Goal: Task Accomplishment & Management: Manage account settings

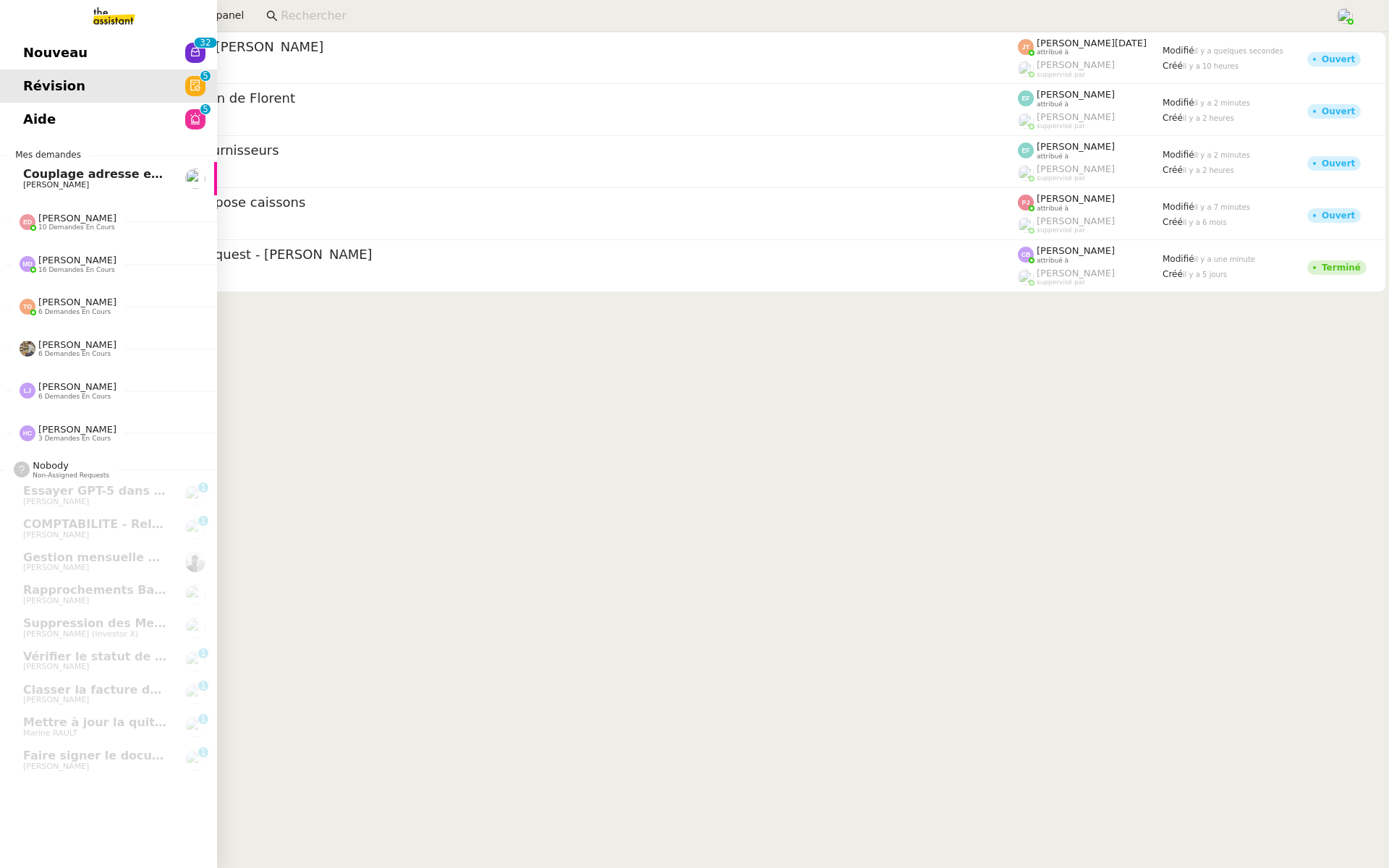
click at [15, 45] on link "Nouveau 0 1 2 3 4 5 6 7 8 9 0 1 2 3 4 5 6 7 8 9" at bounding box center [108, 52] width 217 height 33
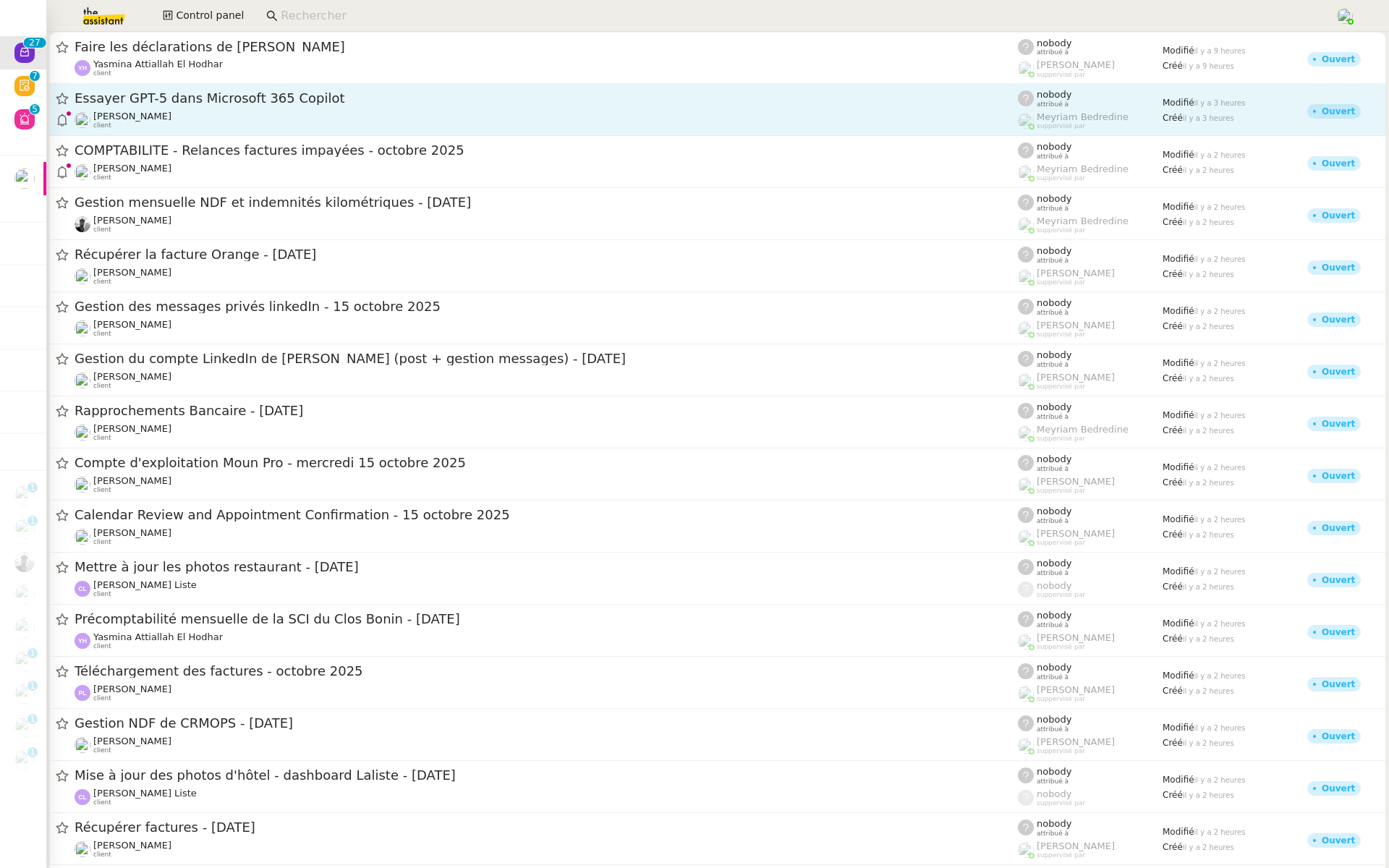
click at [242, 103] on span "Essayer GPT-5 dans Microsoft 365 Copilot" at bounding box center [546, 98] width 943 height 13
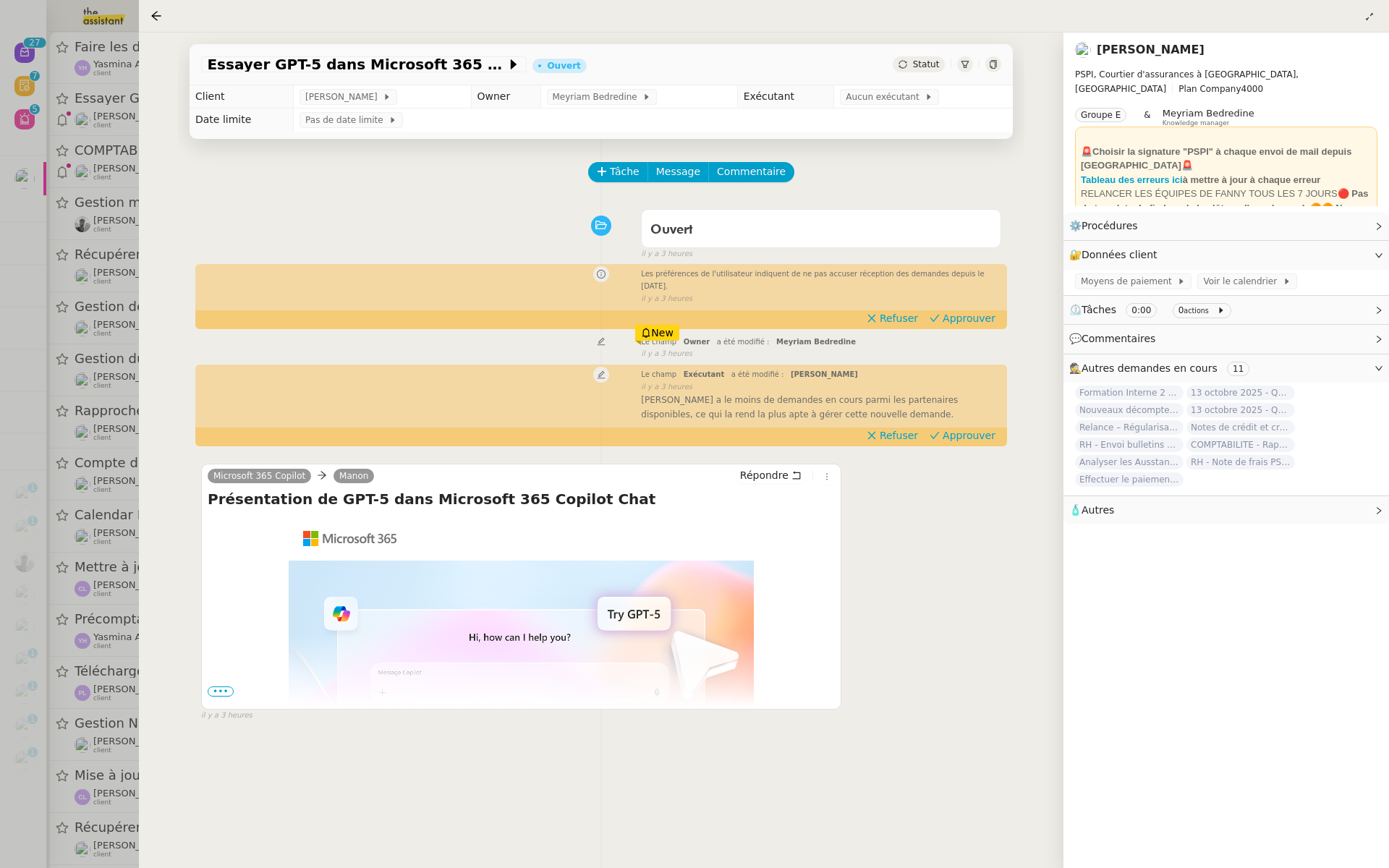
scroll to position [131, 0]
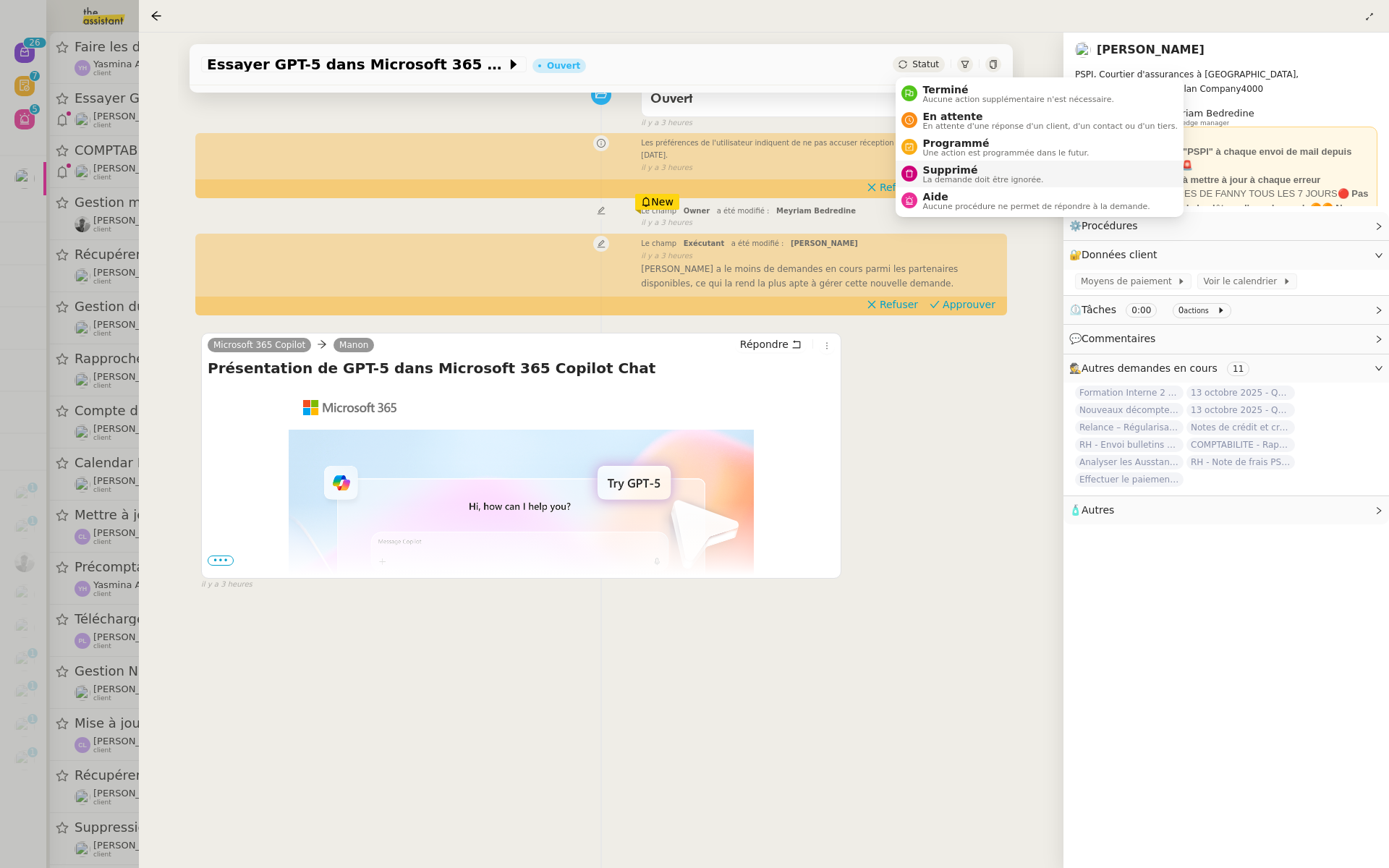
click at [927, 176] on span "La demande doit être ignorée." at bounding box center [984, 179] width 121 height 8
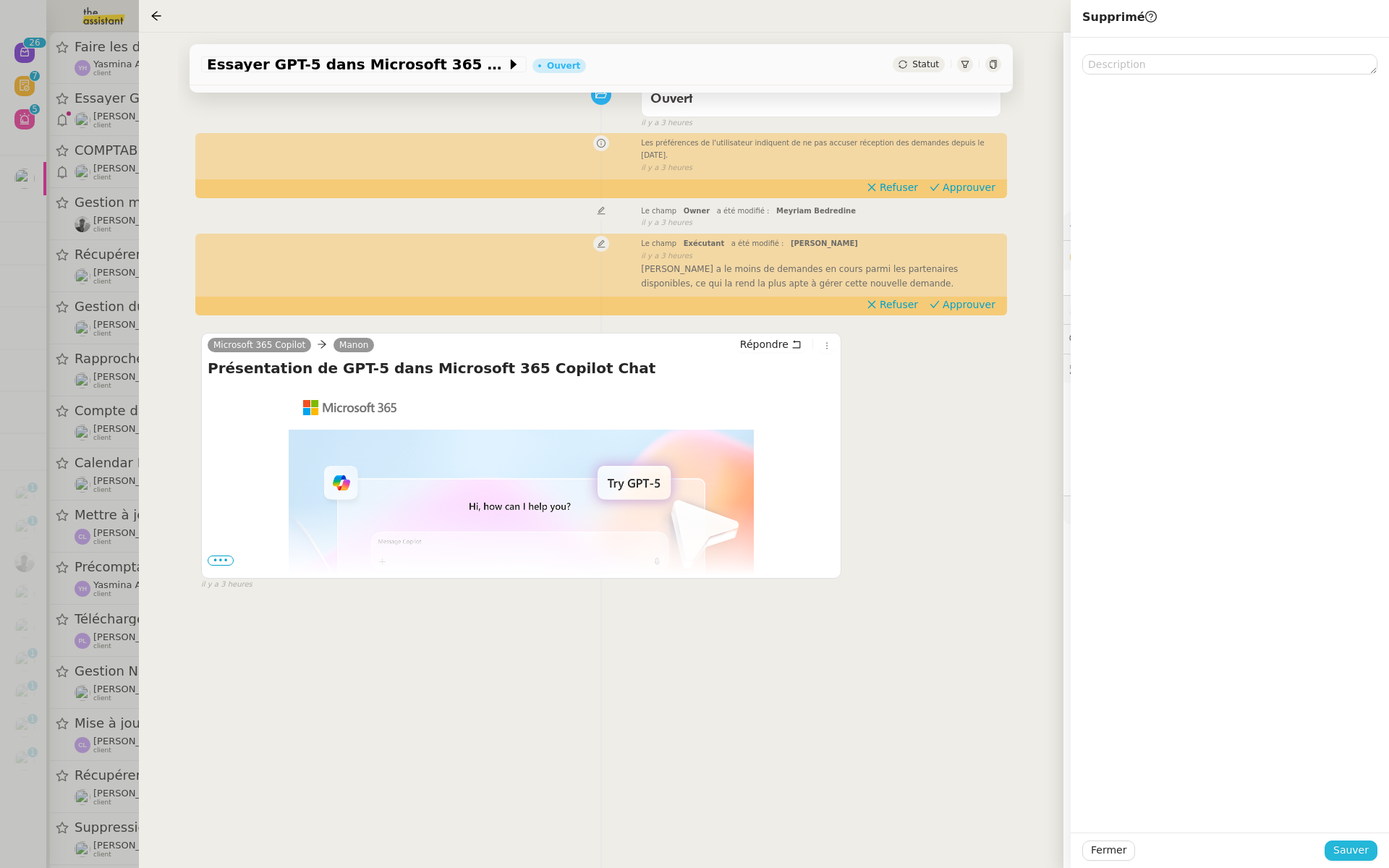
click at [1347, 859] on button "Sauver" at bounding box center [1351, 851] width 53 height 21
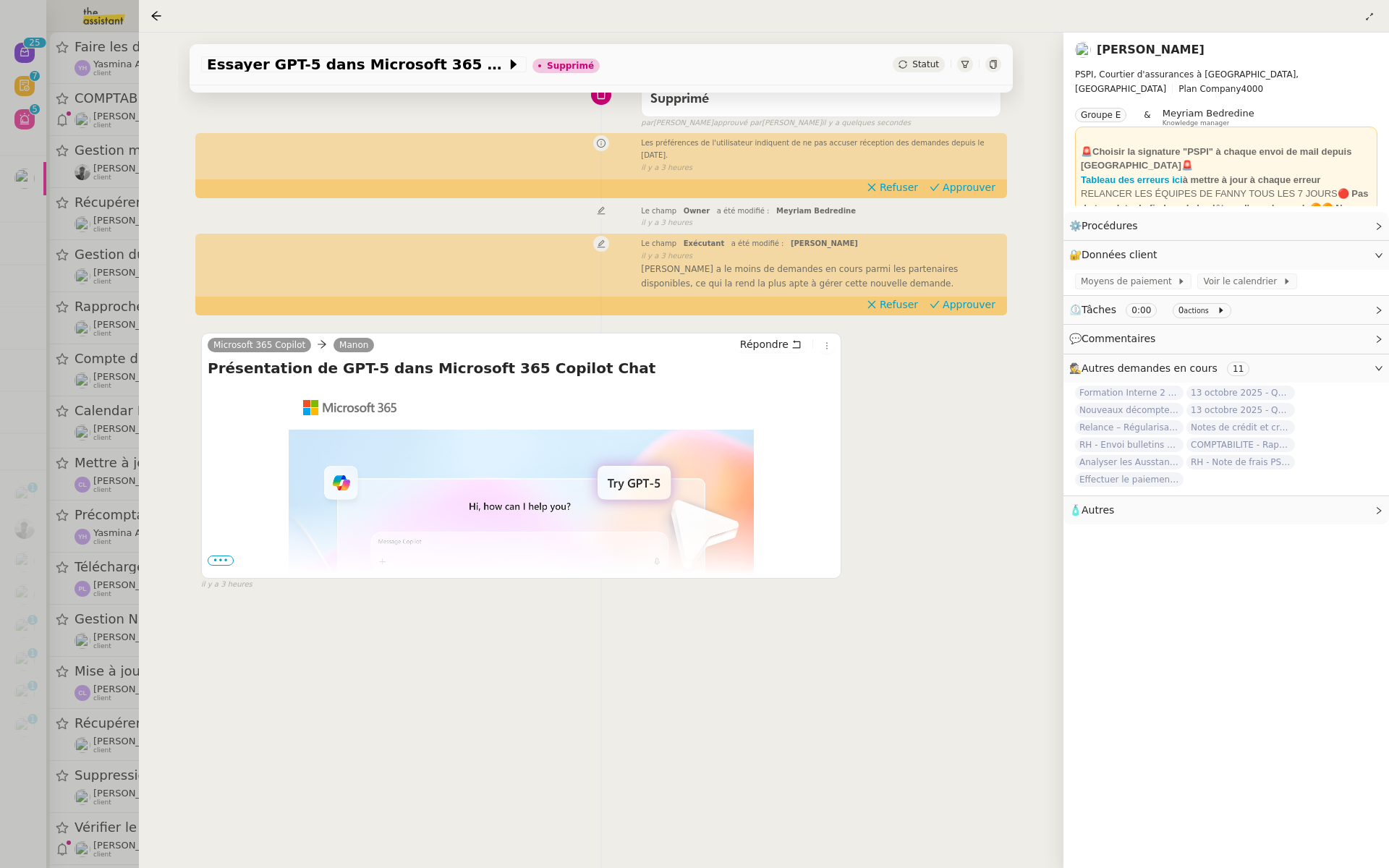
click at [6, 228] on div at bounding box center [694, 434] width 1389 height 868
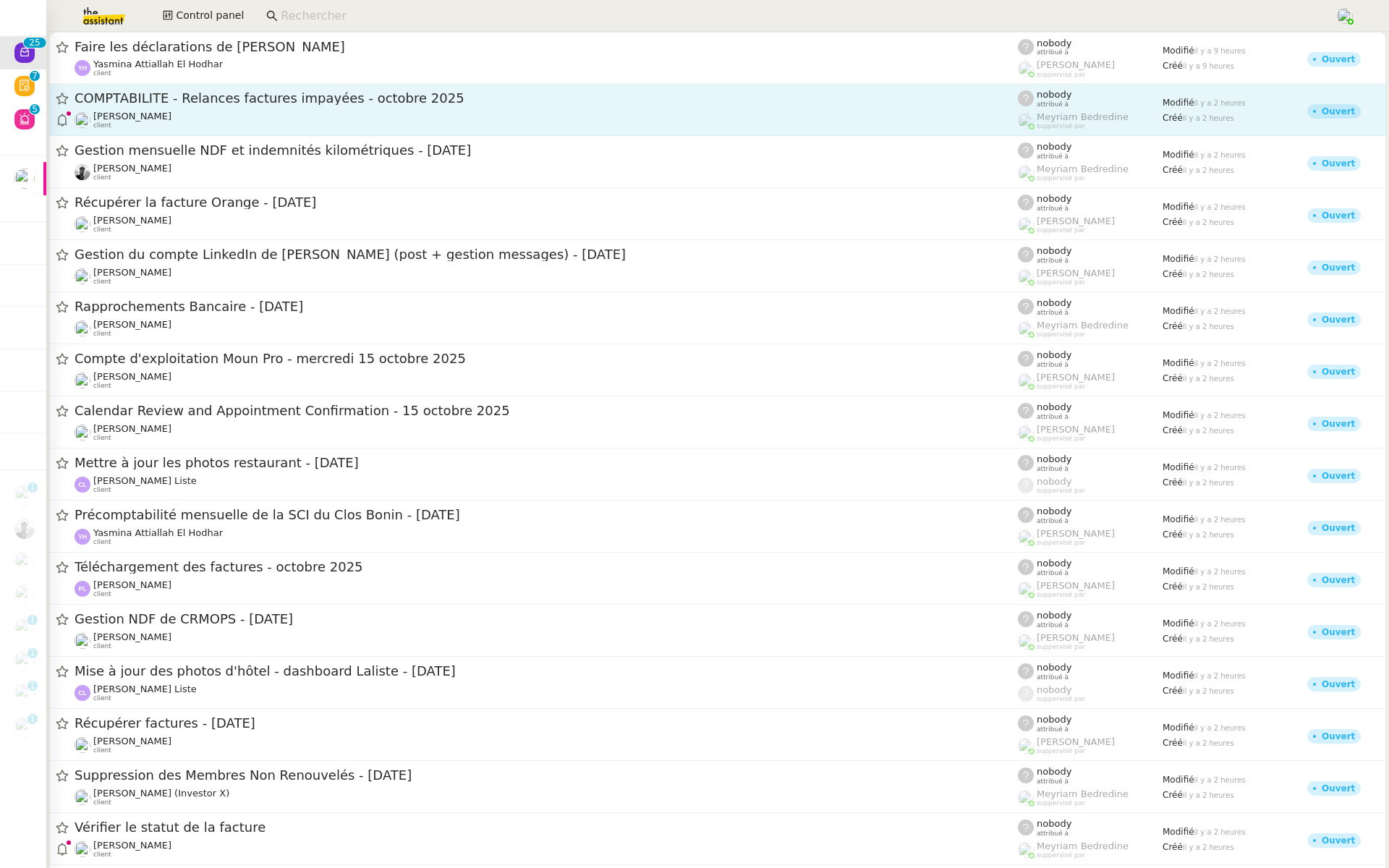
click at [253, 100] on span "COMPTABILITE - Relances factures impayées - octobre 2025" at bounding box center [546, 98] width 943 height 13
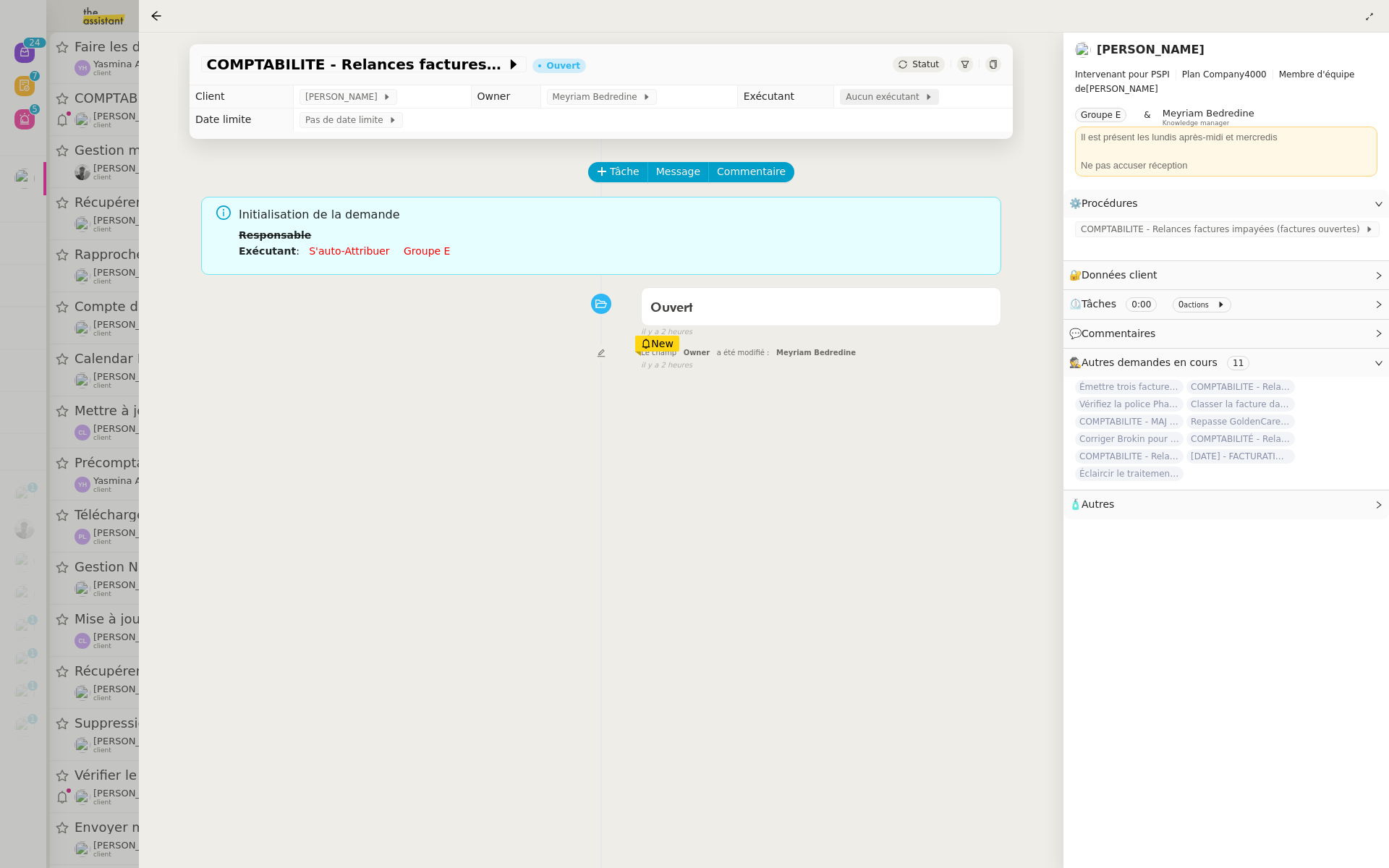
click at [840, 102] on div "Aucun exécutant" at bounding box center [889, 97] width 99 height 16
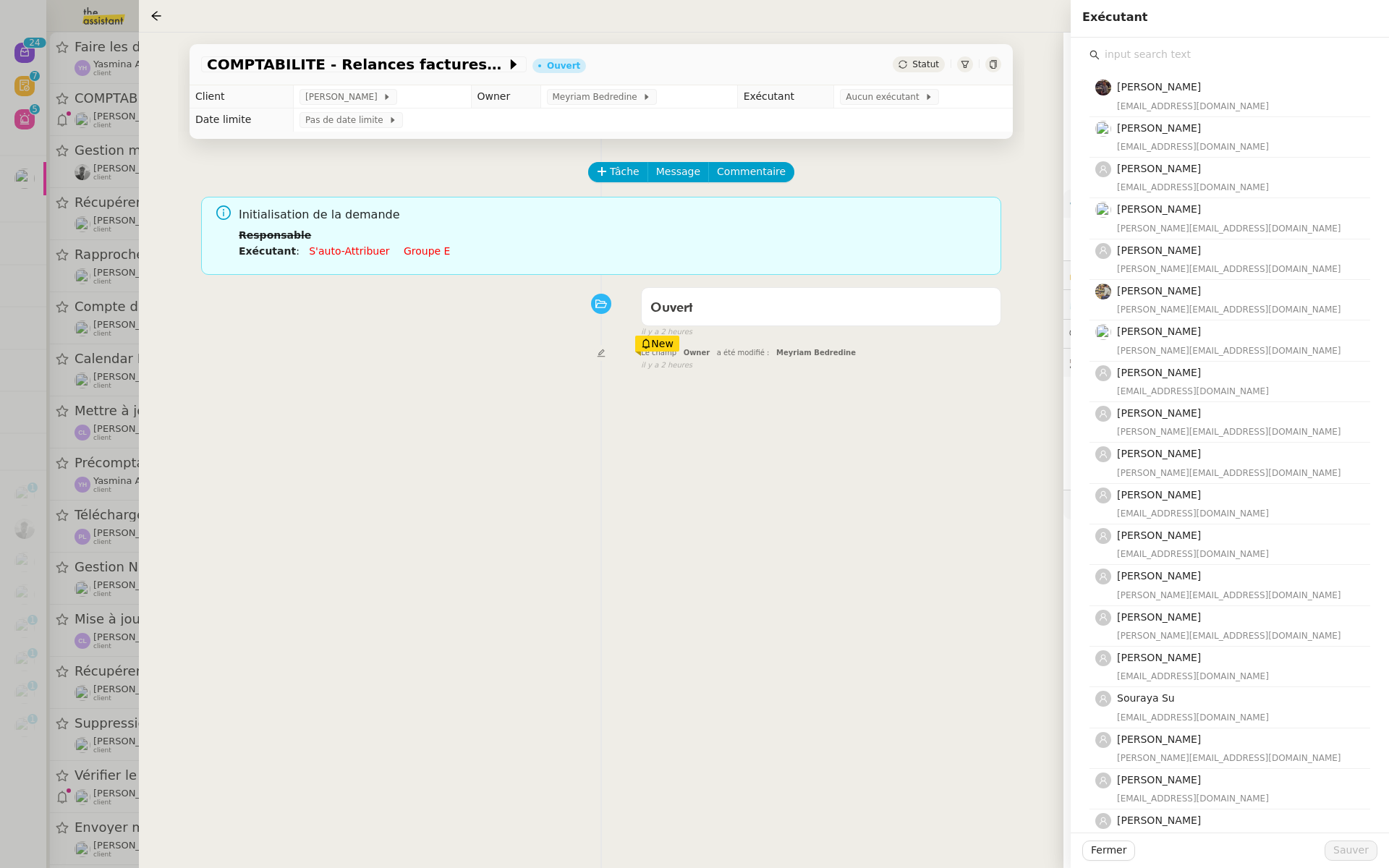
click at [1128, 60] on input "text" at bounding box center [1234, 54] width 270 height 20
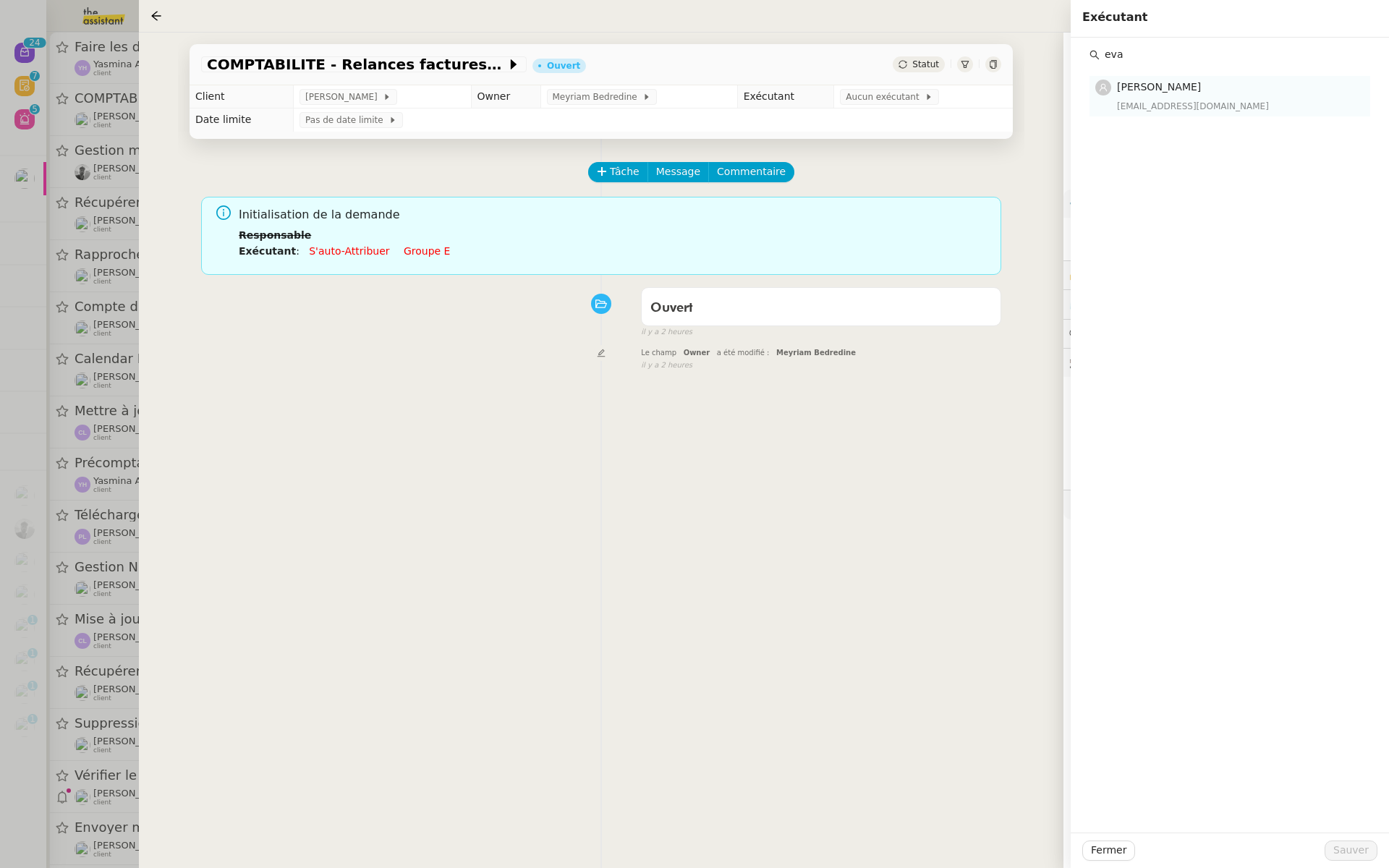
type input "eva"
click at [1161, 93] on h4 "[PERSON_NAME]" at bounding box center [1239, 87] width 245 height 16
click at [1350, 854] on span "Sauver" at bounding box center [1350, 850] width 35 height 16
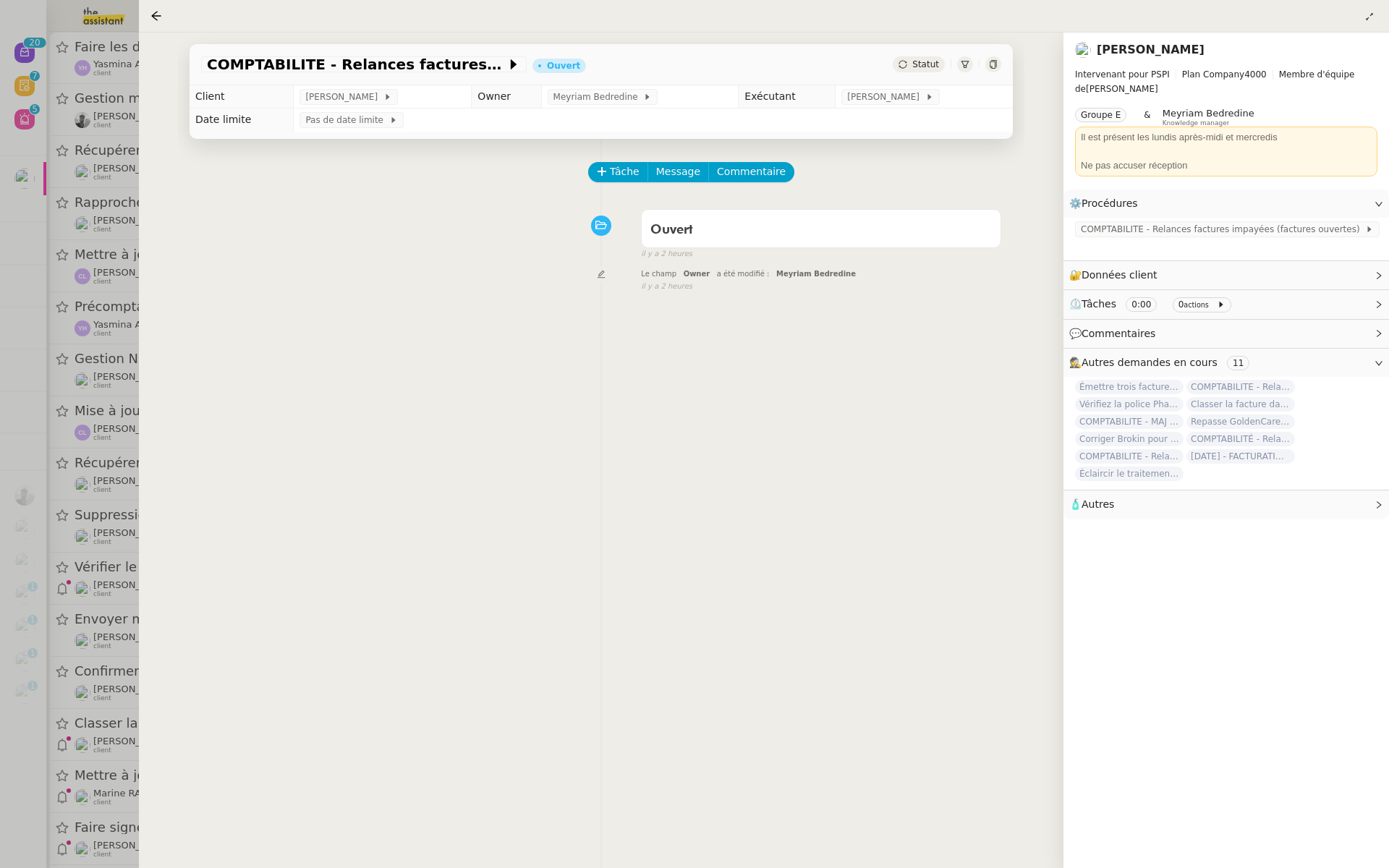
click at [87, 90] on div at bounding box center [694, 434] width 1389 height 868
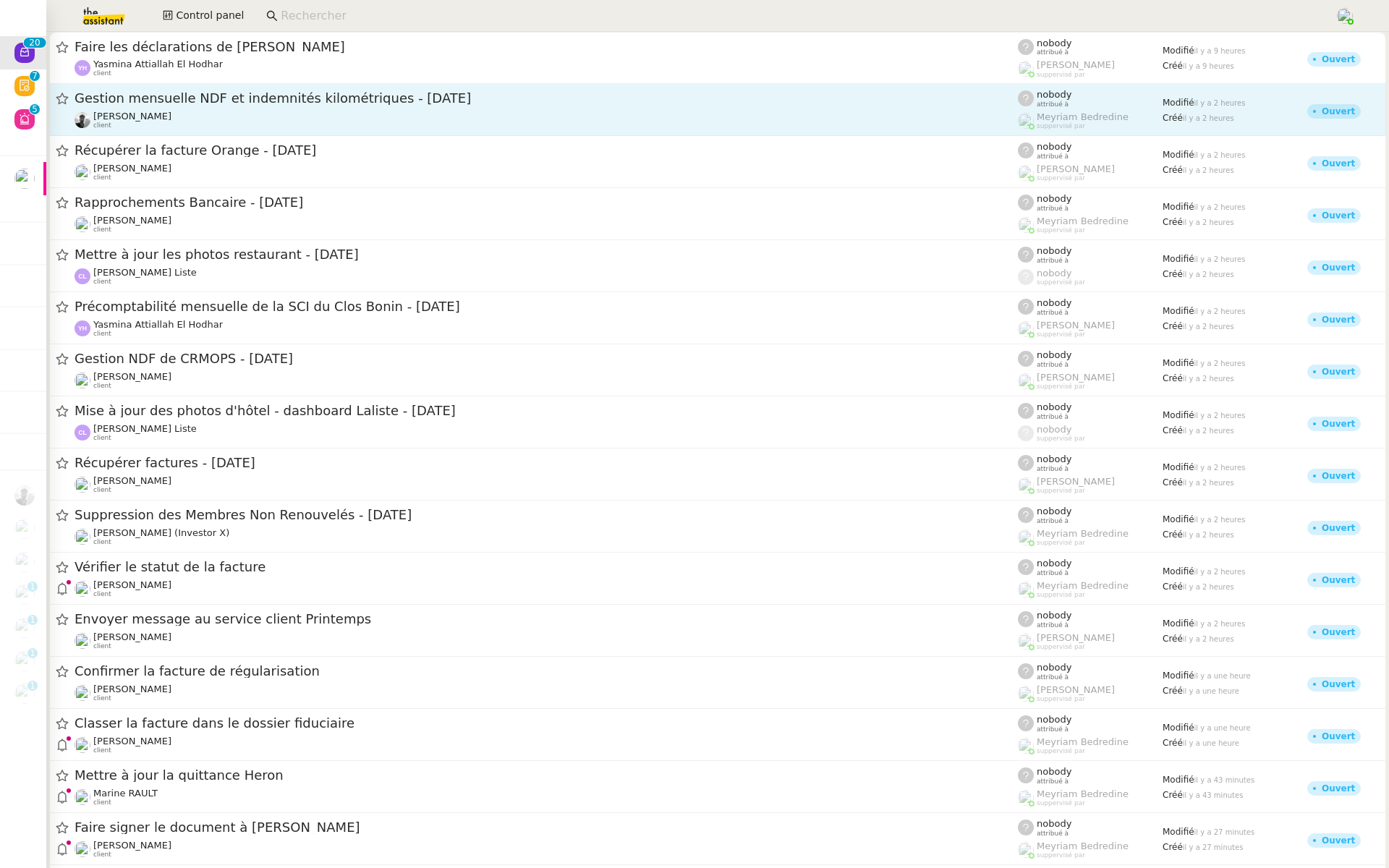
click at [270, 106] on div "Gestion mensuelle NDF et indemnités kilométriques - octobre 2025" at bounding box center [546, 99] width 943 height 18
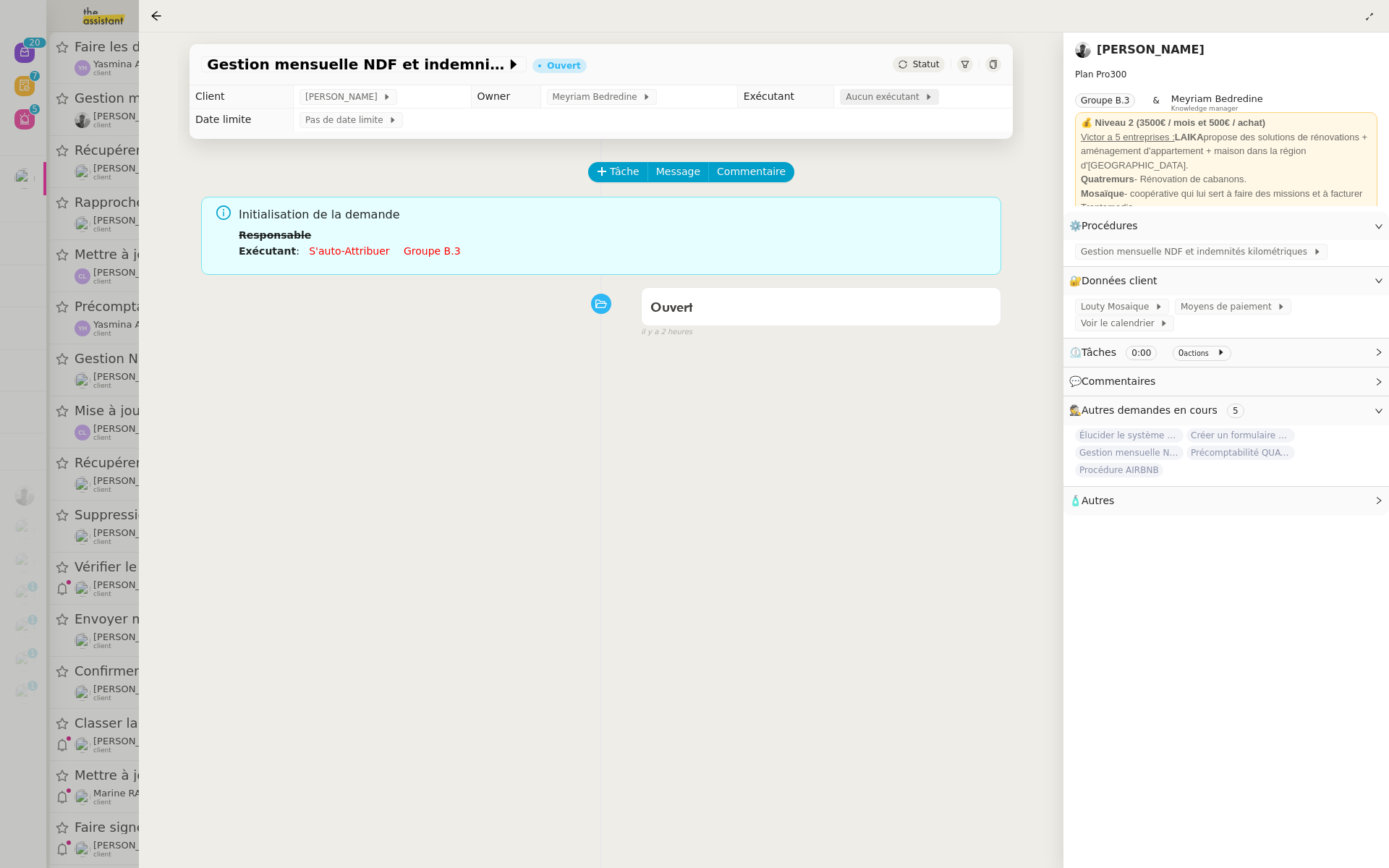
click at [860, 95] on span "Aucun exécutant" at bounding box center [885, 97] width 79 height 15
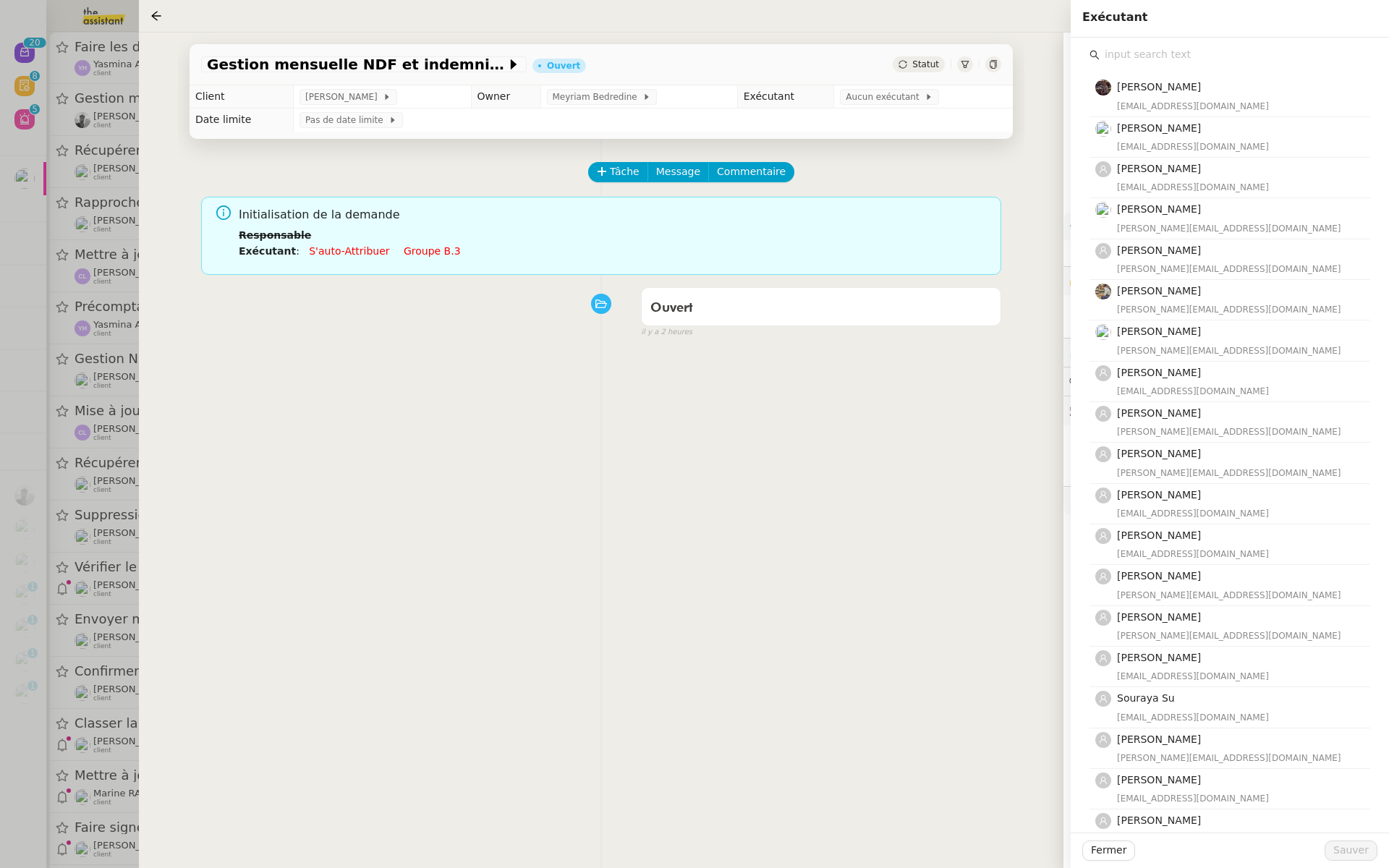
click at [1119, 56] on input "text" at bounding box center [1234, 54] width 270 height 20
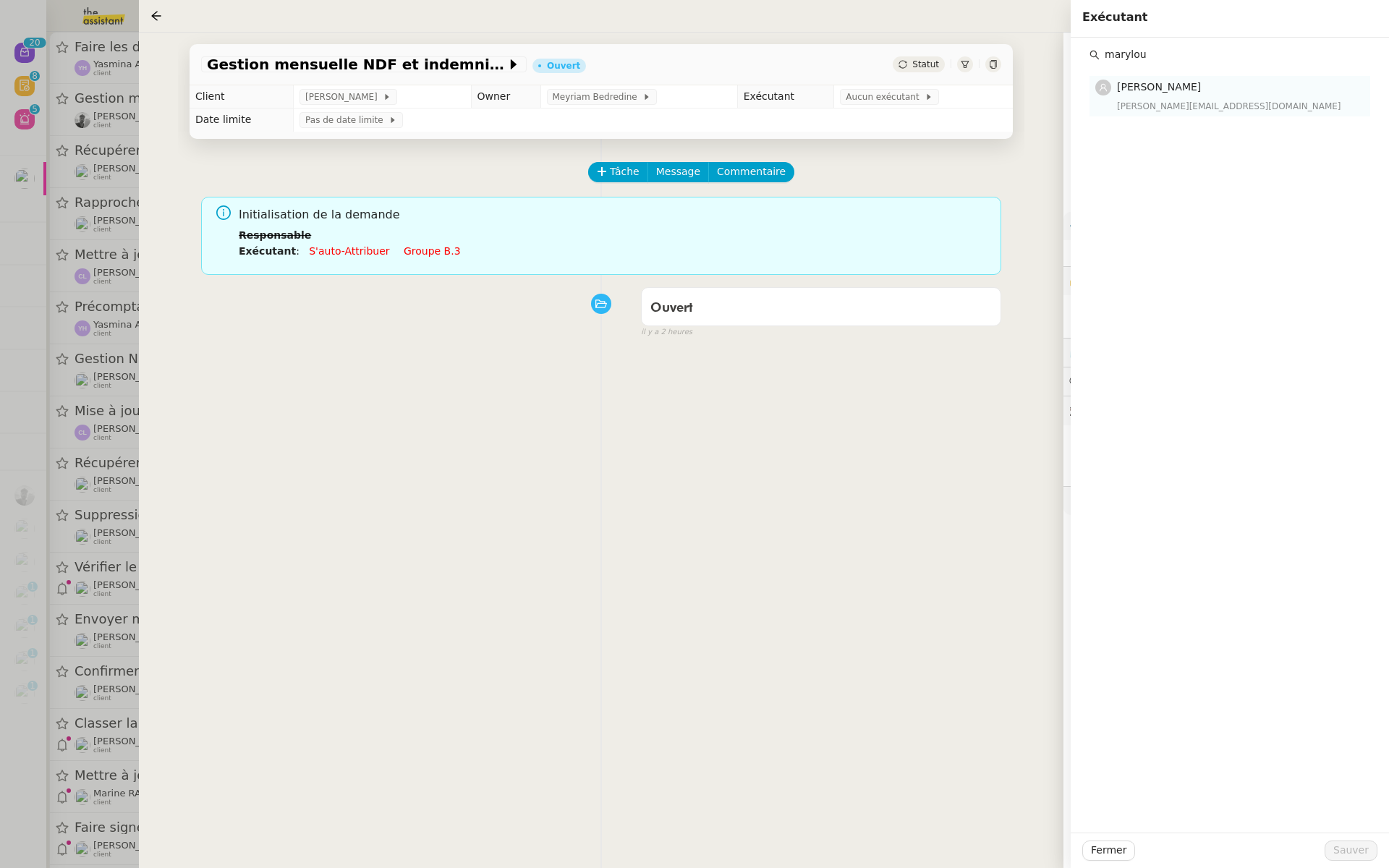
type input "marylou"
click at [1161, 87] on span "[PERSON_NAME]" at bounding box center [1159, 86] width 84 height 11
drag, startPoint x: 1159, startPoint y: 62, endPoint x: 1074, endPoint y: 64, distance: 85.0
click at [1074, 64] on div "marylou Marylou Deybach marylou@team.theassistant.com" at bounding box center [1229, 77] width 318 height 79
drag, startPoint x: 1155, startPoint y: 56, endPoint x: 1080, endPoint y: 51, distance: 75.2
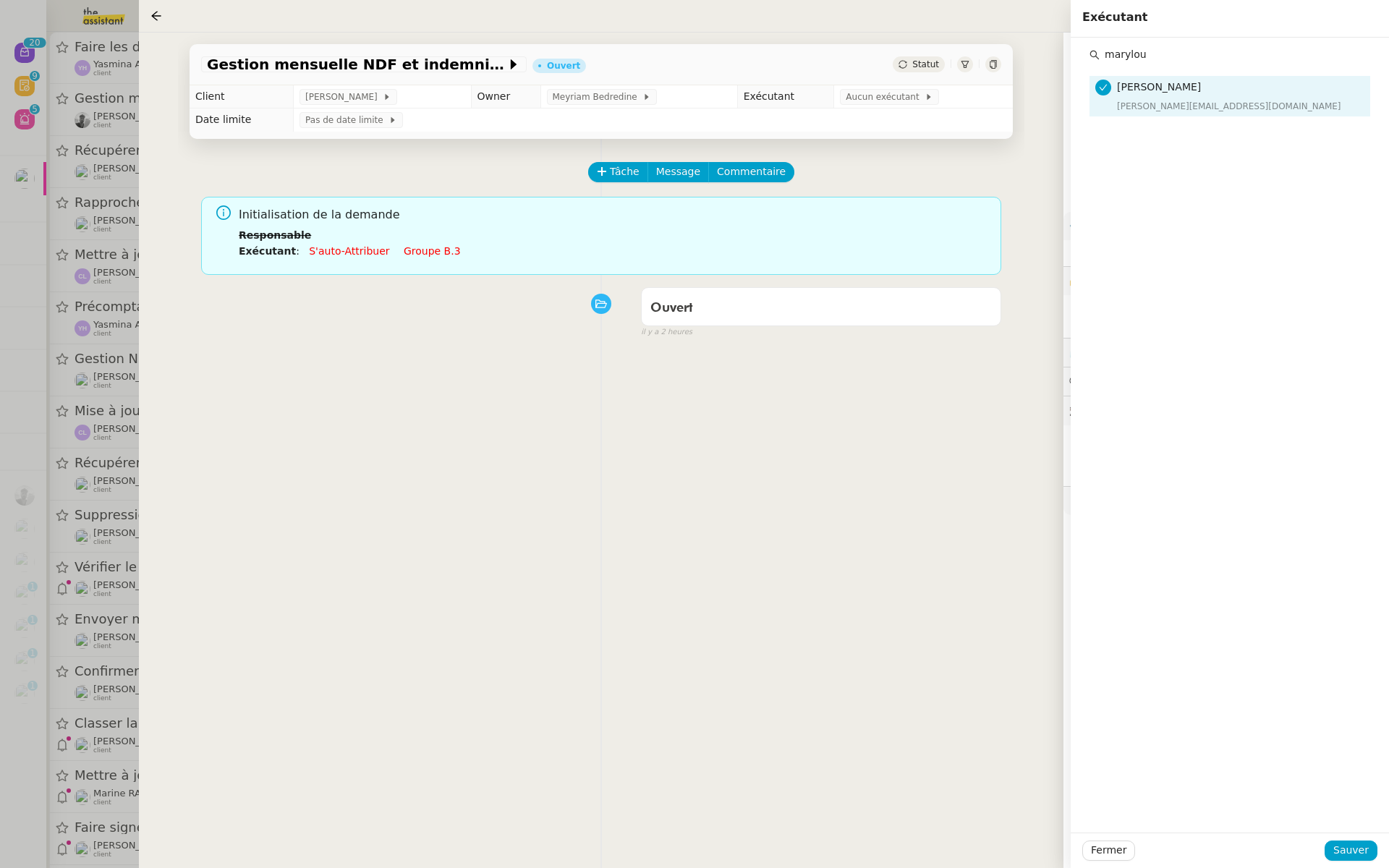
click at [1080, 51] on div "marylou Marylou Deybach marylou@team.theassistant.com" at bounding box center [1229, 77] width 318 height 79
type input "tatyana"
click at [1199, 90] on h4 "[PERSON_NAME]" at bounding box center [1239, 87] width 245 height 16
click at [1352, 851] on span "Sauver" at bounding box center [1350, 850] width 35 height 16
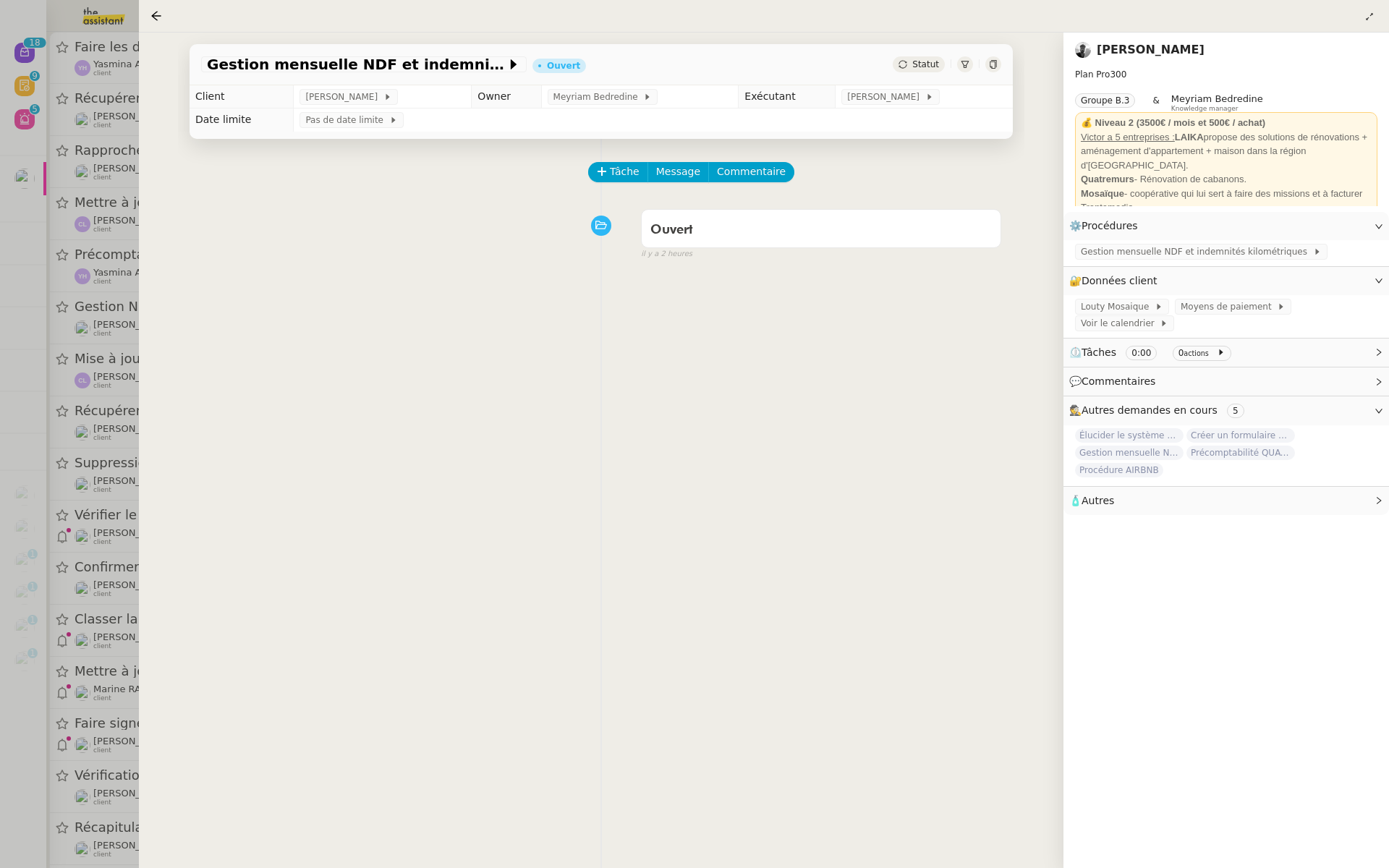
click at [129, 128] on div at bounding box center [694, 434] width 1389 height 868
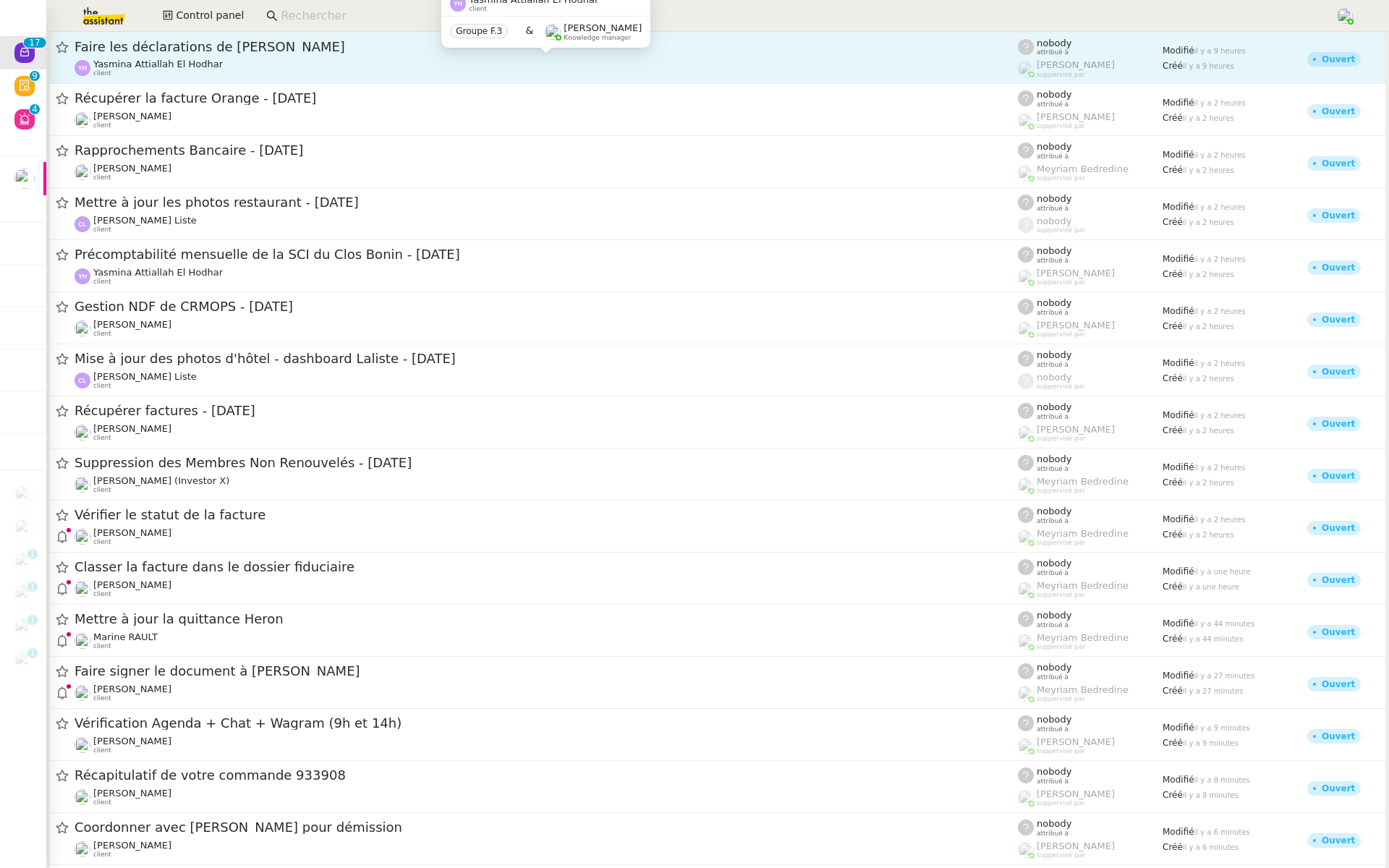
click at [337, 73] on div "Yasmina Attiallah El Hodhar client" at bounding box center [546, 68] width 943 height 19
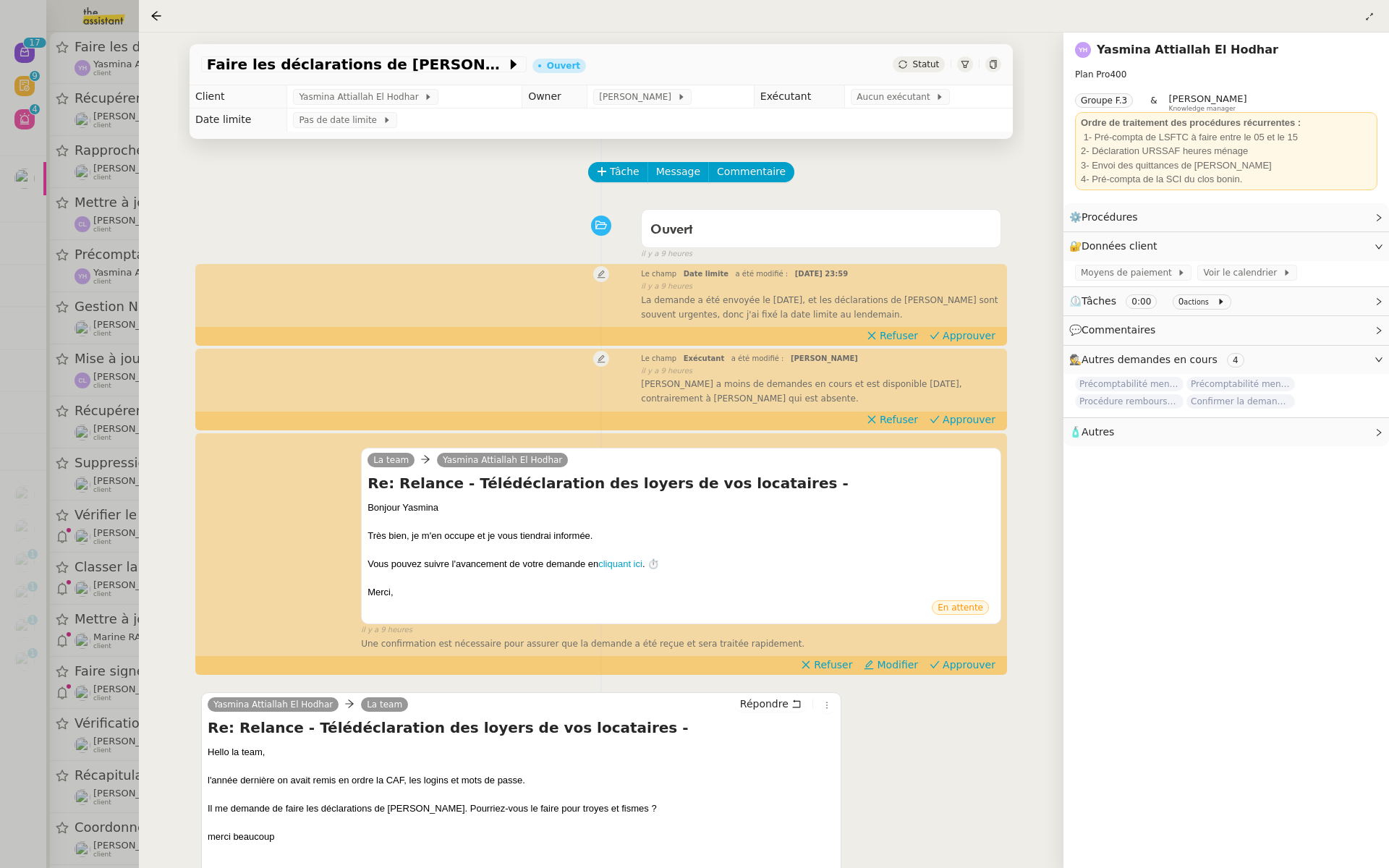
scroll to position [185, 0]
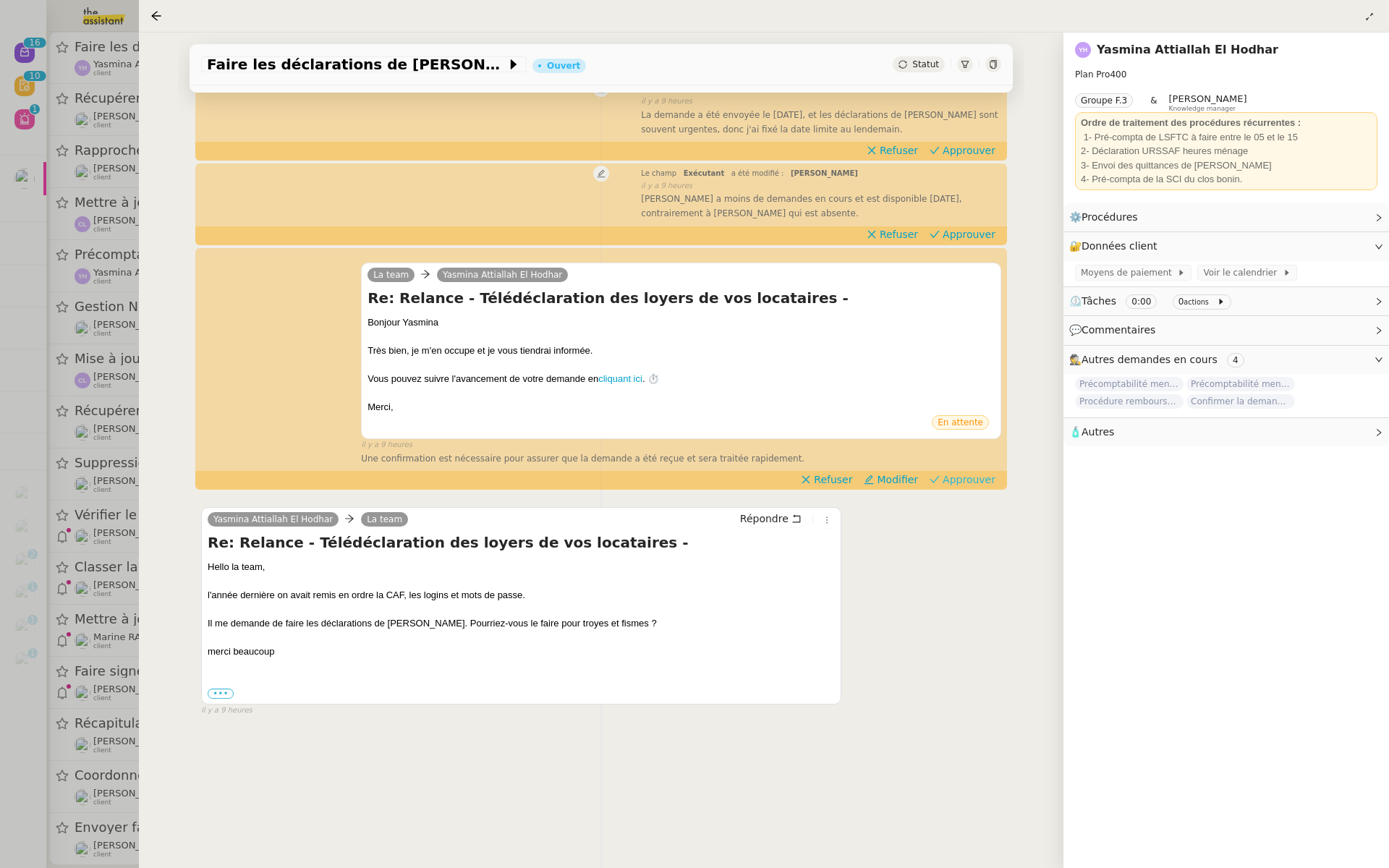
click at [980, 480] on span "Approuver" at bounding box center [969, 479] width 53 height 15
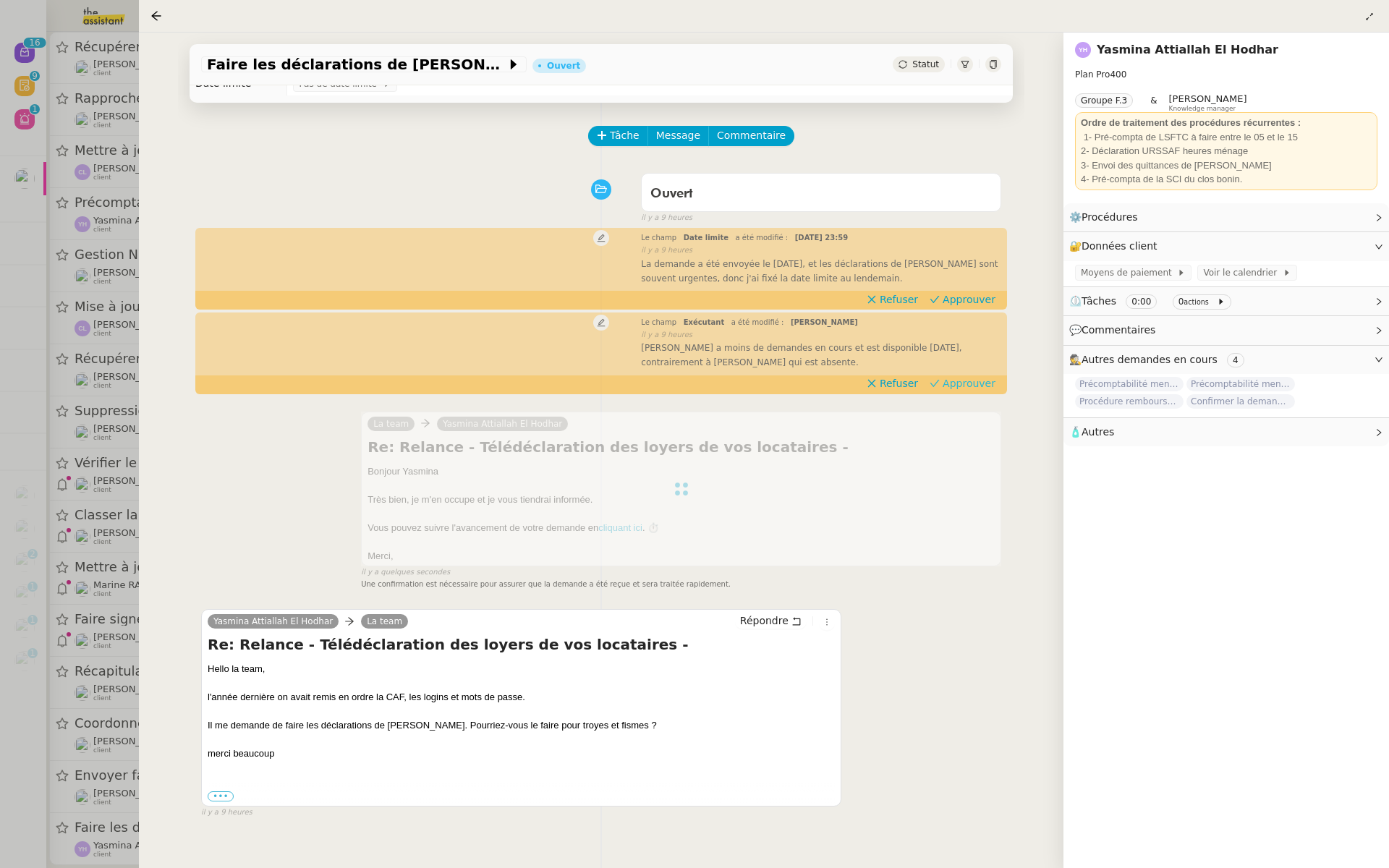
click at [983, 377] on span "Approuver" at bounding box center [969, 383] width 53 height 15
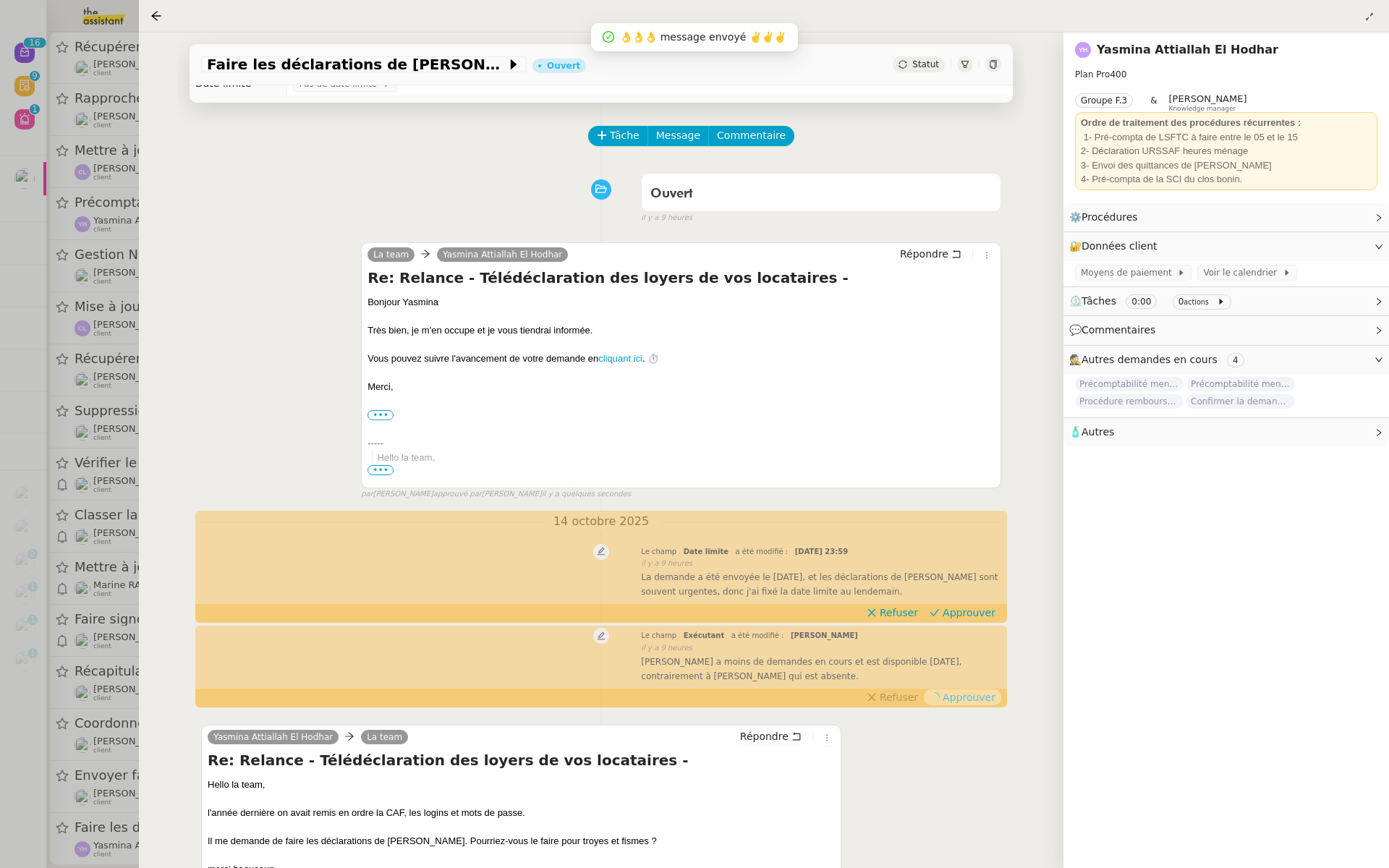
click at [968, 300] on div "Bonjour Yasmina" at bounding box center [681, 302] width 628 height 15
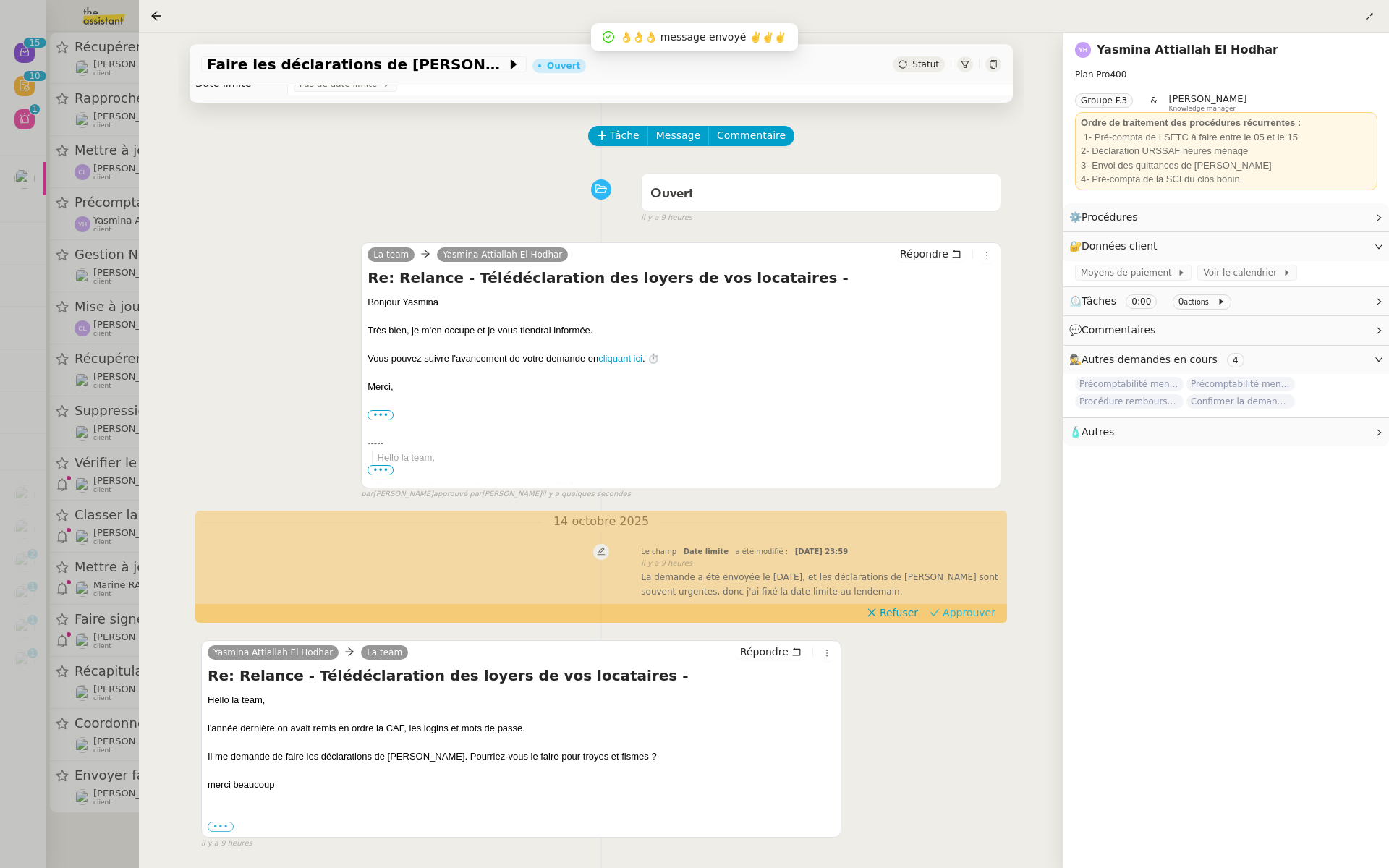
click at [975, 615] on span "Approuver" at bounding box center [969, 613] width 53 height 15
click at [109, 344] on div at bounding box center [694, 434] width 1389 height 868
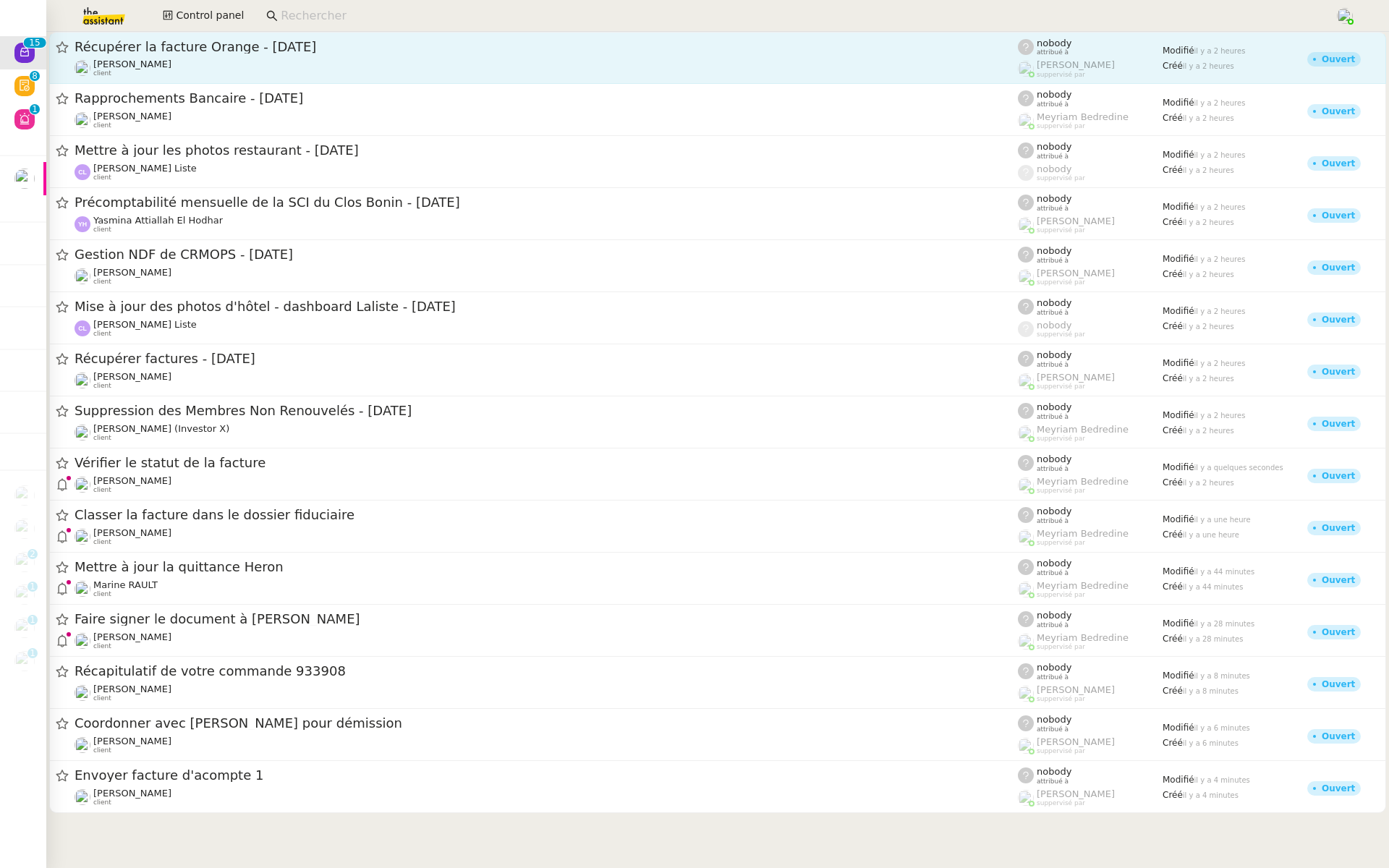
click at [256, 43] on span "Récupérer la facture Orange - octobre 2025" at bounding box center [546, 46] width 943 height 13
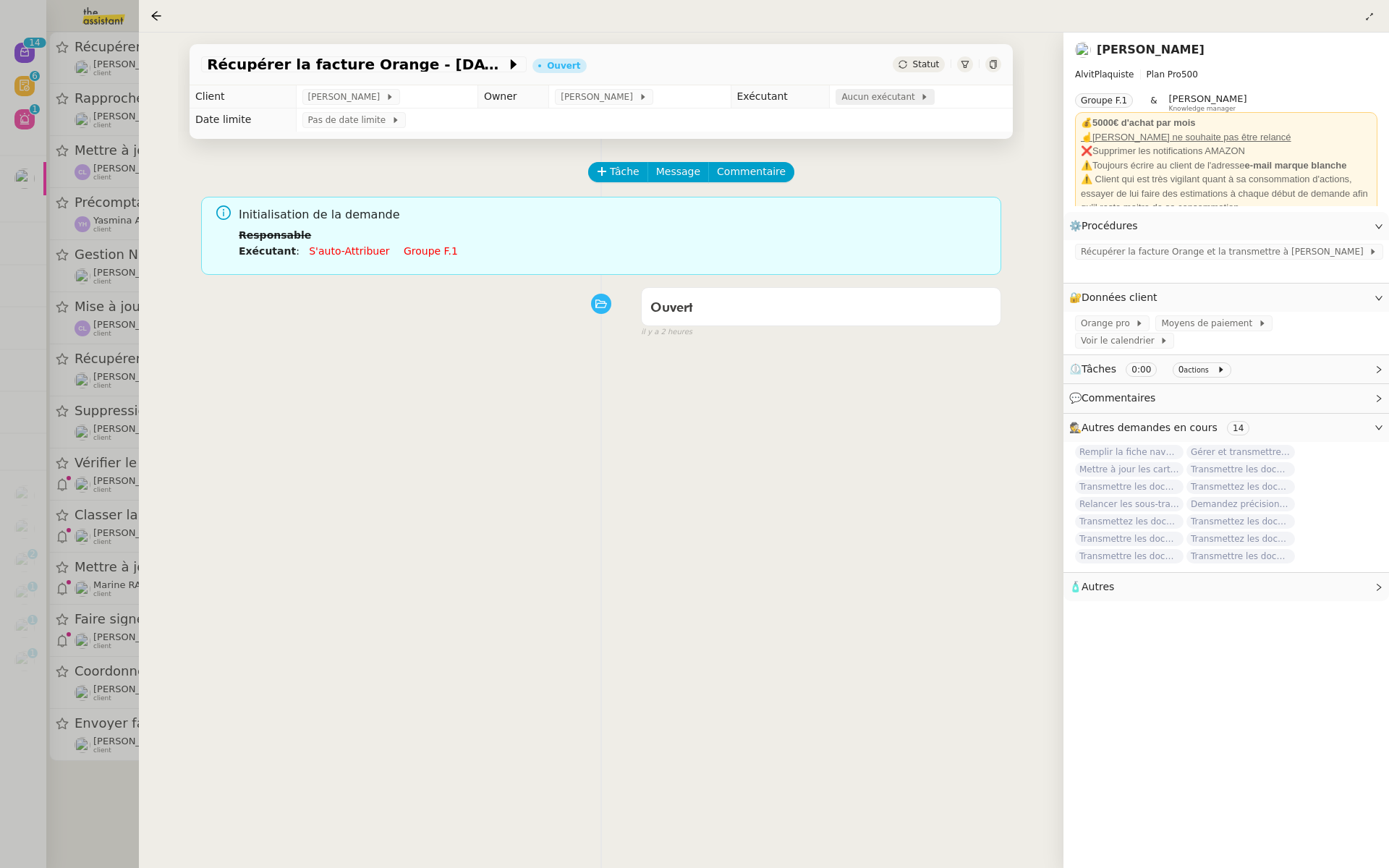
click at [864, 95] on span "Aucun exécutant" at bounding box center [881, 97] width 79 height 15
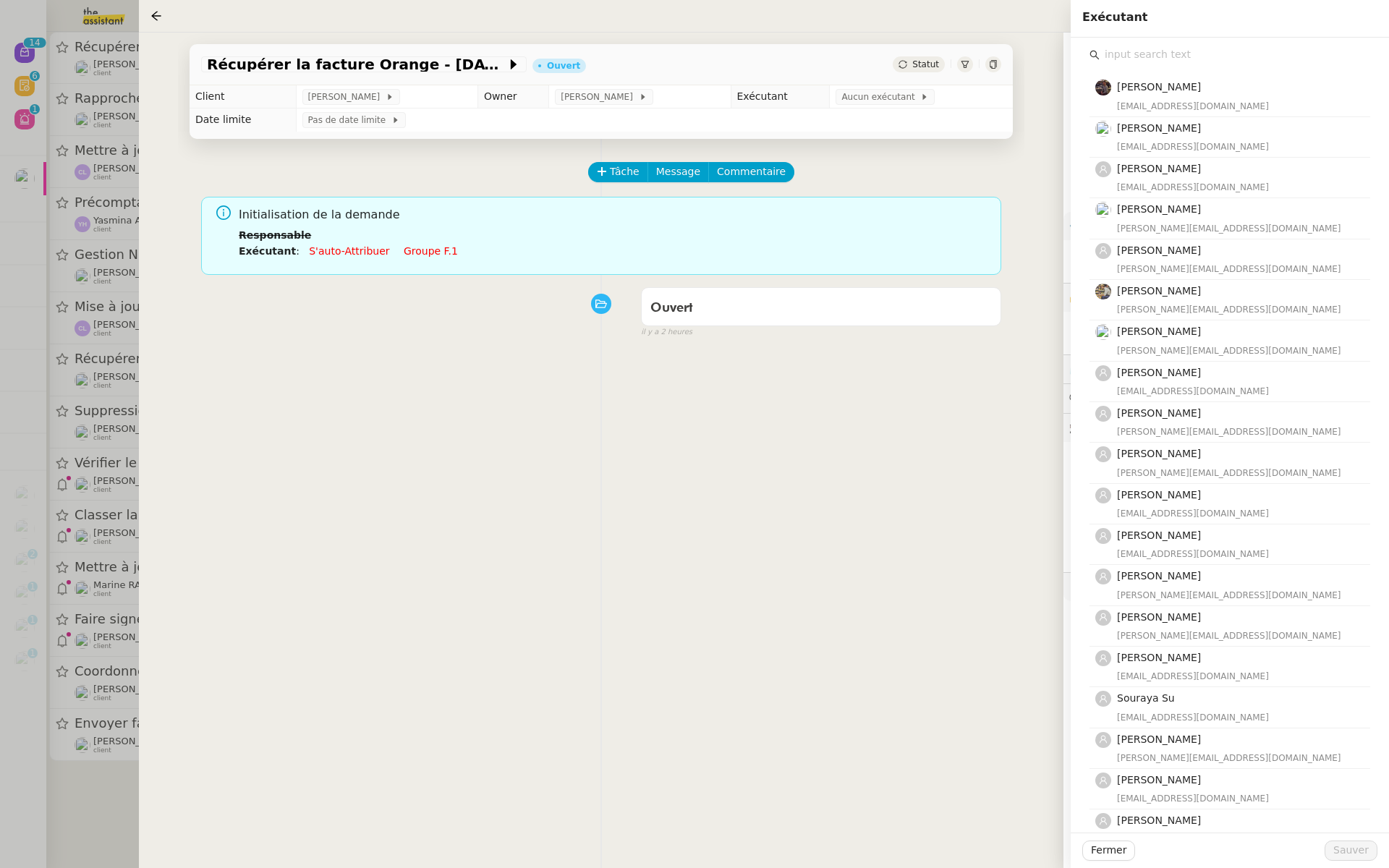
click at [1154, 58] on input "text" at bounding box center [1234, 54] width 270 height 20
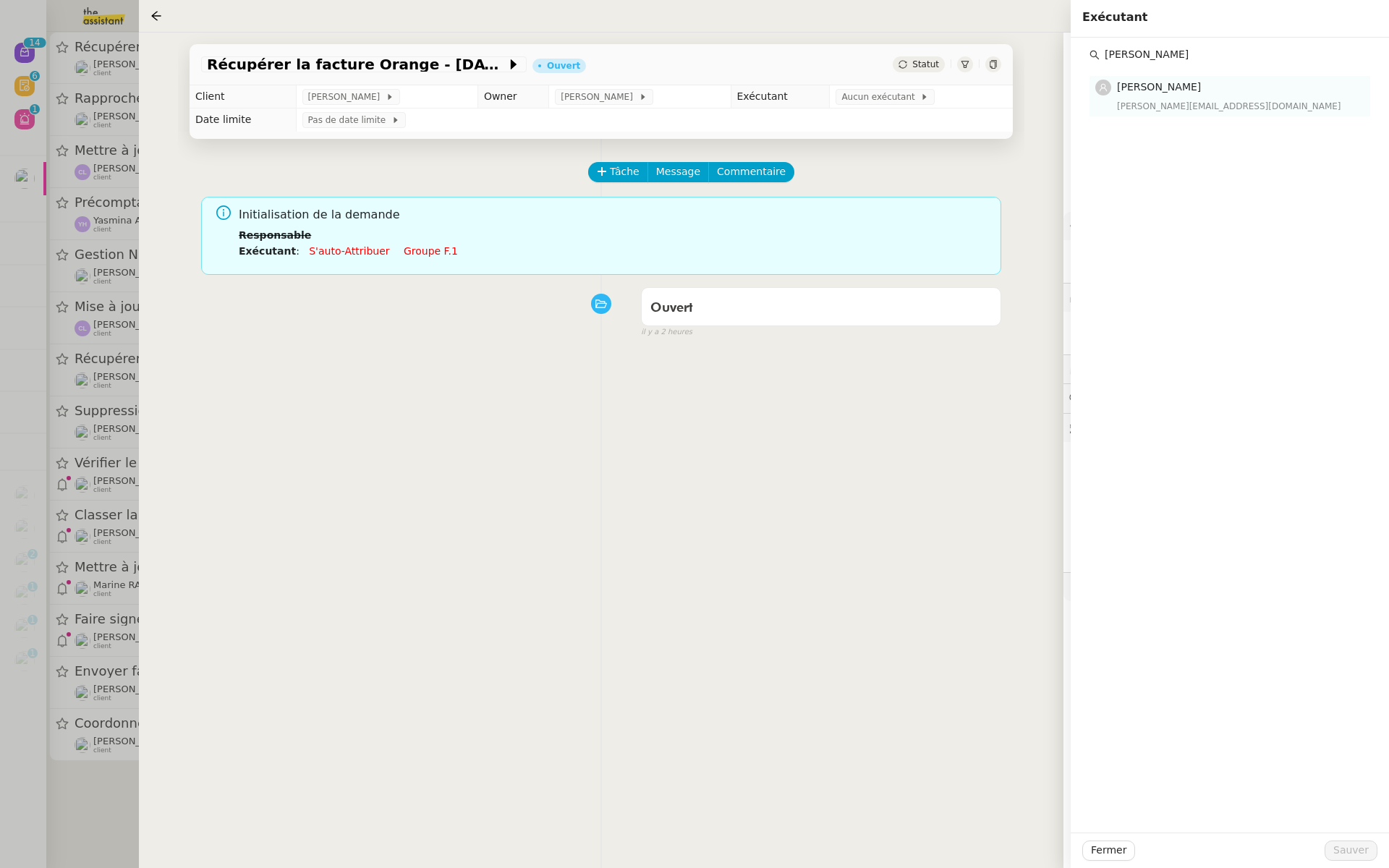
type input "esther"
drag, startPoint x: 1162, startPoint y: 106, endPoint x: 1153, endPoint y: 147, distance: 42.0
click at [1161, 106] on div "esther@theassistant.team" at bounding box center [1239, 106] width 245 height 15
click at [1339, 848] on span "Sauver" at bounding box center [1350, 850] width 35 height 16
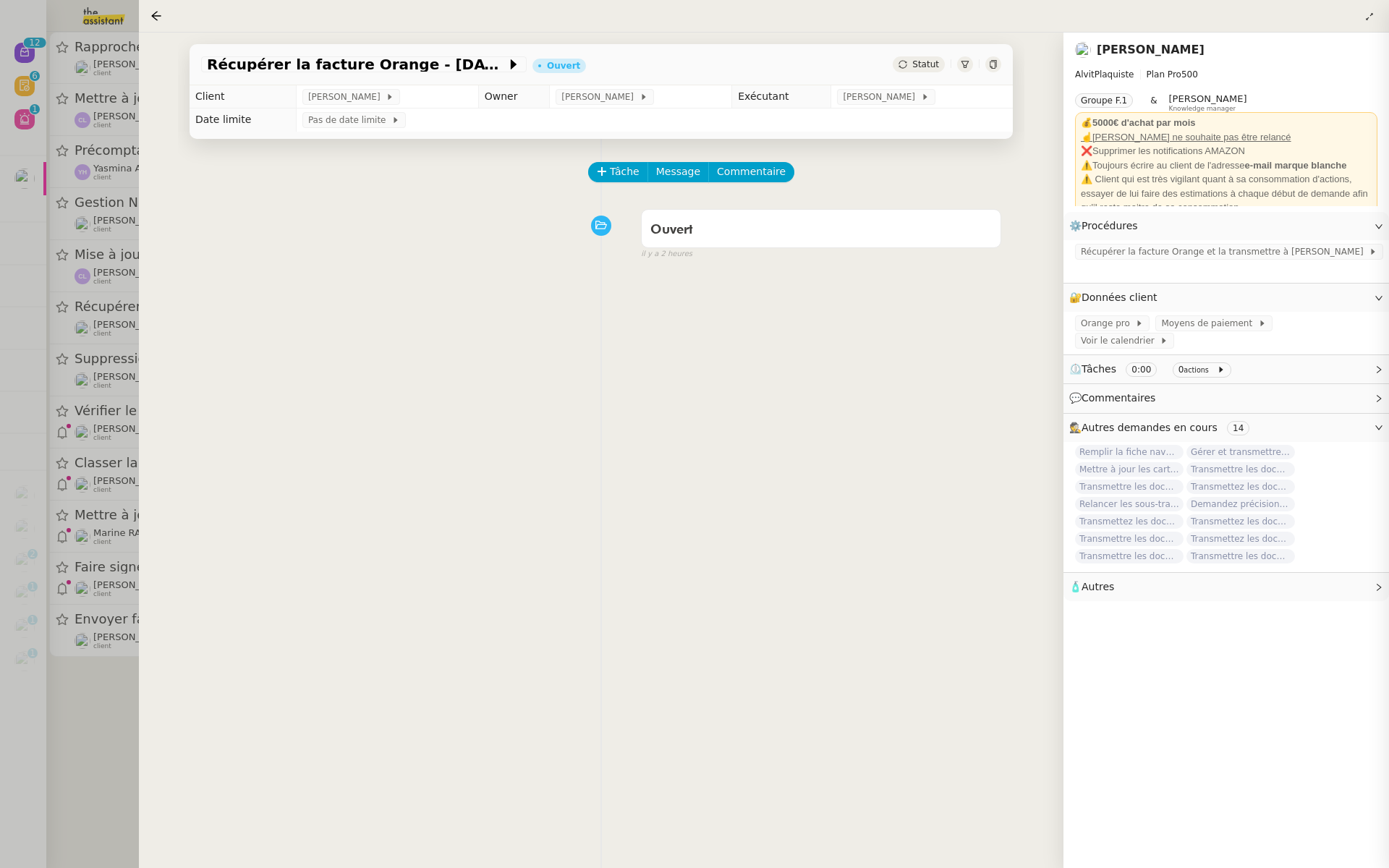
click at [67, 212] on div at bounding box center [694, 434] width 1389 height 868
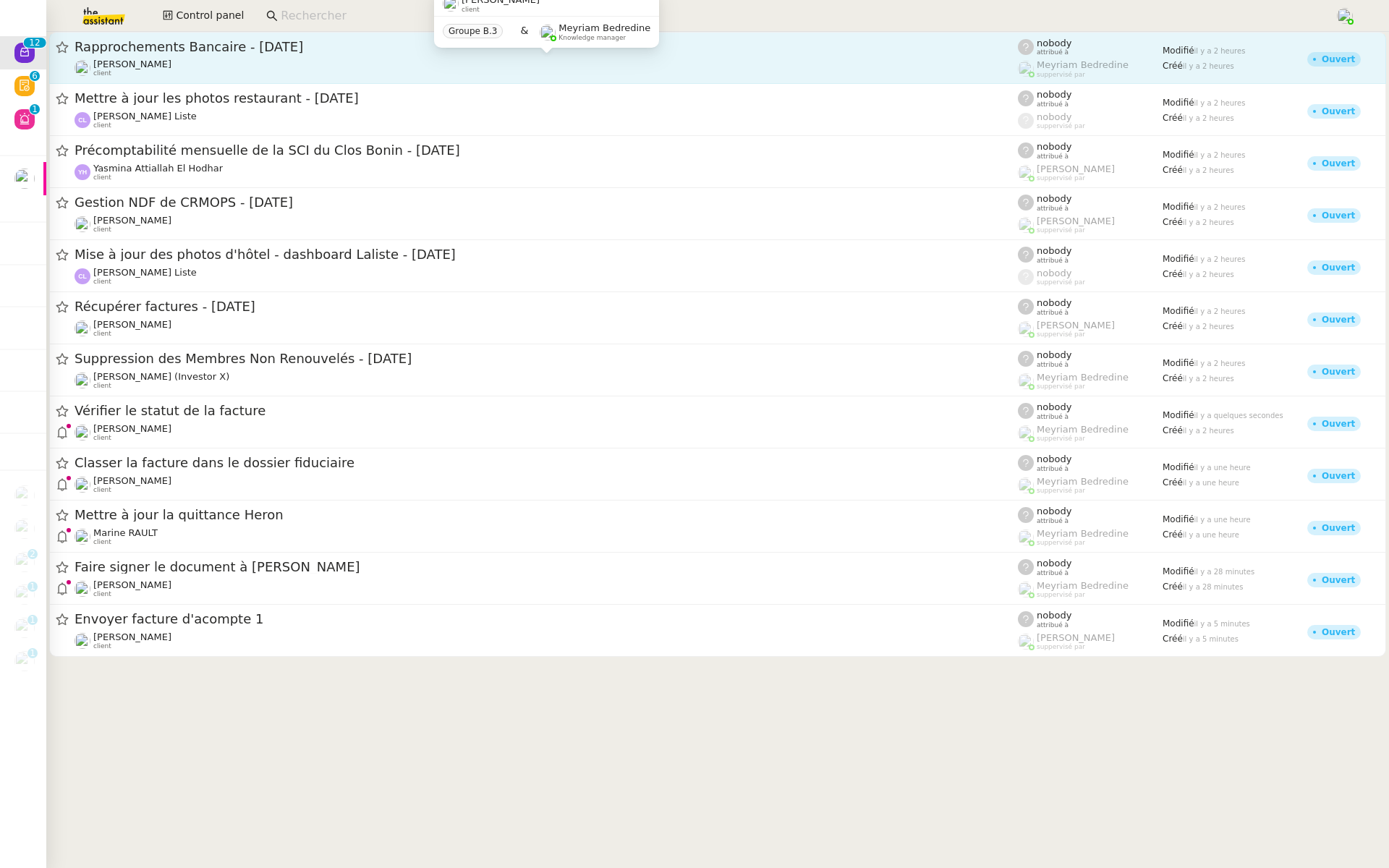
click at [412, 62] on div "Fabien Bousquet client" at bounding box center [546, 68] width 943 height 19
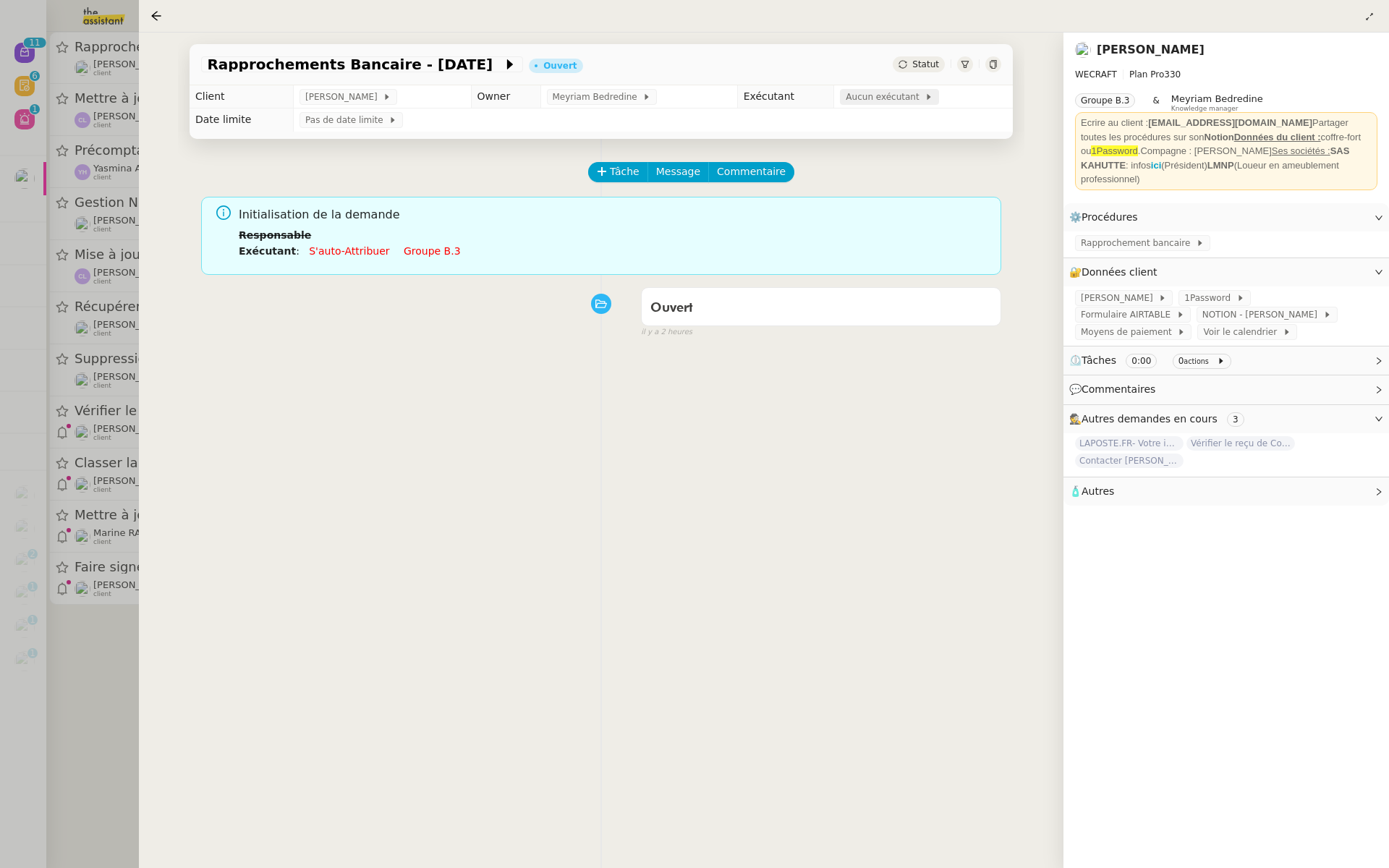
click at [907, 99] on span "Aucun exécutant" at bounding box center [885, 97] width 79 height 15
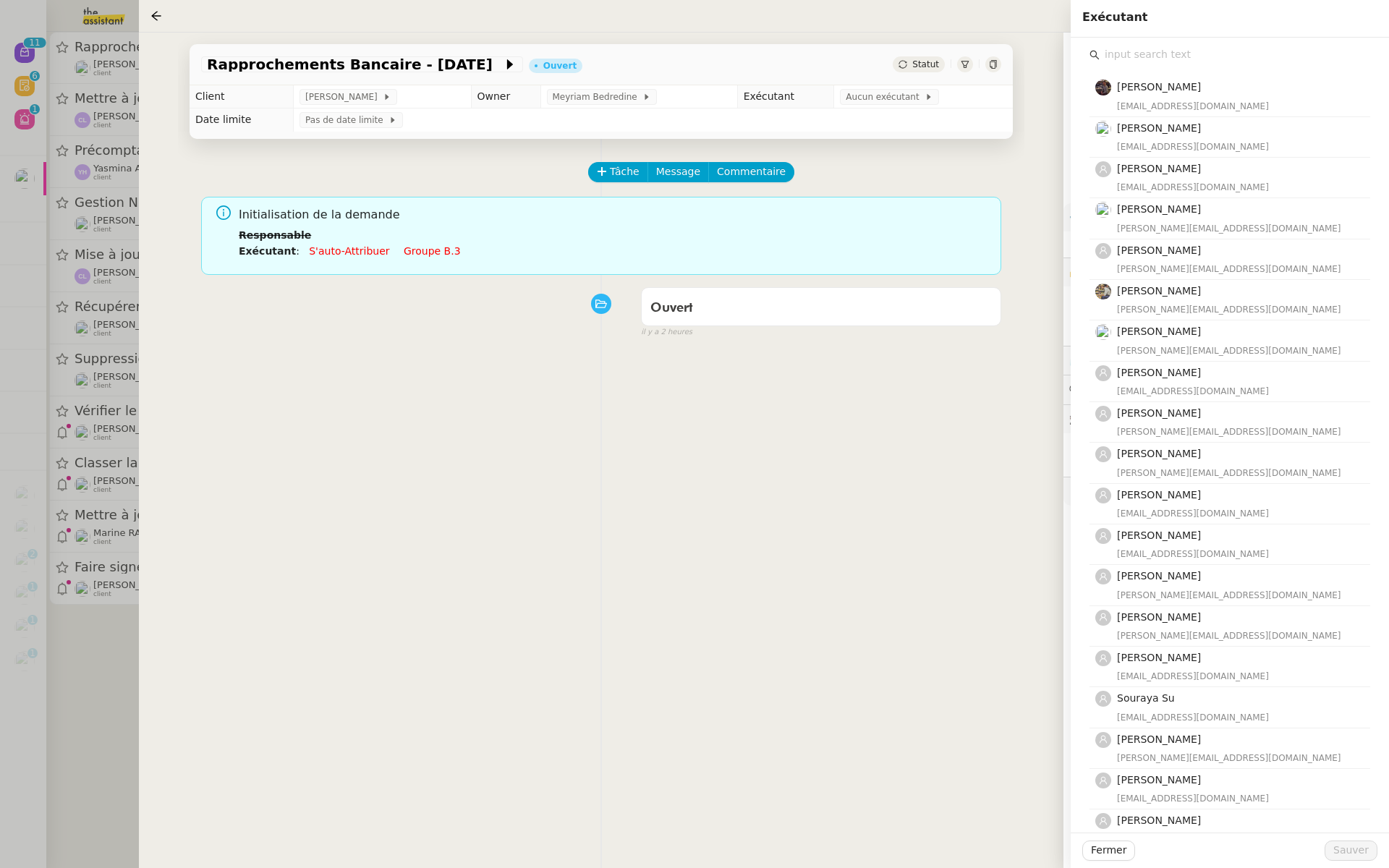
click at [1131, 44] on div "Bert Canavaggio bert.canavaggio@gmail.com Romane Vachon romane@team.theassistan…" at bounding box center [1230, 464] width 295 height 853
click at [1119, 63] on input "text" at bounding box center [1234, 54] width 270 height 20
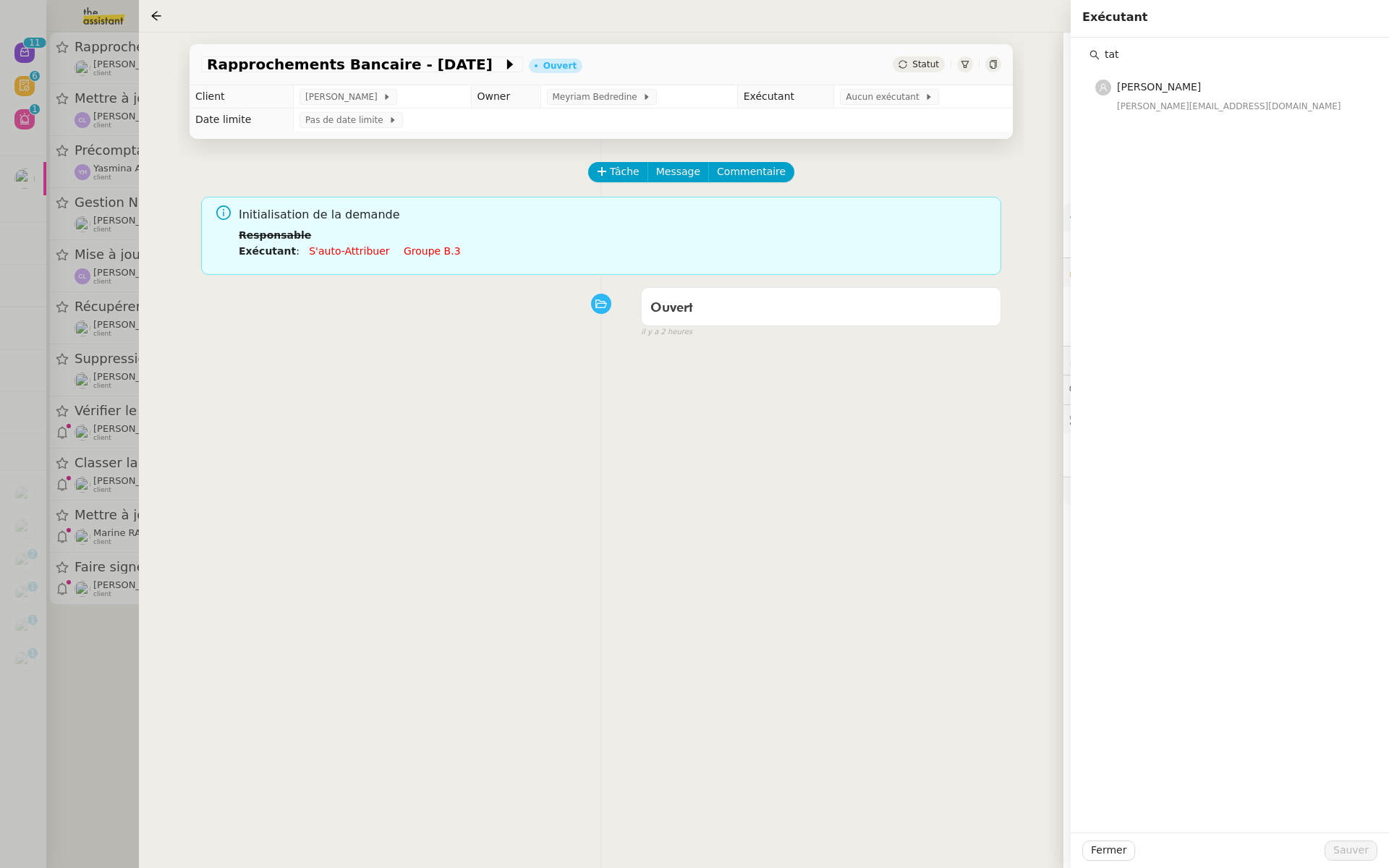
type input "tat"
click at [910, 159] on div "Tâche Message Commentaire Veuillez patienter une erreur s'est produite 👌👌👌 mess…" at bounding box center [601, 573] width 846 height 868
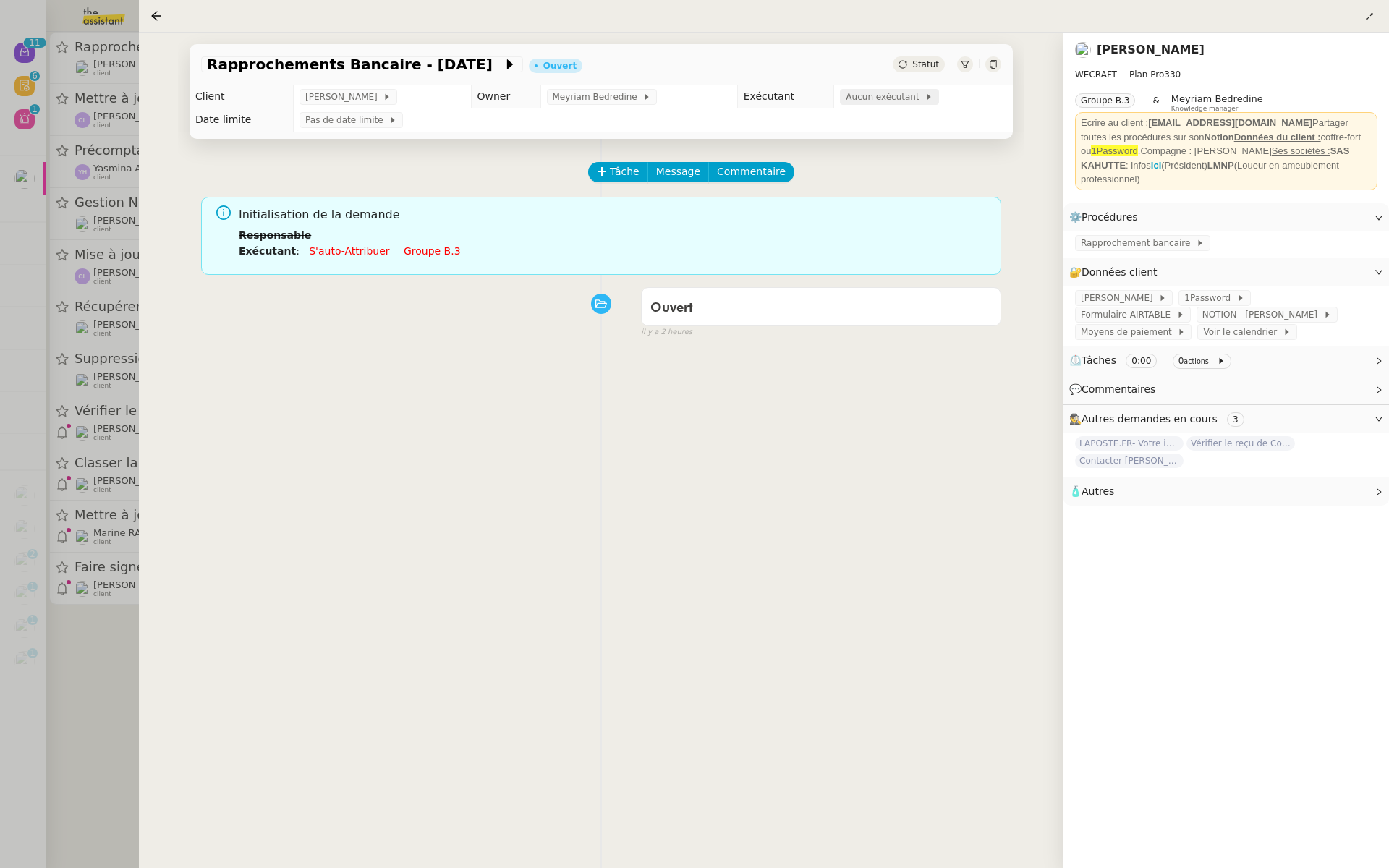
click at [889, 101] on span "Aucun exécutant" at bounding box center [885, 97] width 79 height 15
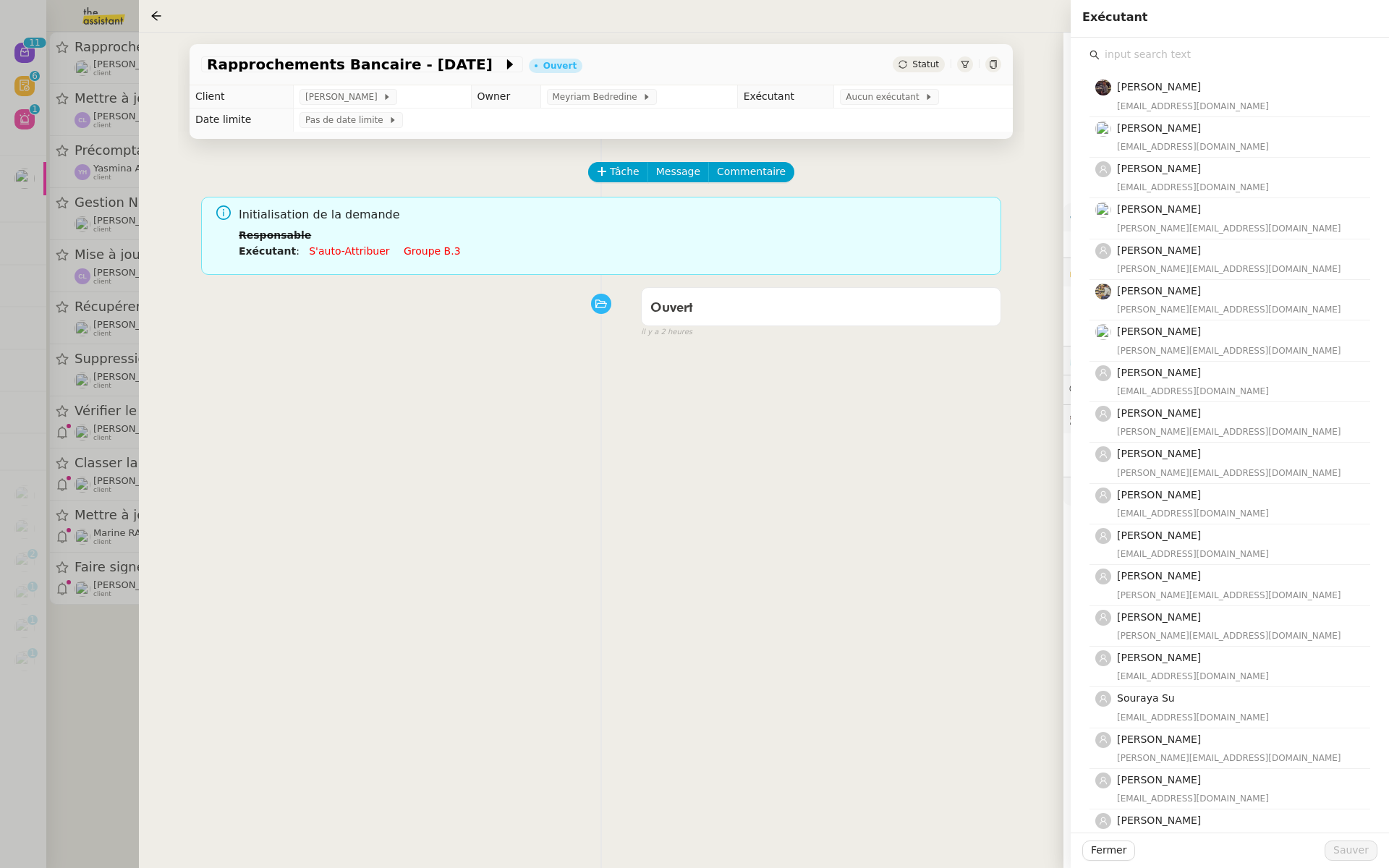
click at [1144, 58] on input "text" at bounding box center [1234, 54] width 270 height 20
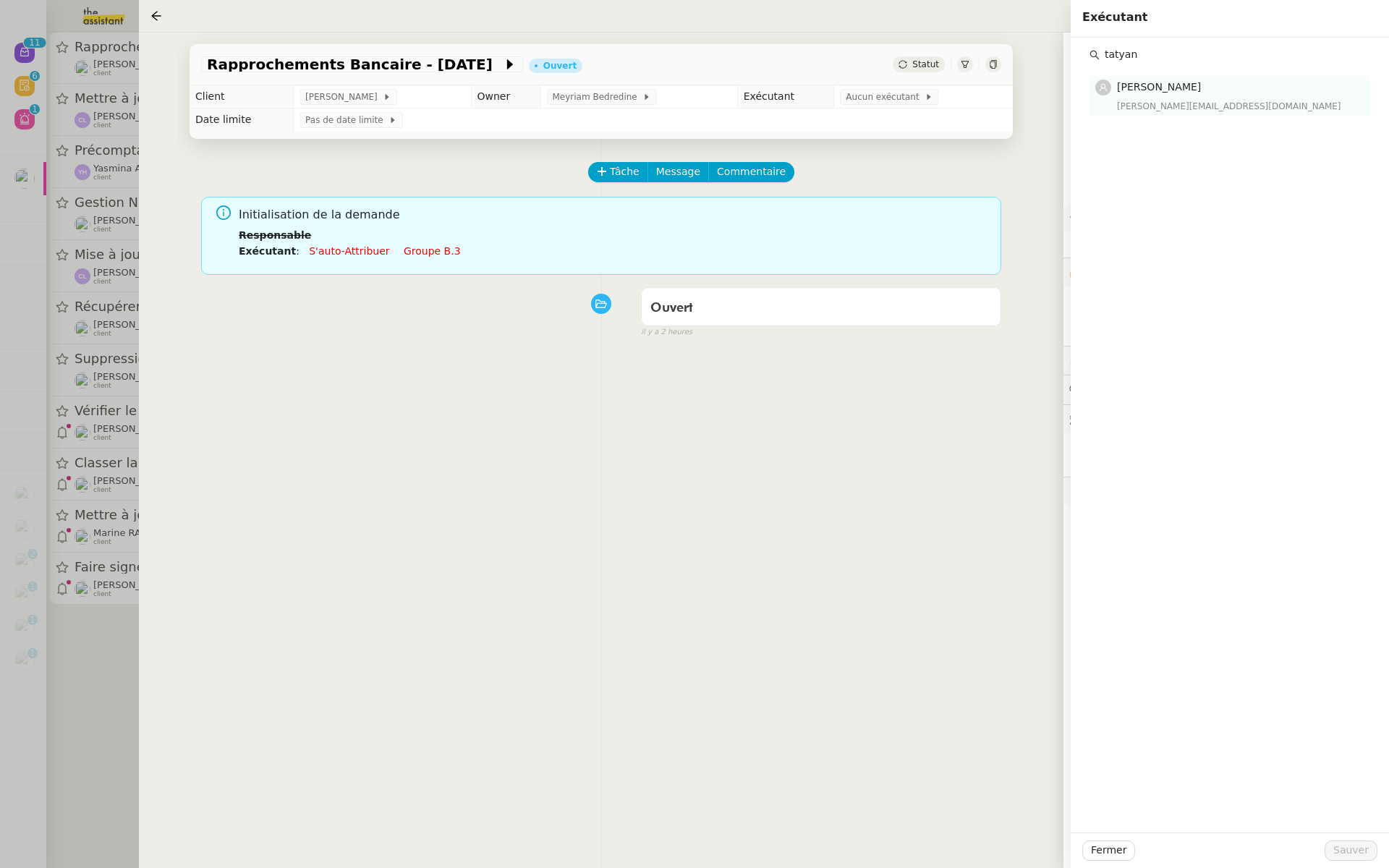
type input "tatyan"
click at [1191, 86] on h4 "[PERSON_NAME]" at bounding box center [1239, 87] width 245 height 16
click at [1346, 850] on span "Sauver" at bounding box center [1350, 850] width 35 height 16
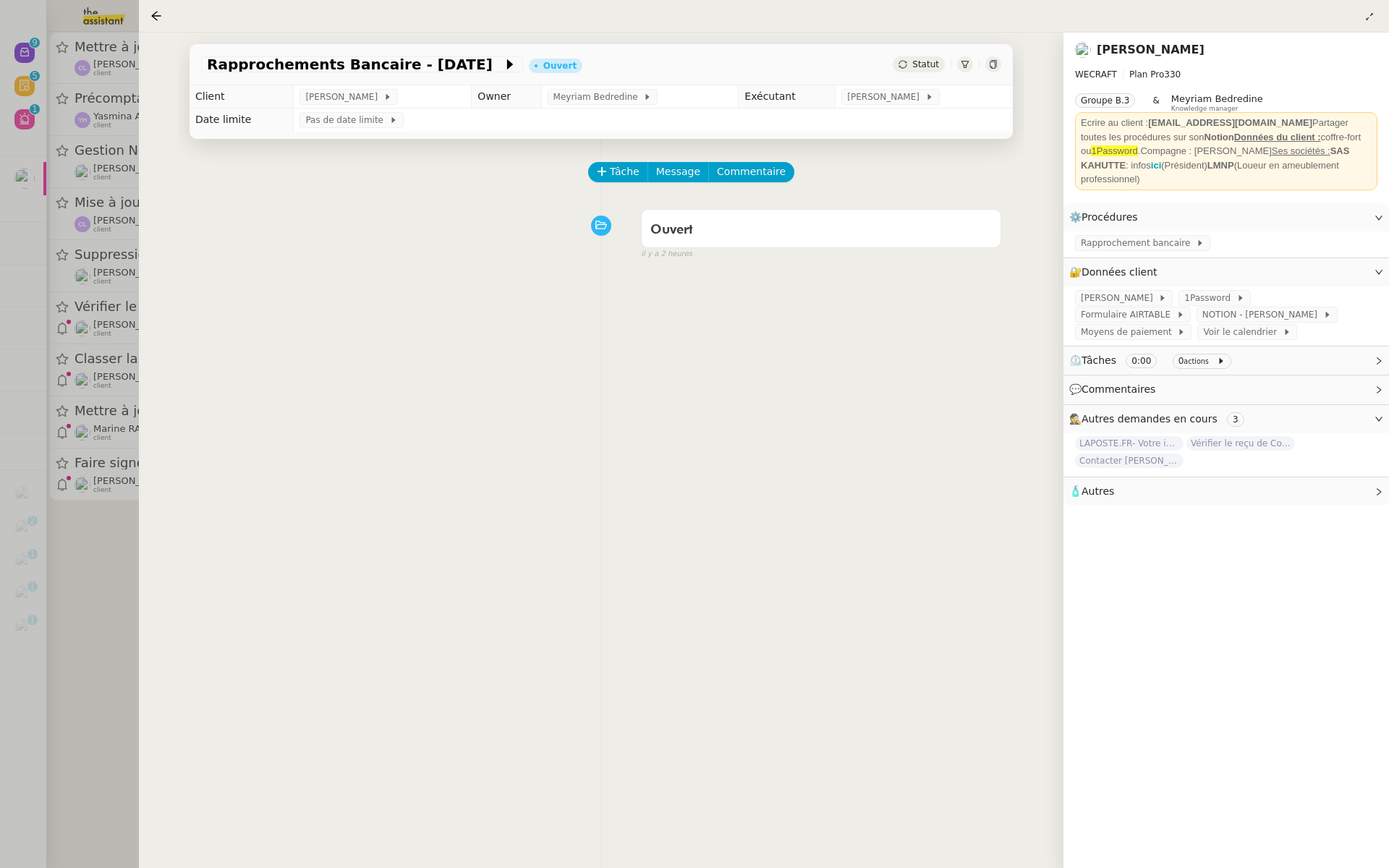
click at [81, 167] on div at bounding box center [694, 434] width 1389 height 868
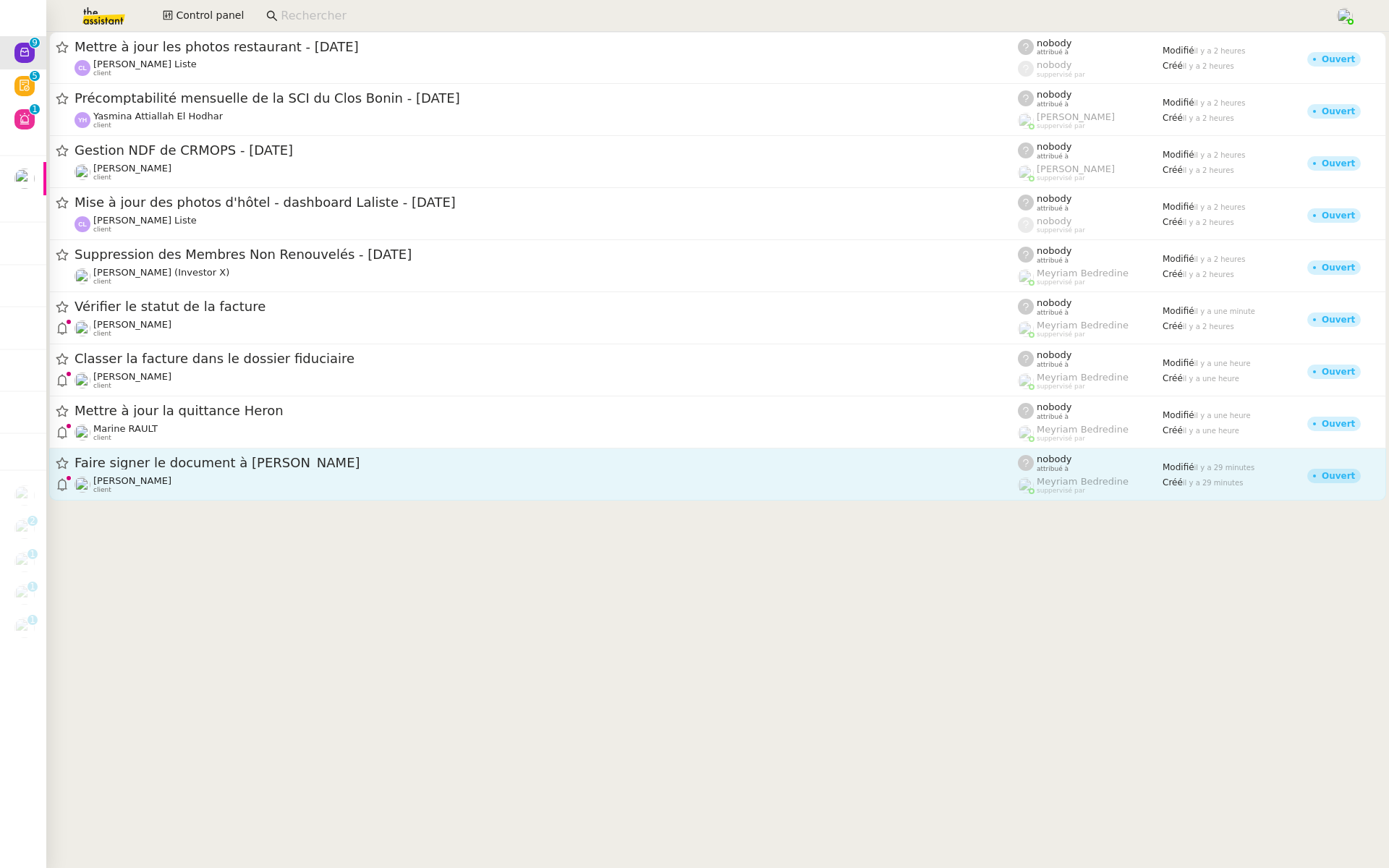
click at [175, 468] on span "Faire signer le document à [PERSON_NAME]" at bounding box center [546, 463] width 943 height 13
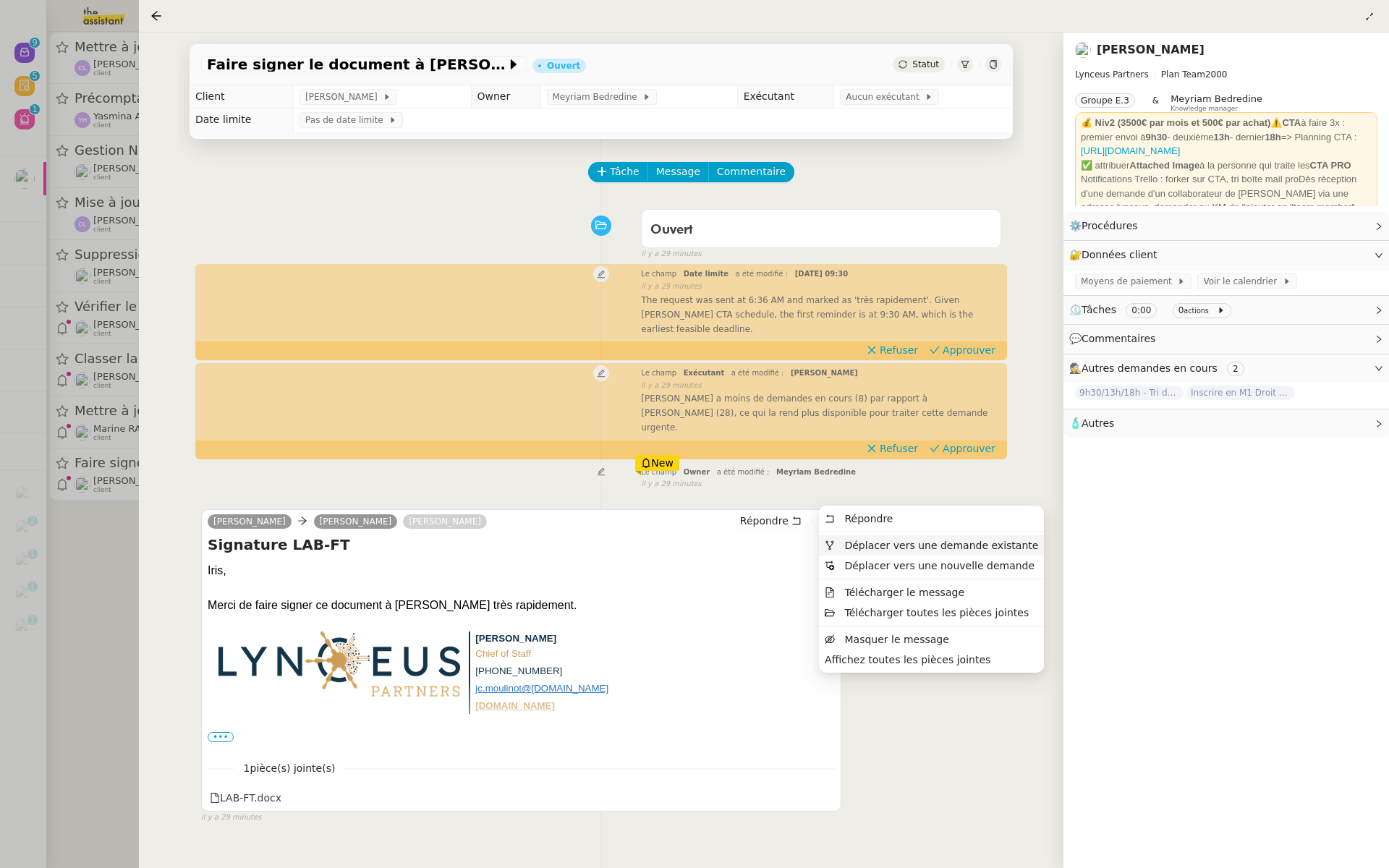
click at [850, 544] on span "Déplacer vers une demande existante" at bounding box center [942, 545] width 194 height 11
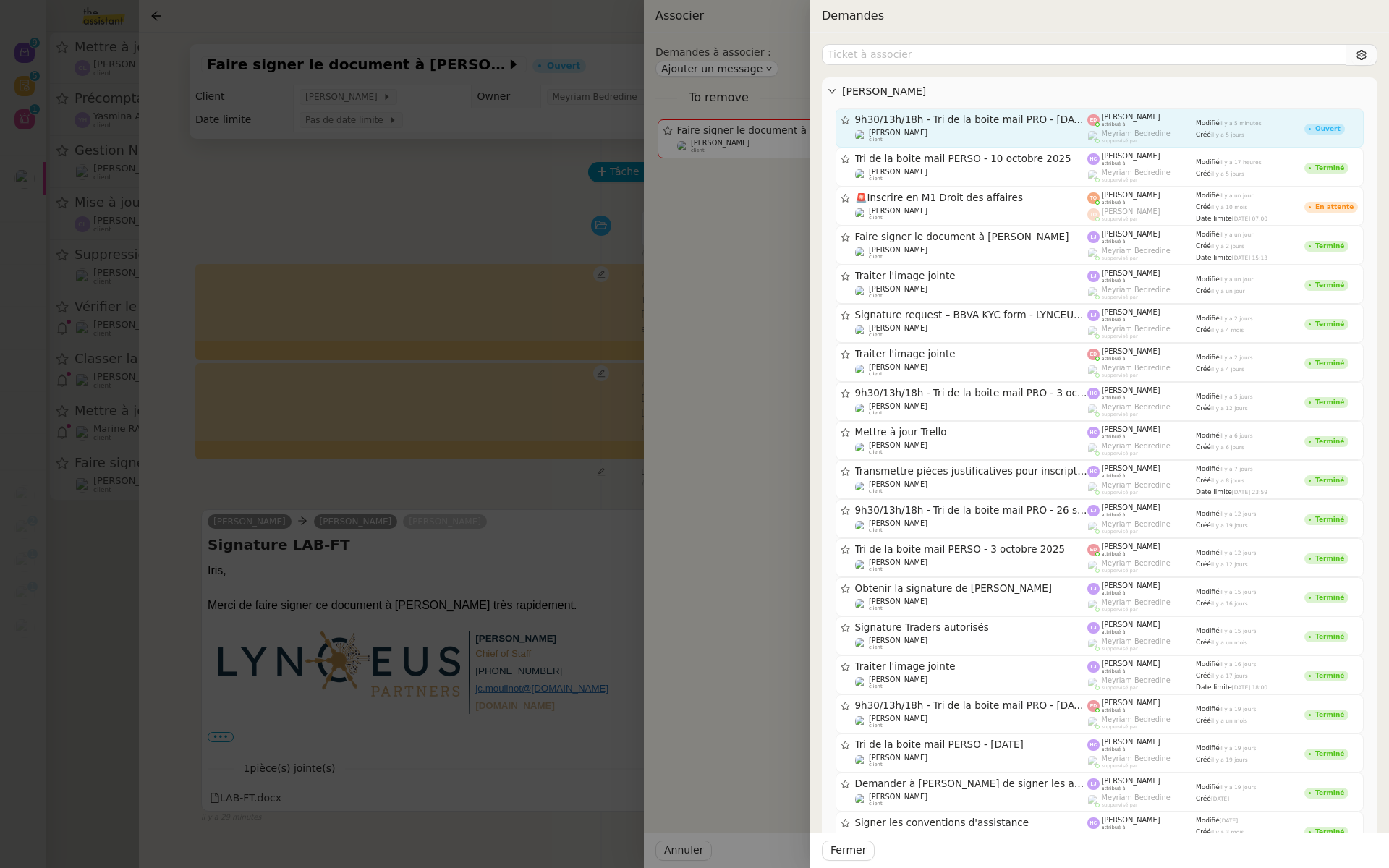
click at [1180, 118] on div "Eva Dubois attribué à" at bounding box center [1142, 119] width 108 height 15
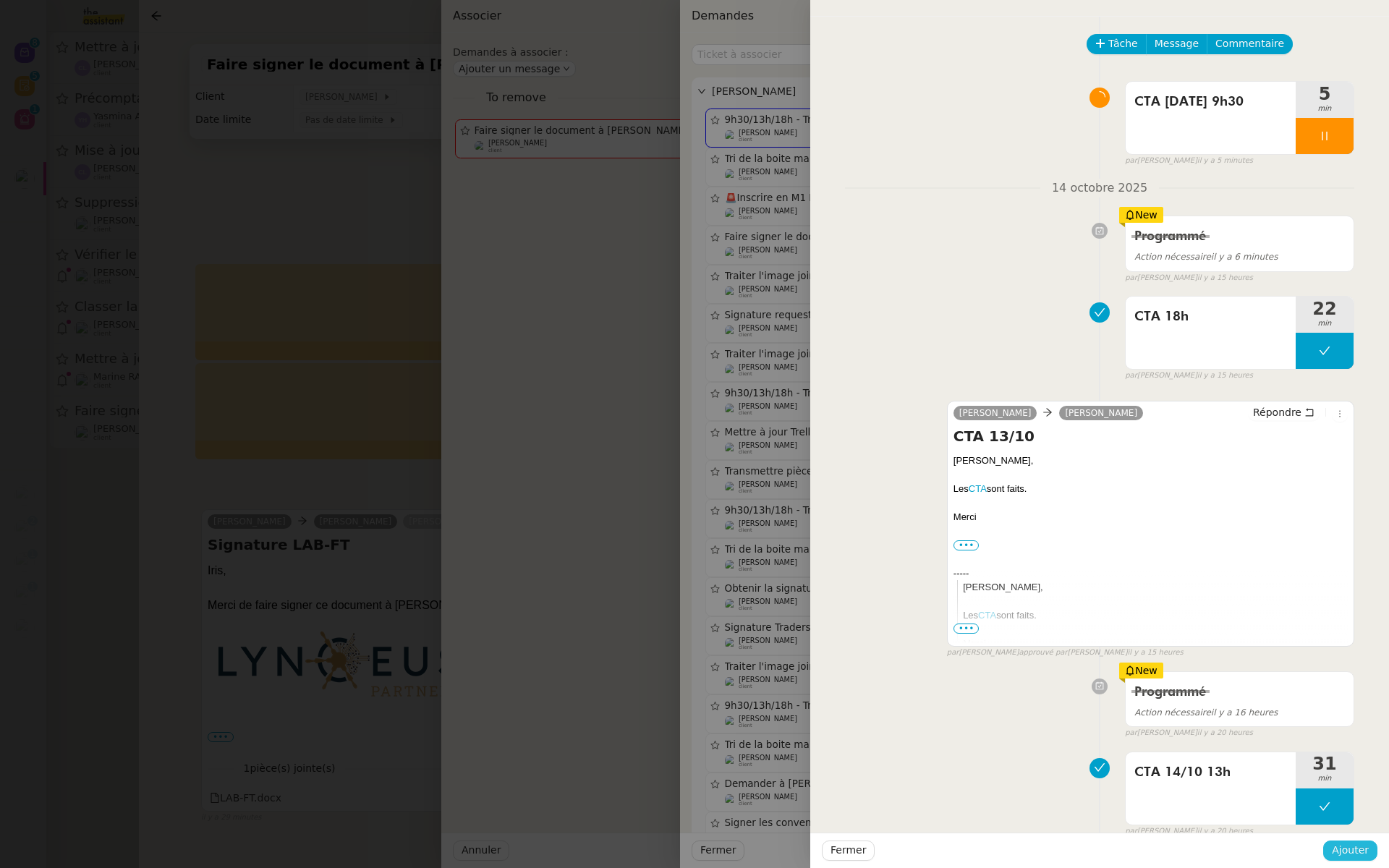
click at [1344, 853] on span "Ajouter" at bounding box center [1350, 850] width 37 height 16
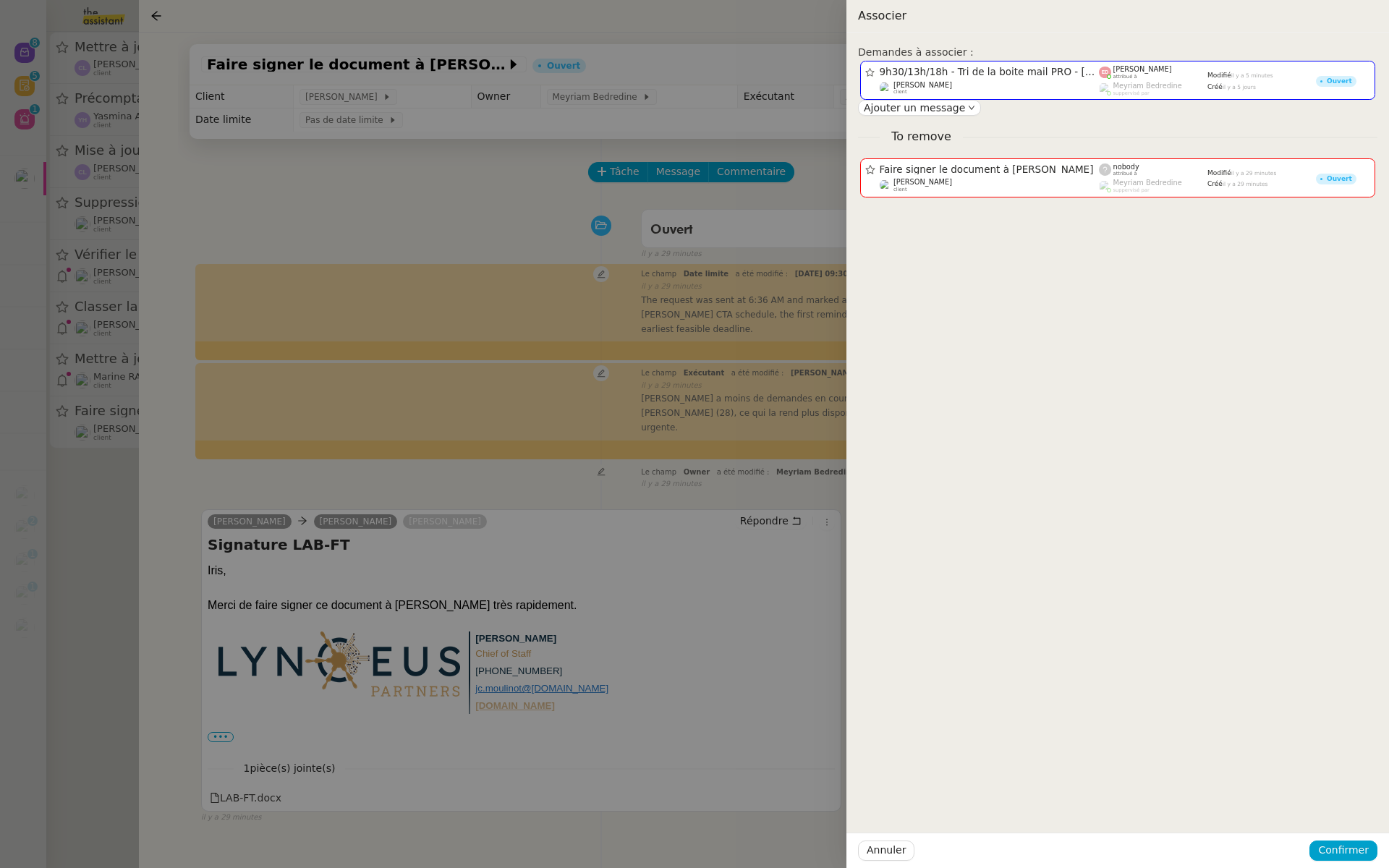
click at [765, 768] on div at bounding box center [694, 434] width 1389 height 868
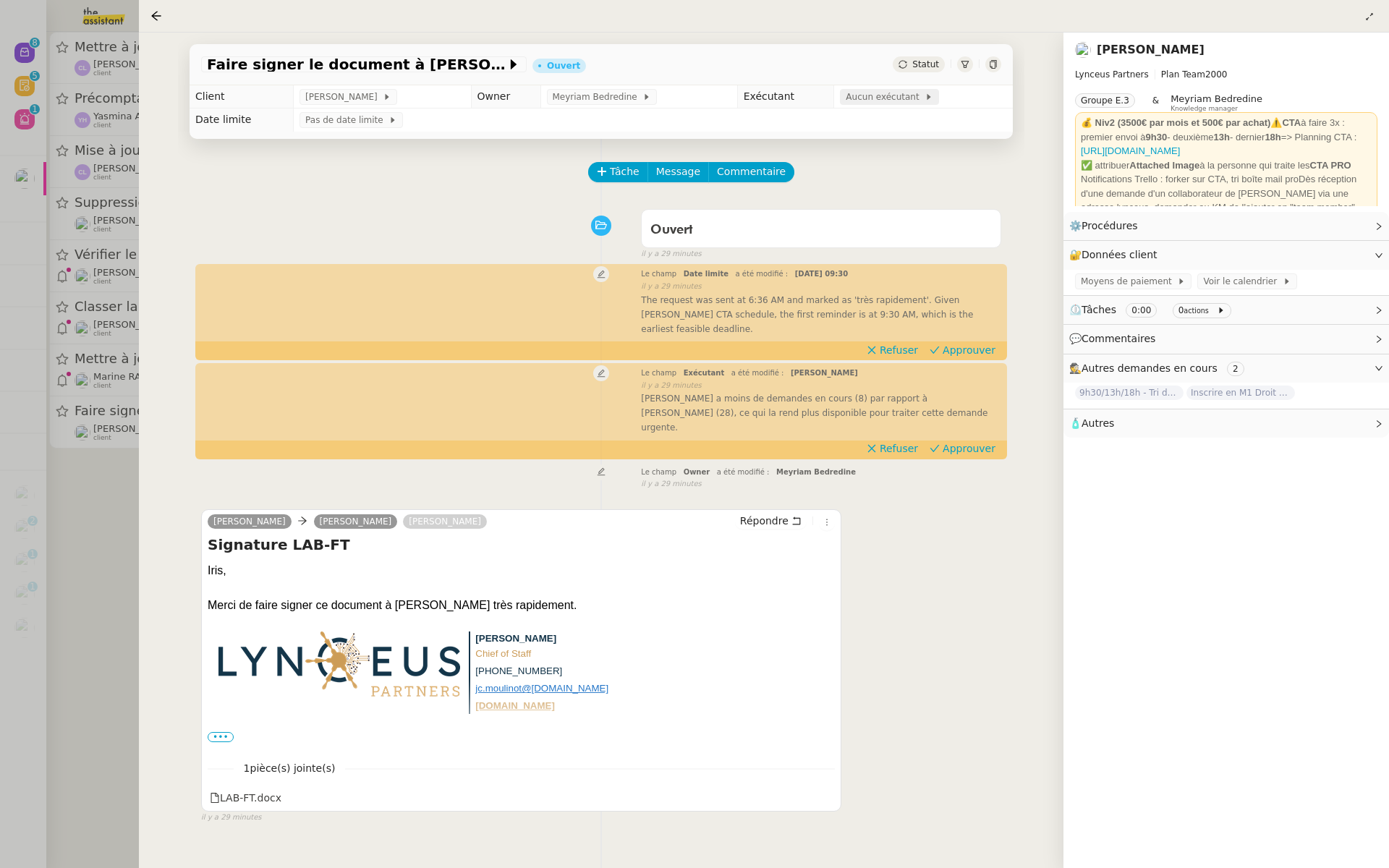
click at [868, 99] on span "Aucun exécutant" at bounding box center [885, 97] width 79 height 15
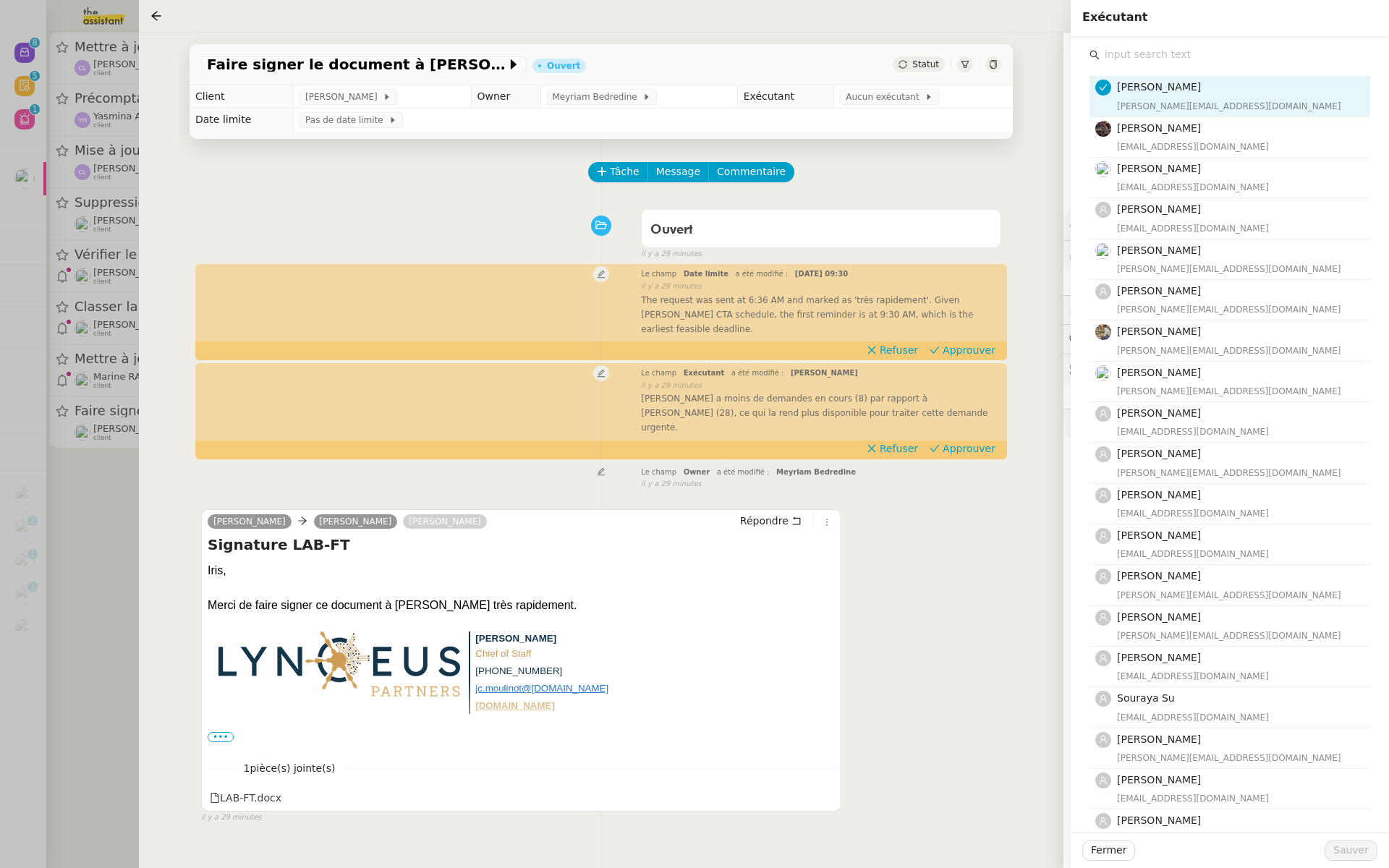
click at [1153, 58] on input "text" at bounding box center [1234, 54] width 270 height 20
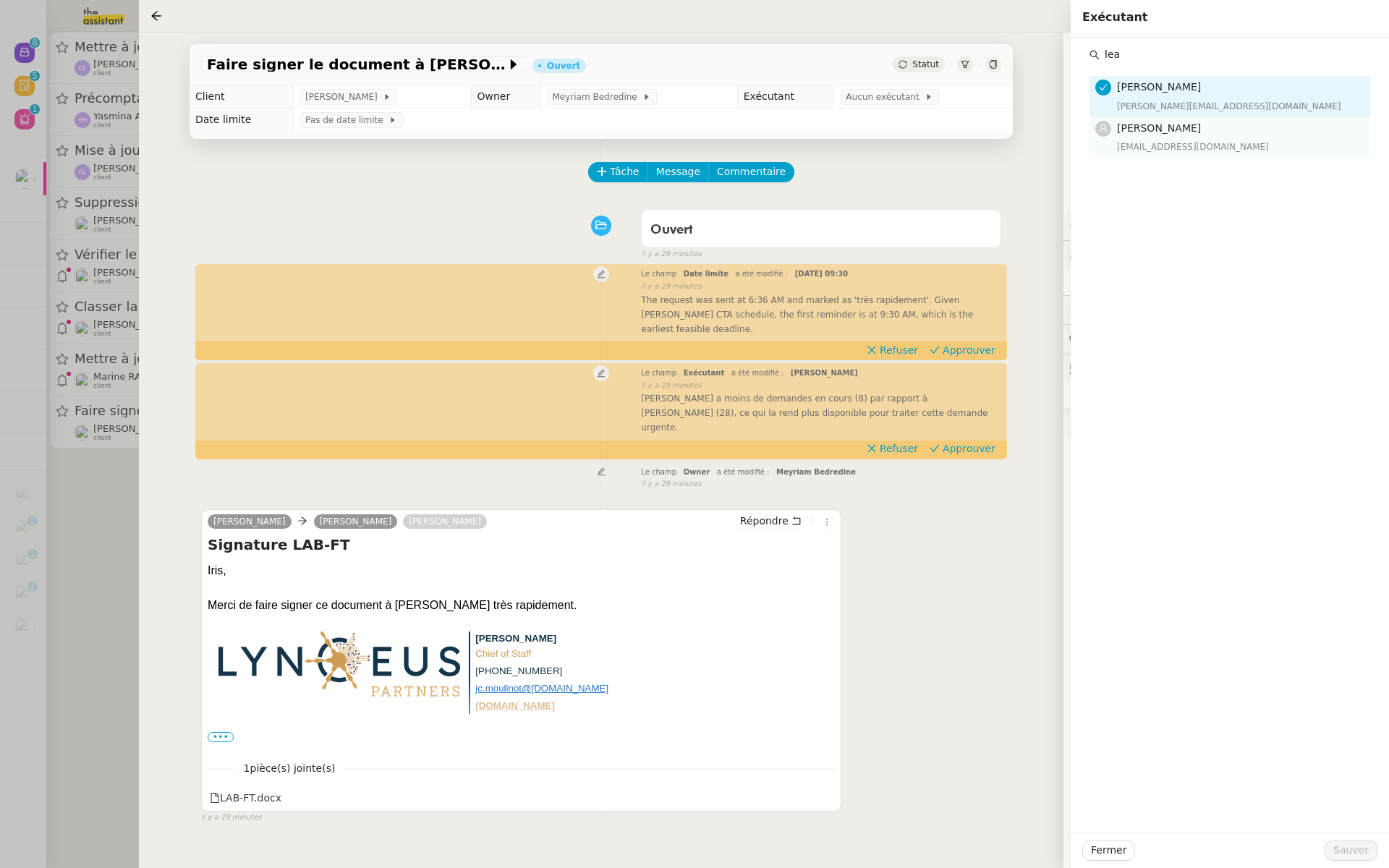
type input "lea"
click at [1179, 145] on div "[EMAIL_ADDRESS][DOMAIN_NAME]" at bounding box center [1239, 147] width 245 height 15
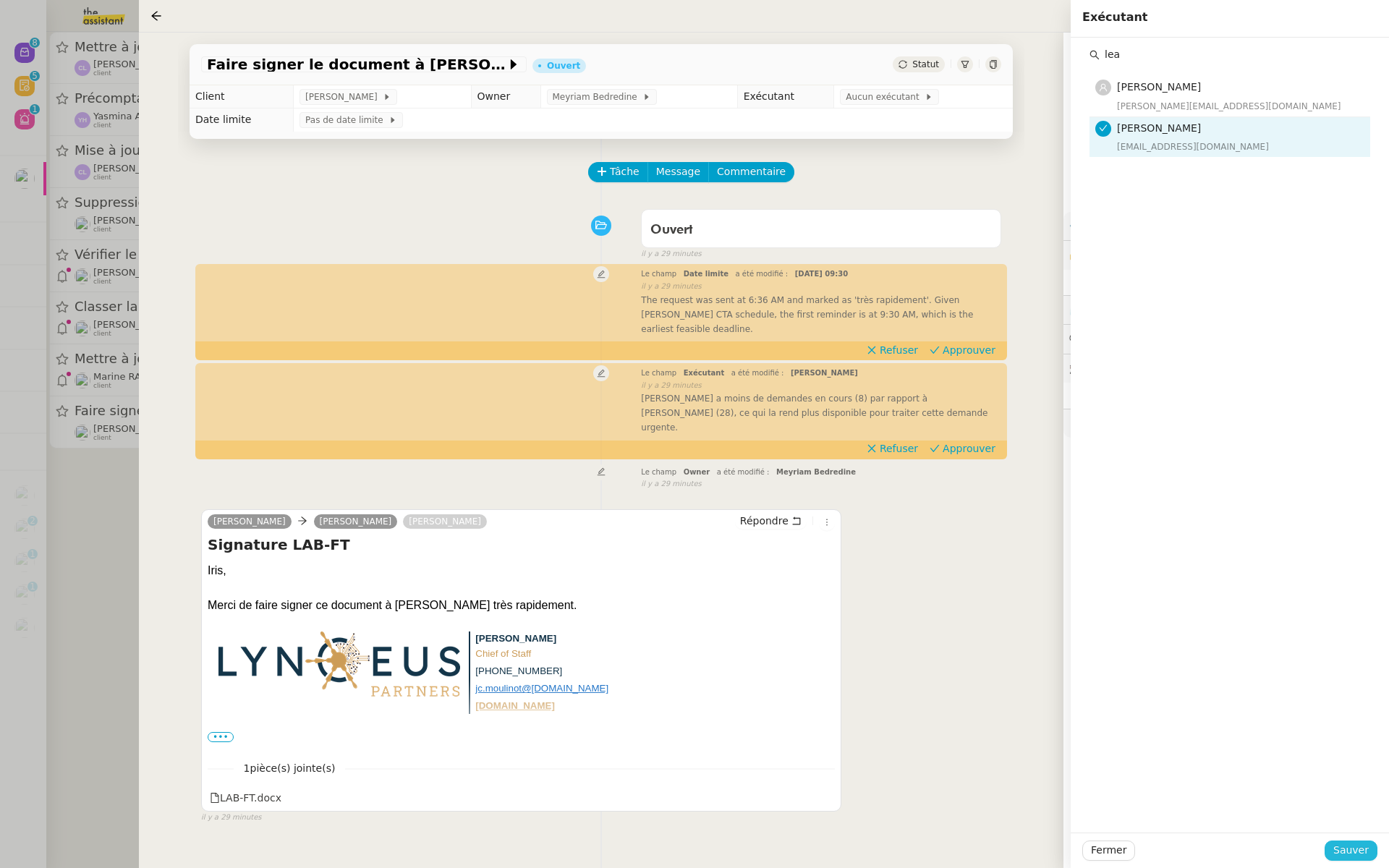
click at [1346, 852] on span "Sauver" at bounding box center [1350, 850] width 35 height 16
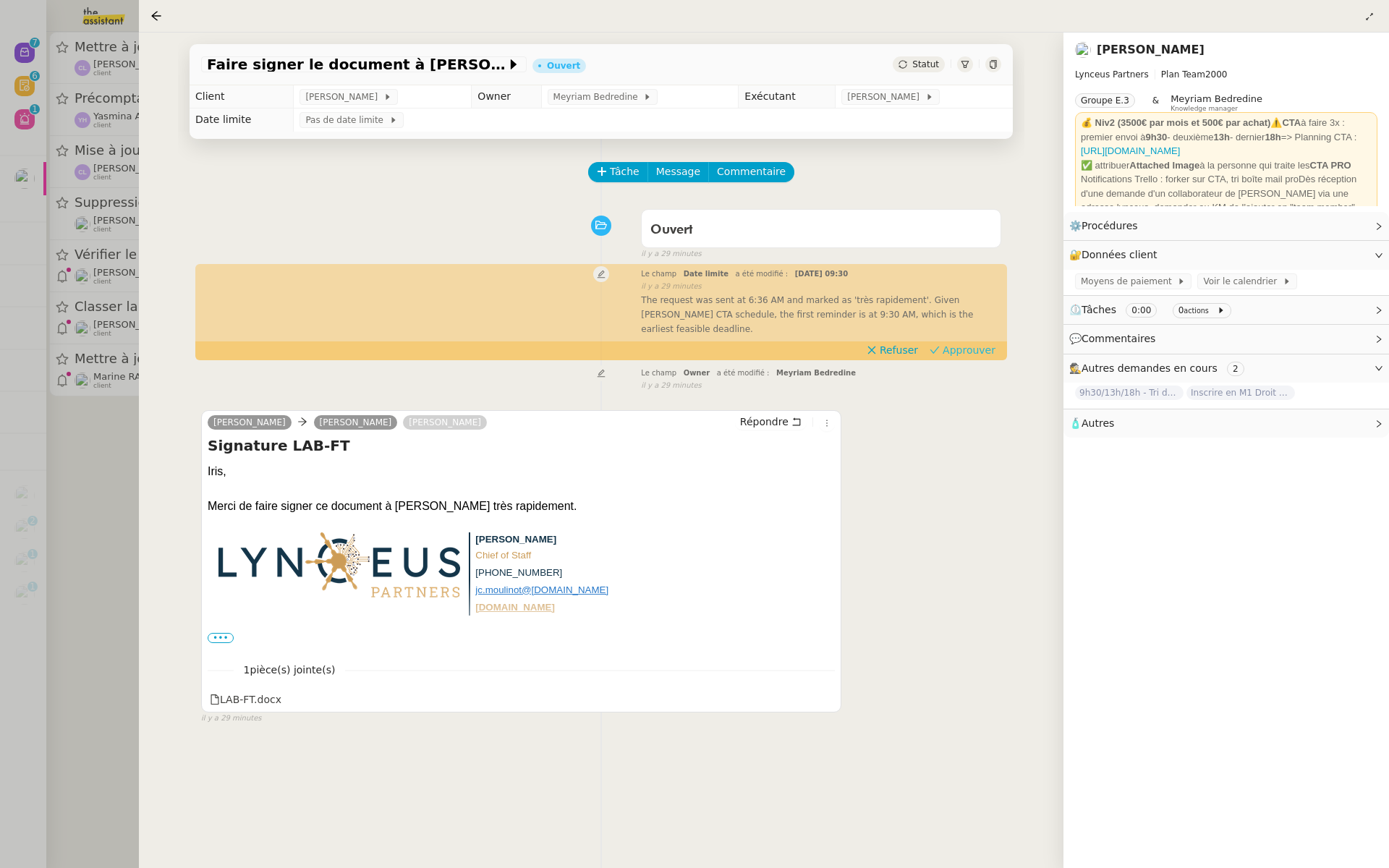
click at [979, 343] on span "Approuver" at bounding box center [969, 350] width 53 height 15
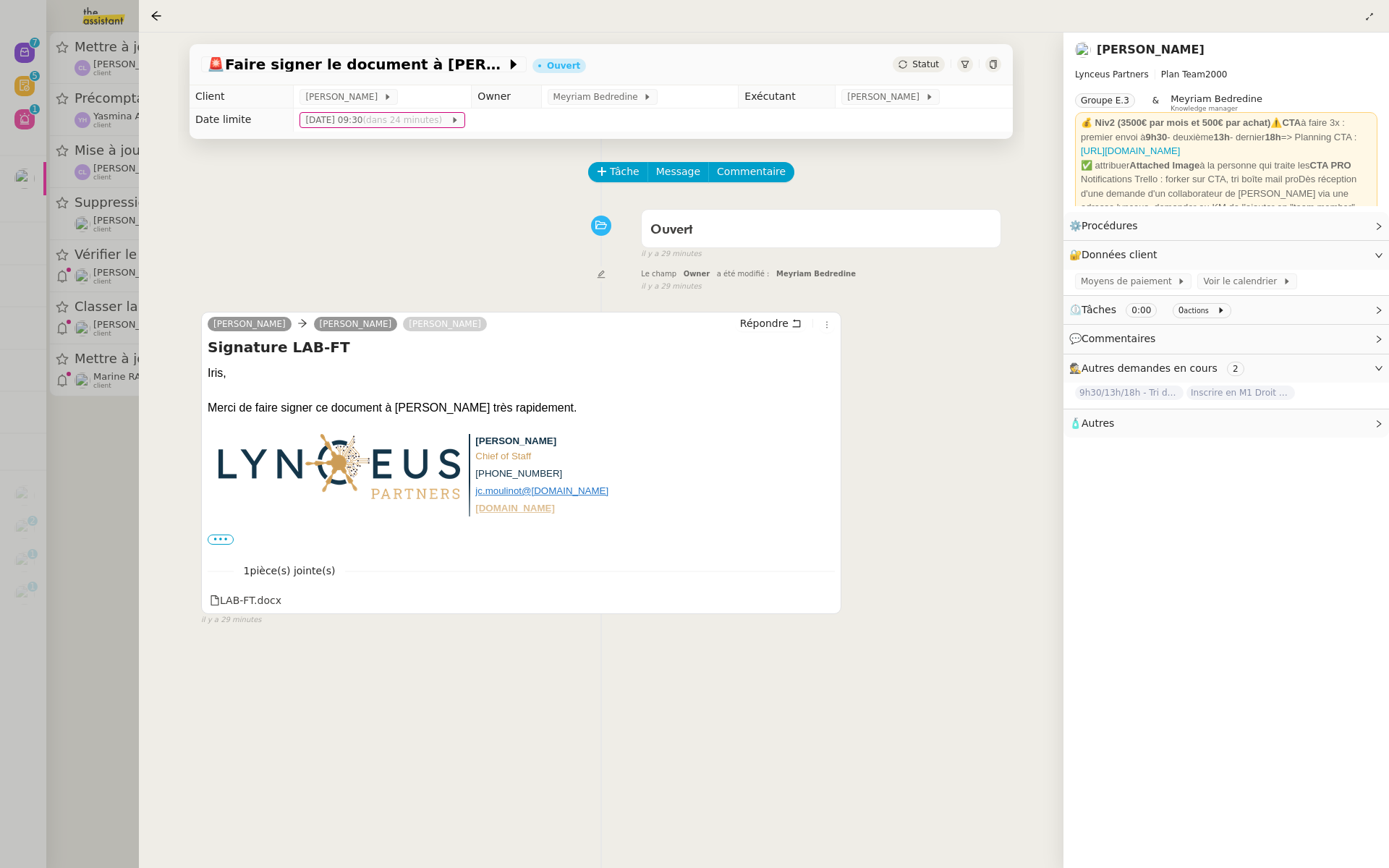
click at [39, 180] on div at bounding box center [694, 434] width 1389 height 868
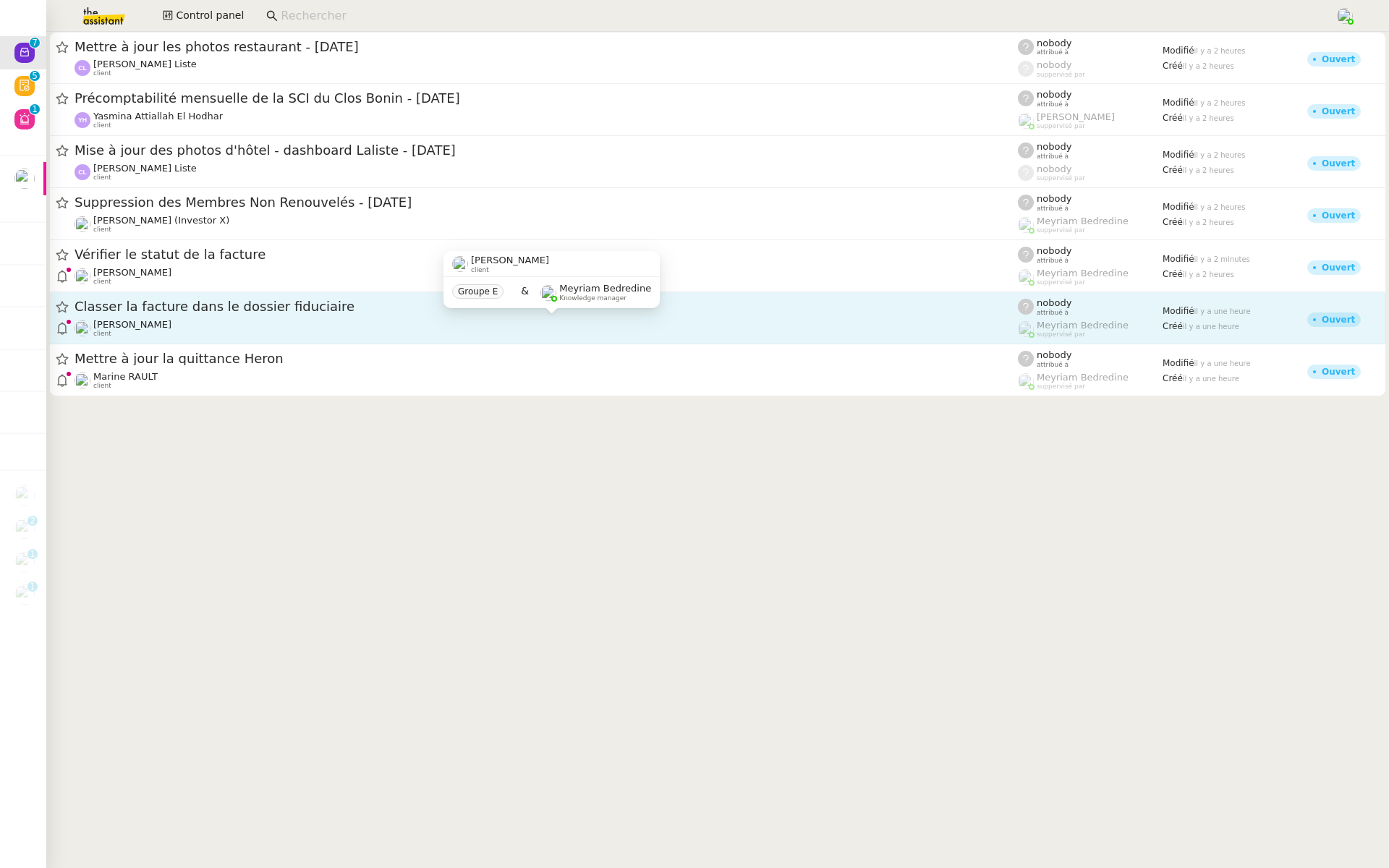
click at [168, 319] on div "Pierrick Morel client" at bounding box center [546, 329] width 943 height 19
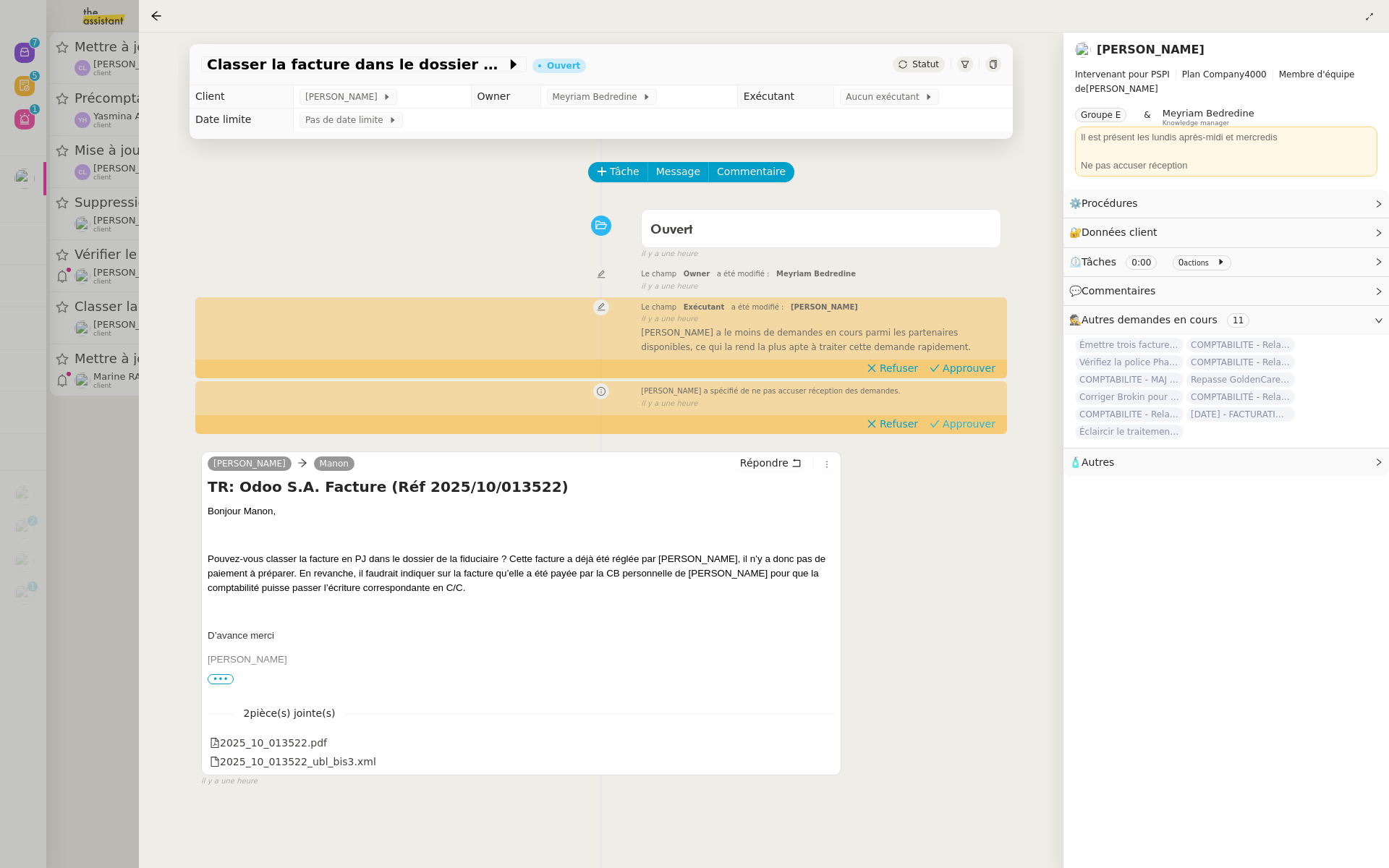
click at [976, 422] on span "Approuver" at bounding box center [969, 424] width 53 height 15
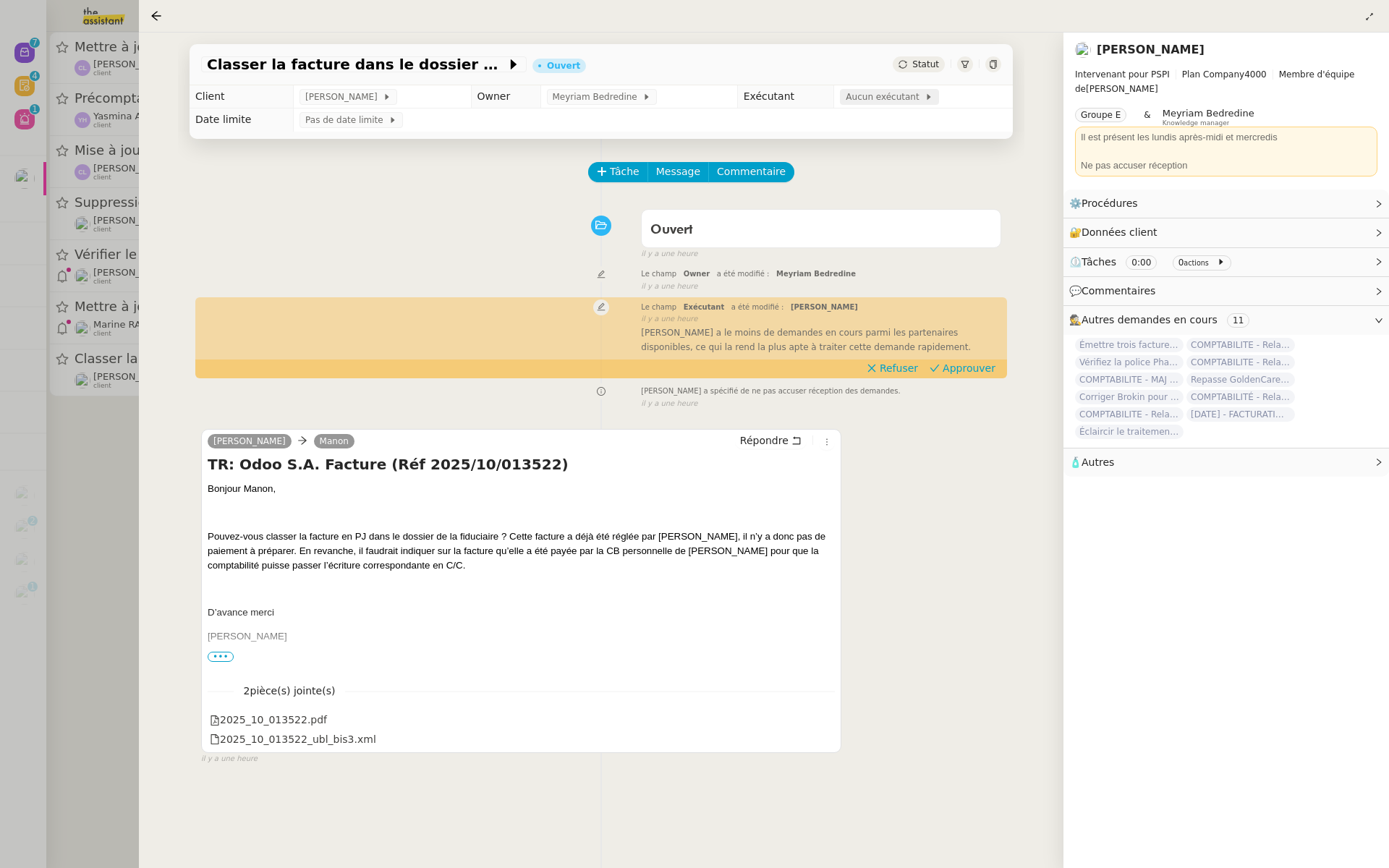
click at [864, 97] on span "Aucun exécutant" at bounding box center [885, 97] width 79 height 15
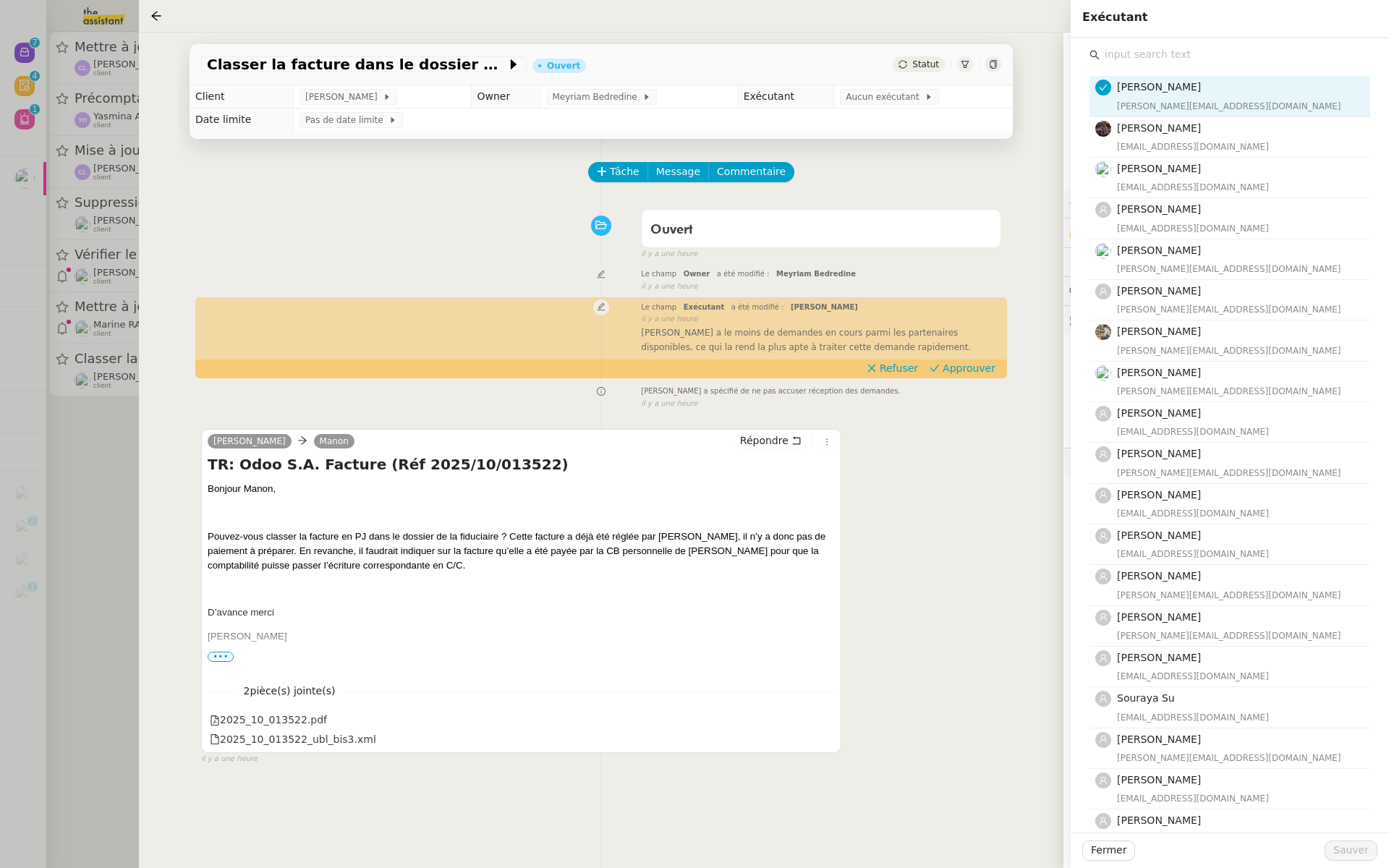
click at [1149, 57] on input "text" at bounding box center [1234, 54] width 270 height 20
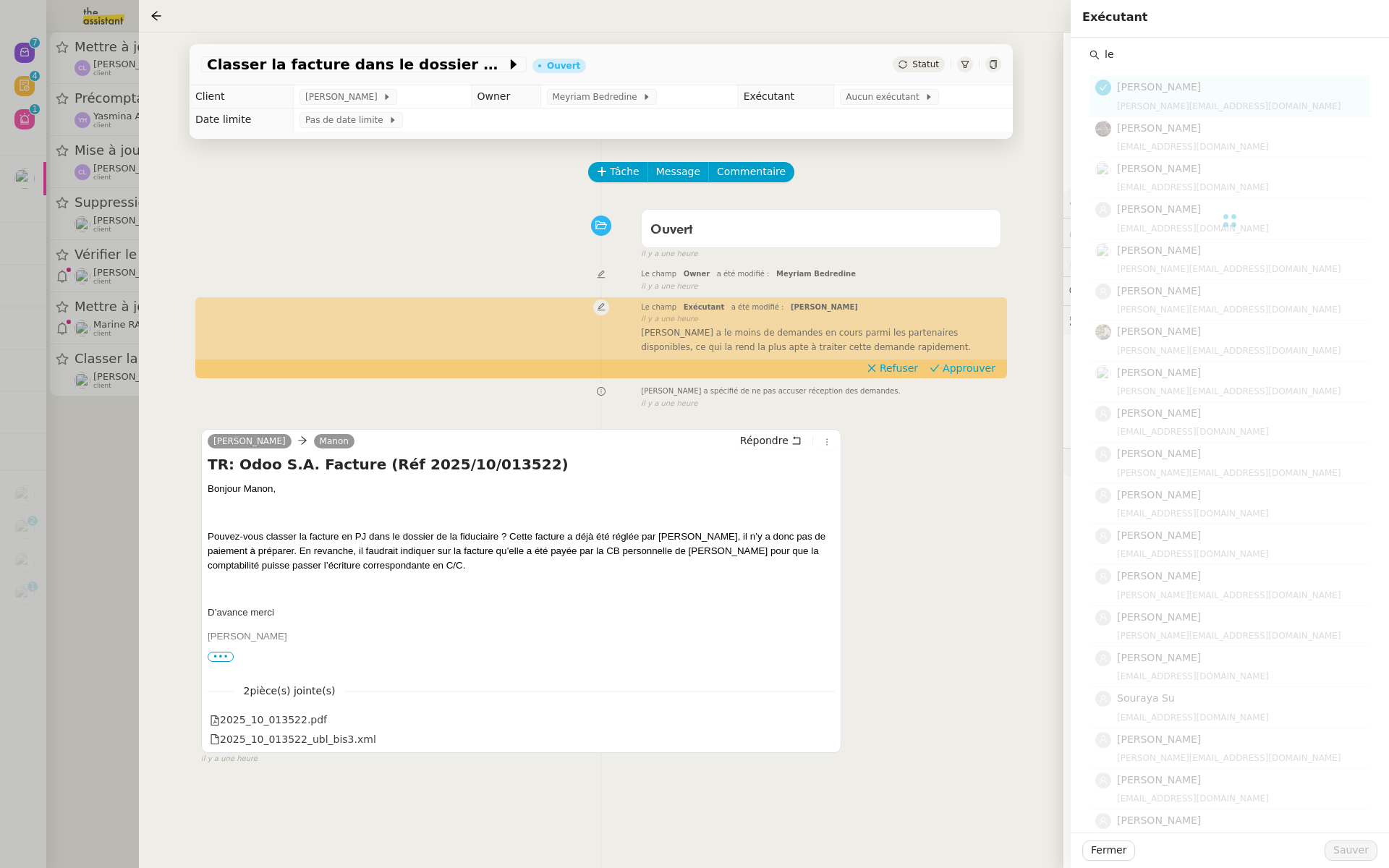
type input "le"
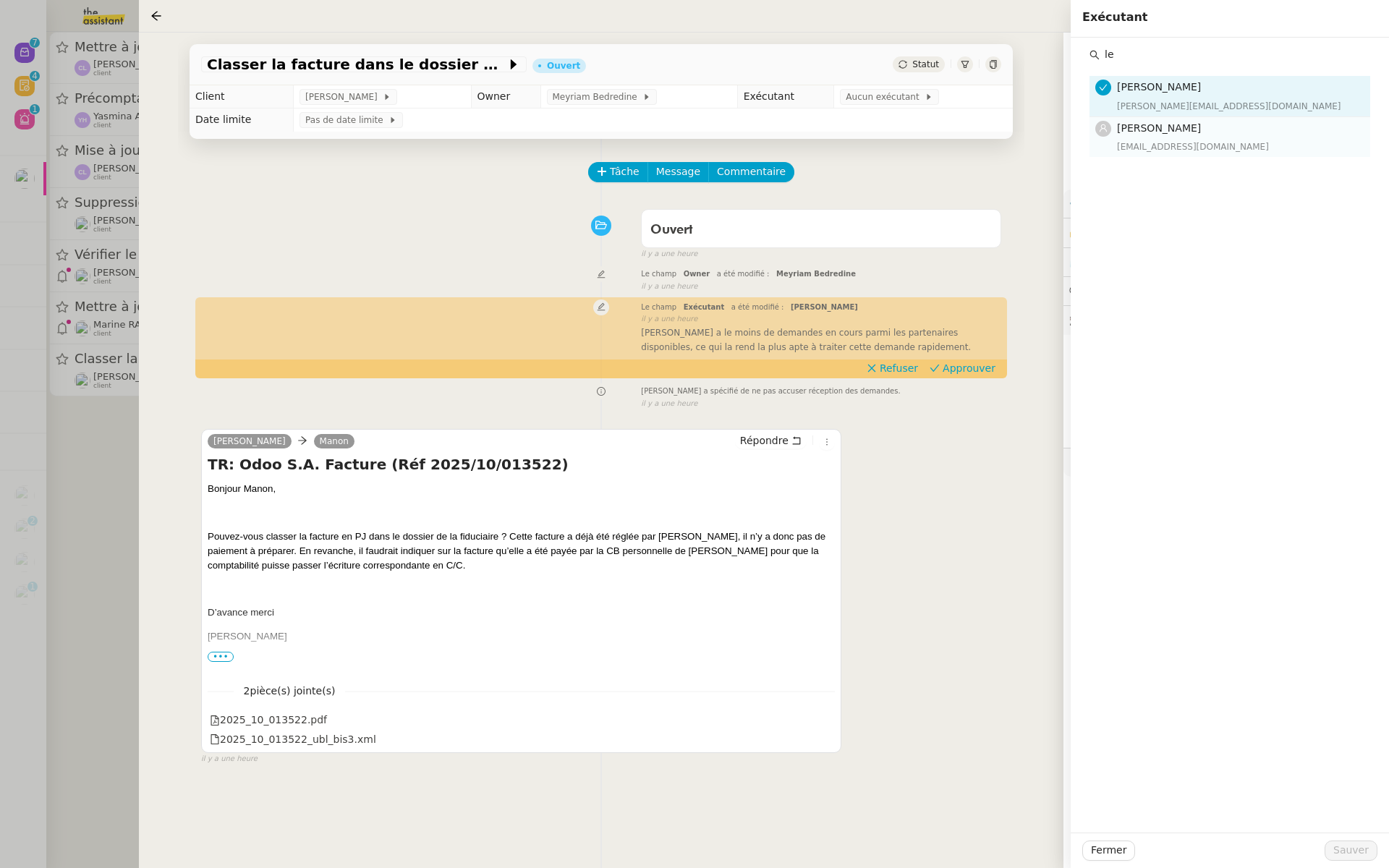
click at [1156, 131] on span "[PERSON_NAME]" at bounding box center [1159, 127] width 84 height 11
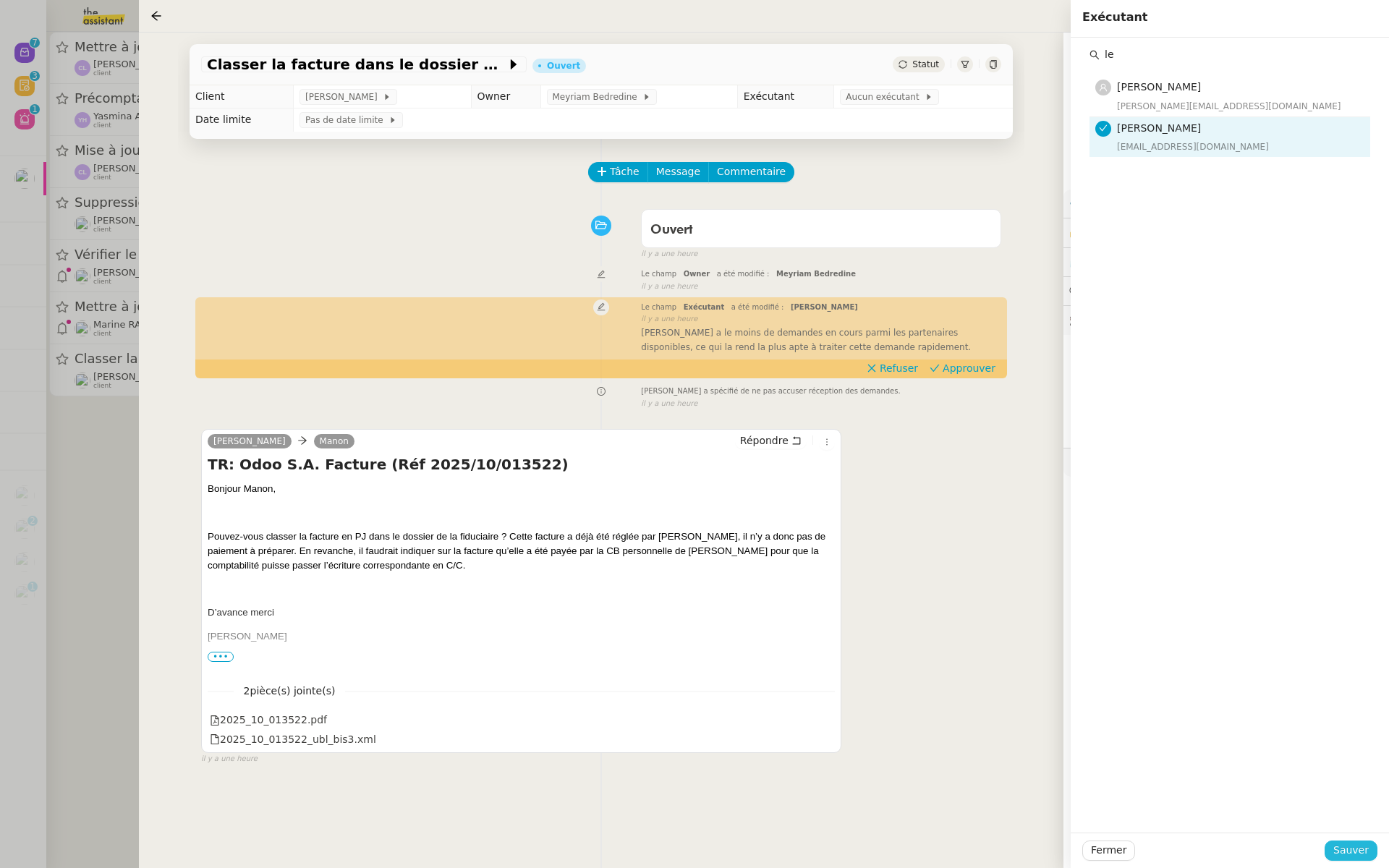
click at [1346, 856] on span "Sauver" at bounding box center [1350, 850] width 35 height 16
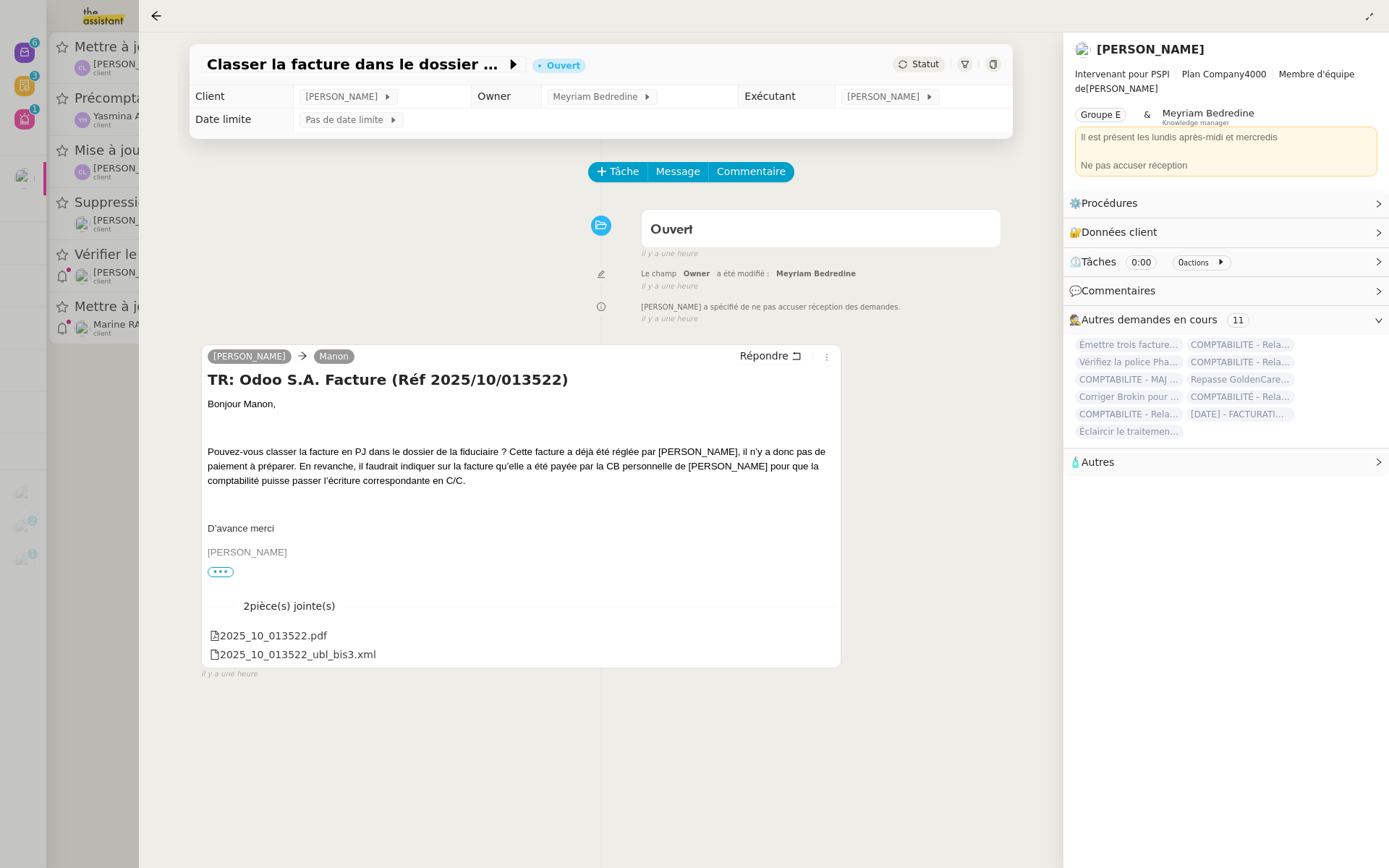
click at [76, 325] on div at bounding box center [694, 434] width 1389 height 868
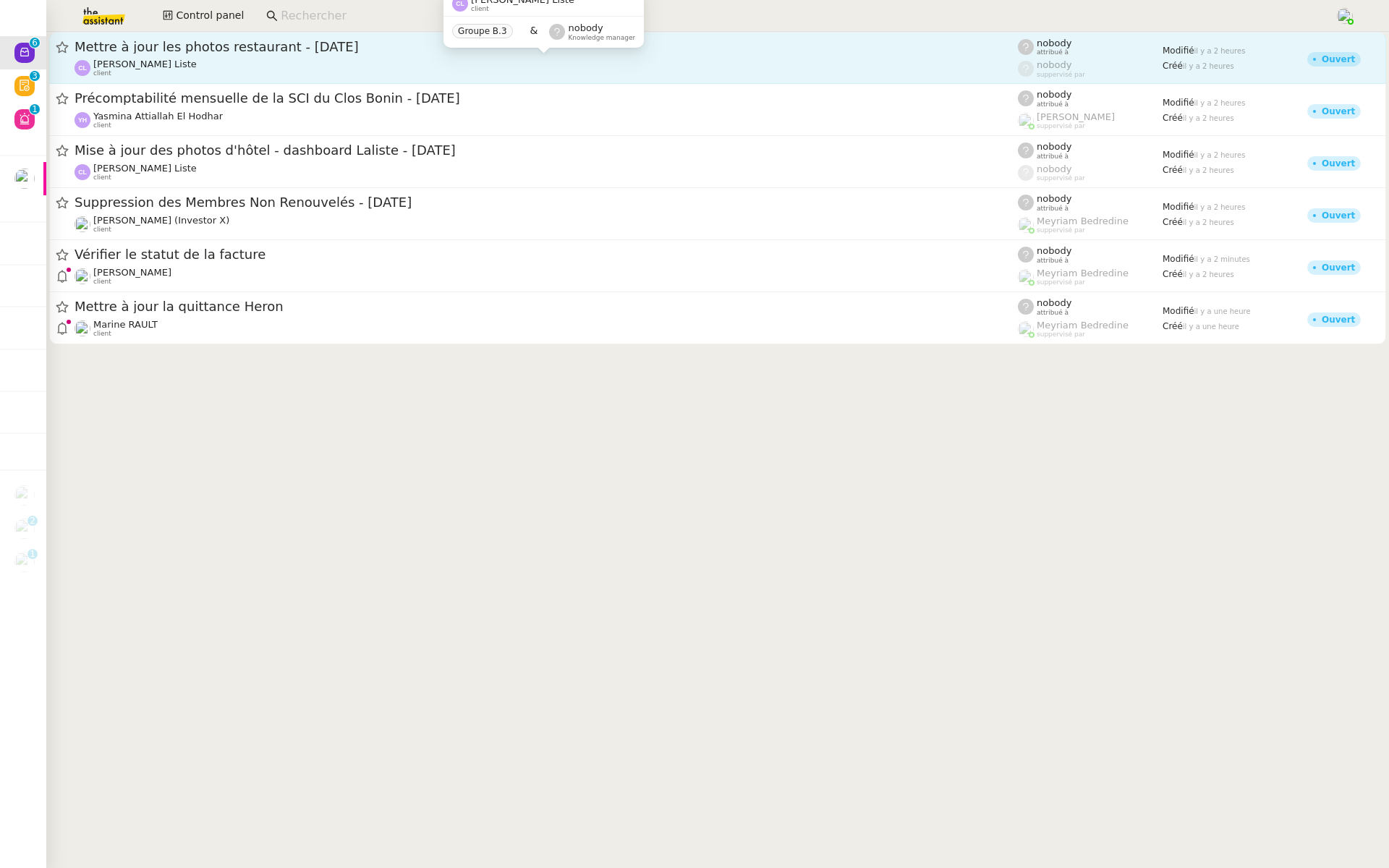
click at [361, 62] on div "Charles La Liste client" at bounding box center [546, 68] width 943 height 19
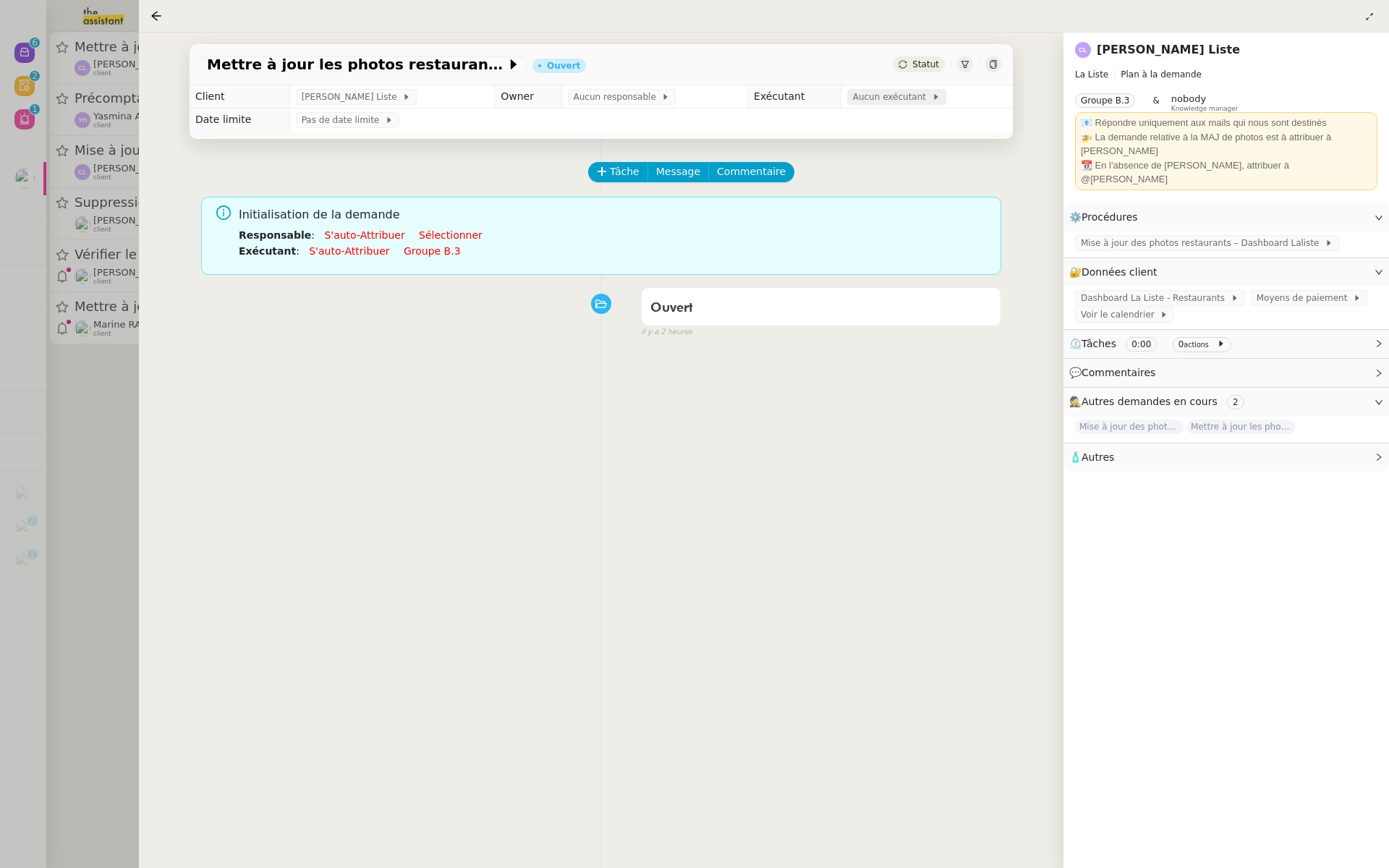
click at [893, 90] on div "Aucun exécutant" at bounding box center [896, 97] width 99 height 16
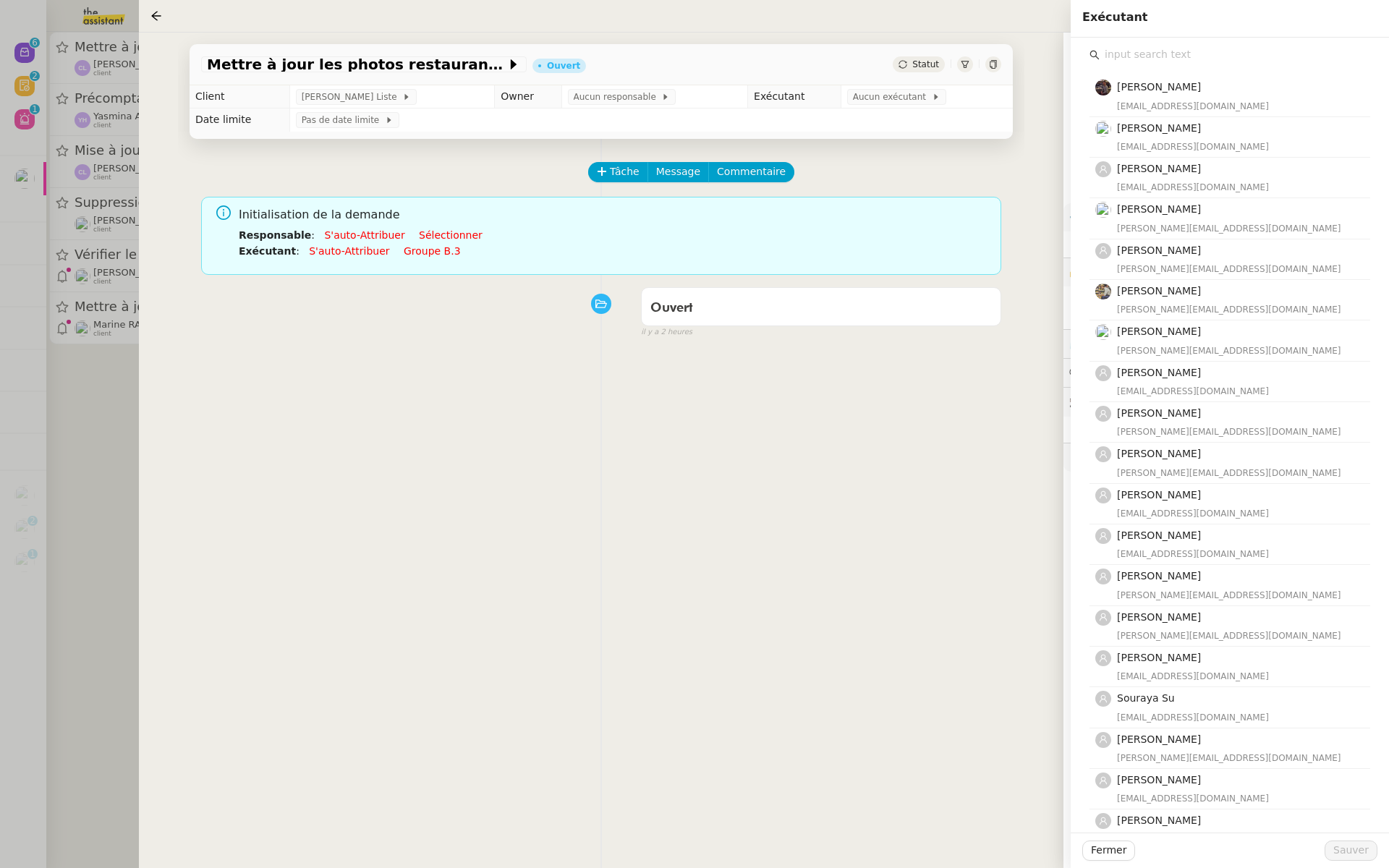
click at [1144, 48] on input "text" at bounding box center [1234, 54] width 270 height 20
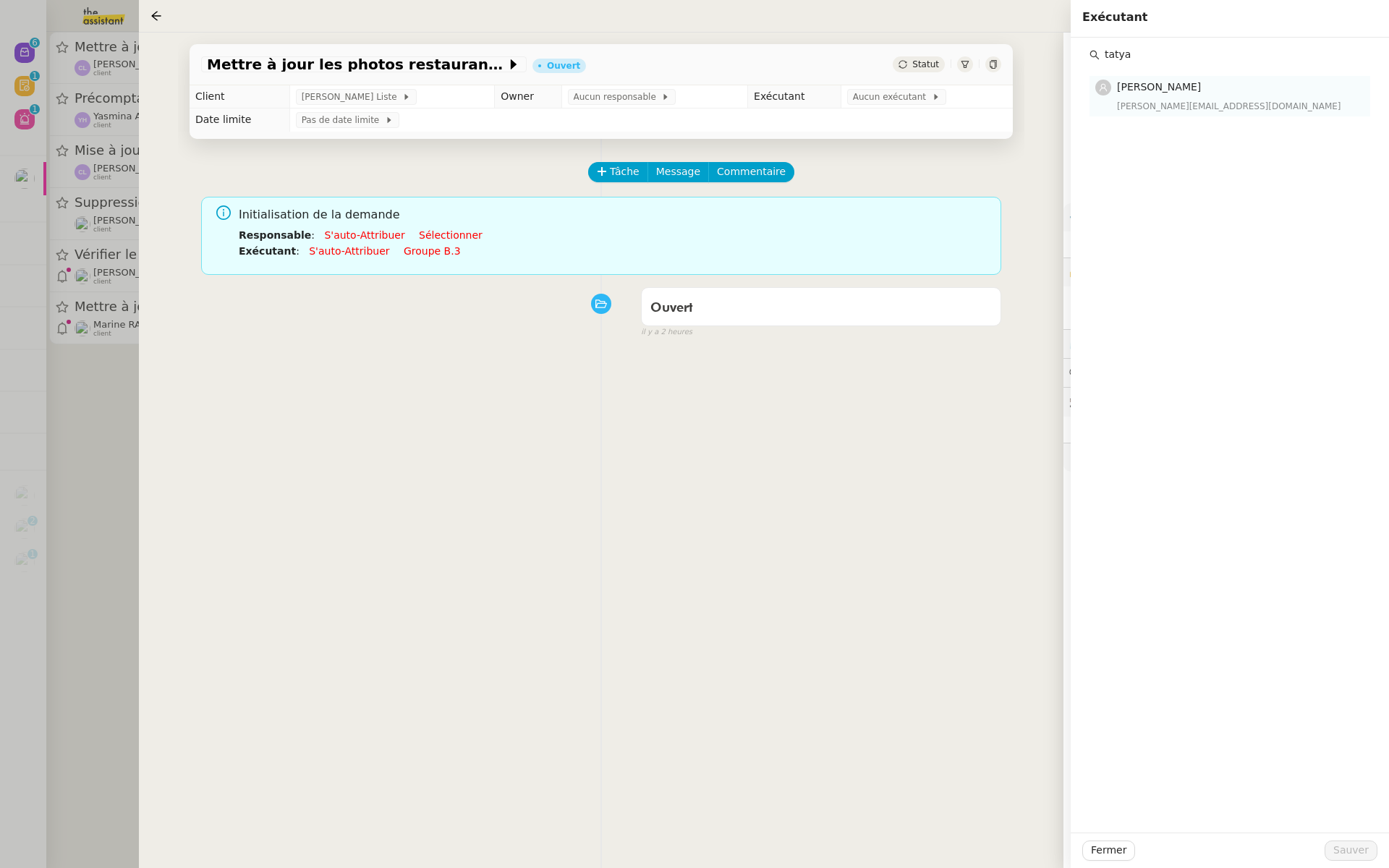
type input "tatya"
click at [1171, 94] on h4 "[PERSON_NAME]" at bounding box center [1239, 87] width 245 height 16
click at [1345, 856] on span "Sauver" at bounding box center [1350, 850] width 35 height 16
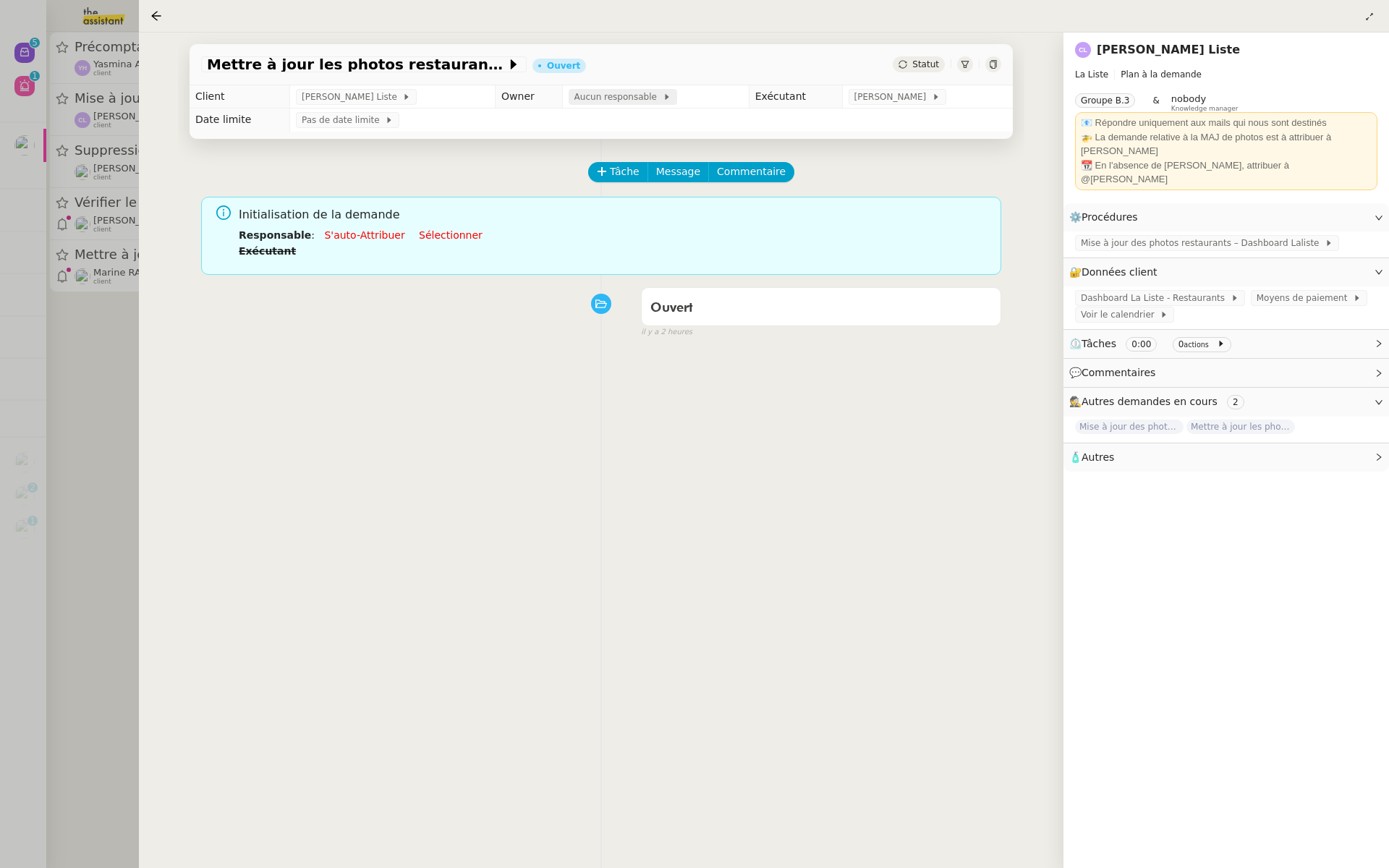
click at [605, 96] on span "Aucun responsable" at bounding box center [618, 97] width 88 height 15
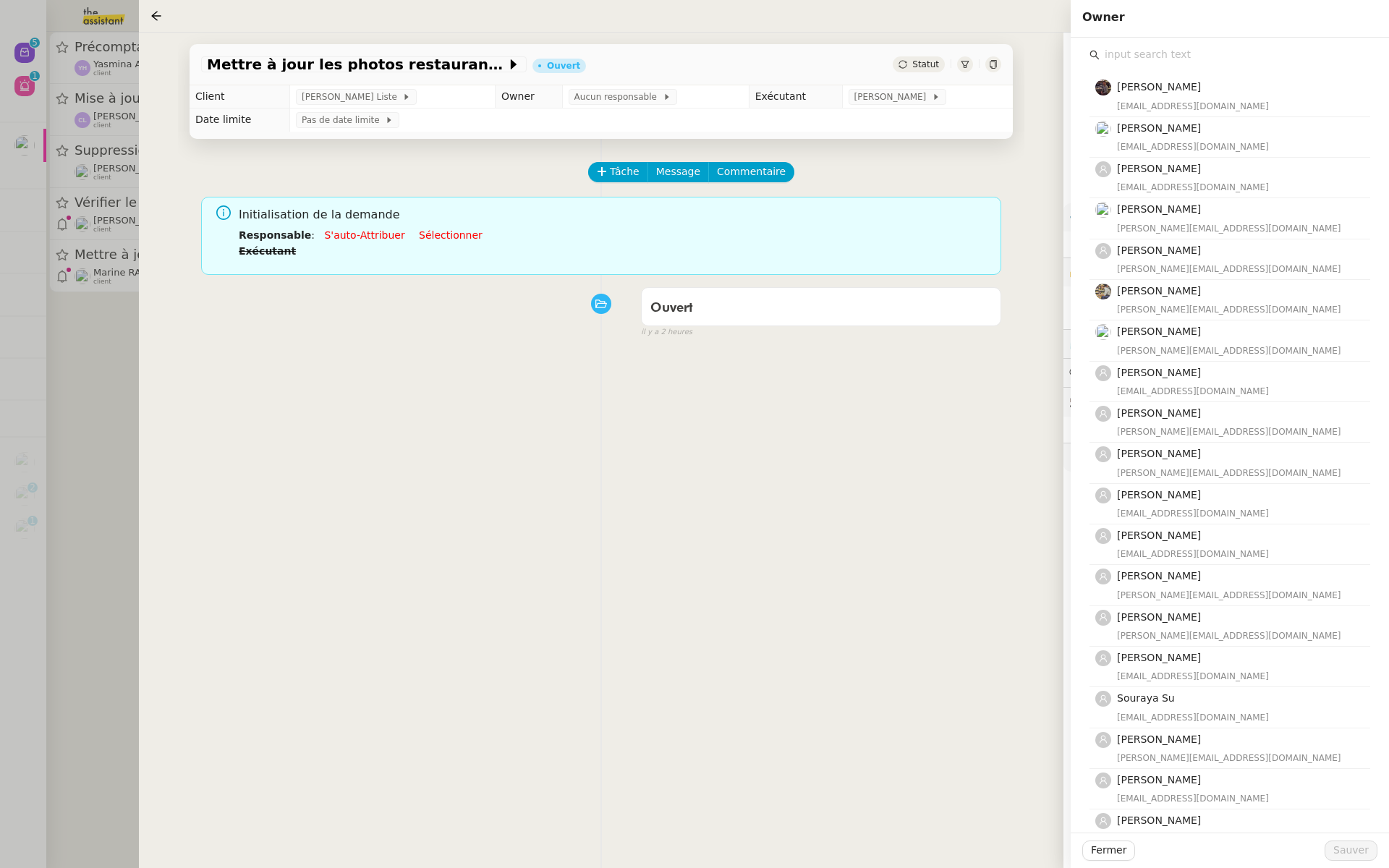
click at [1143, 60] on input "text" at bounding box center [1234, 54] width 270 height 20
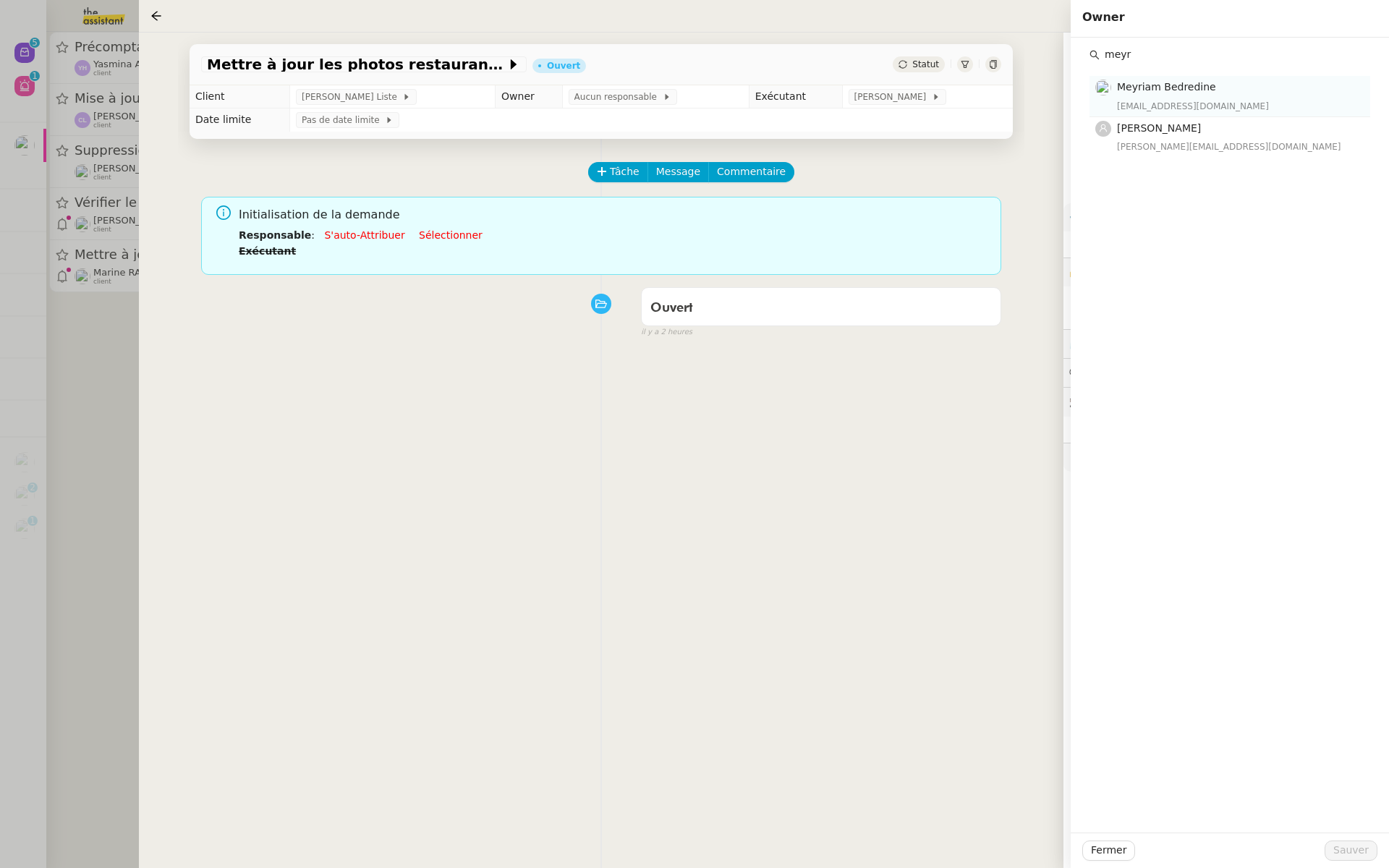
type input "meyr"
click at [1147, 91] on span "Meyriam Bedredine" at bounding box center [1166, 86] width 99 height 11
click at [1342, 860] on button "Sauver" at bounding box center [1351, 851] width 53 height 21
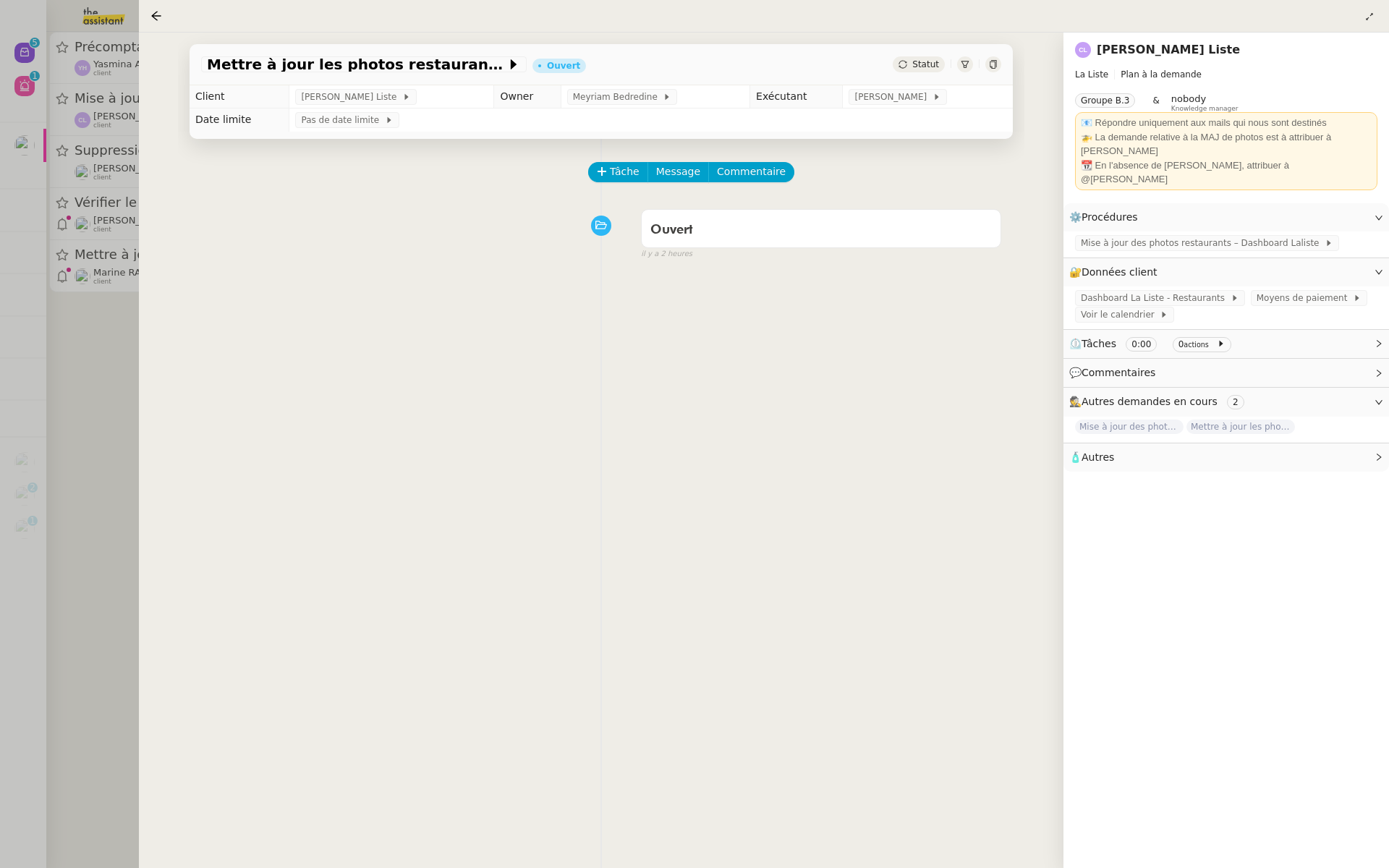
click at [1120, 46] on link "[PERSON_NAME] Liste" at bounding box center [1168, 50] width 143 height 14
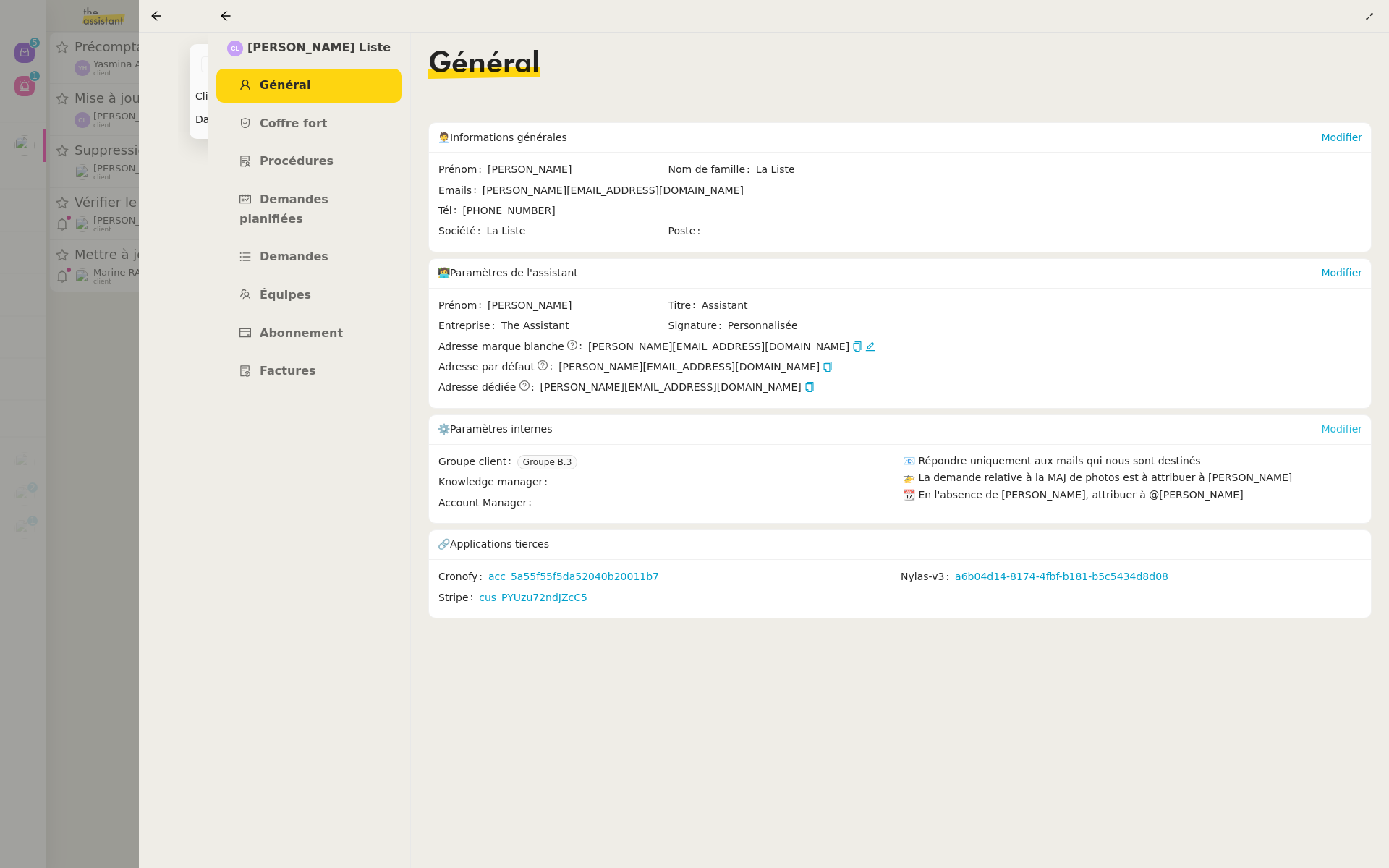
click at [1348, 428] on link "Modifier" at bounding box center [1342, 428] width 41 height 11
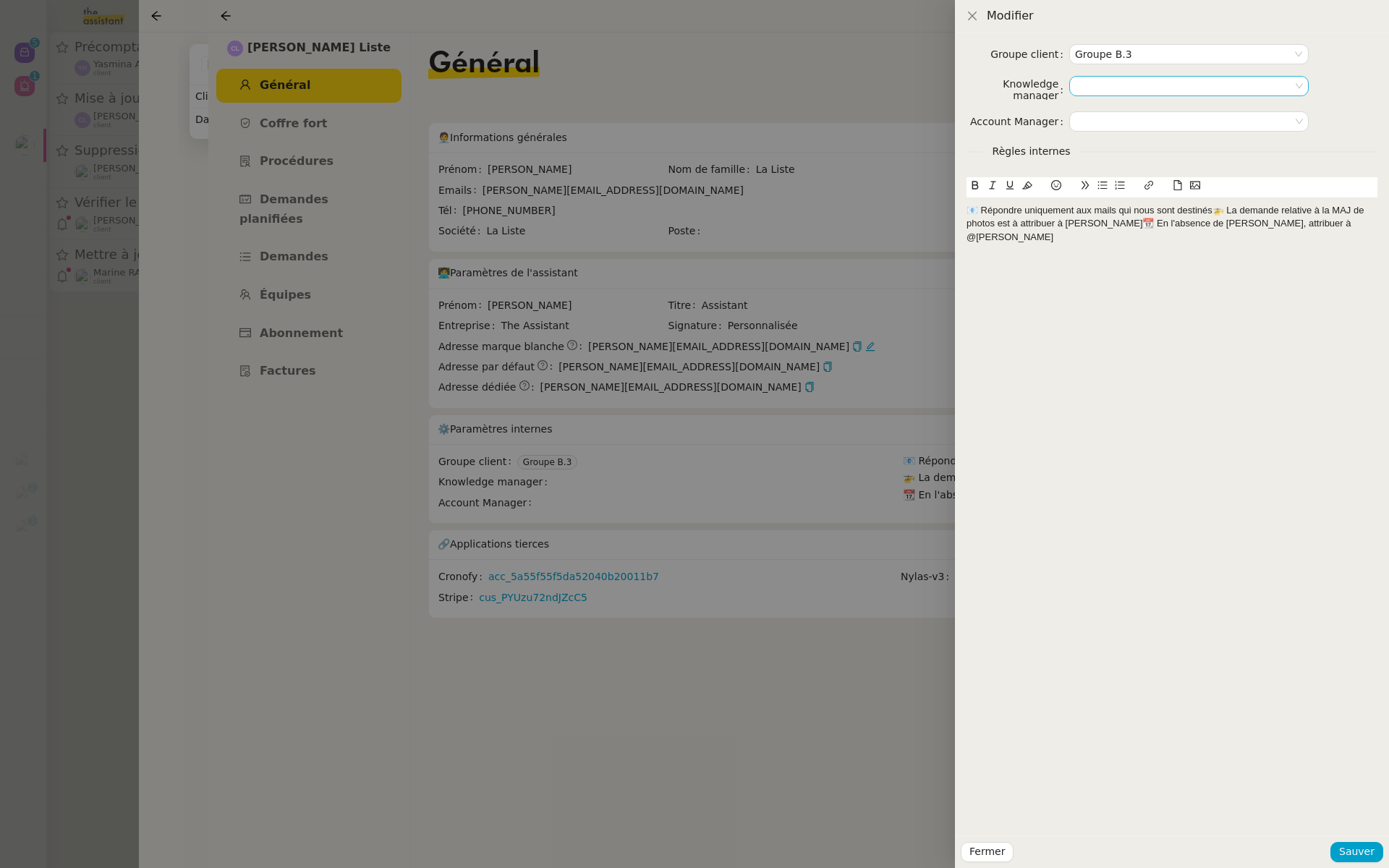
click at [1110, 86] on input at bounding box center [1185, 86] width 218 height 19
type input "meyr"
click at [1143, 108] on span "Meyriam Bedredine" at bounding box center [1172, 111] width 139 height 11
click at [1353, 850] on span "Sauver" at bounding box center [1356, 852] width 35 height 16
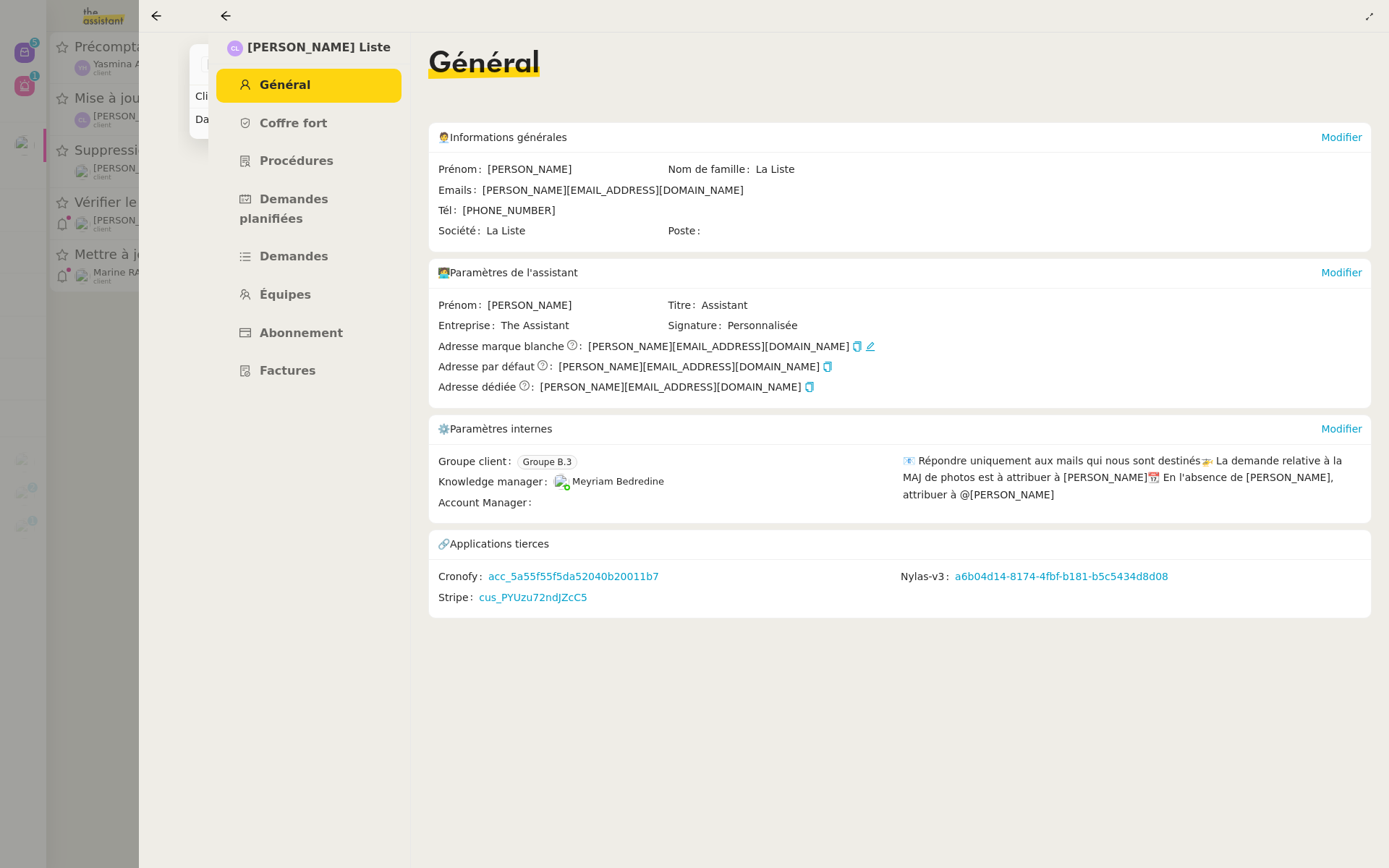
click at [136, 173] on div at bounding box center [694, 434] width 1389 height 868
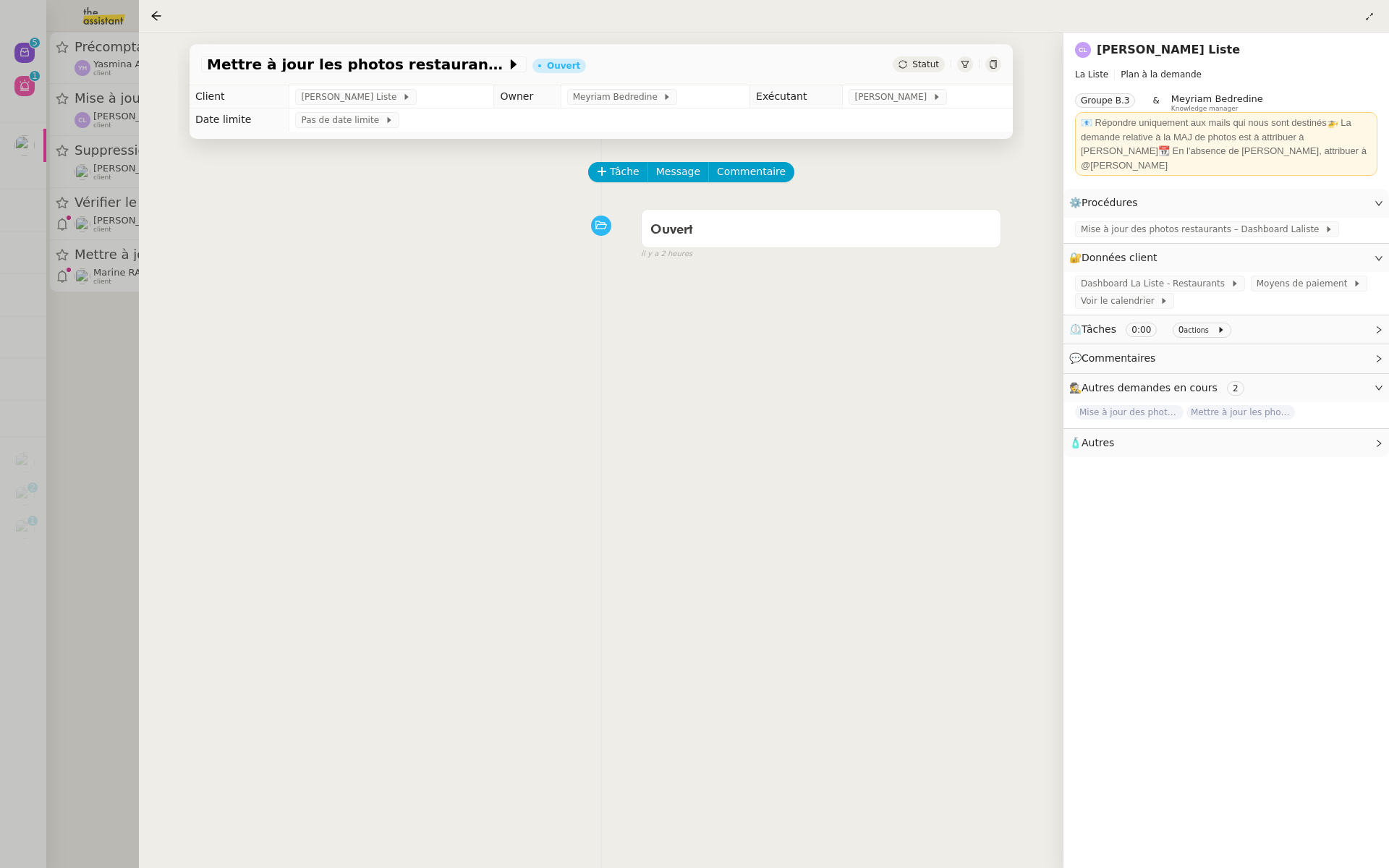
click at [112, 260] on div at bounding box center [694, 434] width 1389 height 868
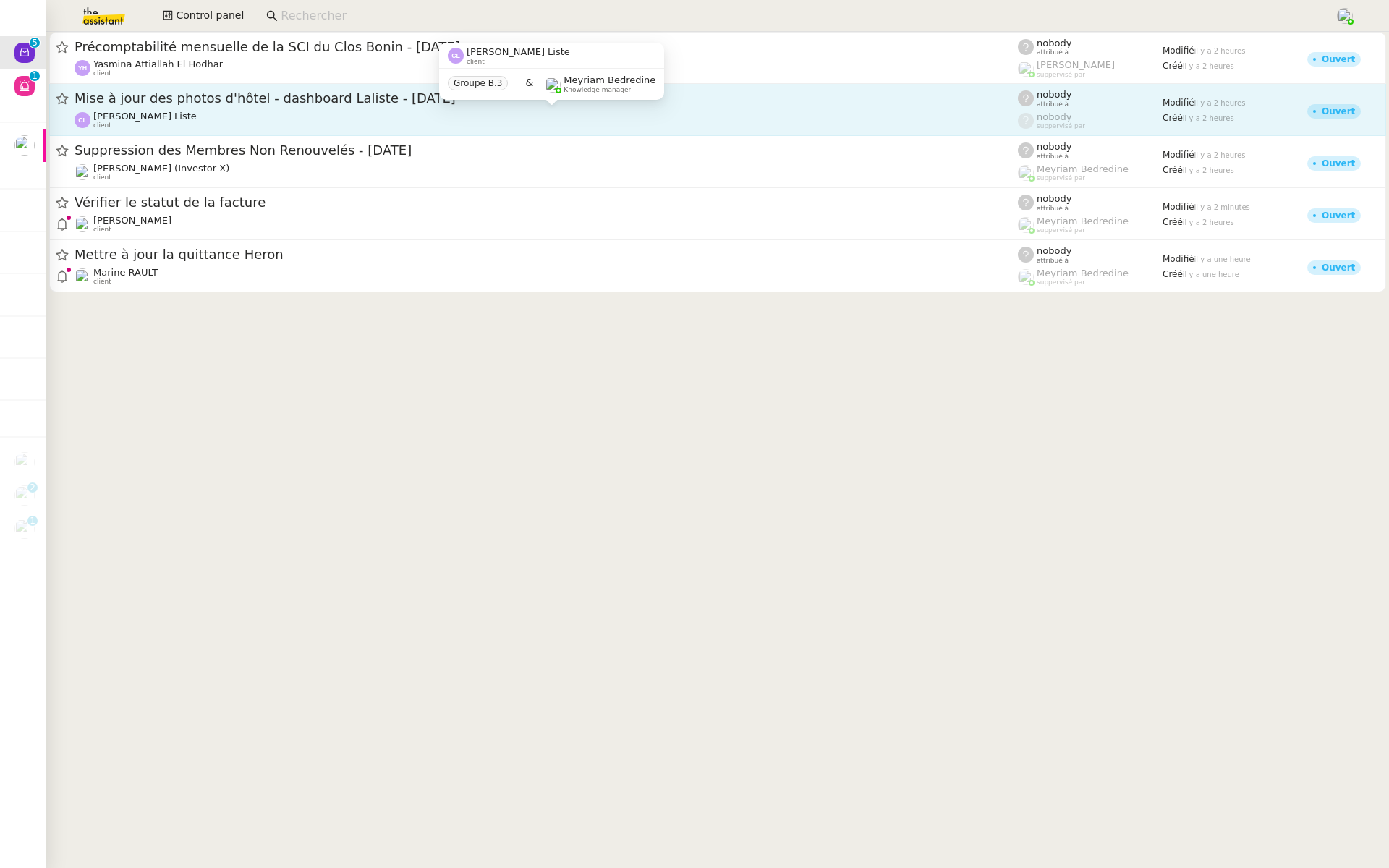
click at [246, 113] on div "Charles La Liste client" at bounding box center [546, 120] width 943 height 19
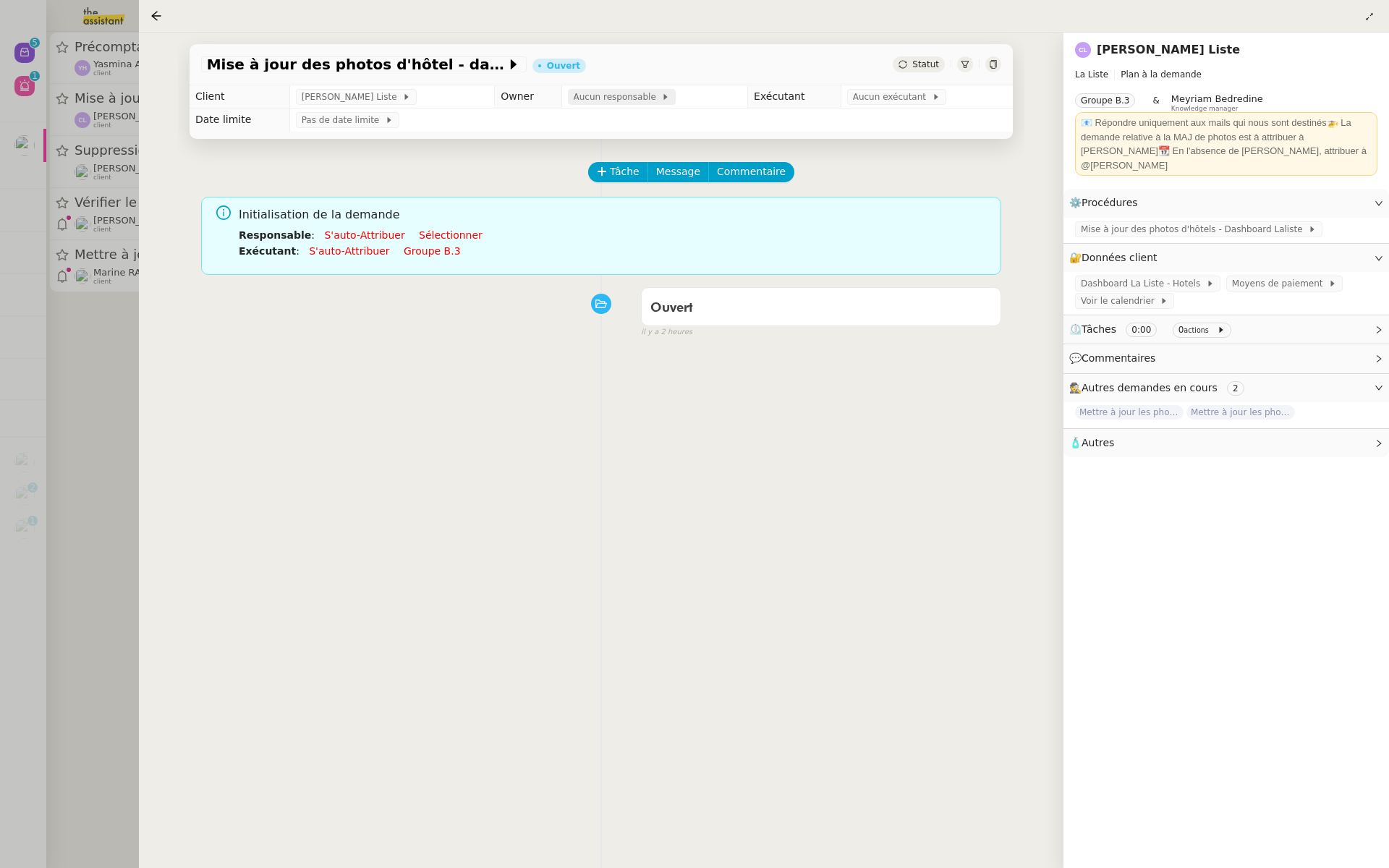
click at [606, 98] on span "Aucun responsable" at bounding box center [617, 97] width 88 height 15
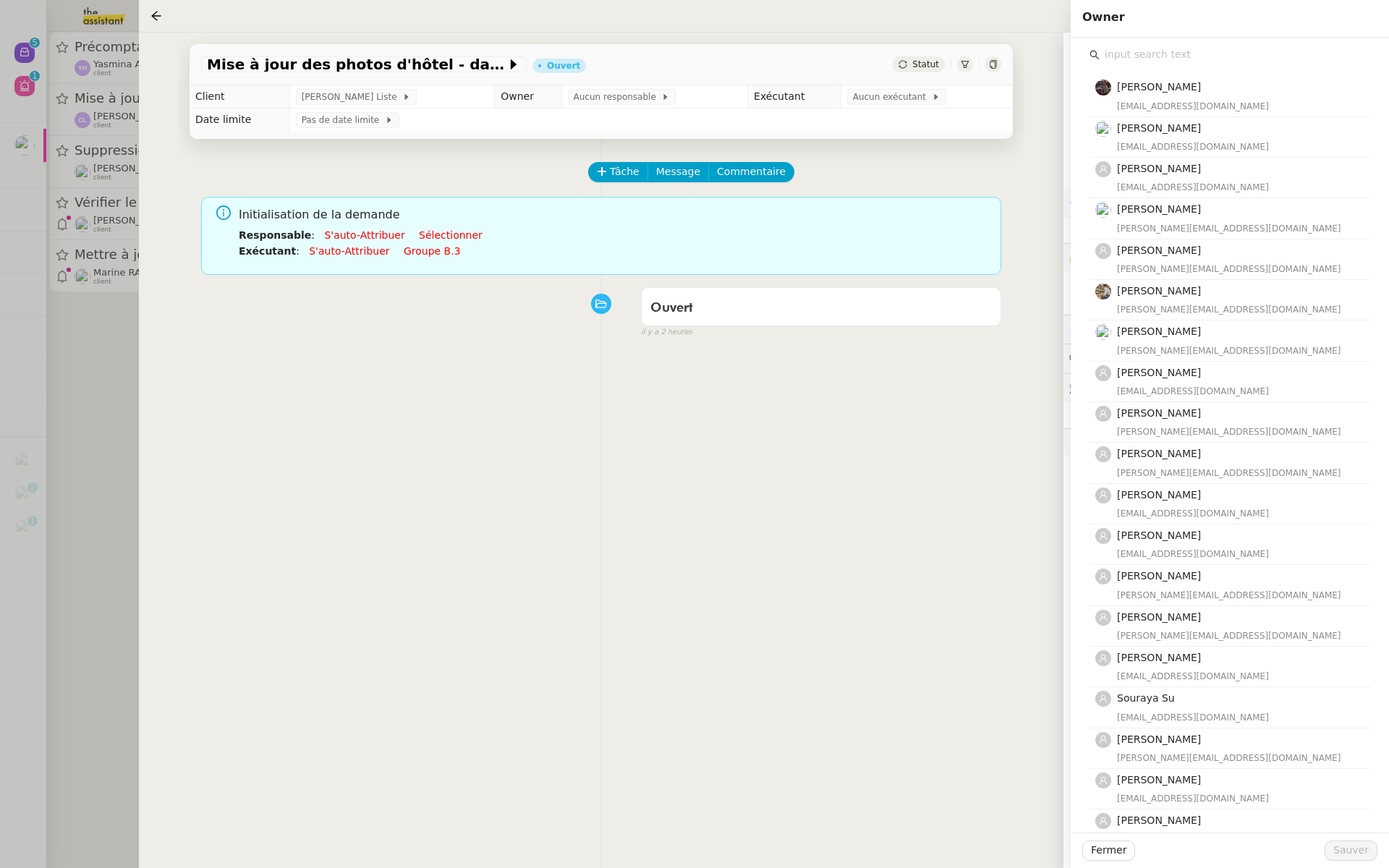
click at [1161, 53] on input "text" at bounding box center [1234, 54] width 270 height 20
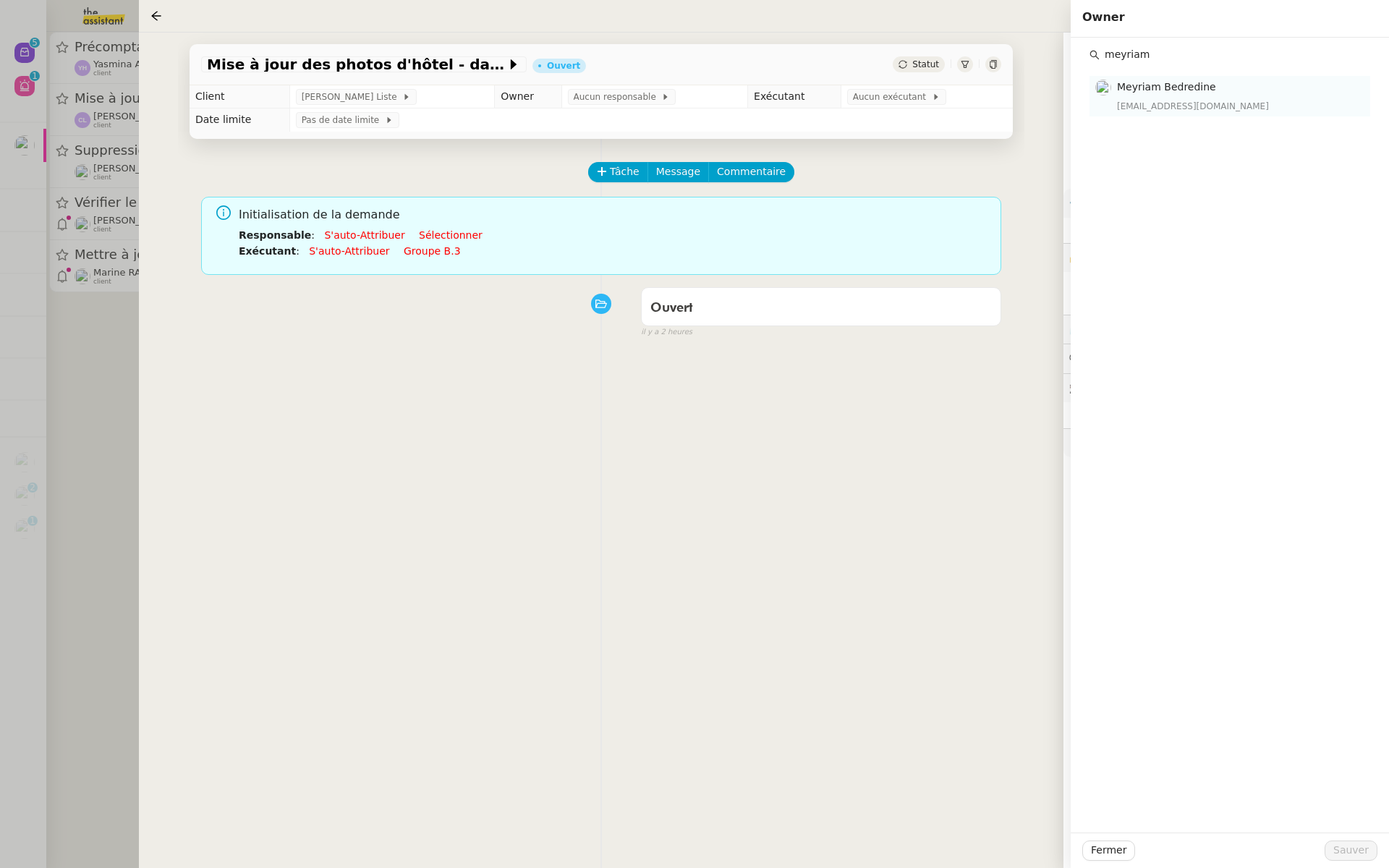
type input "meyriam"
click at [1181, 106] on div "meyriam@team.theassistant.com" at bounding box center [1239, 106] width 245 height 15
click at [1344, 853] on span "Sauver" at bounding box center [1350, 850] width 35 height 16
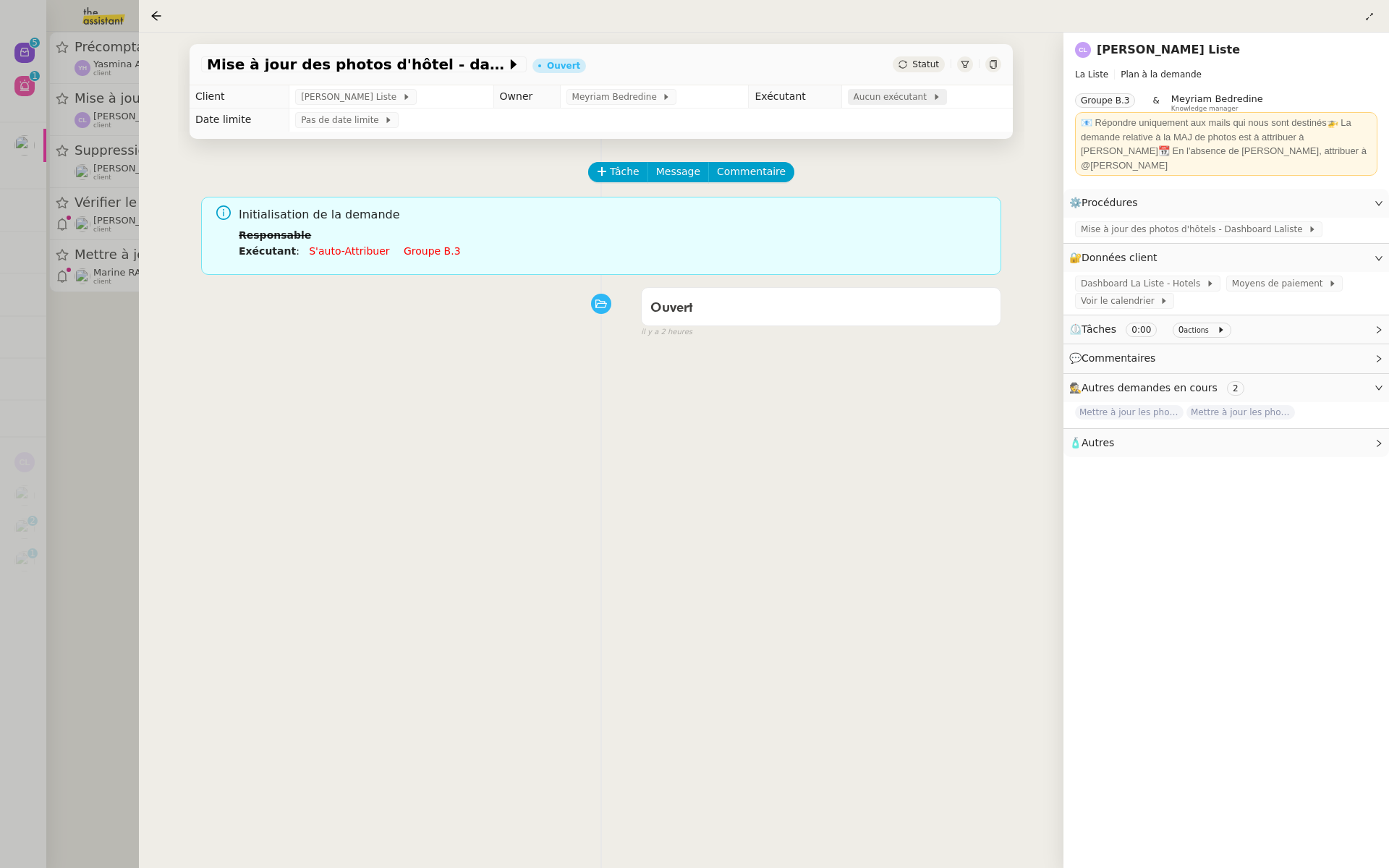
click at [864, 100] on span "Aucun exécutant" at bounding box center [894, 97] width 79 height 15
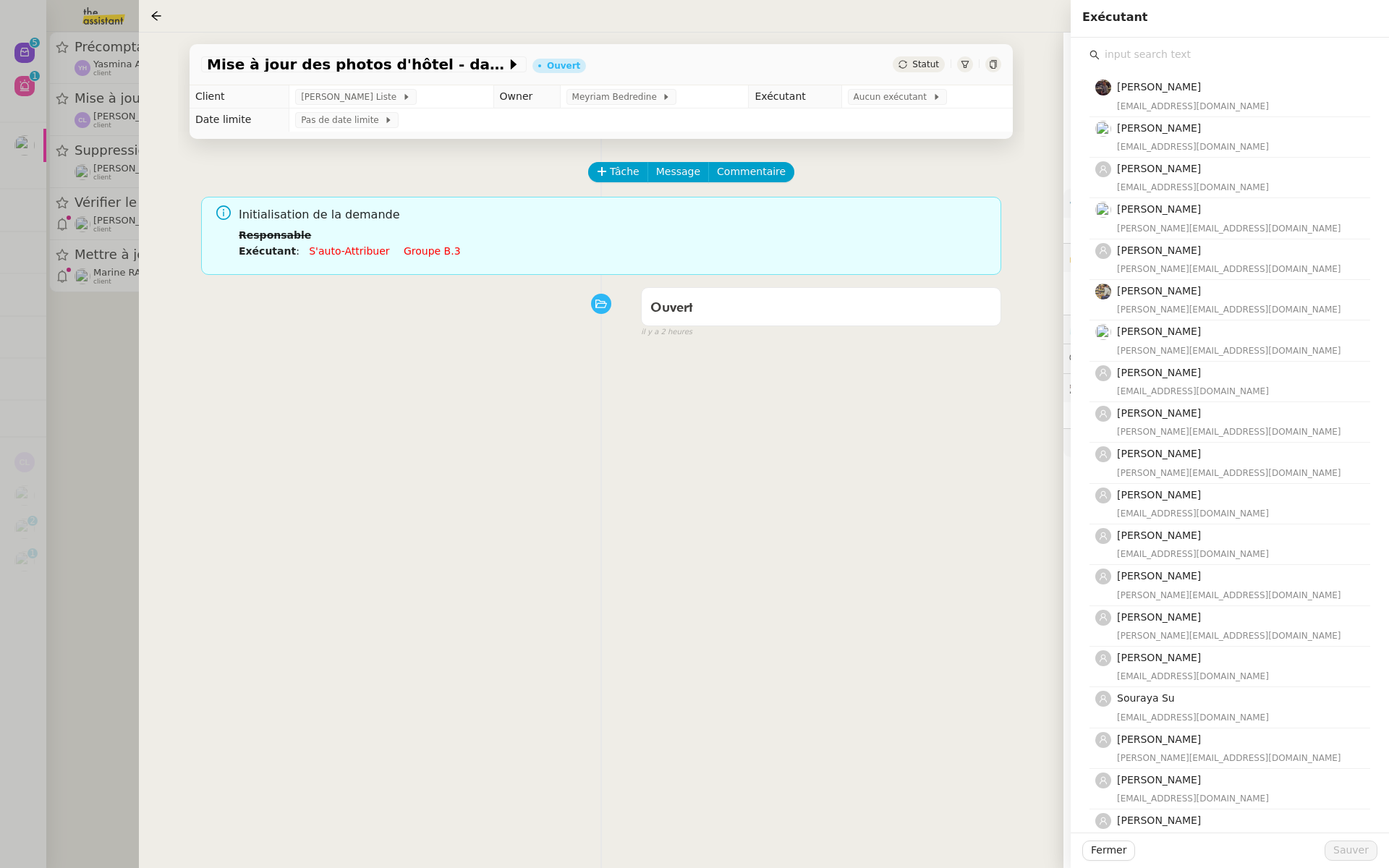
click at [1150, 45] on input "text" at bounding box center [1234, 54] width 270 height 20
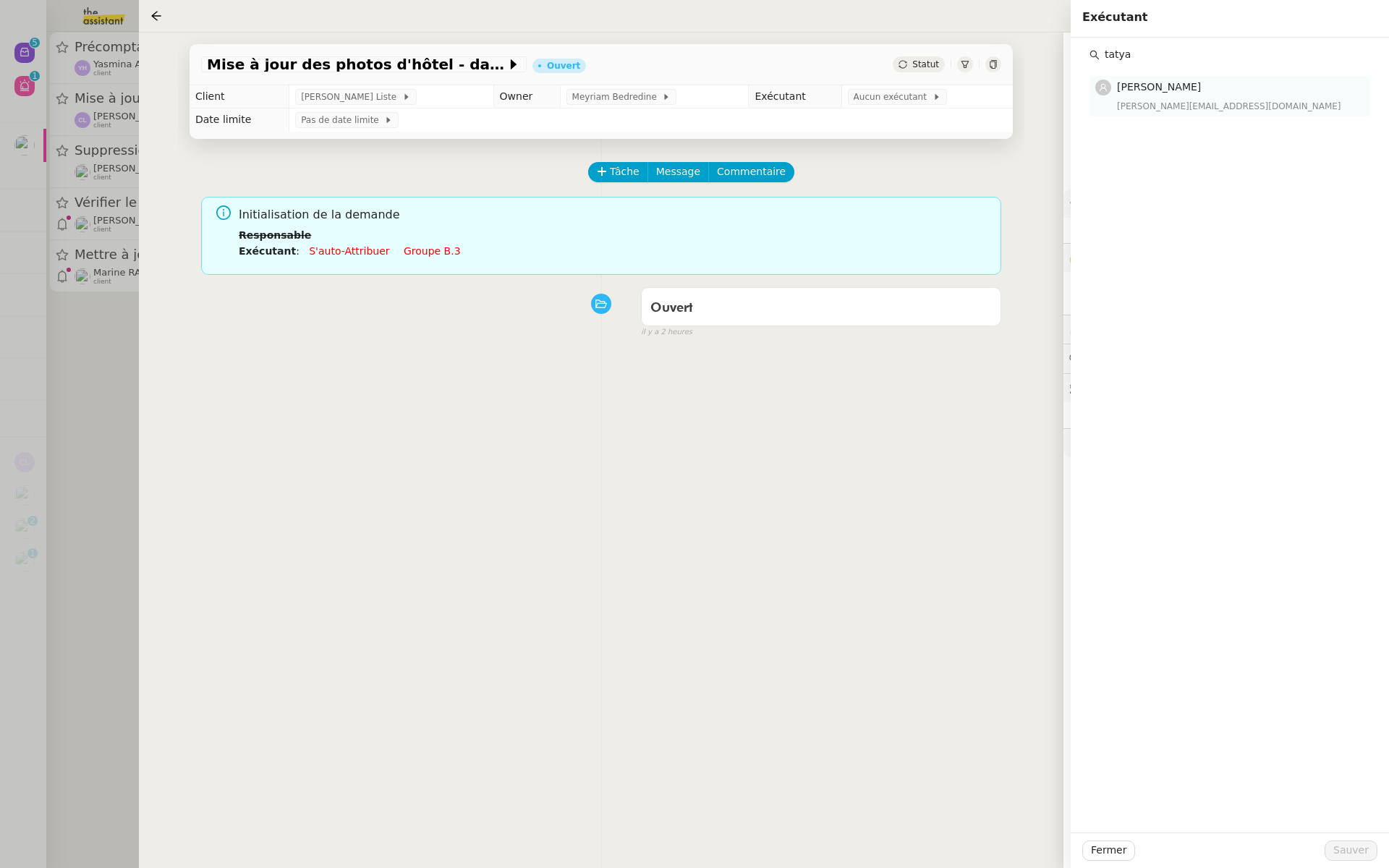
type input "tatya"
click at [1140, 92] on span "[PERSON_NAME]" at bounding box center [1159, 86] width 84 height 11
click at [1351, 847] on span "Sauver" at bounding box center [1350, 850] width 35 height 16
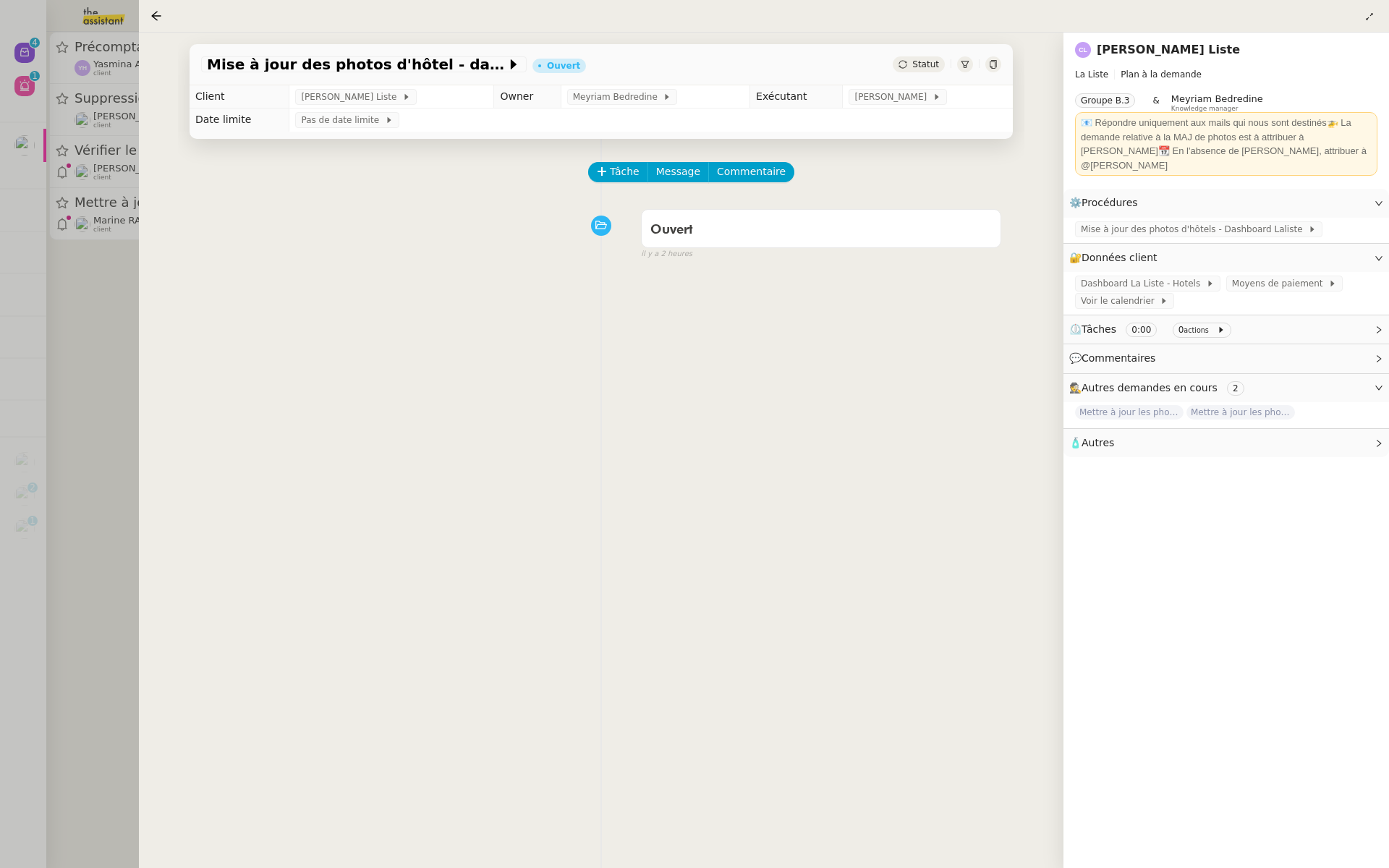
click at [88, 289] on div at bounding box center [694, 434] width 1389 height 868
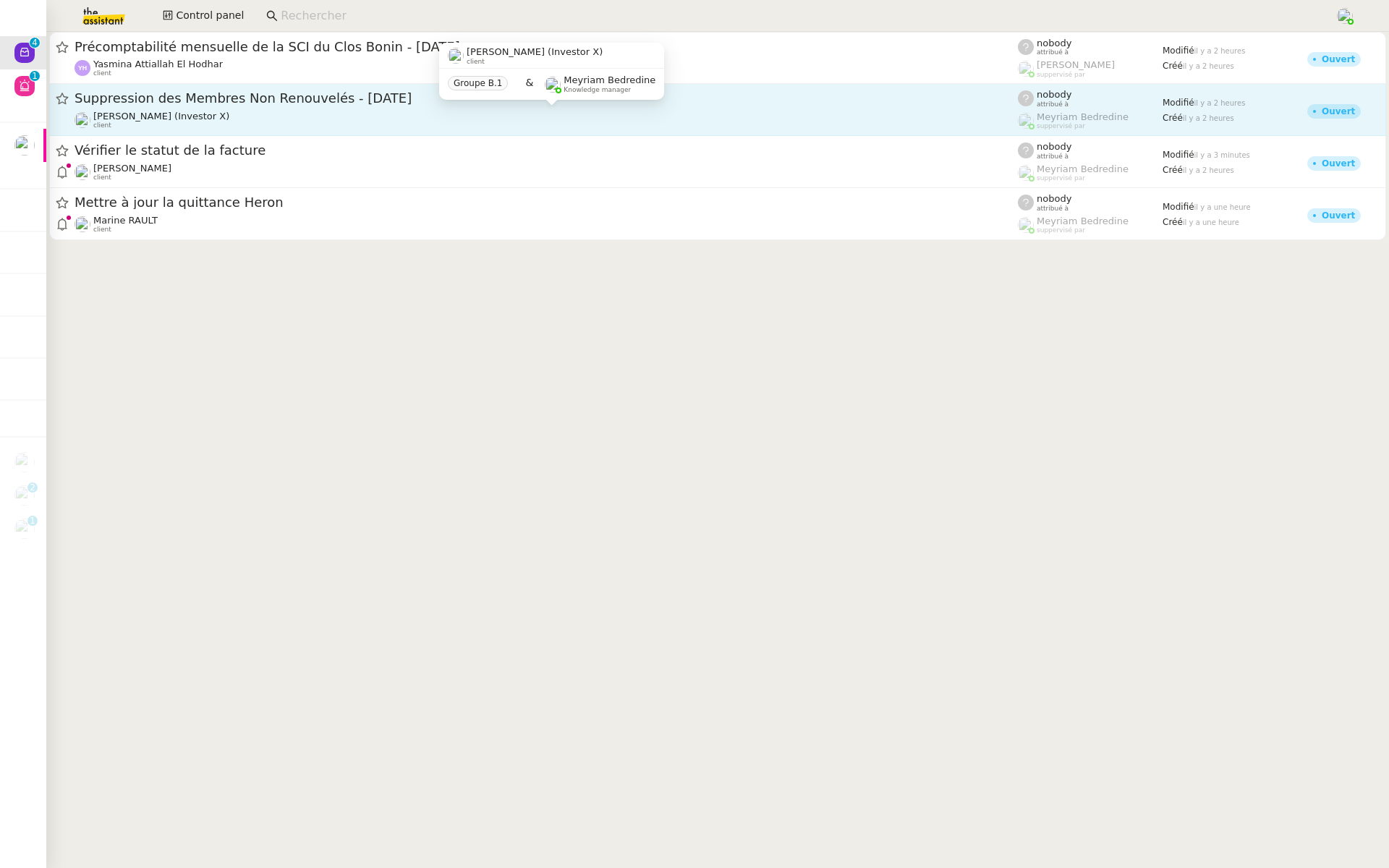
click at [273, 112] on div "Cédric Tempestini (Investor X) client" at bounding box center [546, 120] width 943 height 19
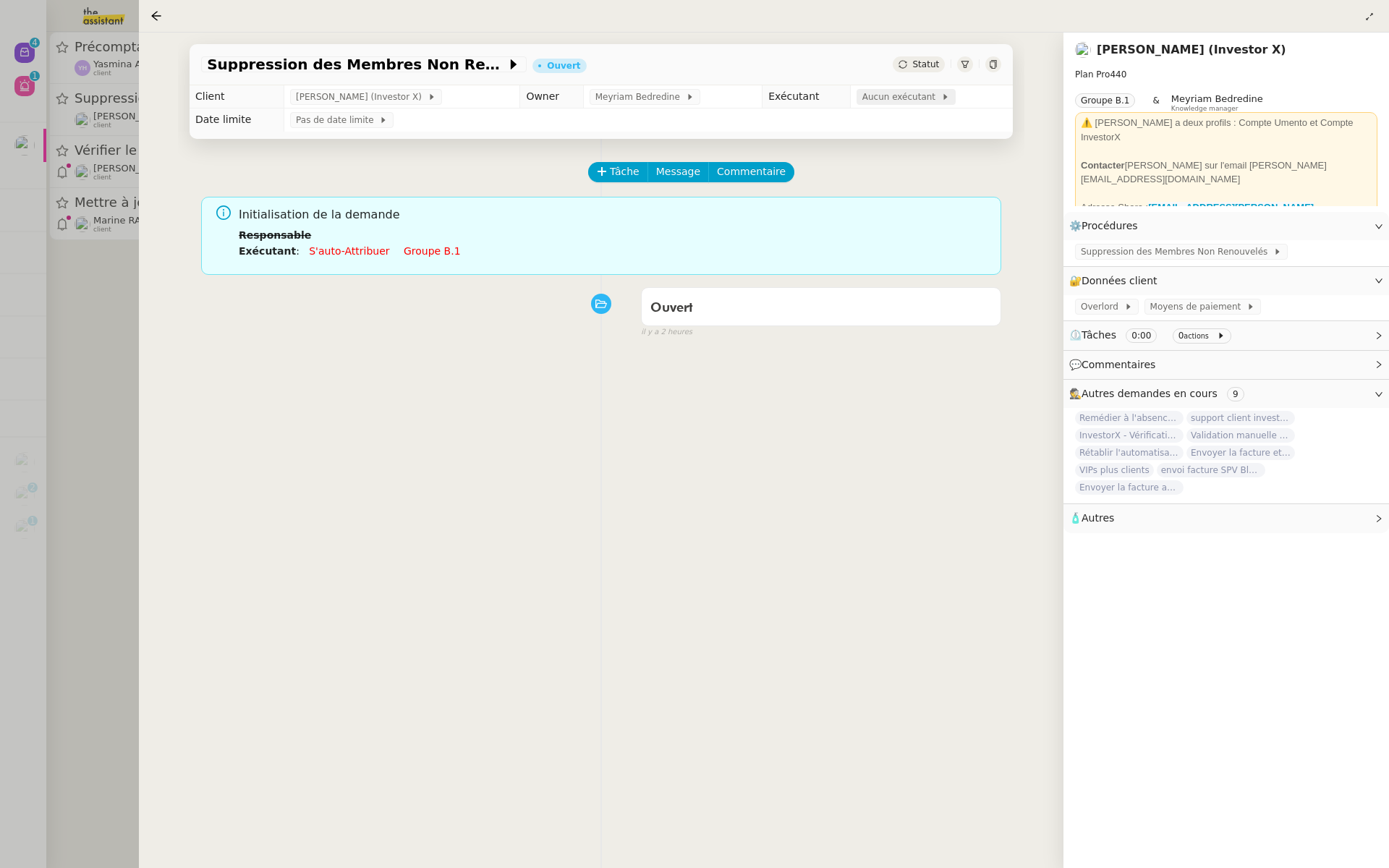
click at [912, 103] on span "Aucun exécutant" at bounding box center [902, 97] width 79 height 15
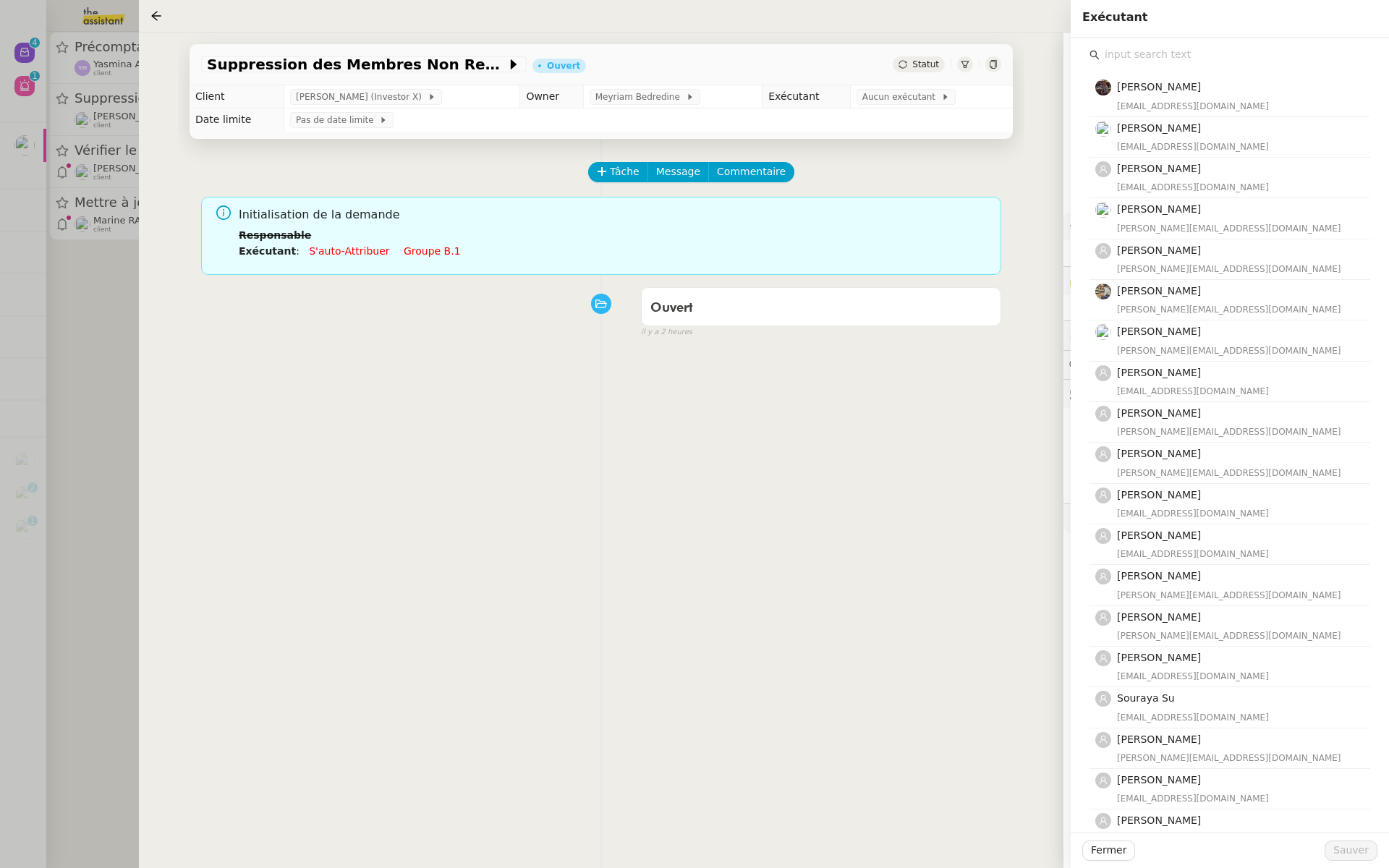
click at [1148, 60] on input "text" at bounding box center [1234, 54] width 270 height 20
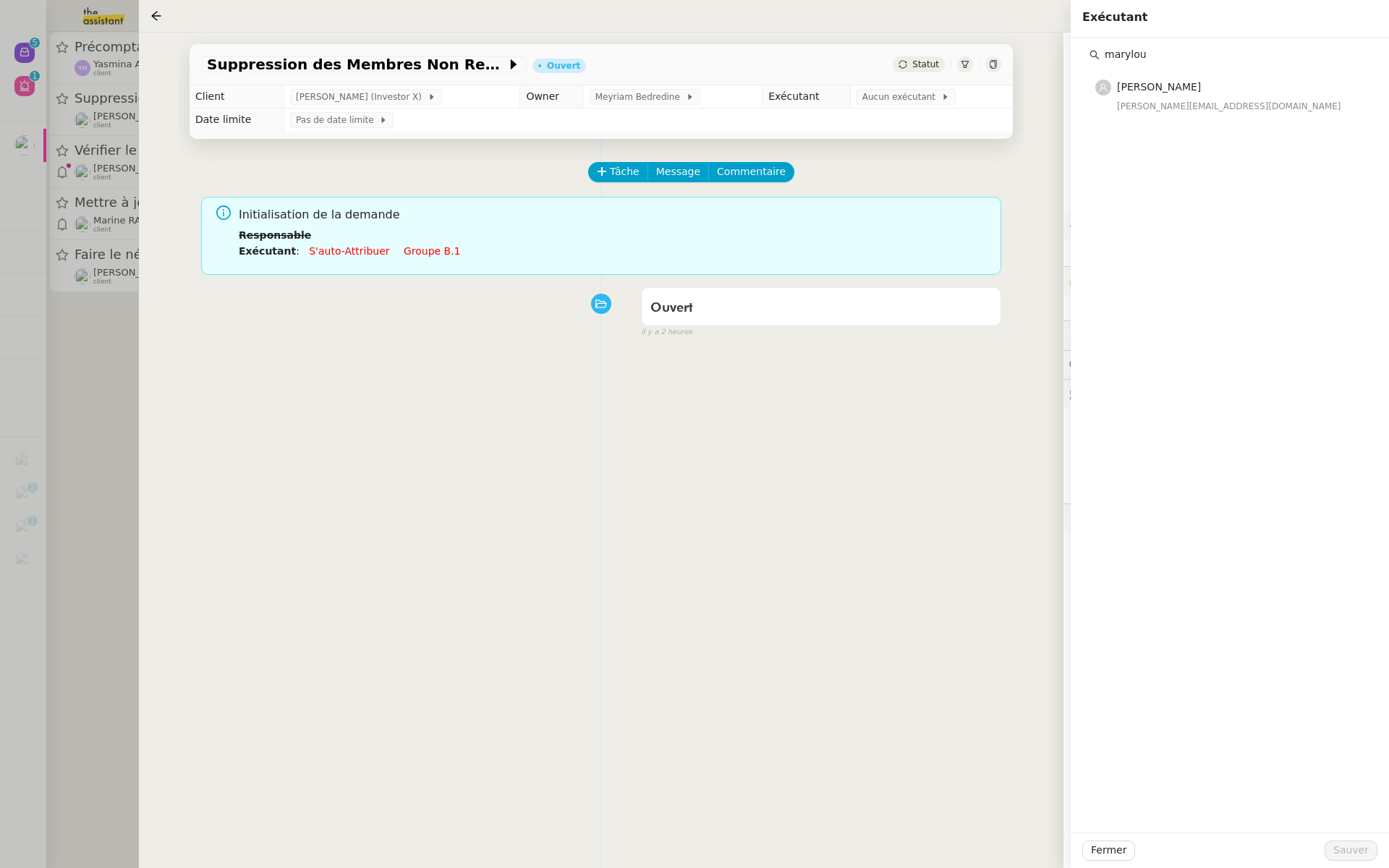
type input "marylou"
click at [872, 149] on div "Tâche Message Commentaire Veuillez patienter une erreur s'est produite 👌👌👌 mess…" at bounding box center [601, 573] width 846 height 868
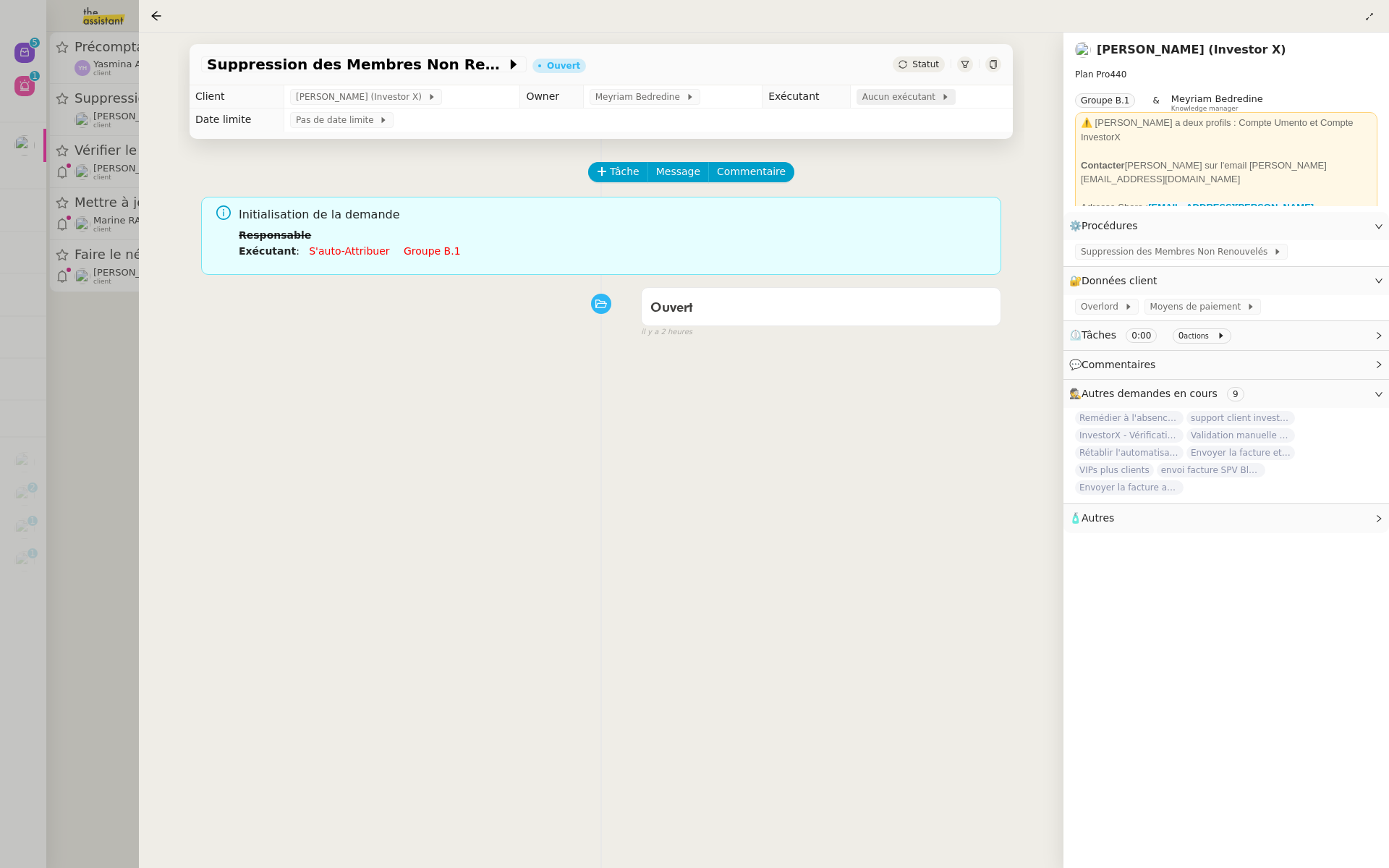
click at [900, 94] on span "Aucun exécutant" at bounding box center [902, 97] width 79 height 15
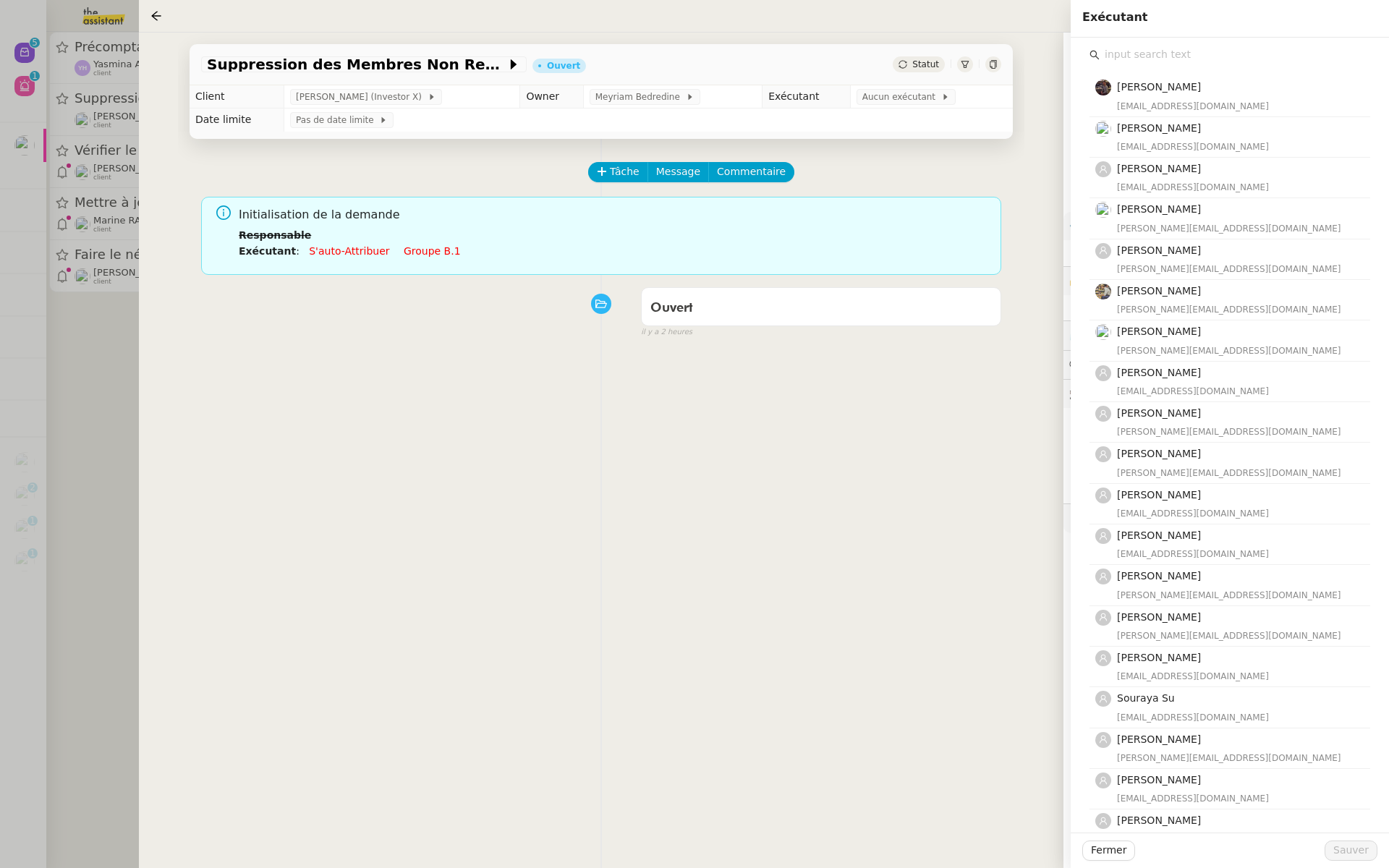
click at [1107, 50] on input "text" at bounding box center [1234, 54] width 270 height 20
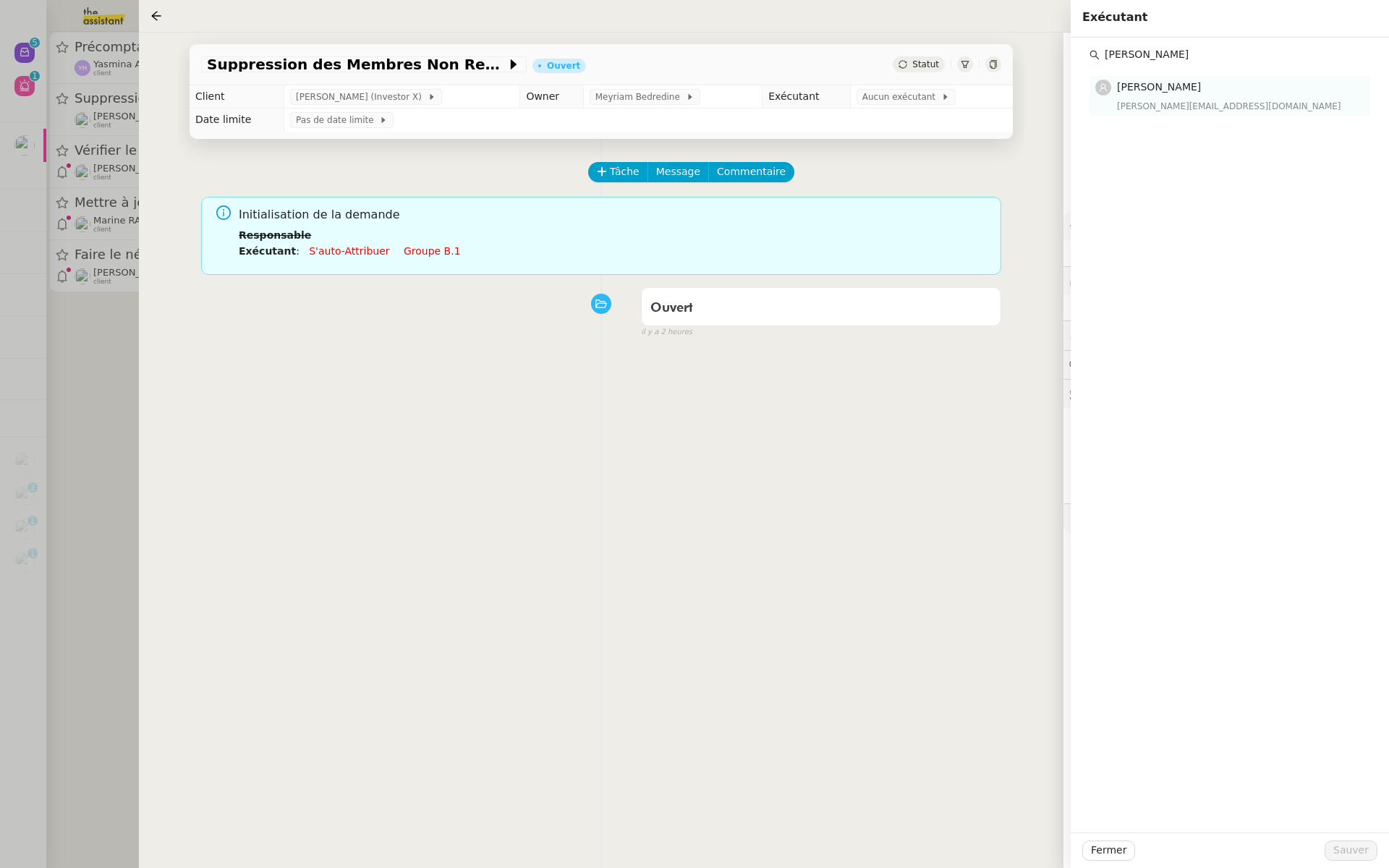
type input "tatyana"
click at [1158, 94] on h4 "[PERSON_NAME]" at bounding box center [1239, 87] width 245 height 16
click at [1349, 846] on span "Sauver" at bounding box center [1350, 850] width 35 height 16
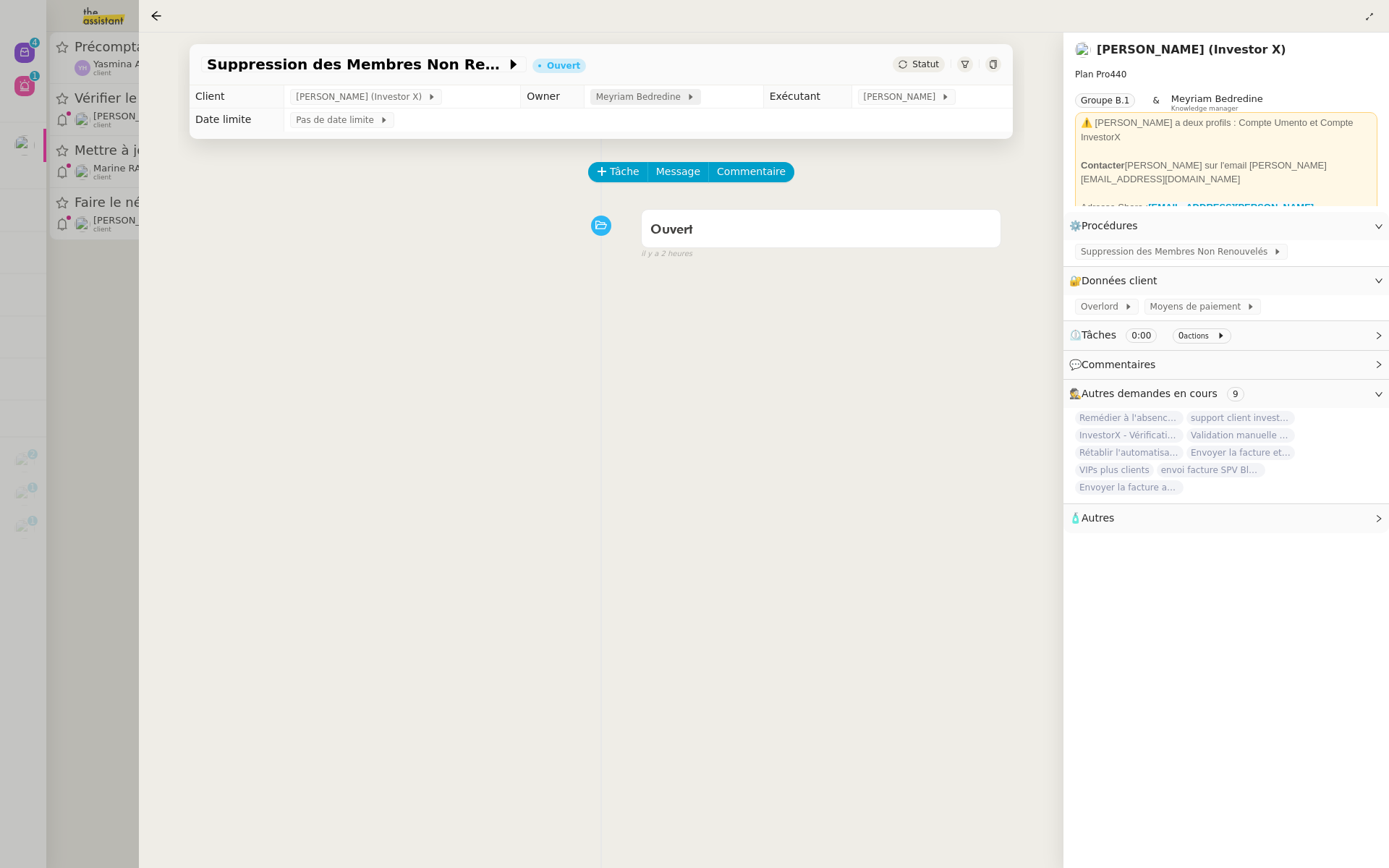
click at [649, 97] on span "Meyriam Bedredine" at bounding box center [641, 97] width 90 height 15
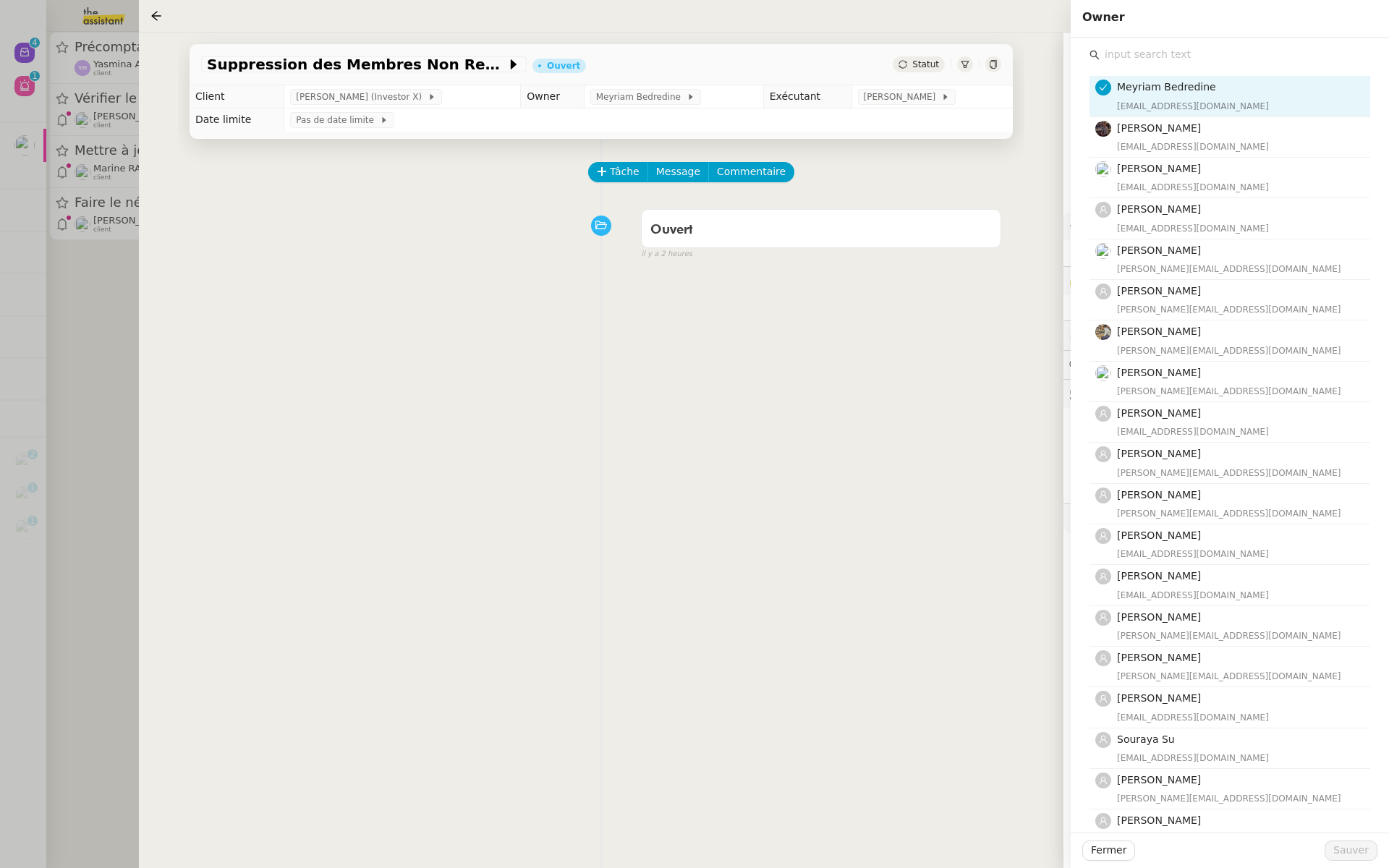
click at [1139, 63] on input "text" at bounding box center [1234, 54] width 270 height 20
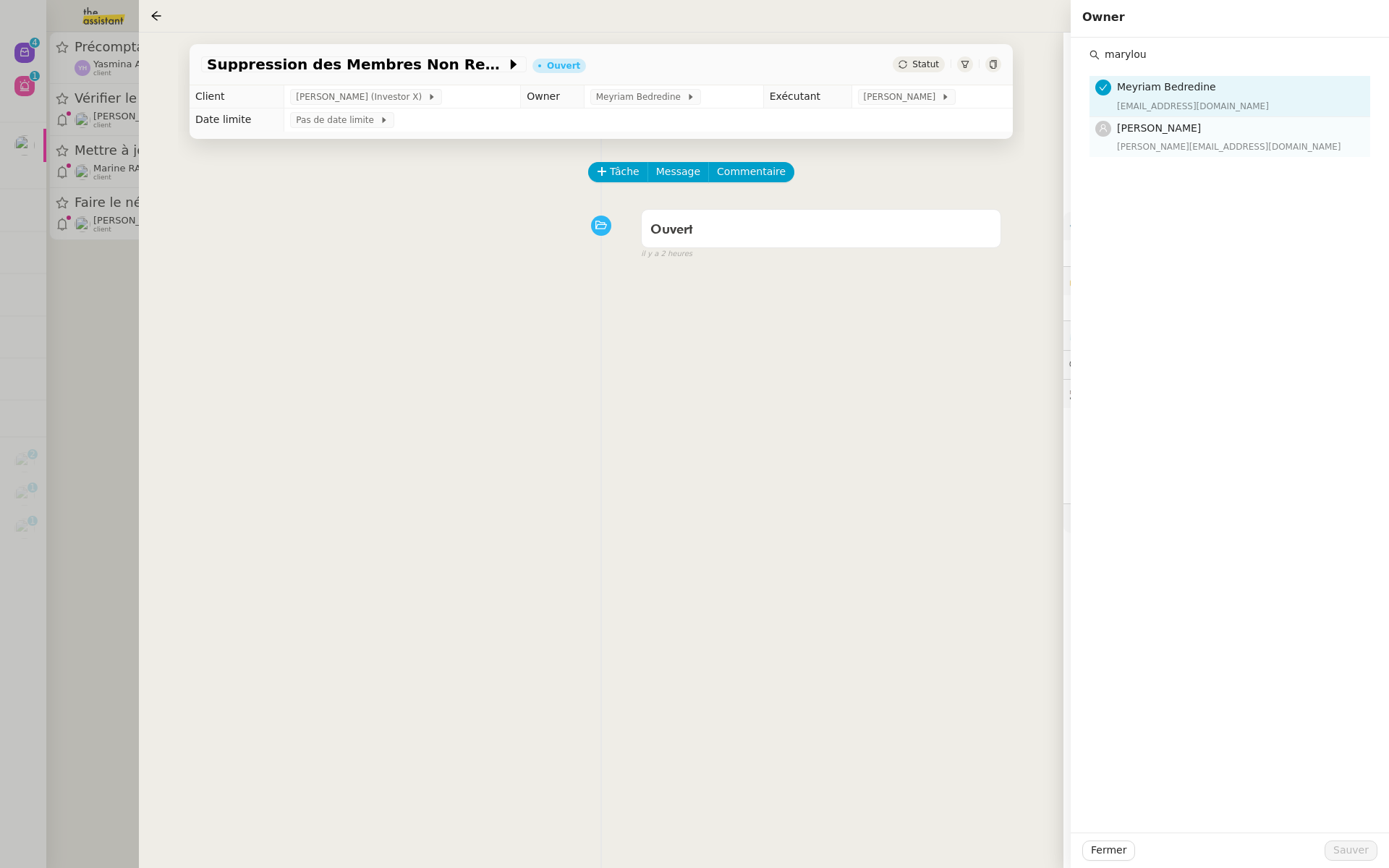
type input "marylou"
click at [1169, 127] on span "[PERSON_NAME]" at bounding box center [1159, 127] width 84 height 11
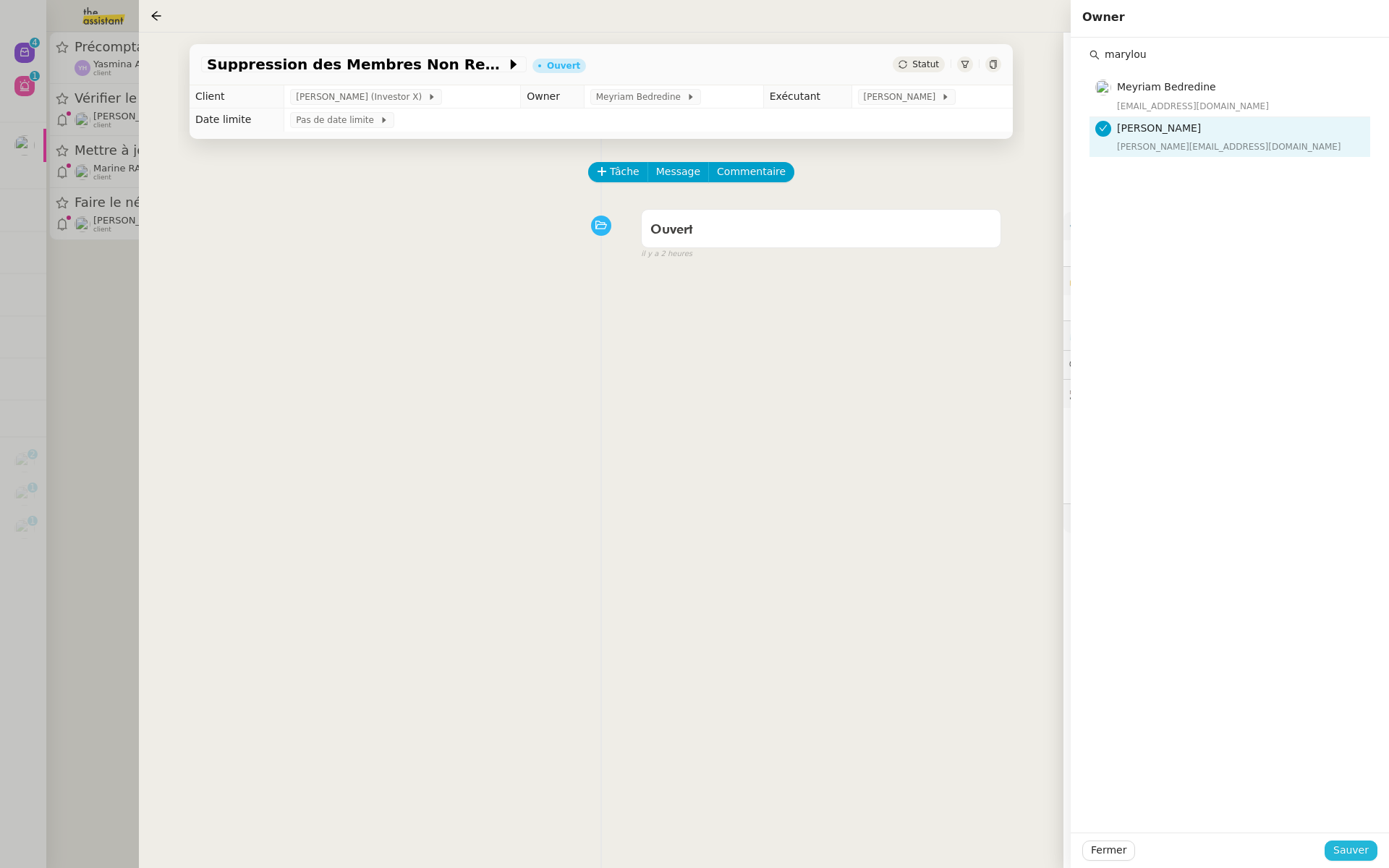
click at [1349, 851] on span "Sauver" at bounding box center [1350, 850] width 35 height 16
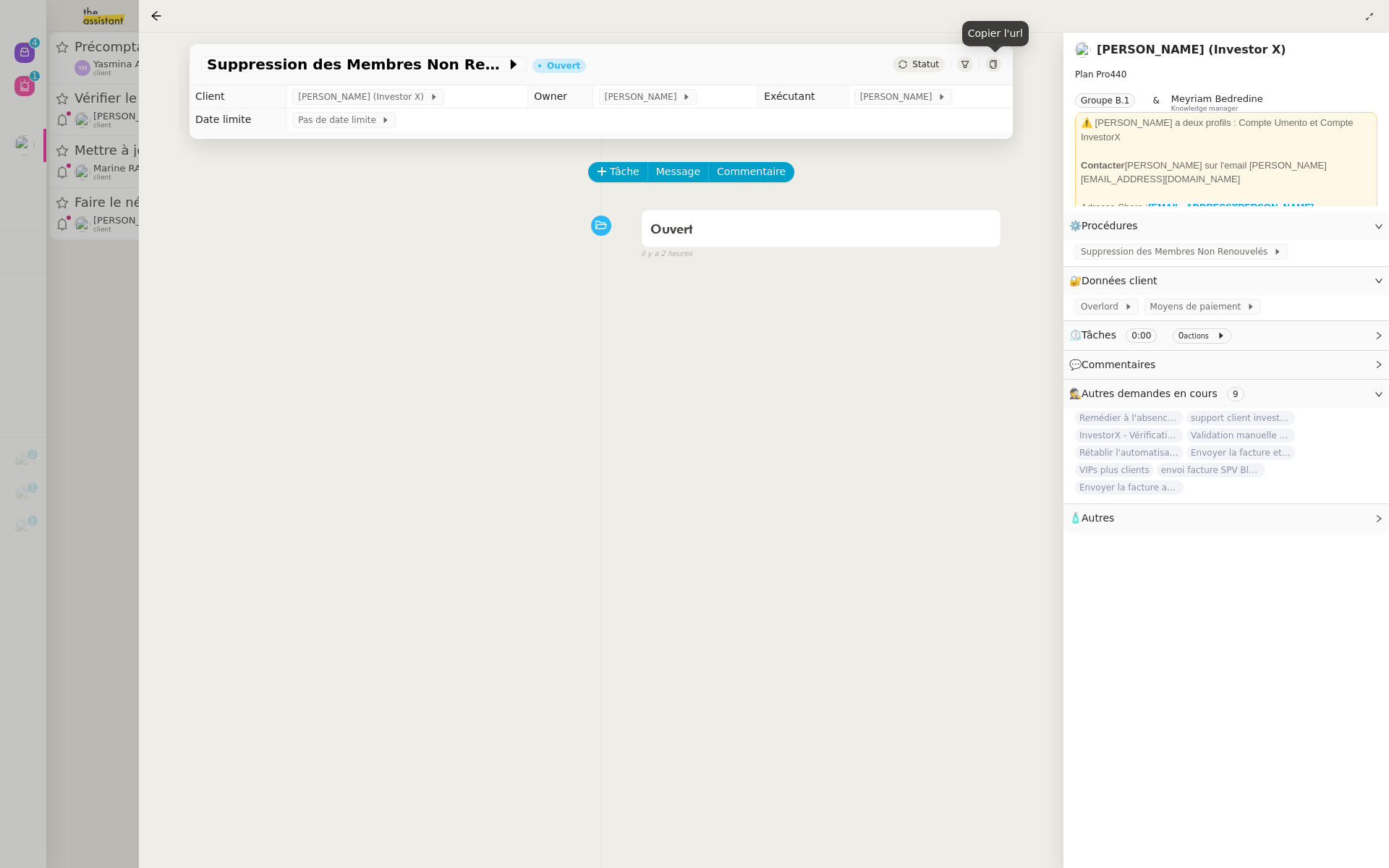
click at [993, 62] on icon at bounding box center [993, 64] width 7 height 9
click at [80, 332] on div at bounding box center [694, 434] width 1389 height 868
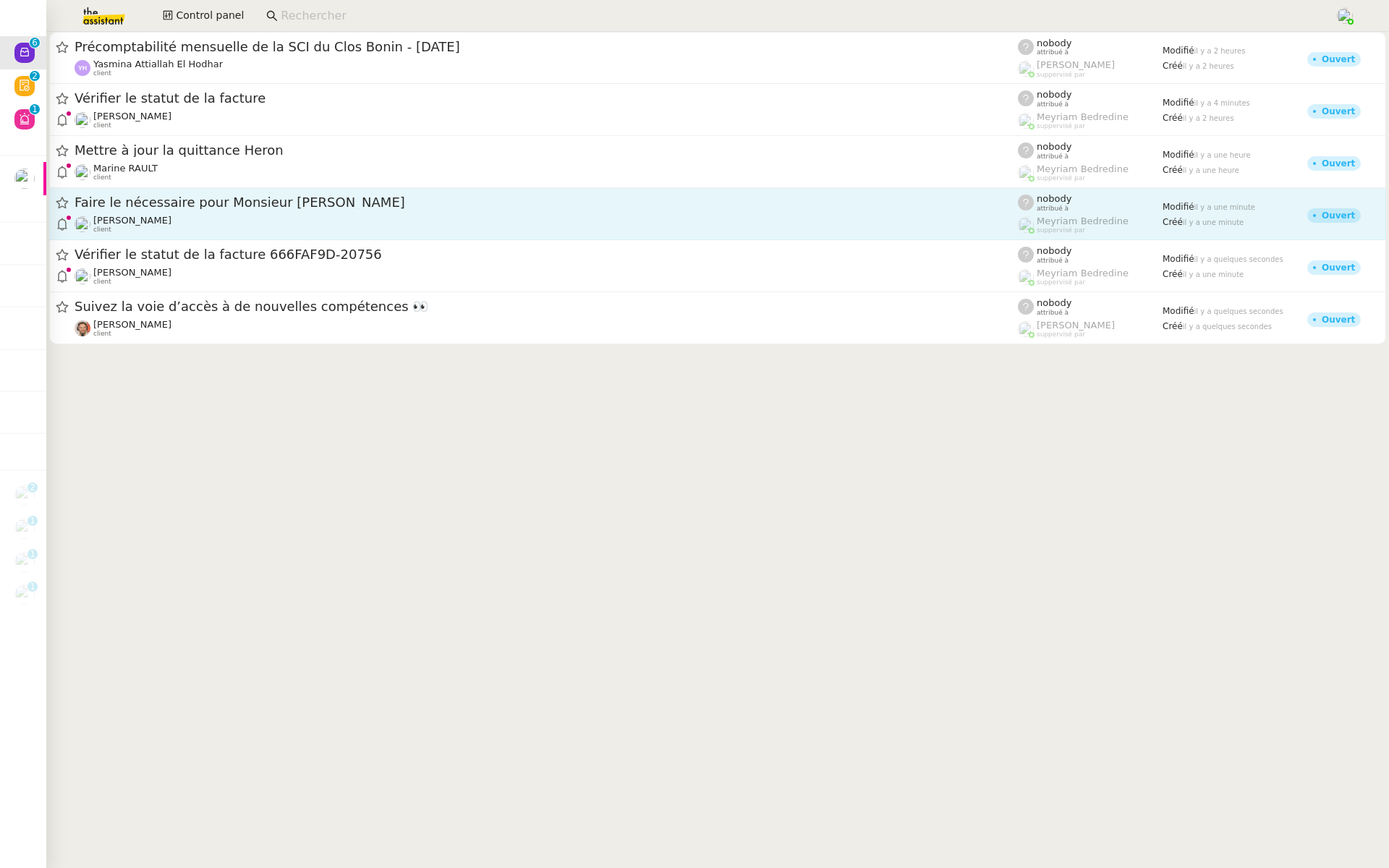
click at [358, 214] on div "Faire le nécessaire pour Monsieur Costes Fanny Eyraud client" at bounding box center [546, 214] width 943 height 39
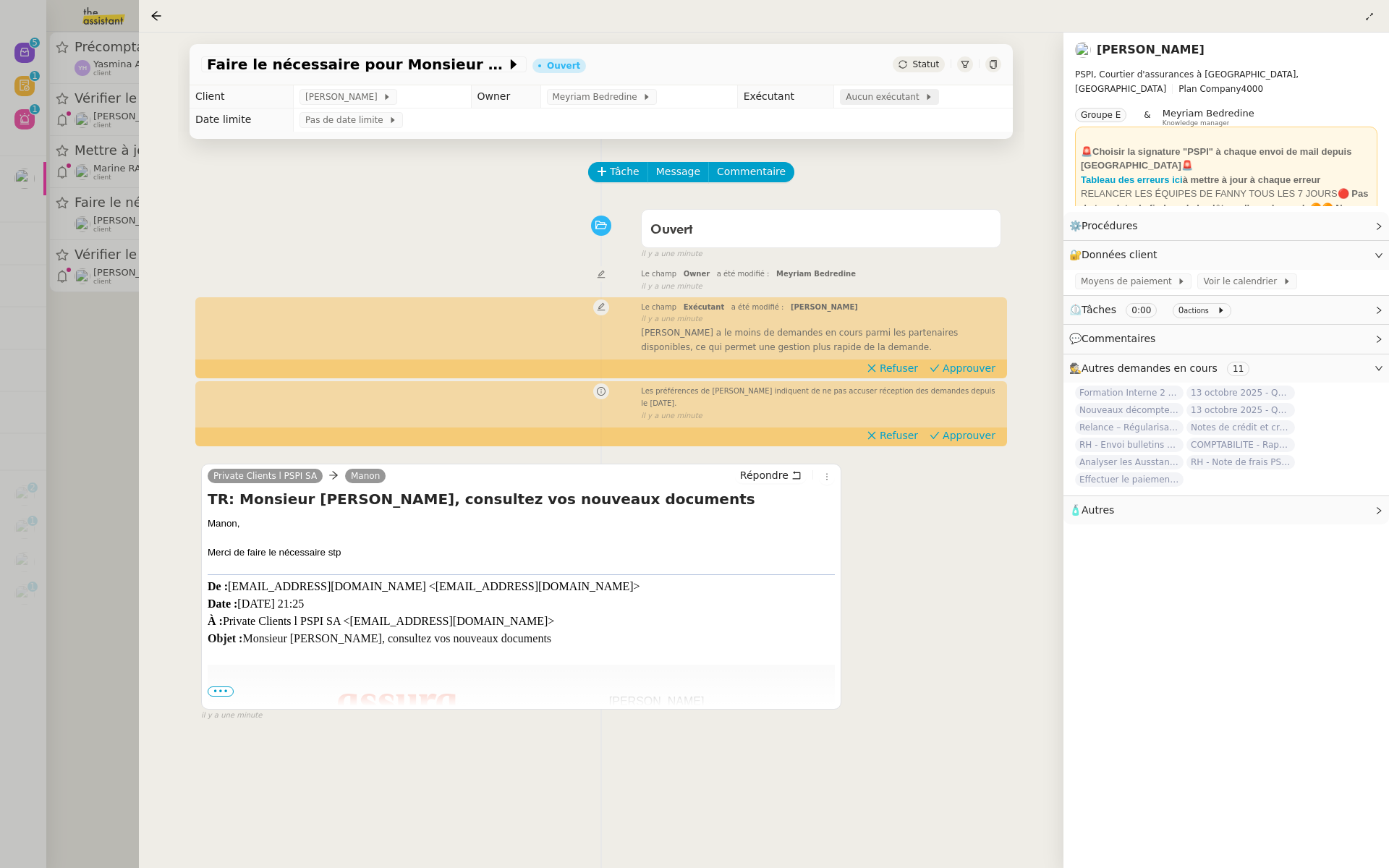
click at [887, 94] on span "Aucun exécutant" at bounding box center [885, 97] width 79 height 15
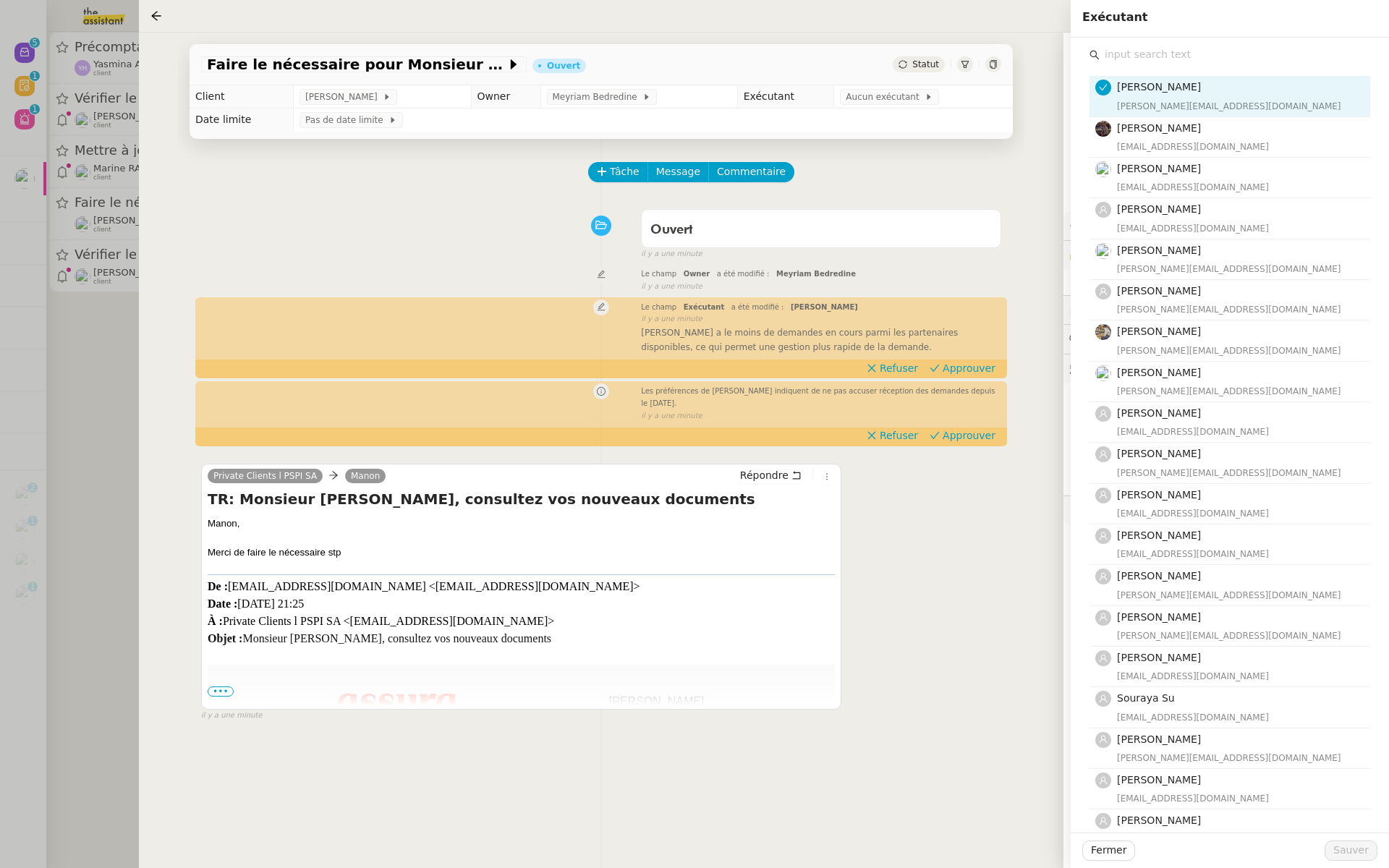
click at [1149, 60] on input "text" at bounding box center [1234, 54] width 270 height 20
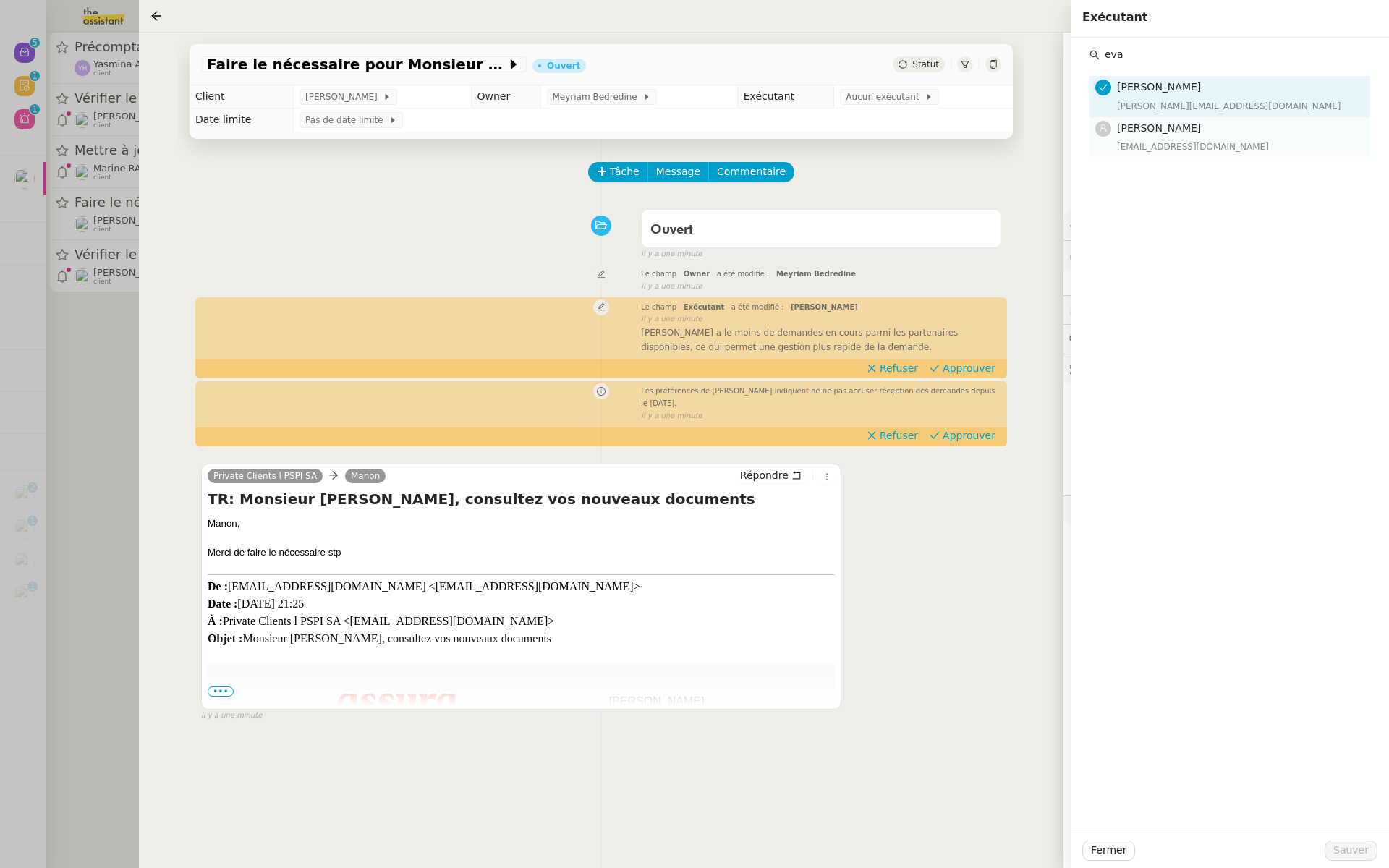
type input "eva"
click at [1186, 135] on h4 "[PERSON_NAME]" at bounding box center [1239, 128] width 245 height 16
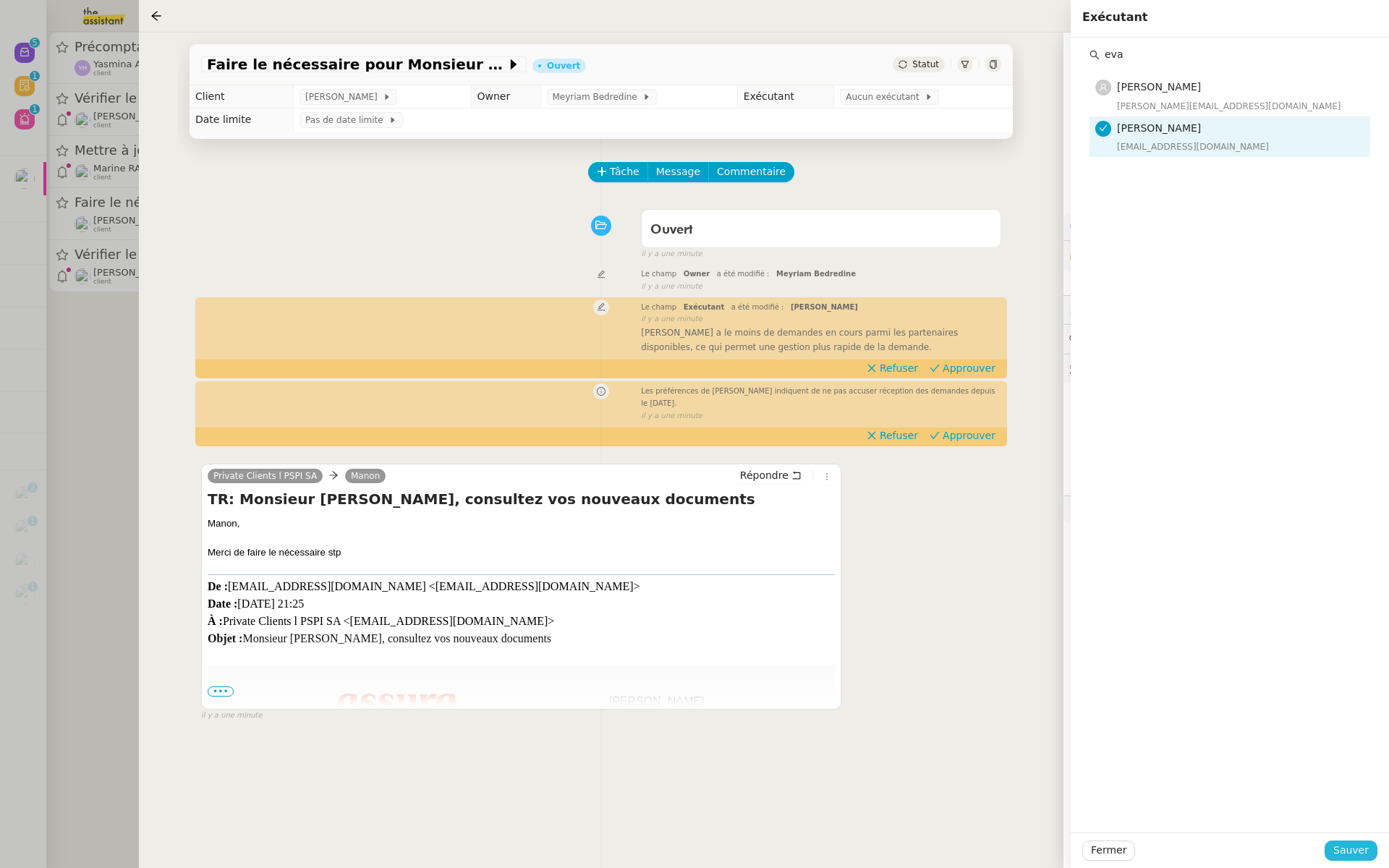
click at [1346, 850] on span "Sauver" at bounding box center [1350, 850] width 35 height 16
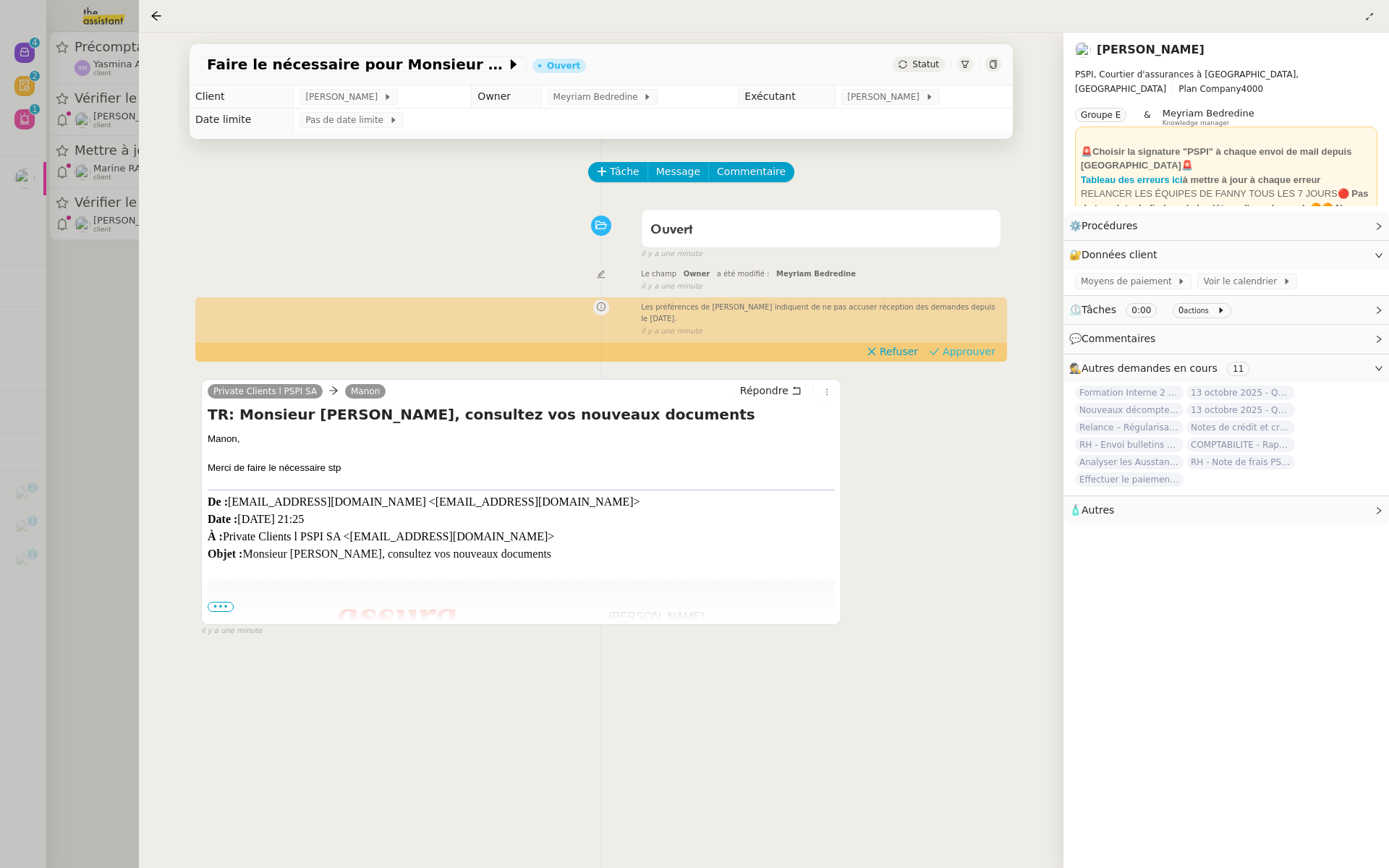
click at [986, 351] on span "Approuver" at bounding box center [969, 351] width 53 height 15
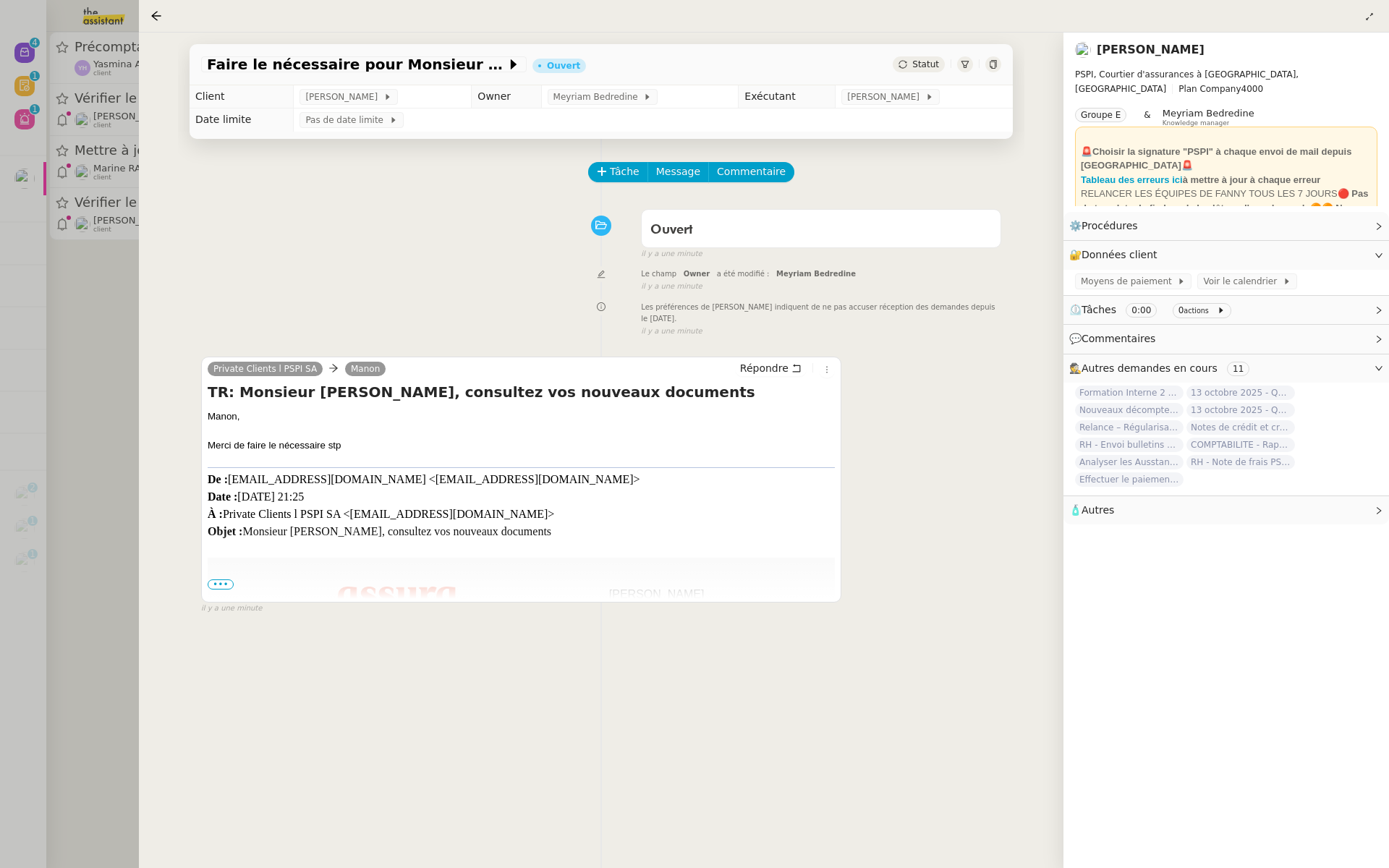
click at [11, 247] on div at bounding box center [694, 434] width 1389 height 868
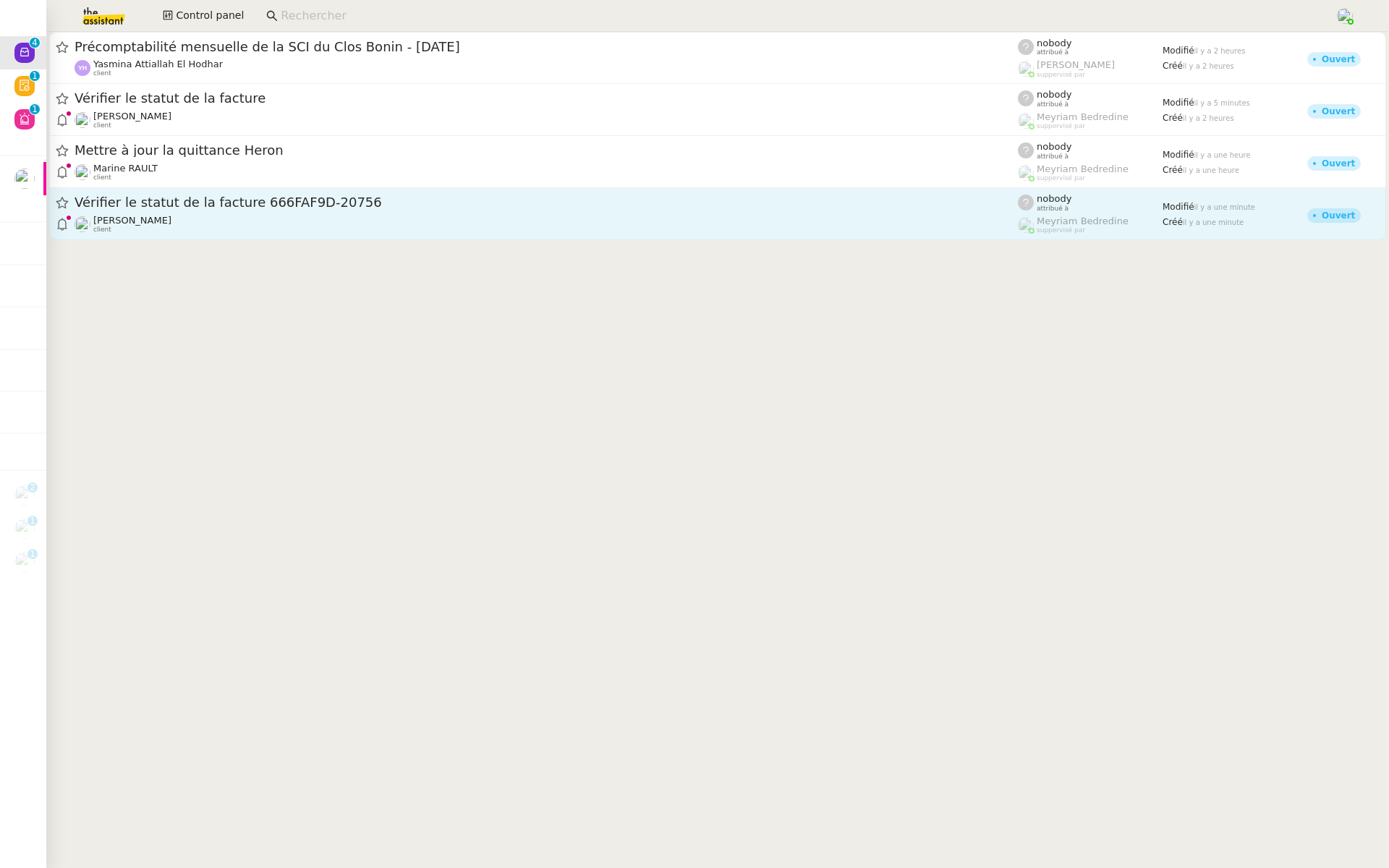
click at [157, 213] on div "Vérifier le statut de la facture 666FAF9D-20756 Julien Decroix client" at bounding box center [546, 214] width 943 height 39
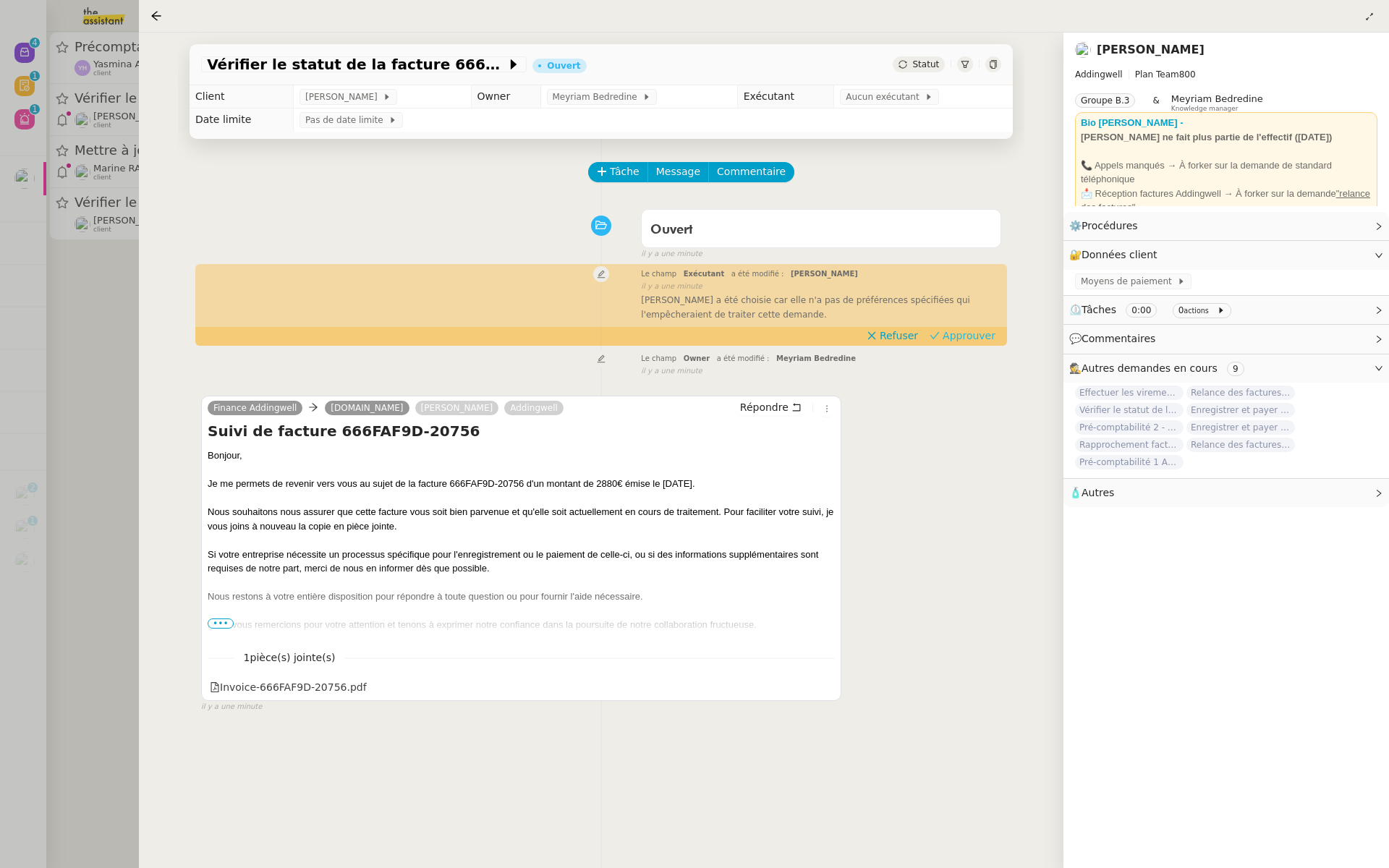
click at [958, 338] on span "Approuver" at bounding box center [969, 336] width 53 height 15
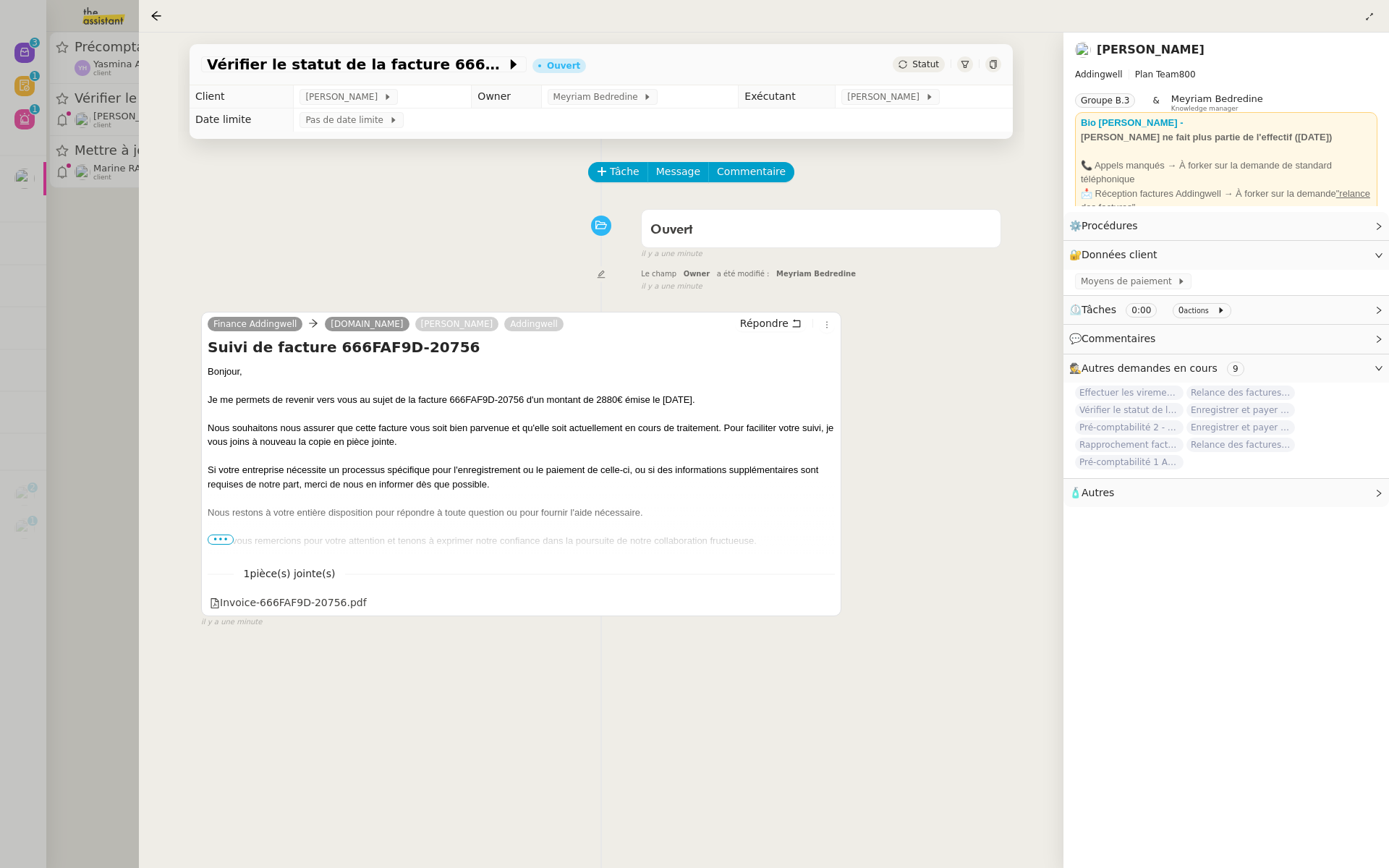
click at [121, 236] on div at bounding box center [694, 434] width 1389 height 868
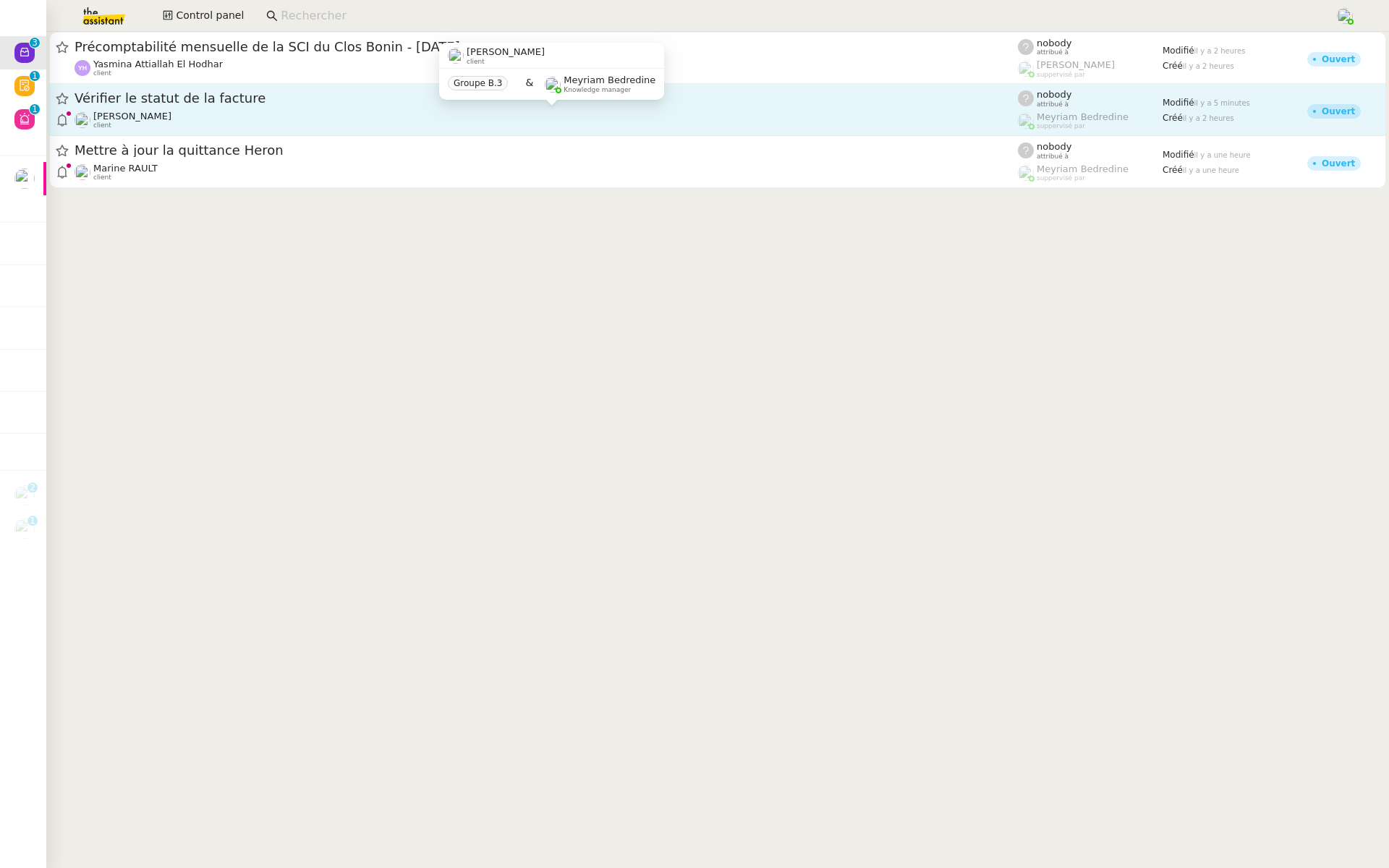
click at [357, 111] on div "Julien Decroix client" at bounding box center [546, 120] width 943 height 19
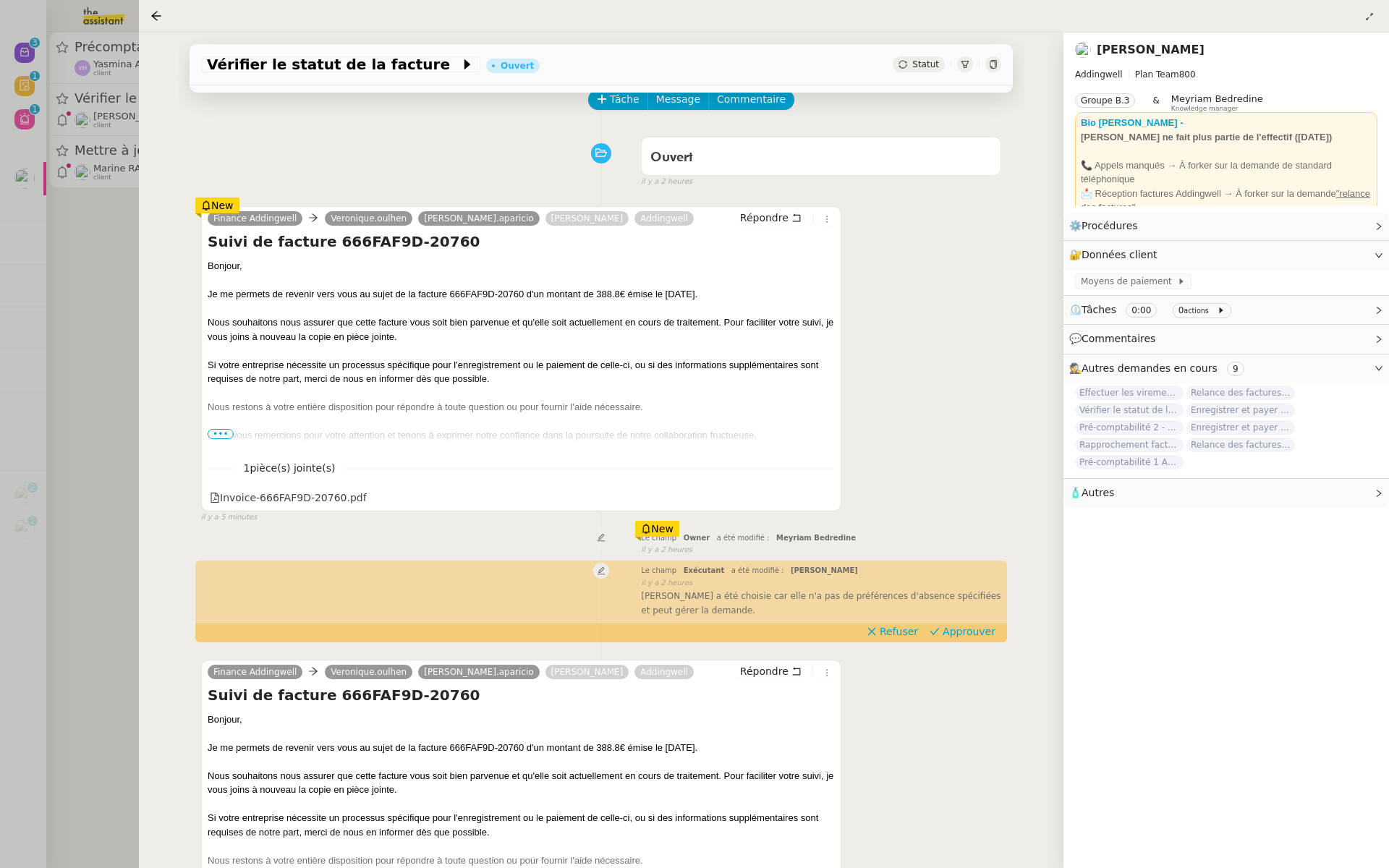
scroll to position [160, 0]
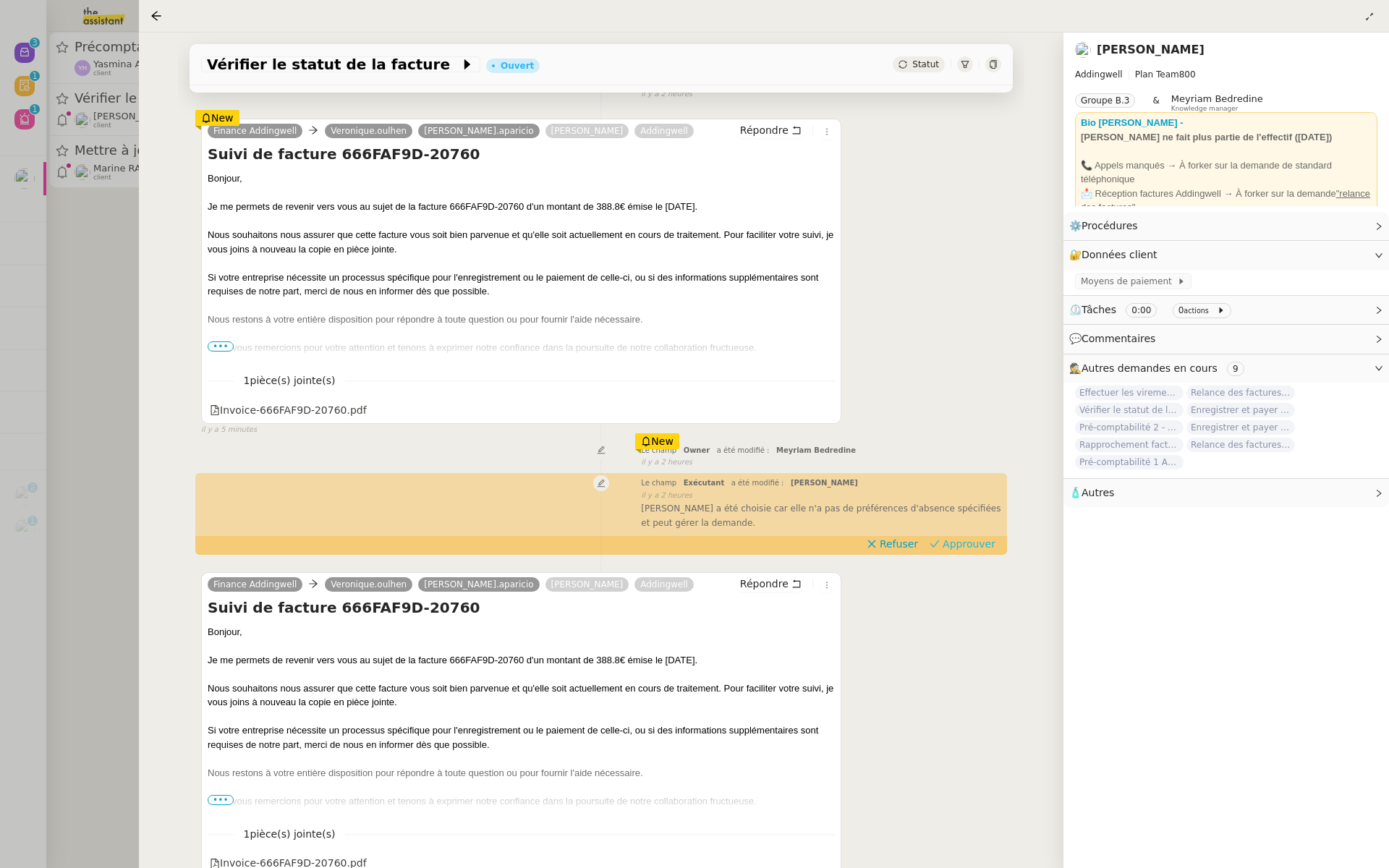
click at [968, 538] on span "Approuver" at bounding box center [969, 543] width 53 height 15
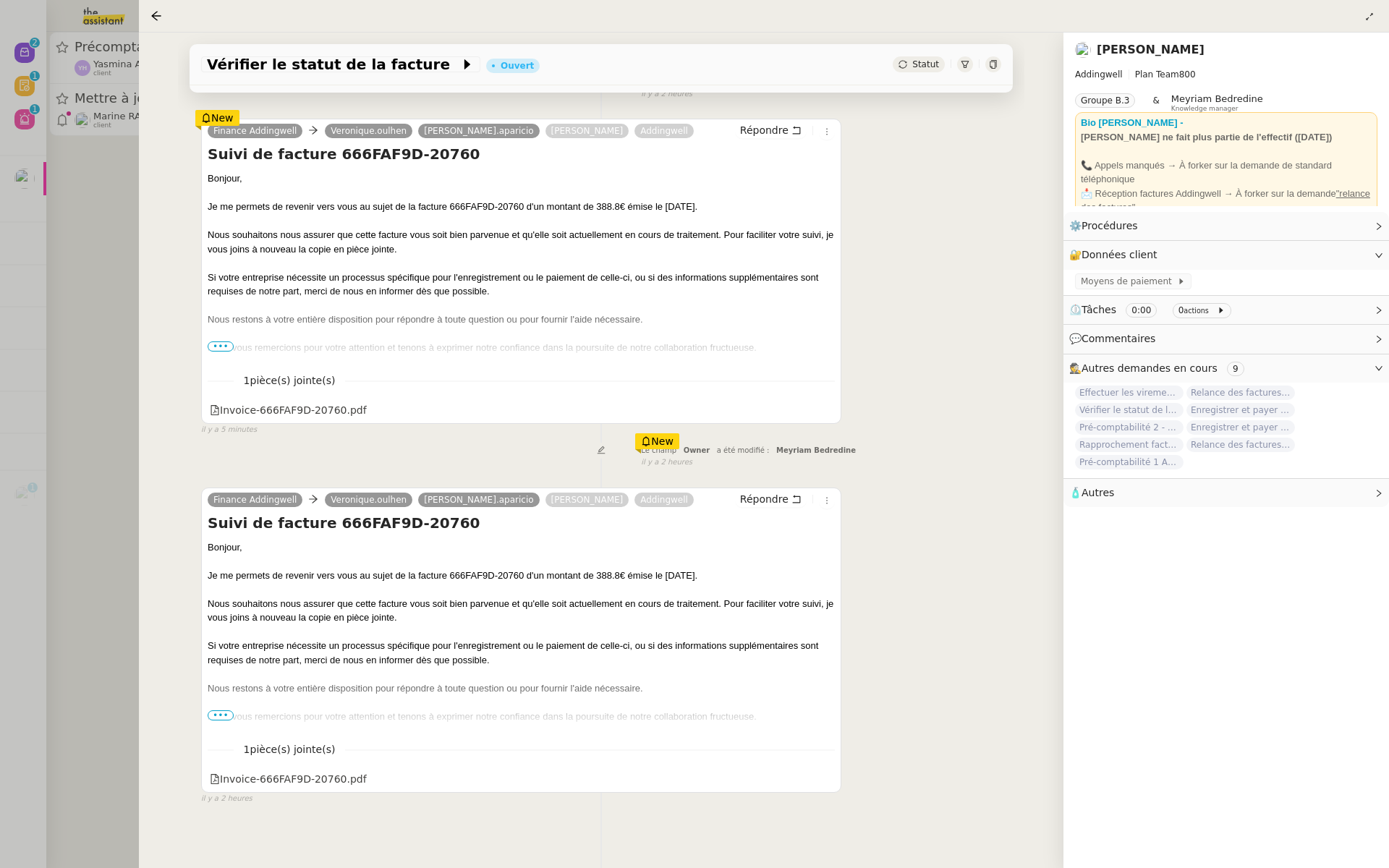
scroll to position [0, 0]
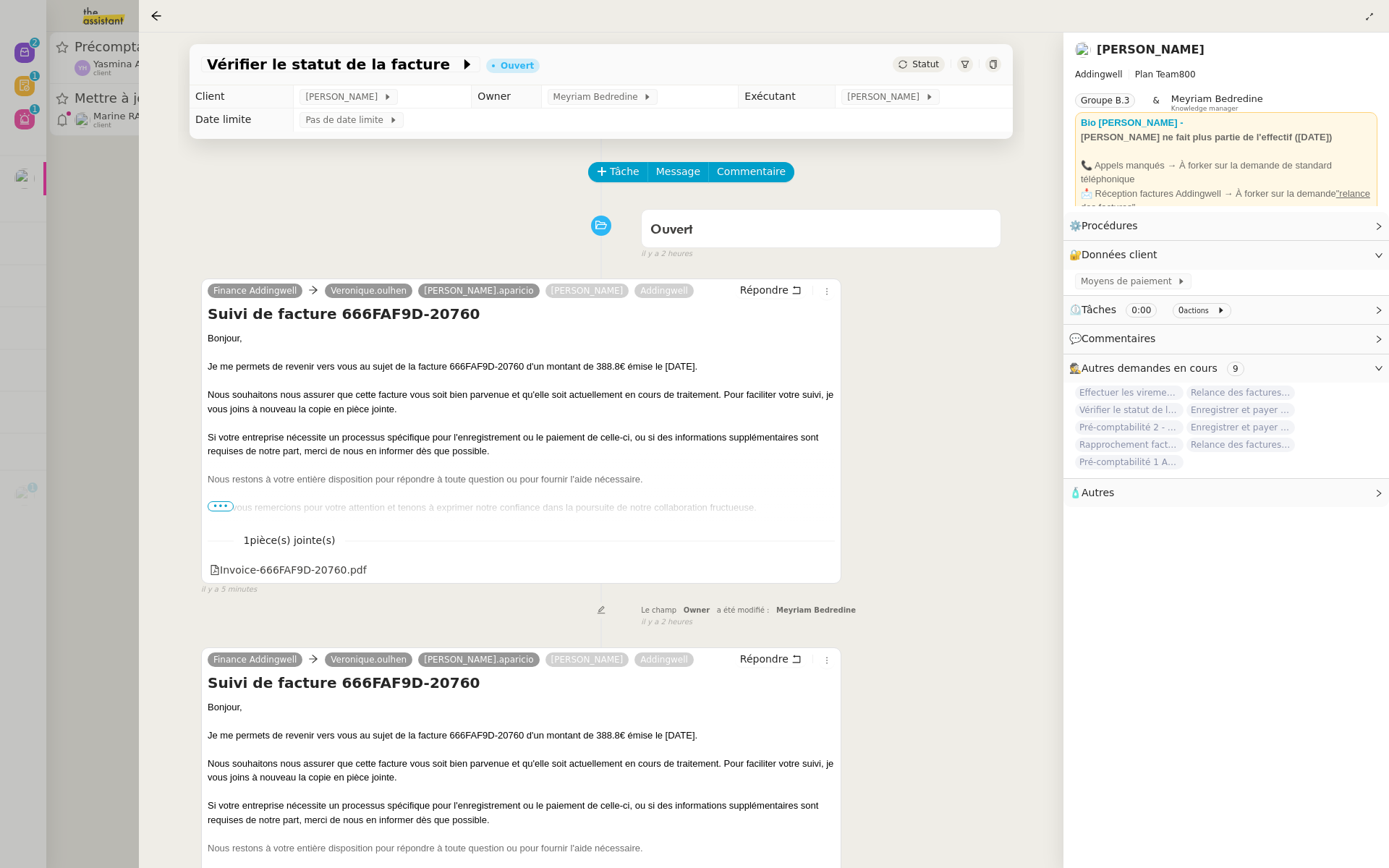
click at [92, 219] on div at bounding box center [694, 434] width 1389 height 868
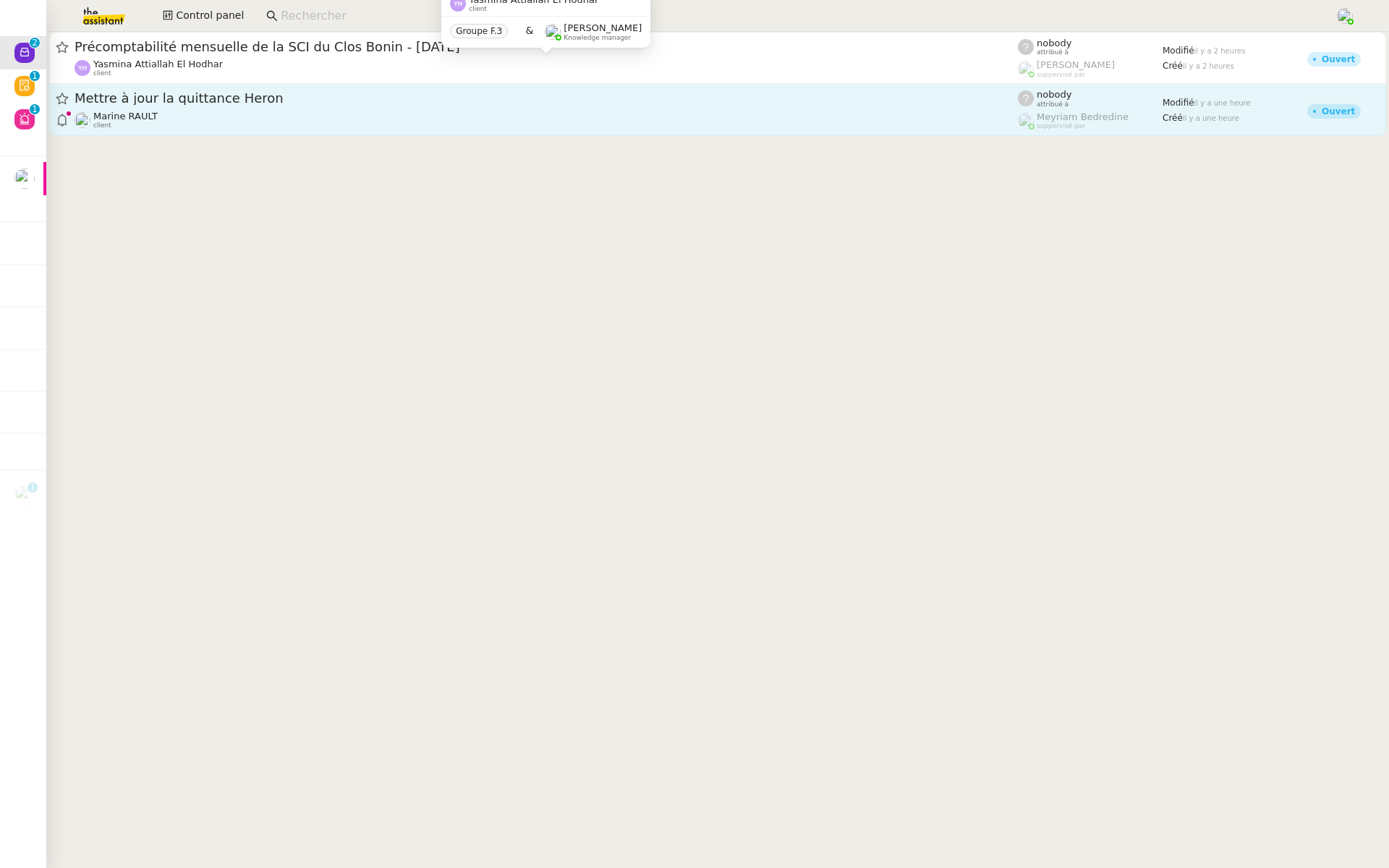
click at [256, 96] on span "Mettre à jour la quittance Heron" at bounding box center [546, 98] width 943 height 13
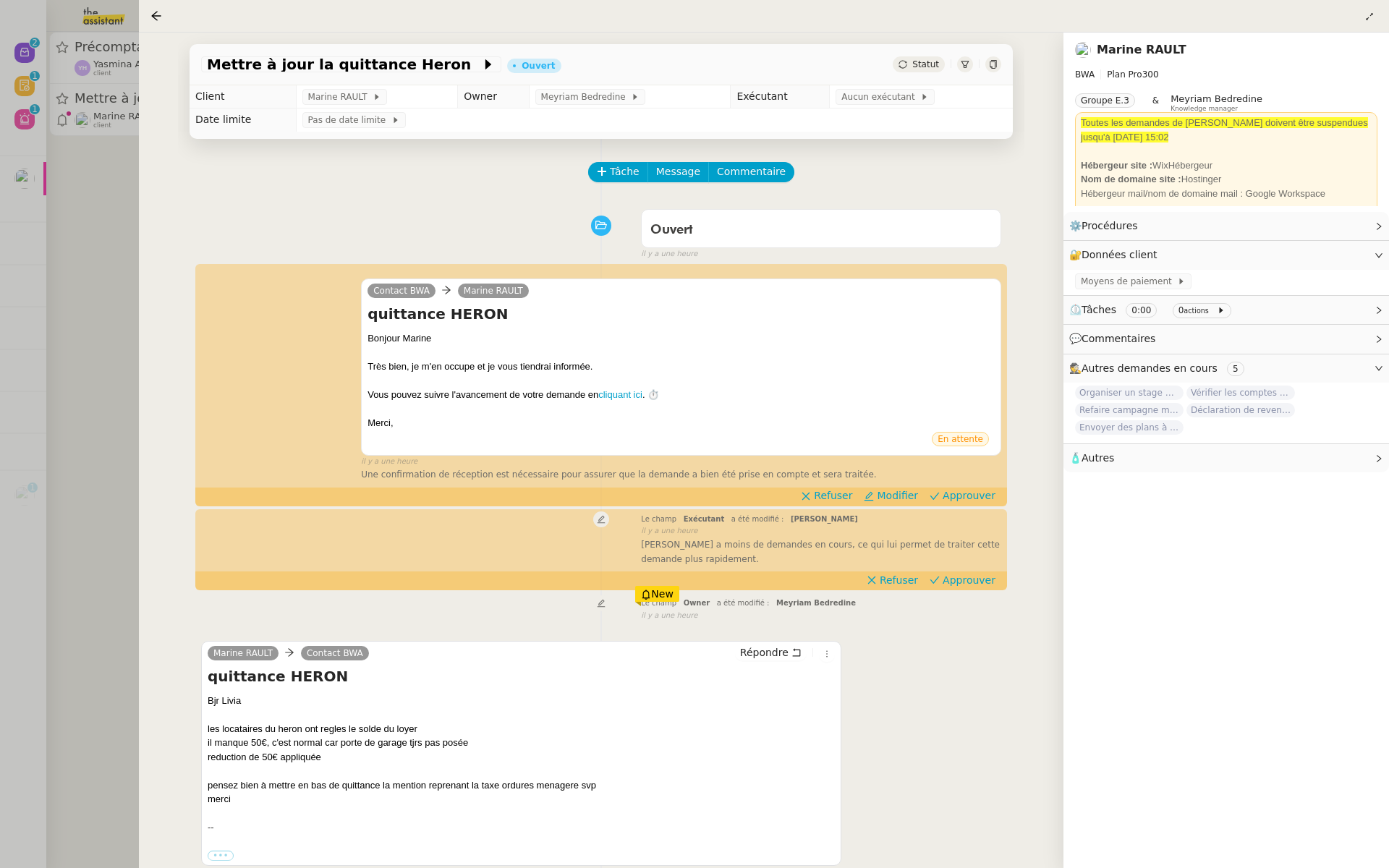
scroll to position [129, 0]
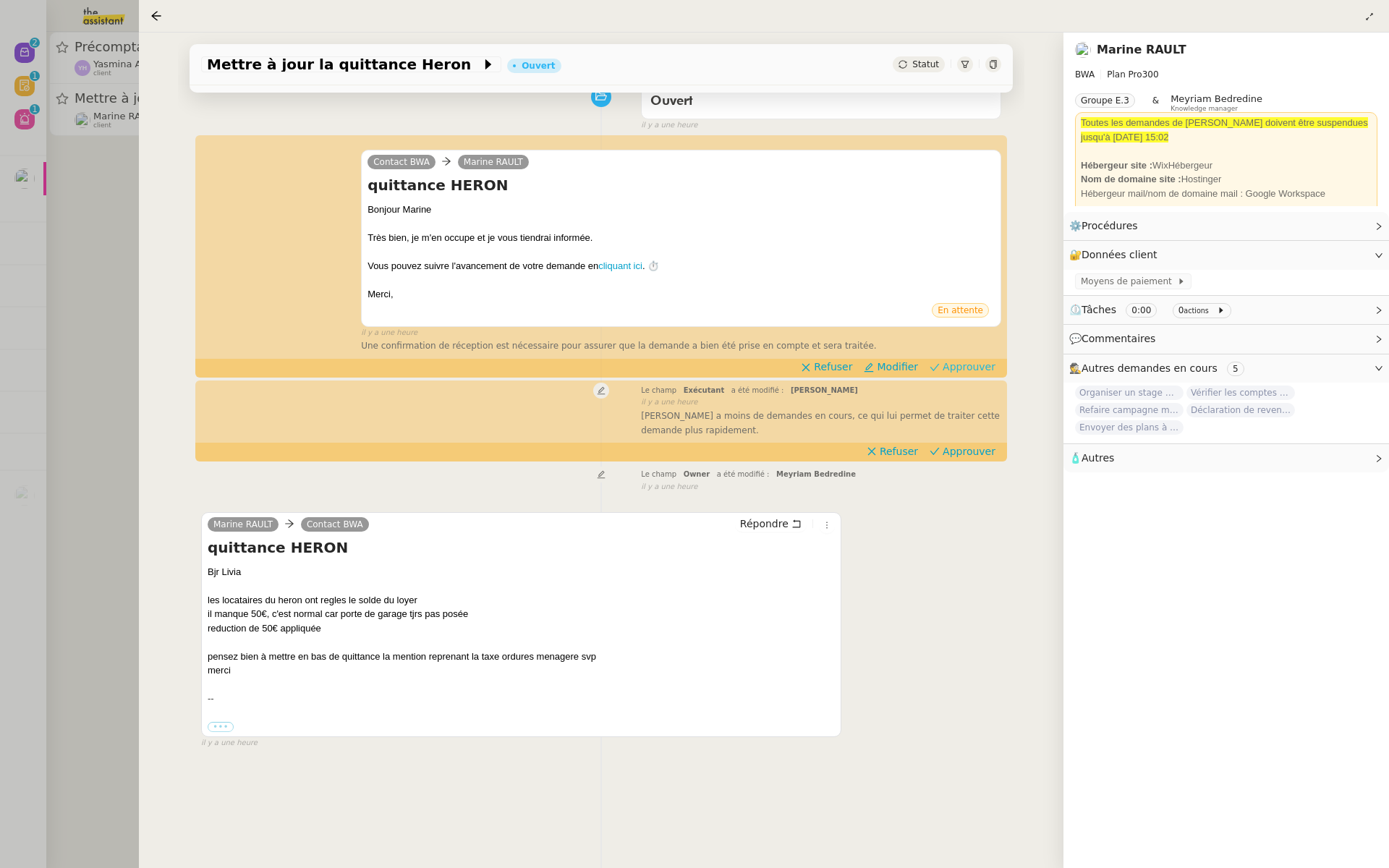
click at [961, 363] on span "Approuver" at bounding box center [969, 367] width 53 height 15
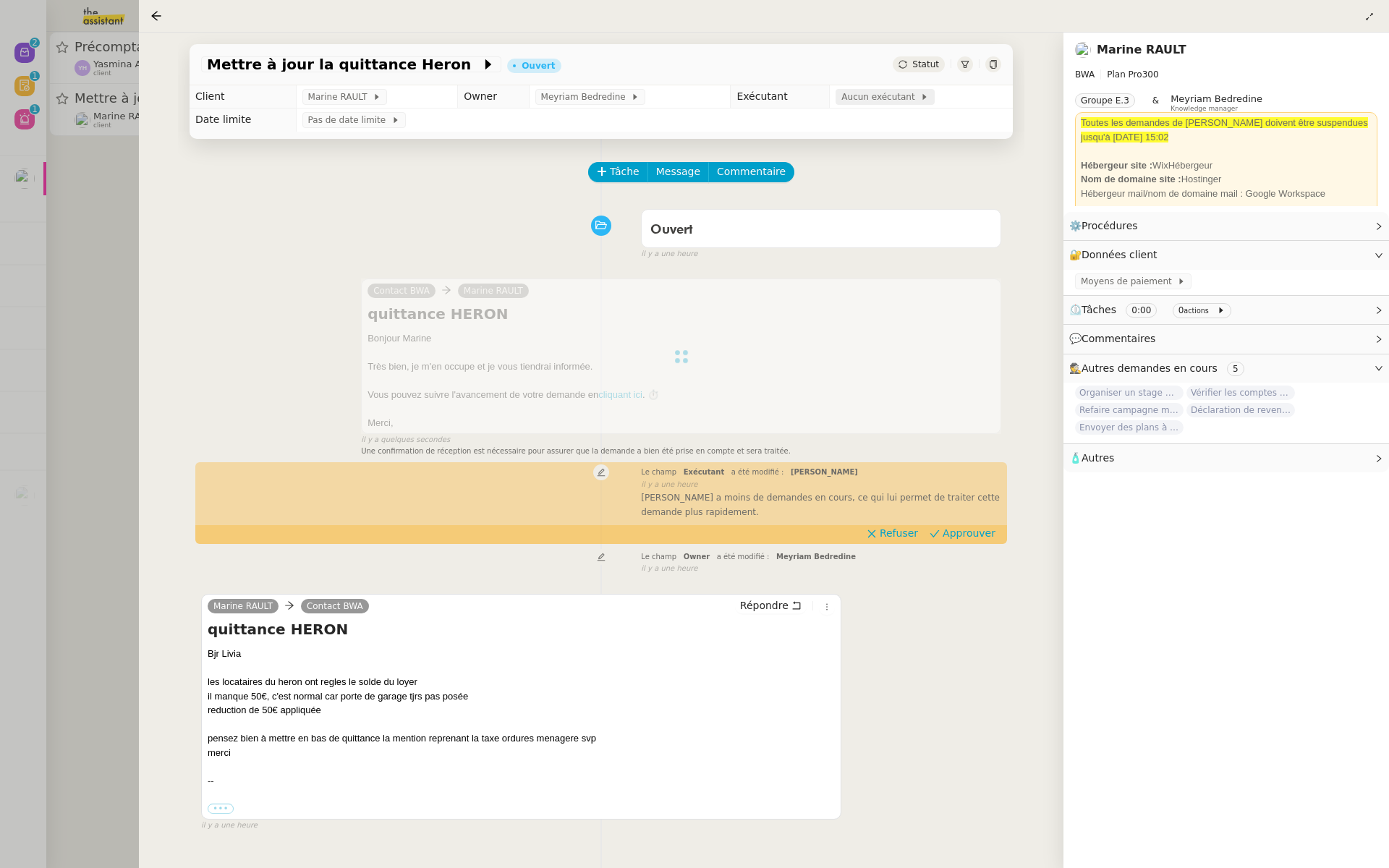
click at [864, 104] on span "Aucun exécutant" at bounding box center [881, 97] width 79 height 15
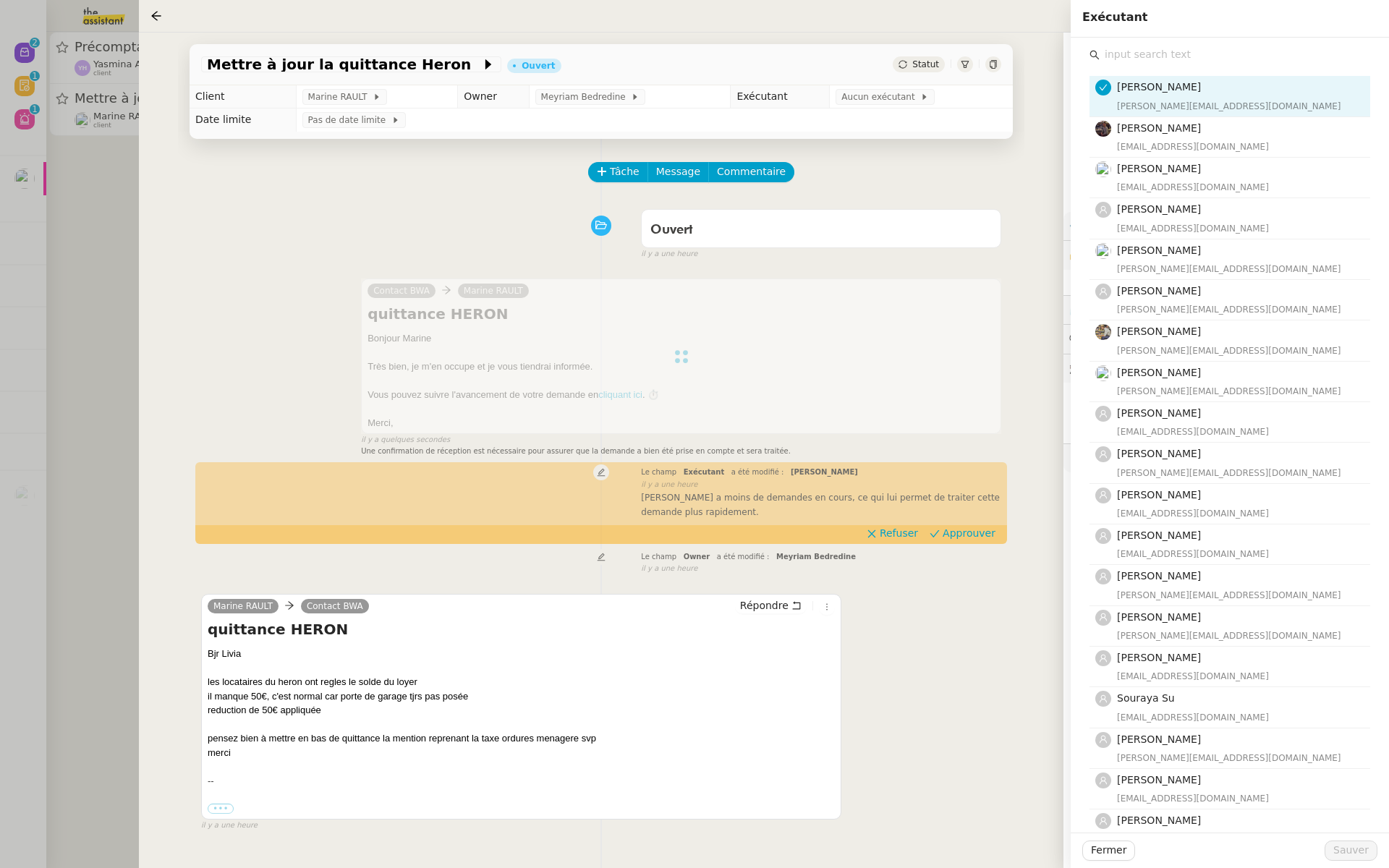
click at [1130, 58] on input "text" at bounding box center [1234, 54] width 270 height 20
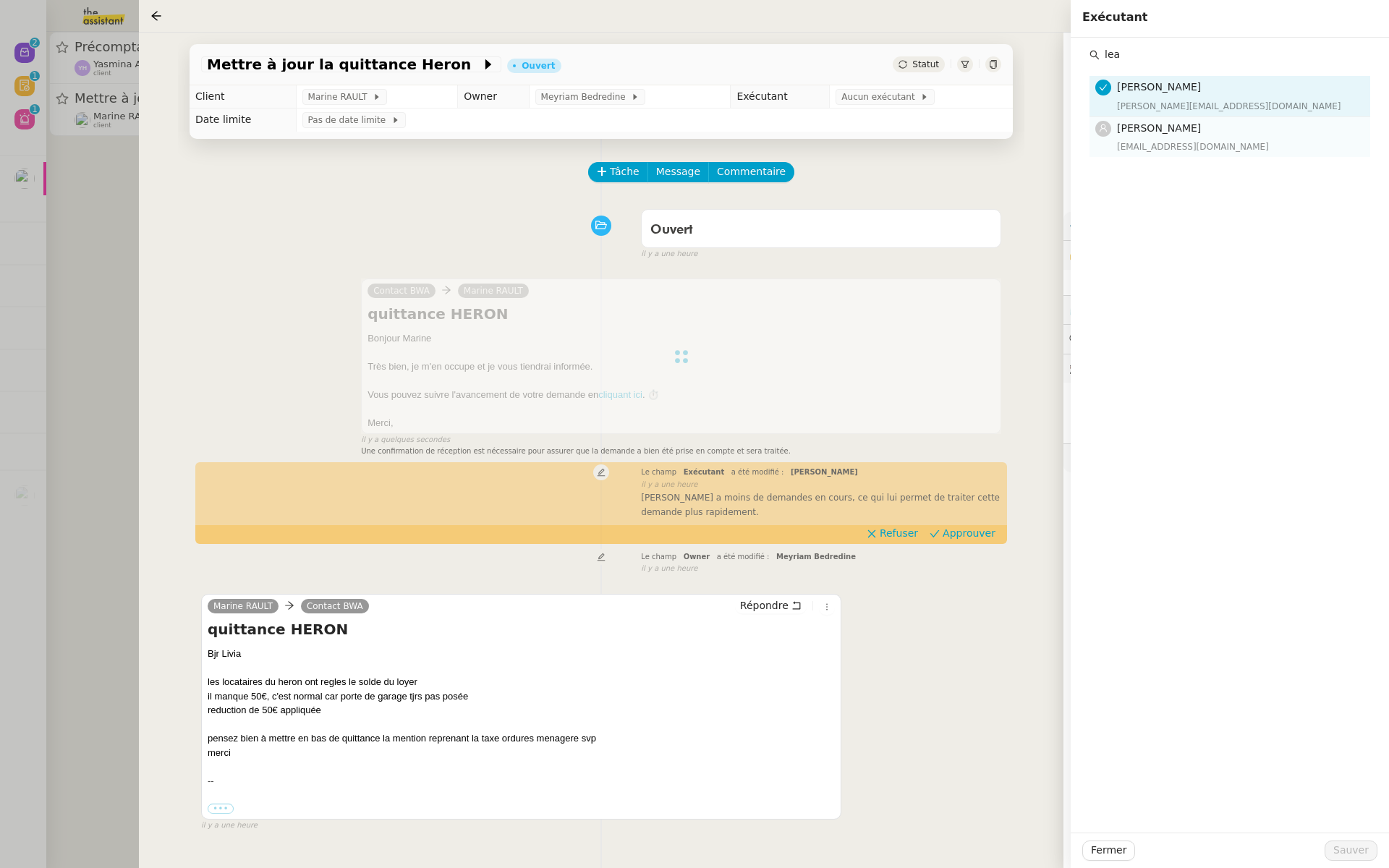
type input "lea"
click at [1144, 140] on div "[EMAIL_ADDRESS][DOMAIN_NAME]" at bounding box center [1239, 147] width 245 height 15
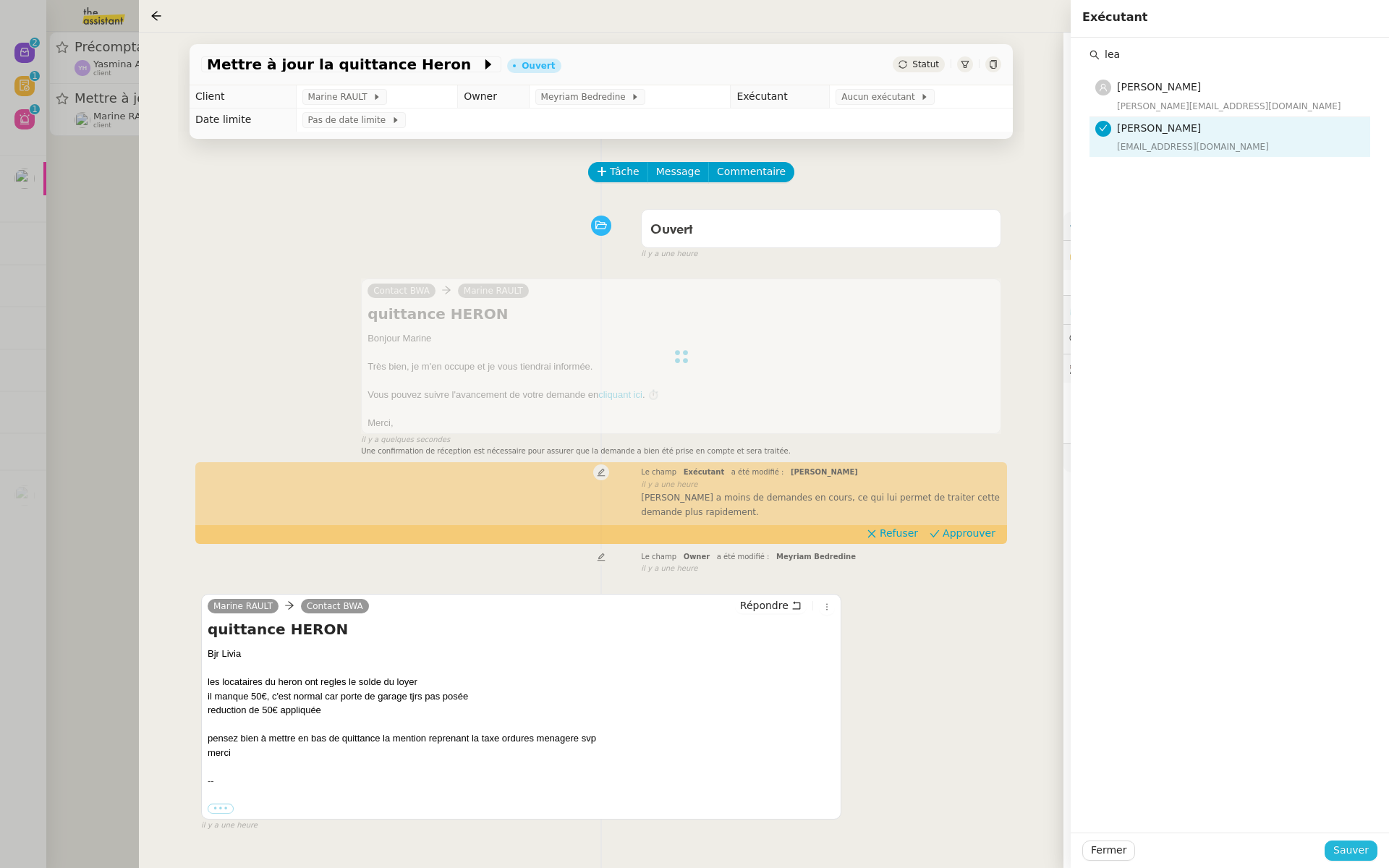
click at [1352, 850] on span "Sauver" at bounding box center [1350, 850] width 35 height 16
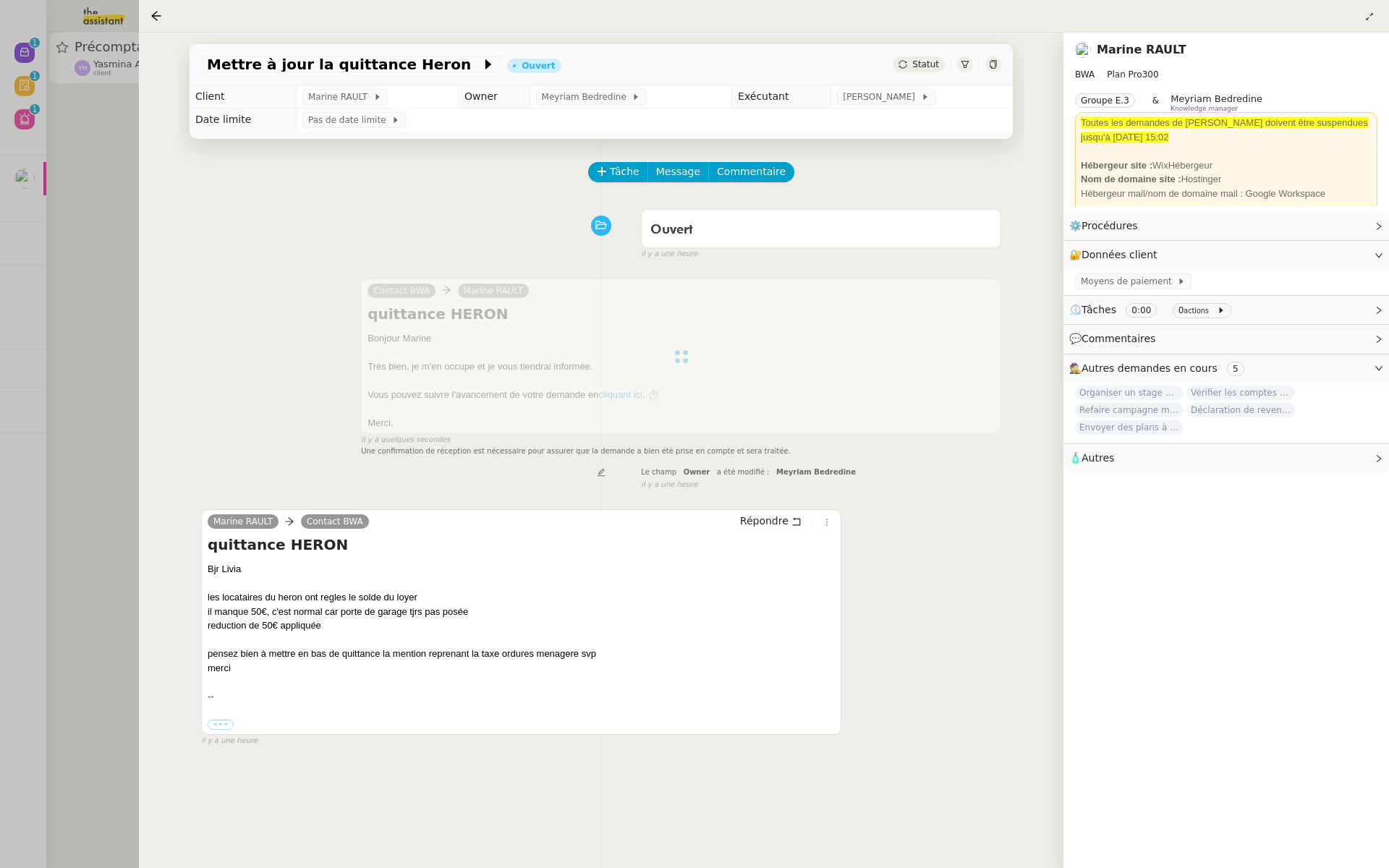
click at [76, 172] on div at bounding box center [694, 434] width 1389 height 868
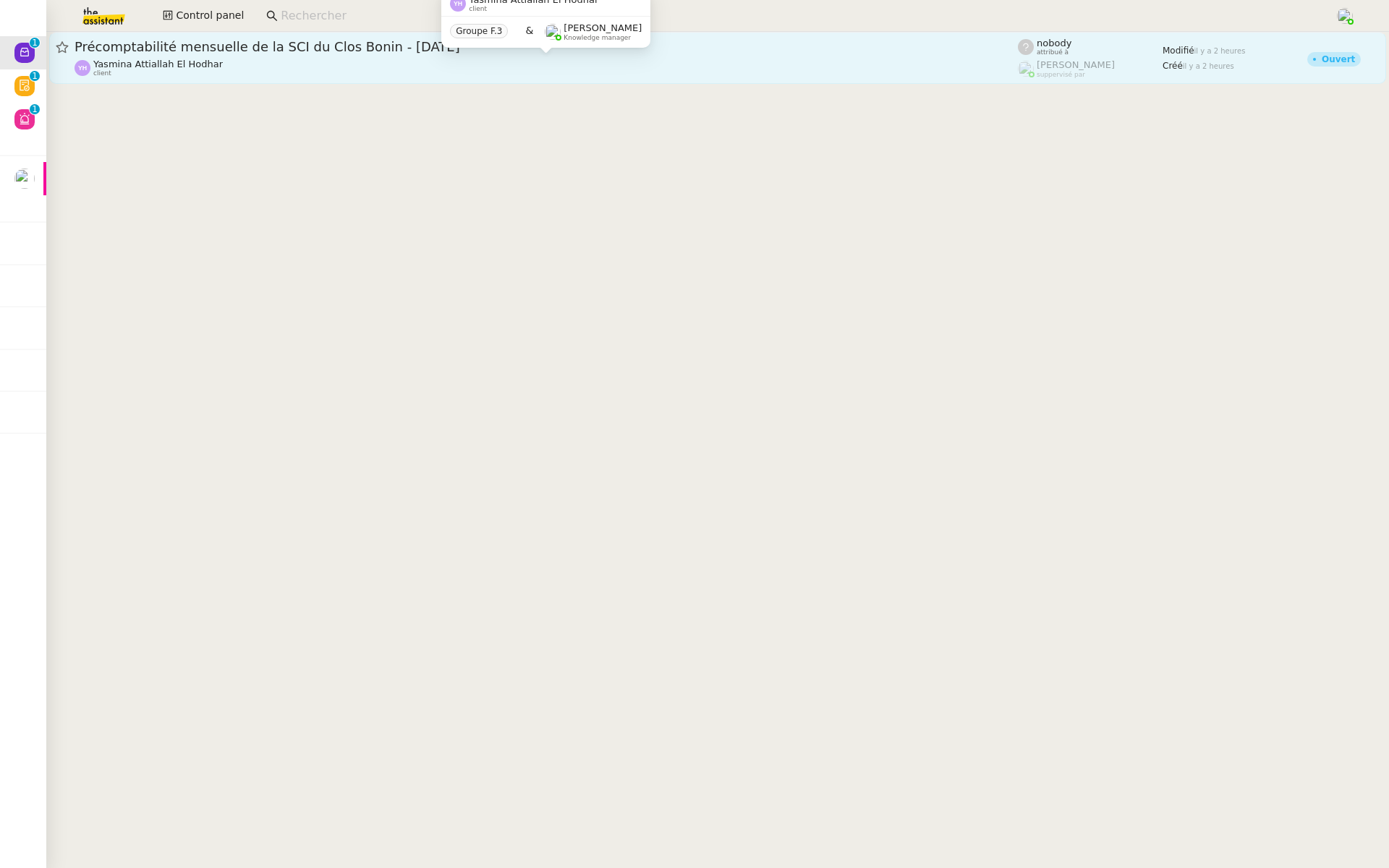
click at [197, 62] on span "Yasmina Attiallah El Hodhar" at bounding box center [158, 64] width 130 height 11
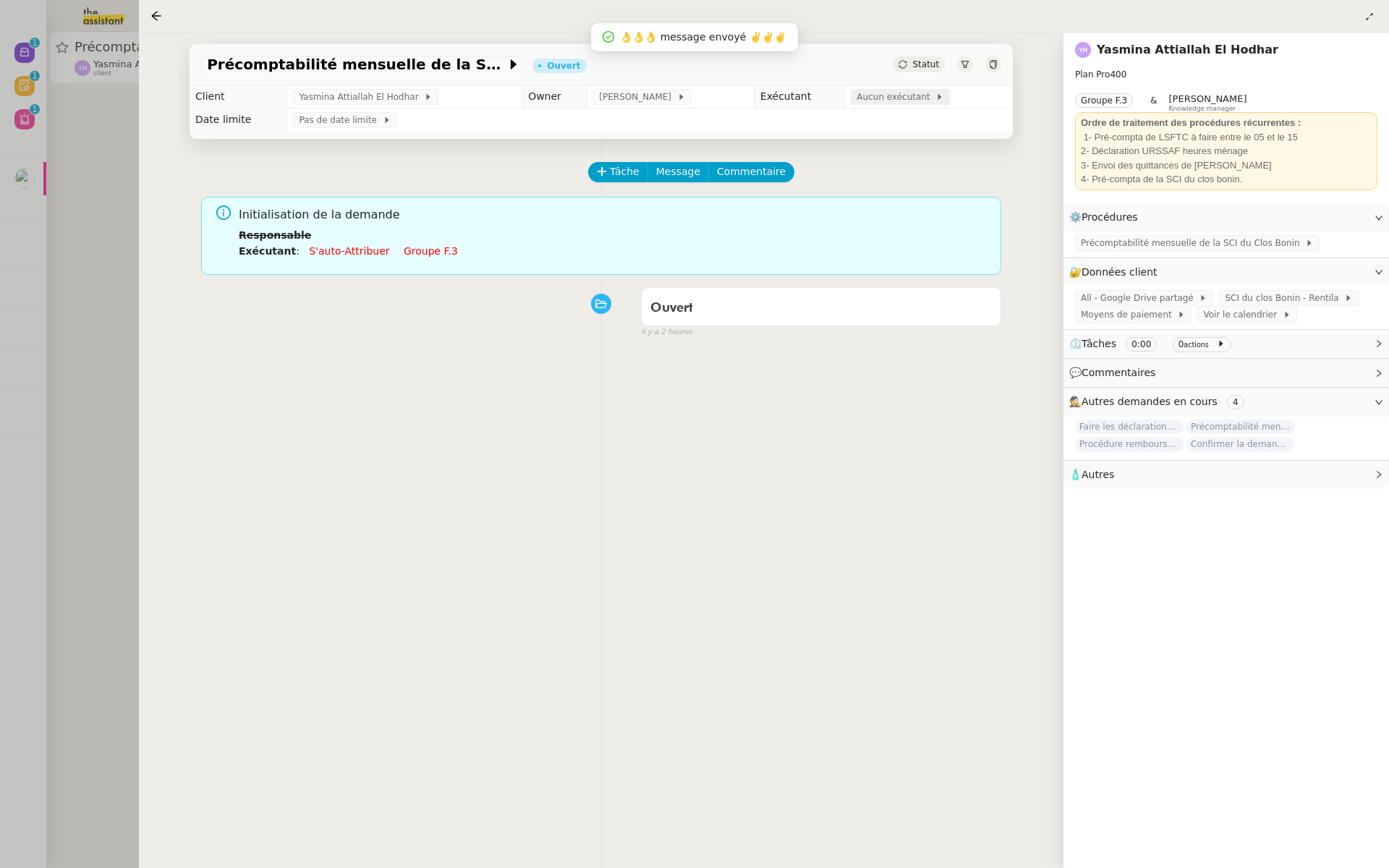
click at [909, 99] on span "Aucun exécutant" at bounding box center [896, 97] width 79 height 15
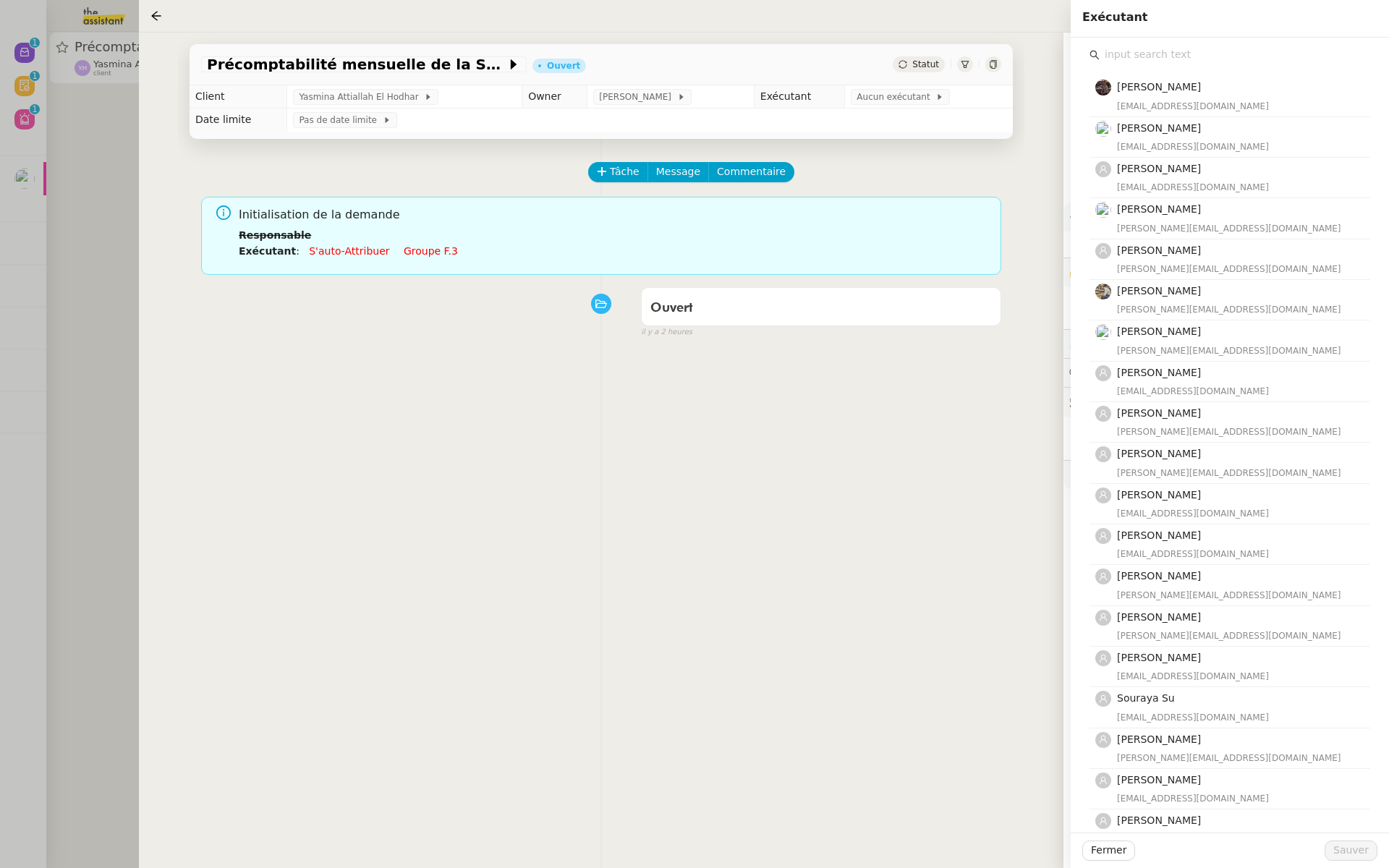
click at [1154, 50] on input "text" at bounding box center [1234, 54] width 270 height 20
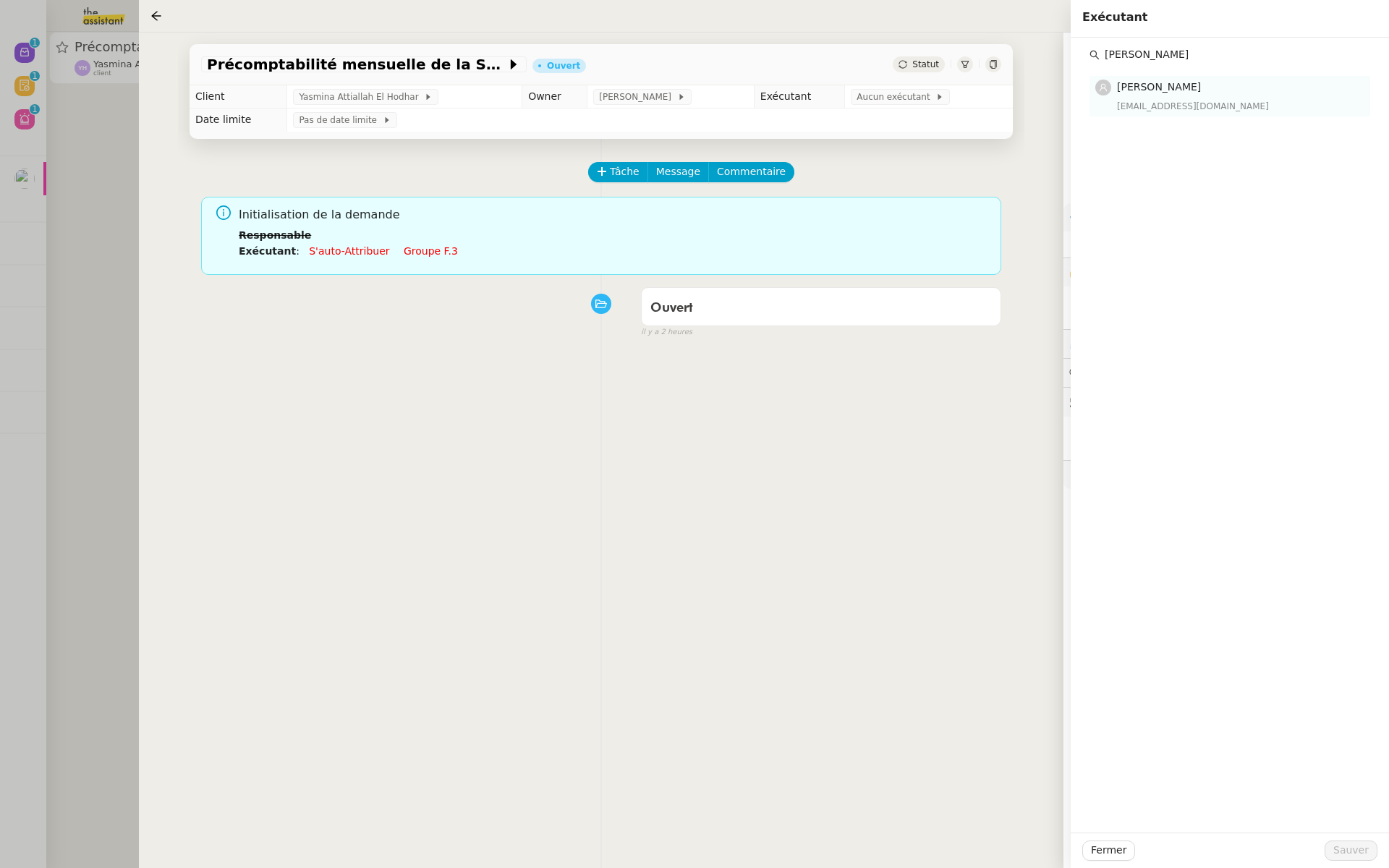
type input "paulone j"
click at [1167, 96] on div "Pauline Jennah paulinej@team.theassistant.com" at bounding box center [1239, 96] width 245 height 34
click at [1344, 850] on span "Sauver" at bounding box center [1350, 850] width 35 height 16
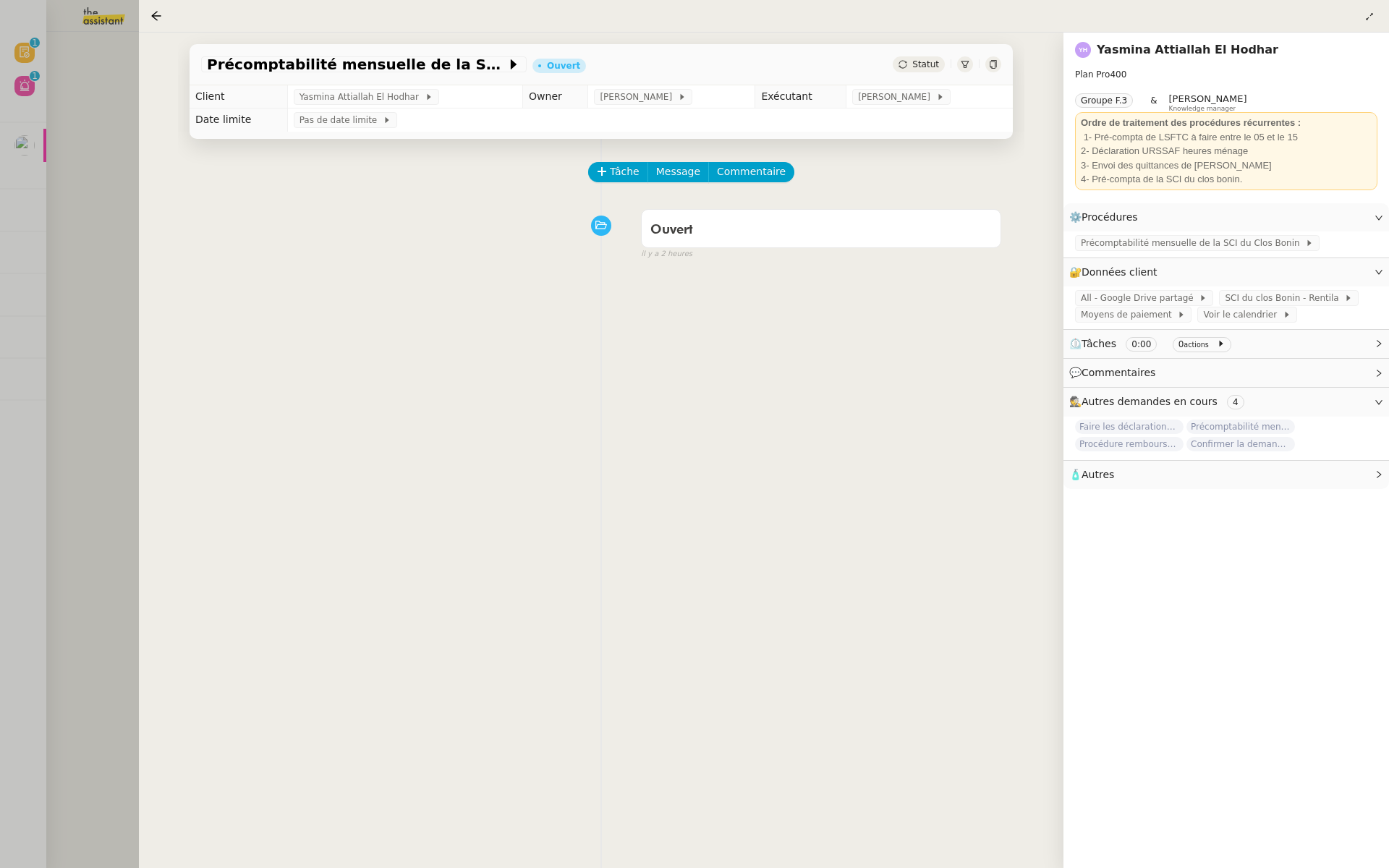
click at [87, 133] on div at bounding box center [694, 434] width 1389 height 868
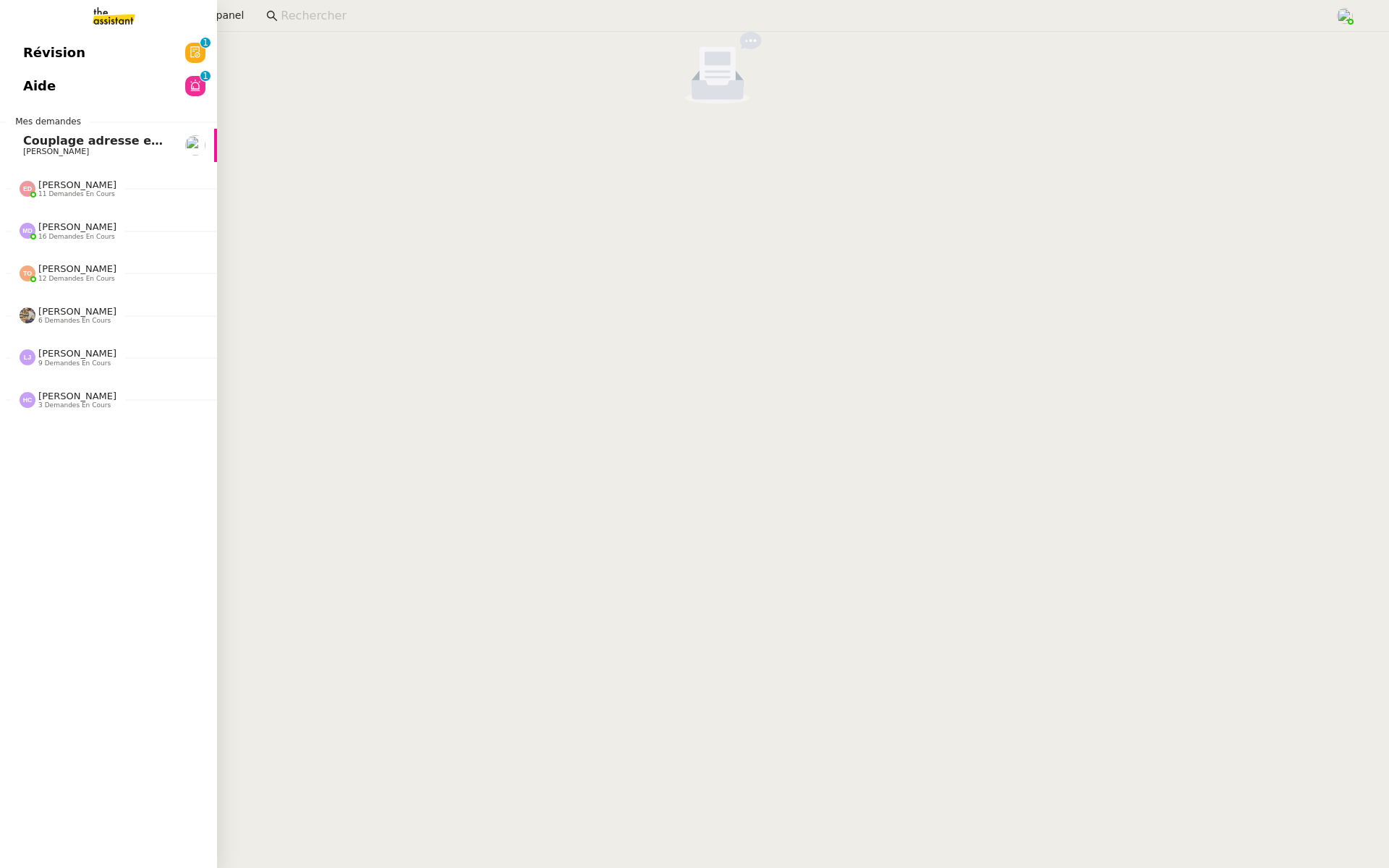
click at [5, 42] on link "Révision 0 1 2 3 4 5 6 7 8 9" at bounding box center [108, 52] width 217 height 33
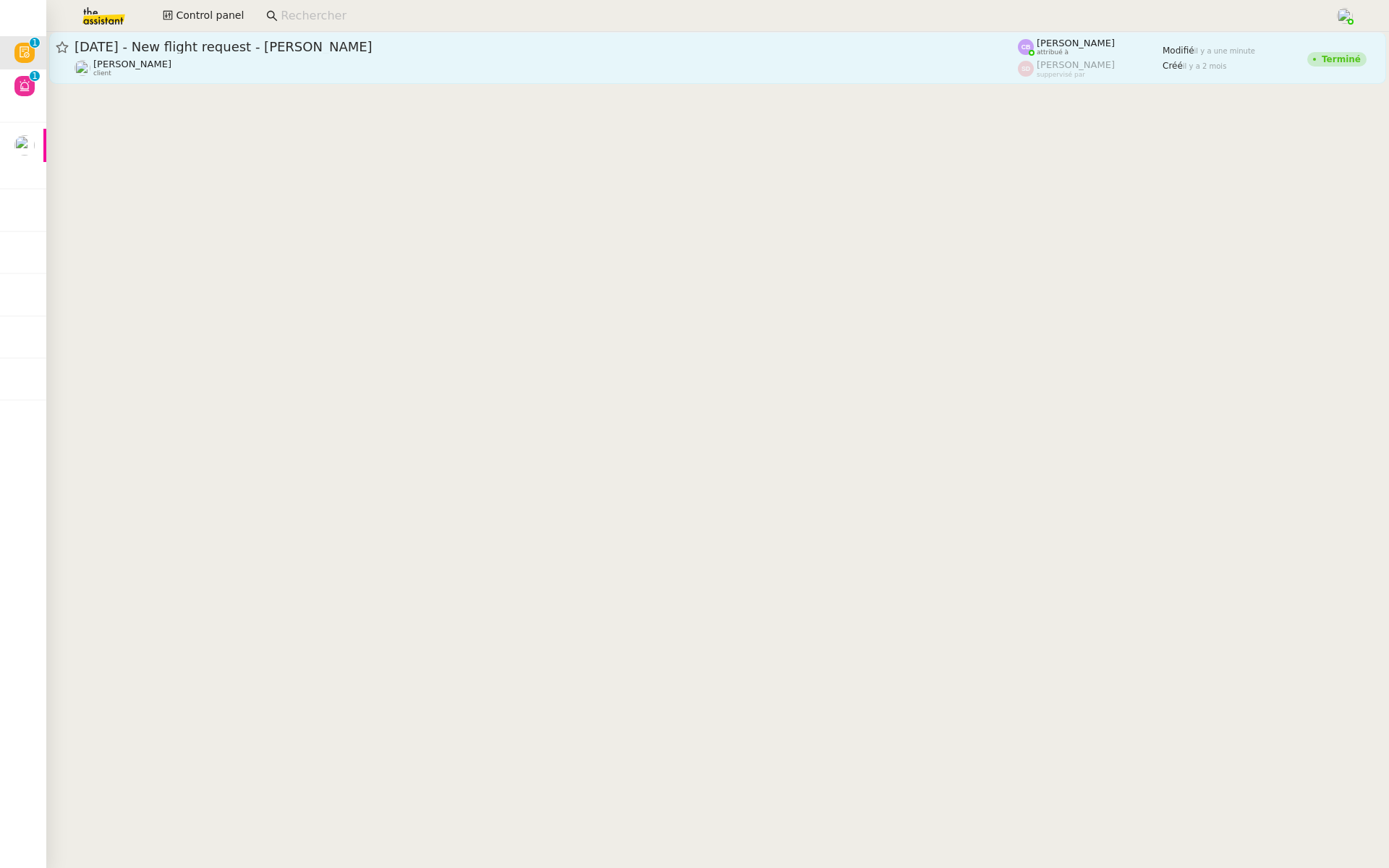
click at [300, 45] on span "16th October 2025 - New flight request - James Egerton" at bounding box center [546, 46] width 943 height 13
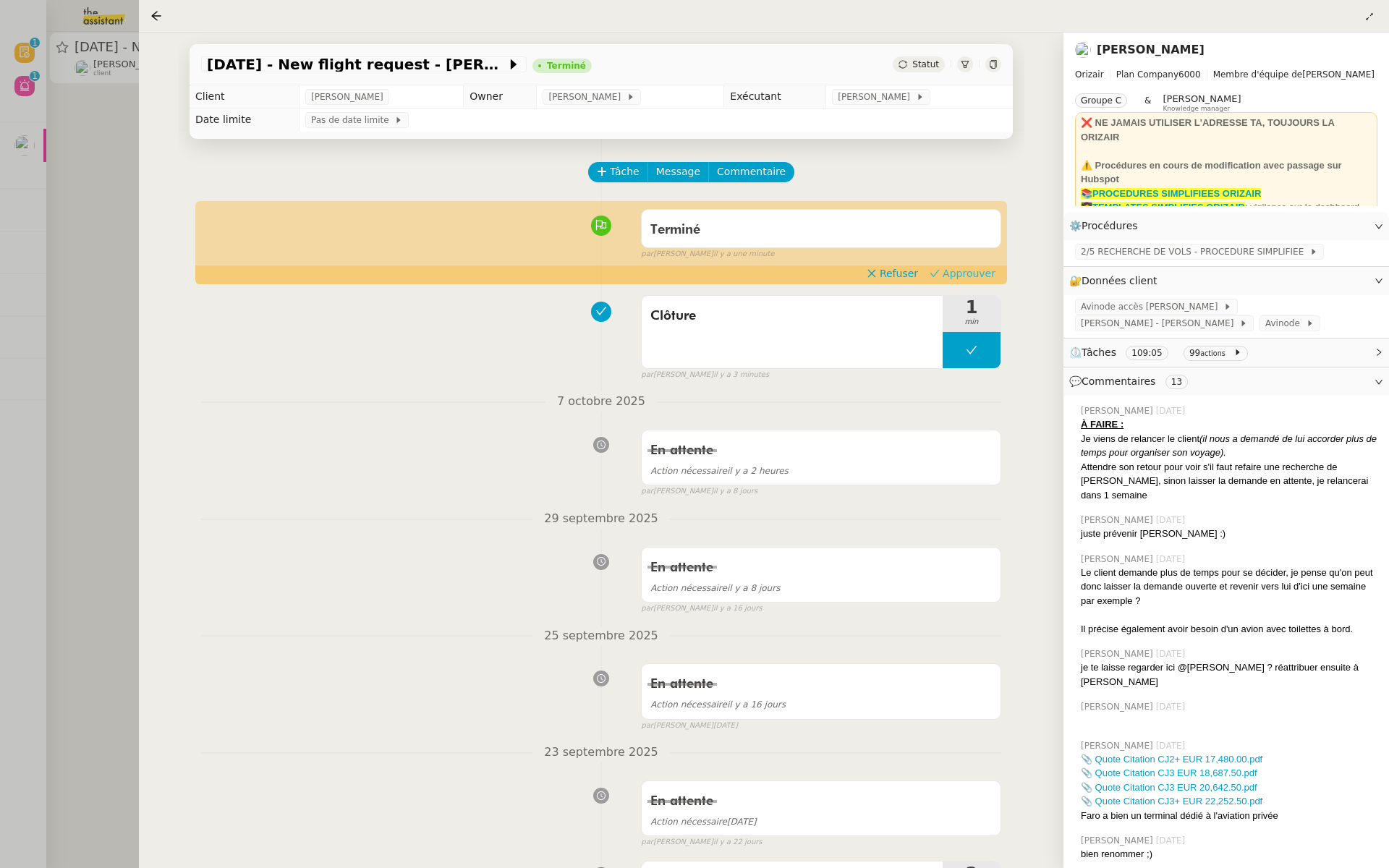
click at [974, 271] on span "Approuver" at bounding box center [969, 273] width 53 height 15
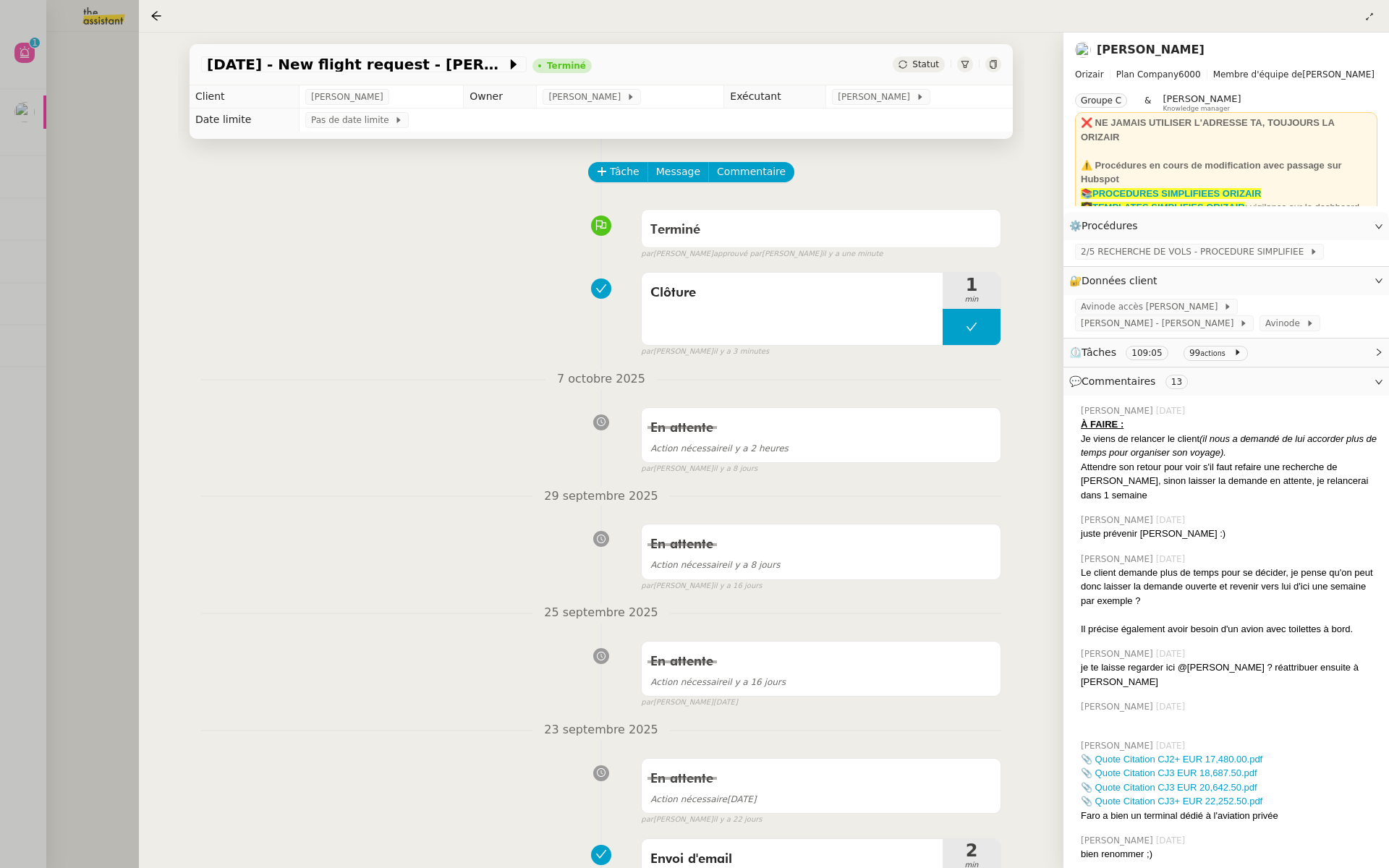
click at [10, 207] on div at bounding box center [694, 434] width 1389 height 868
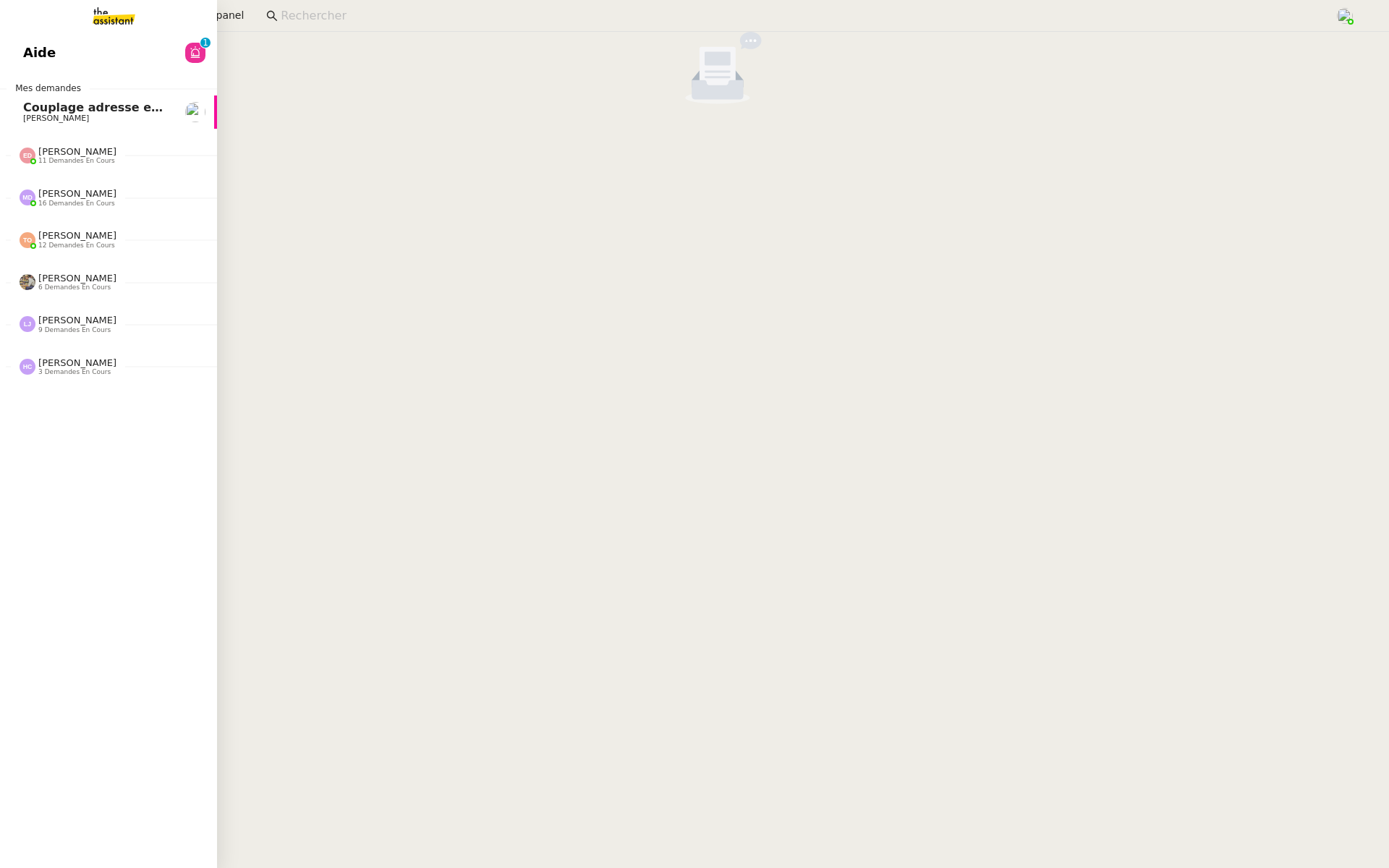
click at [21, 52] on link "Aide 0 1 2 3 4 5 6 7 8 9" at bounding box center [108, 52] width 217 height 33
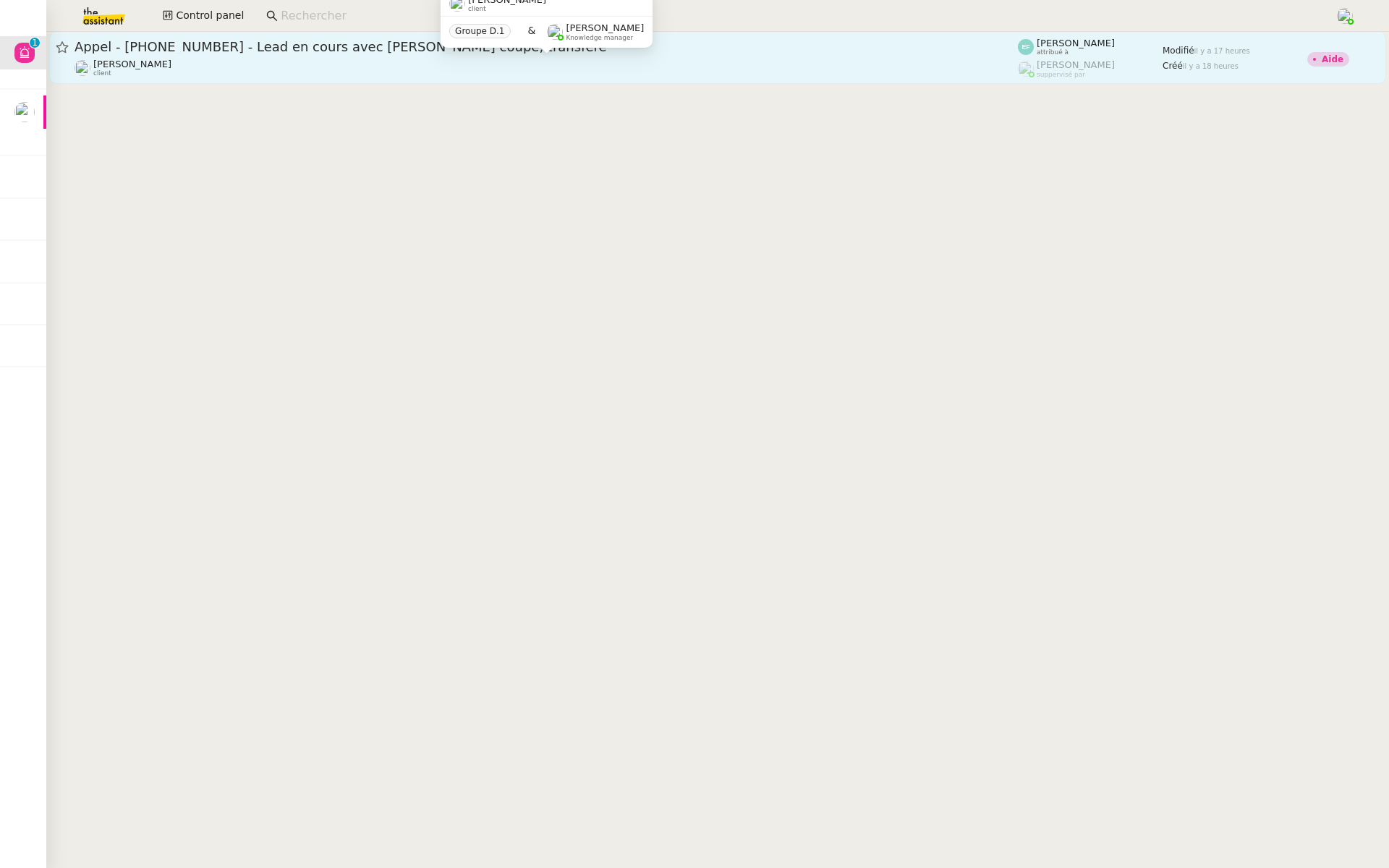
click at [240, 66] on div "Franck MUFFAT-JEANDET client" at bounding box center [546, 68] width 943 height 19
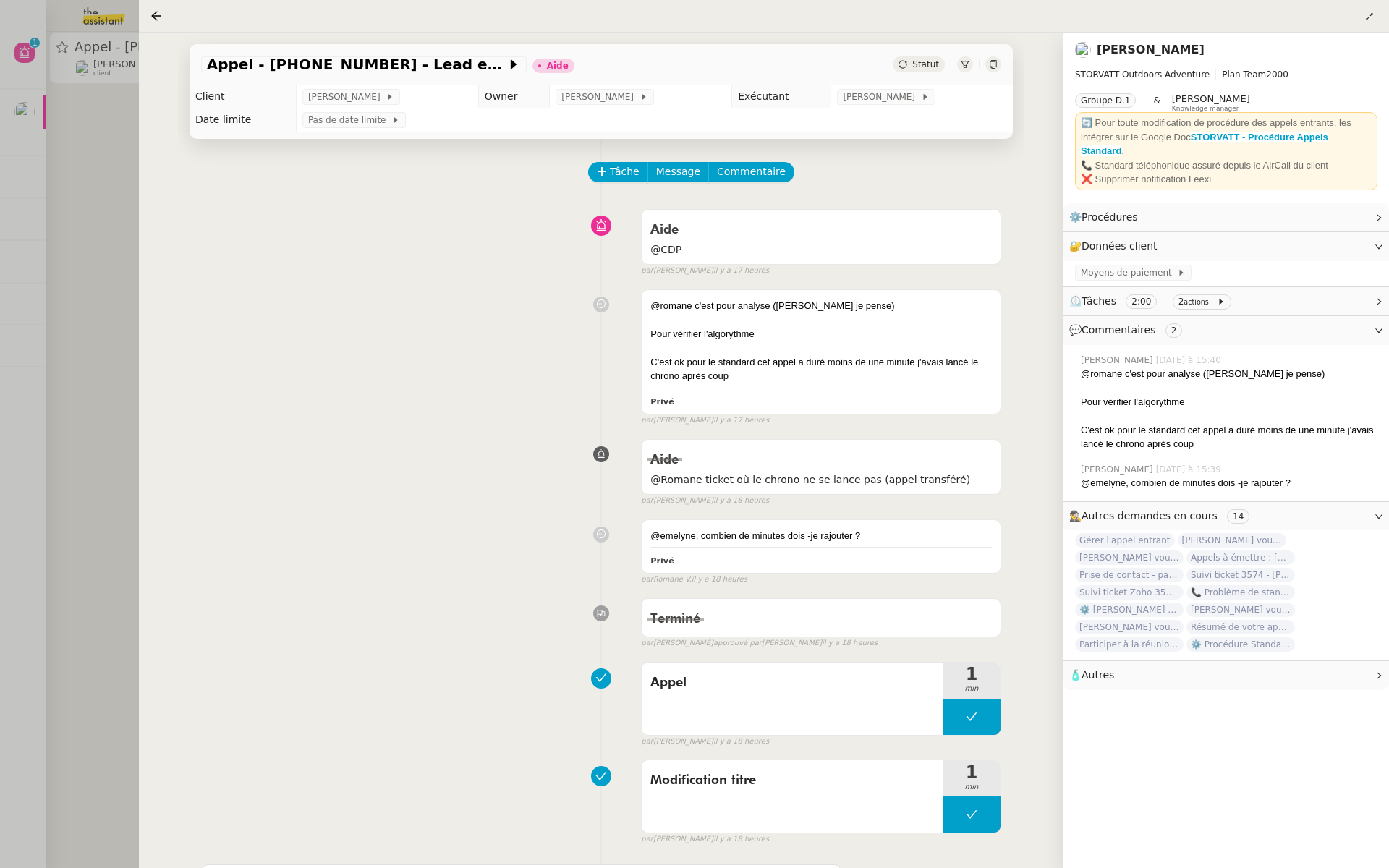
click at [76, 352] on div at bounding box center [694, 434] width 1389 height 868
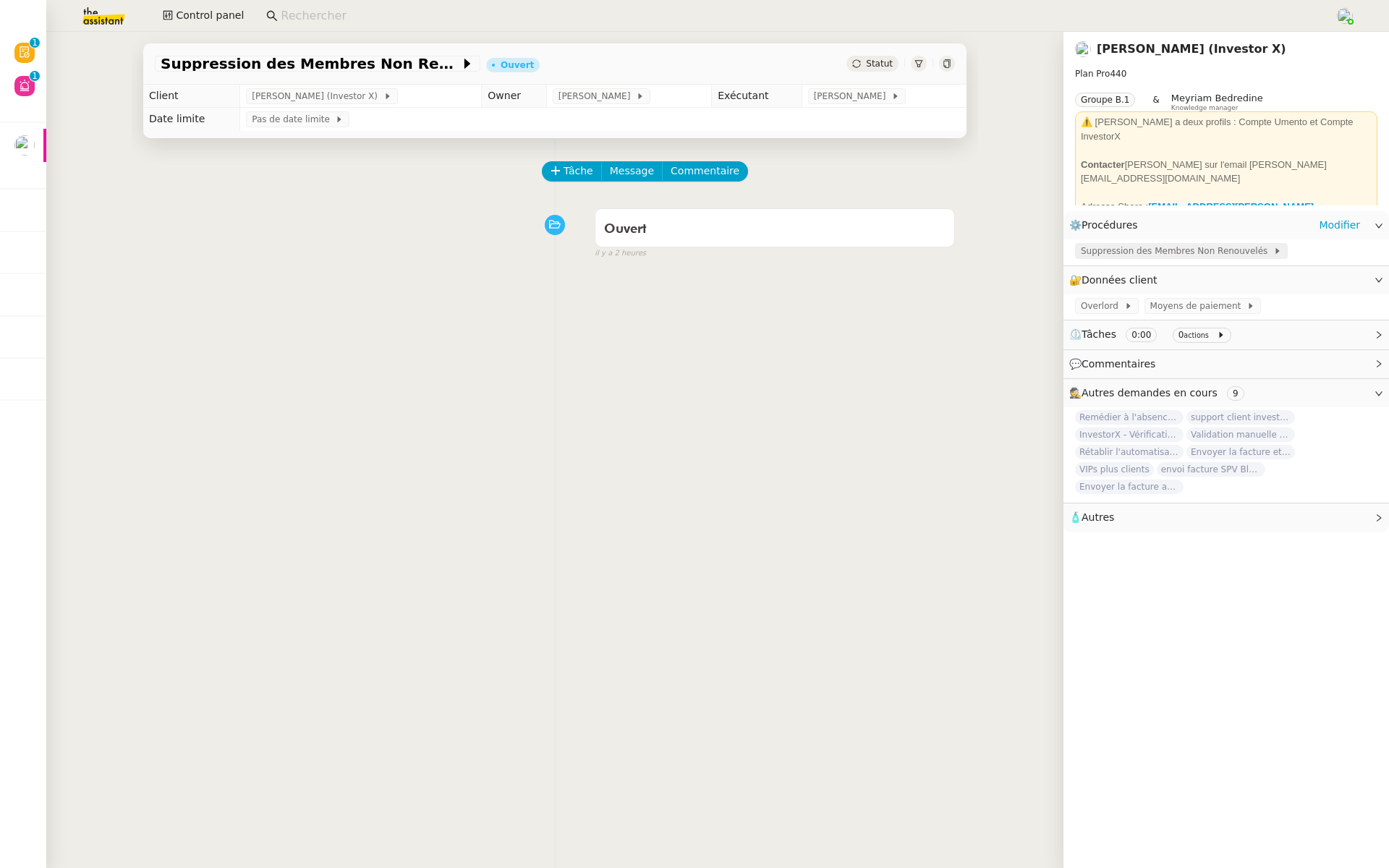
click at [1166, 246] on span "Suppression des Membres Non Renouvelés" at bounding box center [1177, 251] width 192 height 15
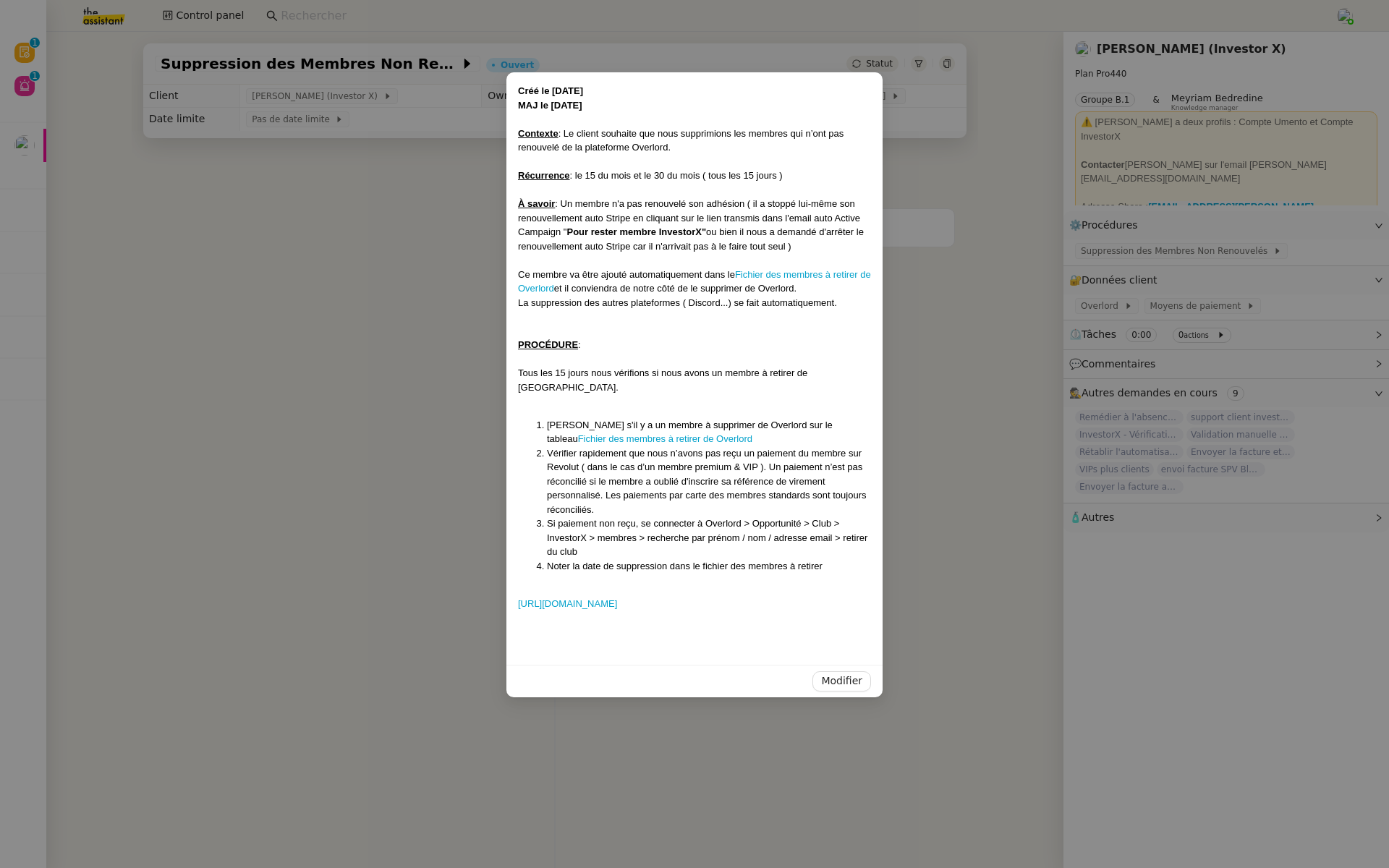
click at [369, 223] on nz-modal-container "Créé le 08/09/2025 MAJ le 14/10/25 Contexte : Le client souhaite que nous suppr…" at bounding box center [694, 434] width 1389 height 868
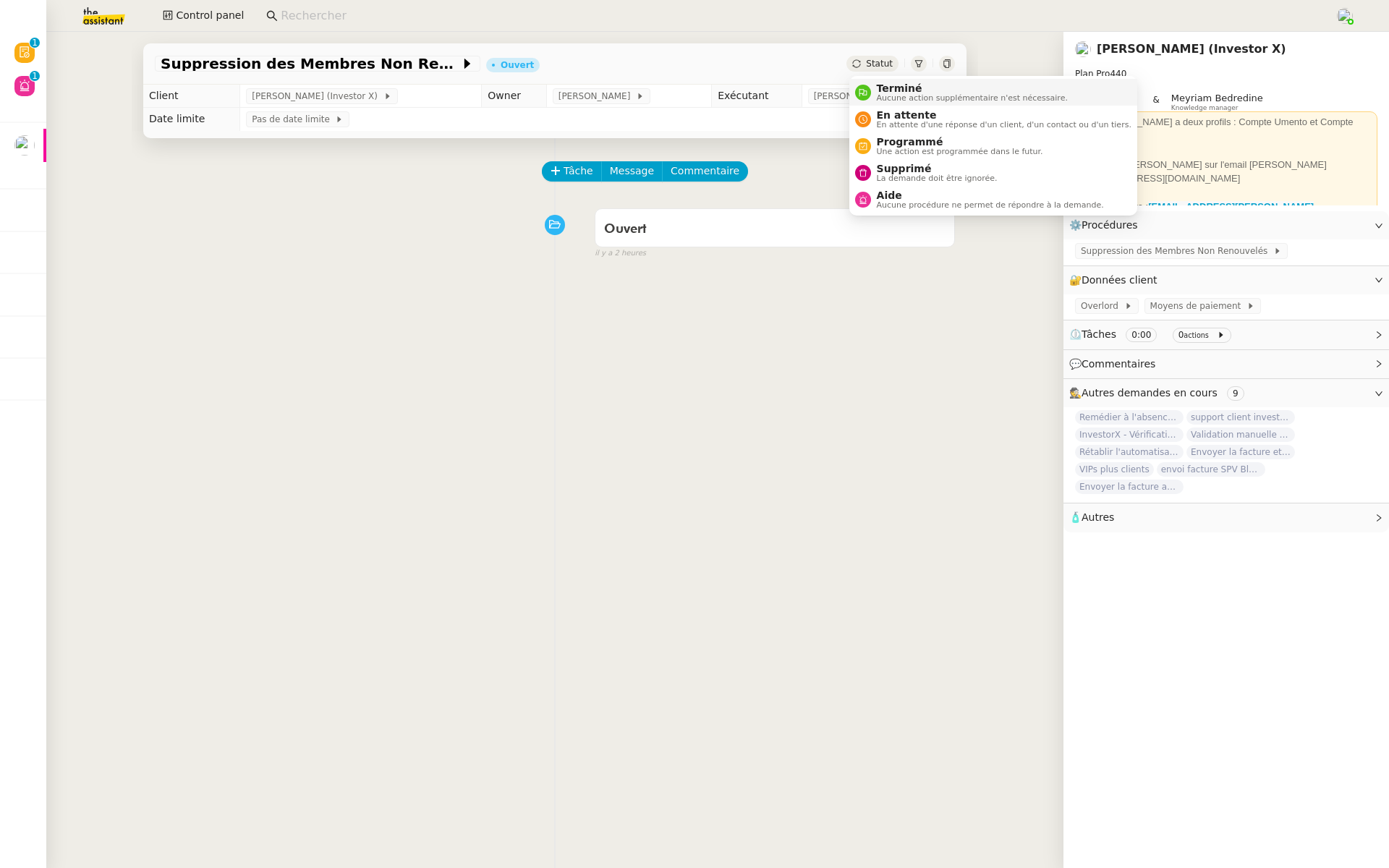
click at [883, 88] on span "Terminé" at bounding box center [973, 88] width 191 height 11
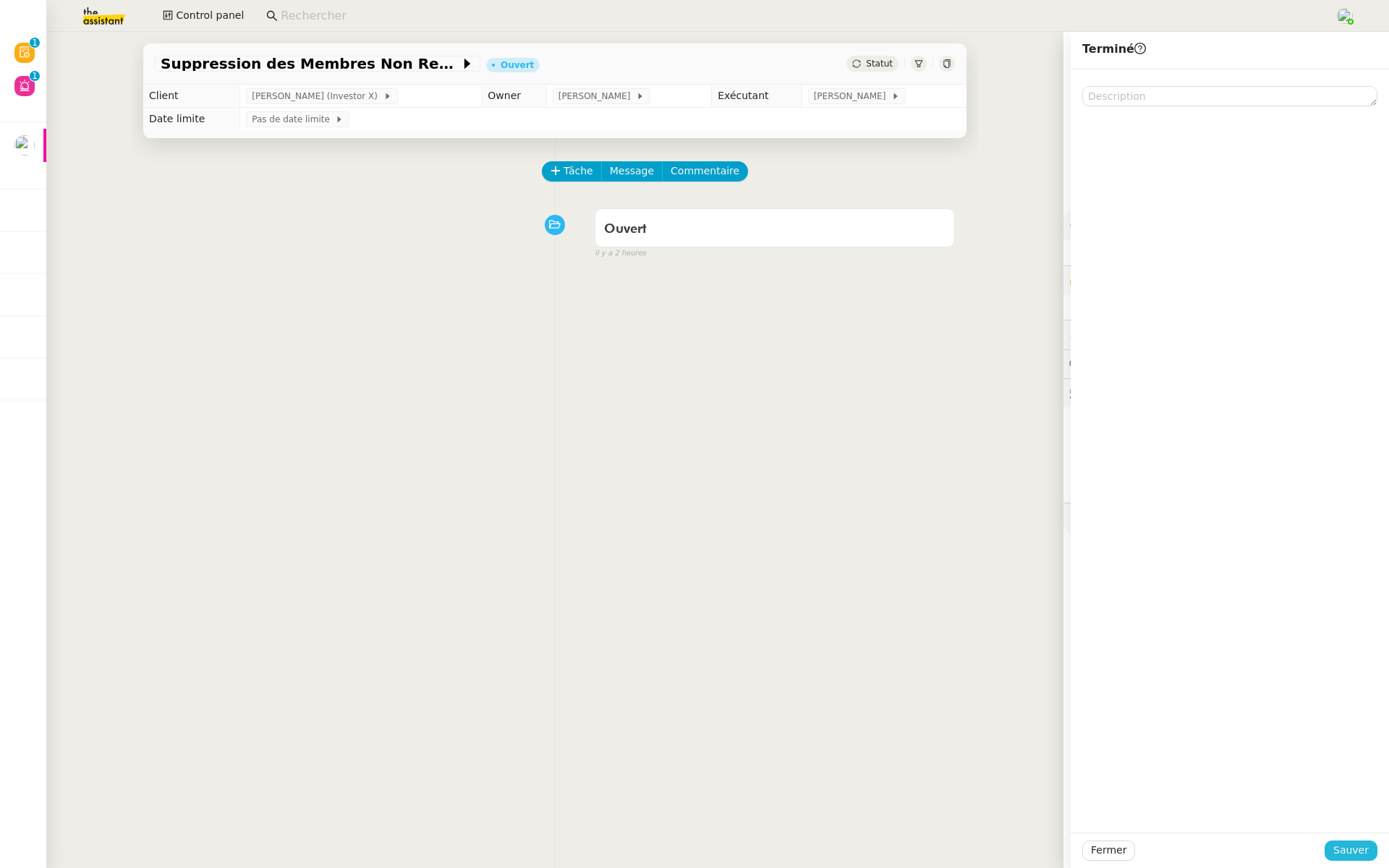
click at [1350, 853] on span "Sauver" at bounding box center [1350, 850] width 35 height 16
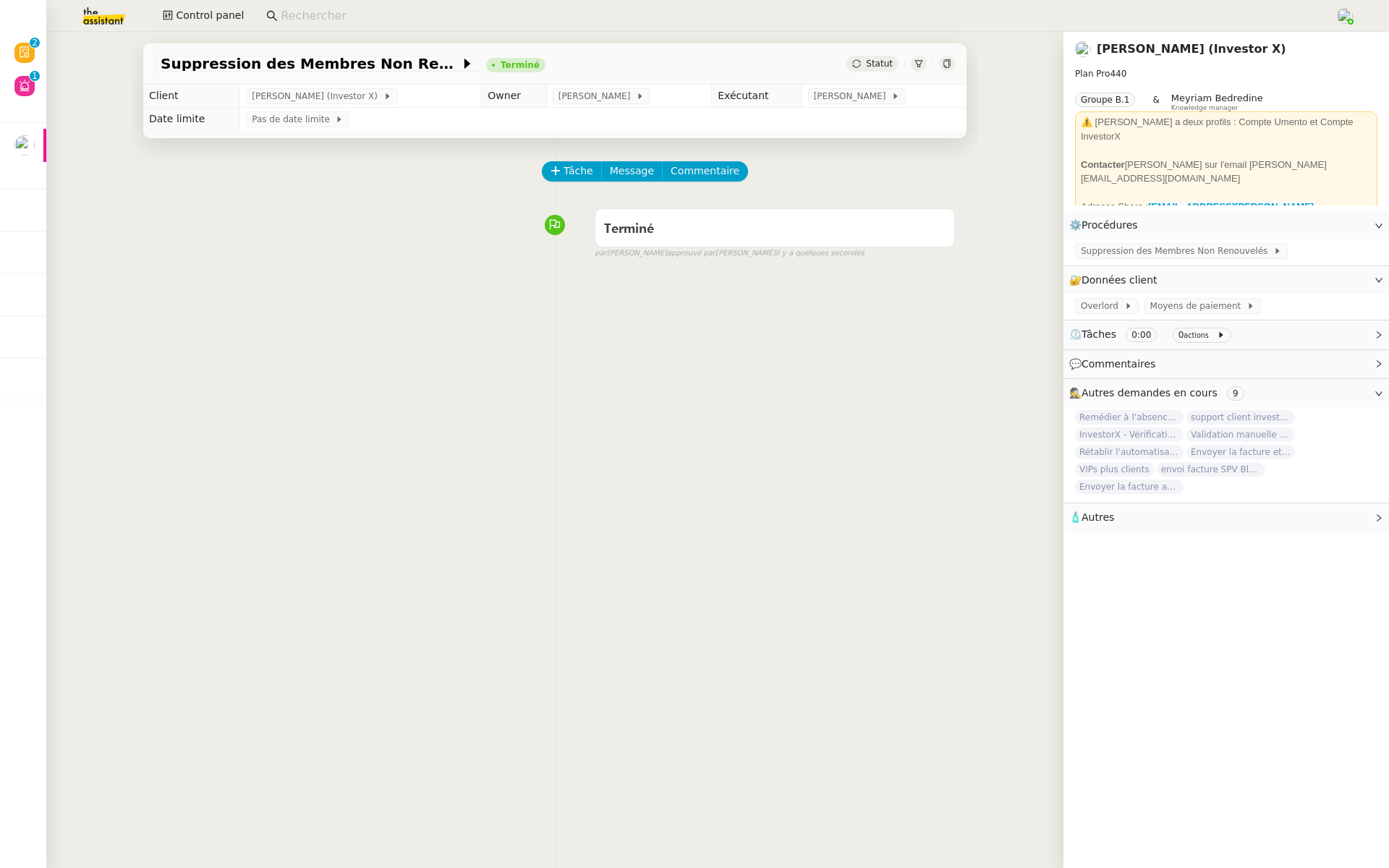
drag, startPoint x: 1274, startPoint y: 49, endPoint x: 1098, endPoint y: 51, distance: 176.0
click at [1098, 51] on div "[PERSON_NAME] (Investor X)" at bounding box center [1227, 49] width 302 height 23
copy link "[PERSON_NAME] (Investor X)"
click at [85, 16] on img at bounding box center [92, 15] width 112 height 32
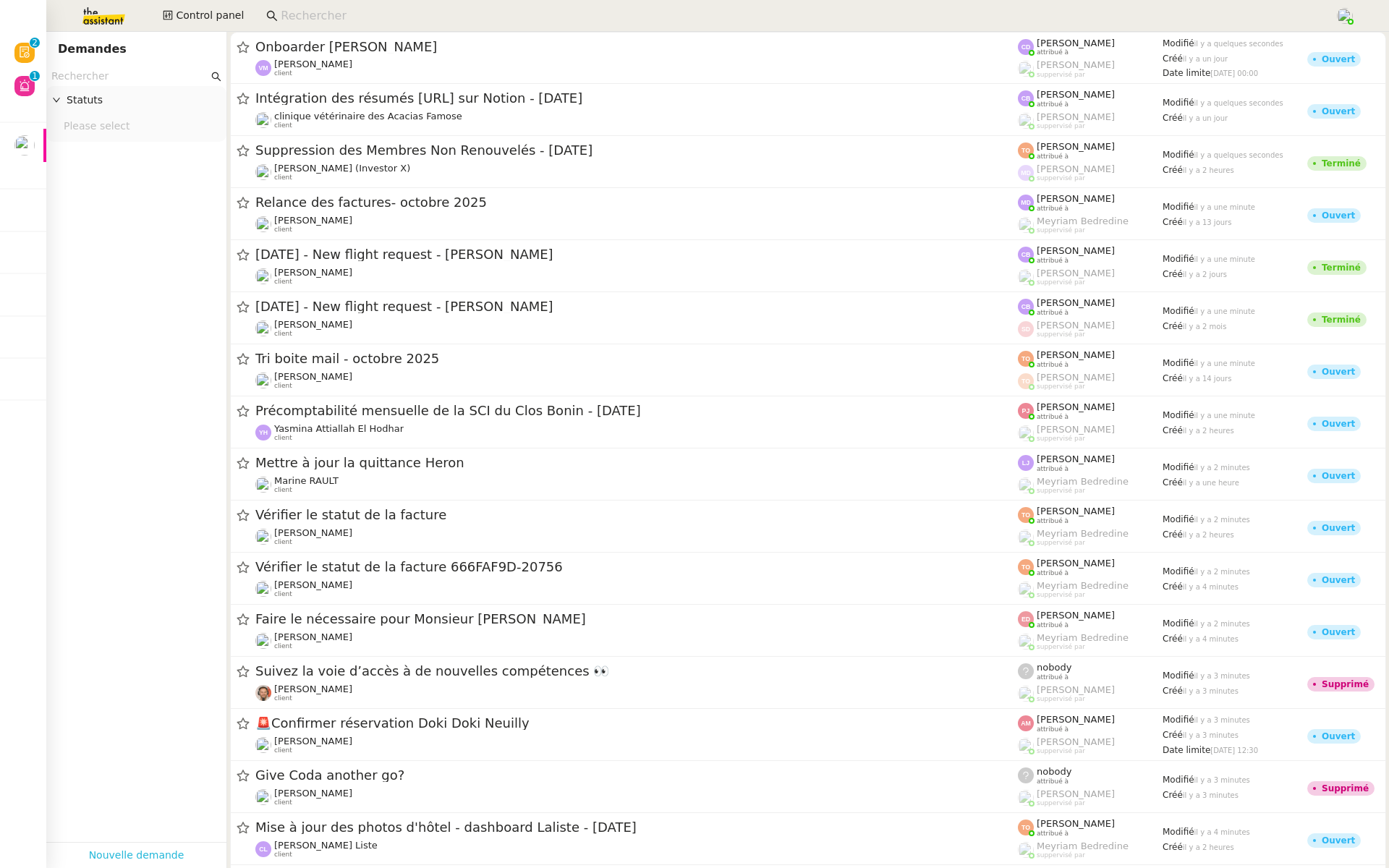
click at [130, 853] on link "Nouvelle demande" at bounding box center [136, 855] width 95 height 16
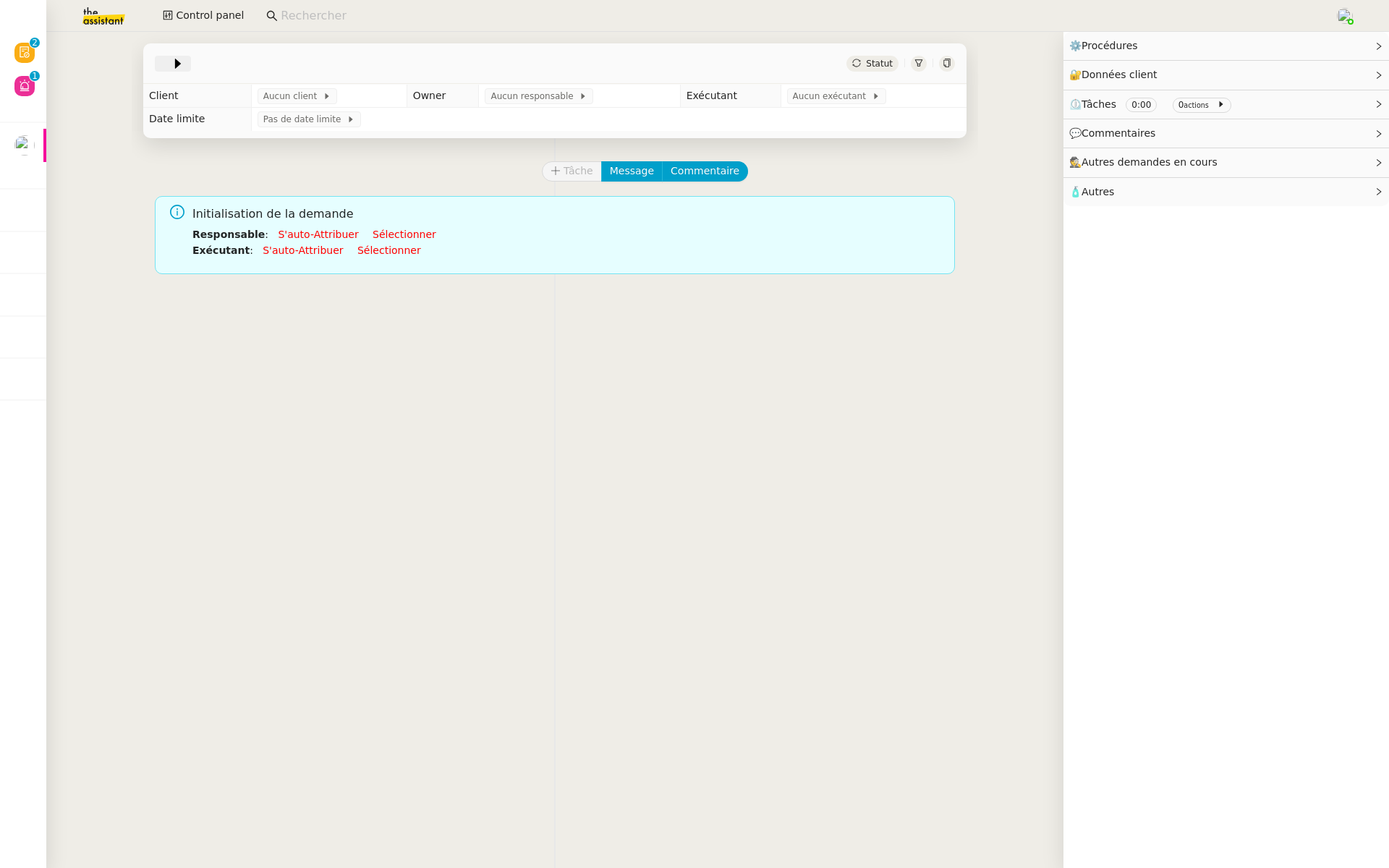
click at [171, 62] on icon at bounding box center [178, 64] width 15 height 15
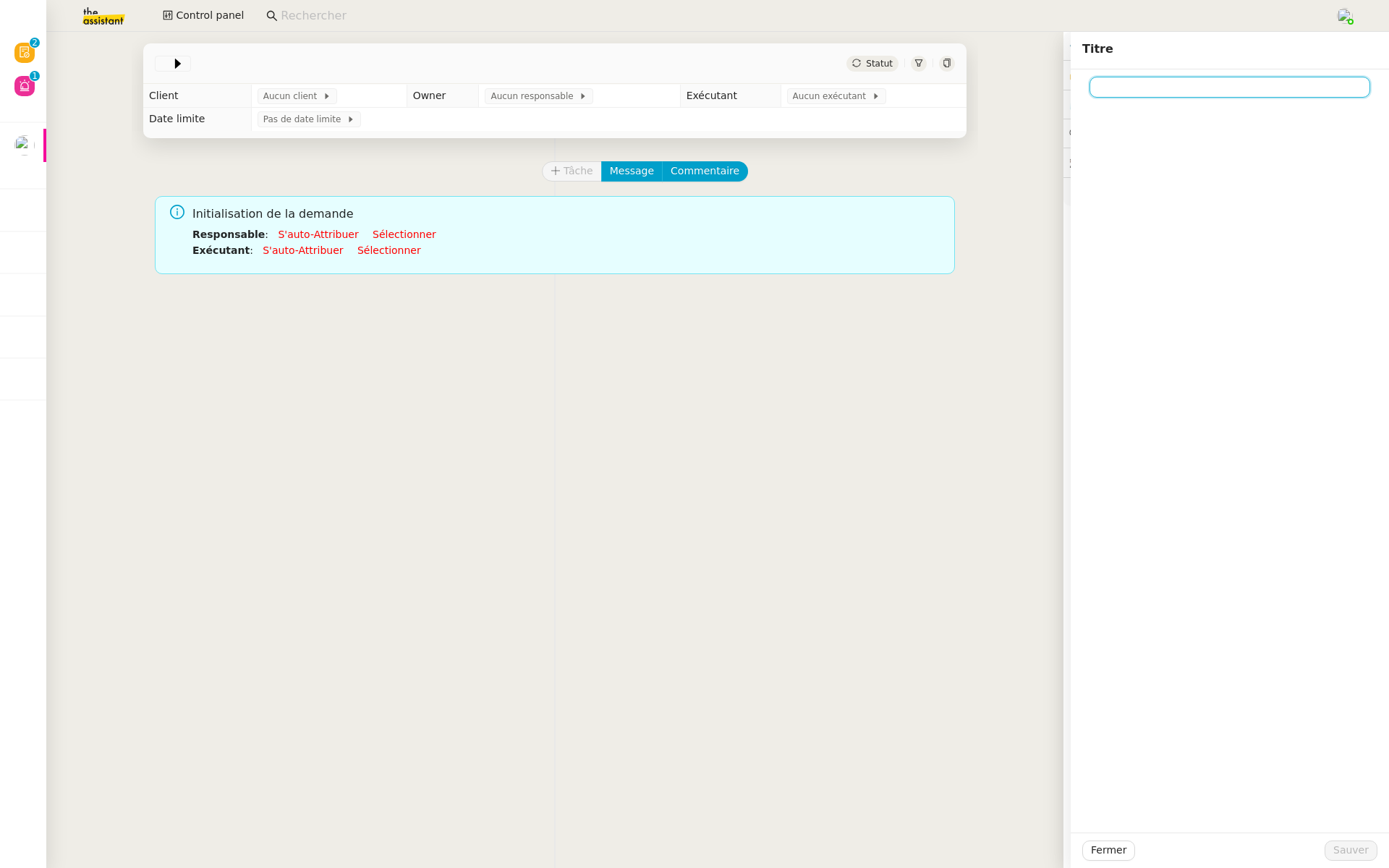
click at [1136, 83] on input at bounding box center [1229, 87] width 281 height 21
paste input "[PERSON_NAME] (Investor X)"
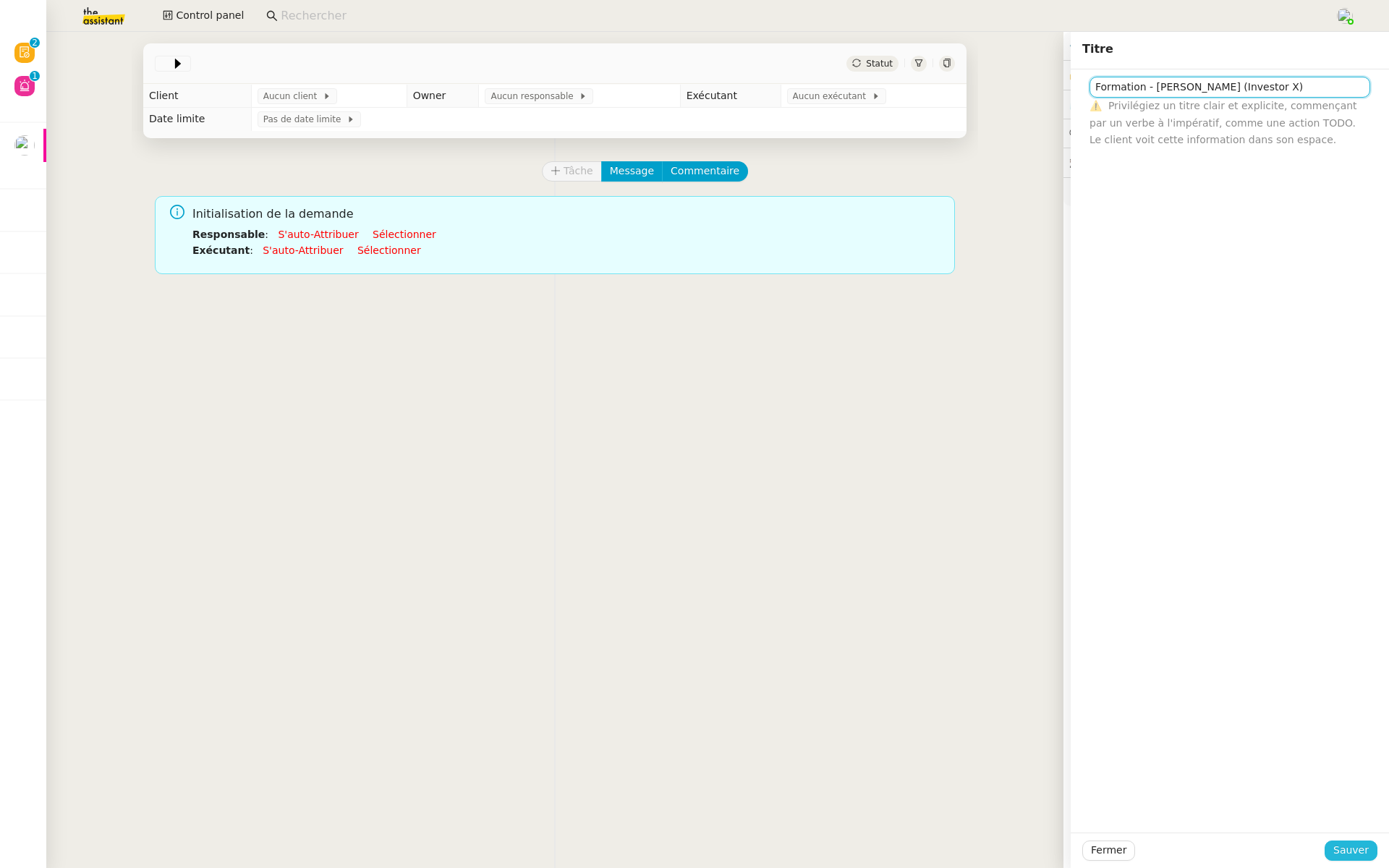
type input "Formation - Cédric Tempestini (Investor X)"
click at [1350, 845] on span "Sauver" at bounding box center [1350, 850] width 35 height 16
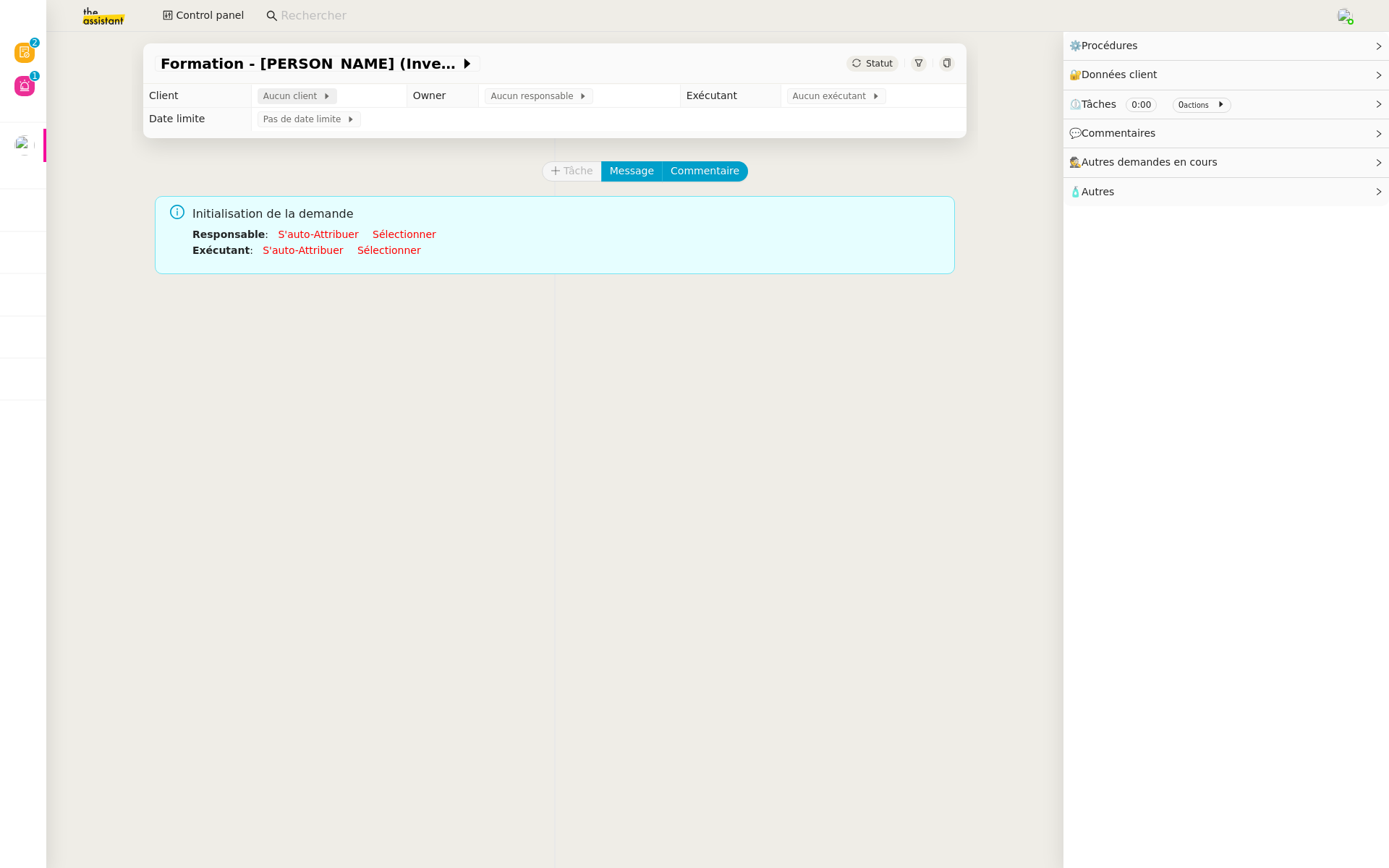
click at [300, 97] on span "Aucun client" at bounding box center [293, 96] width 59 height 15
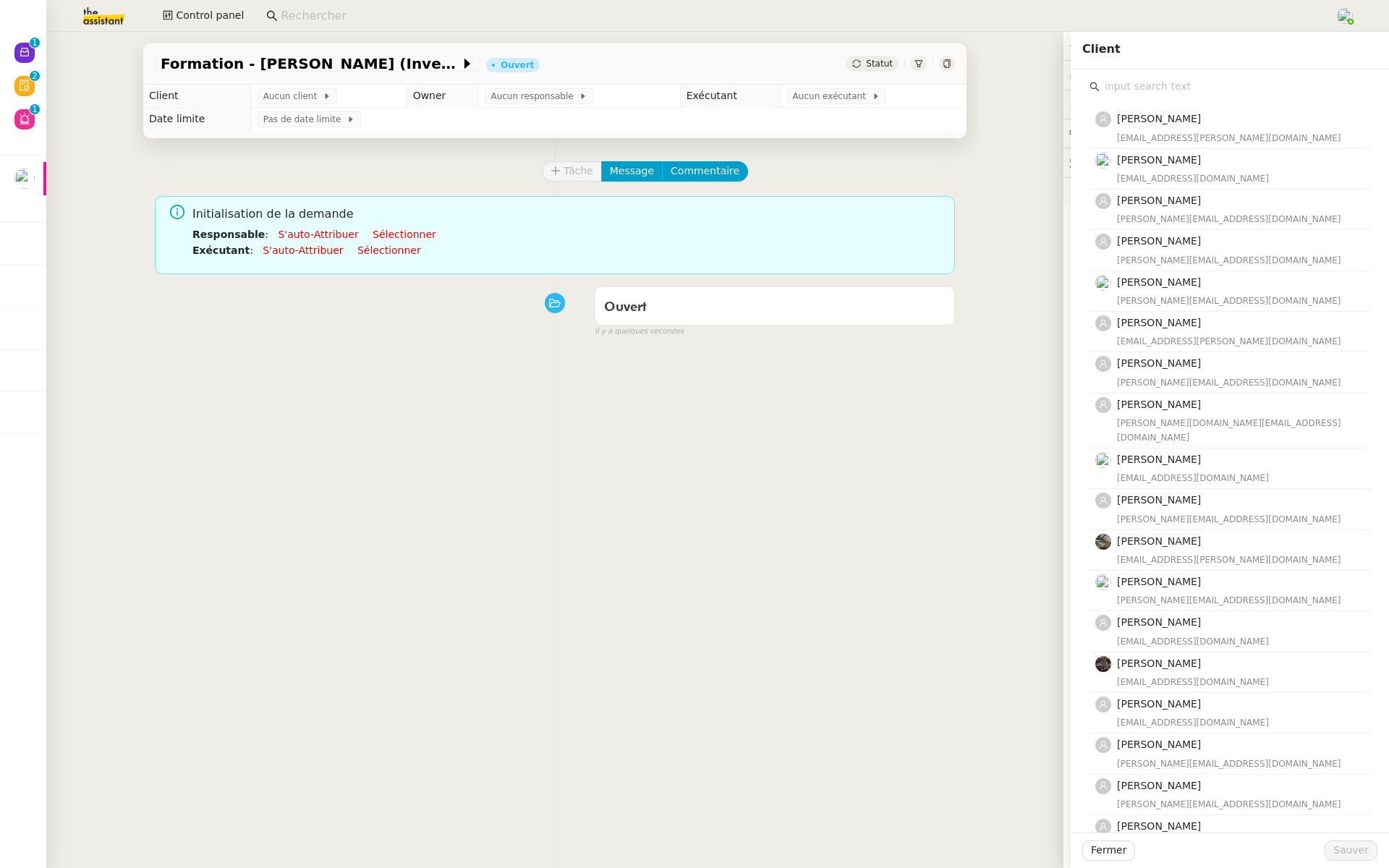
click at [1138, 90] on input "text" at bounding box center [1234, 86] width 270 height 20
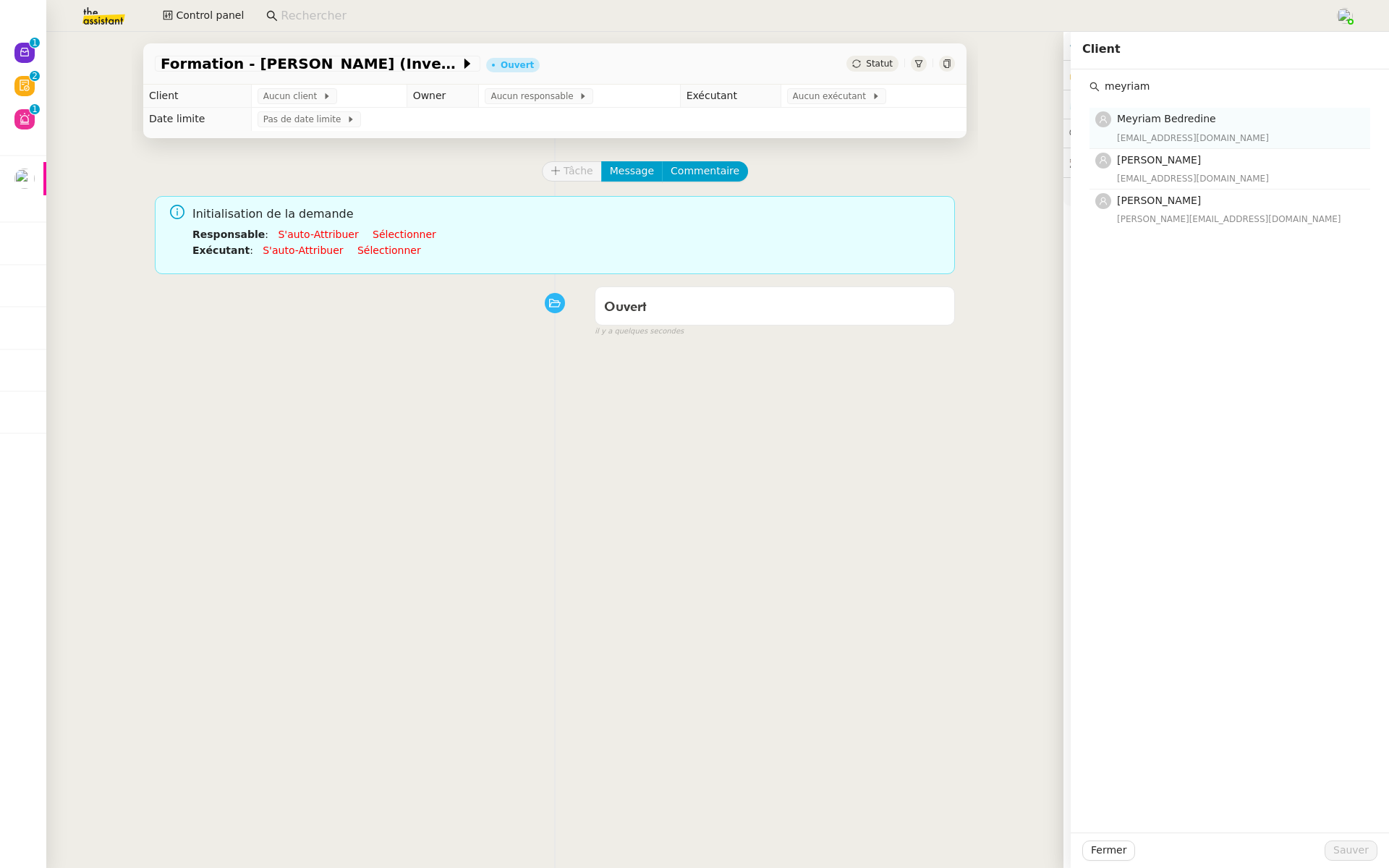
type input "meyriam"
click at [1137, 131] on div "meyriam.bedredine@gmail.com" at bounding box center [1239, 138] width 245 height 15
click at [1347, 852] on span "Sauver" at bounding box center [1350, 850] width 35 height 16
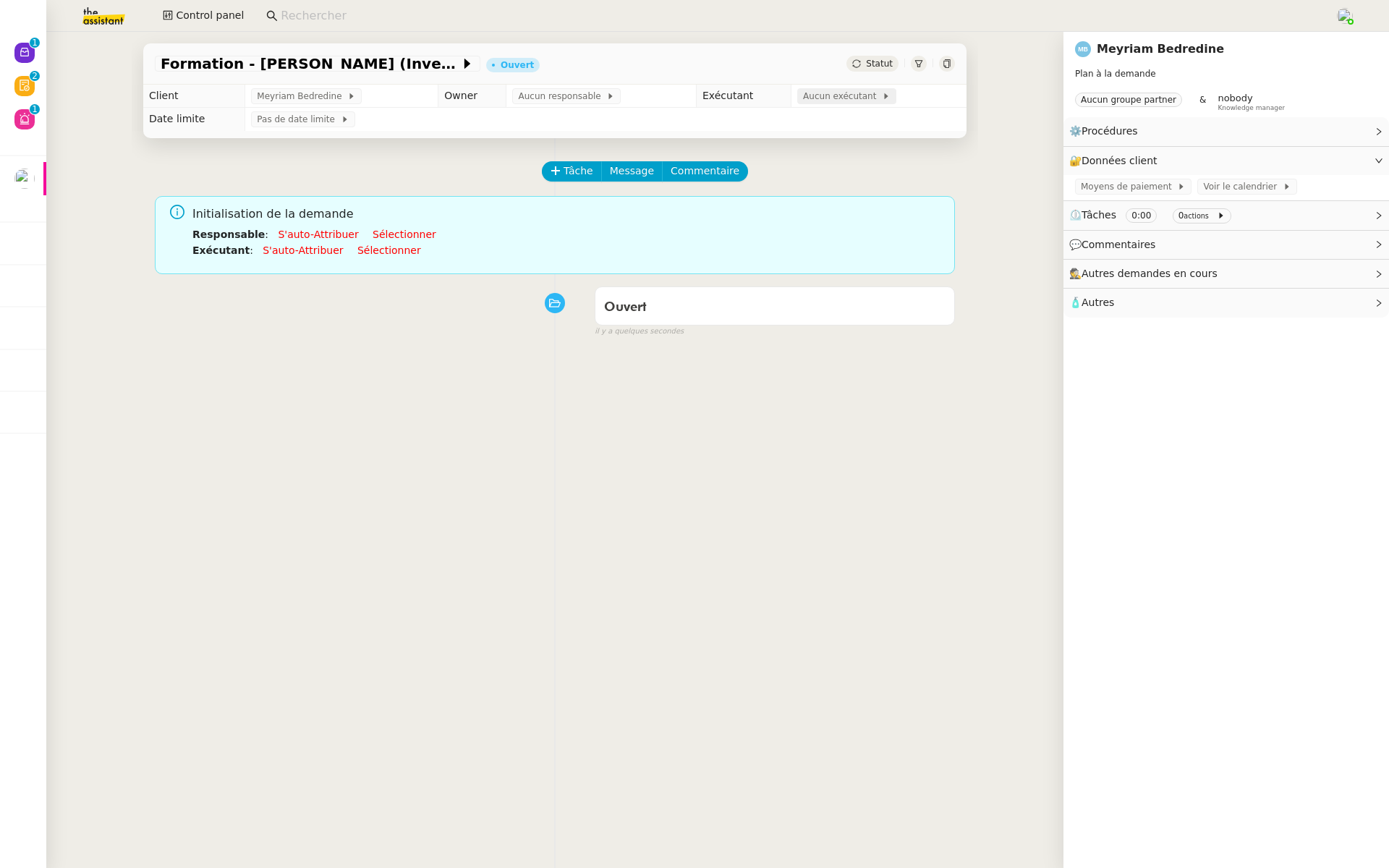
click at [833, 96] on span "Aucun exécutant" at bounding box center [843, 96] width 79 height 15
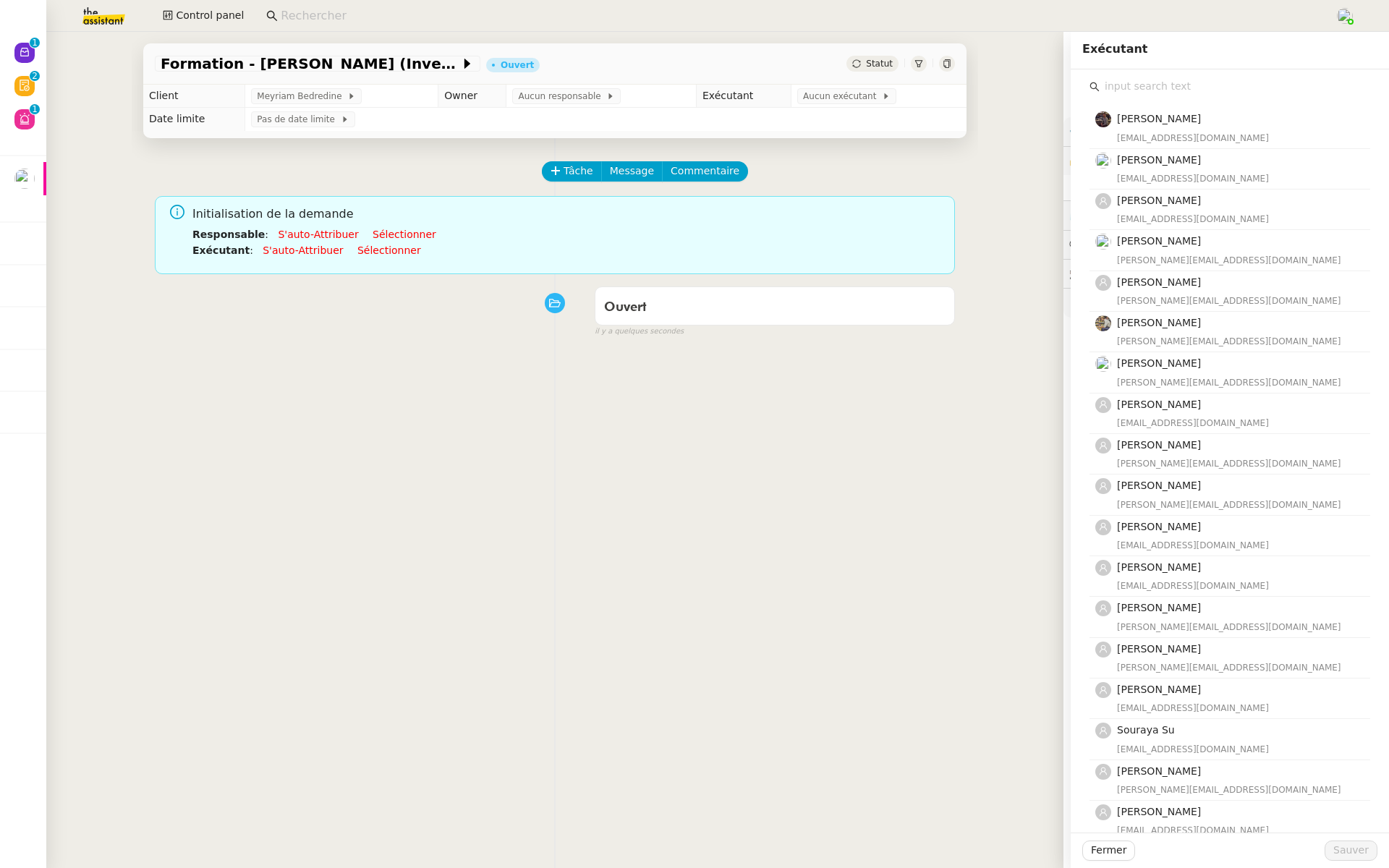
click at [766, 164] on div "Tâche Message Commentaire" at bounding box center [749, 179] width 412 height 34
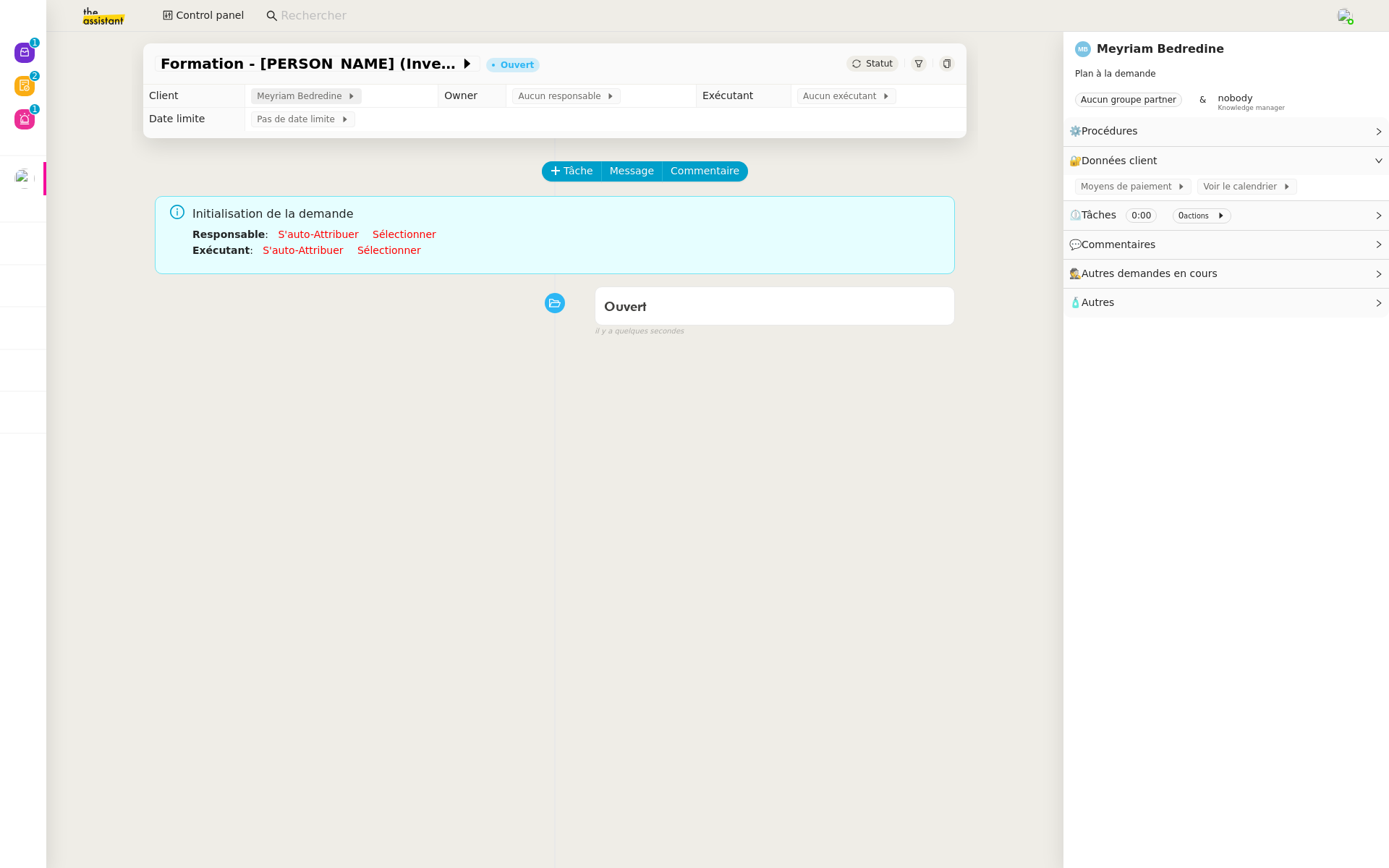
click at [297, 100] on span "Meyriam Bedredine" at bounding box center [301, 96] width 90 height 15
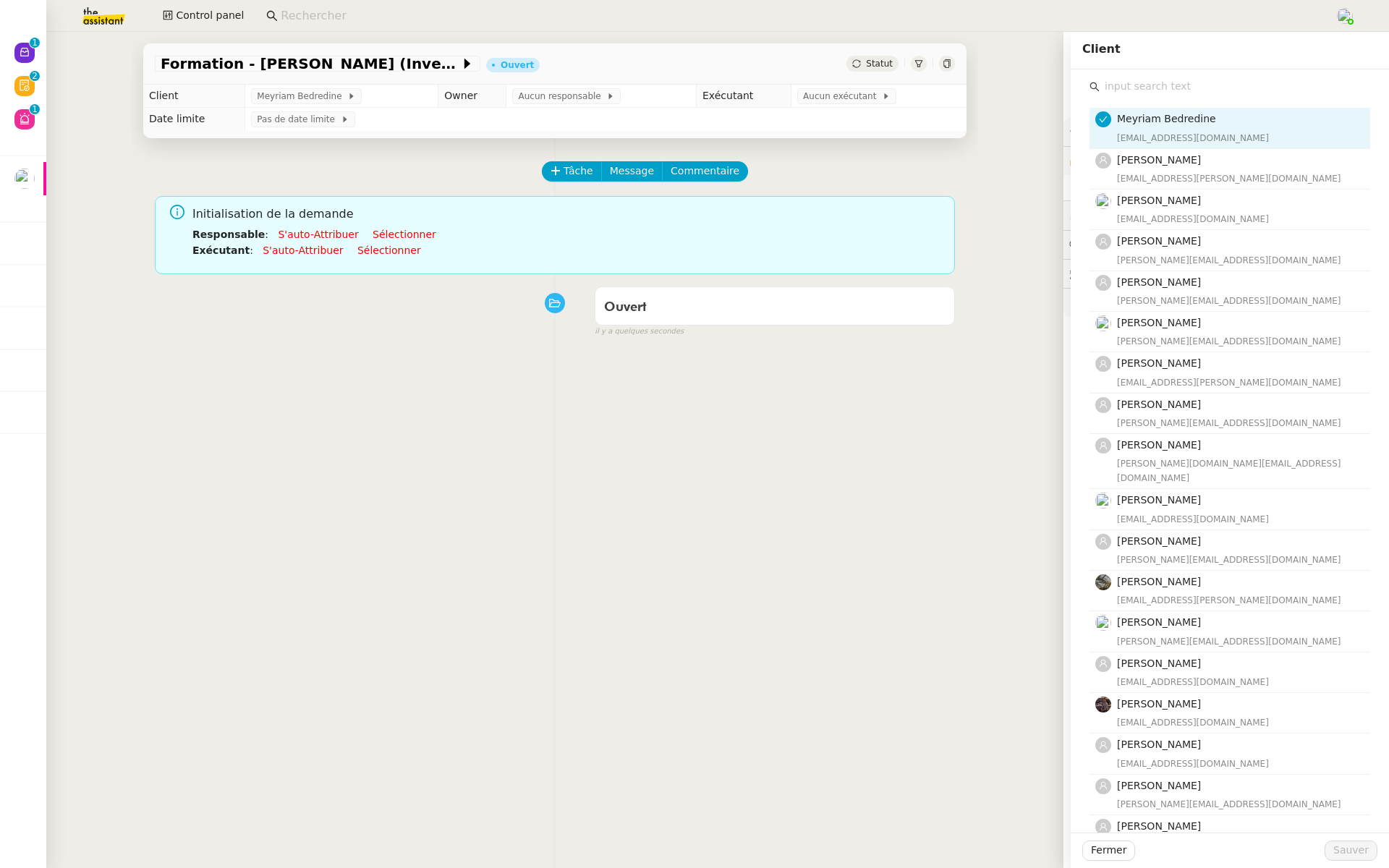
click at [1149, 91] on input "text" at bounding box center [1234, 86] width 270 height 20
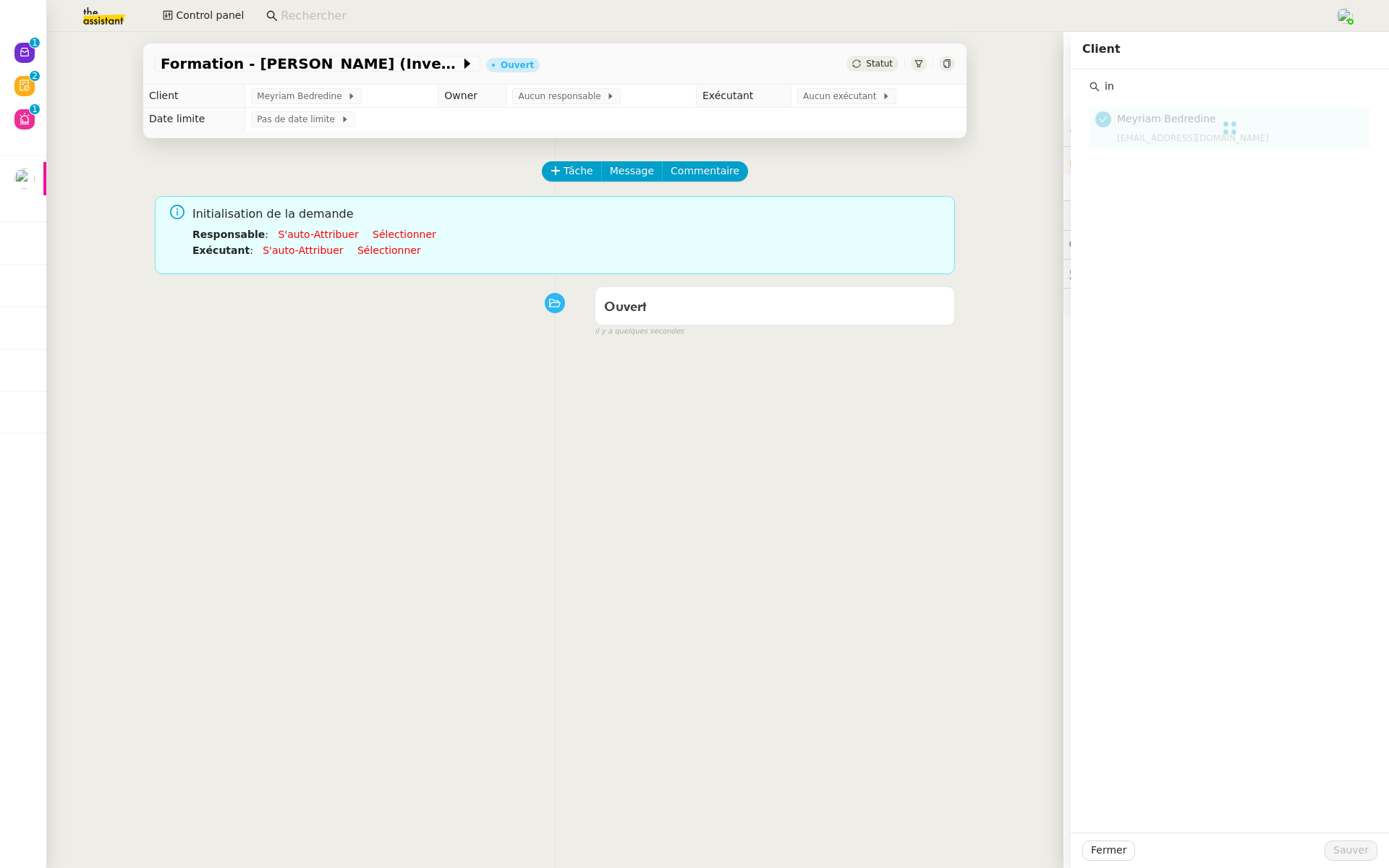
type input "i"
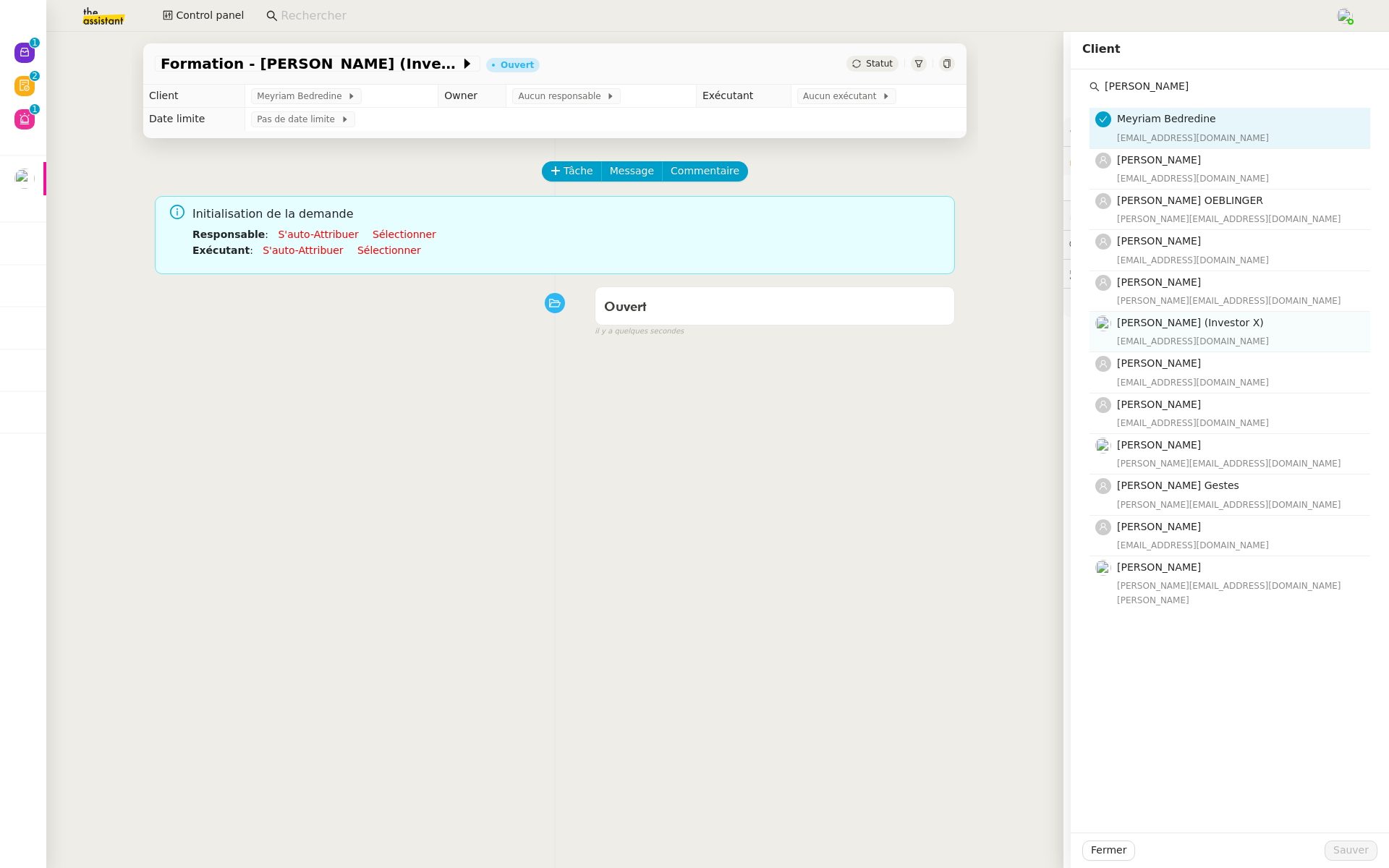
type input "cedric"
click at [1210, 320] on span "[PERSON_NAME] (Investor X)" at bounding box center [1190, 322] width 147 height 11
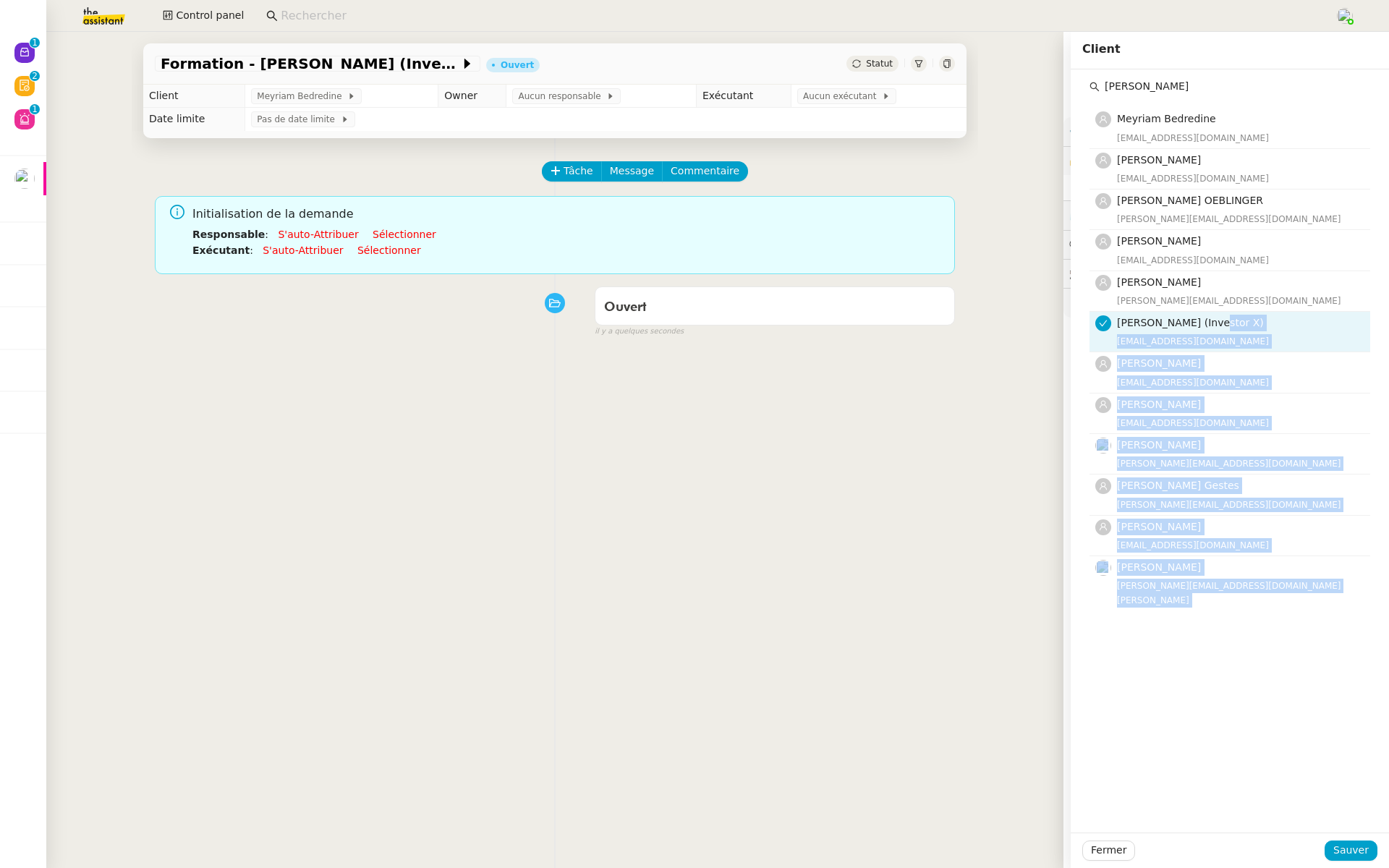
drag, startPoint x: 1210, startPoint y: 320, endPoint x: 1255, endPoint y: 817, distance: 499.0
click at [1255, 817] on div "cedric Meyriam Bedredine meyriam.bedredine@gmail.com Cedric Lagarde contact@ced…" at bounding box center [1229, 451] width 318 height 763
click at [1361, 853] on span "Sauver" at bounding box center [1350, 850] width 35 height 16
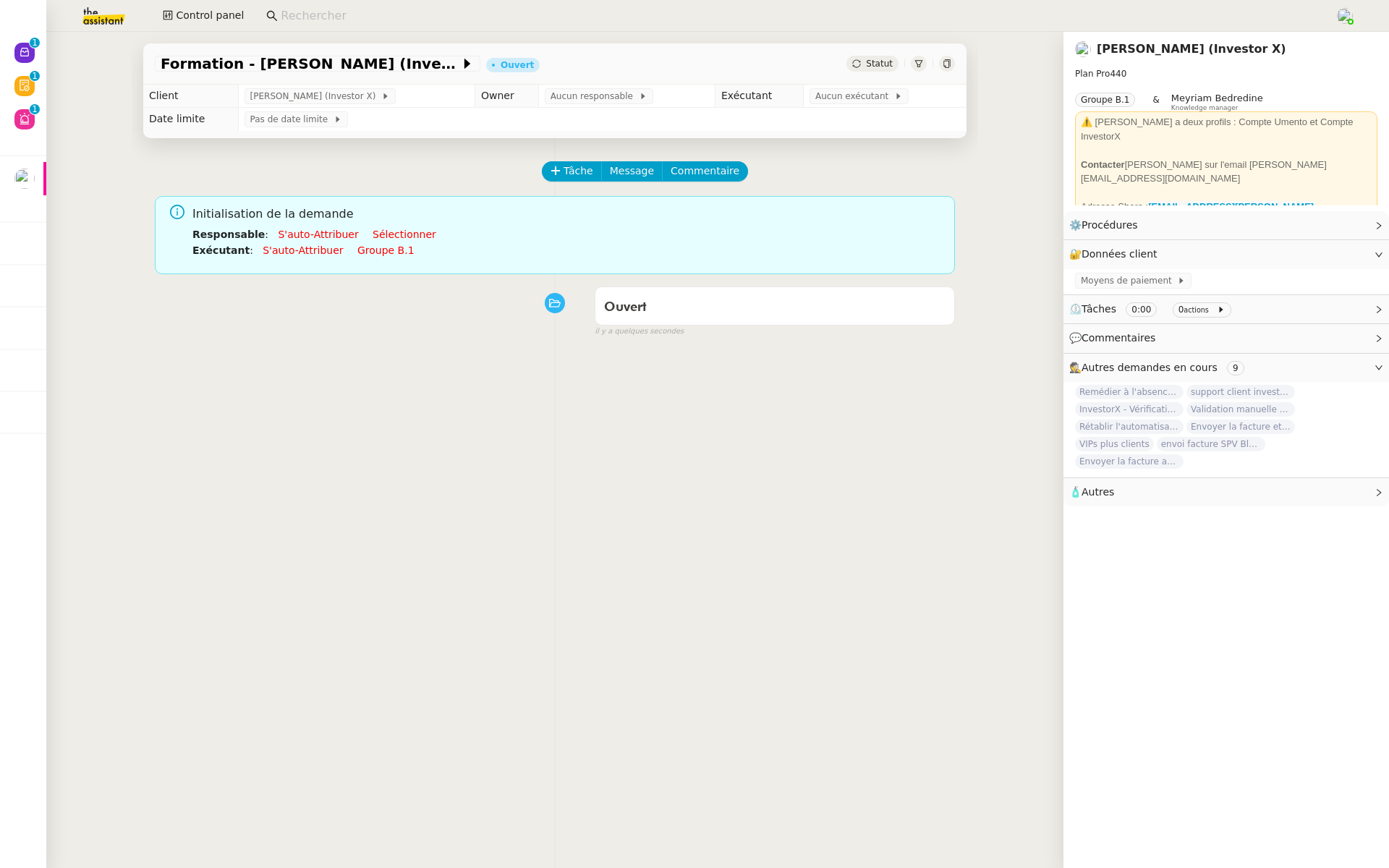
click at [923, 60] on icon at bounding box center [919, 64] width 9 height 9
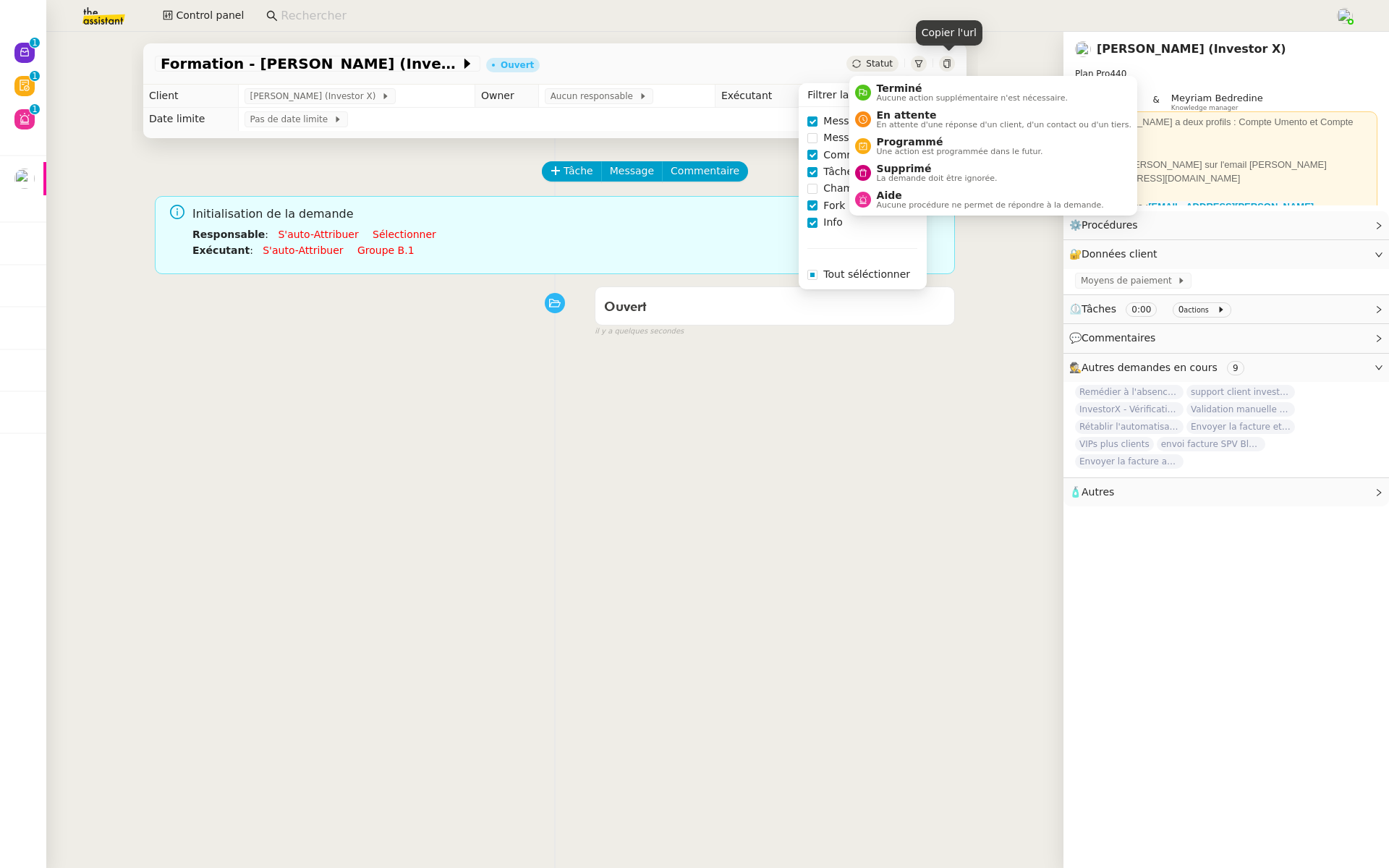
click at [868, 62] on span "Statut" at bounding box center [879, 64] width 27 height 10
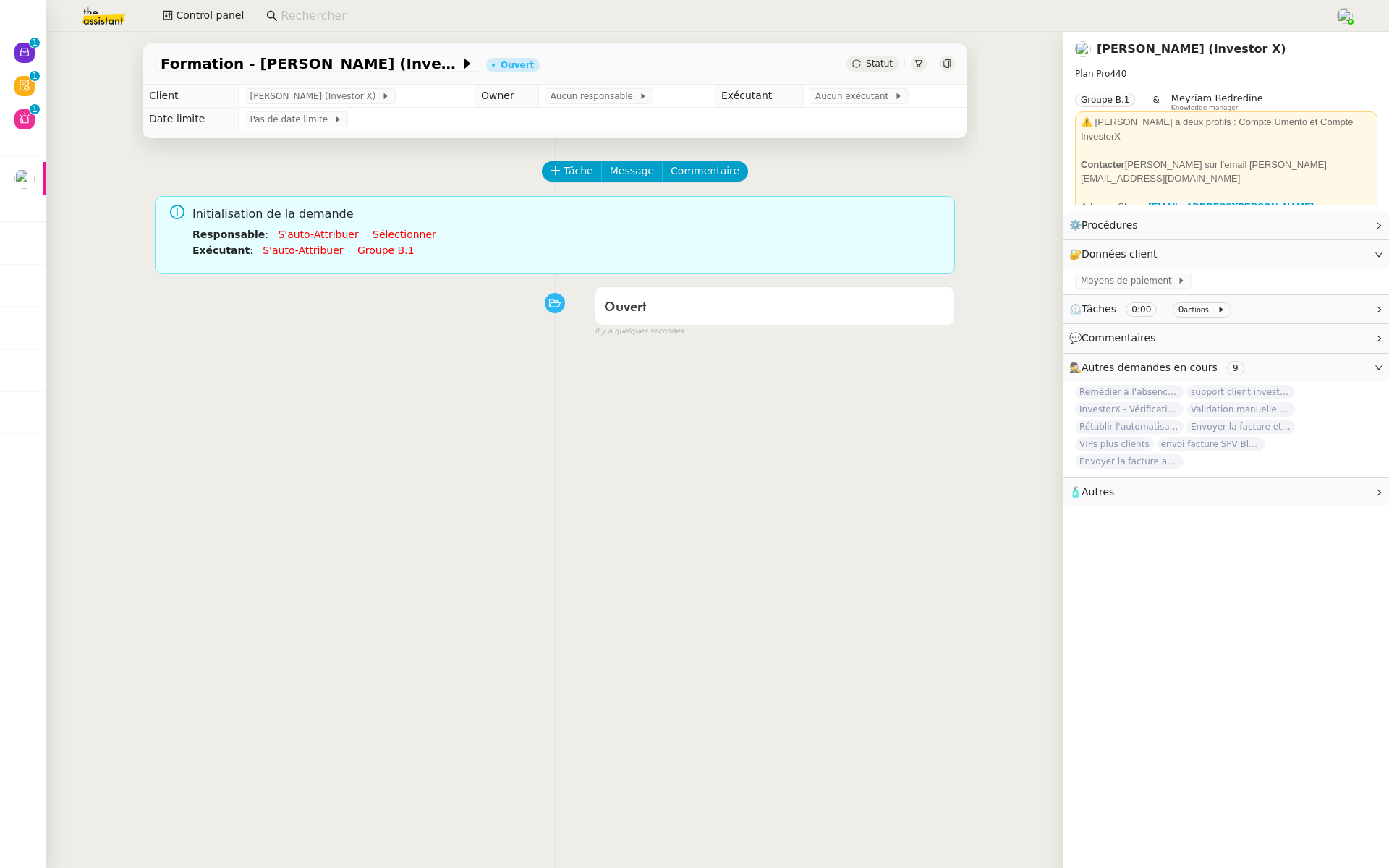
click at [919, 57] on div at bounding box center [919, 64] width 16 height 16
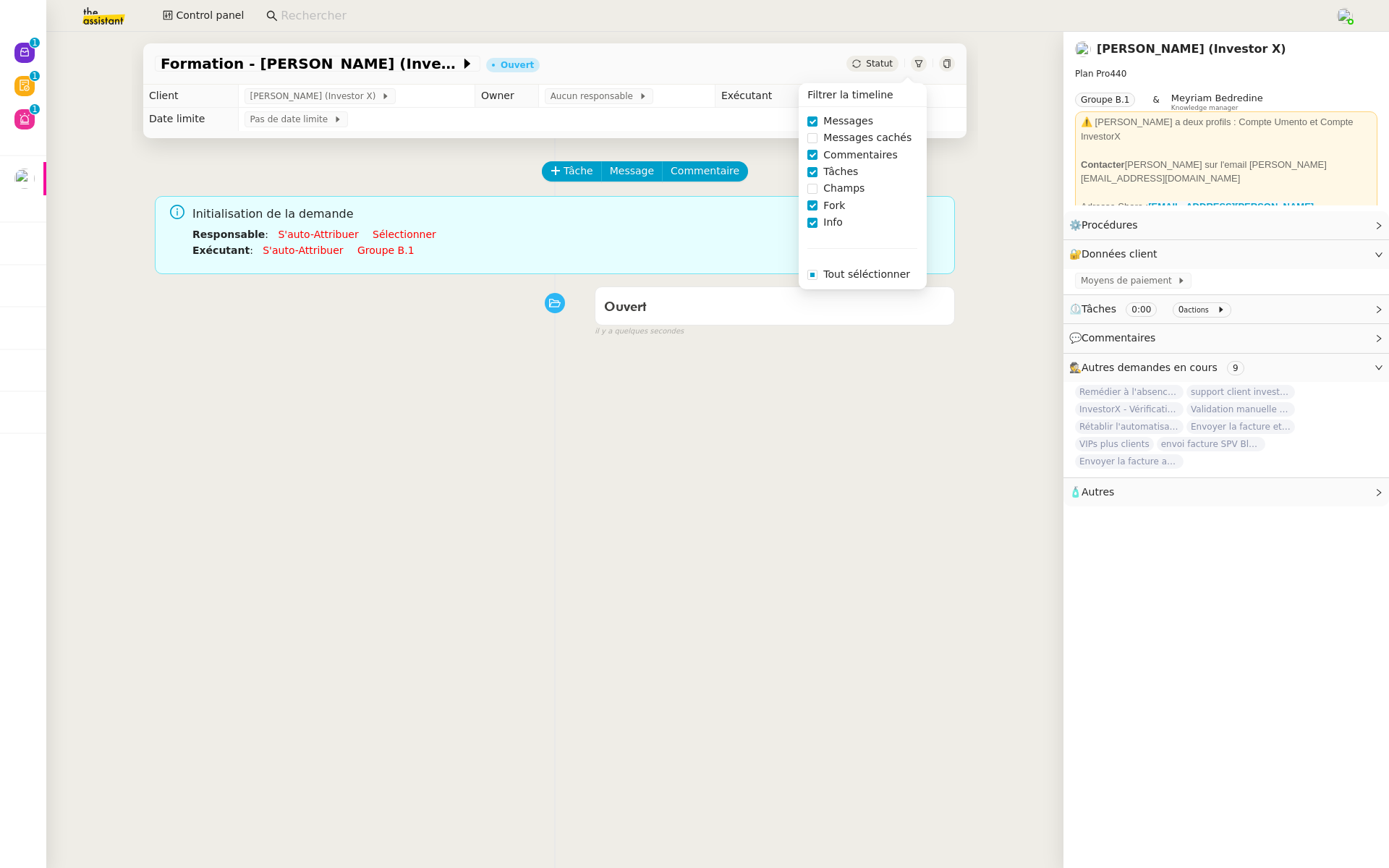
click at [804, 371] on div "Tâche Message Commentaire Veuillez patienter une erreur s'est produite 👌👌👌 mess…" at bounding box center [555, 572] width 846 height 868
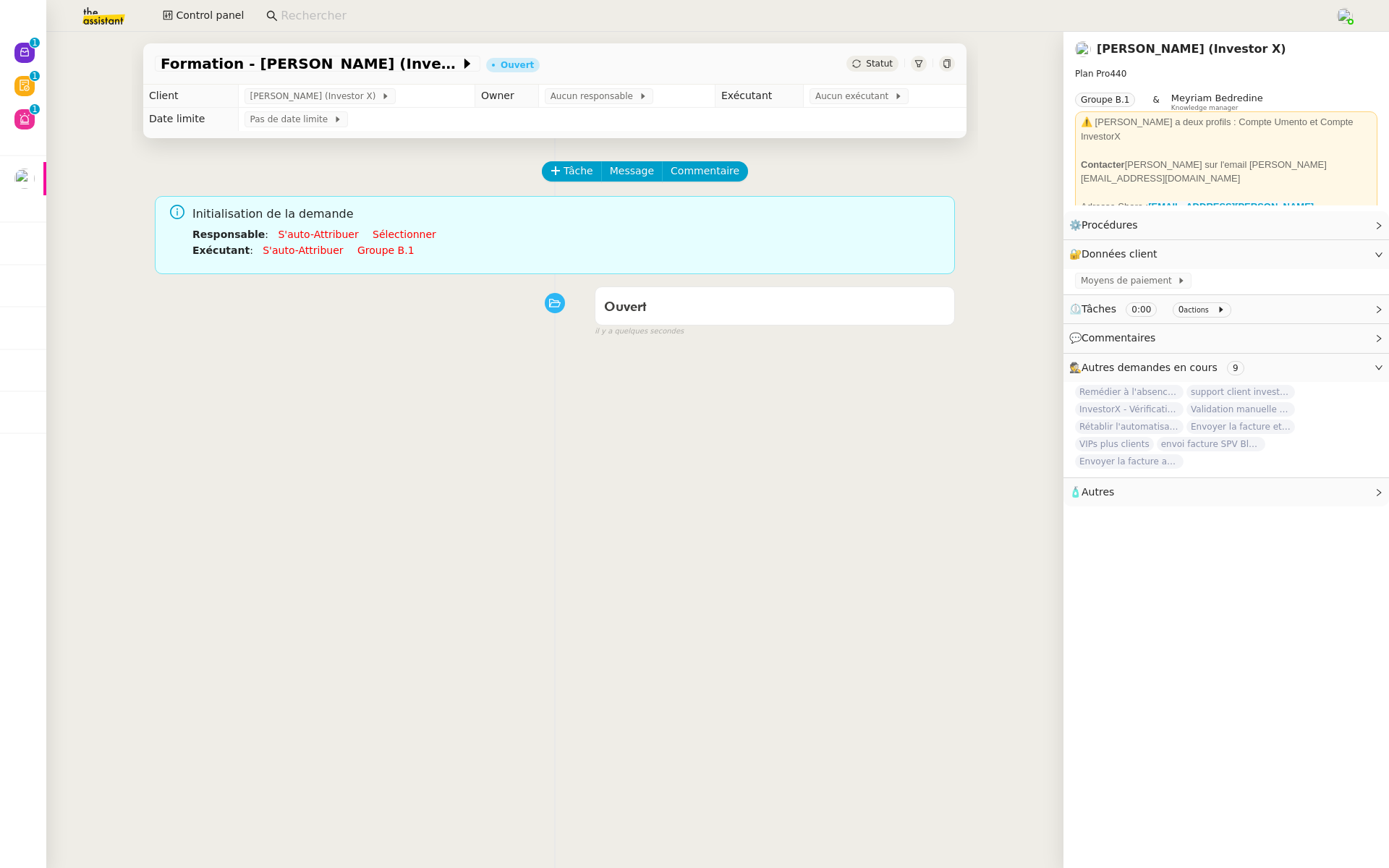
click at [917, 61] on icon at bounding box center [919, 64] width 8 height 7
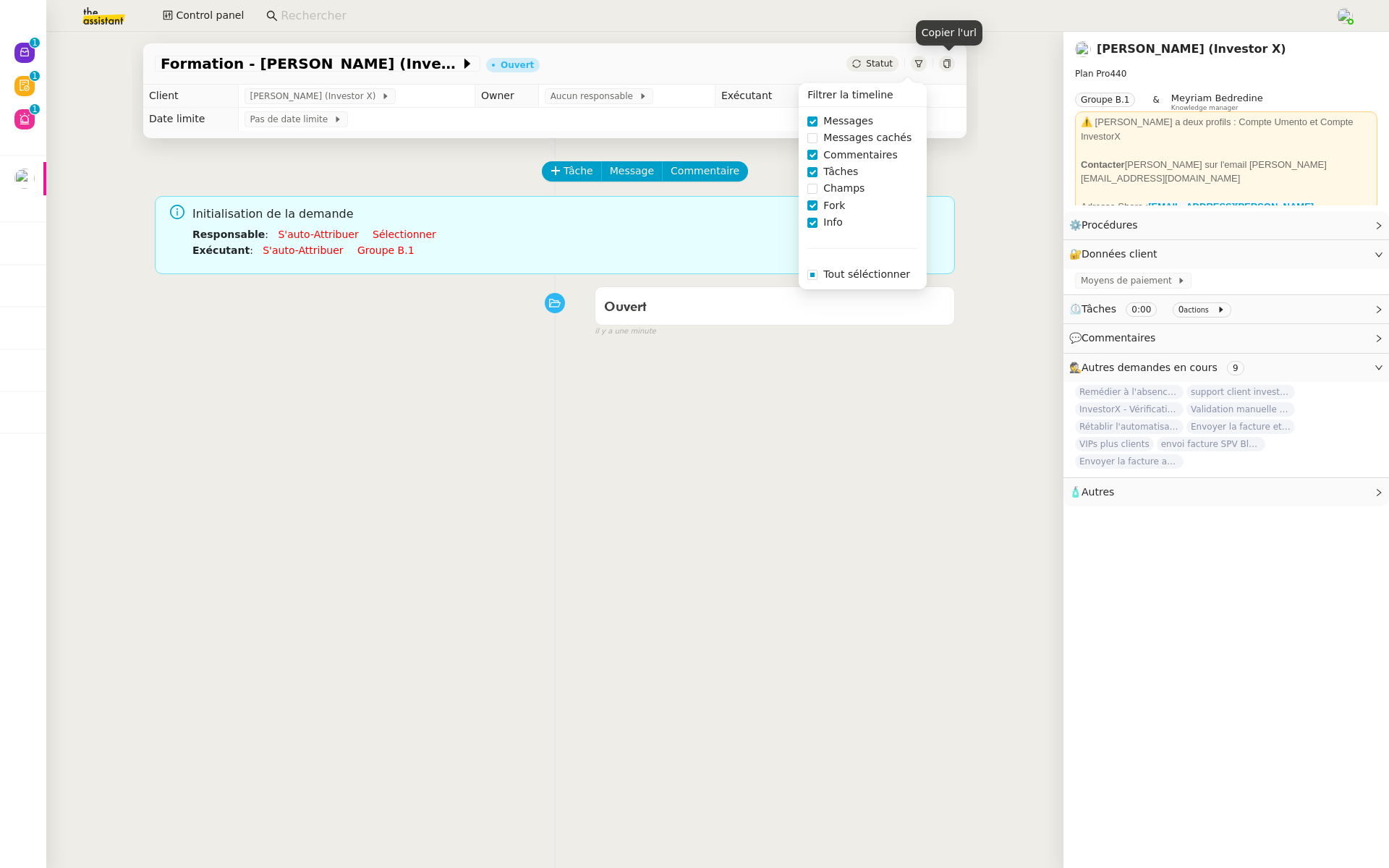
click at [949, 62] on icon at bounding box center [947, 64] width 9 height 9
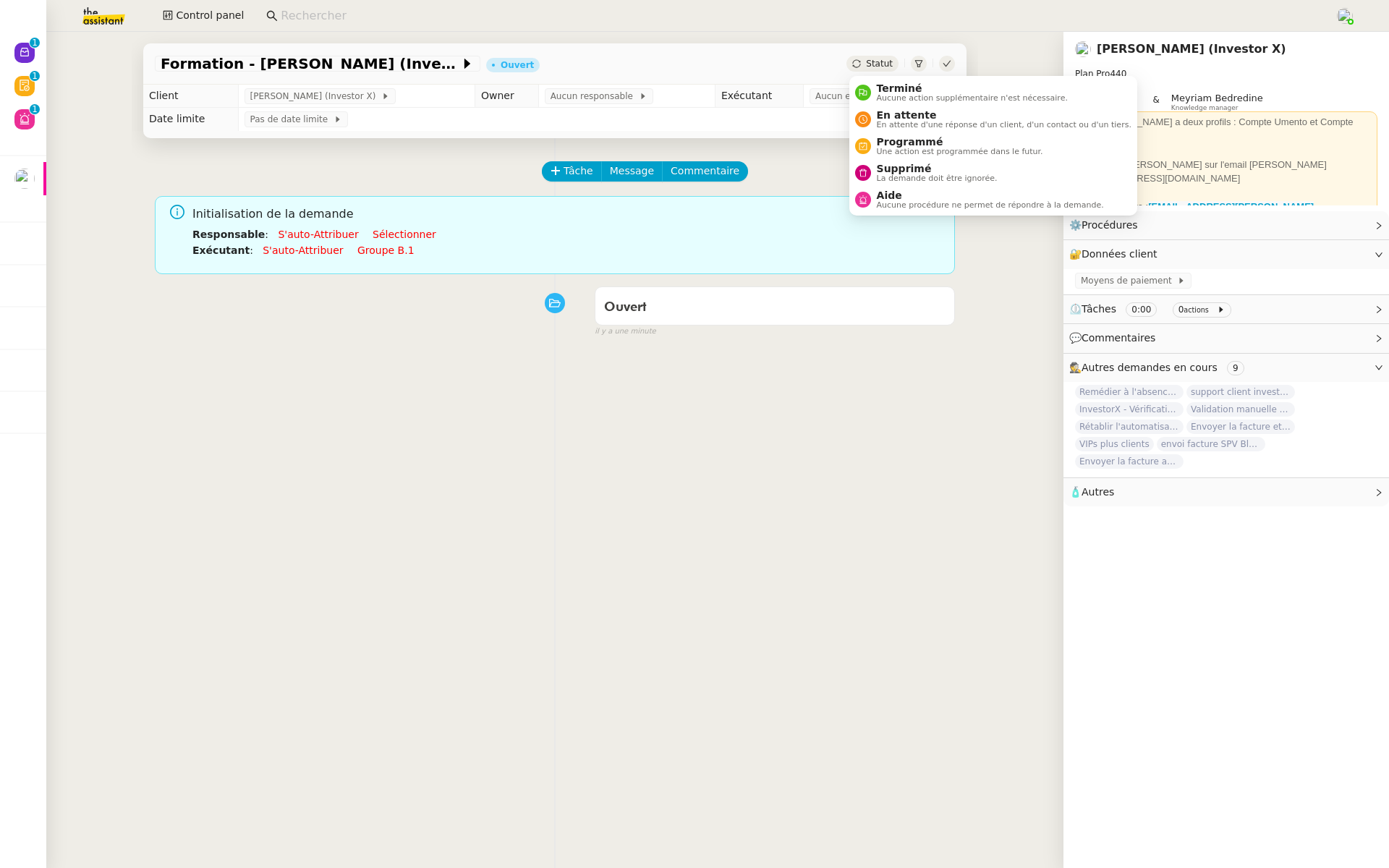
click at [873, 58] on span "Statut" at bounding box center [879, 64] width 27 height 10
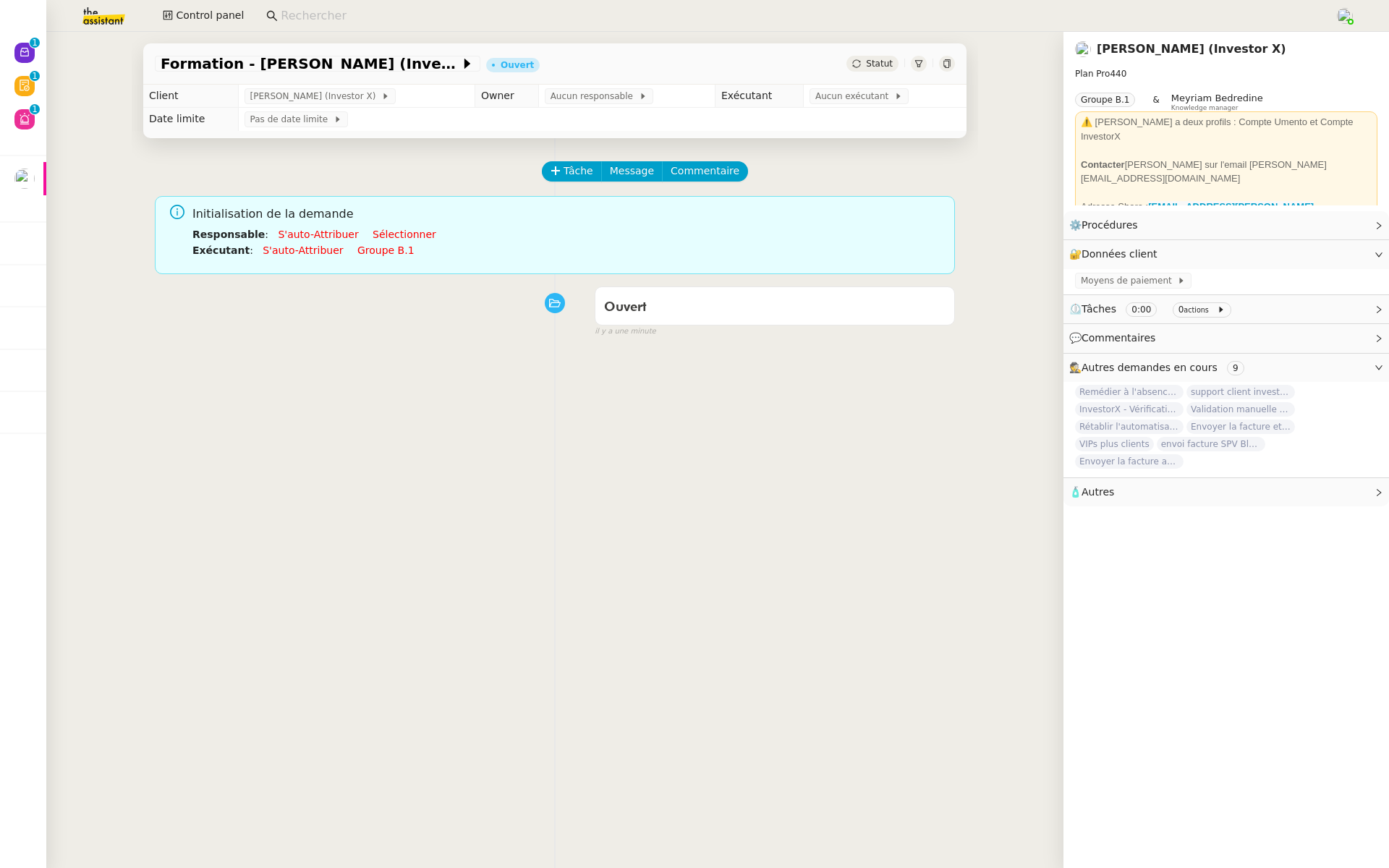
click at [1094, 490] on span "Autres" at bounding box center [1098, 491] width 33 height 11
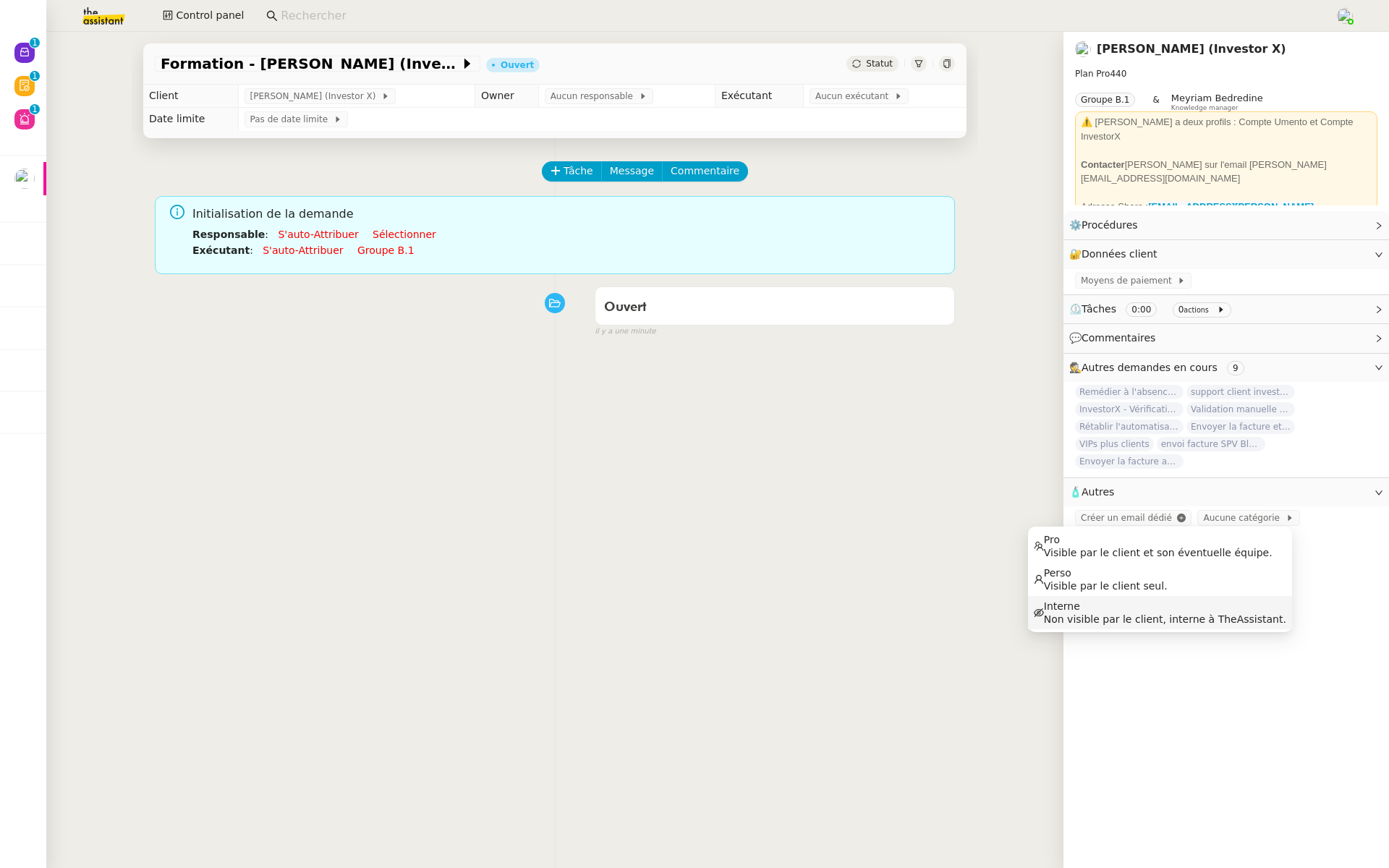
click at [1178, 620] on span "Non visible par le client, interne à TheAssistant." at bounding box center [1165, 619] width 242 height 13
click at [857, 92] on span "Aucun exécutant" at bounding box center [855, 96] width 79 height 15
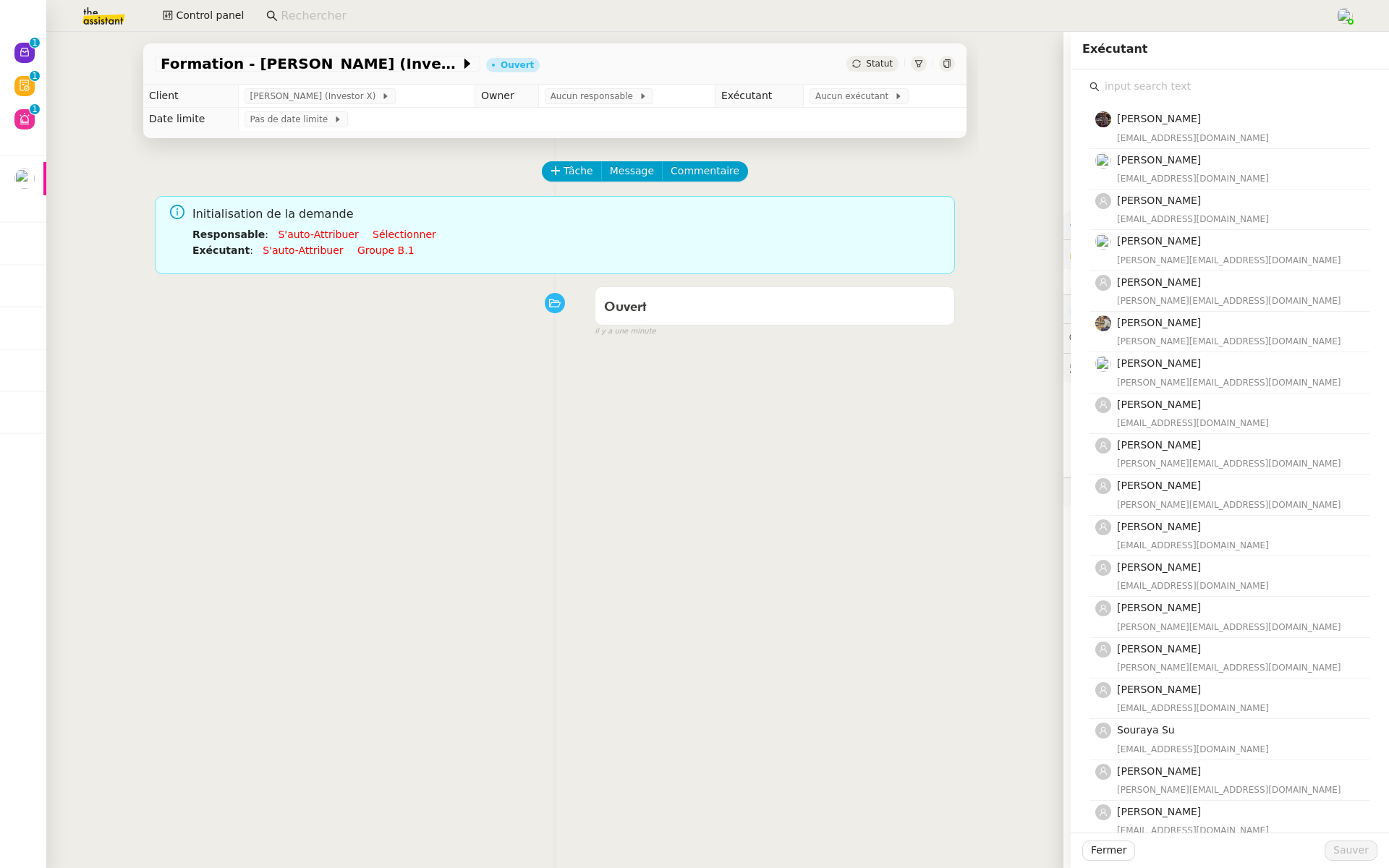
click at [1136, 88] on input "text" at bounding box center [1234, 86] width 270 height 20
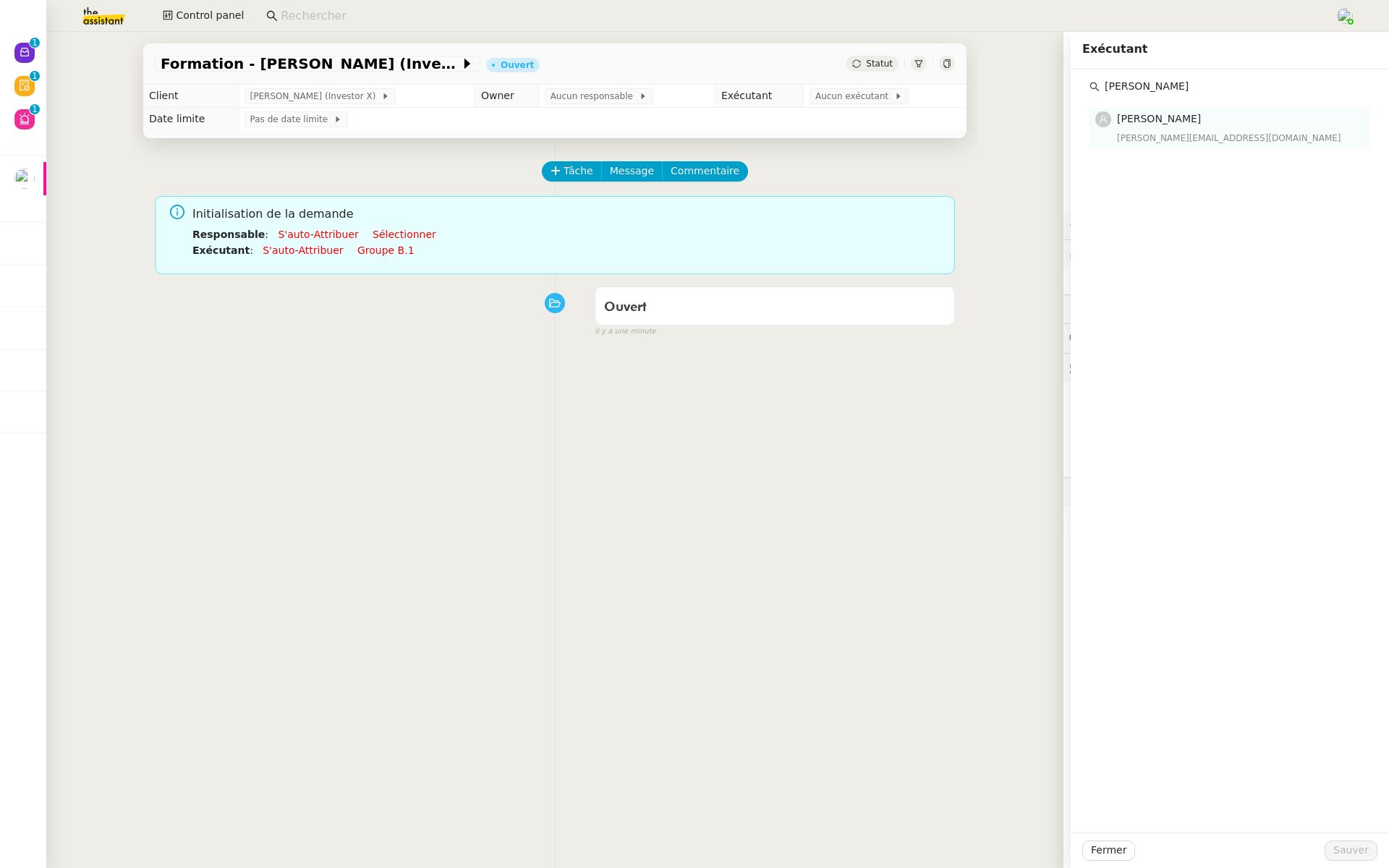
type input "tatyana"
click at [1173, 129] on div "Tatyana Orec tatyana@theassistant.team" at bounding box center [1239, 128] width 245 height 34
click at [1356, 852] on span "Sauver" at bounding box center [1350, 850] width 35 height 16
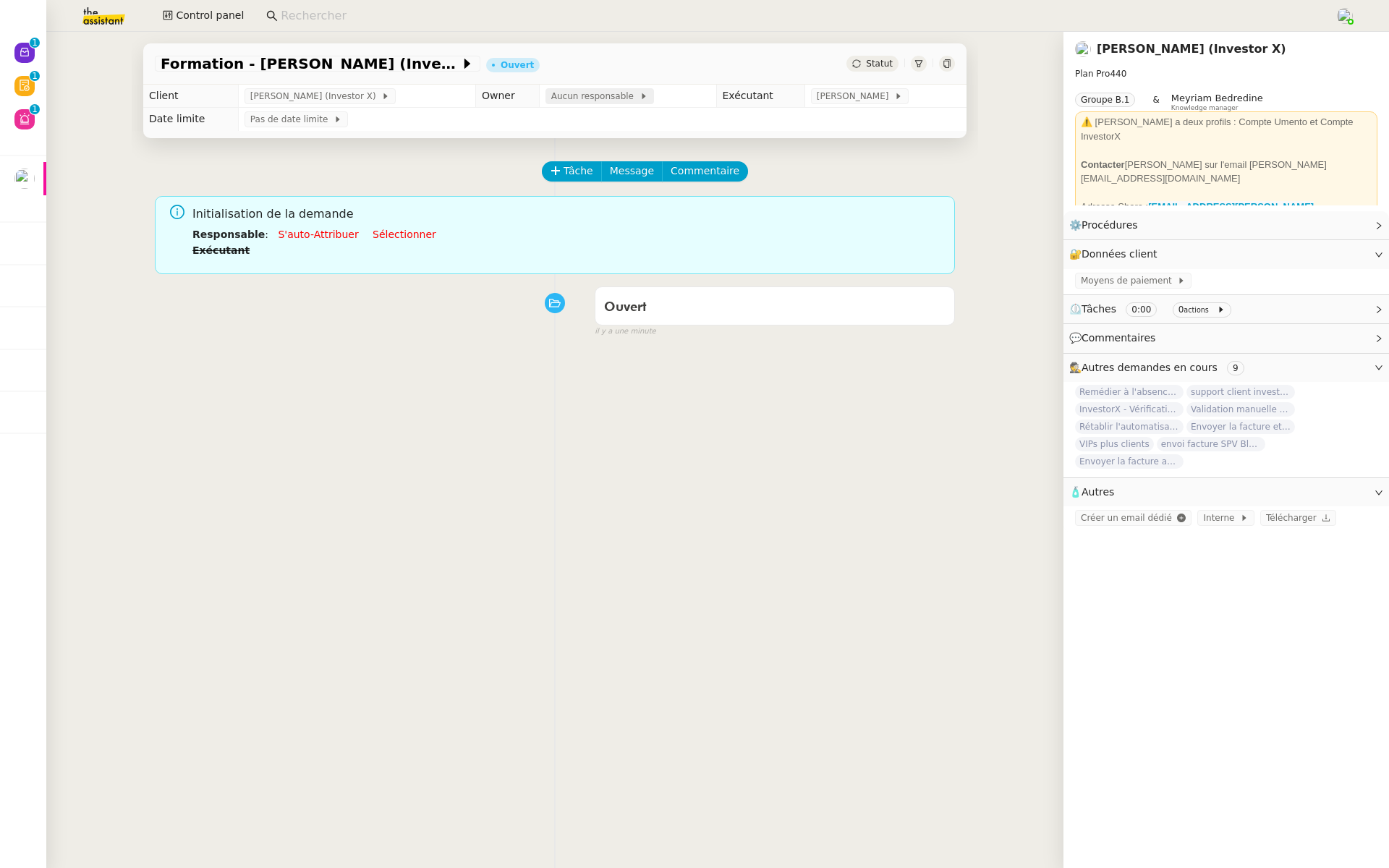
click at [599, 94] on span "Aucun responsable" at bounding box center [595, 96] width 88 height 15
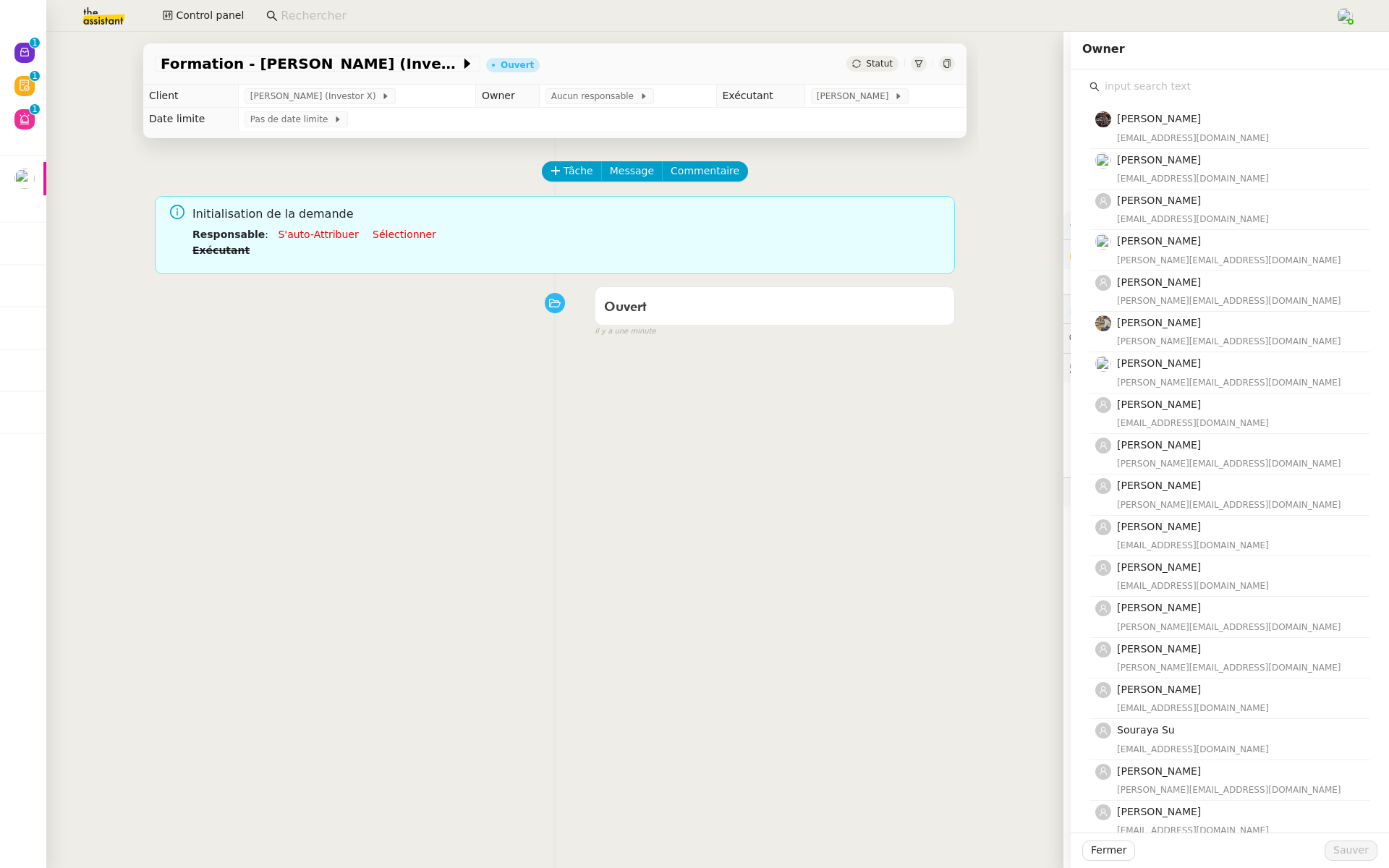
click at [1149, 82] on input "text" at bounding box center [1234, 86] width 270 height 20
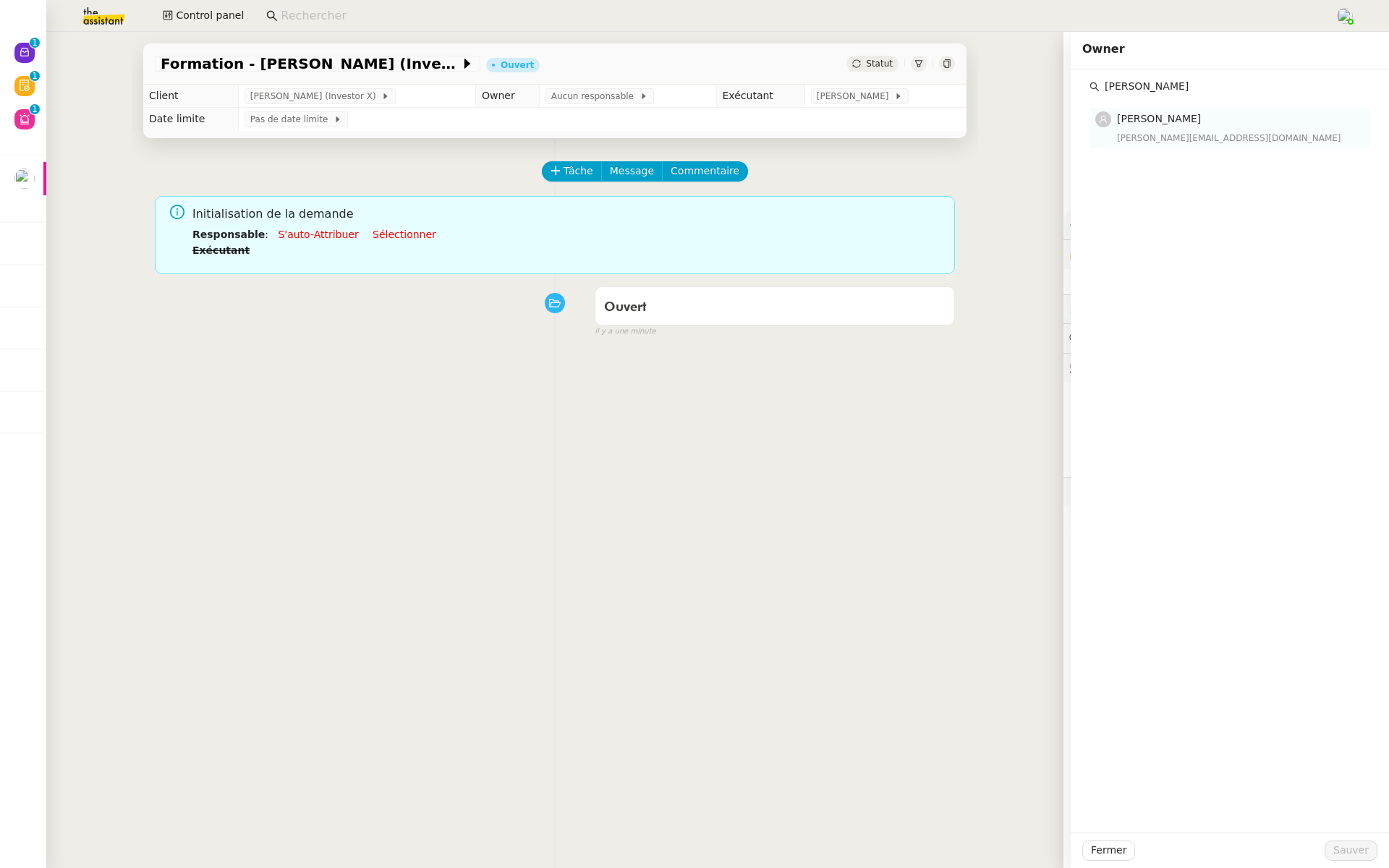
type input "Marylou"
click at [1150, 130] on div "Marylou Deybach marylou@team.theassistant.com" at bounding box center [1239, 128] width 245 height 34
click at [1361, 854] on span "Sauver" at bounding box center [1350, 850] width 35 height 16
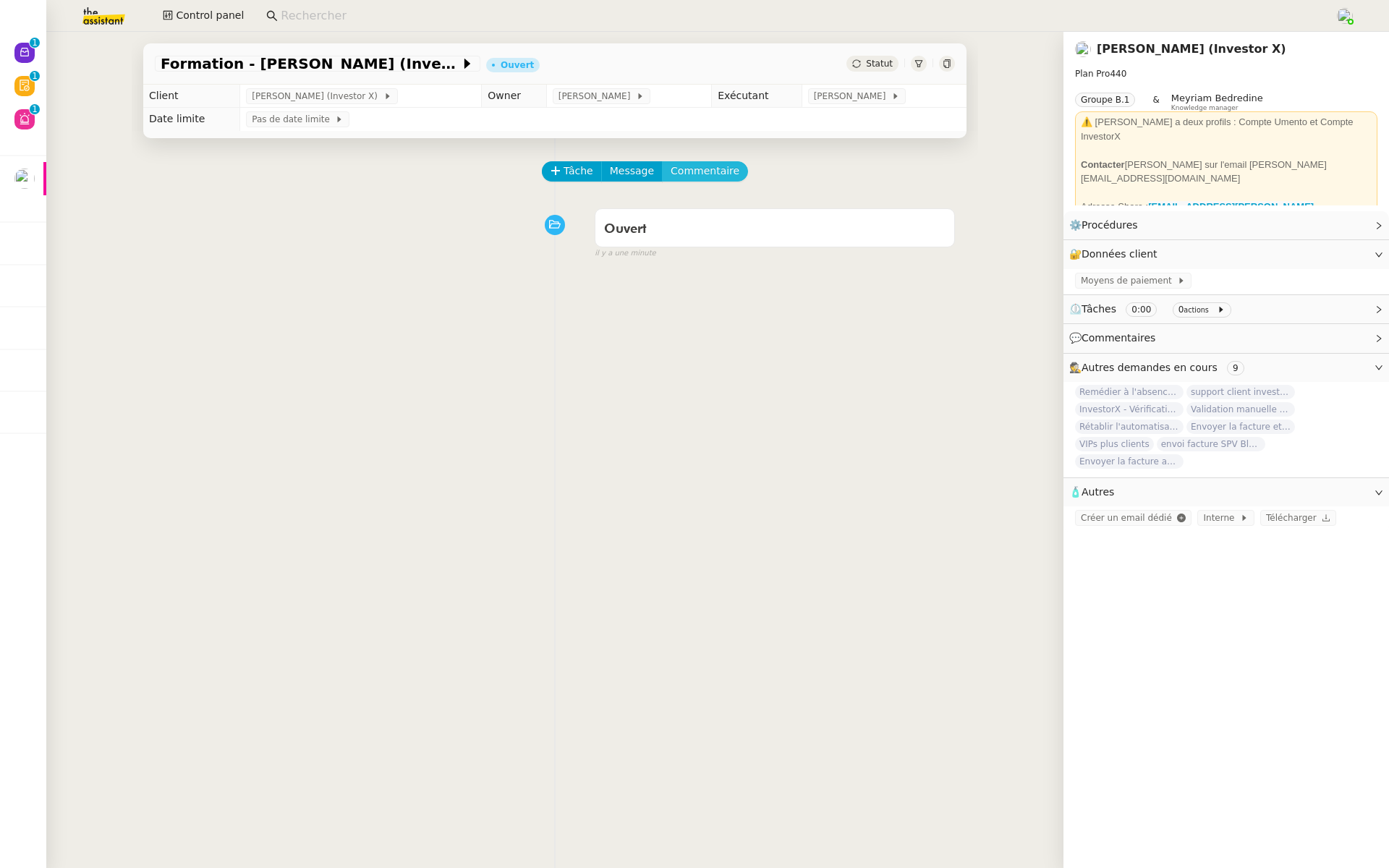
click at [704, 171] on span "Commentaire" at bounding box center [705, 171] width 69 height 16
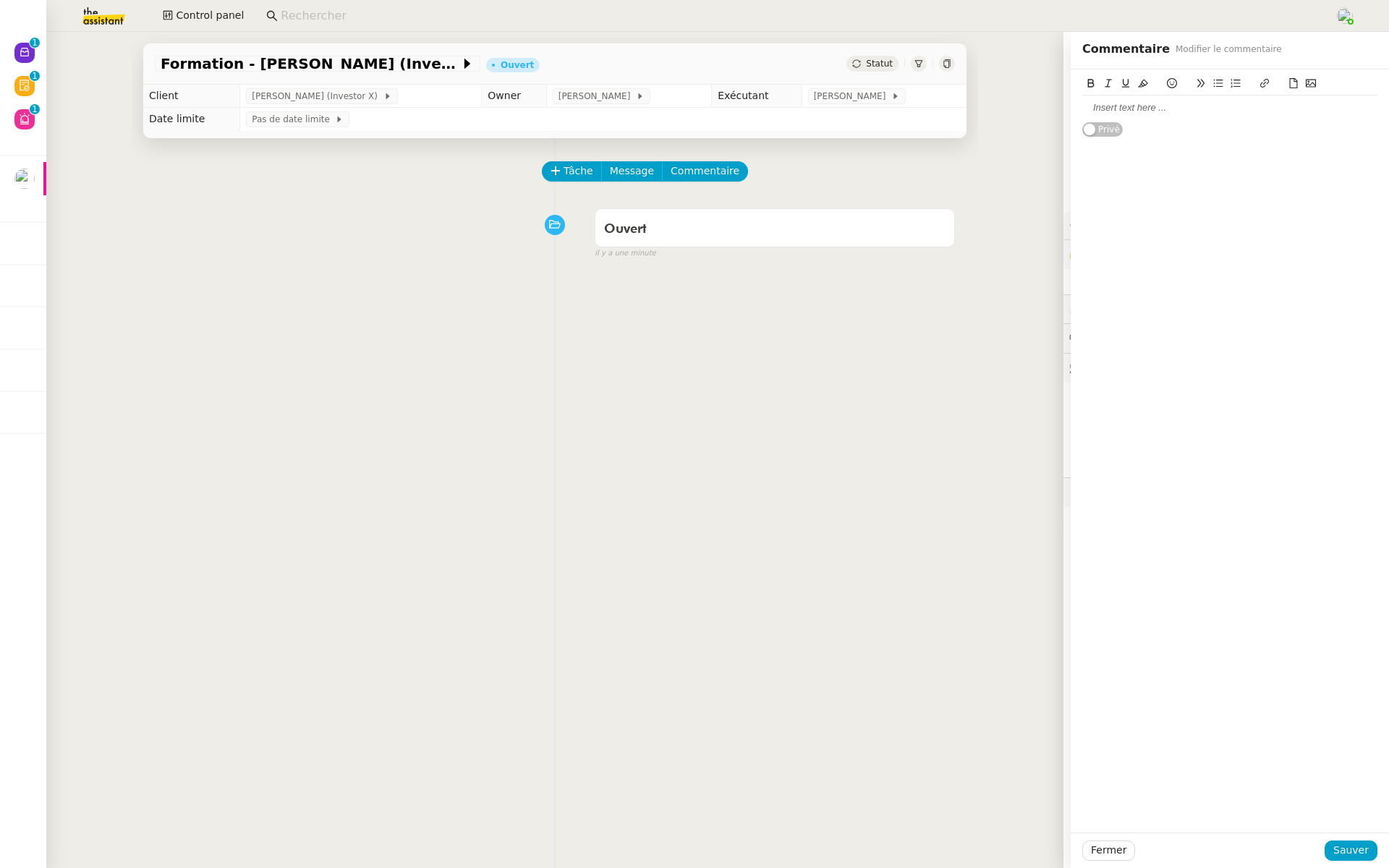
click at [1126, 113] on div at bounding box center [1230, 107] width 295 height 13
click at [1350, 849] on span "Sauver" at bounding box center [1350, 850] width 35 height 16
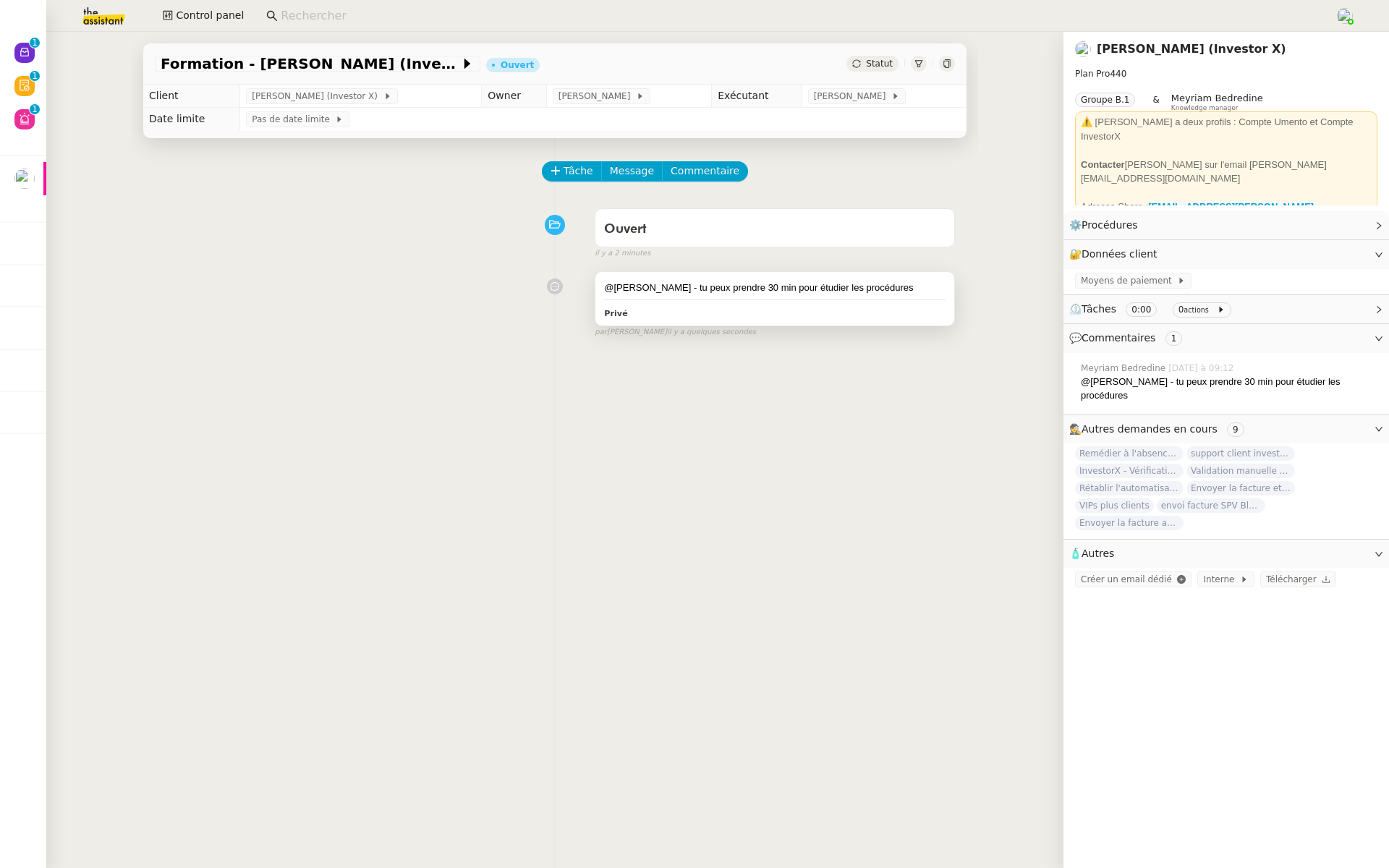
click at [729, 305] on div "Privé" at bounding box center [775, 313] width 342 height 16
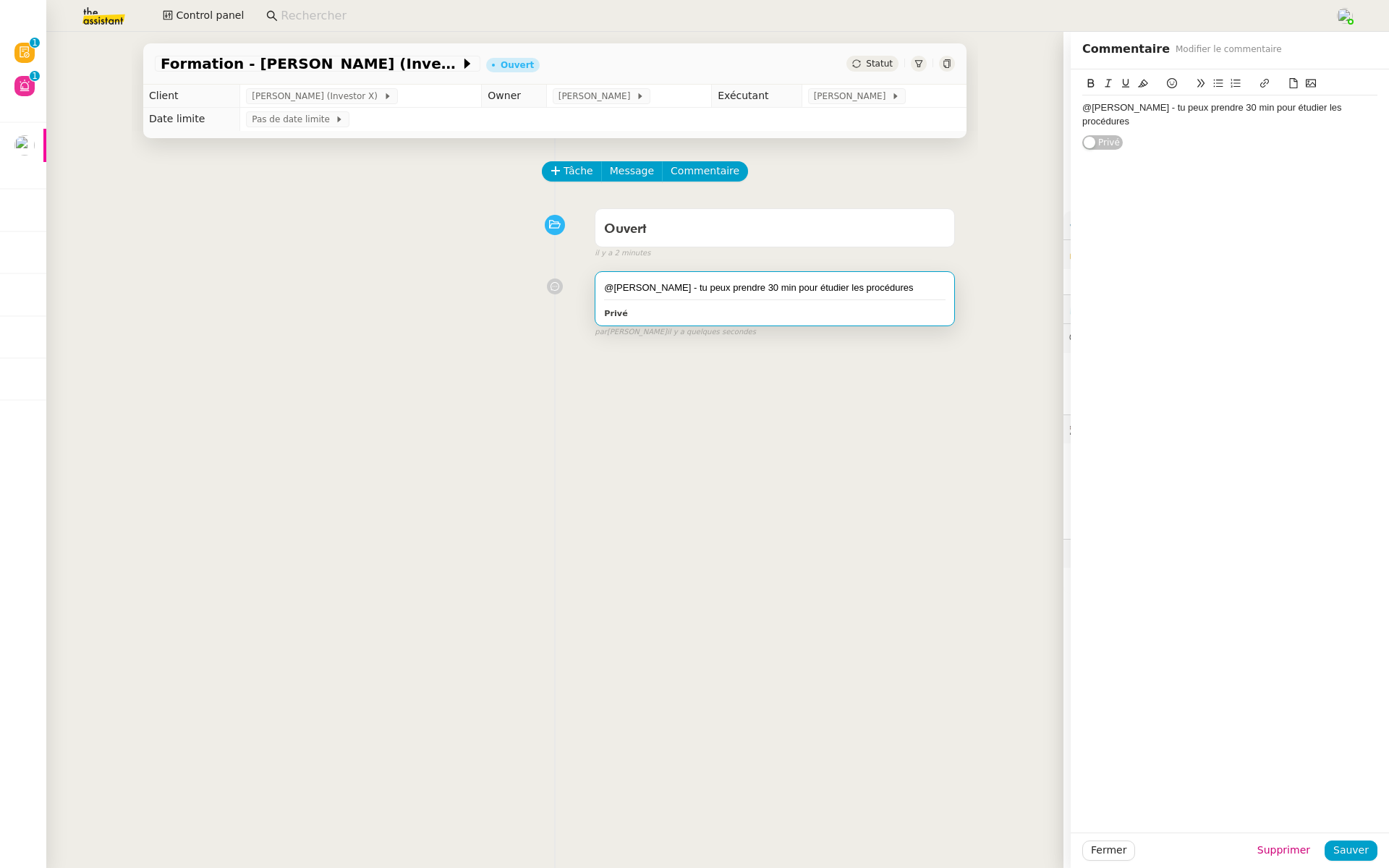
click at [1356, 108] on div "@tatyana - tu peux prendre 30 min pour étudier les procédures" at bounding box center [1230, 114] width 295 height 27
click at [1348, 850] on span "Sauver" at bounding box center [1350, 850] width 35 height 16
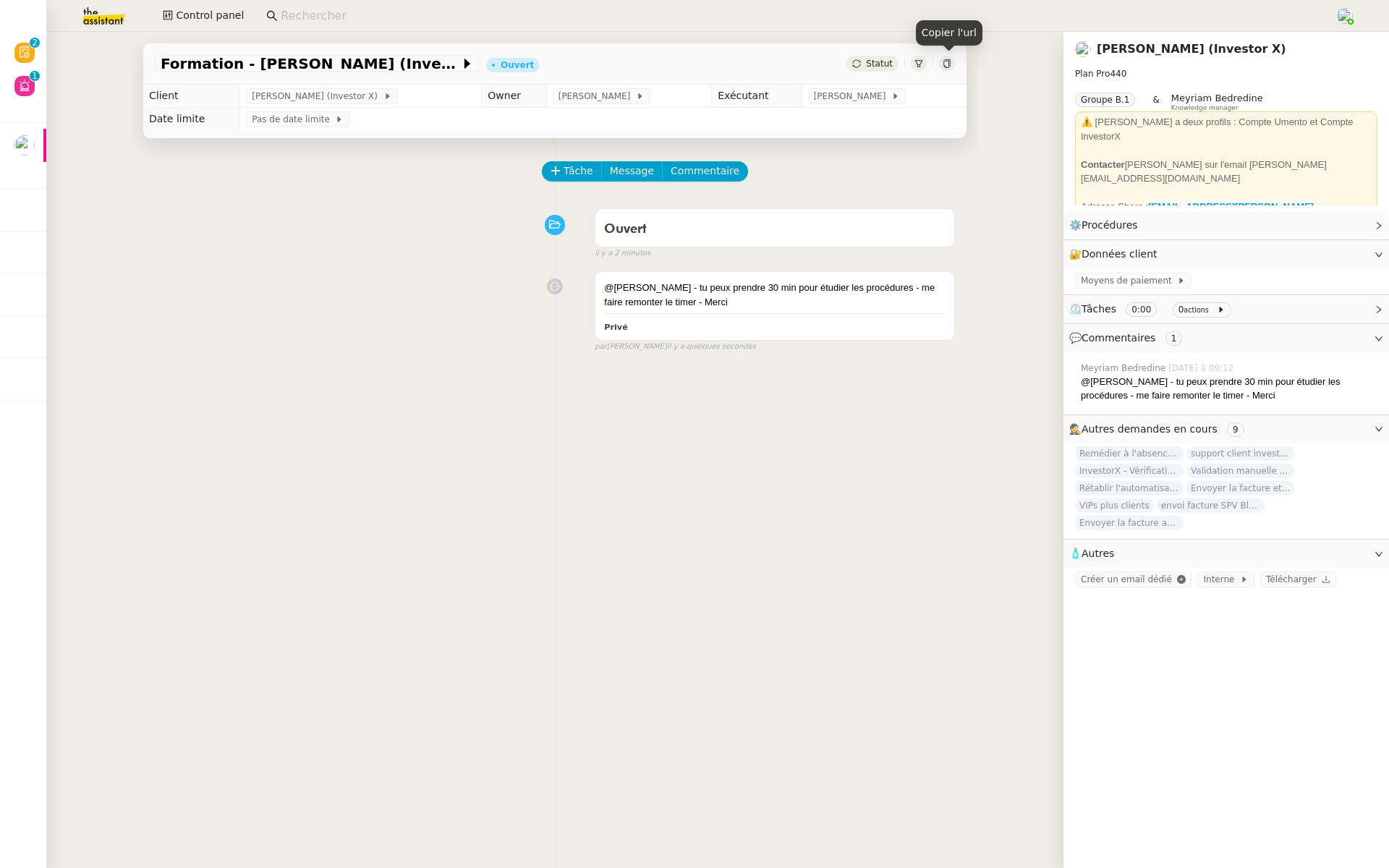
click at [948, 62] on icon at bounding box center [947, 64] width 9 height 9
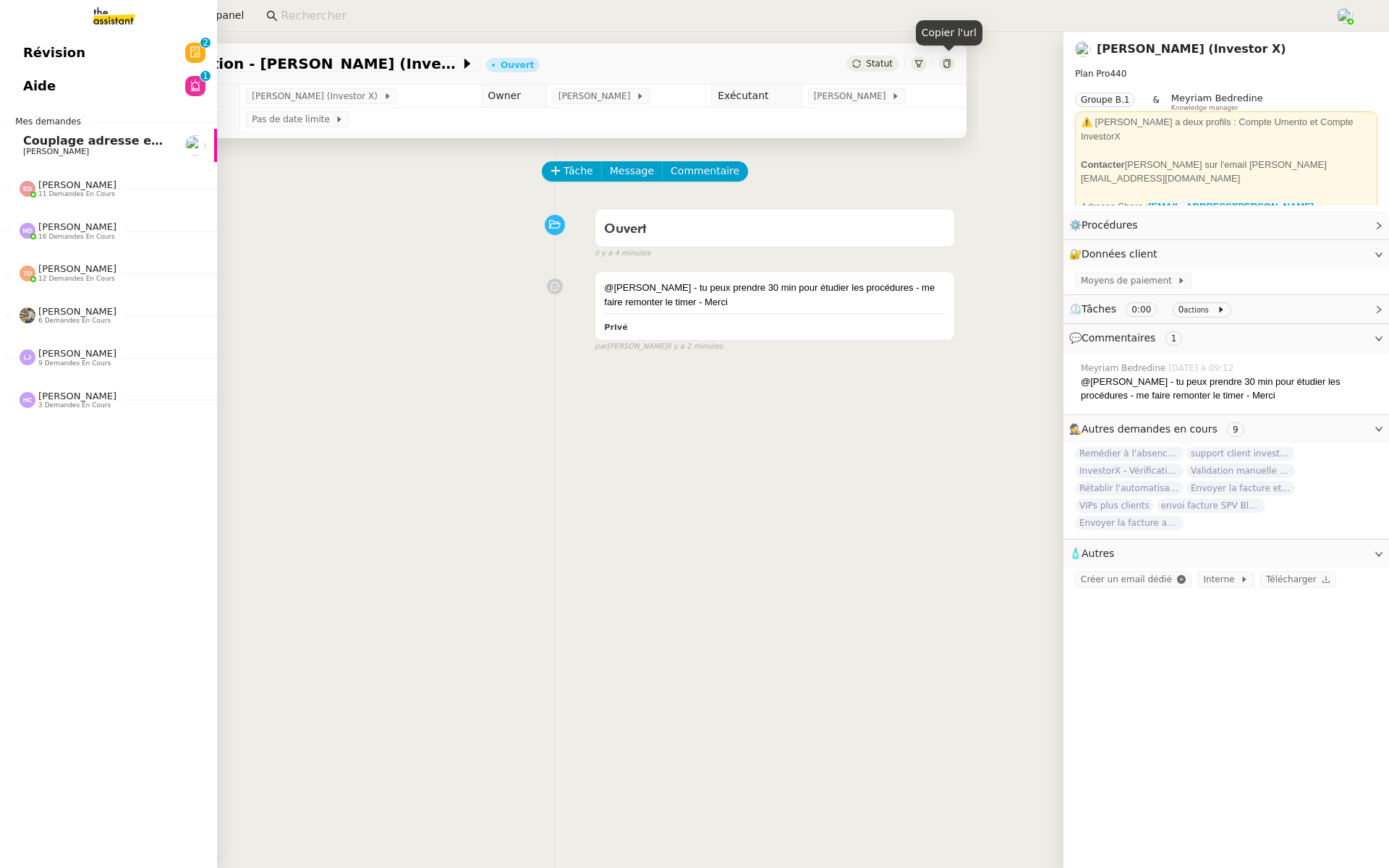
click at [26, 81] on span "Aide" at bounding box center [39, 86] width 33 height 21
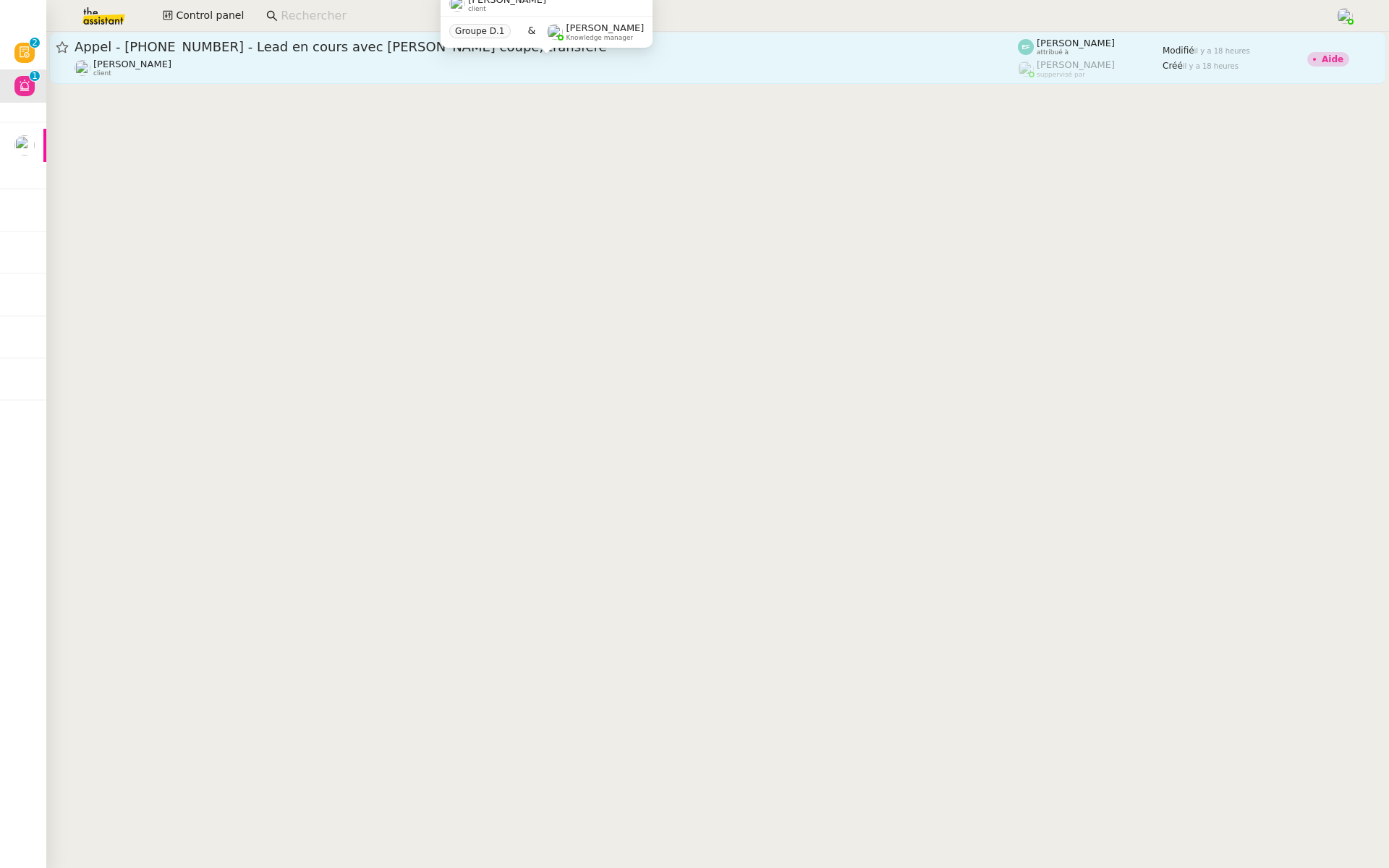
click at [233, 62] on div "[PERSON_NAME] client" at bounding box center [546, 68] width 943 height 19
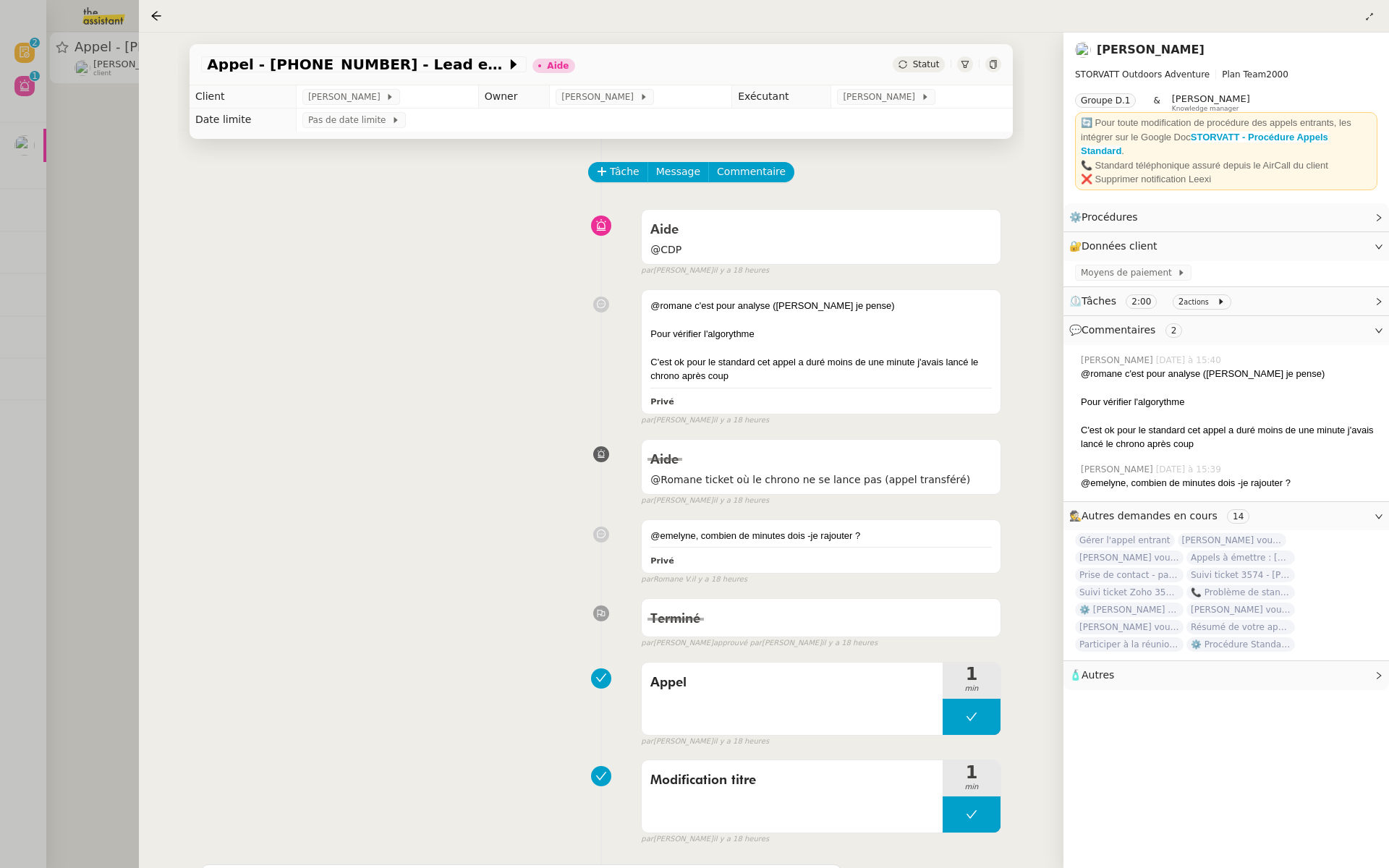
click at [80, 210] on div at bounding box center [694, 434] width 1389 height 868
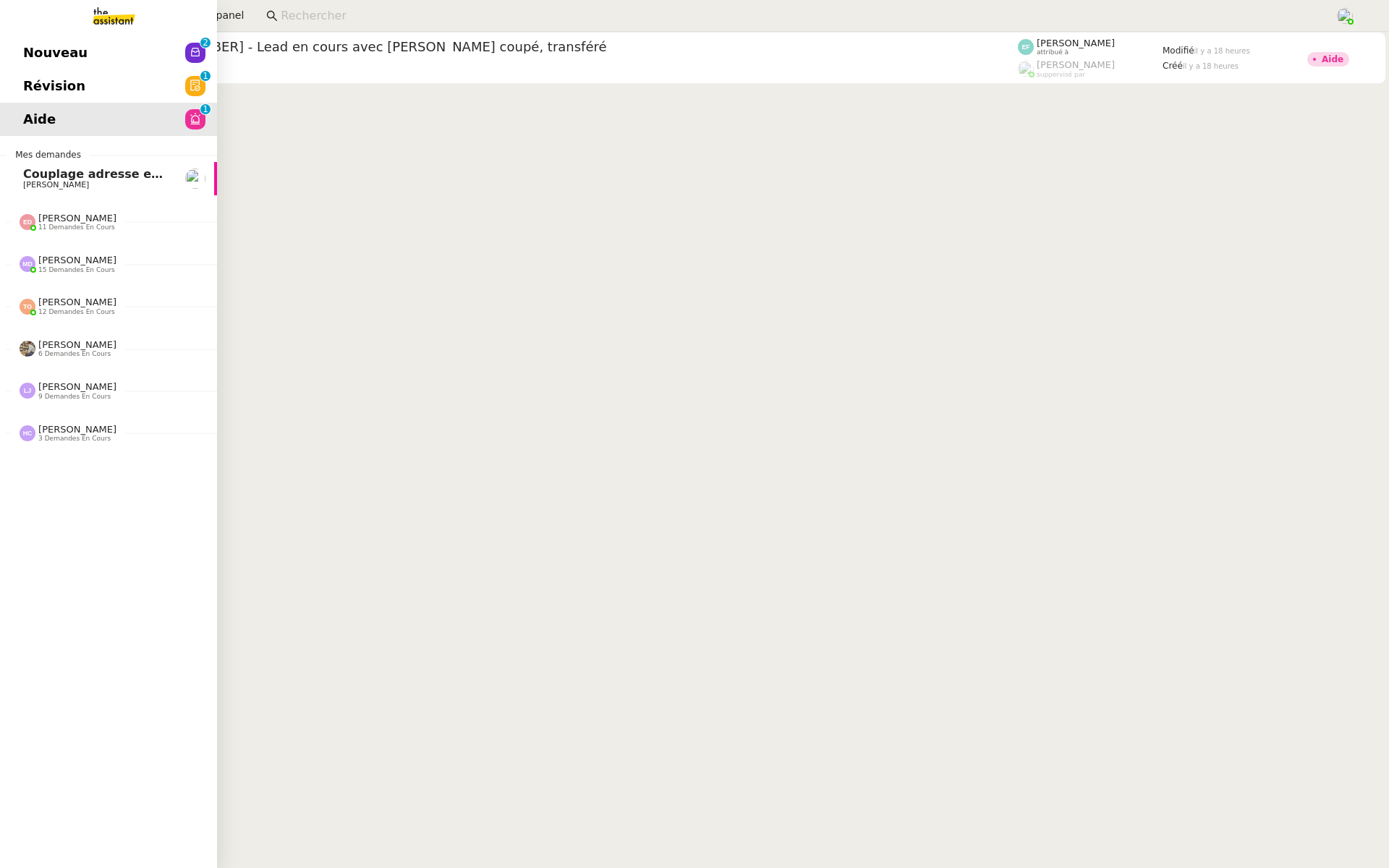
click at [31, 81] on span "Révision" at bounding box center [54, 86] width 62 height 21
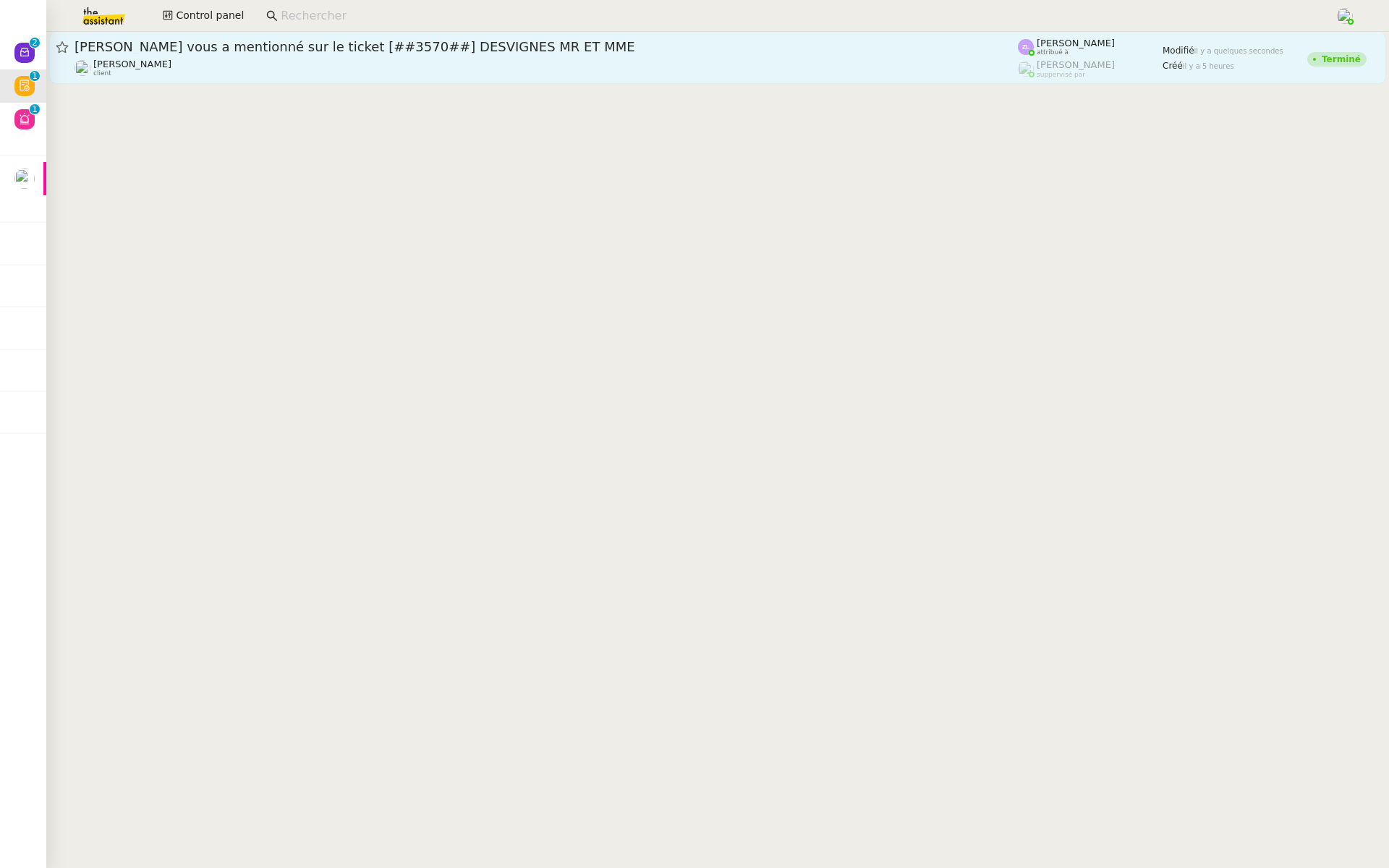
click at [258, 58] on div "[PERSON_NAME] client" at bounding box center [546, 68] width 943 height 19
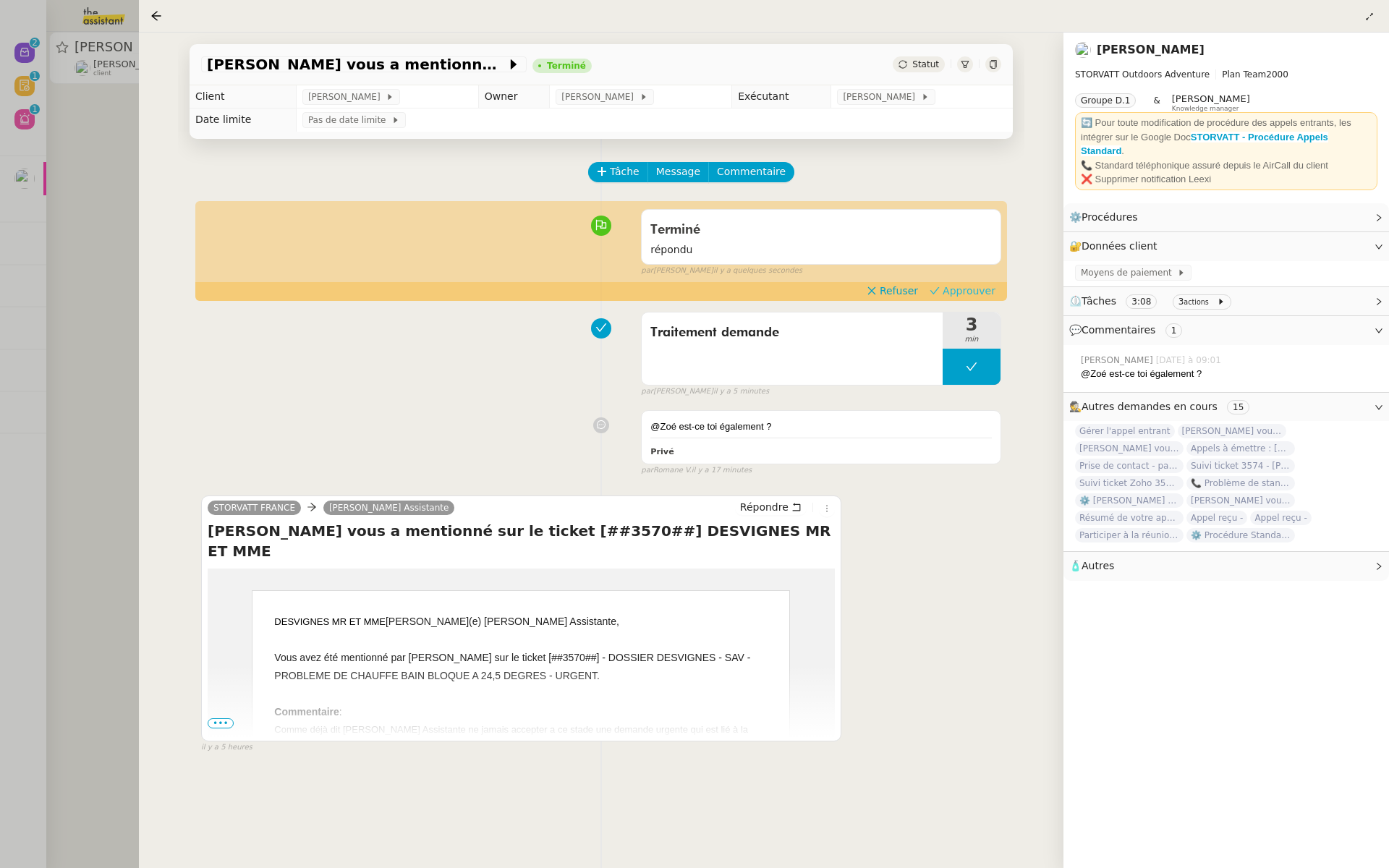
click at [969, 293] on span "Approuver" at bounding box center [969, 290] width 53 height 15
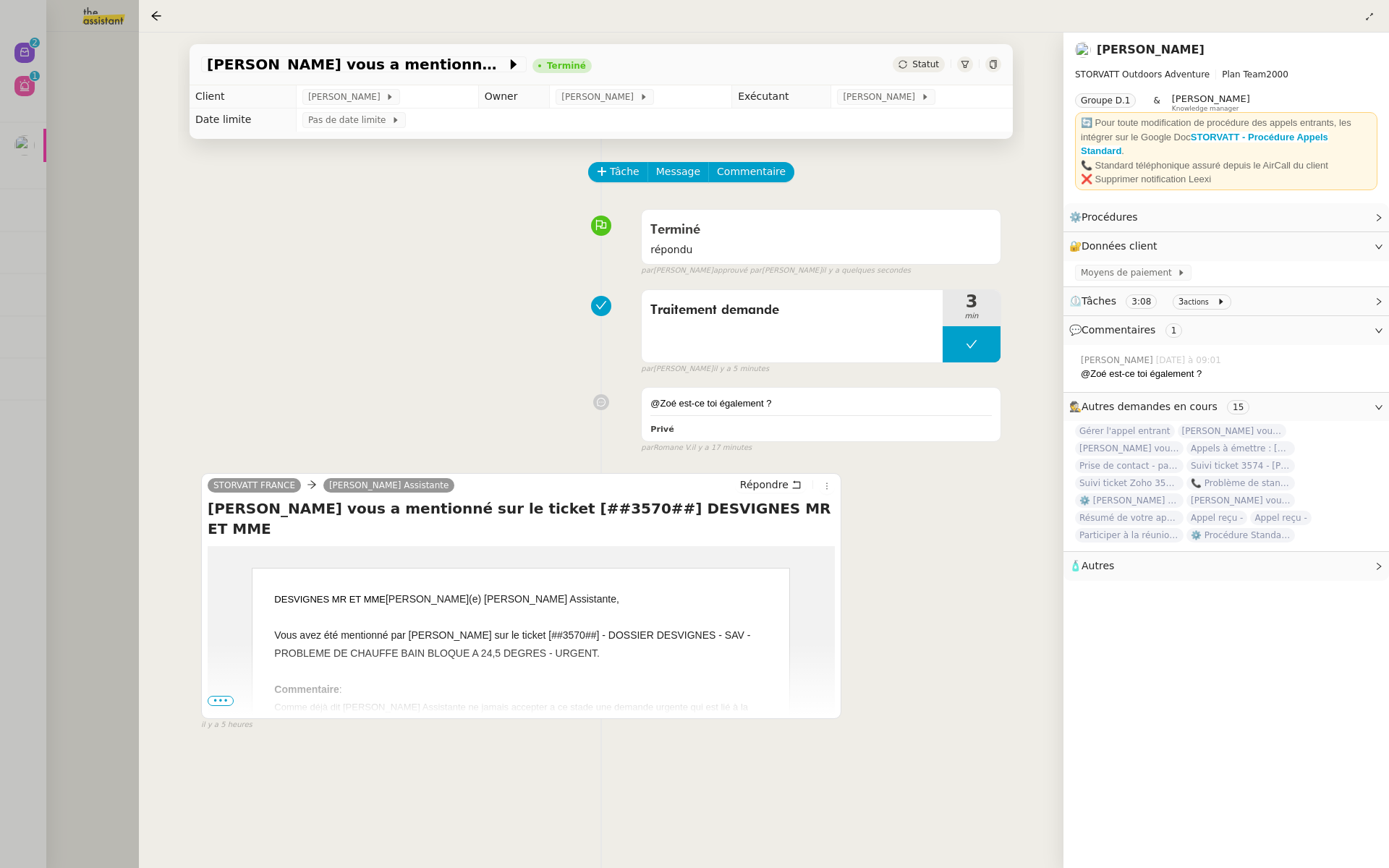
click at [87, 270] on div at bounding box center [694, 434] width 1389 height 868
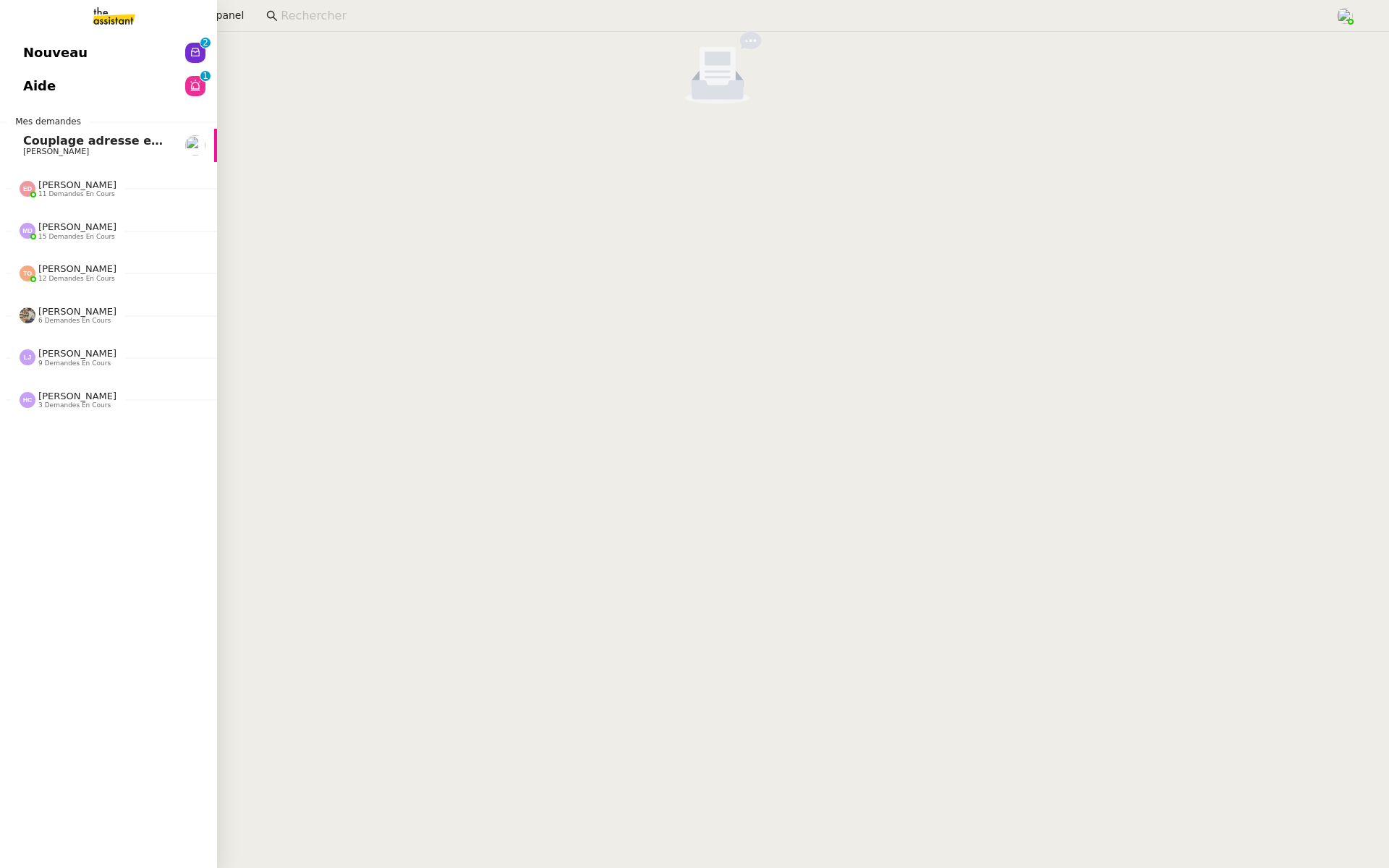
click at [29, 50] on span "Nouveau" at bounding box center [55, 52] width 64 height 21
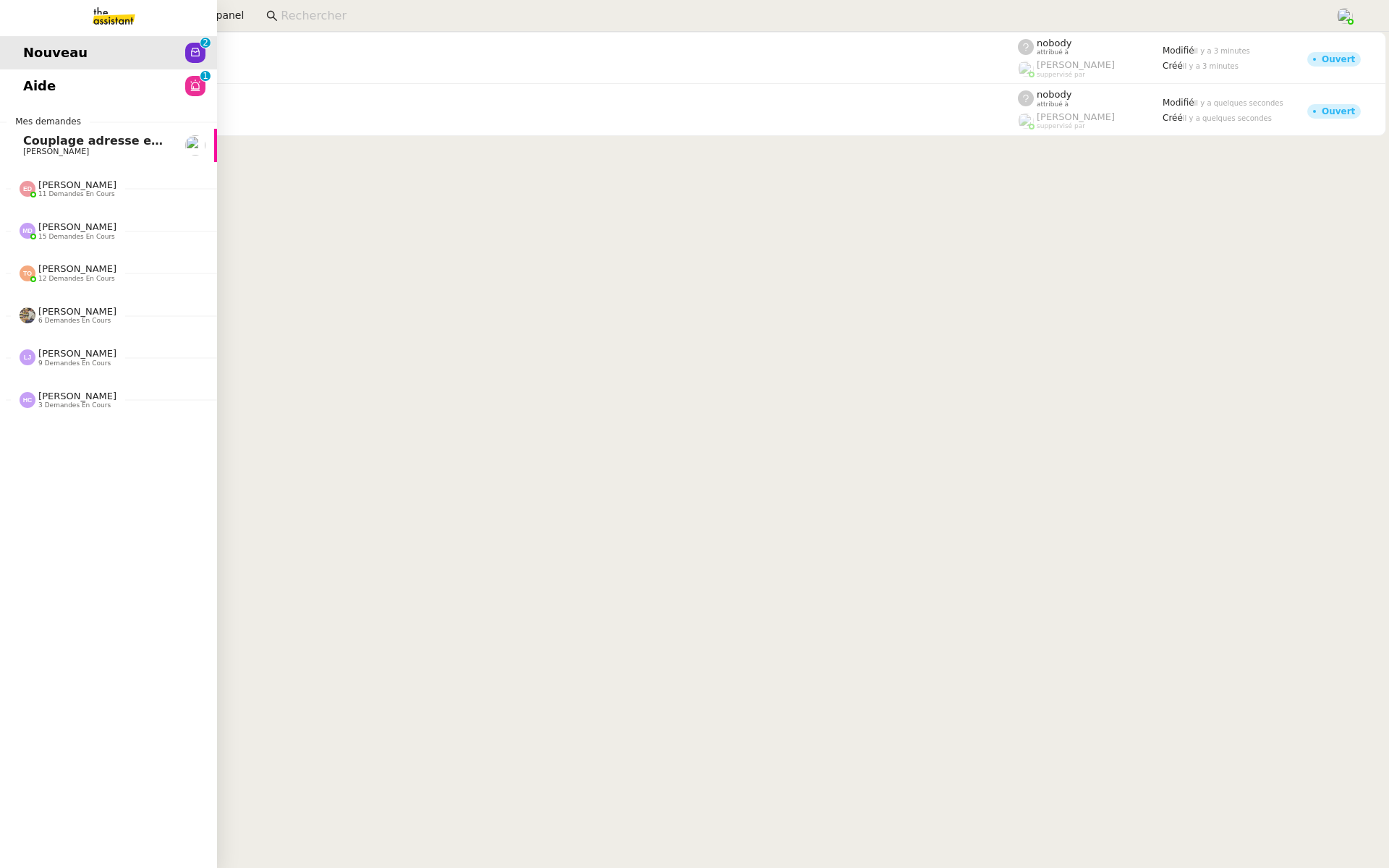
click at [39, 83] on span "Aide" at bounding box center [39, 86] width 33 height 21
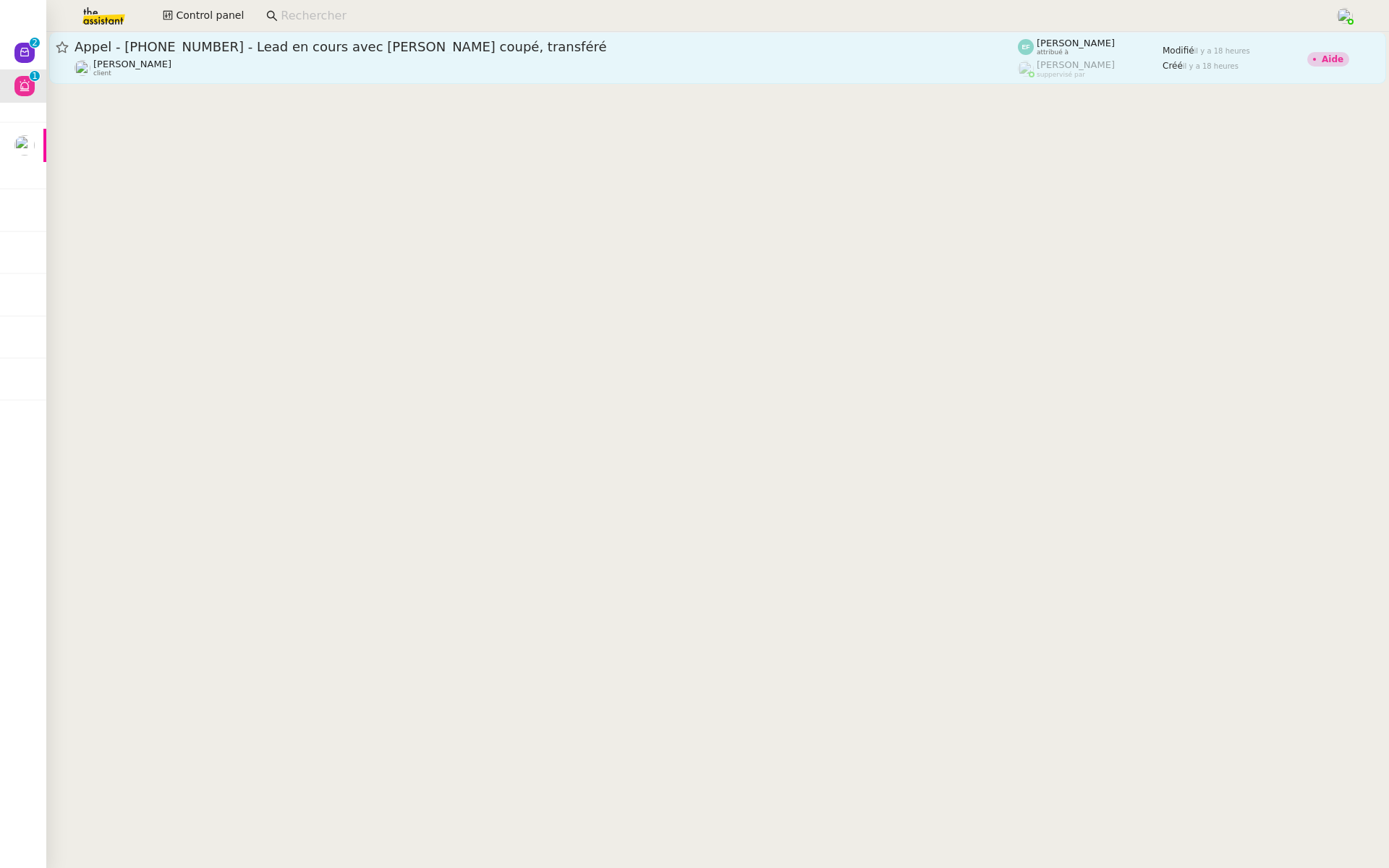
click at [470, 58] on div "Appel - +33 6 86 04 81 10 - Lead en cours avec Armand appel coupé, transféré Fr…" at bounding box center [546, 58] width 943 height 39
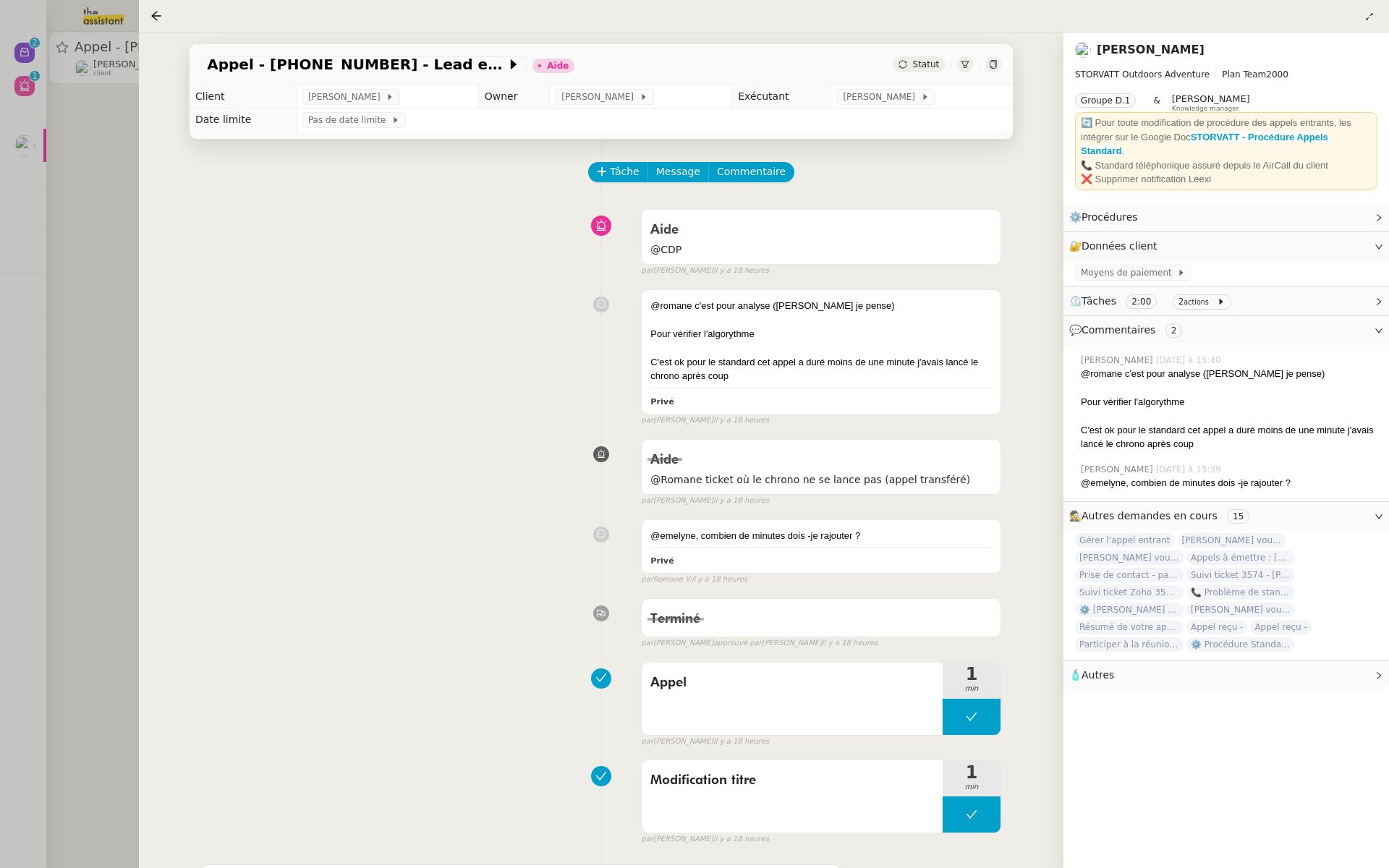
click at [100, 351] on div at bounding box center [694, 434] width 1389 height 868
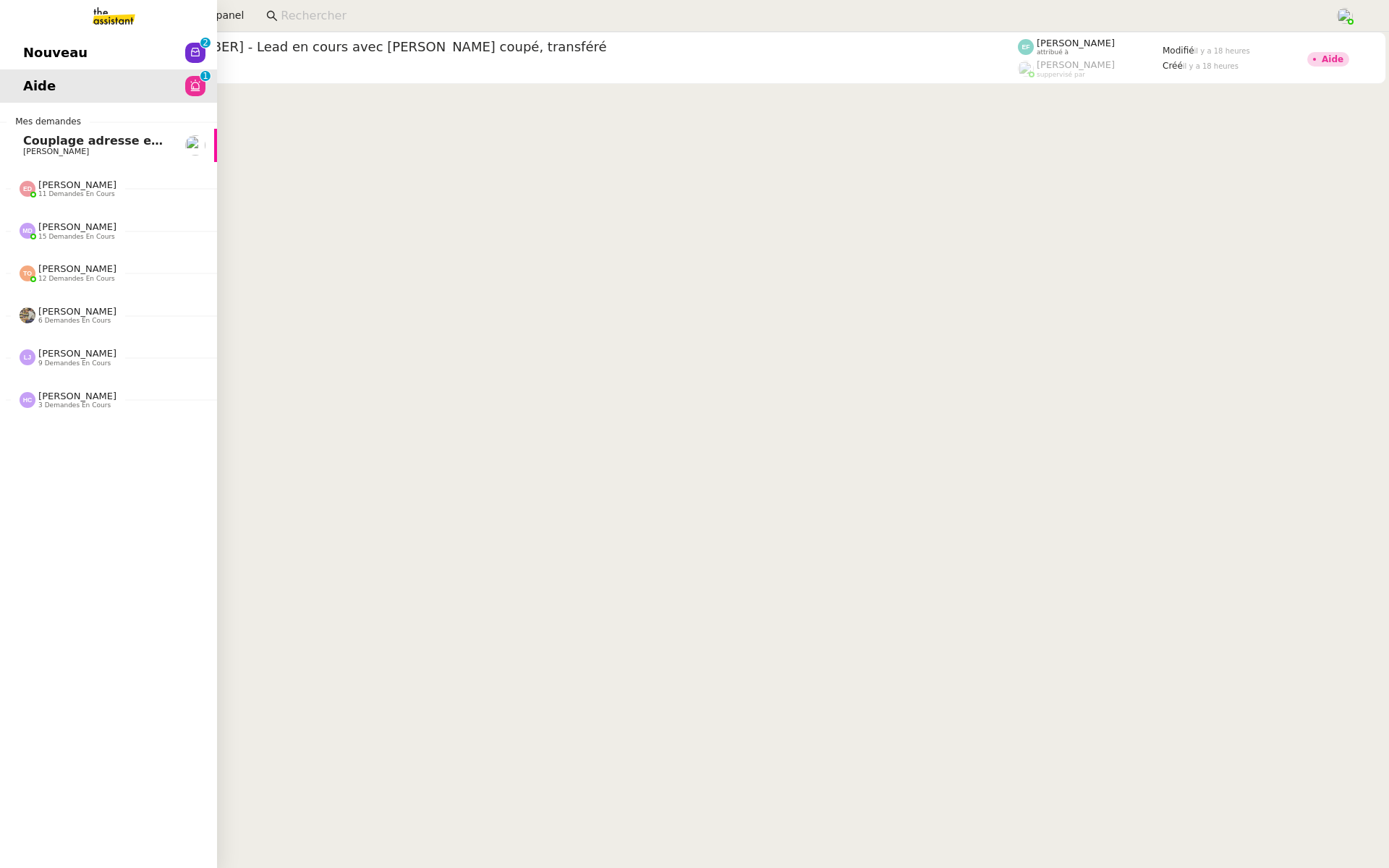
click at [27, 148] on span "[PERSON_NAME]" at bounding box center [56, 151] width 66 height 9
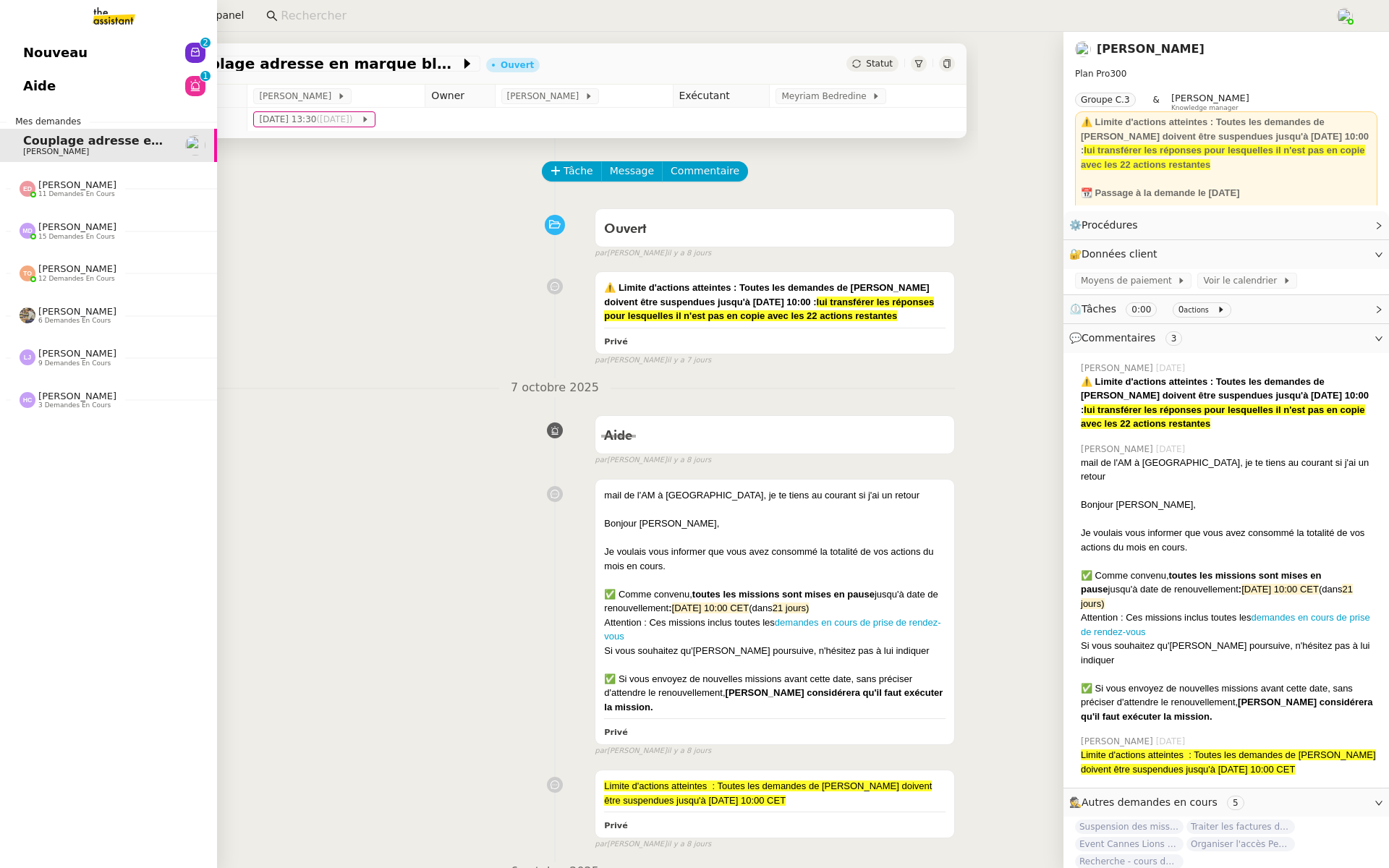
click at [26, 51] on span "Nouveau" at bounding box center [55, 52] width 64 height 21
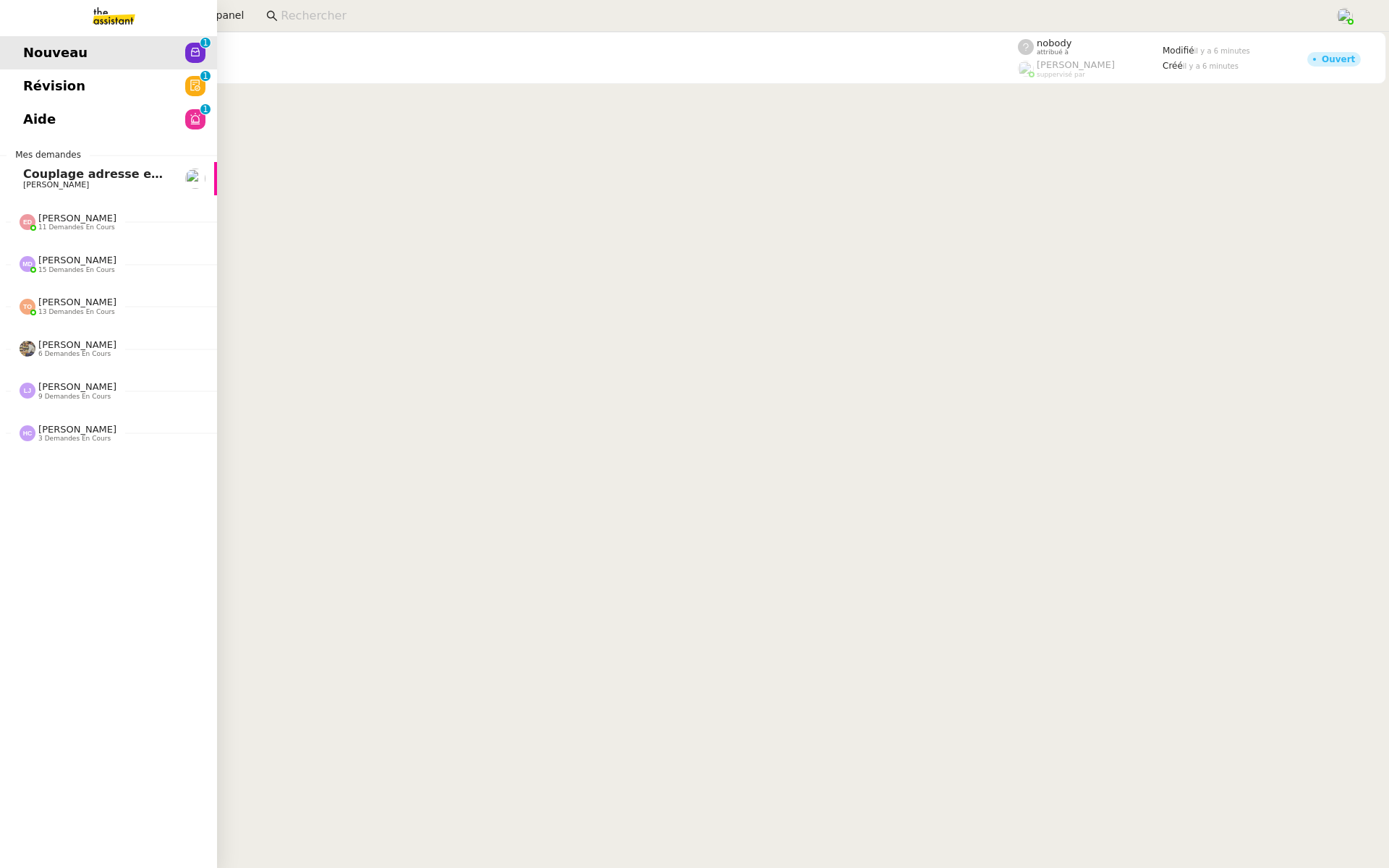
click at [29, 87] on span "Révision" at bounding box center [54, 86] width 62 height 21
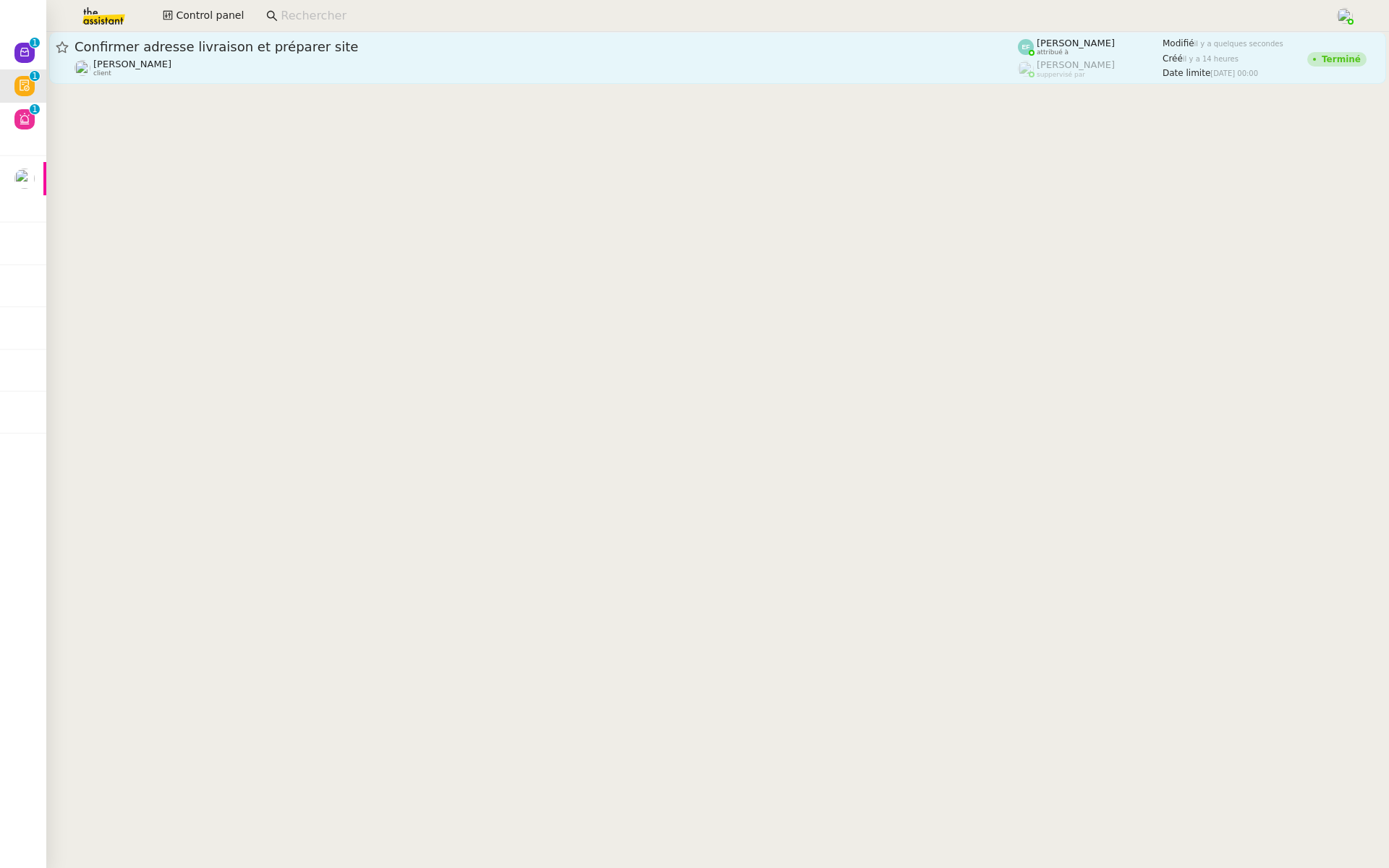
click at [301, 53] on div "Confirmer adresse livraison et préparer site" at bounding box center [546, 47] width 943 height 17
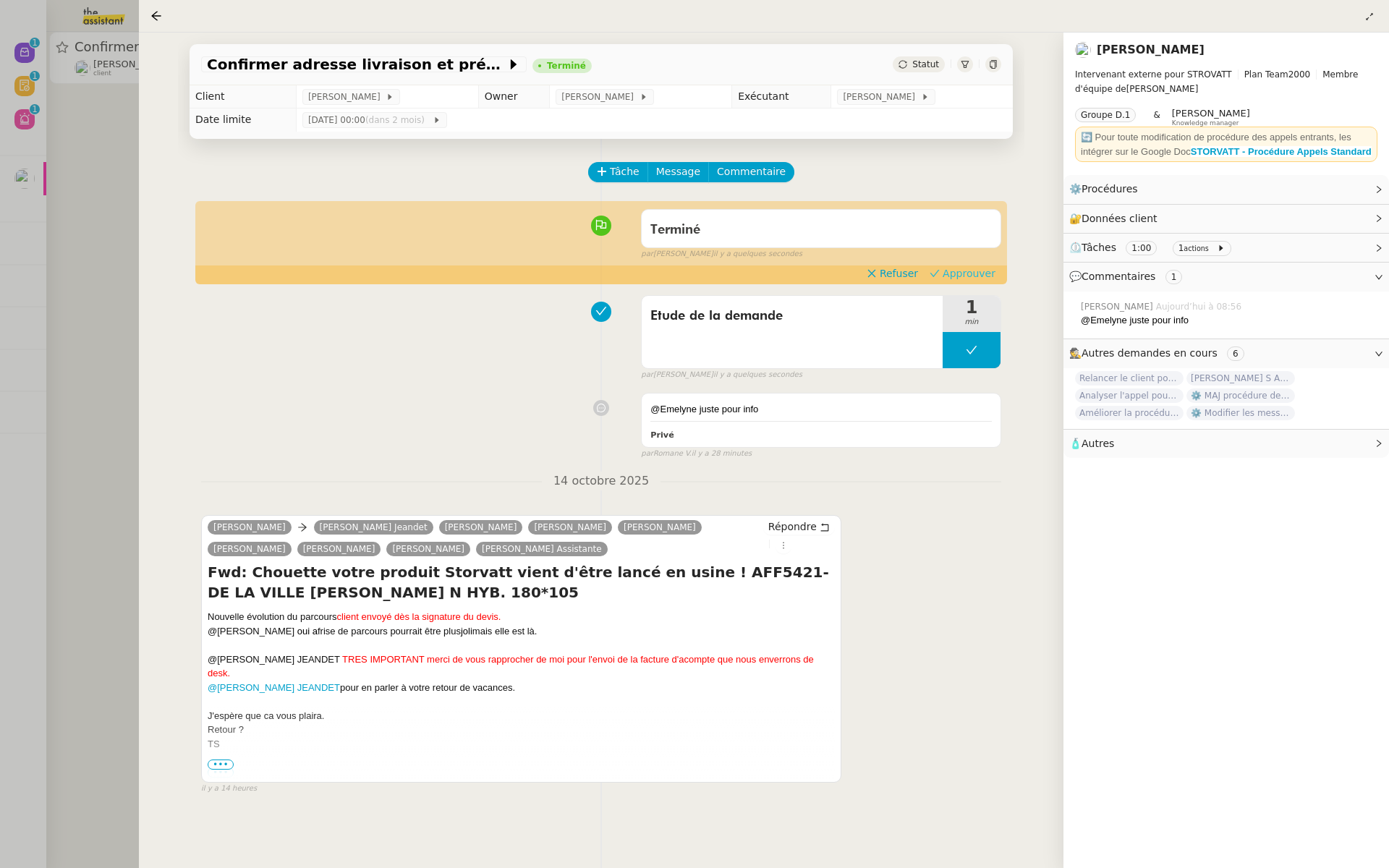
click at [967, 277] on span "Approuver" at bounding box center [969, 273] width 53 height 15
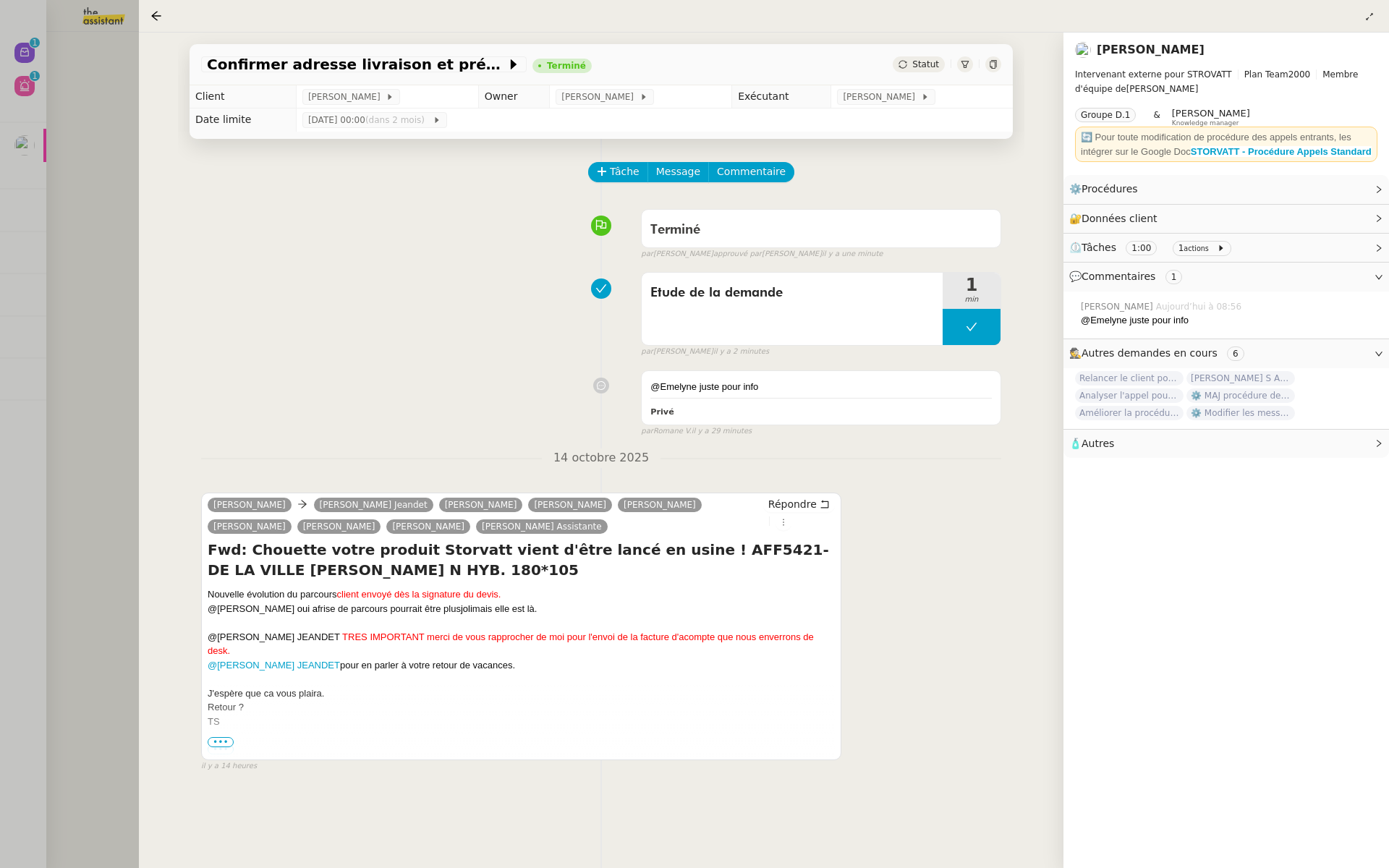
click at [83, 244] on div at bounding box center [694, 434] width 1389 height 868
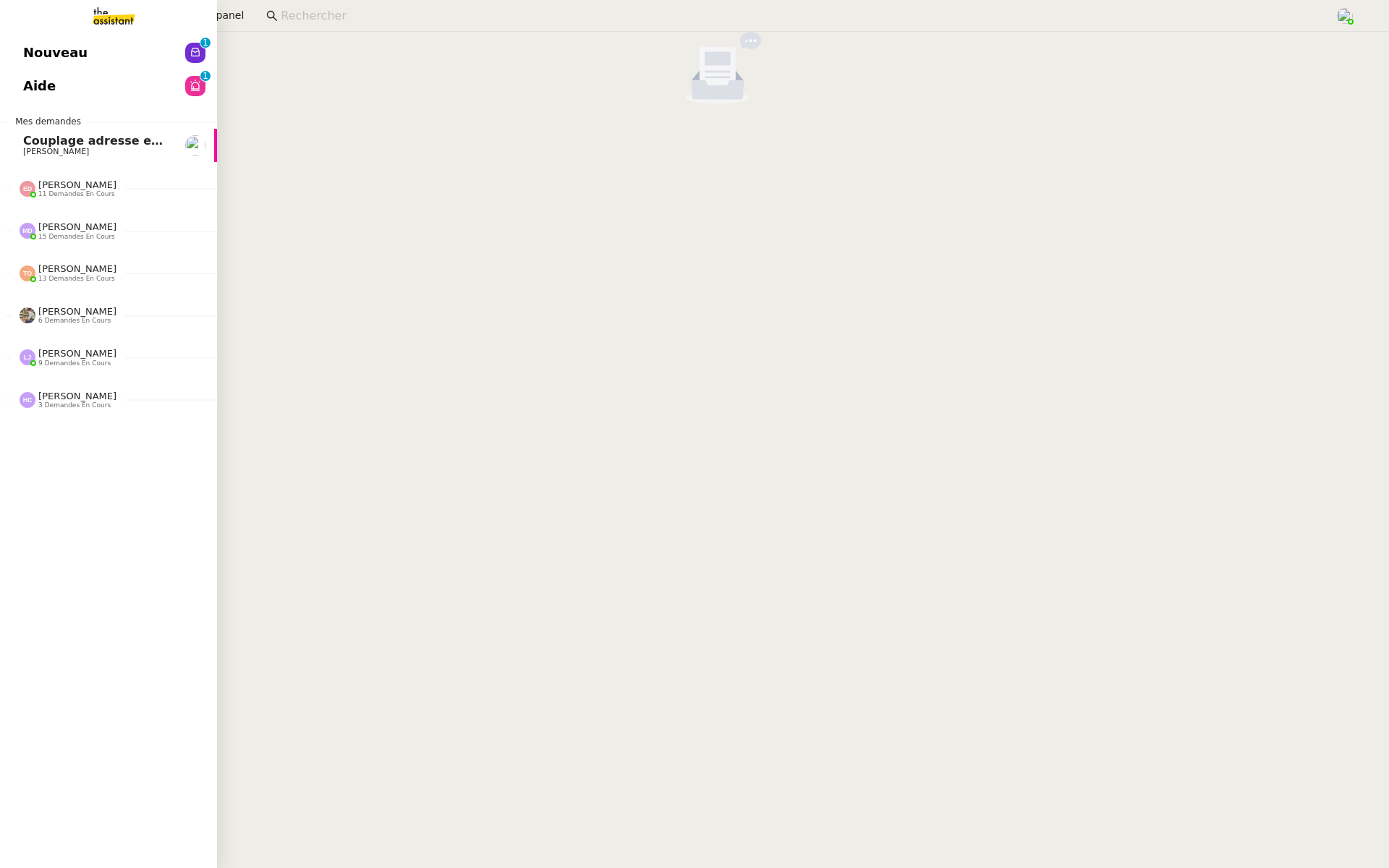
click at [25, 51] on span "Nouveau" at bounding box center [55, 52] width 64 height 21
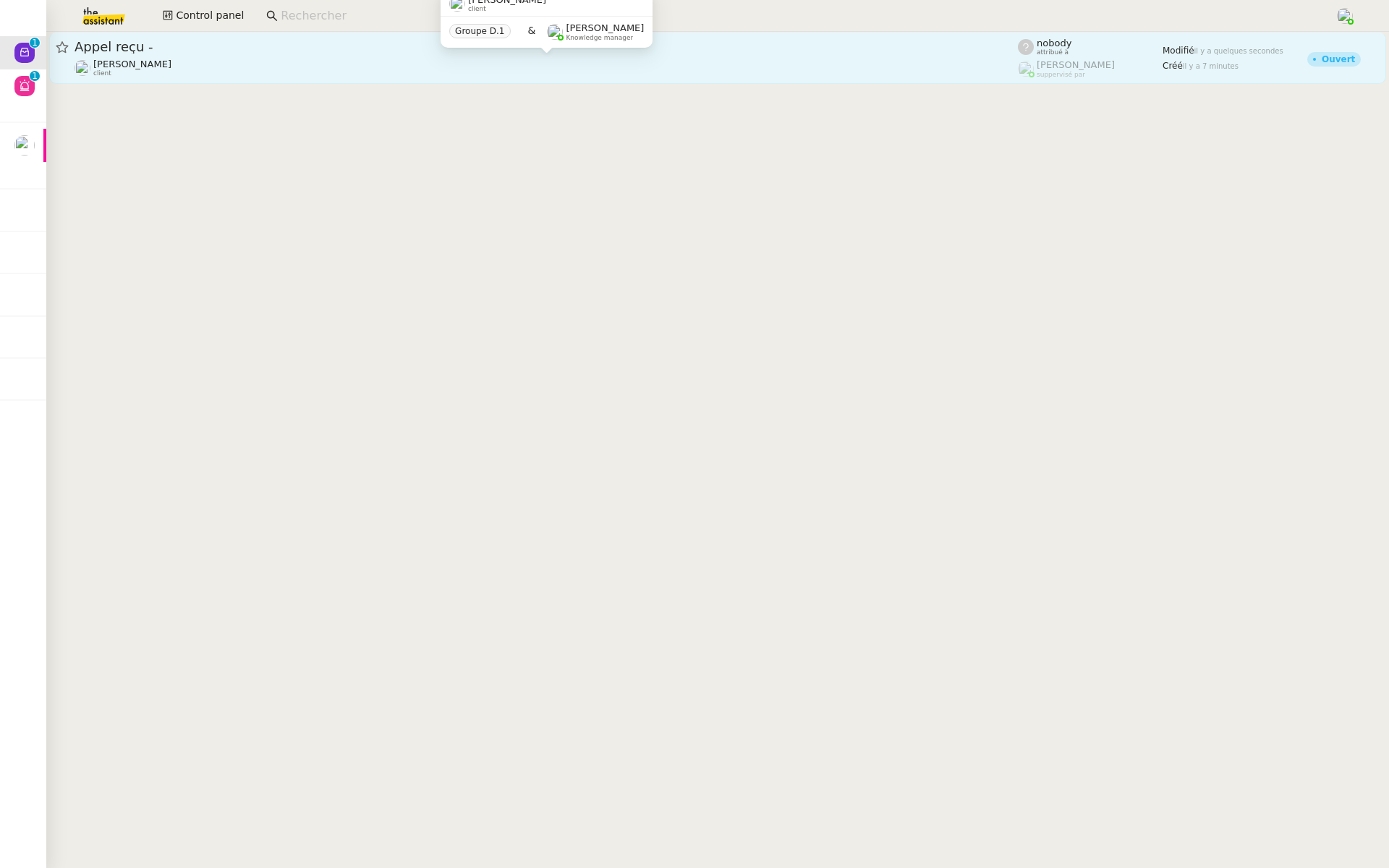
click at [275, 64] on div "Franck MUFFAT-JEANDET client" at bounding box center [546, 68] width 943 height 19
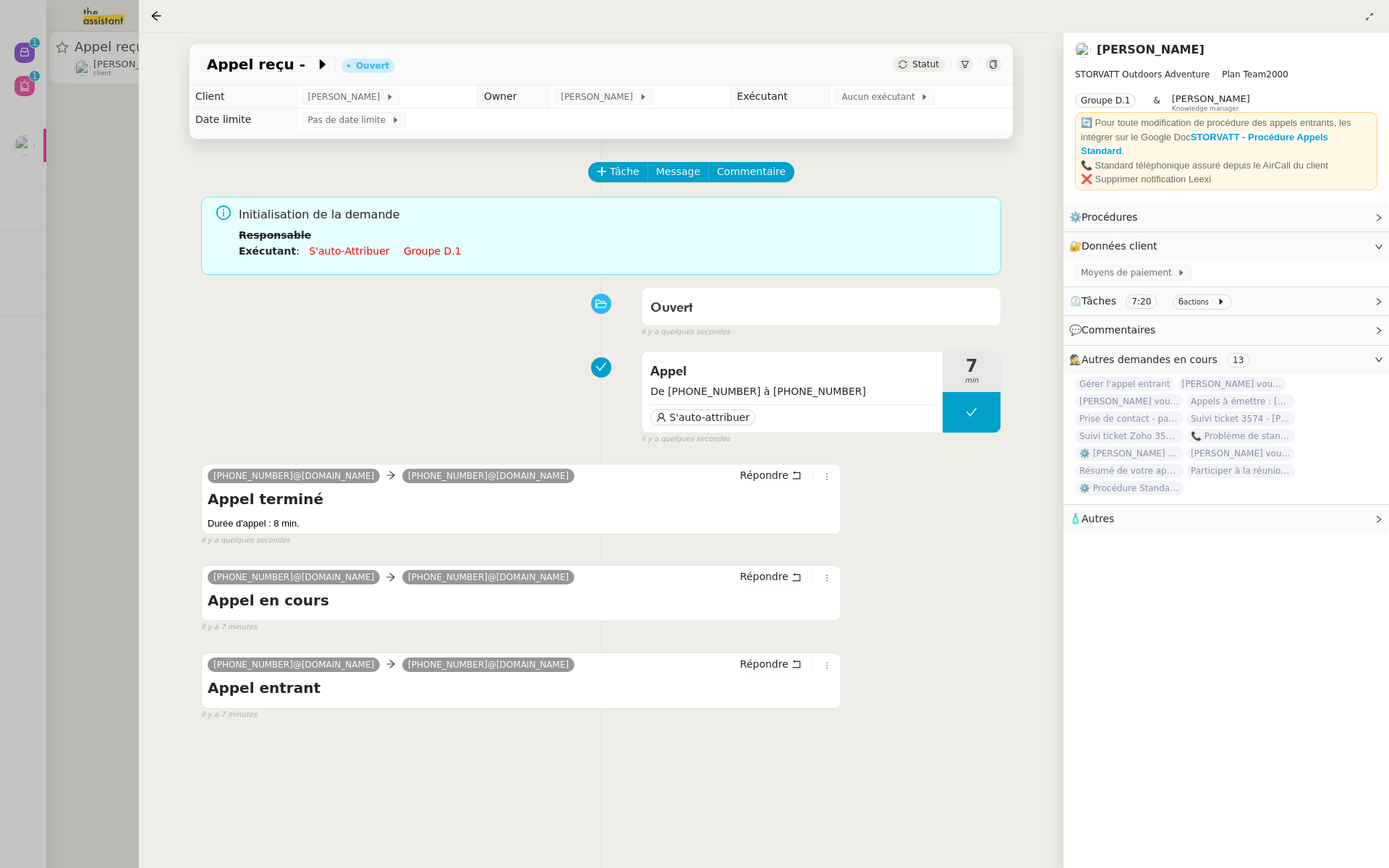
click at [81, 167] on div at bounding box center [694, 434] width 1389 height 868
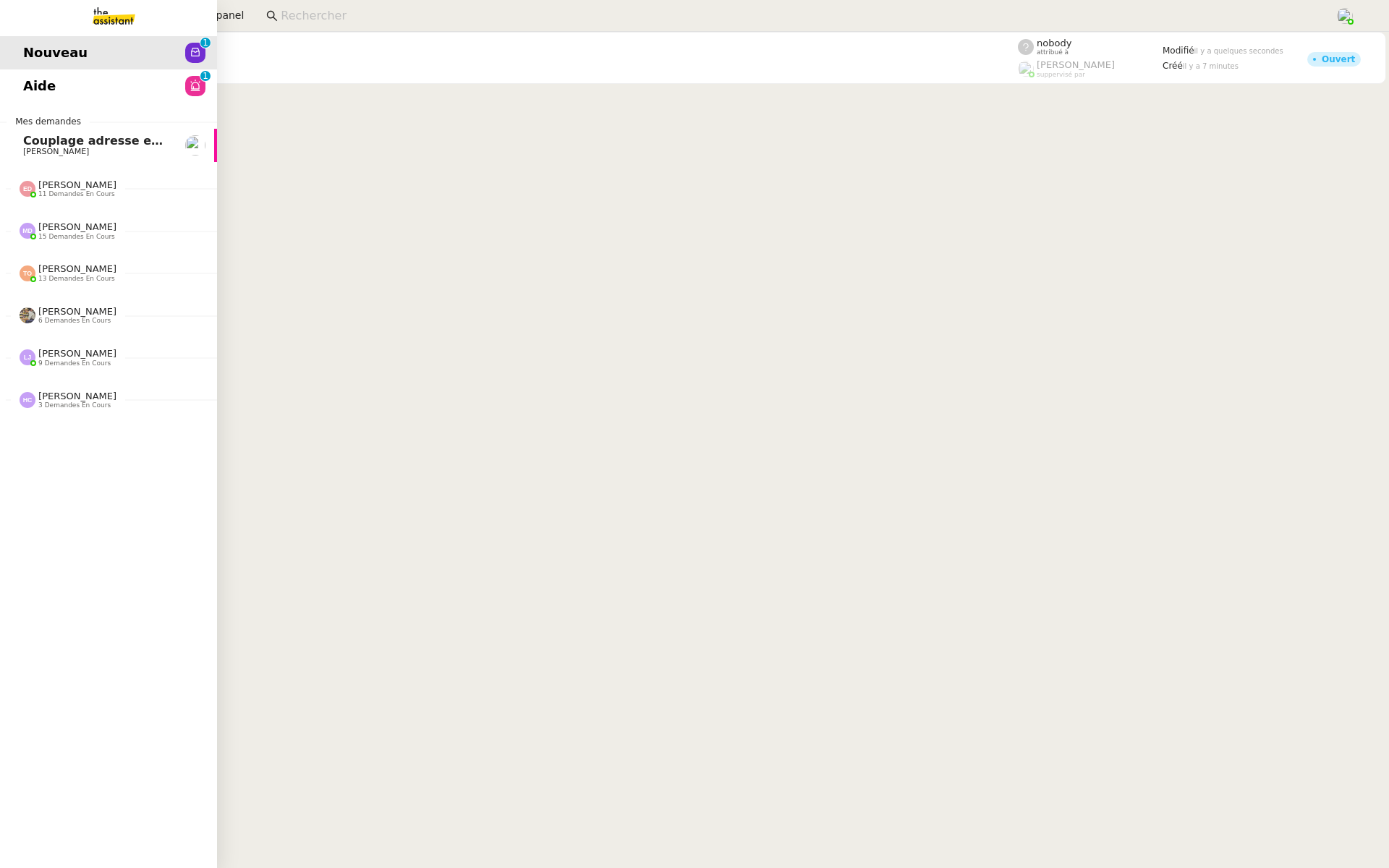
click at [25, 76] on span "Aide" at bounding box center [39, 86] width 33 height 21
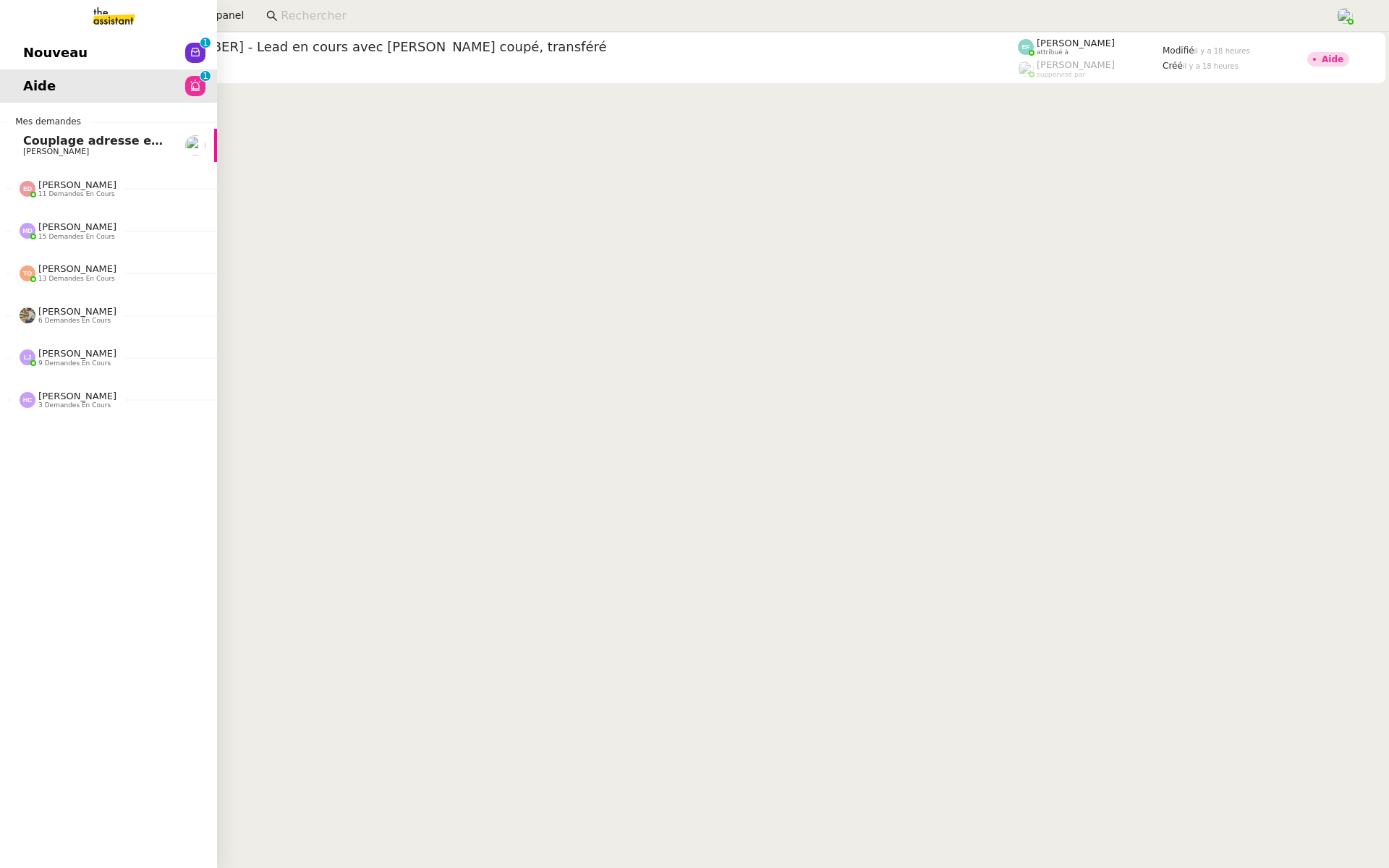
click at [36, 143] on span "Couplage adresse en marque blanche" at bounding box center [146, 141] width 246 height 14
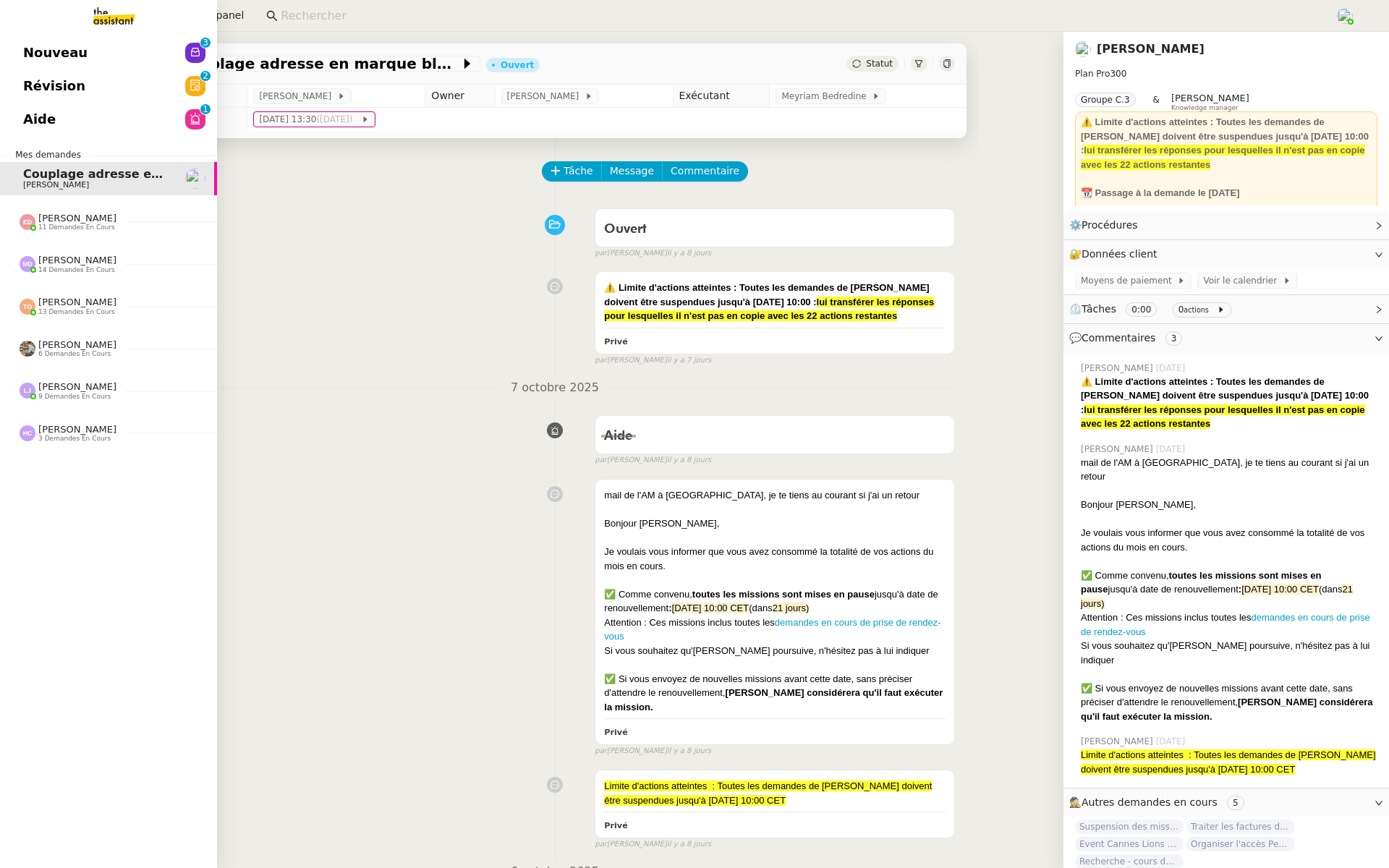
click at [26, 83] on span "Révision" at bounding box center [54, 86] width 62 height 21
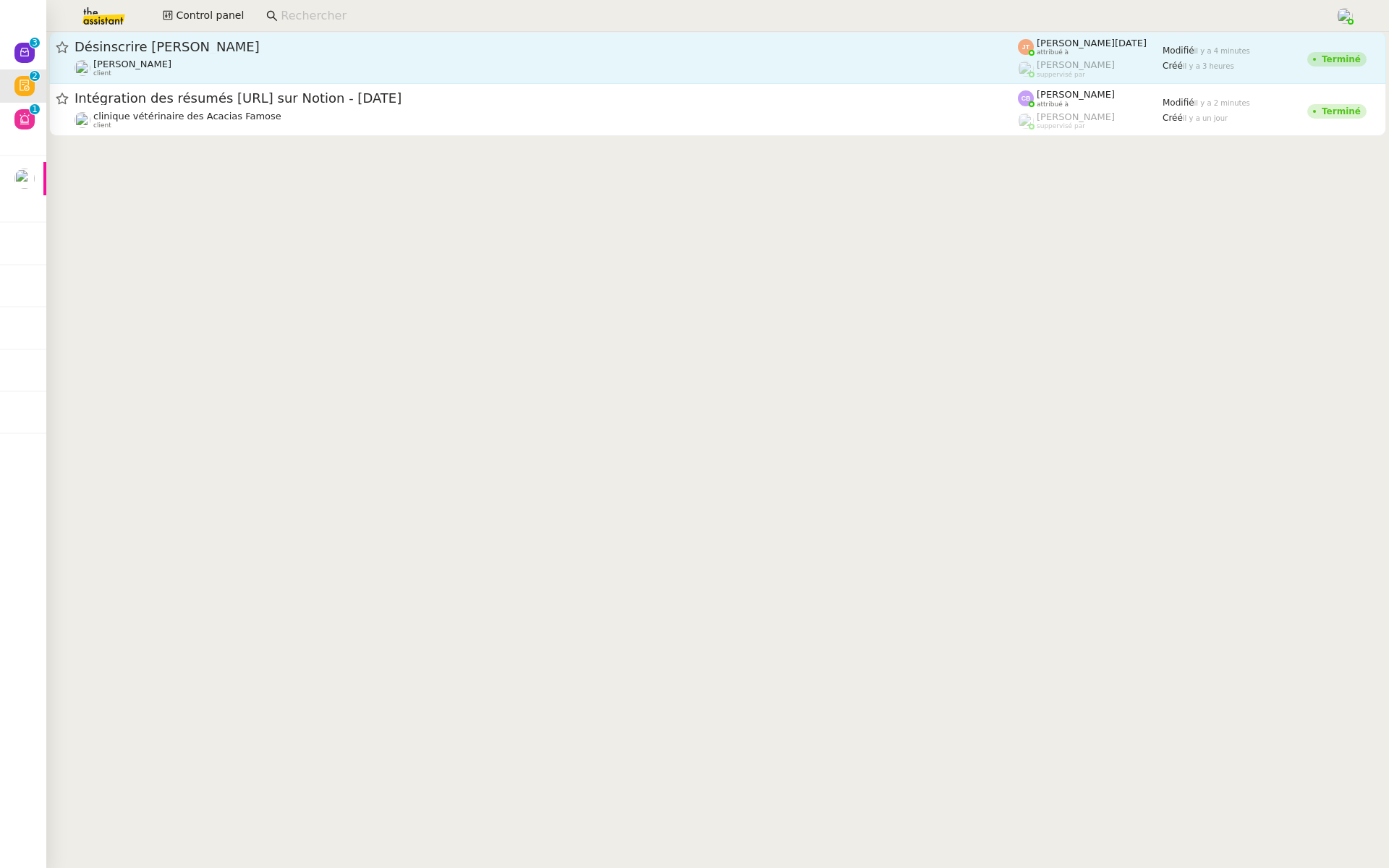
click at [160, 52] on span "Désinscrire Achille Coenegracht" at bounding box center [546, 46] width 943 height 13
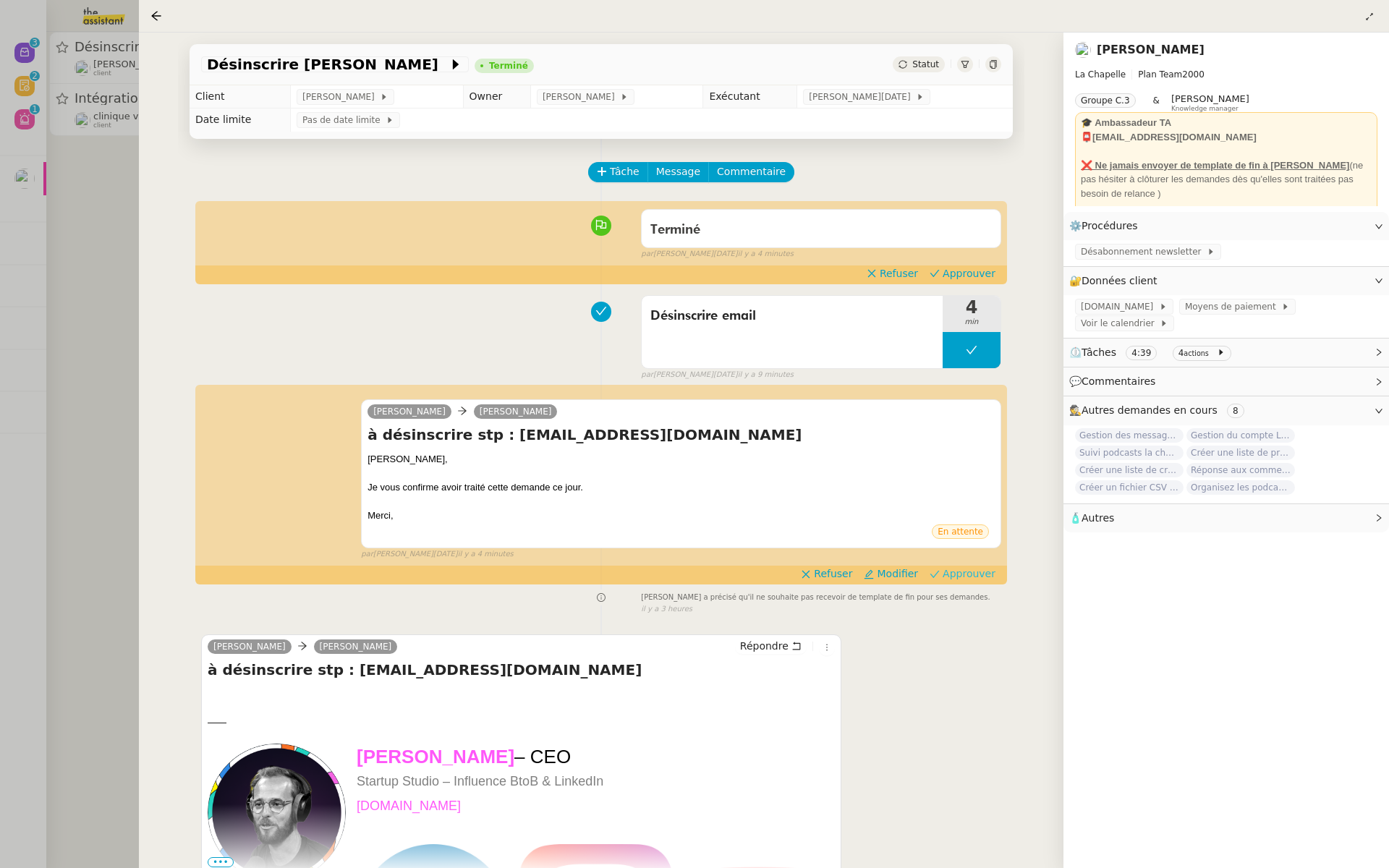
click at [970, 577] on span "Approuver" at bounding box center [969, 574] width 53 height 15
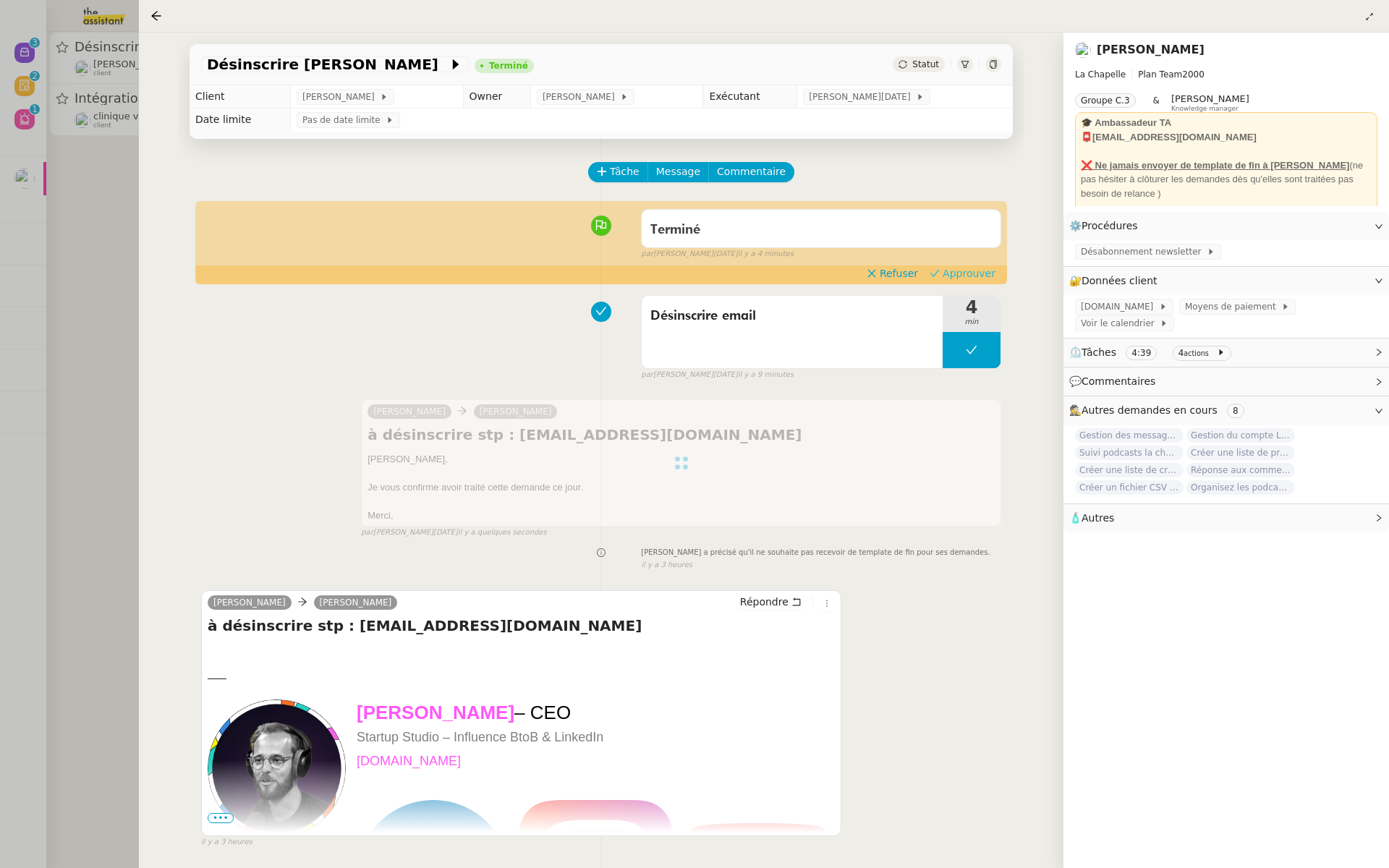
click at [975, 274] on span "Approuver" at bounding box center [969, 273] width 53 height 15
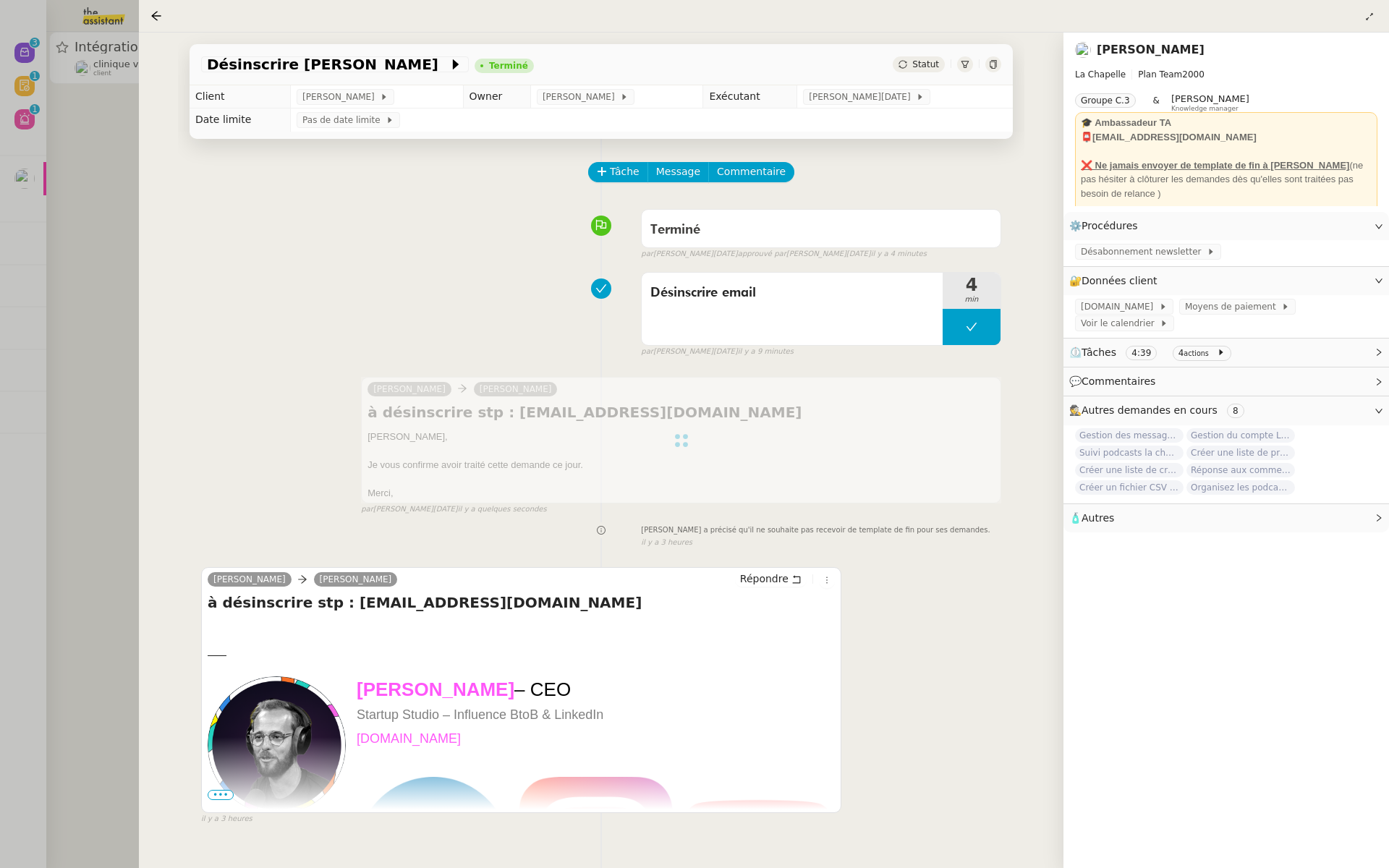
click at [79, 191] on div at bounding box center [694, 434] width 1389 height 868
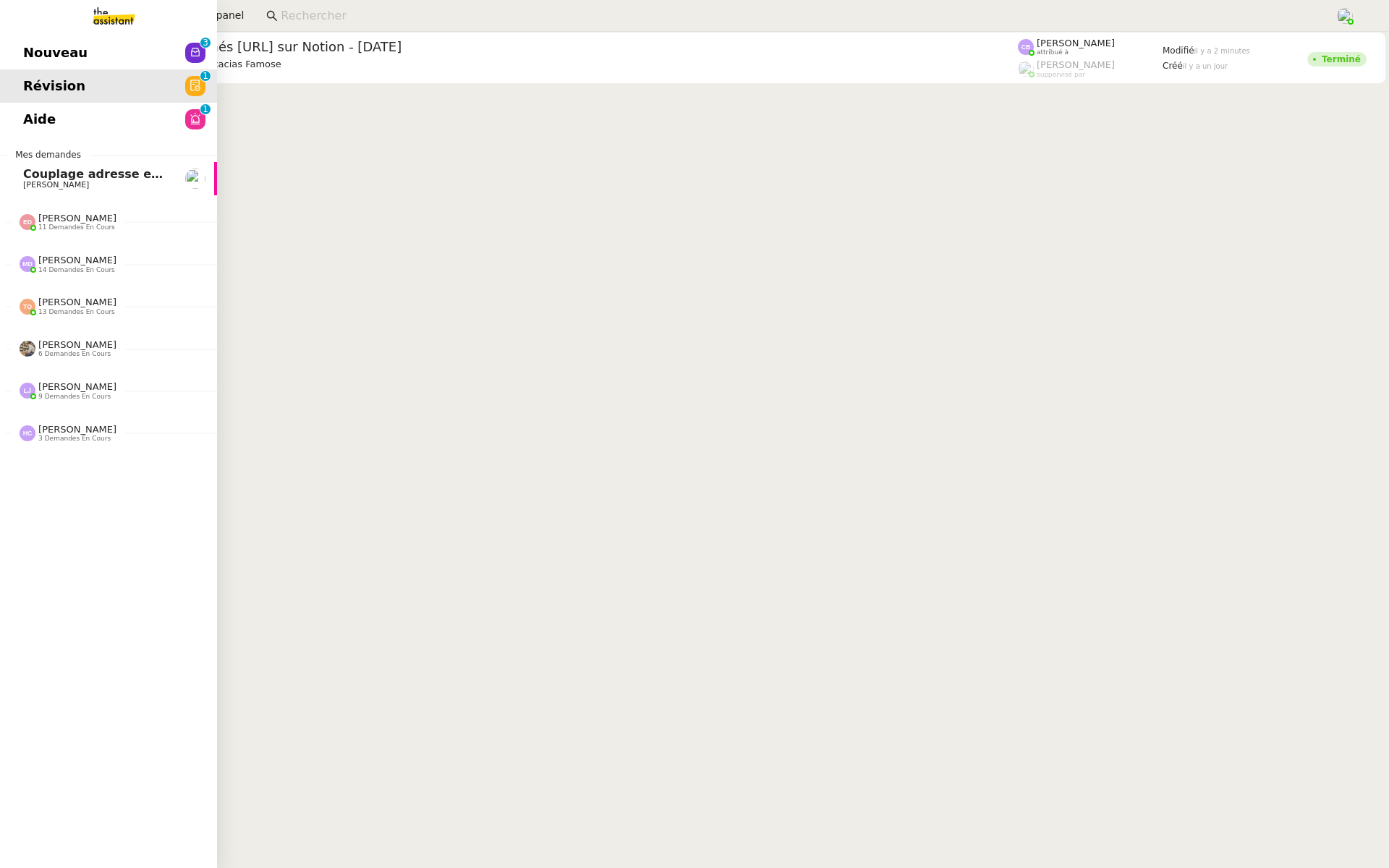
click at [76, 227] on span "11 demandes en cours" at bounding box center [76, 227] width 76 height 8
click at [81, 499] on span "[PERSON_NAME]" at bounding box center [96, 502] width 146 height 9
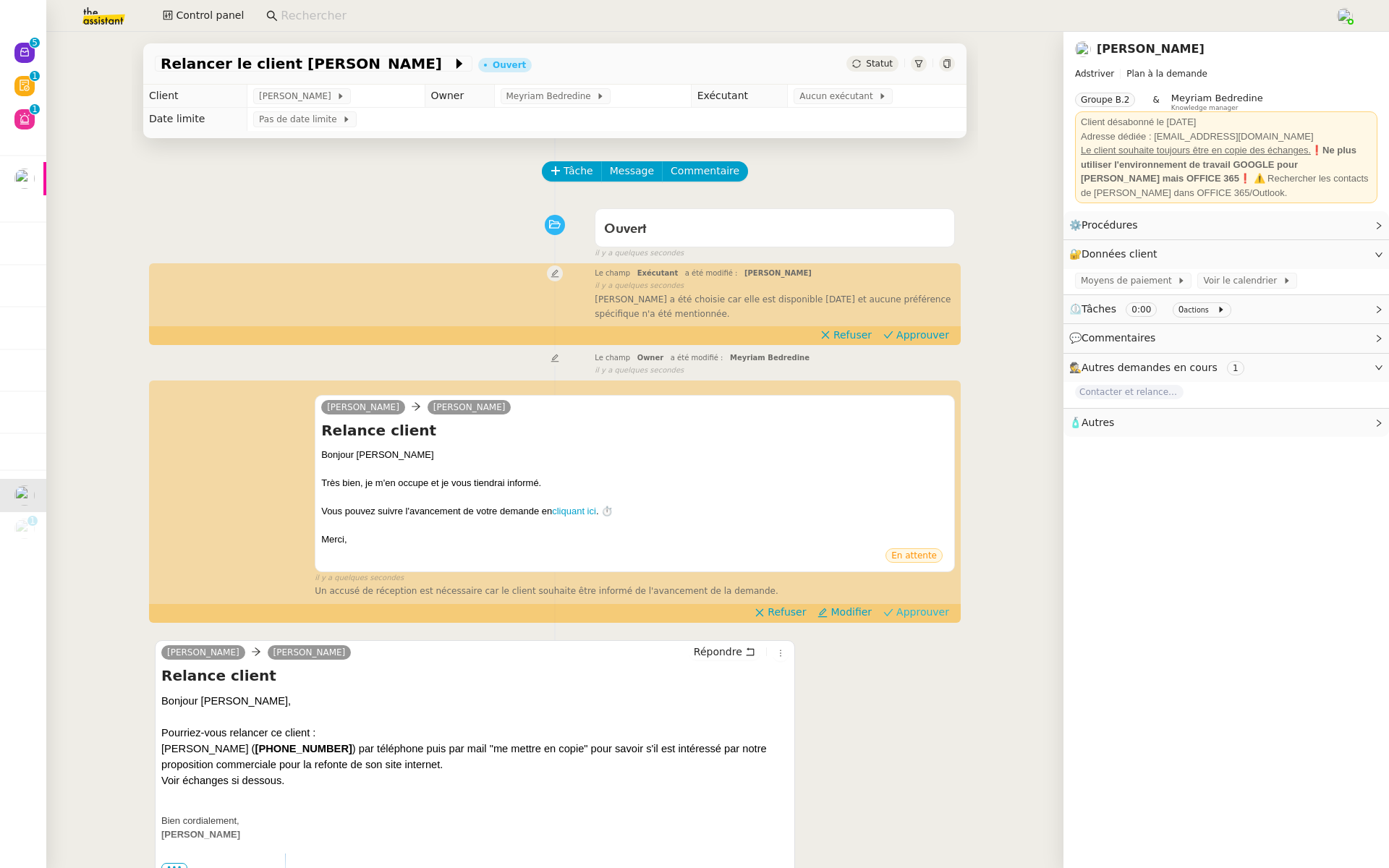
click at [928, 615] on span "Approuver" at bounding box center [923, 612] width 53 height 15
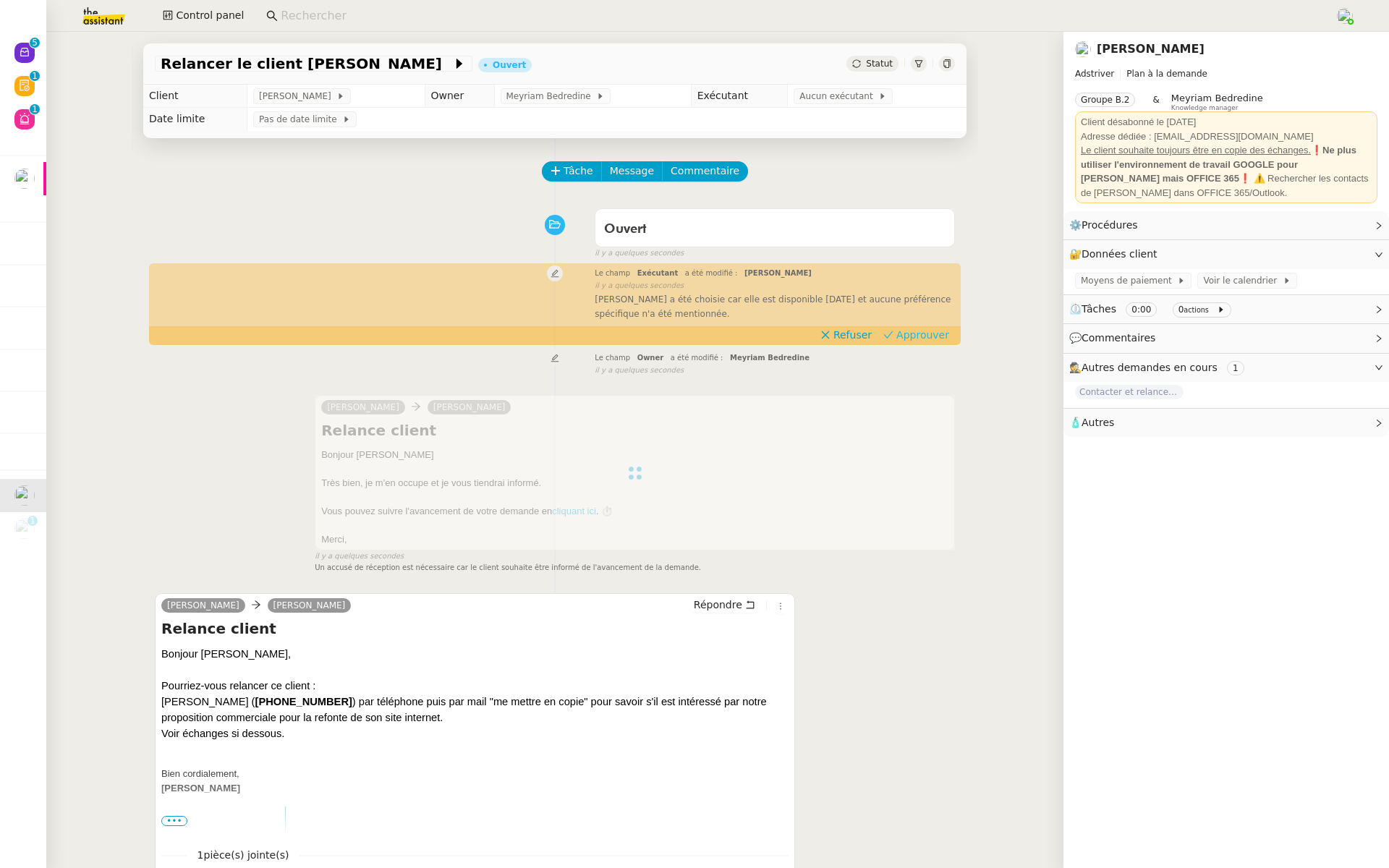
click at [925, 336] on span "Approuver" at bounding box center [923, 335] width 53 height 15
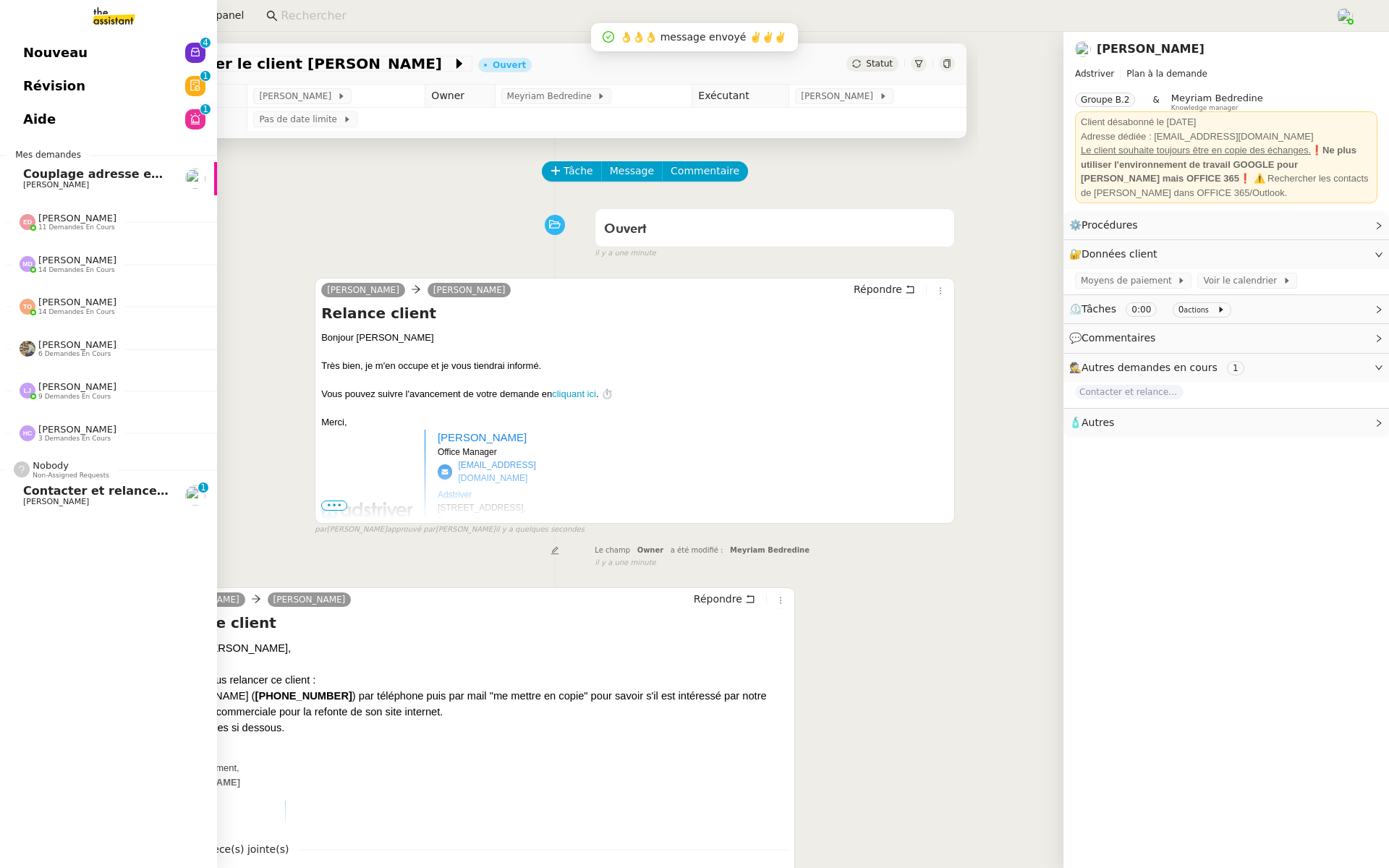
click at [32, 489] on span "Contacter et relancer clients potentiels" at bounding box center [151, 491] width 257 height 14
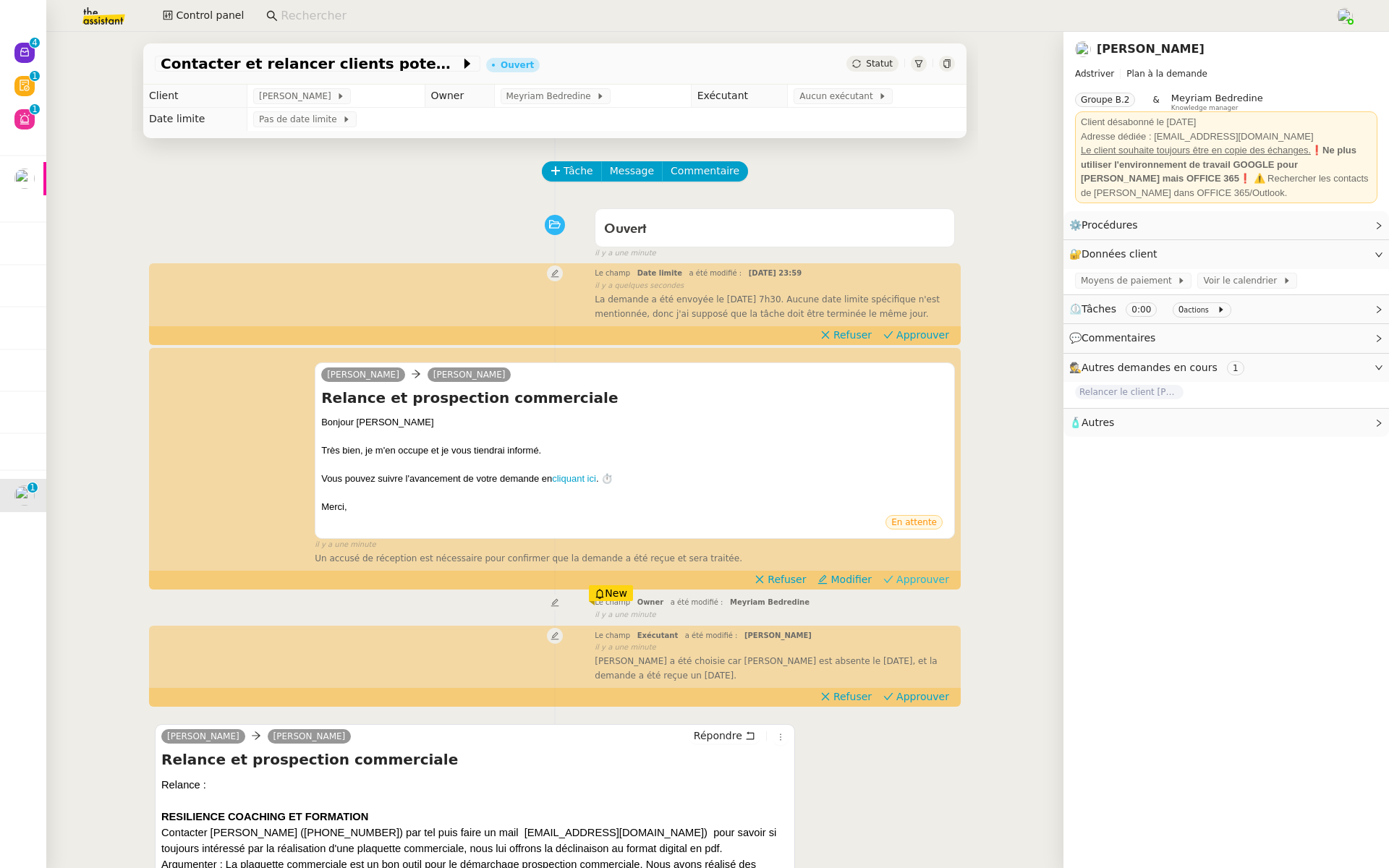
click at [919, 575] on span "Approuver" at bounding box center [923, 580] width 53 height 15
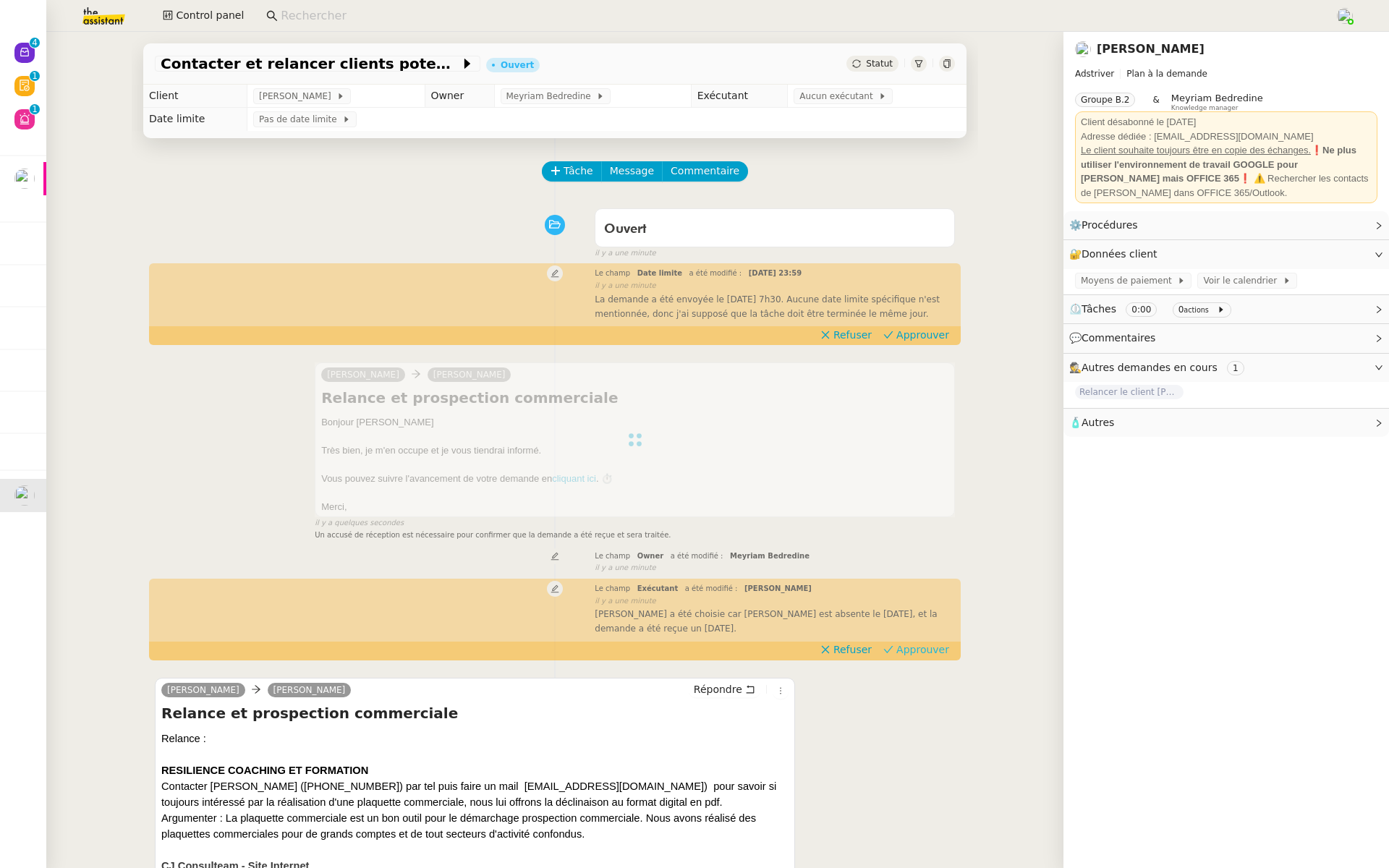
click at [931, 649] on span "Approuver" at bounding box center [923, 649] width 53 height 15
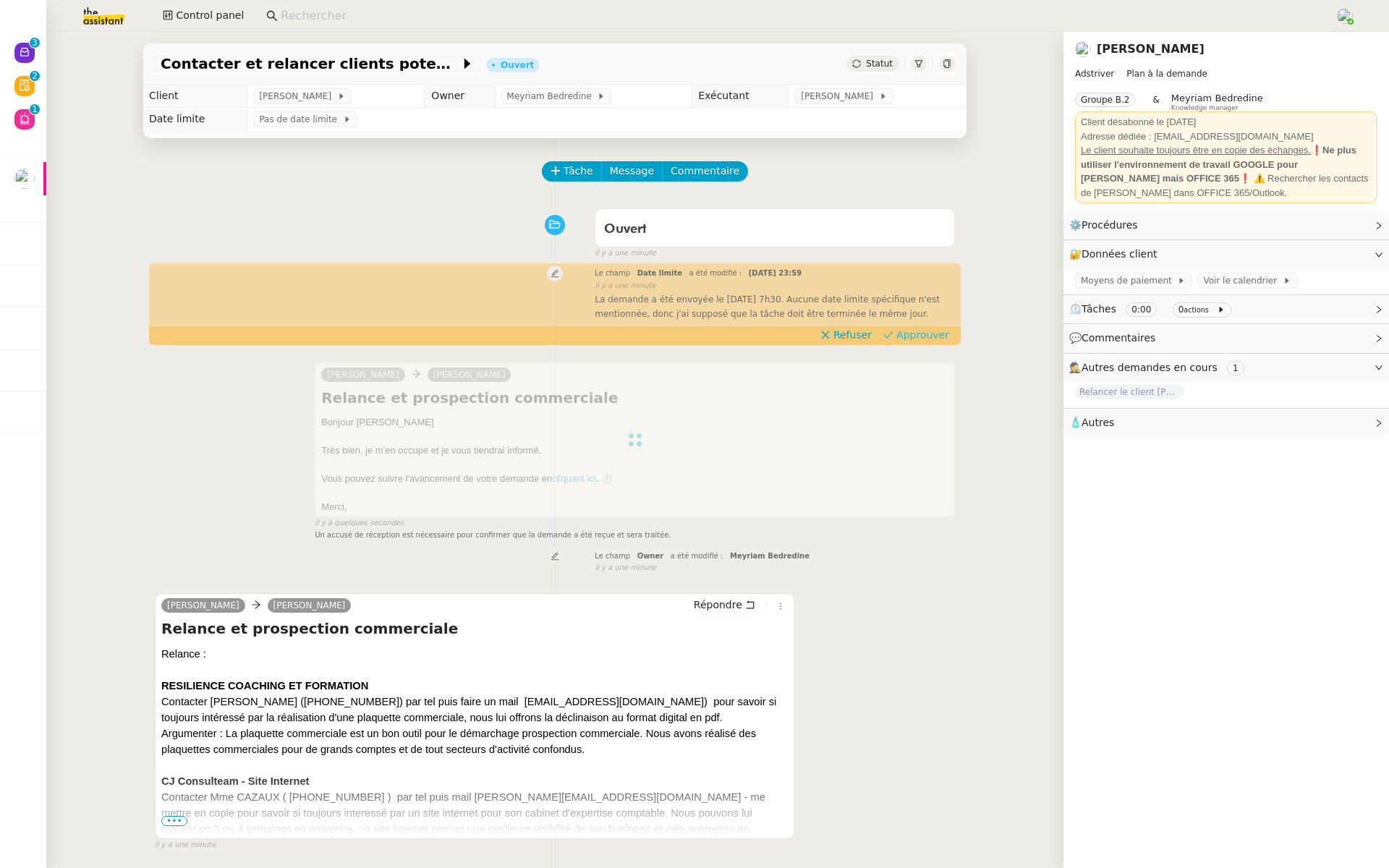
click at [940, 329] on span "Approuver" at bounding box center [923, 335] width 53 height 15
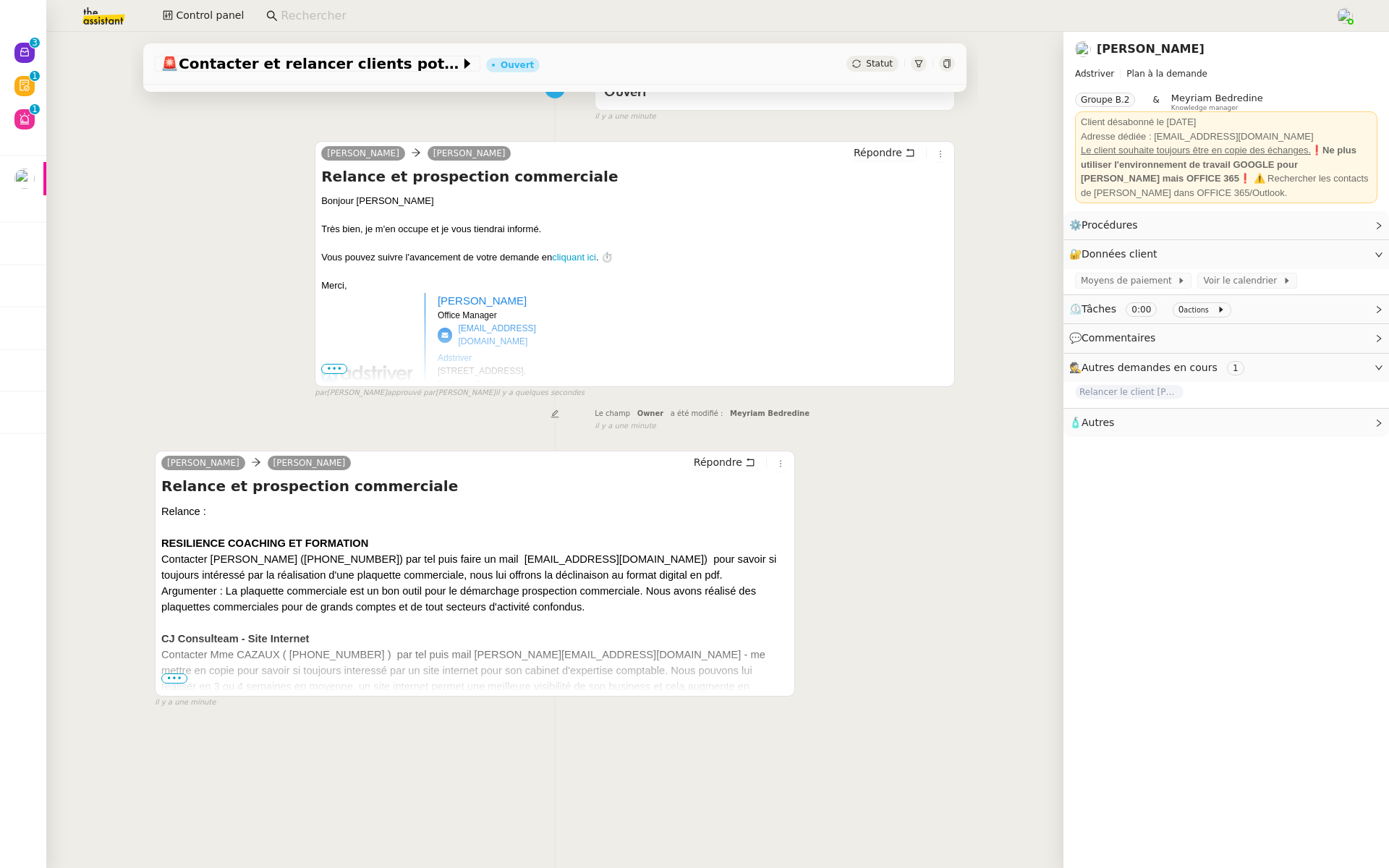
scroll to position [184, 0]
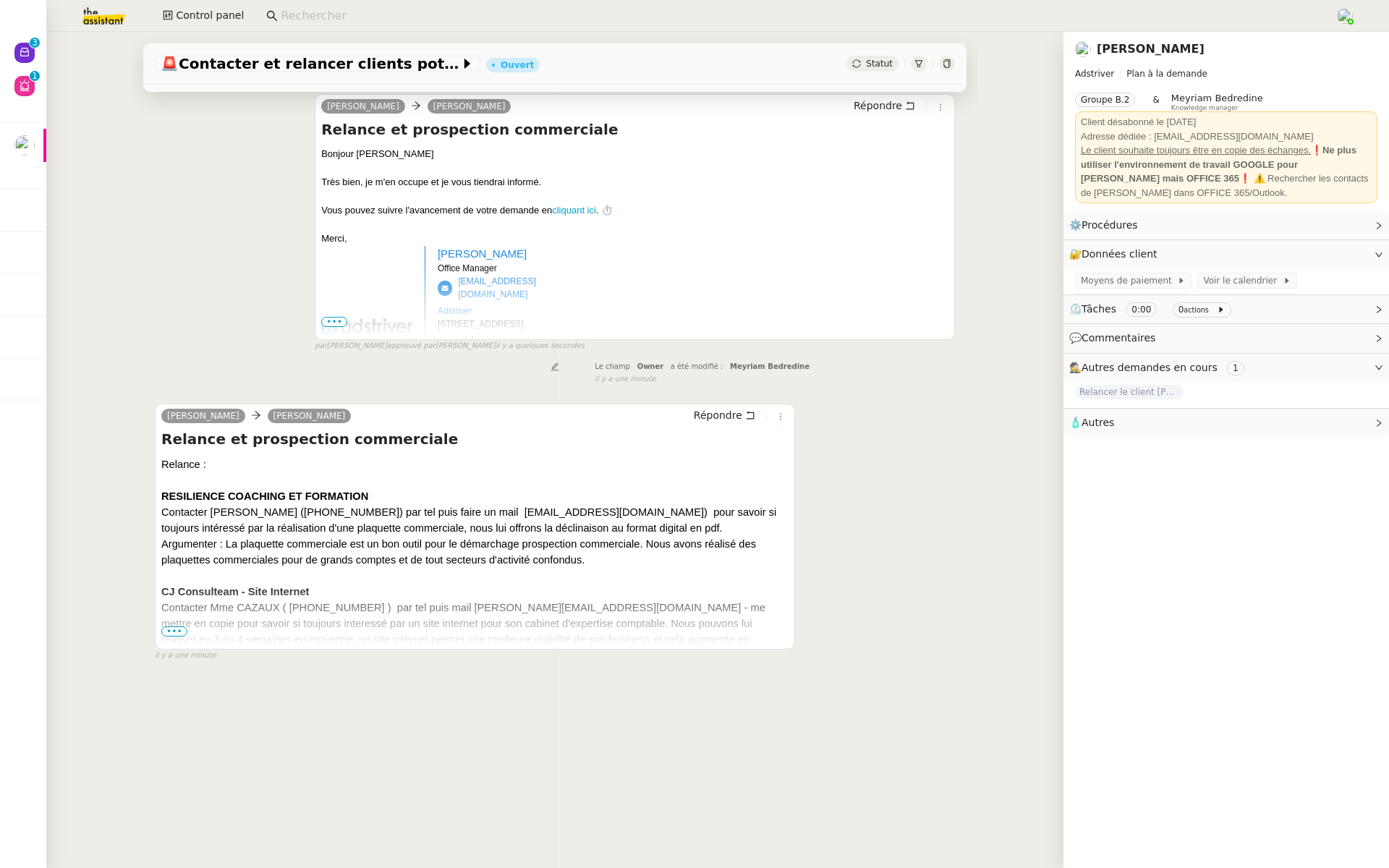
click at [173, 632] on span "•••" at bounding box center [174, 632] width 26 height 10
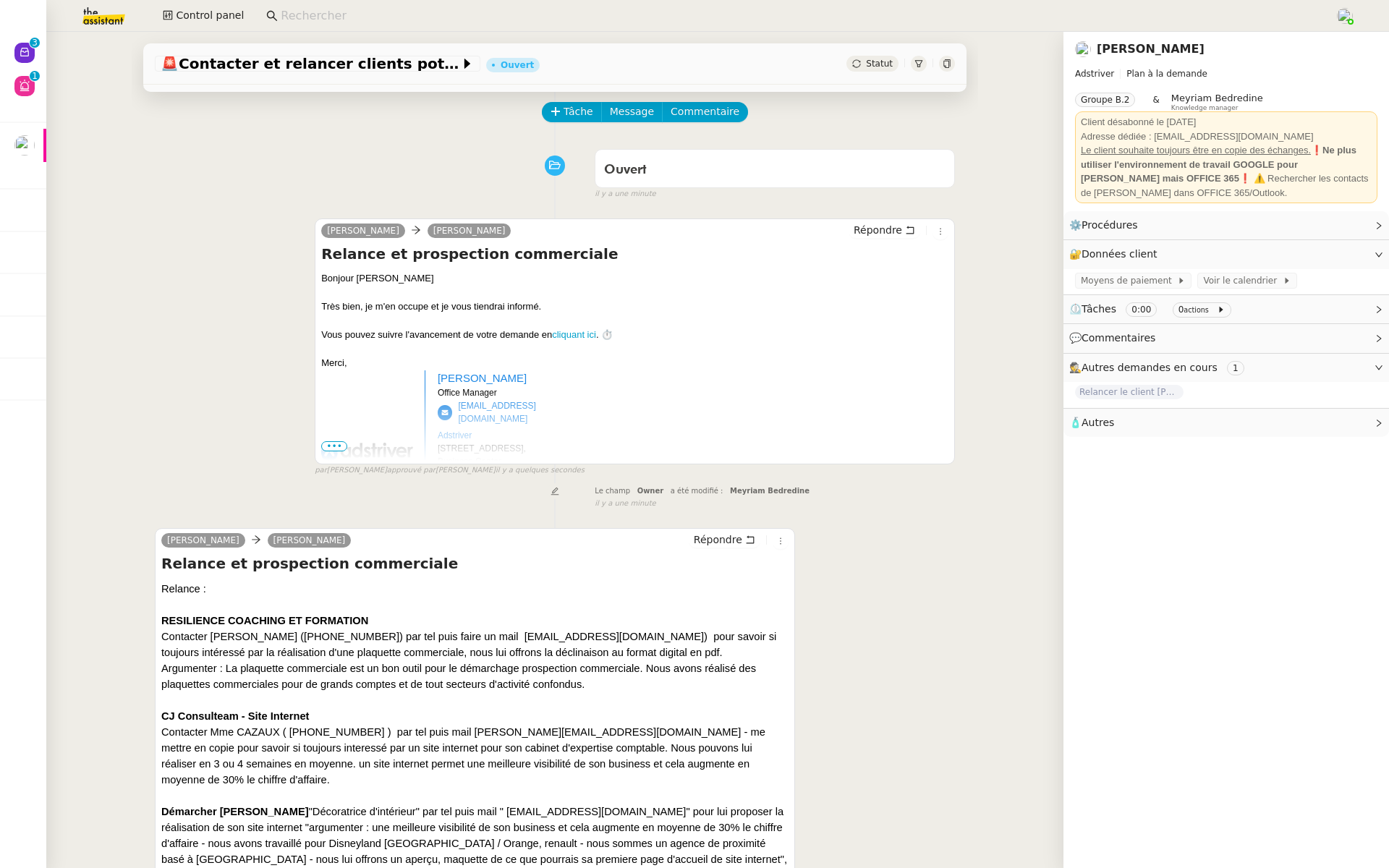
scroll to position [0, 0]
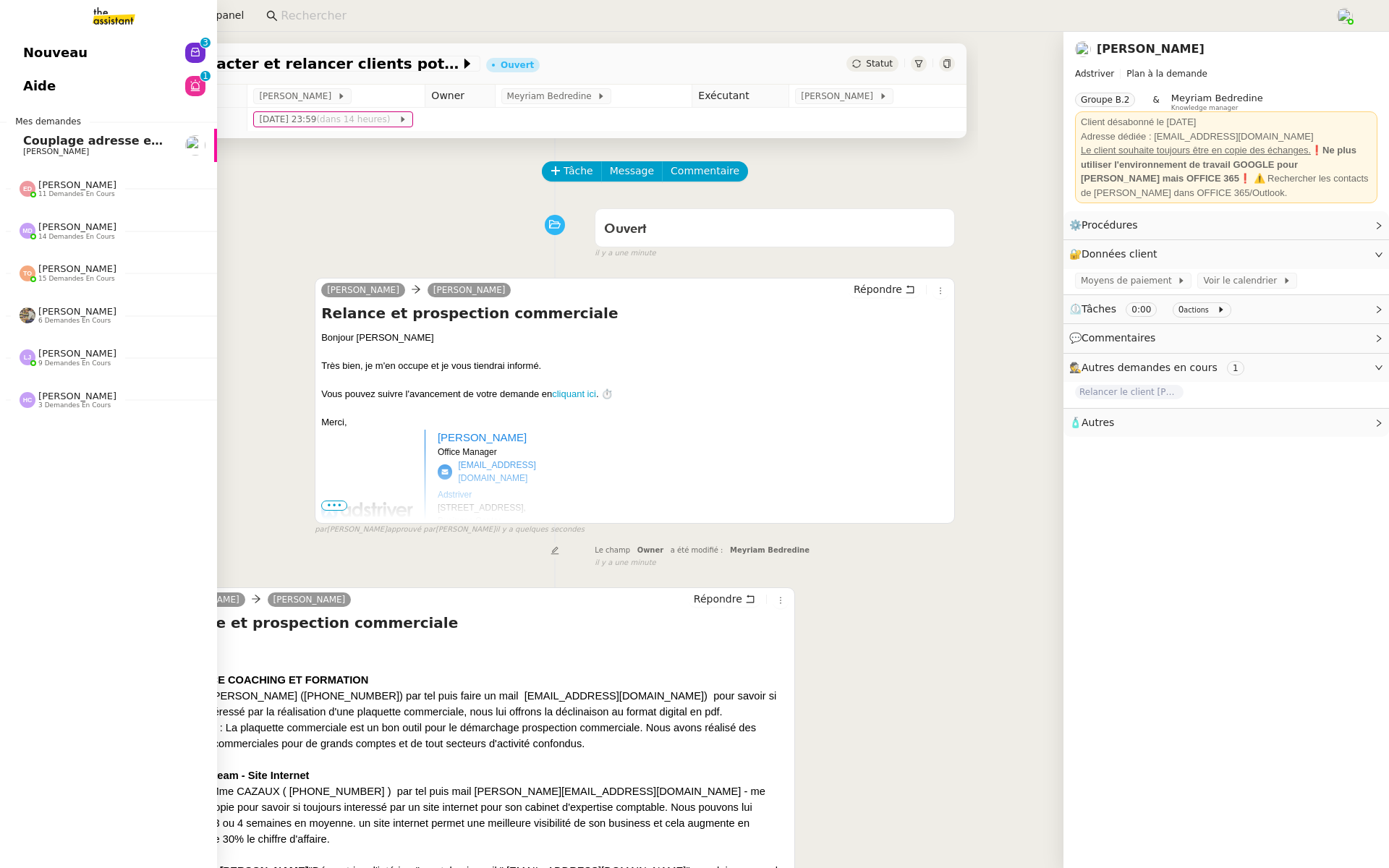
click at [77, 94] on link "Aide 0 1 2 3 4 5 6 7 8 9" at bounding box center [108, 86] width 217 height 33
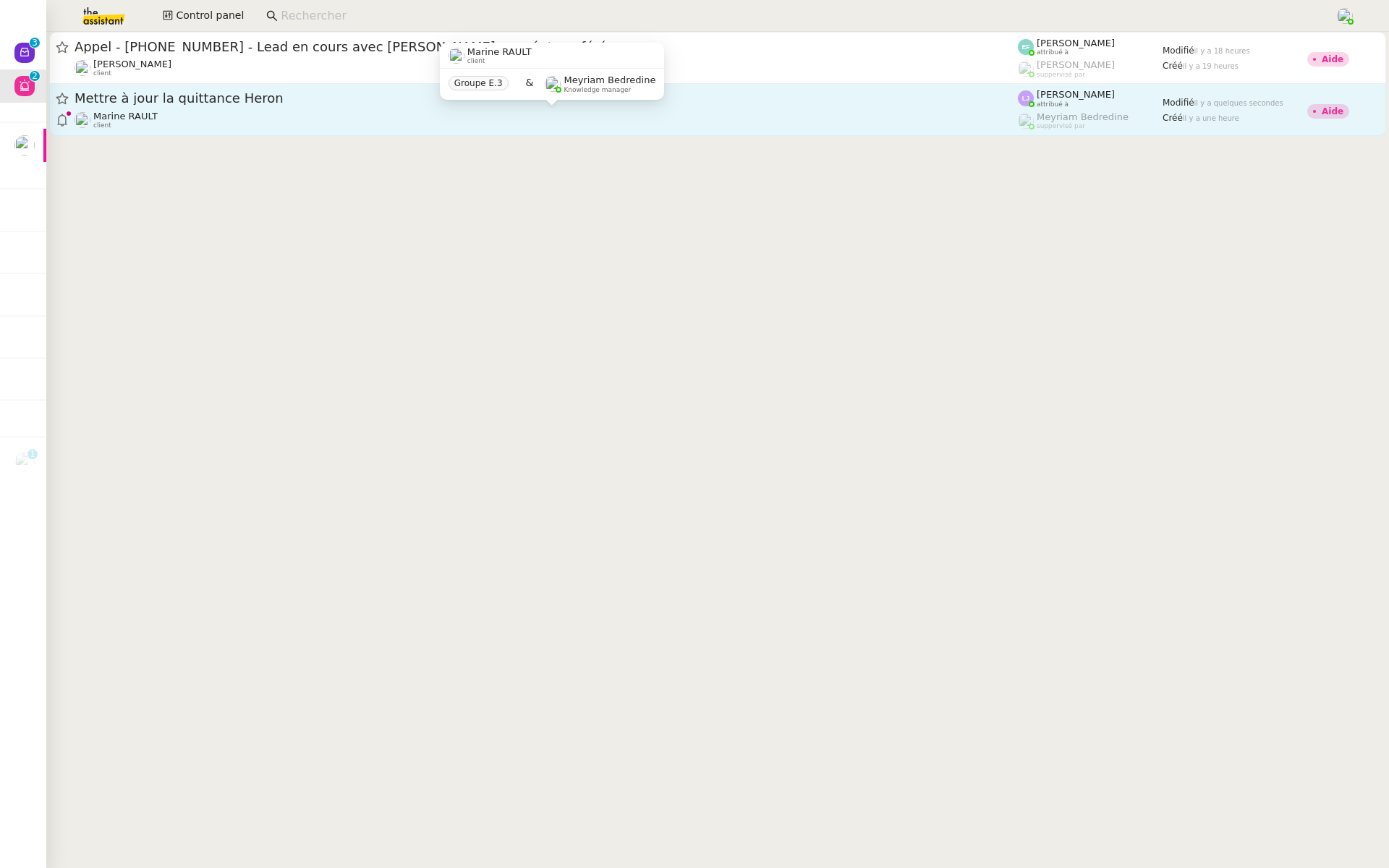
click at [311, 115] on div "Marine RAULT client" at bounding box center [546, 120] width 943 height 19
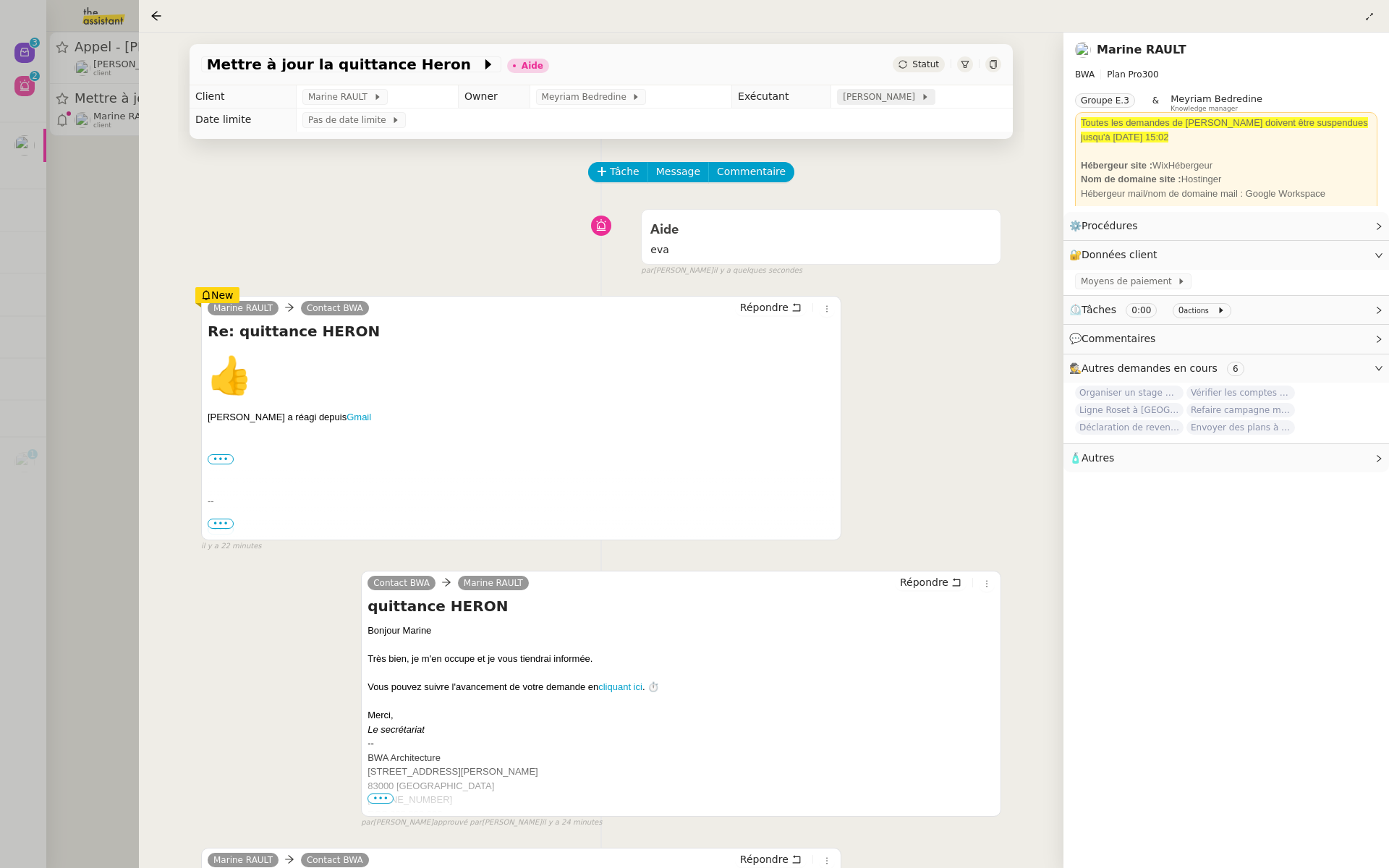
click at [891, 90] on div "[PERSON_NAME]" at bounding box center [886, 97] width 98 height 16
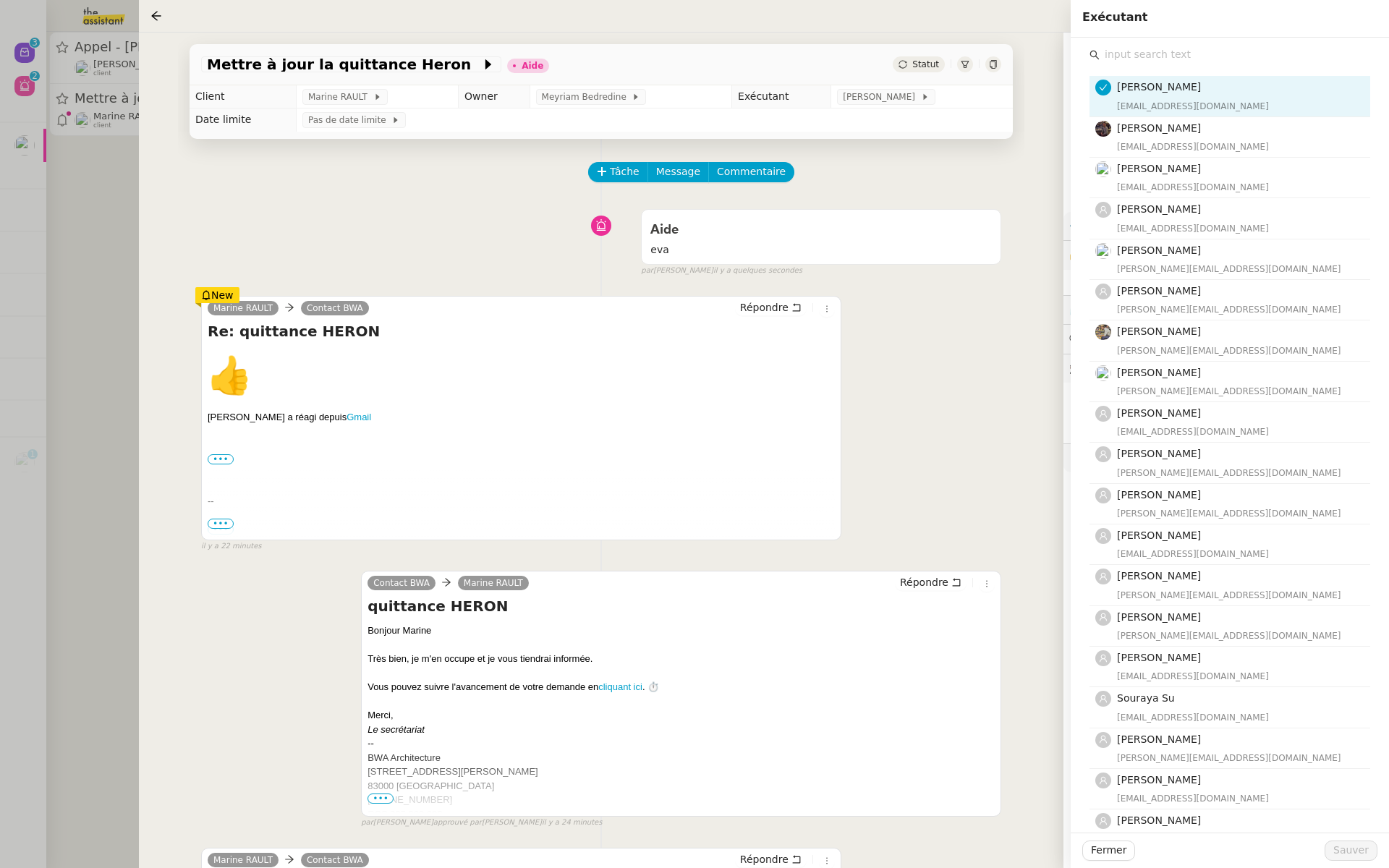
click at [1117, 55] on input "text" at bounding box center [1234, 54] width 270 height 20
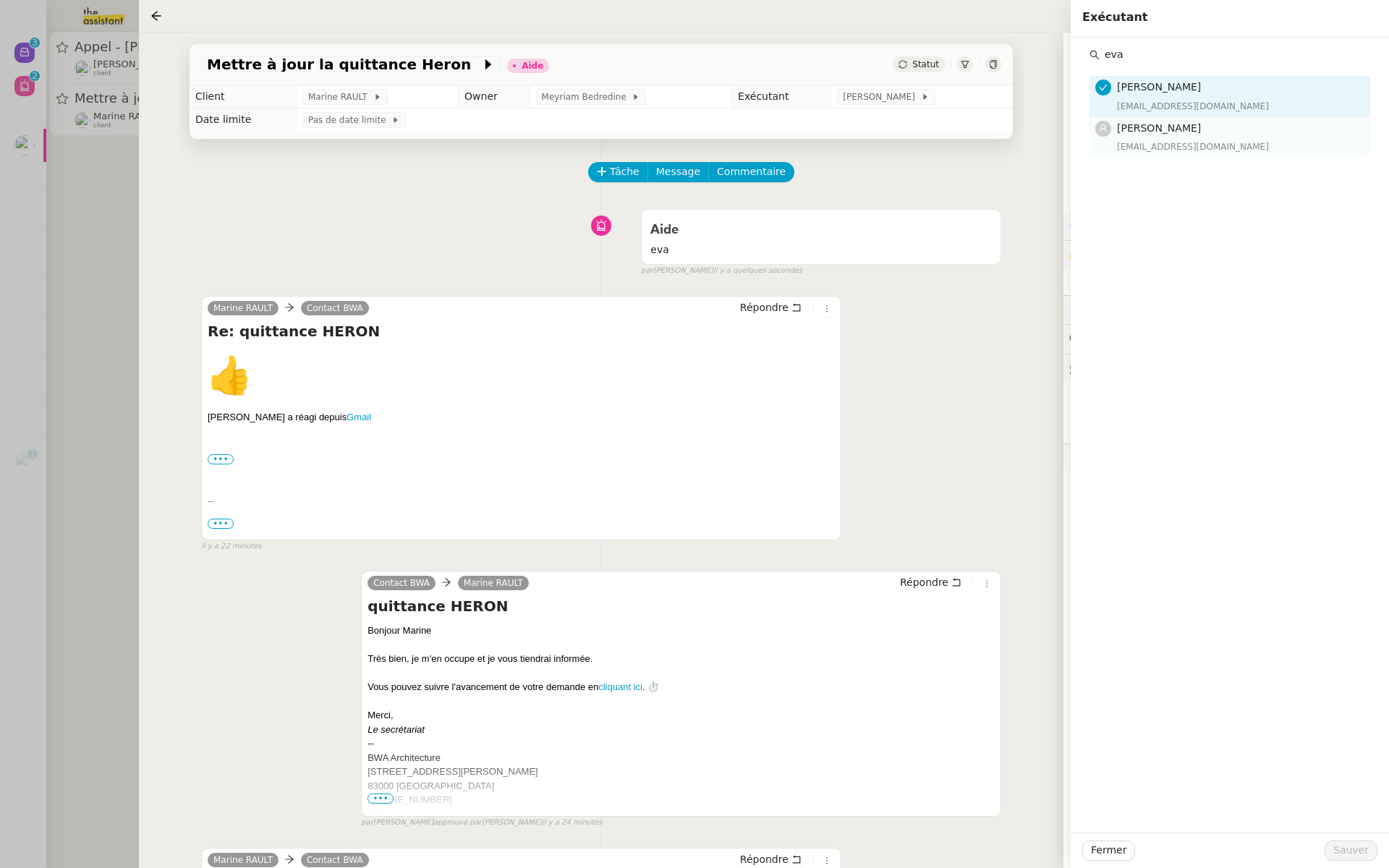
type input "eva"
click at [1158, 127] on span "[PERSON_NAME]" at bounding box center [1159, 127] width 84 height 11
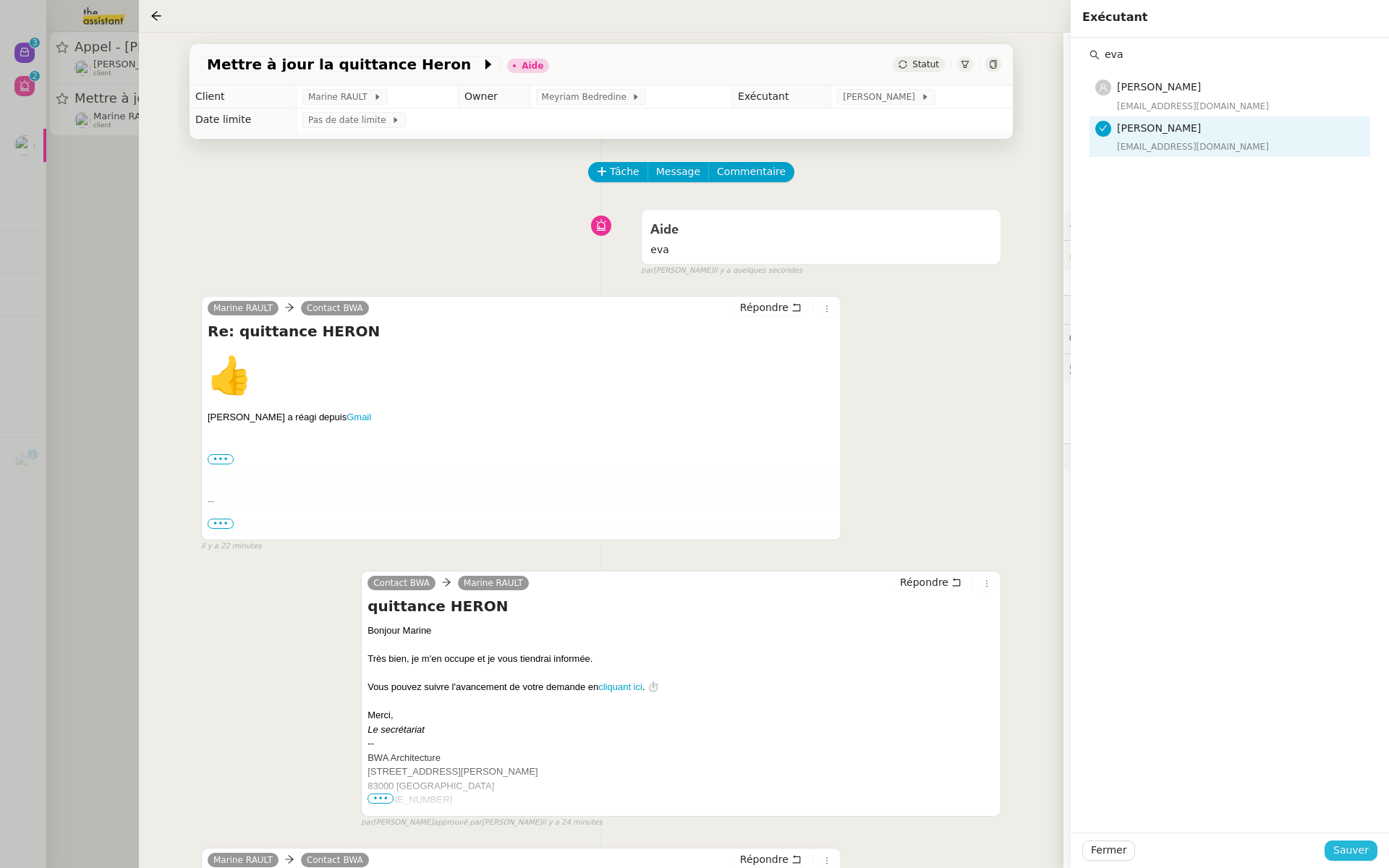
click at [1350, 843] on span "Sauver" at bounding box center [1350, 850] width 35 height 16
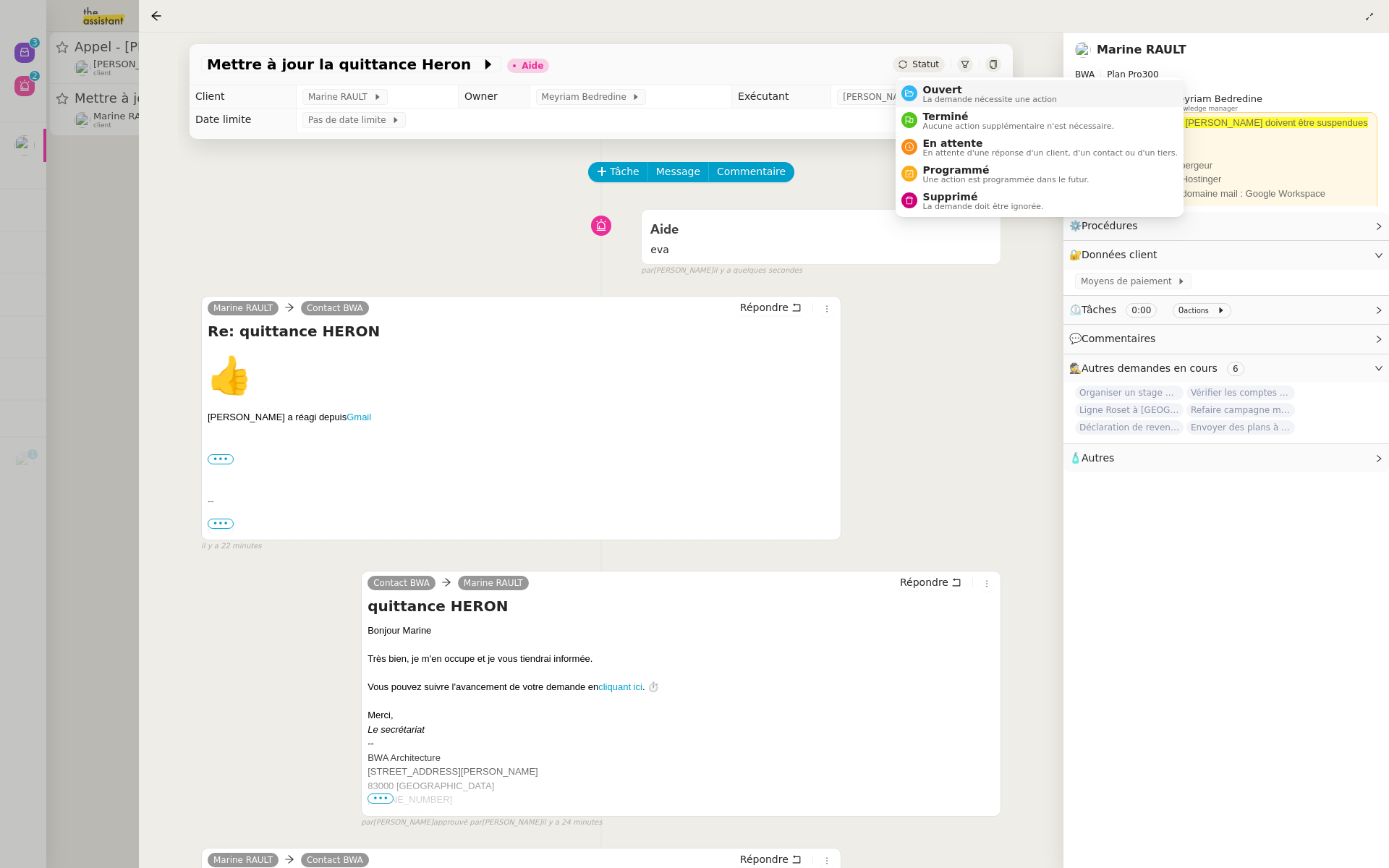
click at [929, 91] on span "Ouvert" at bounding box center [991, 89] width 135 height 11
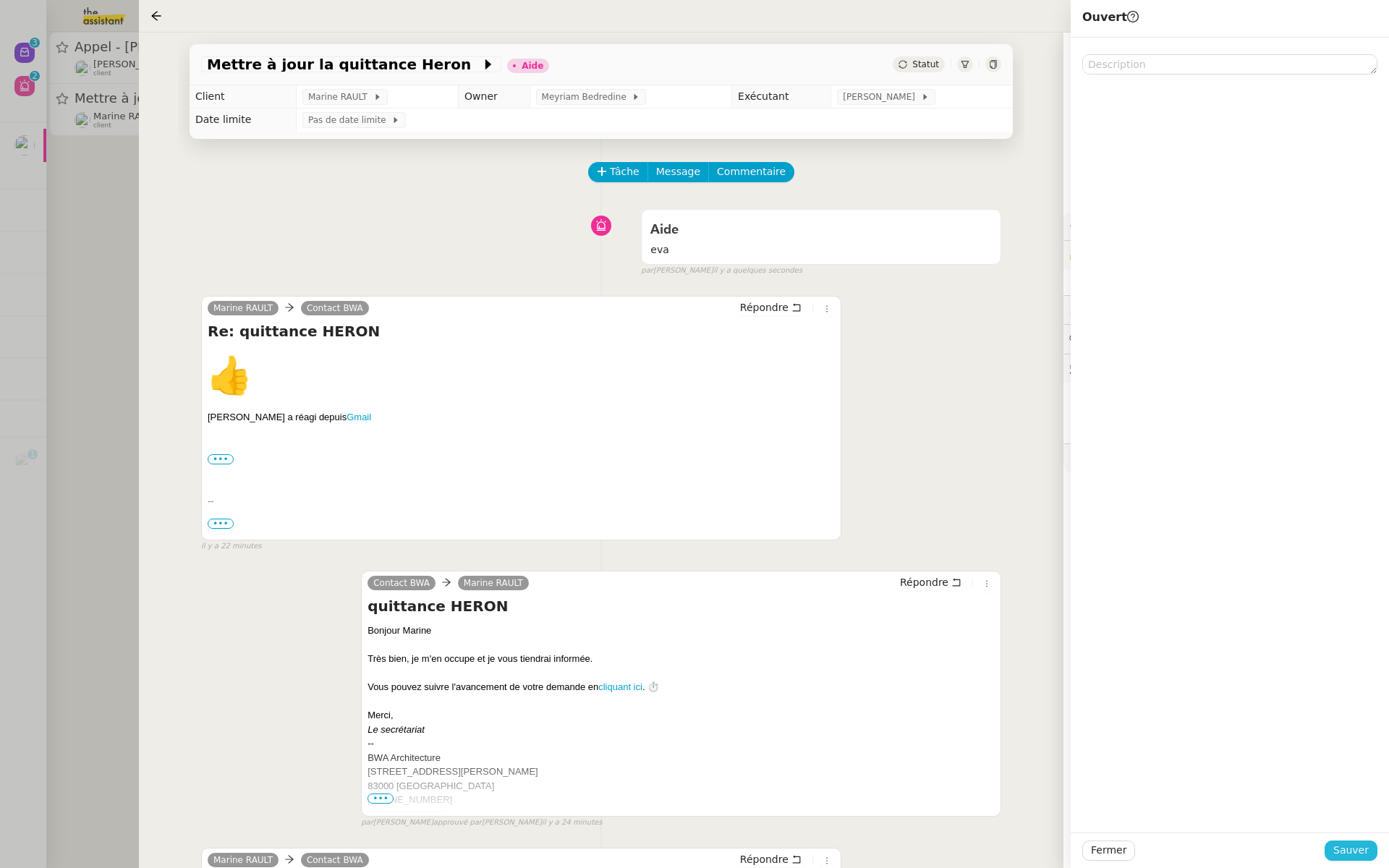
click at [1343, 846] on span "Sauver" at bounding box center [1350, 850] width 35 height 16
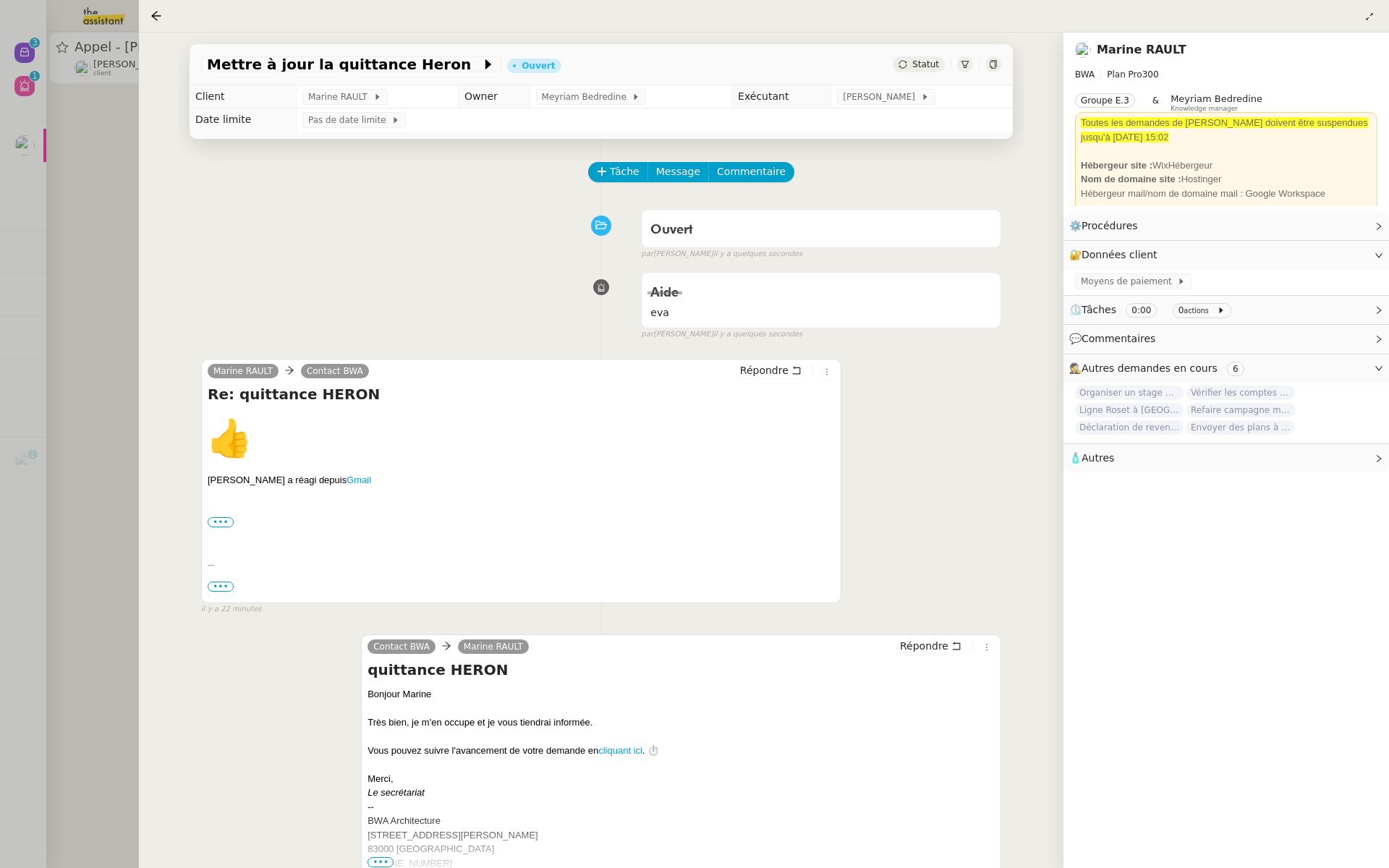
click at [64, 148] on div at bounding box center [694, 434] width 1389 height 868
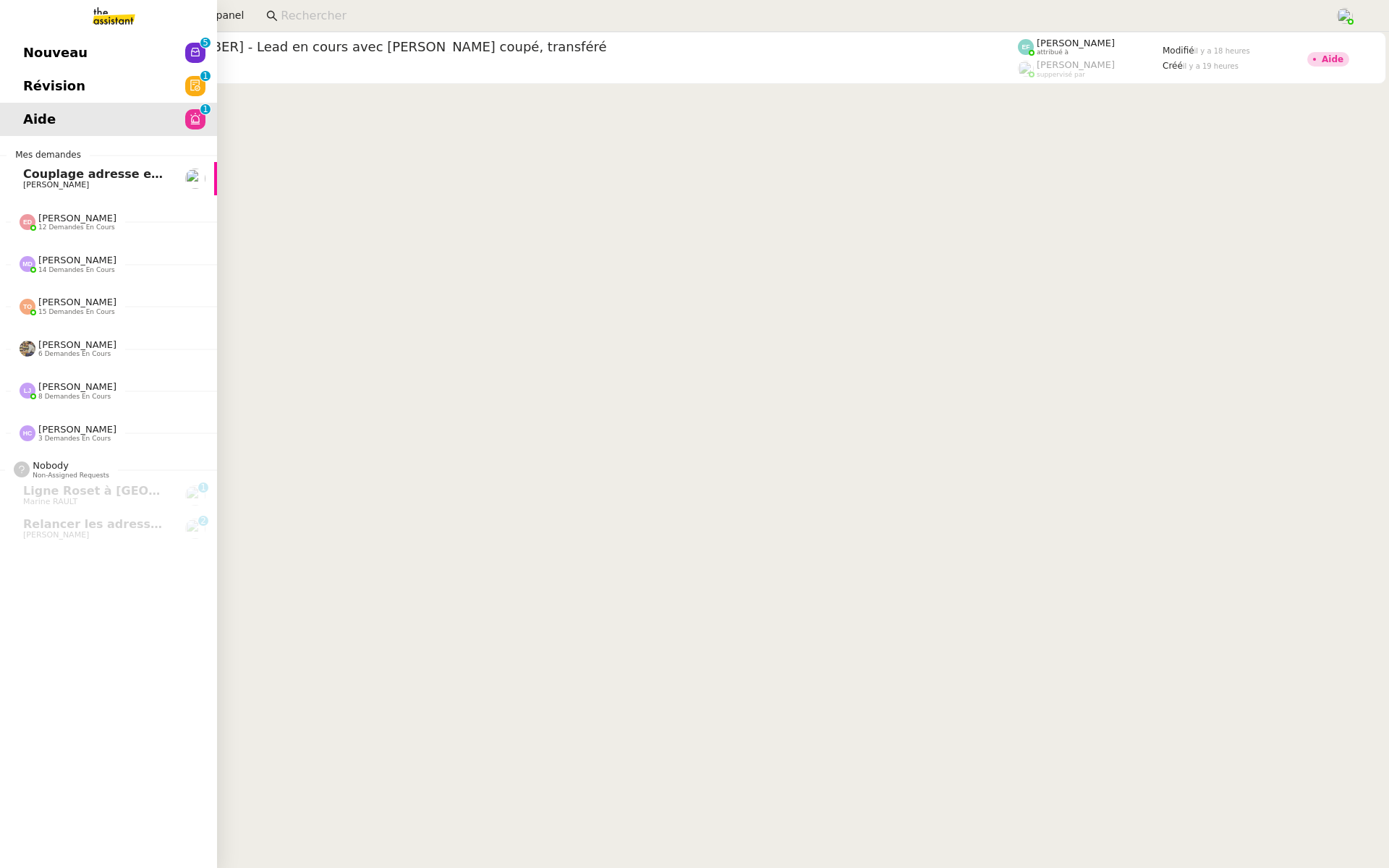
click at [15, 94] on link "Révision 0 1 2 3 4 5 6 7 8 9" at bounding box center [108, 86] width 217 height 33
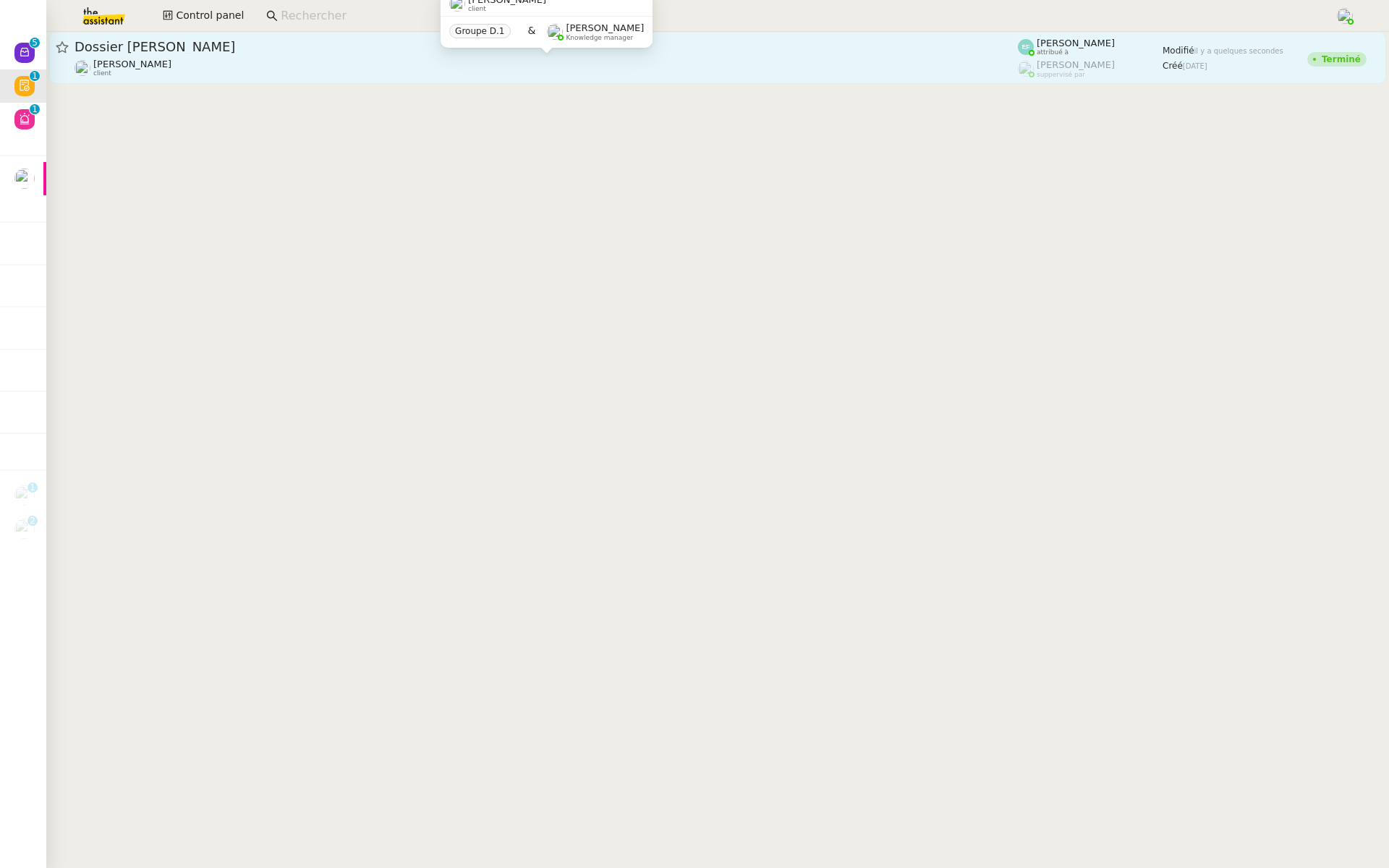
click at [185, 62] on div "Florent Seiler client" at bounding box center [546, 68] width 943 height 19
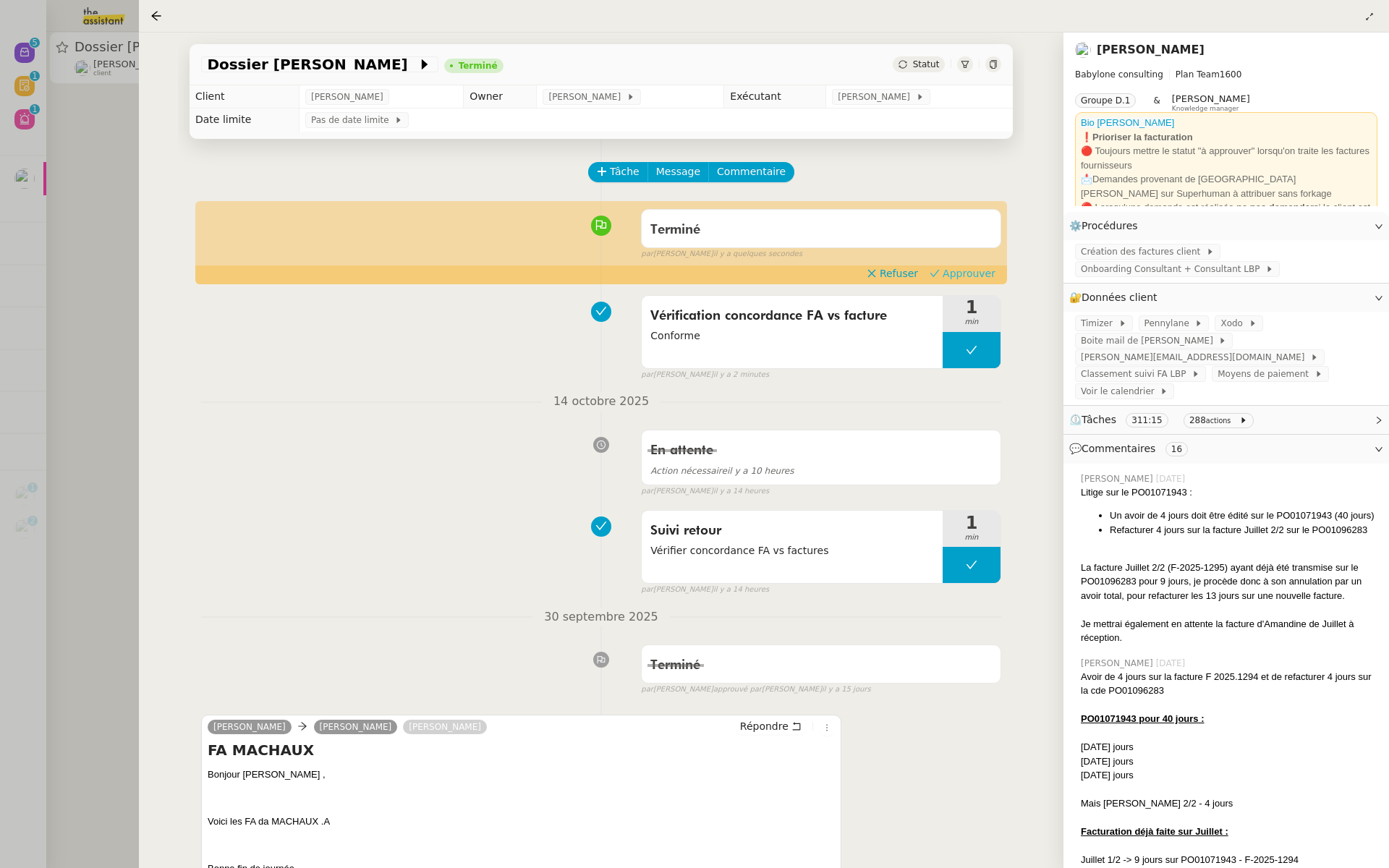
click at [977, 272] on span "Approuver" at bounding box center [969, 273] width 53 height 15
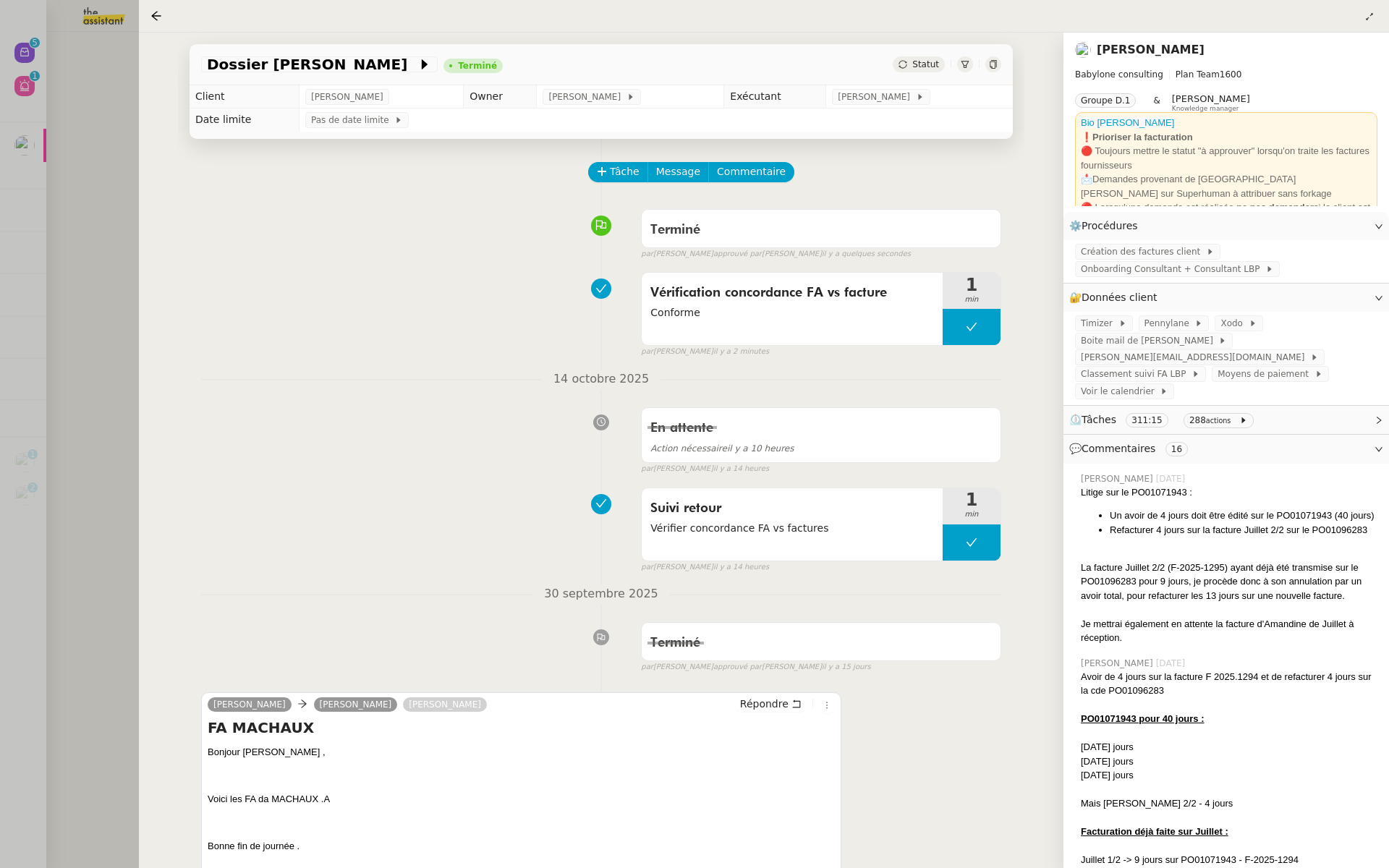
click at [67, 159] on div at bounding box center [694, 434] width 1389 height 868
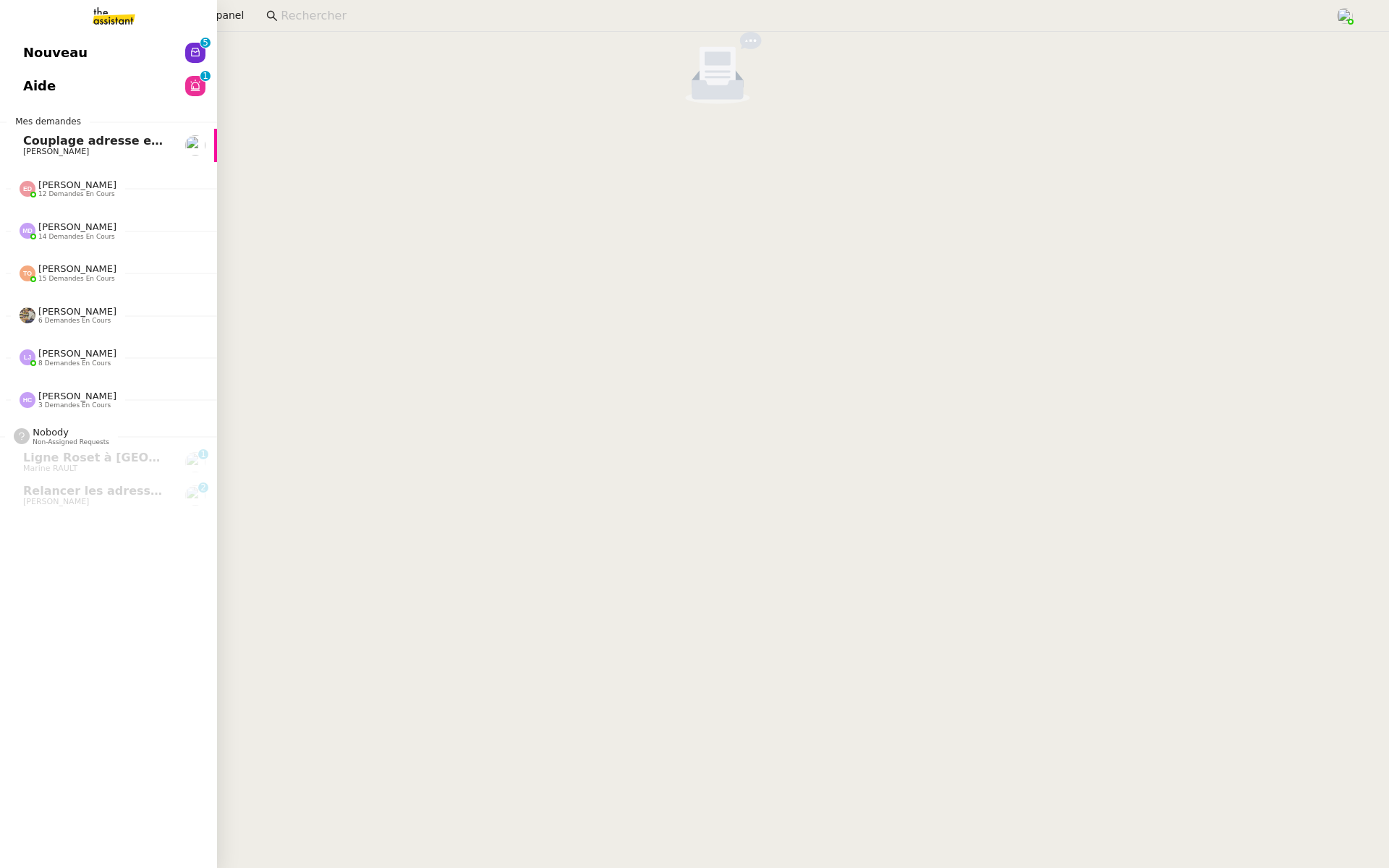
click at [27, 45] on span "Nouveau" at bounding box center [55, 52] width 64 height 21
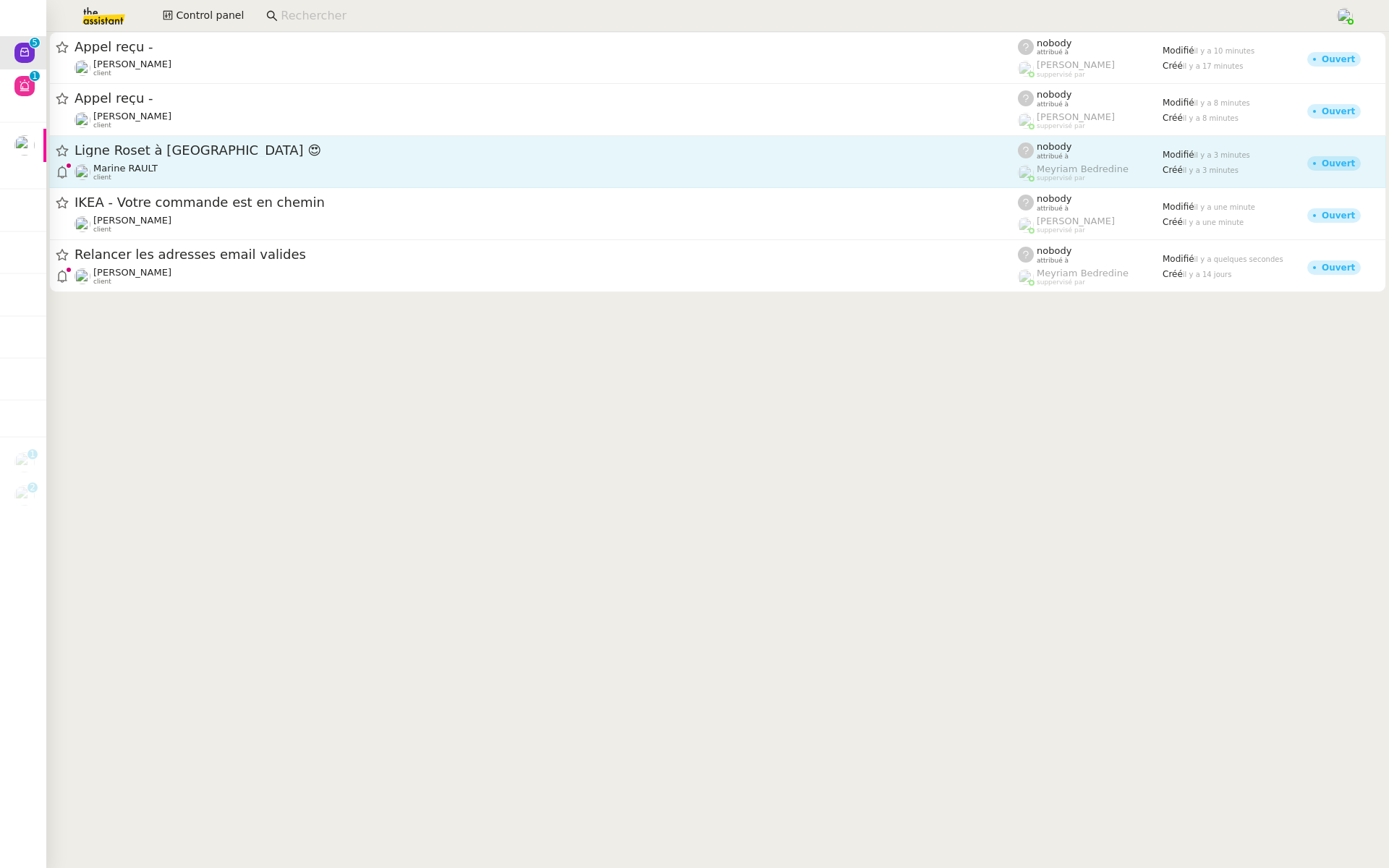
click at [208, 146] on span "Ligne Roset à Toulon 😍" at bounding box center [546, 150] width 943 height 13
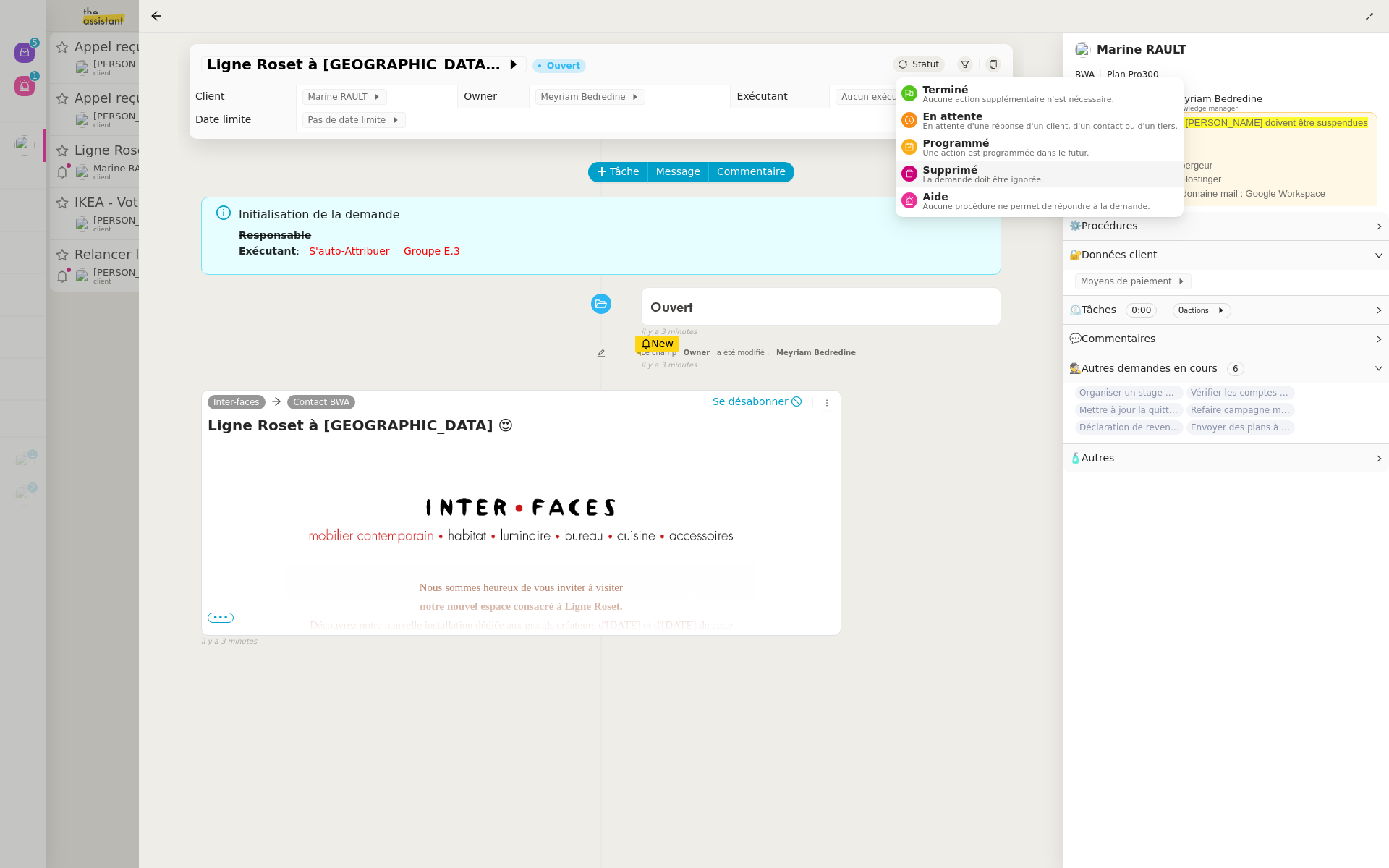
click at [942, 170] on span "Supprimé" at bounding box center [984, 169] width 121 height 11
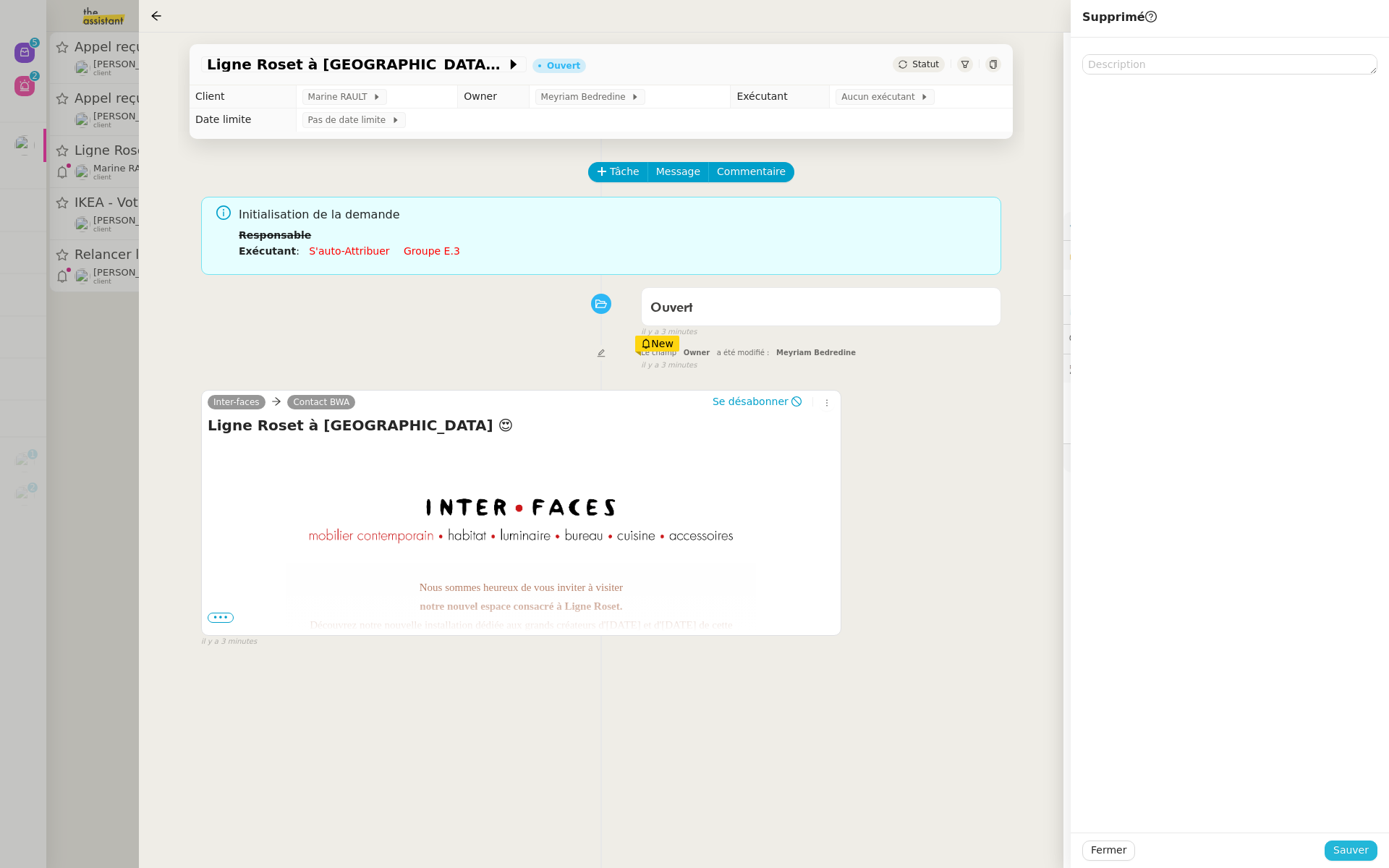
click at [1348, 853] on span "Sauver" at bounding box center [1350, 850] width 35 height 16
click at [88, 337] on div at bounding box center [694, 434] width 1389 height 868
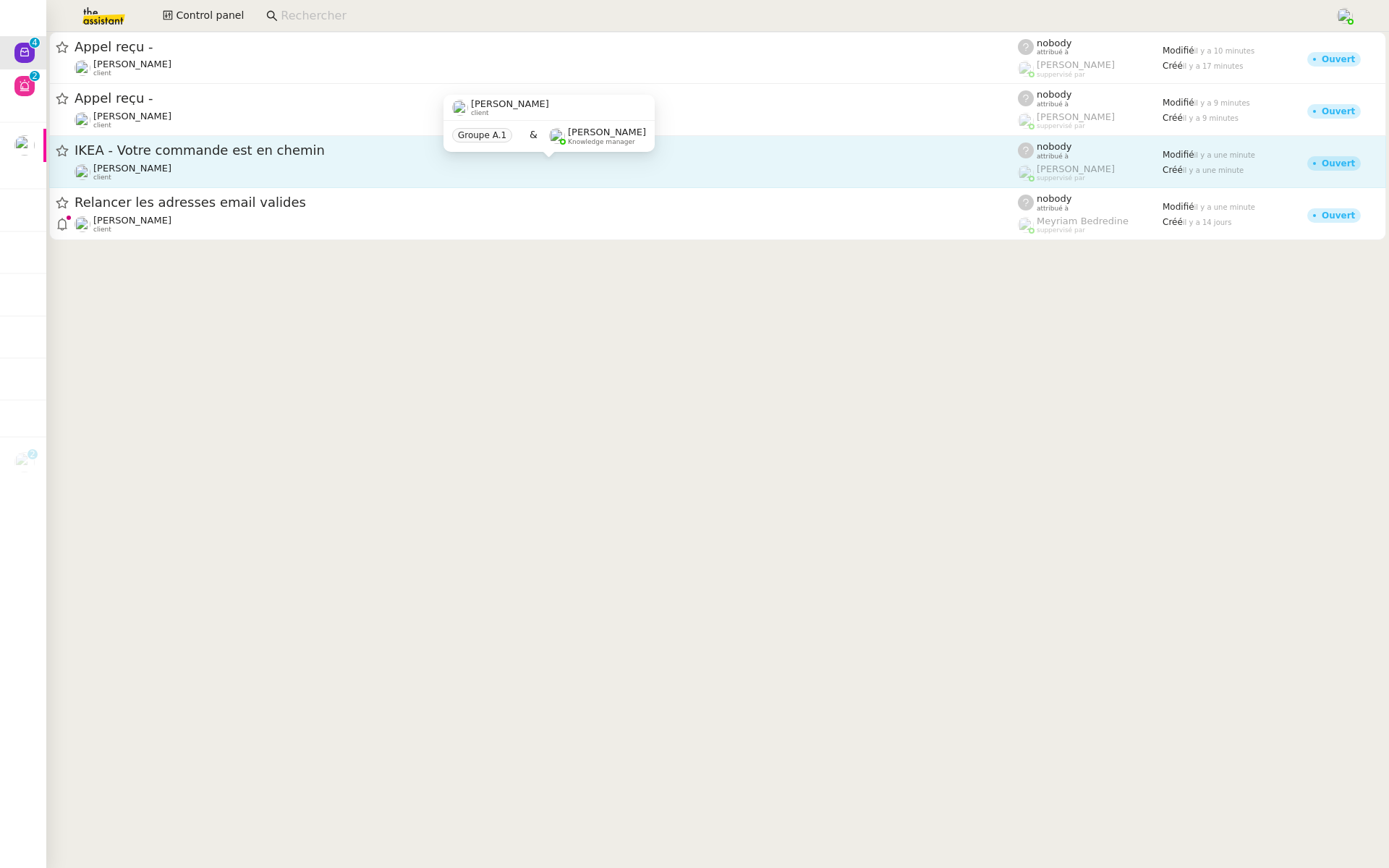
click at [195, 163] on div "[PERSON_NAME] client" at bounding box center [546, 173] width 943 height 19
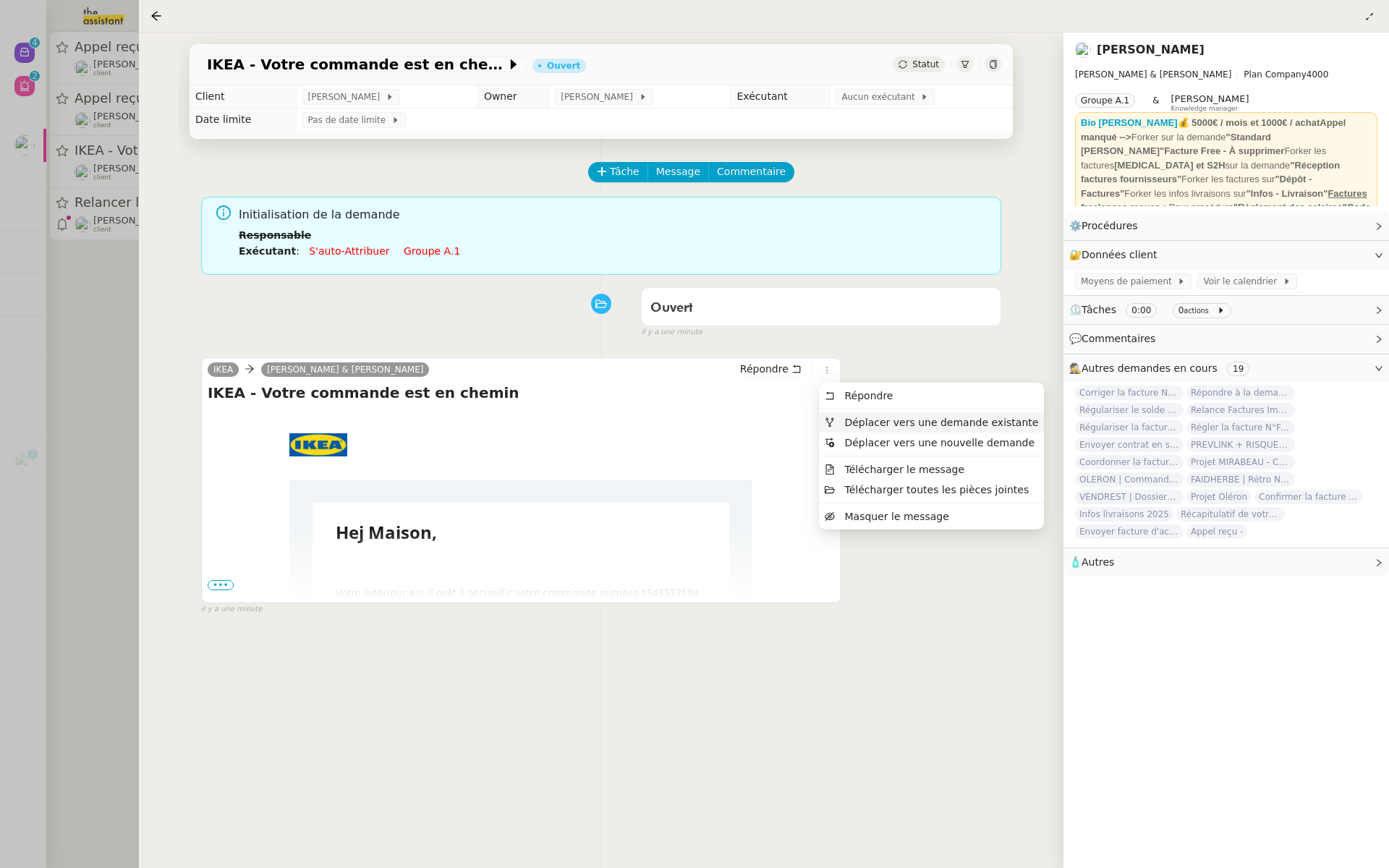
click at [849, 422] on span "Déplacer vers une demande existante" at bounding box center [942, 422] width 194 height 11
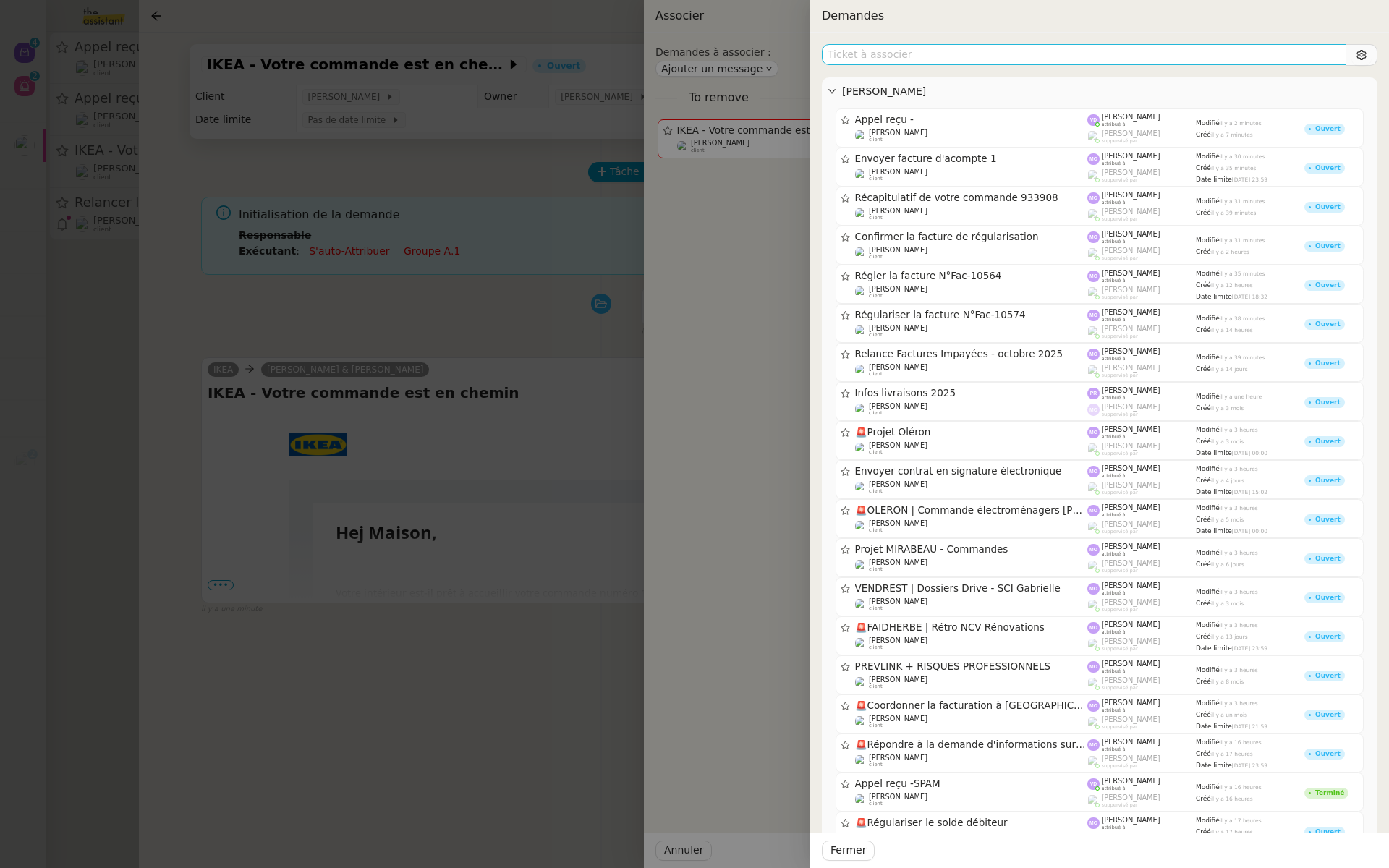
click at [890, 62] on input "text" at bounding box center [1084, 54] width 525 height 21
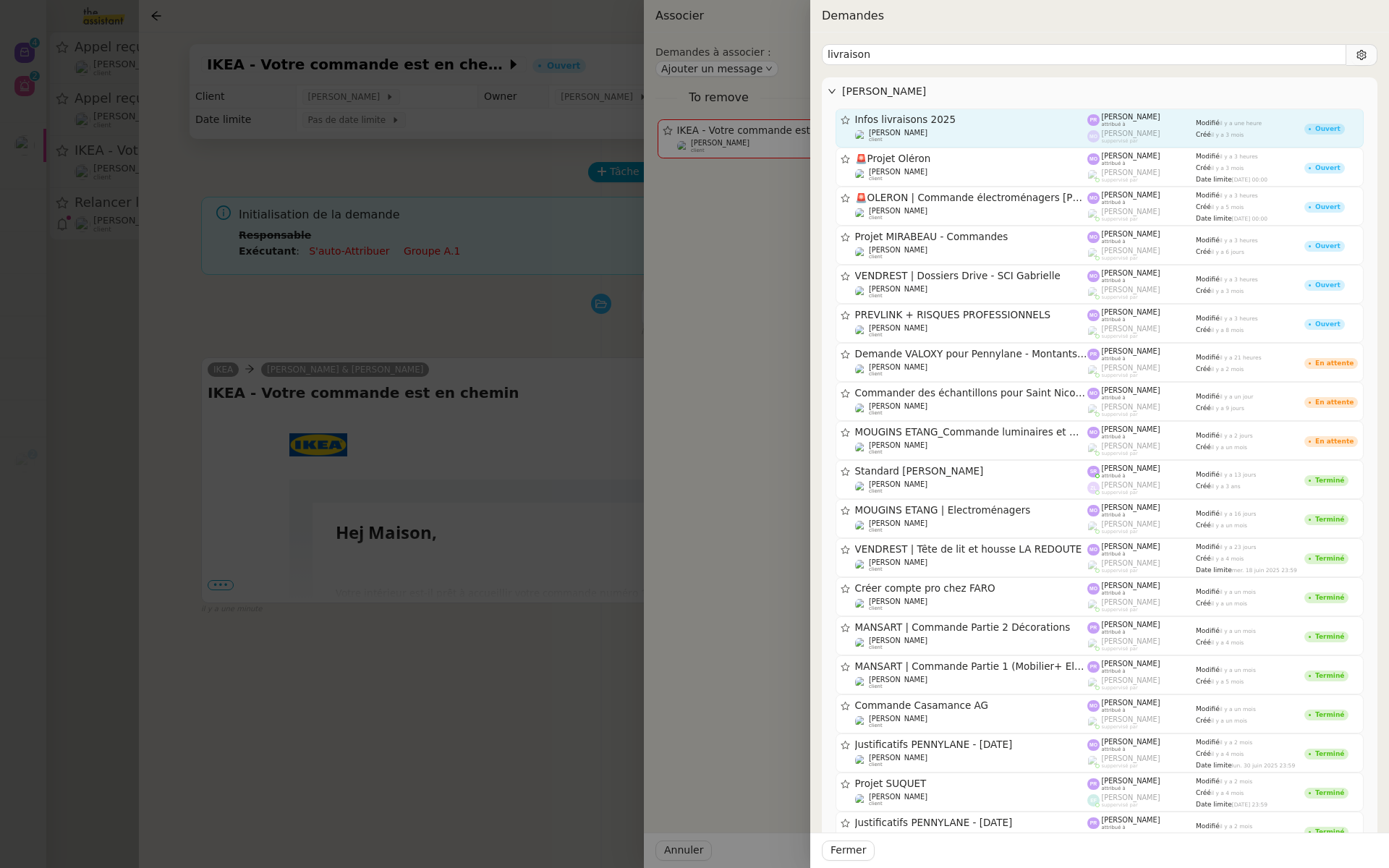
type input "livraison"
click at [950, 119] on span "Infos livraisons 2025" at bounding box center [971, 120] width 233 height 10
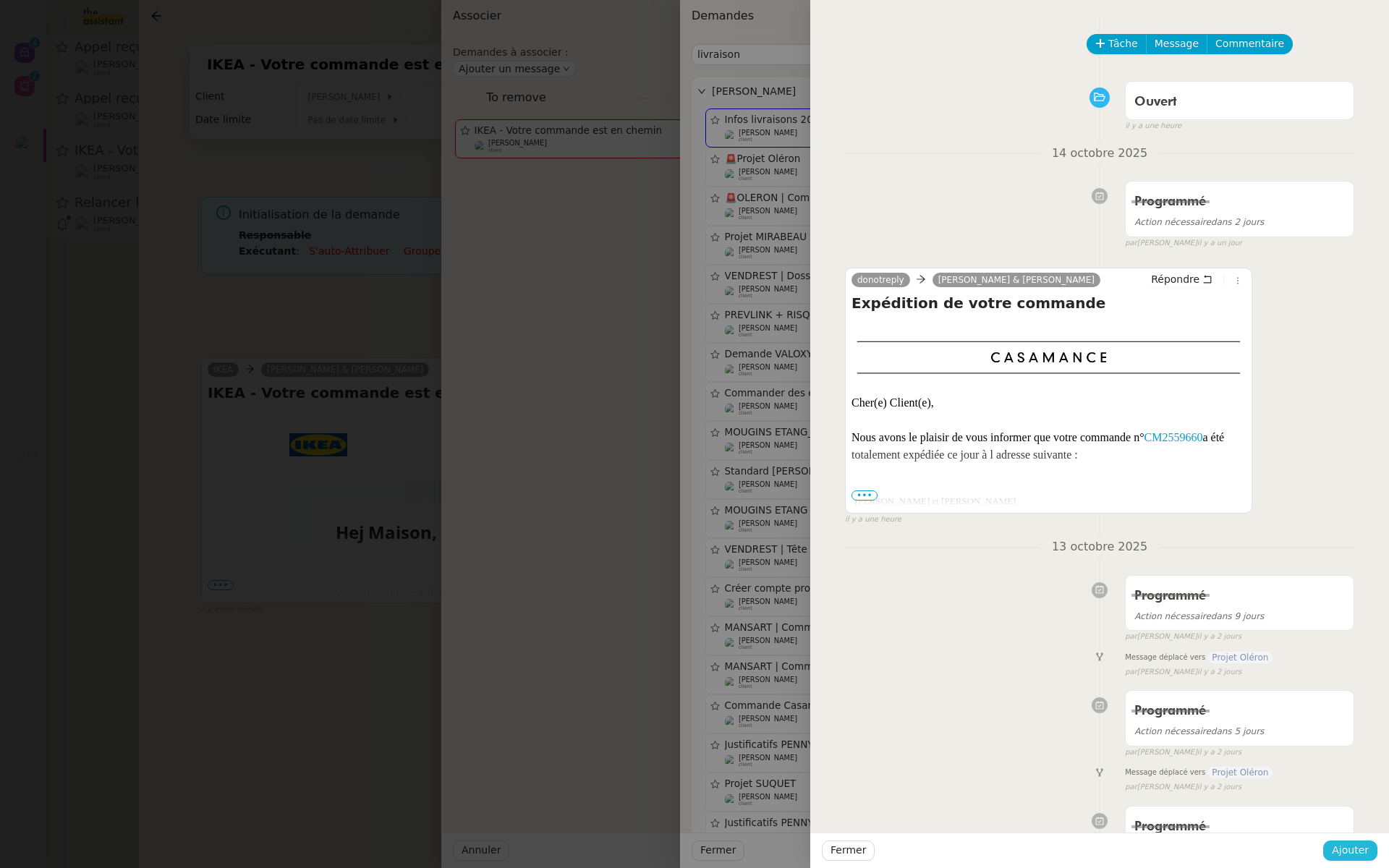
click at [1343, 853] on span "Ajouter" at bounding box center [1350, 850] width 37 height 16
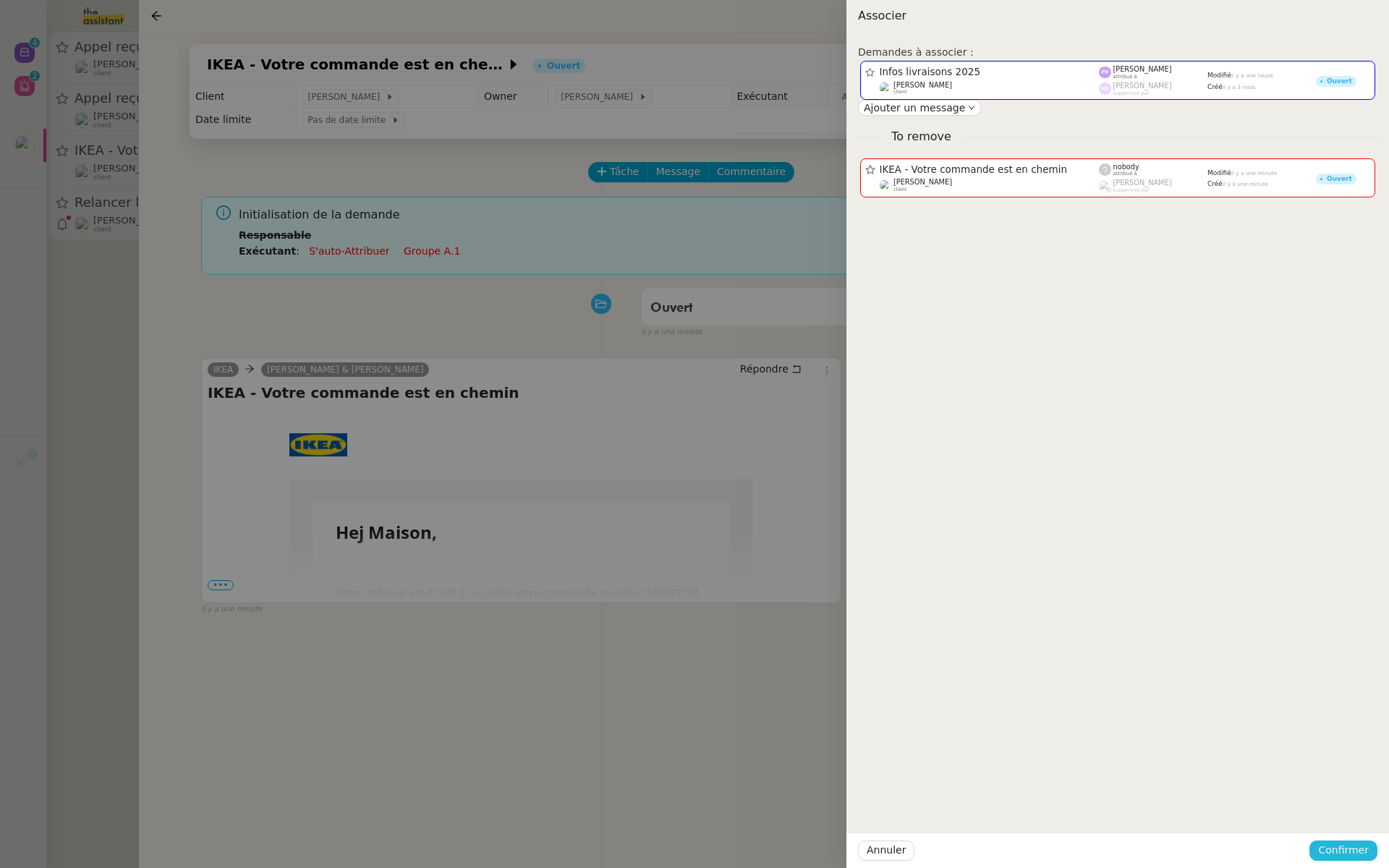
click at [1341, 846] on span "Confirmer" at bounding box center [1344, 850] width 51 height 16
click at [1351, 812] on span "Ajouter" at bounding box center [1344, 811] width 37 height 15
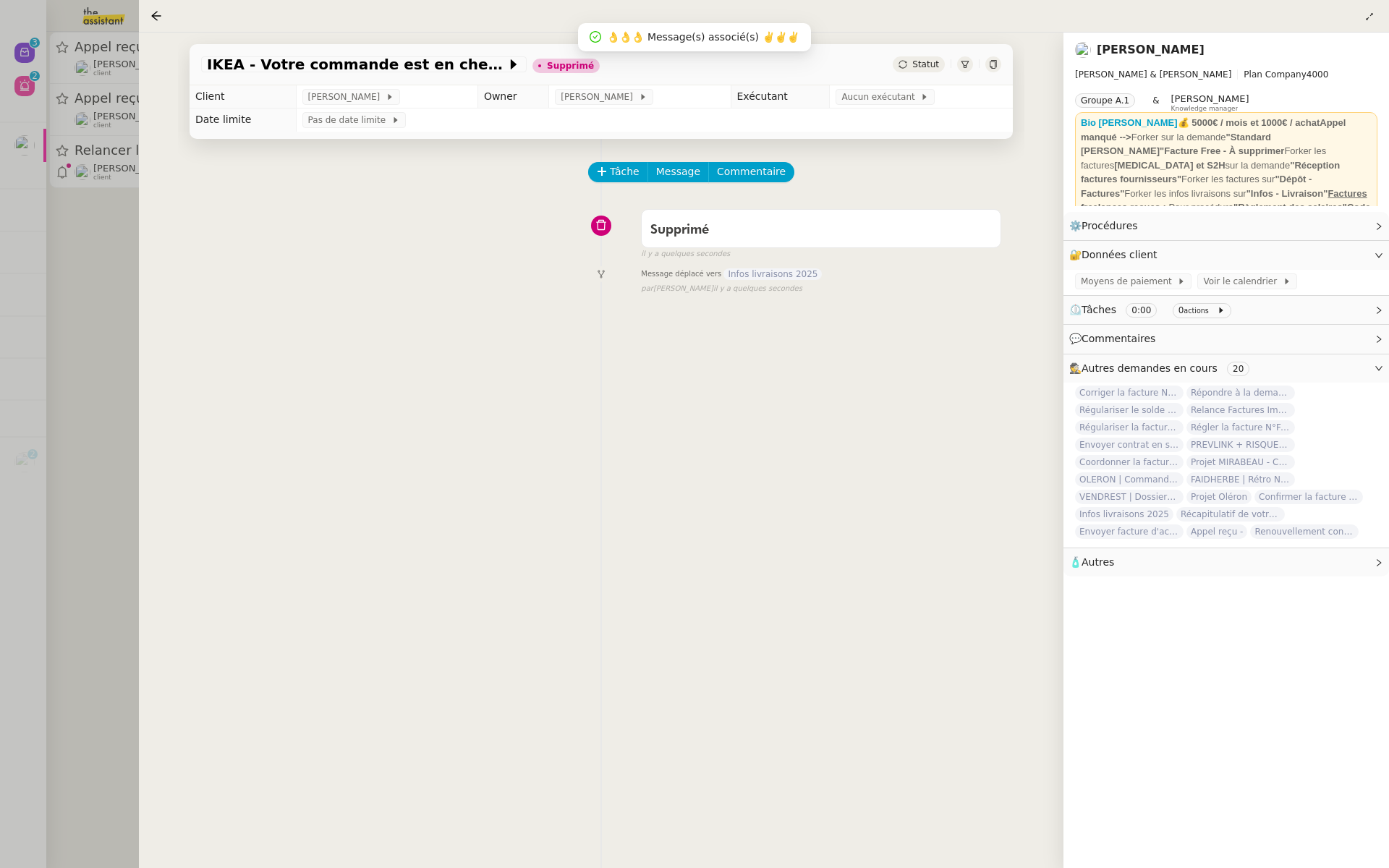
click at [55, 228] on div at bounding box center [694, 434] width 1389 height 868
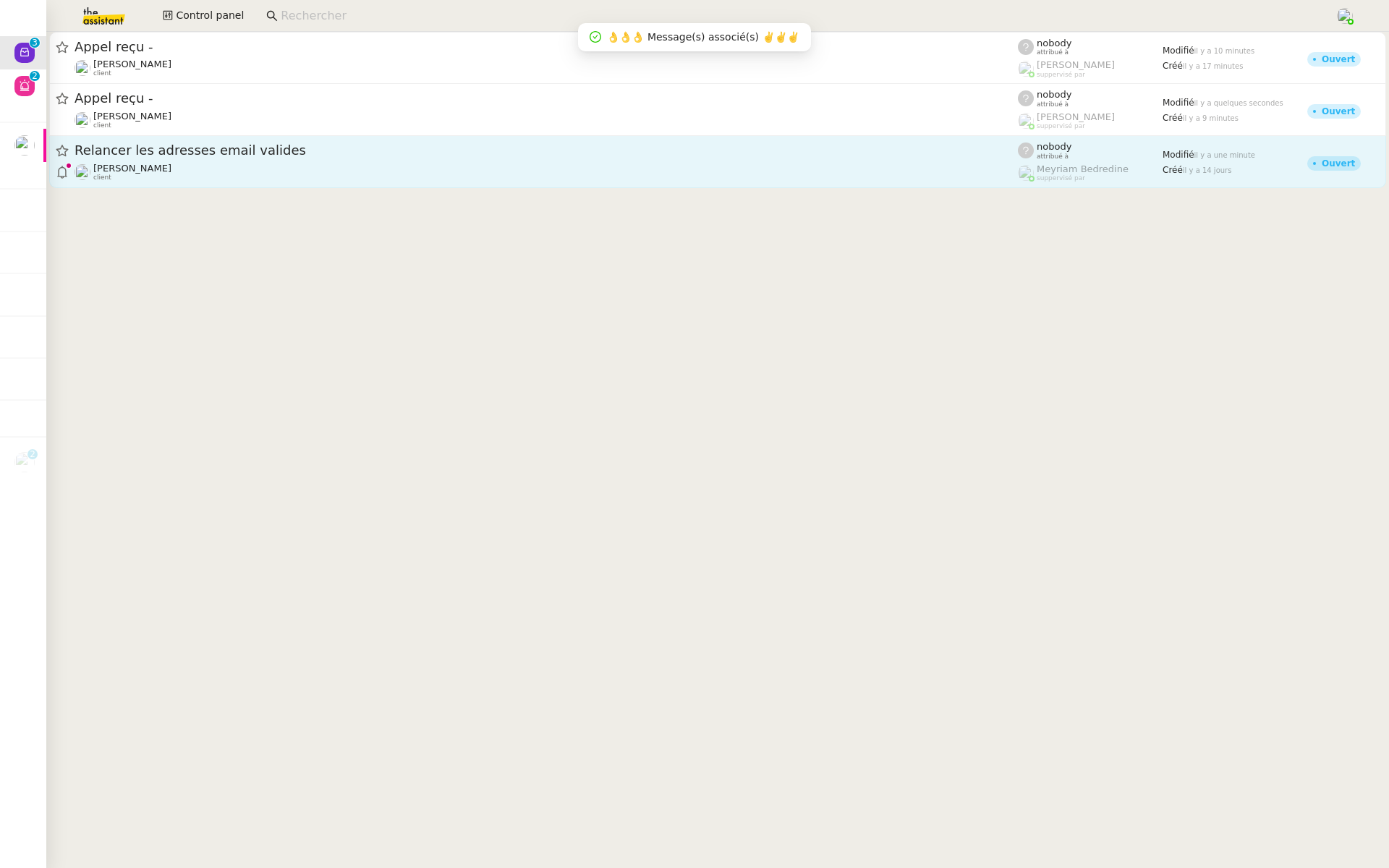
click at [200, 155] on span "Relancer les adresses email valides" at bounding box center [546, 150] width 943 height 13
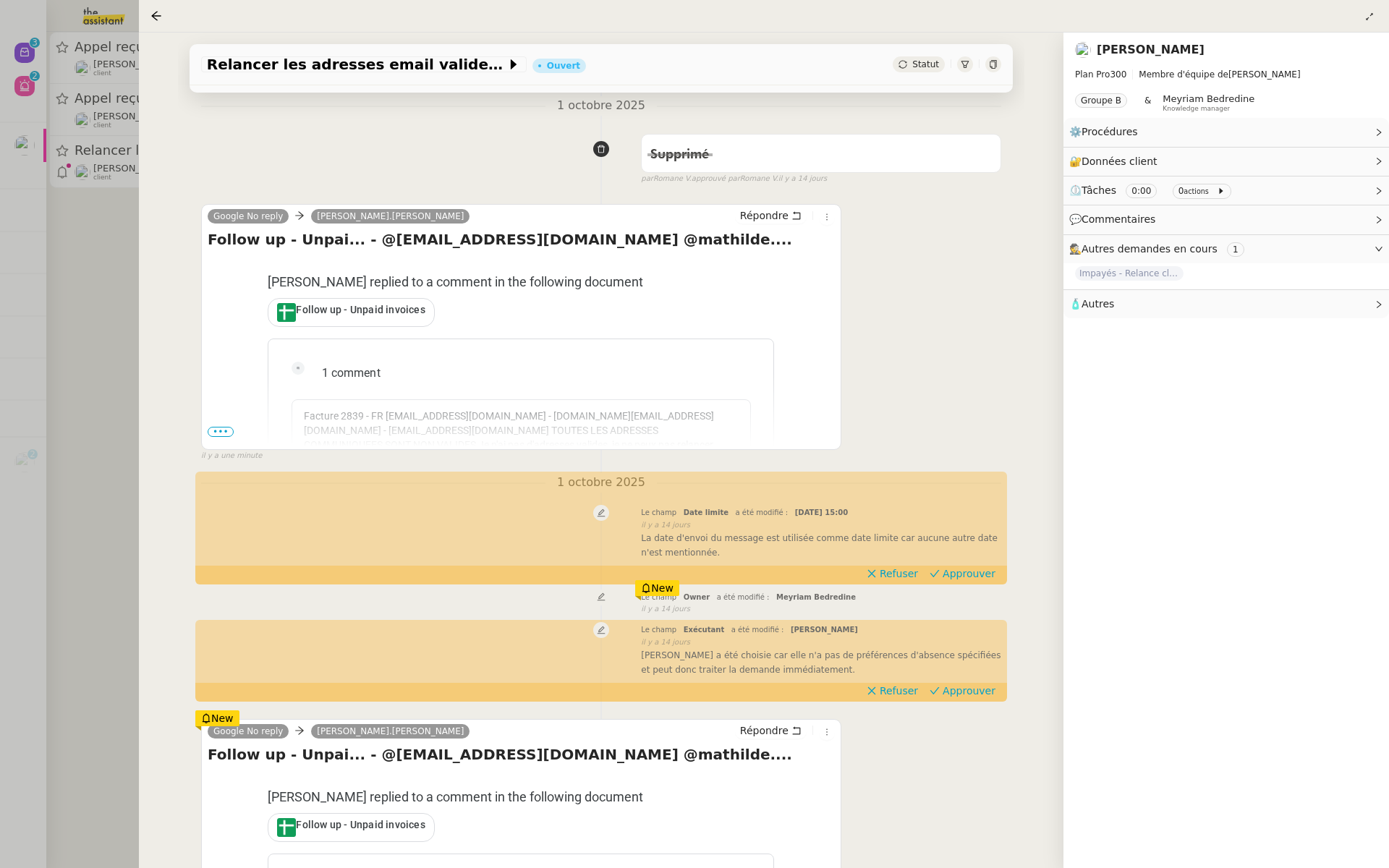
scroll to position [178, 0]
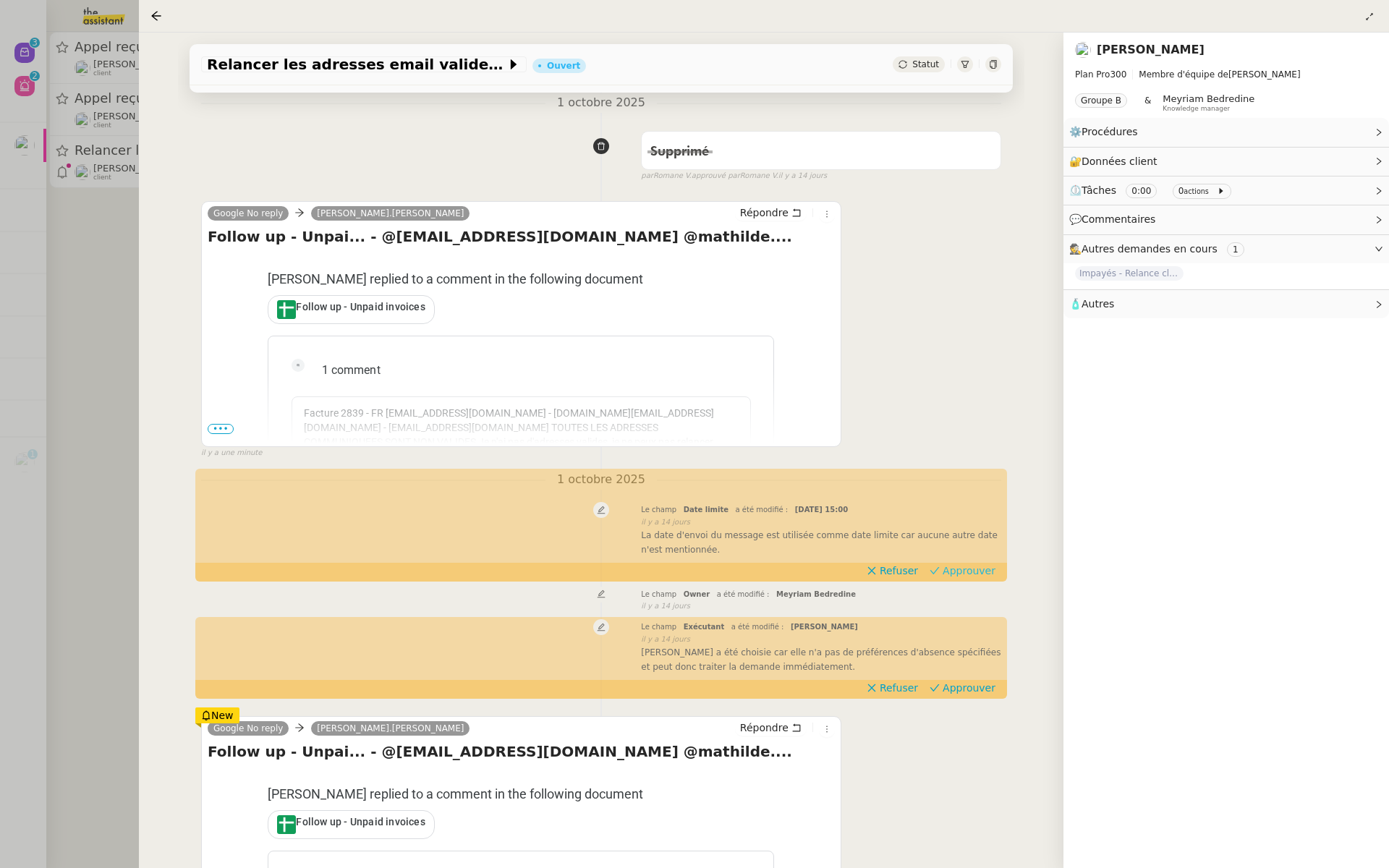
click at [975, 567] on span "Approuver" at bounding box center [969, 571] width 53 height 15
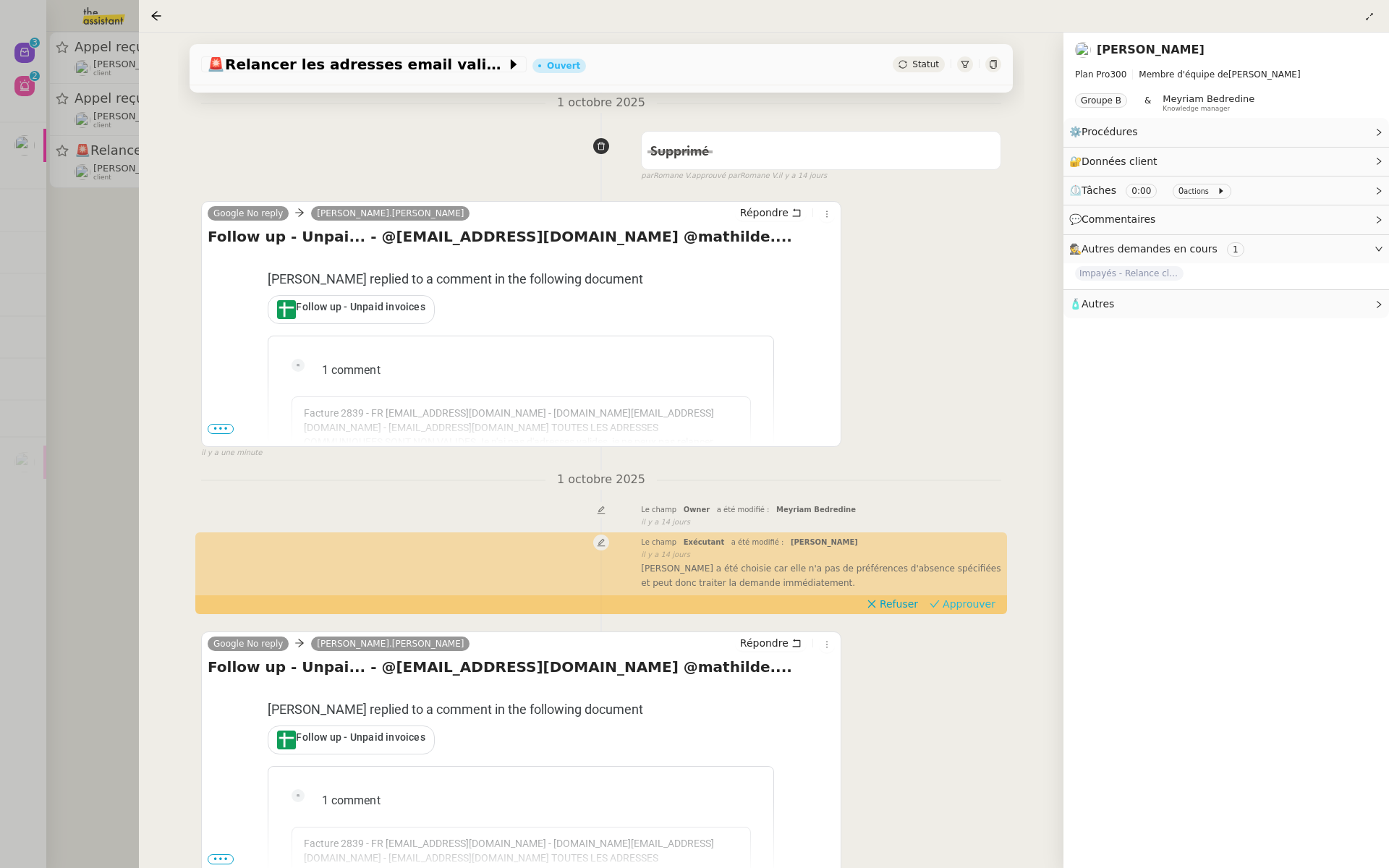
click at [974, 602] on span "Approuver" at bounding box center [969, 604] width 53 height 15
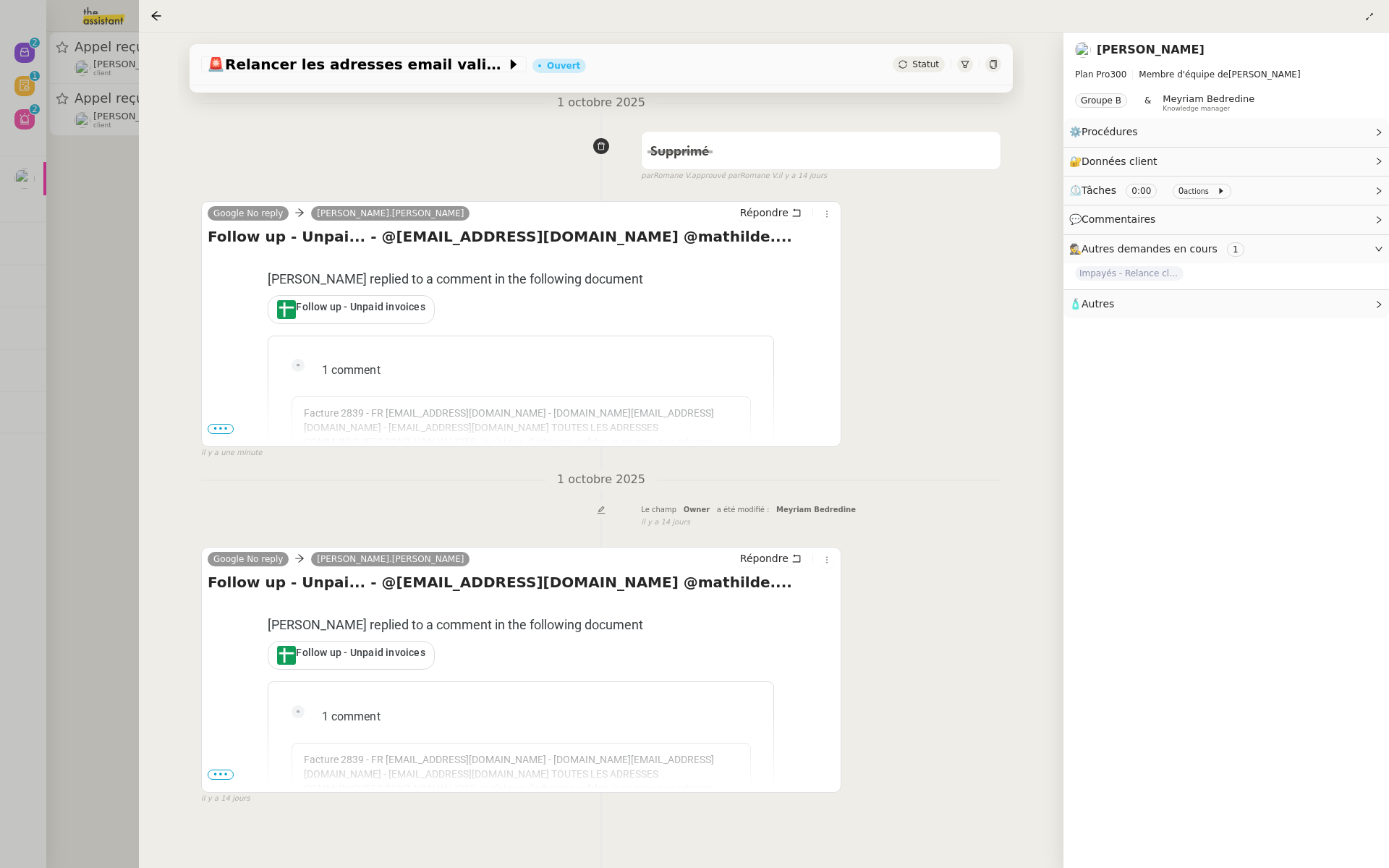
scroll to position [0, 0]
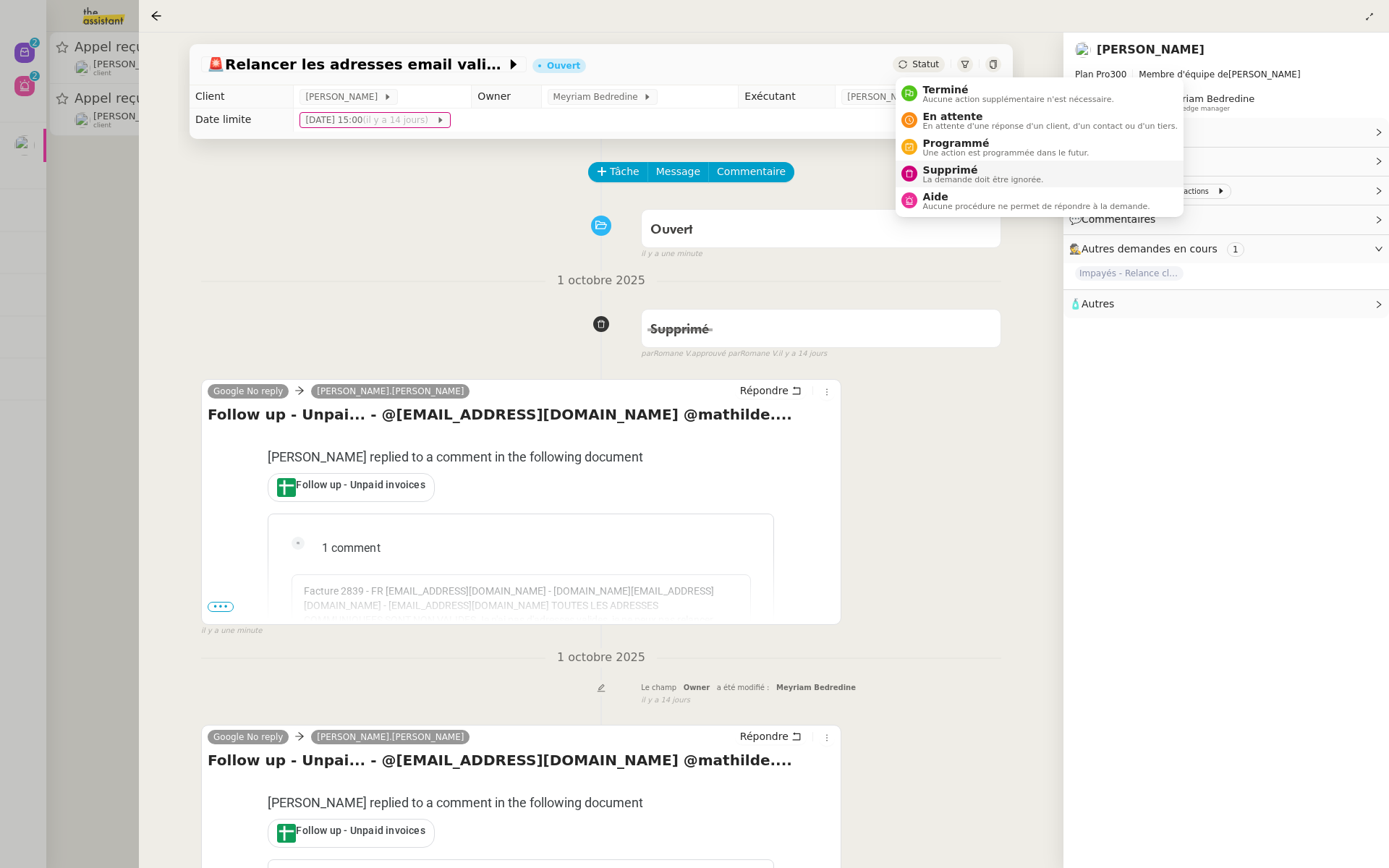
click at [919, 171] on div "Supprimé La demande doit être ignorée." at bounding box center [981, 173] width 127 height 20
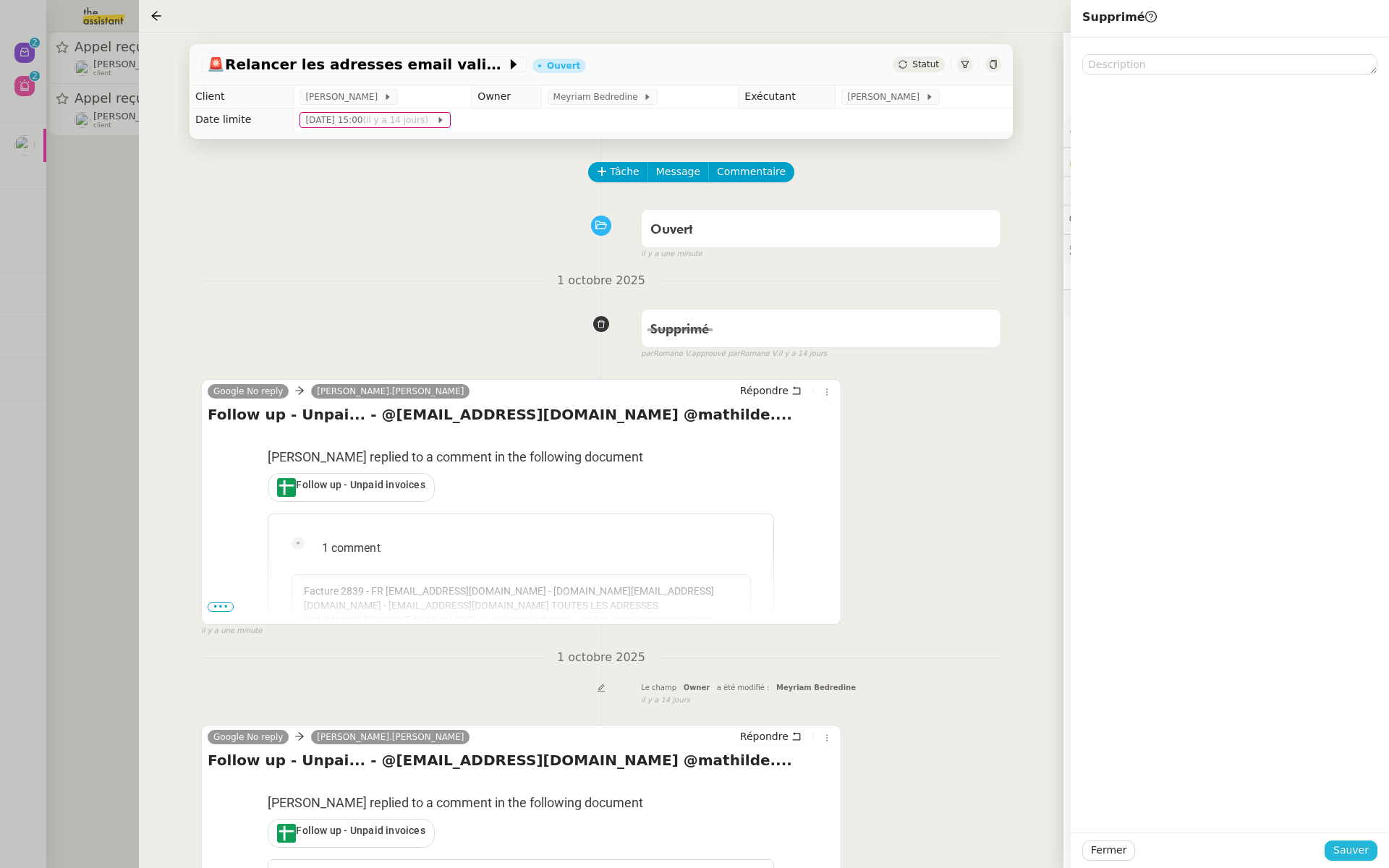
click at [1362, 854] on span "Sauver" at bounding box center [1350, 850] width 35 height 16
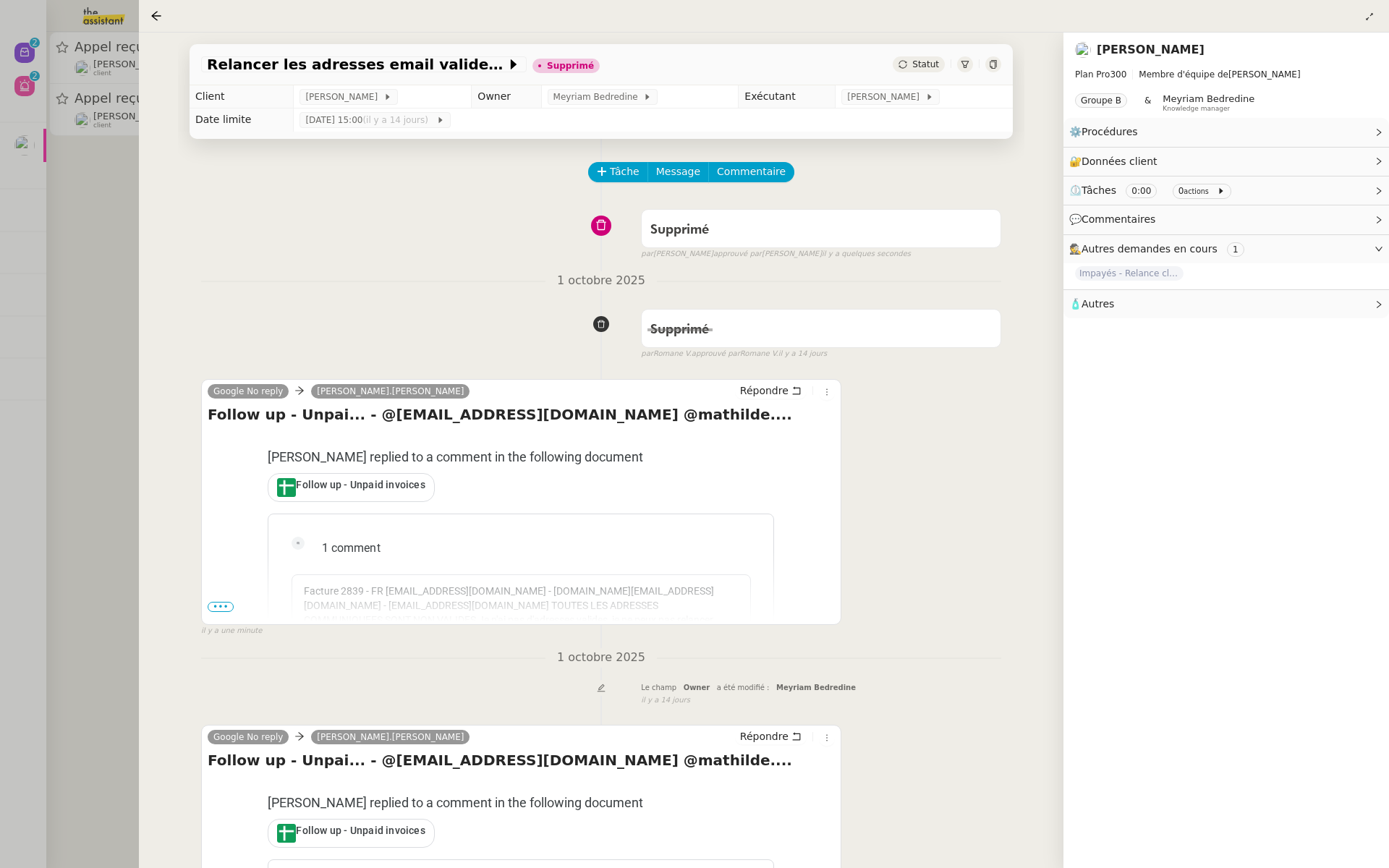
click at [81, 175] on div at bounding box center [694, 434] width 1389 height 868
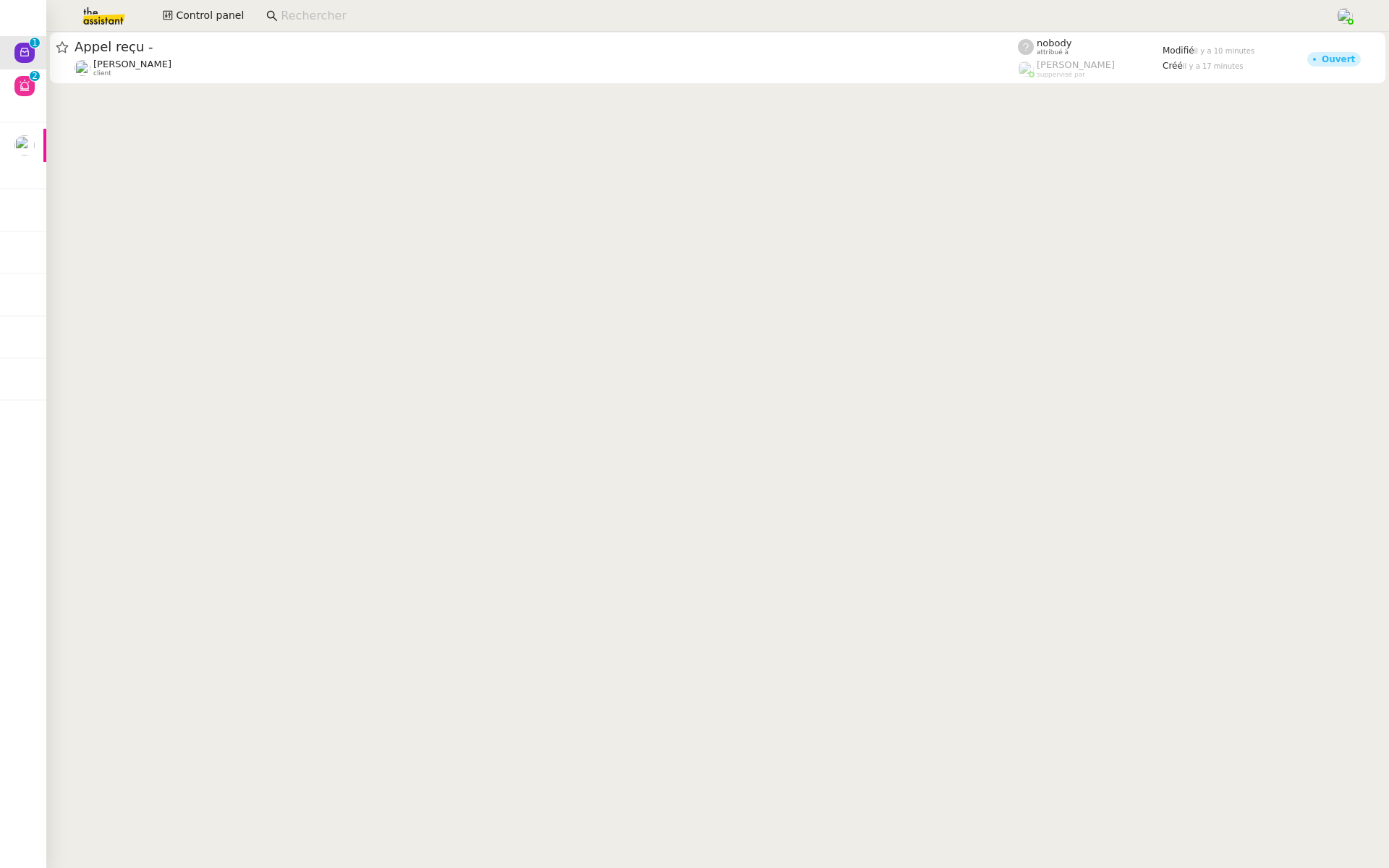
click at [225, 127] on cdk-virtual-scroll-viewport "Appel reçu - Franck MUFFAT-JEANDET client nobody attribué à Romane Vachon suppe…" at bounding box center [718, 450] width 1343 height 836
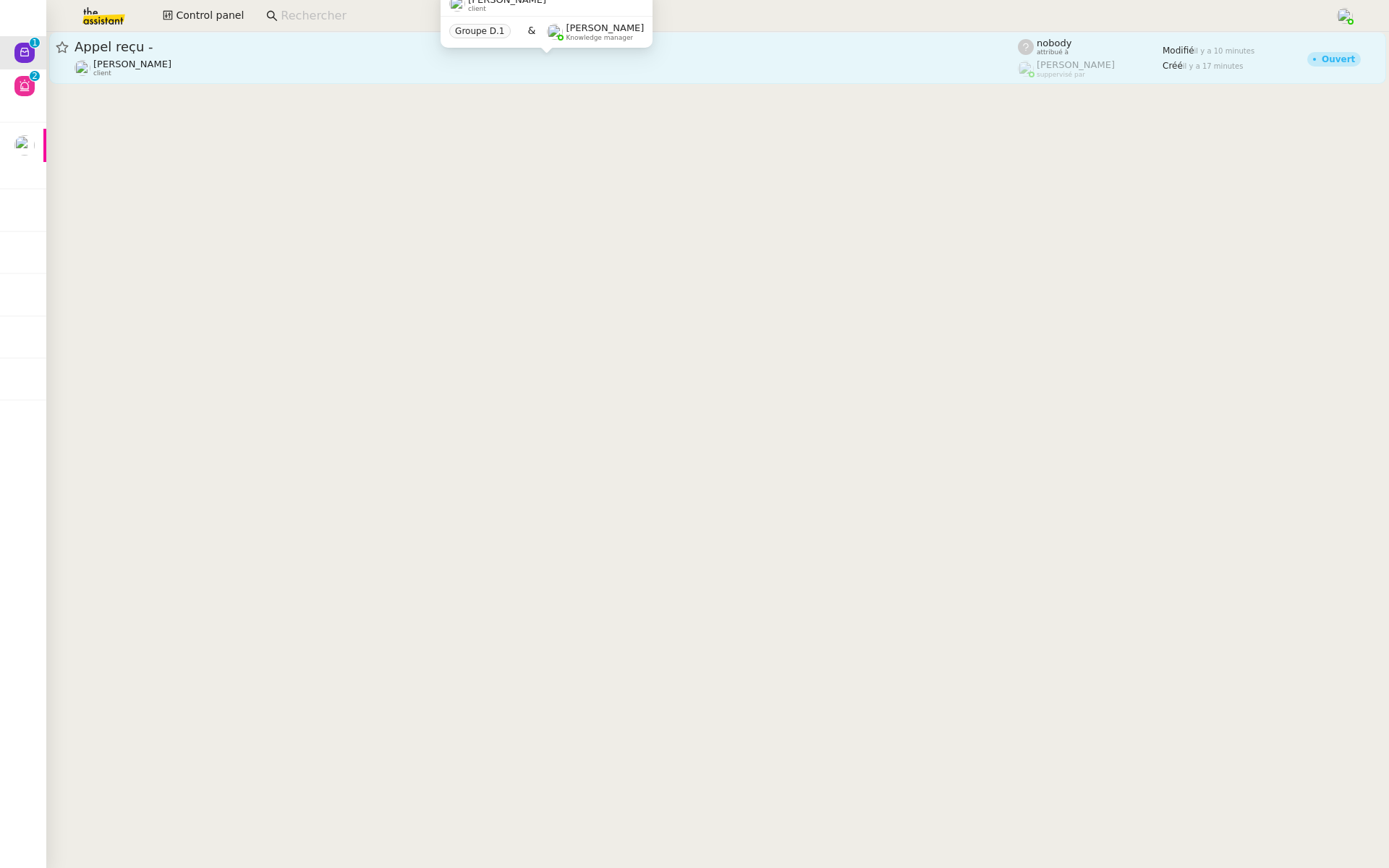
click at [214, 74] on div "Franck MUFFAT-JEANDET client" at bounding box center [546, 68] width 943 height 19
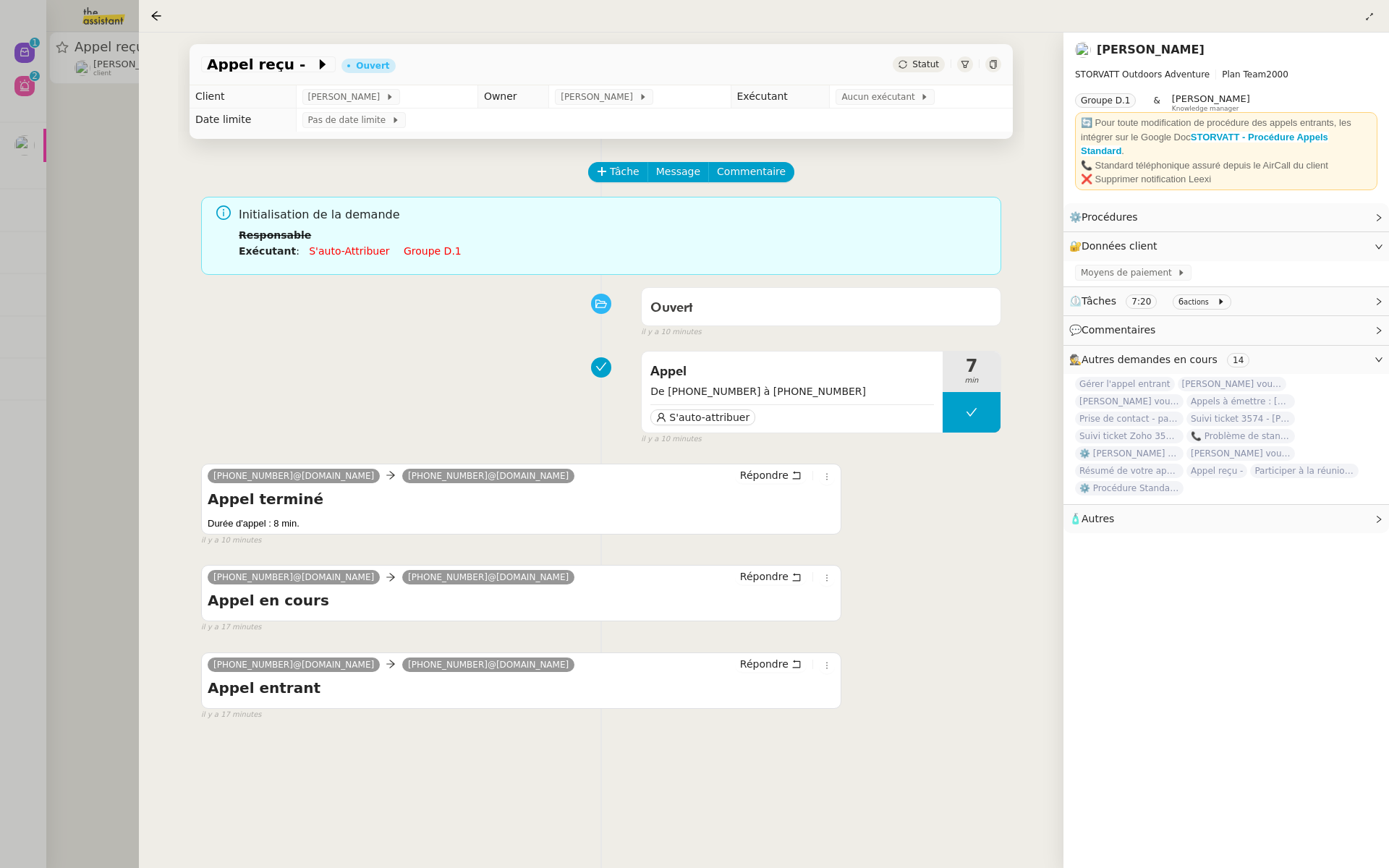
click at [62, 254] on div at bounding box center [694, 434] width 1389 height 868
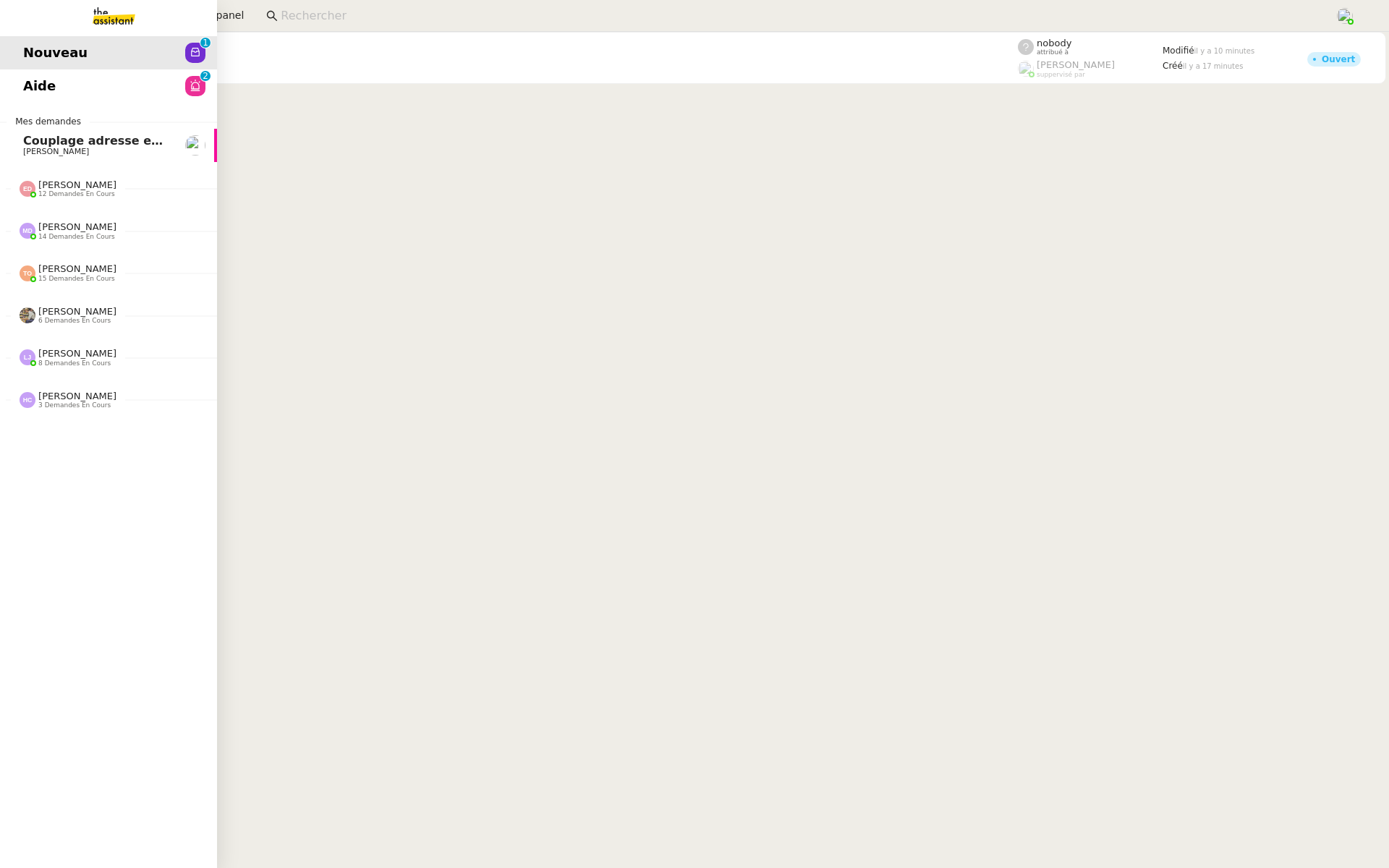
click at [39, 82] on span "Aide" at bounding box center [39, 86] width 33 height 21
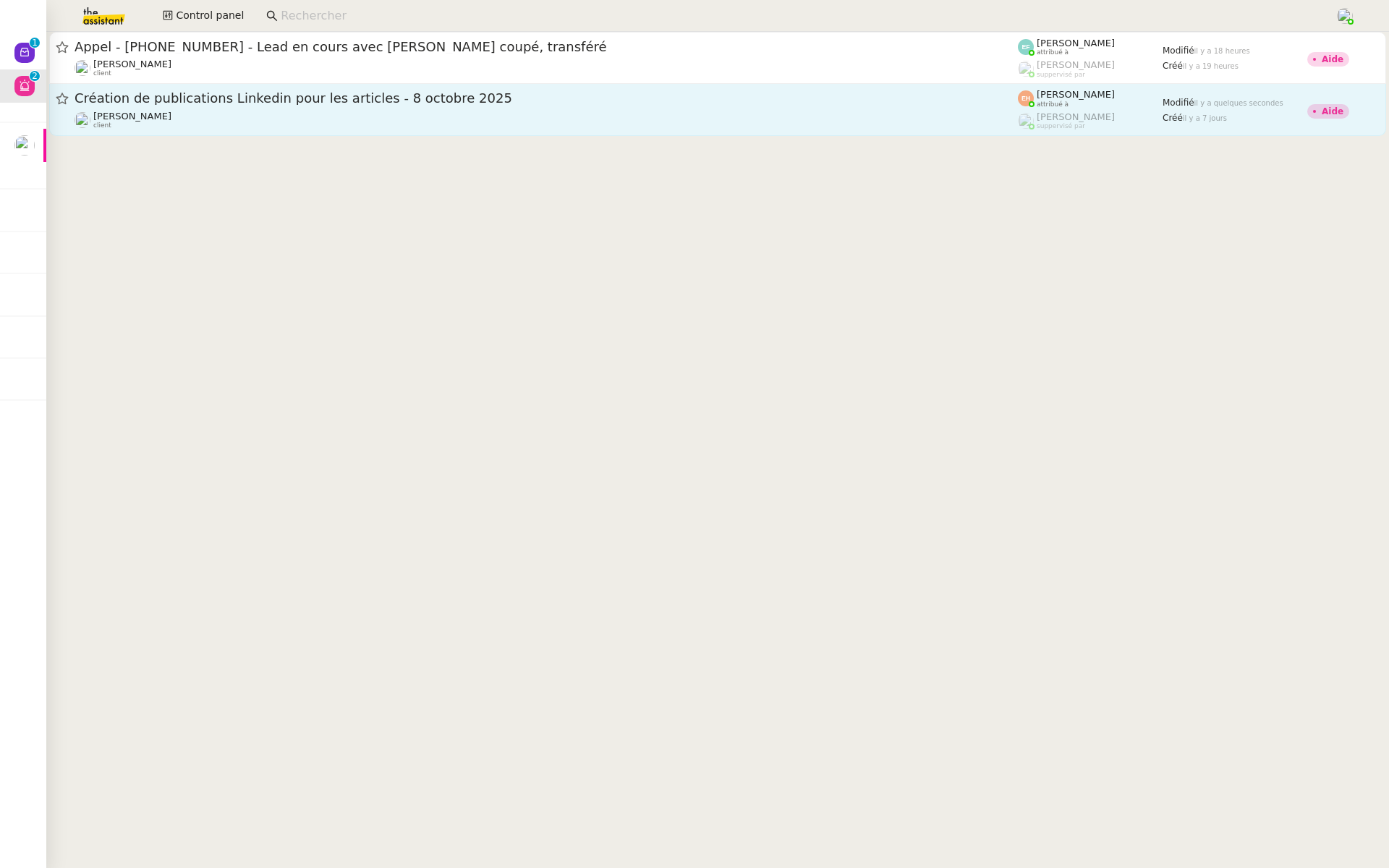
click at [208, 95] on span "Création de publications Linkedin pour les articles - 8 octobre 2025" at bounding box center [546, 98] width 943 height 13
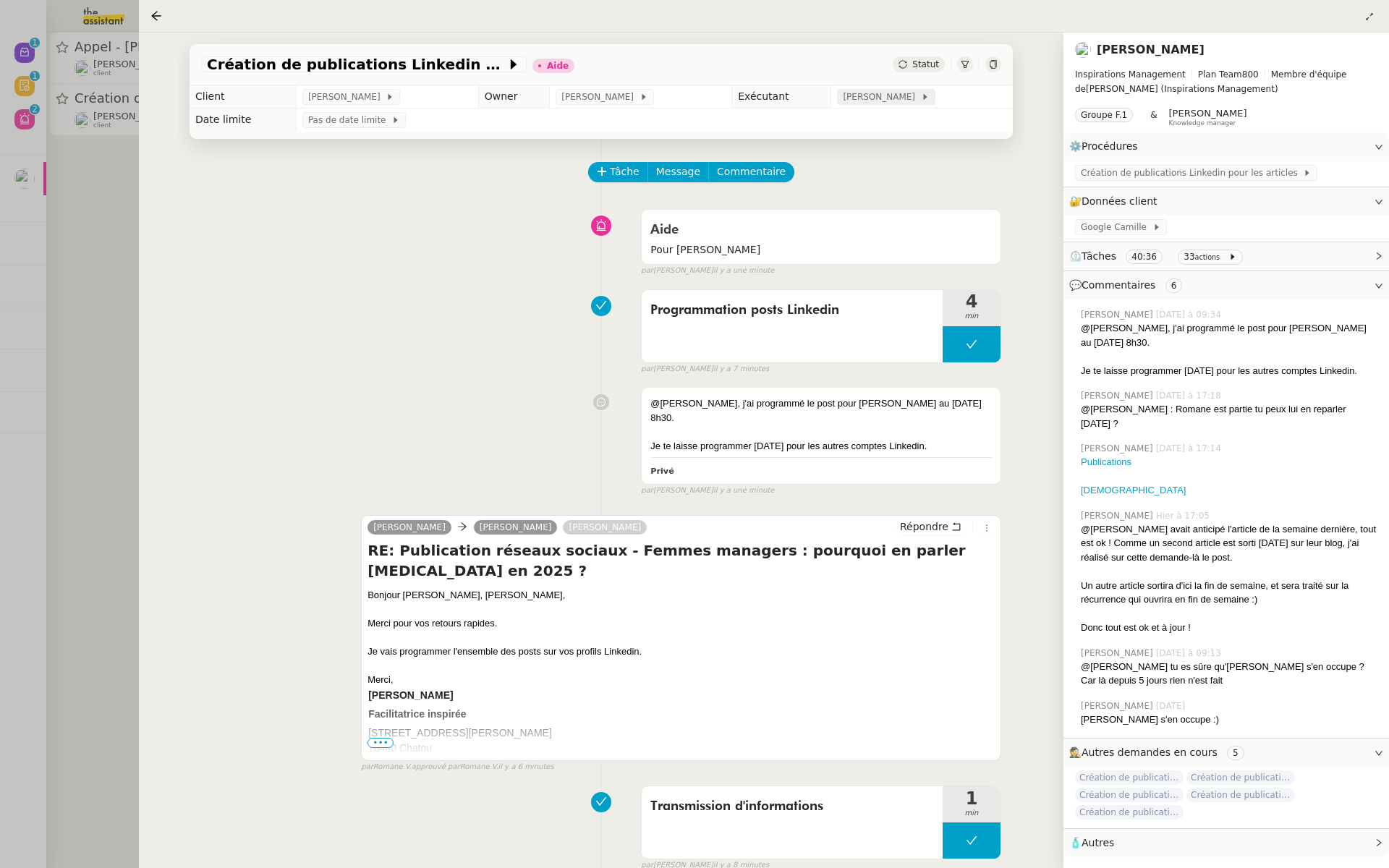
click at [862, 93] on span "[PERSON_NAME]" at bounding box center [882, 97] width 77 height 15
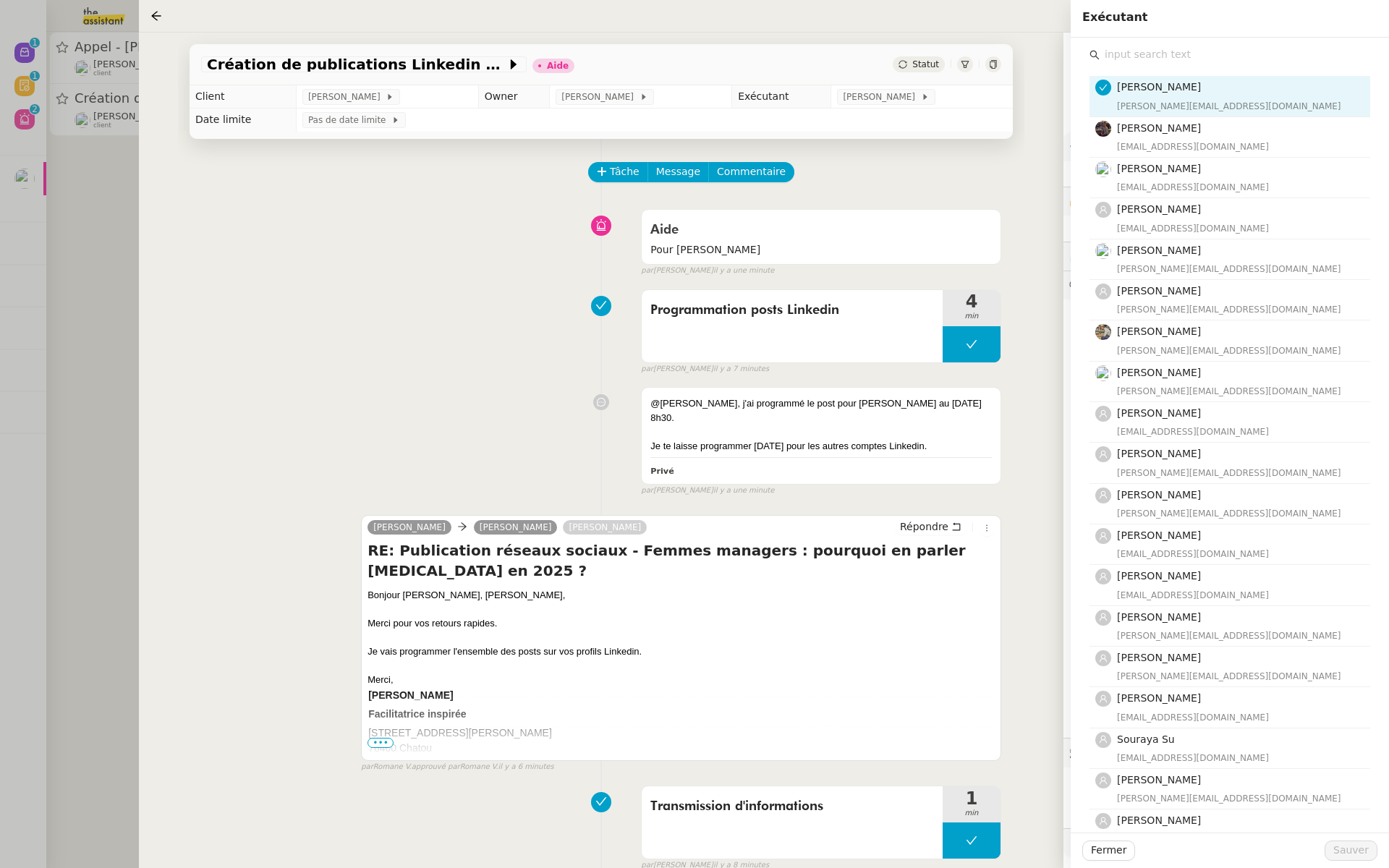
click at [1161, 58] on input "text" at bounding box center [1234, 54] width 270 height 20
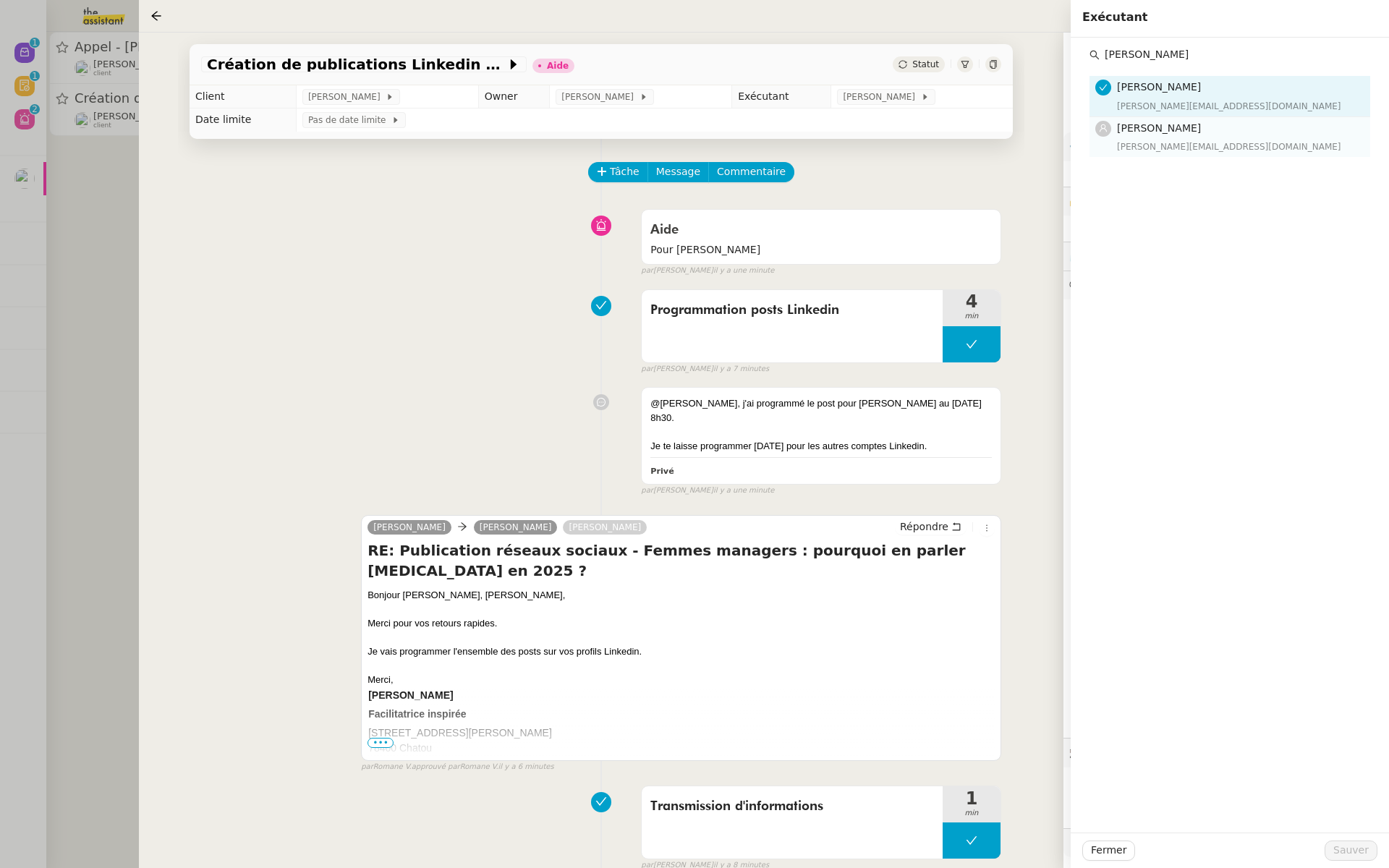
type input "anna"
click at [1147, 137] on div "Anna Florent anna@theassistant.team" at bounding box center [1239, 137] width 245 height 34
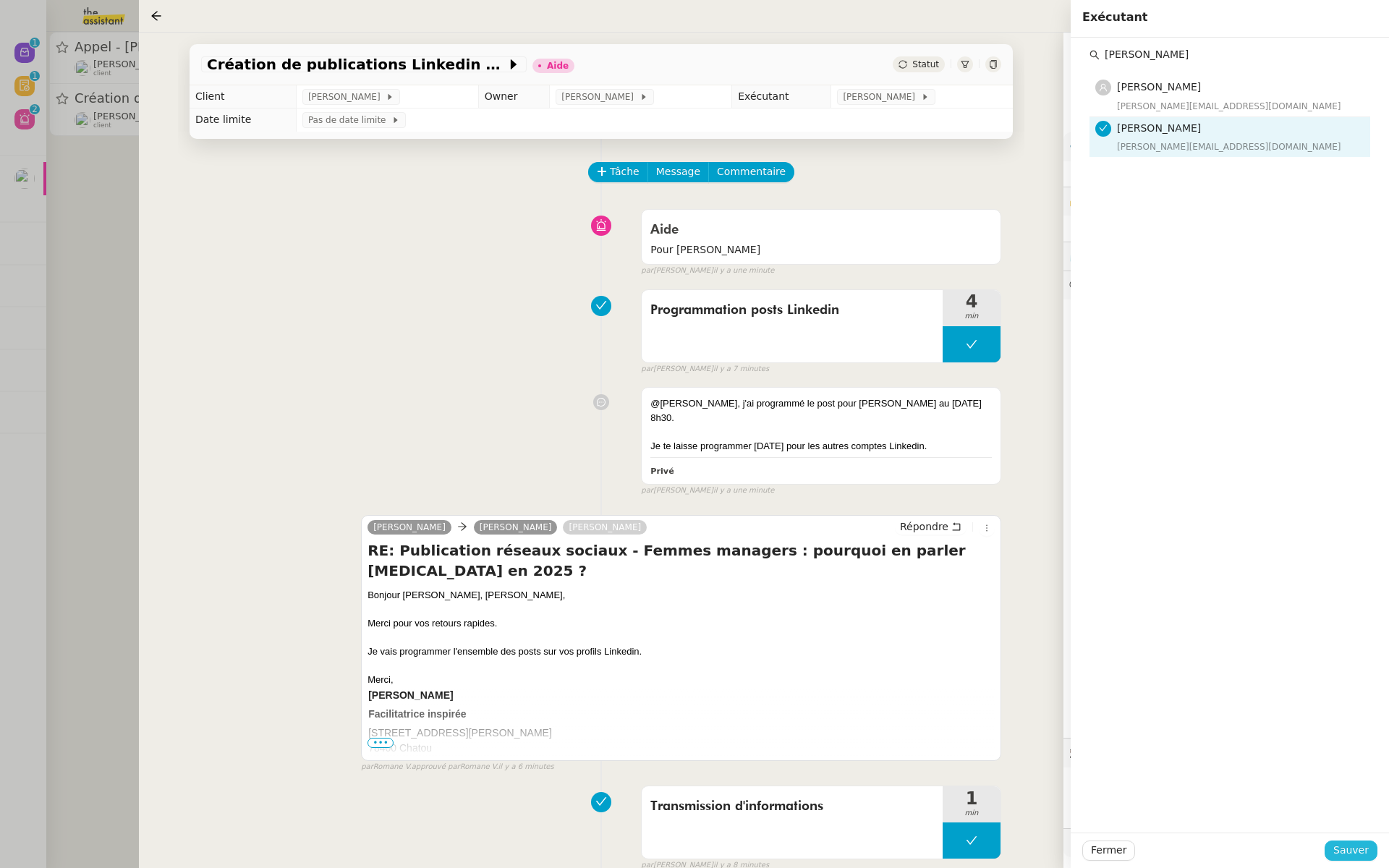
click at [1347, 846] on span "Sauver" at bounding box center [1350, 850] width 35 height 16
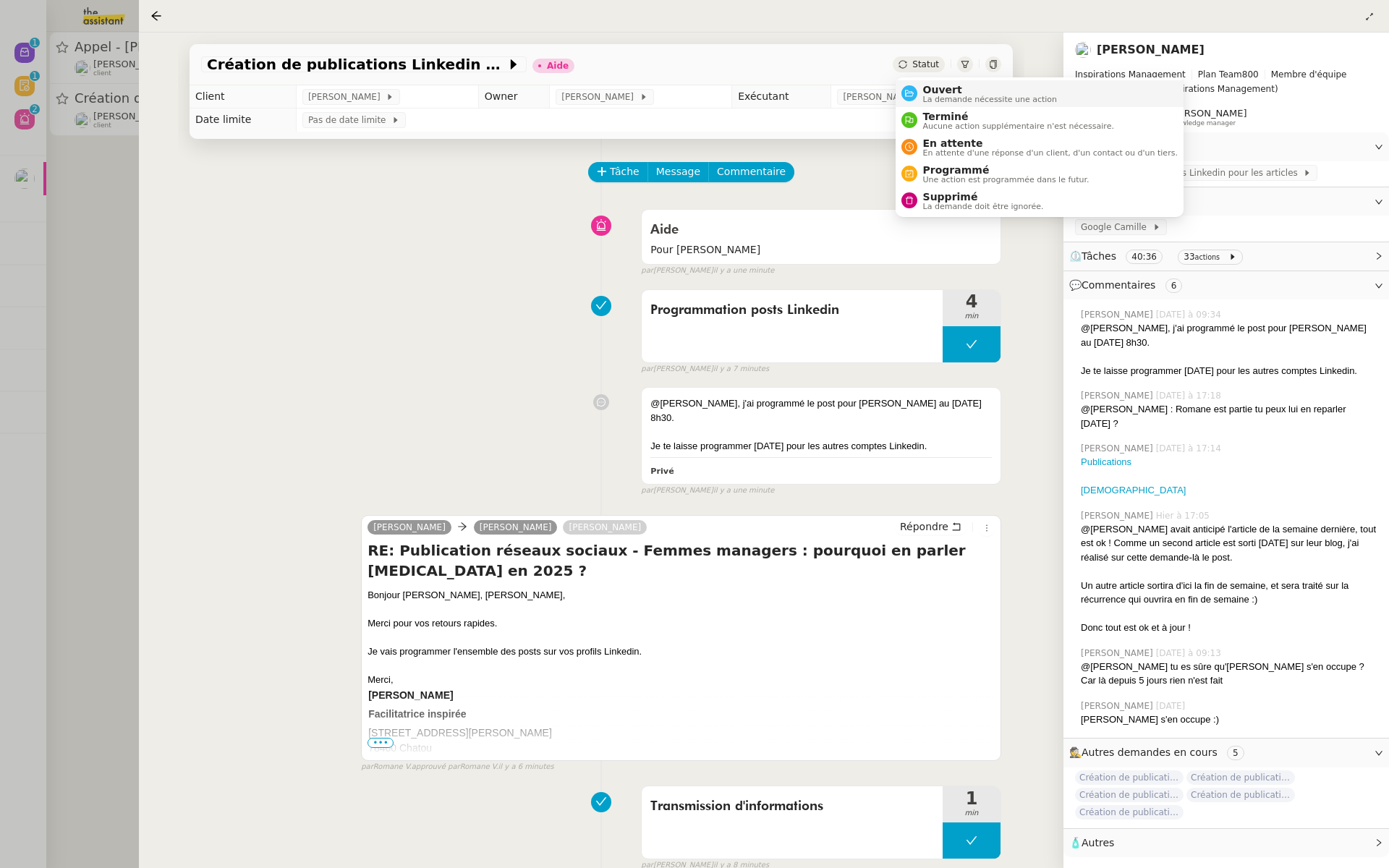
click at [918, 100] on div "Ouvert La demande nécessite une action" at bounding box center [988, 94] width 141 height 20
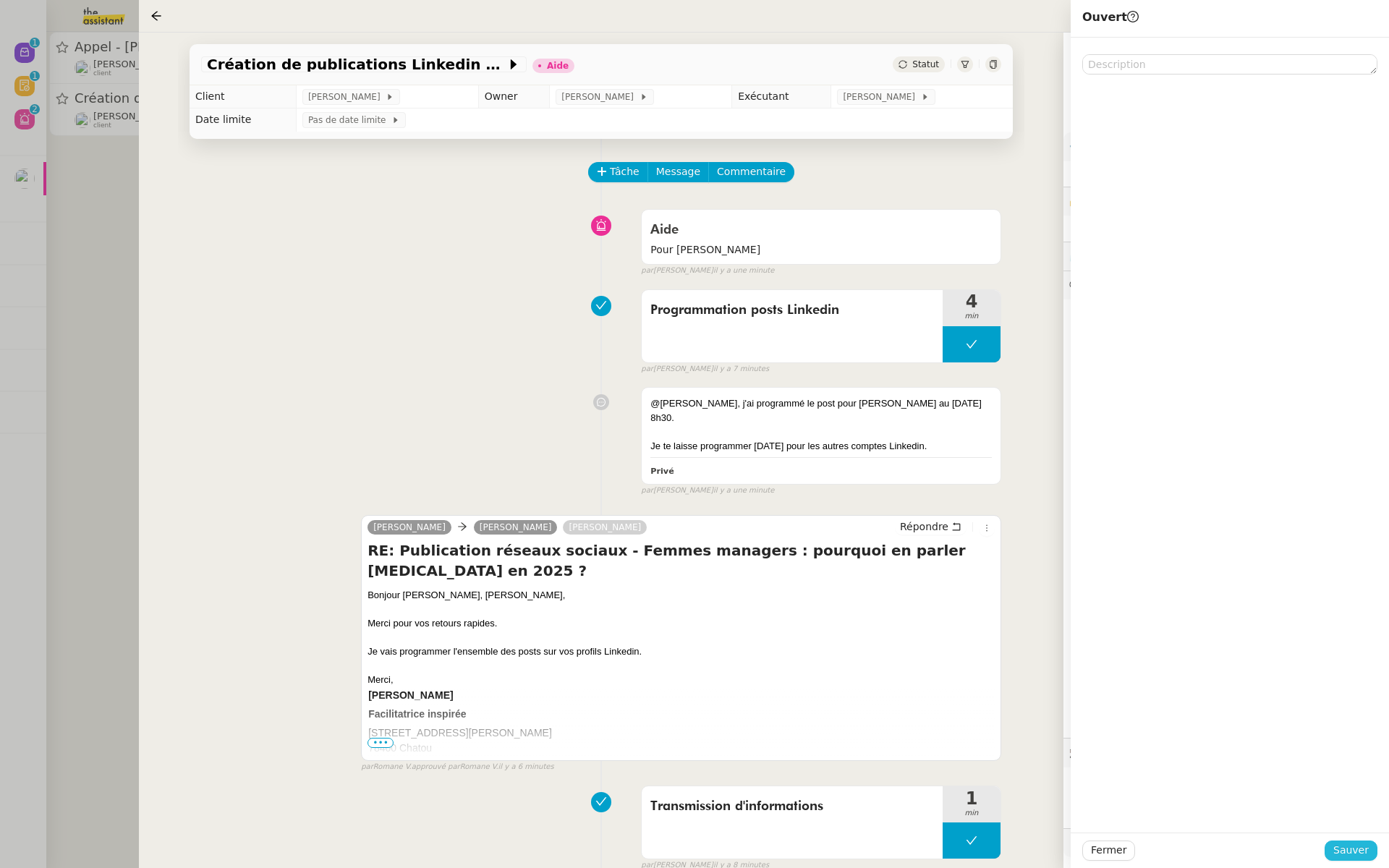
click at [1349, 855] on span "Sauver" at bounding box center [1350, 850] width 35 height 16
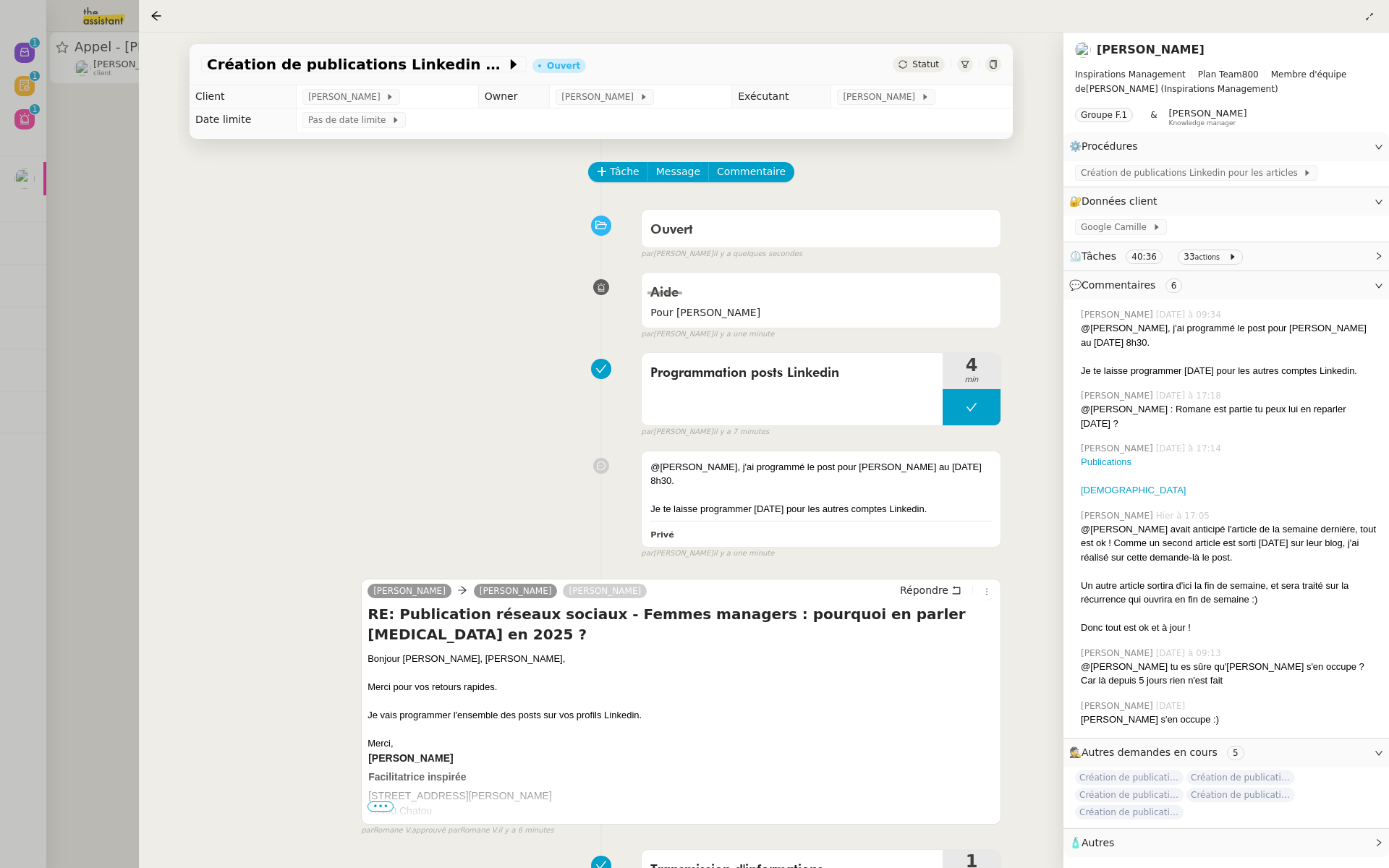
click at [48, 157] on div at bounding box center [694, 434] width 1389 height 868
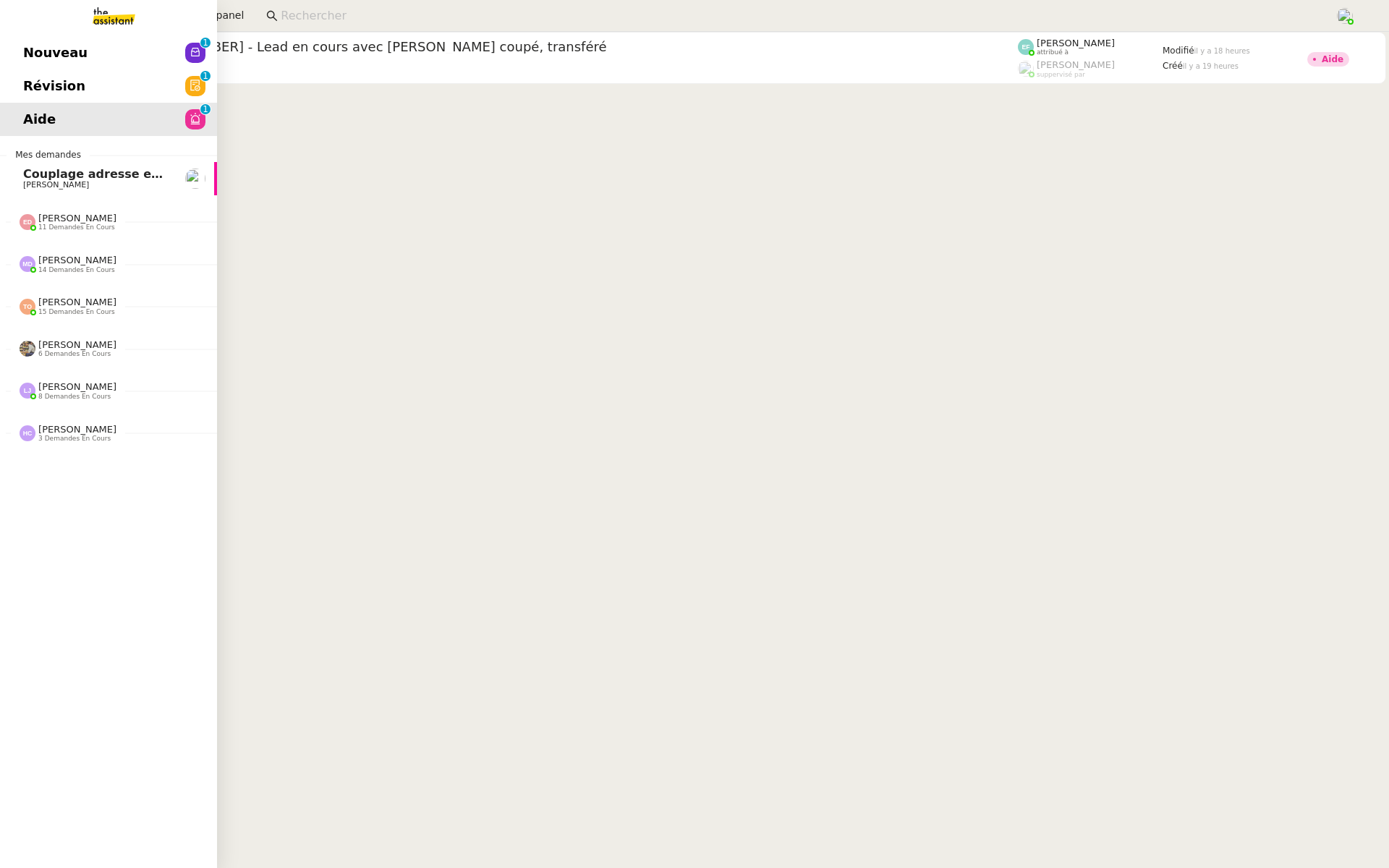
click at [124, 76] on link "Révision 0 1 2 3 4 5 6 7 8 9" at bounding box center [108, 86] width 217 height 33
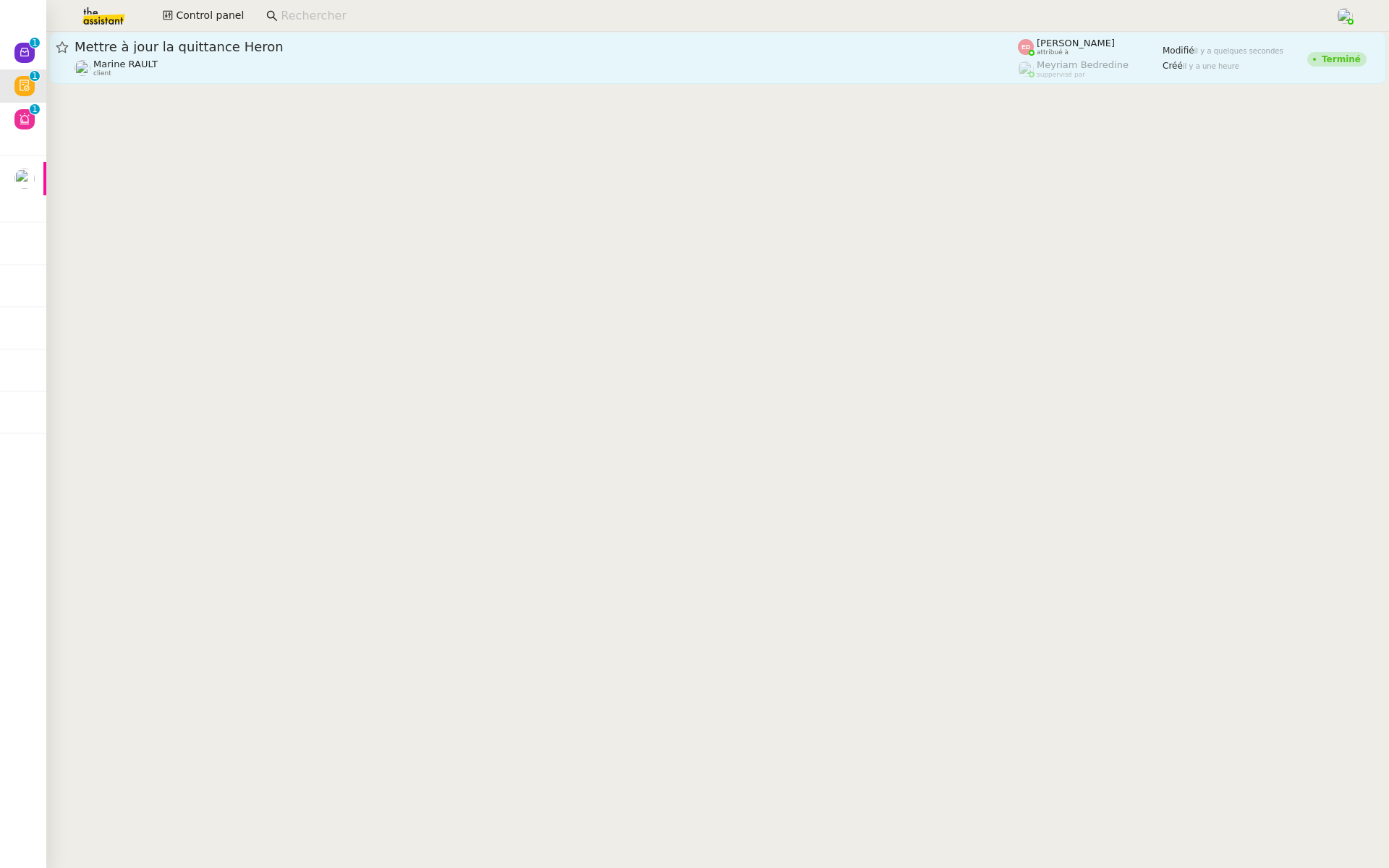
click at [213, 53] on div "Mettre à jour la quittance Heron" at bounding box center [546, 47] width 943 height 17
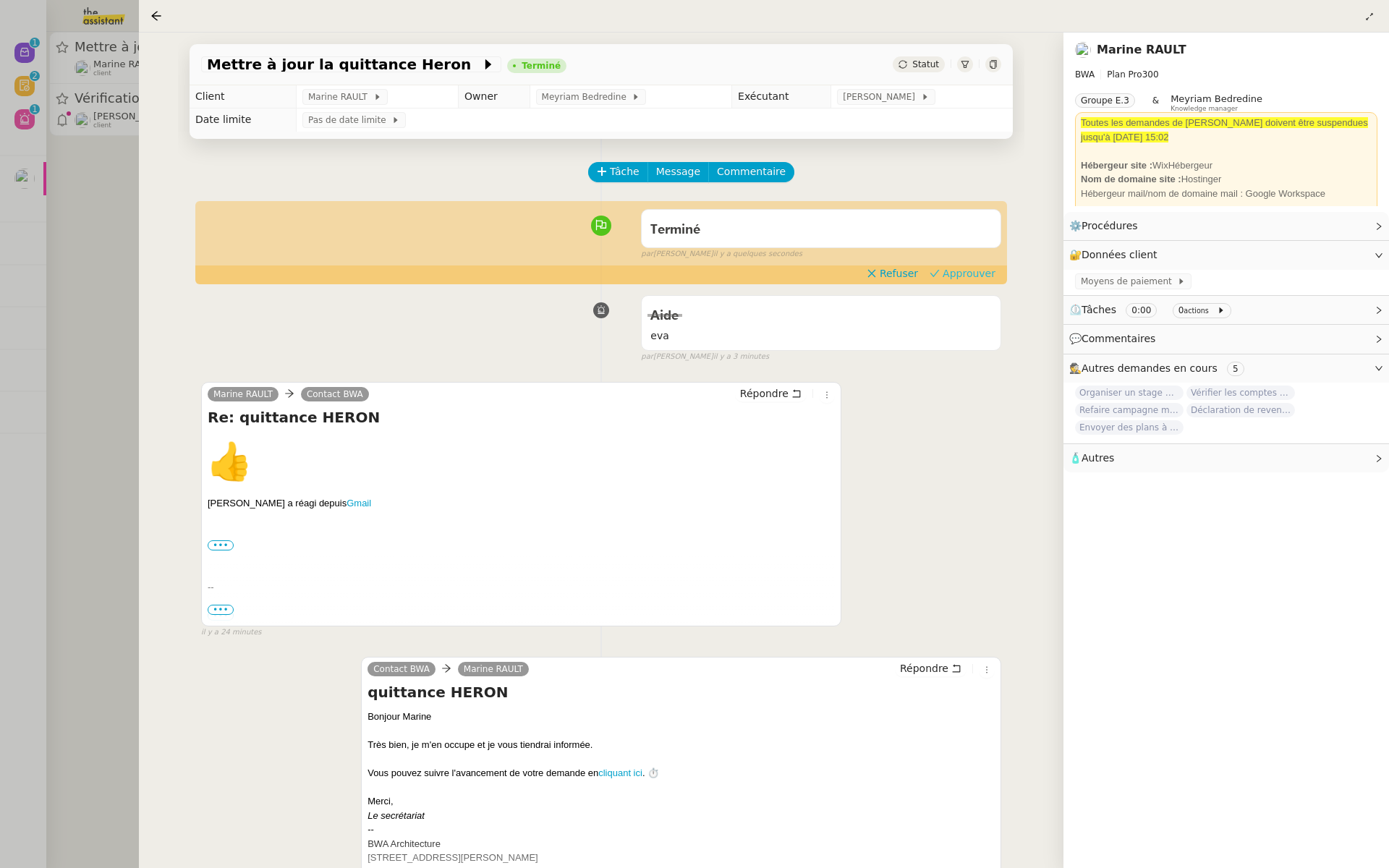
click at [967, 280] on span "Approuver" at bounding box center [969, 273] width 53 height 15
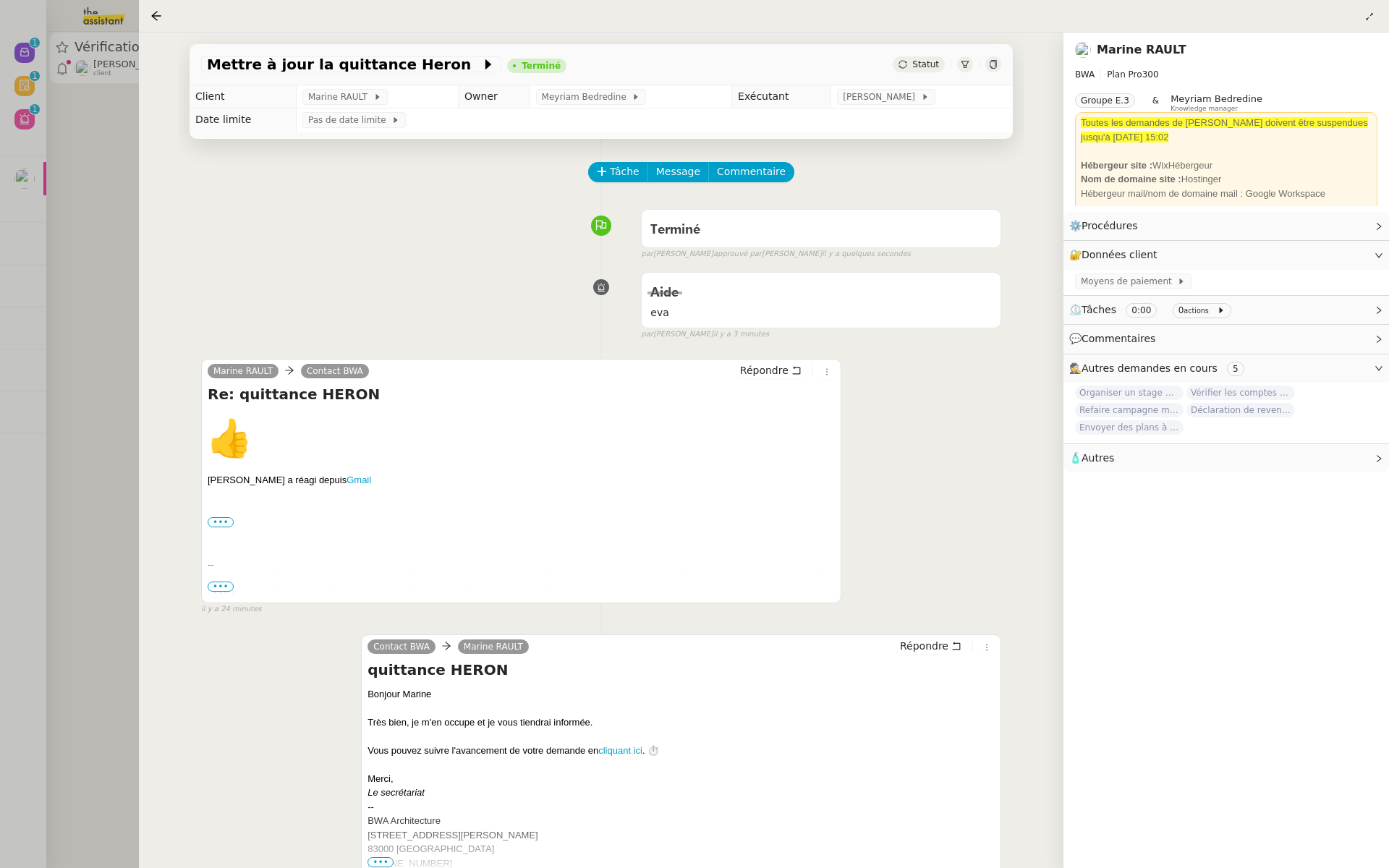
click at [108, 163] on div at bounding box center [694, 434] width 1389 height 868
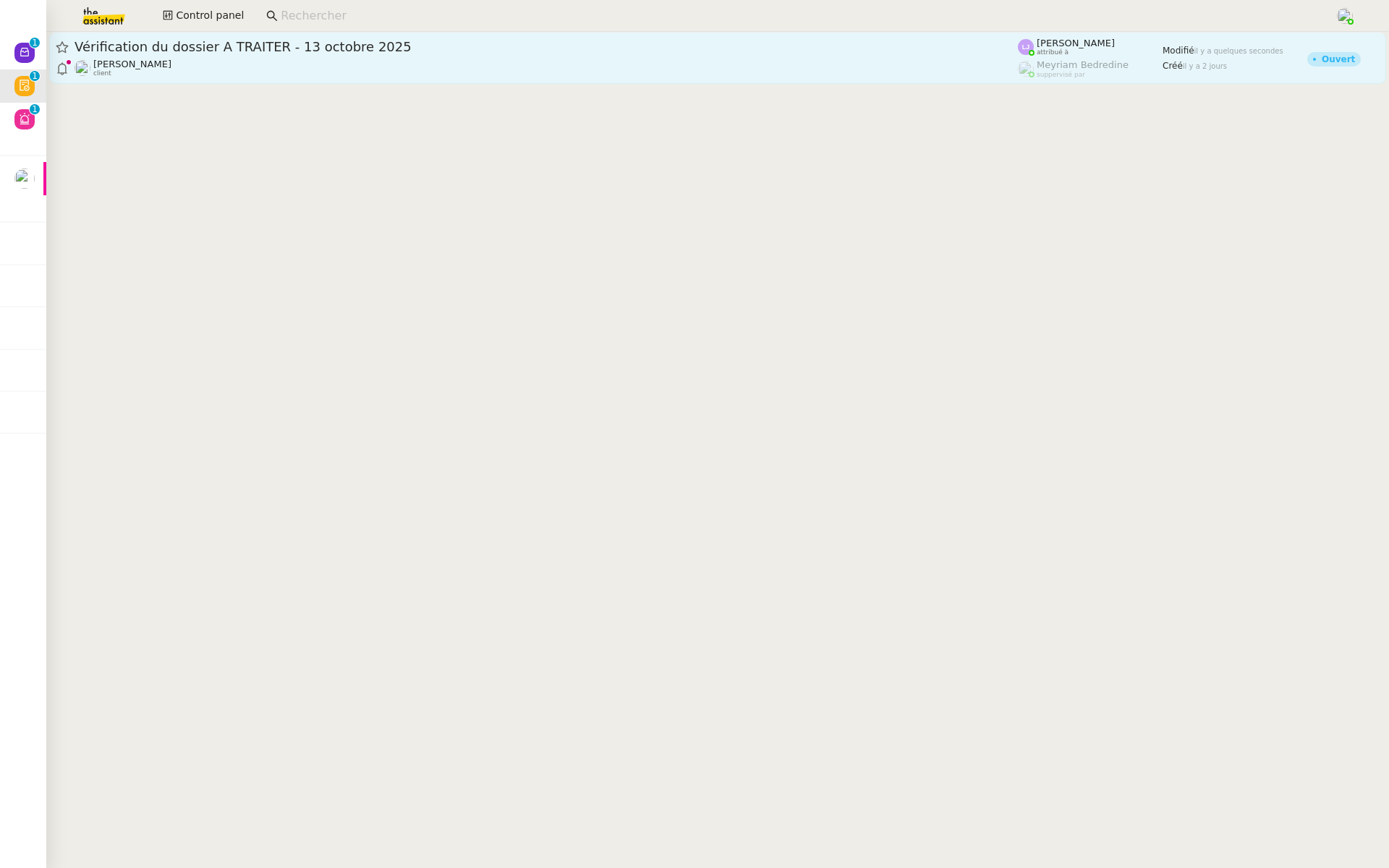
click at [112, 41] on span "Vérification du dossier A TRAITER - 13 octobre 2025" at bounding box center [546, 46] width 943 height 13
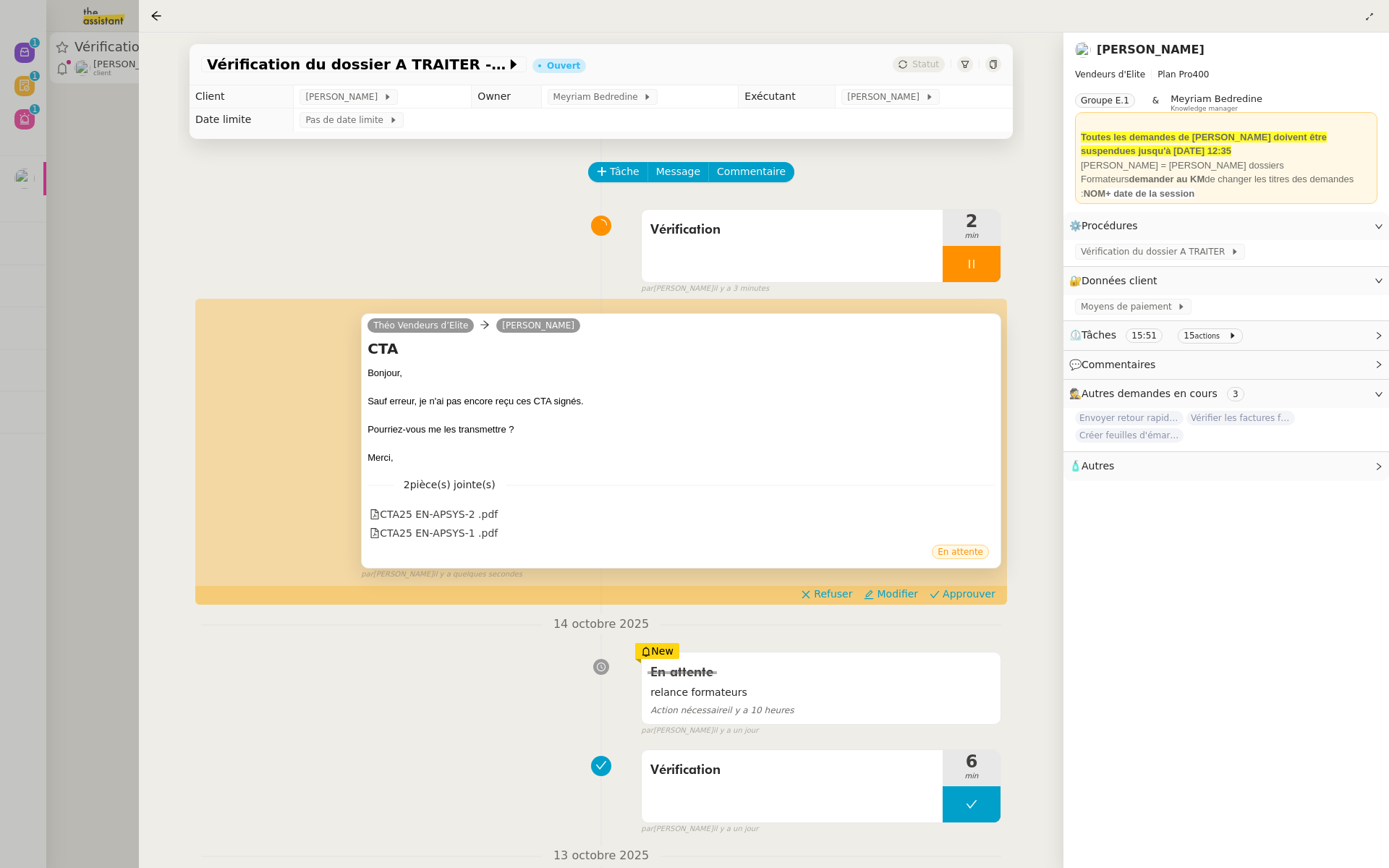
scroll to position [84, 0]
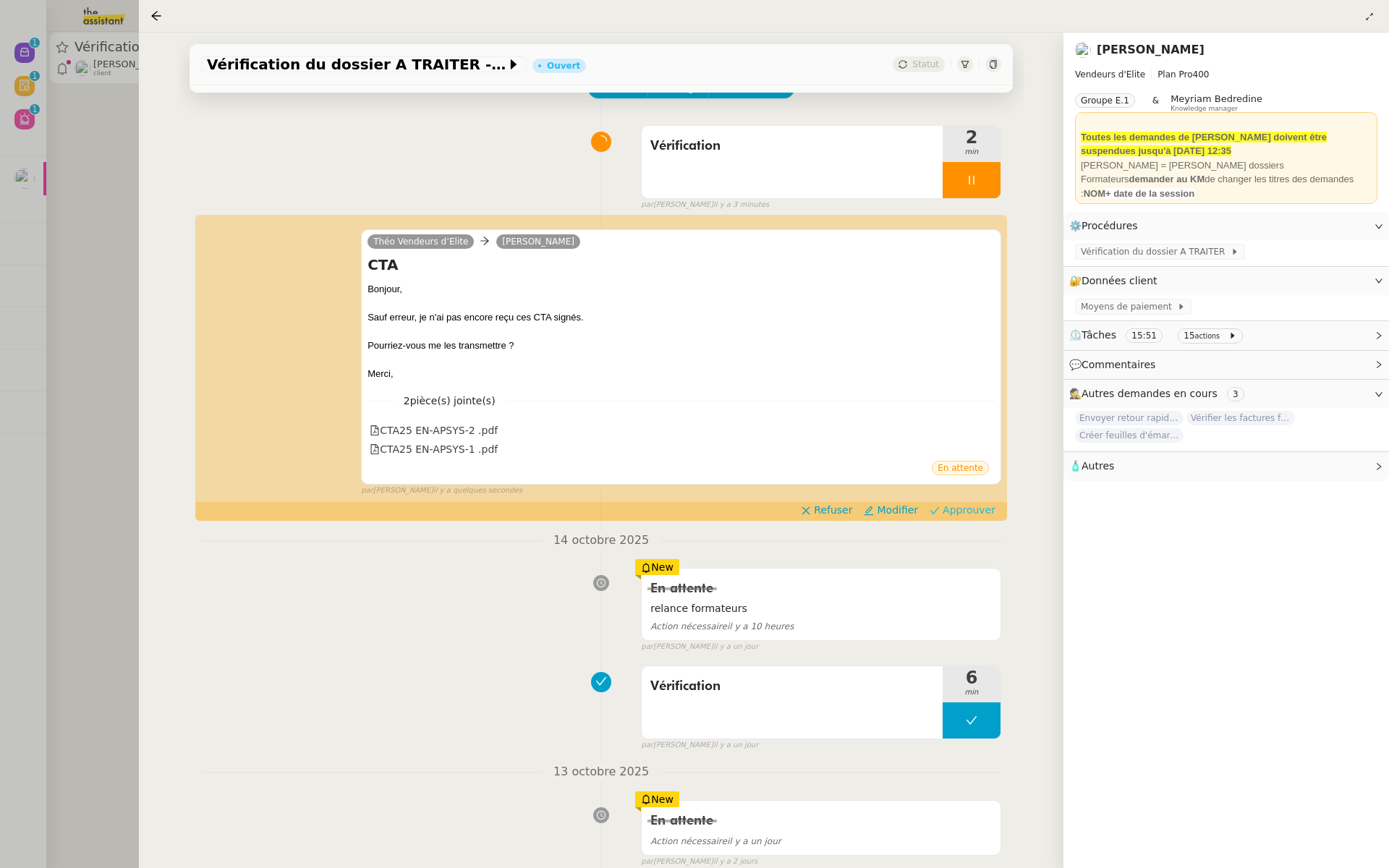
click at [981, 517] on span "Approuver" at bounding box center [969, 510] width 53 height 15
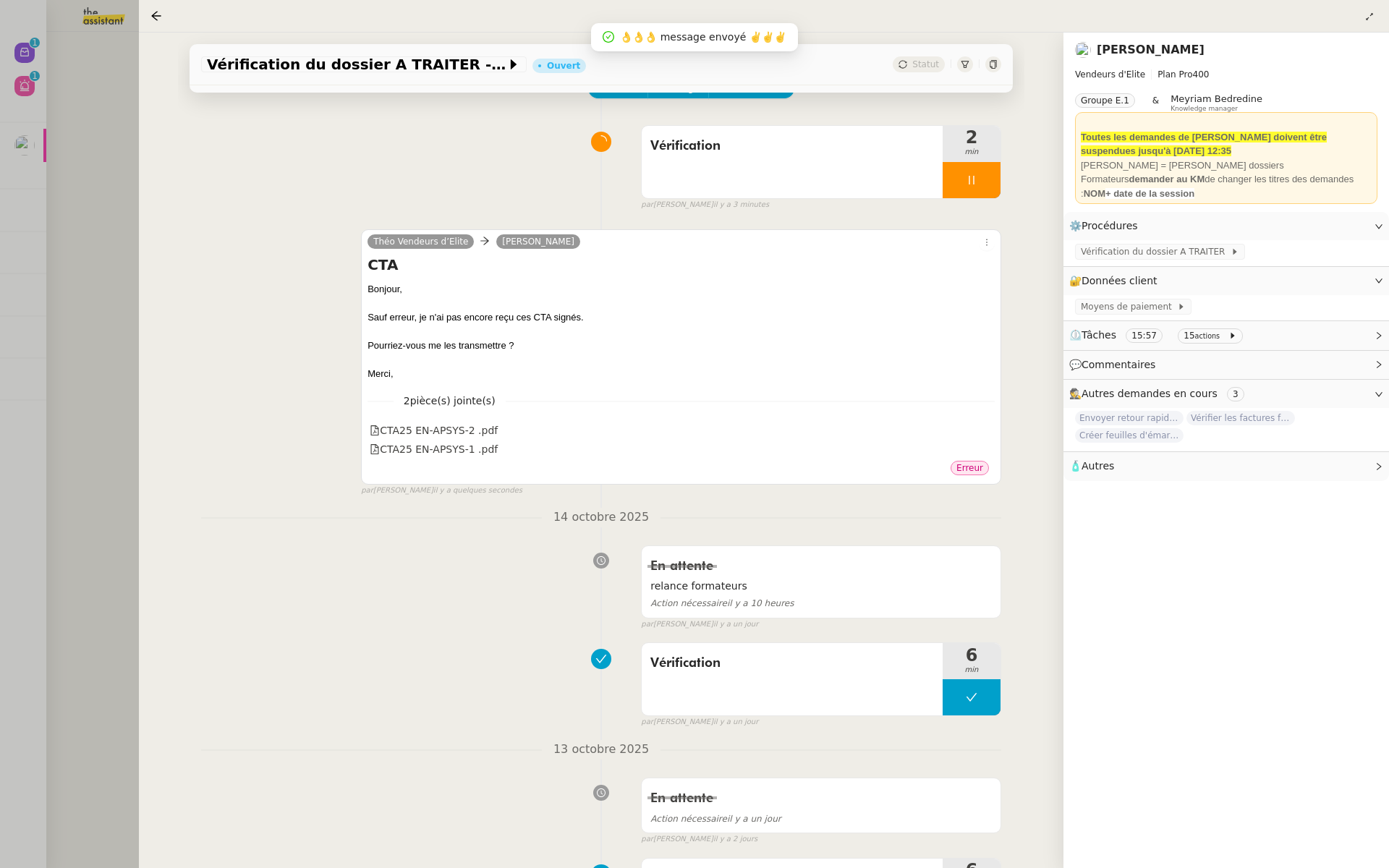
scroll to position [0, 0]
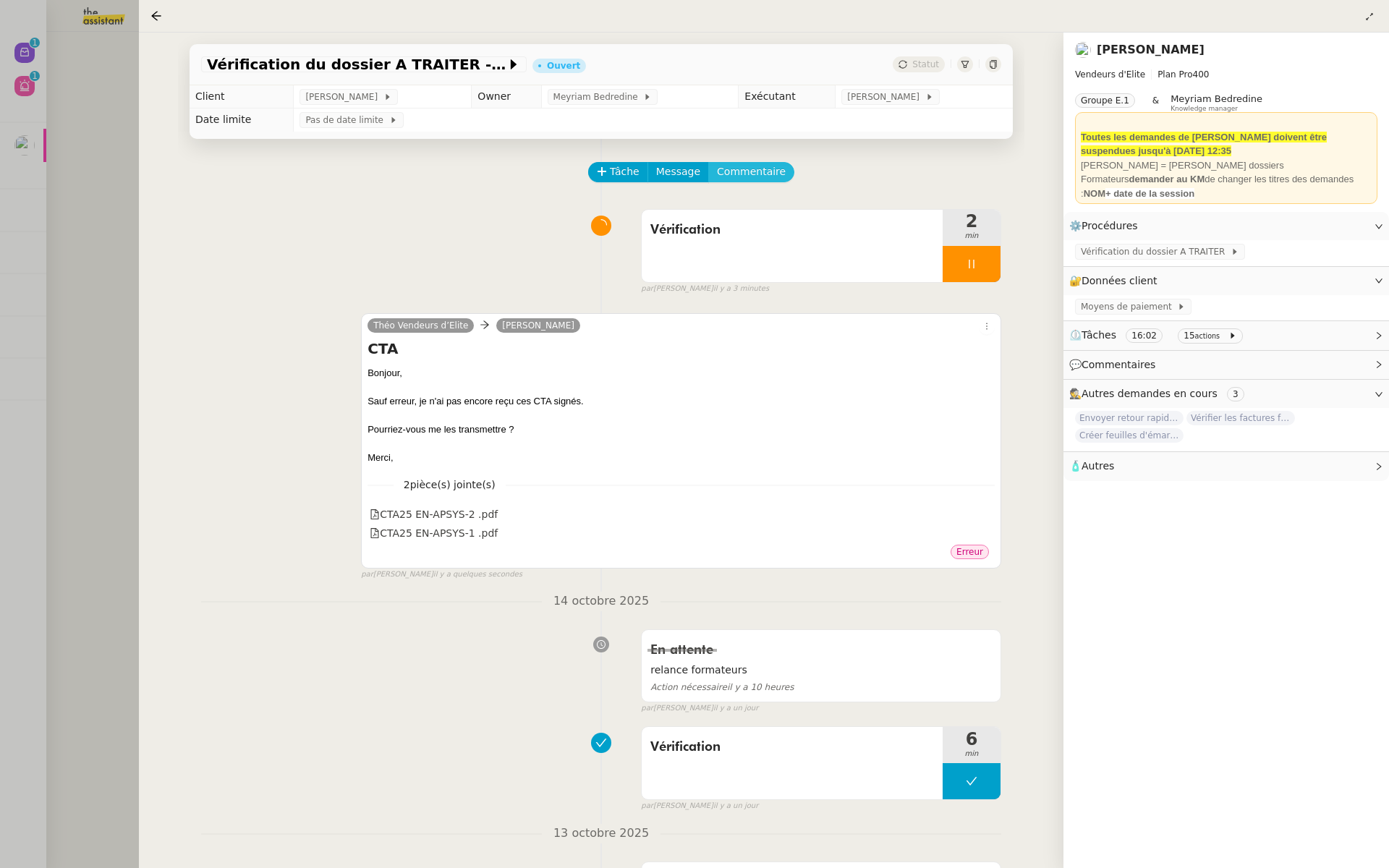
click at [743, 173] on span "Commentaire" at bounding box center [751, 171] width 69 height 16
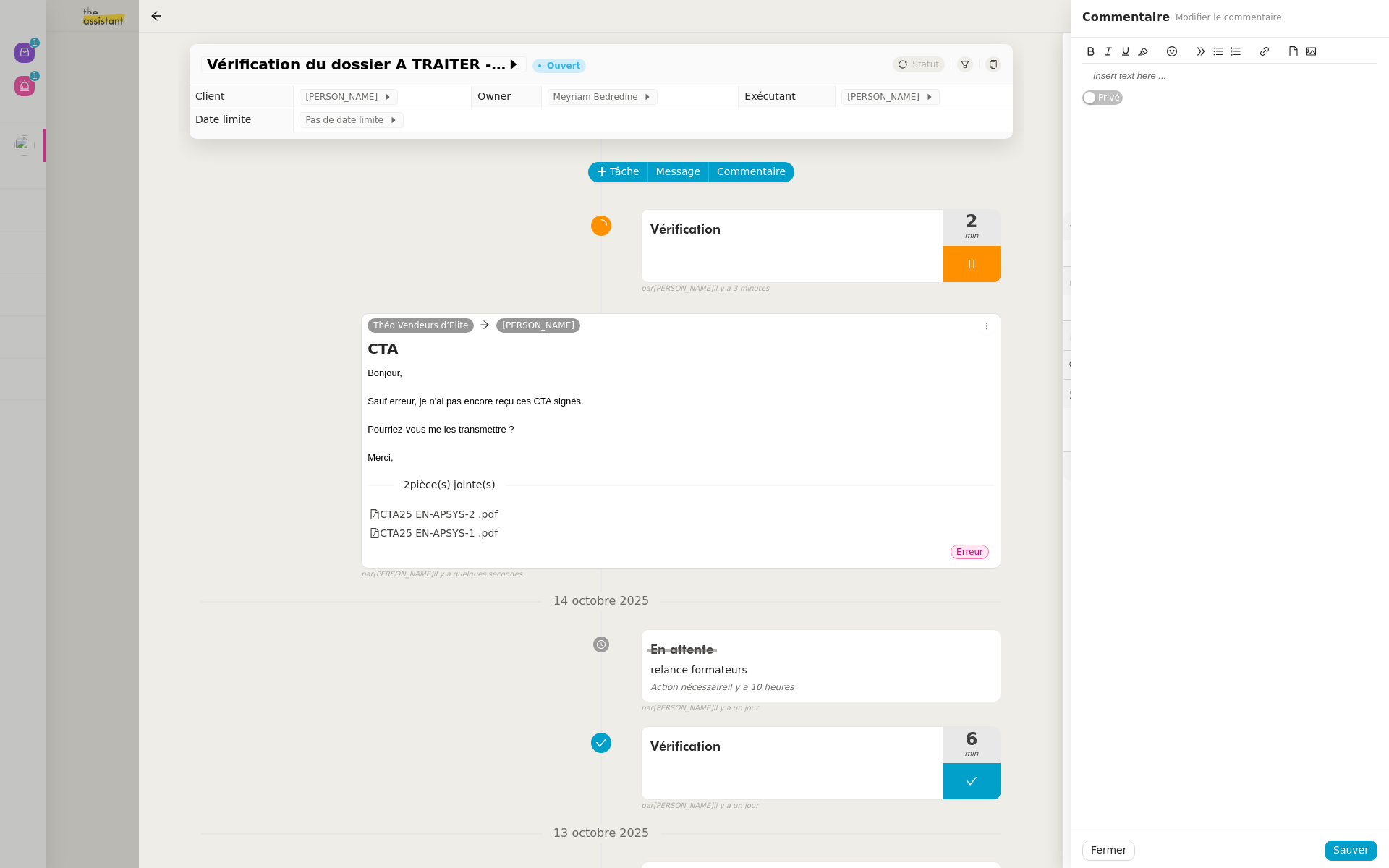
click at [1103, 77] on div at bounding box center [1230, 76] width 295 height 13
click at [1345, 852] on span "Sauver" at bounding box center [1350, 850] width 35 height 16
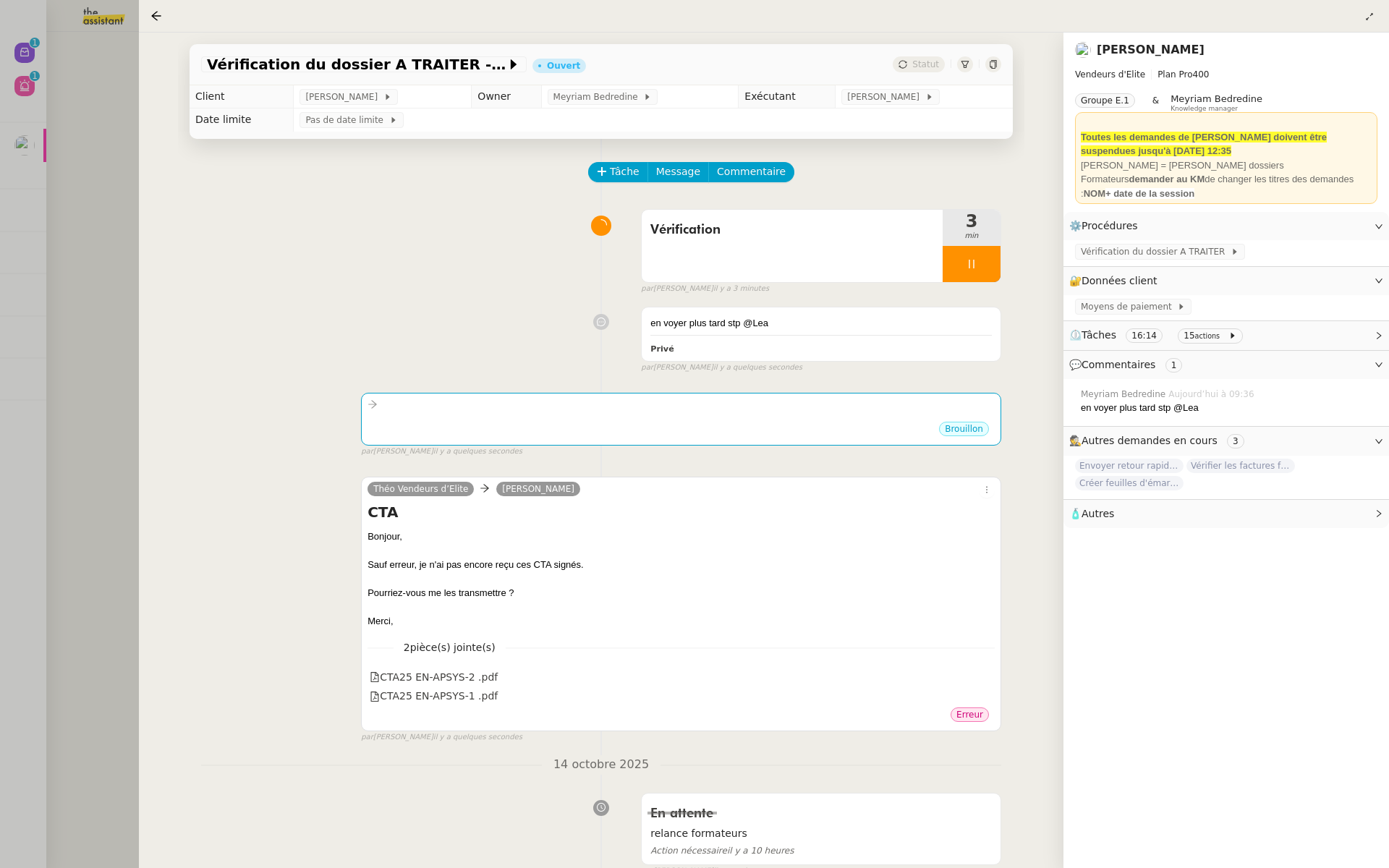
click at [56, 194] on div at bounding box center [694, 434] width 1389 height 868
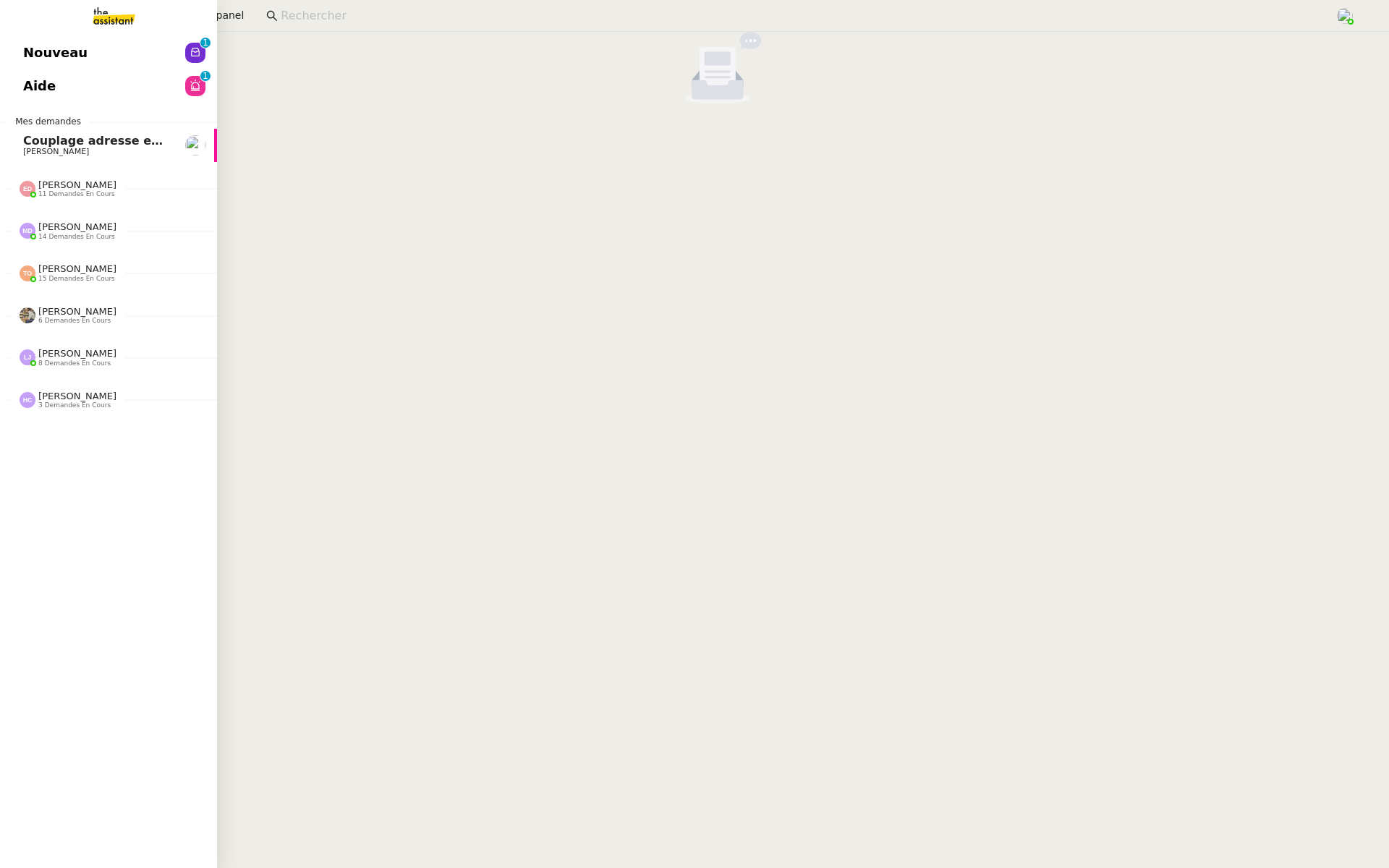
click at [26, 46] on span "Nouveau" at bounding box center [55, 52] width 64 height 21
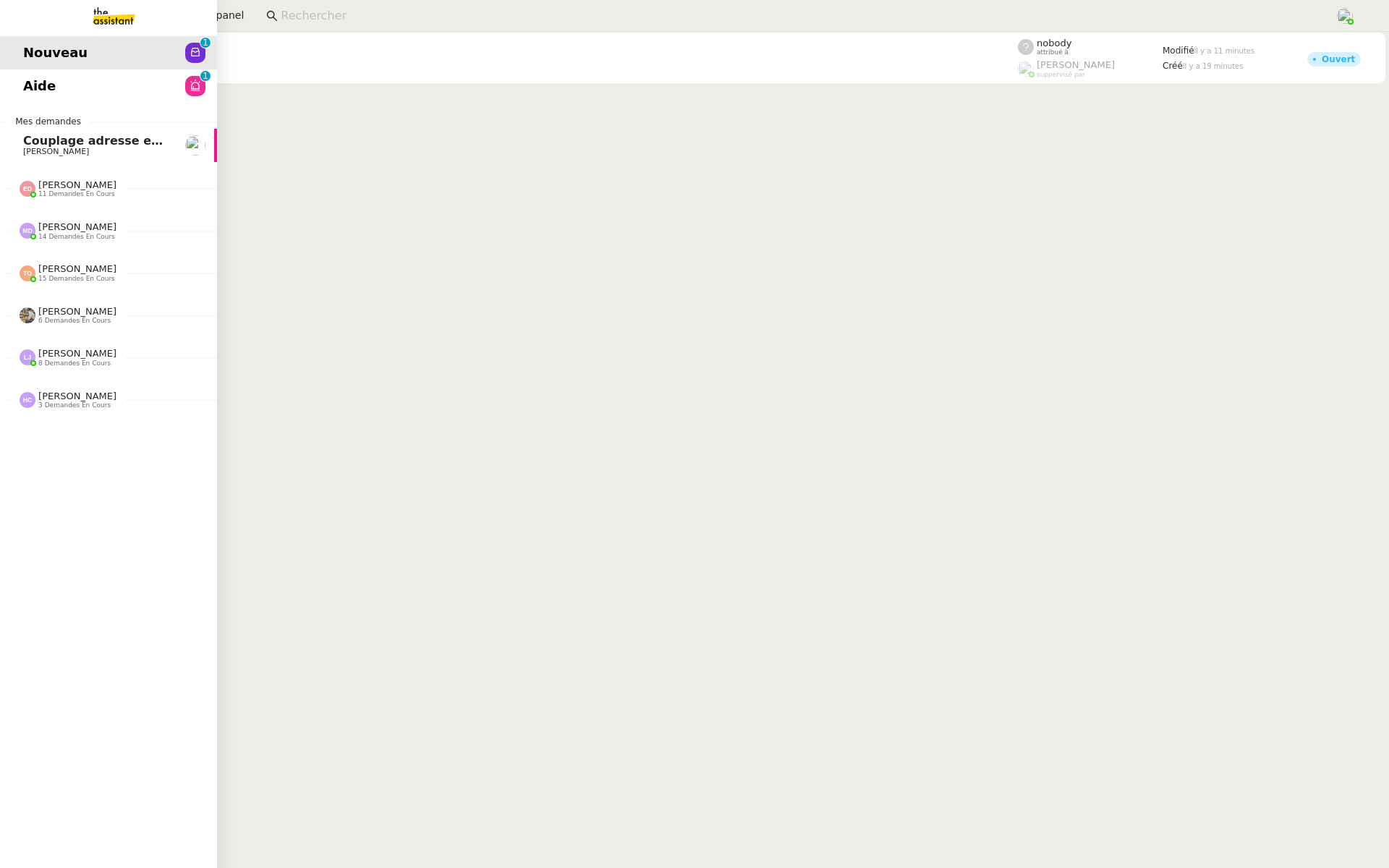
click at [38, 90] on span "Aide" at bounding box center [39, 86] width 33 height 21
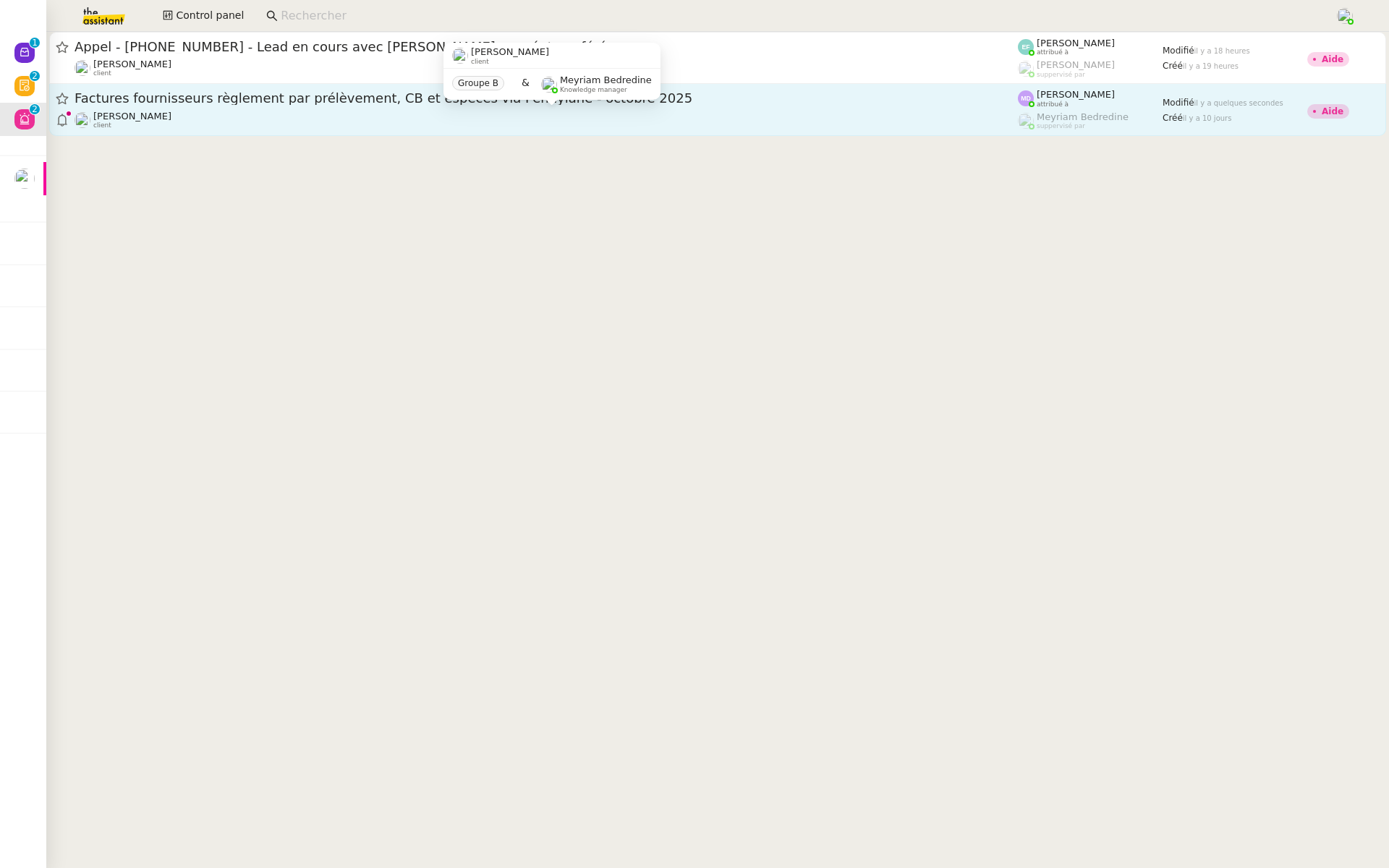
click at [218, 112] on div "Genevieve Landsmann client" at bounding box center [546, 120] width 943 height 19
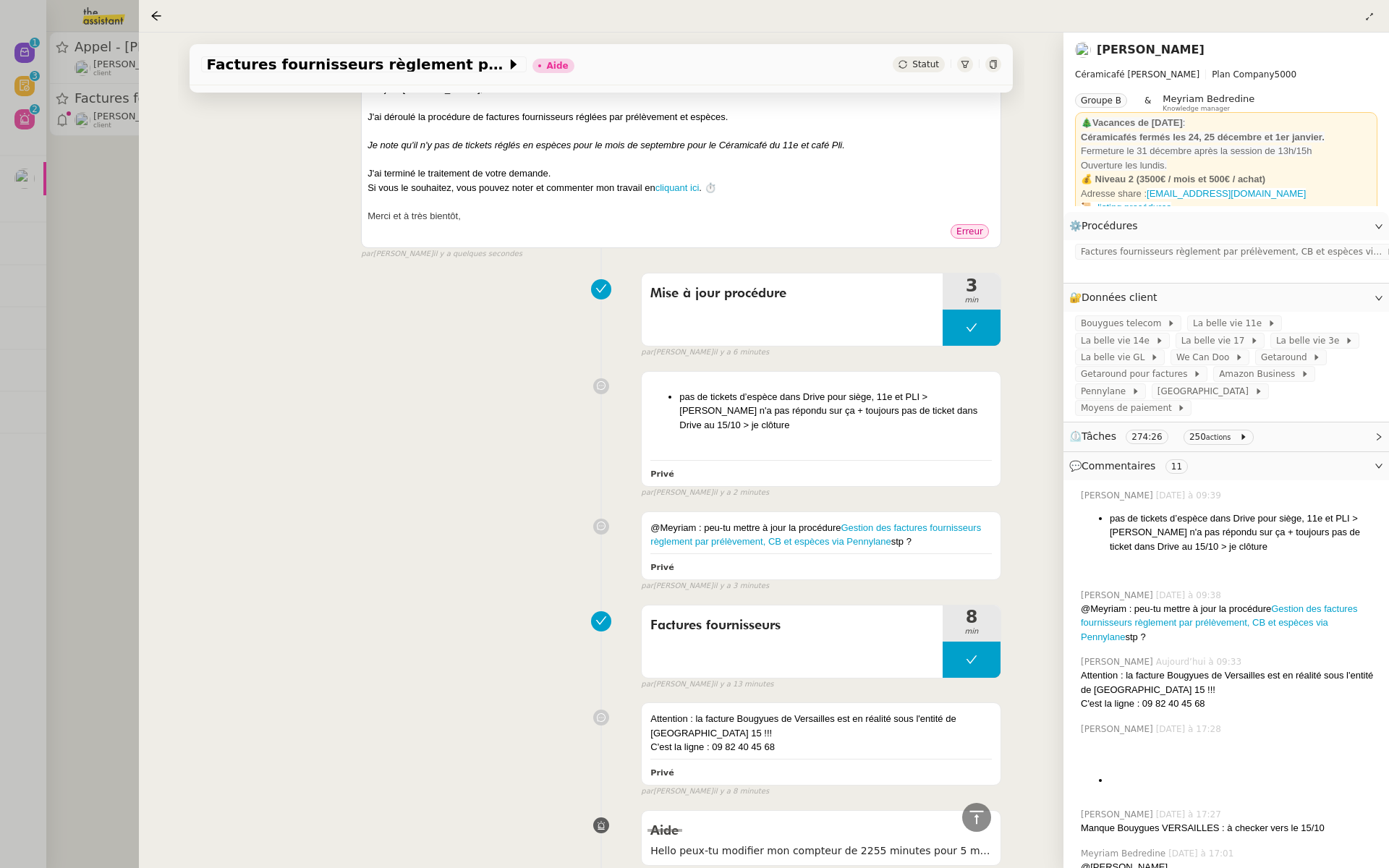
scroll to position [85, 0]
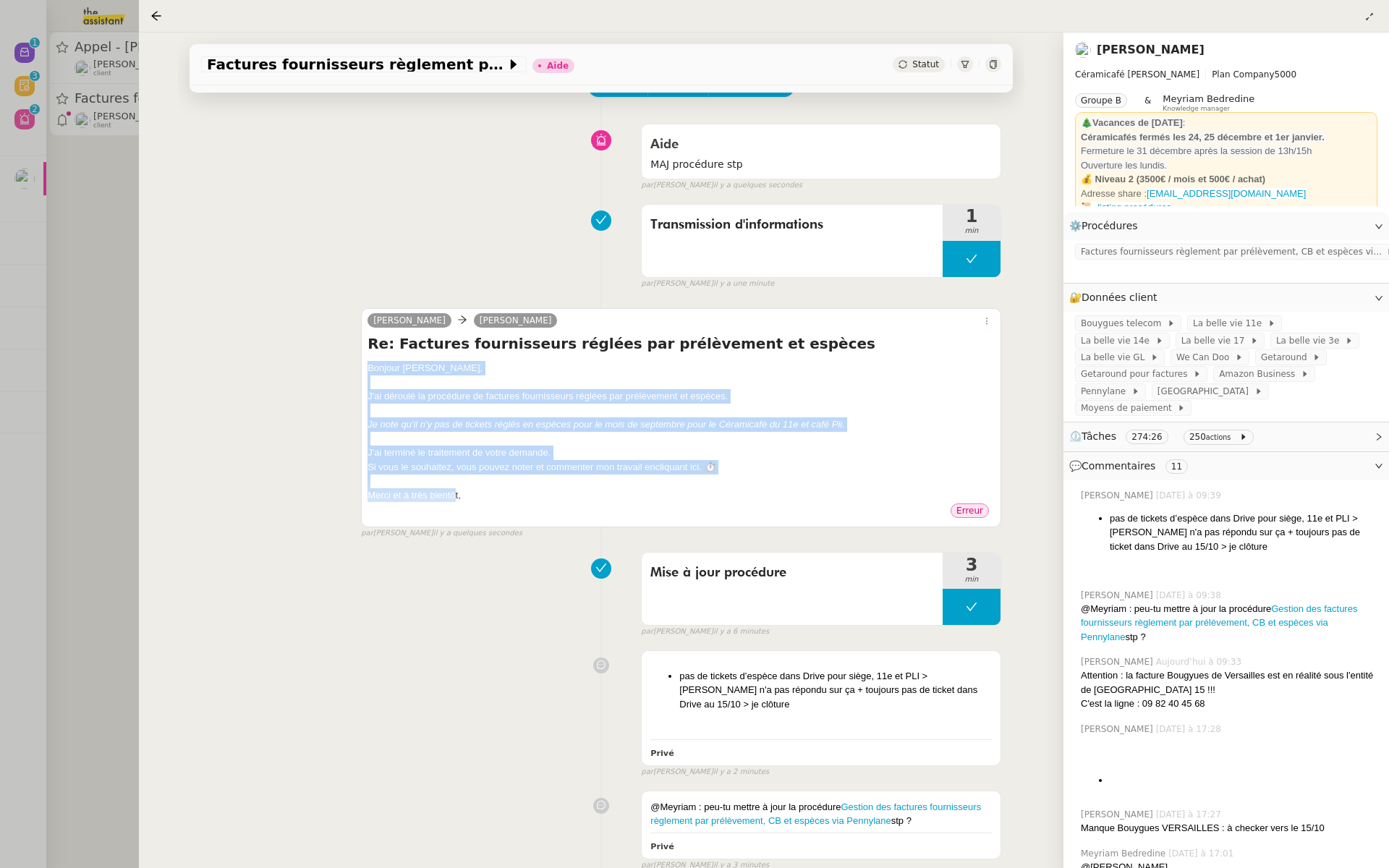
drag, startPoint x: 456, startPoint y: 499, endPoint x: 364, endPoint y: 363, distance: 164.2
click at [364, 363] on div "Charlie Genevieve Landsmann Re: Factures fournisseurs réglées par prélèvement e…" at bounding box center [682, 417] width 640 height 219
copy div "﻿Bonjour Geneviève﻿, J'ai déroulé la procédure de factures fournisseurs réglées…"
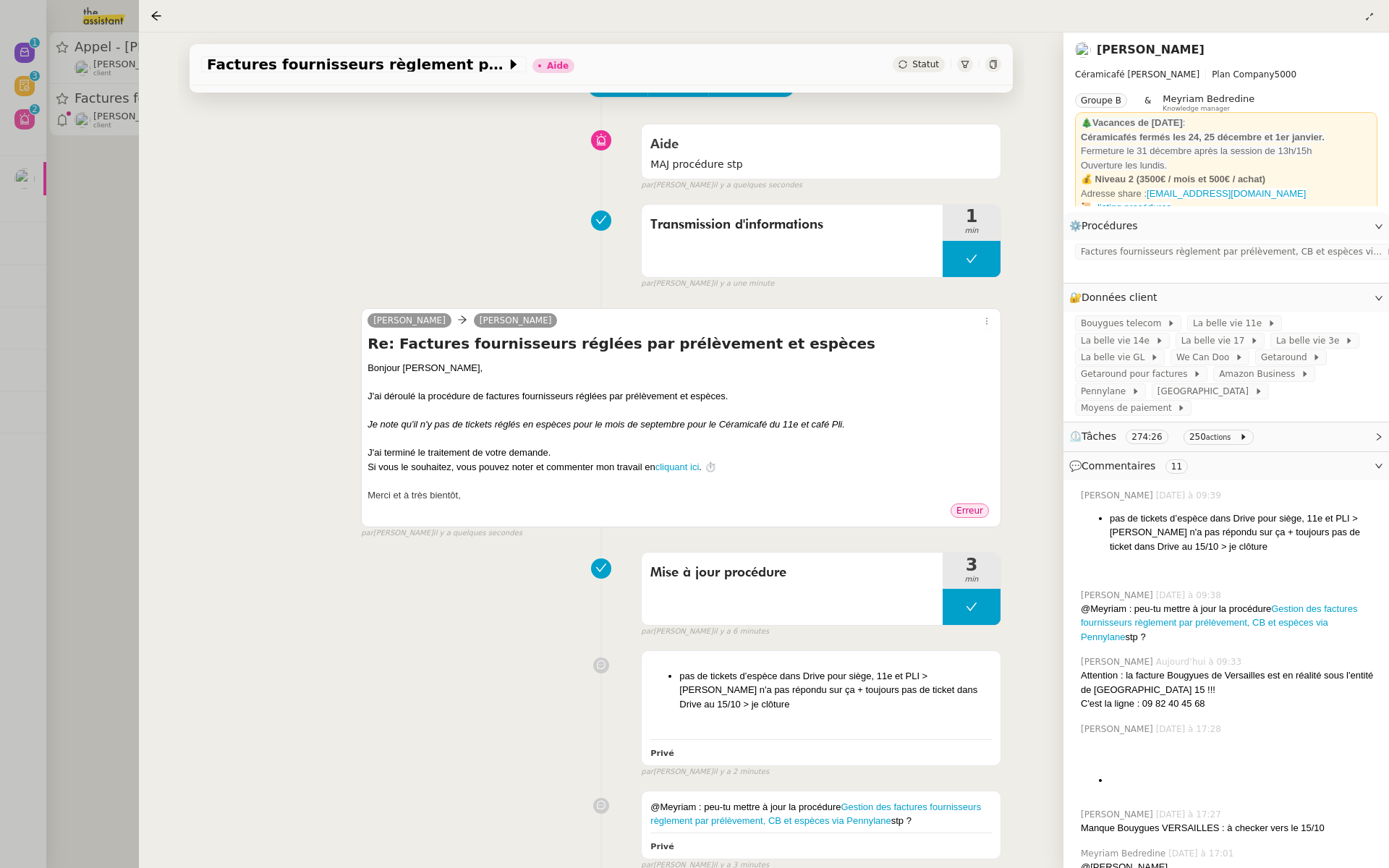
click at [646, 348] on h4 "Re: Factures fournisseurs réglées par prélèvement et espèces" at bounding box center [681, 344] width 628 height 21
click at [675, 349] on h4 "Re: Factures fournisseurs réglées par prélèvement et espèces" at bounding box center [681, 344] width 628 height 21
click at [753, 428] on em "Je note qu'il n'y pas de tickets réglés en espèces pour le mois de septembre po…" at bounding box center [606, 424] width 477 height 11
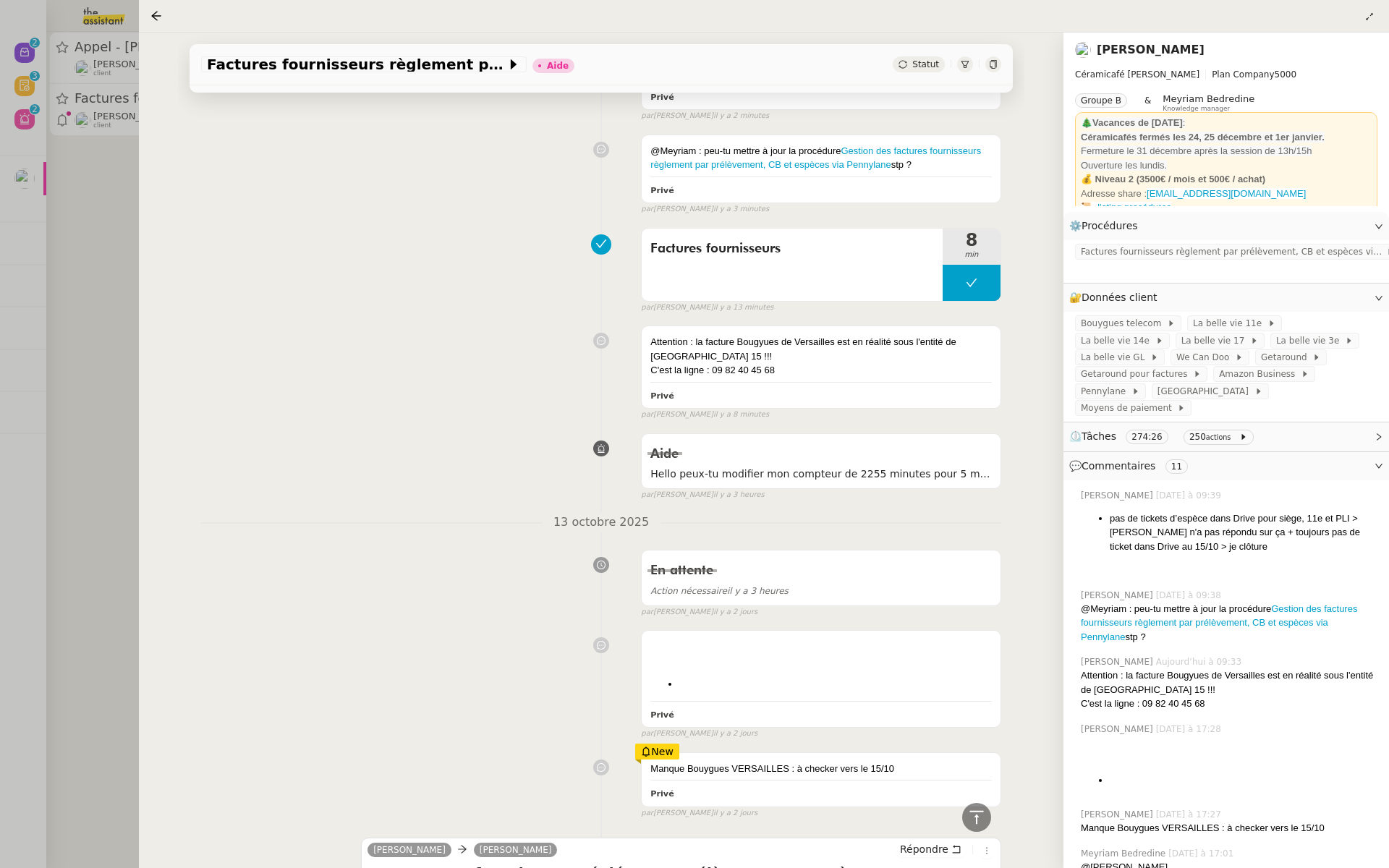
scroll to position [367, 0]
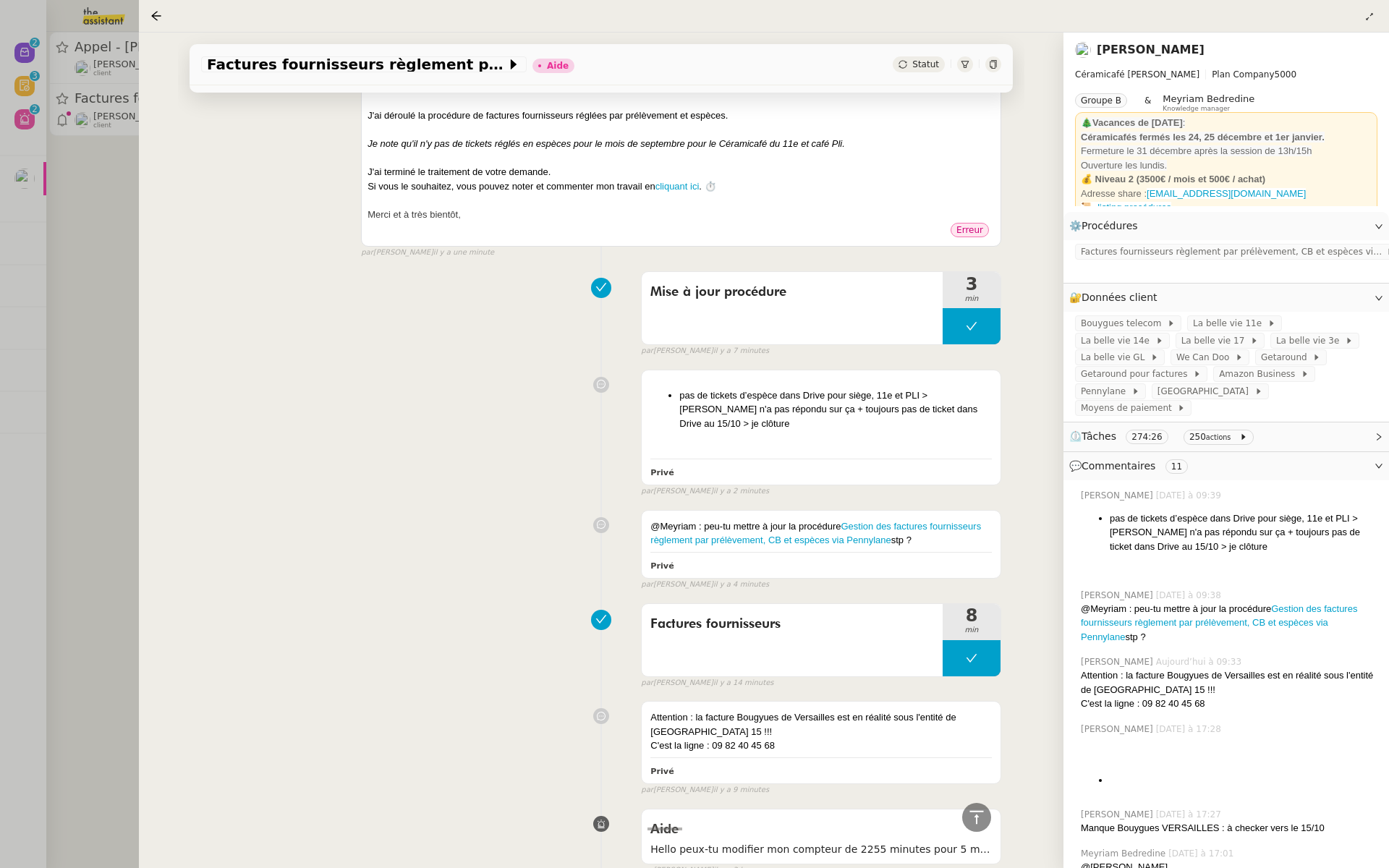
click at [970, 225] on span "Erreur" at bounding box center [969, 230] width 27 height 10
click at [971, 228] on span "Renvoyer" at bounding box center [954, 230] width 48 height 15
click at [974, 233] on span "Renvoyer" at bounding box center [954, 230] width 48 height 15
click at [961, 229] on span "Renvoyer" at bounding box center [954, 230] width 48 height 15
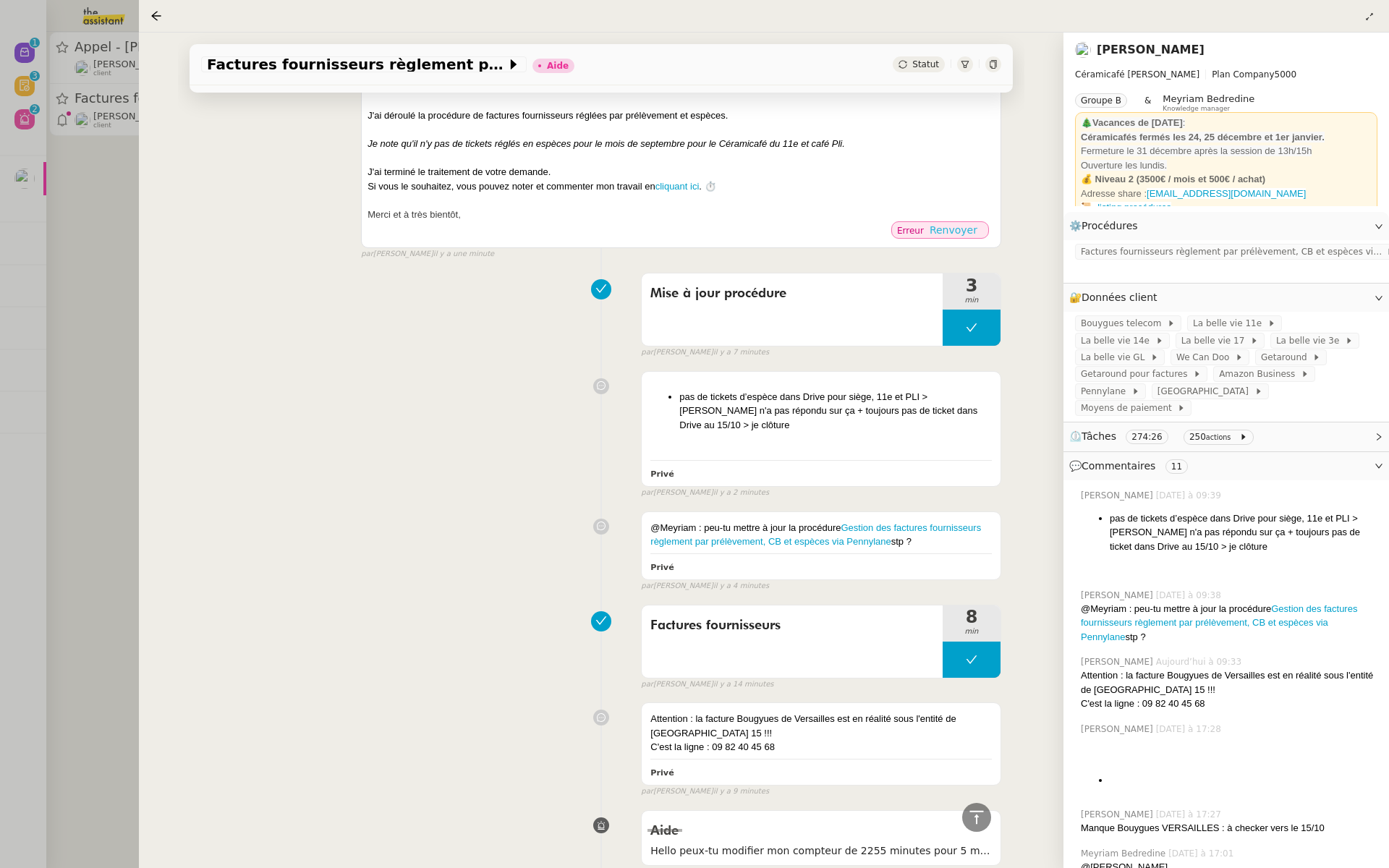
click at [961, 229] on span "Renvoyer" at bounding box center [954, 230] width 48 height 15
click at [957, 233] on span "Renvoyer" at bounding box center [954, 230] width 48 height 15
click at [961, 231] on span "Renvoyer" at bounding box center [954, 230] width 48 height 15
click at [924, 222] on button "Renvoyer" at bounding box center [953, 230] width 59 height 16
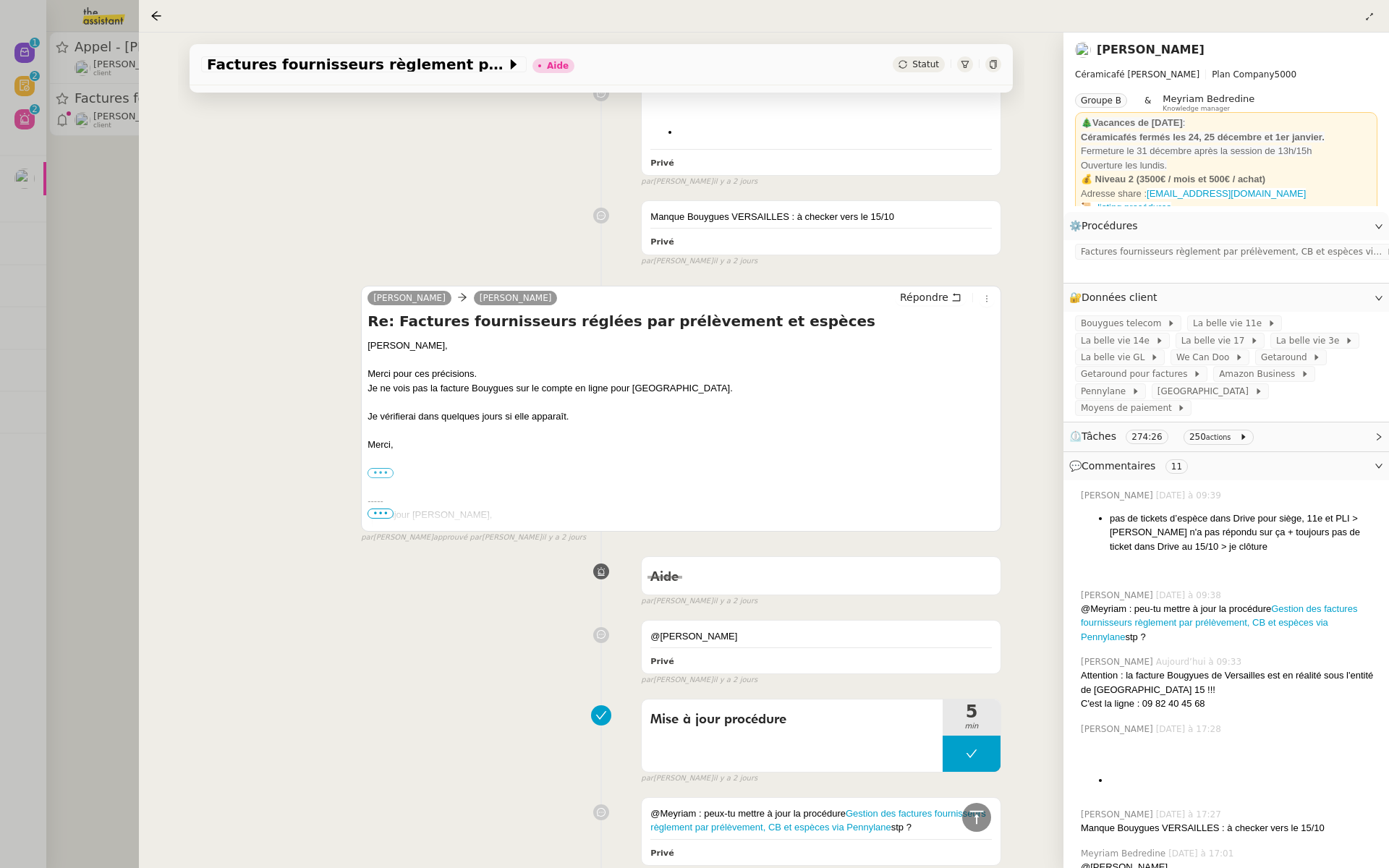
scroll to position [1315, 0]
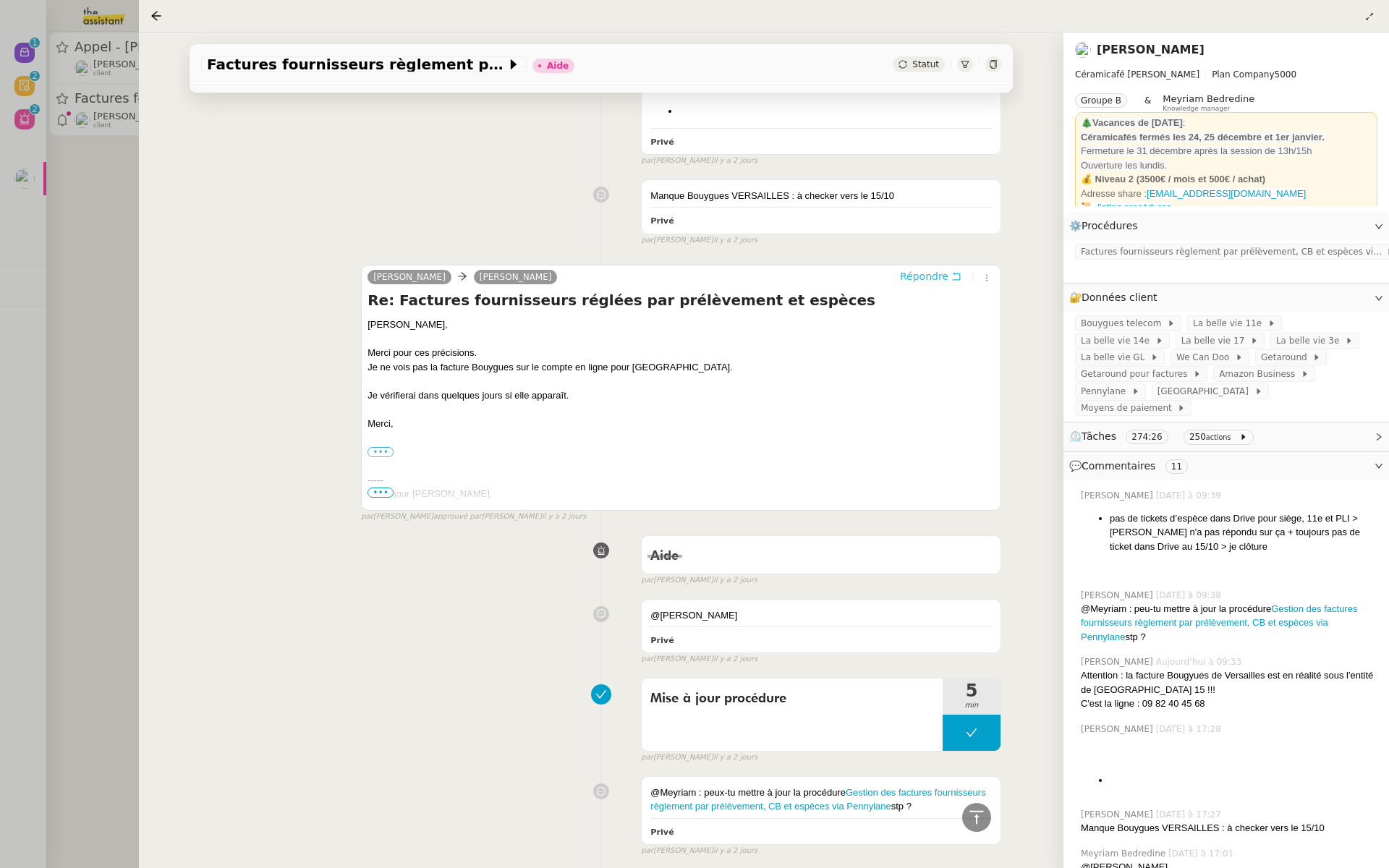
click at [933, 271] on span "Répondre" at bounding box center [925, 276] width 48 height 15
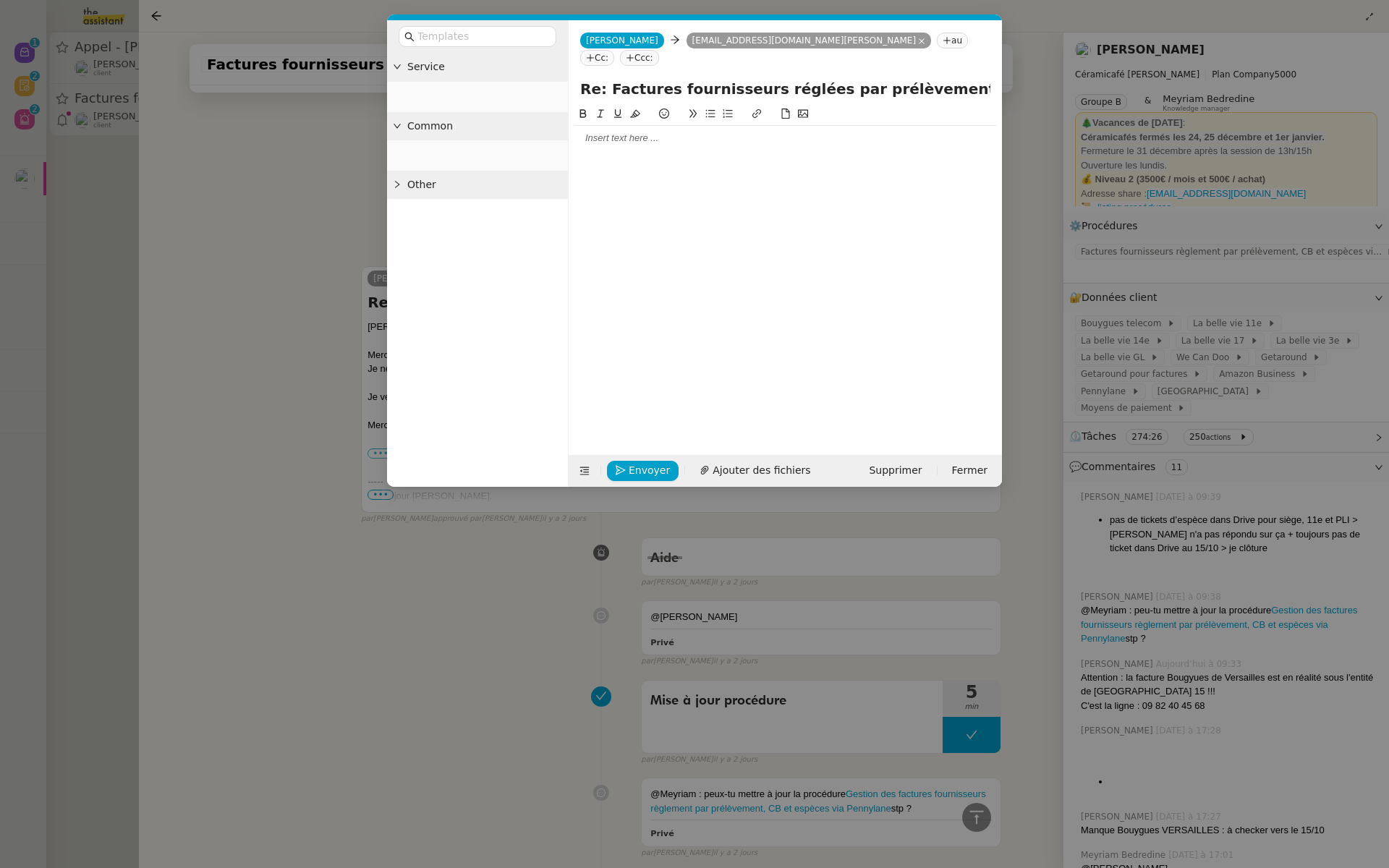
scroll to position [1426, 0]
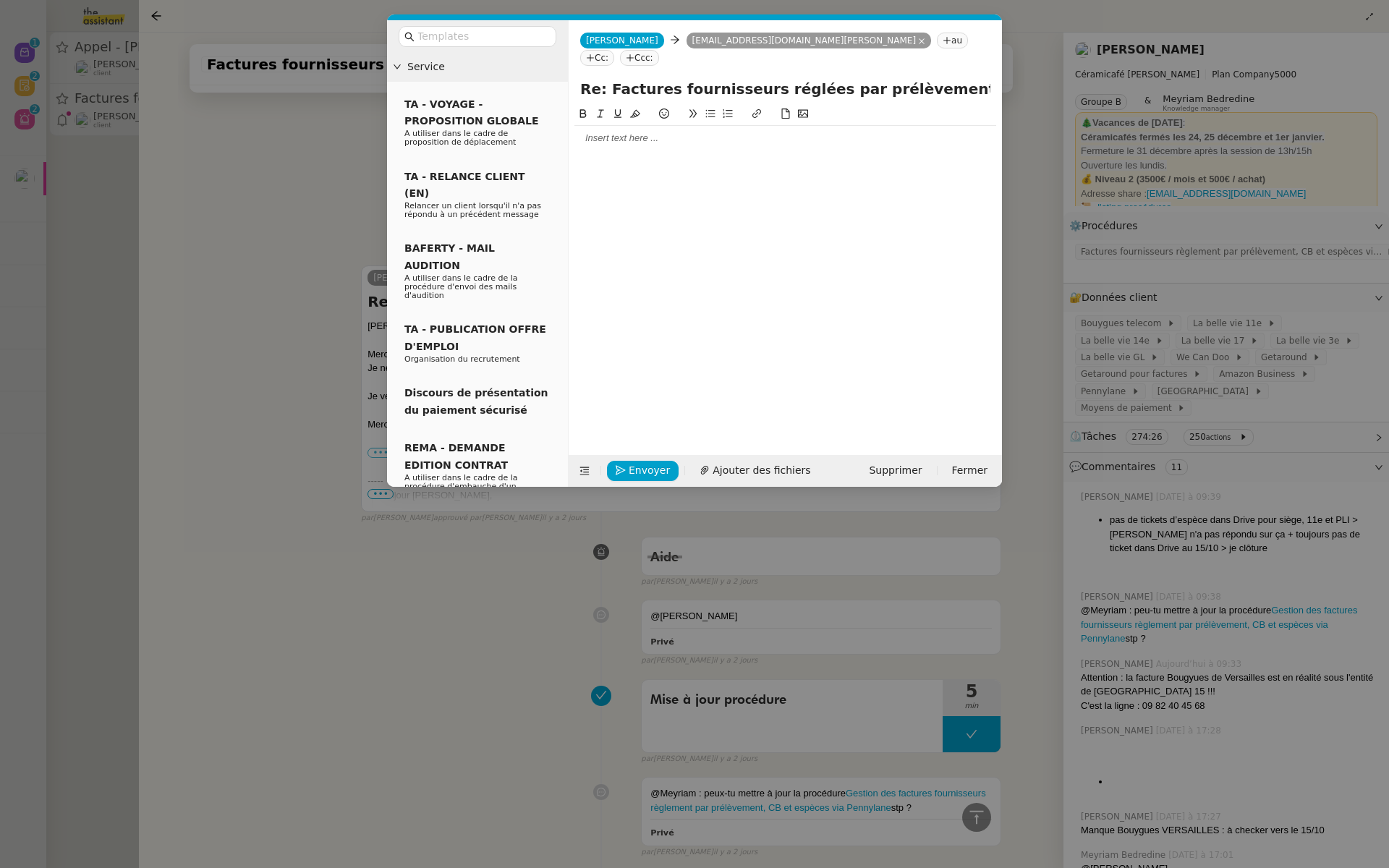
click at [643, 131] on div at bounding box center [785, 137] width 422 height 13
click at [604, 131] on div at bounding box center [785, 137] width 422 height 13
click at [766, 131] on div at bounding box center [785, 137] width 422 height 13
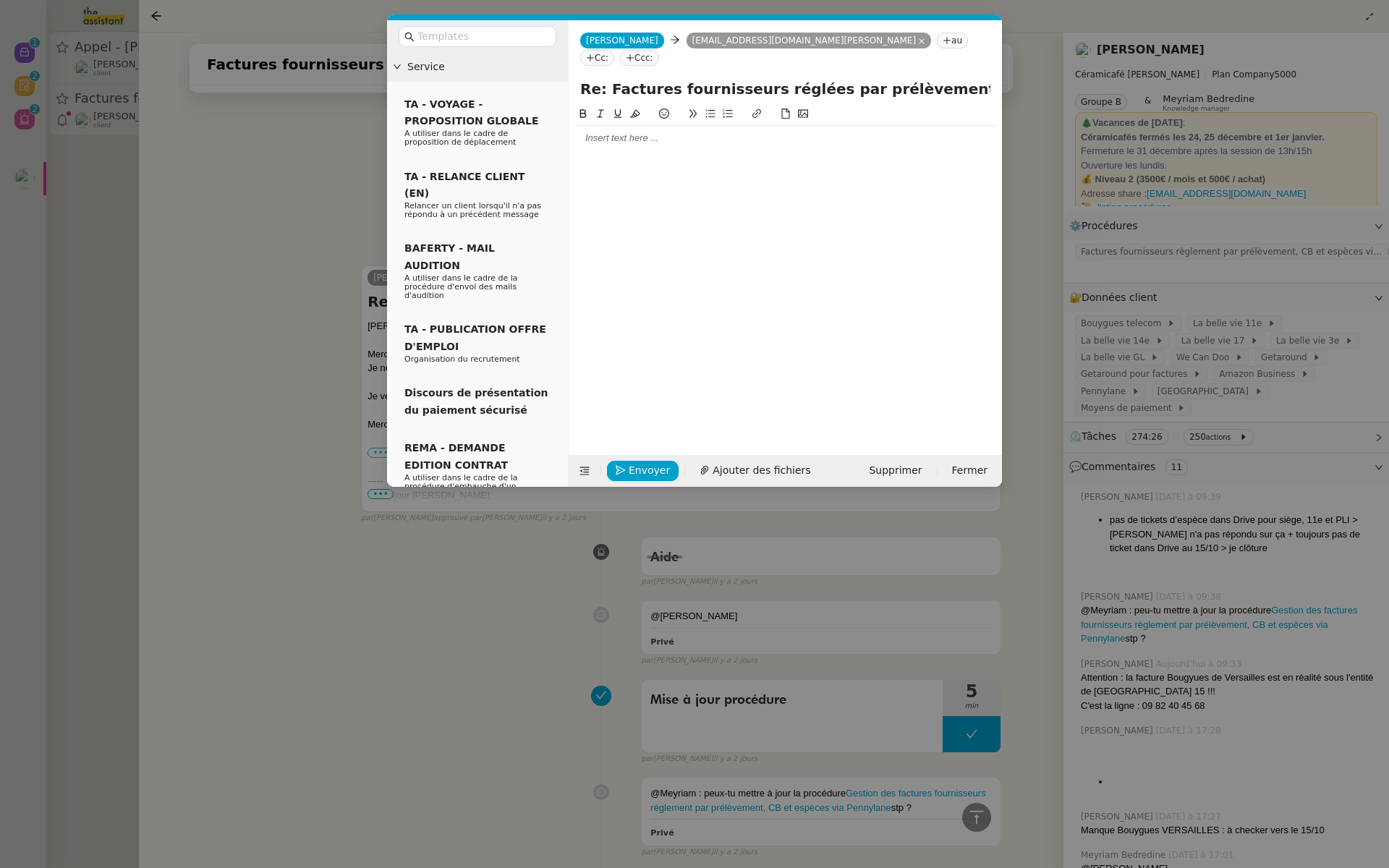
click at [766, 131] on div at bounding box center [785, 137] width 422 height 13
click at [243, 196] on nz-modal-container "Service TA - VOYAGE - PROPOSITION GLOBALE A utiliser dans le cadre de propositi…" at bounding box center [694, 434] width 1389 height 868
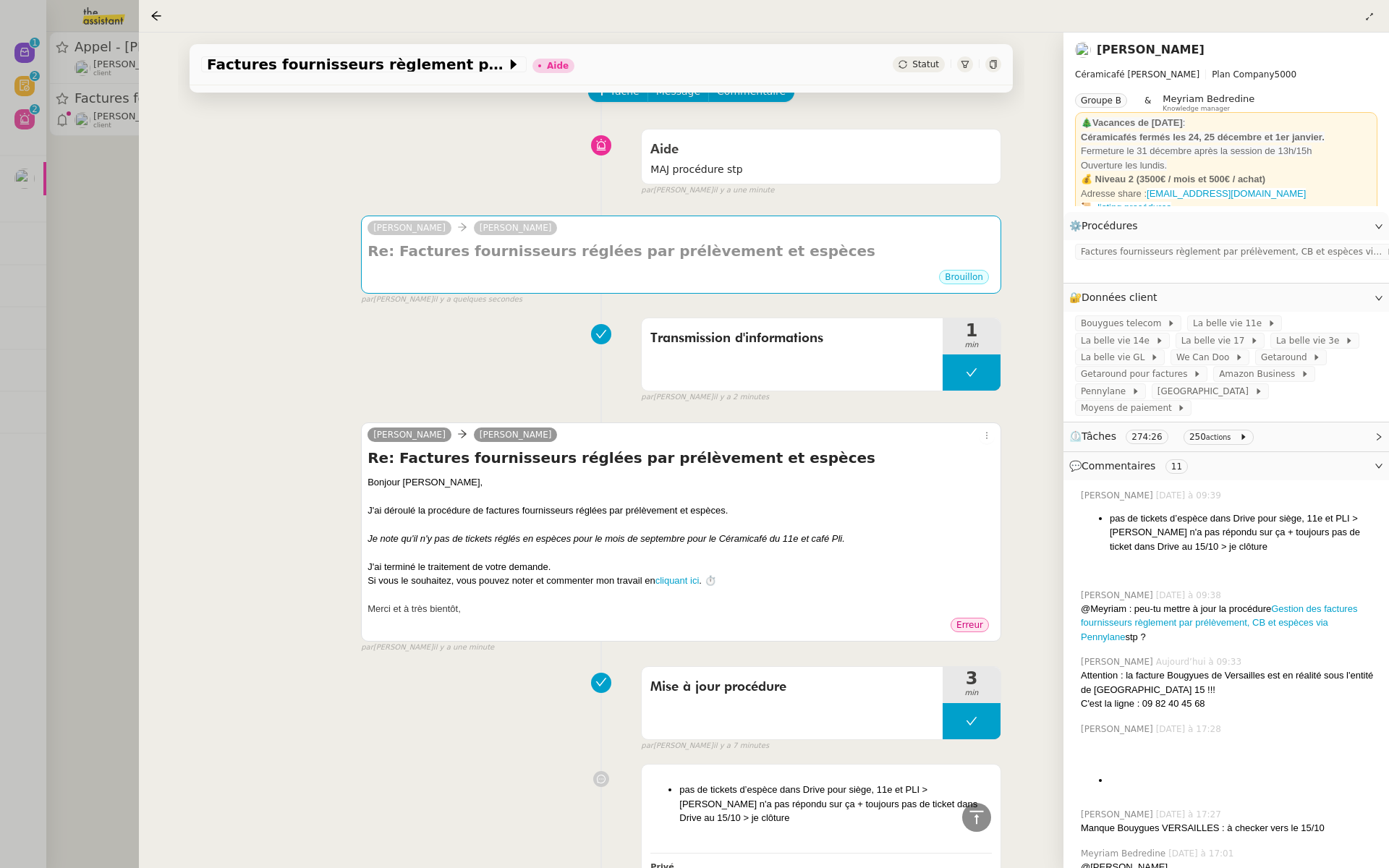
scroll to position [0, 0]
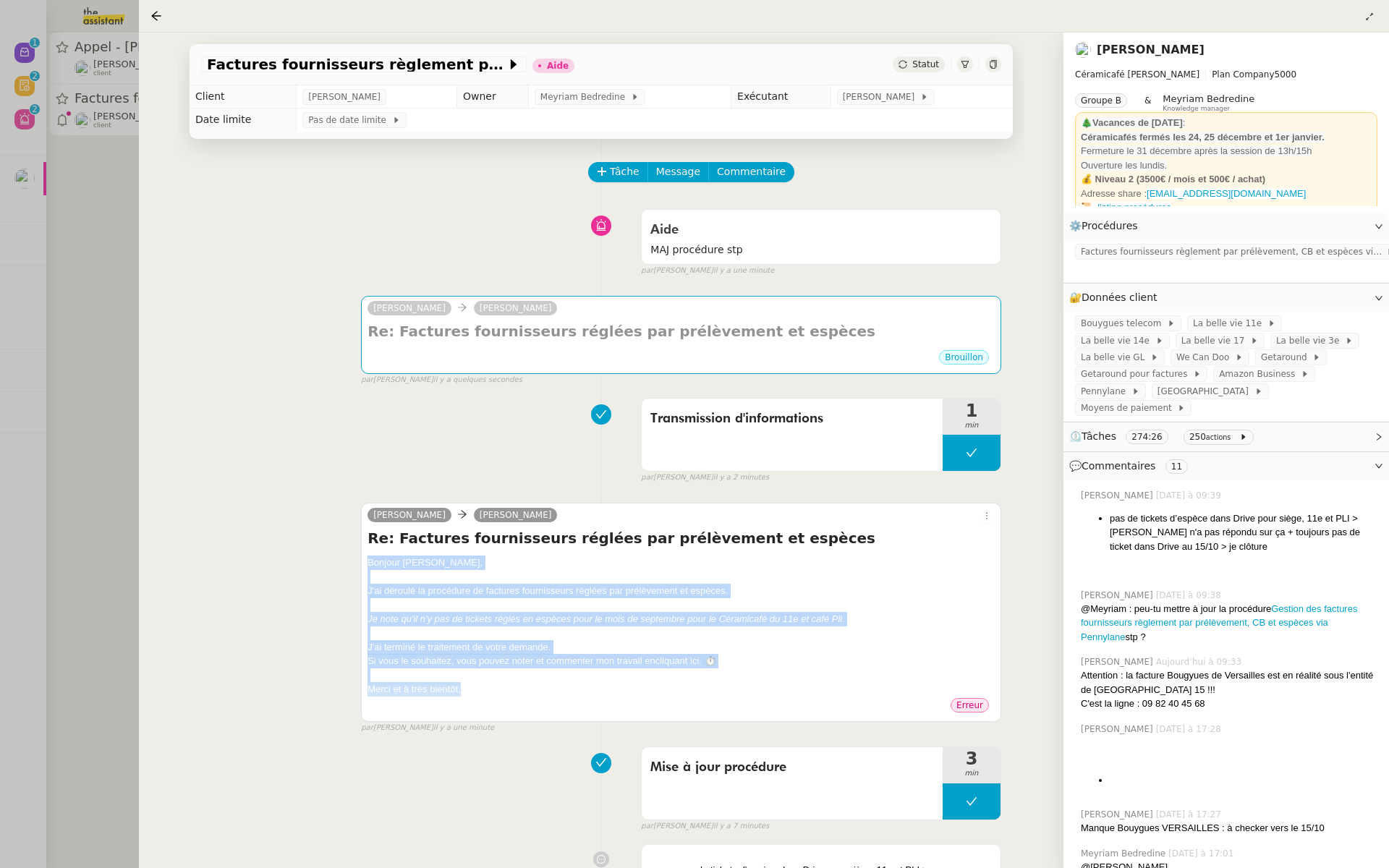
drag, startPoint x: 466, startPoint y: 687, endPoint x: 375, endPoint y: 550, distance: 164.5
click at [375, 550] on div "Re: Factures fournisseurs réglées par prélèvement et espèces ﻿Bonjour Geneviève…" at bounding box center [681, 612] width 628 height 168
copy div "﻿Bonjour Geneviève﻿, J'ai déroulé la procédure de factures fournisseurs réglées…"
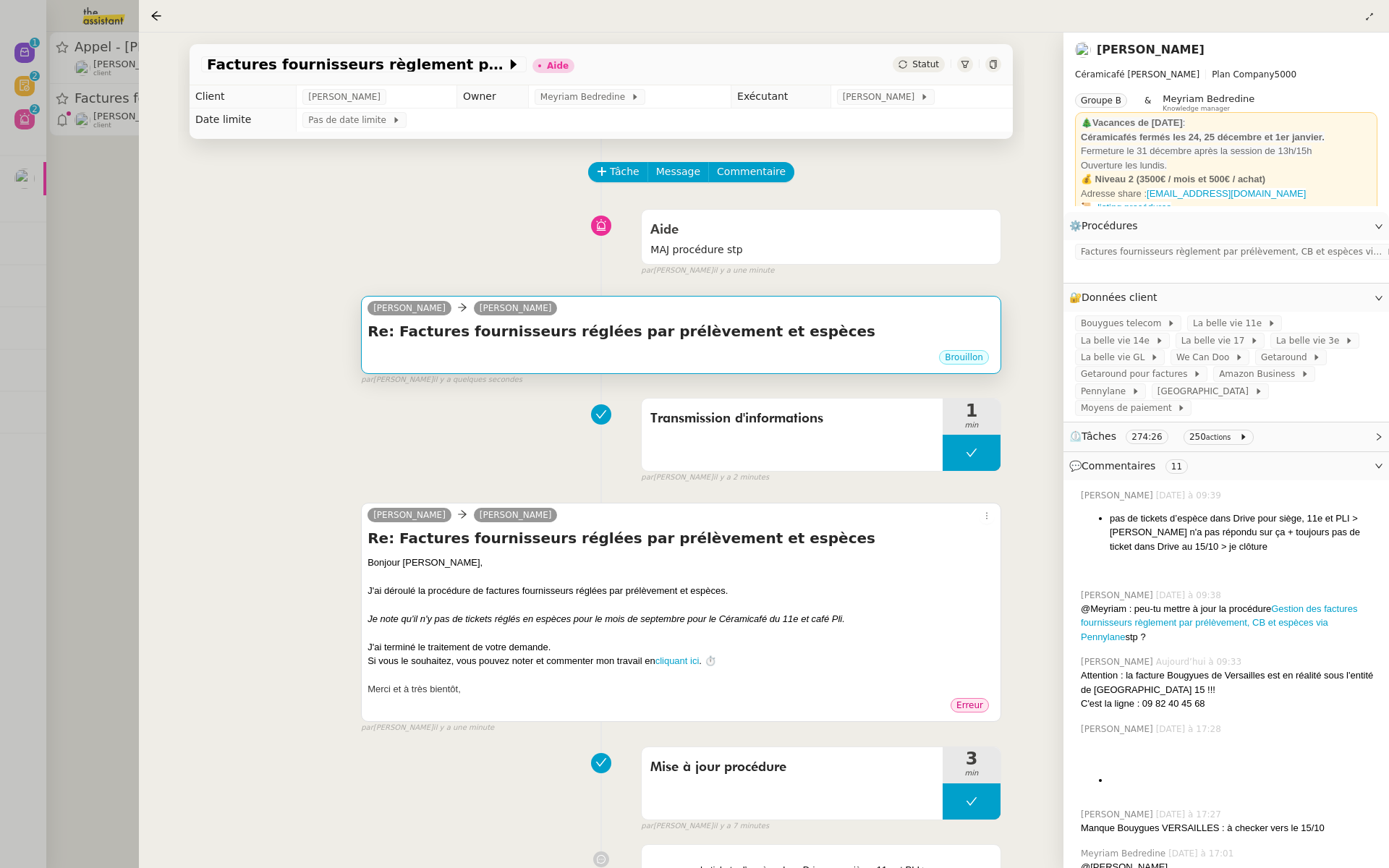
click at [680, 331] on h4 "Re: Factures fournisseurs réglées par prélèvement et espèces" at bounding box center [681, 331] width 628 height 21
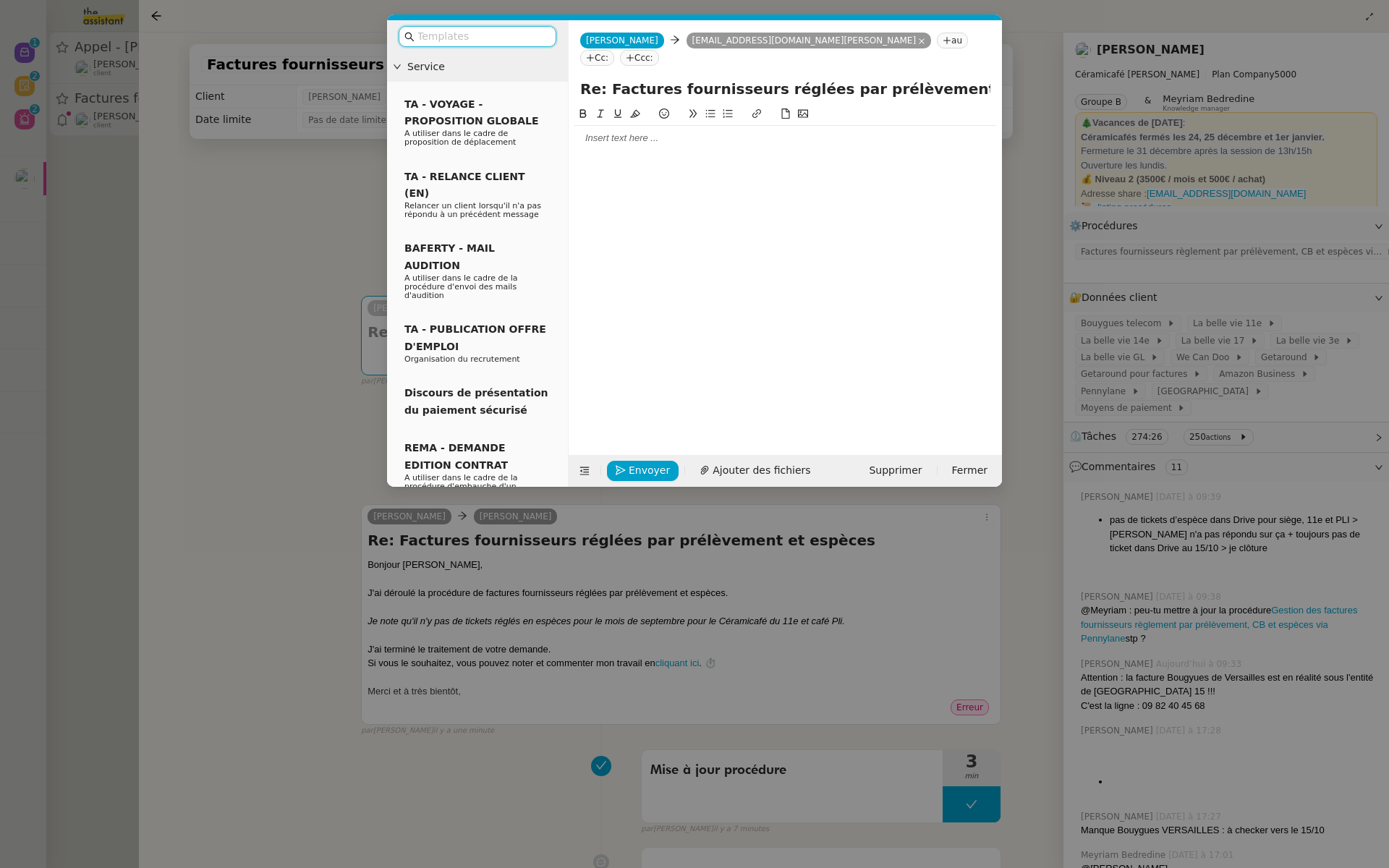
click at [624, 131] on div at bounding box center [785, 137] width 422 height 13
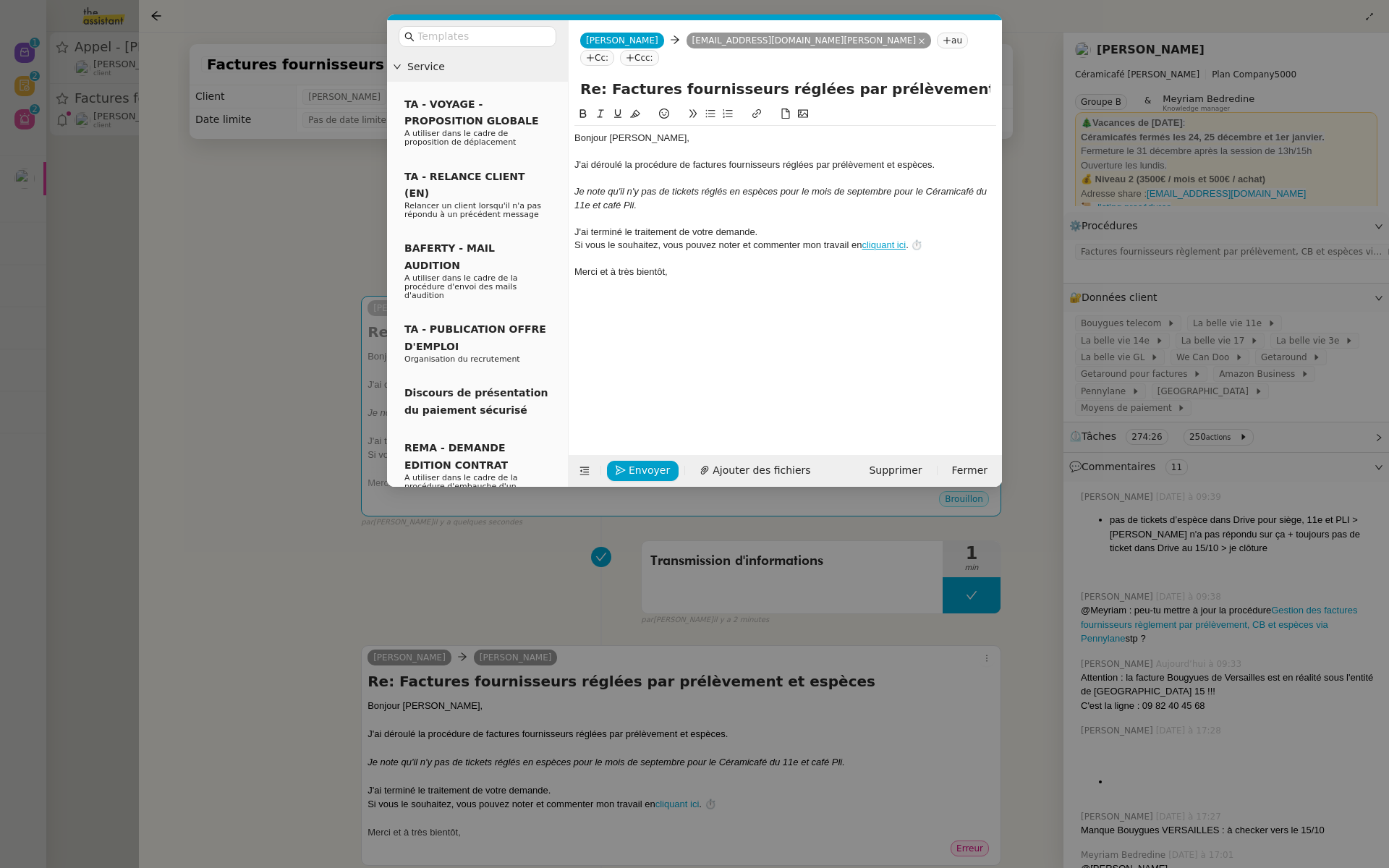
click at [266, 621] on nz-modal-container "Service TA - VOYAGE - PROPOSITION GLOBALE A utiliser dans le cadre de propositi…" at bounding box center [694, 434] width 1389 height 868
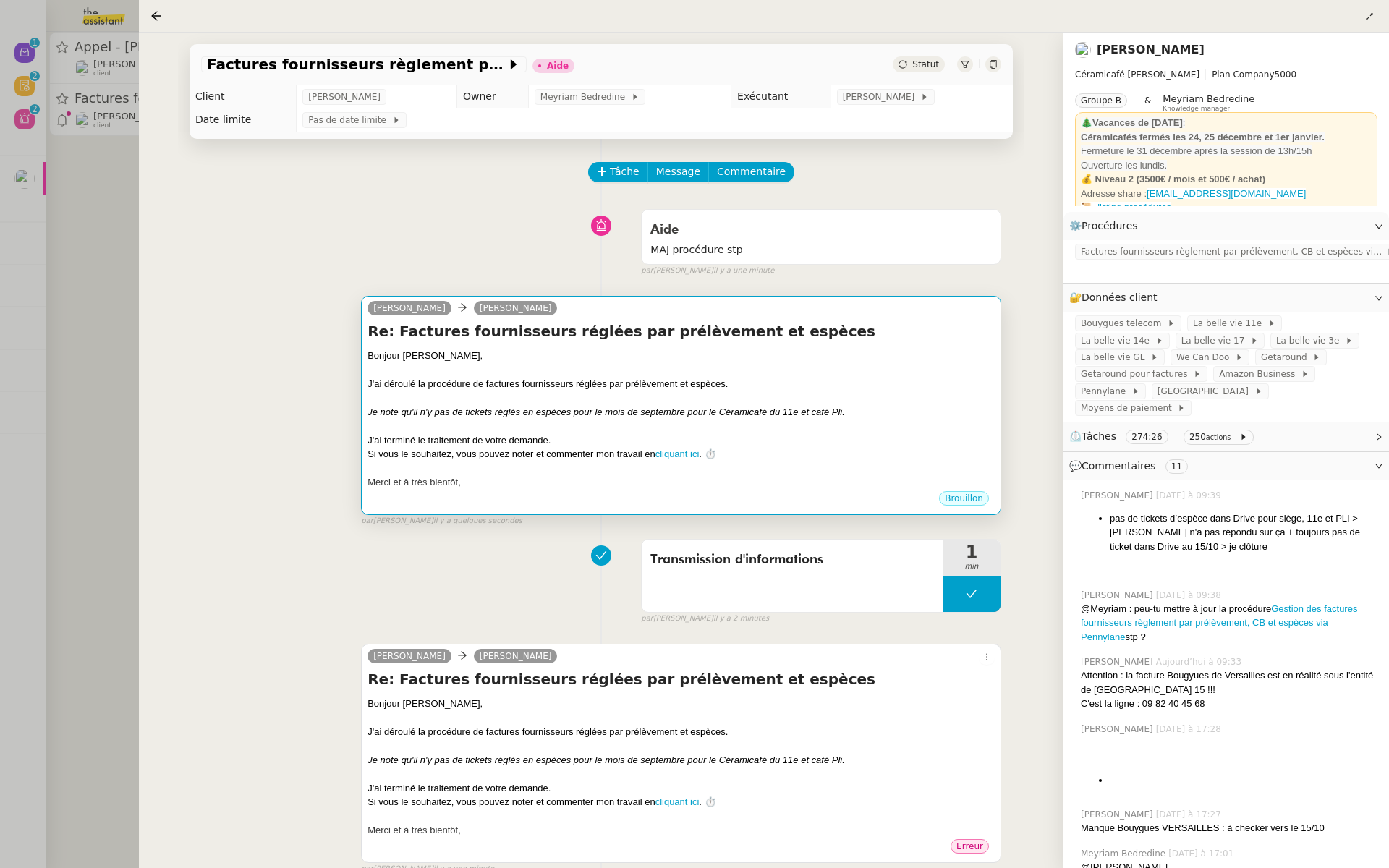
click at [556, 394] on div at bounding box center [681, 398] width 628 height 15
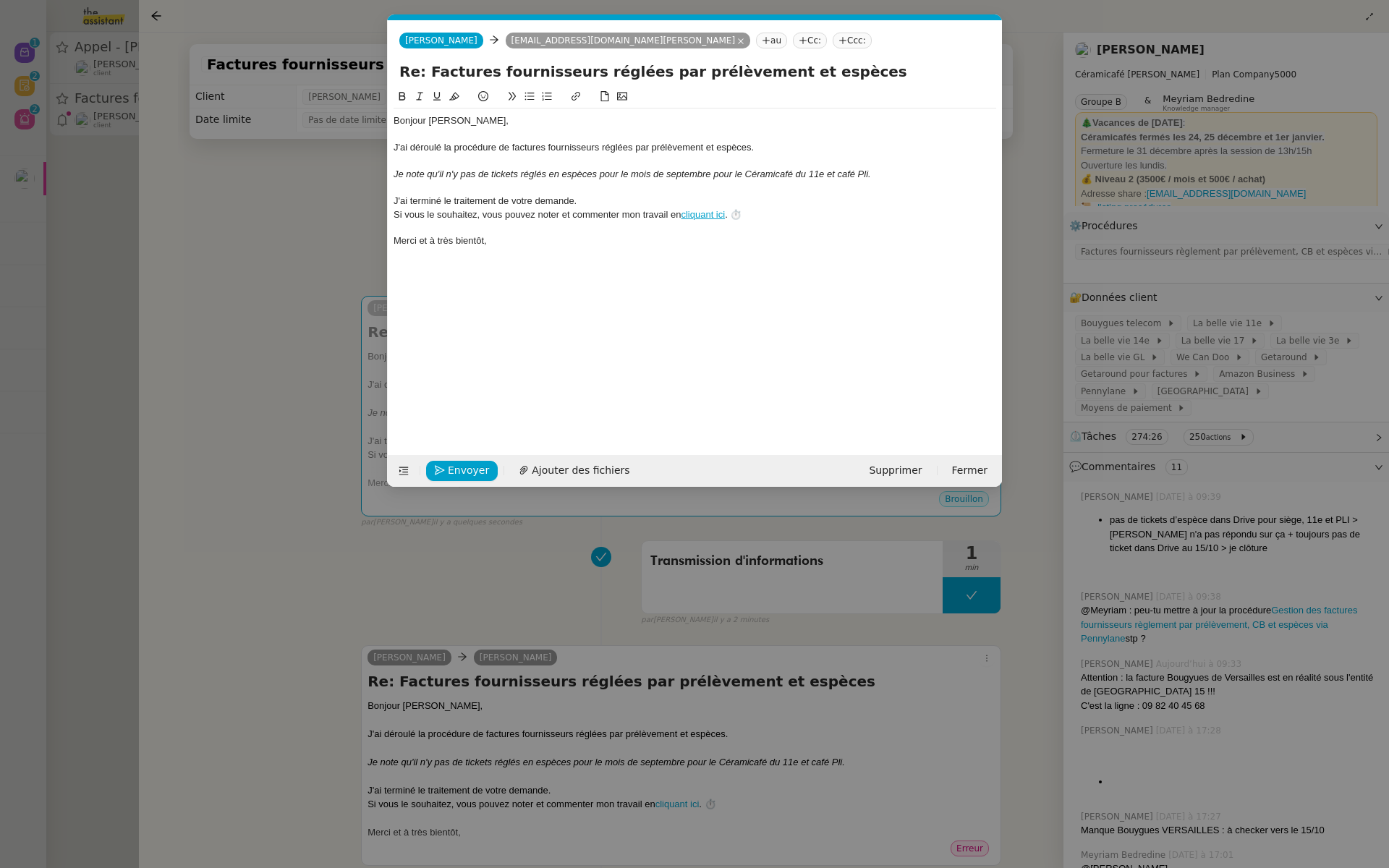
scroll to position [0, 30]
click at [453, 476] on span "Envoyer" at bounding box center [469, 470] width 41 height 16
click at [508, 465] on span "Confirmer l'envoi" at bounding box center [491, 470] width 87 height 16
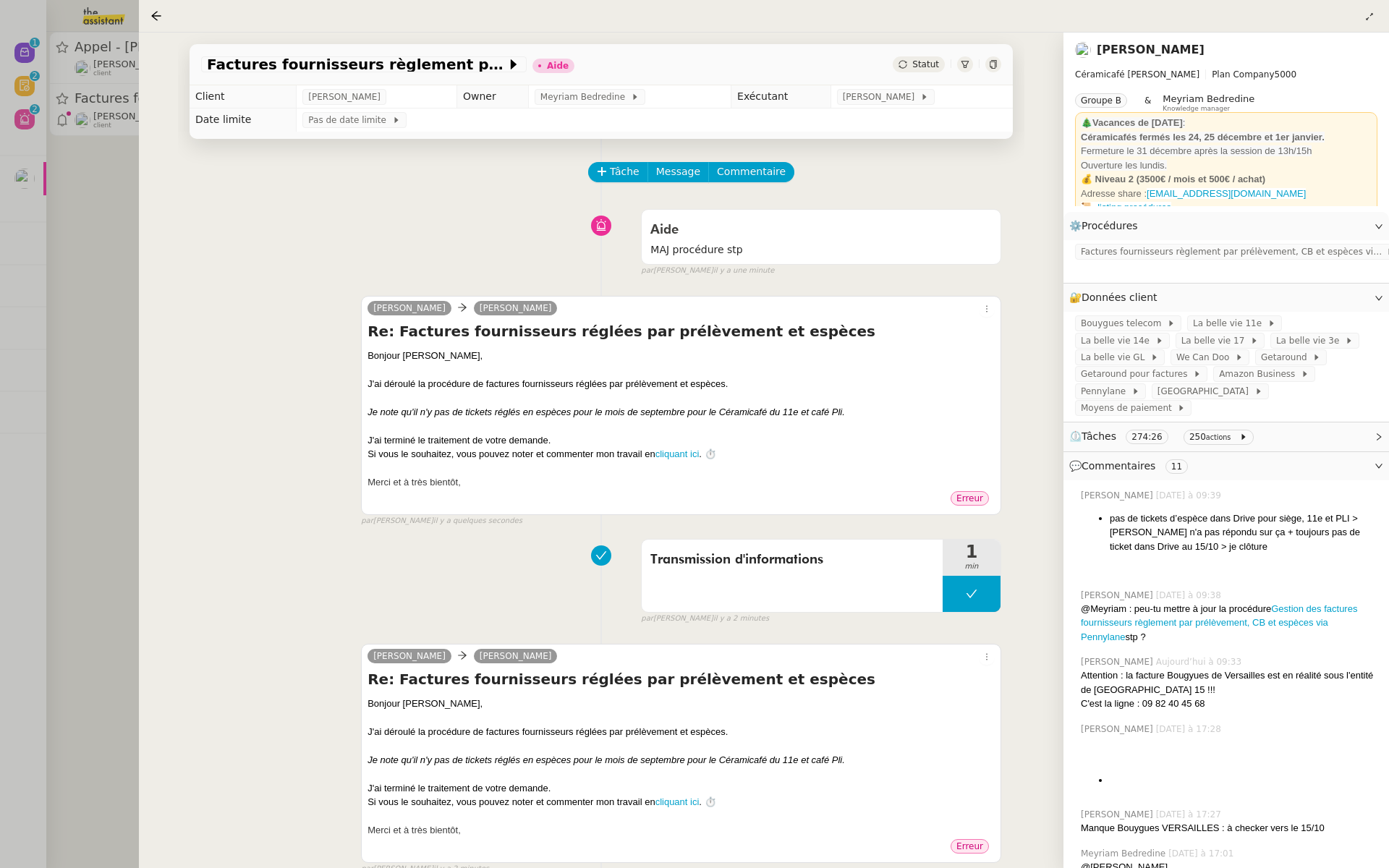
scroll to position [3, 0]
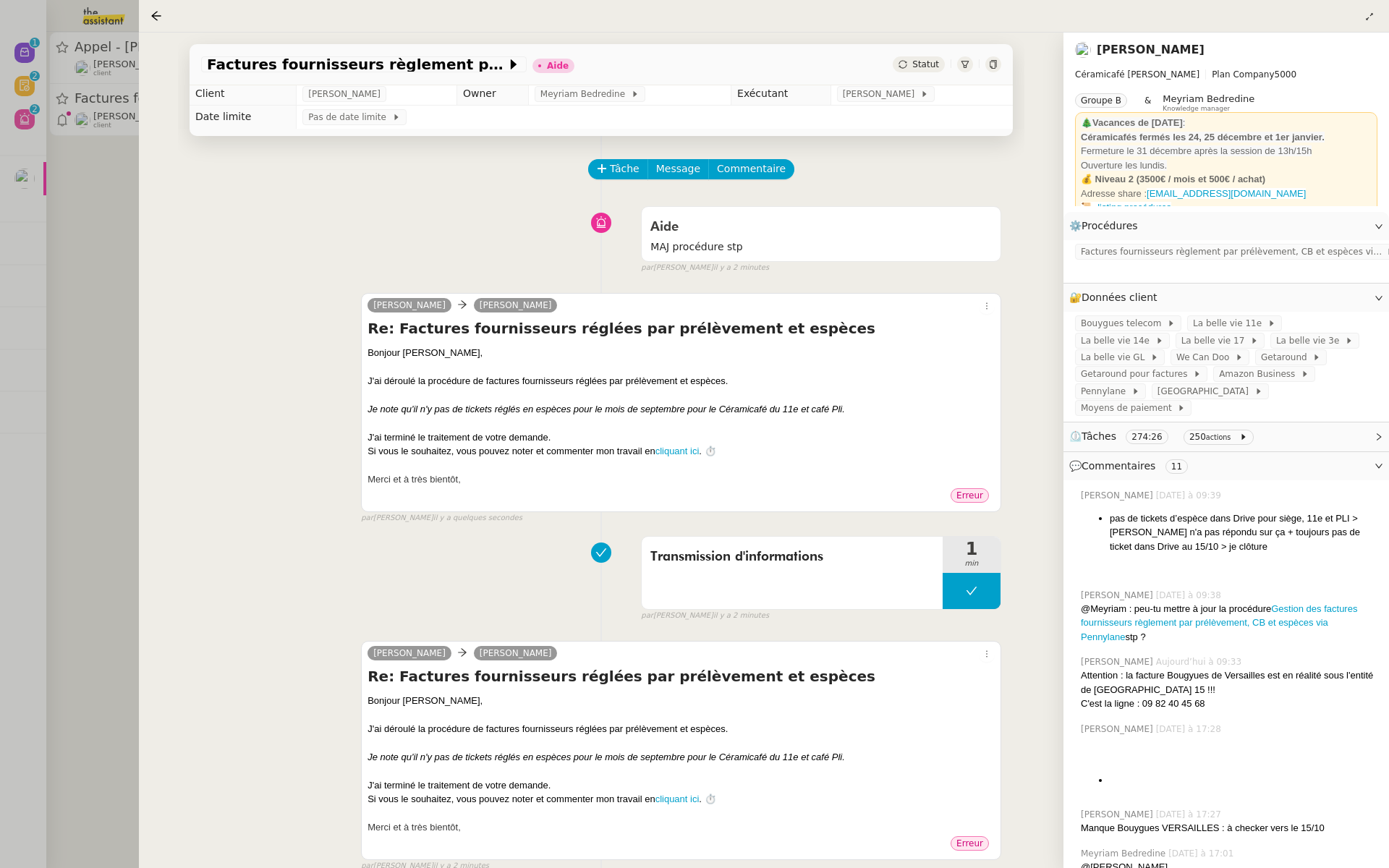
click at [1163, 47] on link "[PERSON_NAME]" at bounding box center [1151, 50] width 108 height 14
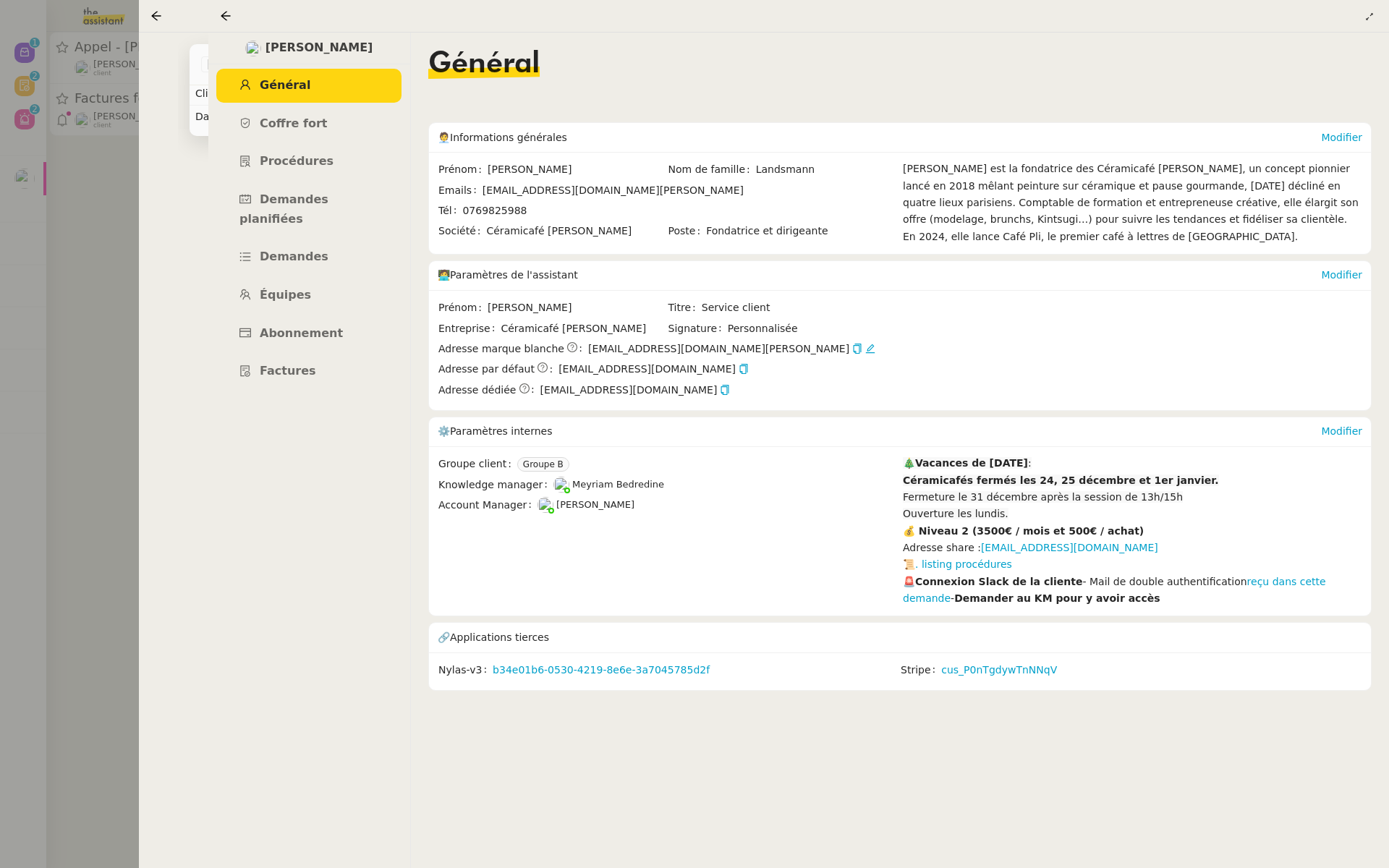
click at [144, 283] on div "Factures fournisseurs règlement par prélèvement, CB et espèces via Pennylane - …" at bounding box center [601, 451] width 925 height 836
click at [52, 234] on div at bounding box center [694, 434] width 1389 height 868
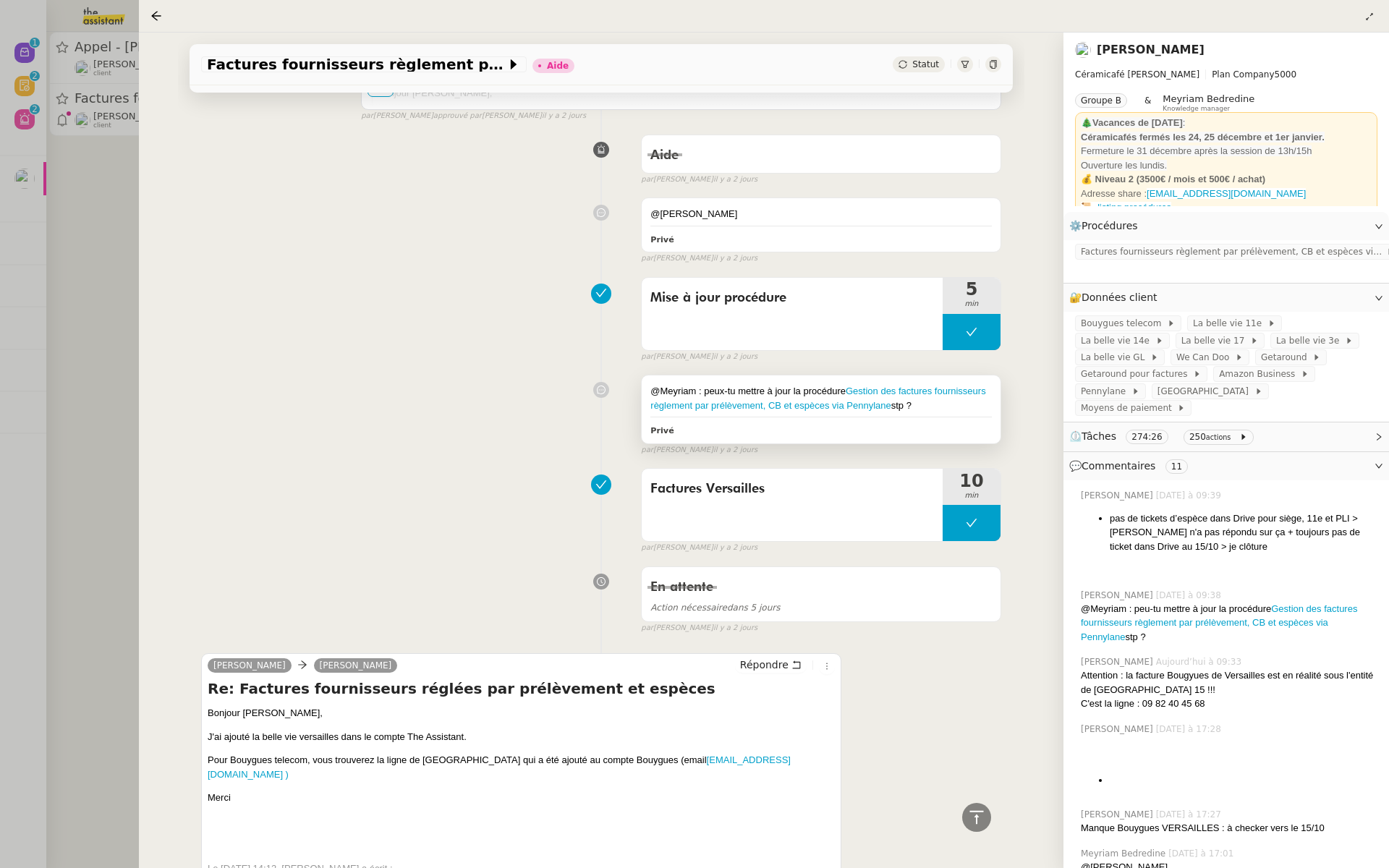
scroll to position [1937, 0]
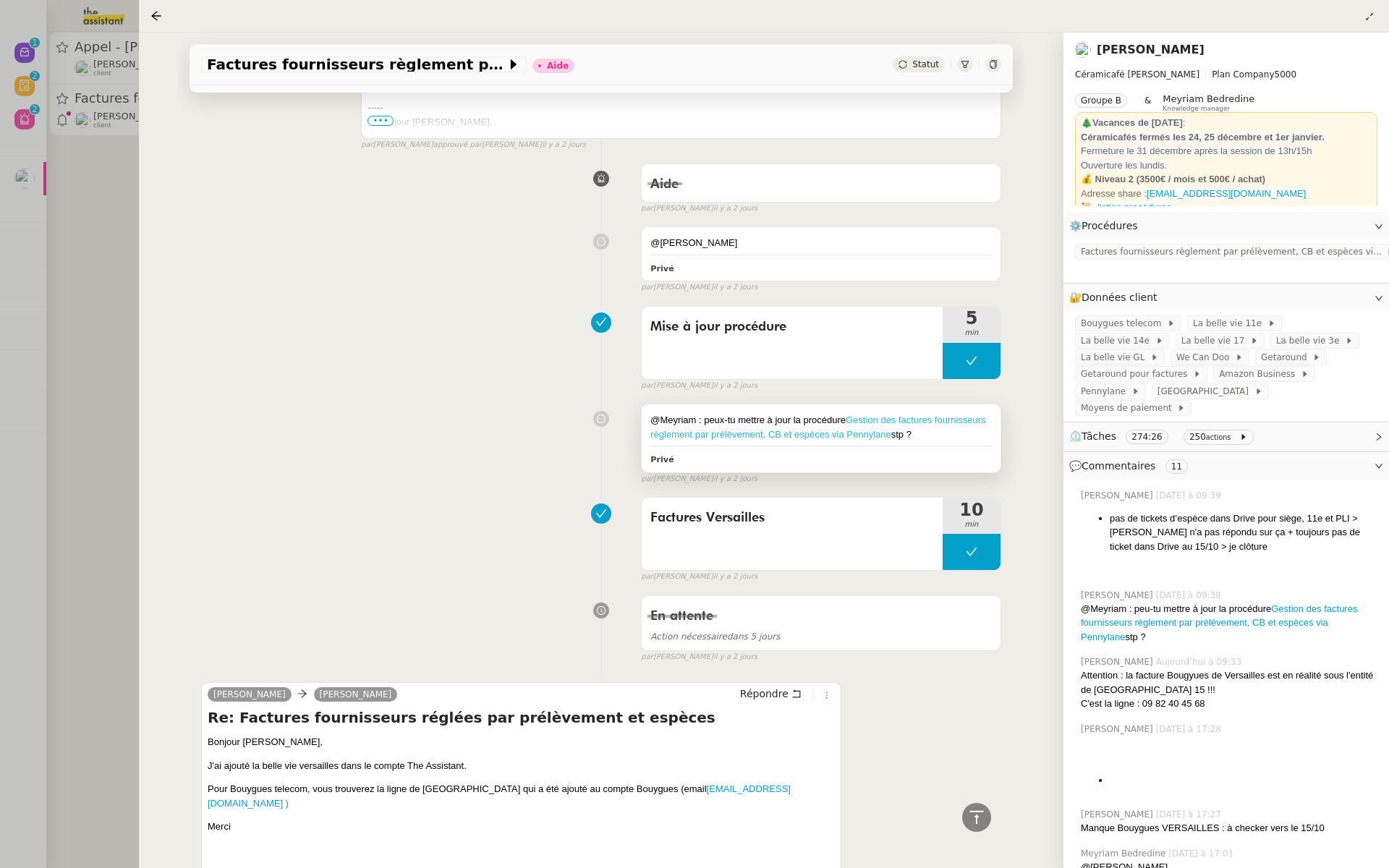
click at [950, 415] on link "Gestion des factures fournisseurs règlement par prélèvement, CB et espèces via …" at bounding box center [818, 428] width 335 height 26
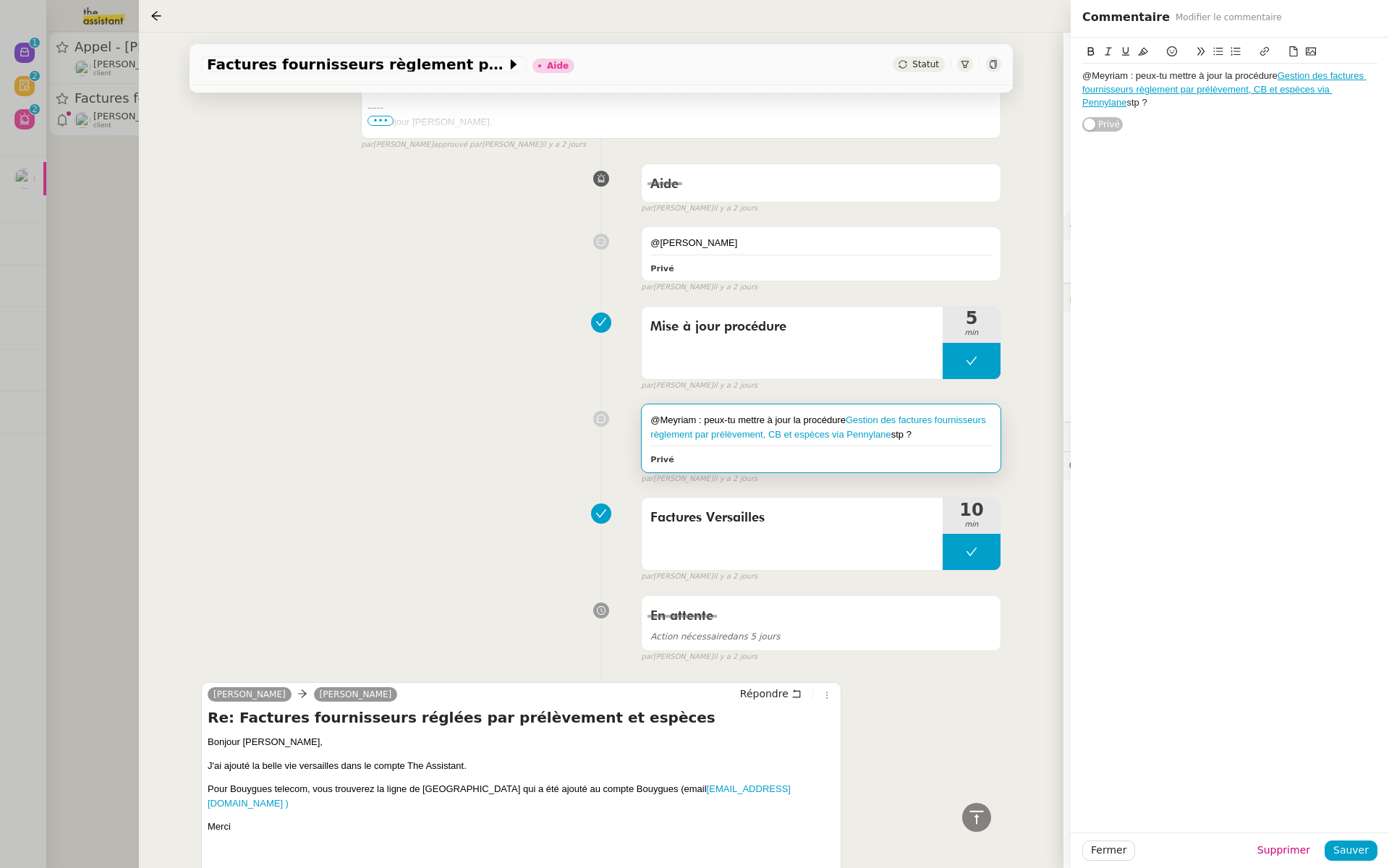
click at [401, 311] on div "Mise à jour procédure 5 min false par Marylou D. il y a 2 jours" at bounding box center [601, 346] width 800 height 93
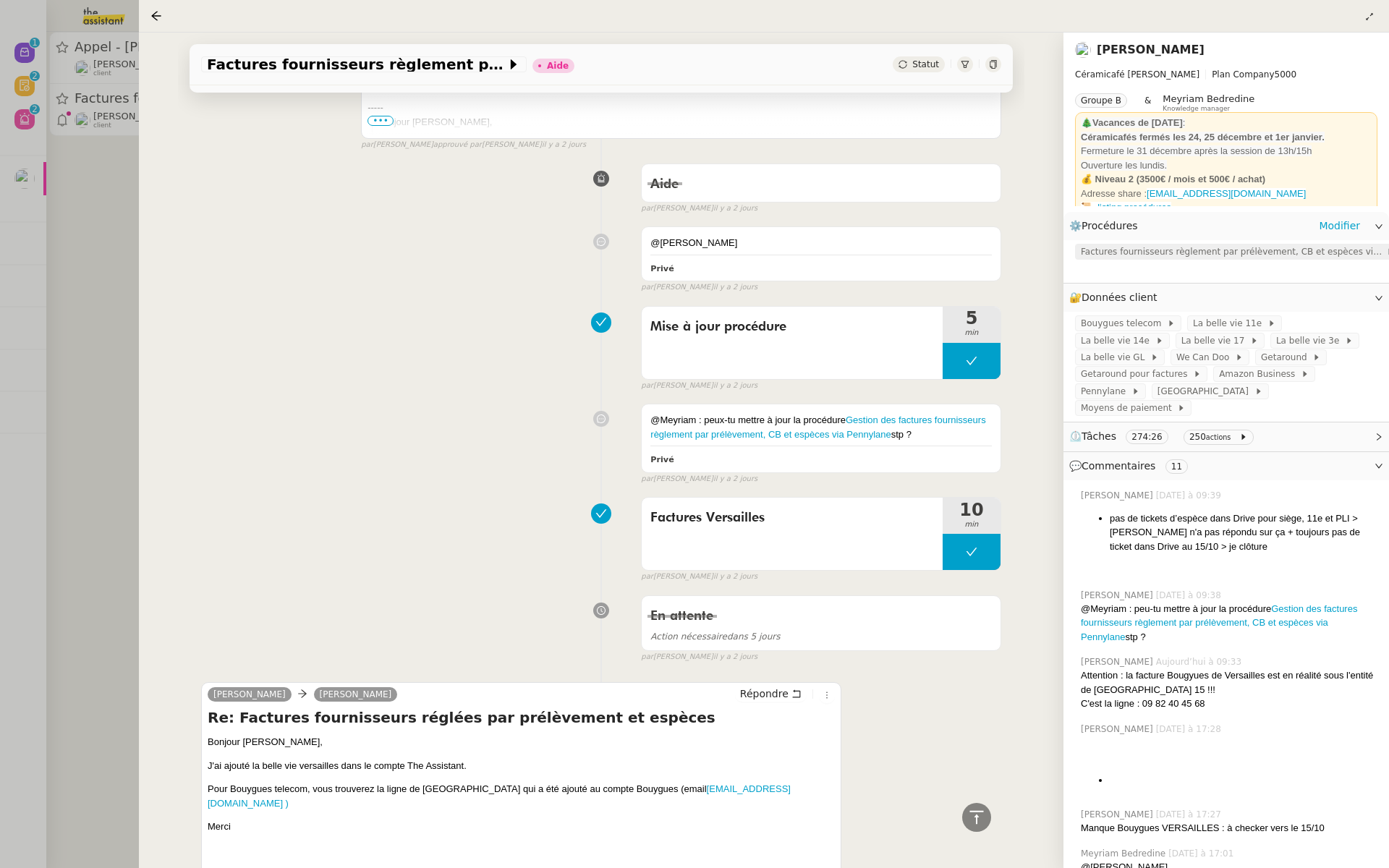
click at [1154, 251] on span "Factures fournisseurs règlement par prélèvement, CB et espèces via Pennylane" at bounding box center [1234, 252] width 306 height 15
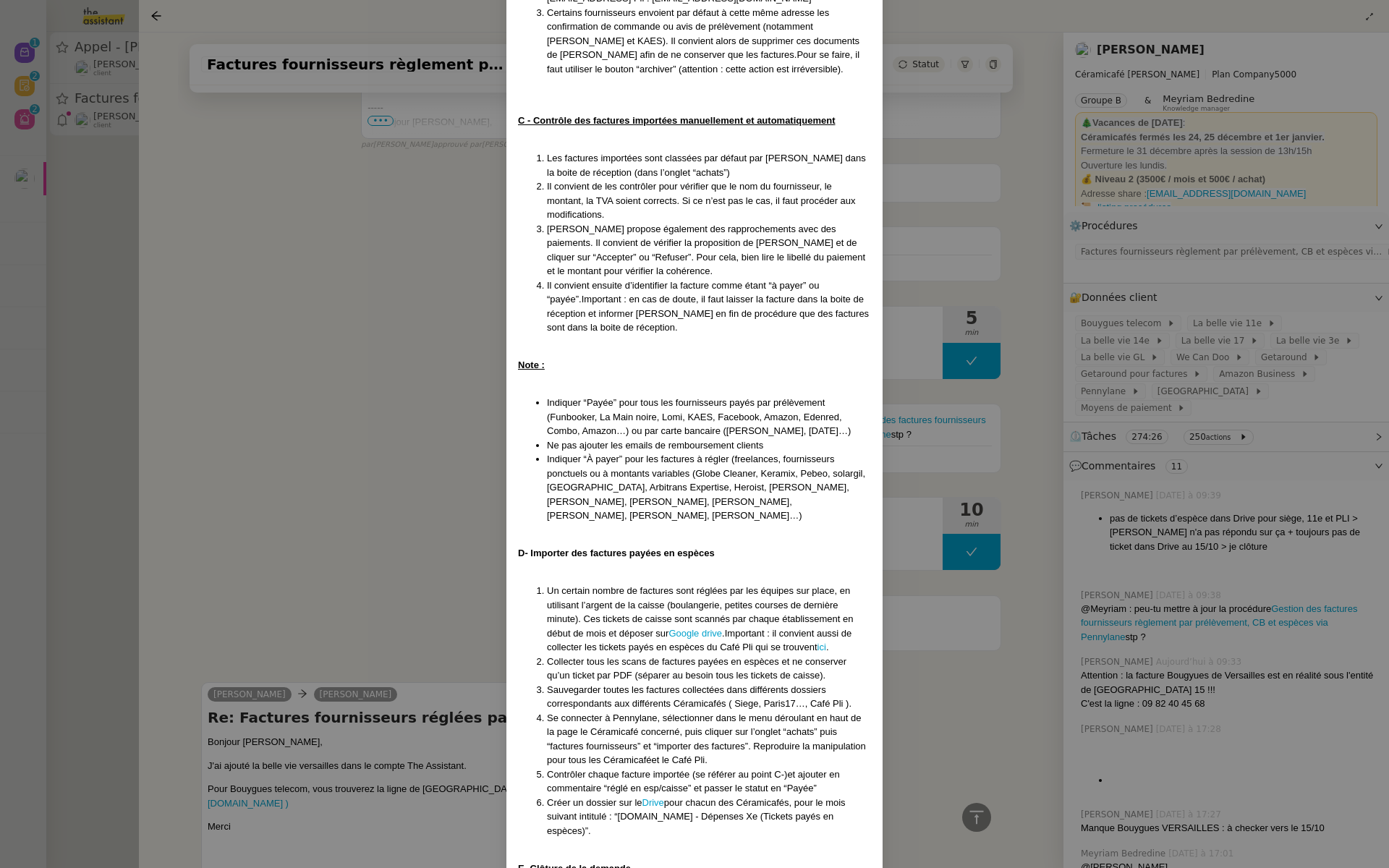
scroll to position [1026, 0]
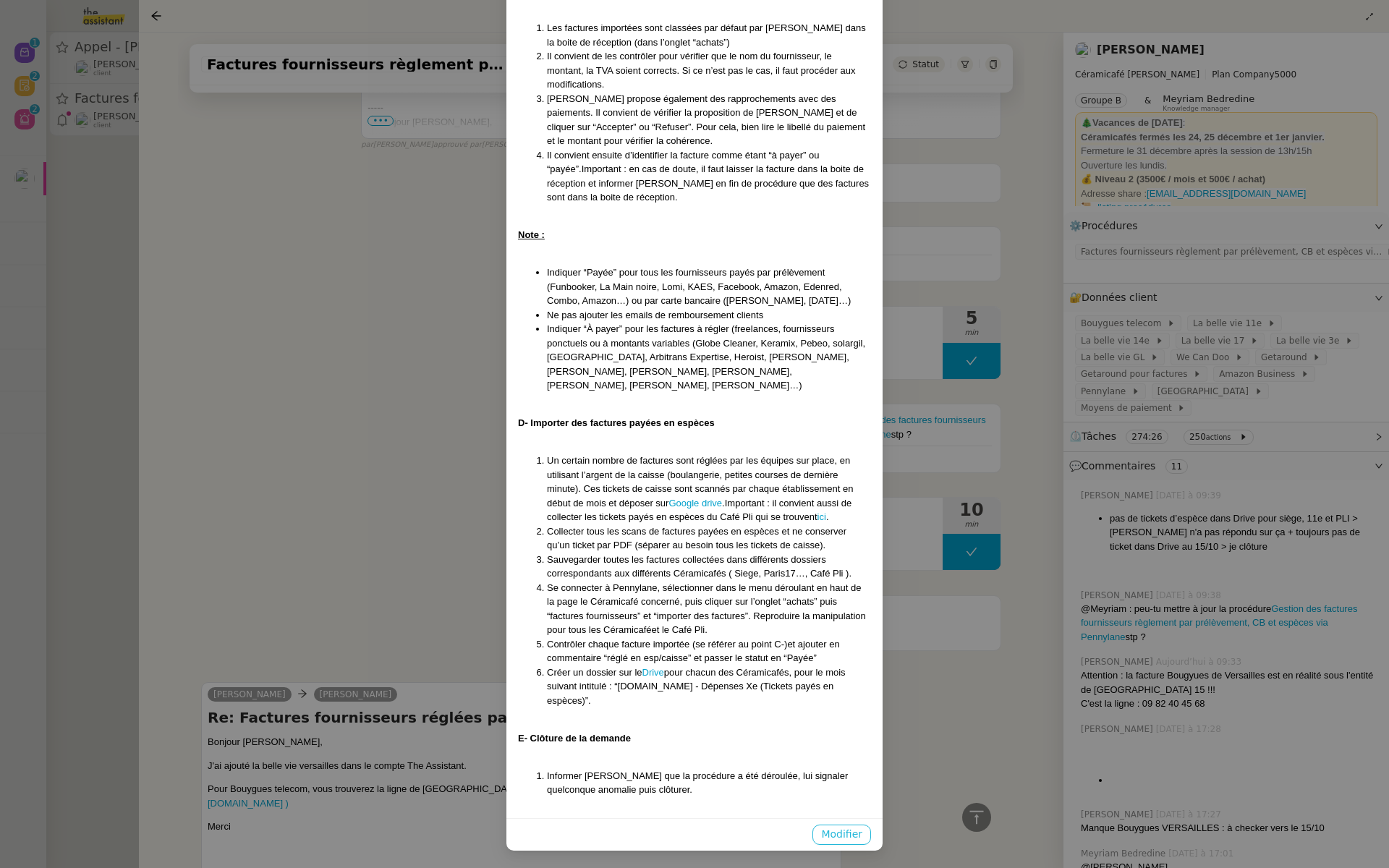
click at [845, 841] on span "Modifier" at bounding box center [842, 835] width 41 height 16
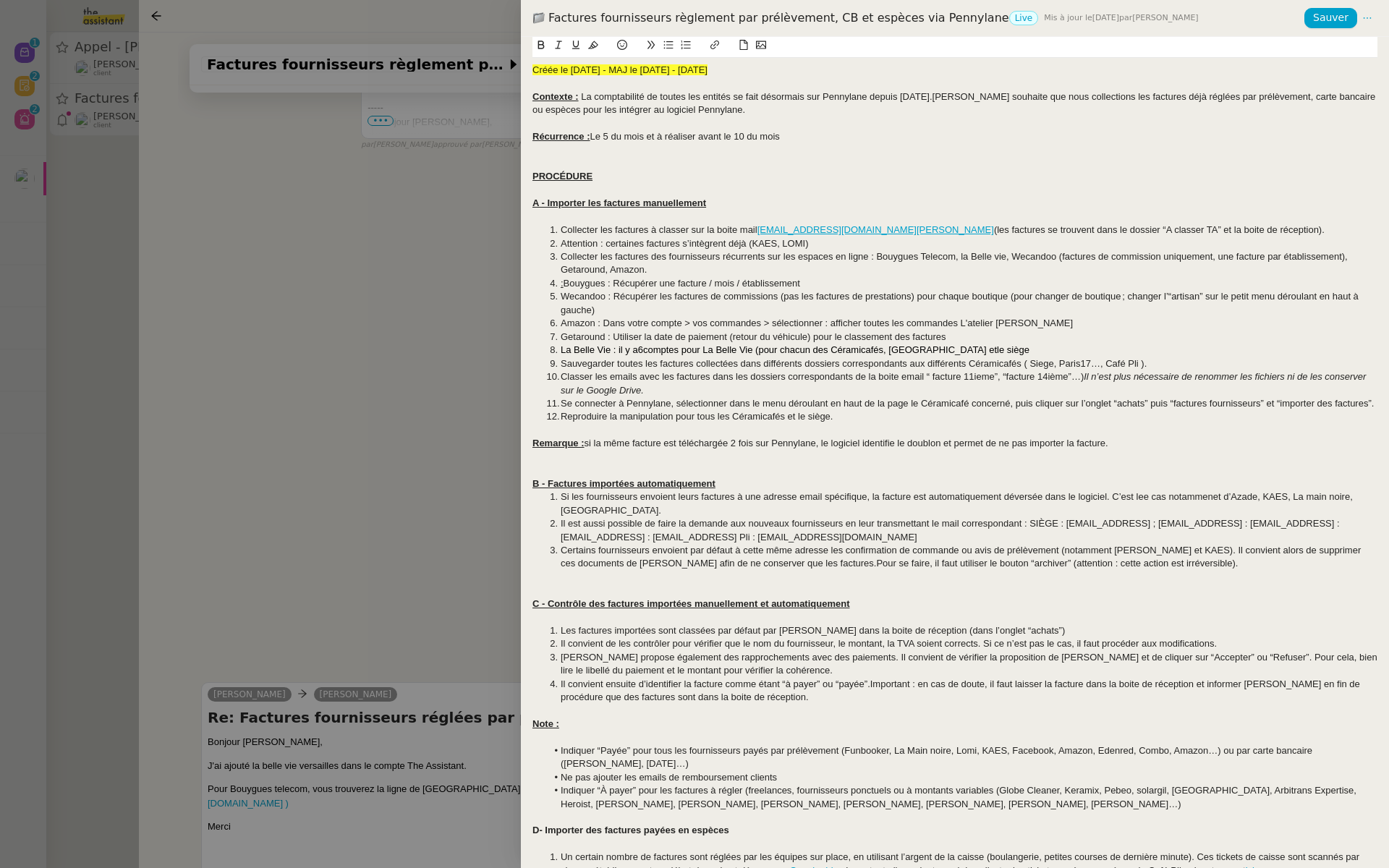
scroll to position [954, 0]
click at [817, 282] on li ": Bouygues : Récupérer une facture / mois / établissement" at bounding box center [962, 283] width 831 height 13
drag, startPoint x: 1285, startPoint y: 284, endPoint x: 806, endPoint y: 283, distance: 479.0
click at [806, 283] on li ": Bouygues : Récupérer une facture / mois / établissement . Remarque : la ligne…" at bounding box center [962, 283] width 831 height 13
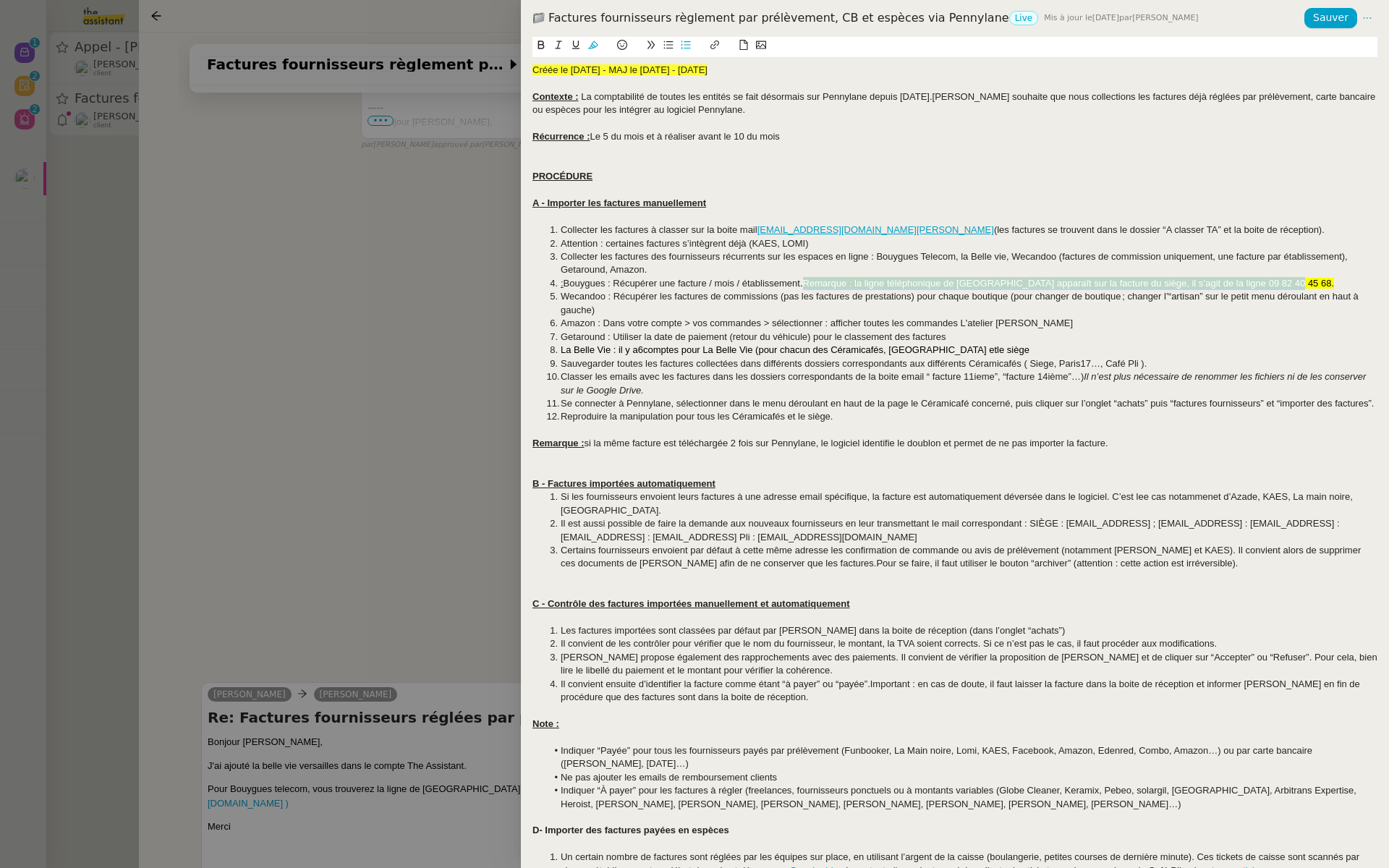
click at [588, 47] on icon at bounding box center [593, 45] width 10 height 10
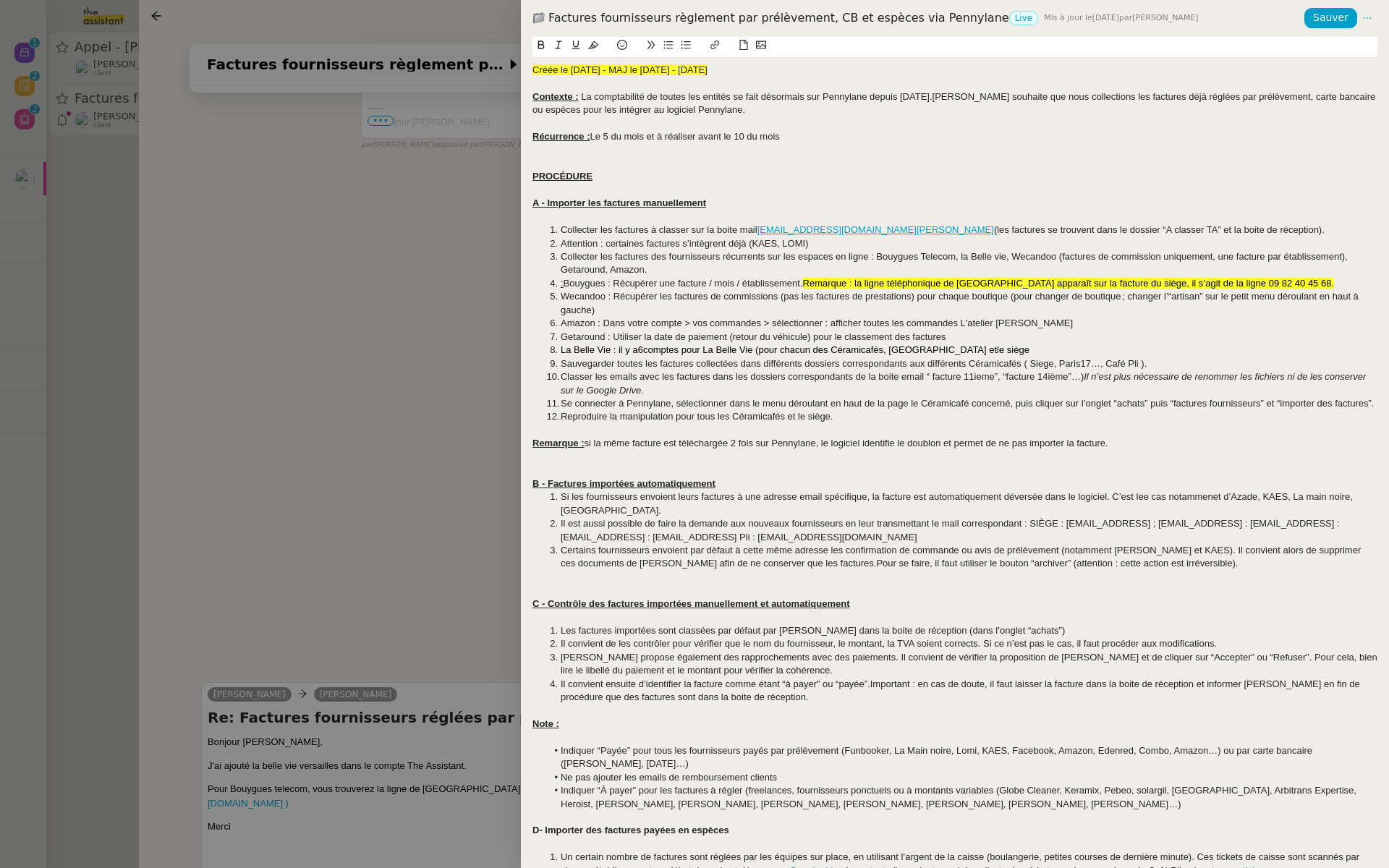
click at [924, 131] on div "Récurrence : Le 5 du mois et à réaliser avant le 10 du mois" at bounding box center [955, 137] width 846 height 13
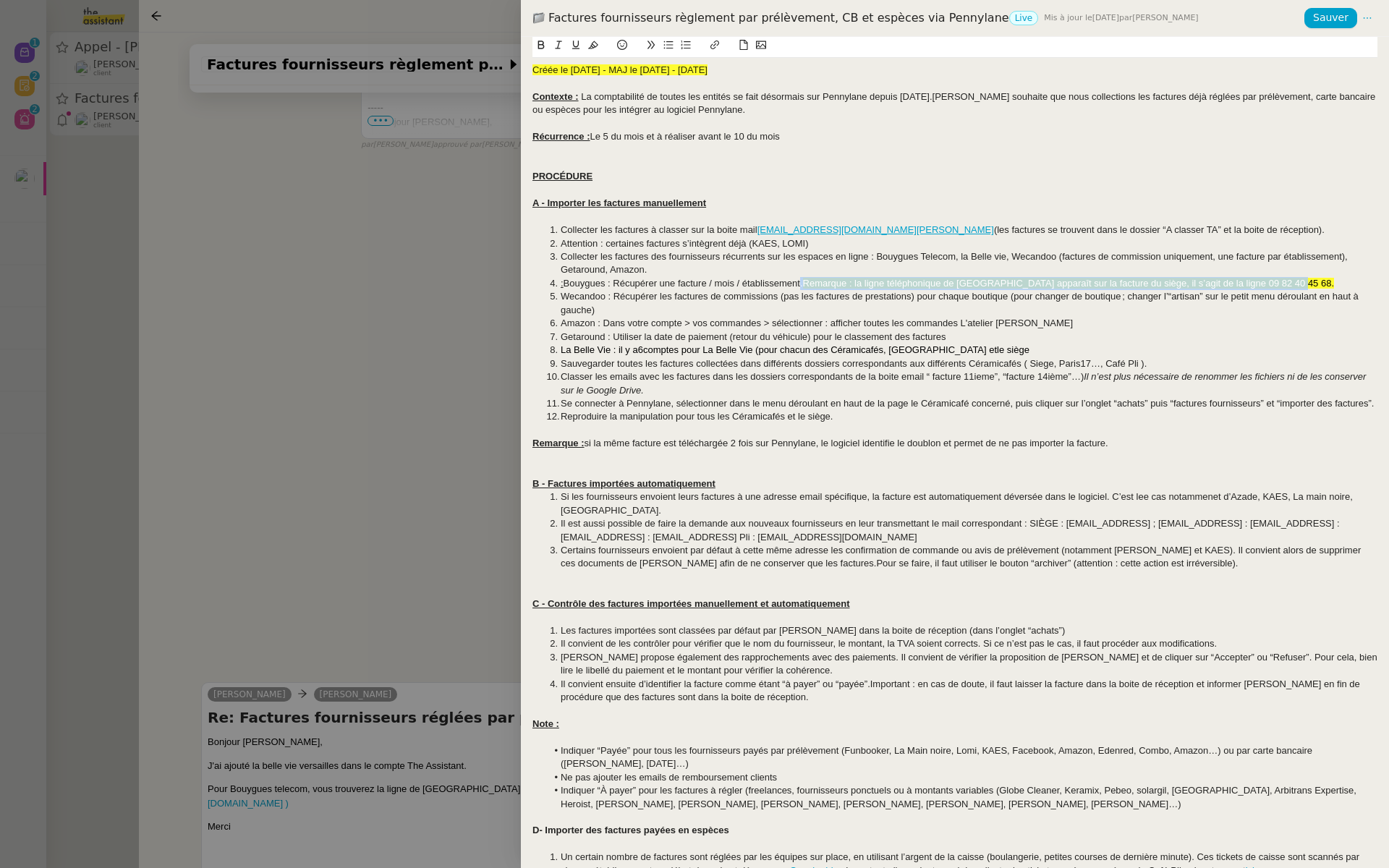
drag, startPoint x: 1283, startPoint y: 285, endPoint x: 804, endPoint y: 288, distance: 479.0
click at [804, 288] on li ": Bouygues : Récupérer une facture / mois / établissement . Remarque : la ligne…" at bounding box center [962, 283] width 831 height 13
click at [591, 41] on icon at bounding box center [593, 45] width 10 height 10
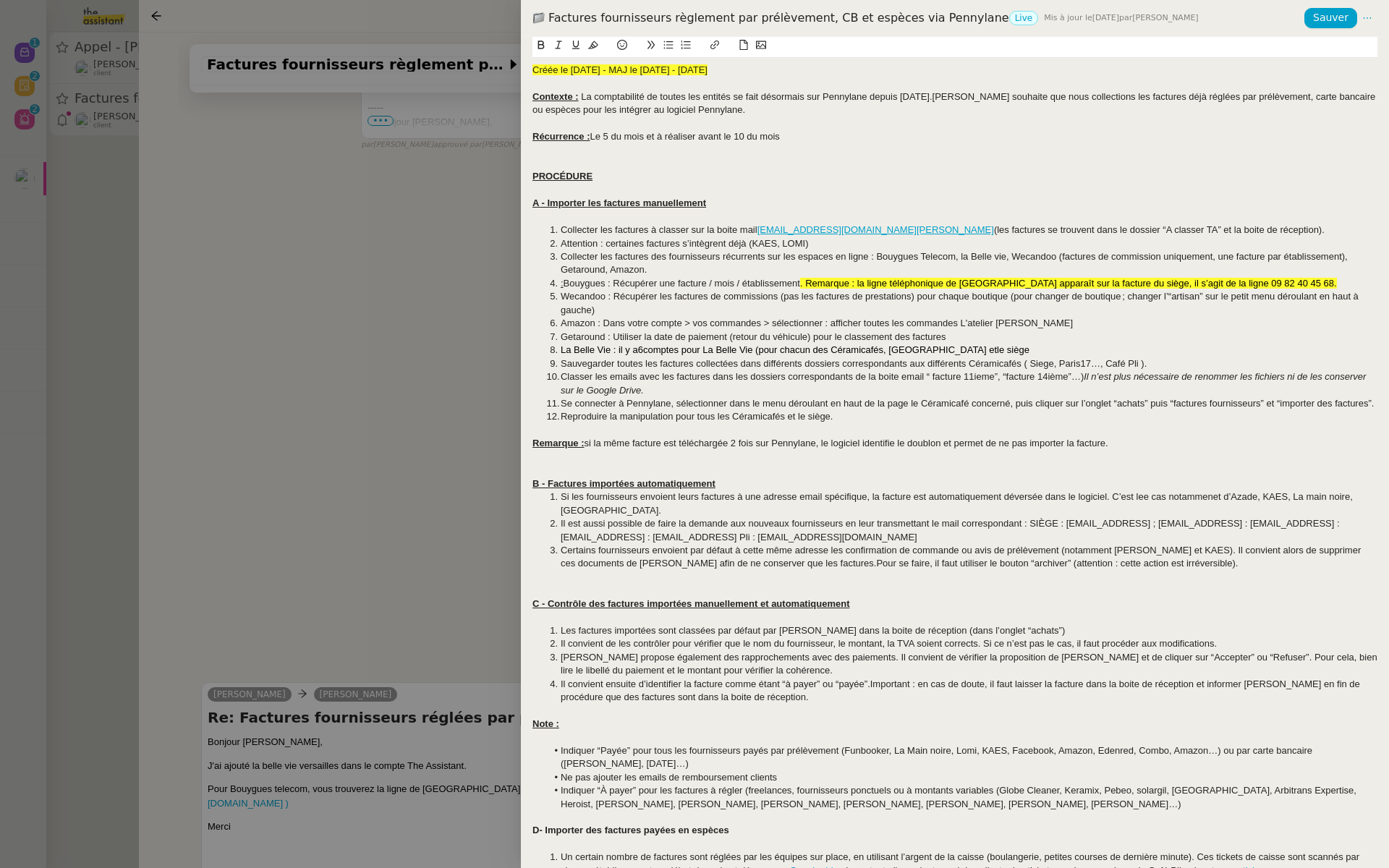
click at [850, 119] on div at bounding box center [955, 123] width 846 height 13
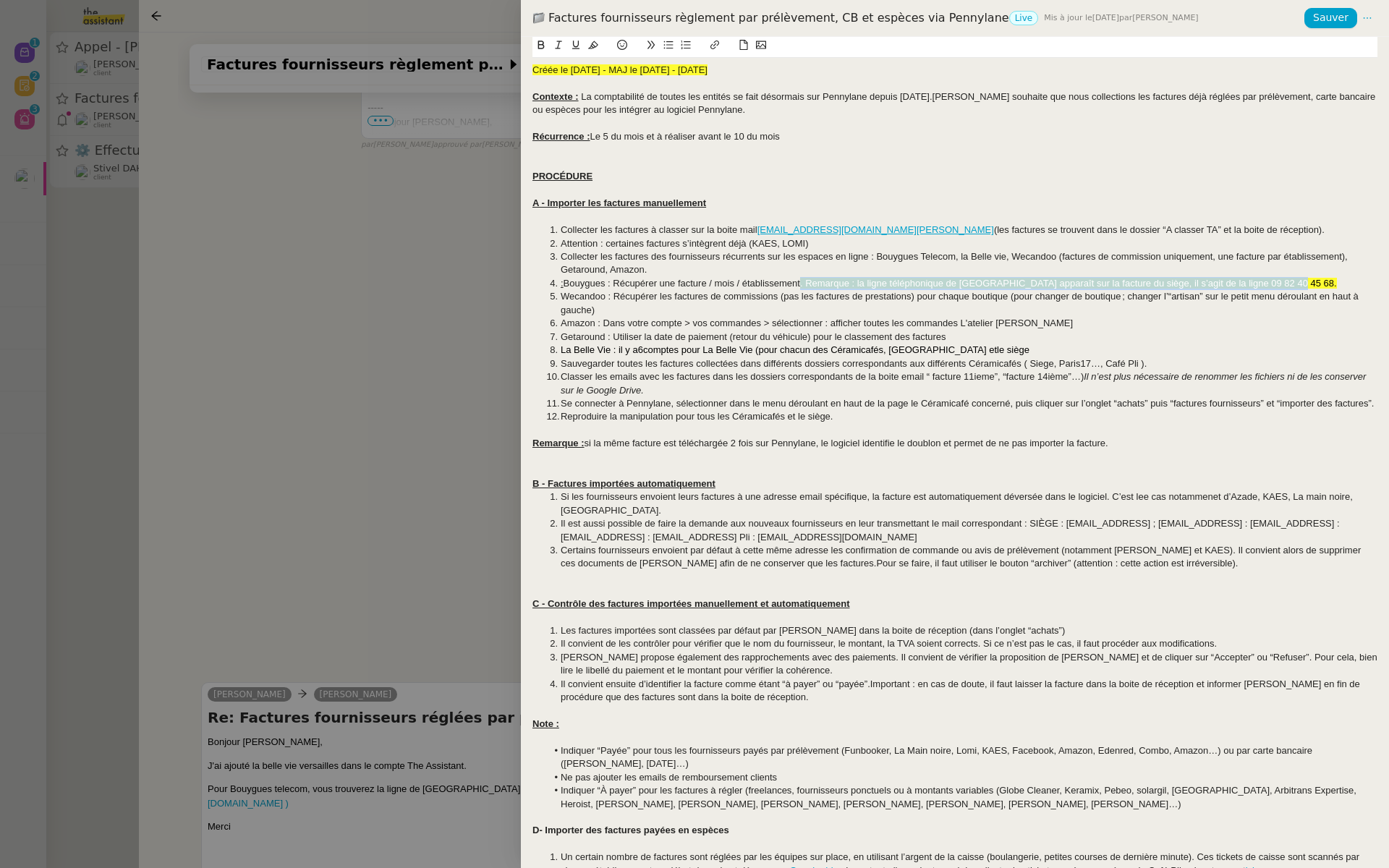
drag, startPoint x: 1281, startPoint y: 285, endPoint x: 802, endPoint y: 288, distance: 479.0
click at [802, 288] on li ": Bouygues : Récupérer une facture / mois / établissement . Remarque : la ligne…" at bounding box center [962, 283] width 831 height 13
click at [588, 45] on icon at bounding box center [593, 45] width 10 height 10
click at [942, 170] on div "PROCÉDURE" at bounding box center [955, 176] width 846 height 13
click at [756, 71] on div "Créée le 22/07/2025 - MAJ le 28/07/25 - 13/10/25" at bounding box center [955, 70] width 846 height 13
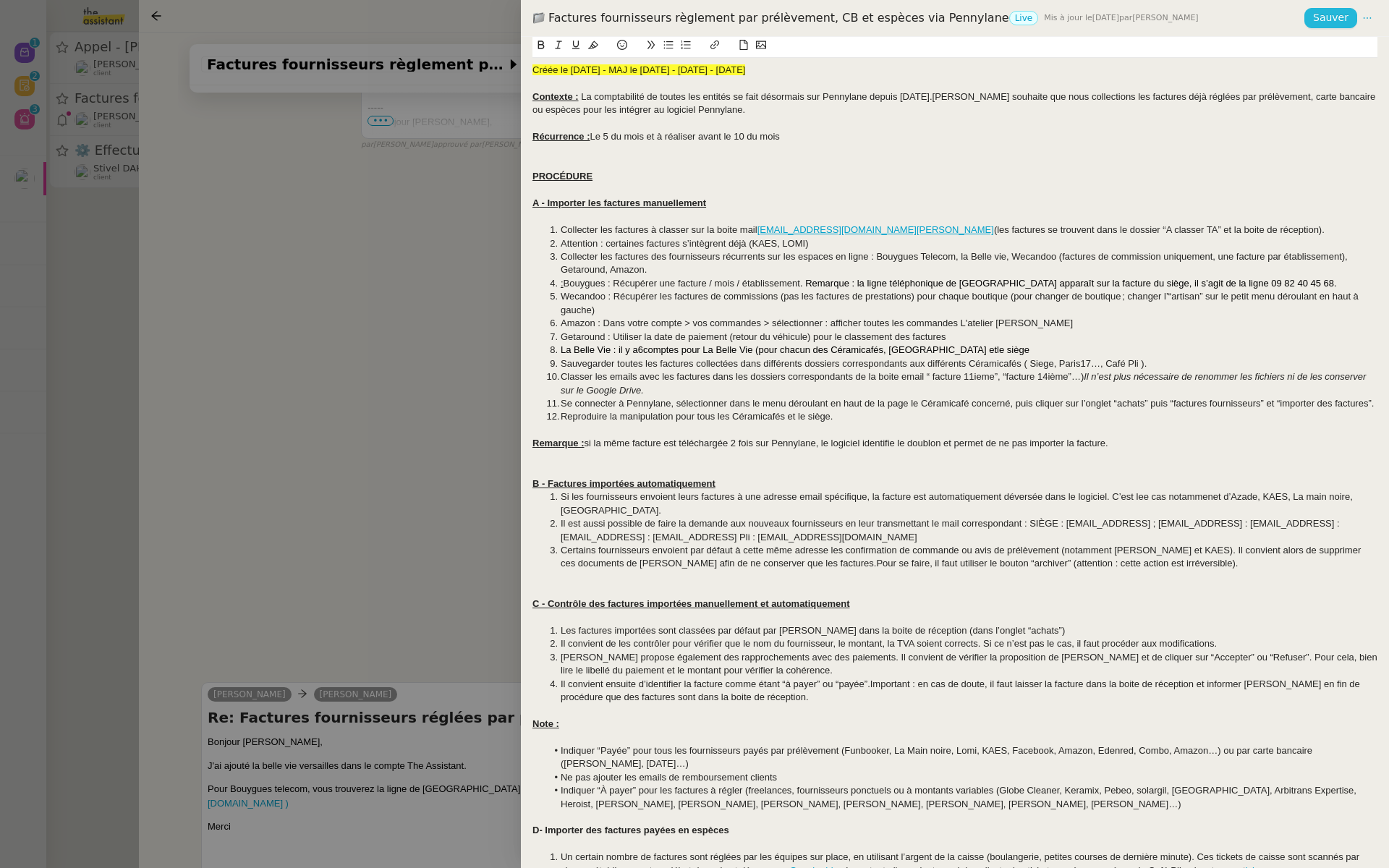
click at [1329, 19] on span "Sauver" at bounding box center [1331, 17] width 35 height 16
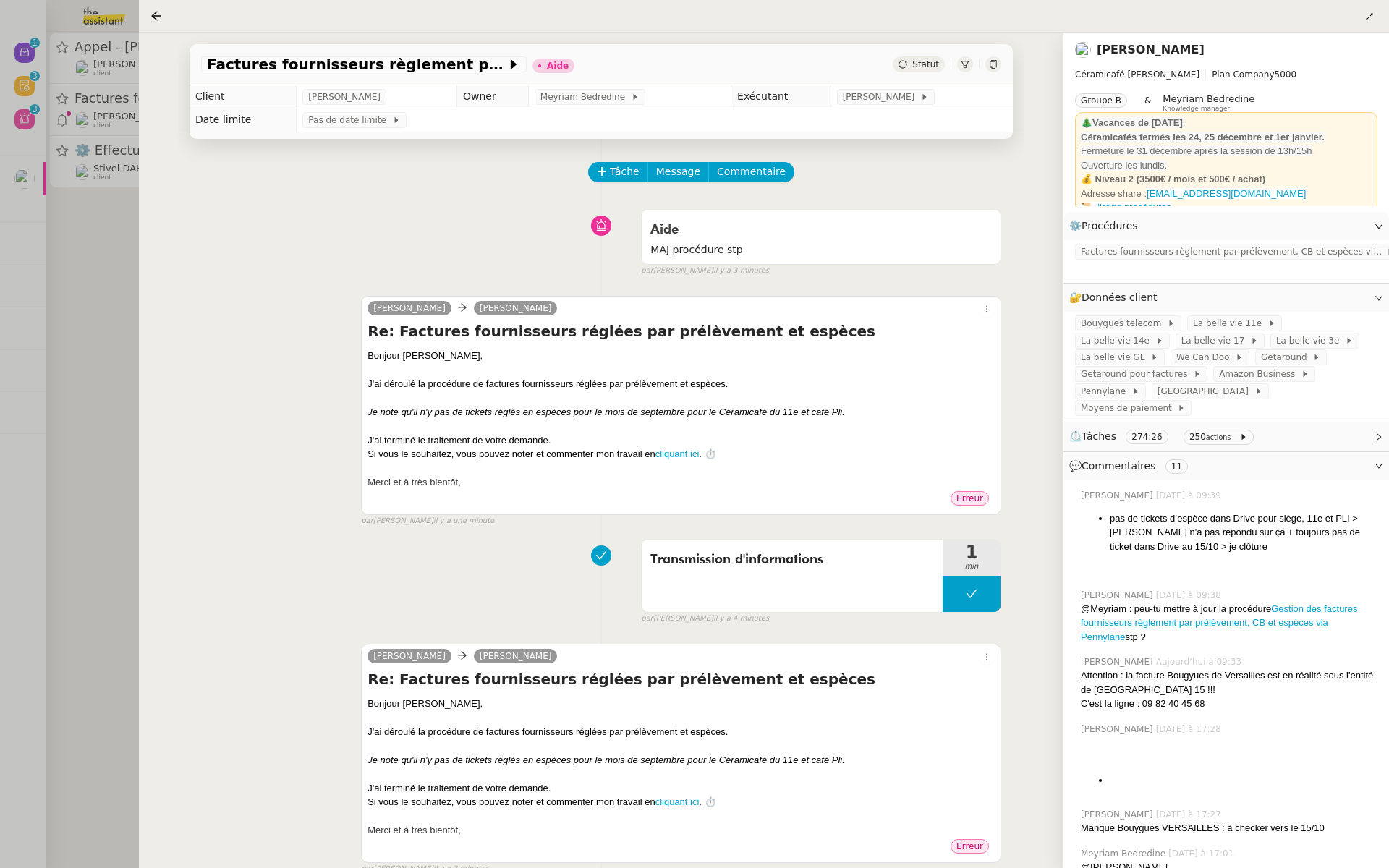
click at [1146, 49] on link "[PERSON_NAME]" at bounding box center [1151, 50] width 108 height 14
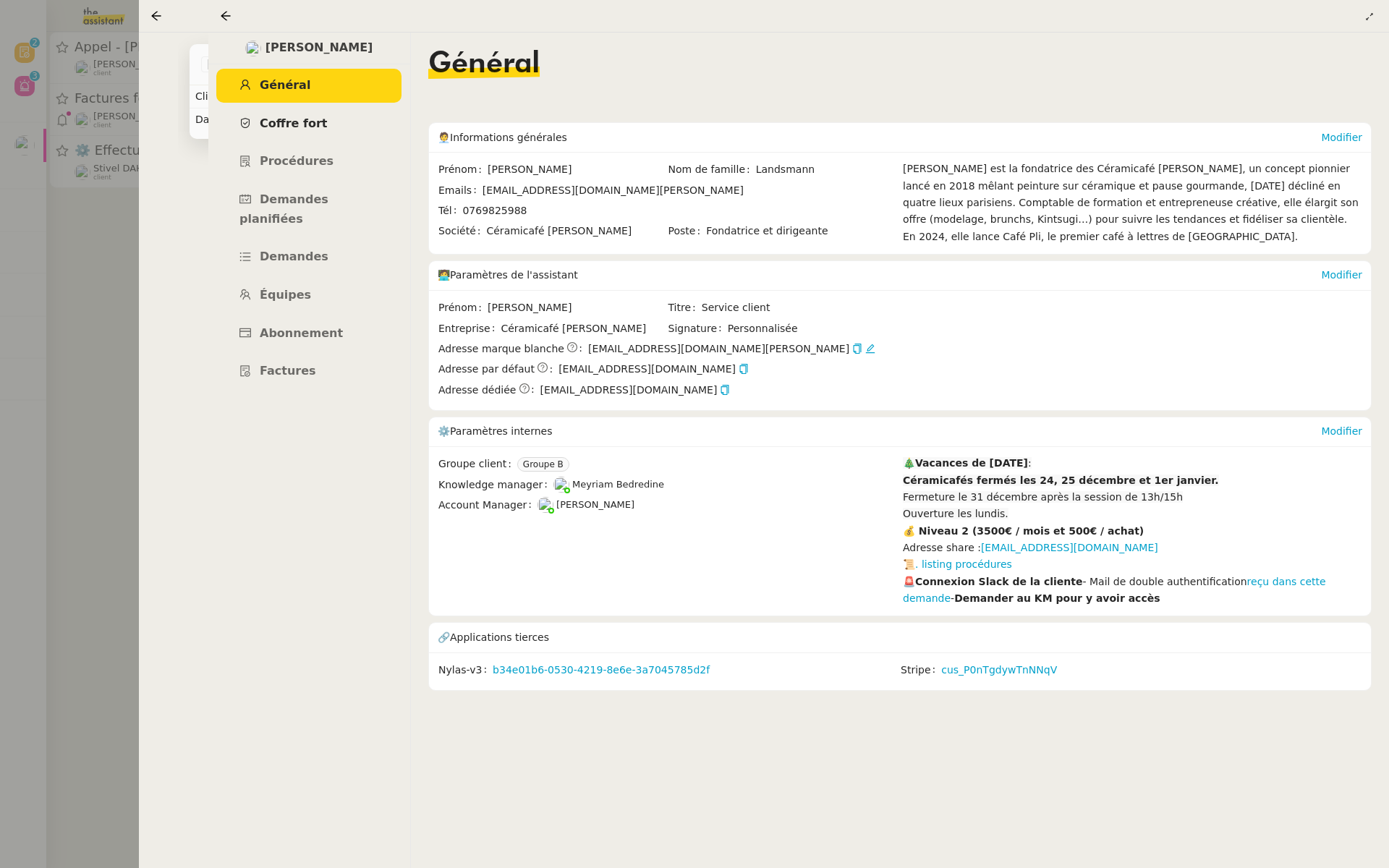
click at [297, 126] on span "Coffre fort" at bounding box center [294, 124] width 68 height 14
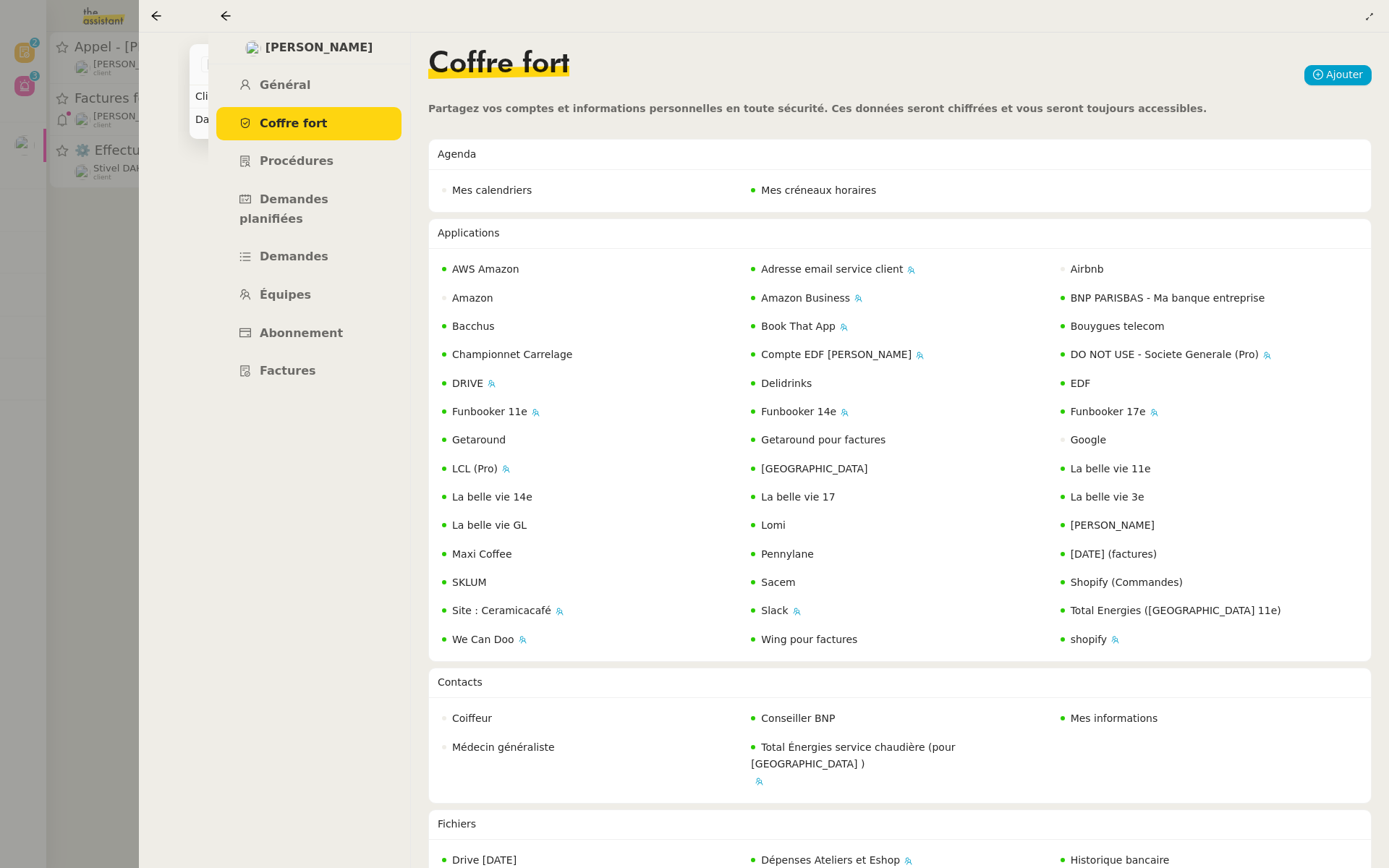
click at [29, 270] on div at bounding box center [694, 434] width 1389 height 868
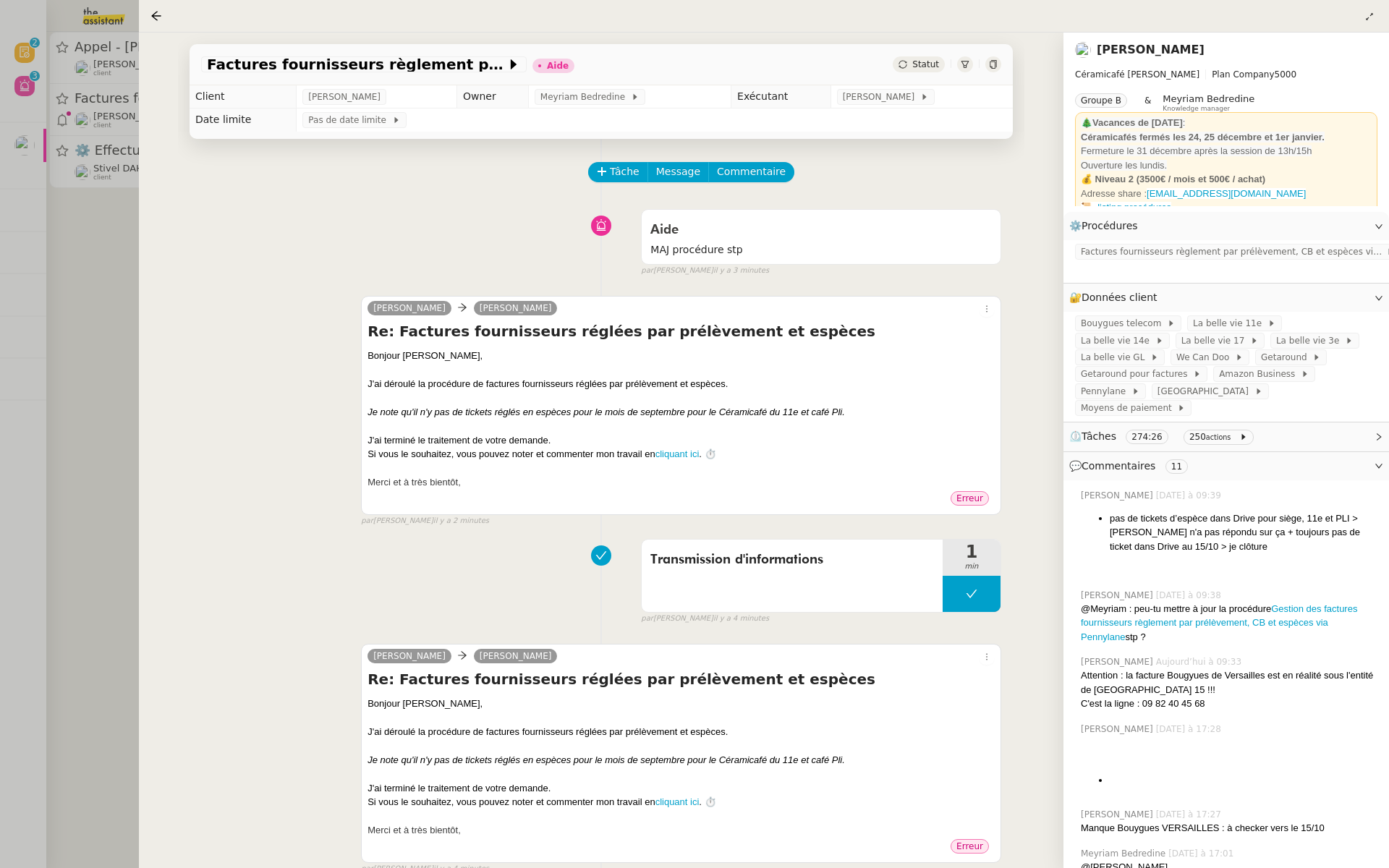
click at [29, 270] on div at bounding box center [694, 434] width 1389 height 868
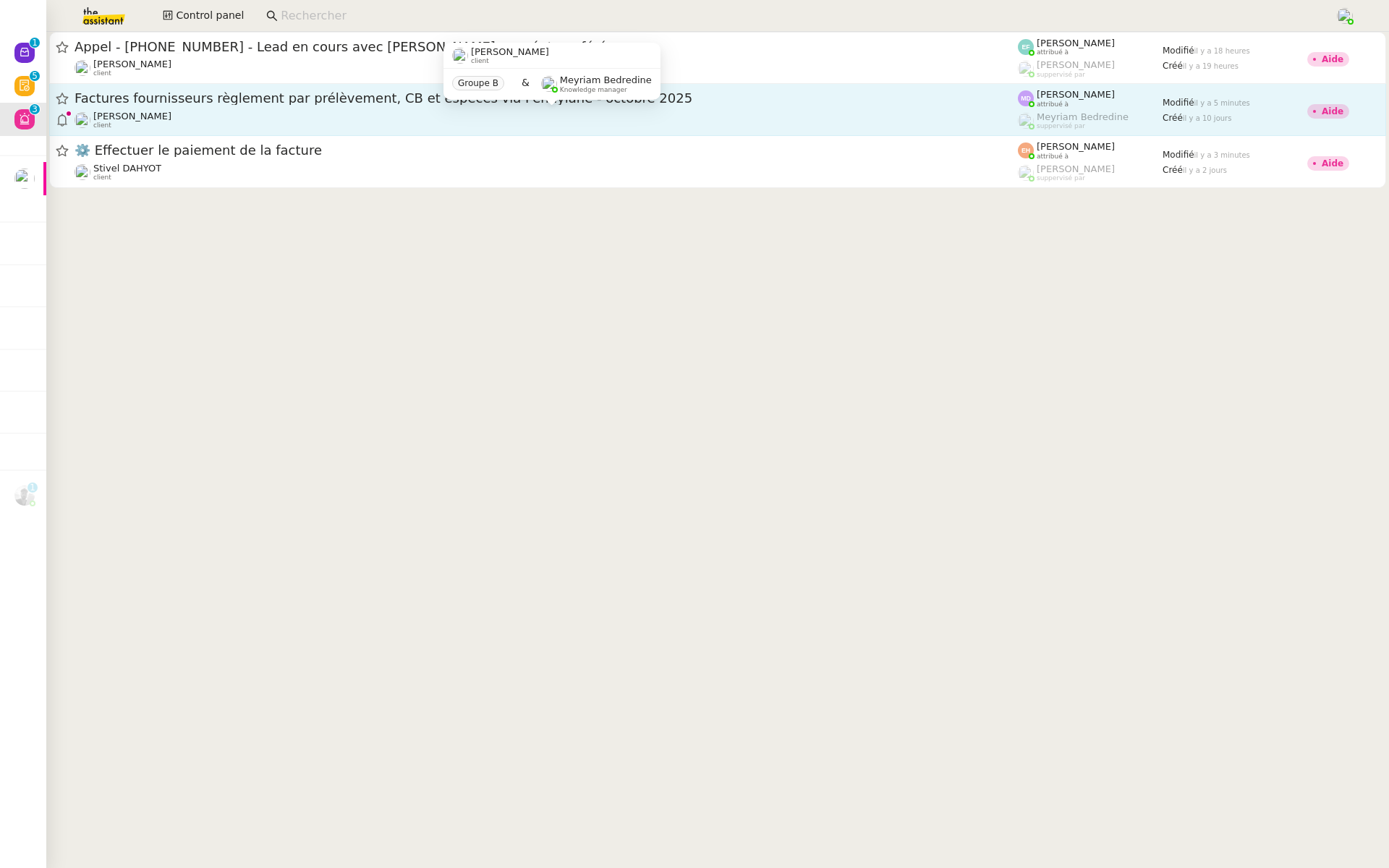
click at [422, 112] on div "Genevieve Landsmann client" at bounding box center [546, 120] width 943 height 19
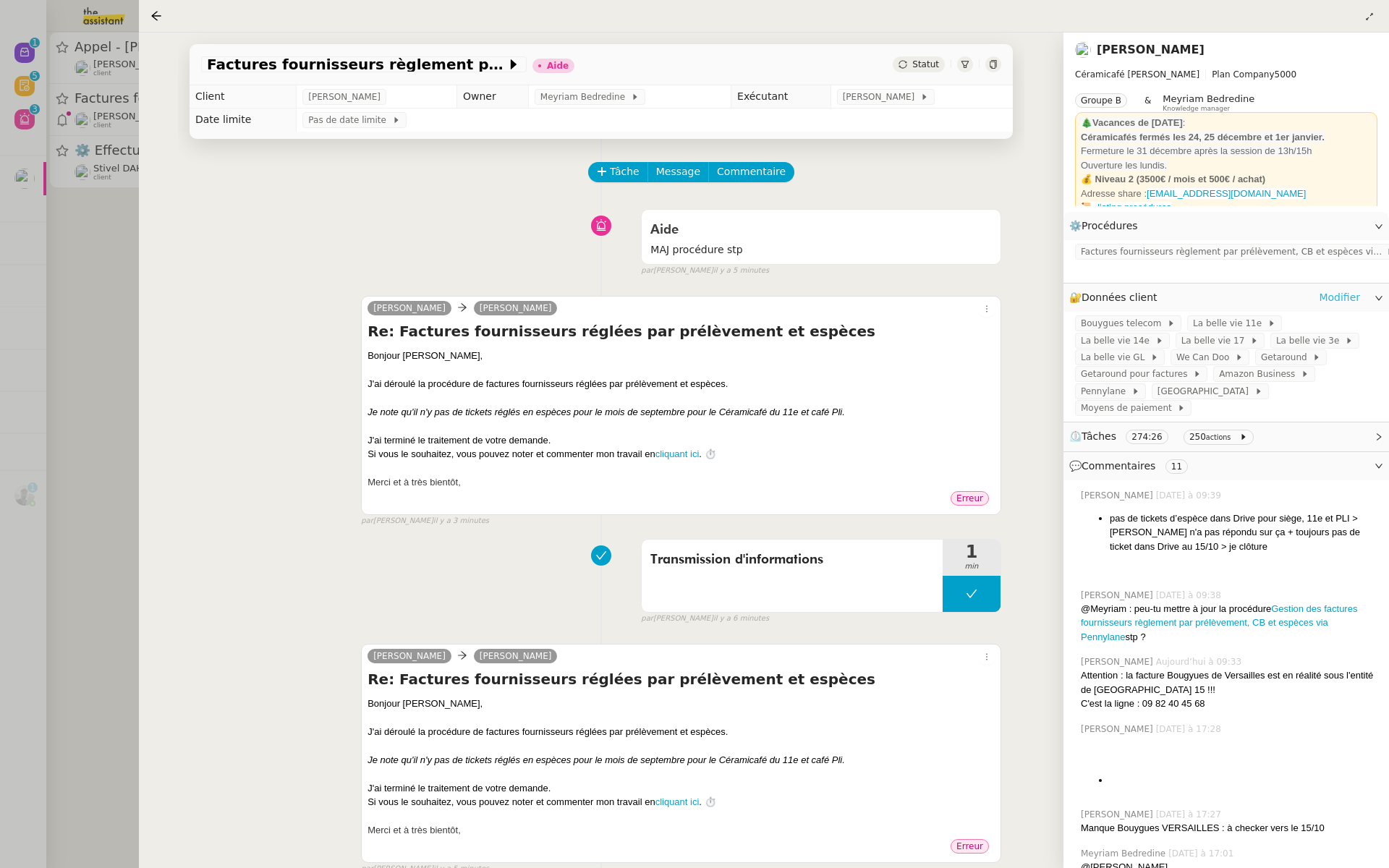
click at [1358, 292] on link "Modifier" at bounding box center [1340, 297] width 41 height 16
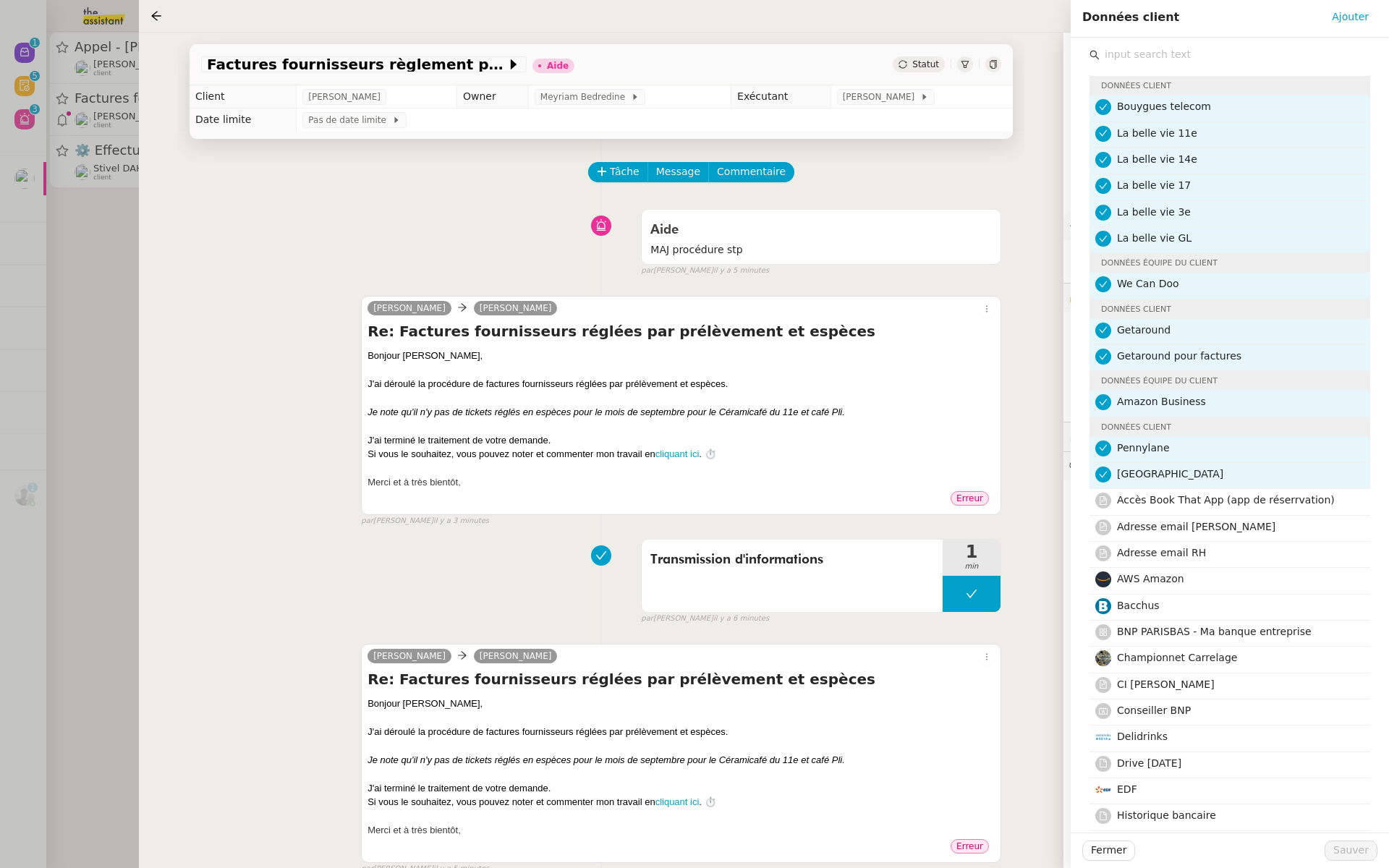
click at [1139, 58] on input "text" at bounding box center [1234, 54] width 270 height 20
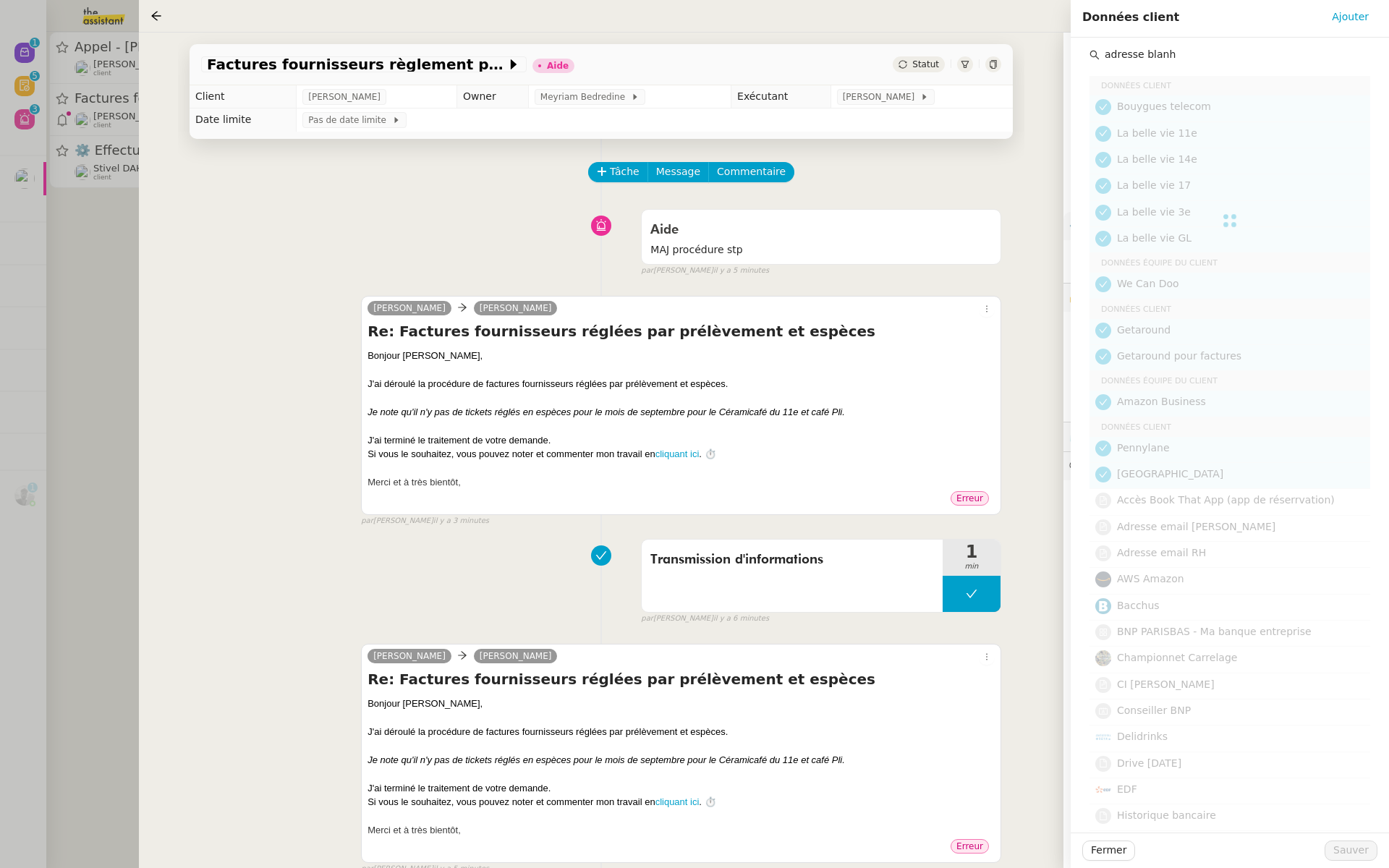
type input "adresse blanhe"
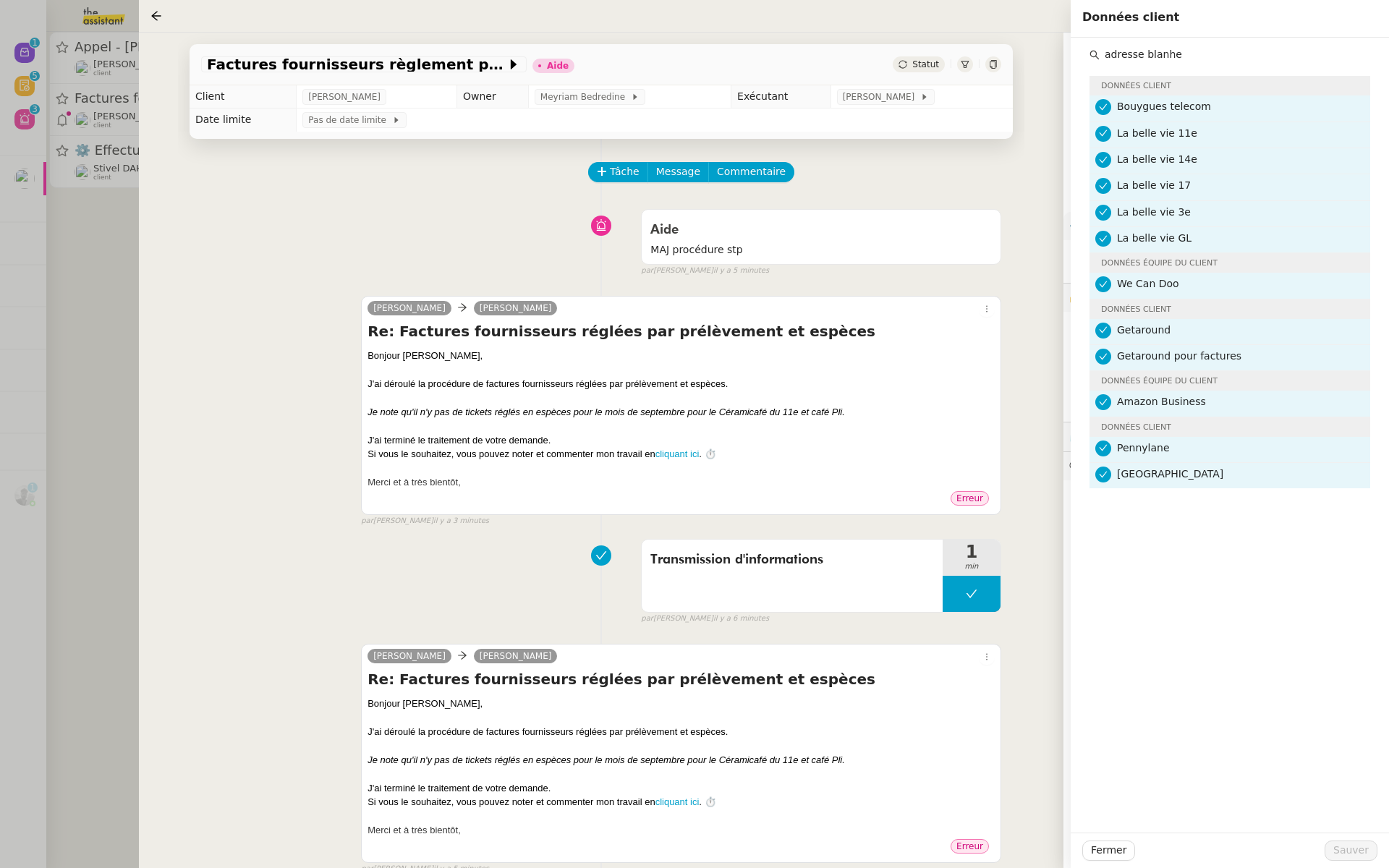
drag, startPoint x: 1197, startPoint y: 52, endPoint x: 1058, endPoint y: 37, distance: 139.8
click at [1058, 37] on app-ticket "Factures fournisseurs règlement par prélèvement, CB et espèces via Pennylane - …" at bounding box center [764, 451] width 1251 height 836
type input "charlo"
click at [1166, 509] on nz-list-item "Adresse email Charlie" at bounding box center [1229, 502] width 281 height 26
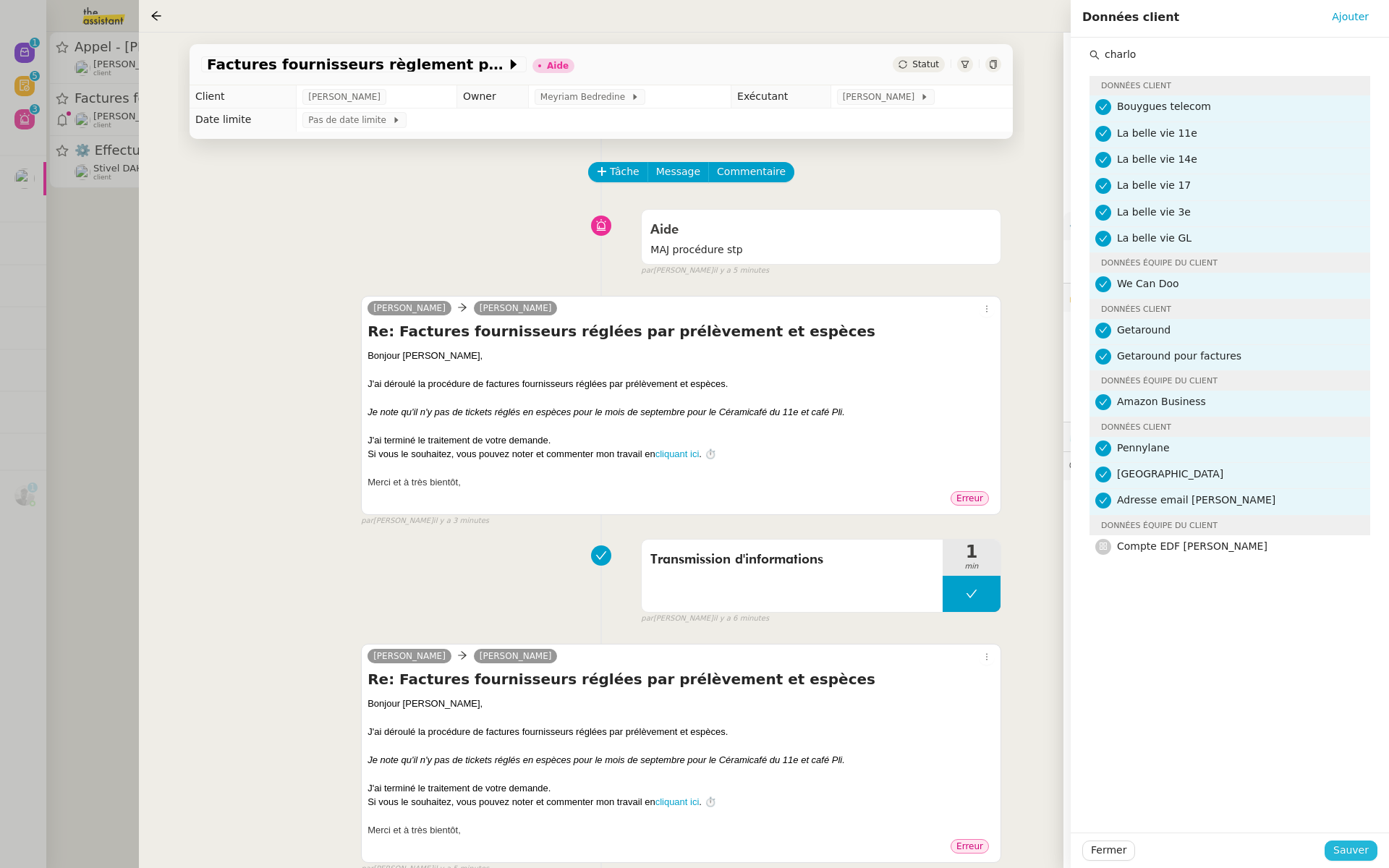
click at [1337, 855] on span "Sauver" at bounding box center [1350, 850] width 35 height 16
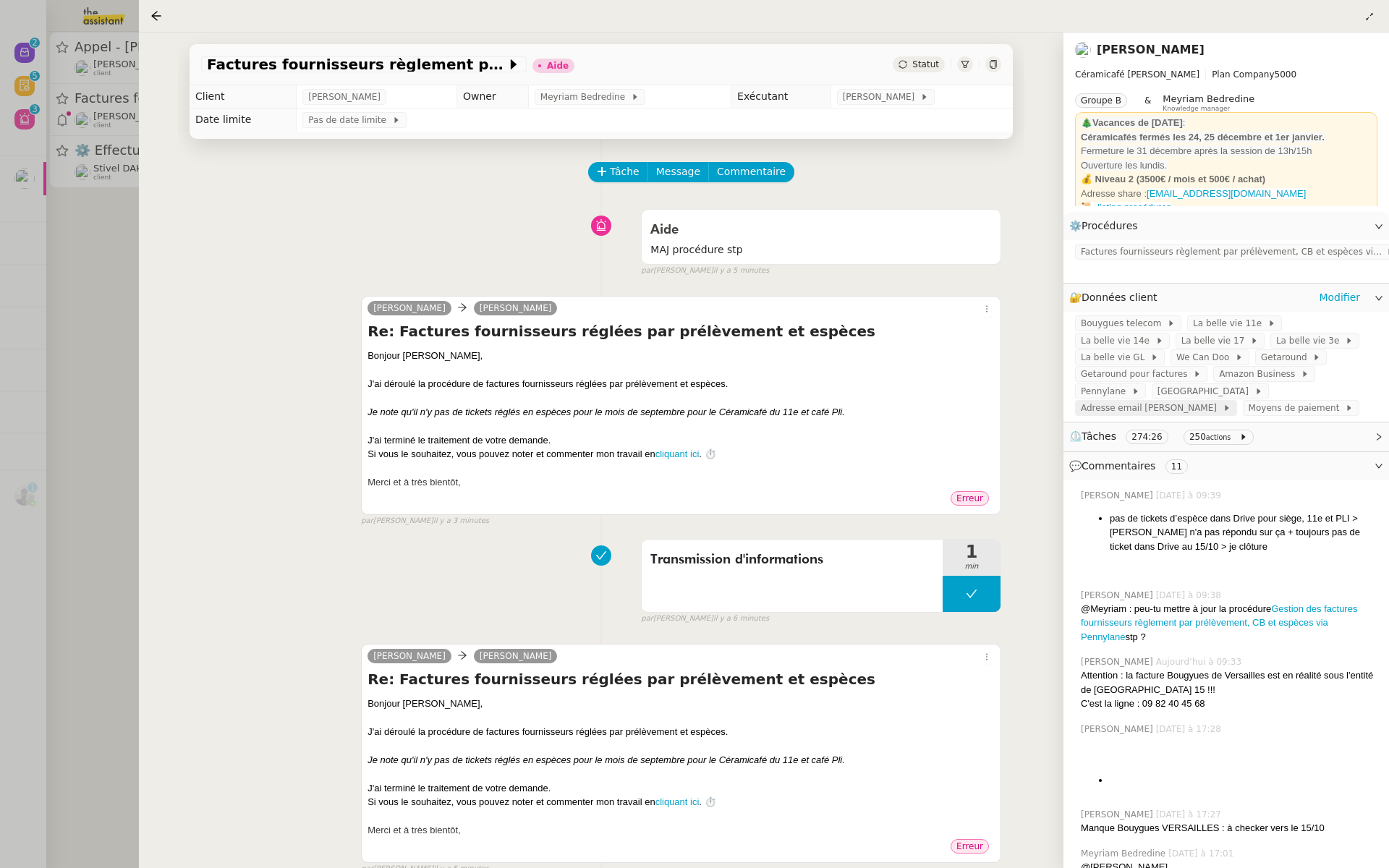
click at [1133, 401] on span "Adresse email Charlie" at bounding box center [1151, 408] width 142 height 15
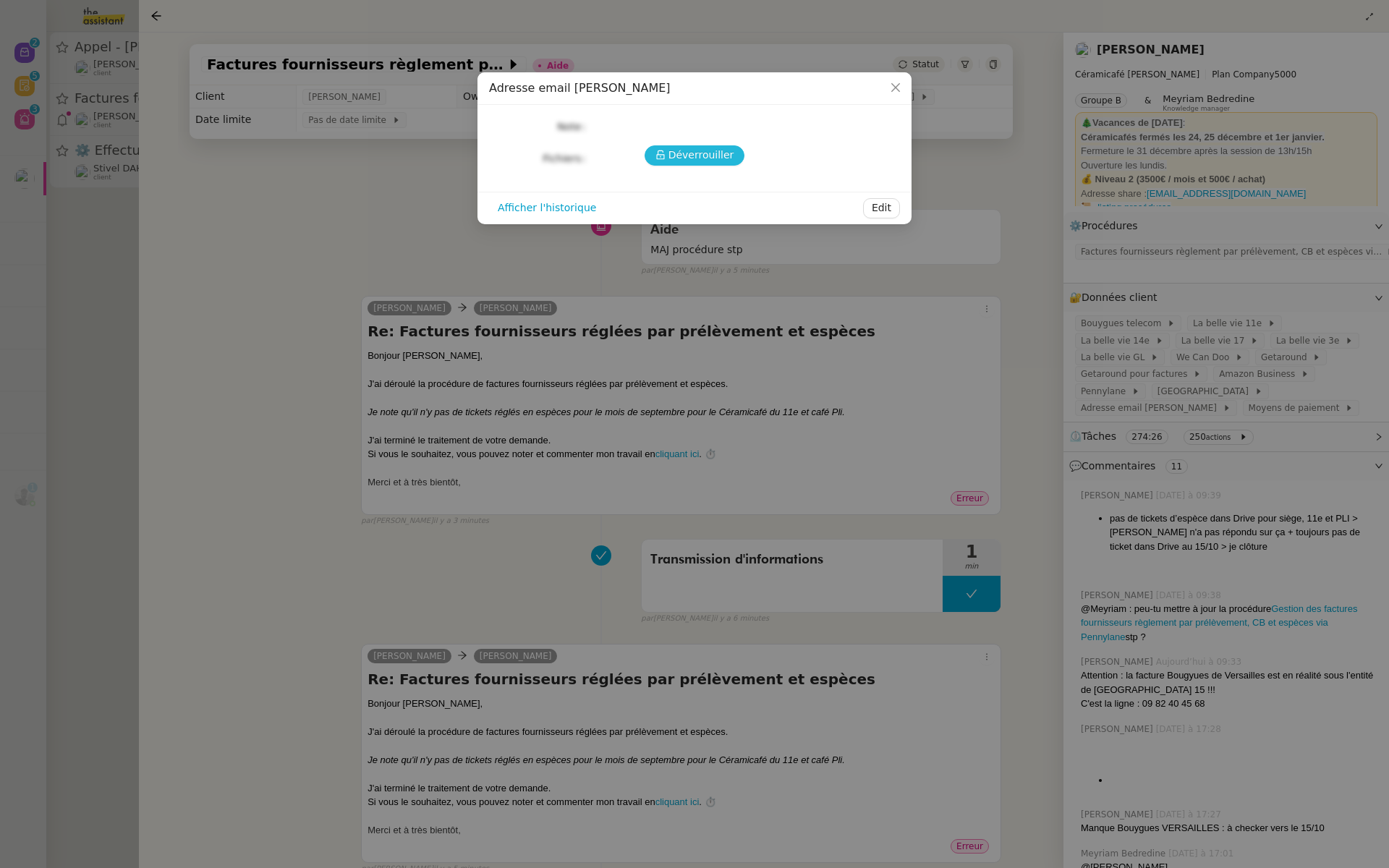
click at [698, 153] on span "Déverrouiller" at bounding box center [701, 155] width 66 height 16
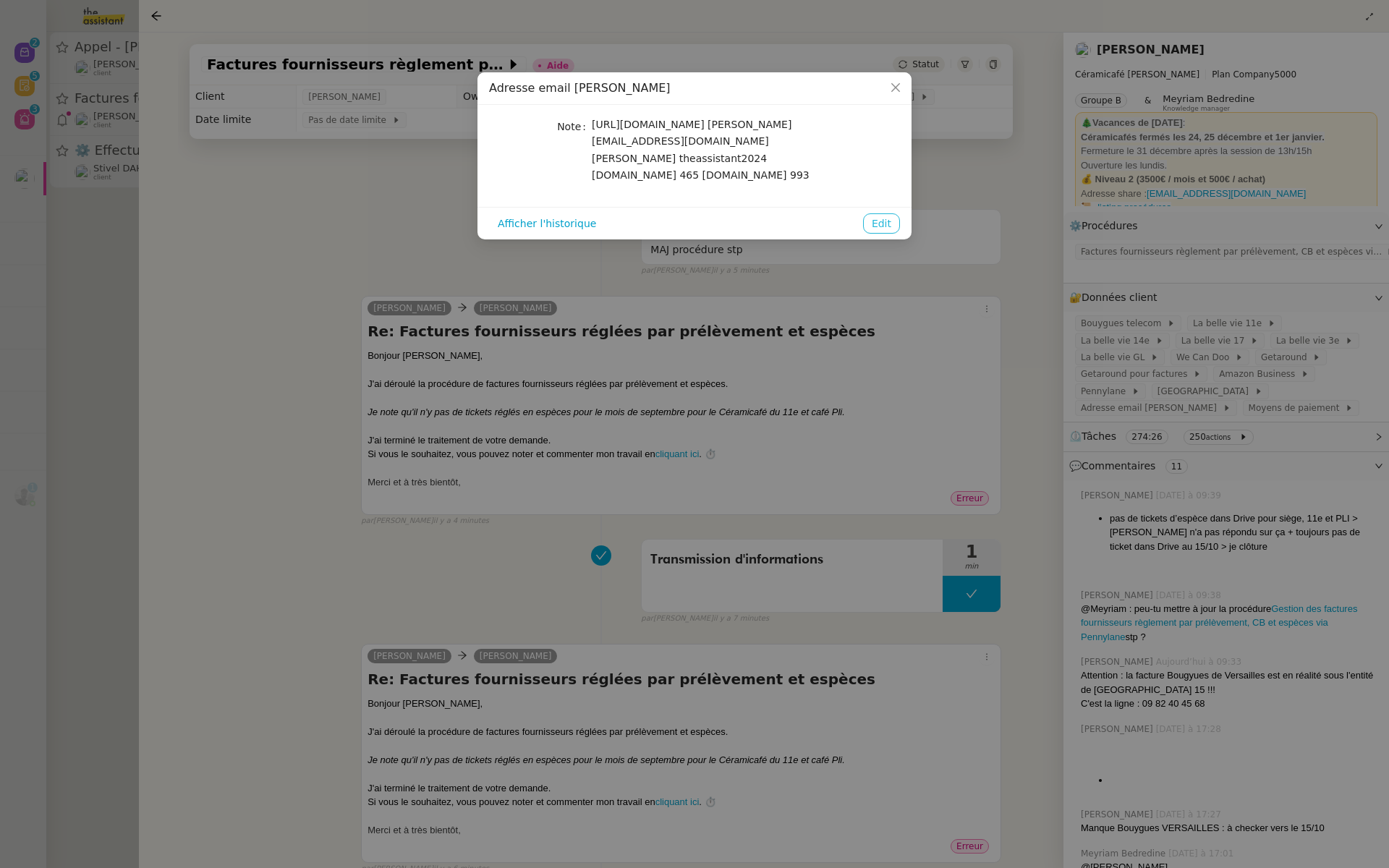
click at [876, 215] on span "Edit" at bounding box center [882, 223] width 20 height 16
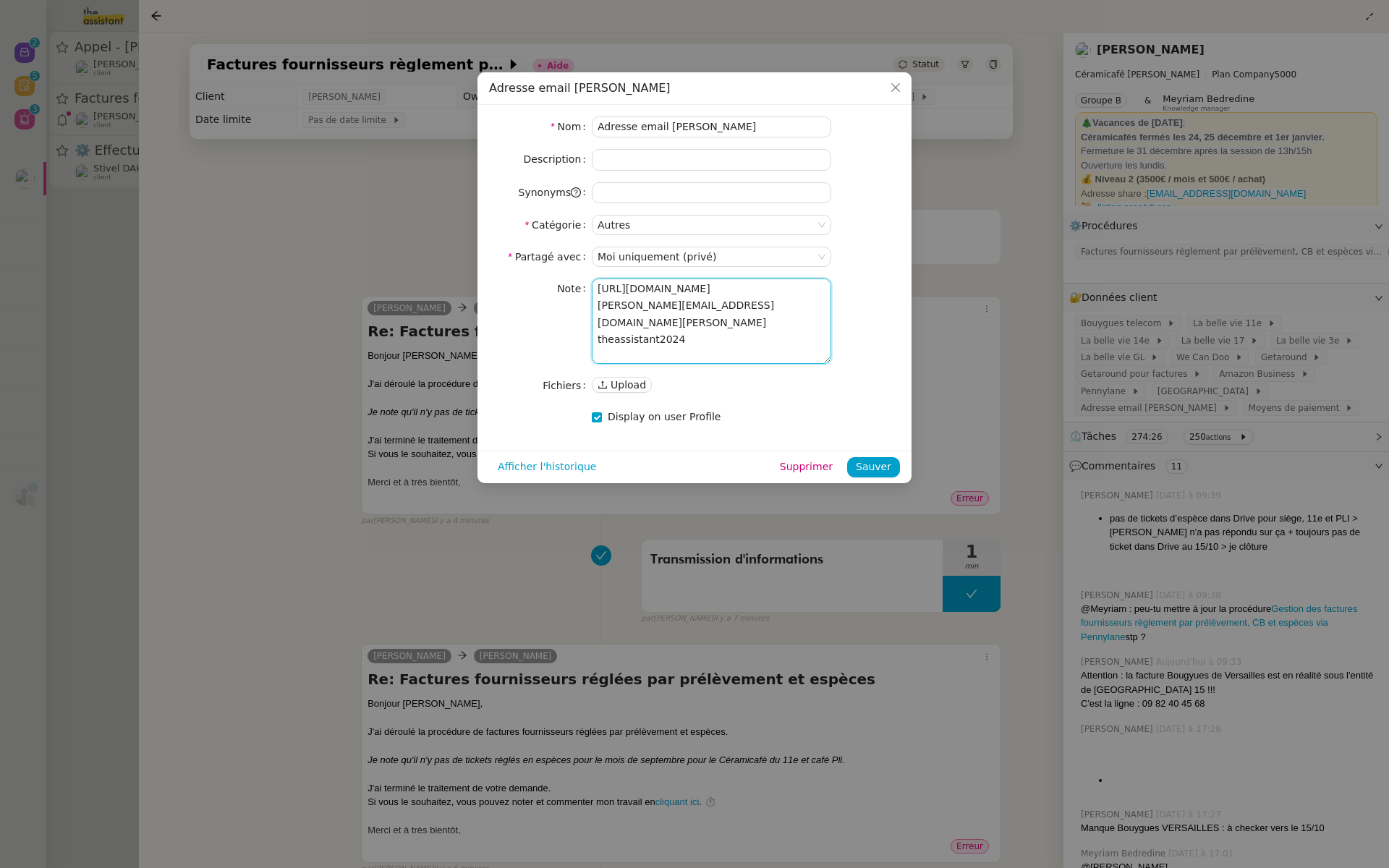
drag, startPoint x: 756, startPoint y: 286, endPoint x: 533, endPoint y: 241, distance: 227.5
click at [533, 241] on form "Nom Adresse email Charlie Description Synonyms Catégorie Autres Partagé avec Mo…" at bounding box center [694, 272] width 411 height 311
drag, startPoint x: 758, startPoint y: 303, endPoint x: 589, endPoint y: 307, distance: 169.0
click at [589, 307] on nz-form-item "Note https://mail.ovh.net/roundcube/ charlie@ceramicafe-genevieve.fr theassista…" at bounding box center [694, 321] width 411 height 85
drag, startPoint x: 692, startPoint y: 325, endPoint x: 590, endPoint y: 324, distance: 102.0
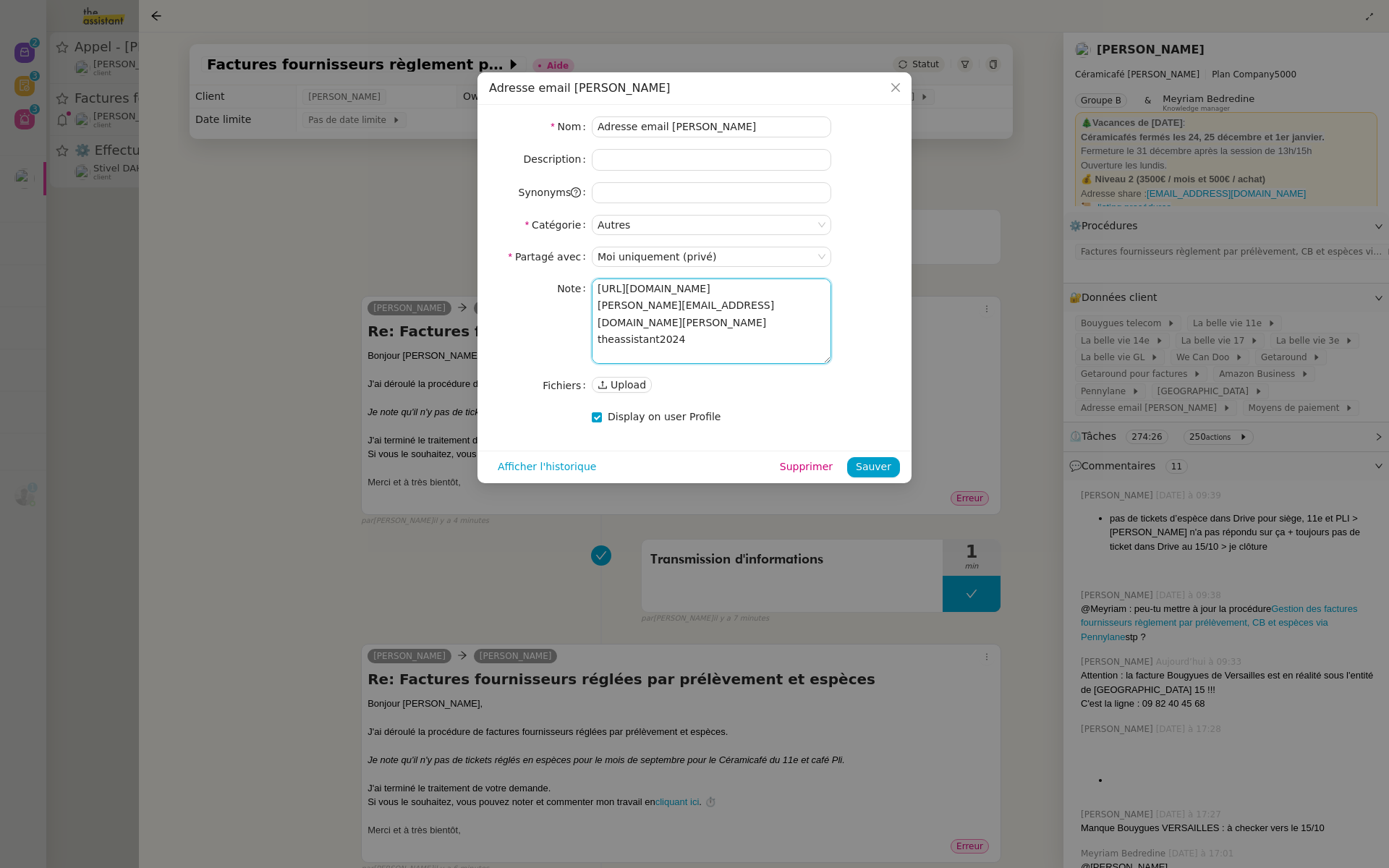
click at [590, 324] on nz-form-item "Note https://mail.ovh.net/roundcube/ charlie@ceramicafe-genevieve.fr theassista…" at bounding box center [694, 321] width 411 height 85
click at [382, 592] on nz-modal-container "Adresse email Charlie Nom Adresse email Charlie Description Synonyms Catégorie …" at bounding box center [694, 434] width 1389 height 868
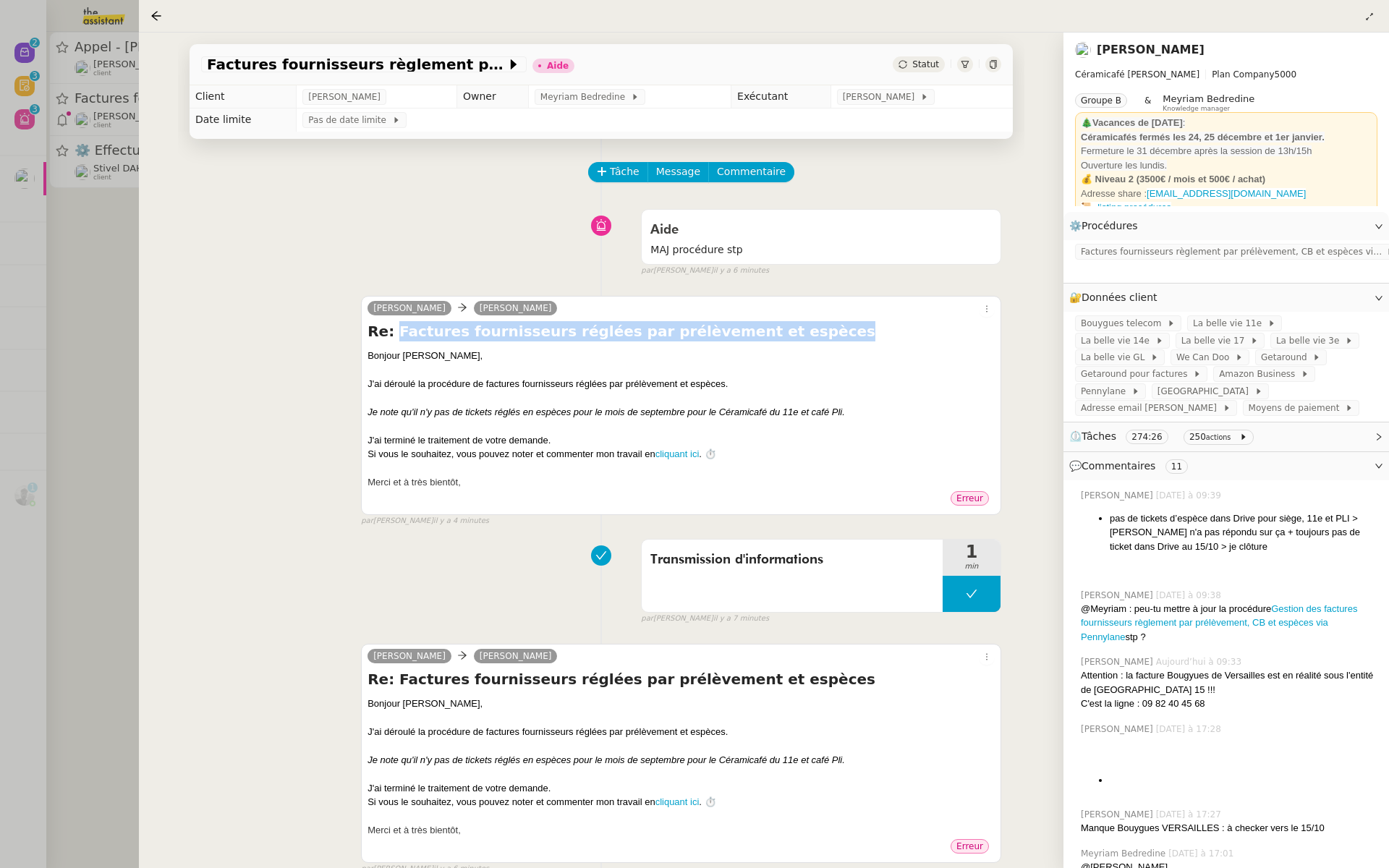
drag, startPoint x: 780, startPoint y: 325, endPoint x: 391, endPoint y: 334, distance: 389.1
click at [391, 334] on h4 "Re: Factures fournisseurs réglées par prélèvement et espèces" at bounding box center [681, 331] width 628 height 21
copy h4 "Factures fournisseurs réglées par prélèvement et espèces"
click at [772, 357] on div "Bonjour Geneviève﻿," at bounding box center [681, 355] width 628 height 15
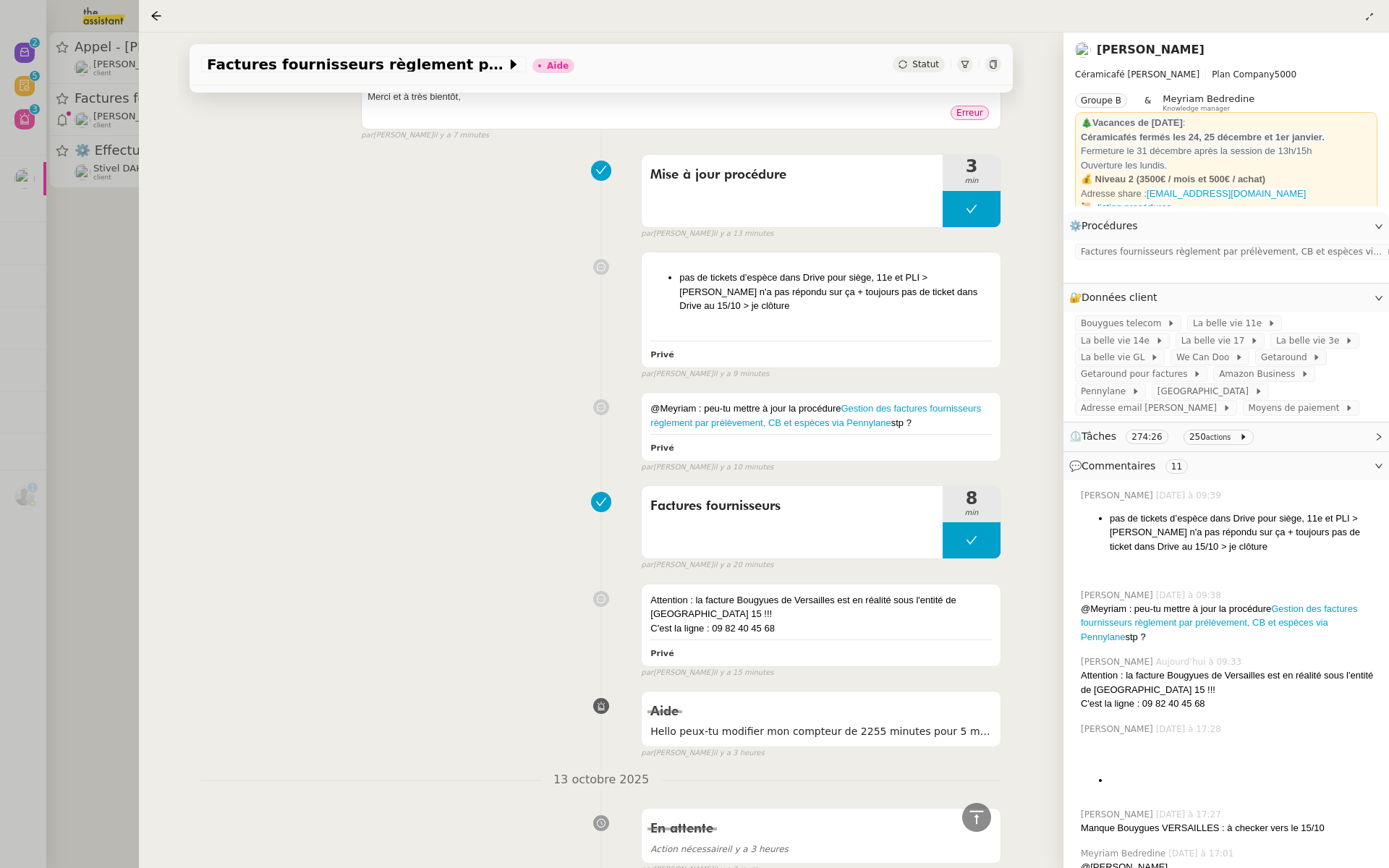
scroll to position [441, 0]
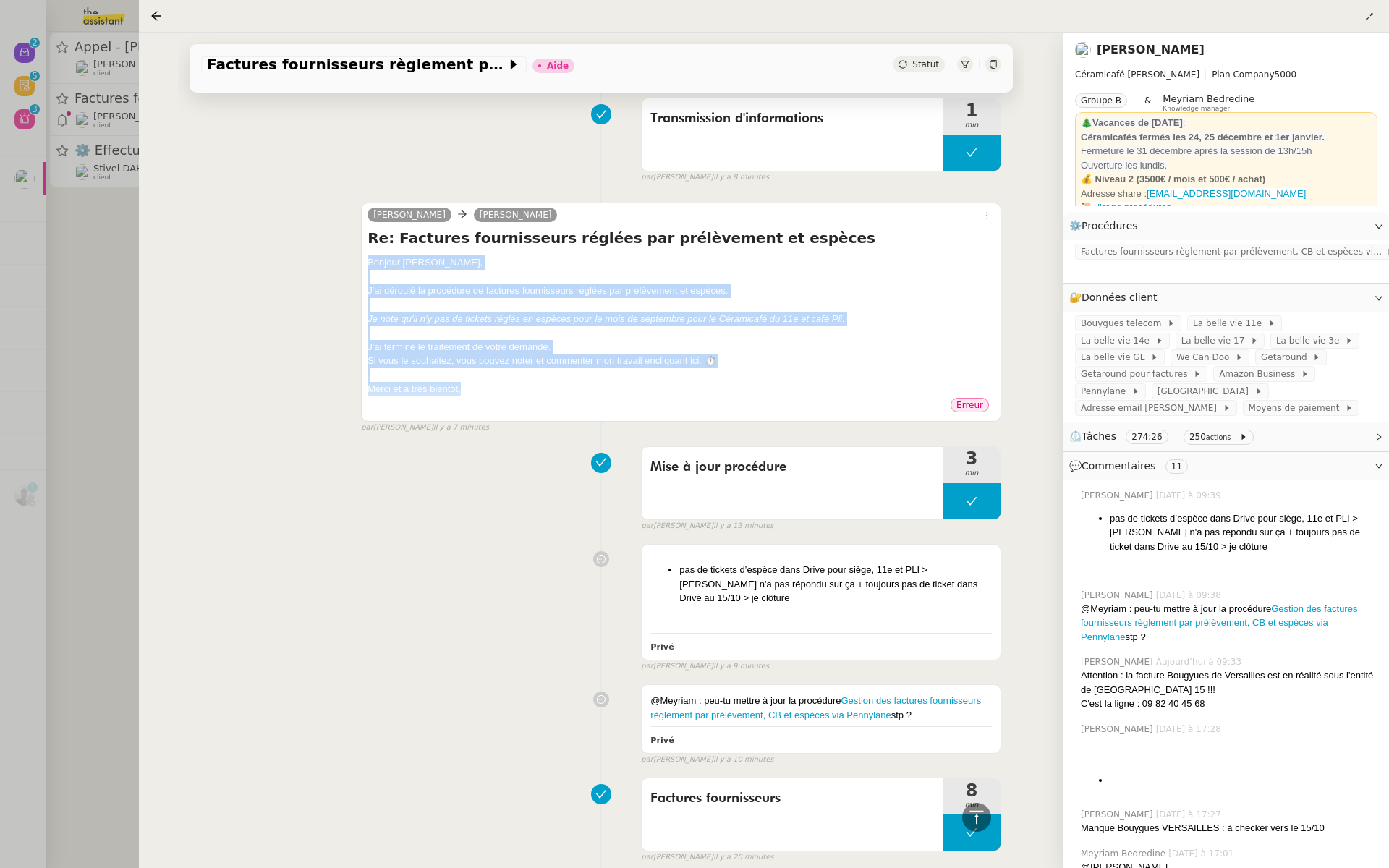
drag, startPoint x: 471, startPoint y: 385, endPoint x: 363, endPoint y: 253, distance: 170.6
click at [363, 253] on div "Charlie Genevieve Landsmann Re: Factures fournisseurs réglées par prélèvement e…" at bounding box center [682, 312] width 640 height 219
copy div "﻿Bonjour Geneviève﻿, J'ai déroulé la procédure de factures fournisseurs réglées…"
click at [612, 868] on nz-sider "Factures fournisseurs règlement par prélèvement, CB et espèces via Pennylane - …" at bounding box center [764, 434] width 1251 height 868
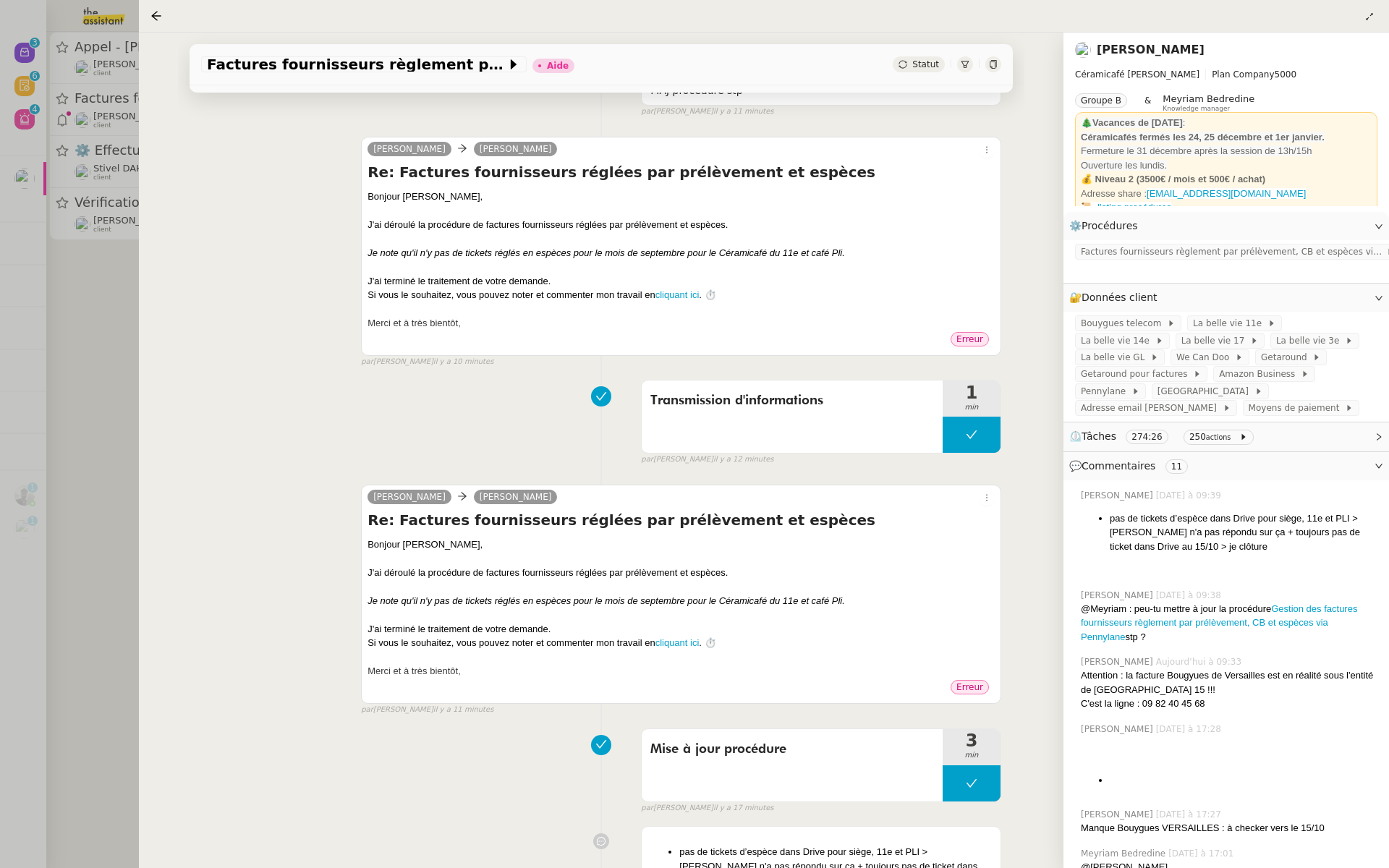
scroll to position [0, 0]
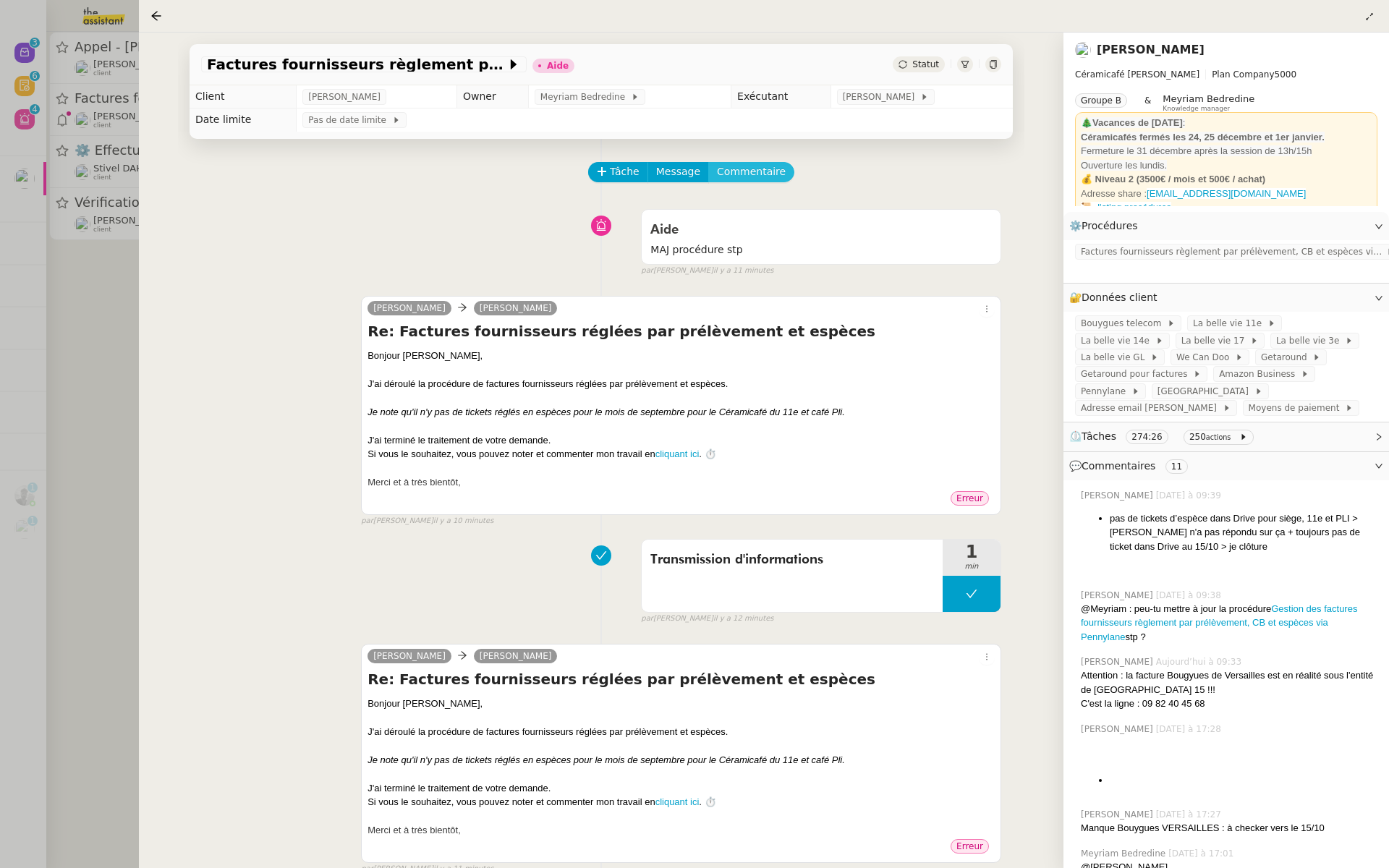
click at [753, 171] on span "Commentaire" at bounding box center [751, 171] width 69 height 16
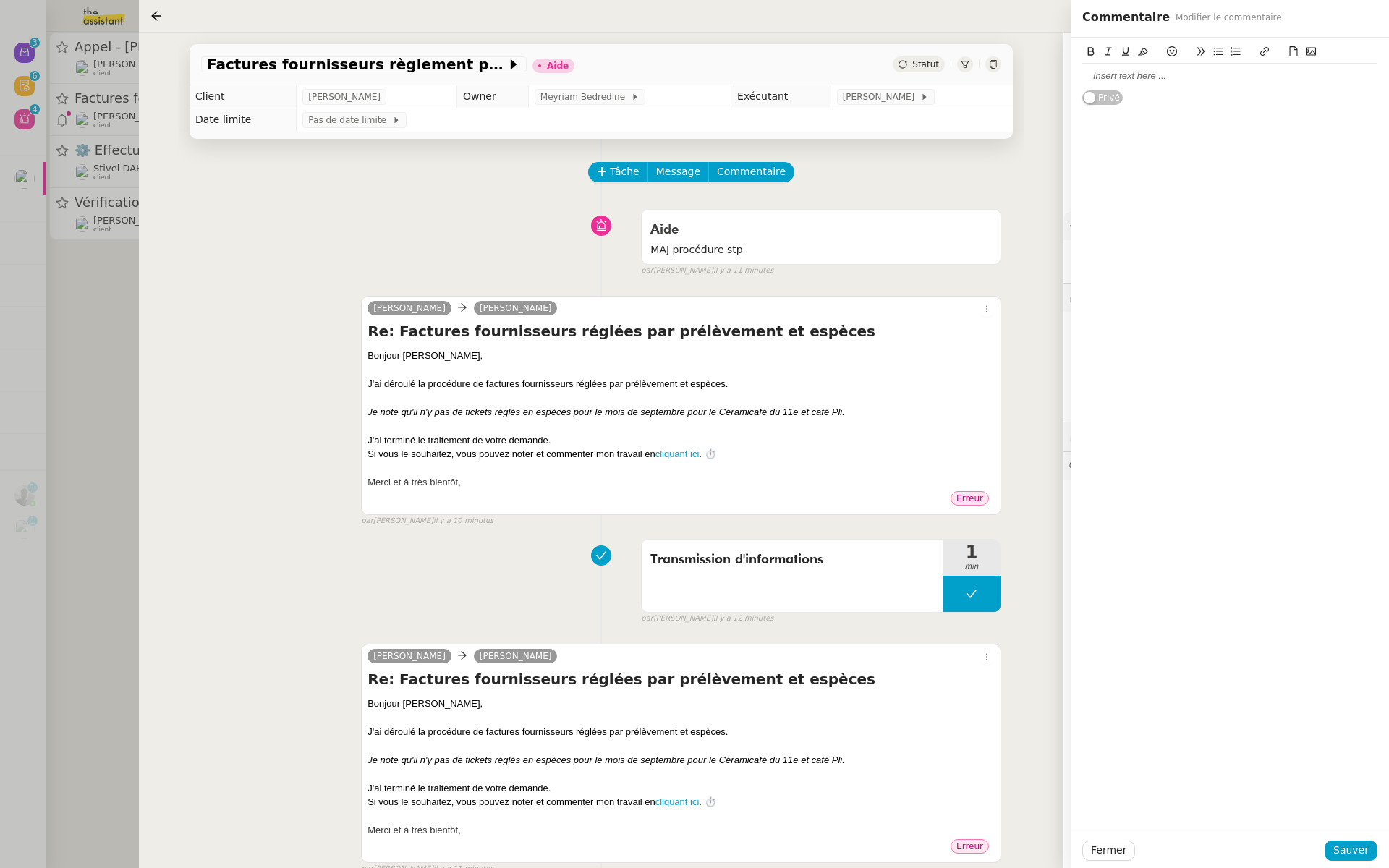
click at [1130, 81] on div at bounding box center [1230, 76] width 295 height 13
click at [1113, 73] on div "message envoyé depuis la boite en dur" at bounding box center [1230, 76] width 295 height 13
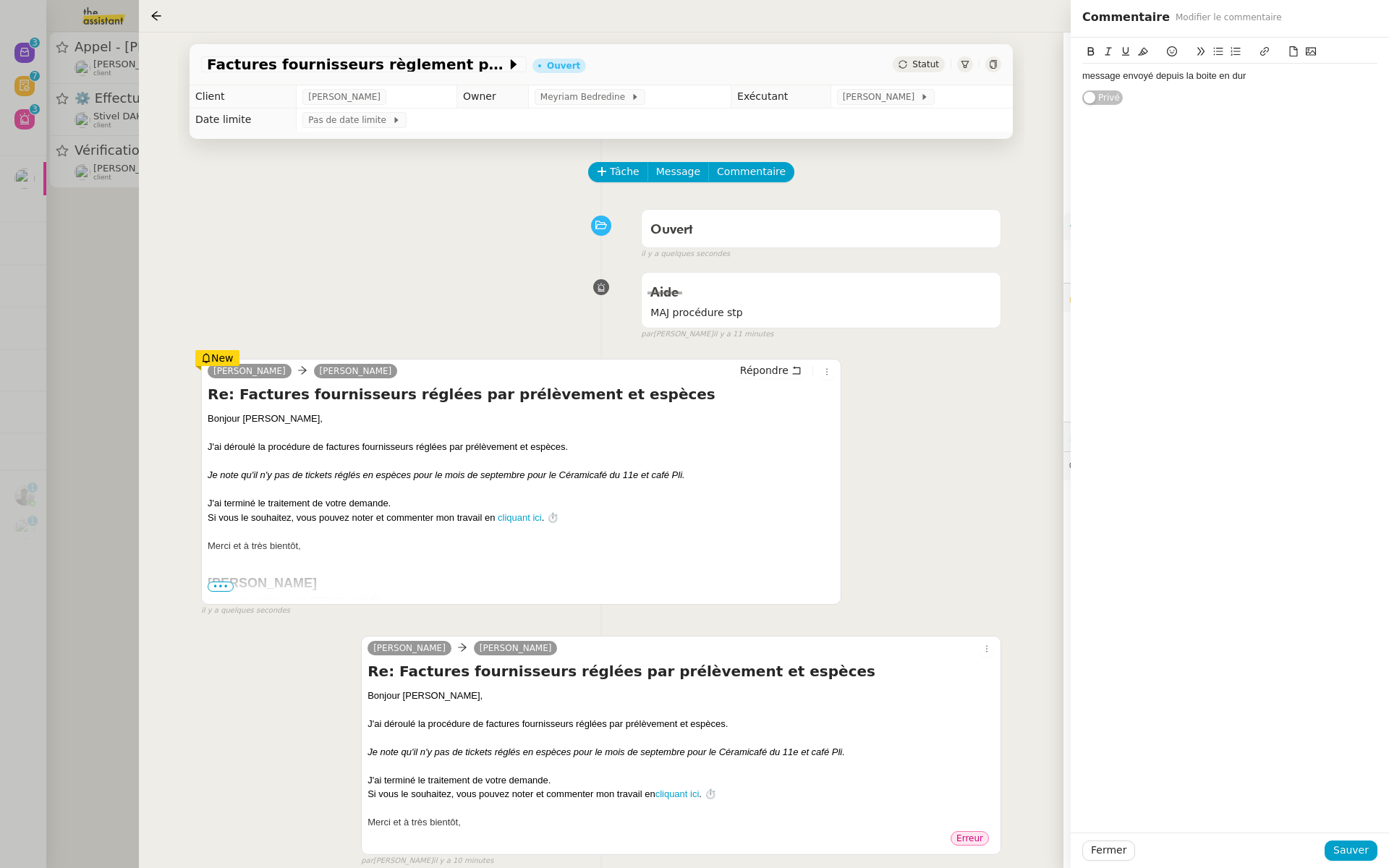
click at [0, 0] on lt-span "M essage" at bounding box center [0, 0] width 0 height 0
click at [1343, 851] on span "Sauver" at bounding box center [1350, 850] width 35 height 16
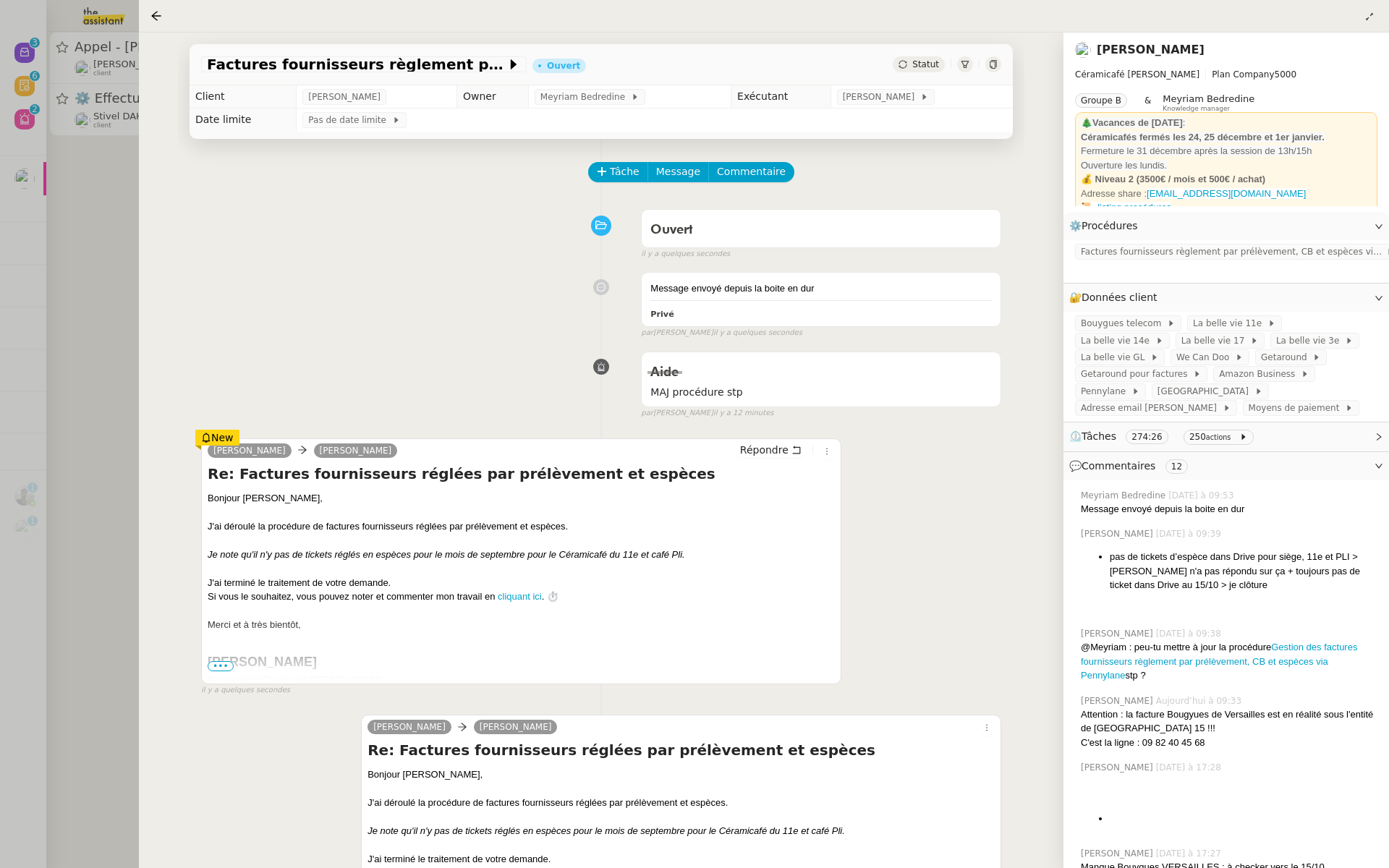
click at [92, 200] on div at bounding box center [694, 434] width 1389 height 868
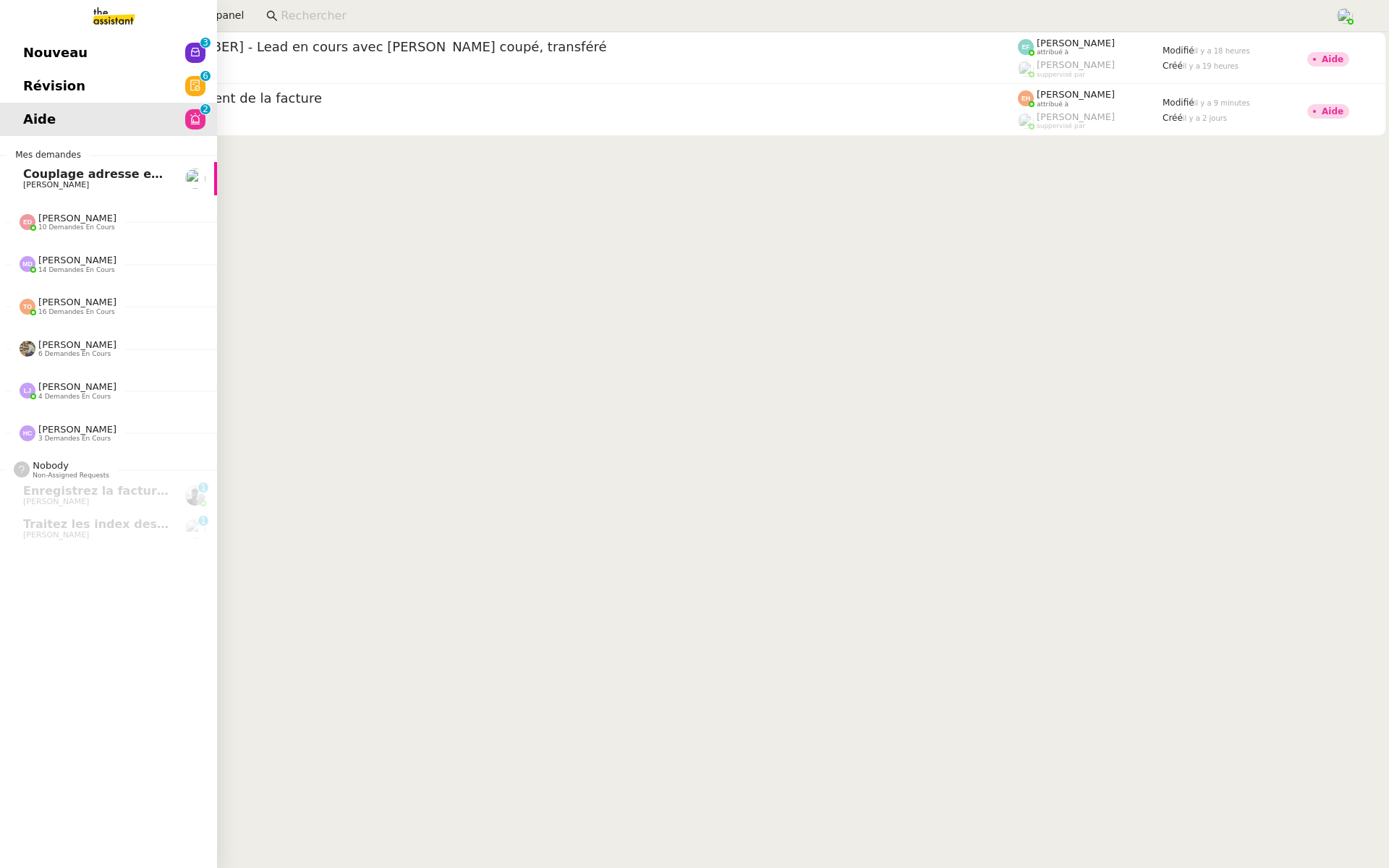
click at [19, 86] on link "Révision 0 1 2 3 4 5 6 7 8 9" at bounding box center [108, 86] width 217 height 33
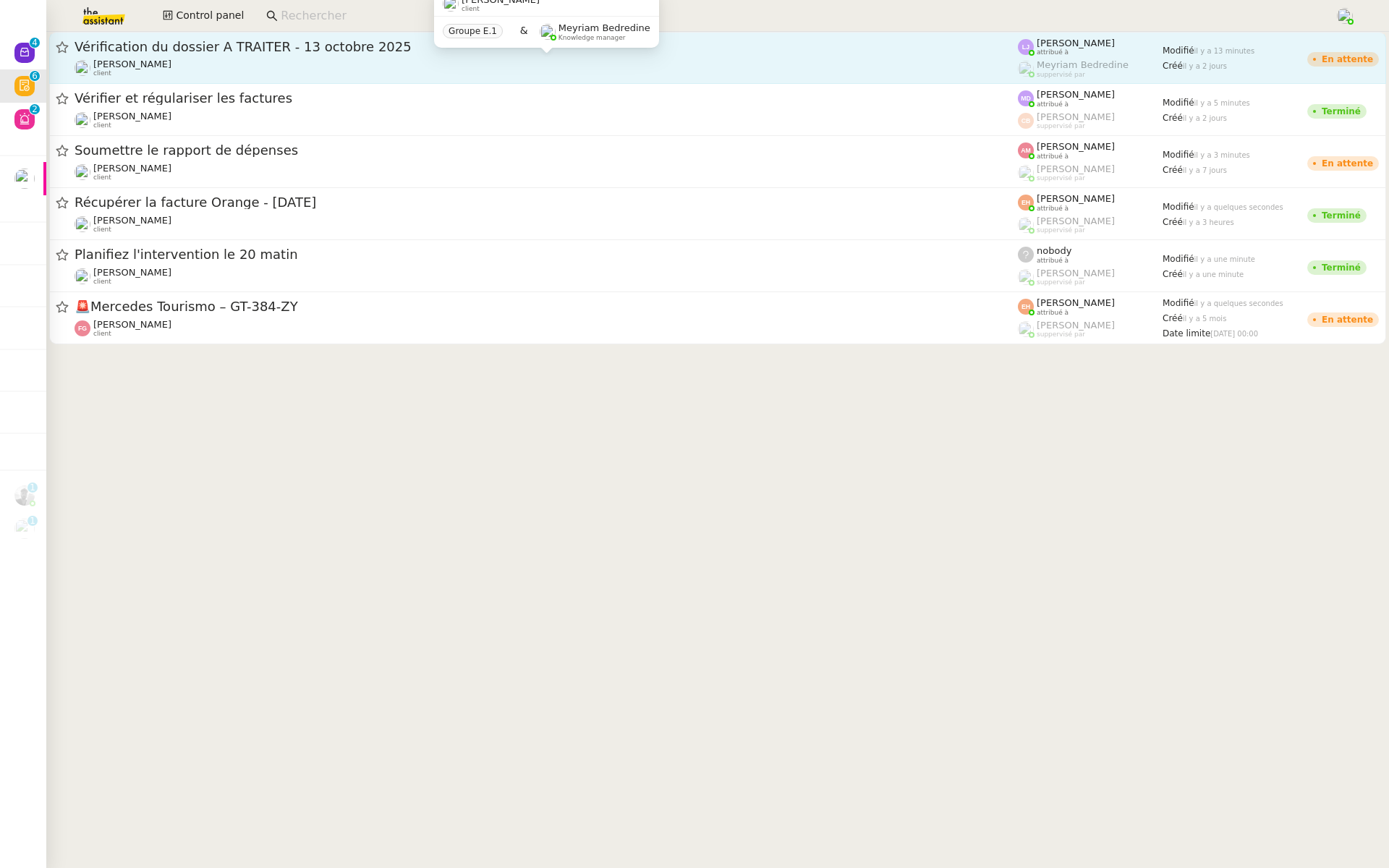
click at [295, 58] on div "Sylvie SUCRA client" at bounding box center [546, 68] width 943 height 19
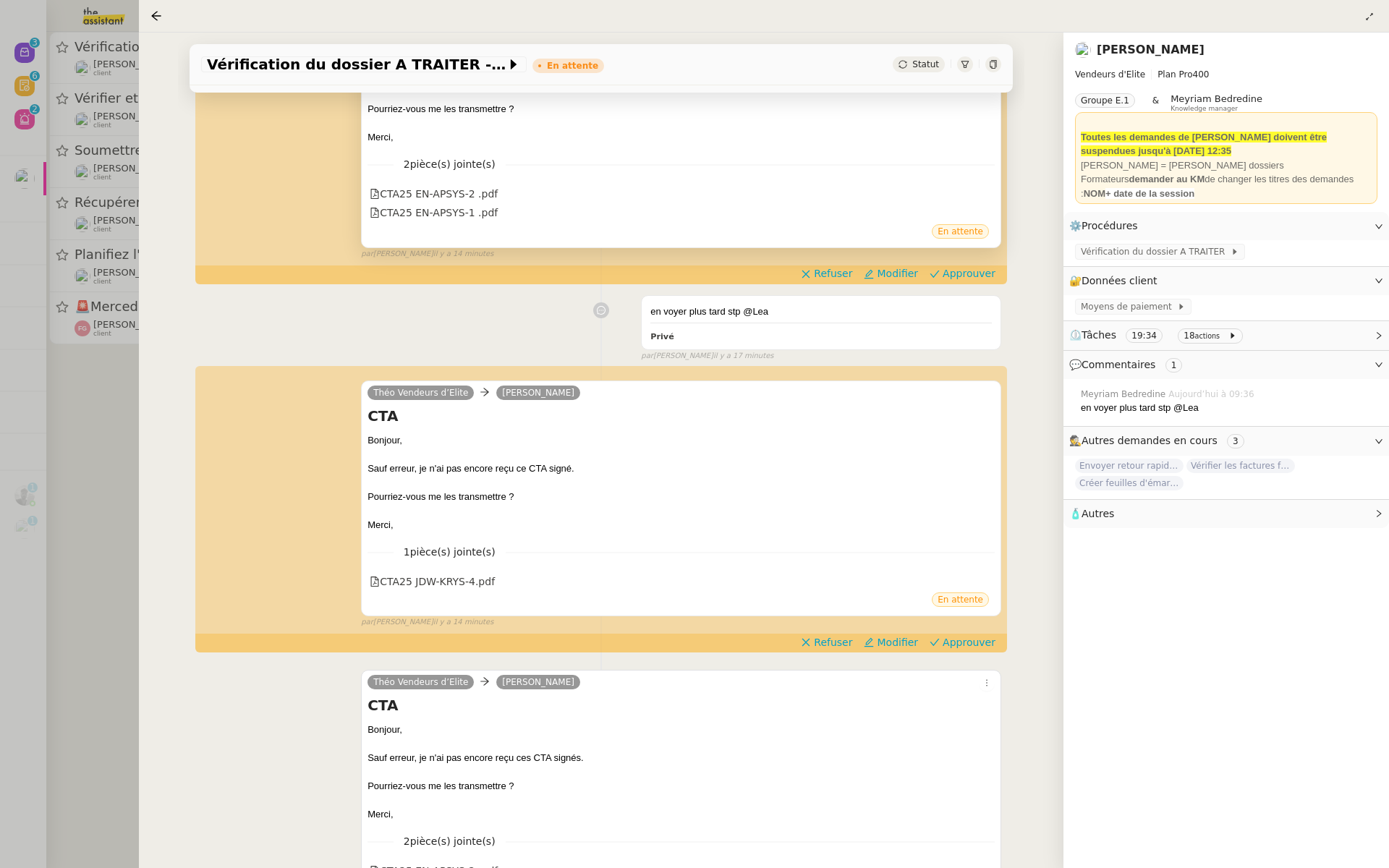
scroll to position [428, 0]
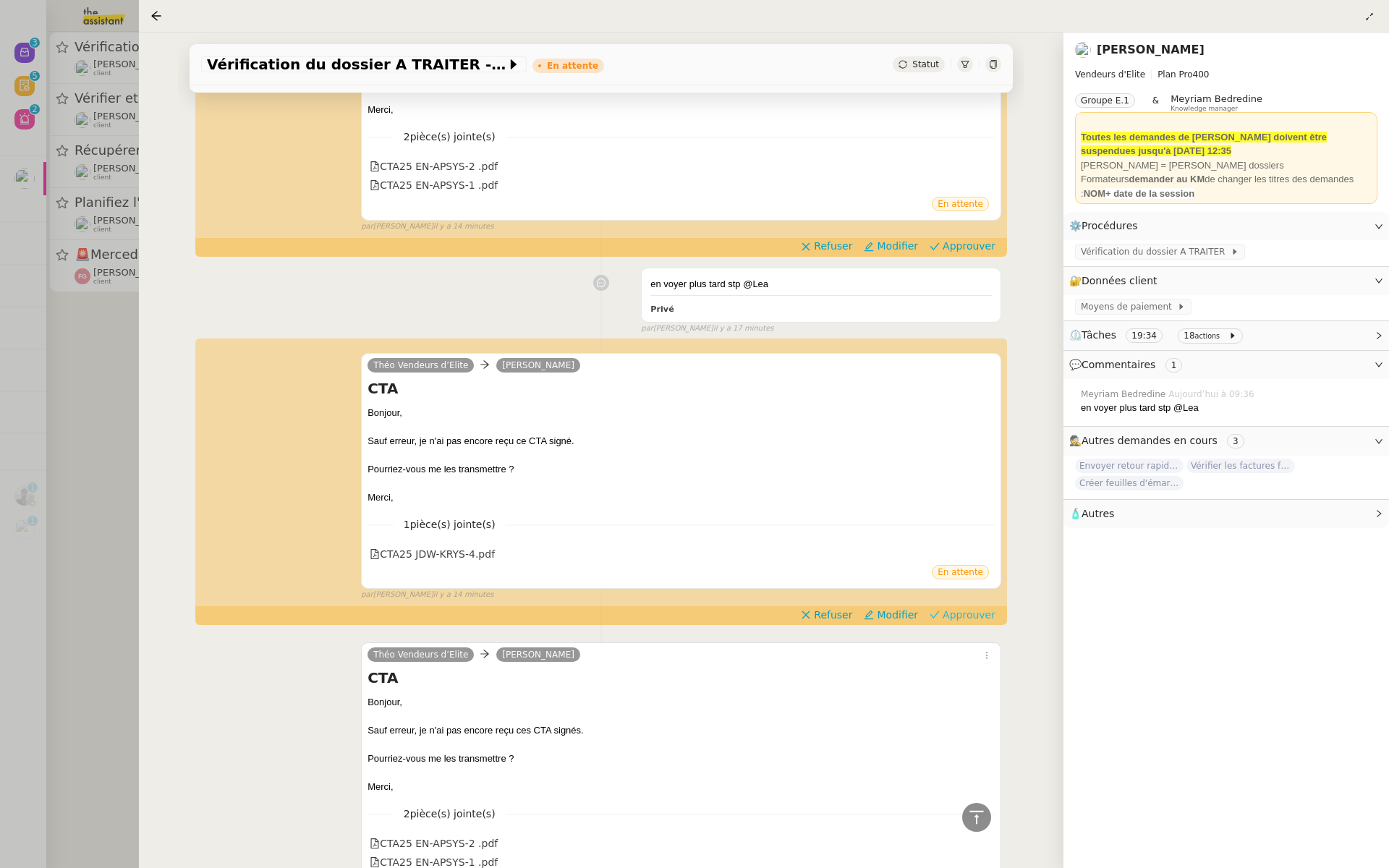
click at [970, 620] on span "Approuver" at bounding box center [969, 615] width 53 height 15
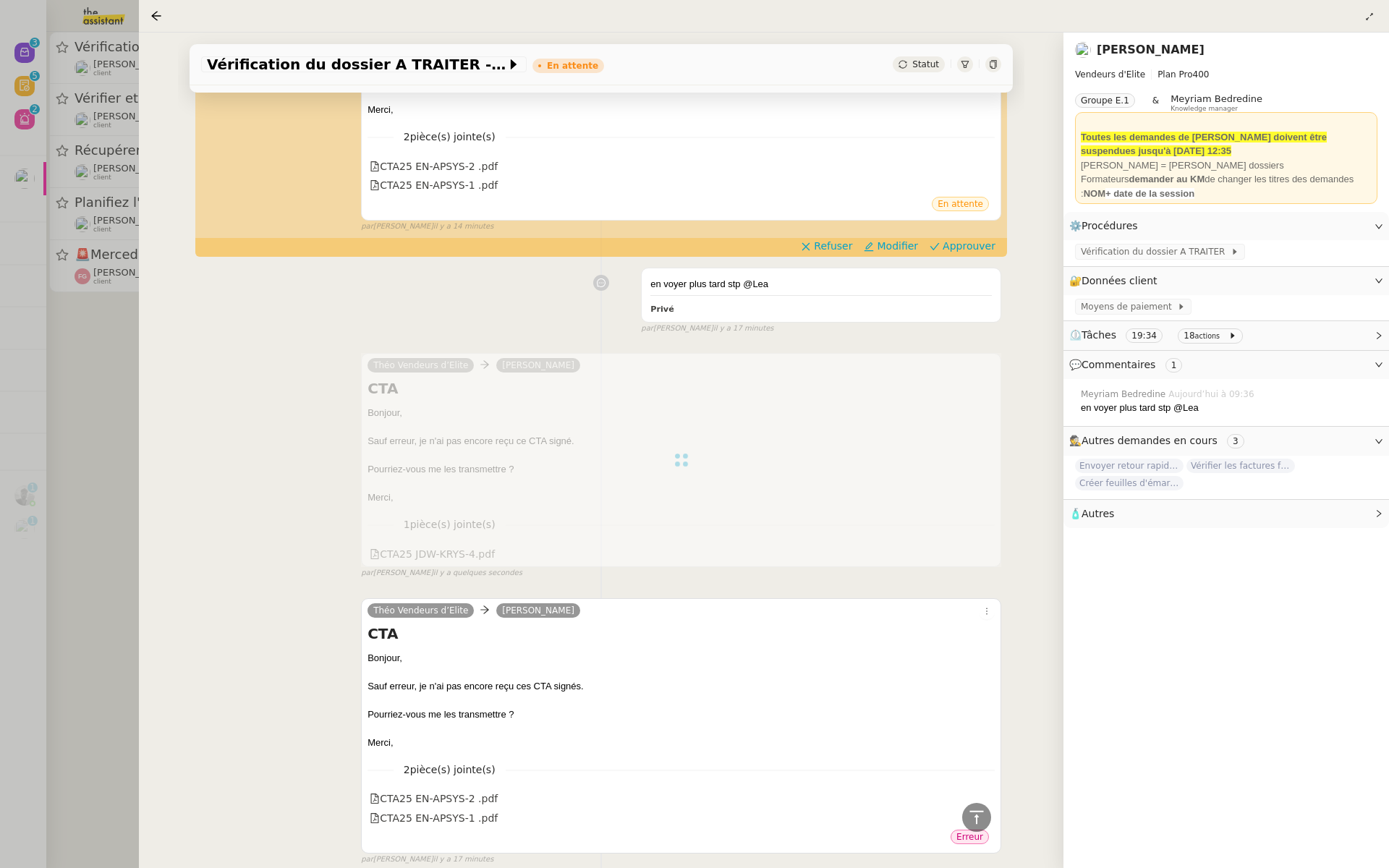
scroll to position [139, 0]
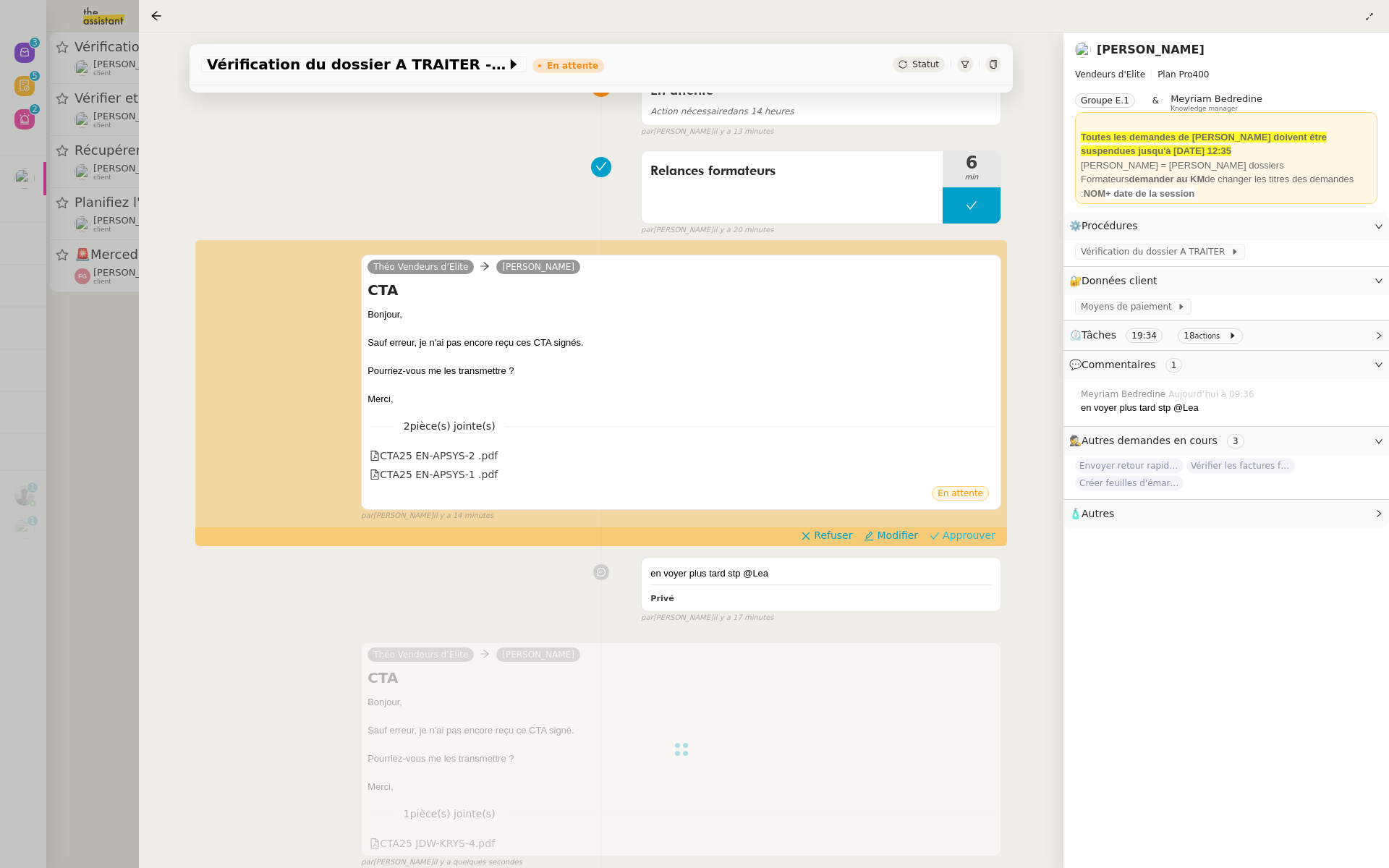
click at [969, 537] on span "Approuver" at bounding box center [969, 535] width 53 height 15
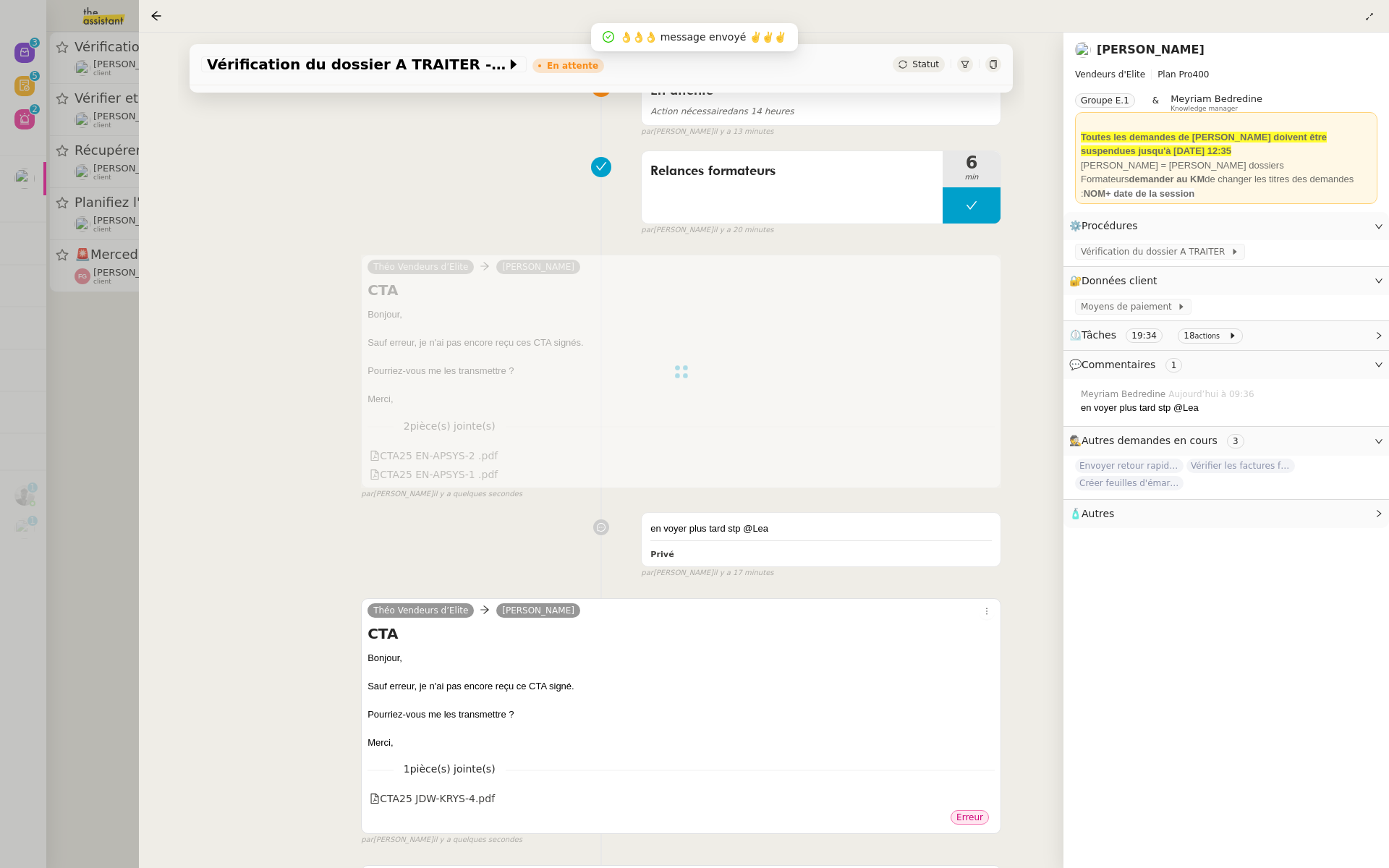
scroll to position [0, 0]
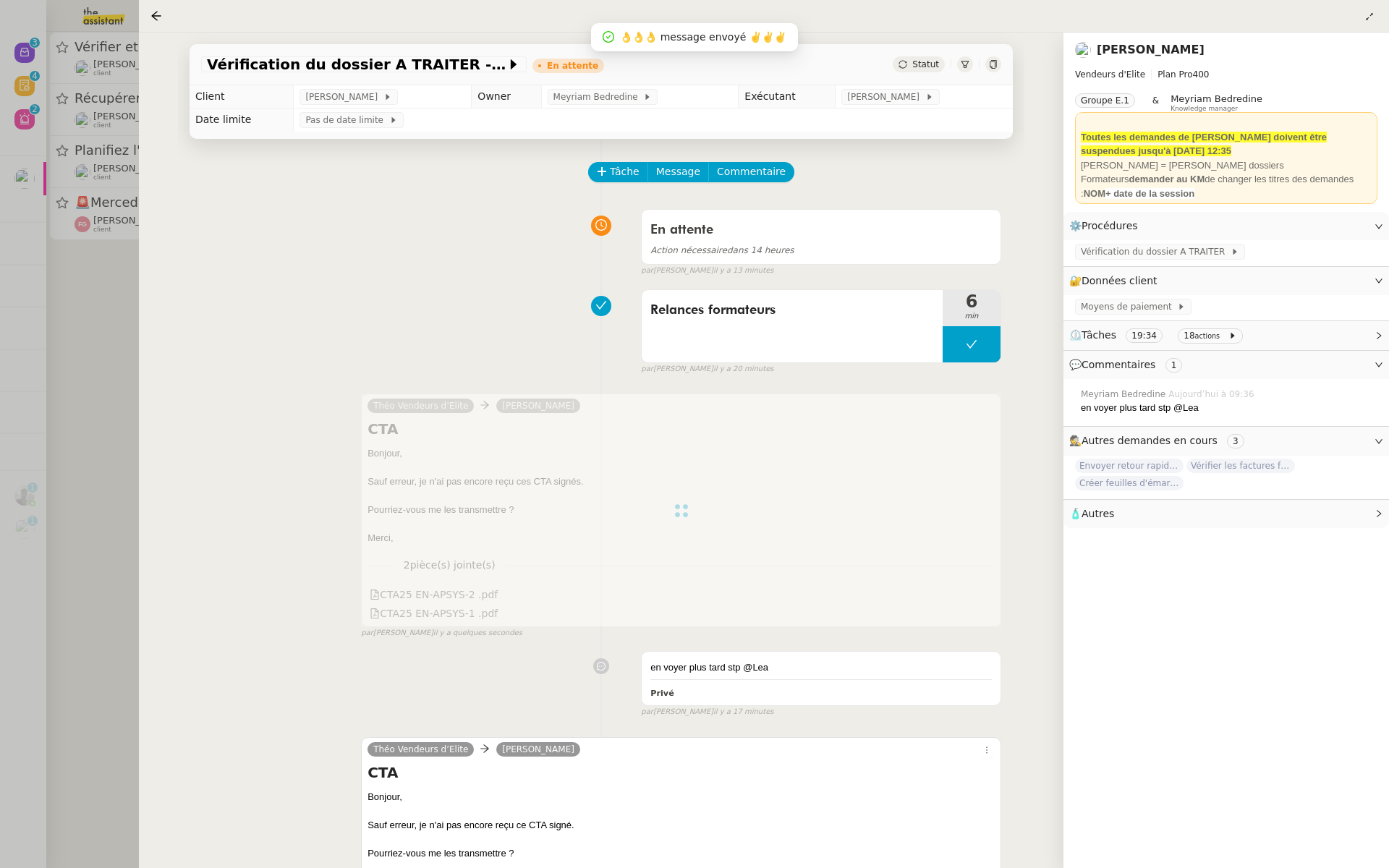
click at [17, 198] on div at bounding box center [694, 434] width 1389 height 868
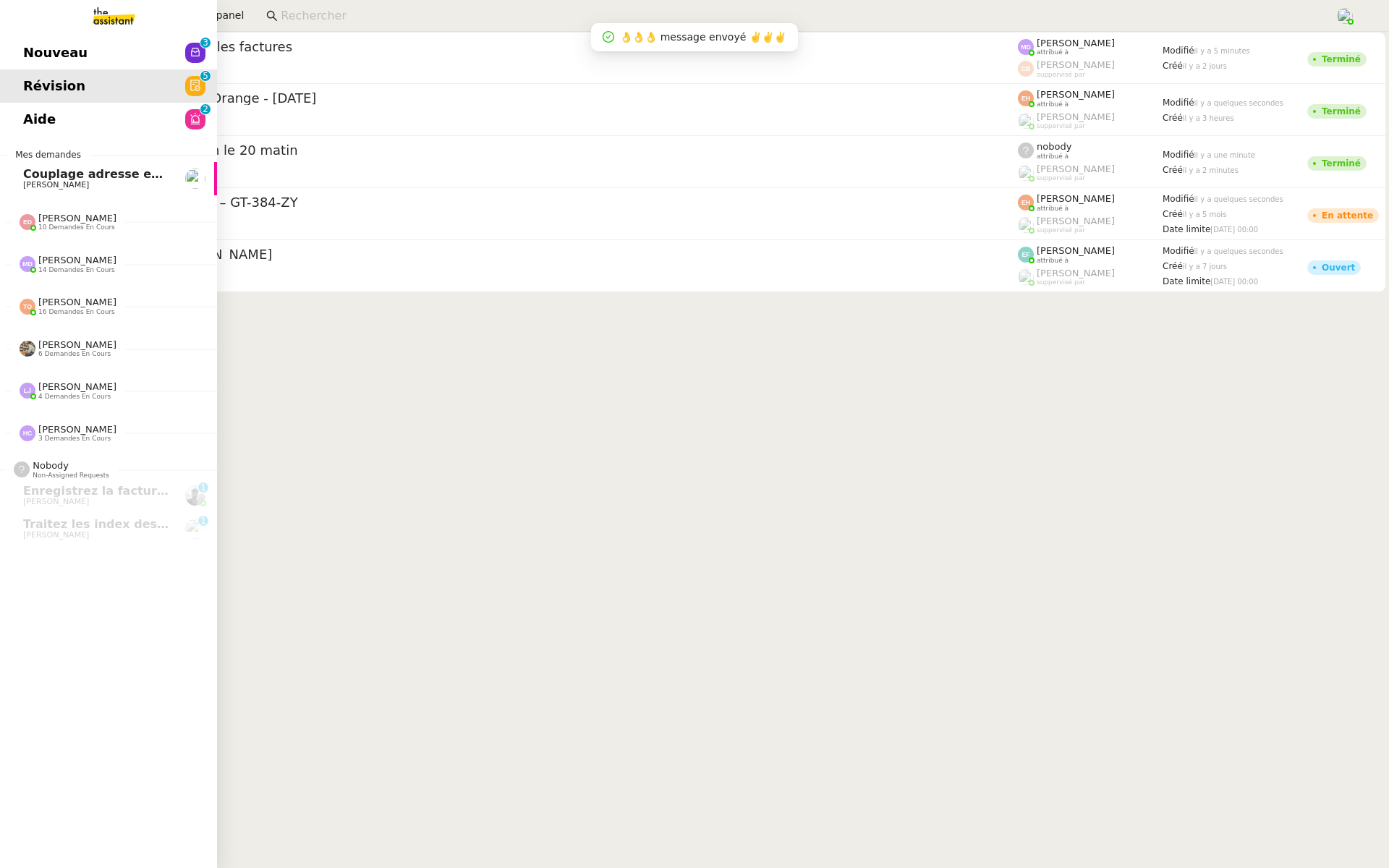
click at [39, 118] on span "Aide" at bounding box center [39, 118] width 33 height 21
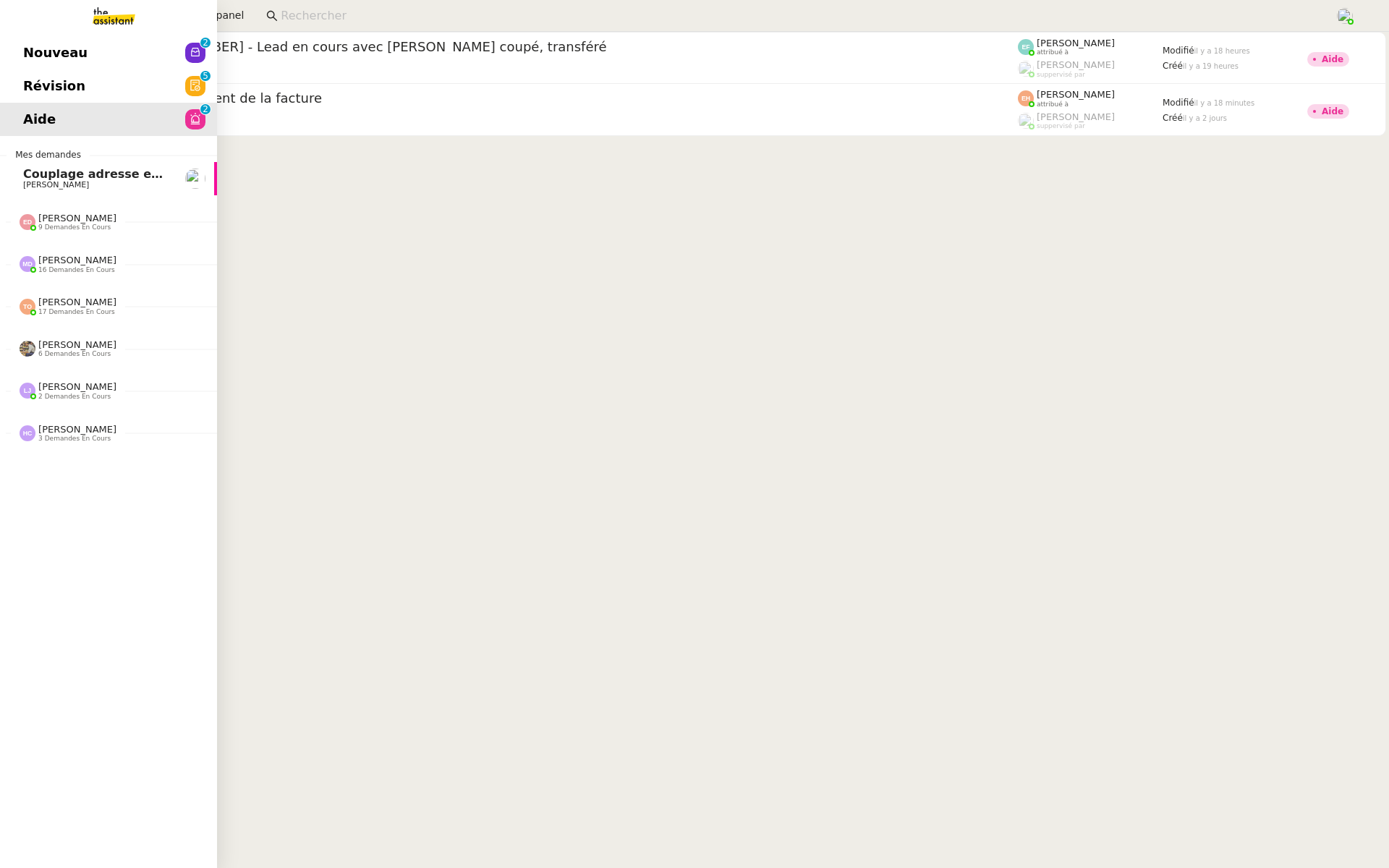
click at [28, 83] on span "Révision" at bounding box center [54, 86] width 62 height 21
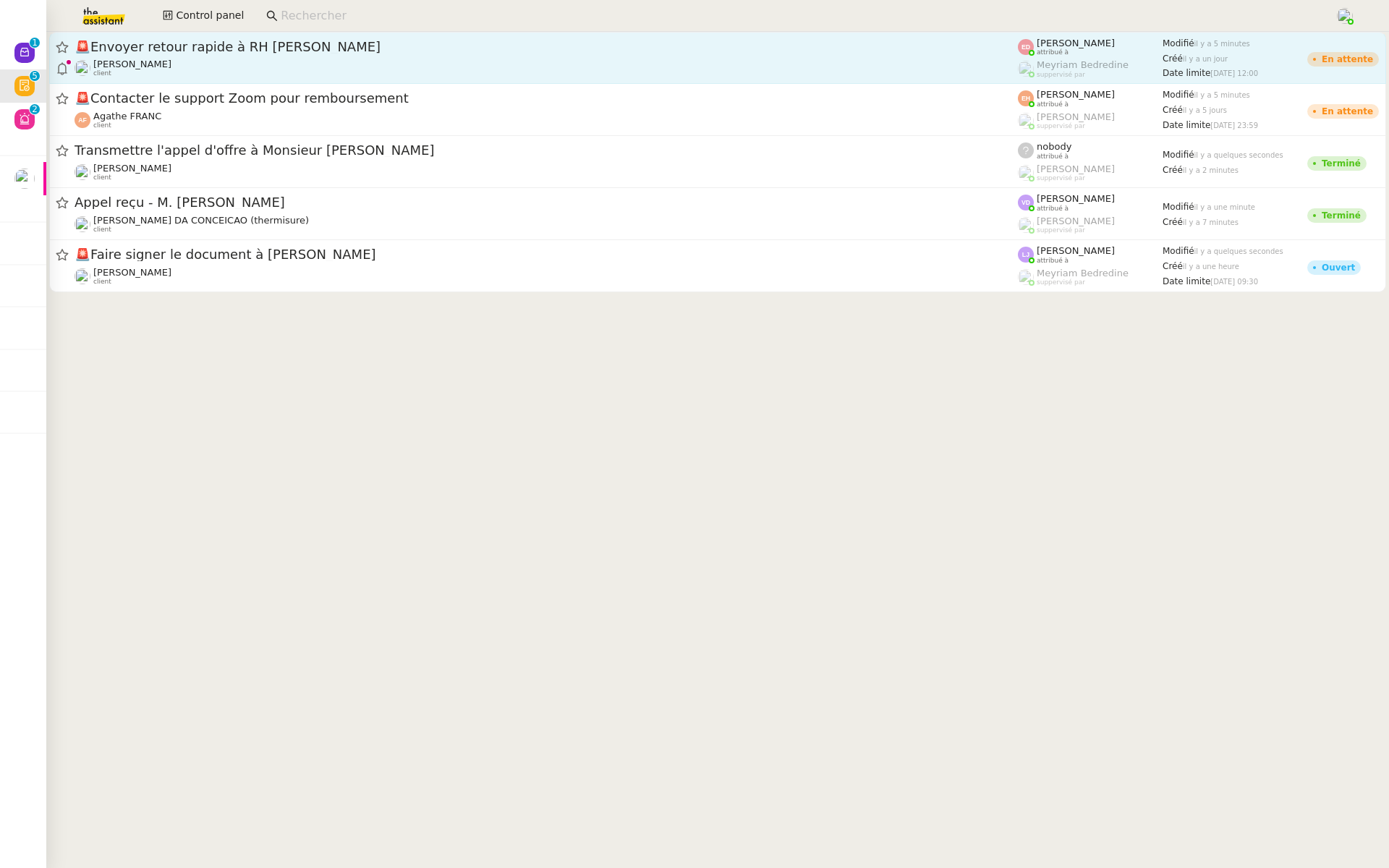
click at [159, 51] on span "🚨 Envoyer retour rapide à RH Knight Frank" at bounding box center [546, 46] width 943 height 13
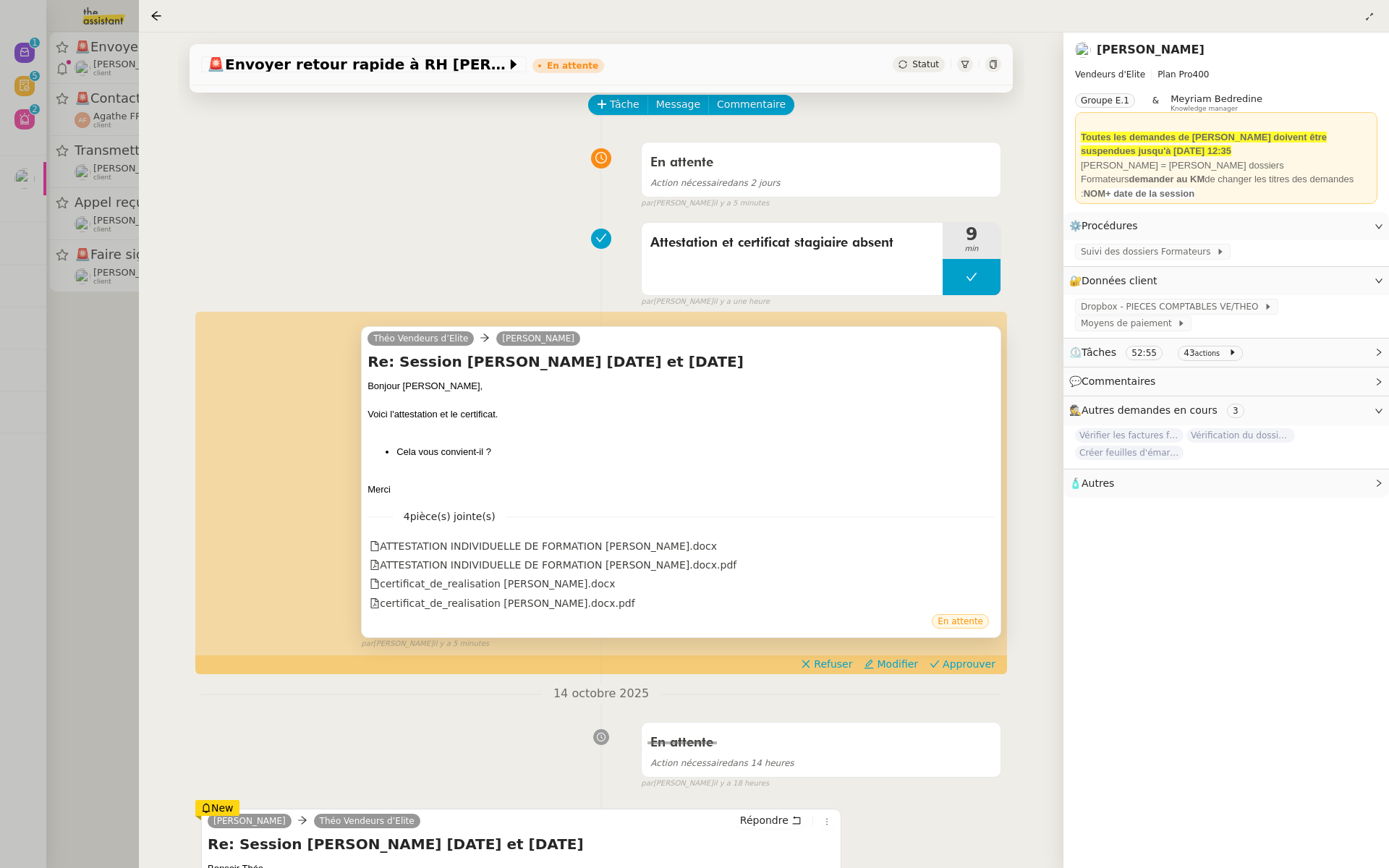
scroll to position [73, 0]
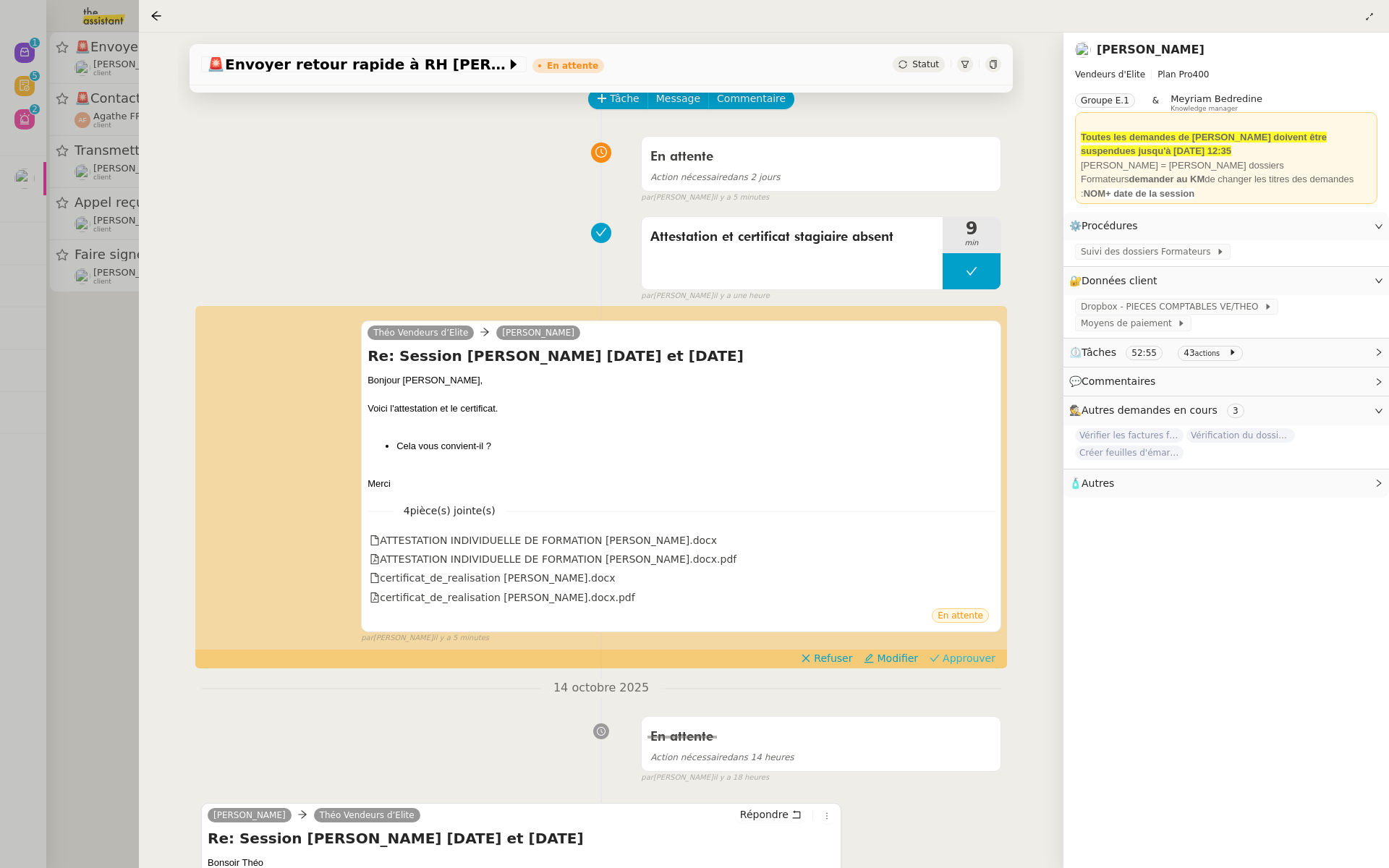
click at [968, 662] on span "Approuver" at bounding box center [969, 659] width 53 height 15
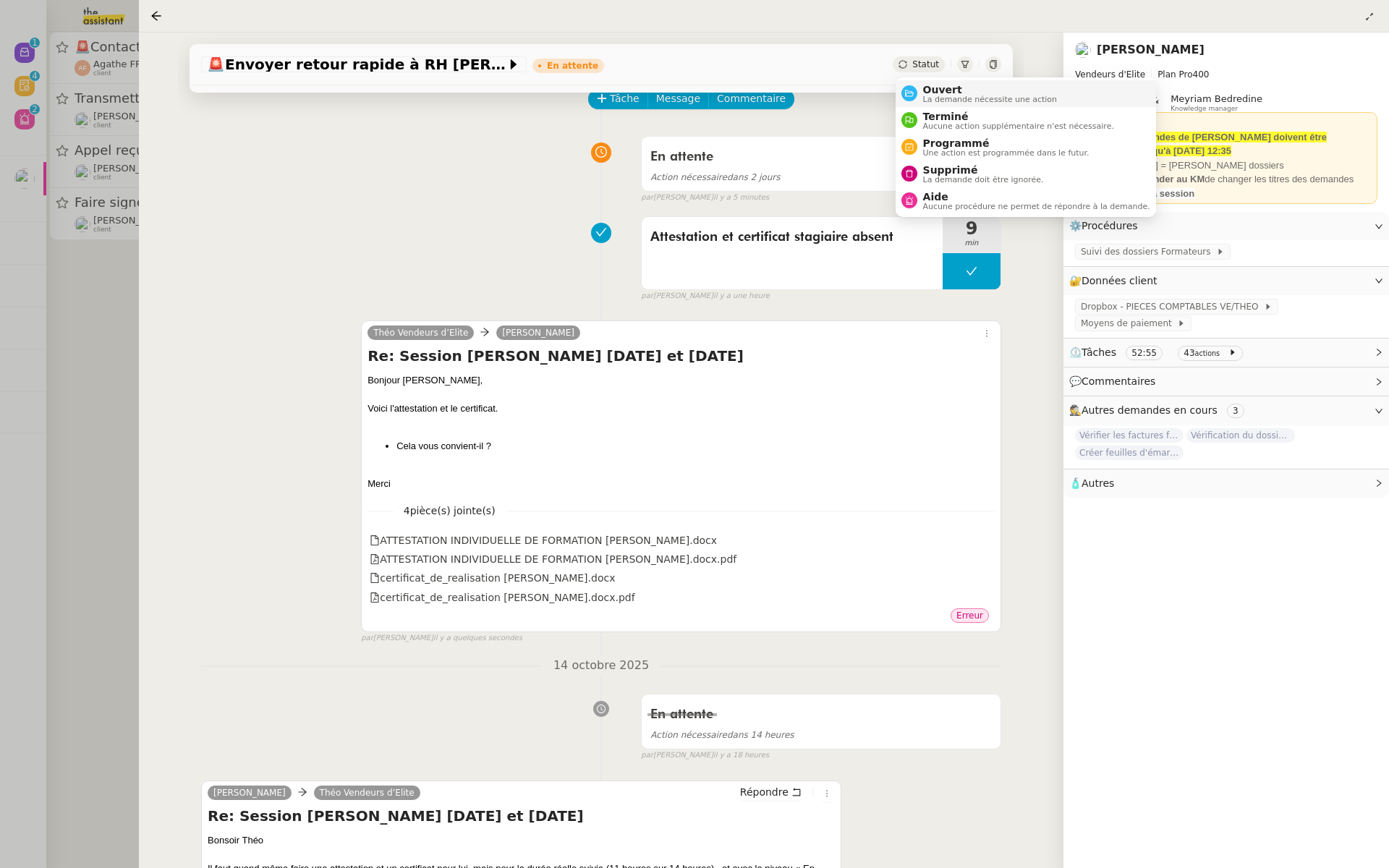
click at [931, 91] on span "Ouvert" at bounding box center [991, 89] width 135 height 11
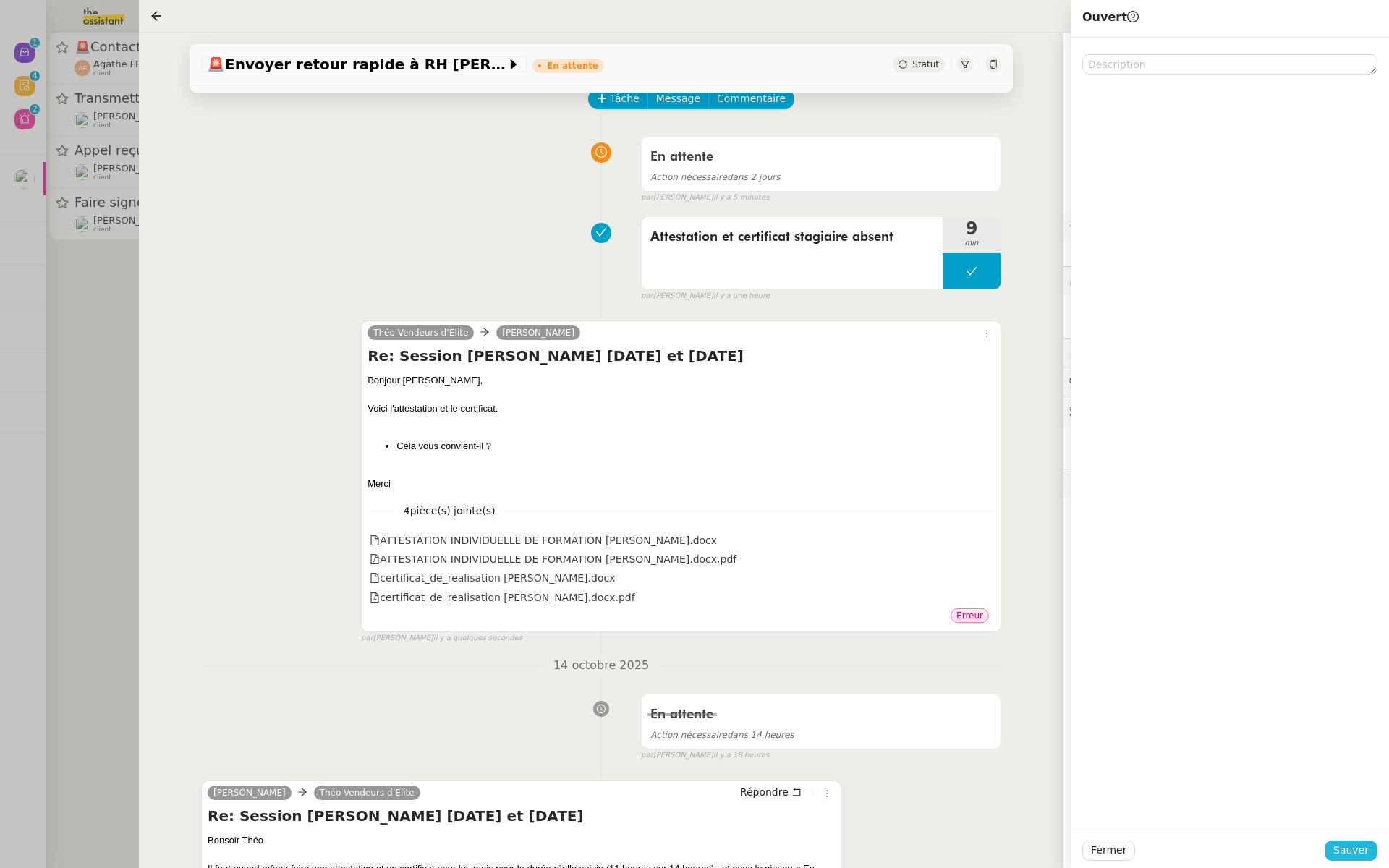
click at [1351, 854] on span "Sauver" at bounding box center [1350, 850] width 35 height 16
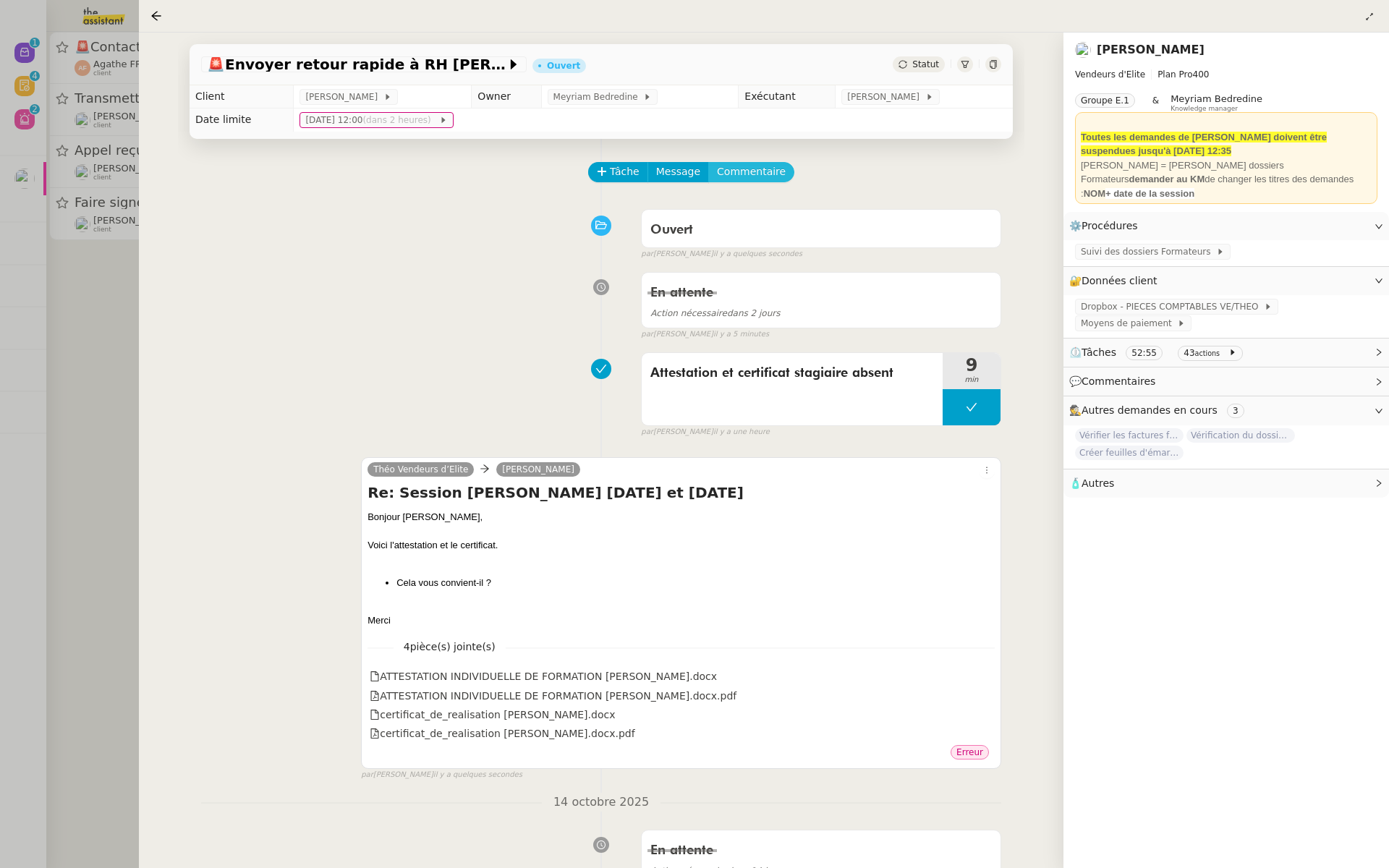
click at [758, 173] on span "Commentaire" at bounding box center [751, 171] width 69 height 16
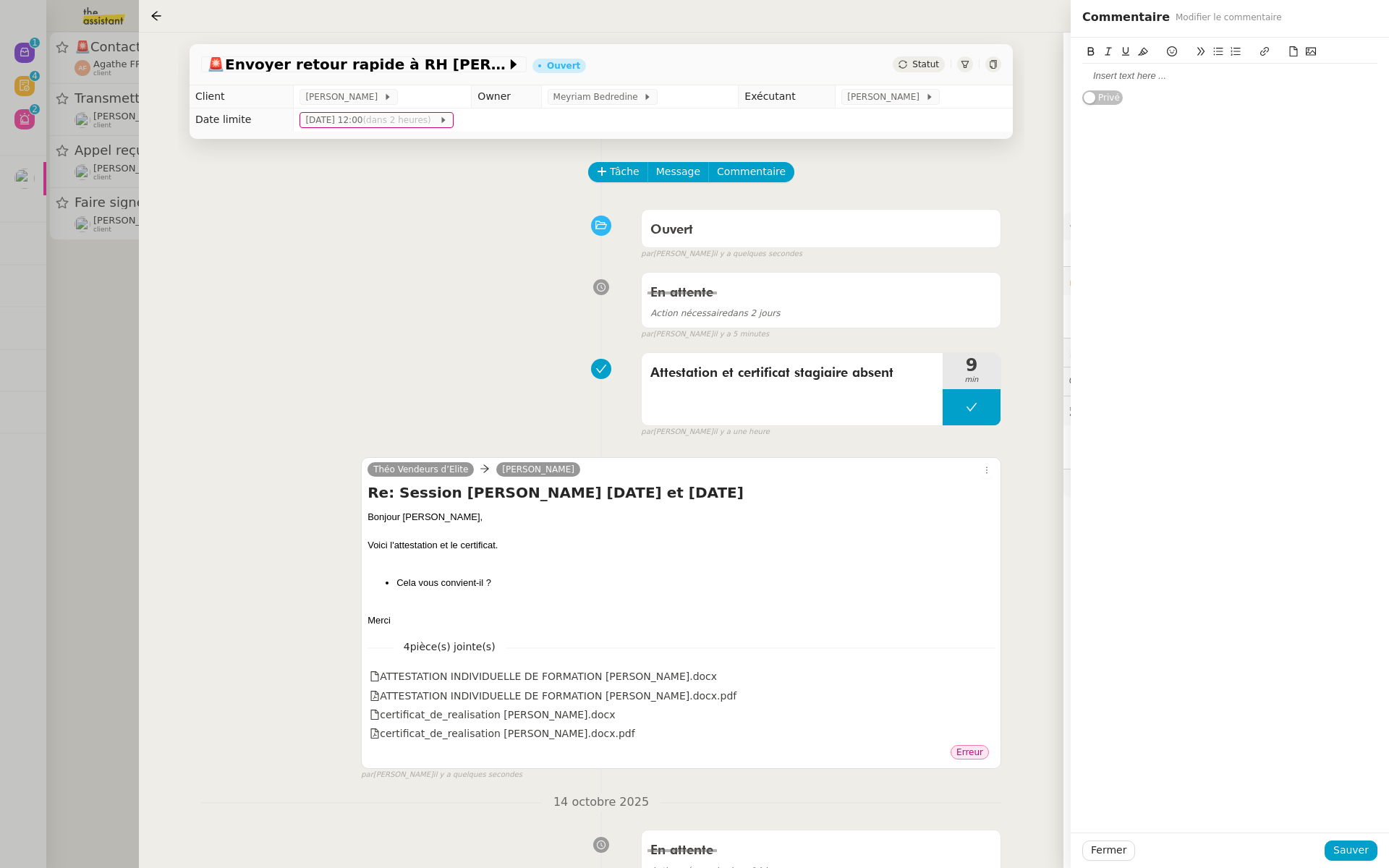
click at [1140, 76] on div at bounding box center [1230, 76] width 295 height 13
click at [1172, 52] on icon at bounding box center [1173, 52] width 10 height 10
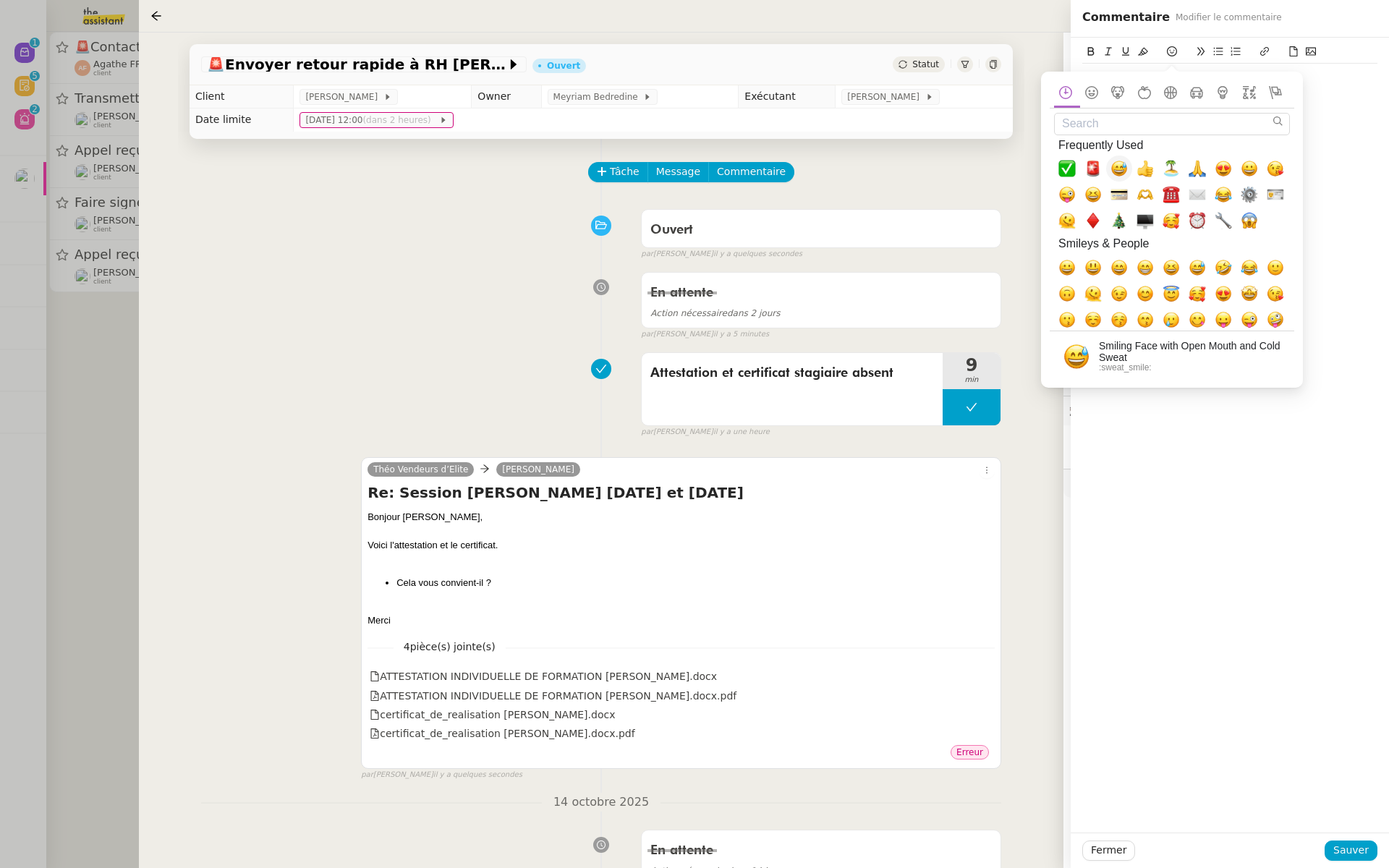
click at [1113, 163] on span "😅, sweat_smile" at bounding box center [1119, 168] width 17 height 17
click at [1114, 165] on span "😅, sweat_smile" at bounding box center [1119, 168] width 17 height 17
click at [1123, 165] on span "😅, sweat_smile" at bounding box center [1119, 168] width 17 height 17
click at [1350, 144] on div "pas partie à renvoyer plus tard 😅😅😅 Privé" at bounding box center [1229, 435] width 318 height 795
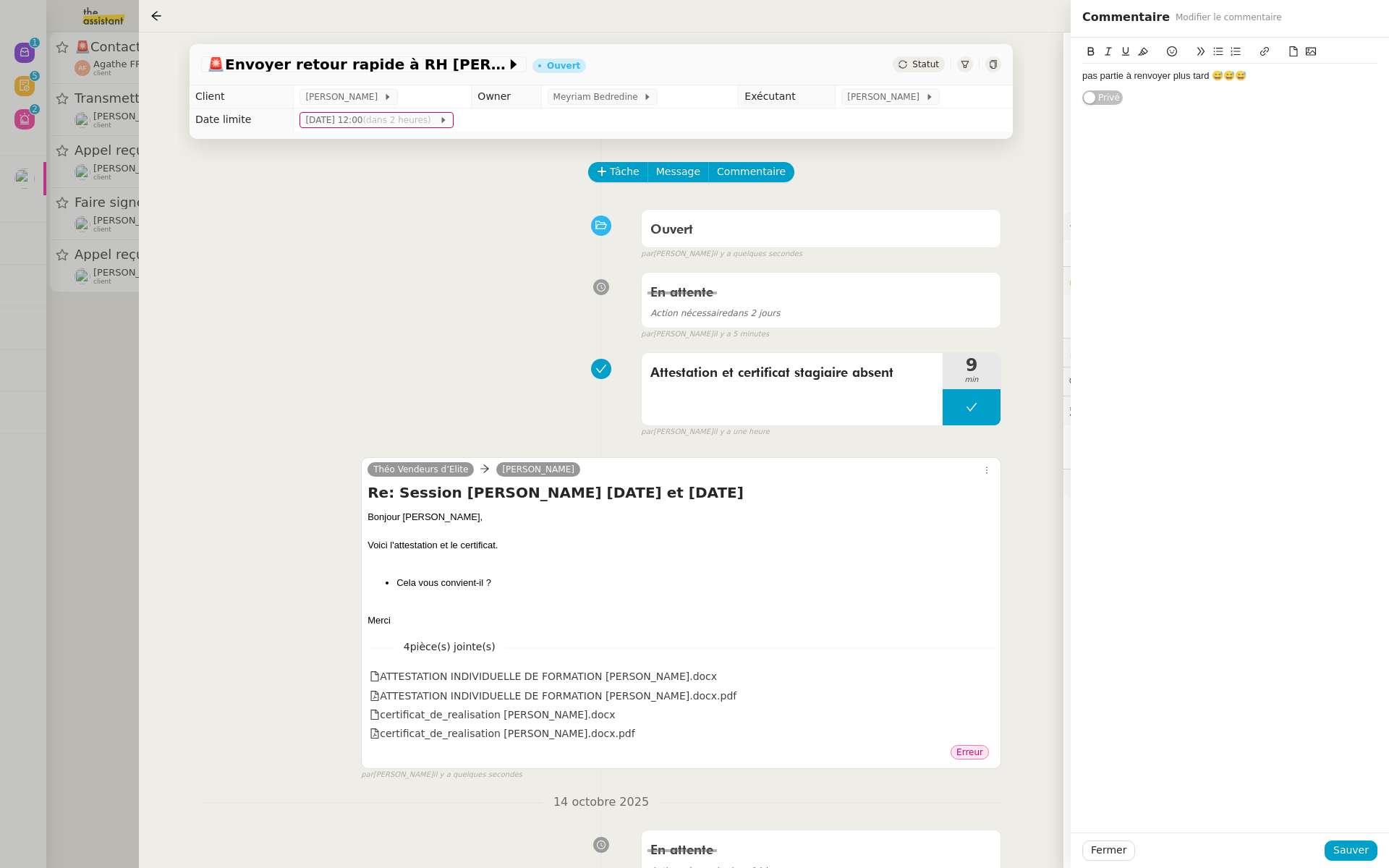
click at [1274, 78] on div "pas partie à renvoyer plus tard 😅😅😅" at bounding box center [1230, 76] width 295 height 13
click at [1340, 851] on span "Sauver" at bounding box center [1350, 850] width 35 height 16
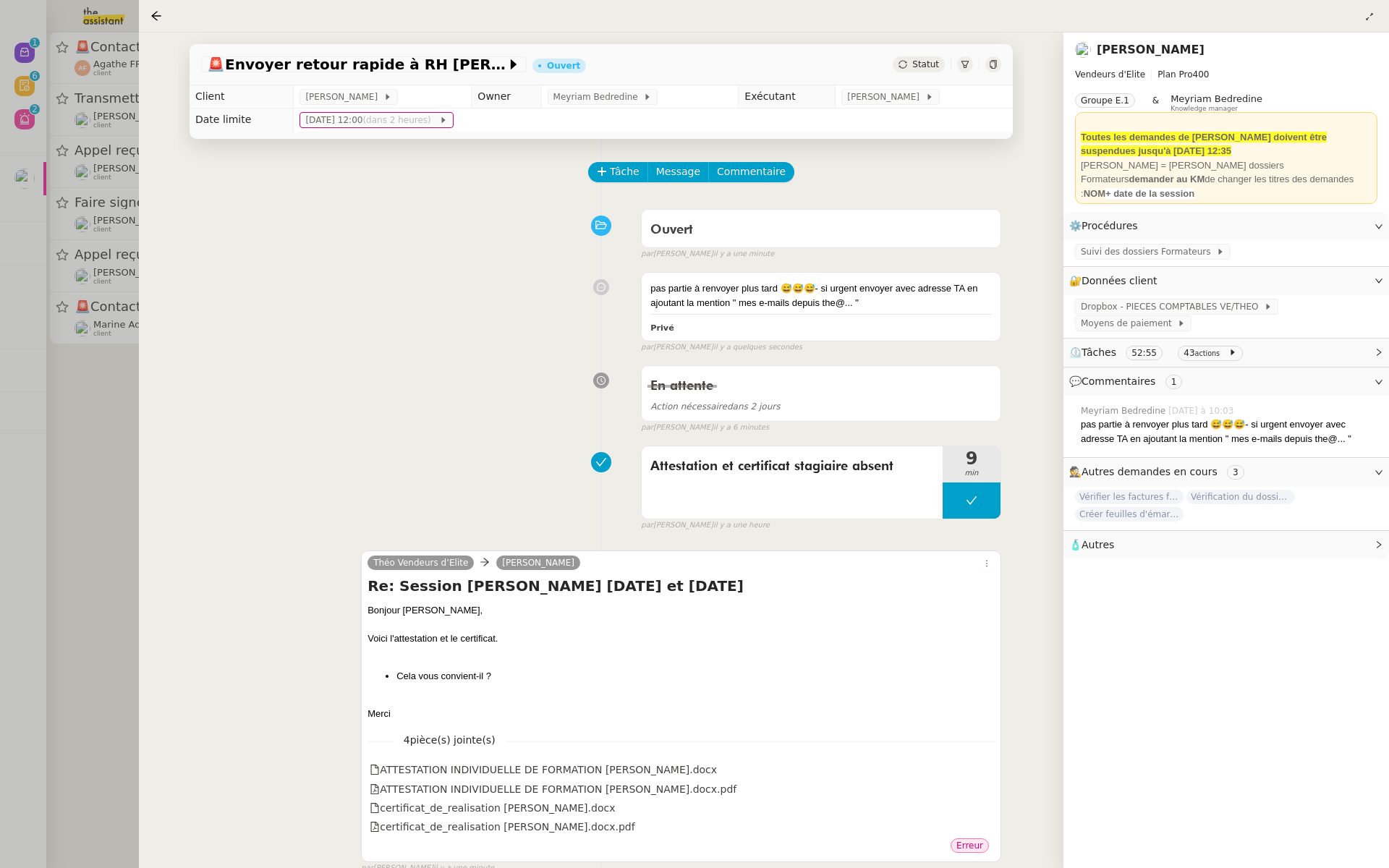
click at [1144, 43] on link "[PERSON_NAME]" at bounding box center [1151, 50] width 108 height 14
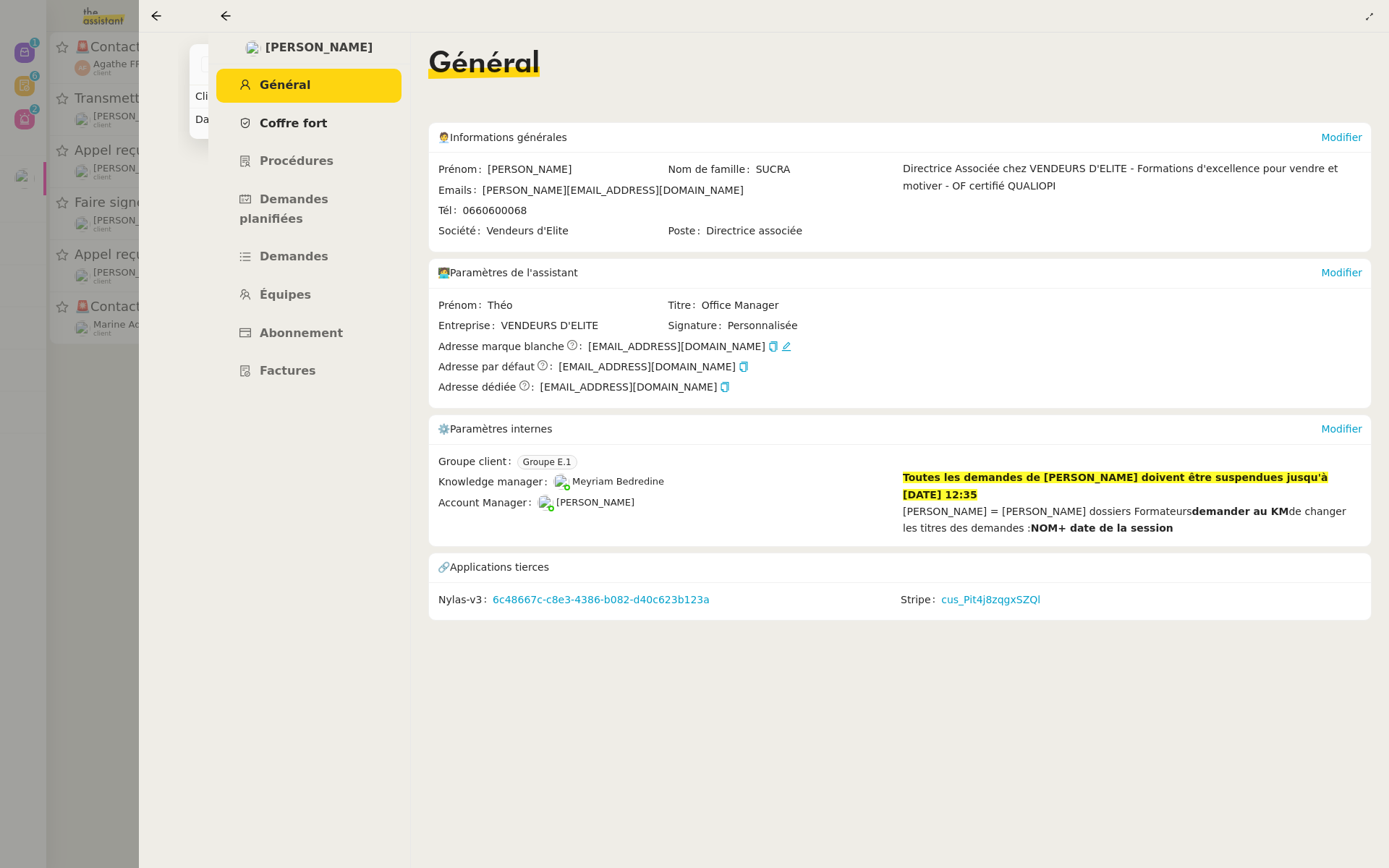
click at [313, 124] on span "Coffre fort" at bounding box center [294, 124] width 68 height 14
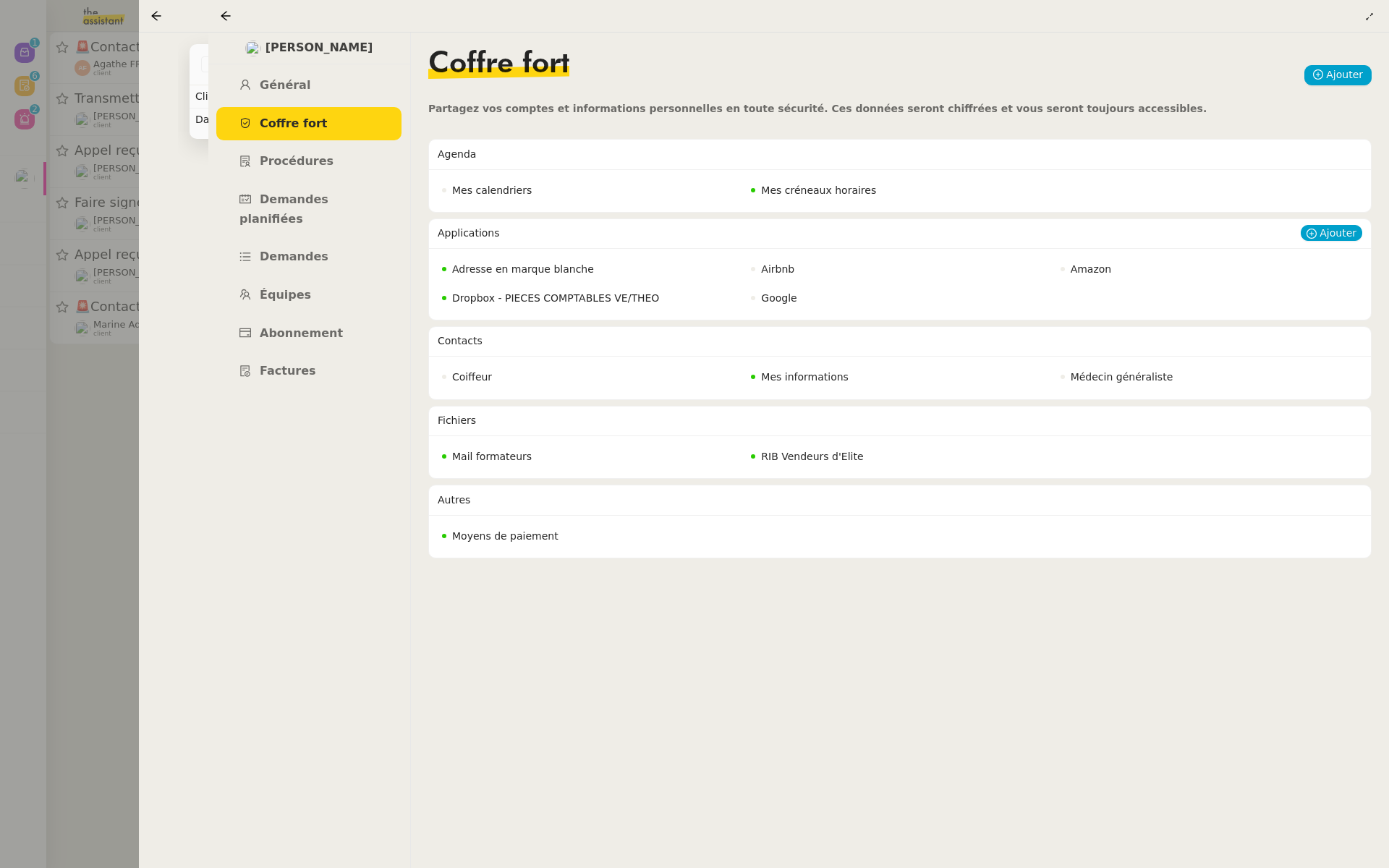
click at [782, 294] on span "Google" at bounding box center [779, 298] width 35 height 11
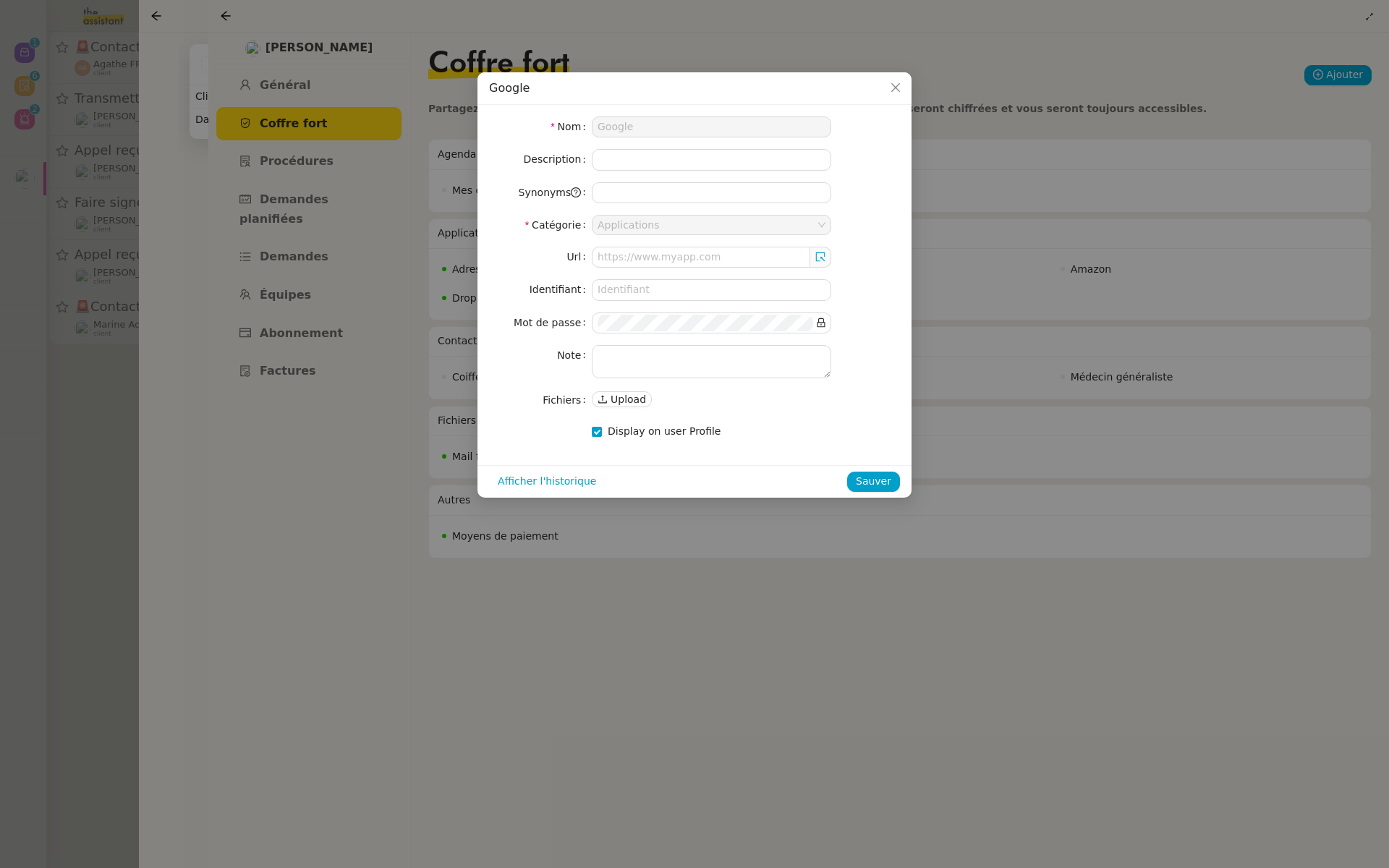
click at [245, 209] on nz-modal-container "Google Nom Google Description Synonyms Catégorie Applications Url Identifiant M…" at bounding box center [694, 434] width 1389 height 868
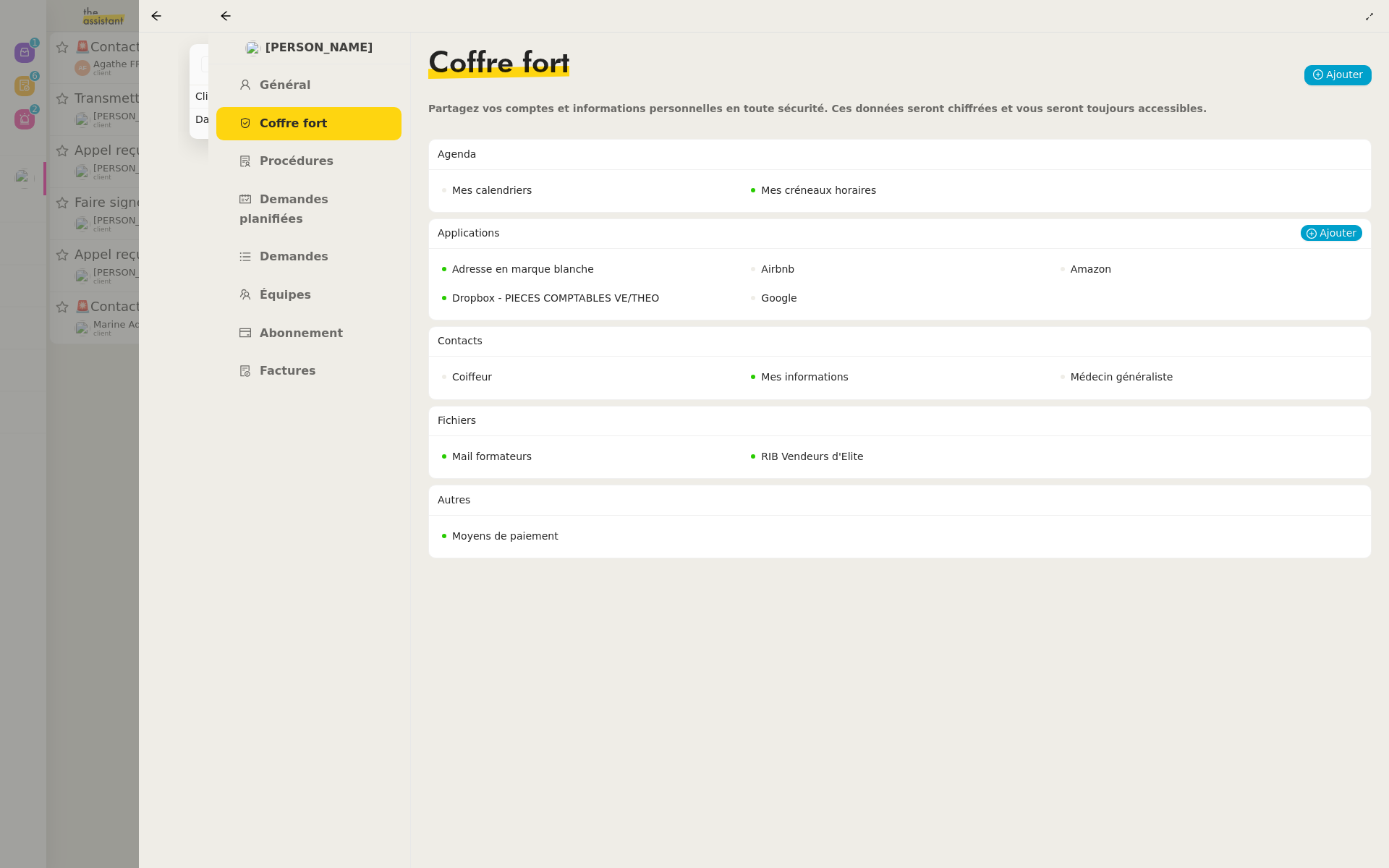
click at [551, 266] on span "Adresse en marque blanche" at bounding box center [523, 269] width 142 height 11
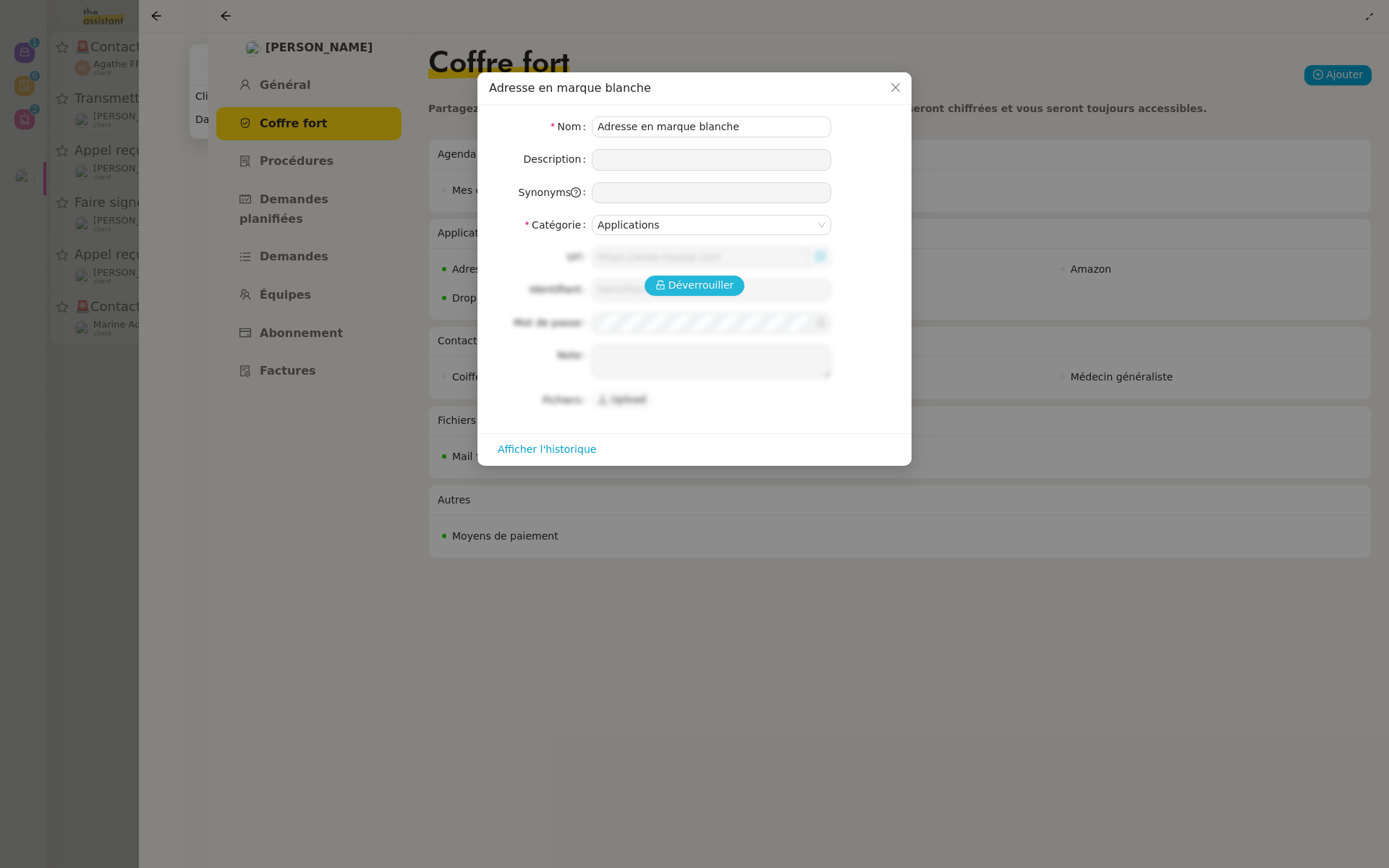
click at [698, 277] on span "Déverrouiller" at bounding box center [701, 285] width 66 height 16
type input "https://mail.ovh.net/roundcube/?_task=mail&_mbox=INBOX"
type input "theo@vendeurs-elite.fr"
type textarea "smtp / imap ssl0.ovh.net 465 ssl0.ovh.net 993"
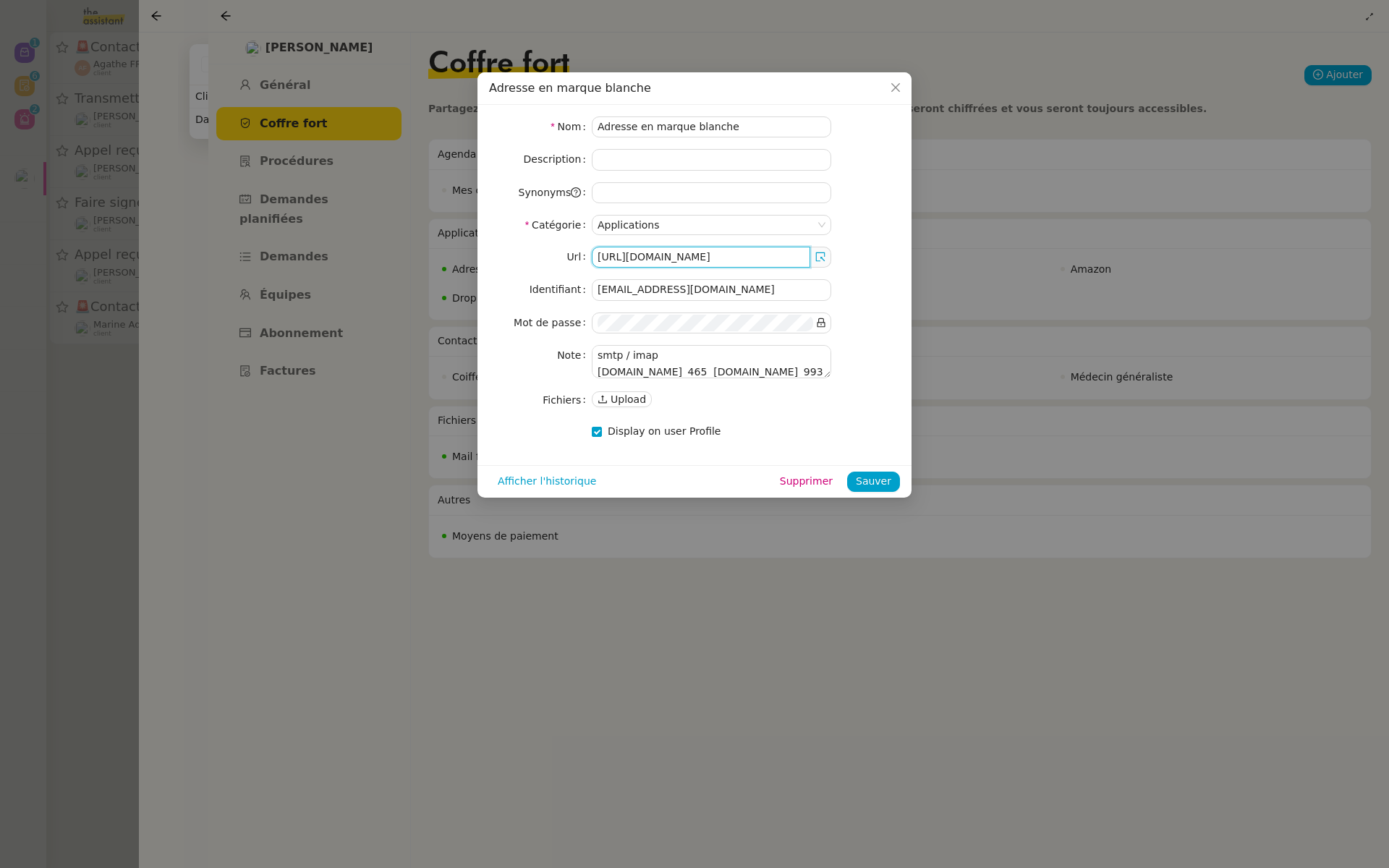
scroll to position [0, 69]
drag, startPoint x: 596, startPoint y: 252, endPoint x: 1148, endPoint y: 380, distance: 566.6
click at [1148, 380] on nz-modal-container "Adresse en marque blanche Nom Adresse en marque blanche Description Synonyms Ca…" at bounding box center [694, 434] width 1389 height 868
drag, startPoint x: 731, startPoint y: 287, endPoint x: 534, endPoint y: 283, distance: 197.0
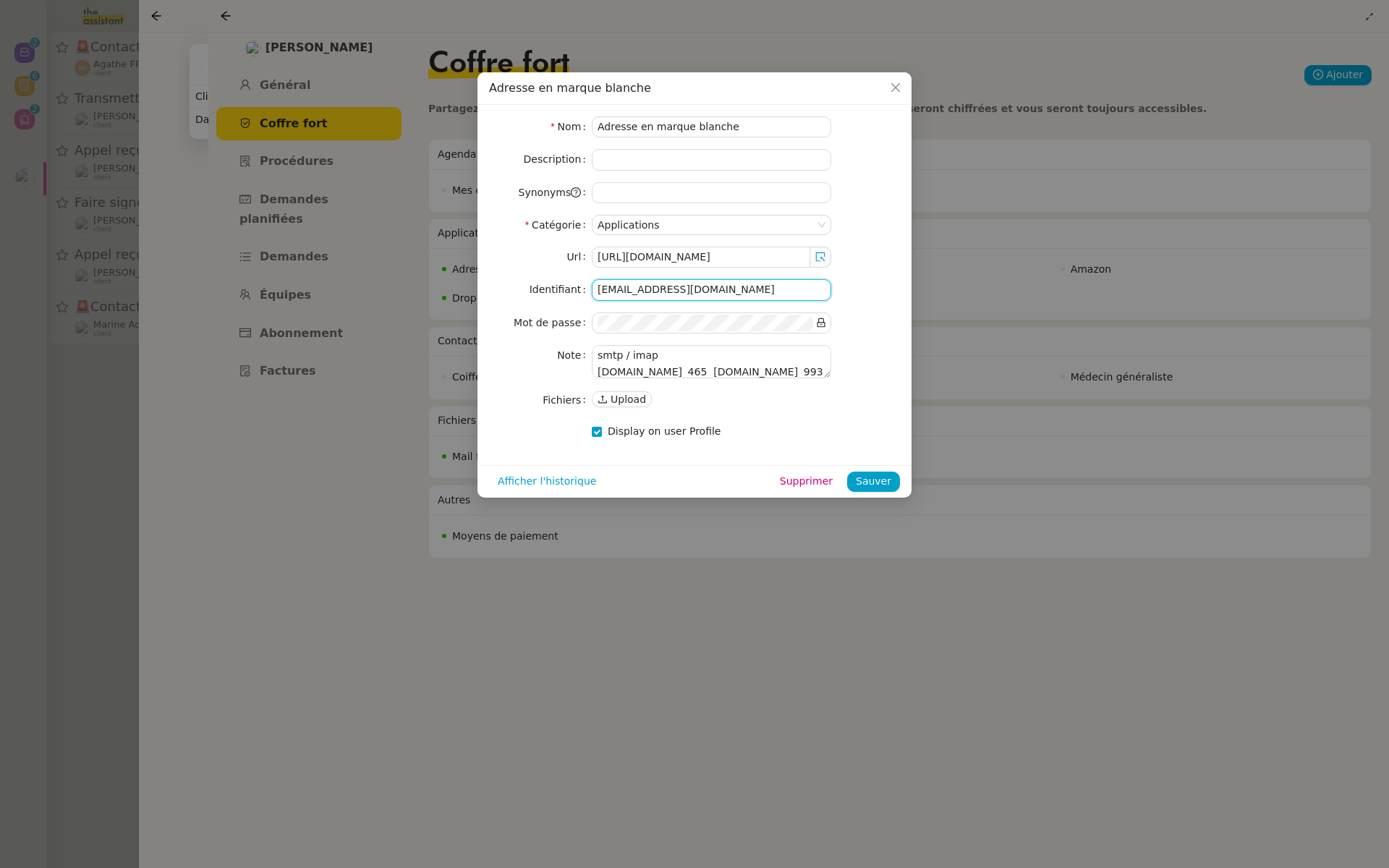
click at [534, 283] on nz-form-item "Identifiant [EMAIL_ADDRESS][DOMAIN_NAME]" at bounding box center [694, 289] width 411 height 21
click at [822, 319] on icon at bounding box center [821, 323] width 8 height 9
click at [529, 316] on nz-form-item "Mot de passe" at bounding box center [694, 323] width 411 height 21
click at [431, 608] on nz-modal-container "Adresse en marque blanche Nom Adresse en marque blanche Description Synonyms Ca…" at bounding box center [694, 434] width 1389 height 868
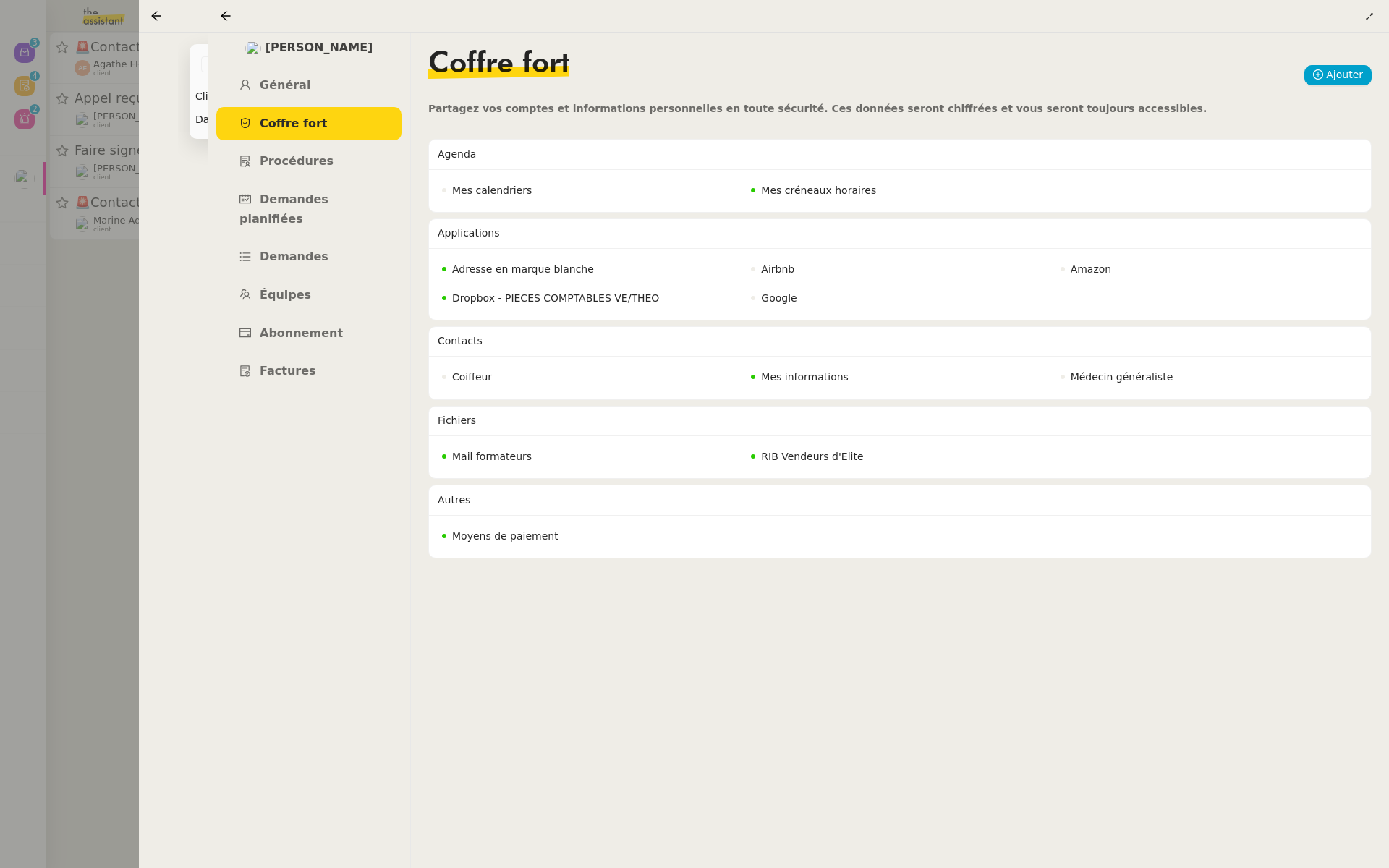
click at [30, 387] on div at bounding box center [694, 434] width 1389 height 868
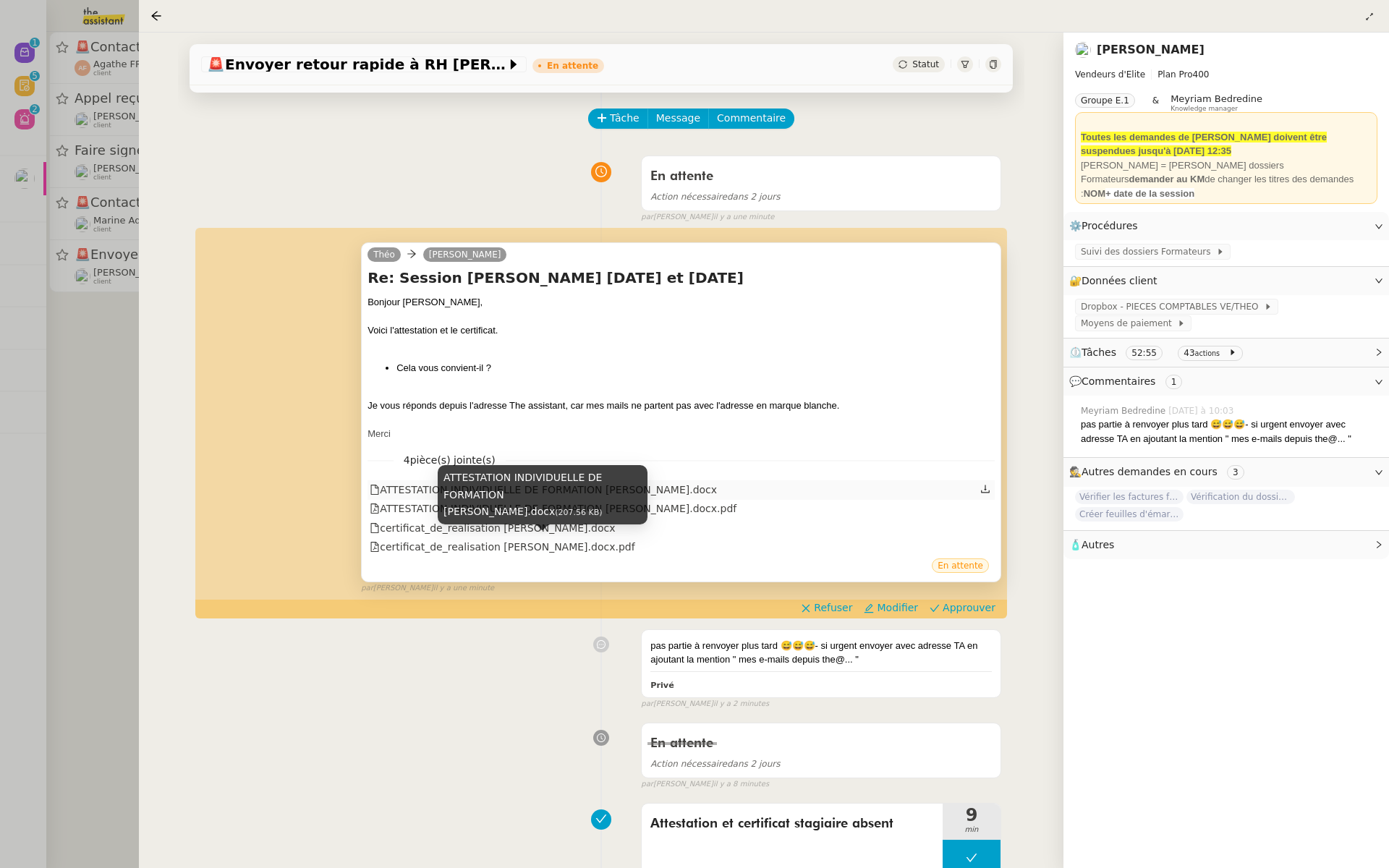
scroll to position [61, 0]
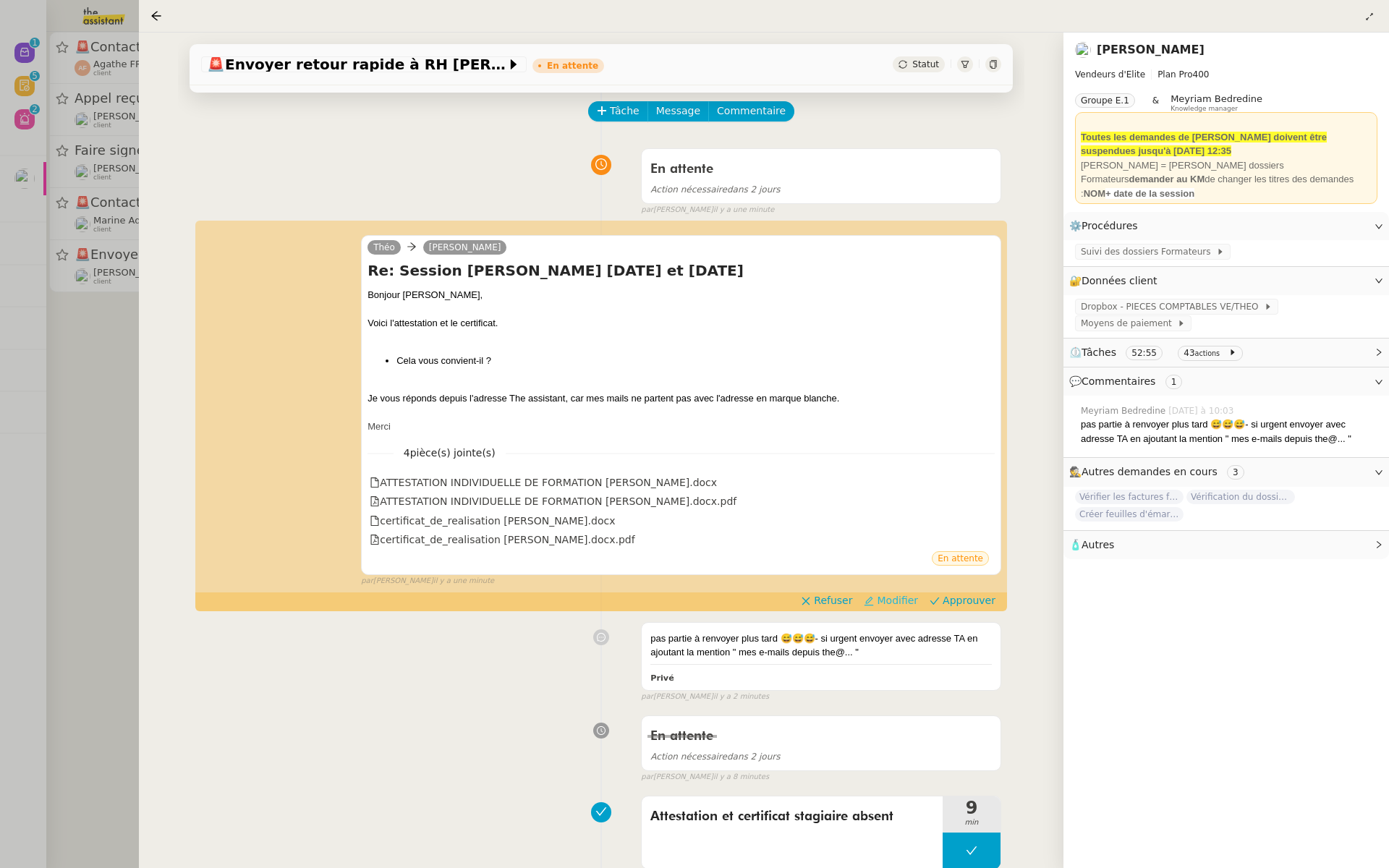
click at [898, 599] on span "Modifier" at bounding box center [898, 600] width 41 height 15
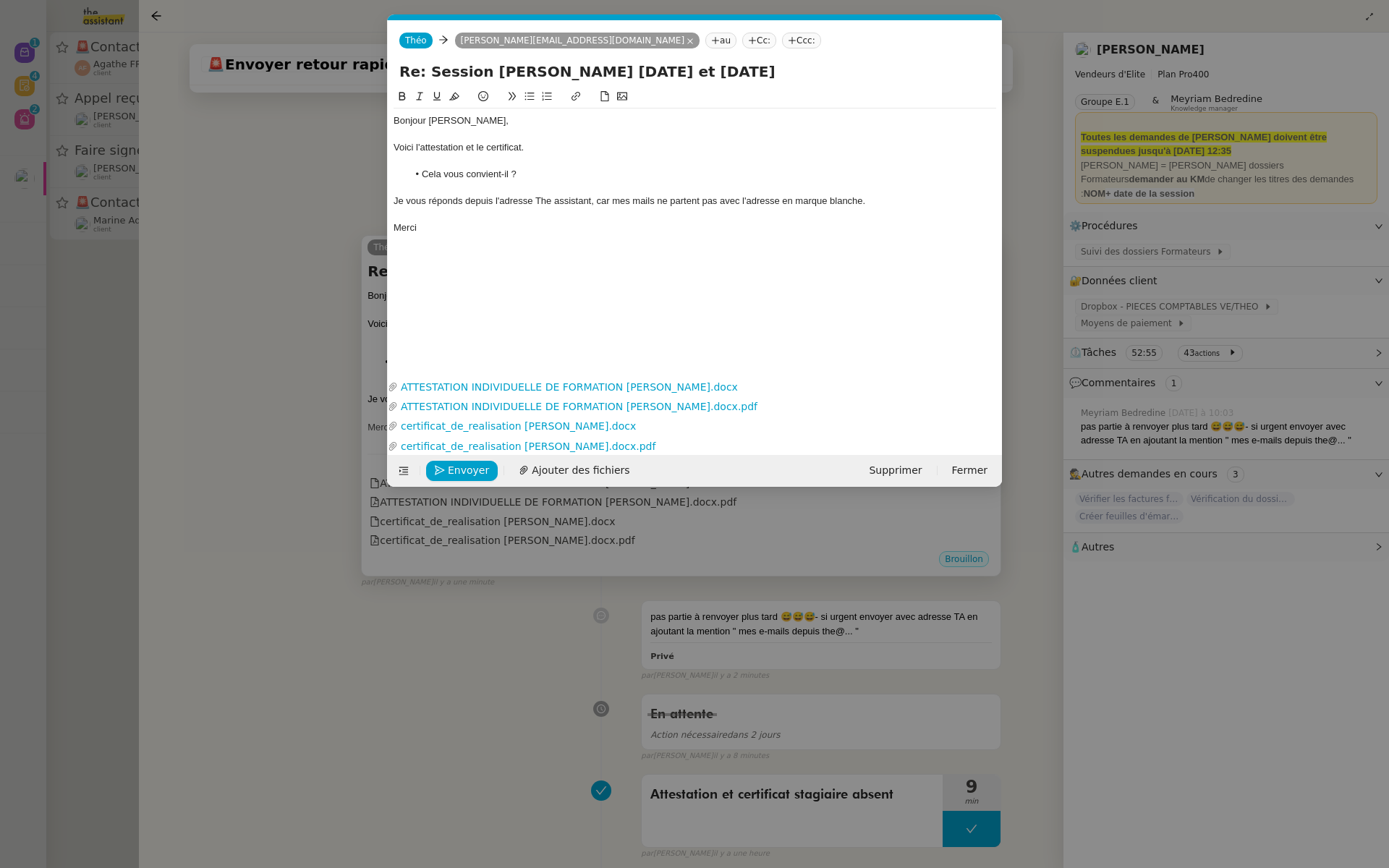
scroll to position [0, 30]
drag, startPoint x: 877, startPoint y: 200, endPoint x: 380, endPoint y: 200, distance: 497.0
click at [380, 200] on nz-modal-container "Service TA - VOYAGE - PROPOSITION GLOBALE A utiliser dans le cadre de propositi…" at bounding box center [694, 434] width 1389 height 868
click at [417, 94] on icon at bounding box center [420, 96] width 10 height 10
click at [811, 182] on div at bounding box center [695, 188] width 603 height 13
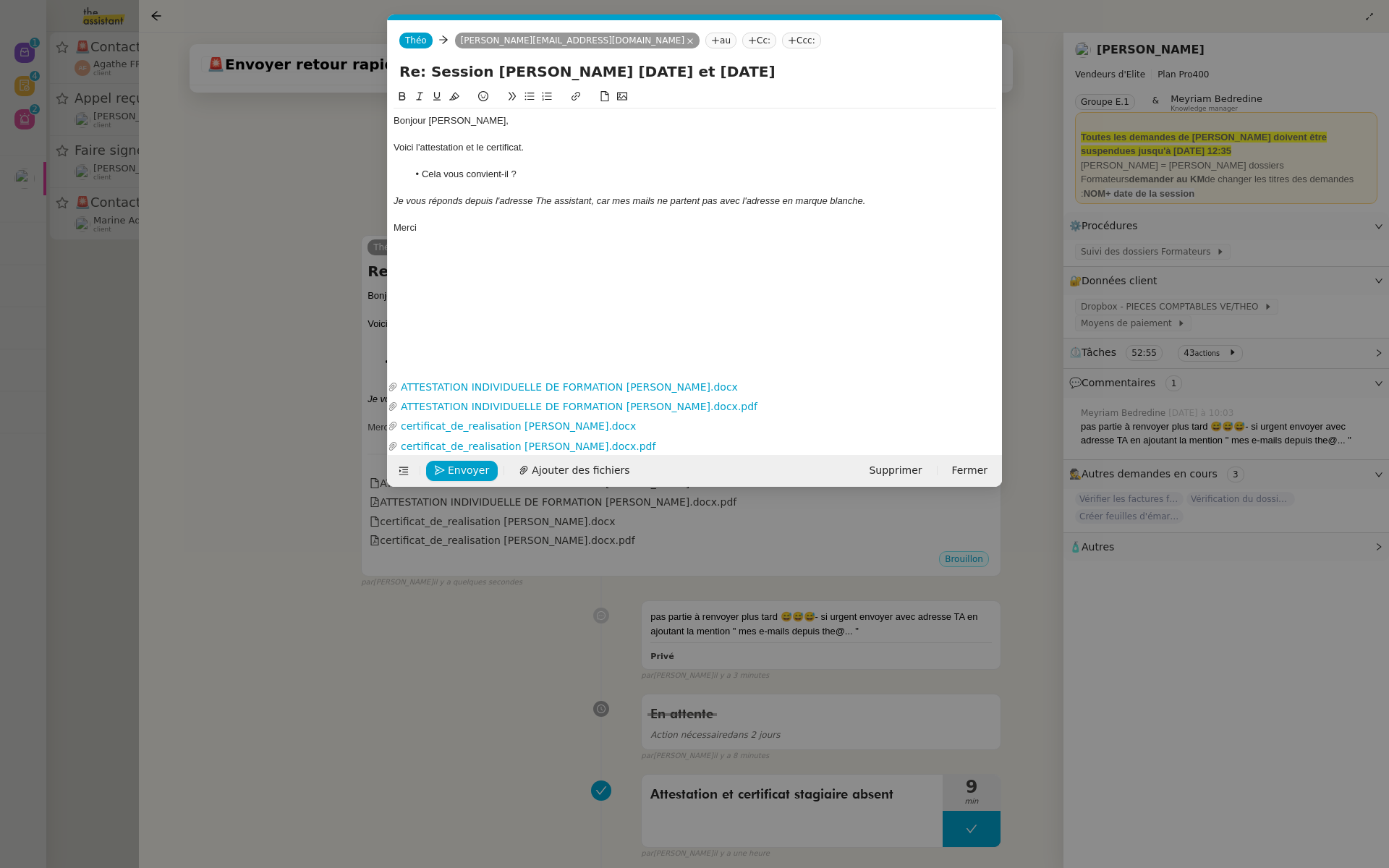
click at [743, 42] on nz-tag "Cc:" at bounding box center [760, 40] width 34 height 16
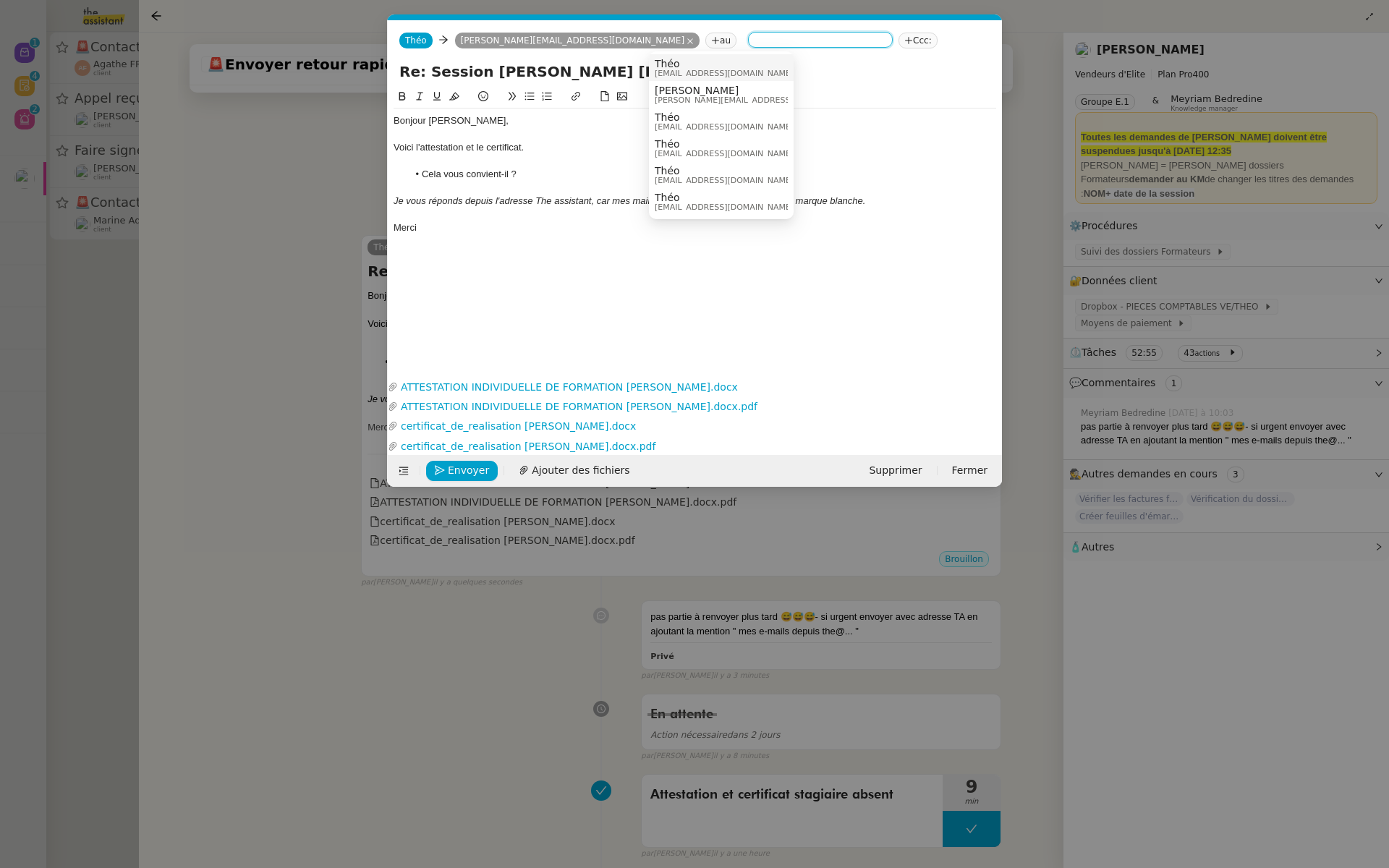
click at [124, 280] on nz-modal-container "Service TA - VOYAGE - PROPOSITION GLOBALE A utiliser dans le cadre de propositi…" at bounding box center [694, 434] width 1389 height 868
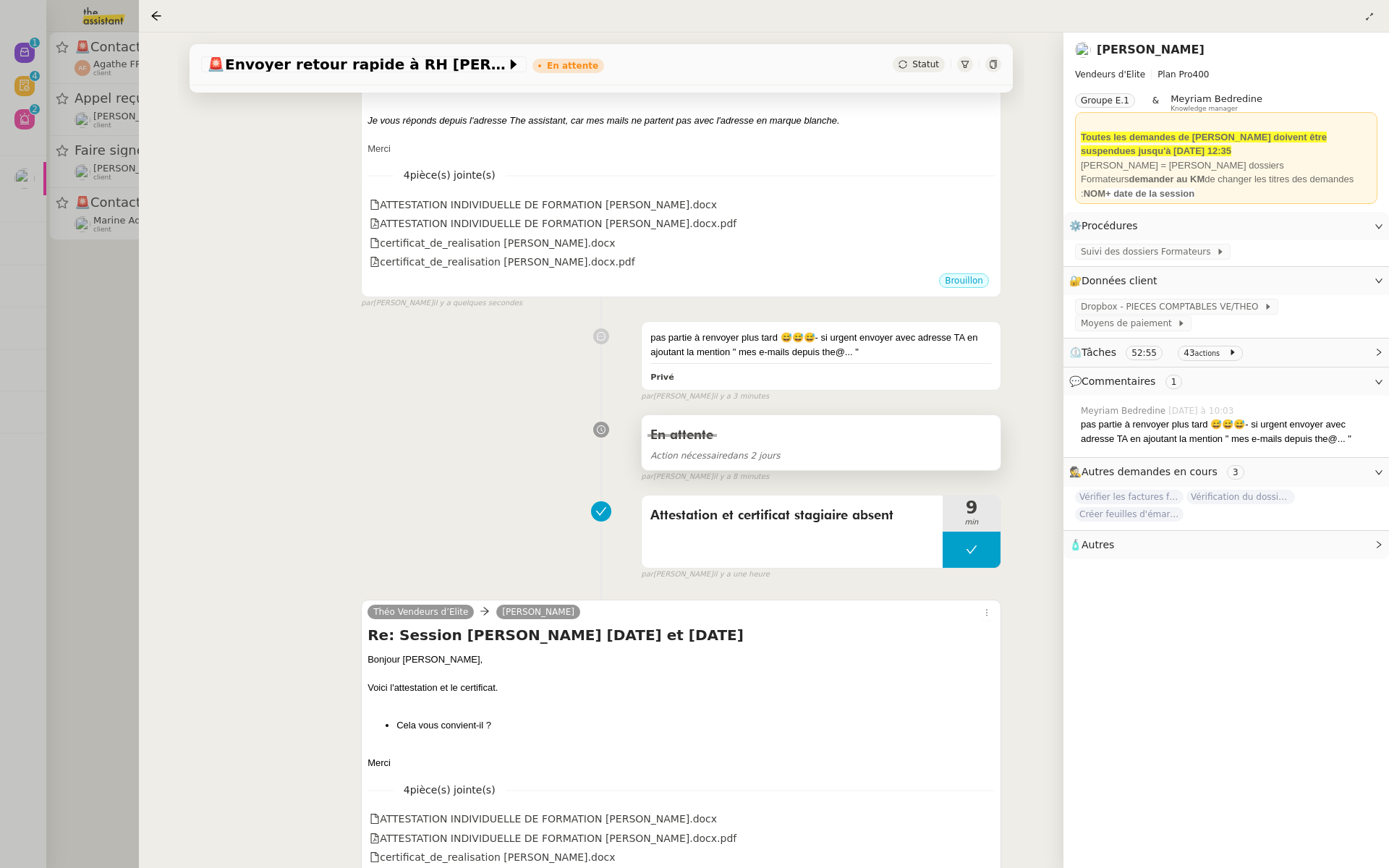
scroll to position [365, 0]
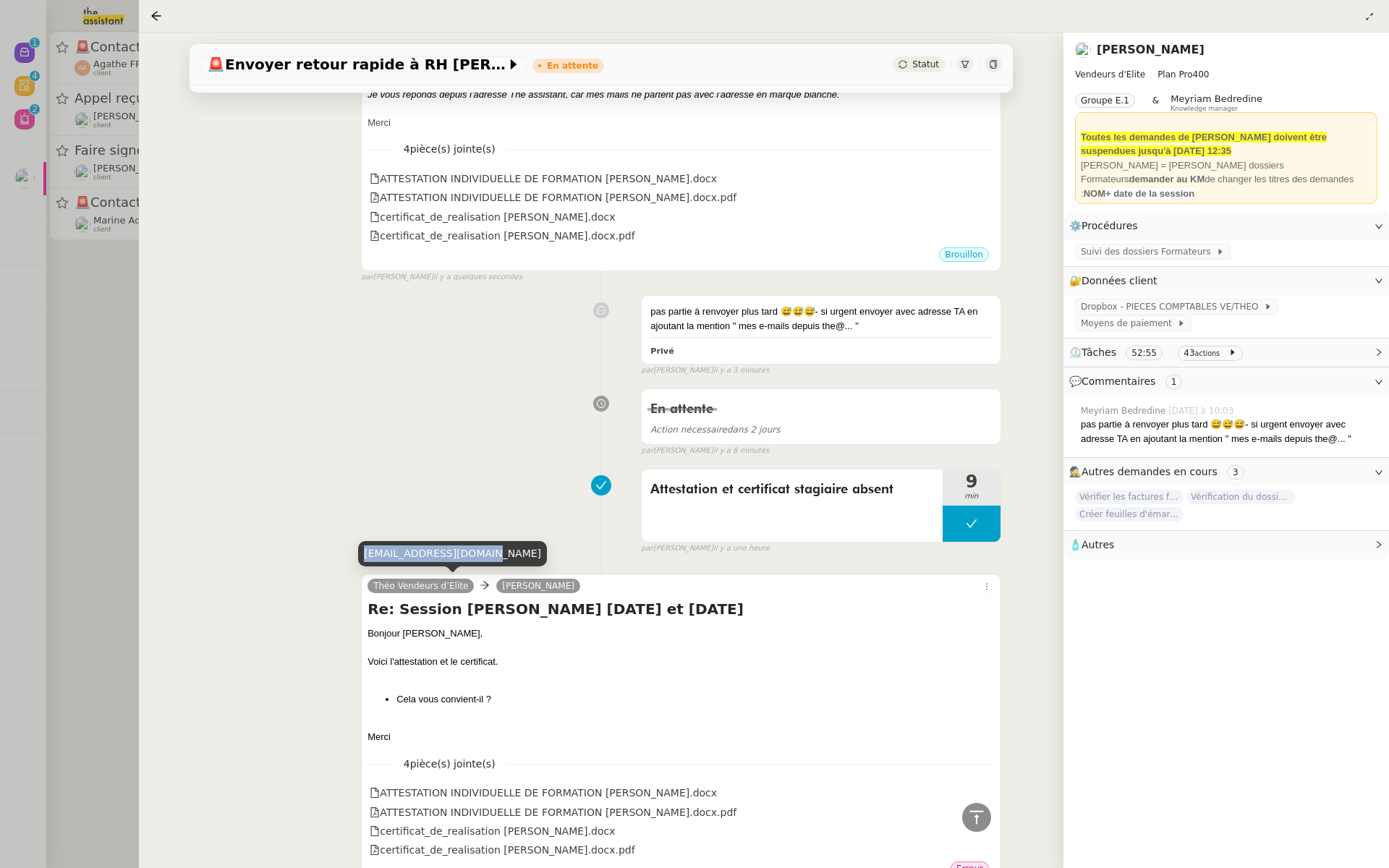
drag, startPoint x: 475, startPoint y: 554, endPoint x: 366, endPoint y: 555, distance: 109.0
click at [366, 555] on div "[EMAIL_ADDRESS][DOMAIN_NAME]" at bounding box center [452, 554] width 189 height 26
copy div "[EMAIL_ADDRESS][DOMAIN_NAME]"
click at [539, 366] on div "pas partie à renvoyer plus tard 😅😅😅- si urgent envoyer avec adresse TA en ajout…" at bounding box center [601, 332] width 800 height 88
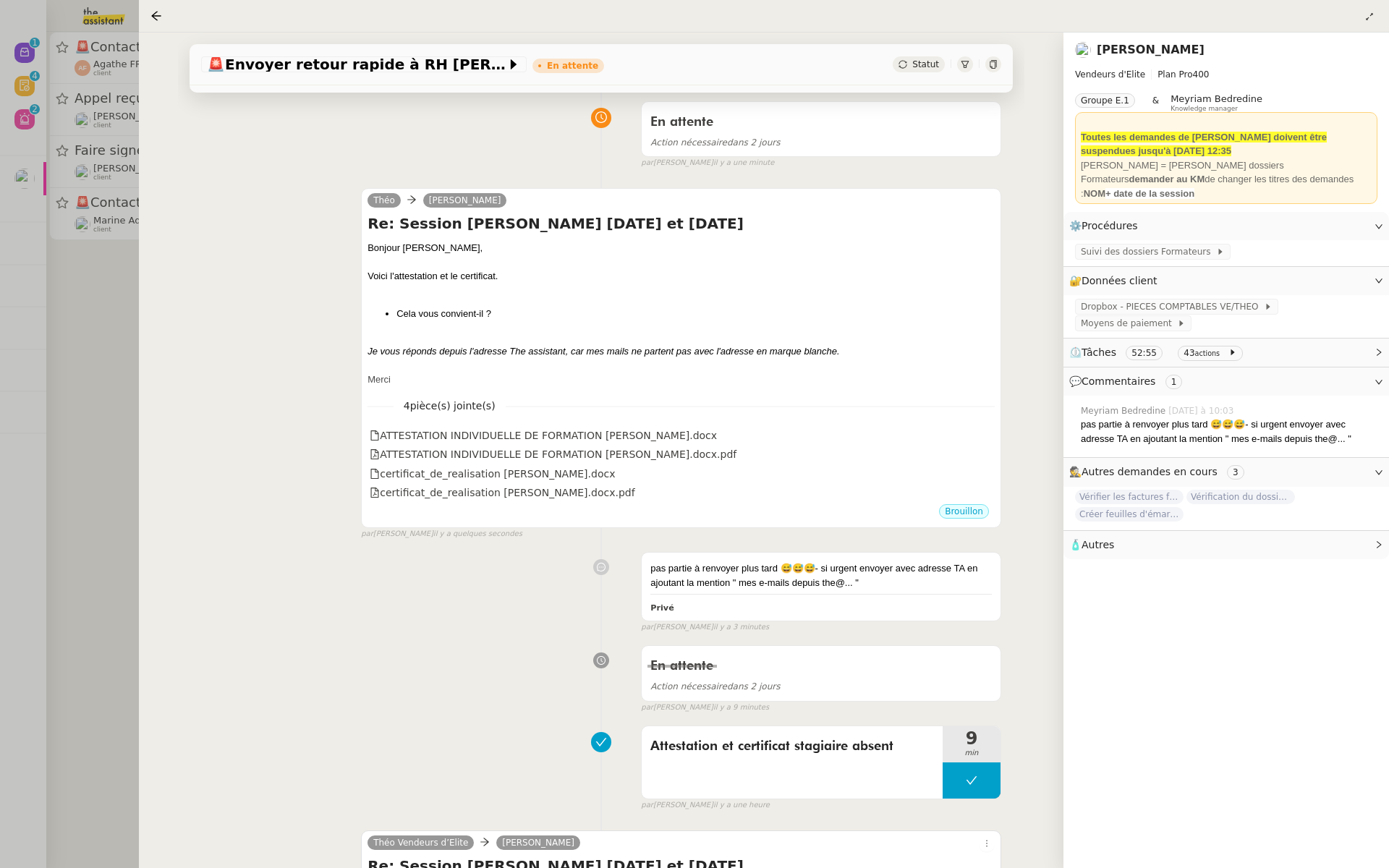
scroll to position [0, 0]
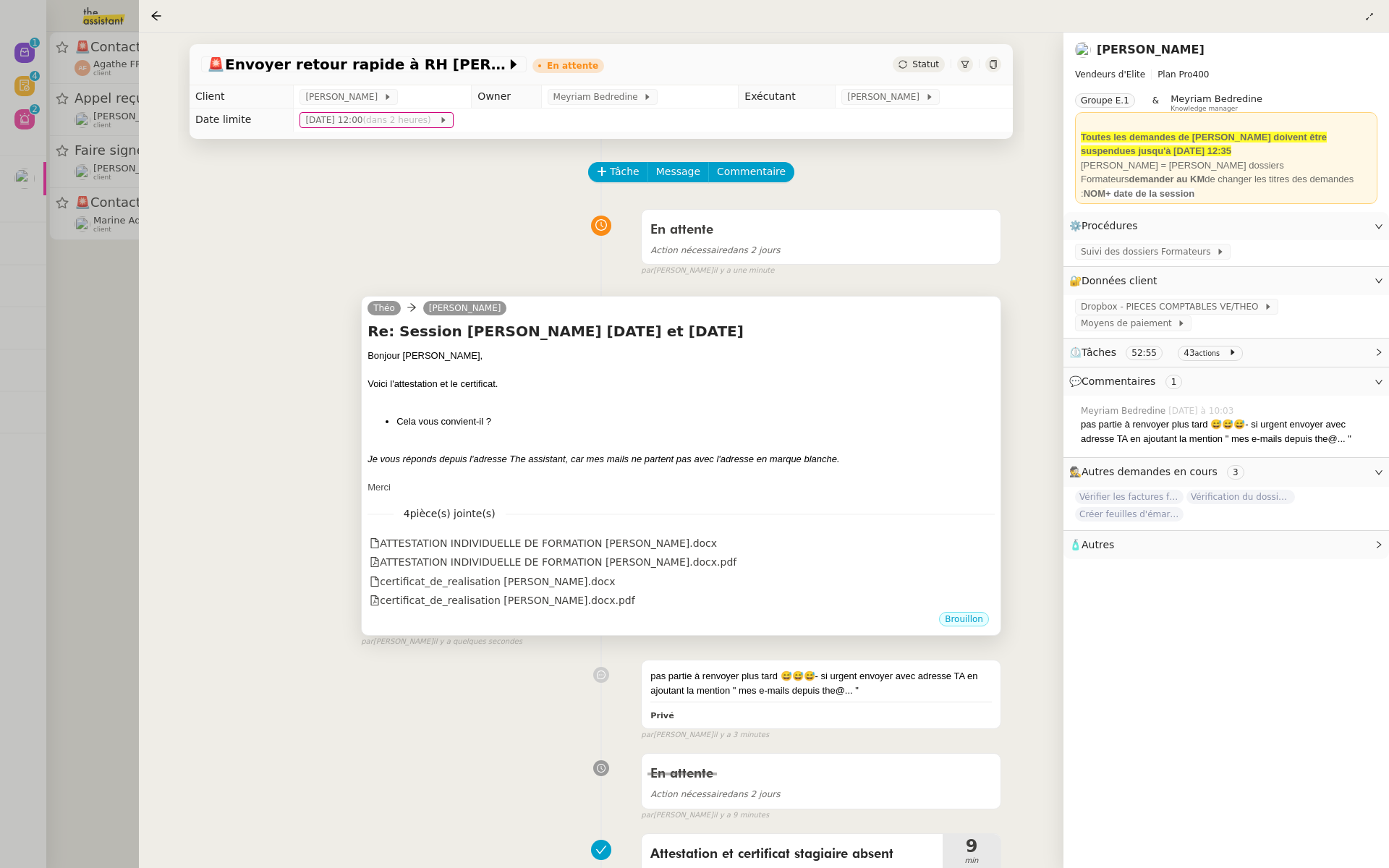
click at [645, 317] on div "[PERSON_NAME]" at bounding box center [681, 310] width 628 height 21
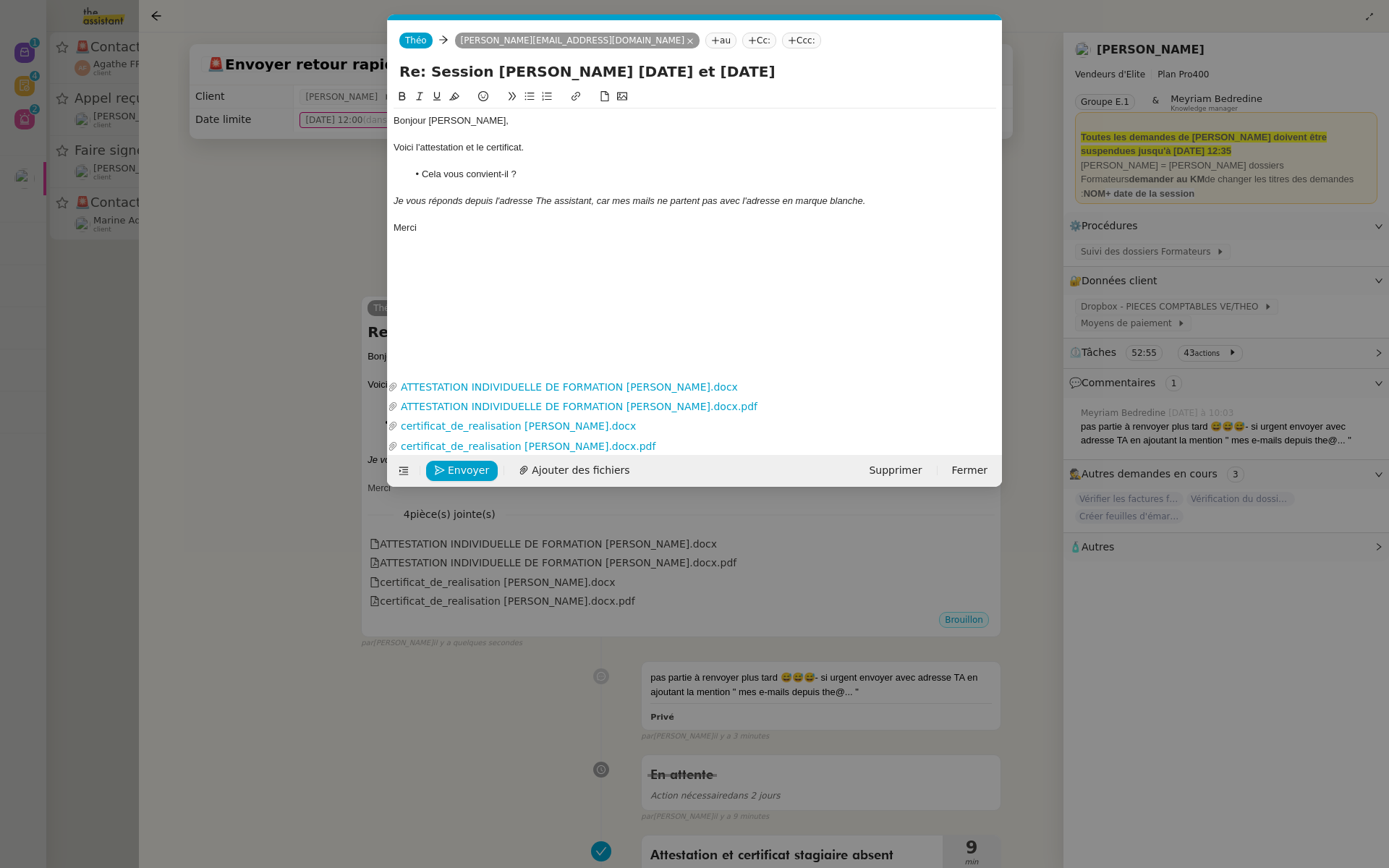
scroll to position [0, 30]
click at [743, 39] on nz-tag "Cc:" at bounding box center [760, 40] width 34 height 16
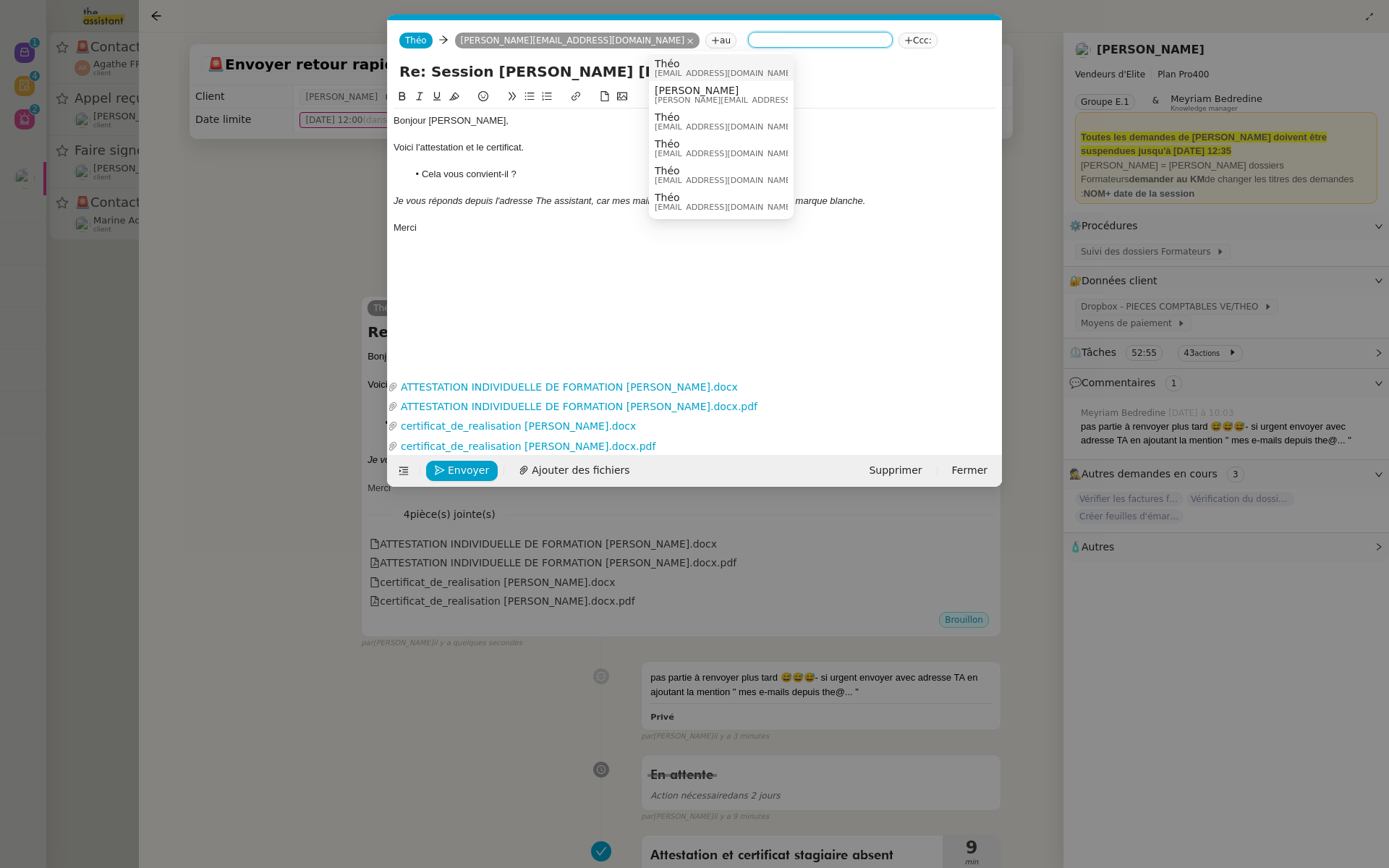
click at [754, 39] on input at bounding box center [820, 41] width 133 height 15
paste input "[EMAIL_ADDRESS][DOMAIN_NAME]"
type input "[EMAIL_ADDRESS][DOMAIN_NAME]"
click at [757, 92] on span "[EMAIL_ADDRESS][DOMAIN_NAME]" at bounding box center [743, 90] width 178 height 11
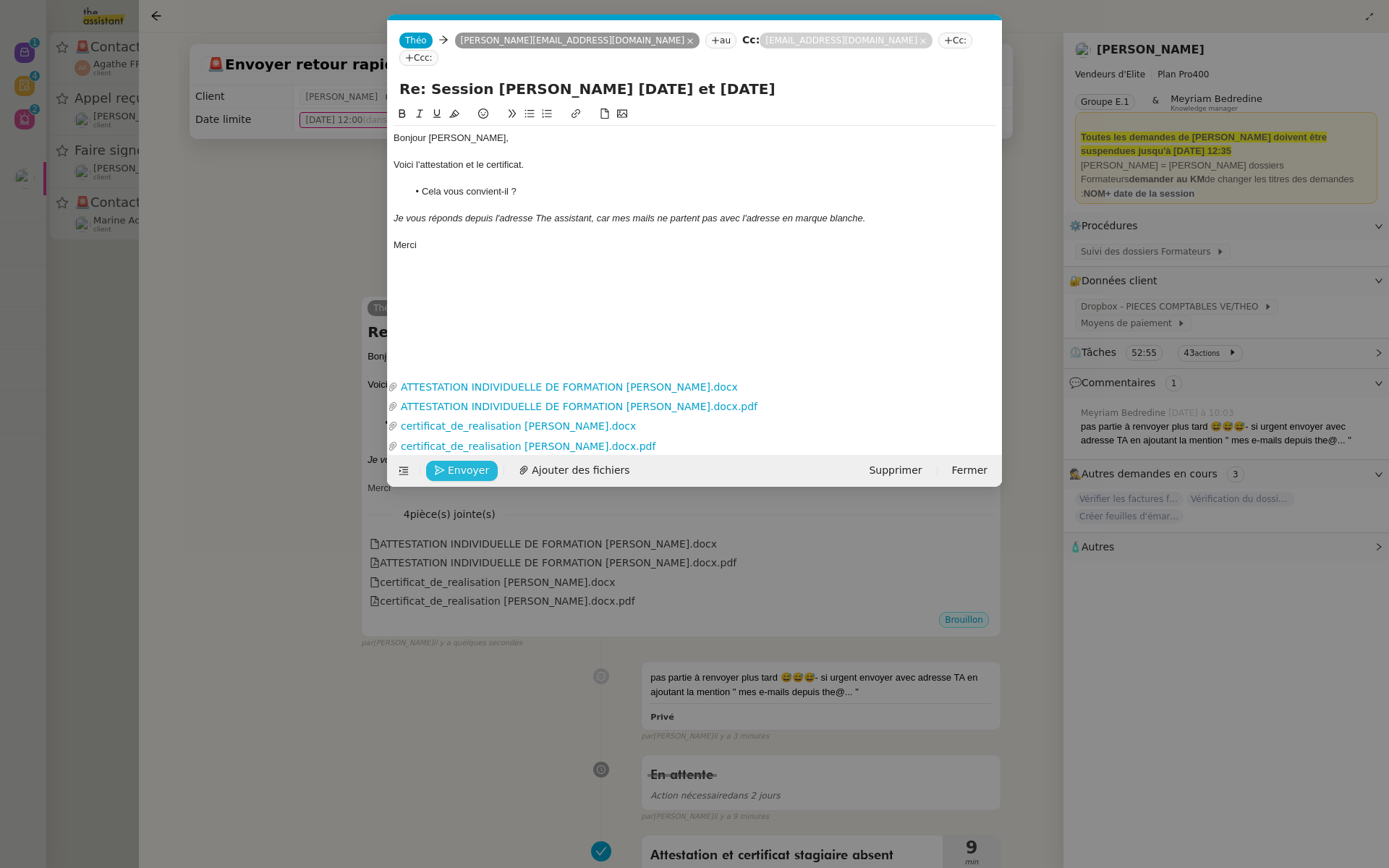
click at [463, 469] on span "Envoyer" at bounding box center [469, 470] width 41 height 16
click at [463, 469] on span "Confirmer l'envoi" at bounding box center [491, 470] width 87 height 16
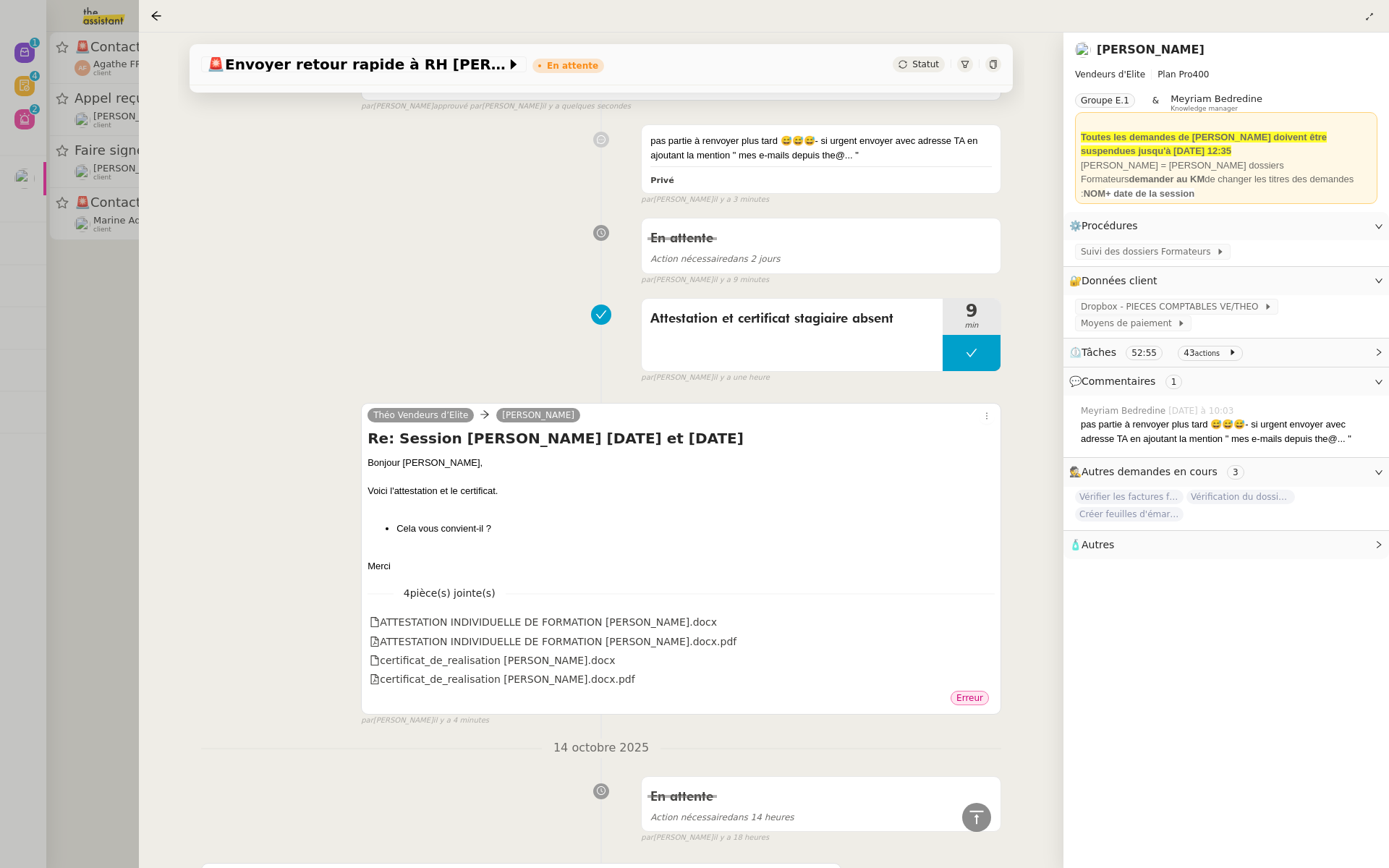
scroll to position [0, 0]
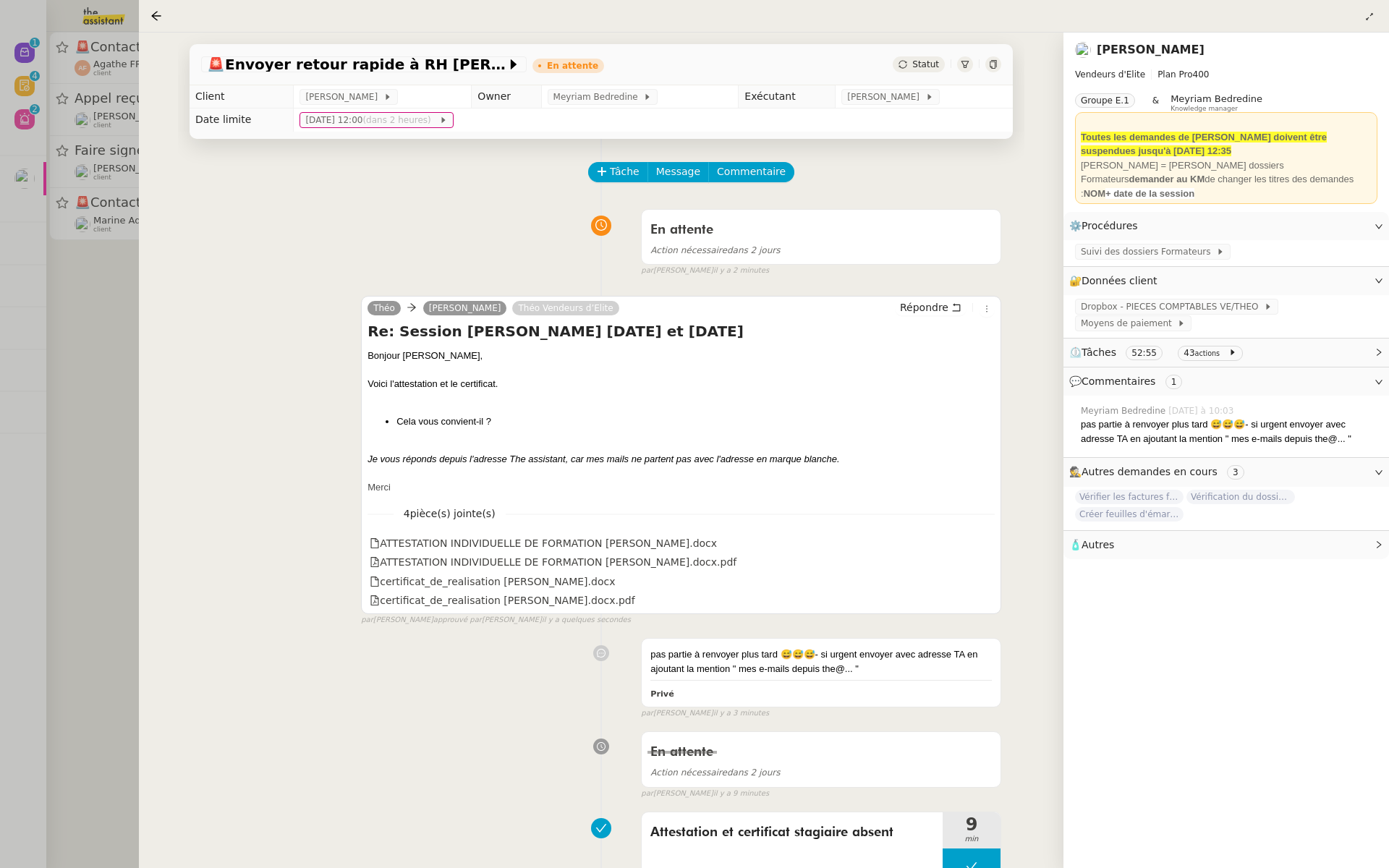
click at [101, 307] on div at bounding box center [694, 434] width 1389 height 868
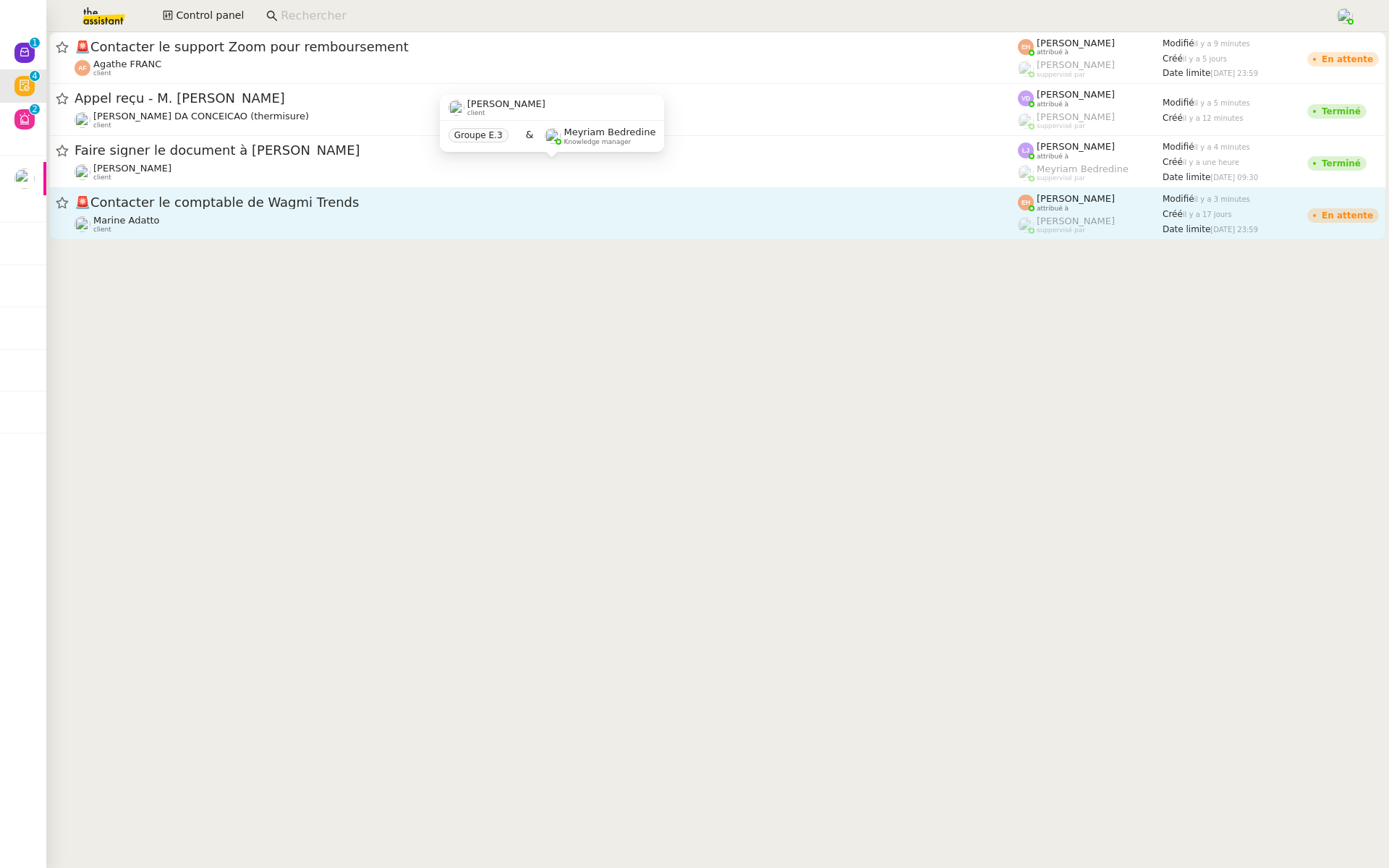
click at [191, 204] on span "🚨 Contacter le comptable de Wagmi Trends" at bounding box center [546, 202] width 943 height 13
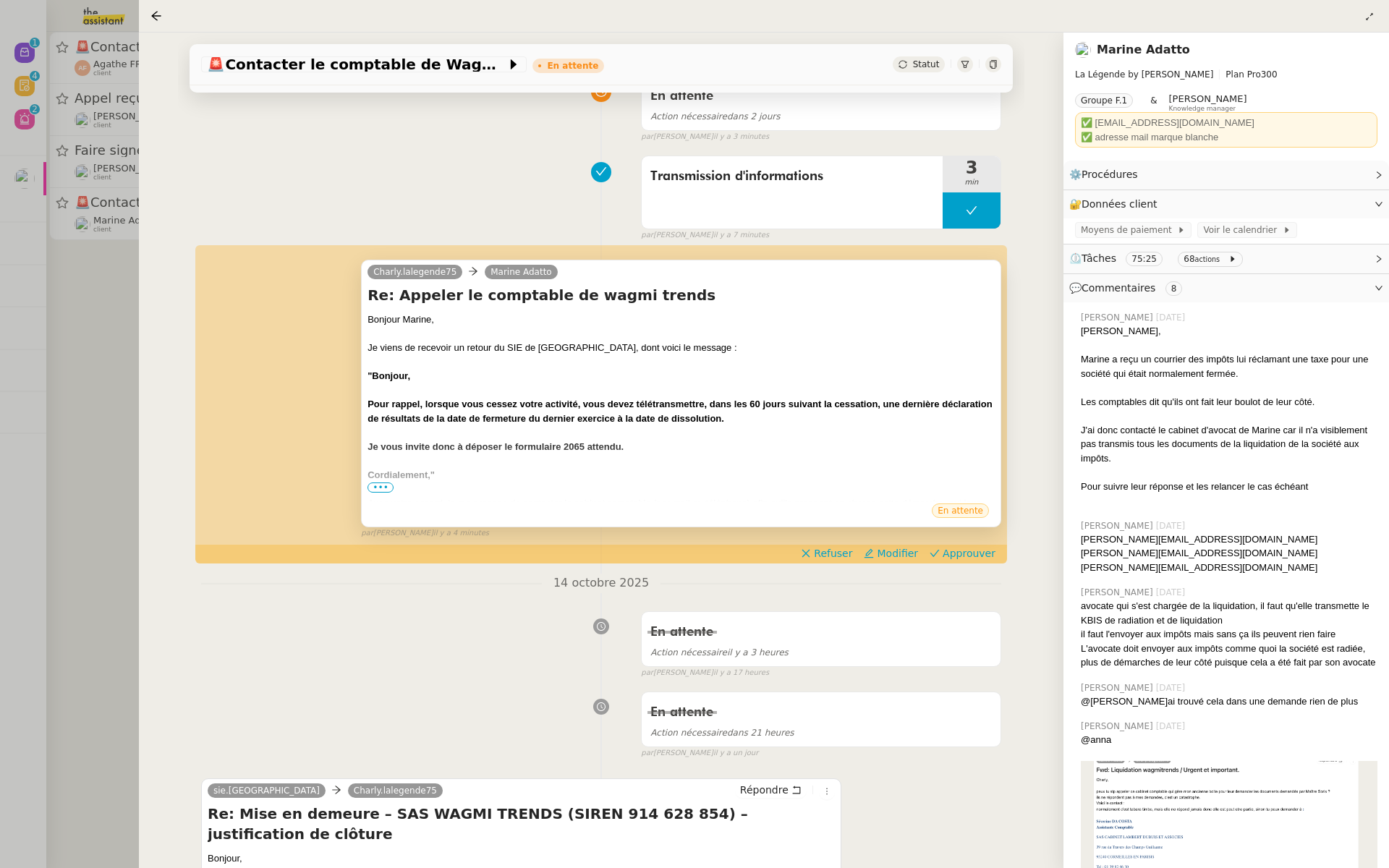
scroll to position [145, 0]
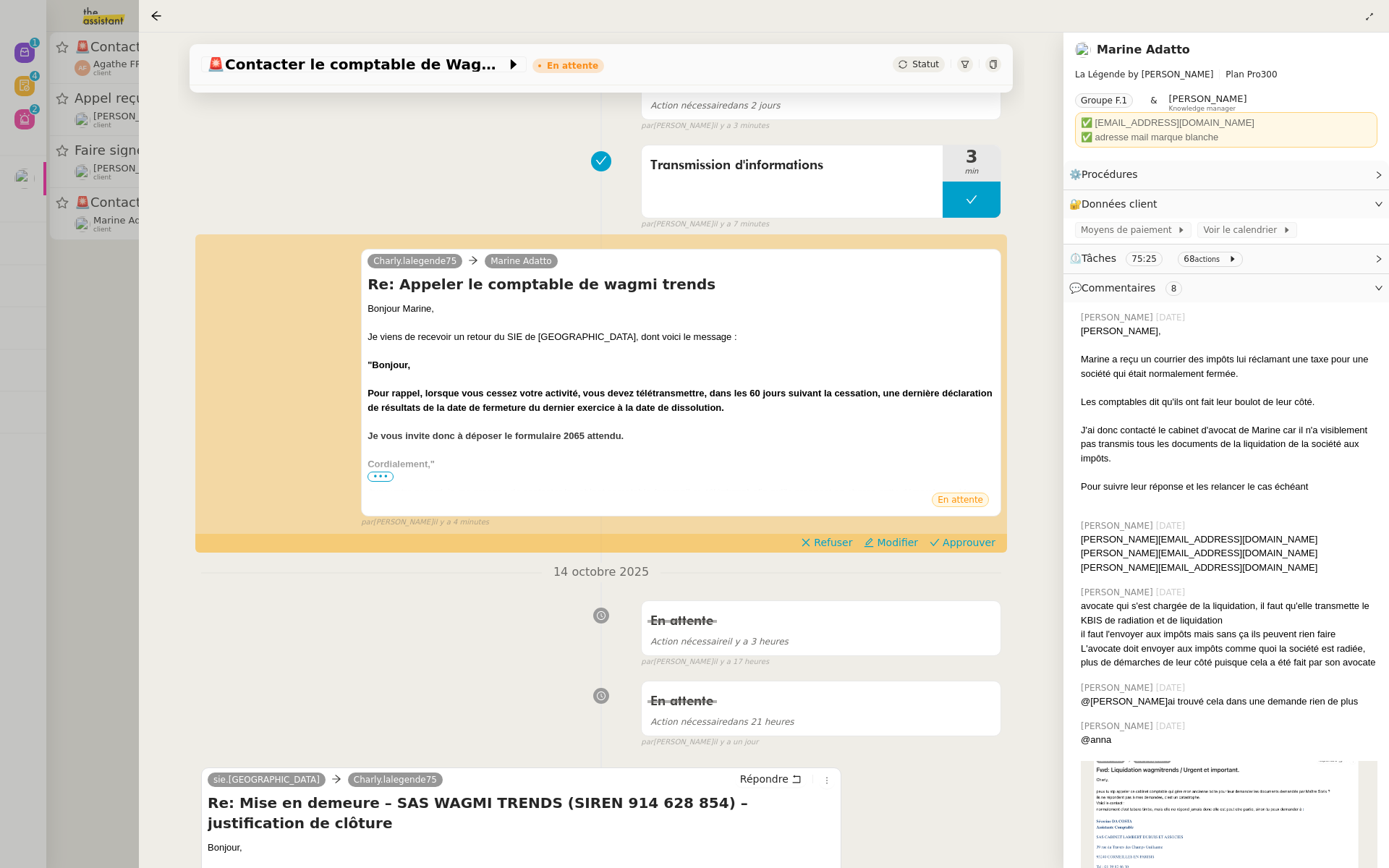
click at [84, 409] on div at bounding box center [694, 434] width 1389 height 868
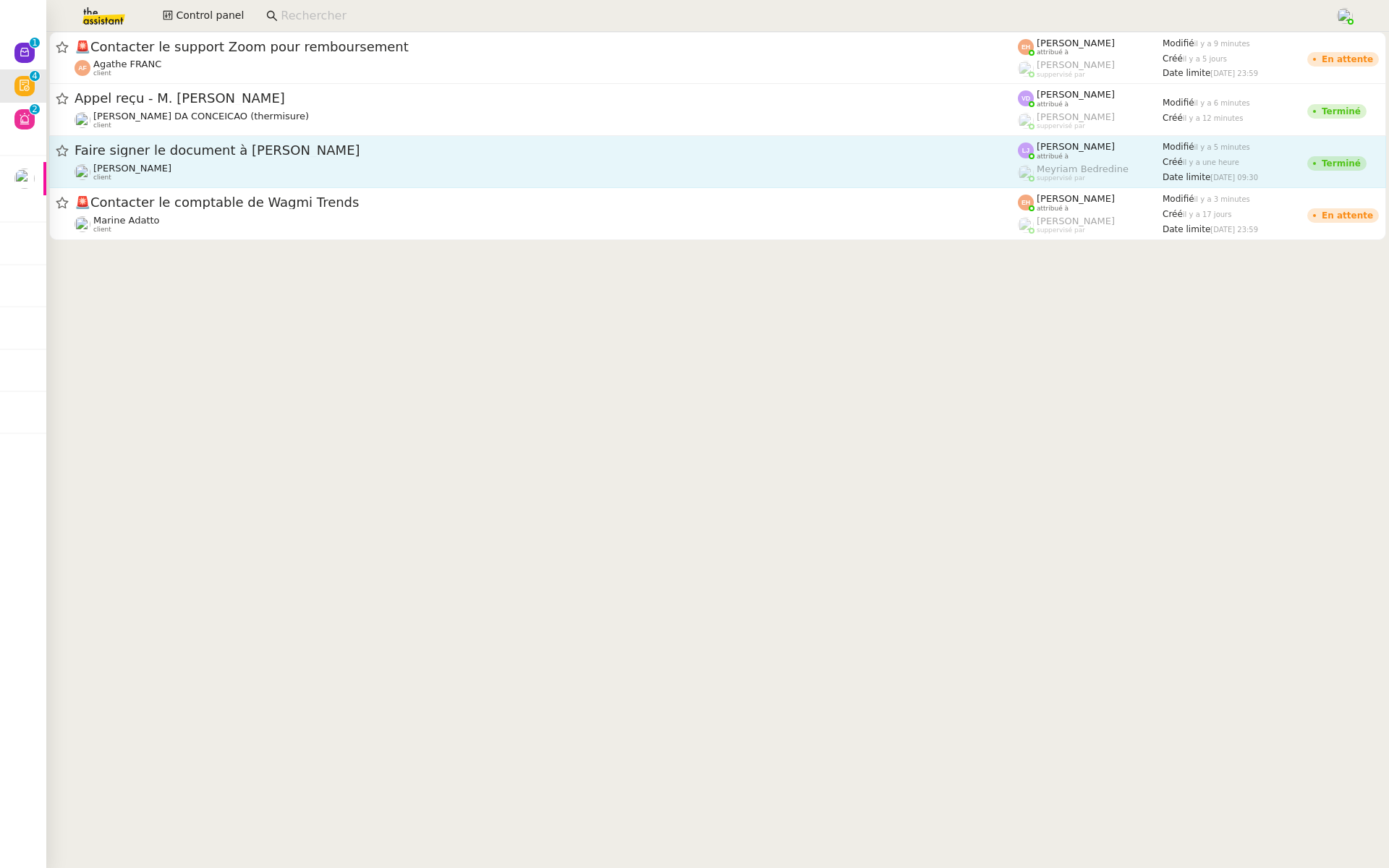
click at [262, 154] on span "Faire signer le document à [PERSON_NAME]" at bounding box center [546, 150] width 943 height 13
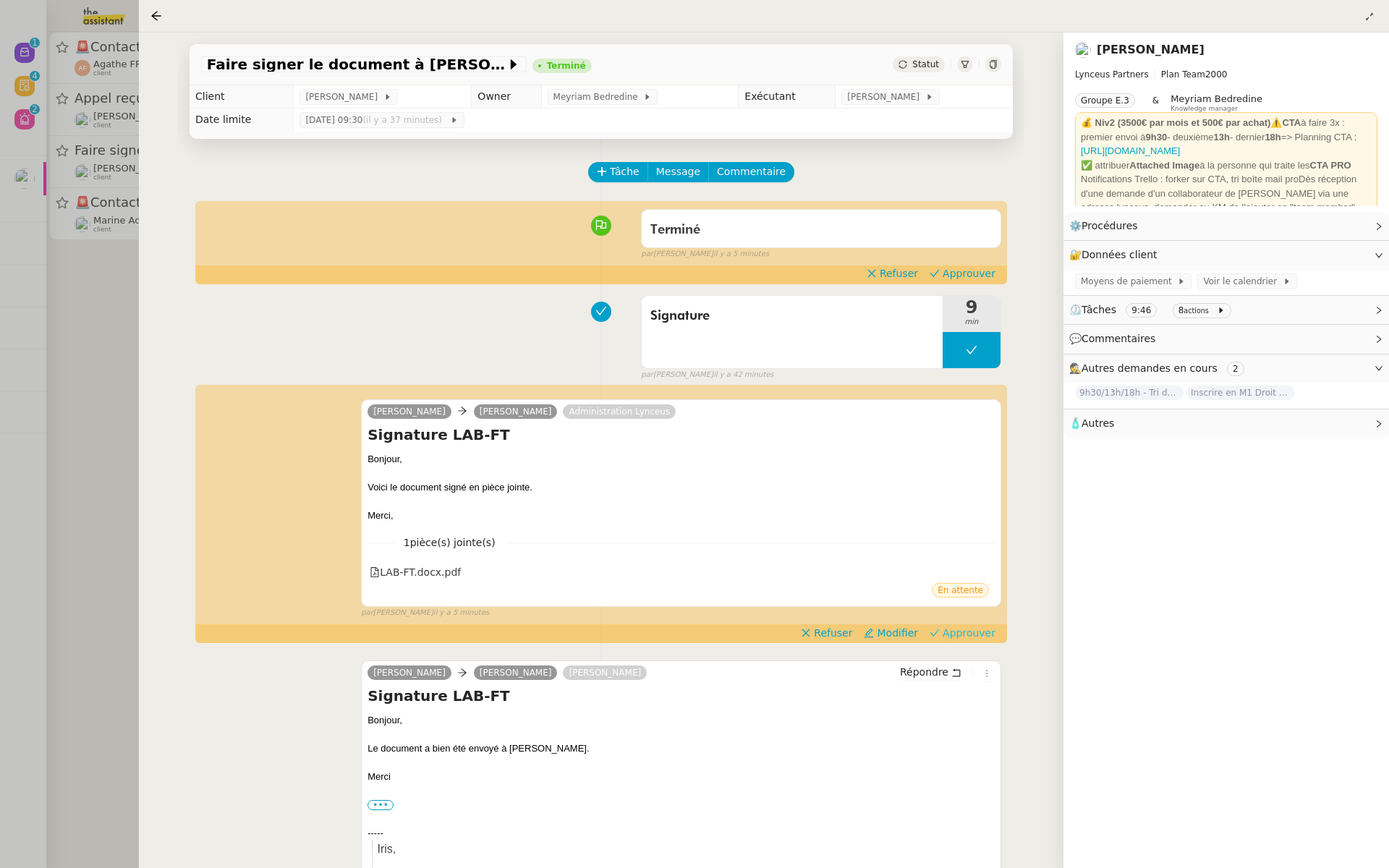
click at [974, 629] on span "Approuver" at bounding box center [969, 633] width 53 height 15
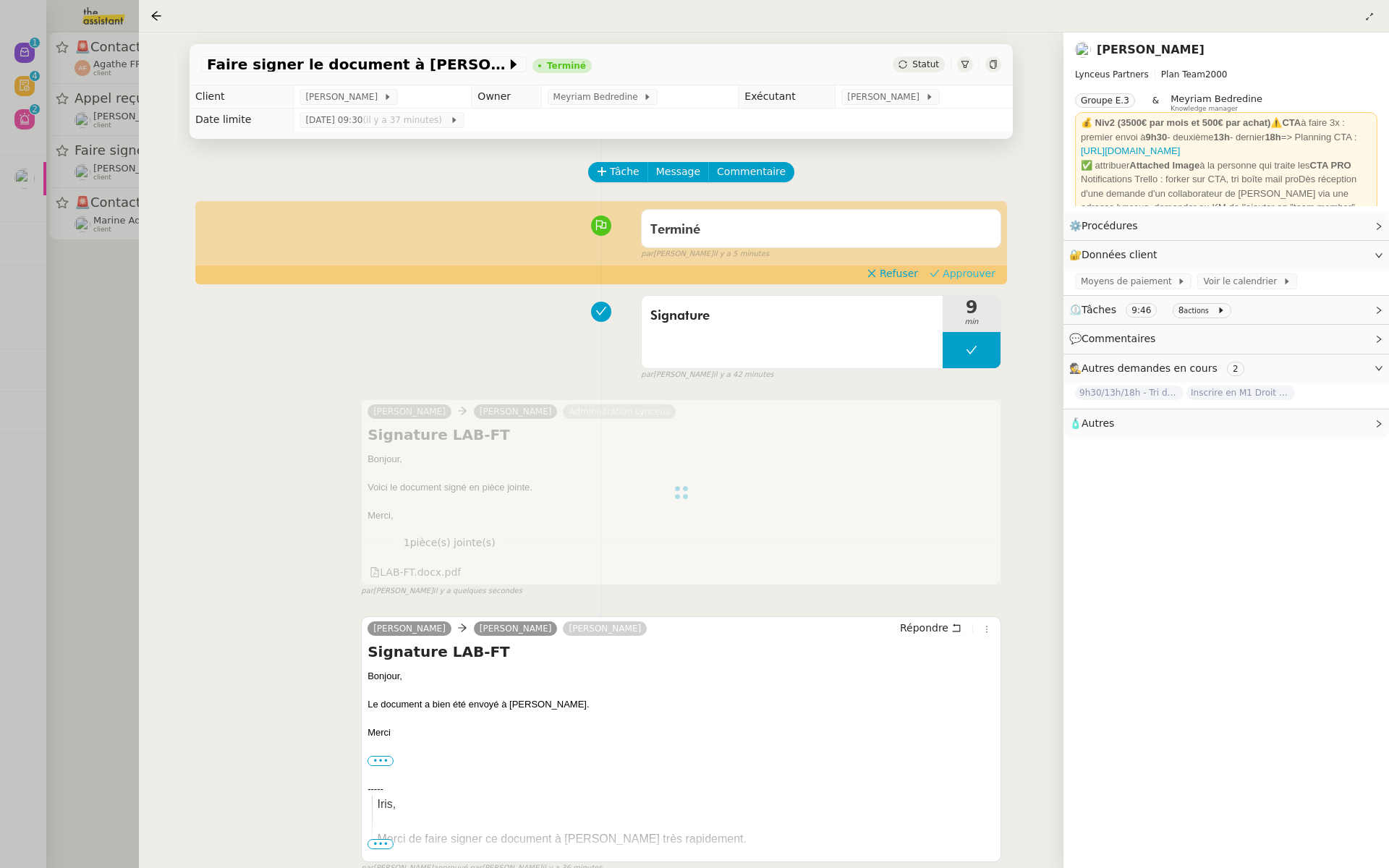
click at [967, 270] on span "Approuver" at bounding box center [969, 273] width 53 height 15
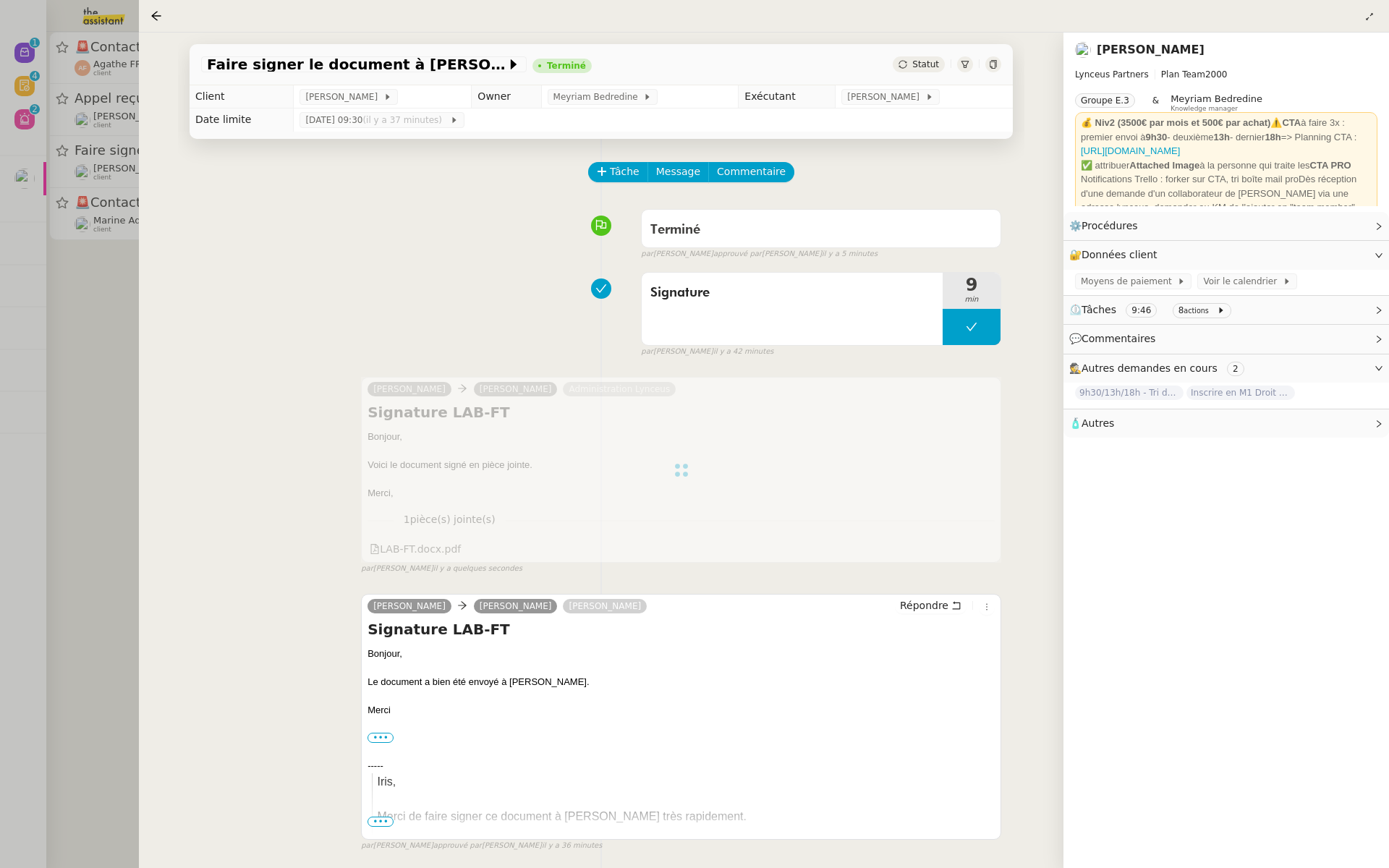
click at [0, 214] on div at bounding box center [694, 434] width 1389 height 868
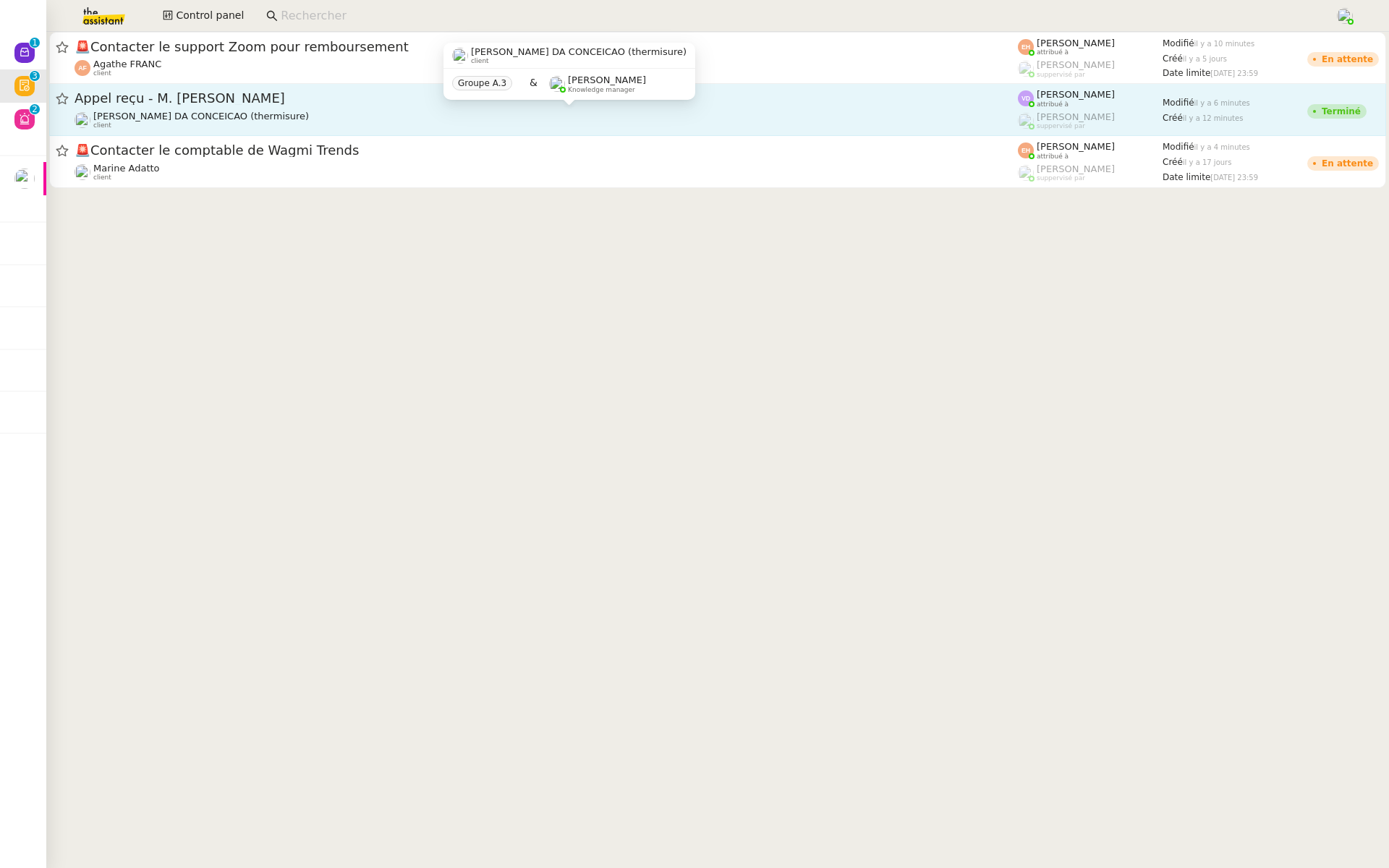
click at [130, 112] on span "[PERSON_NAME] DA CONCEICAO (thermisure)" at bounding box center [201, 116] width 215 height 11
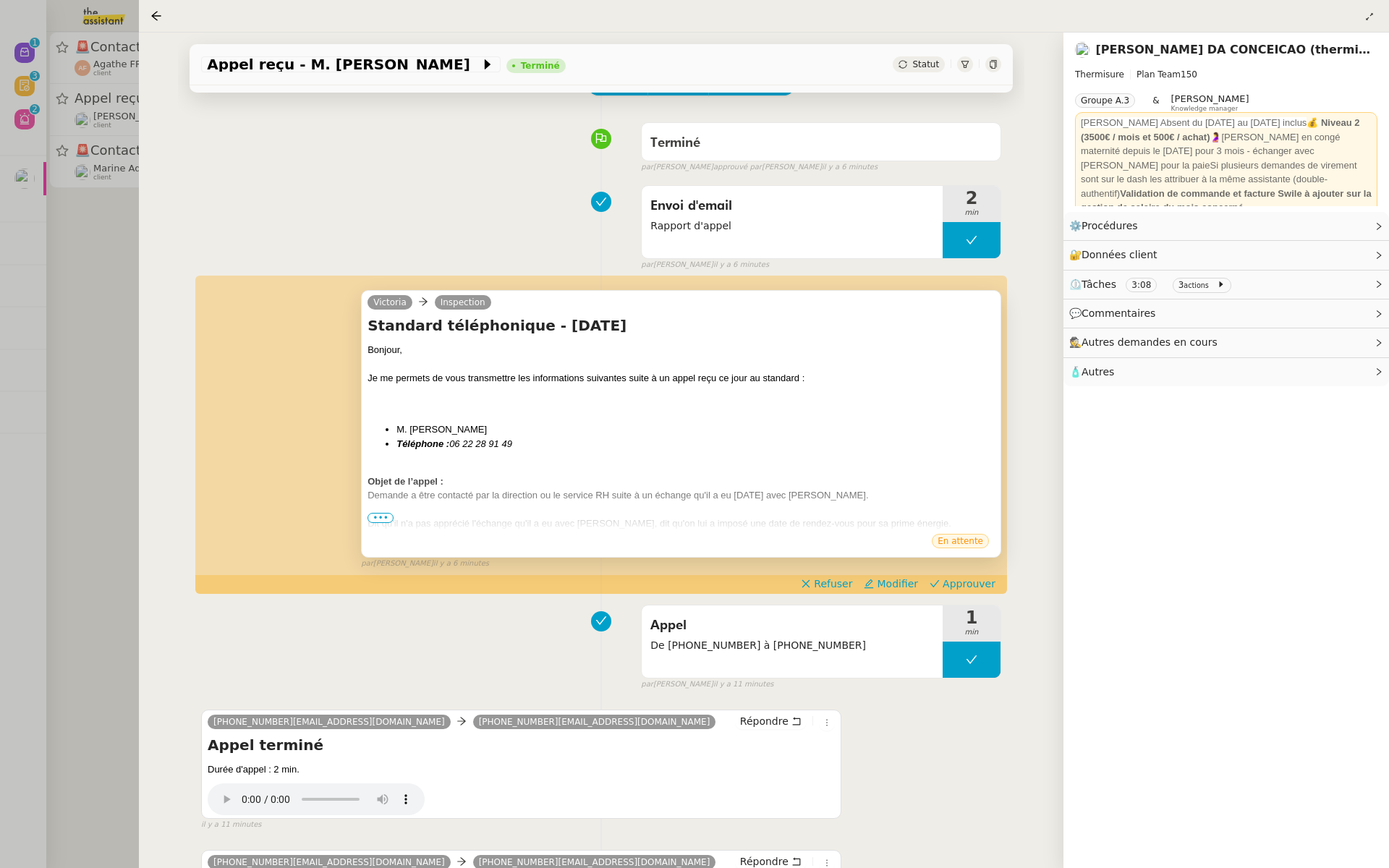
scroll to position [168, 0]
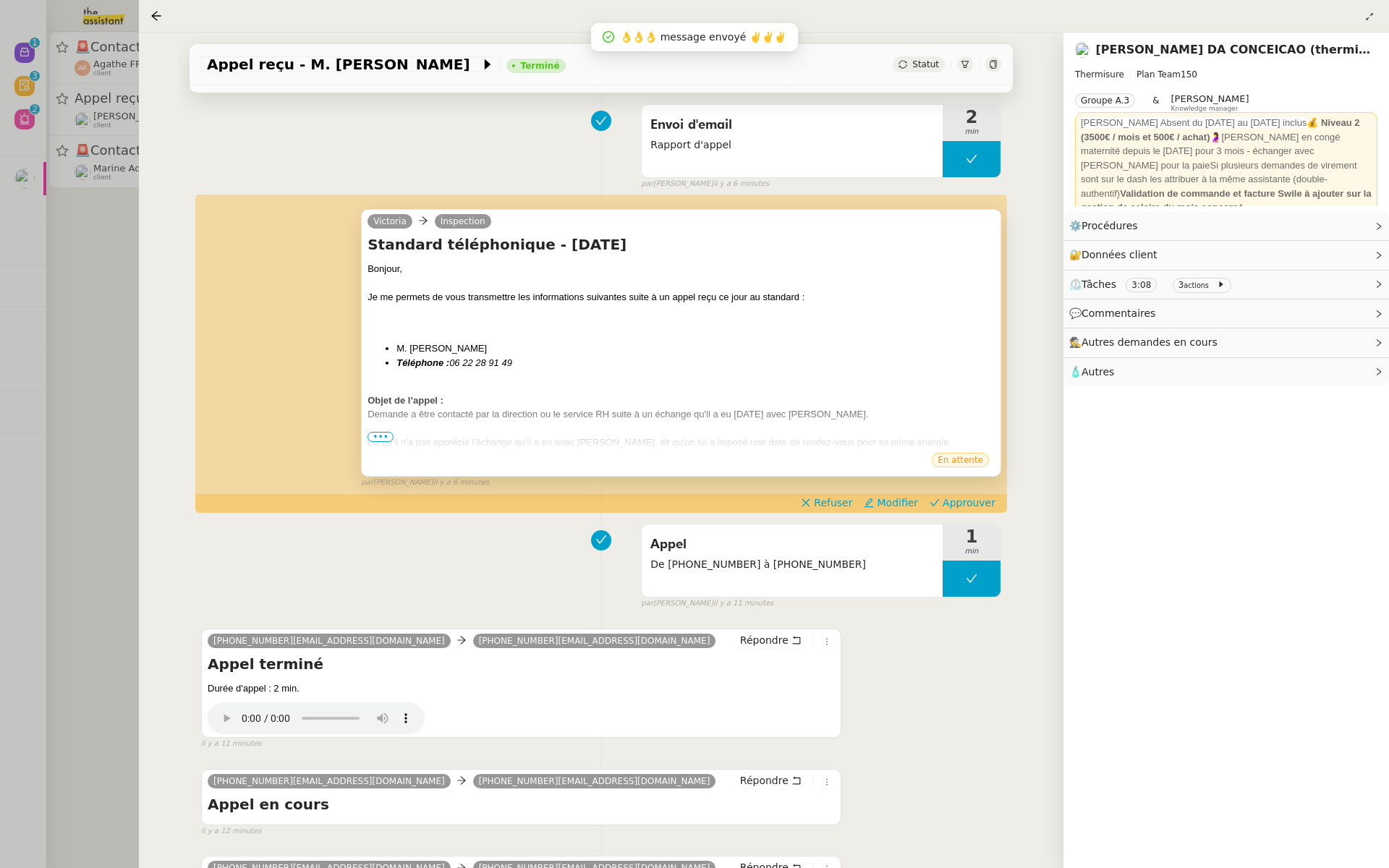
click at [375, 436] on span "•••" at bounding box center [380, 437] width 26 height 10
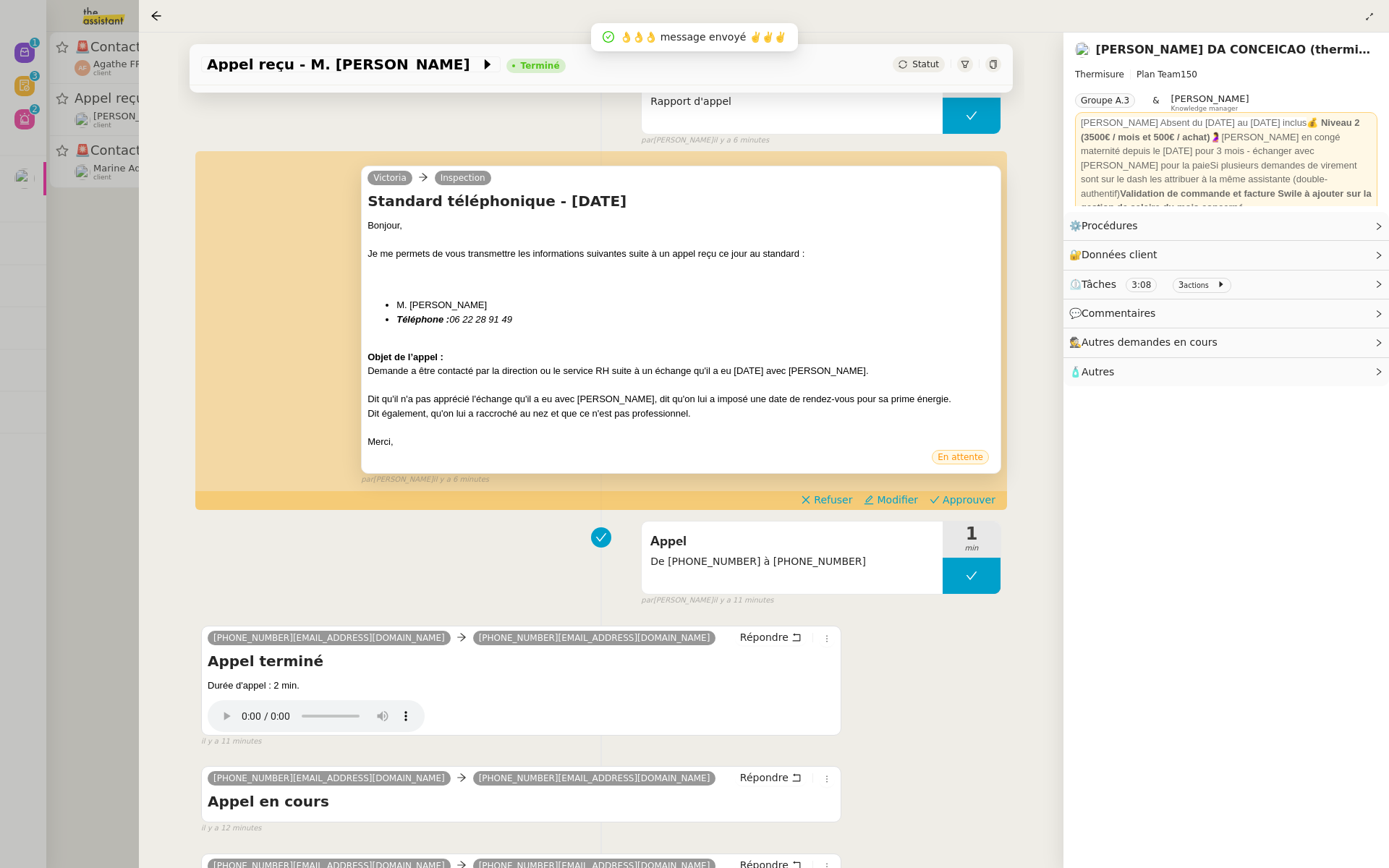
scroll to position [239, 0]
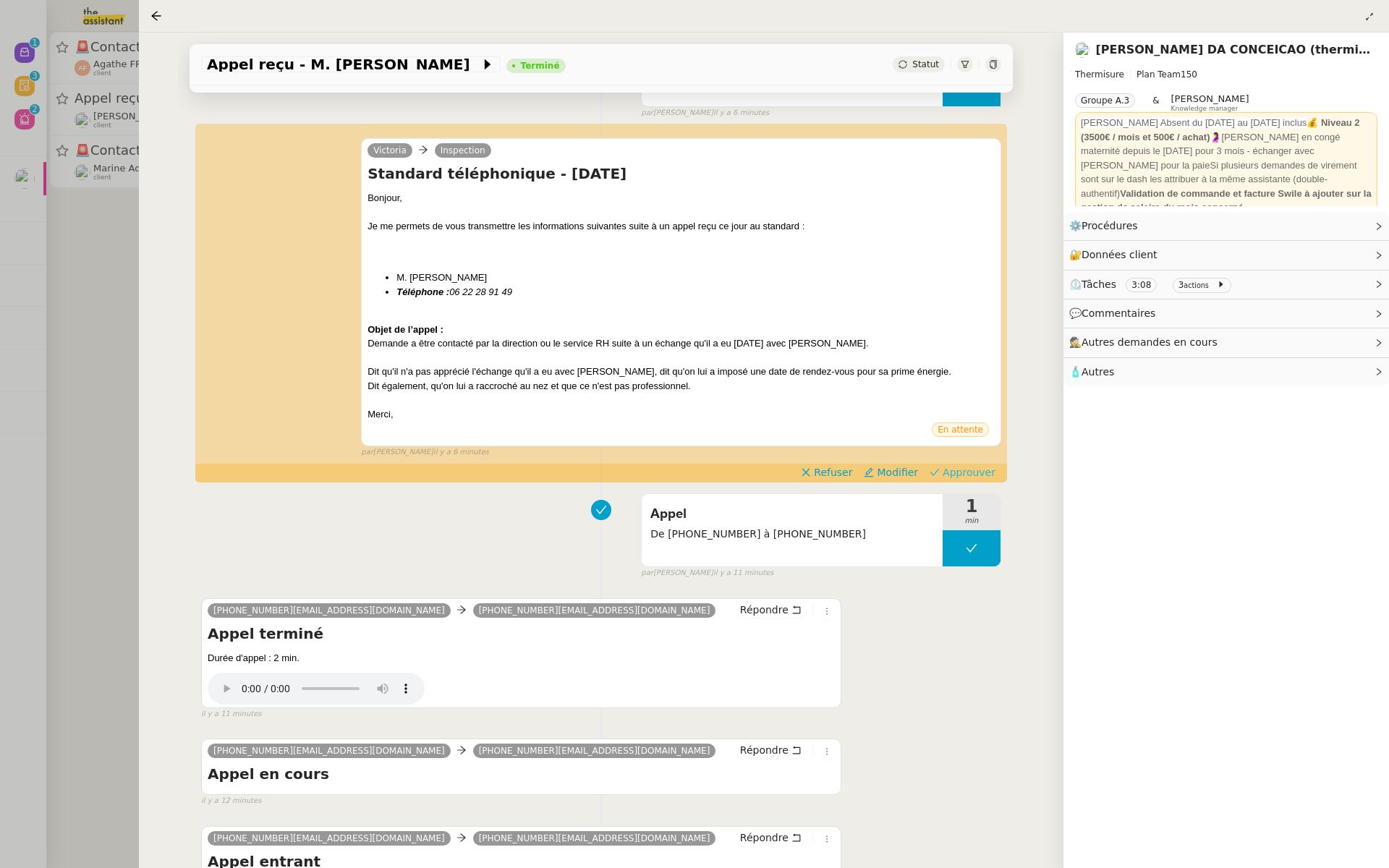
click at [962, 472] on span "Approuver" at bounding box center [969, 472] width 53 height 15
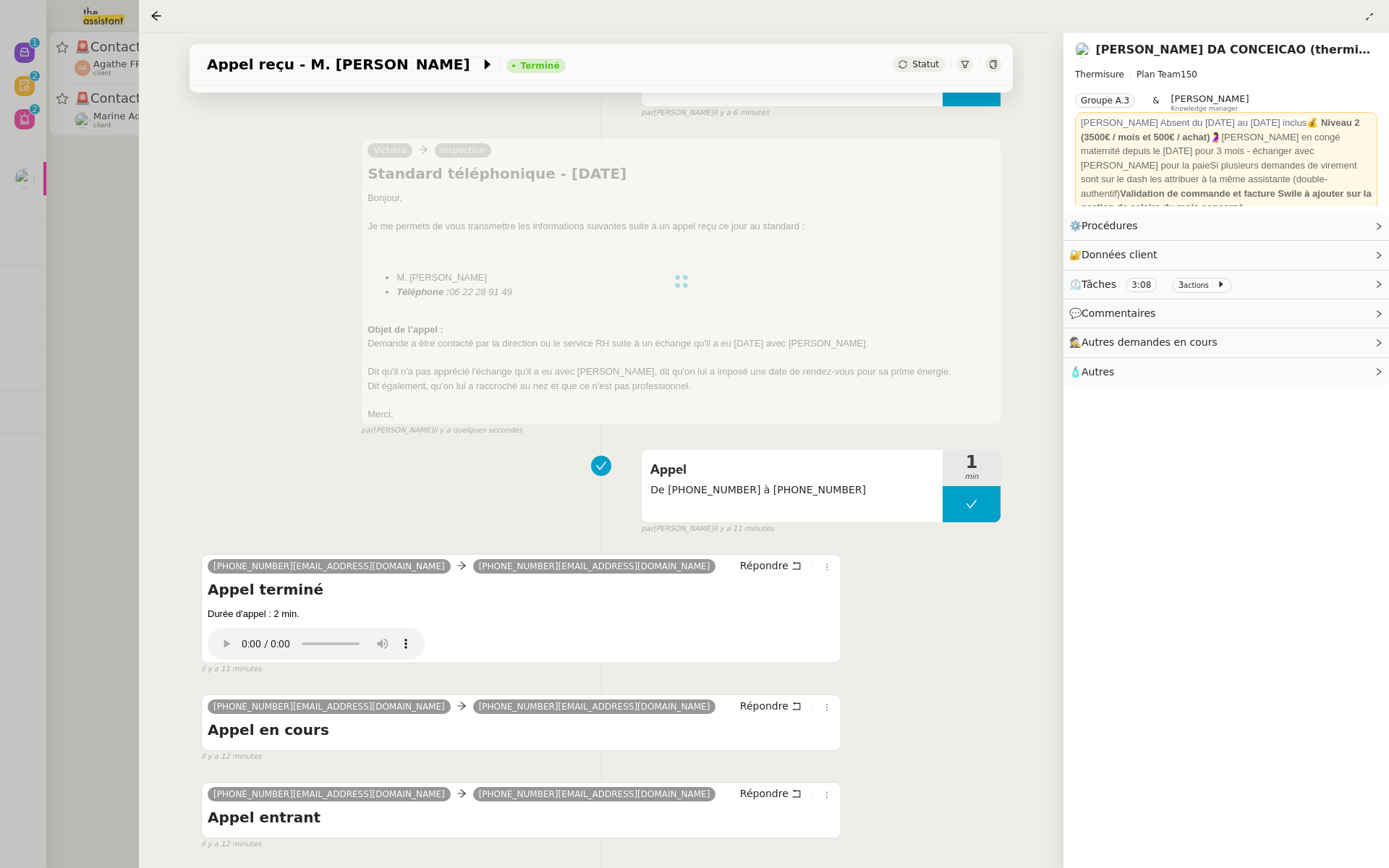
click at [81, 264] on div at bounding box center [694, 434] width 1389 height 868
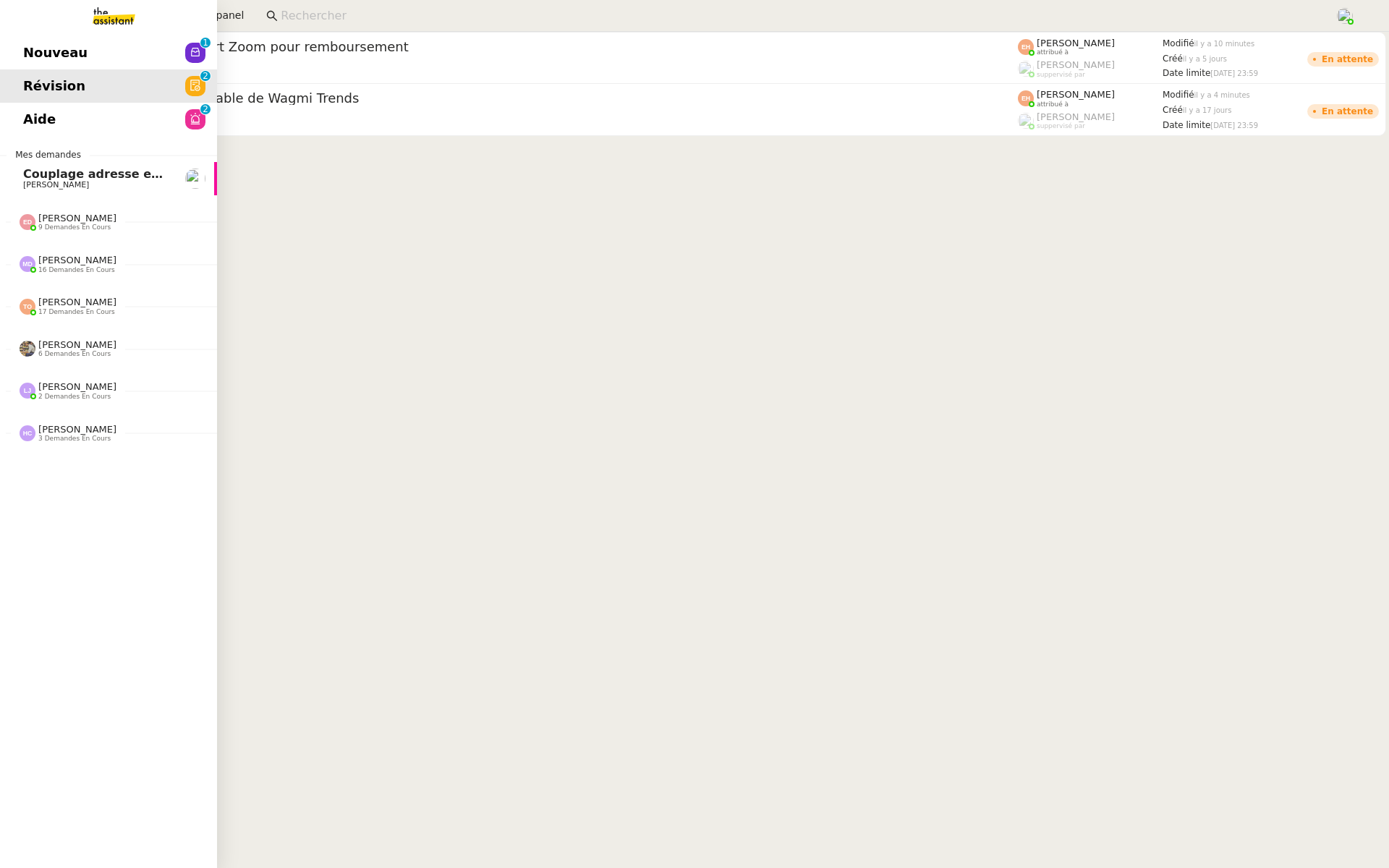
click at [66, 50] on span "Nouveau" at bounding box center [55, 52] width 64 height 21
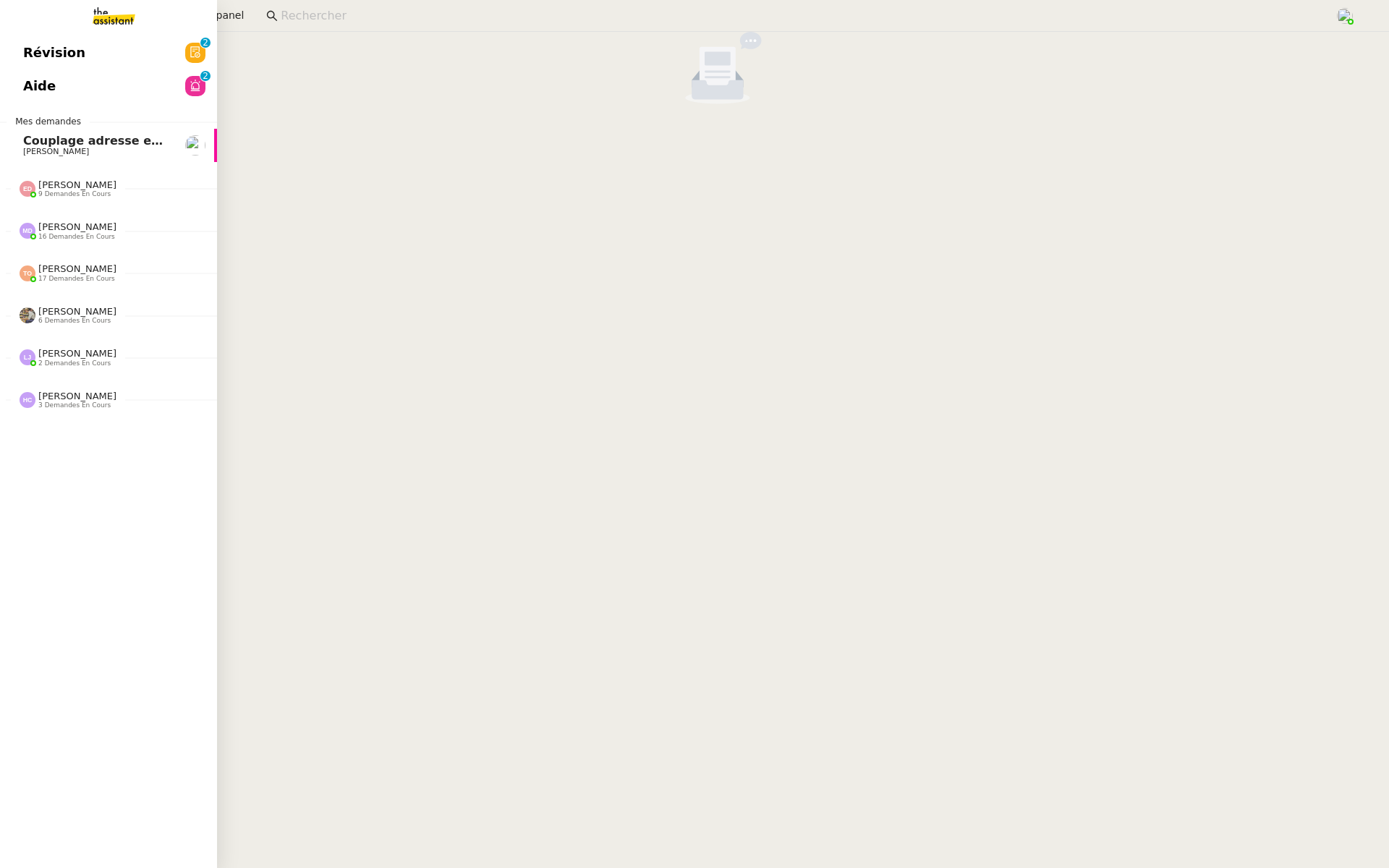
click at [28, 88] on span "Aide" at bounding box center [39, 86] width 33 height 21
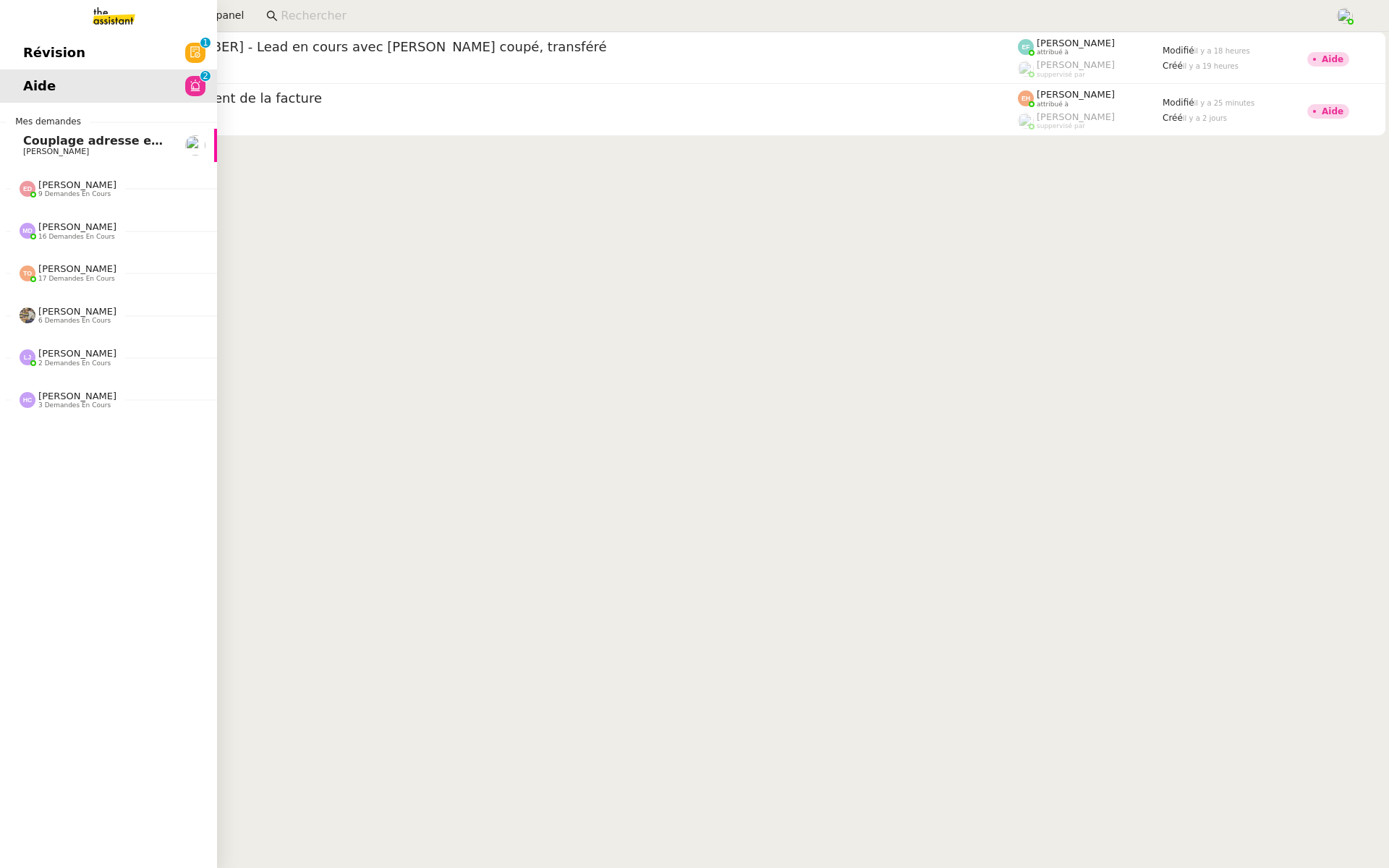
click at [14, 51] on link "Révision 0 1 2 3 4 5 6 7 8 9" at bounding box center [108, 52] width 217 height 33
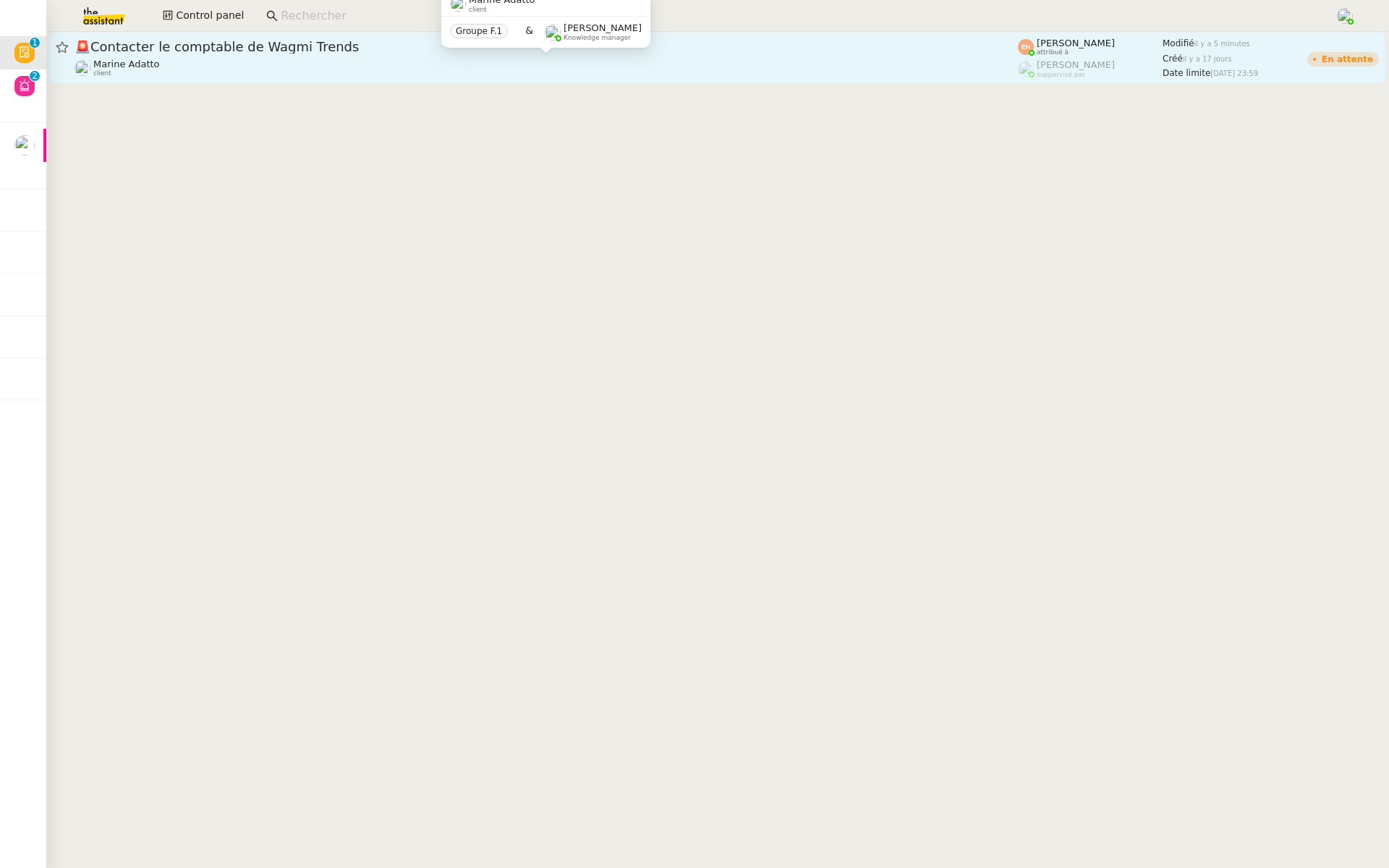
click at [234, 63] on div "Marine Adatto client" at bounding box center [546, 68] width 943 height 19
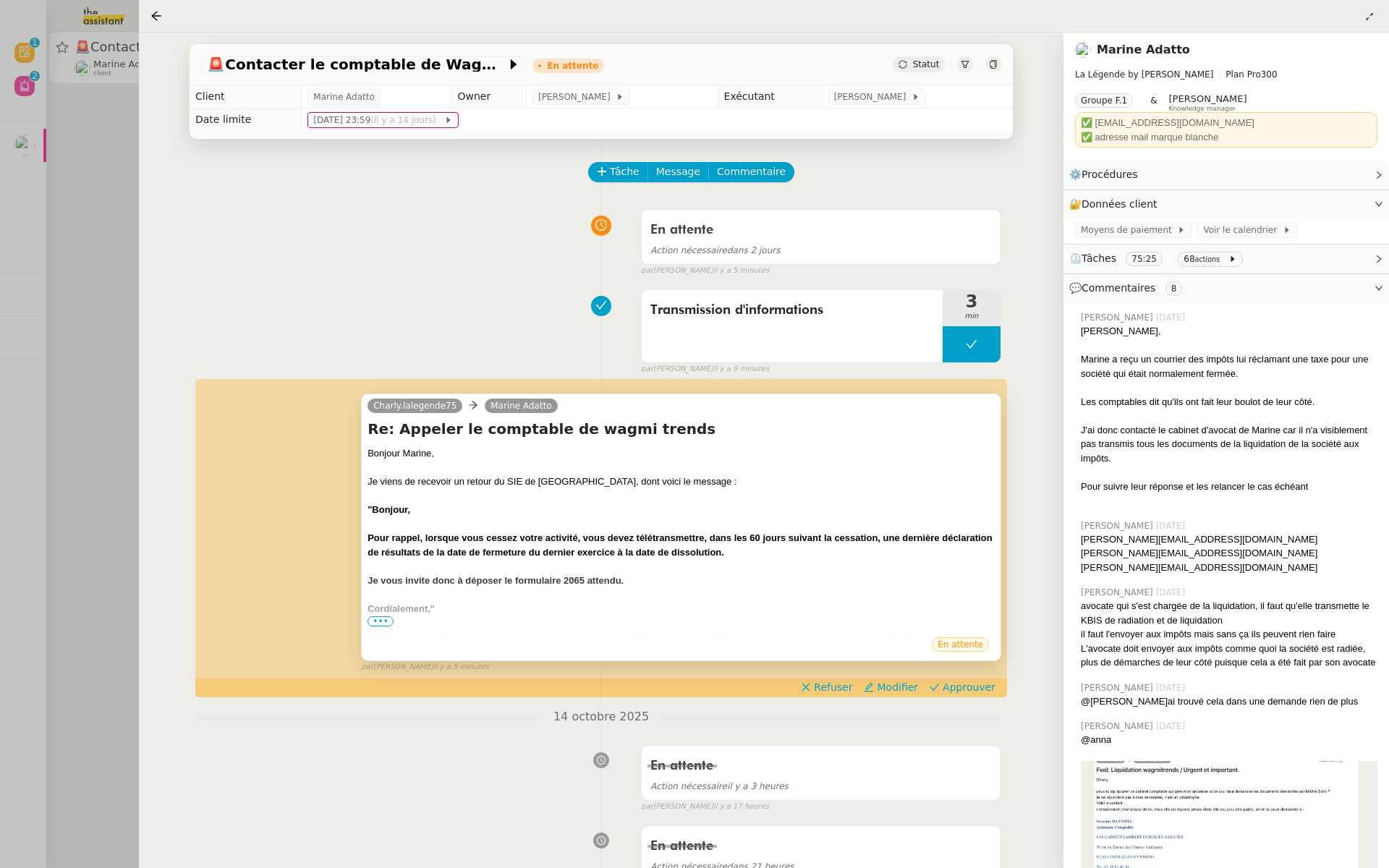
scroll to position [88, 0]
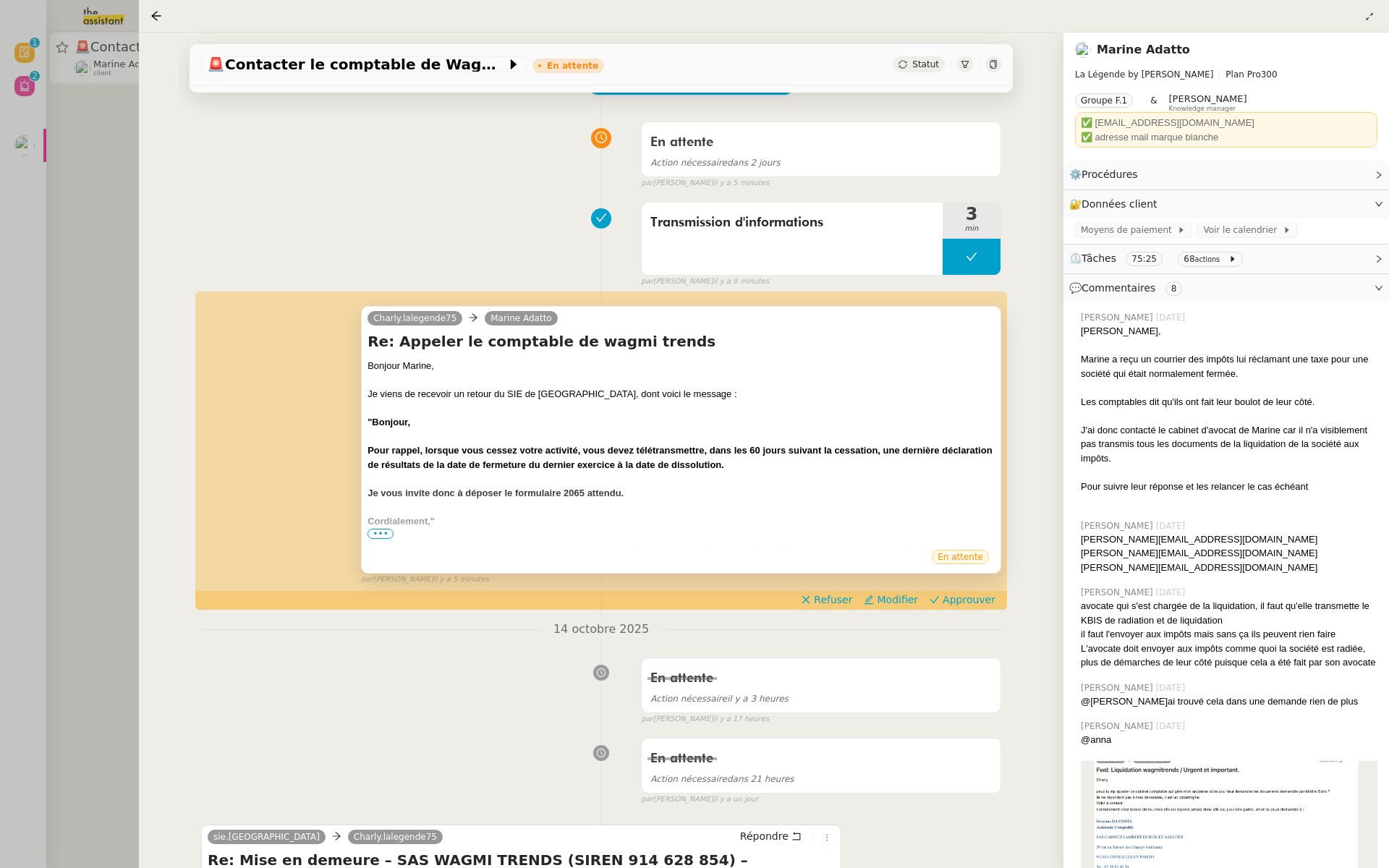
click at [380, 531] on span "•••" at bounding box center [380, 534] width 26 height 10
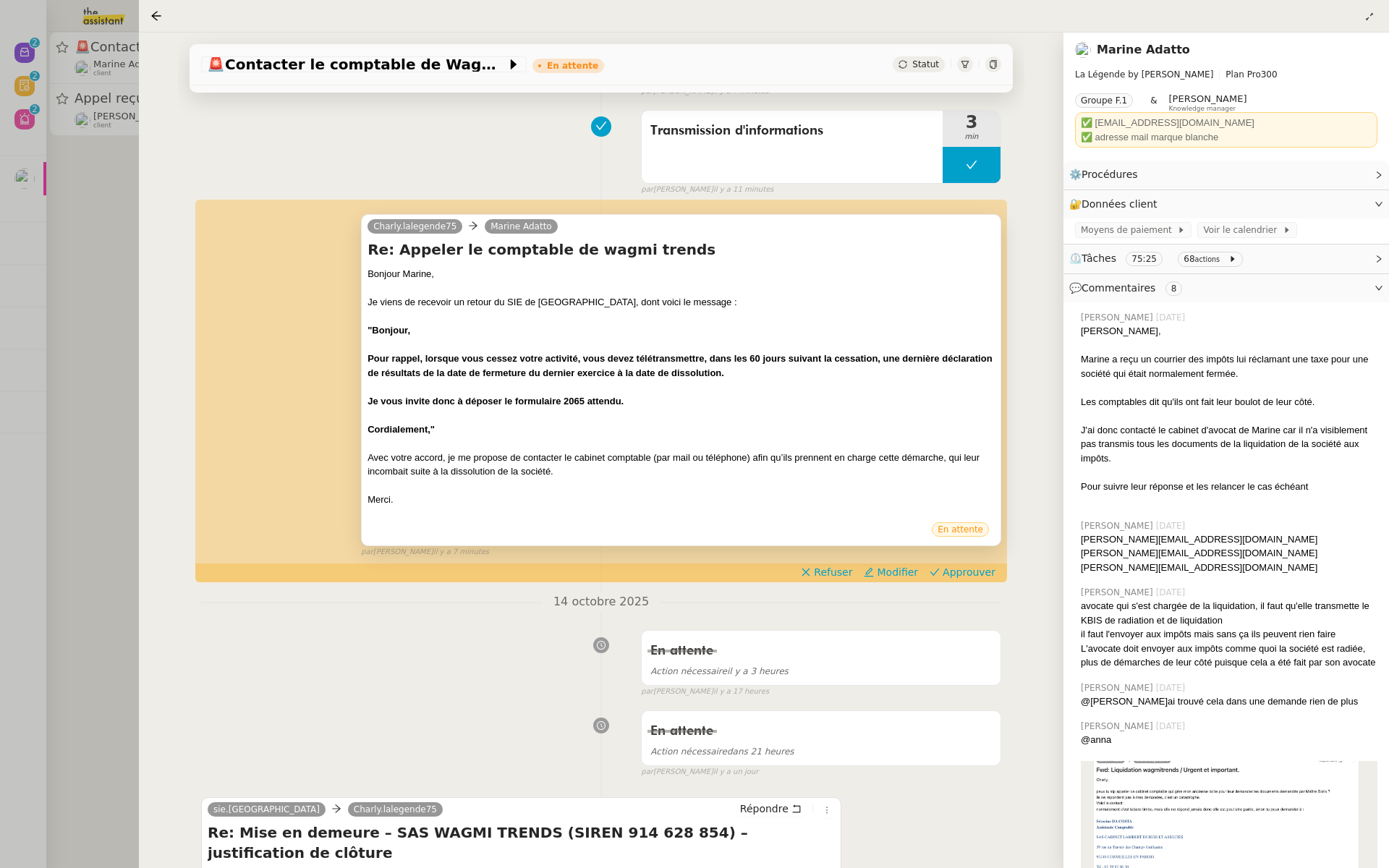
scroll to position [171, 0]
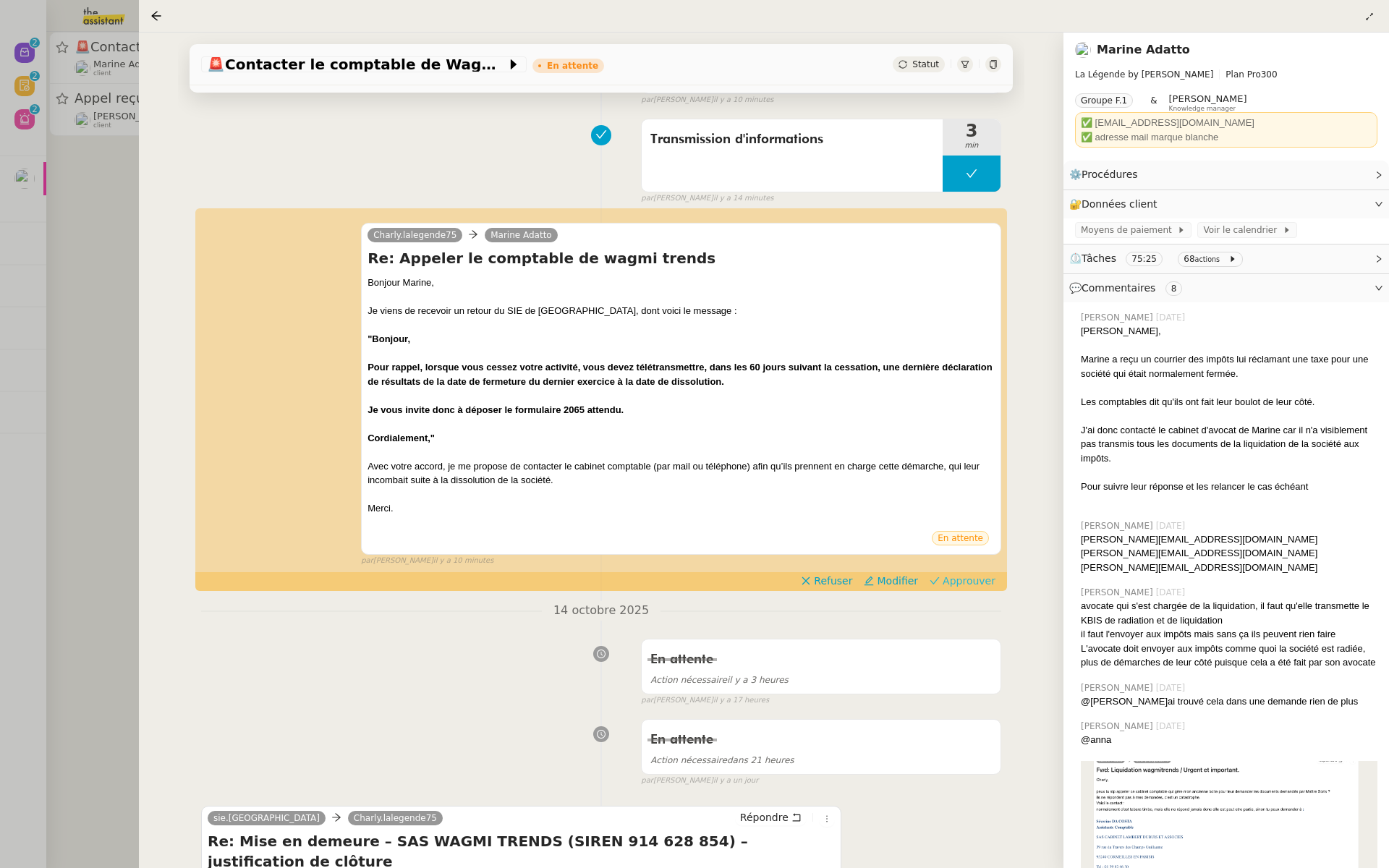
click at [985, 582] on span "Approuver" at bounding box center [969, 580] width 53 height 15
click at [77, 264] on div at bounding box center [694, 434] width 1389 height 868
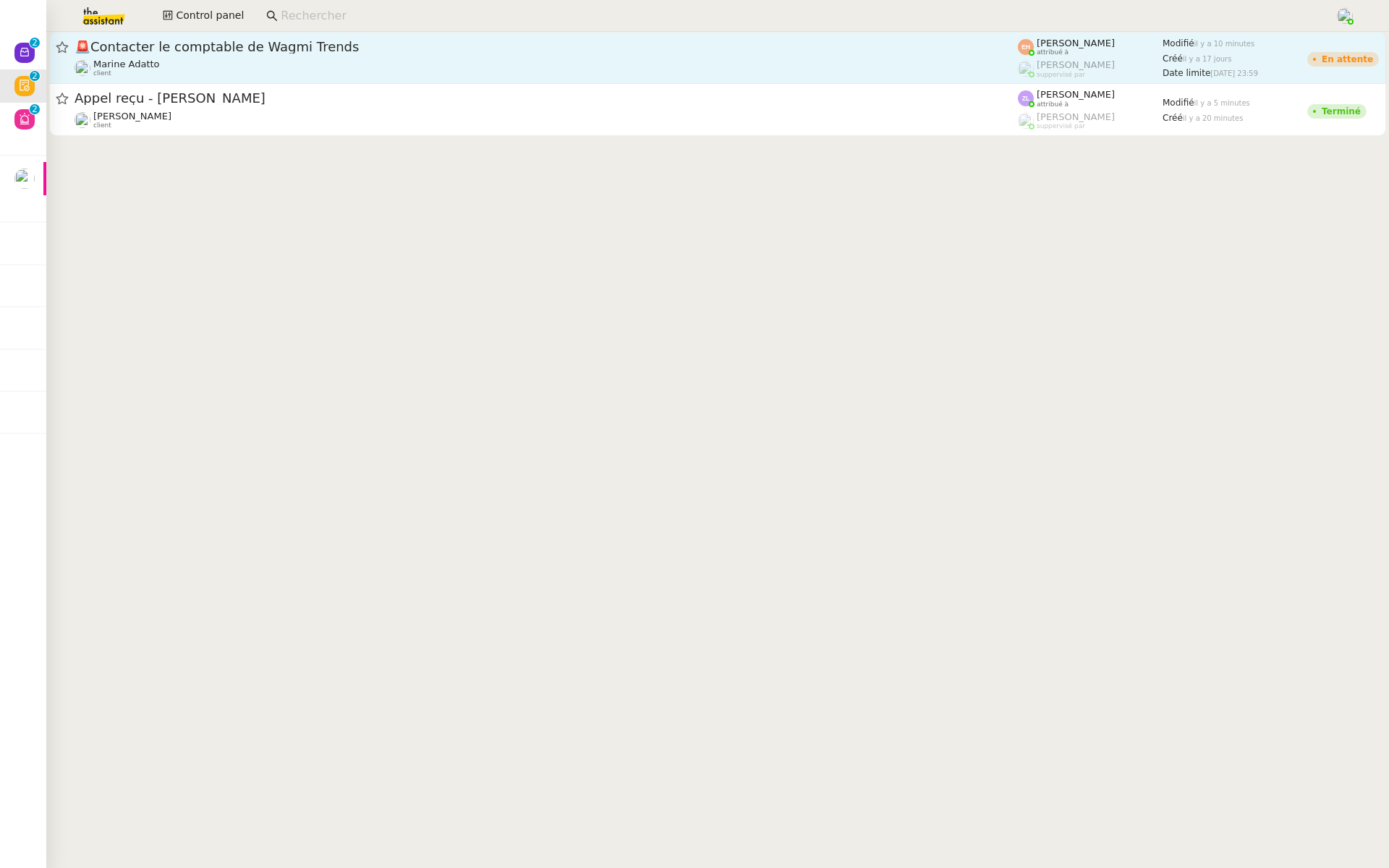
click at [229, 47] on span "🚨 Contacter le comptable de Wagmi Trends" at bounding box center [546, 46] width 943 height 13
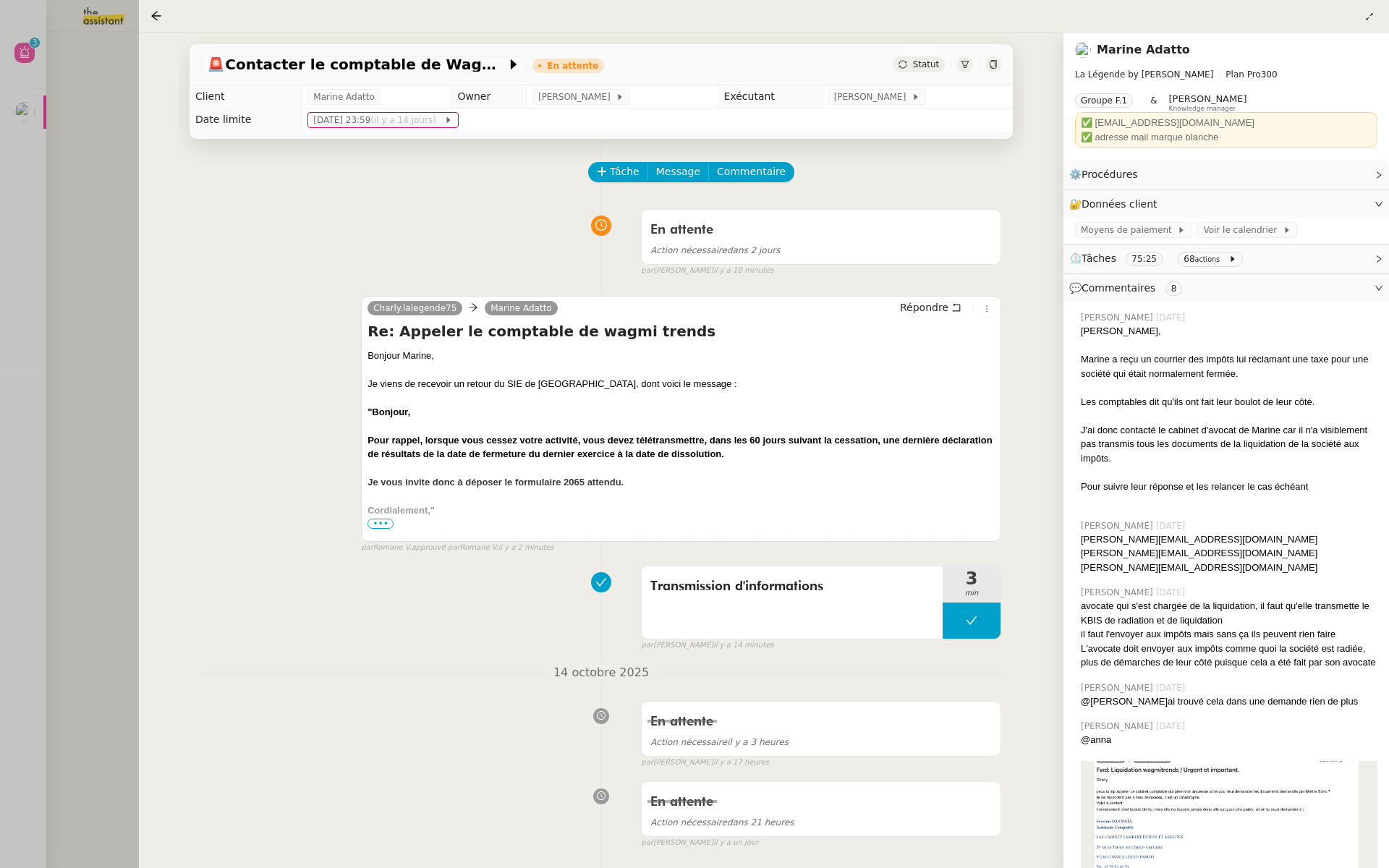
click at [94, 213] on div at bounding box center [694, 434] width 1389 height 868
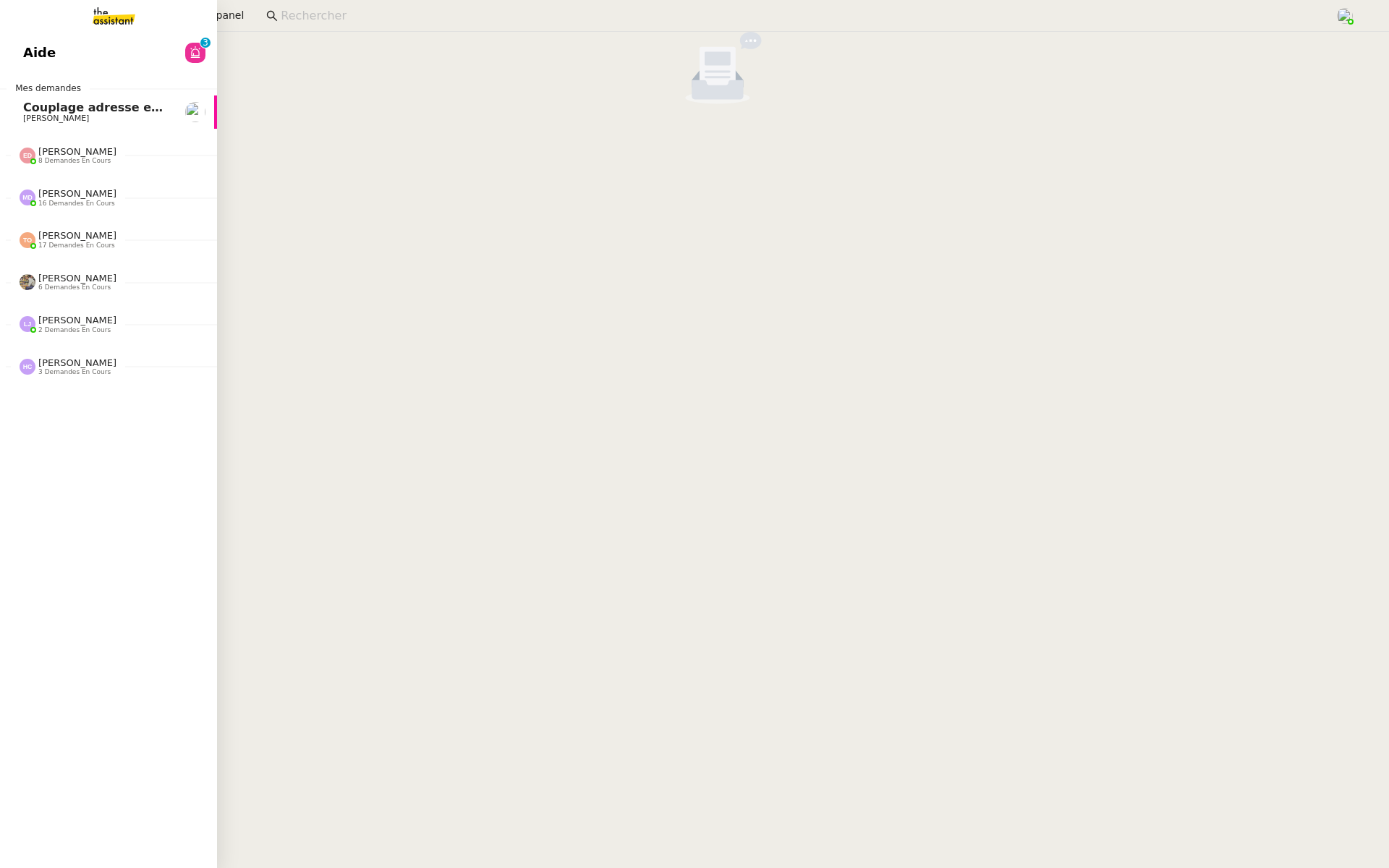
click at [19, 56] on link "Aide 0 1 2 3 4 5 6 7 8 9" at bounding box center [108, 52] width 217 height 33
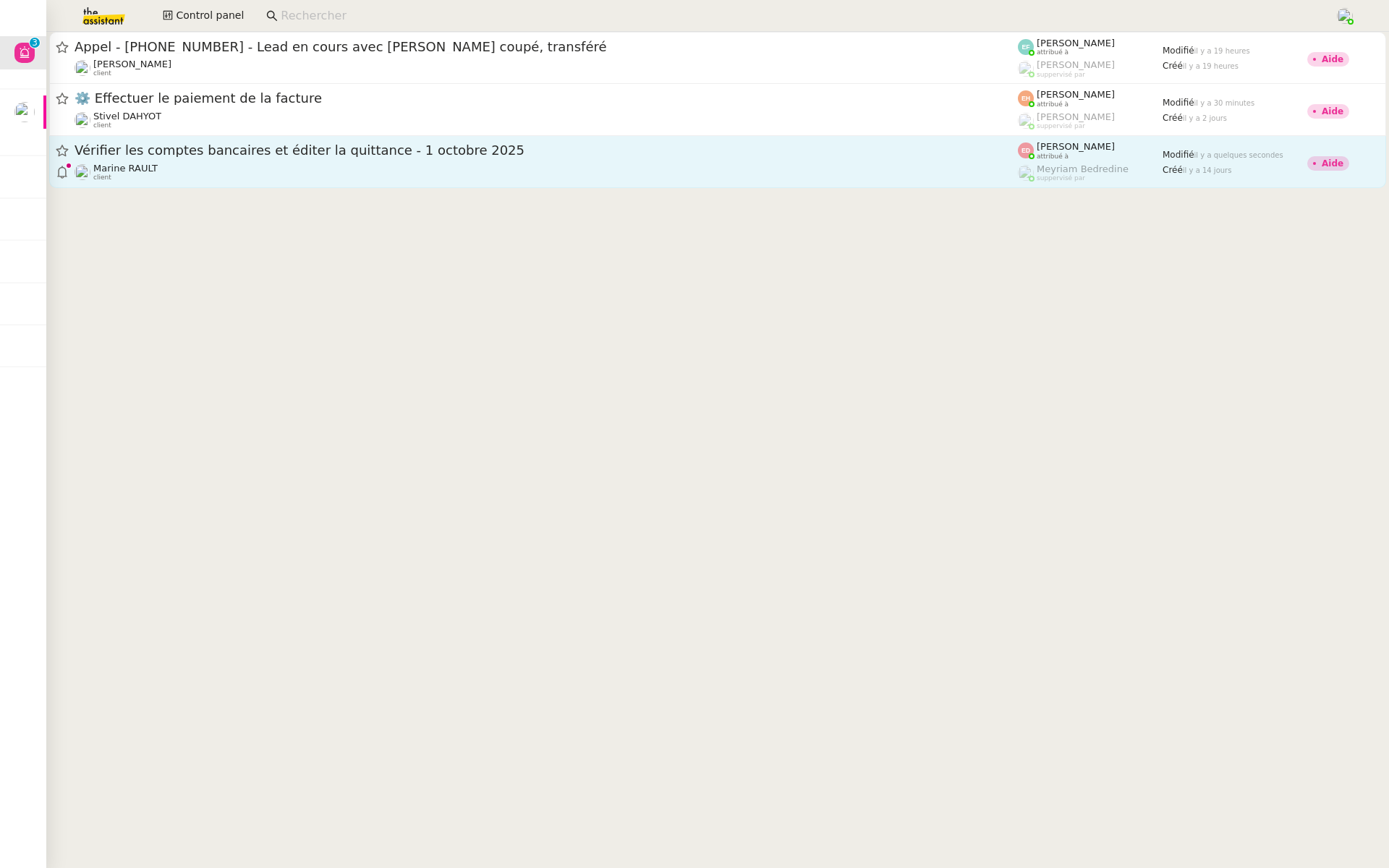
click at [221, 161] on div "Vérifier les comptes bancaires et éditer la quittance - [DATE] [PERSON_NAME] cl…" at bounding box center [546, 161] width 943 height 39
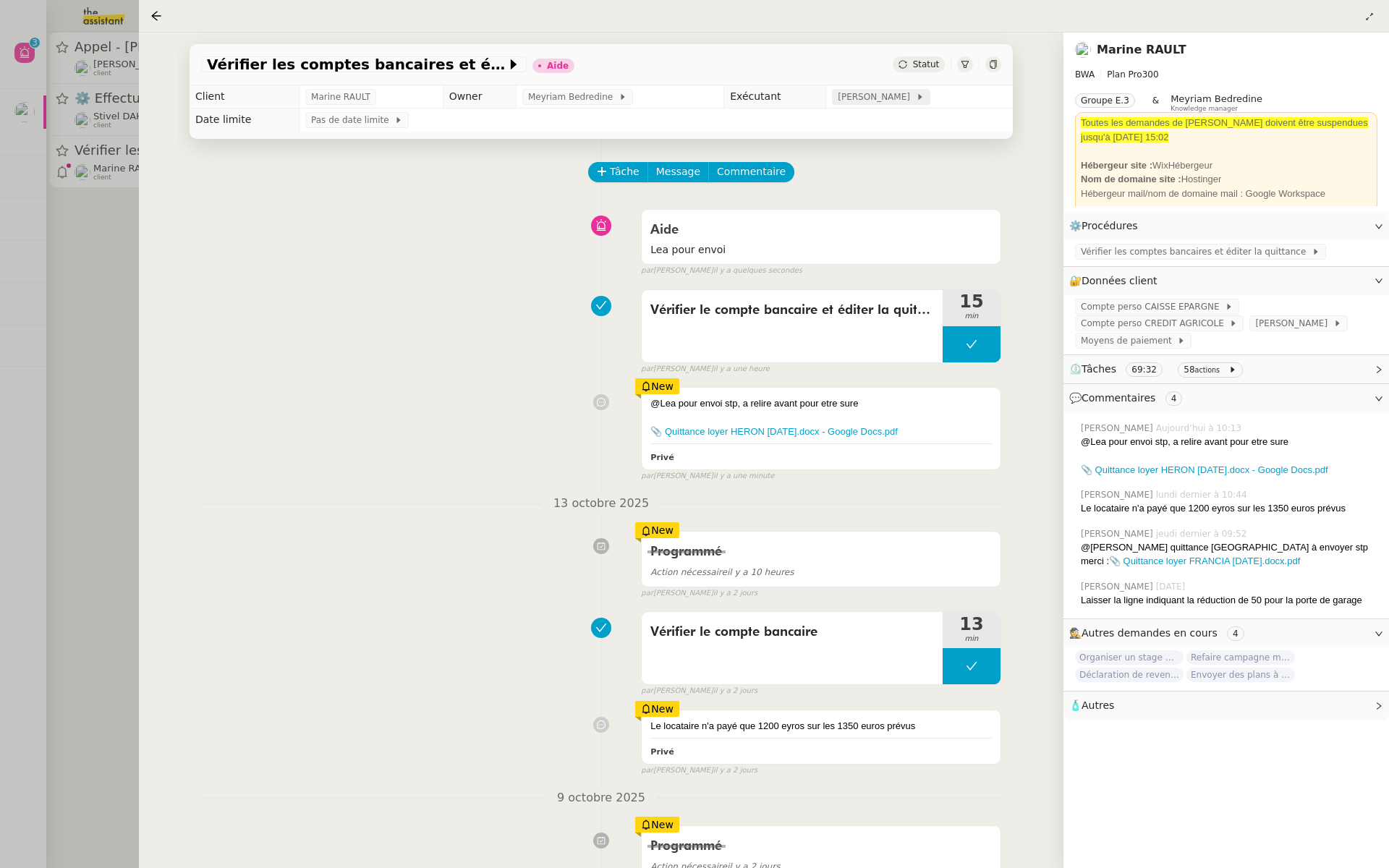
click at [890, 99] on span "[PERSON_NAME]" at bounding box center [876, 97] width 77 height 15
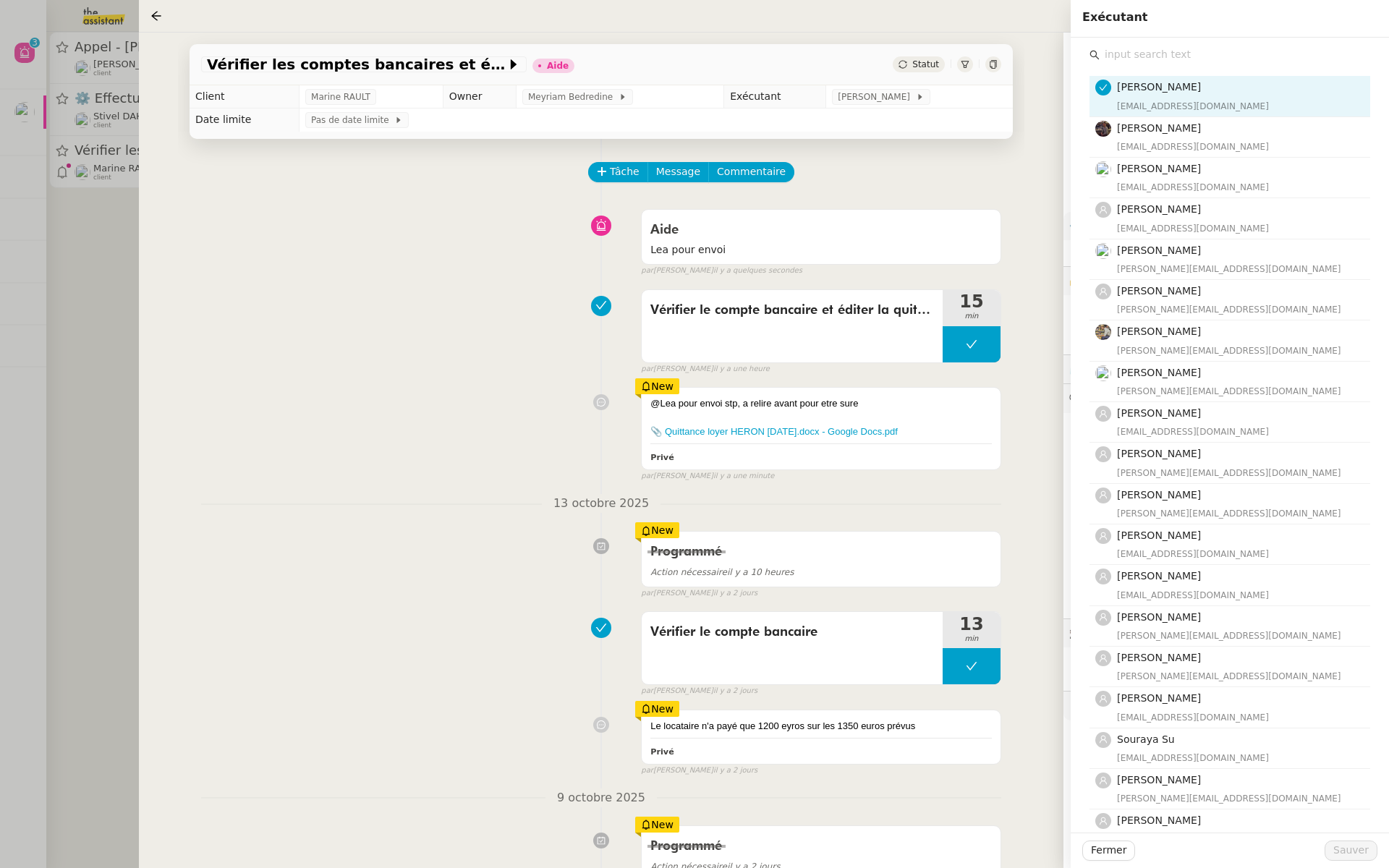
click at [1125, 61] on input "text" at bounding box center [1234, 54] width 270 height 20
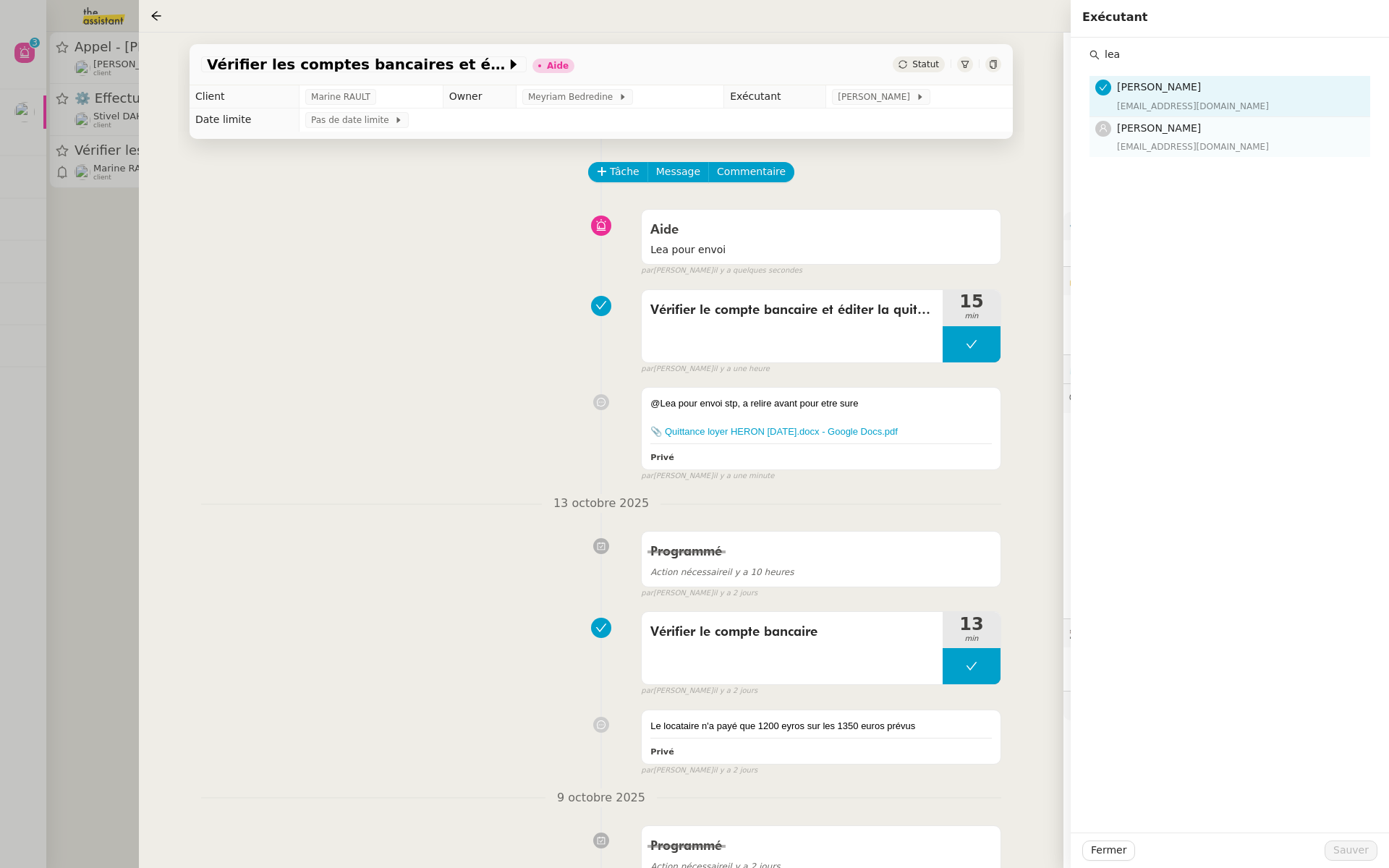
type input "lea"
click at [1145, 148] on div "[EMAIL_ADDRESS][DOMAIN_NAME]" at bounding box center [1239, 147] width 245 height 15
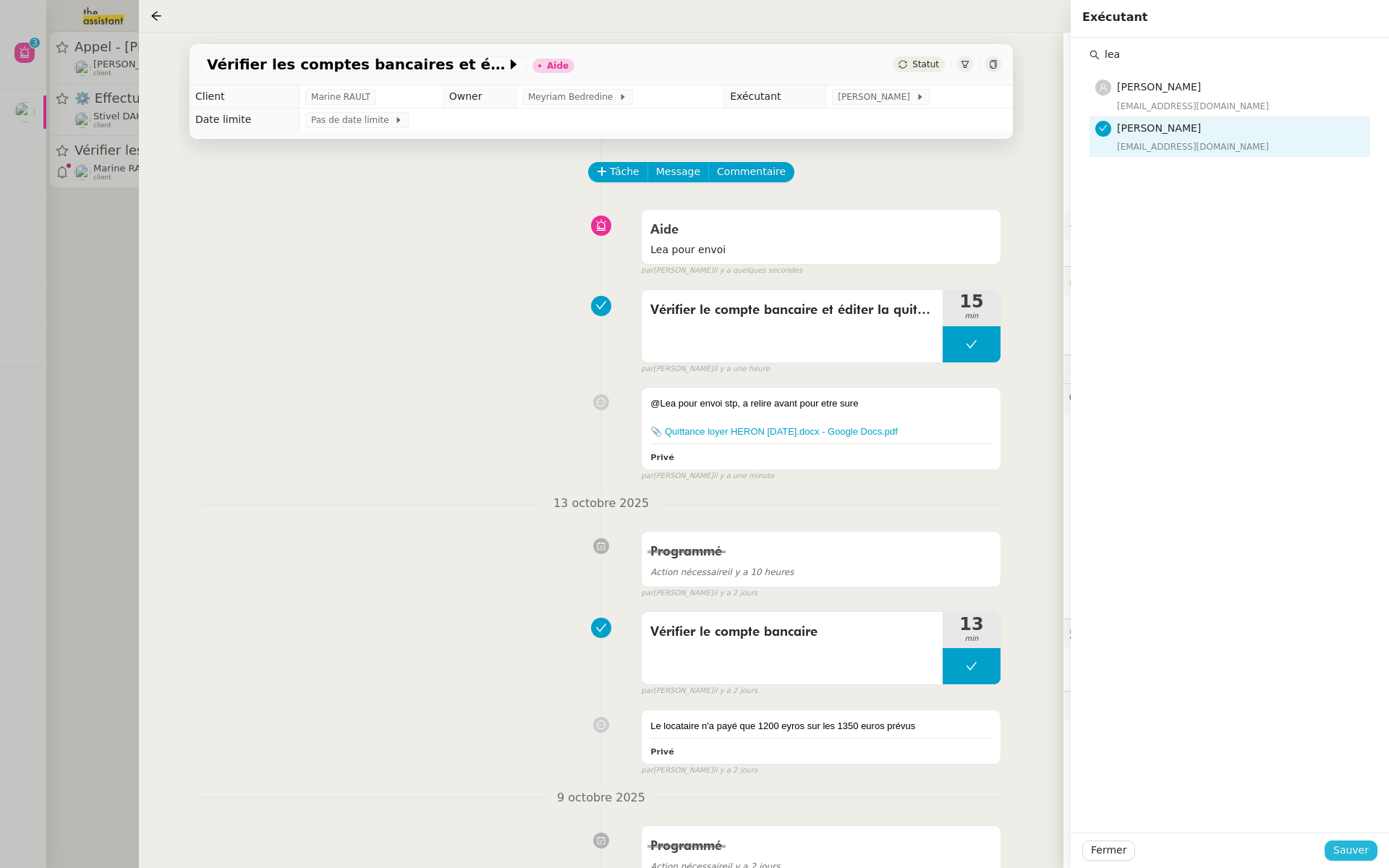
click at [1350, 851] on span "Sauver" at bounding box center [1350, 850] width 35 height 16
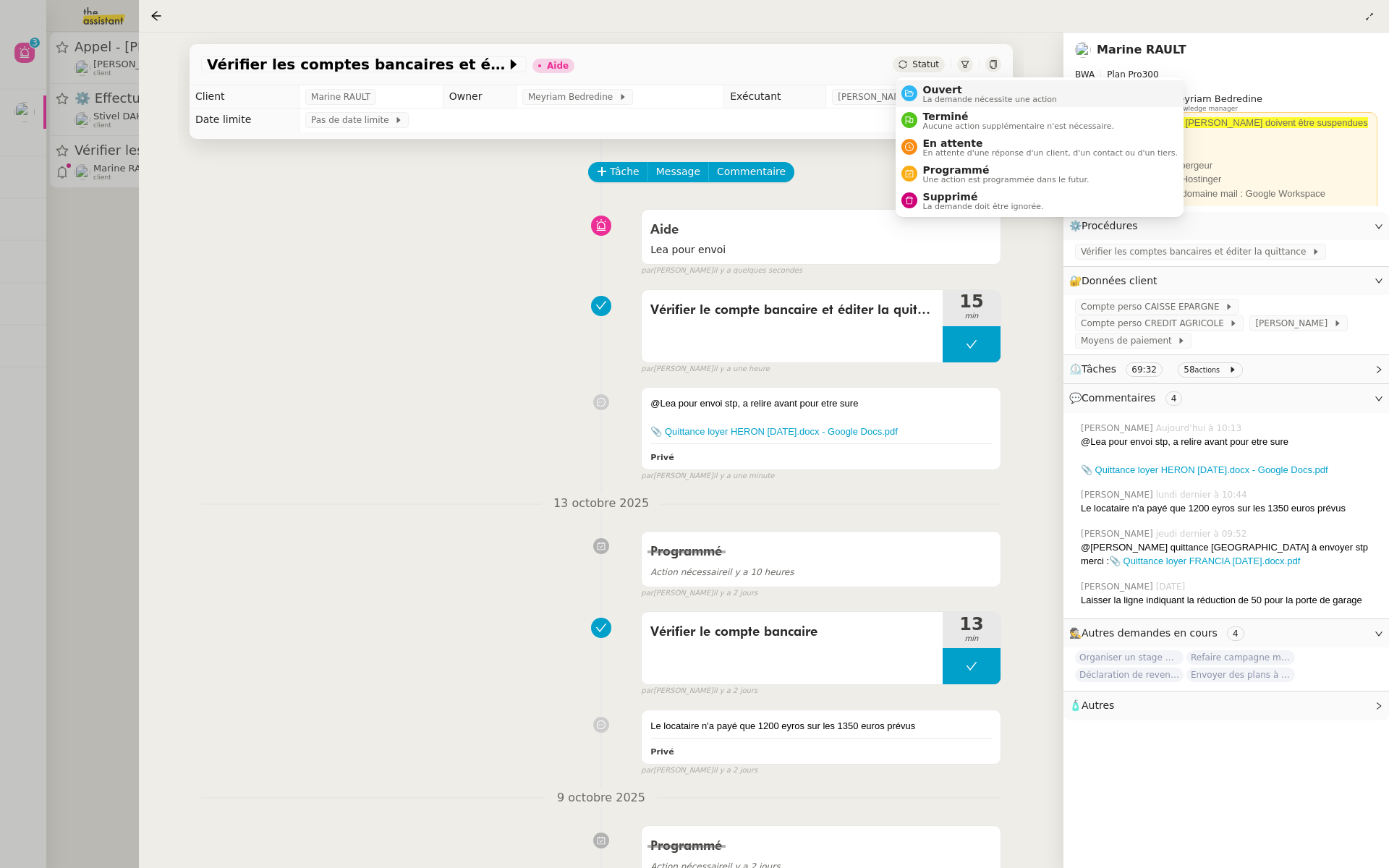
click at [932, 90] on span "Ouvert" at bounding box center [991, 89] width 135 height 11
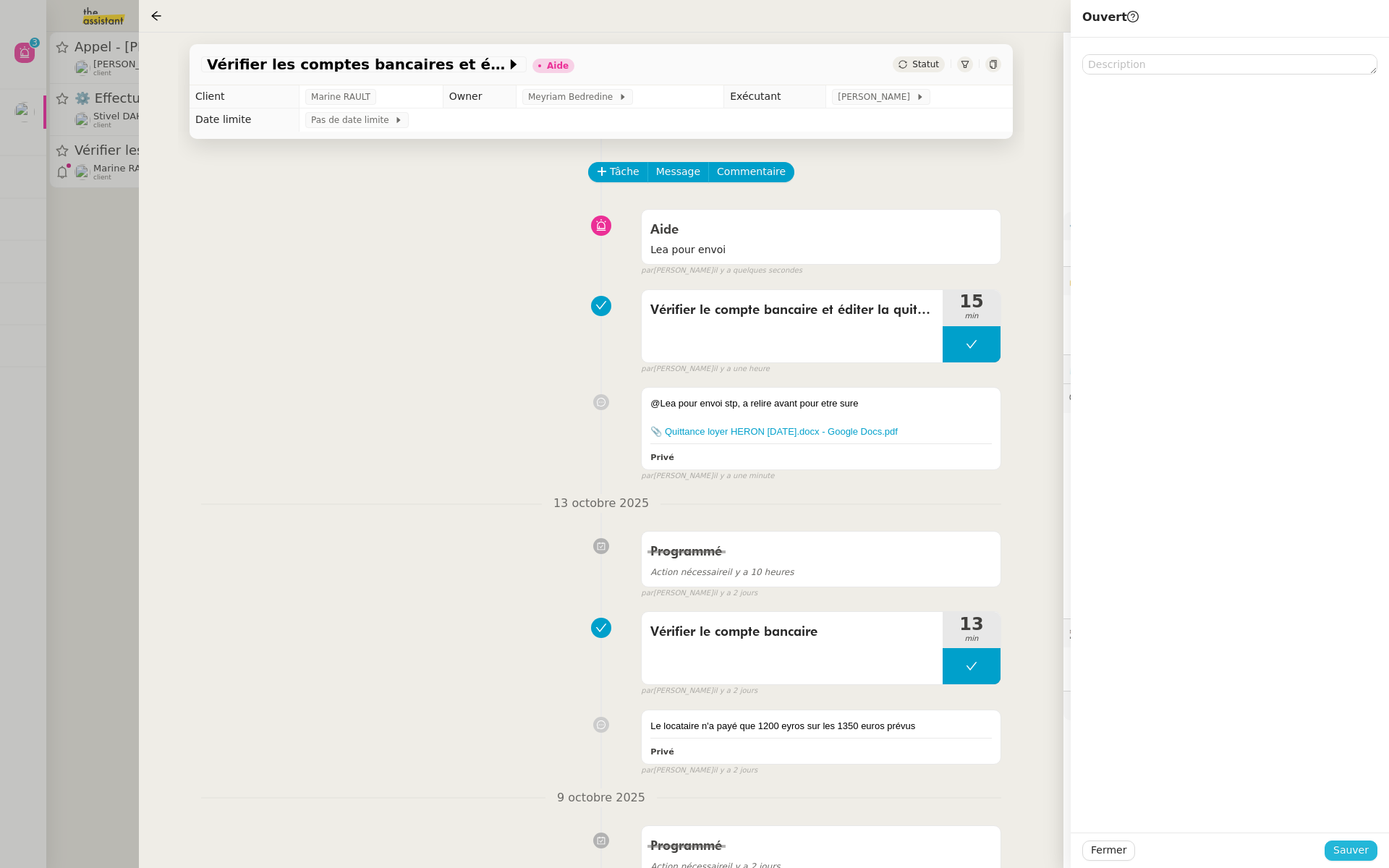
click at [1352, 851] on span "Sauver" at bounding box center [1350, 850] width 35 height 16
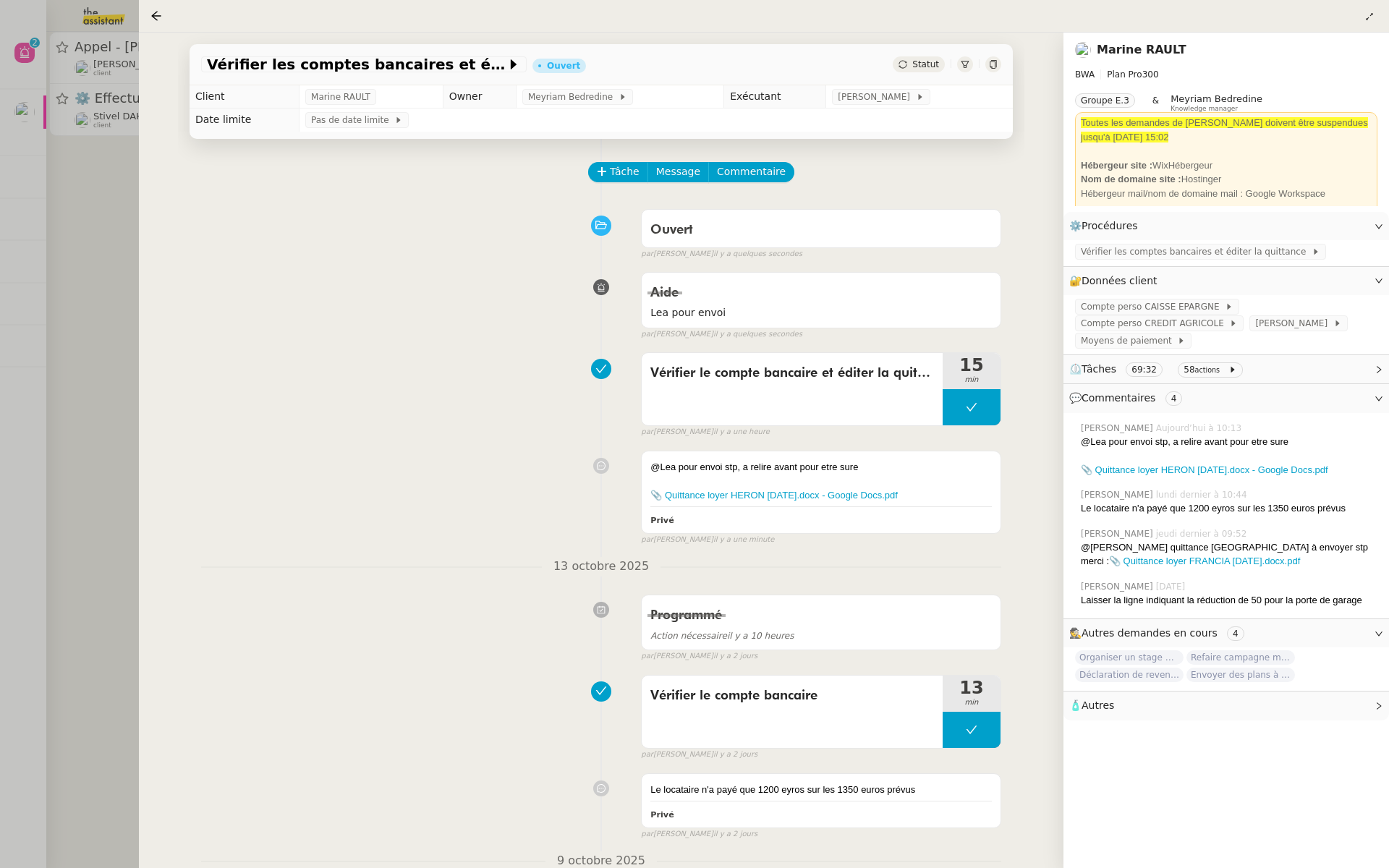
click at [82, 226] on div at bounding box center [694, 434] width 1389 height 868
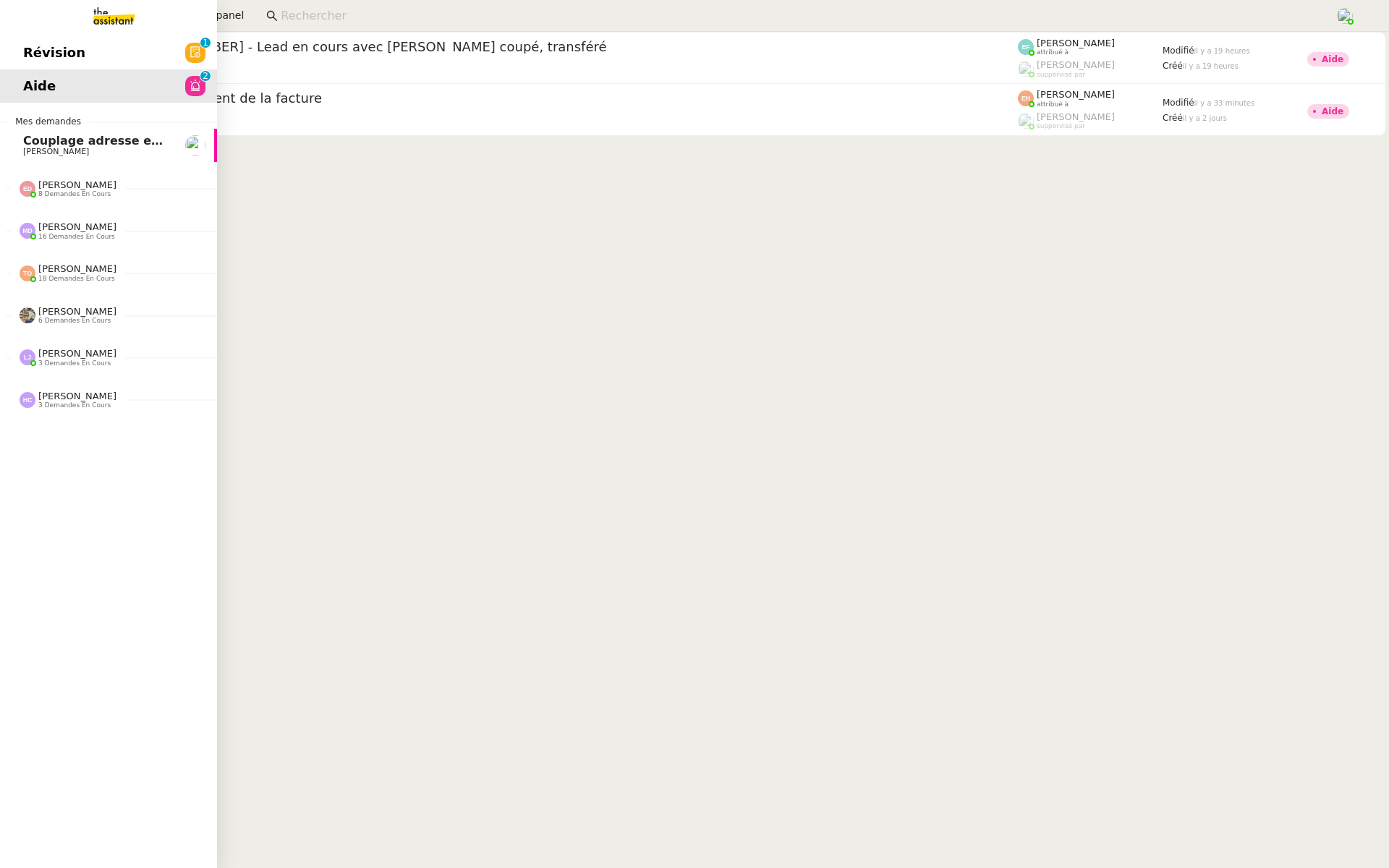
click at [43, 52] on span "Révision" at bounding box center [54, 52] width 62 height 21
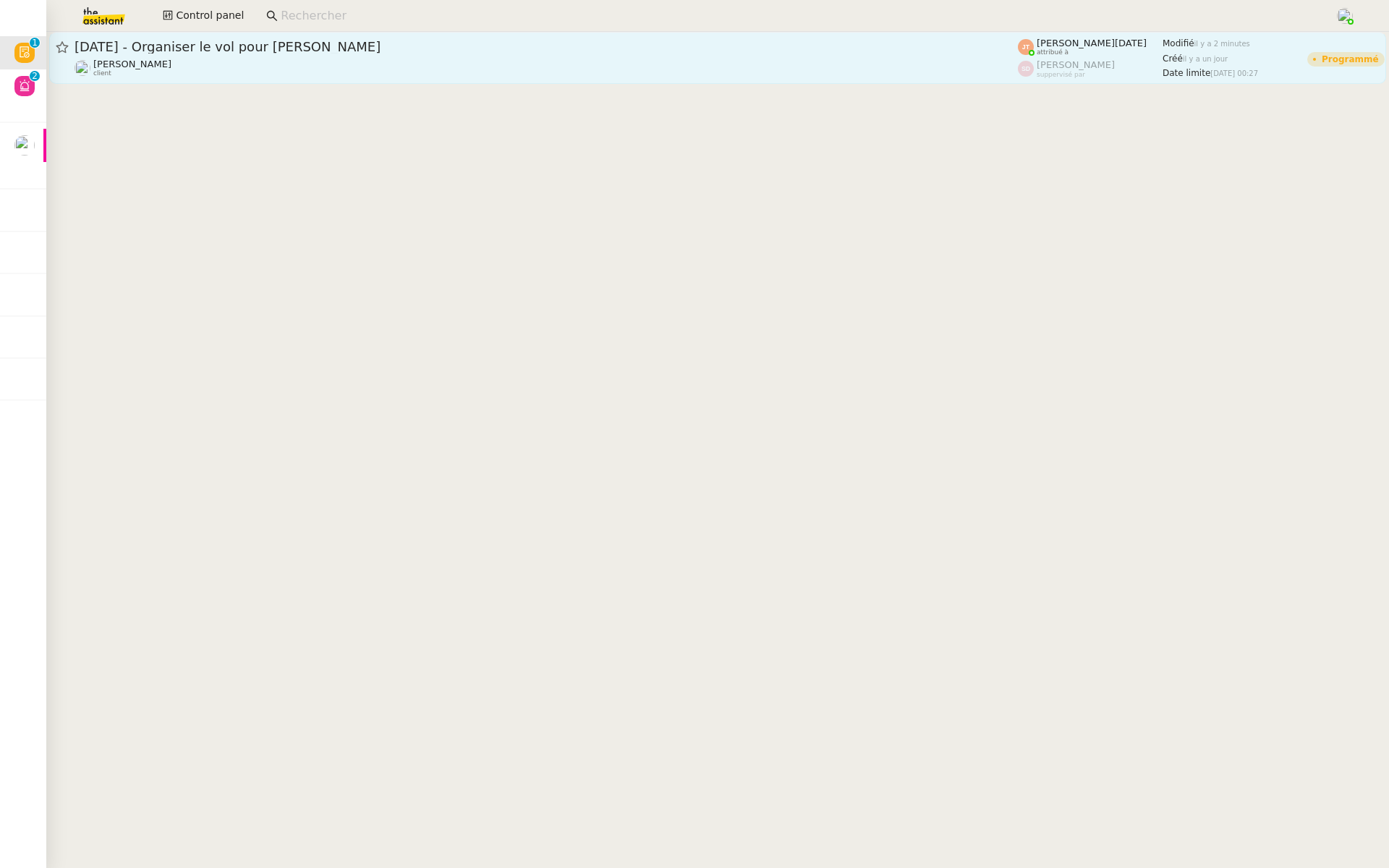
click at [181, 50] on span "[DATE] - Organiser le vol pour [PERSON_NAME]" at bounding box center [546, 46] width 943 height 13
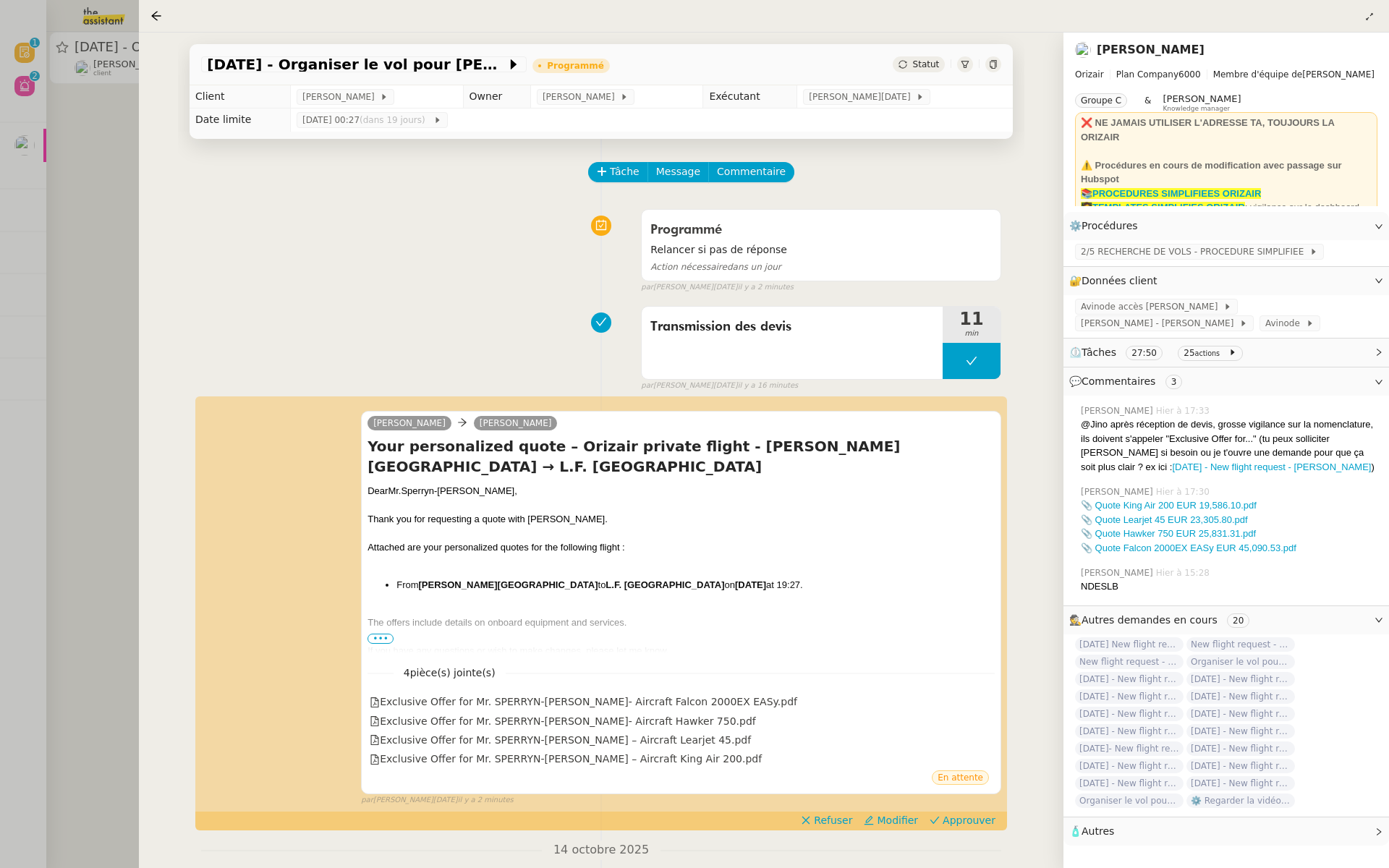
scroll to position [151, 0]
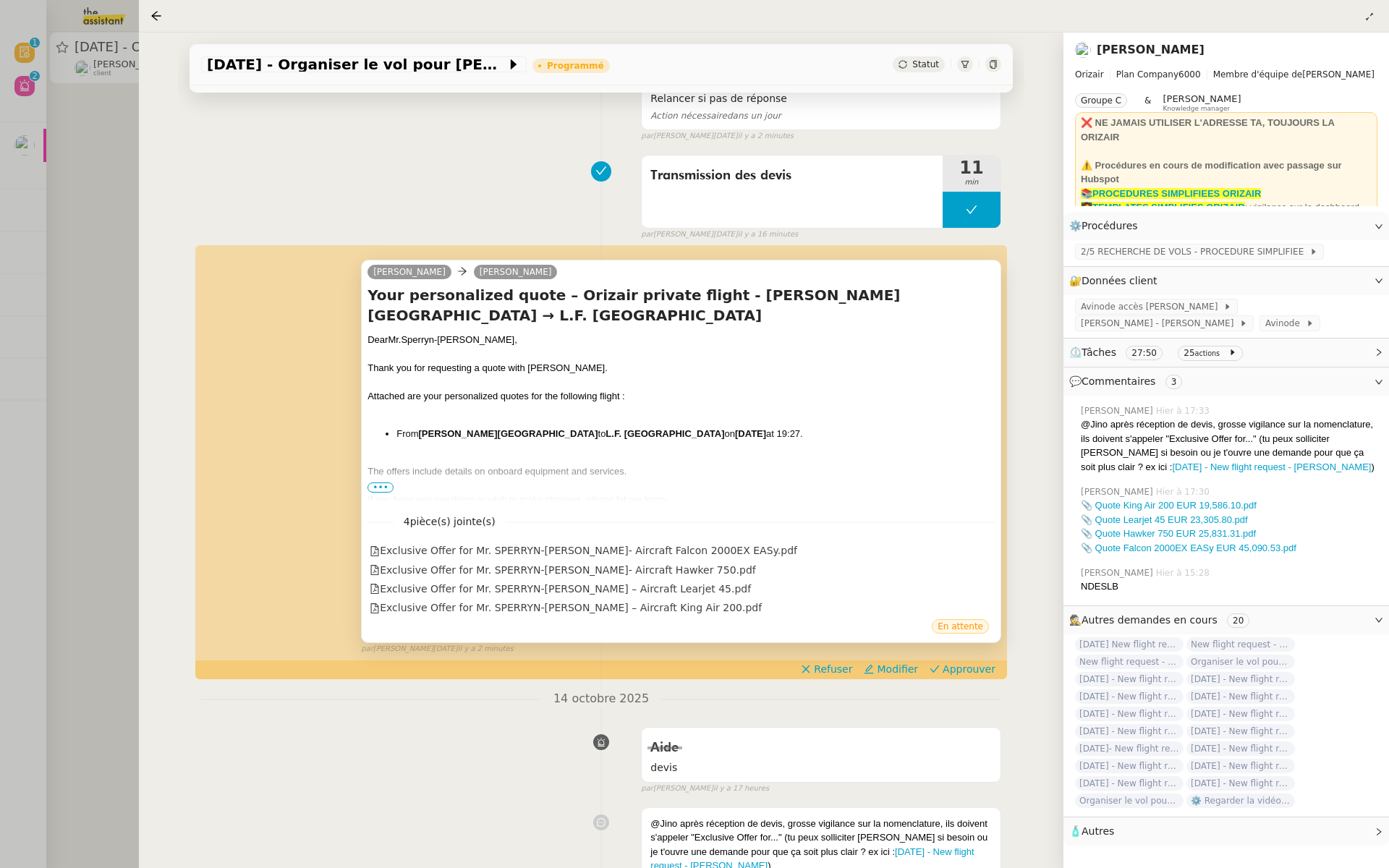
click at [379, 484] on span "•••" at bounding box center [380, 488] width 26 height 10
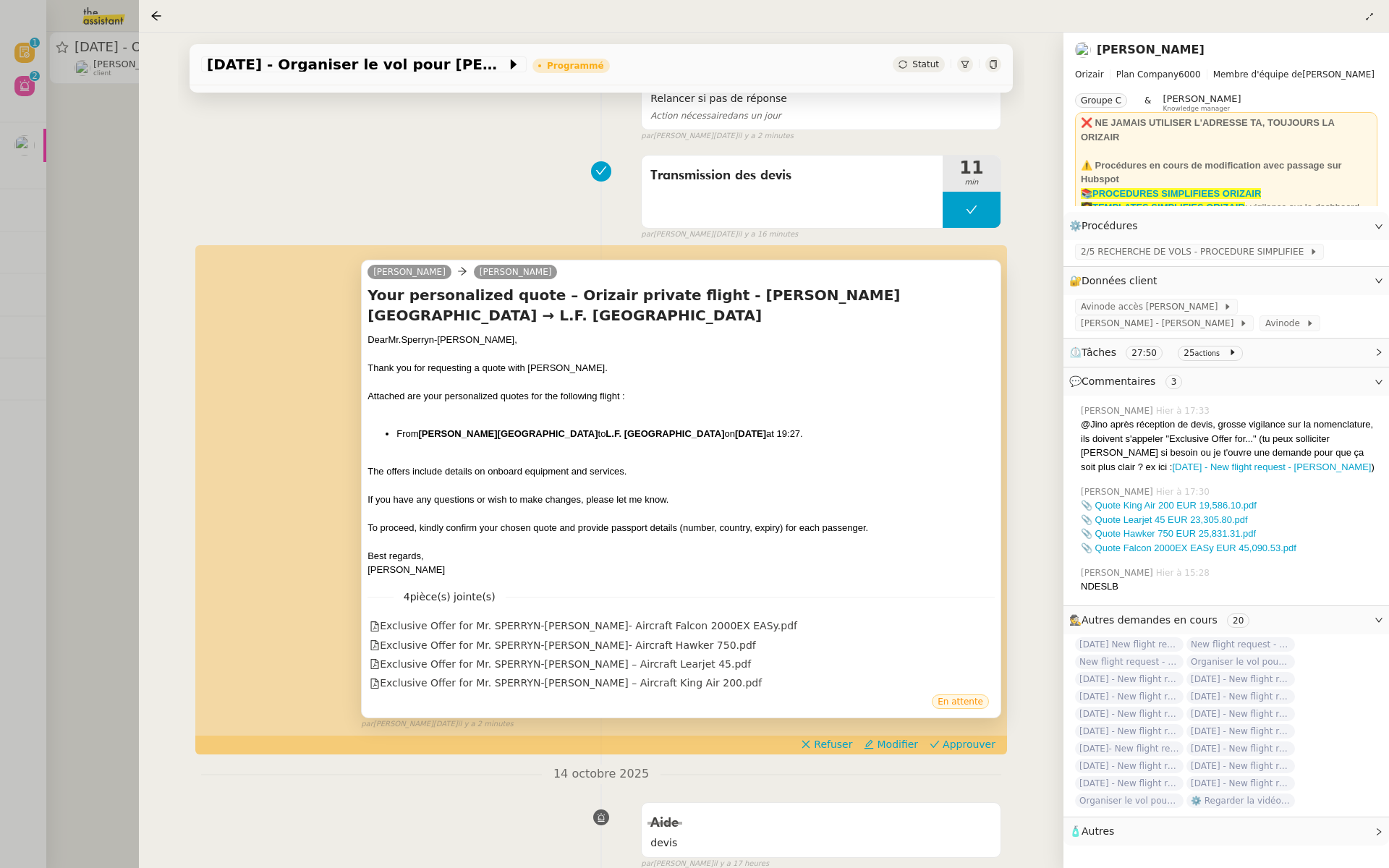
scroll to position [215, 0]
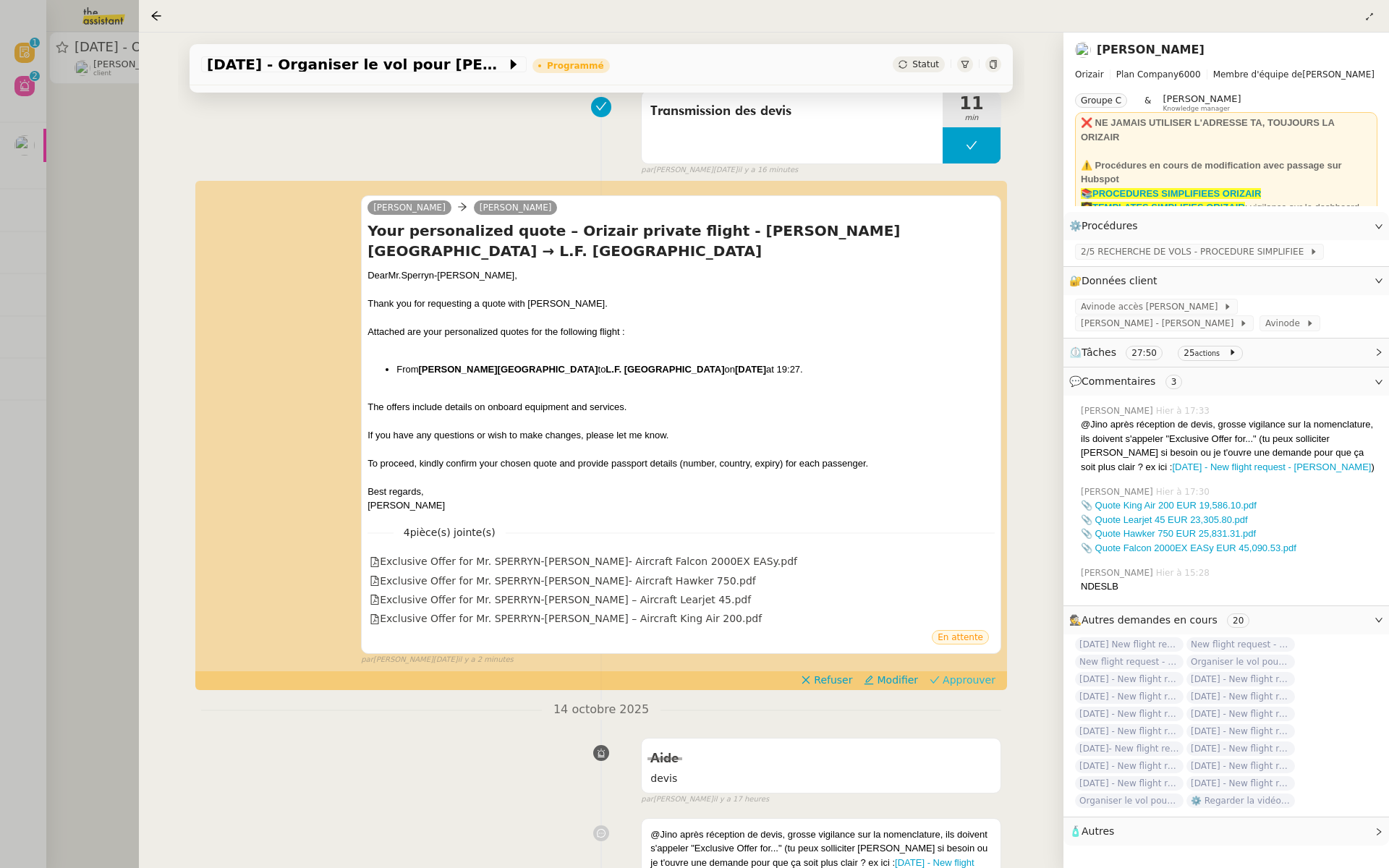
click at [974, 682] on span "Approuver" at bounding box center [969, 680] width 53 height 15
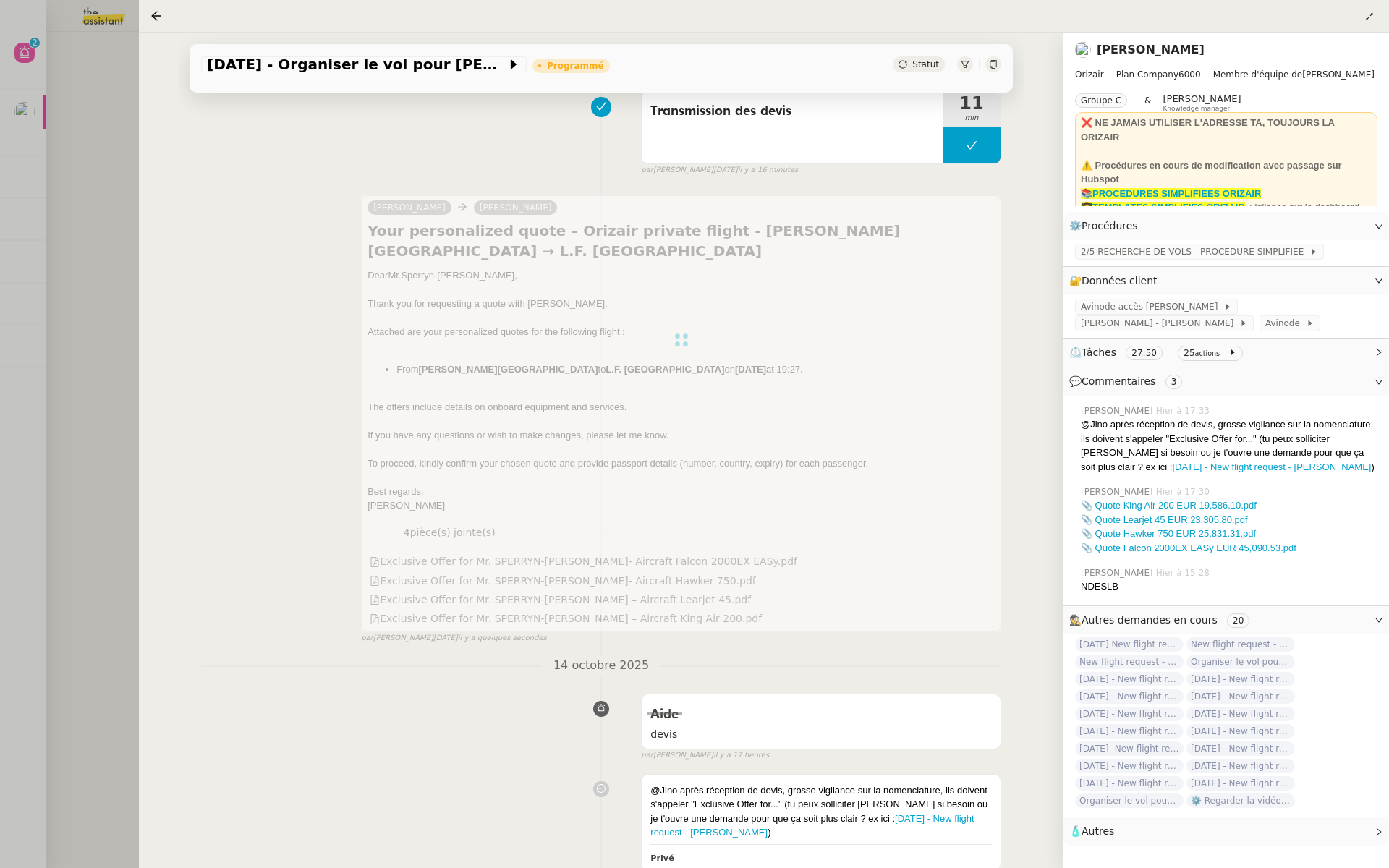
click at [67, 240] on div at bounding box center [694, 434] width 1389 height 868
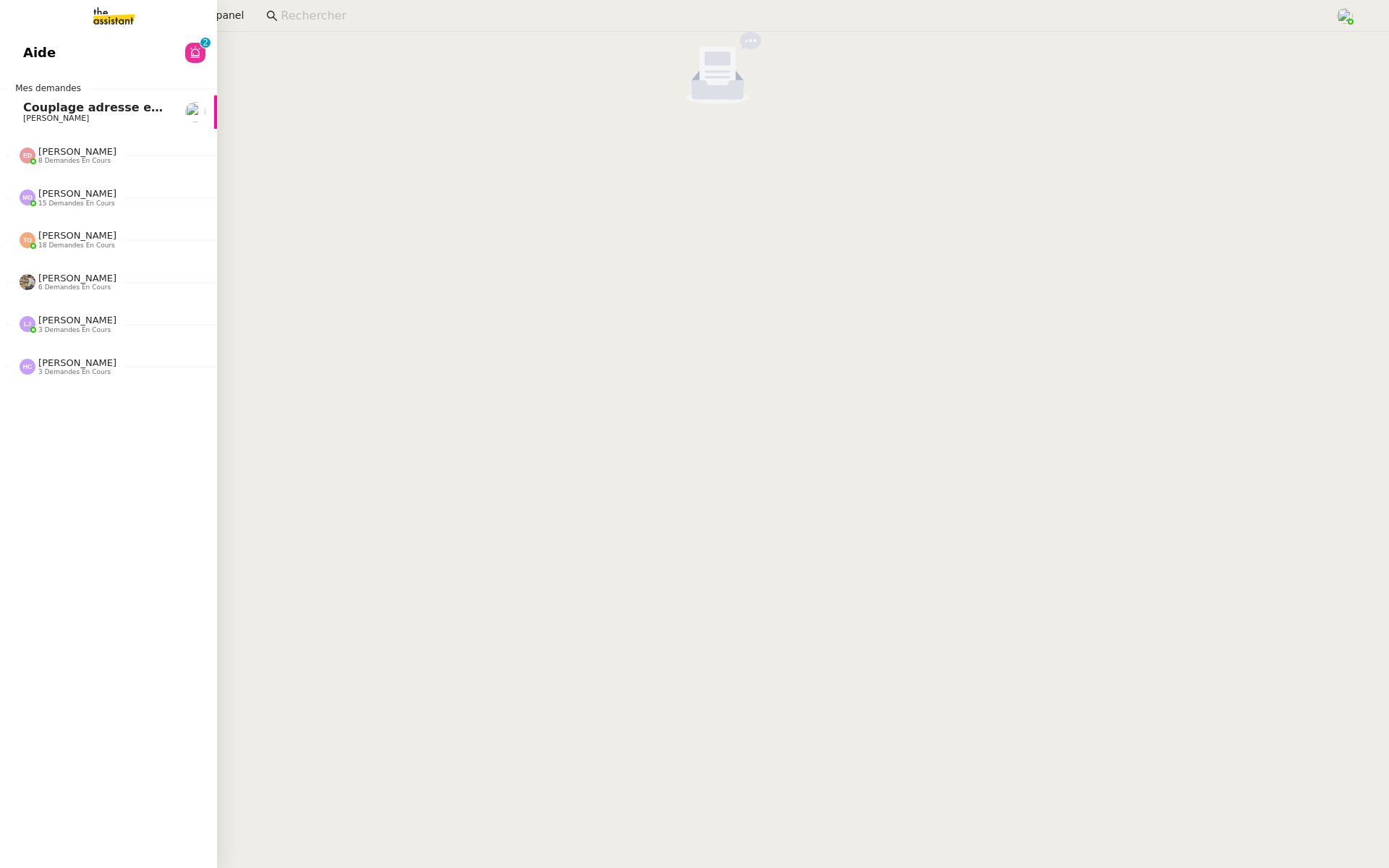
click at [48, 66] on link "Aide 0 1 2 3 4 5 6 7 8 9" at bounding box center [108, 52] width 217 height 33
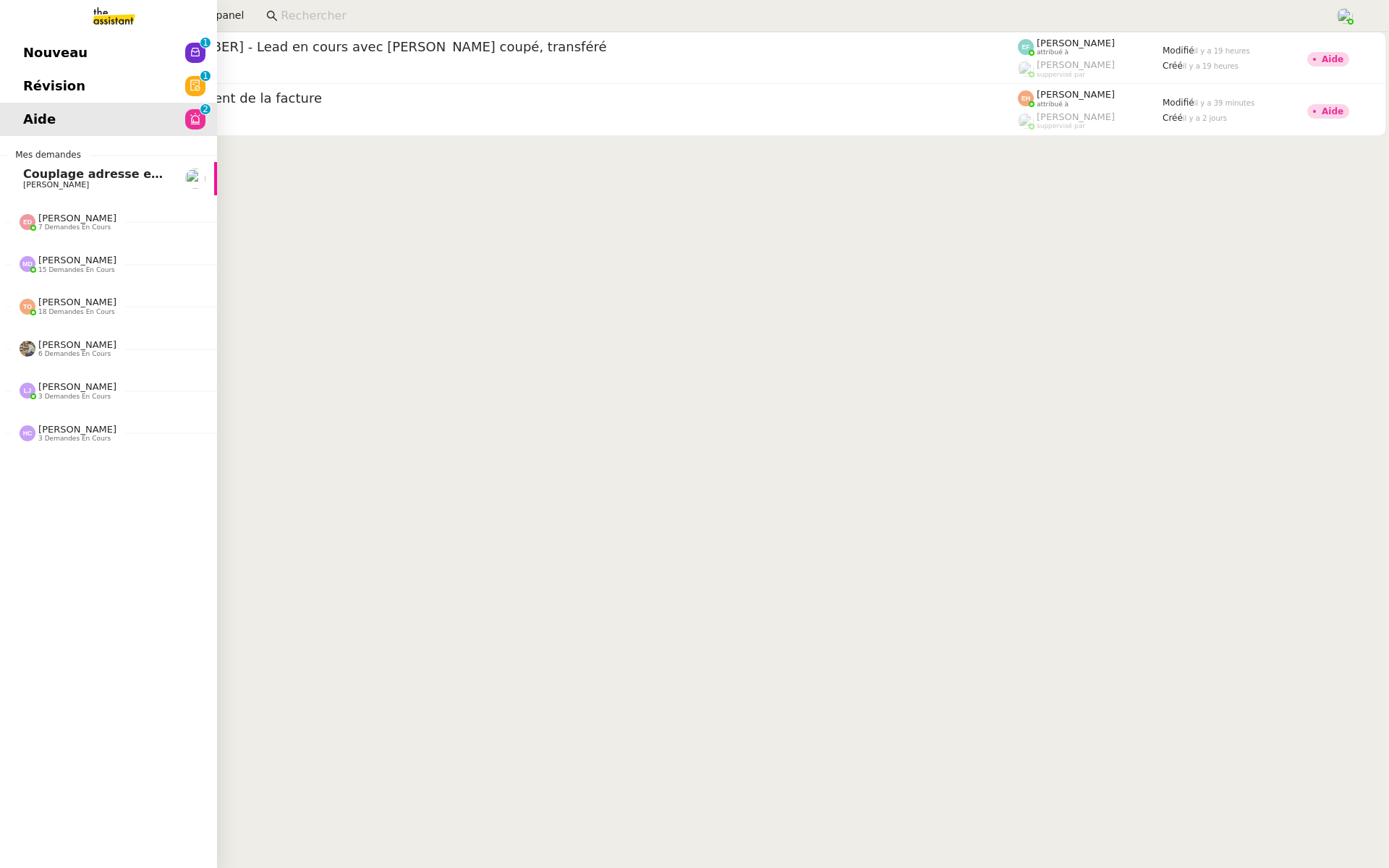
click at [23, 82] on span "Révision" at bounding box center [54, 86] width 62 height 21
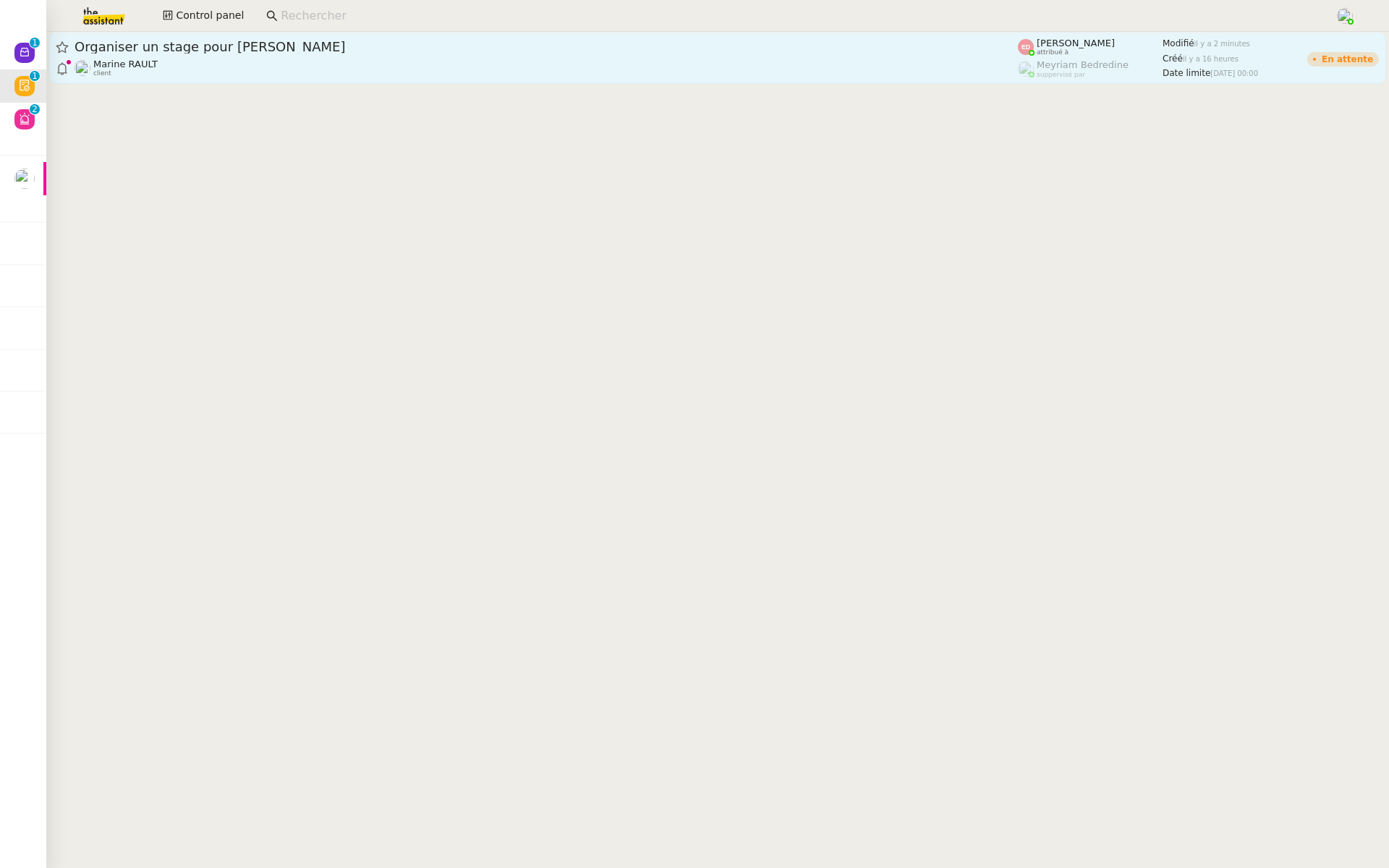
click at [250, 35] on link "Organiser un stage pour [PERSON_NAME] Marine RAULT client [PERSON_NAME] attribu…" at bounding box center [718, 58] width 1337 height 52
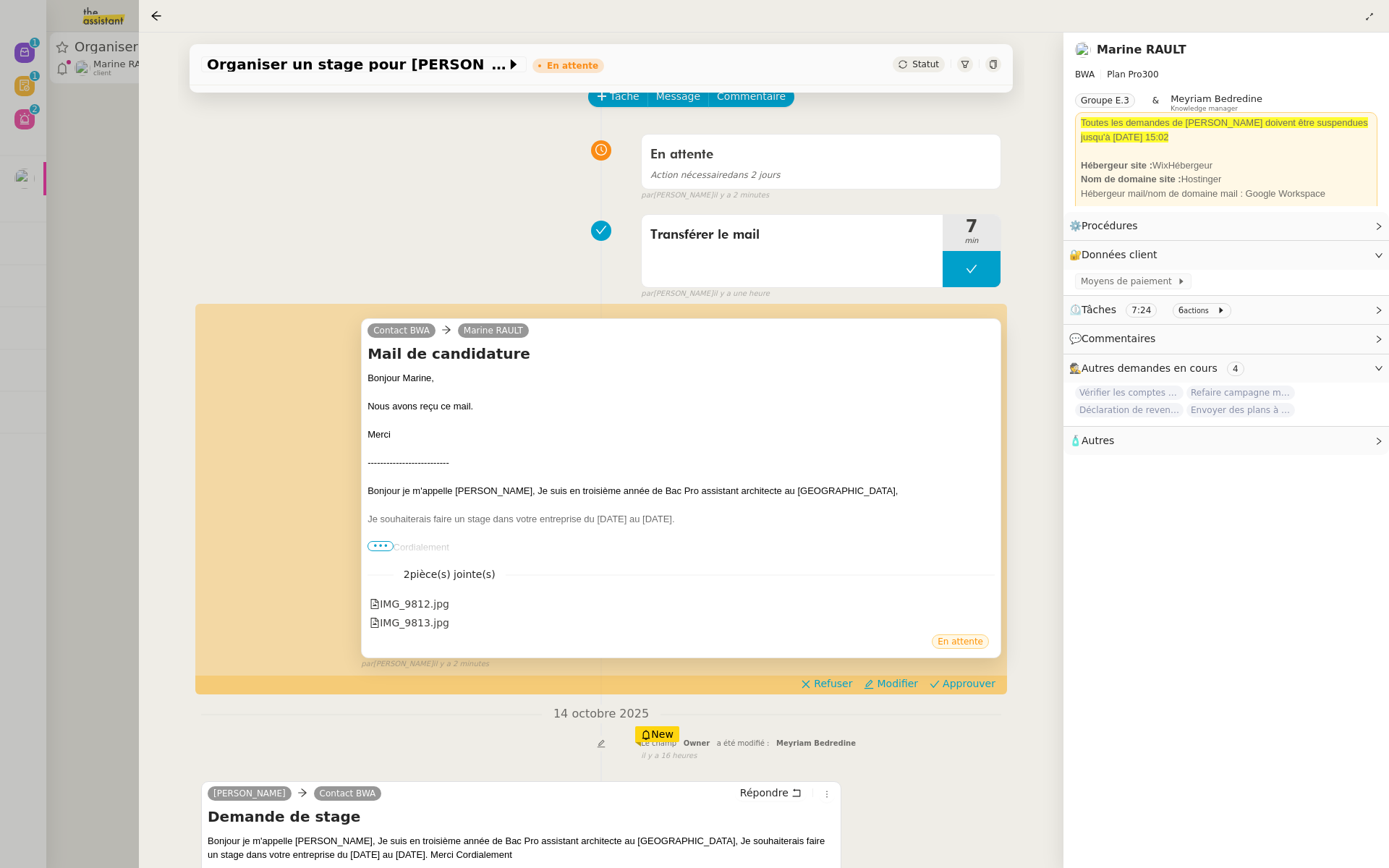
scroll to position [163, 0]
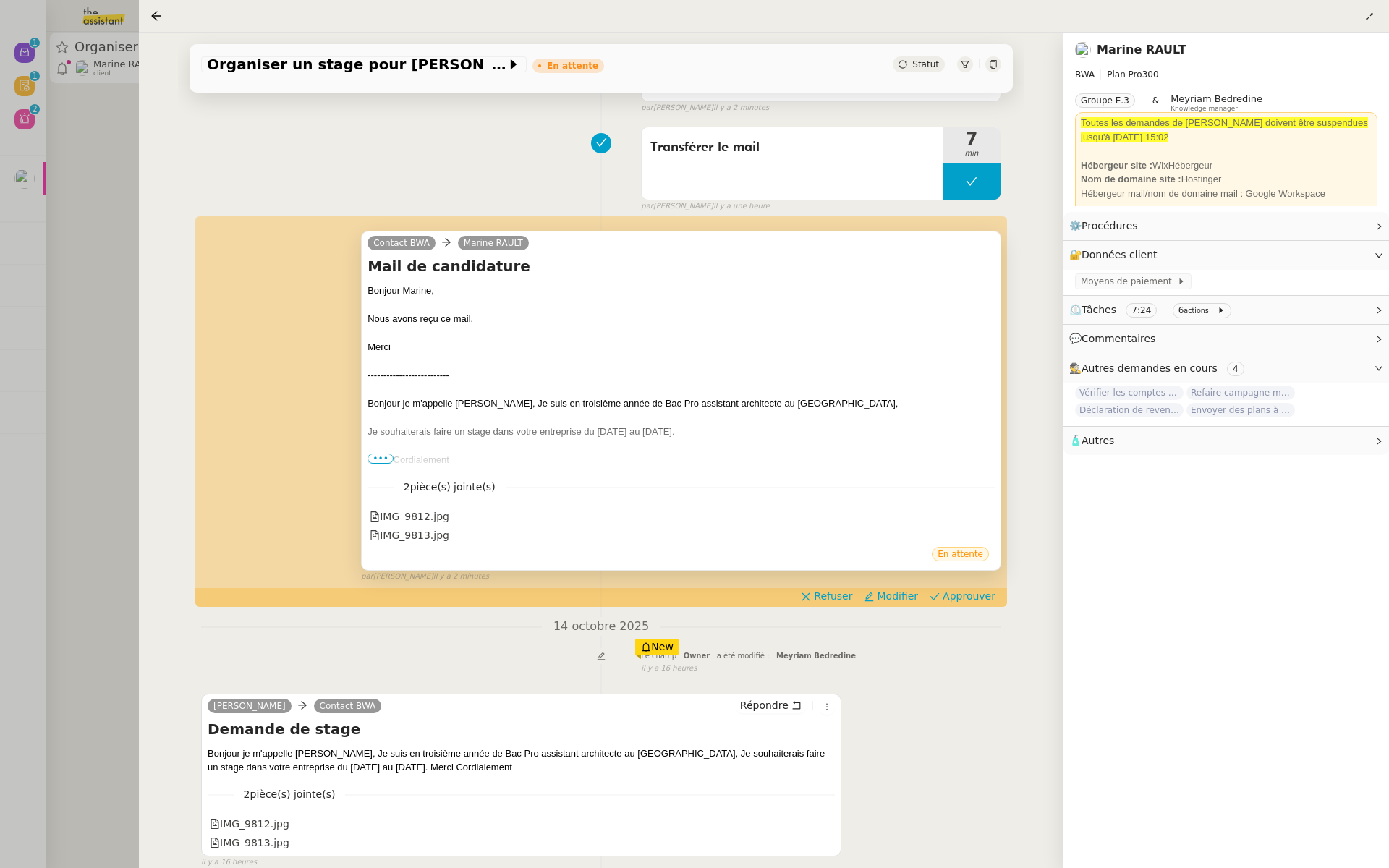
click at [379, 457] on span "•••" at bounding box center [380, 458] width 26 height 10
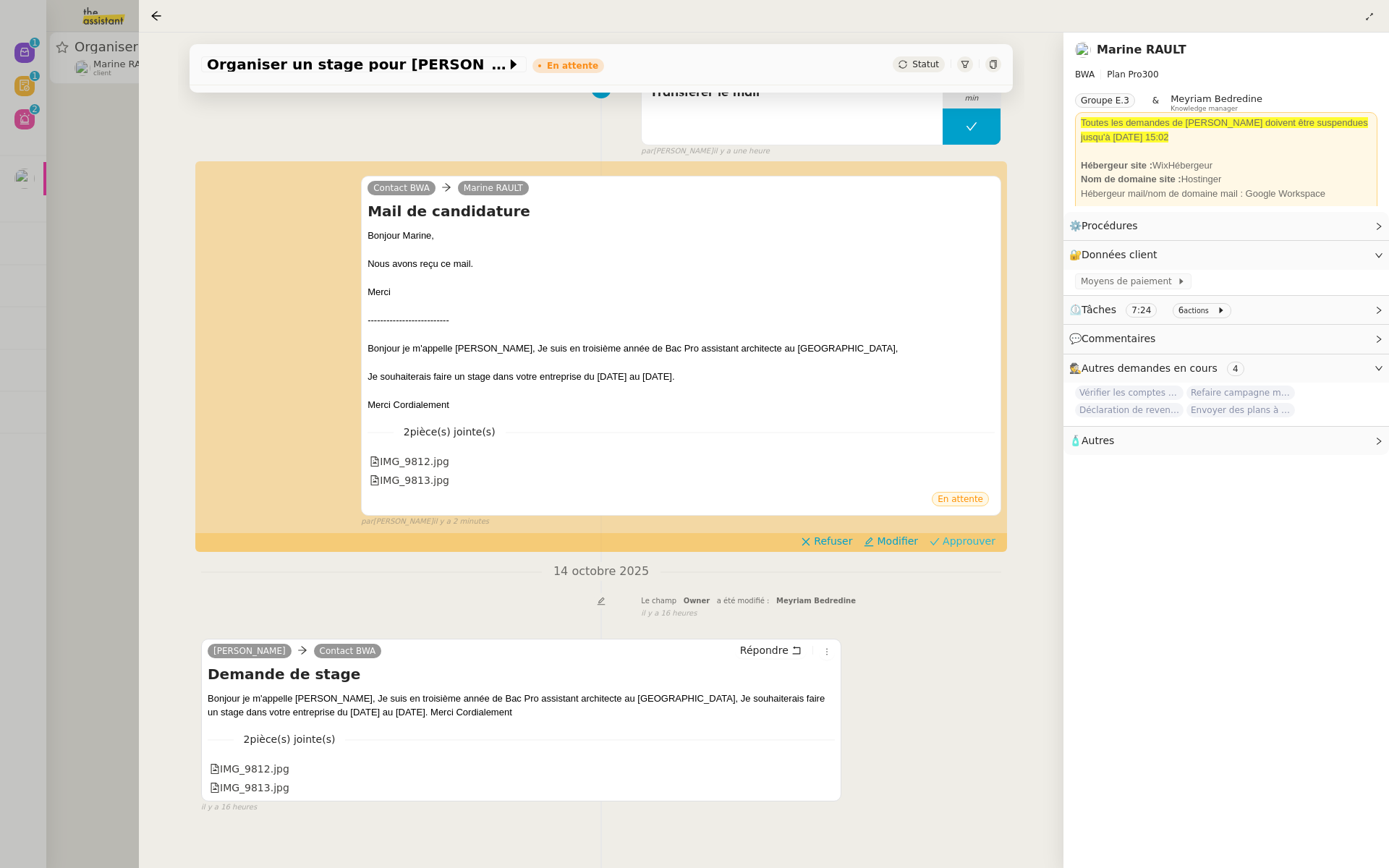
click at [967, 539] on span "Approuver" at bounding box center [969, 541] width 53 height 15
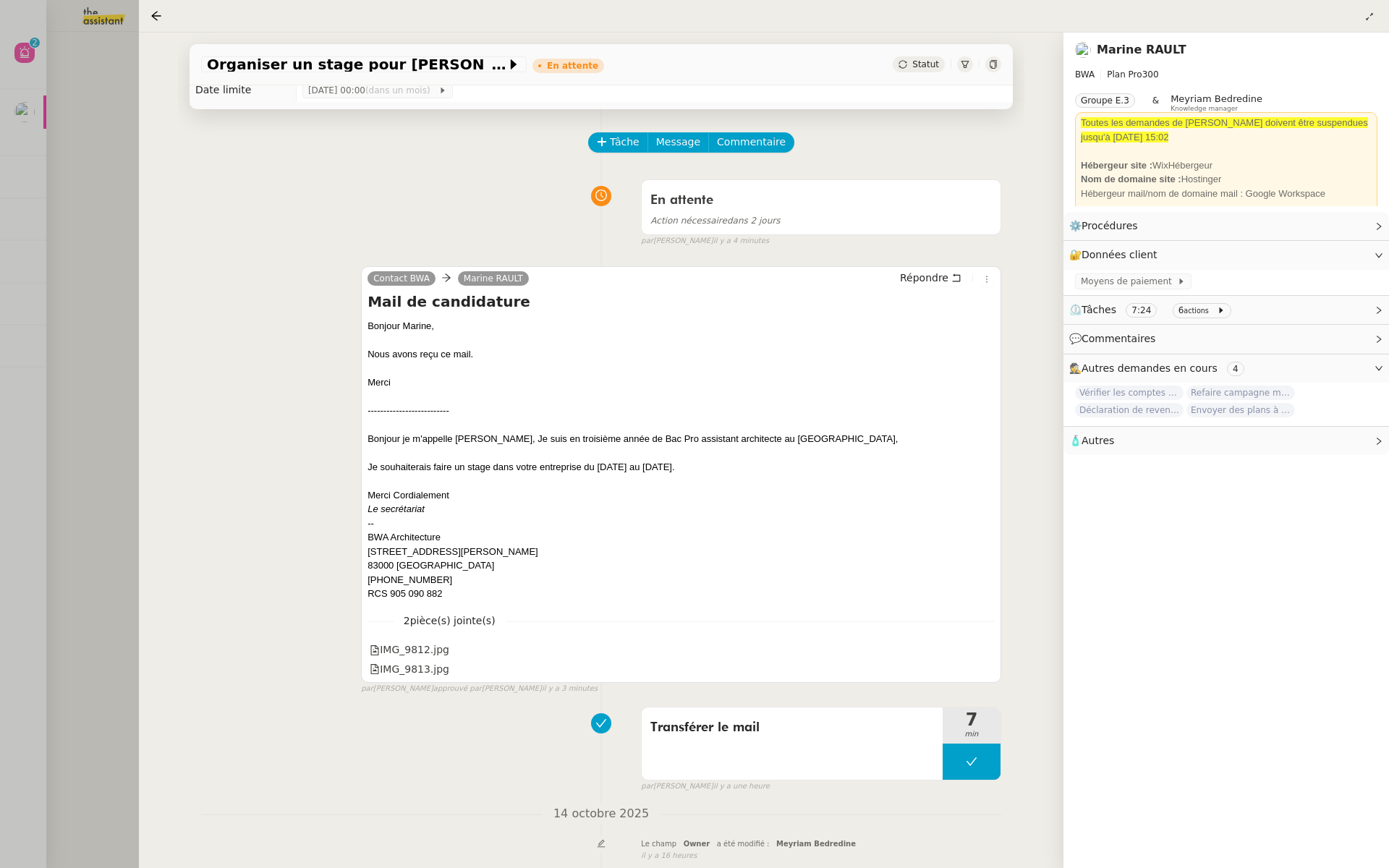
scroll to position [0, 0]
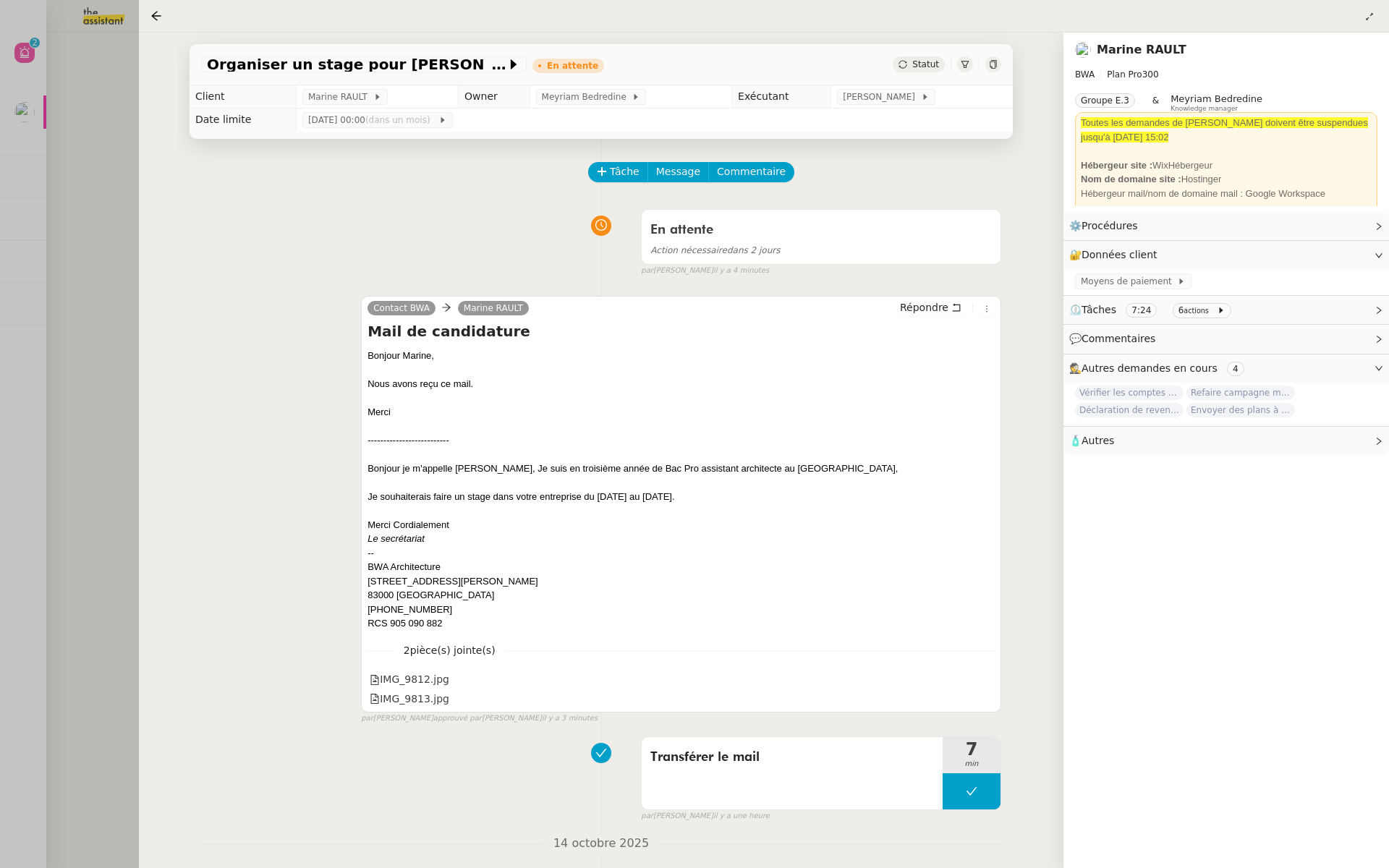
click at [66, 168] on div at bounding box center [694, 434] width 1389 height 868
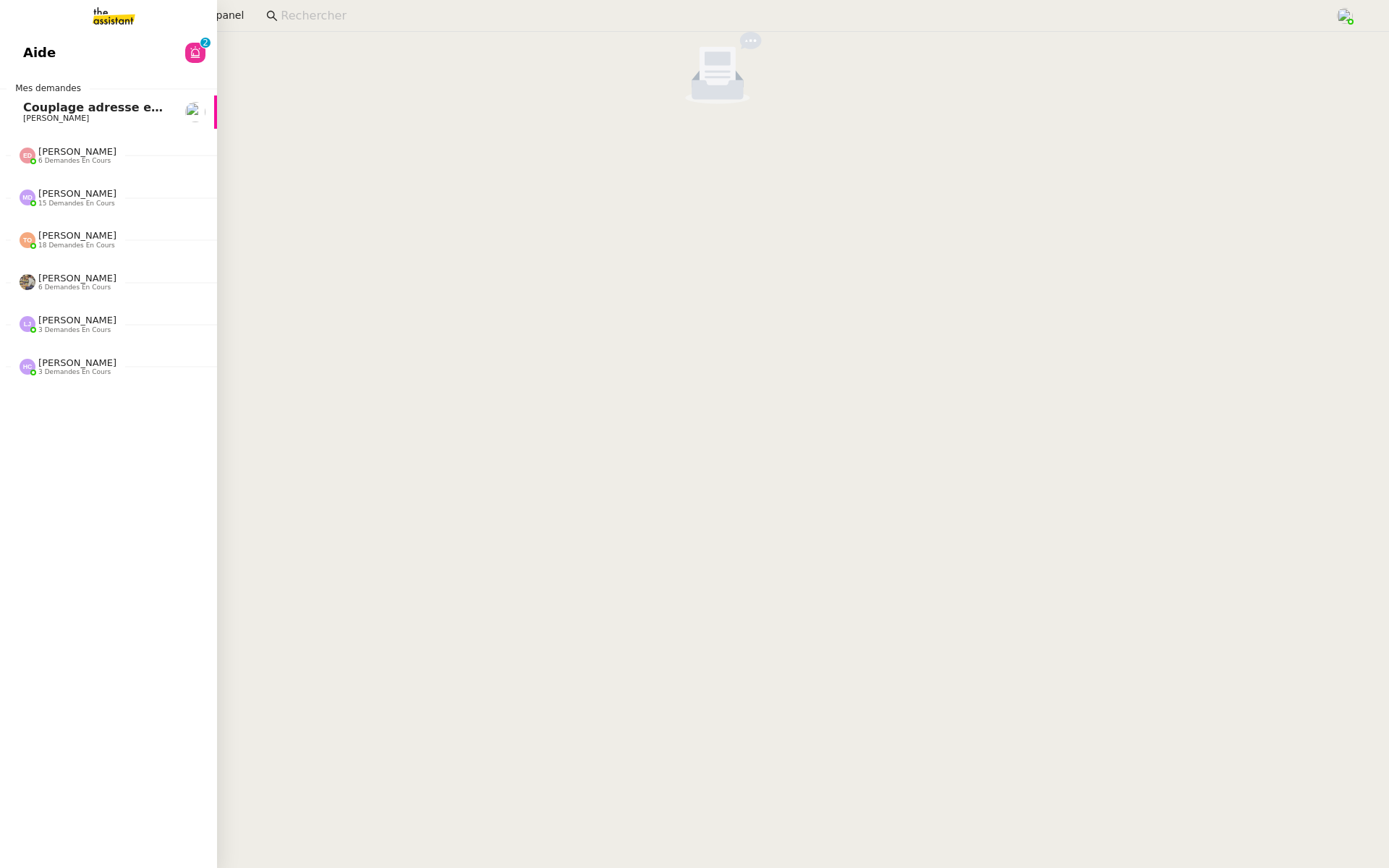
click at [88, 47] on link "Aide 0 1 2 3 4 5 6 7 8 9" at bounding box center [108, 52] width 217 height 33
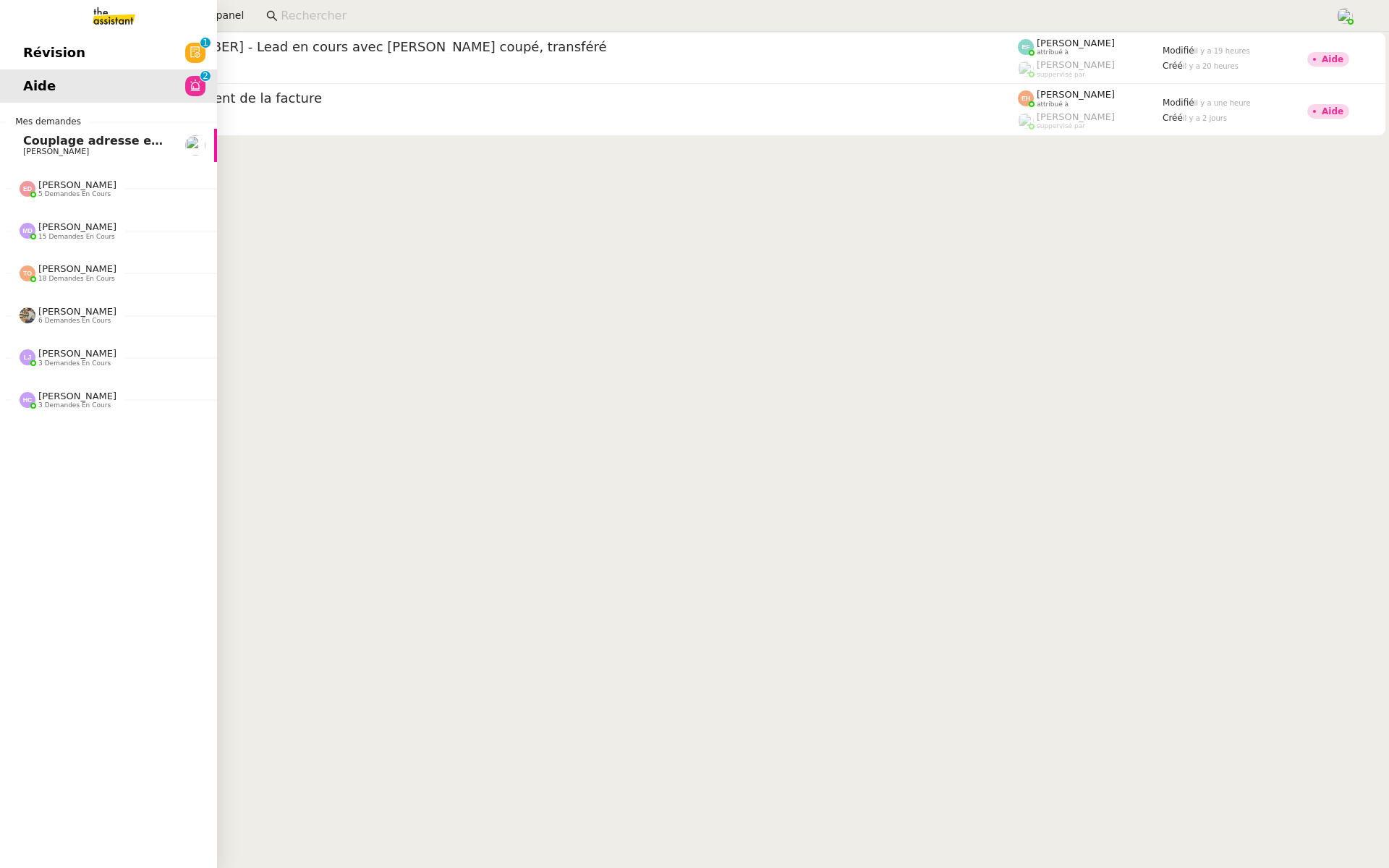
click at [23, 42] on span "Révision" at bounding box center [54, 52] width 62 height 21
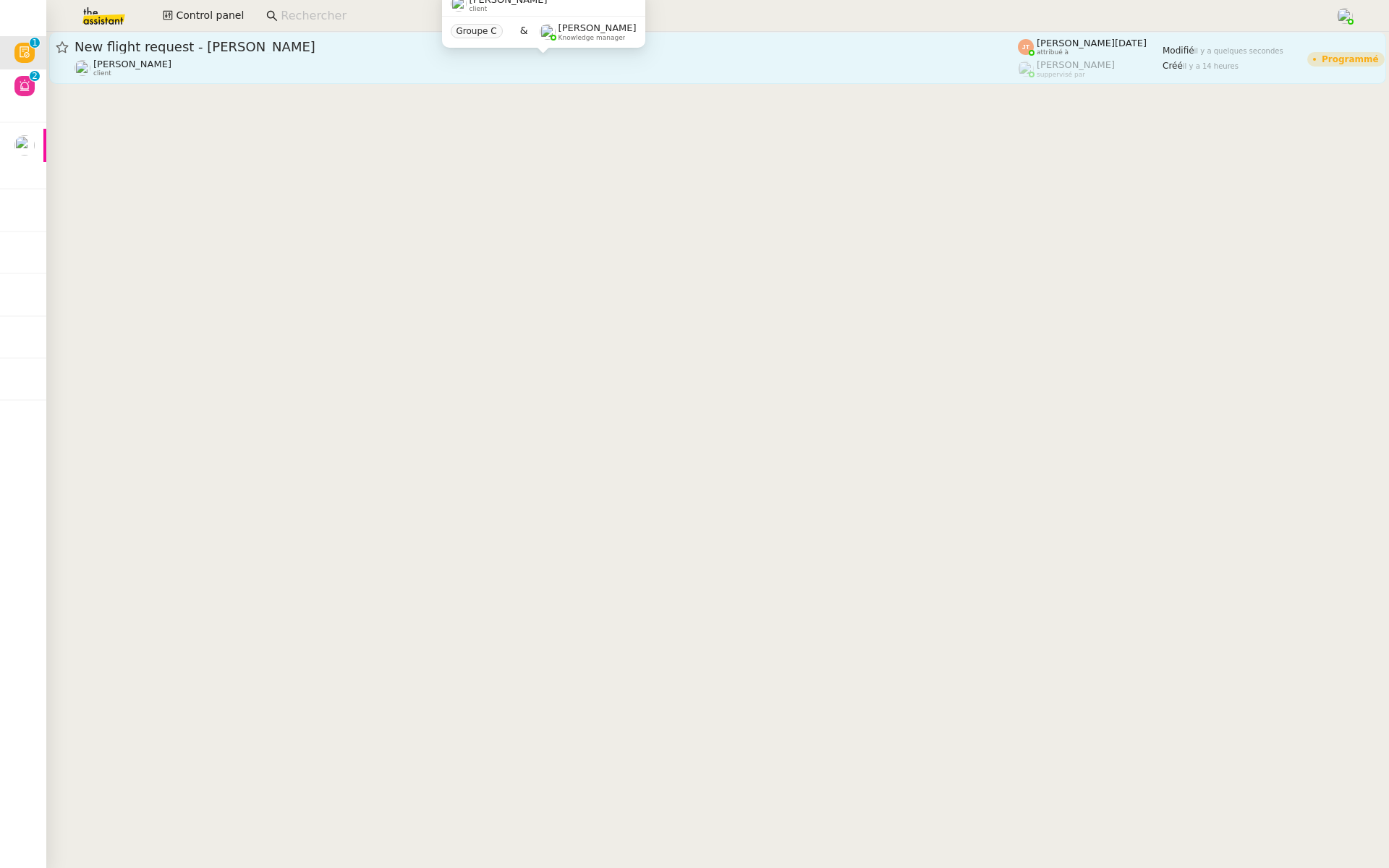
click at [323, 64] on div "[PERSON_NAME] client" at bounding box center [546, 68] width 943 height 19
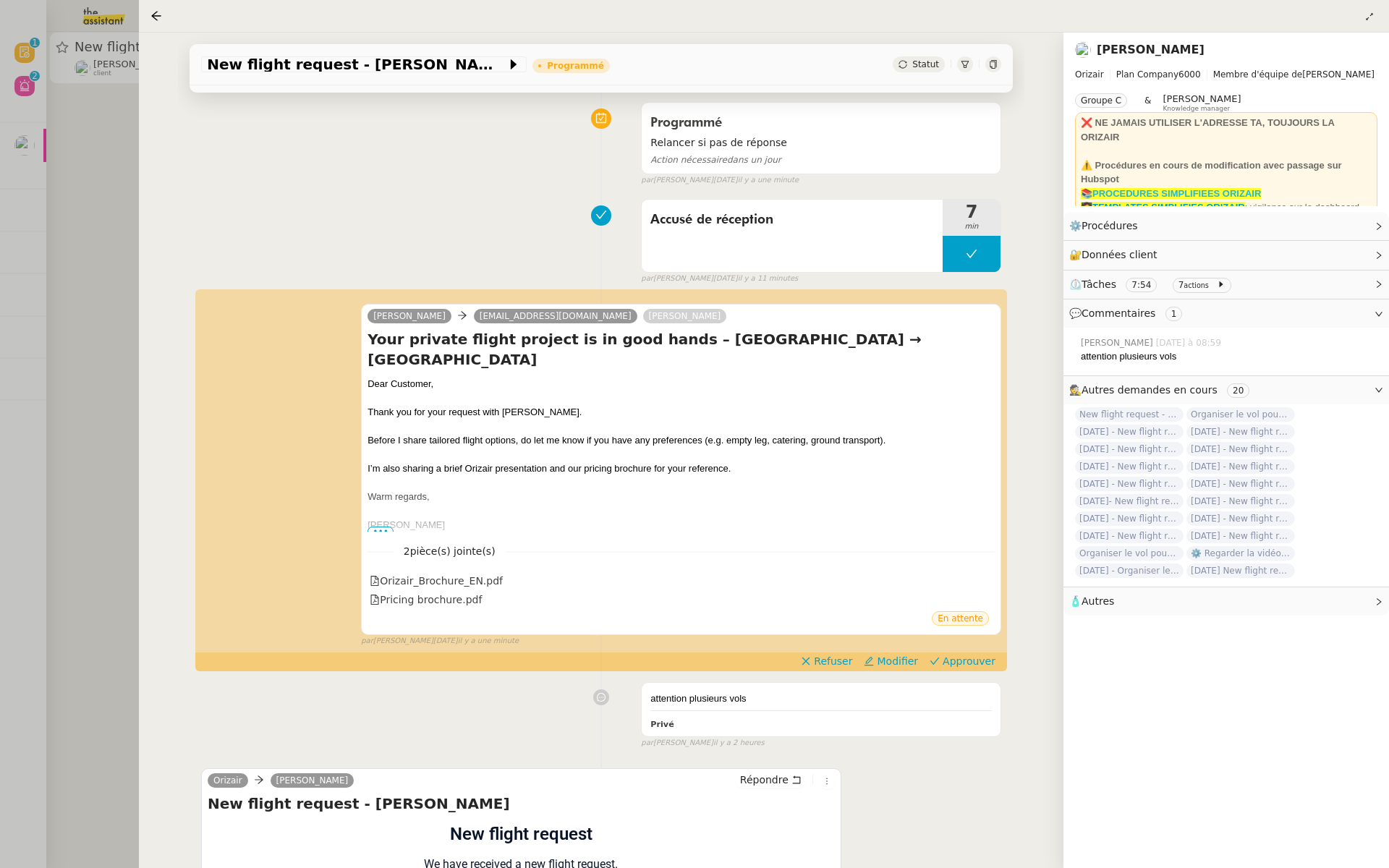
scroll to position [117, 0]
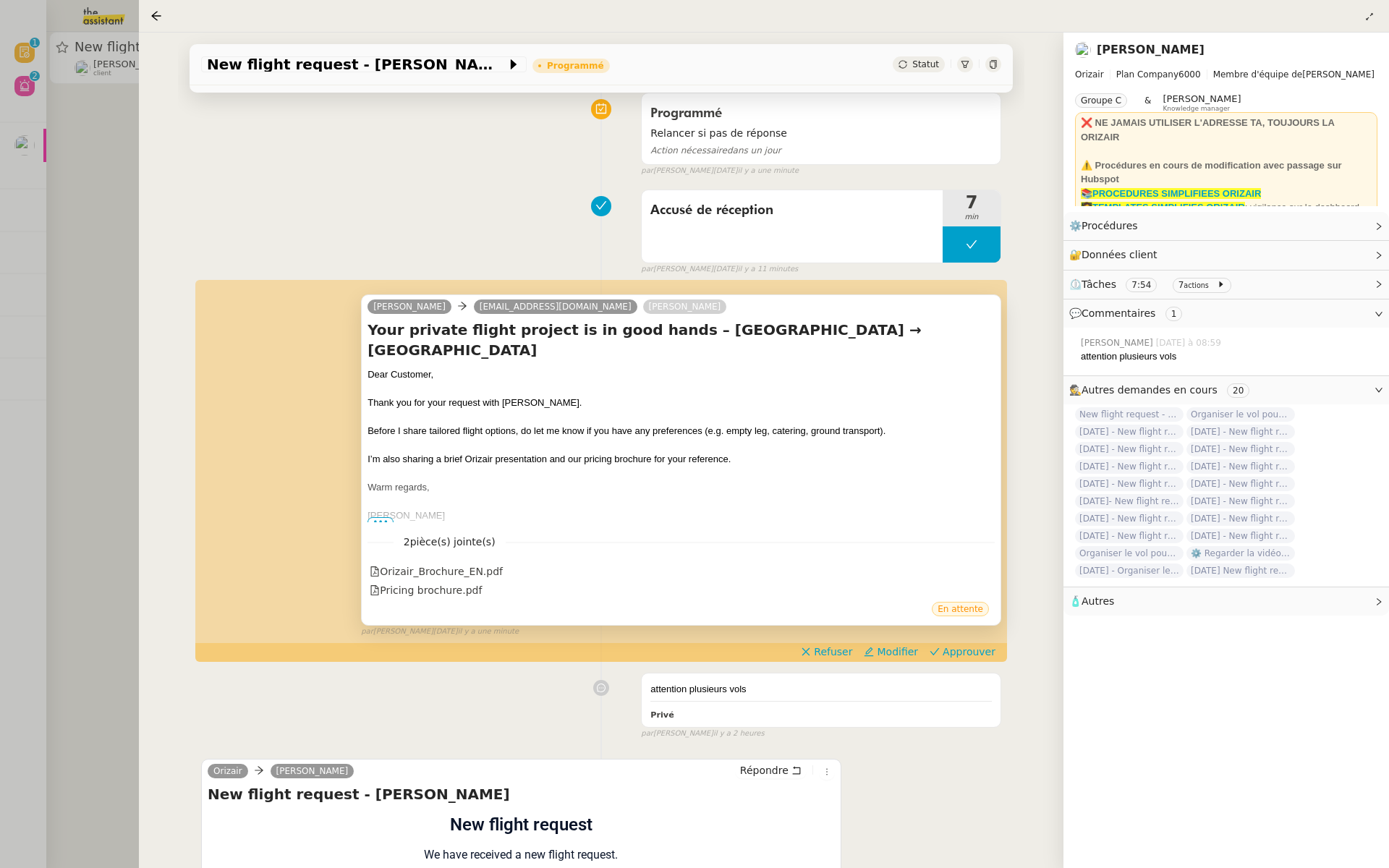
click at [381, 520] on span "•••" at bounding box center [380, 523] width 26 height 10
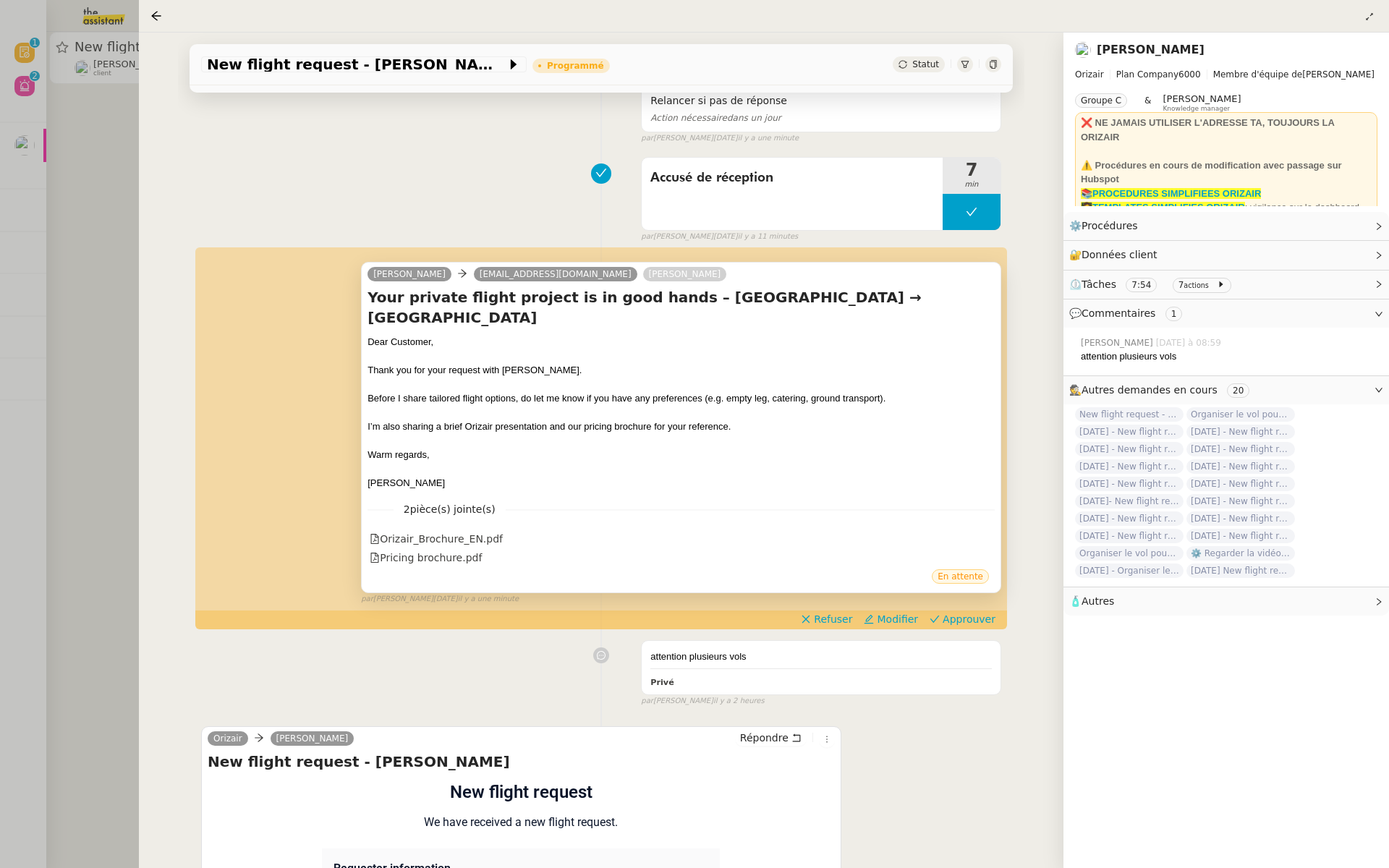
scroll to position [167, 0]
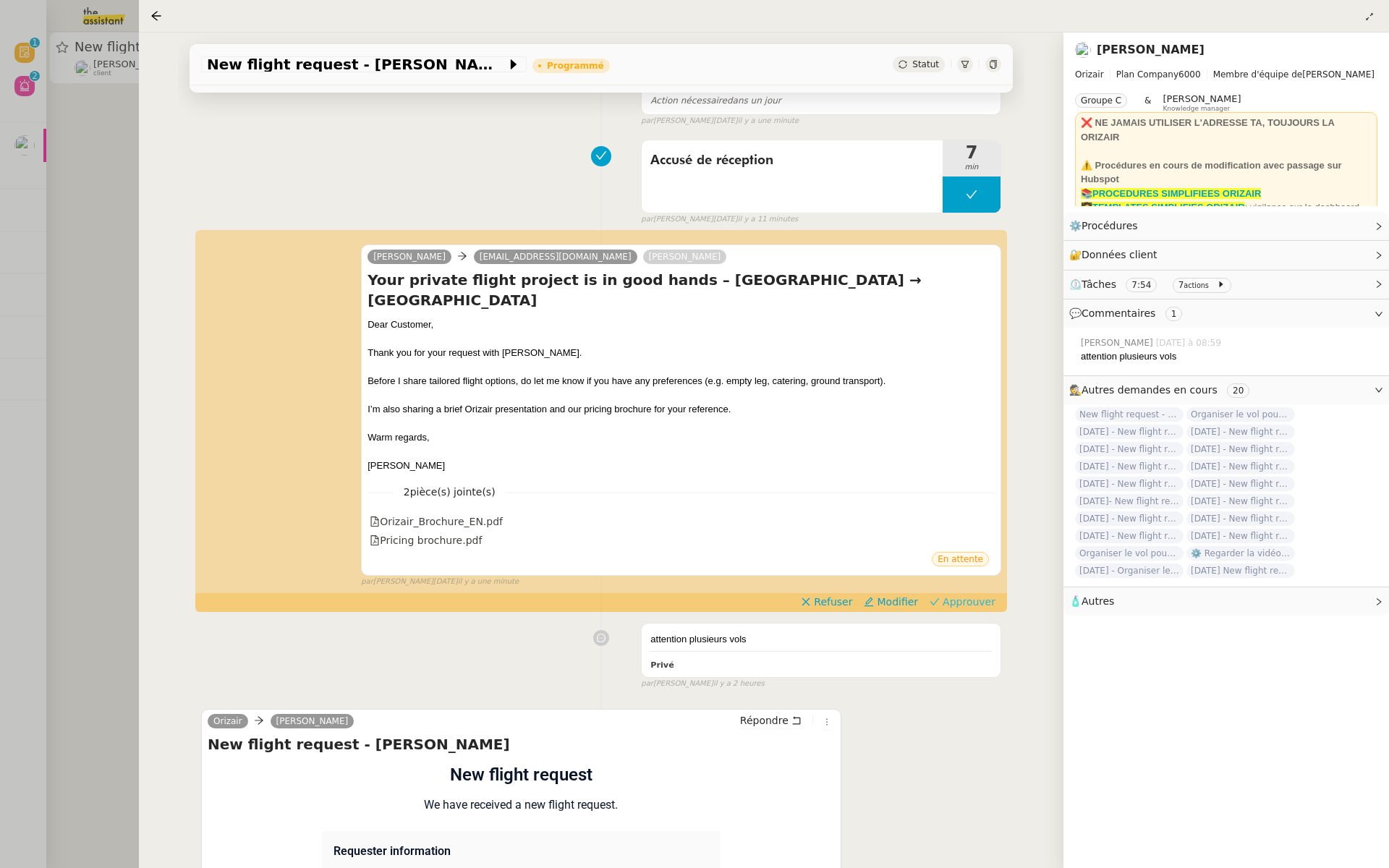
click at [972, 606] on span "Approuver" at bounding box center [969, 602] width 53 height 15
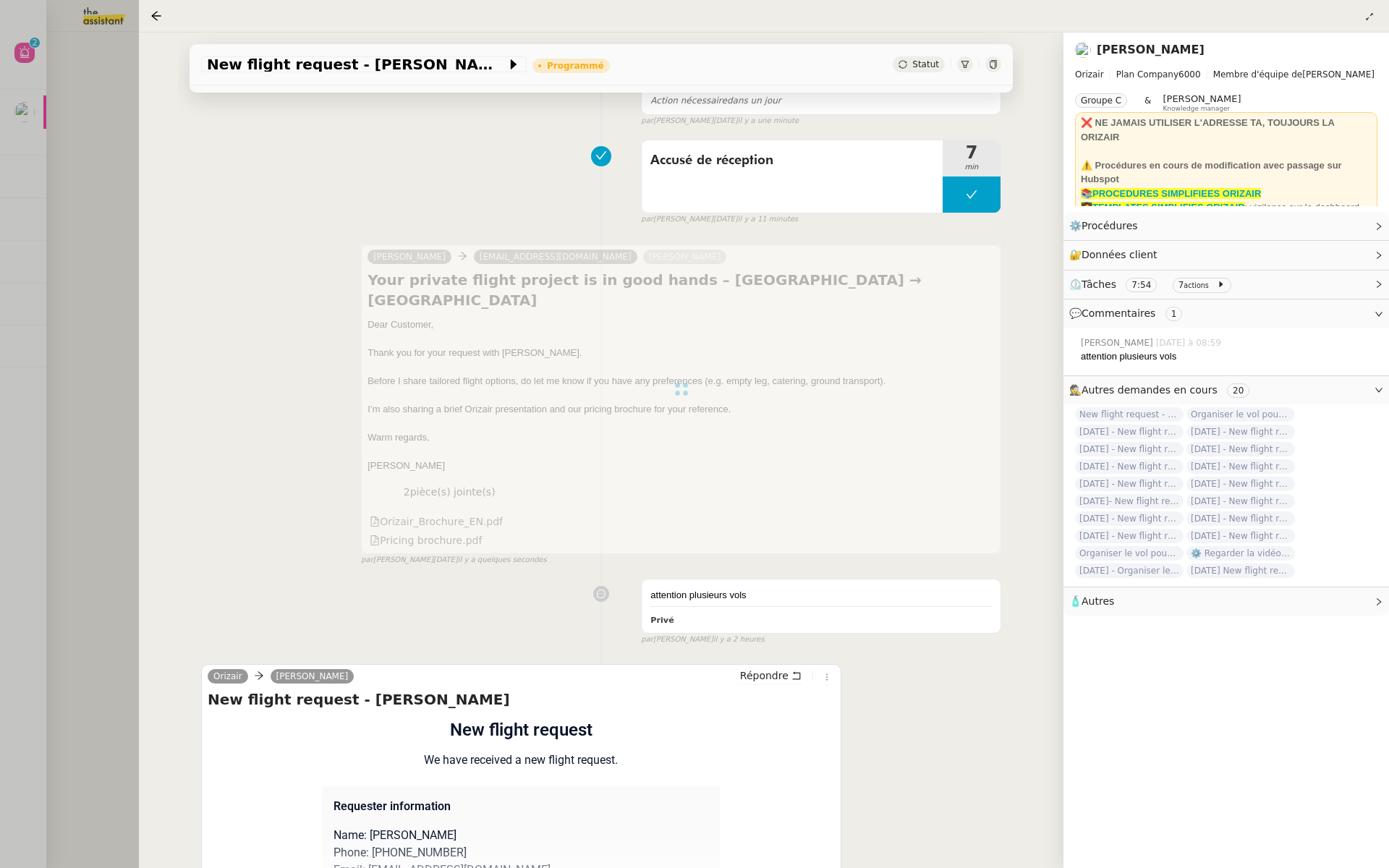
click at [124, 209] on div at bounding box center [694, 434] width 1389 height 868
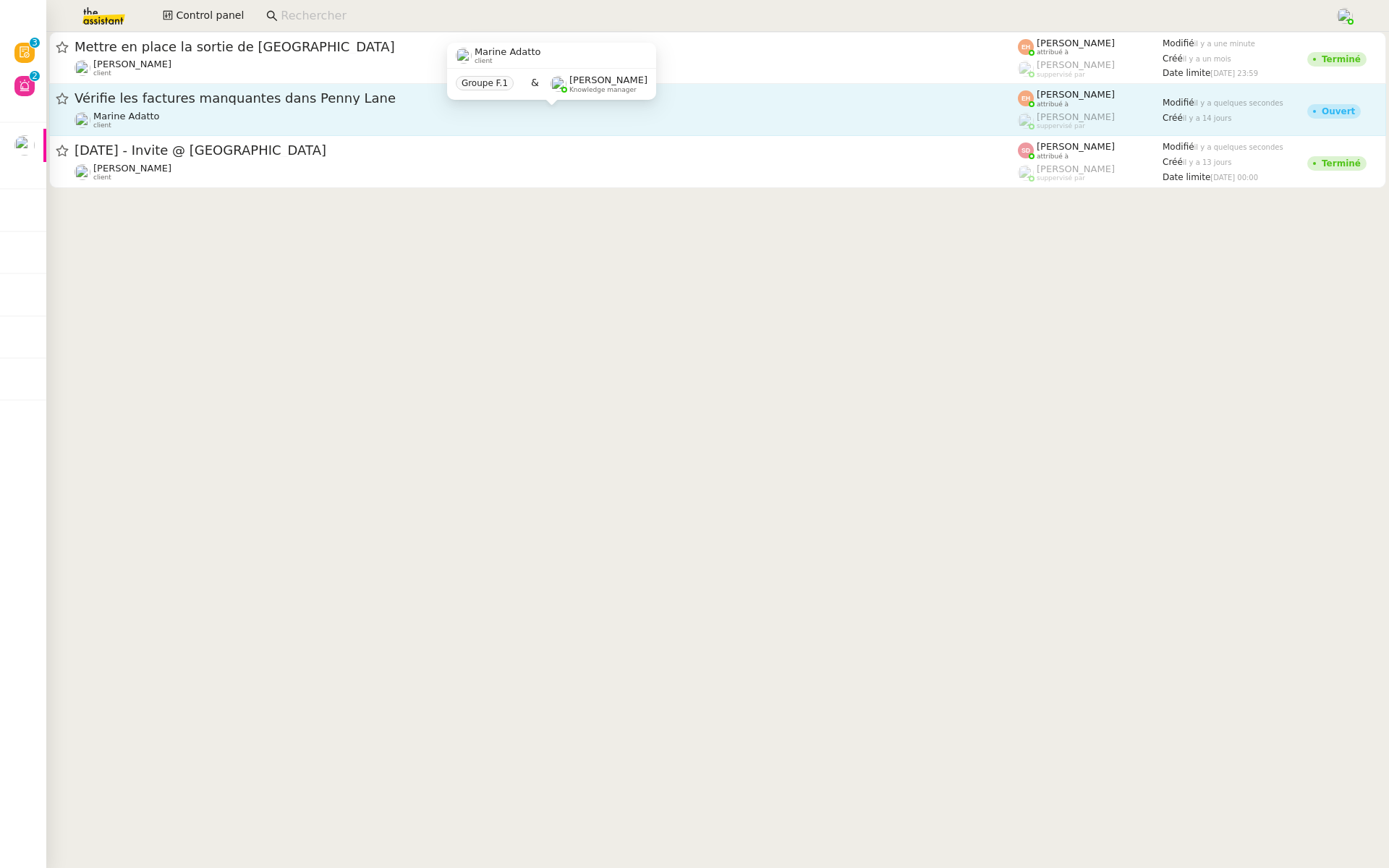
click at [146, 120] on span "Marine Adatto" at bounding box center [127, 116] width 67 height 11
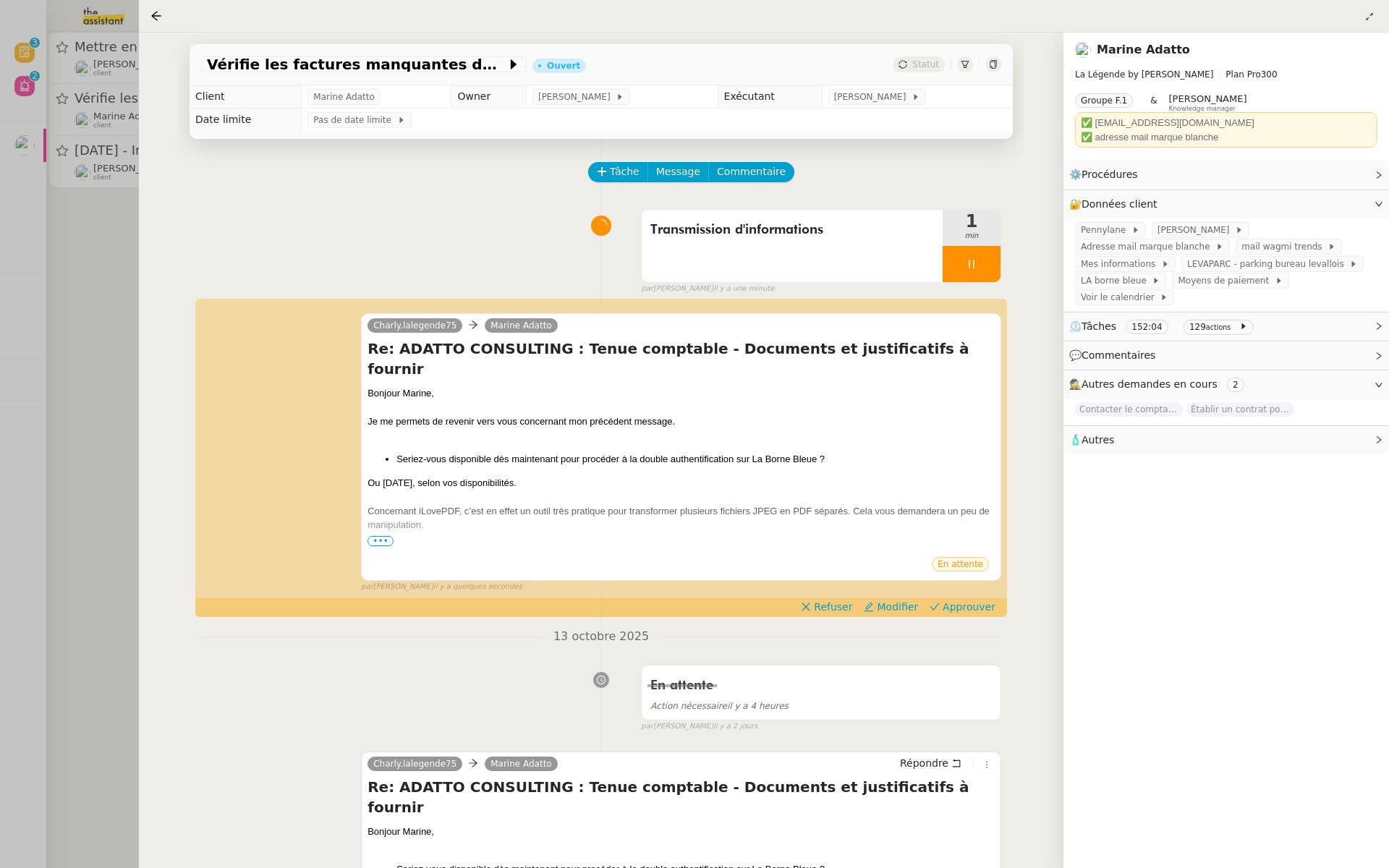
click at [94, 178] on div at bounding box center [694, 434] width 1389 height 868
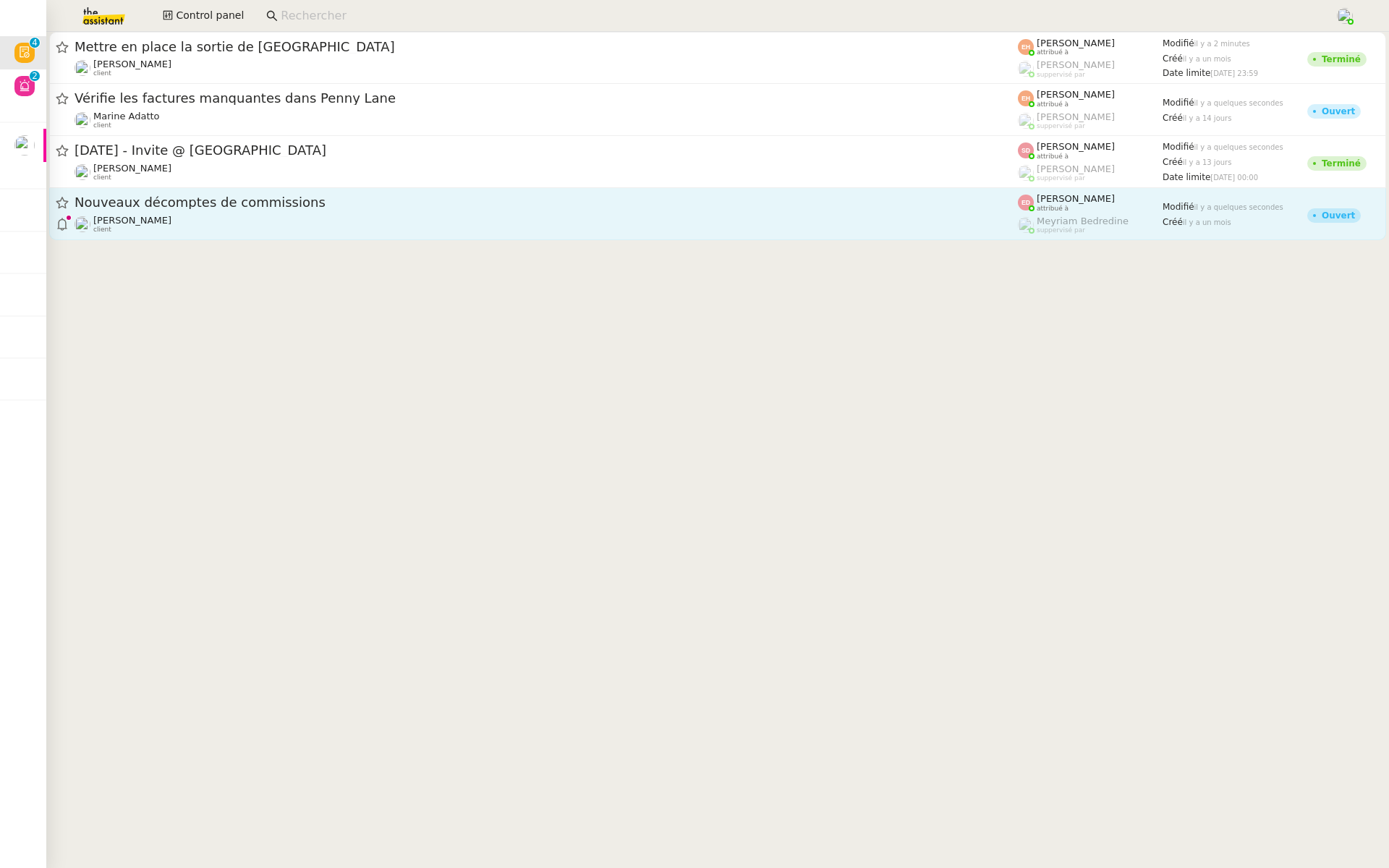
click at [311, 208] on span "Nouveaux décomptes de commissions" at bounding box center [546, 202] width 943 height 13
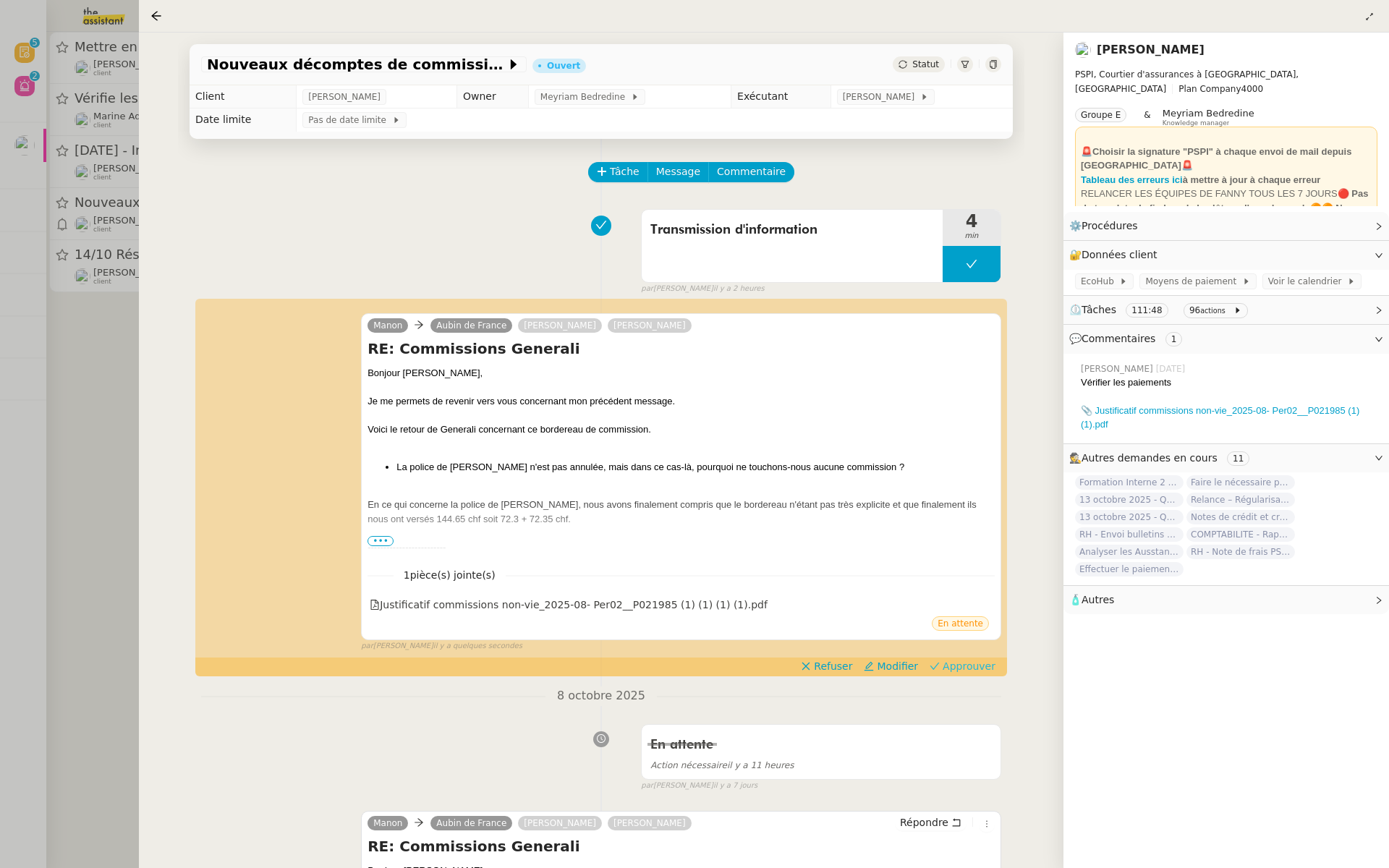
click at [967, 665] on span "Approuver" at bounding box center [969, 666] width 53 height 15
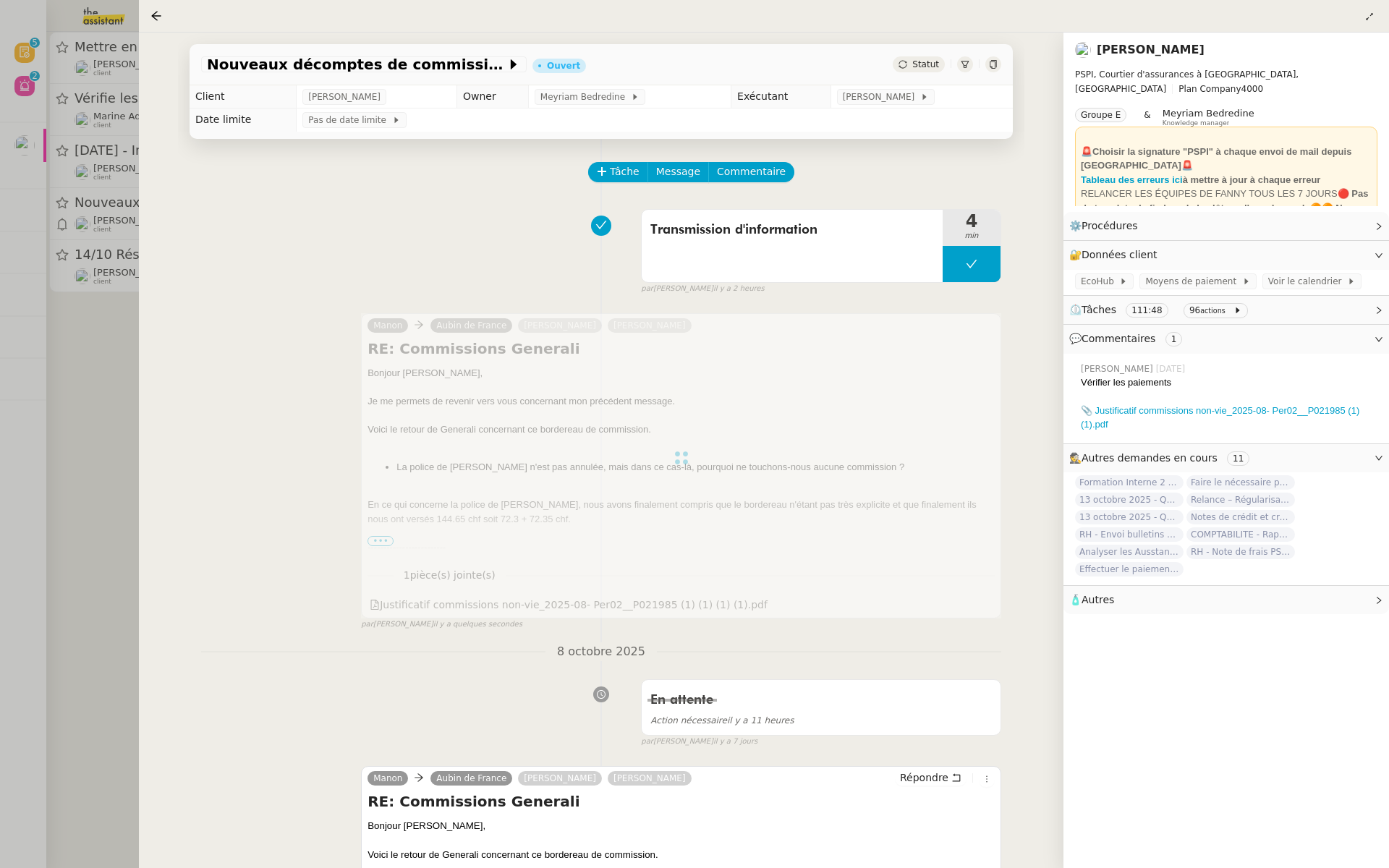
click at [67, 252] on div at bounding box center [694, 434] width 1389 height 868
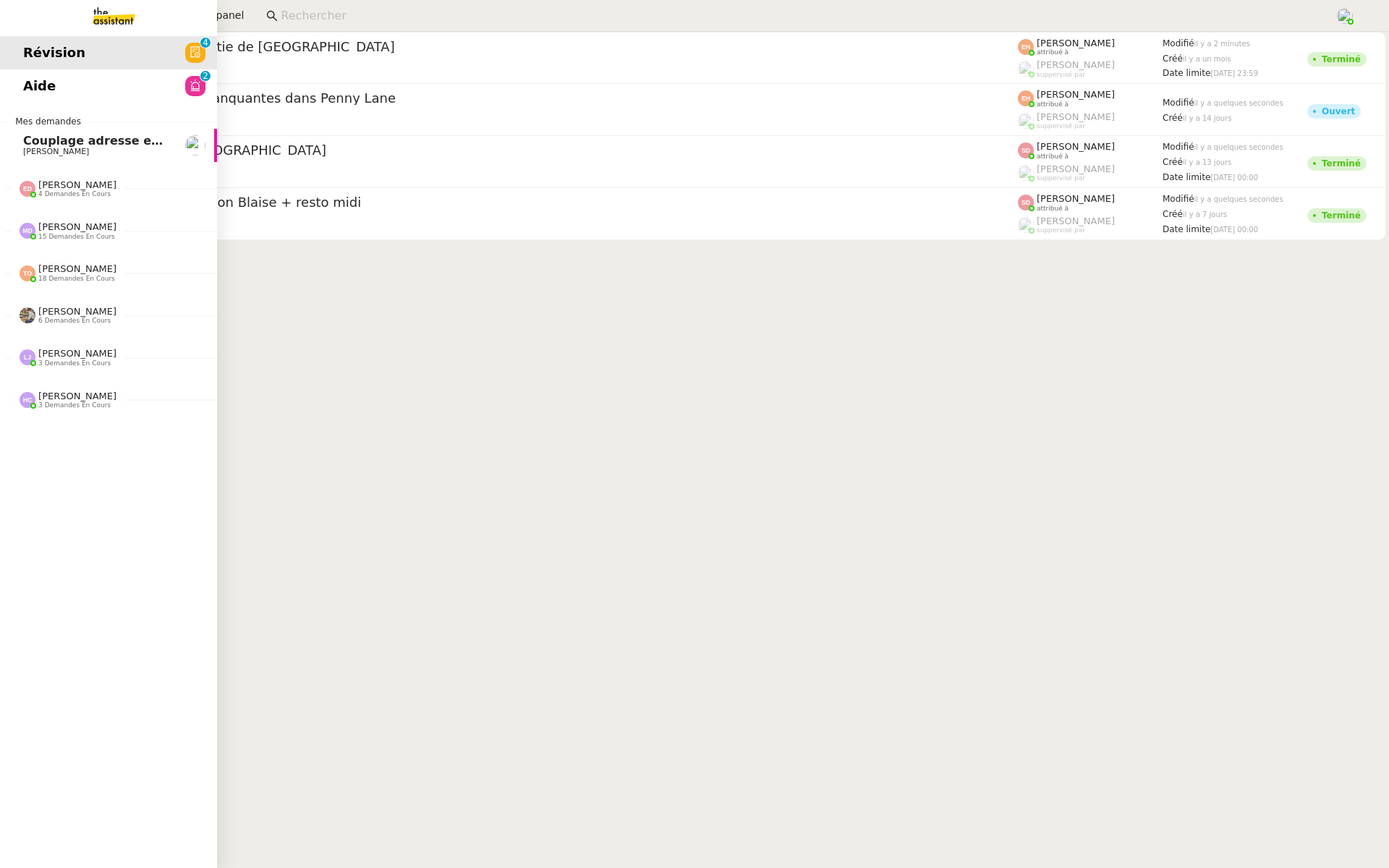
click at [15, 84] on link "Aide 0 1 2 3 4 5 6 7 8 9" at bounding box center [108, 86] width 217 height 33
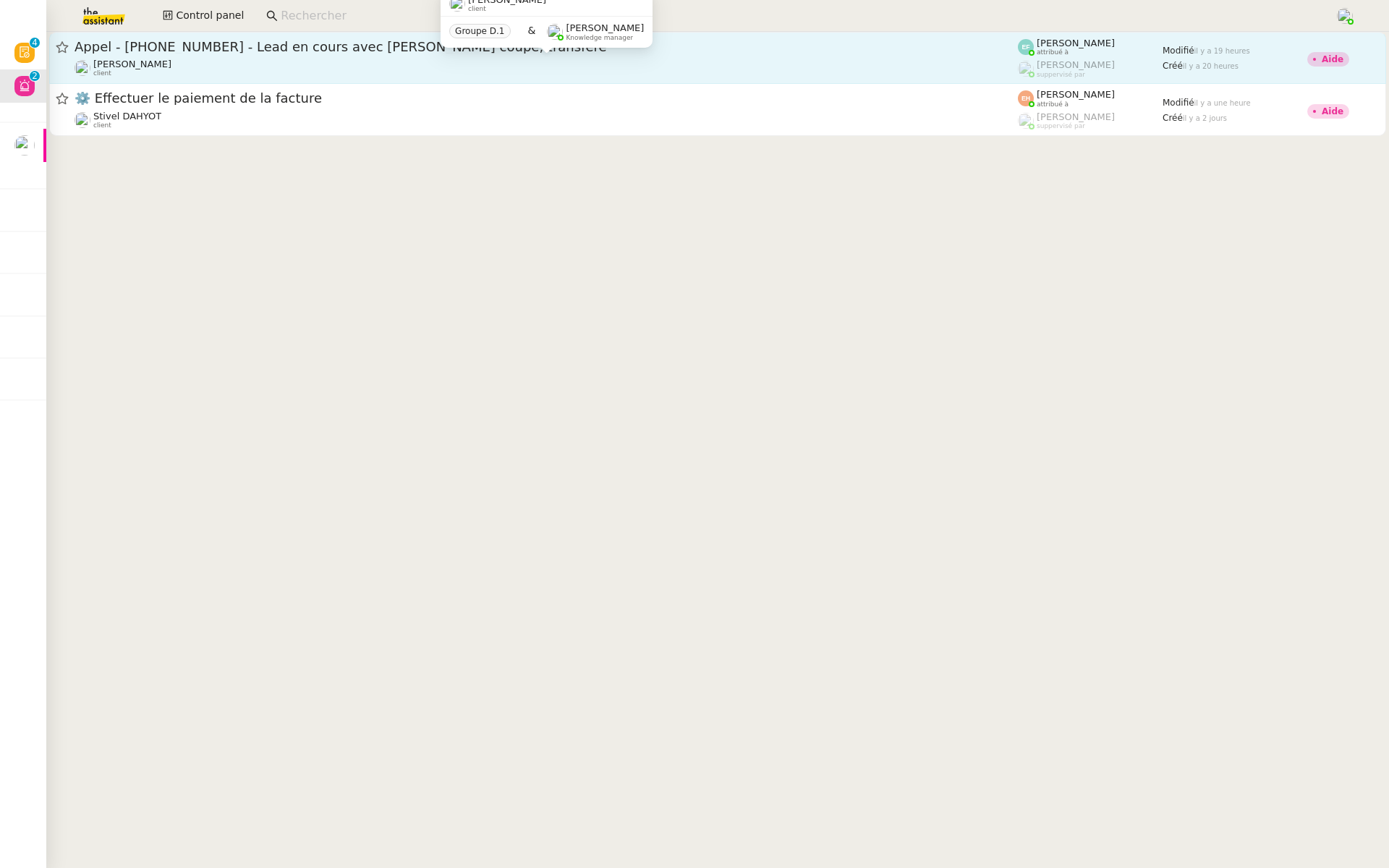
drag, startPoint x: 231, startPoint y: 63, endPoint x: 231, endPoint y: 34, distance: 29.0
click at [231, 63] on div "[PERSON_NAME] client" at bounding box center [546, 68] width 943 height 19
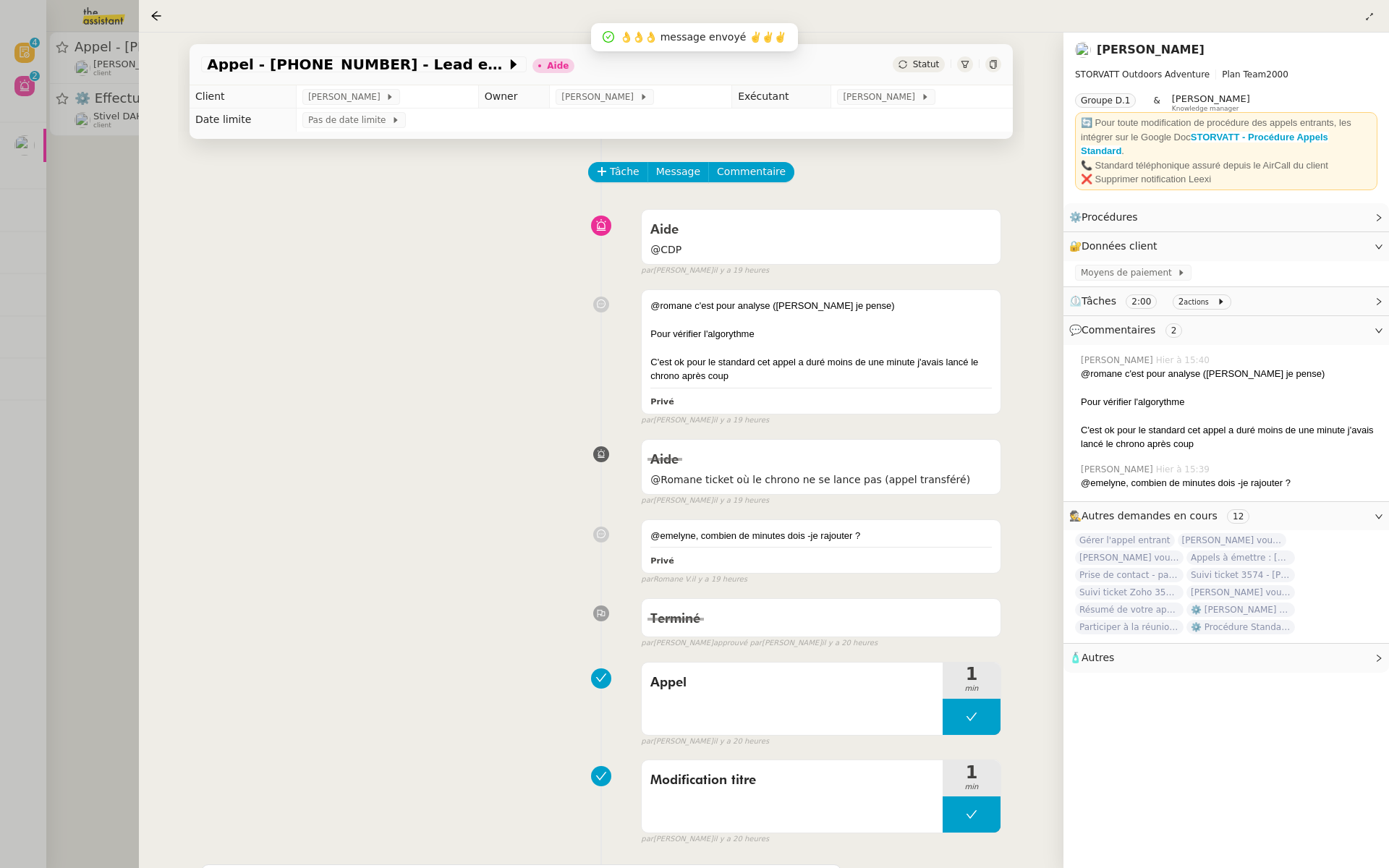
click at [118, 349] on div at bounding box center [694, 434] width 1389 height 868
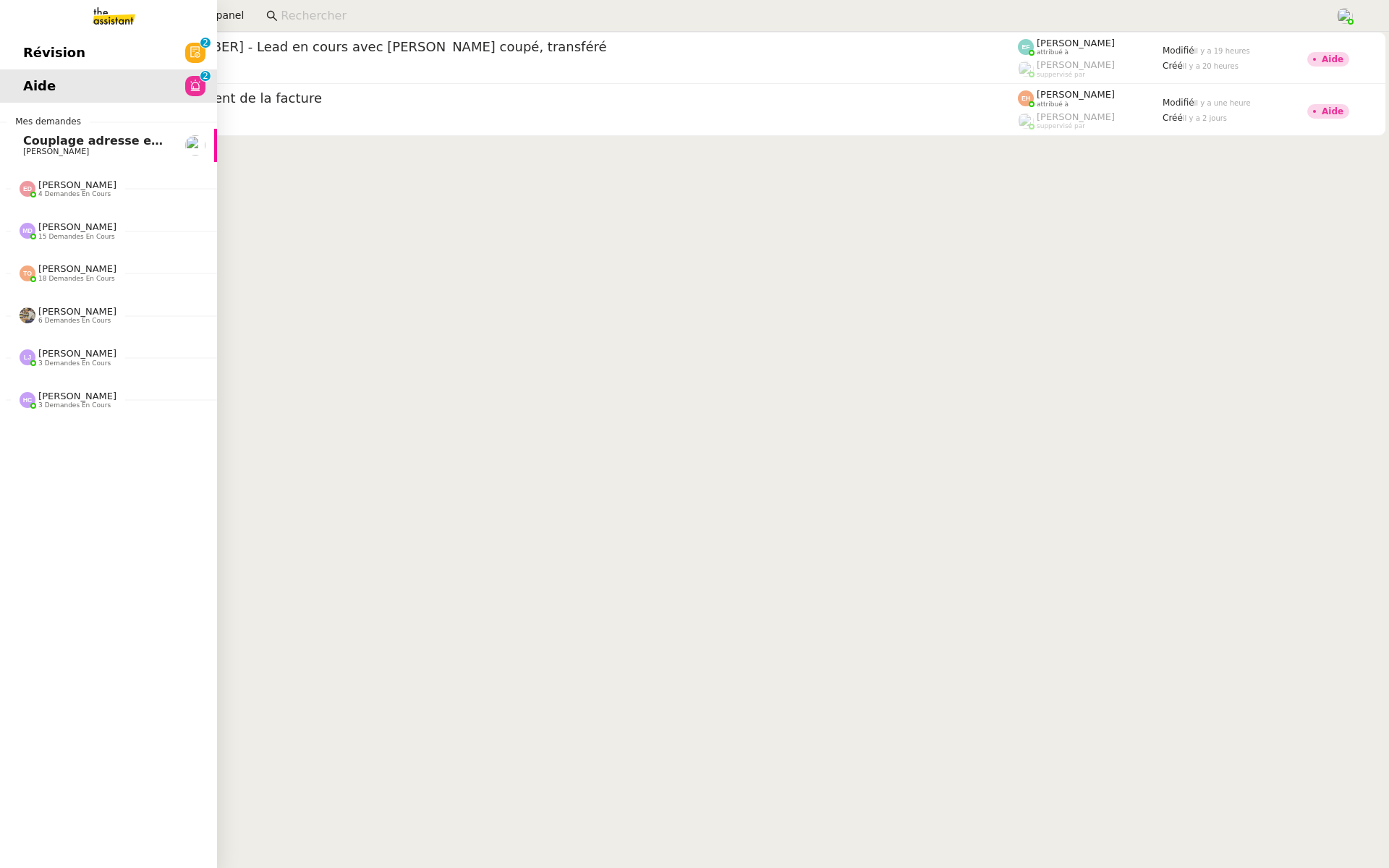
click at [54, 52] on span "Révision" at bounding box center [54, 52] width 62 height 21
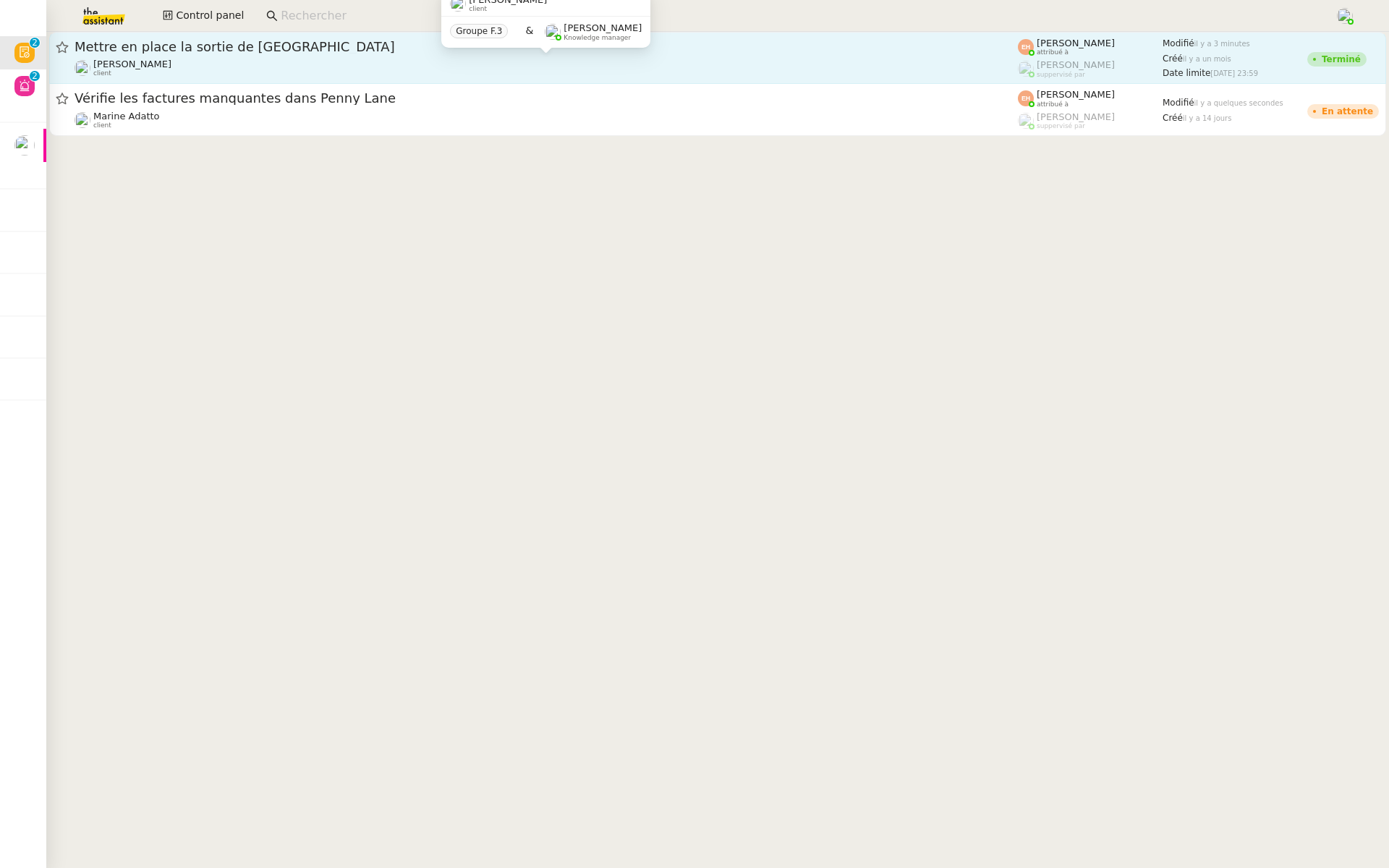
click at [150, 64] on div "[PERSON_NAME] client" at bounding box center [546, 68] width 943 height 19
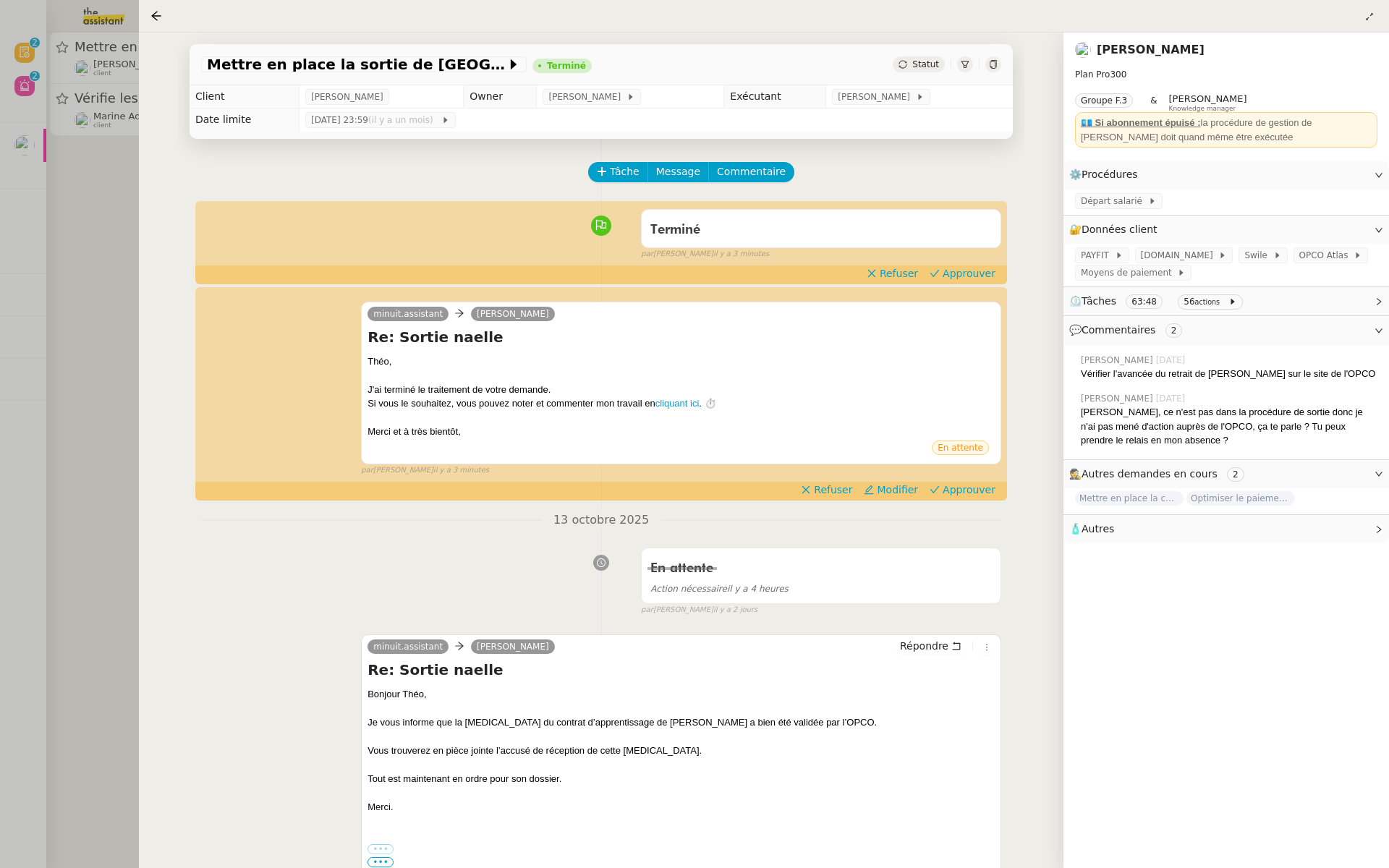
scroll to position [79, 0]
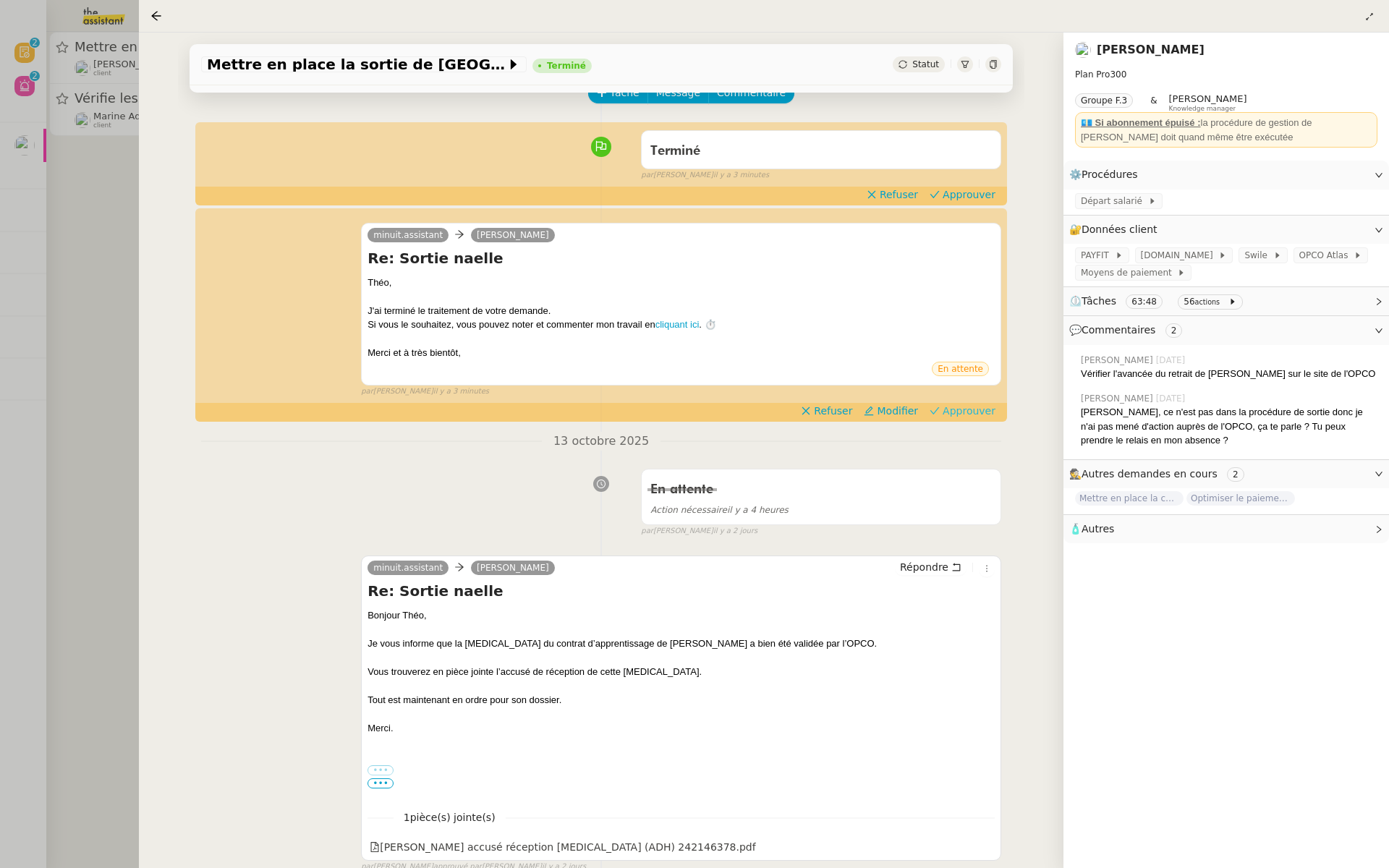
click at [980, 413] on span "Approuver" at bounding box center [969, 410] width 53 height 15
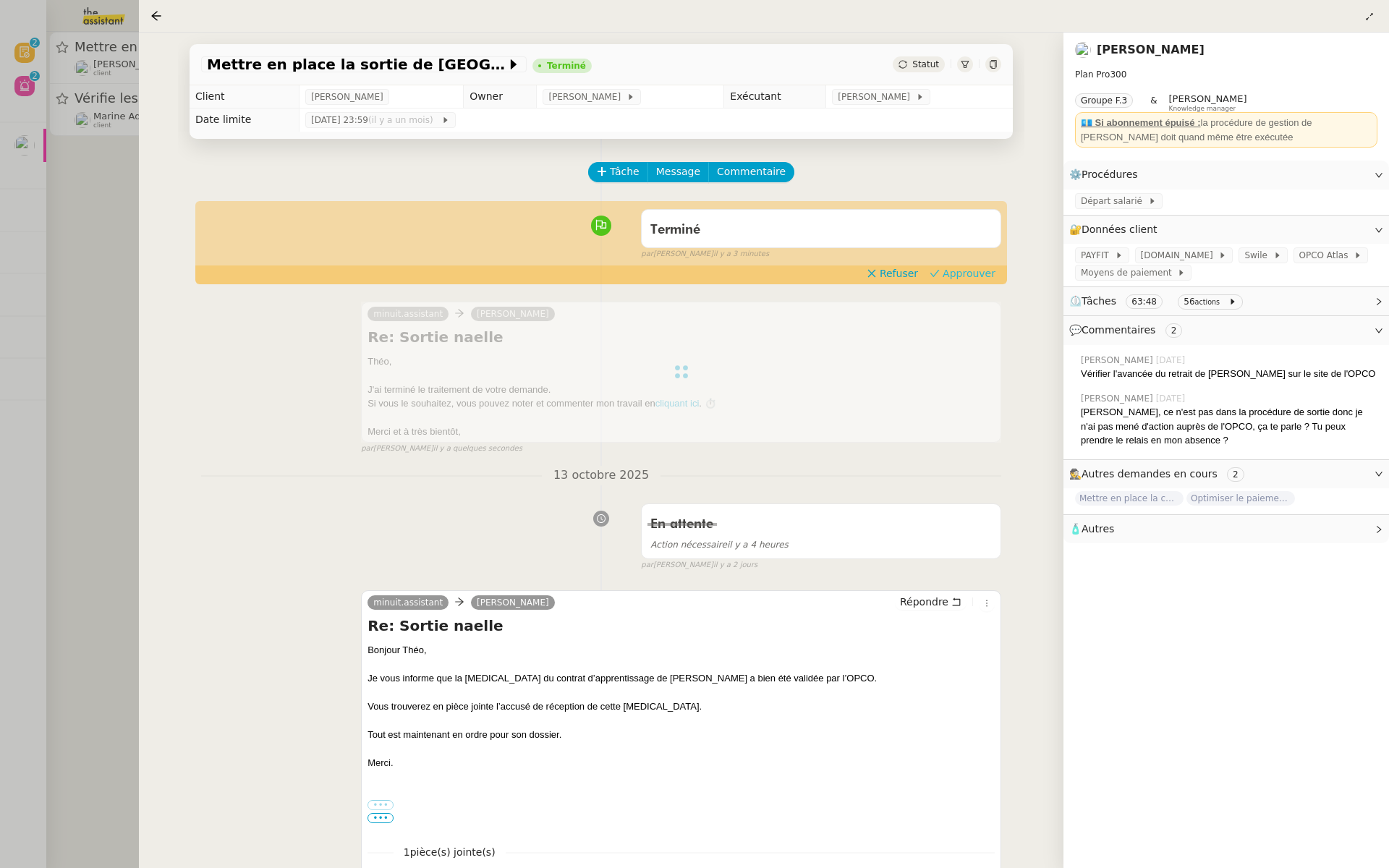
click at [964, 278] on span "Approuver" at bounding box center [969, 273] width 53 height 15
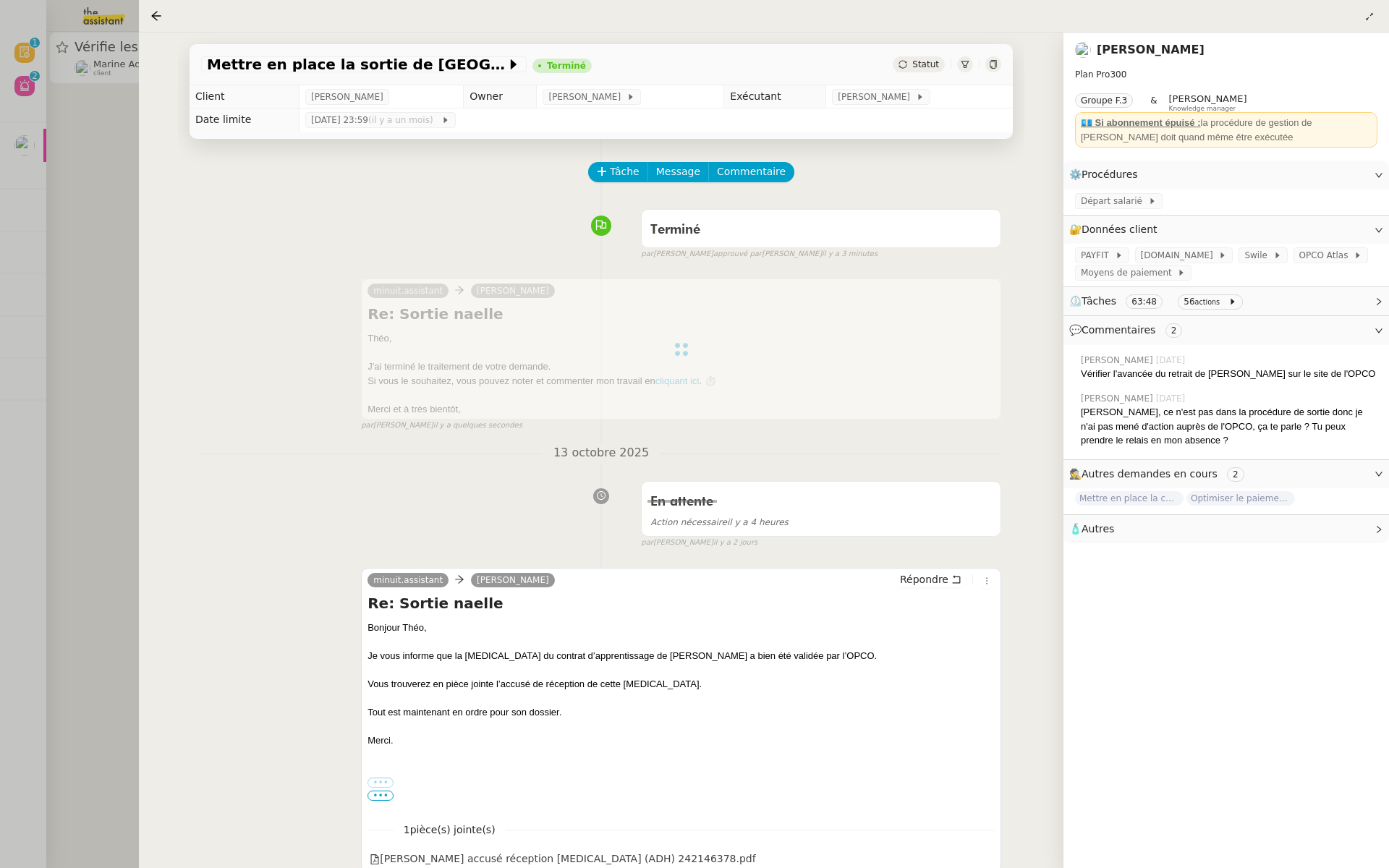
click at [53, 195] on div at bounding box center [694, 434] width 1389 height 868
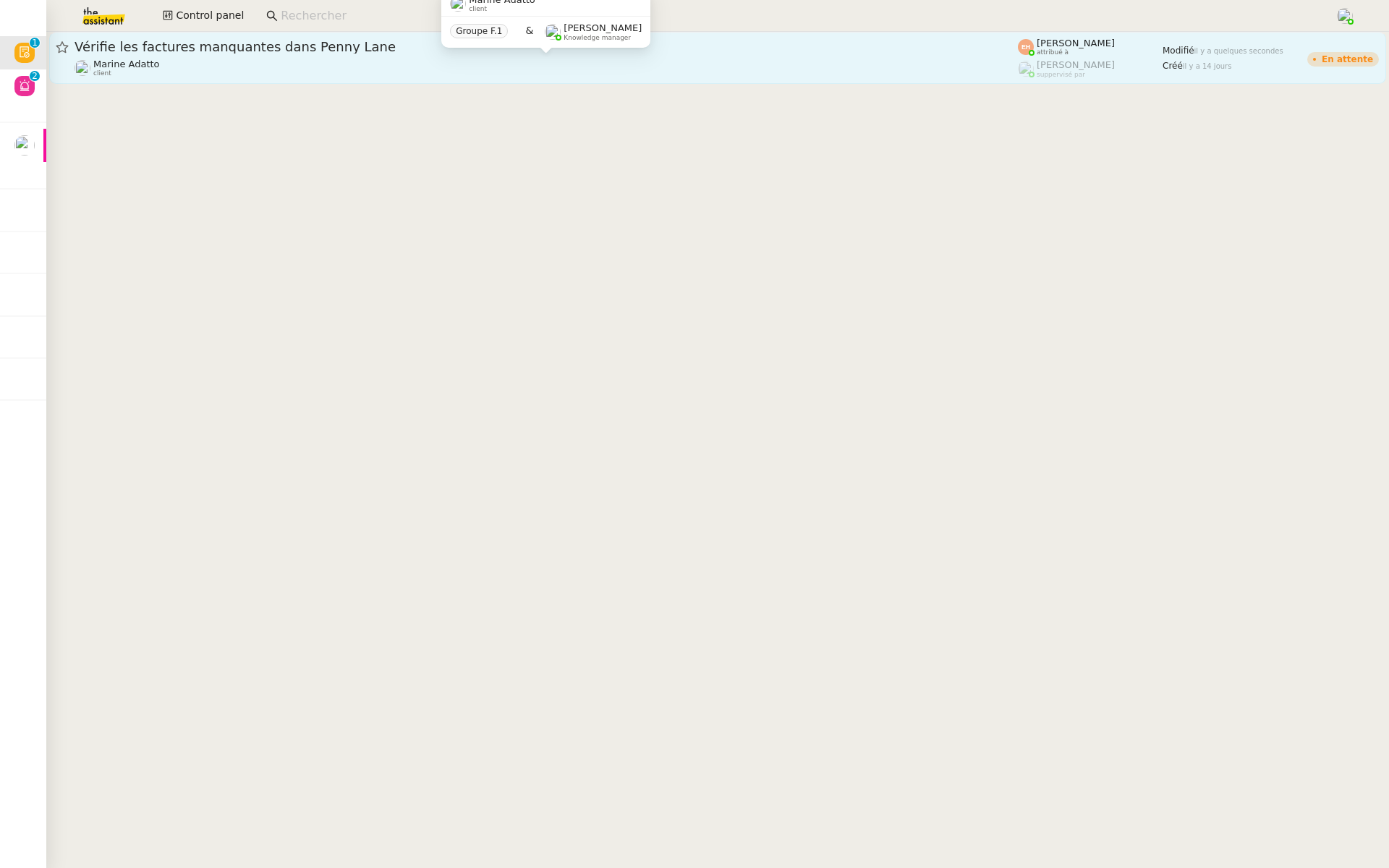
click at [287, 69] on div "Marine Adatto client" at bounding box center [546, 68] width 943 height 19
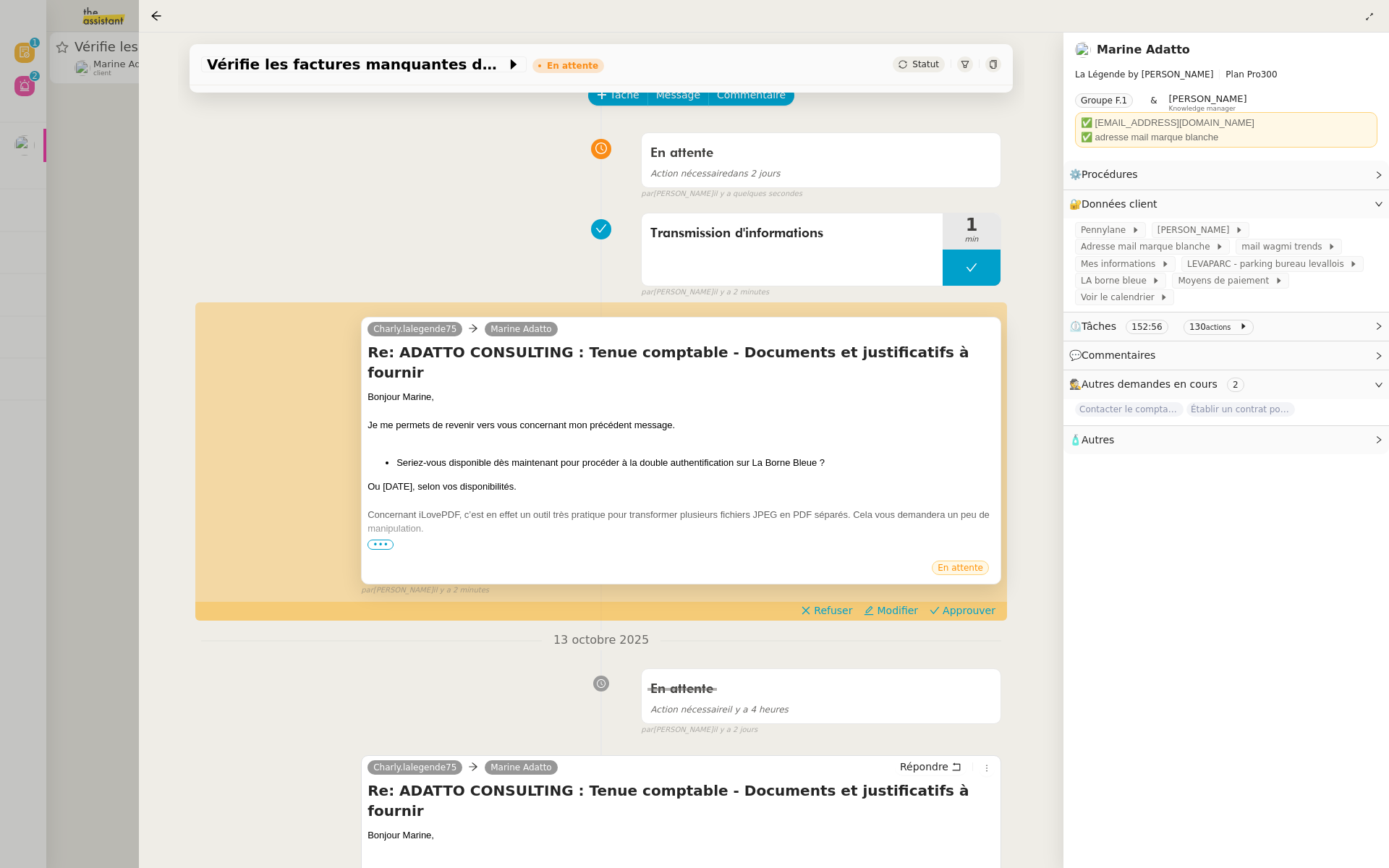
scroll to position [126, 0]
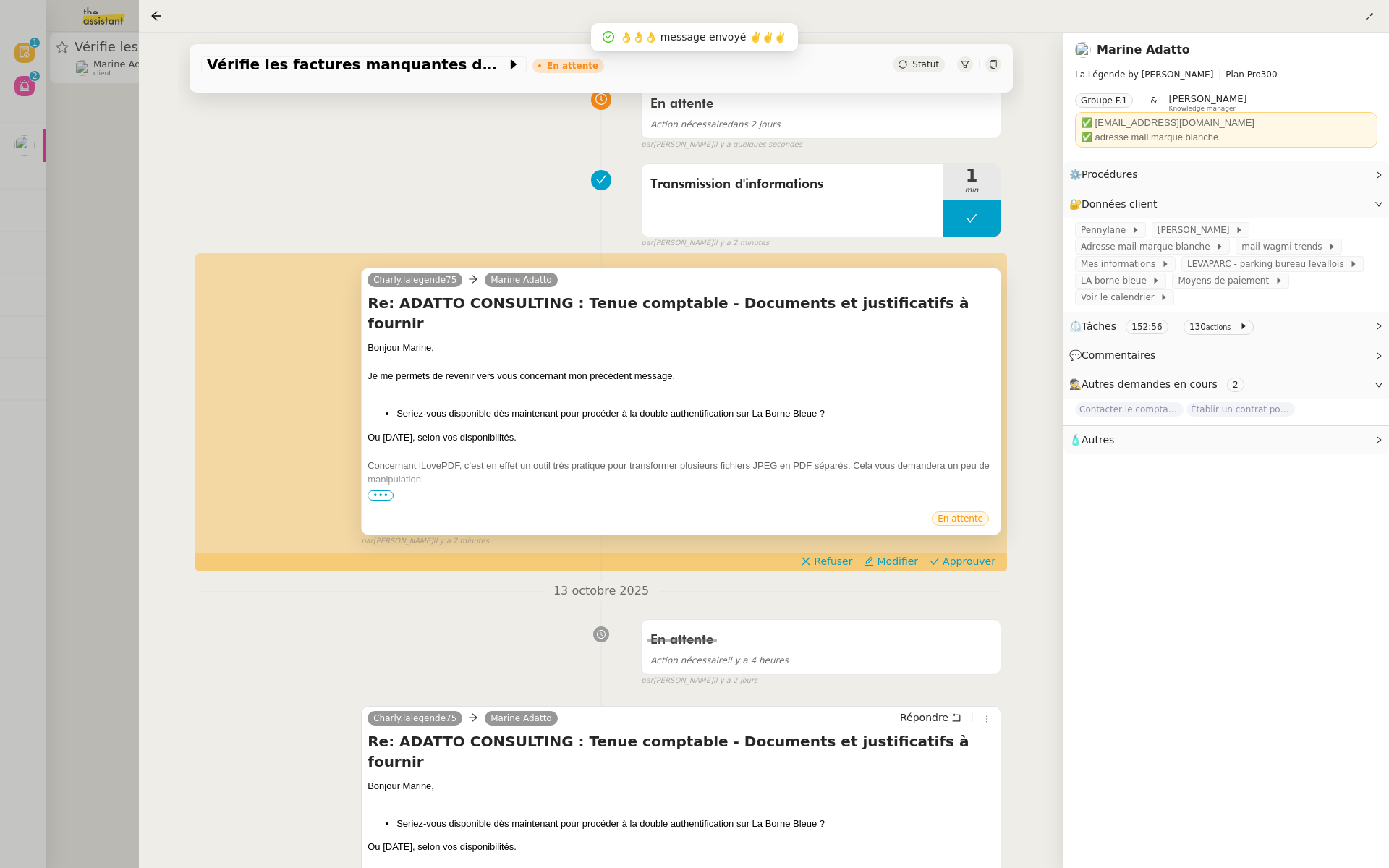
click at [381, 491] on span "•••" at bounding box center [380, 495] width 26 height 10
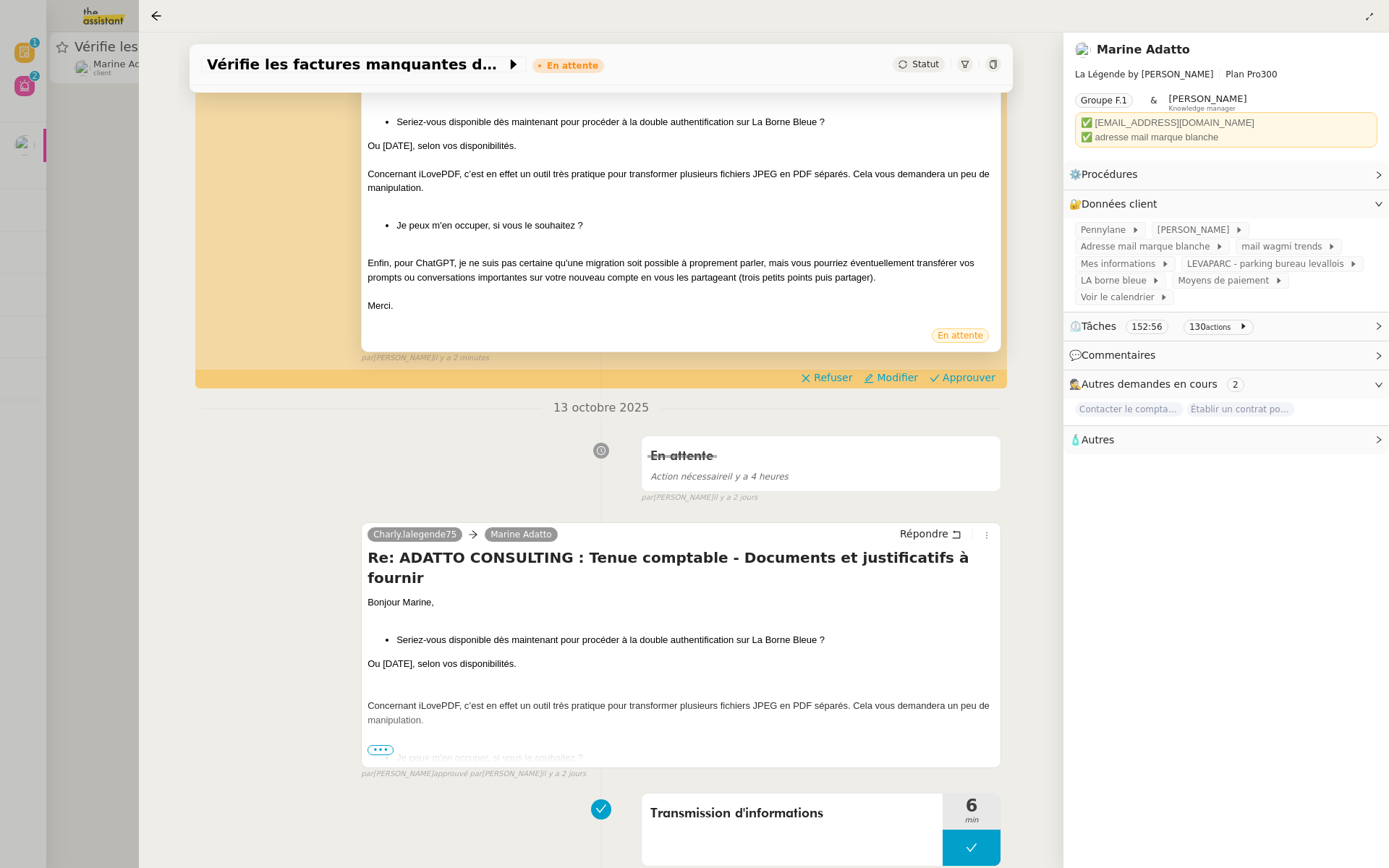
scroll to position [420, 0]
click at [100, 141] on div at bounding box center [694, 434] width 1389 height 868
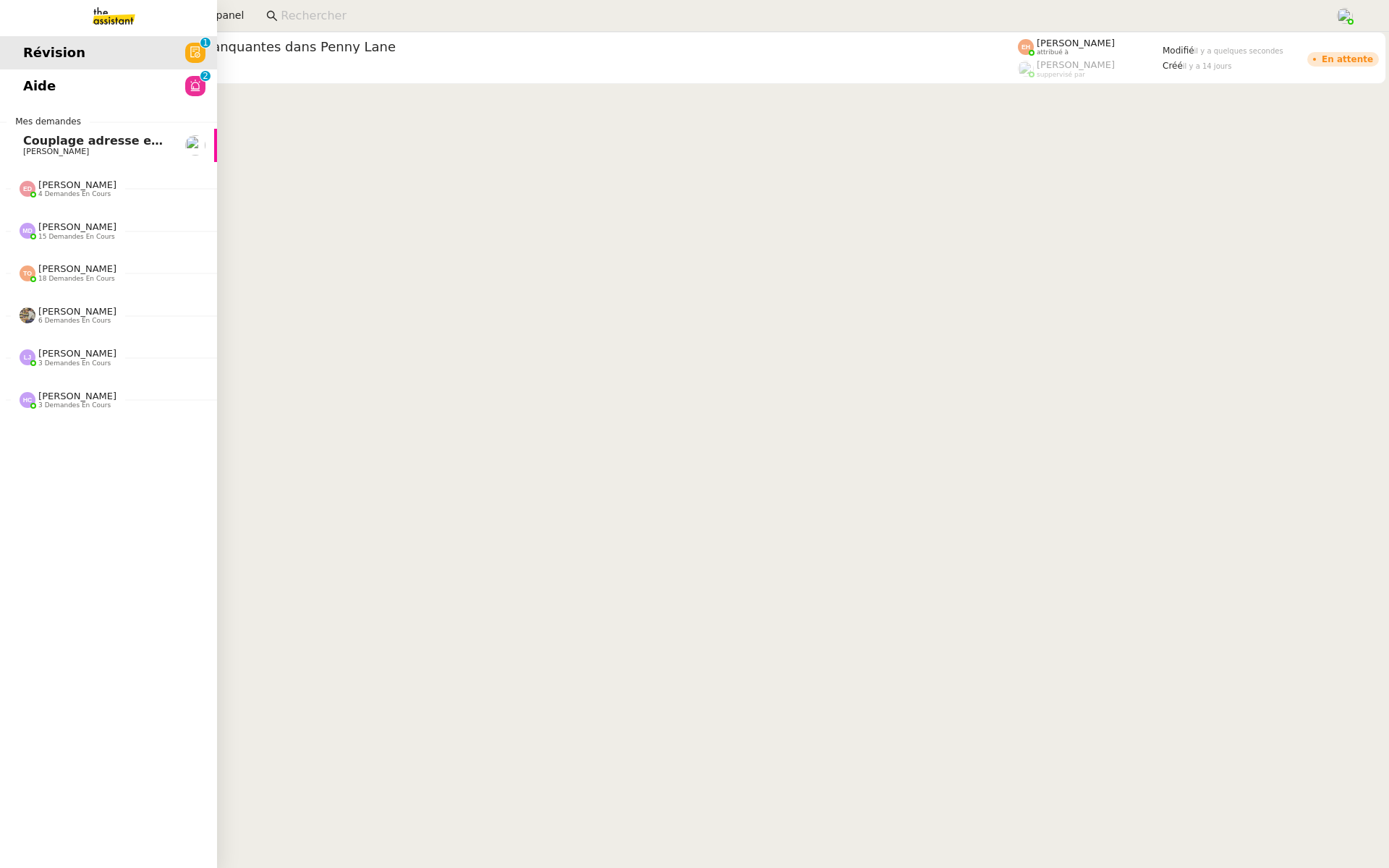
click at [26, 86] on span "Aide" at bounding box center [39, 86] width 33 height 21
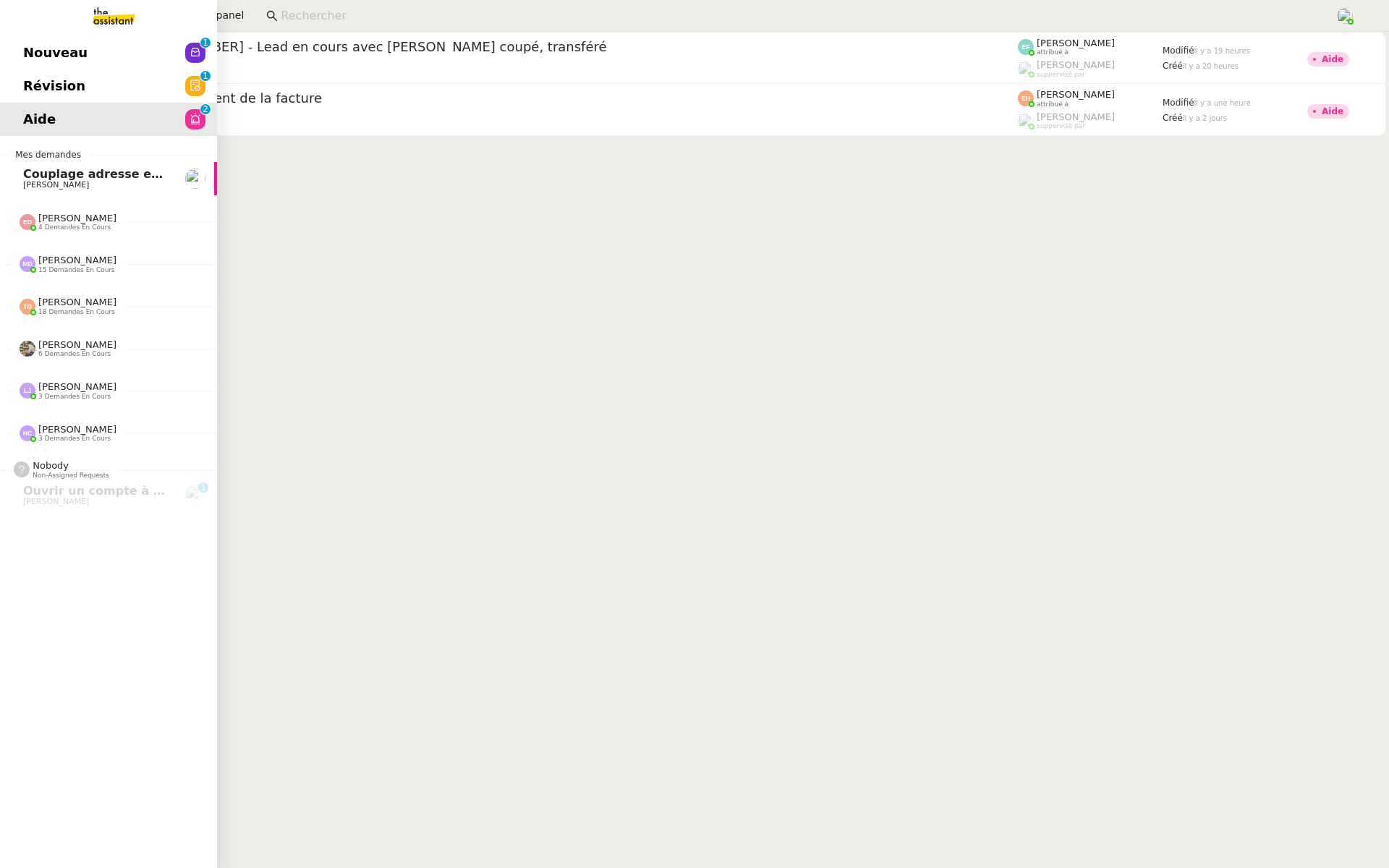
click at [33, 74] on link "Révision 0 1 2 3 4 5 6 7 8 9" at bounding box center [108, 86] width 217 height 33
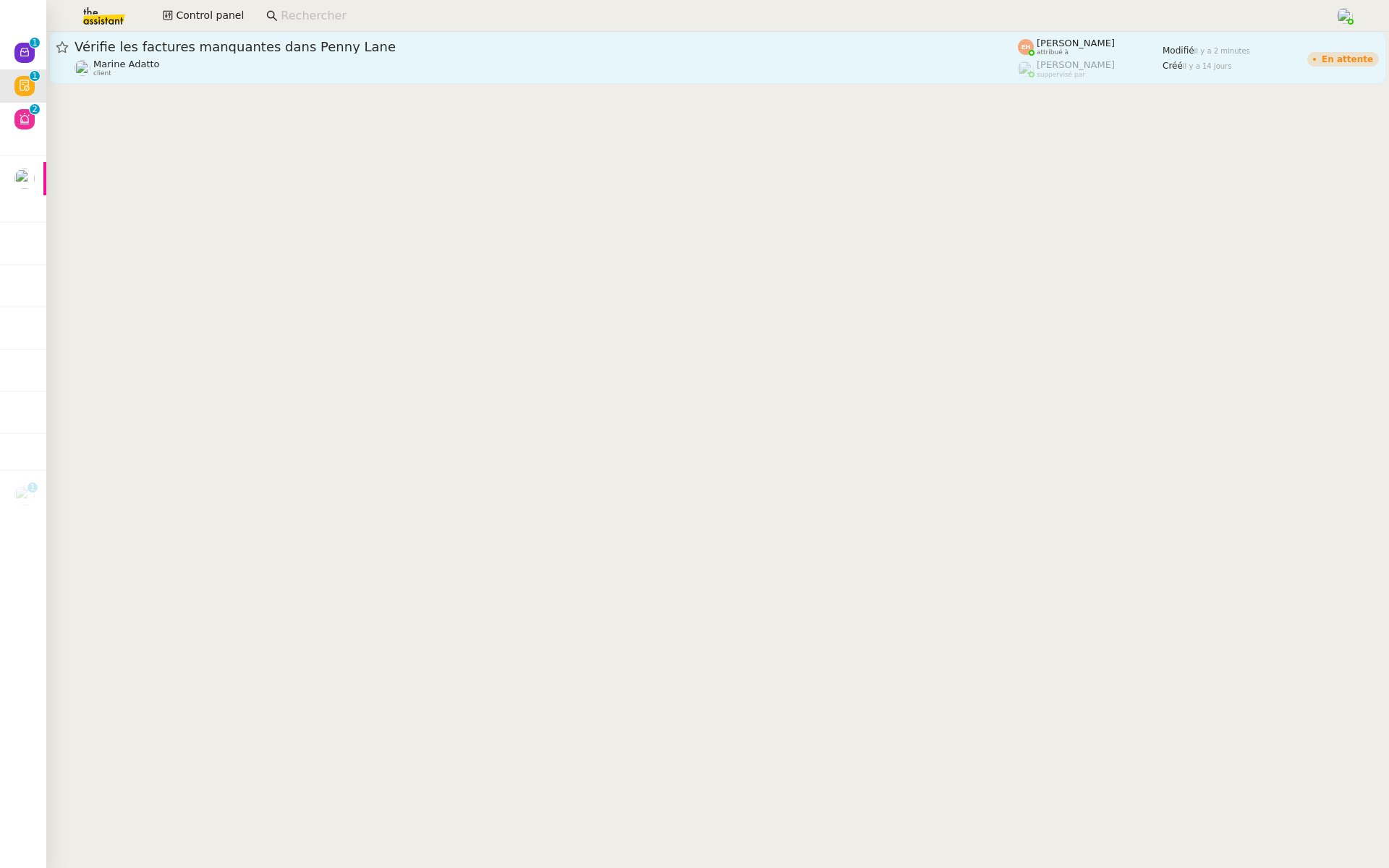
click at [397, 53] on span "Vérifie les factures manquantes dans Penny Lane" at bounding box center [546, 46] width 943 height 13
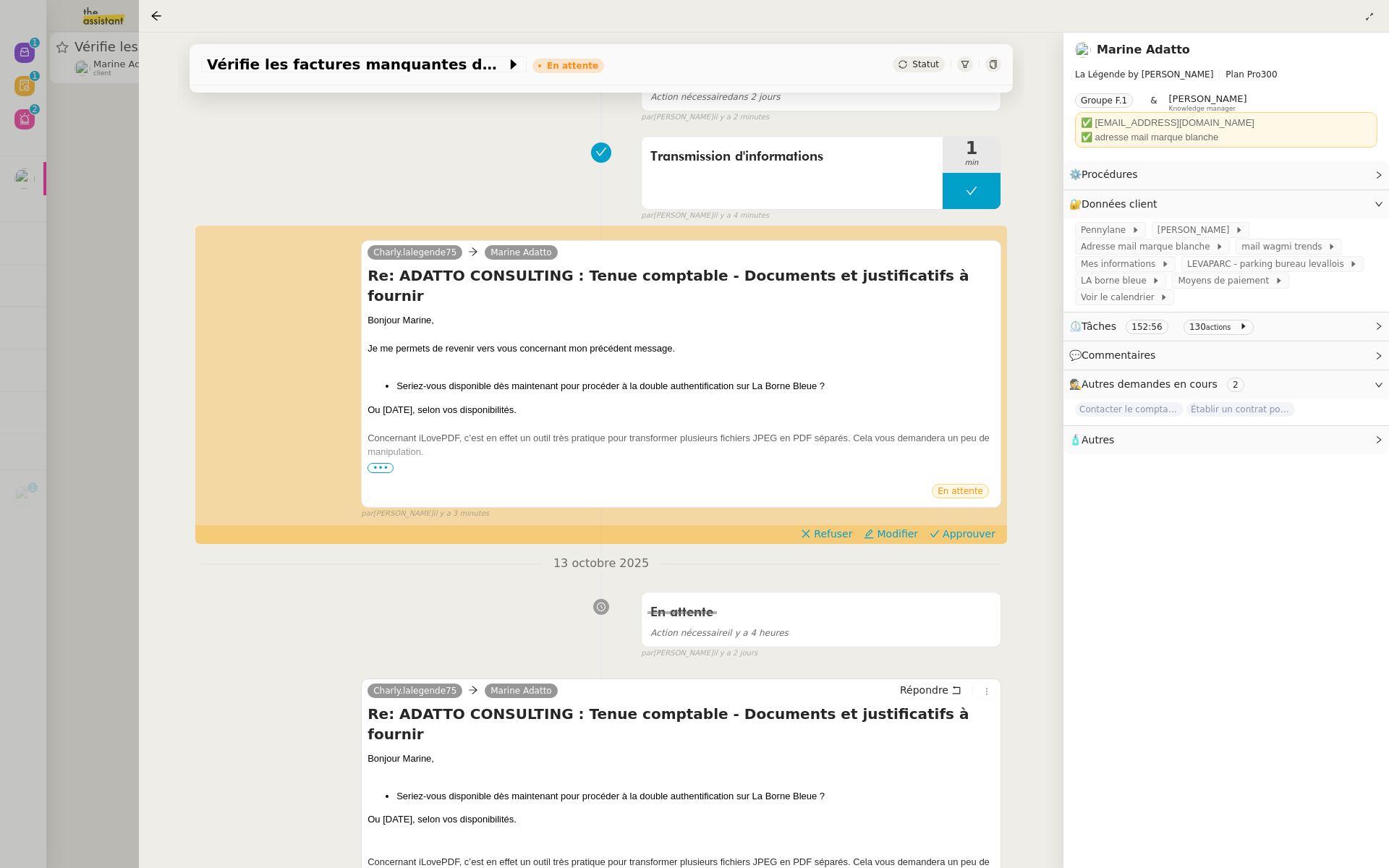
scroll to position [151, 0]
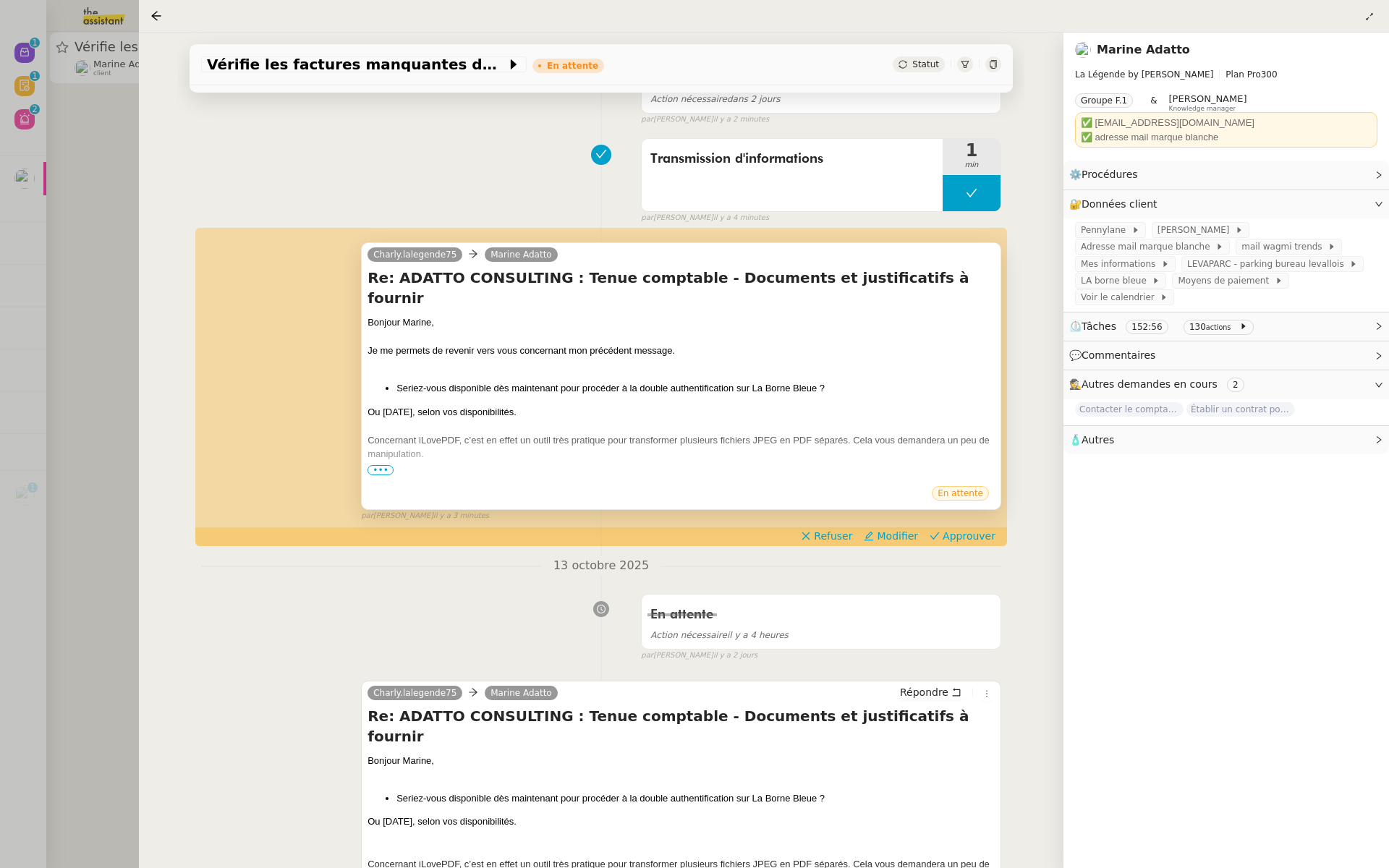
click at [379, 468] on span "•••" at bounding box center [380, 470] width 26 height 10
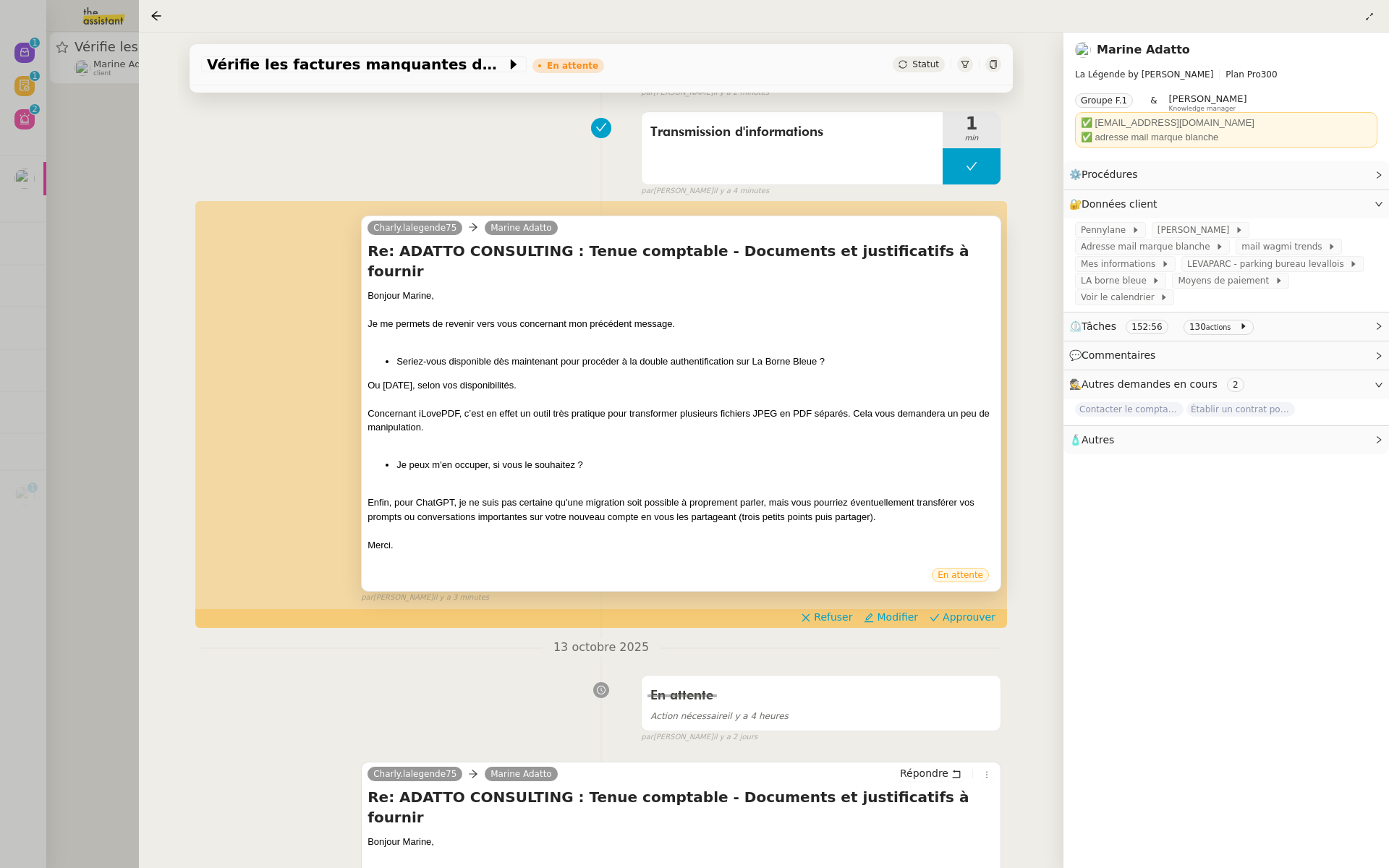
scroll to position [201, 0]
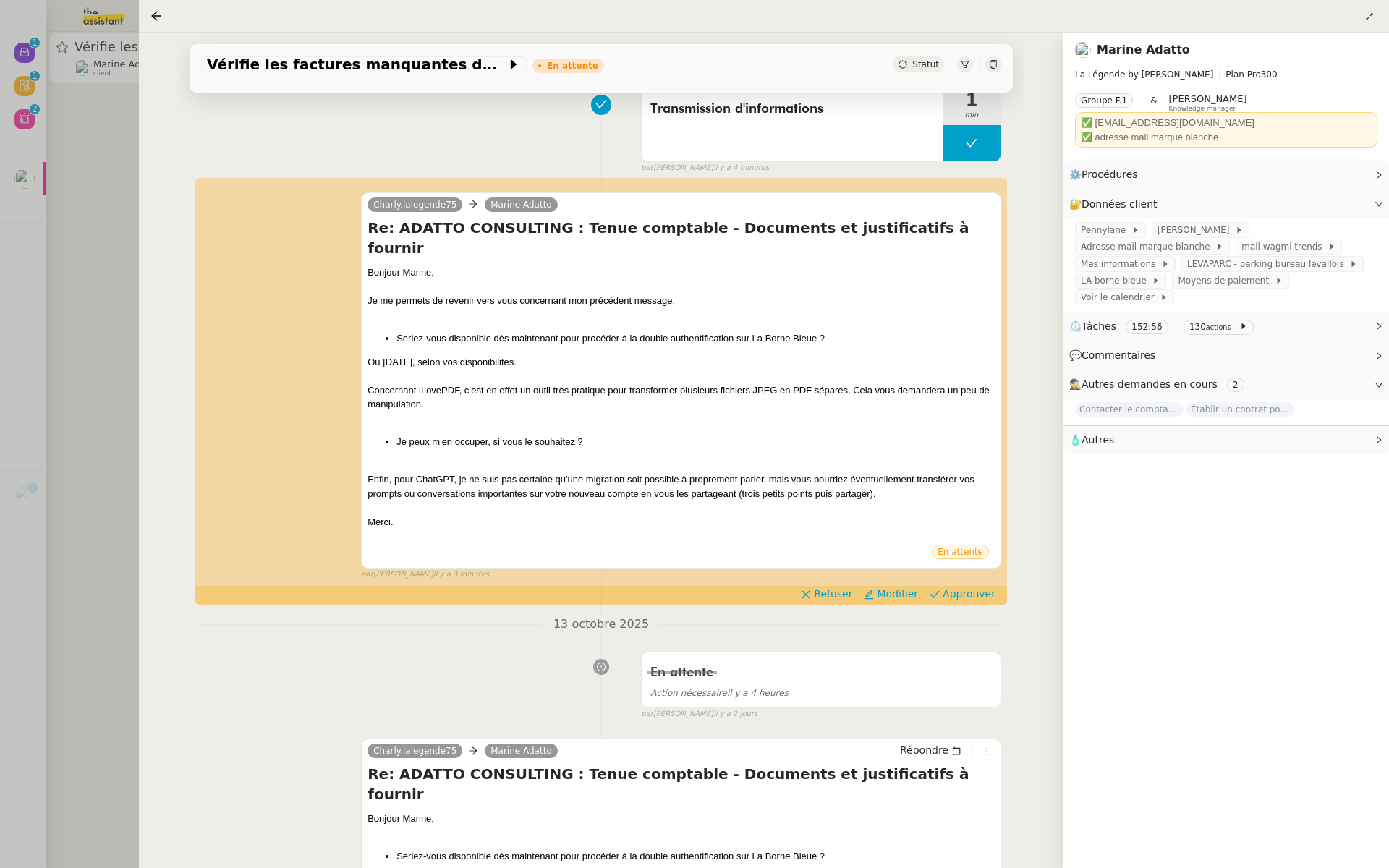
click at [27, 225] on div at bounding box center [694, 434] width 1389 height 868
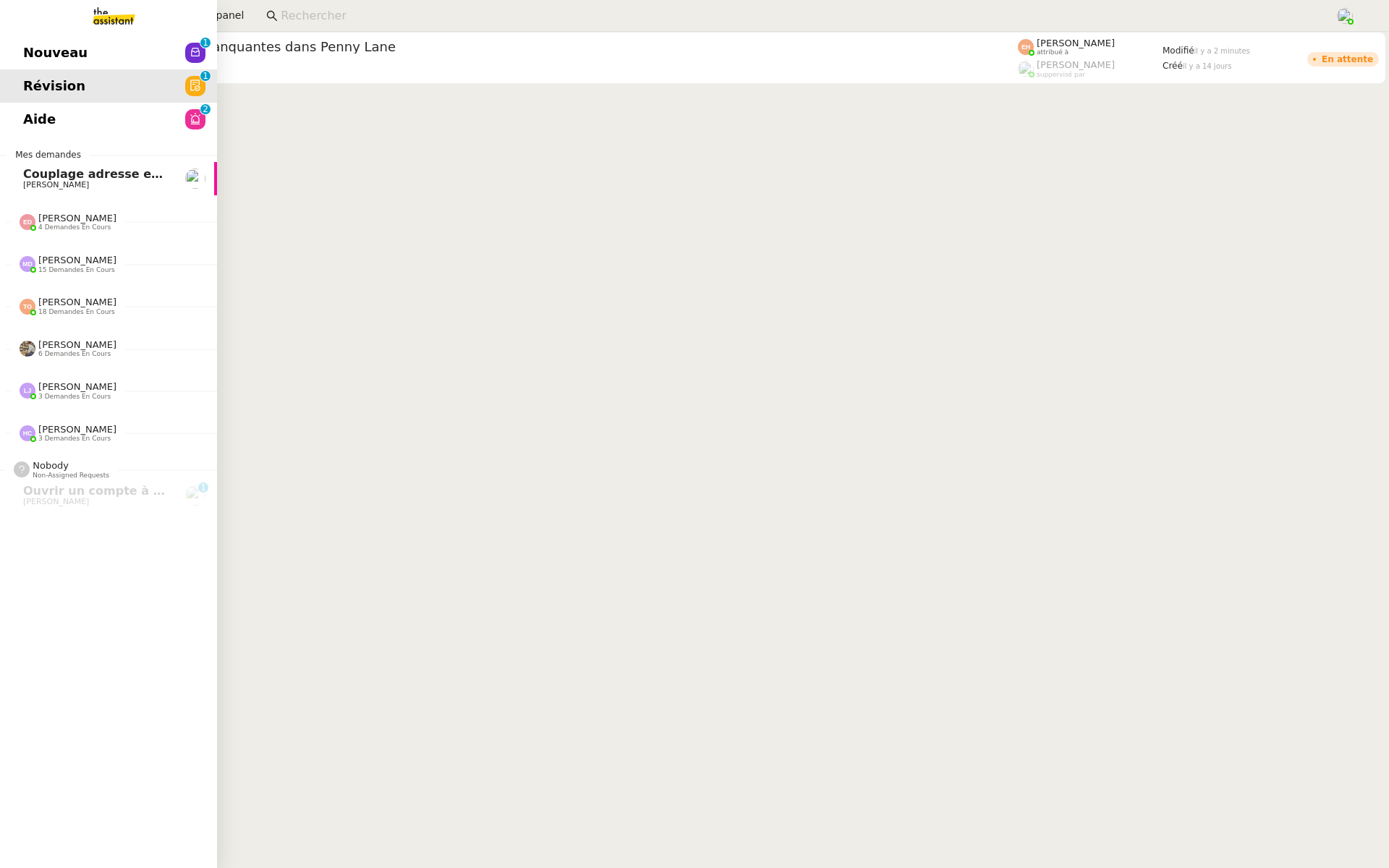
click at [20, 46] on link "Nouveau 0 1 2 3 4 5 6 7 8 9" at bounding box center [108, 52] width 217 height 33
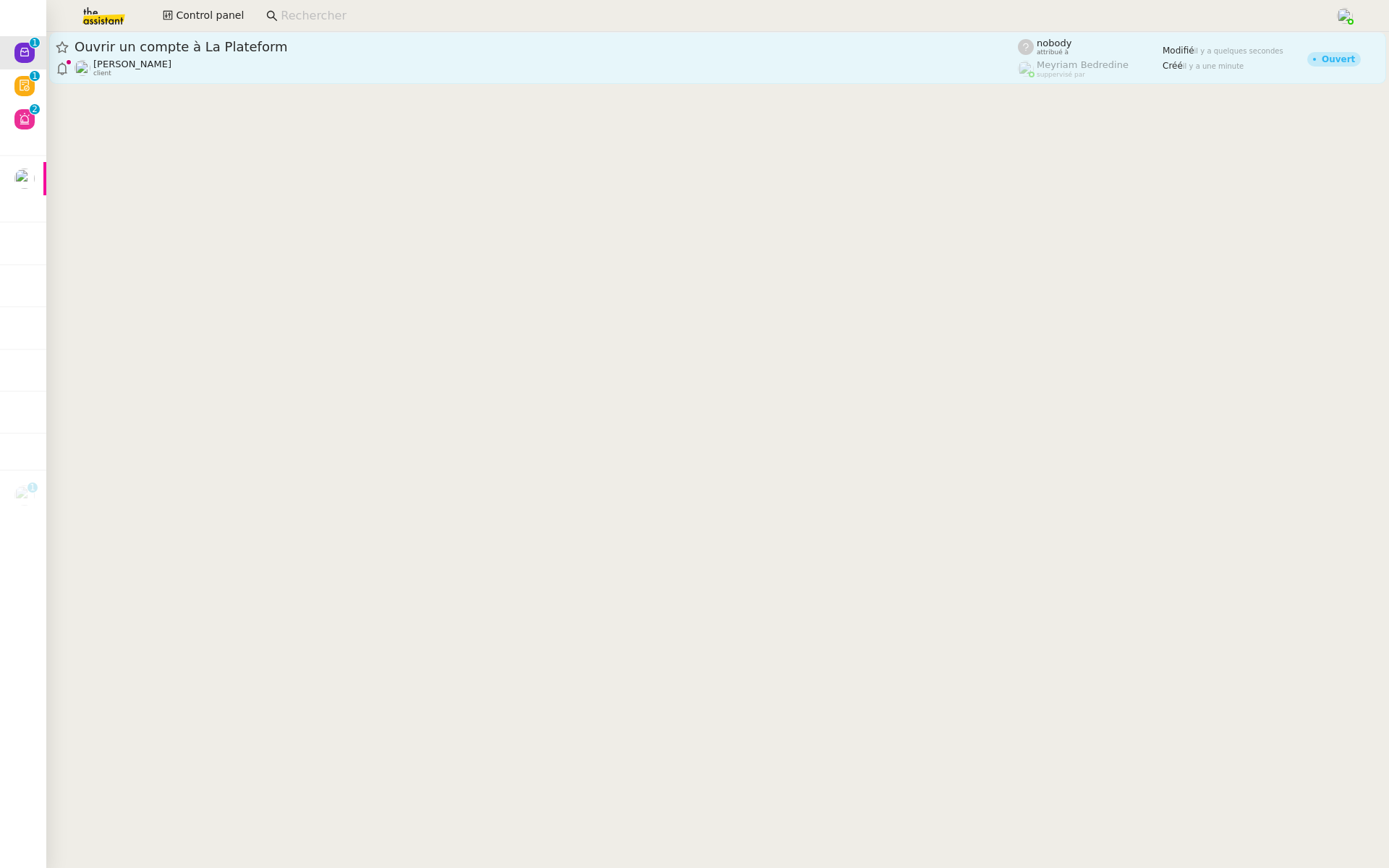
click at [189, 36] on link "Ouvrir un compte à La Plateform [PERSON_NAME] client nobody attribué à [PERSON_…" at bounding box center [718, 58] width 1337 height 52
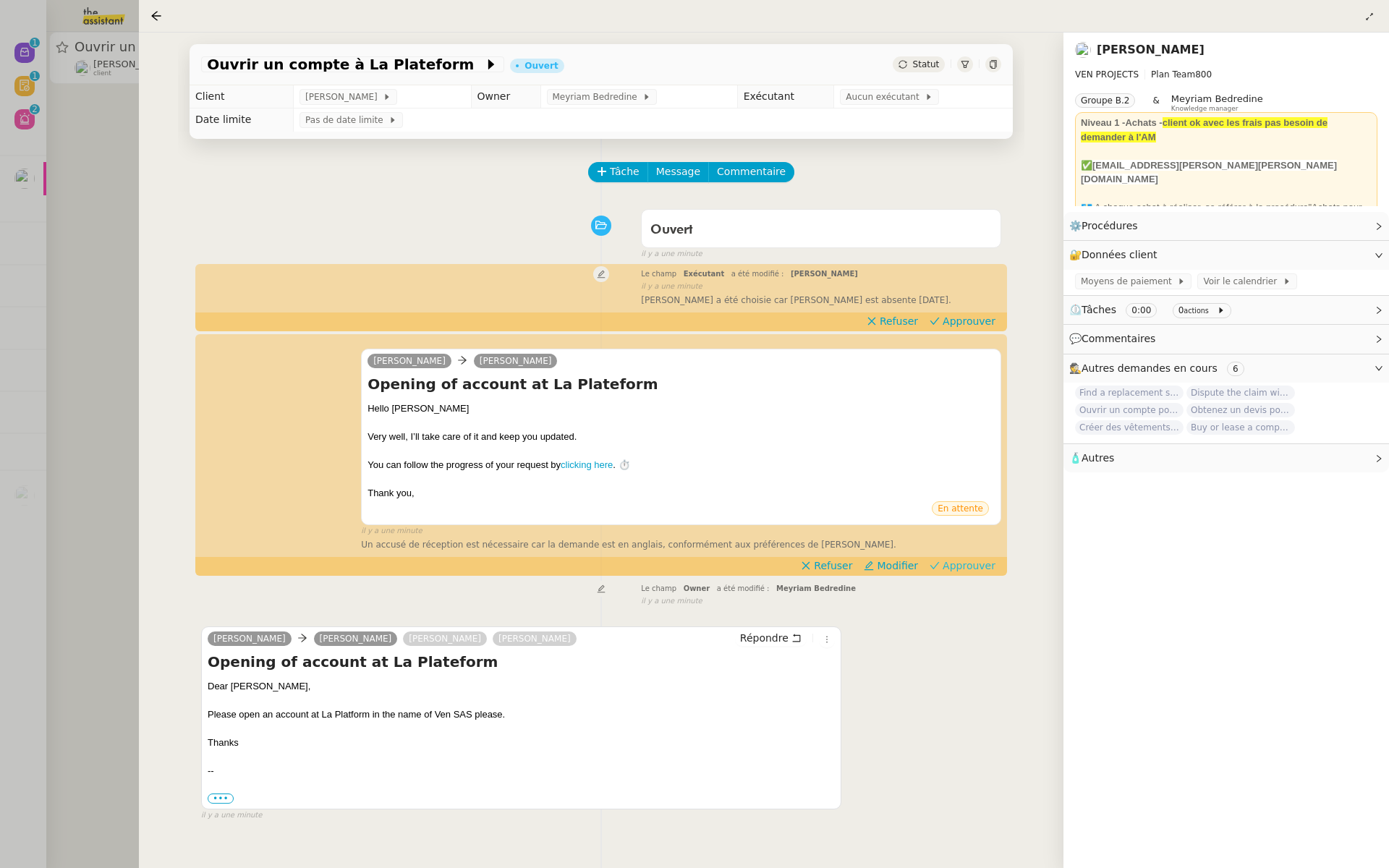
click at [974, 569] on span "Approuver" at bounding box center [969, 566] width 53 height 15
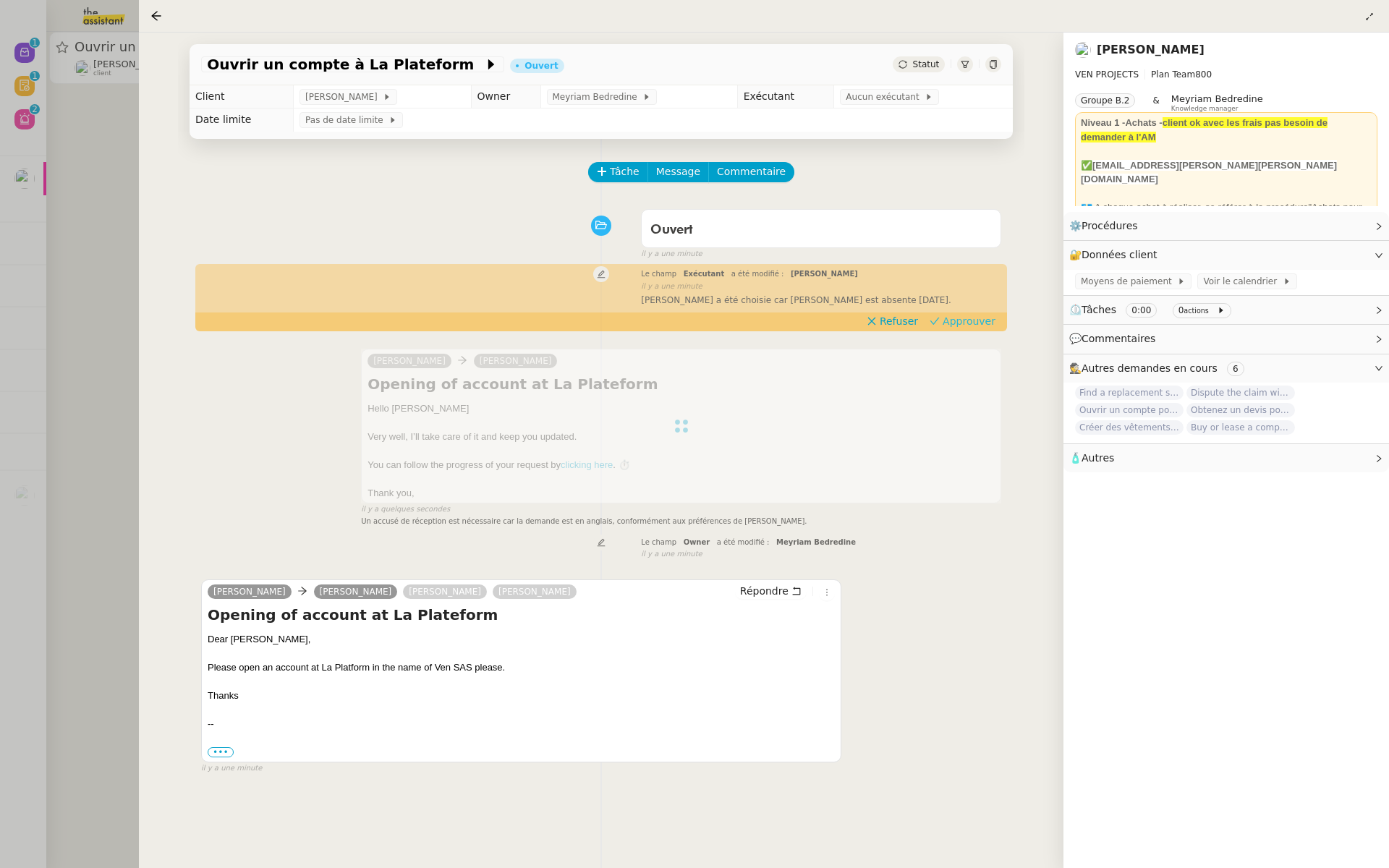
click at [986, 318] on span "Approuver" at bounding box center [969, 321] width 53 height 15
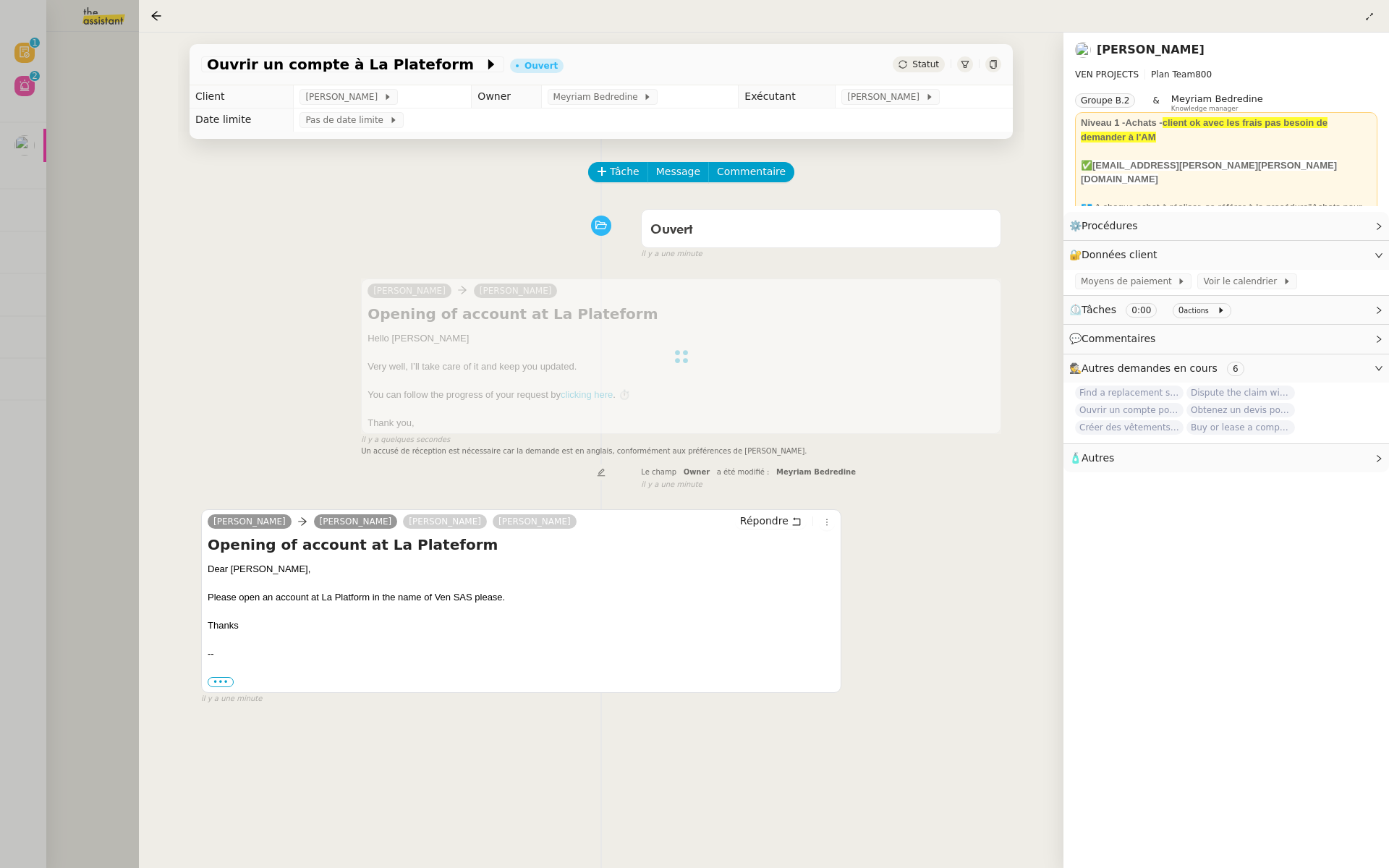
click at [88, 127] on div at bounding box center [694, 434] width 1389 height 868
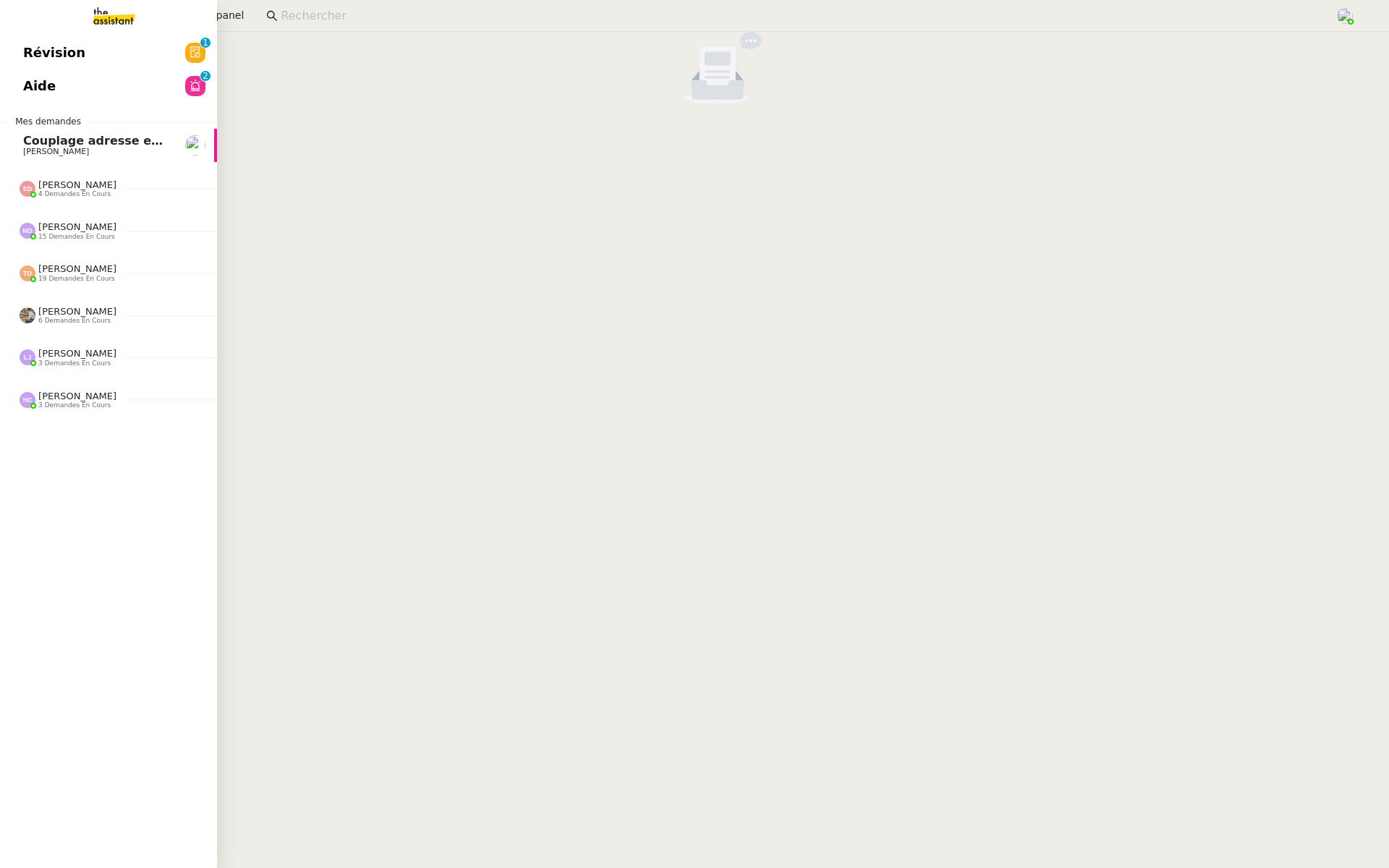
click at [21, 50] on link "Révision 0 1 2 3 4 5 6 7 8 9" at bounding box center [108, 52] width 217 height 33
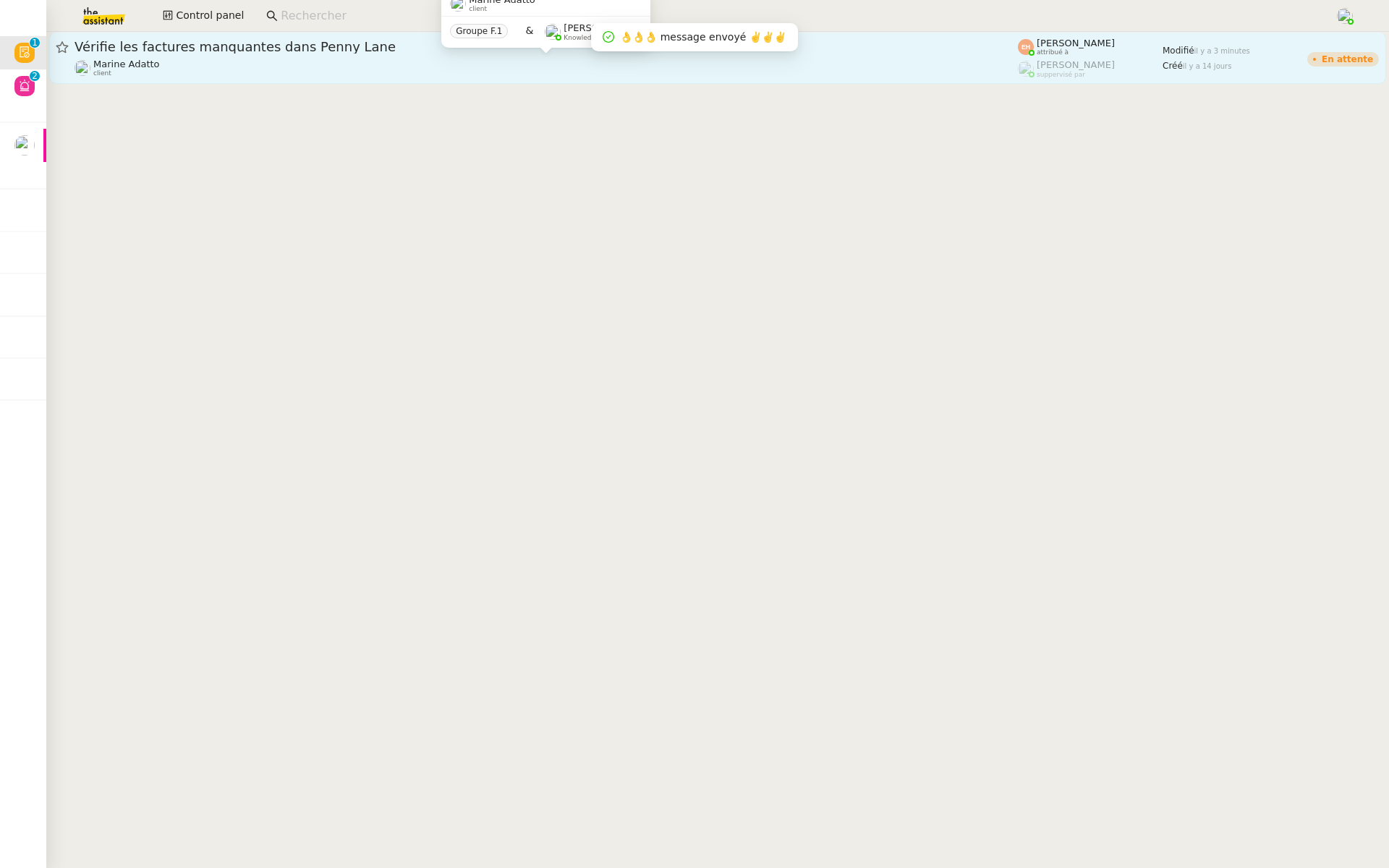
click at [228, 58] on div "Marine Adatto client" at bounding box center [546, 68] width 943 height 19
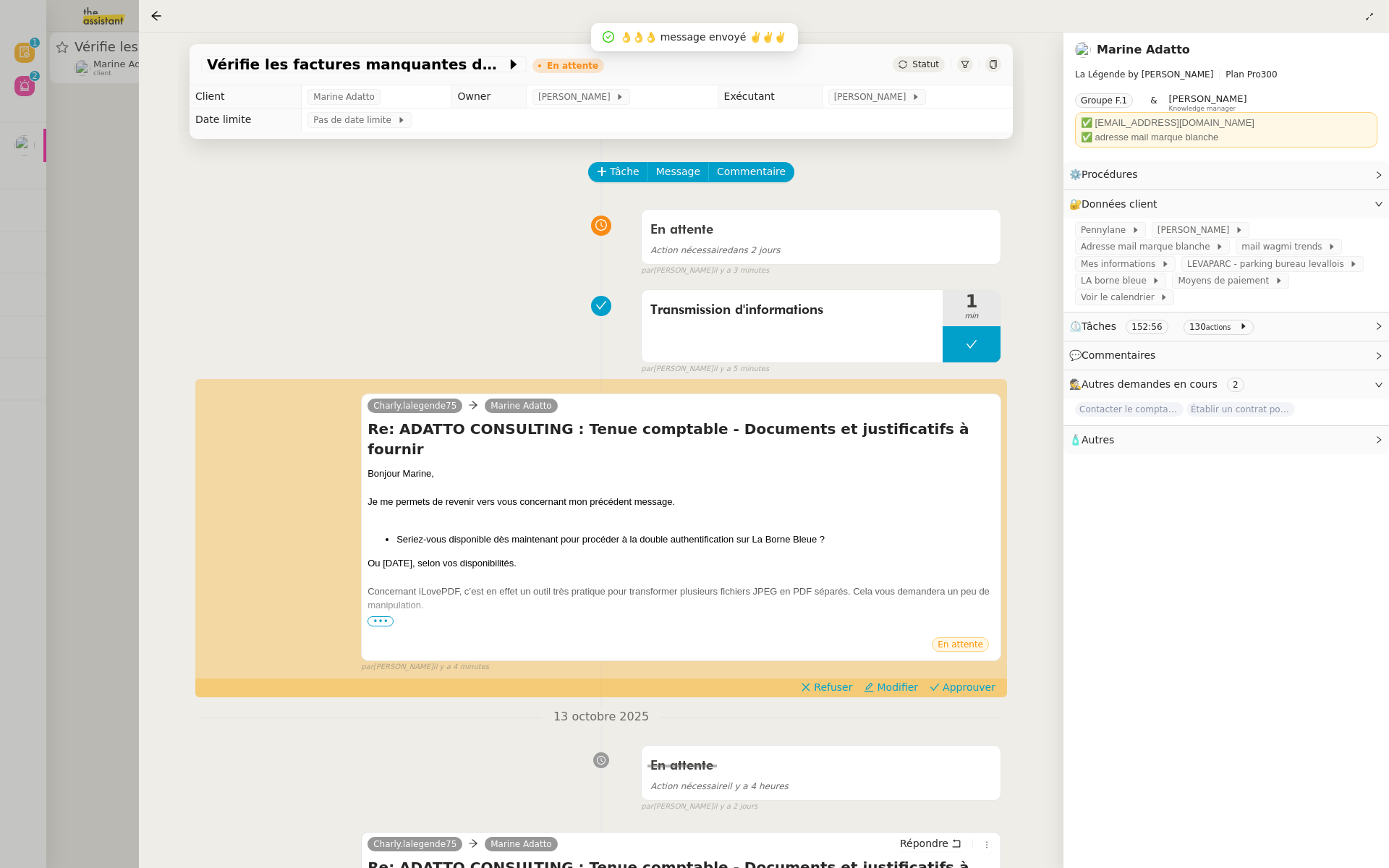
click at [74, 159] on div at bounding box center [694, 434] width 1389 height 868
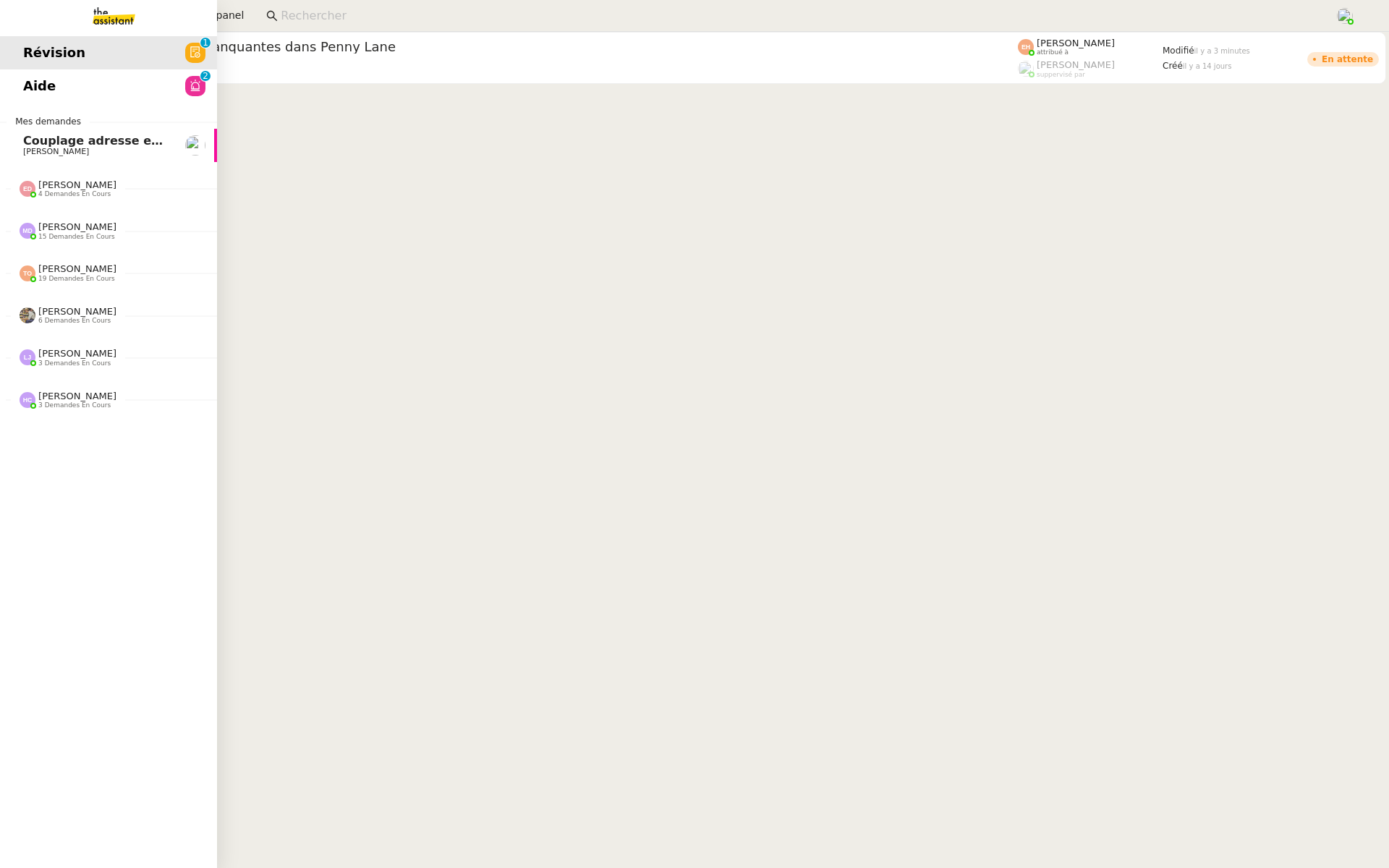
click at [11, 88] on link "Aide 0 1 2 3 4 5 6 7 8 9" at bounding box center [108, 86] width 217 height 33
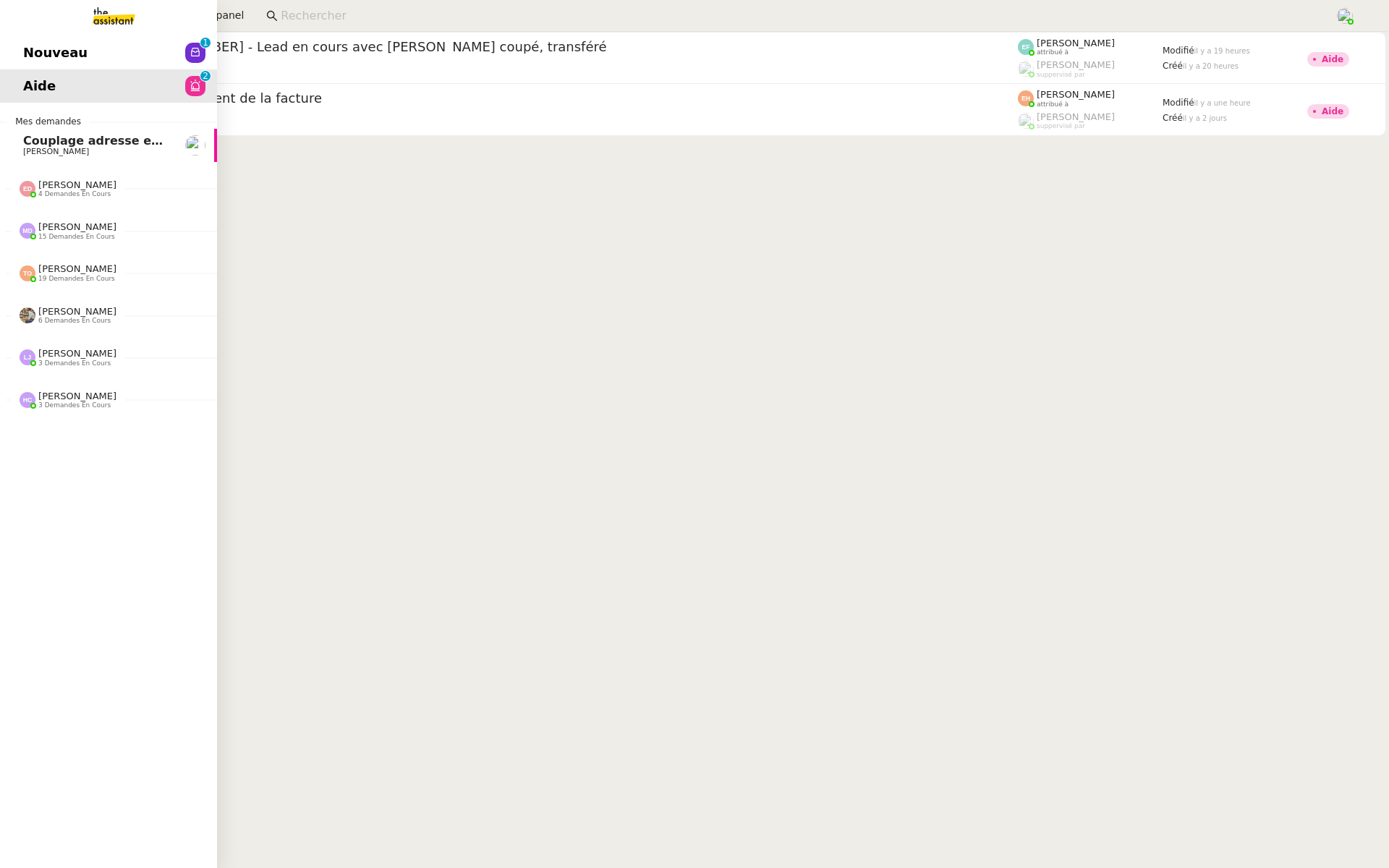
click at [50, 58] on span "Nouveau" at bounding box center [55, 52] width 64 height 21
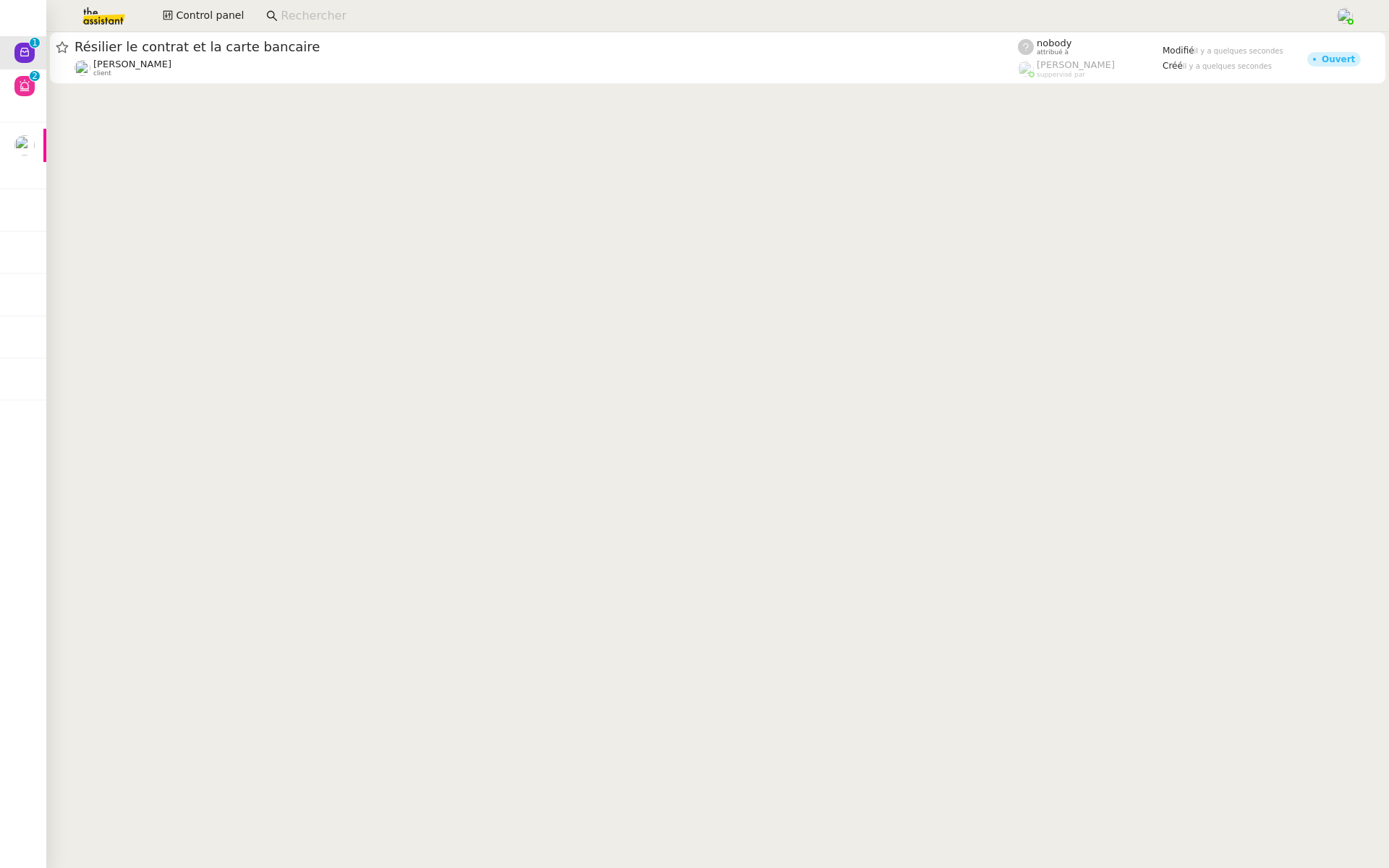
click at [492, 712] on cdk-virtual-scroll-viewport "Résilier le contrat et la carte bancaire Quang Tam NGUYEN client nobody attribu…" at bounding box center [718, 450] width 1343 height 836
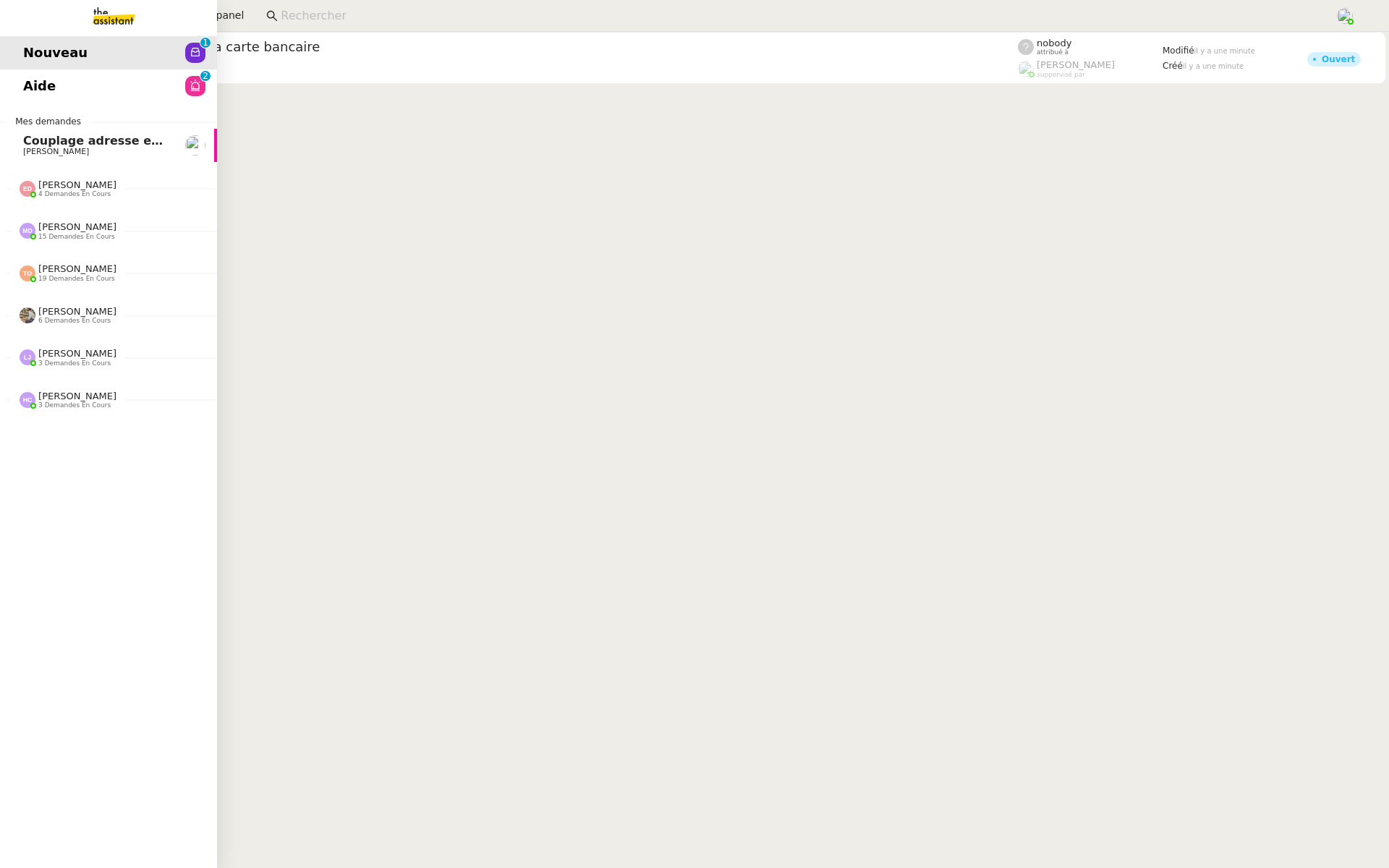
click at [33, 82] on span "Aide" at bounding box center [39, 86] width 33 height 21
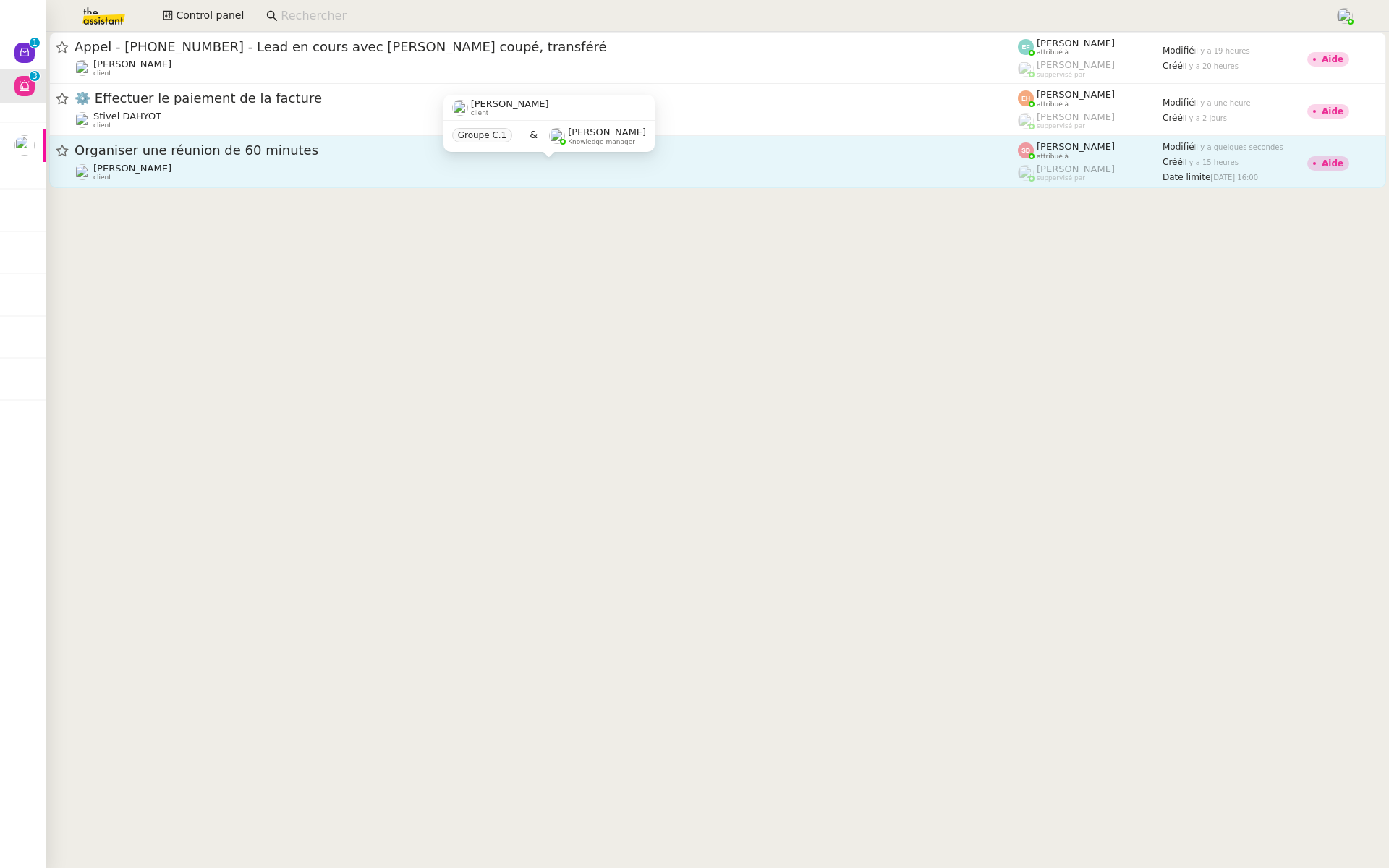
click at [258, 164] on div "Alexandre Blanc client" at bounding box center [546, 173] width 943 height 19
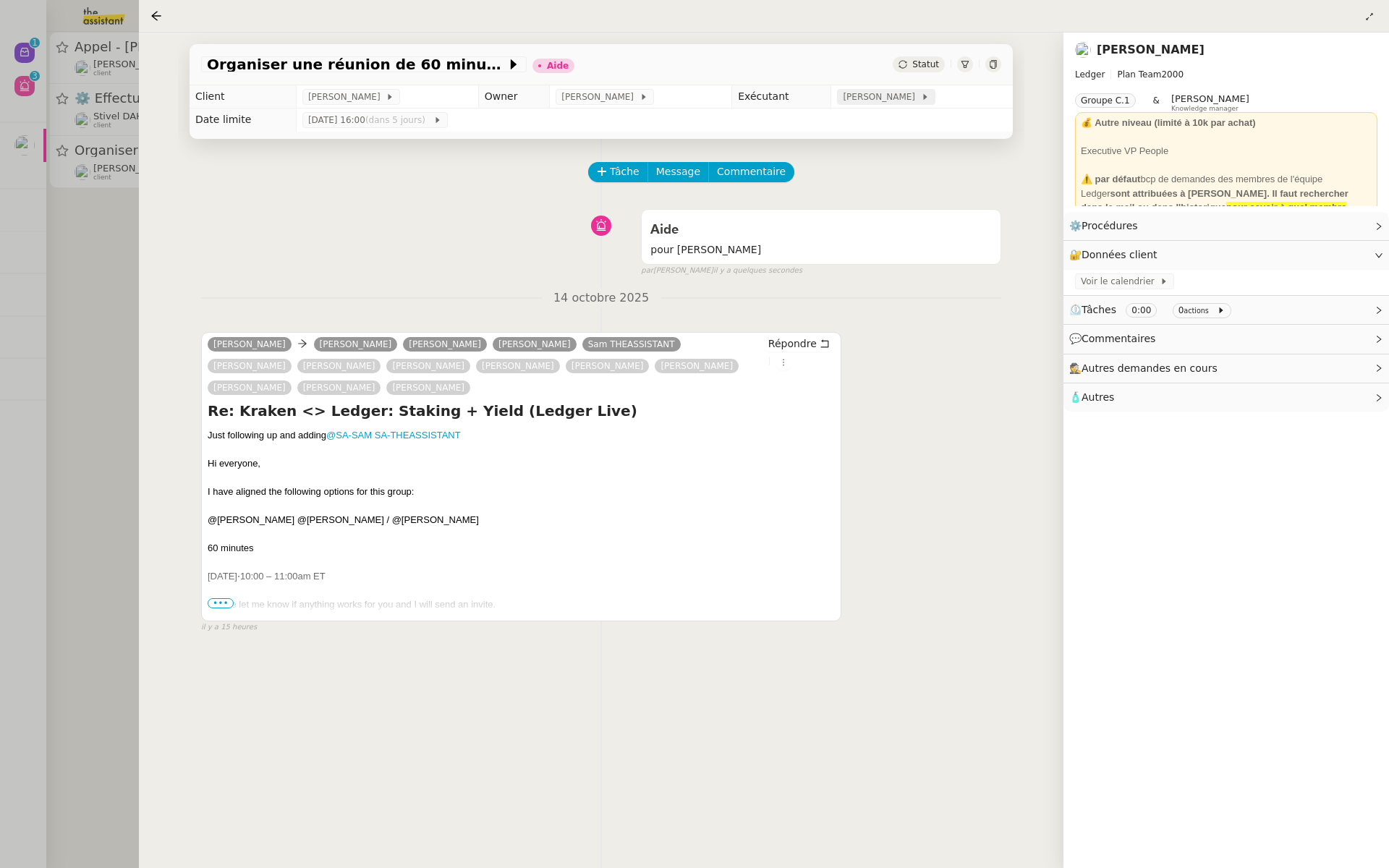
click at [888, 98] on span "[PERSON_NAME]" at bounding box center [882, 97] width 77 height 15
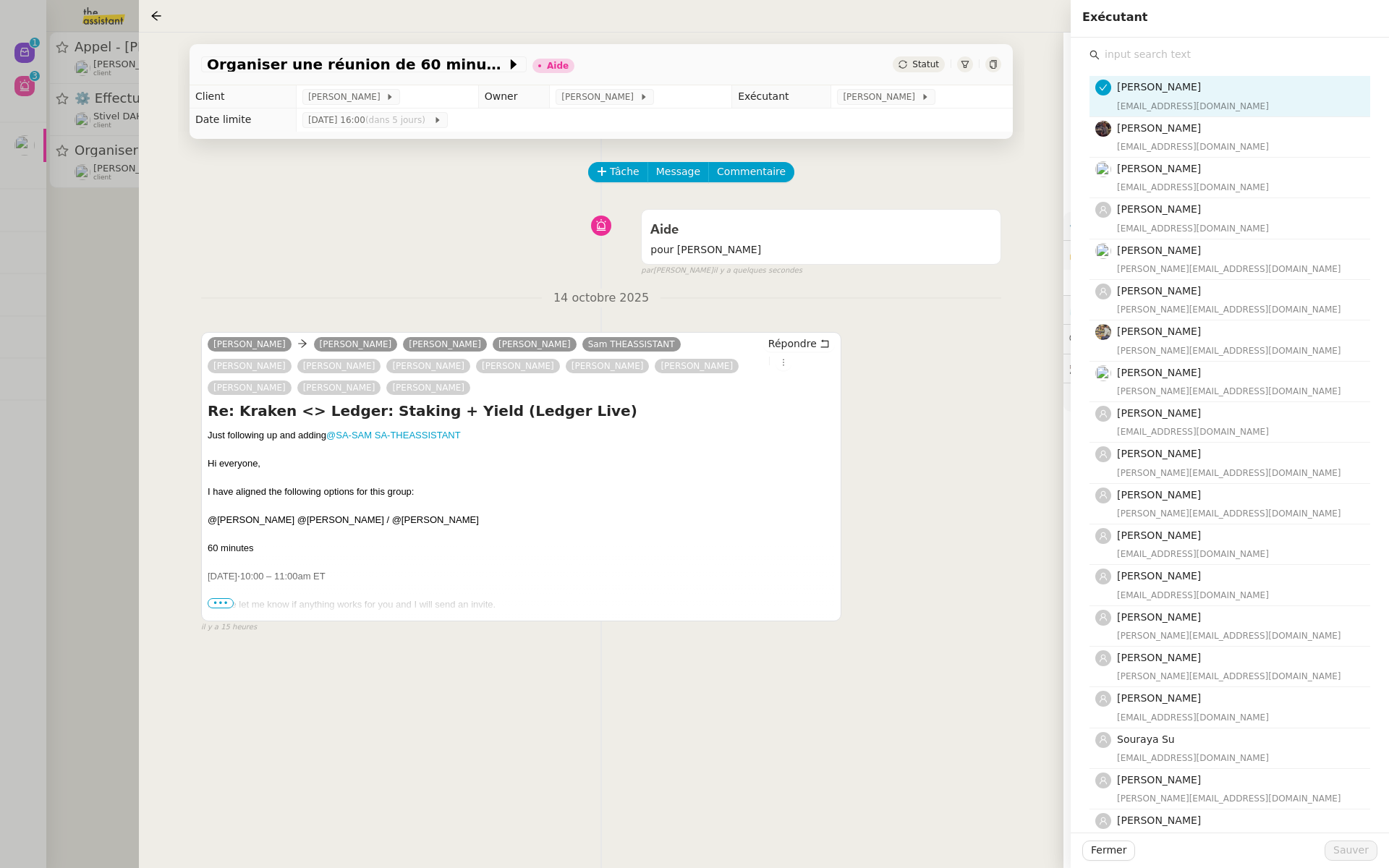
click at [1133, 58] on input "text" at bounding box center [1234, 54] width 270 height 20
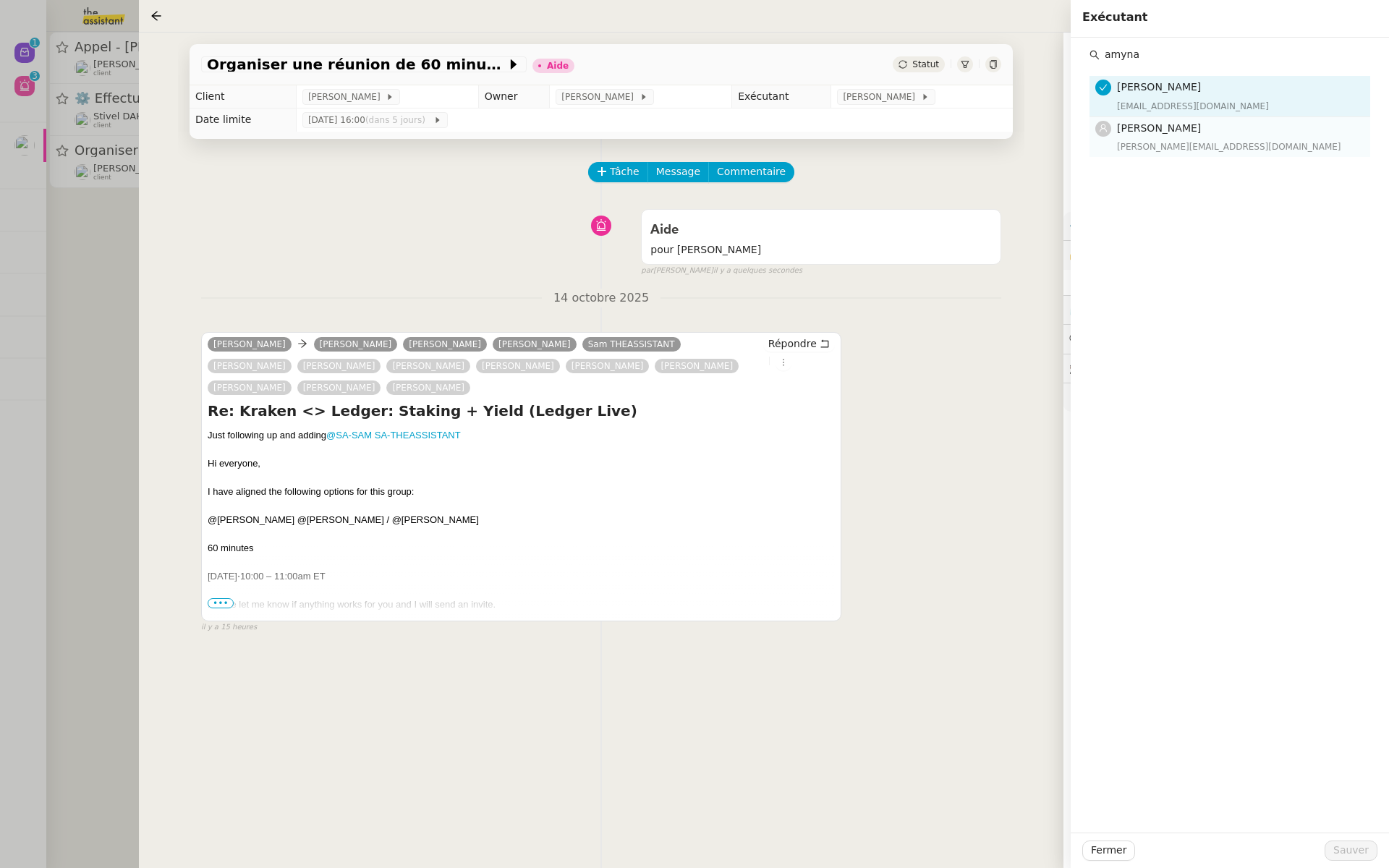
type input "amyna"
click at [1154, 122] on span "[PERSON_NAME]" at bounding box center [1159, 127] width 84 height 11
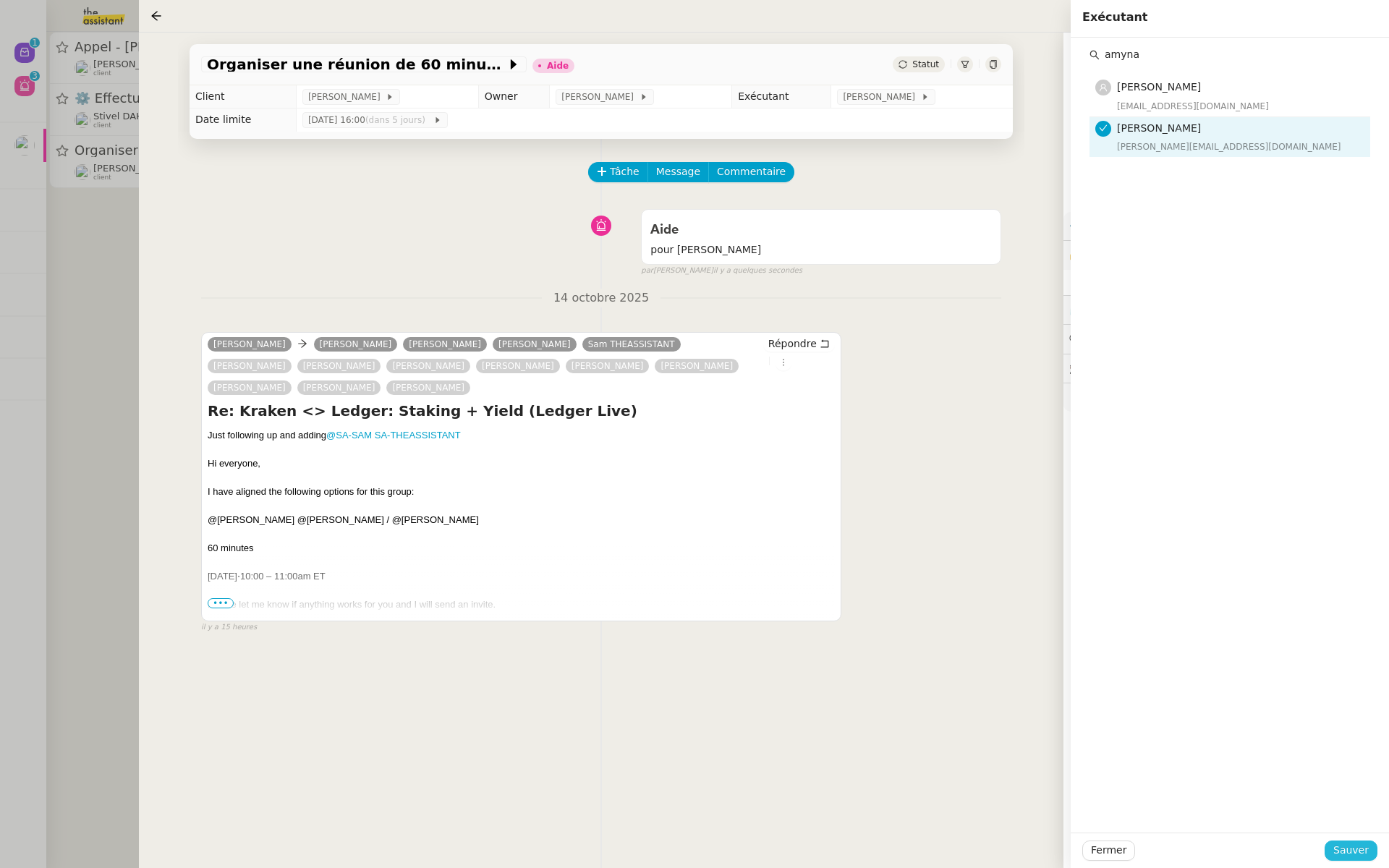
click at [1366, 853] on span "Sauver" at bounding box center [1350, 850] width 35 height 16
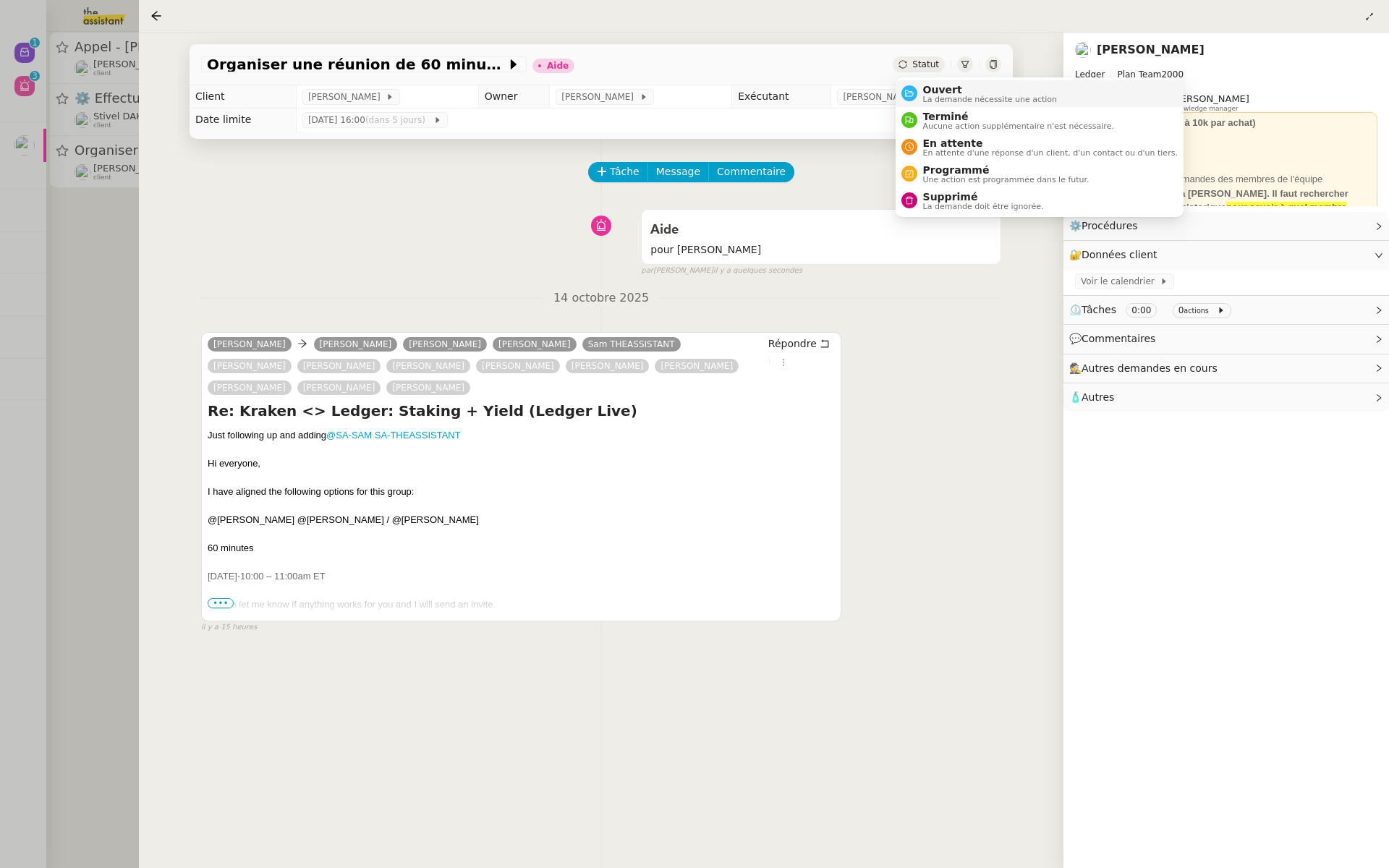
click at [931, 94] on span "Ouvert" at bounding box center [991, 89] width 135 height 11
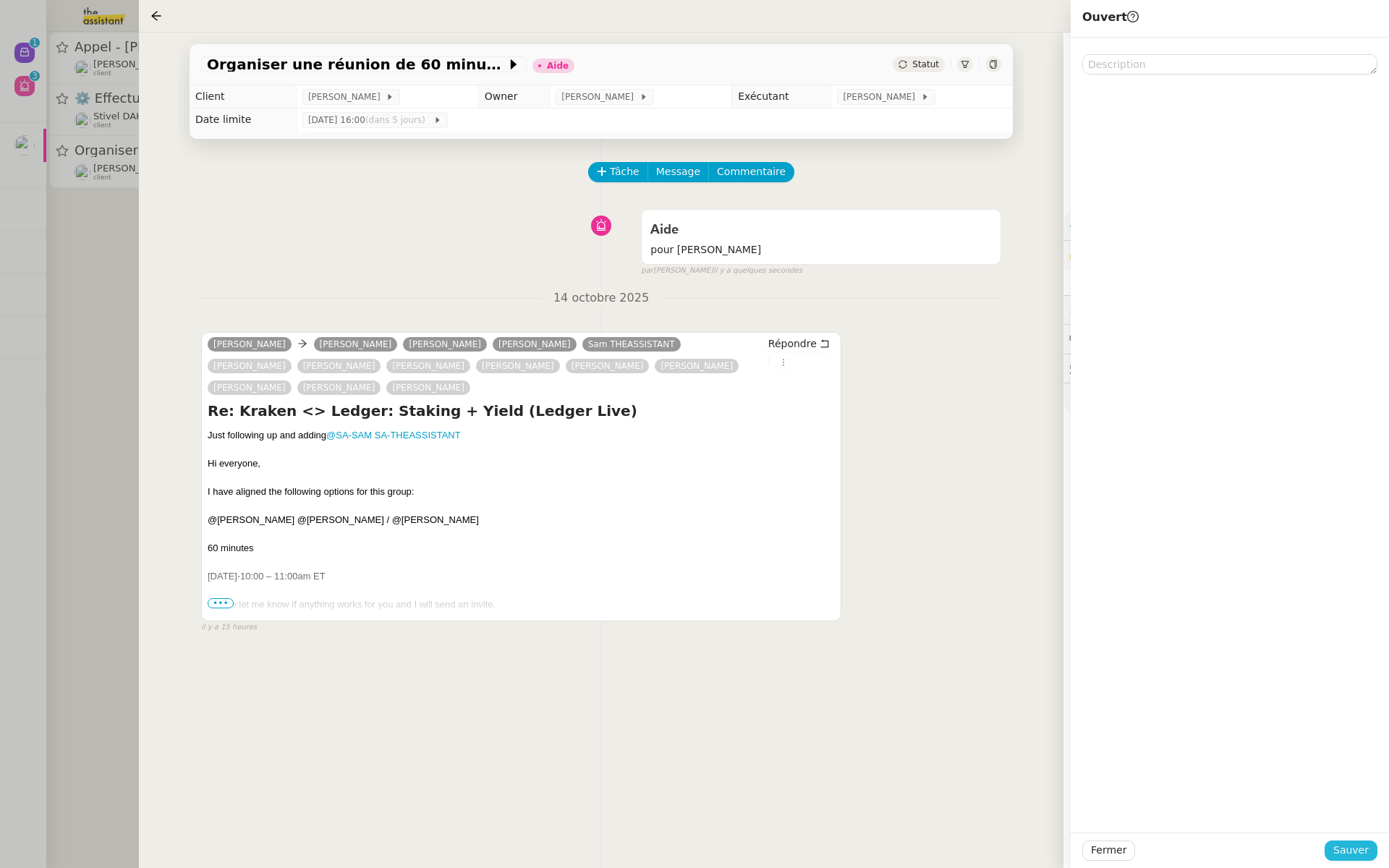
click at [1347, 855] on span "Sauver" at bounding box center [1350, 850] width 35 height 16
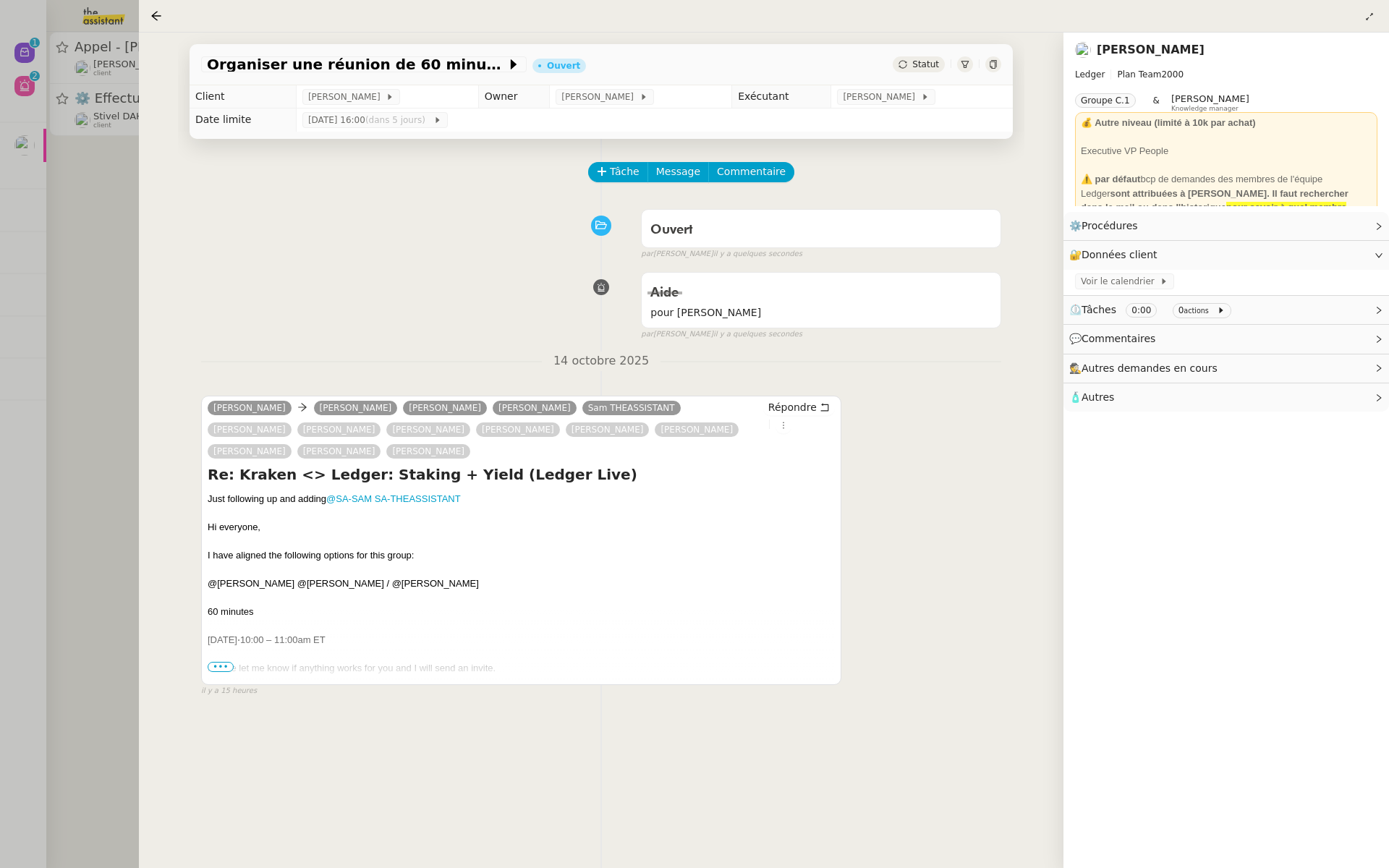
click at [27, 207] on div at bounding box center [694, 434] width 1389 height 868
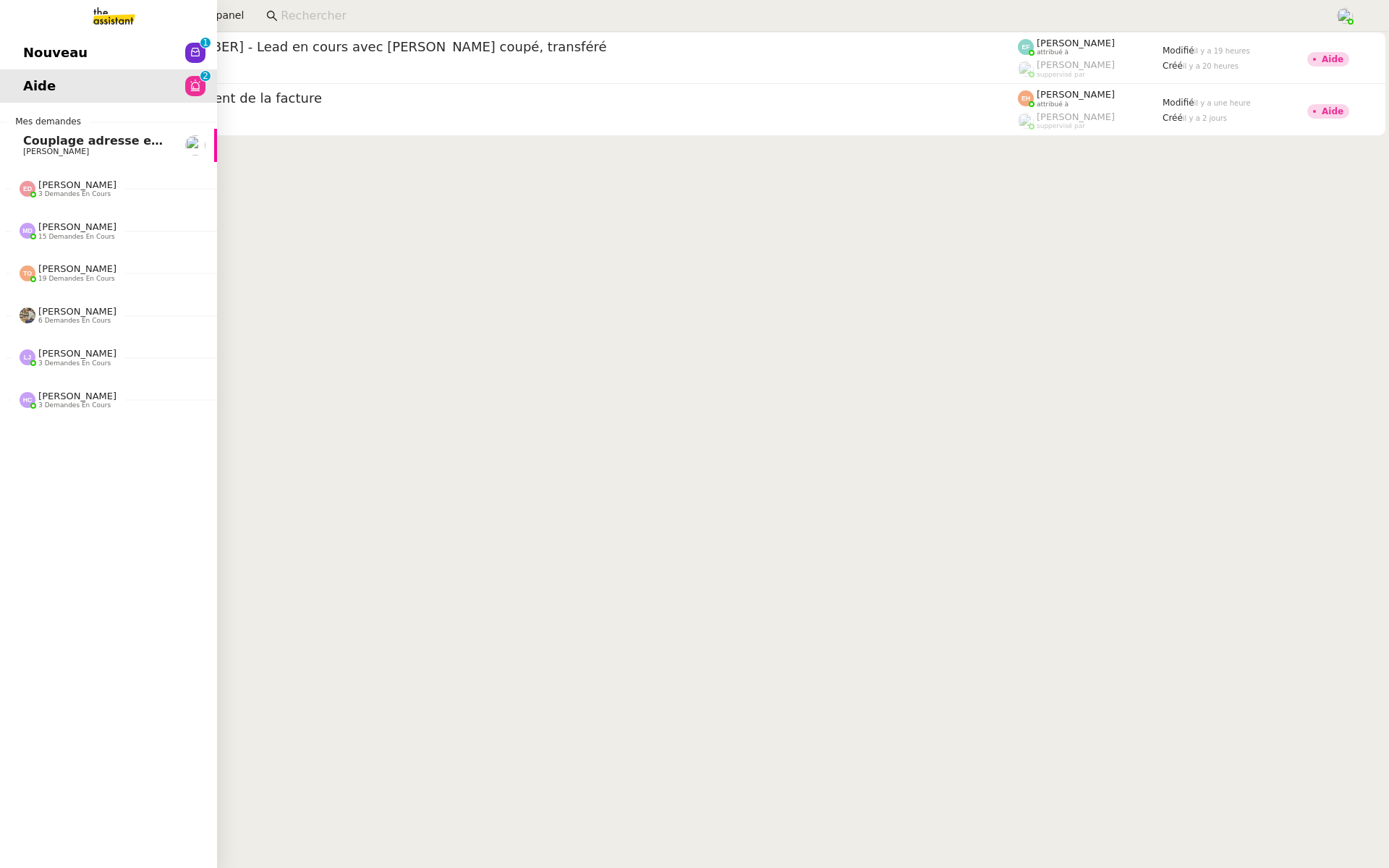
click at [5, 48] on link "Nouveau 0 1 2 3 4 5 6 7 8 9" at bounding box center [108, 52] width 217 height 33
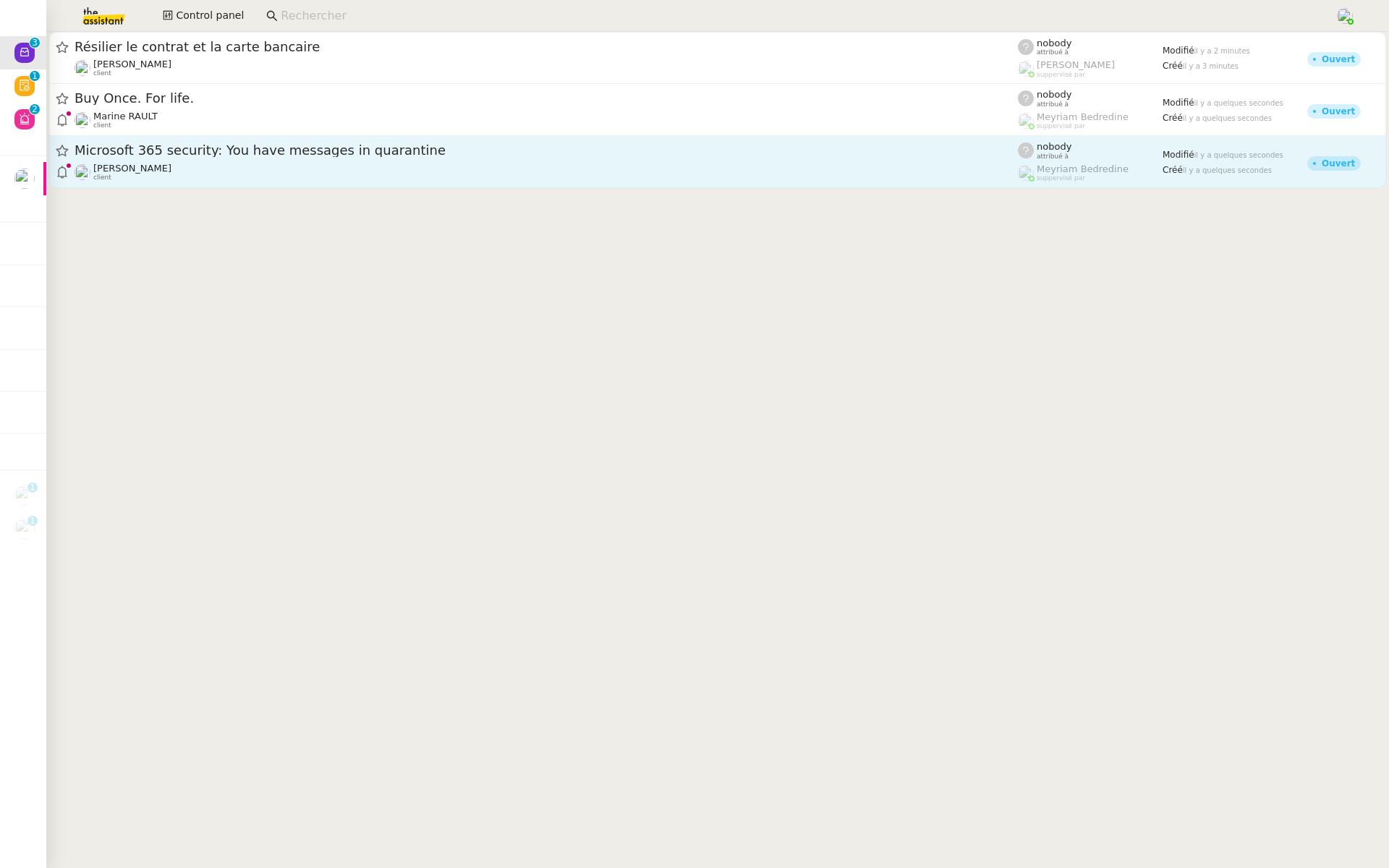
click at [293, 151] on span "Microsoft 365 security: You have messages in quarantine" at bounding box center [546, 150] width 943 height 13
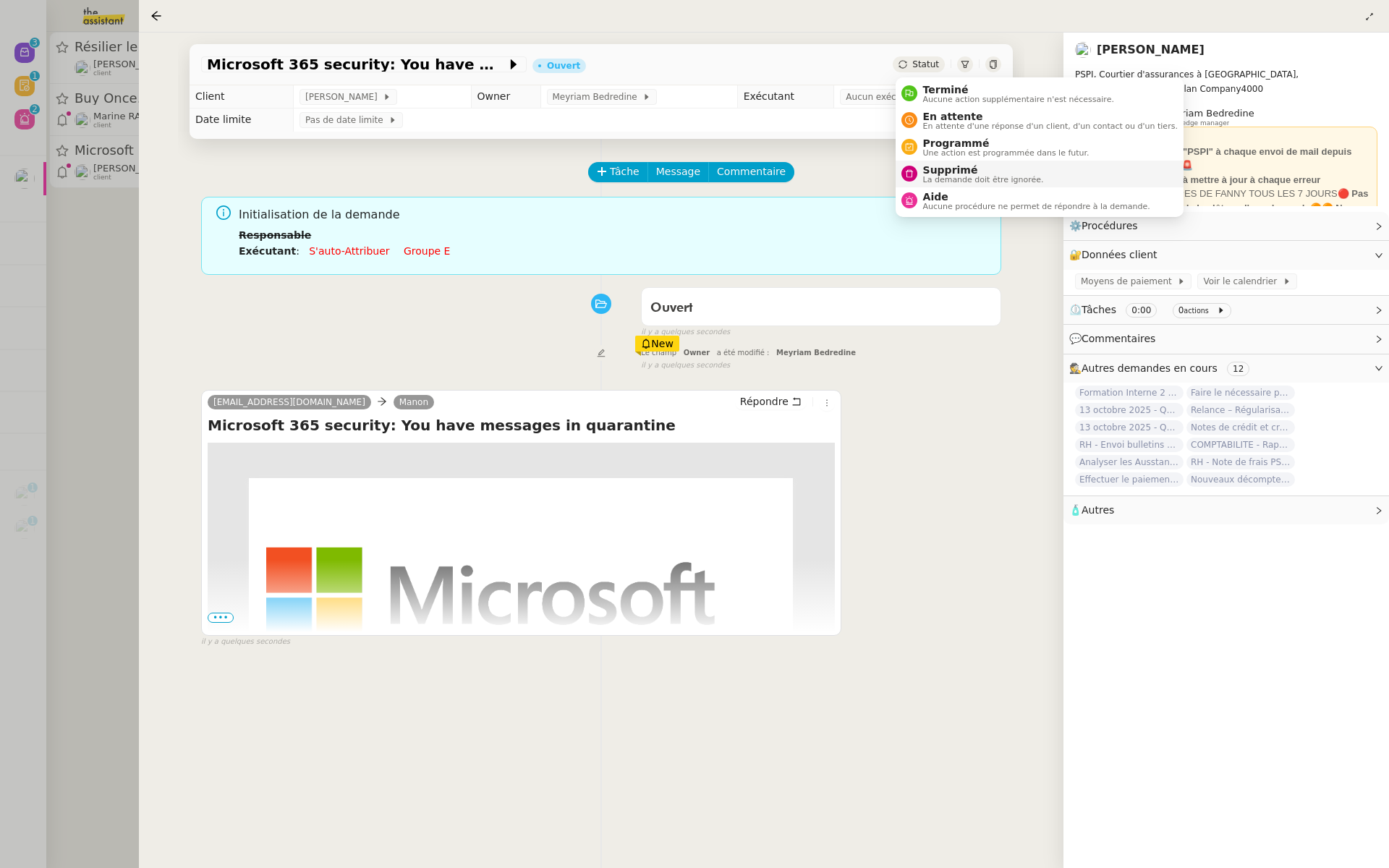
click at [939, 173] on span "Supprimé" at bounding box center [984, 169] width 121 height 11
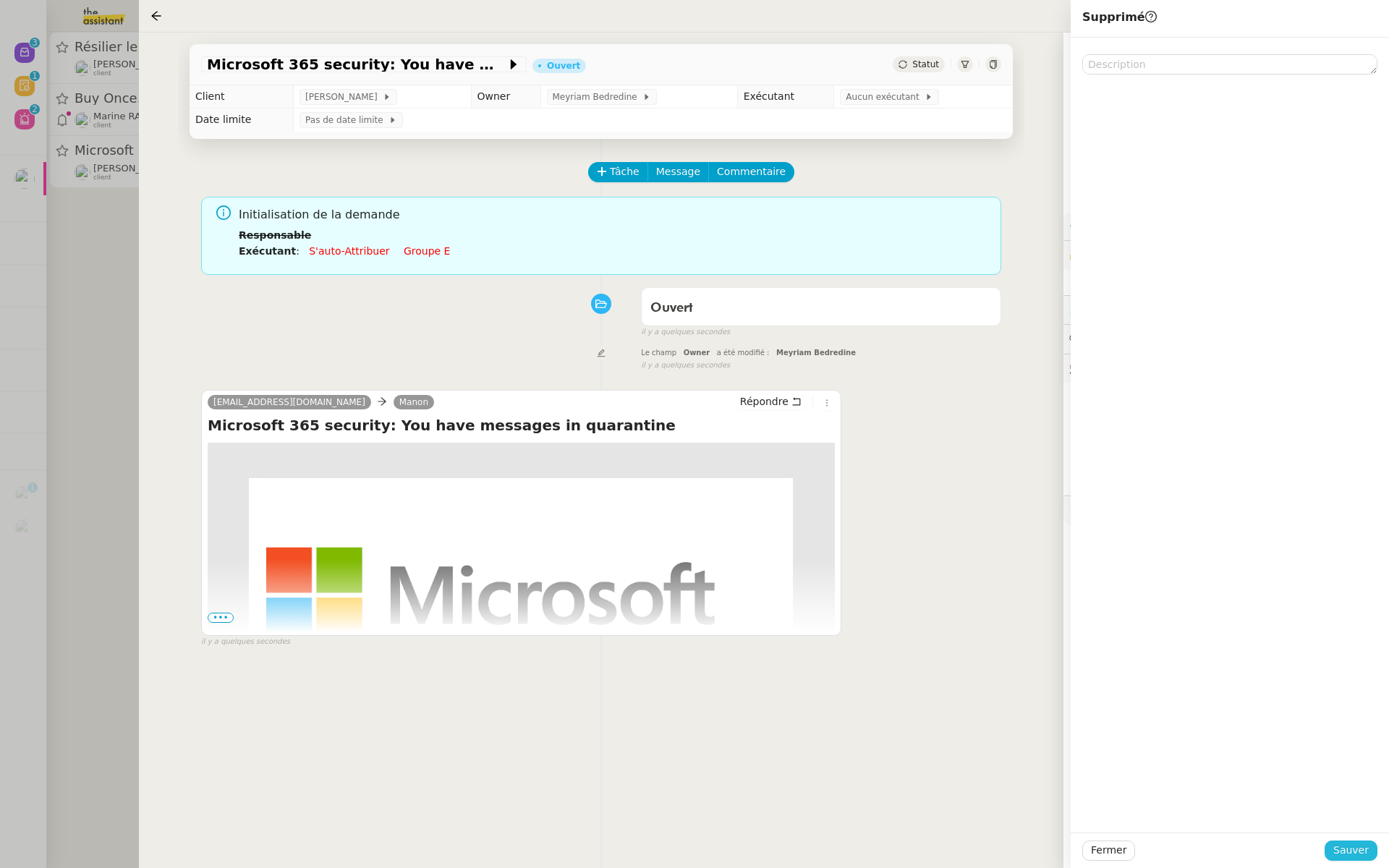
click at [1346, 847] on span "Sauver" at bounding box center [1350, 850] width 35 height 16
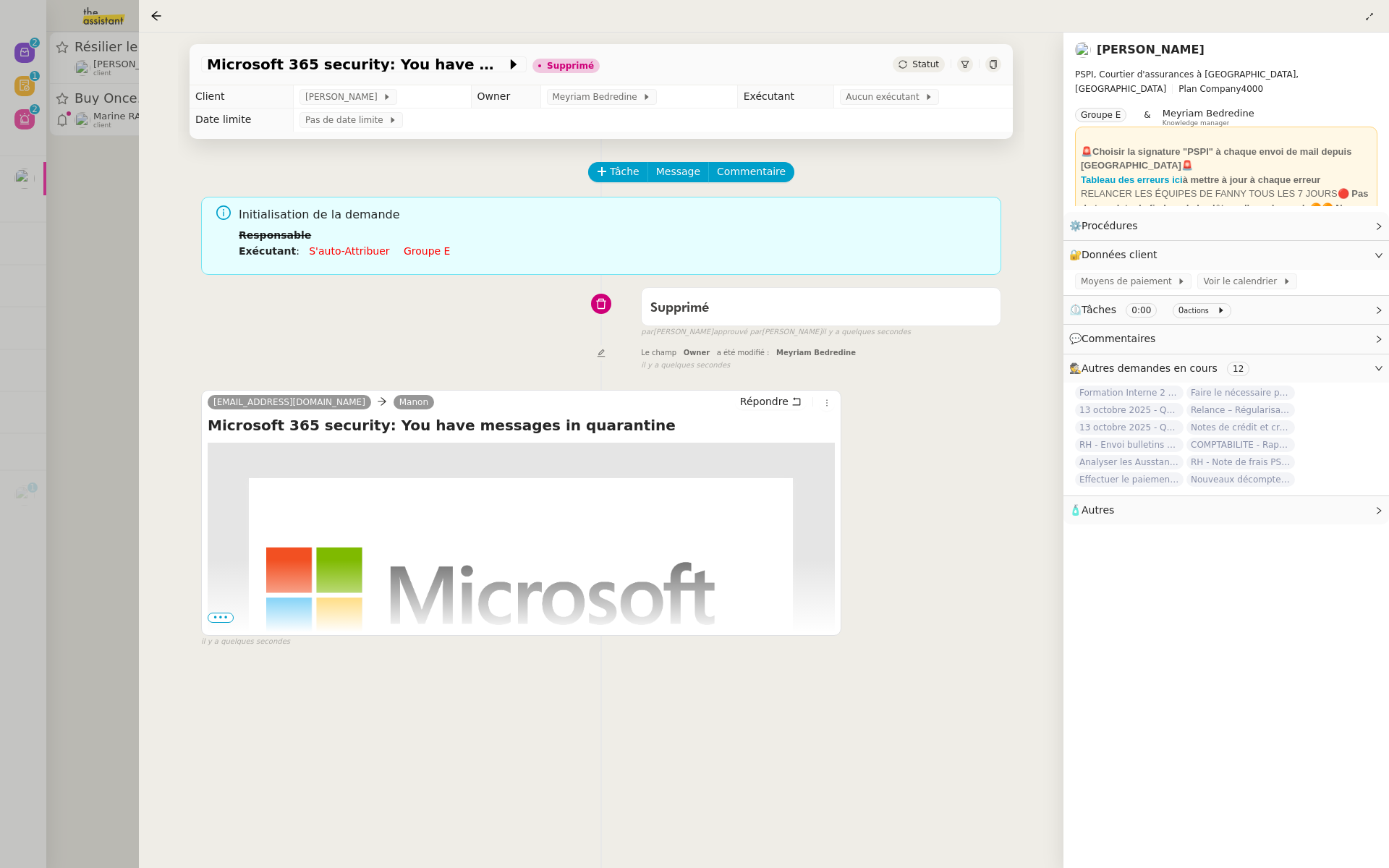
click at [218, 615] on span "•••" at bounding box center [221, 618] width 26 height 10
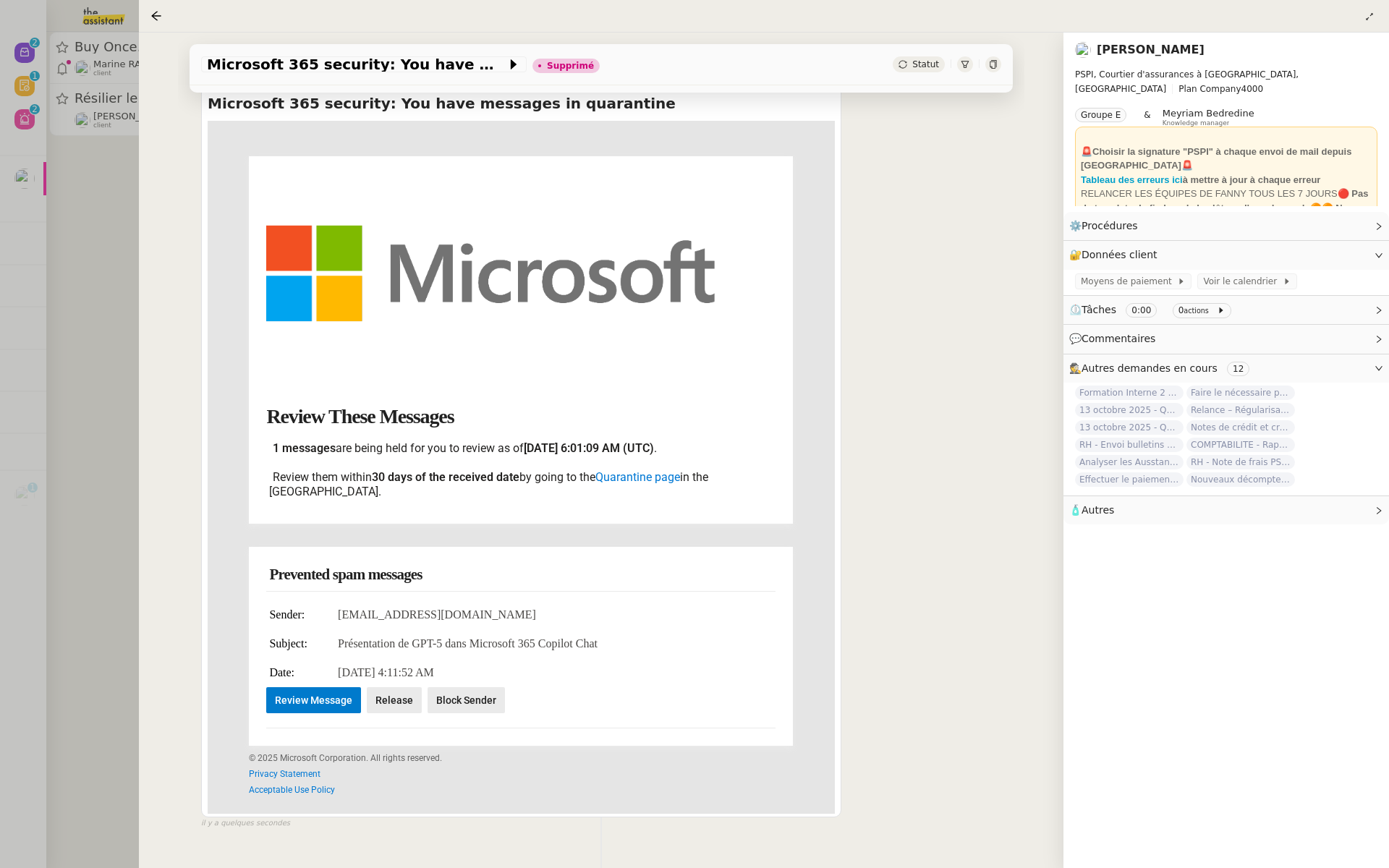
scroll to position [327, 0]
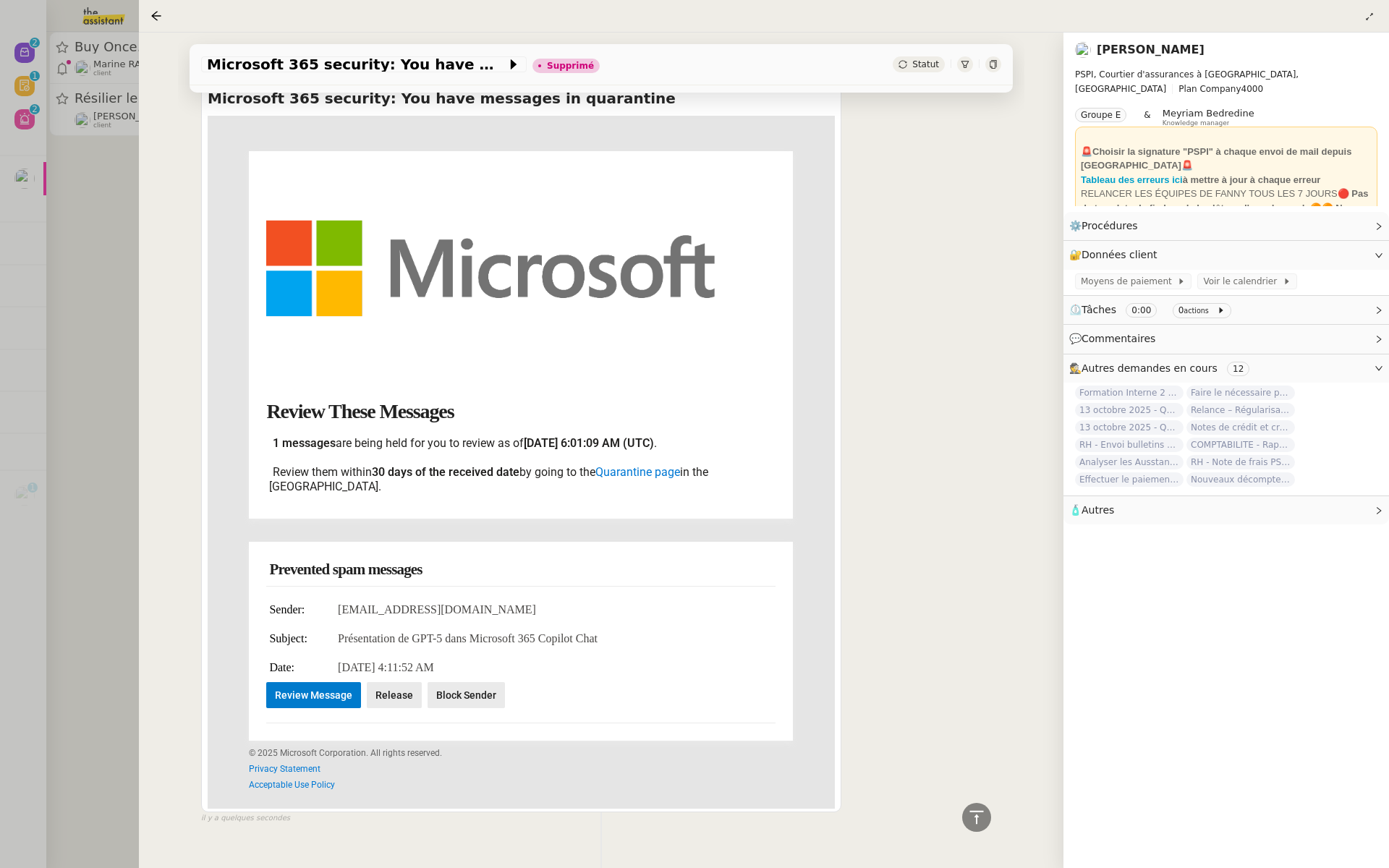
click at [74, 242] on div at bounding box center [694, 434] width 1389 height 868
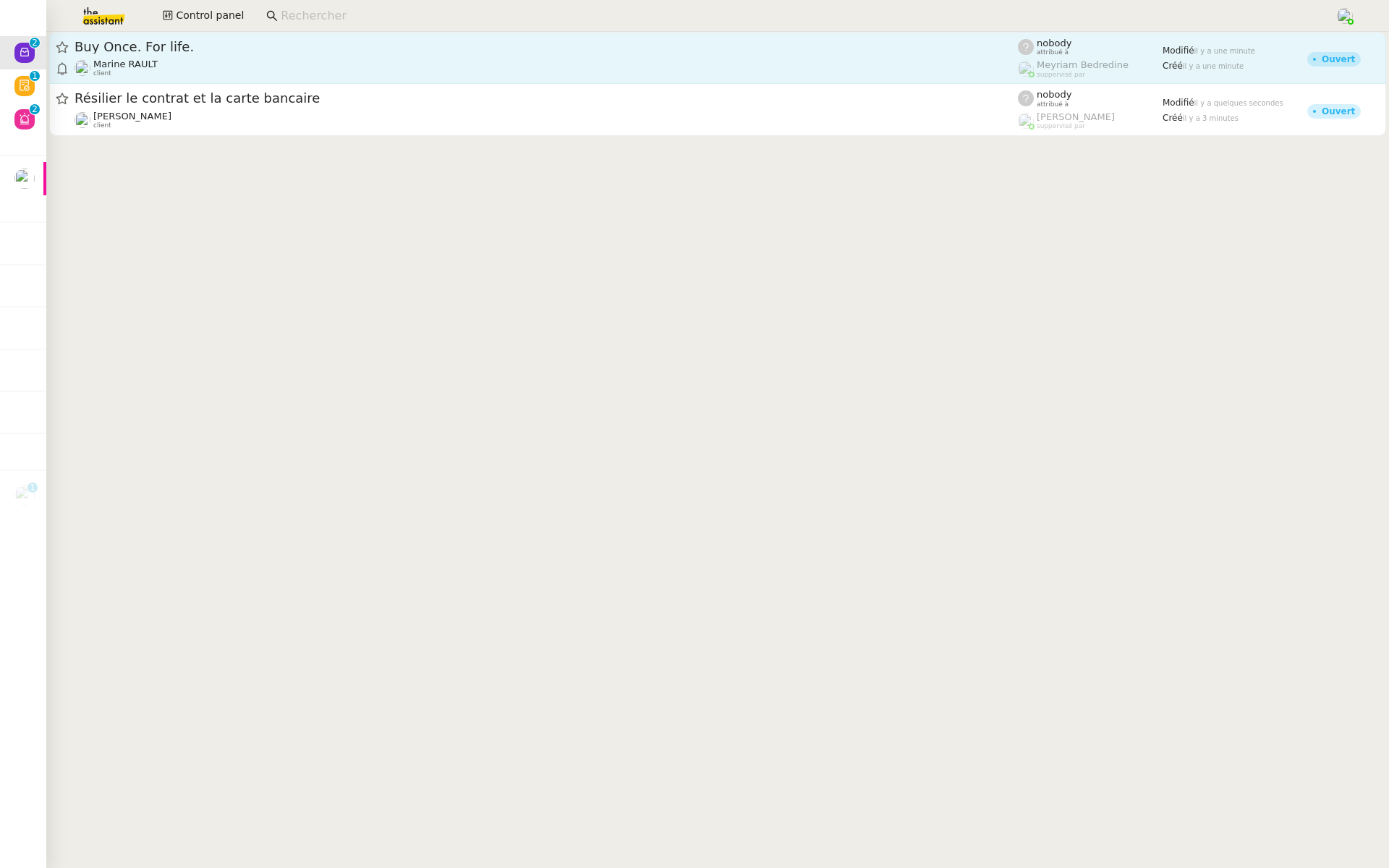
click at [352, 92] on span "Résilier le contrat et la carte bancaire" at bounding box center [546, 98] width 943 height 13
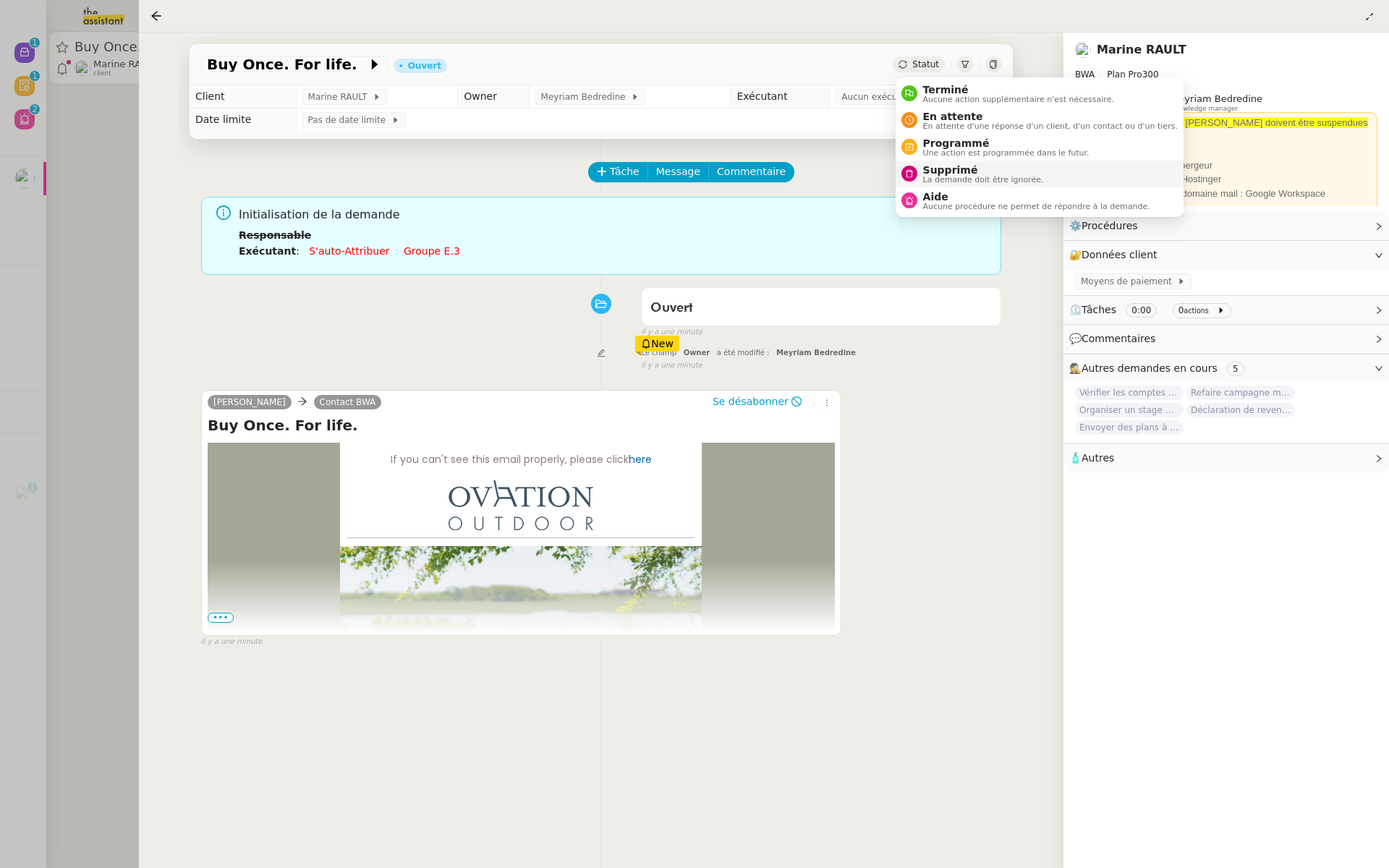
click at [946, 176] on span "La demande doit être ignorée." at bounding box center [984, 179] width 121 height 8
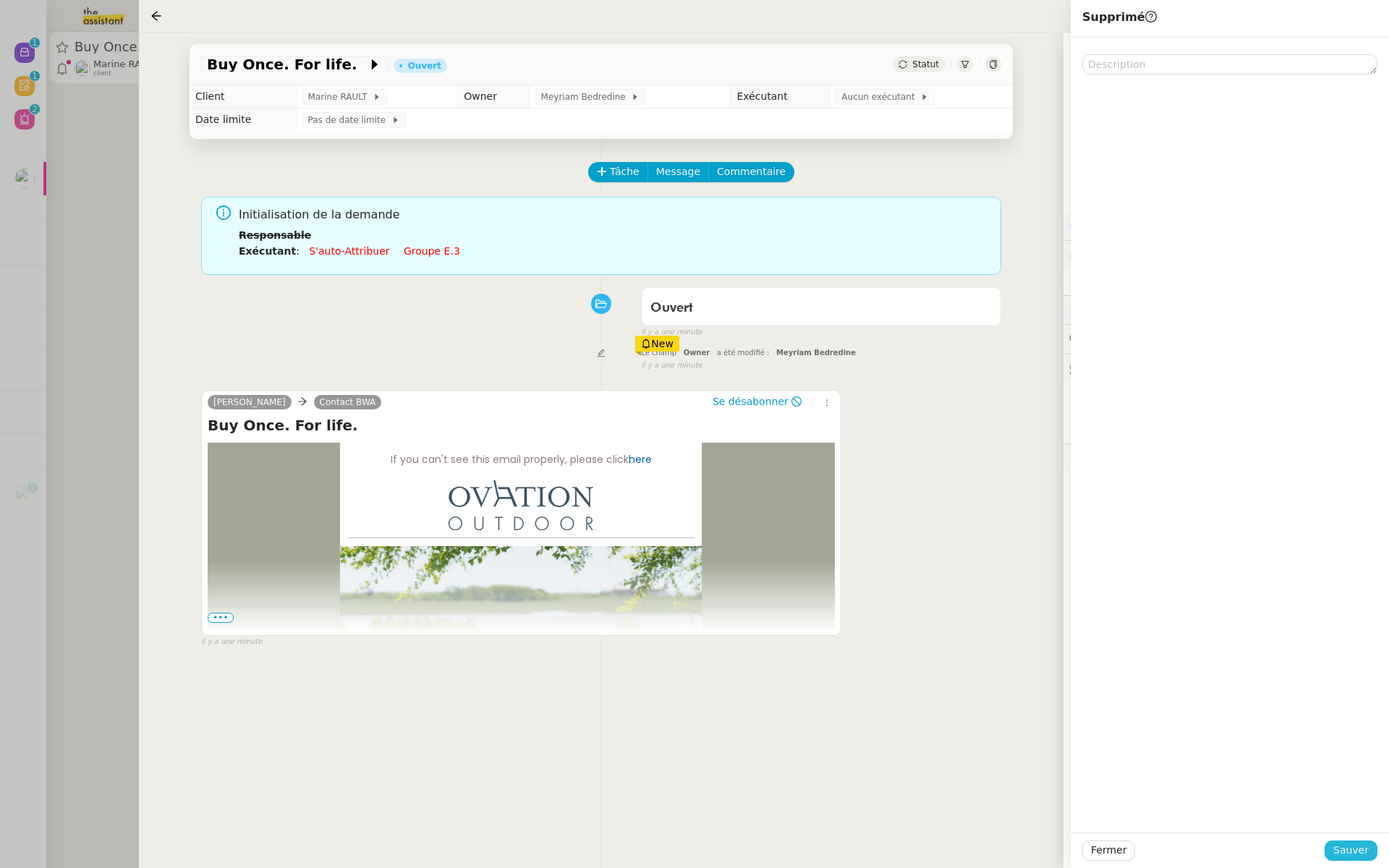
click at [1356, 850] on span "Sauver" at bounding box center [1350, 850] width 35 height 16
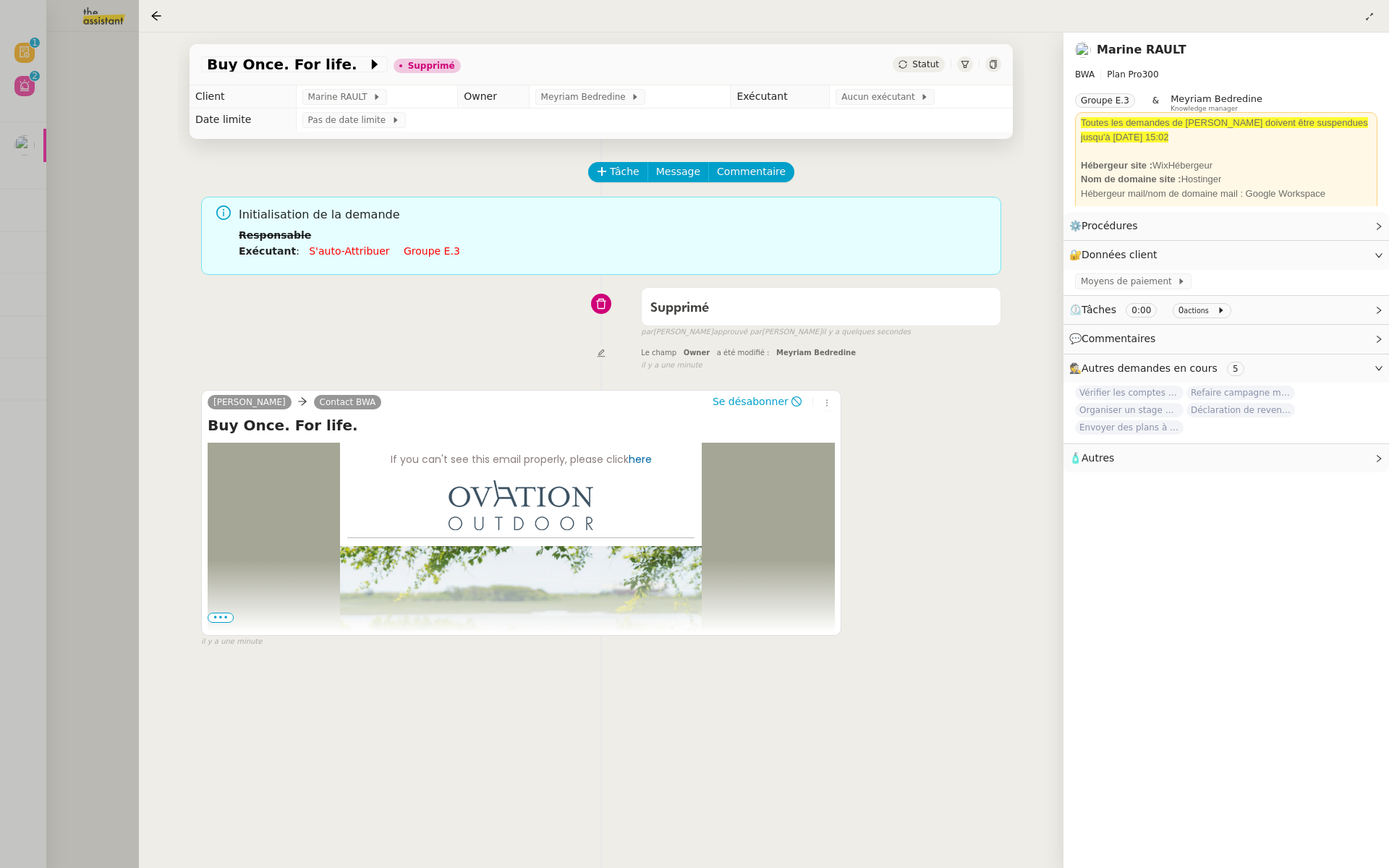
click at [0, 240] on div at bounding box center [694, 434] width 1389 height 868
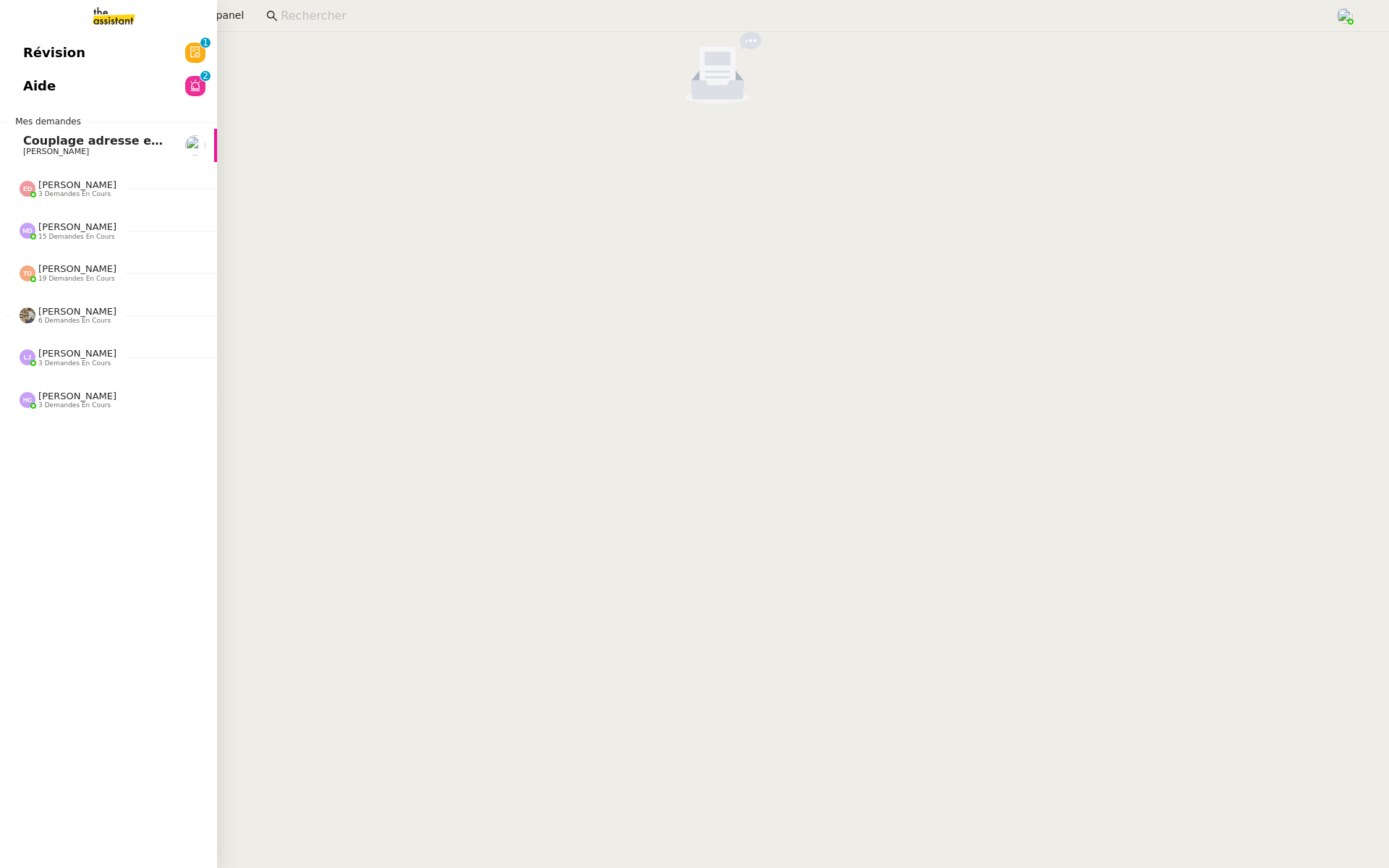
click at [60, 58] on span "Révision" at bounding box center [54, 52] width 62 height 21
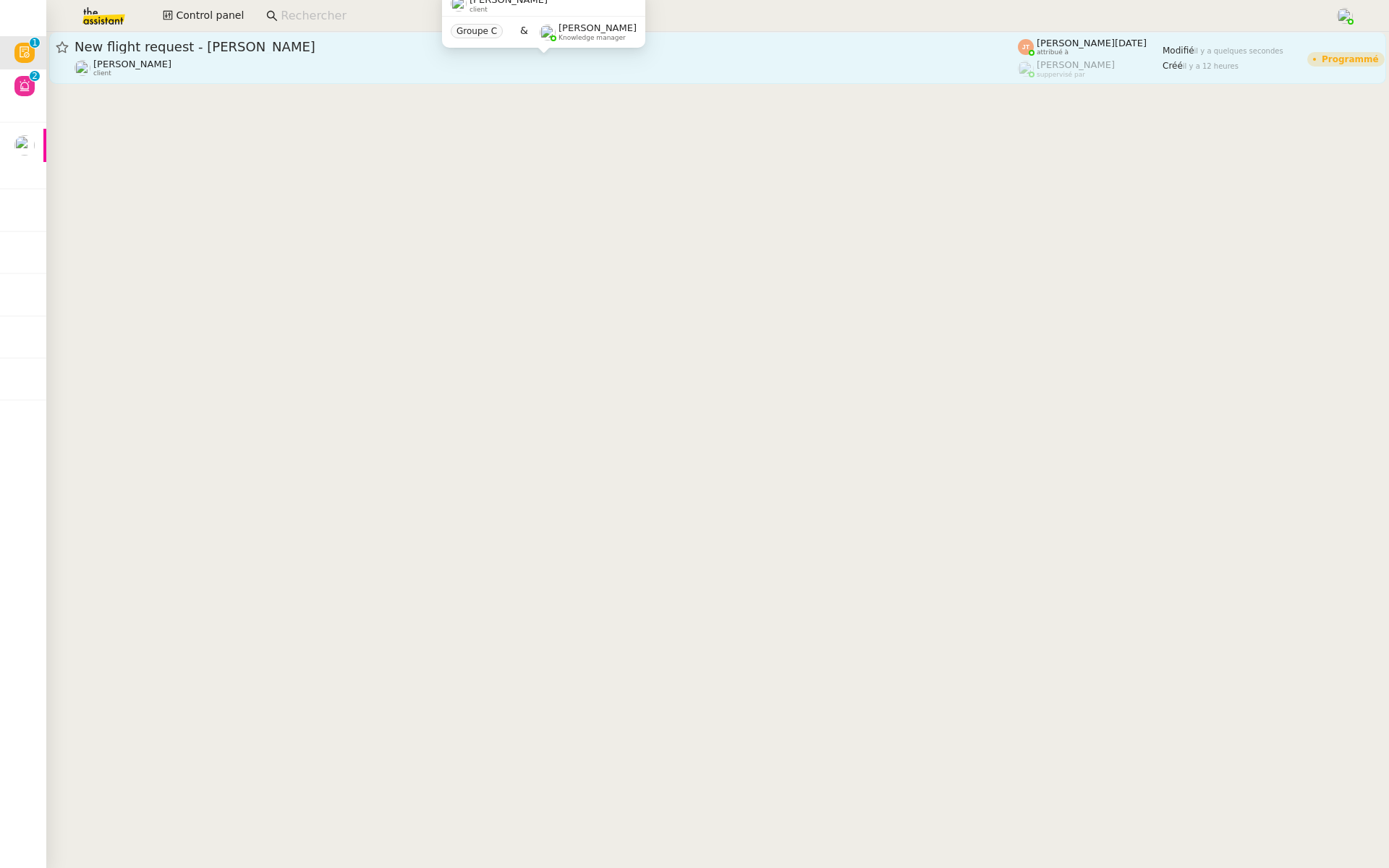
click at [302, 67] on div "[PERSON_NAME] client" at bounding box center [546, 68] width 943 height 19
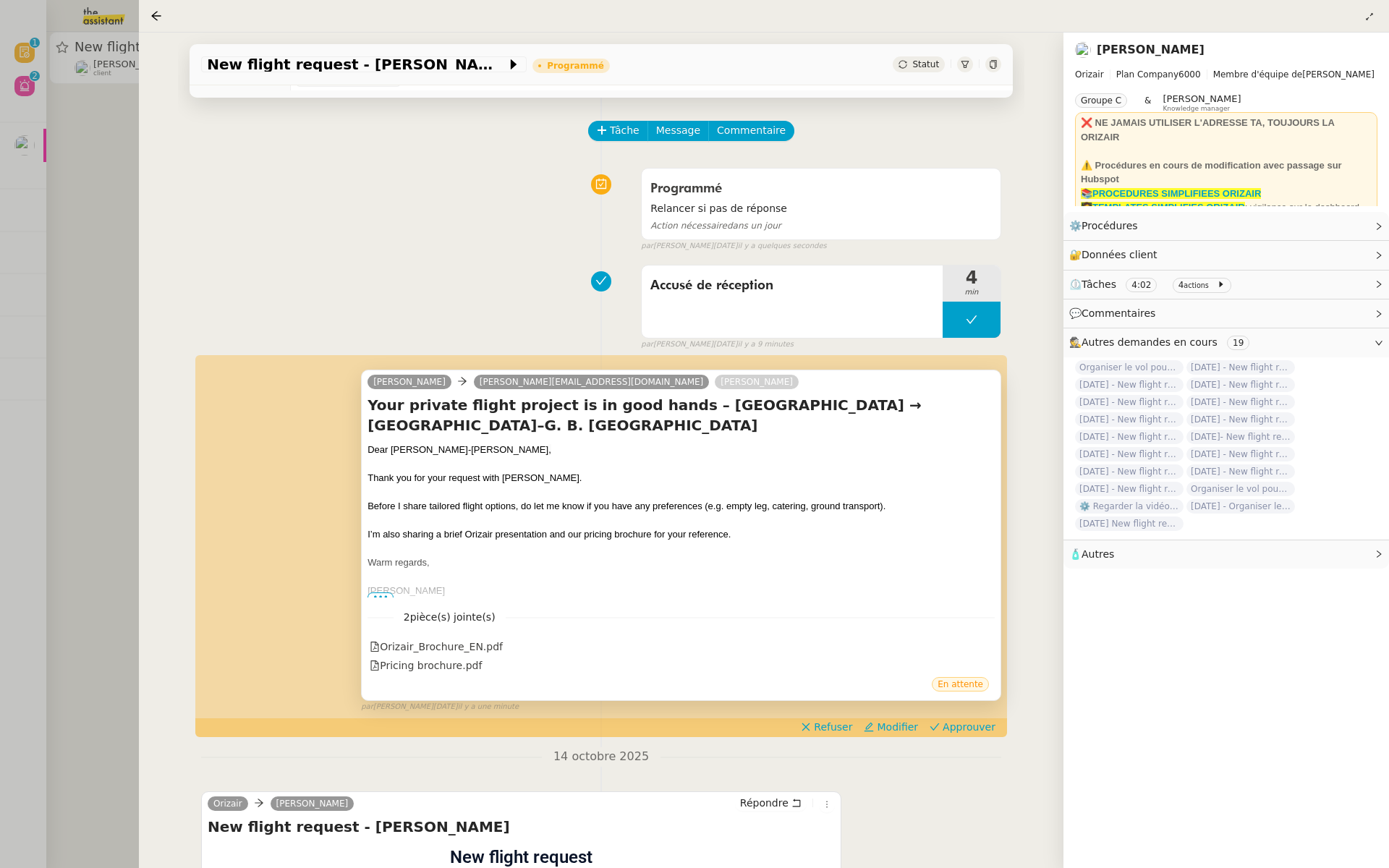
scroll to position [70, 0]
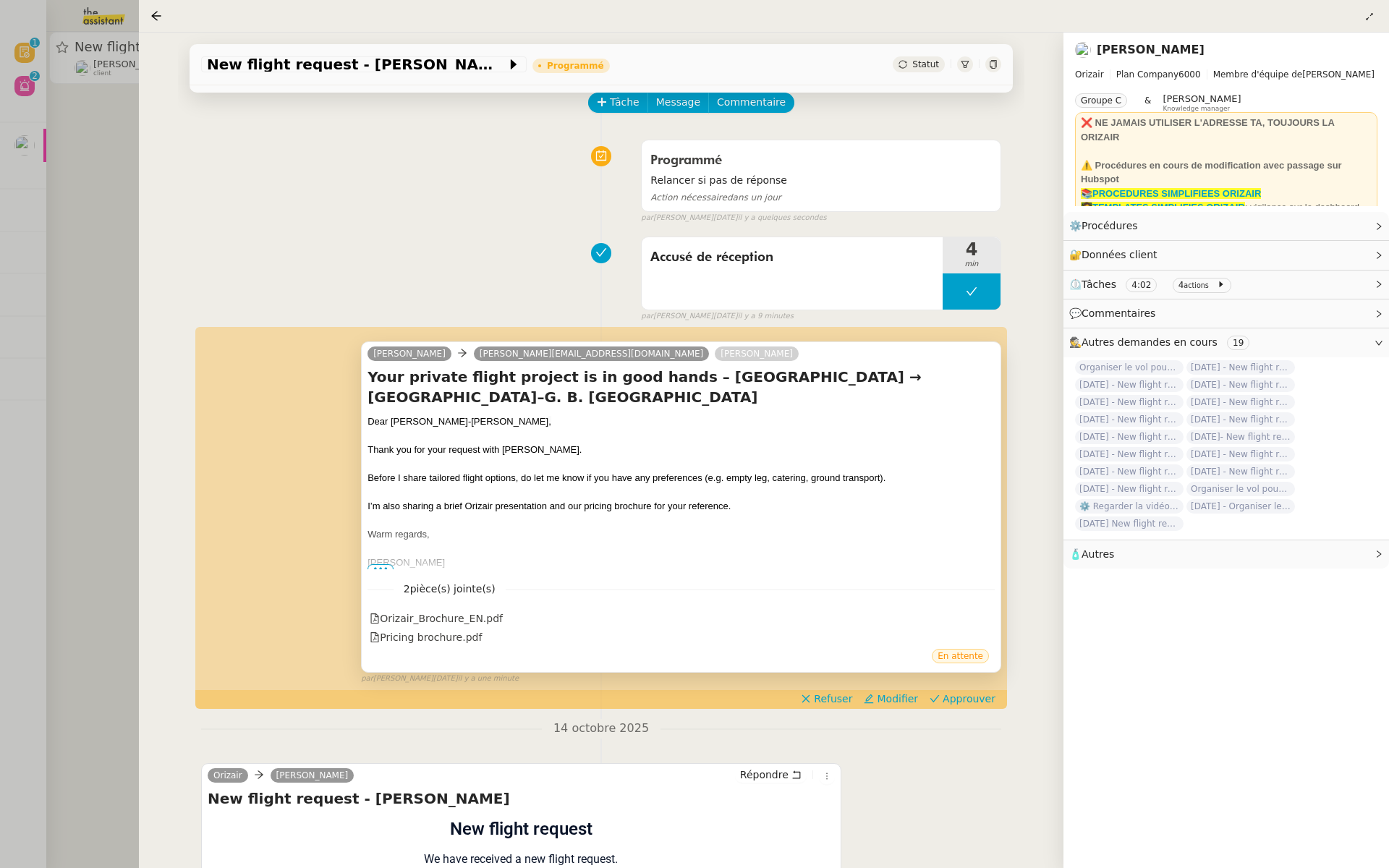
click at [381, 564] on span "•••" at bounding box center [380, 569] width 26 height 10
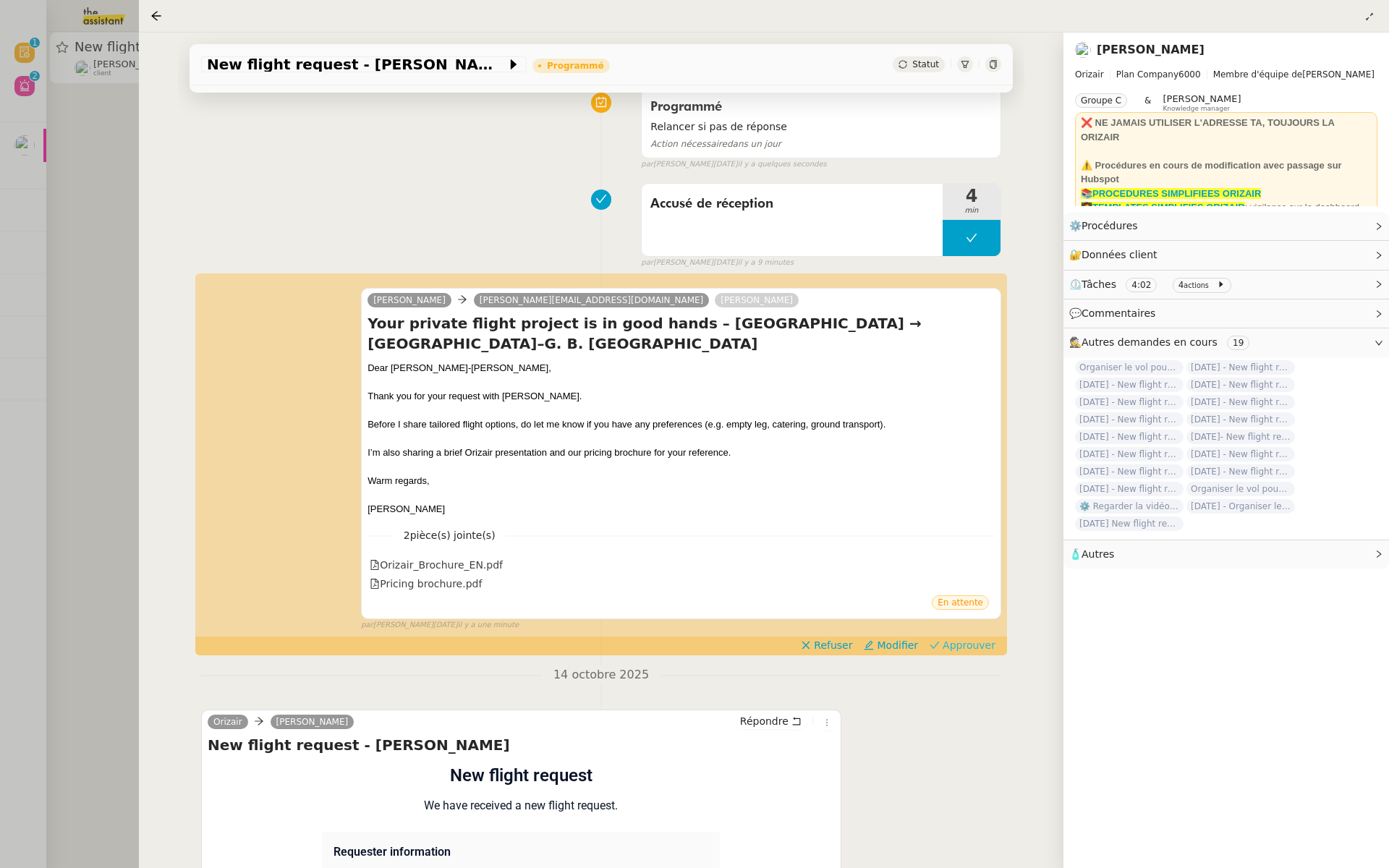
click at [979, 644] on span "Approuver" at bounding box center [969, 645] width 53 height 15
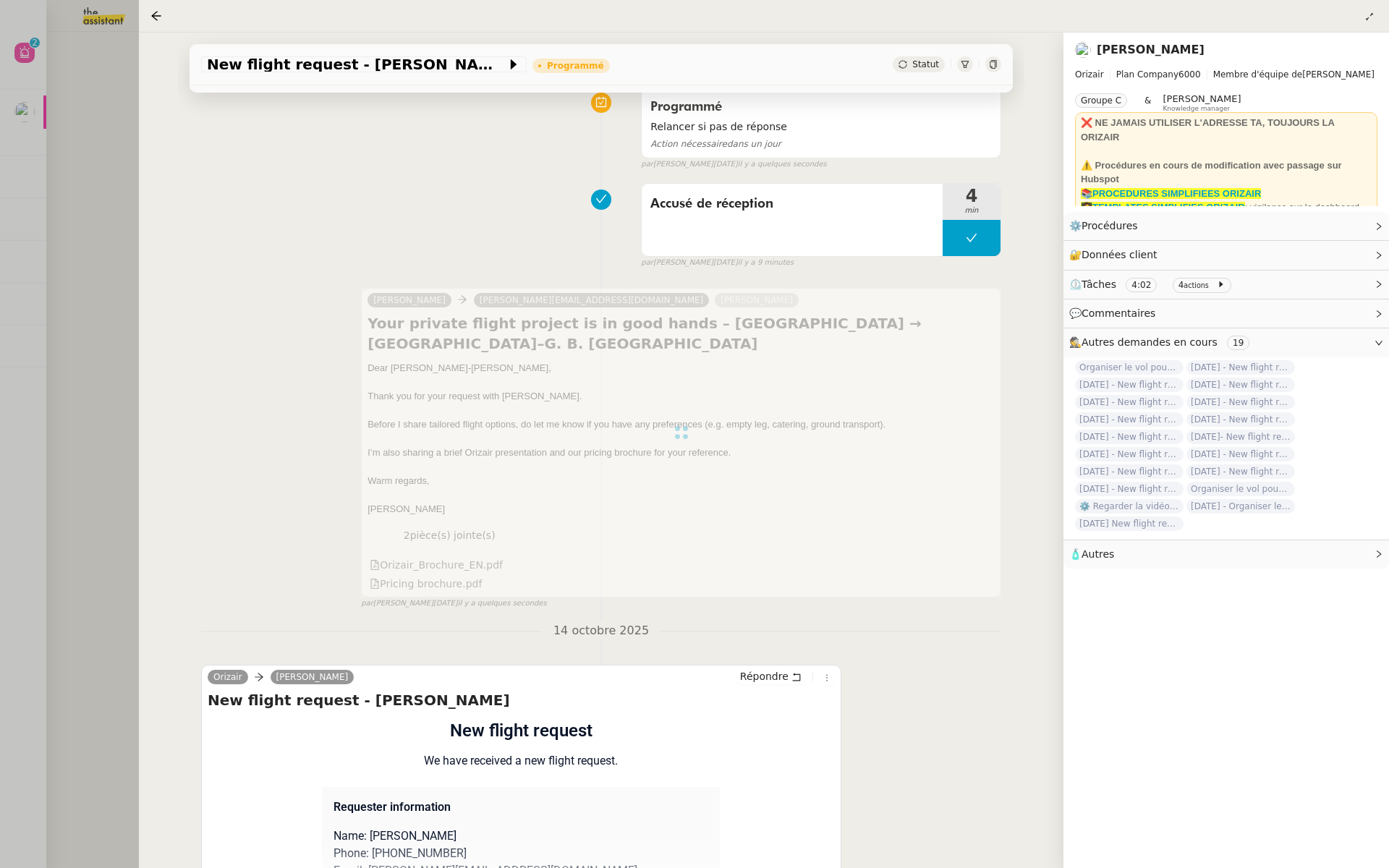
click at [107, 197] on div at bounding box center [694, 434] width 1389 height 868
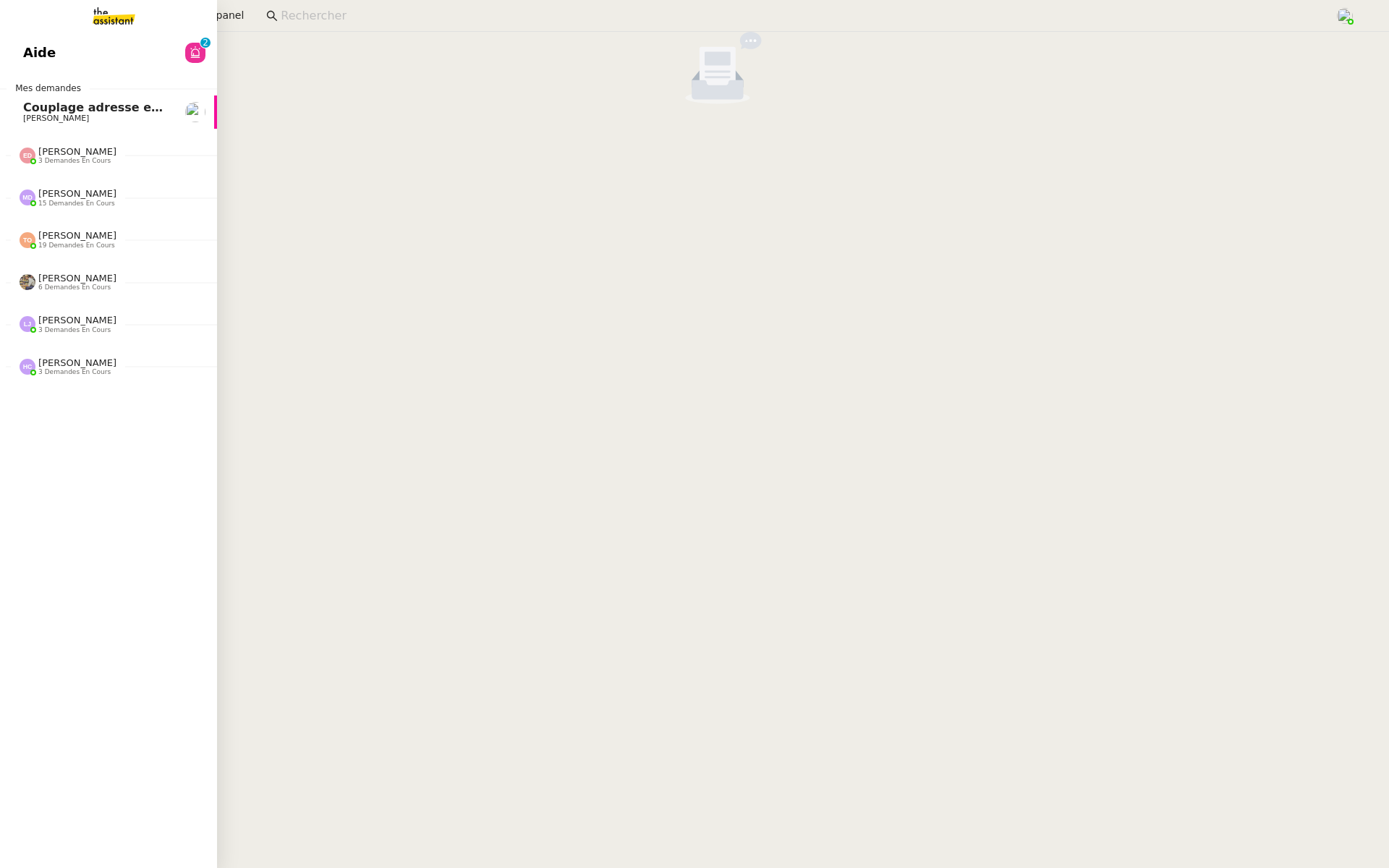
click at [15, 52] on link "Aide 0 1 2 3 4 5 6 7 8 9" at bounding box center [108, 52] width 217 height 33
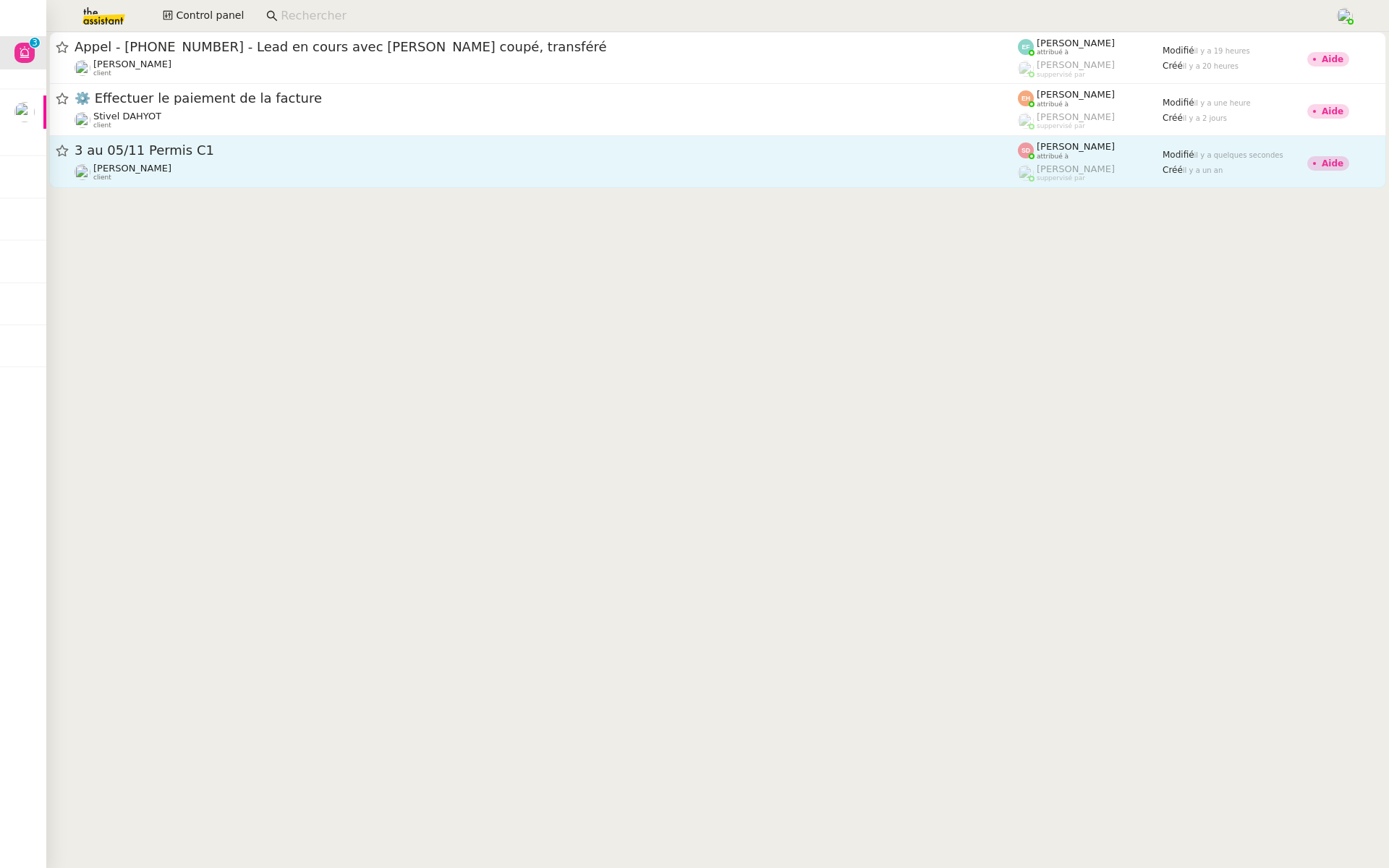
click at [311, 145] on span "3 au 05/11 Permis C1" at bounding box center [546, 150] width 943 height 13
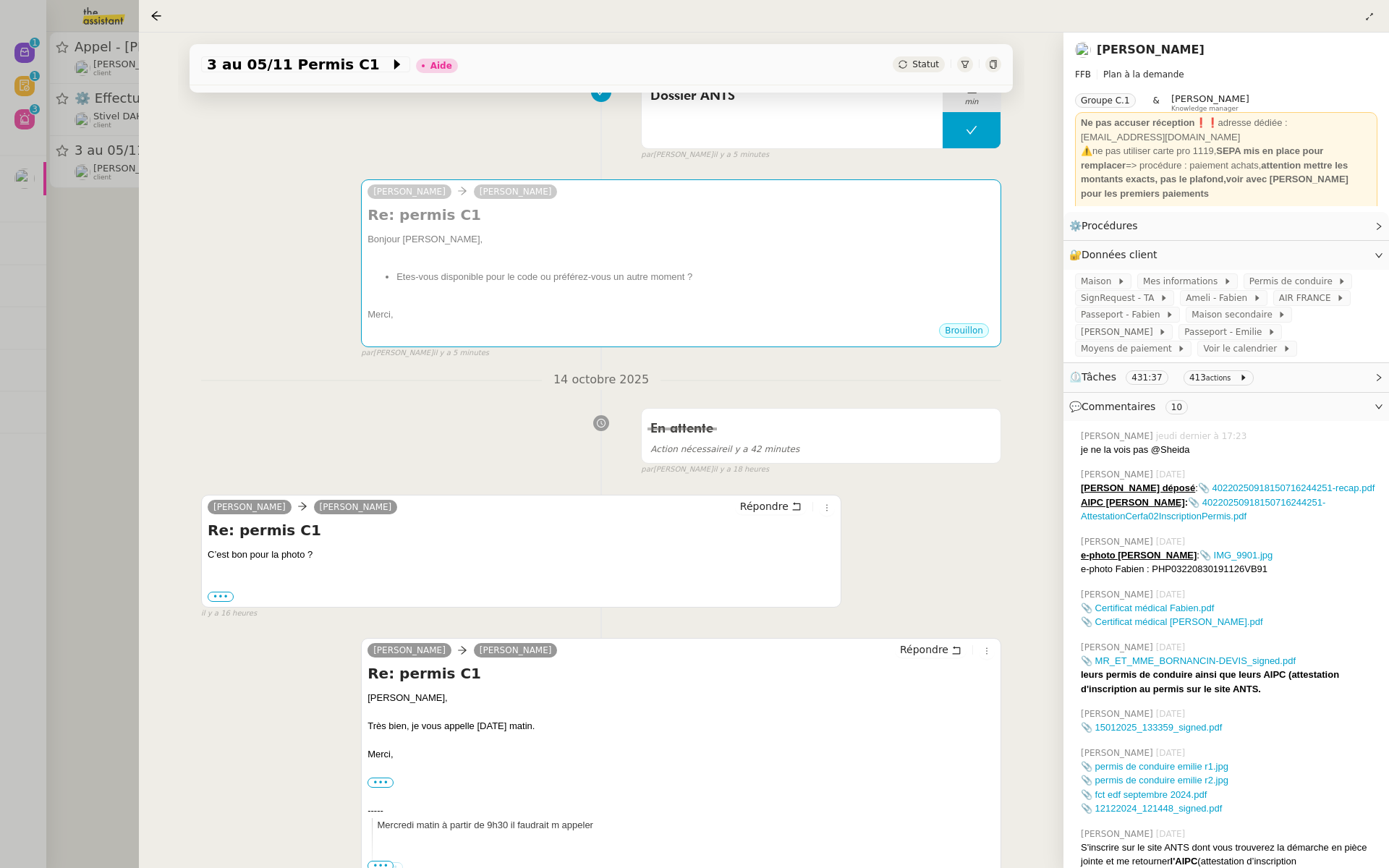
scroll to position [46, 0]
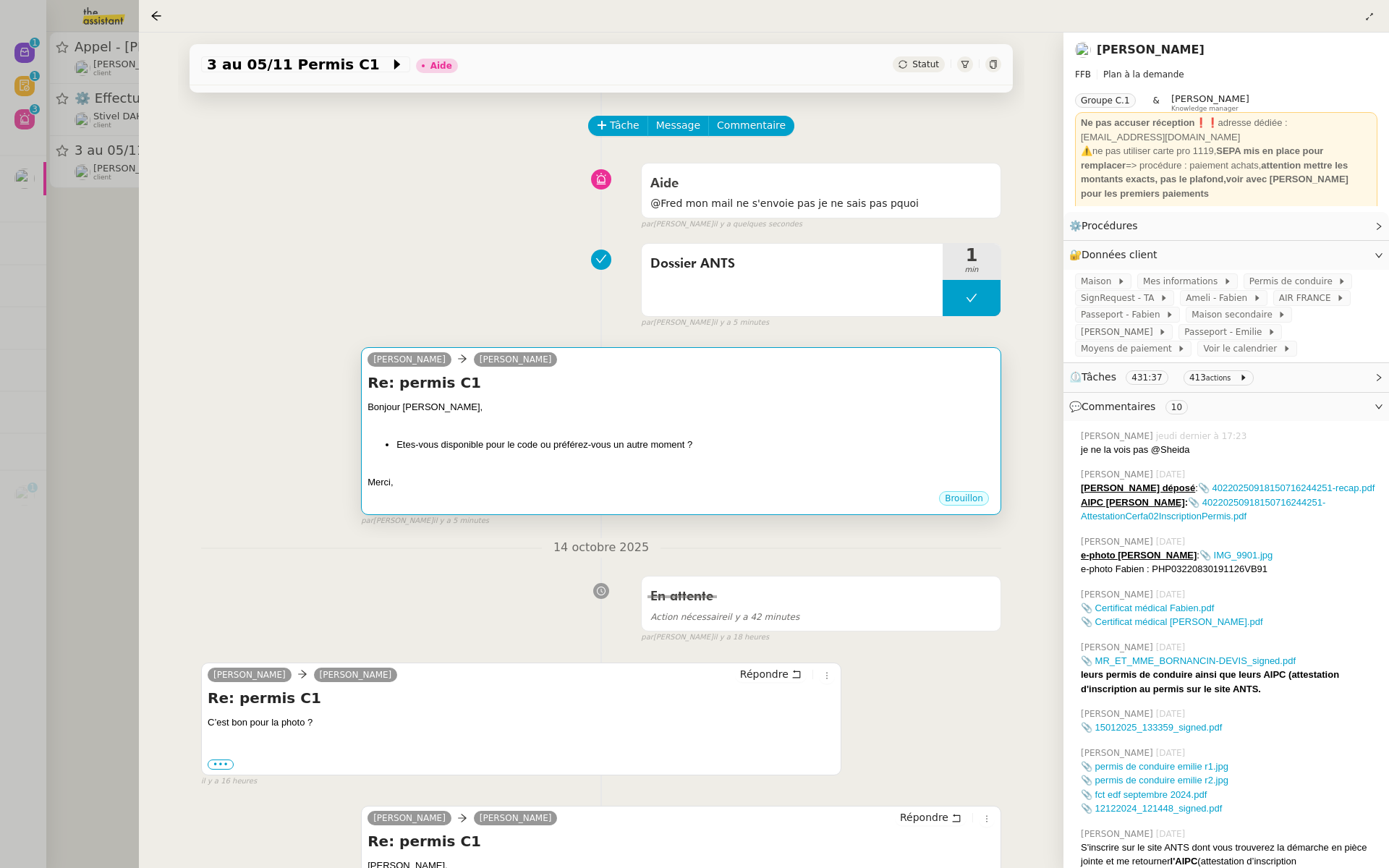
click at [745, 375] on h4 "Re: permis C1" at bounding box center [681, 383] width 628 height 21
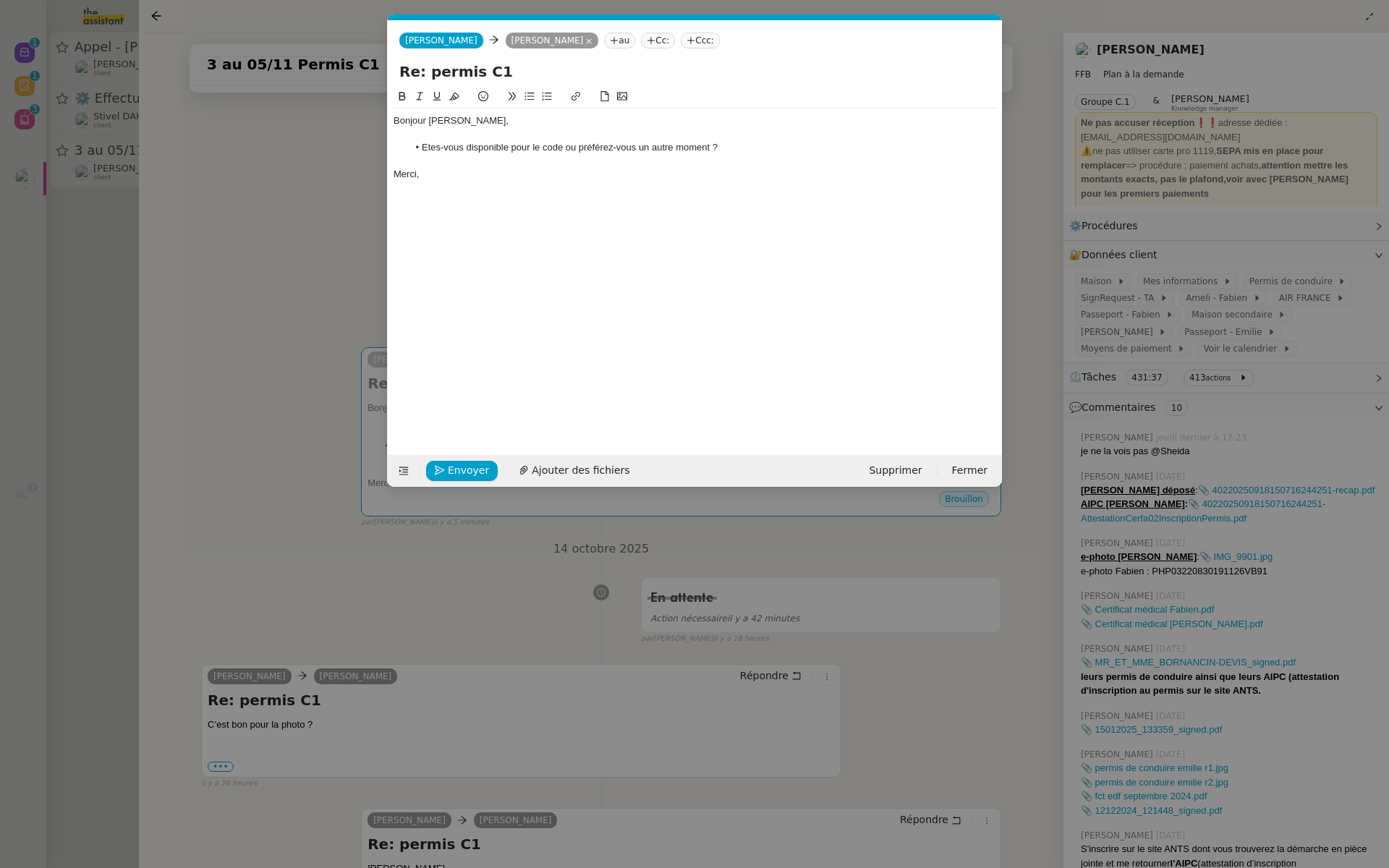
scroll to position [0, 30]
click at [458, 469] on span "Envoyer" at bounding box center [469, 470] width 41 height 16
click at [199, 481] on nz-modal-container "Service TA - VOYAGE - PROPOSITION GLOBALE A utiliser dans le cadre de propositi…" at bounding box center [694, 434] width 1389 height 868
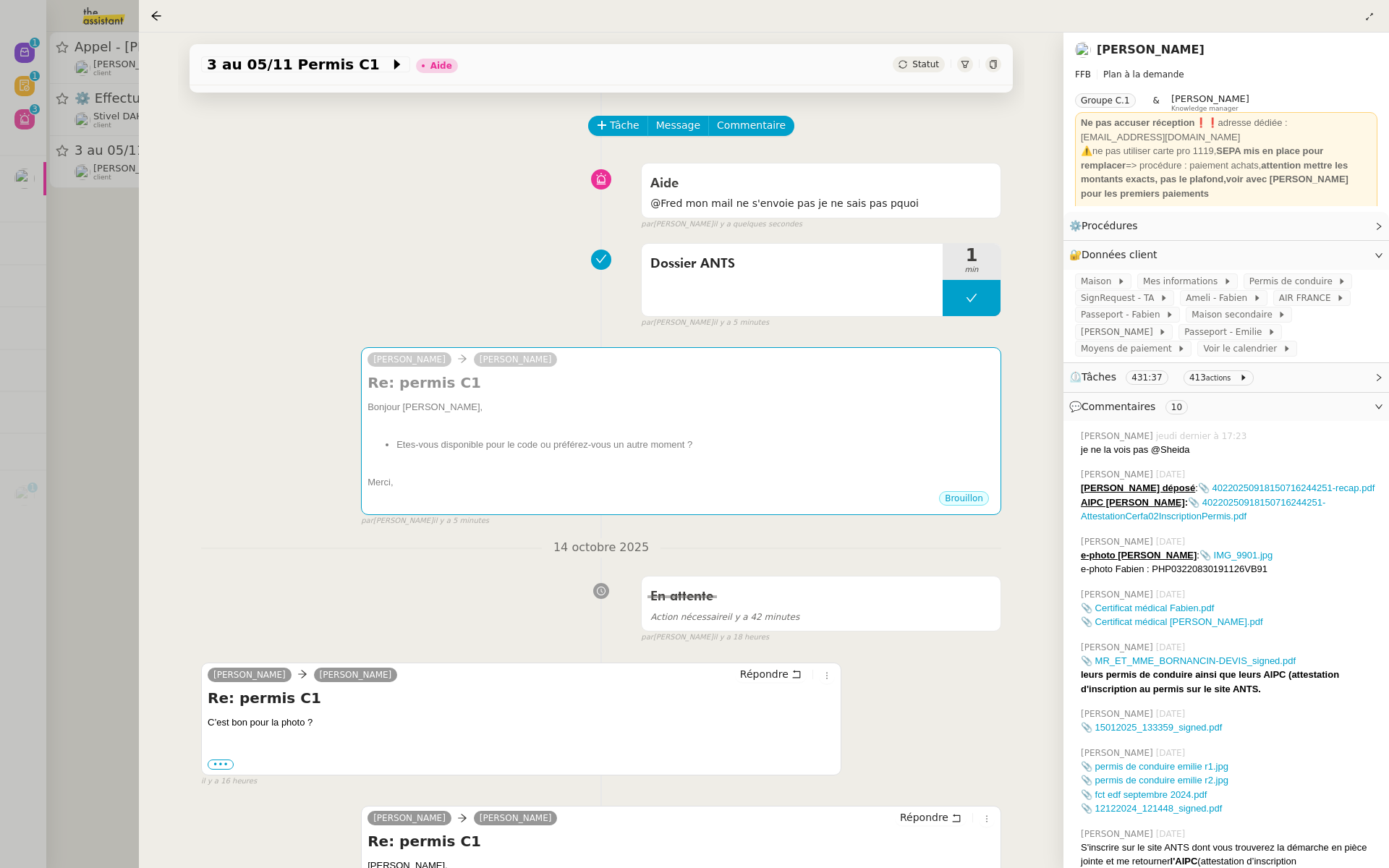
click at [58, 331] on div at bounding box center [694, 434] width 1389 height 868
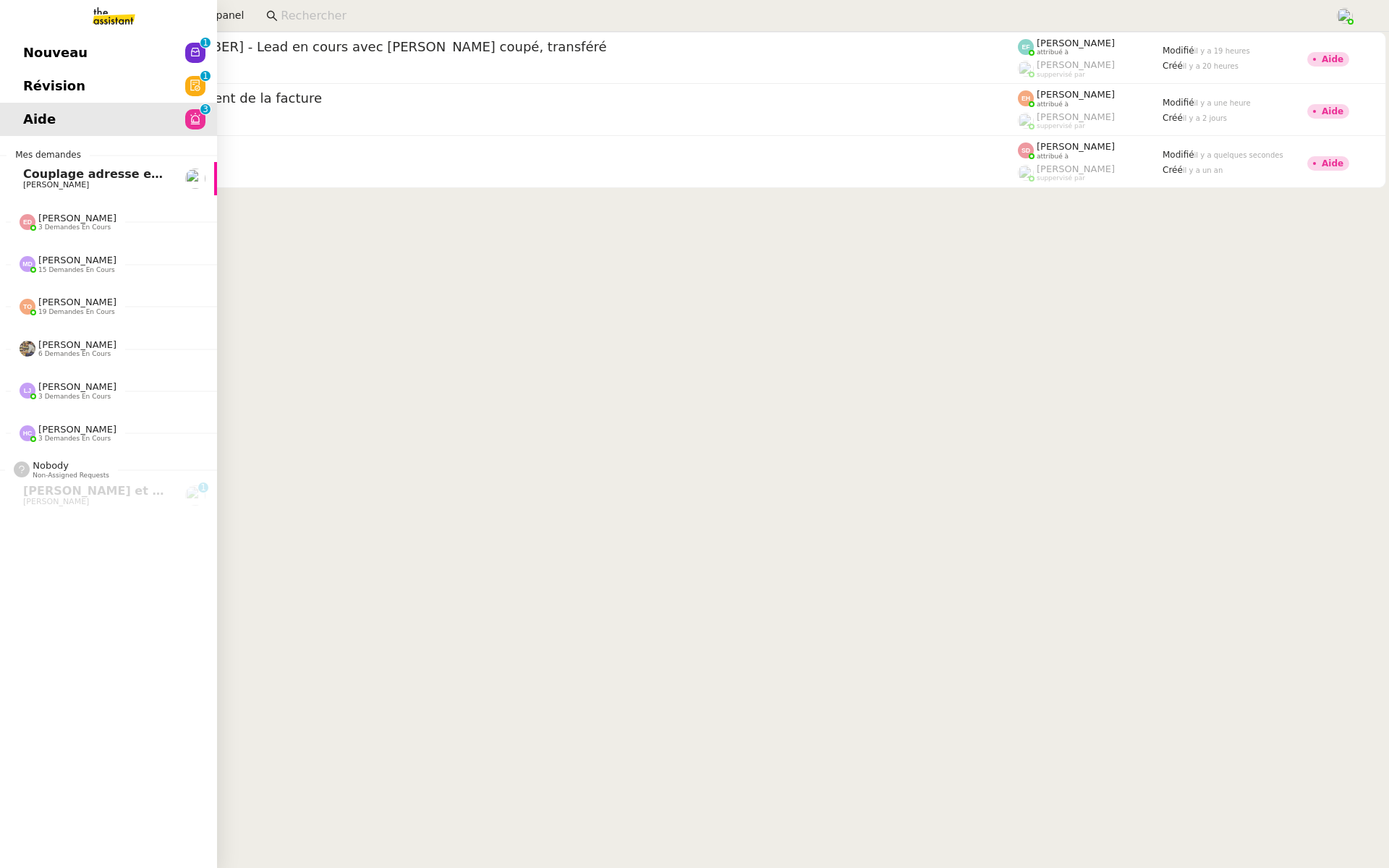
click at [58, 88] on span "Révision" at bounding box center [54, 86] width 62 height 21
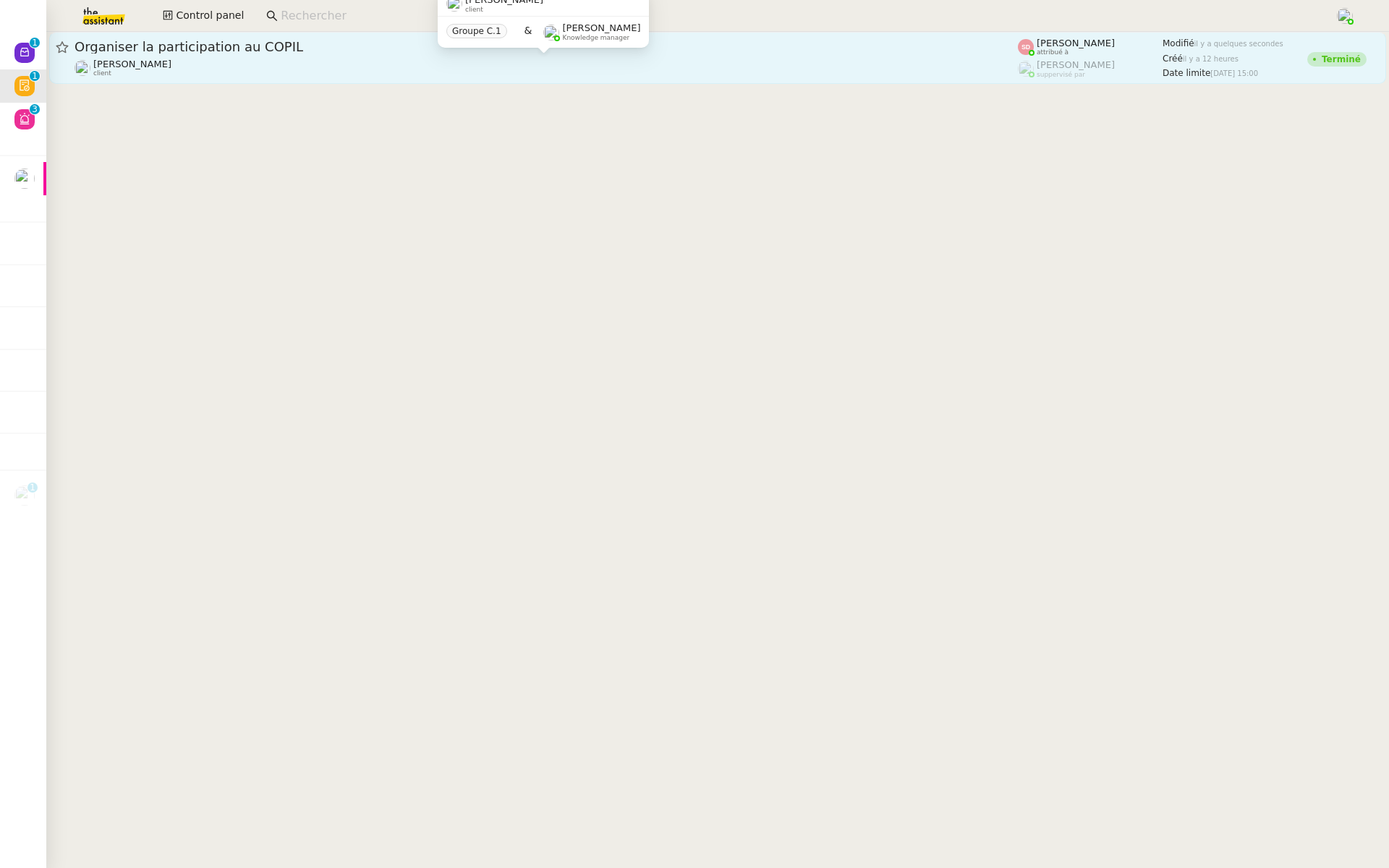
click at [193, 70] on div "David Berrebi client" at bounding box center [546, 68] width 943 height 19
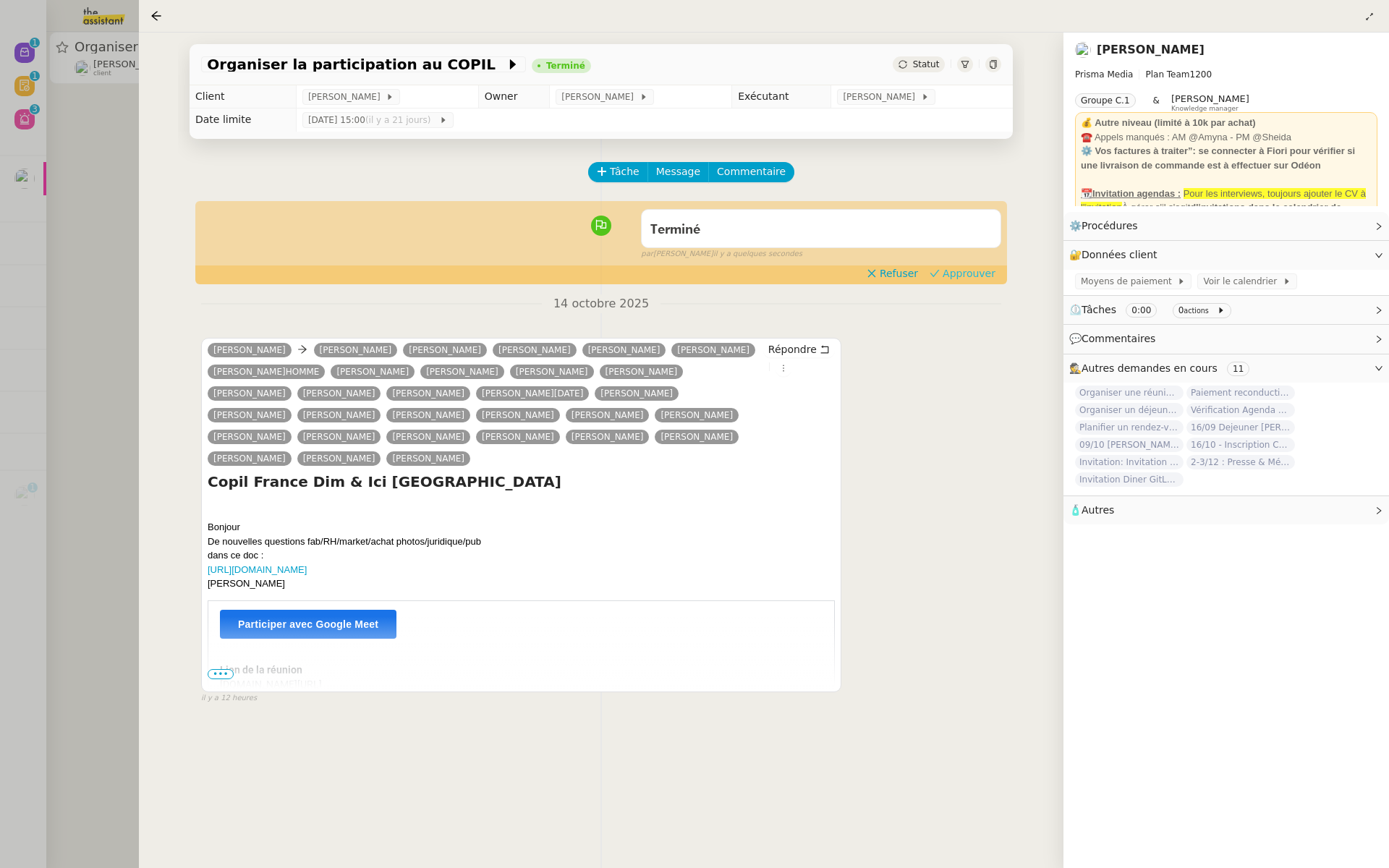
click at [968, 278] on span "Approuver" at bounding box center [969, 273] width 53 height 15
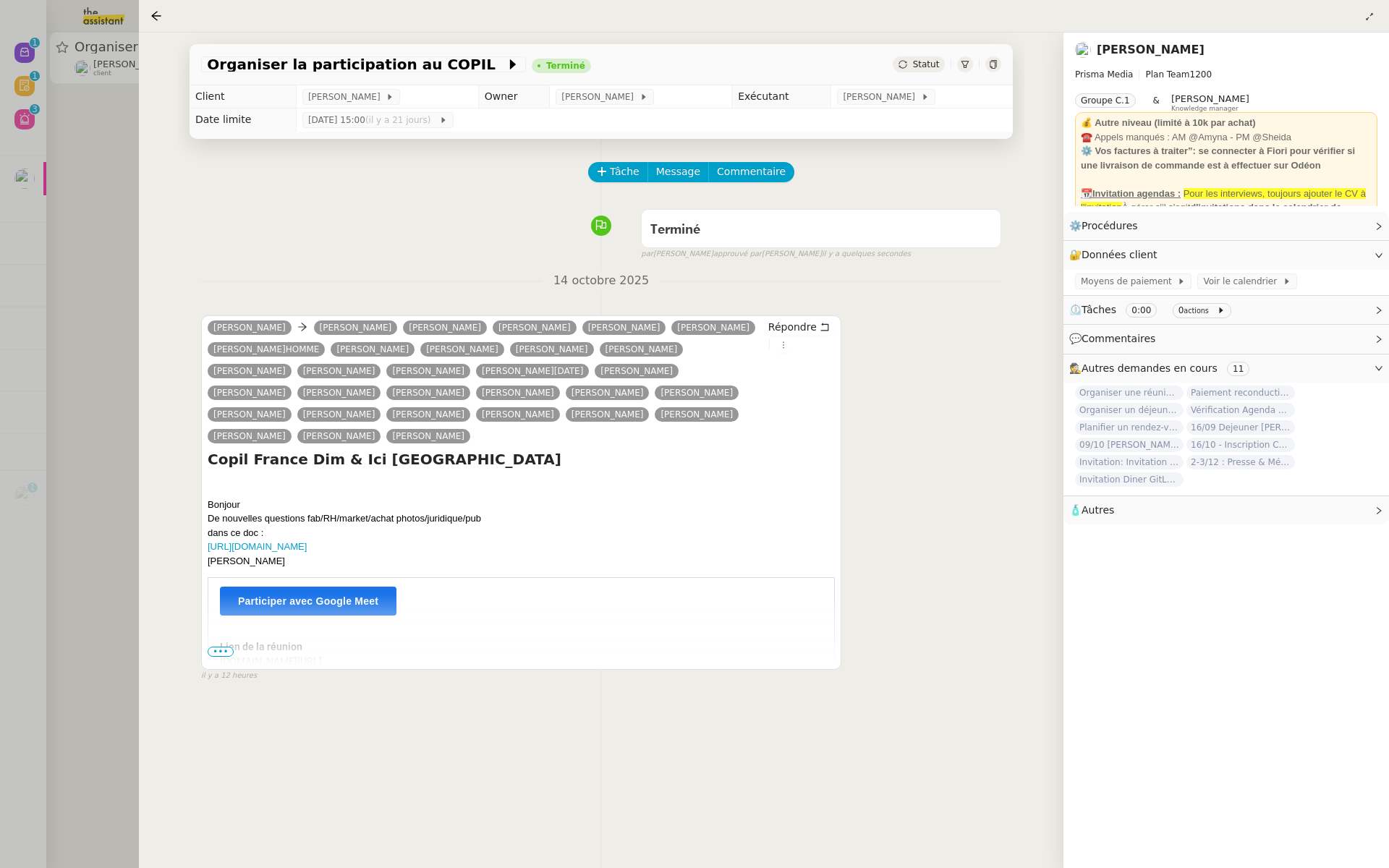
click at [76, 168] on div at bounding box center [694, 434] width 1389 height 868
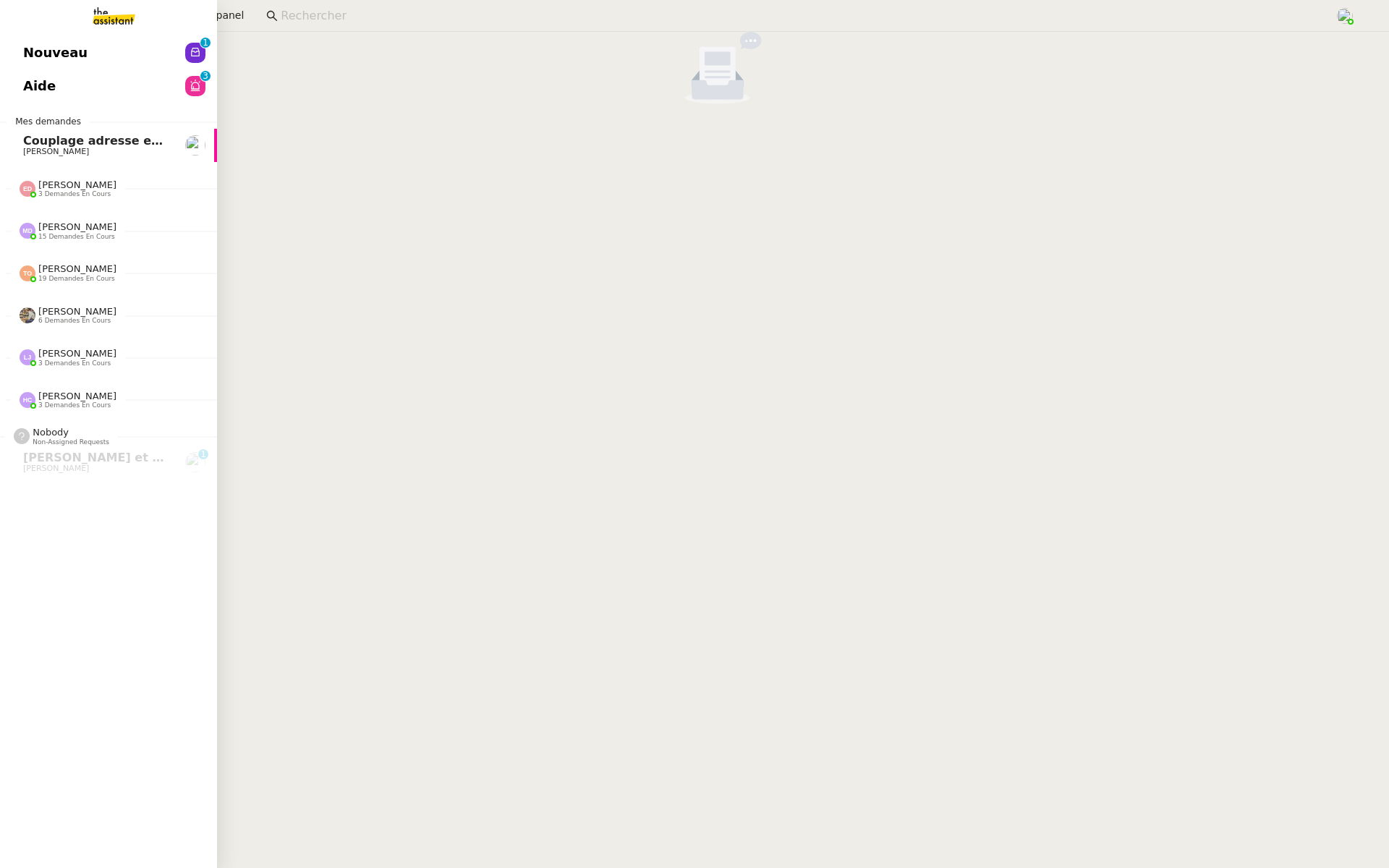
click at [32, 44] on span "Nouveau" at bounding box center [55, 52] width 64 height 21
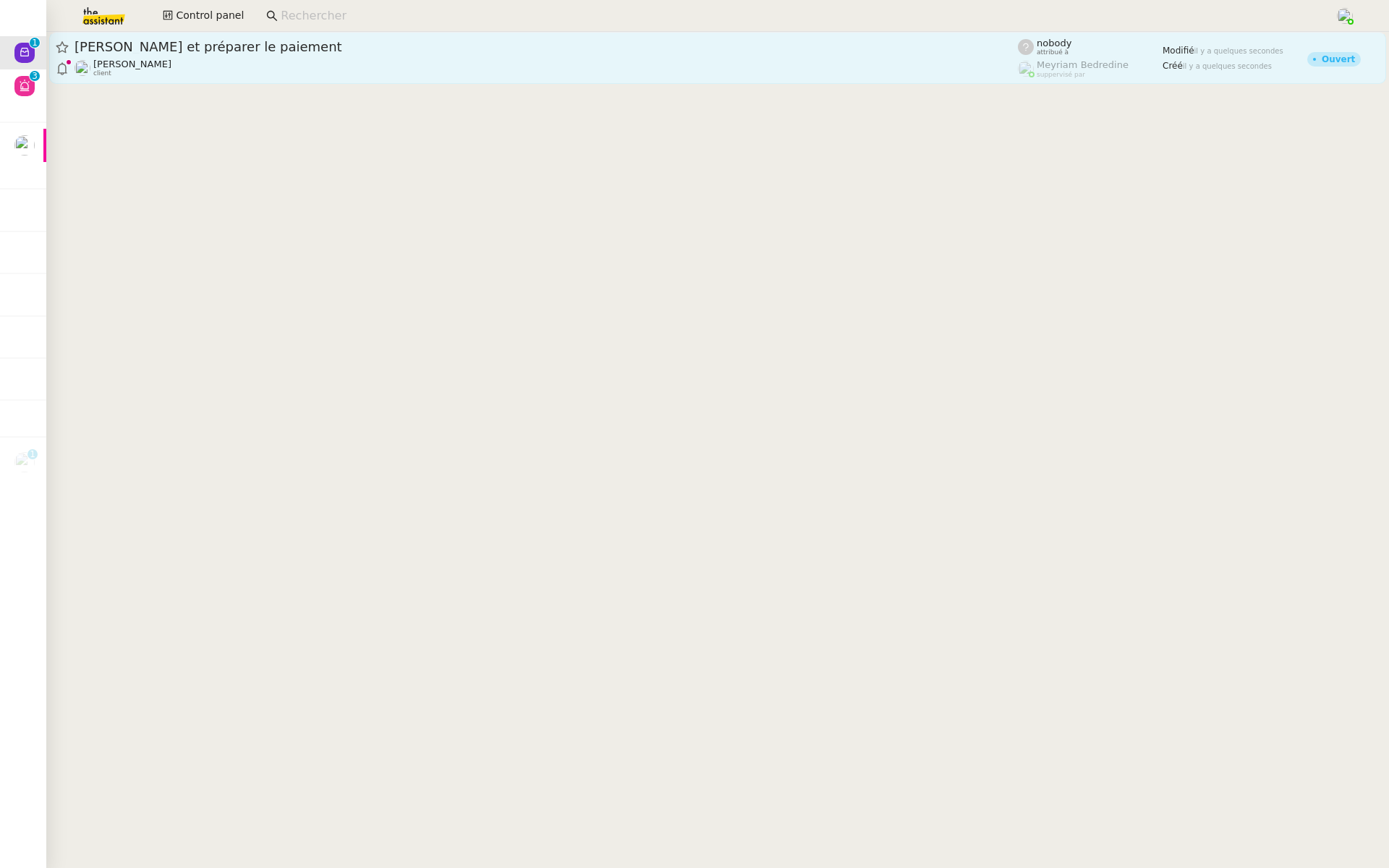
click at [251, 58] on div "[PERSON_NAME] client" at bounding box center [546, 68] width 943 height 19
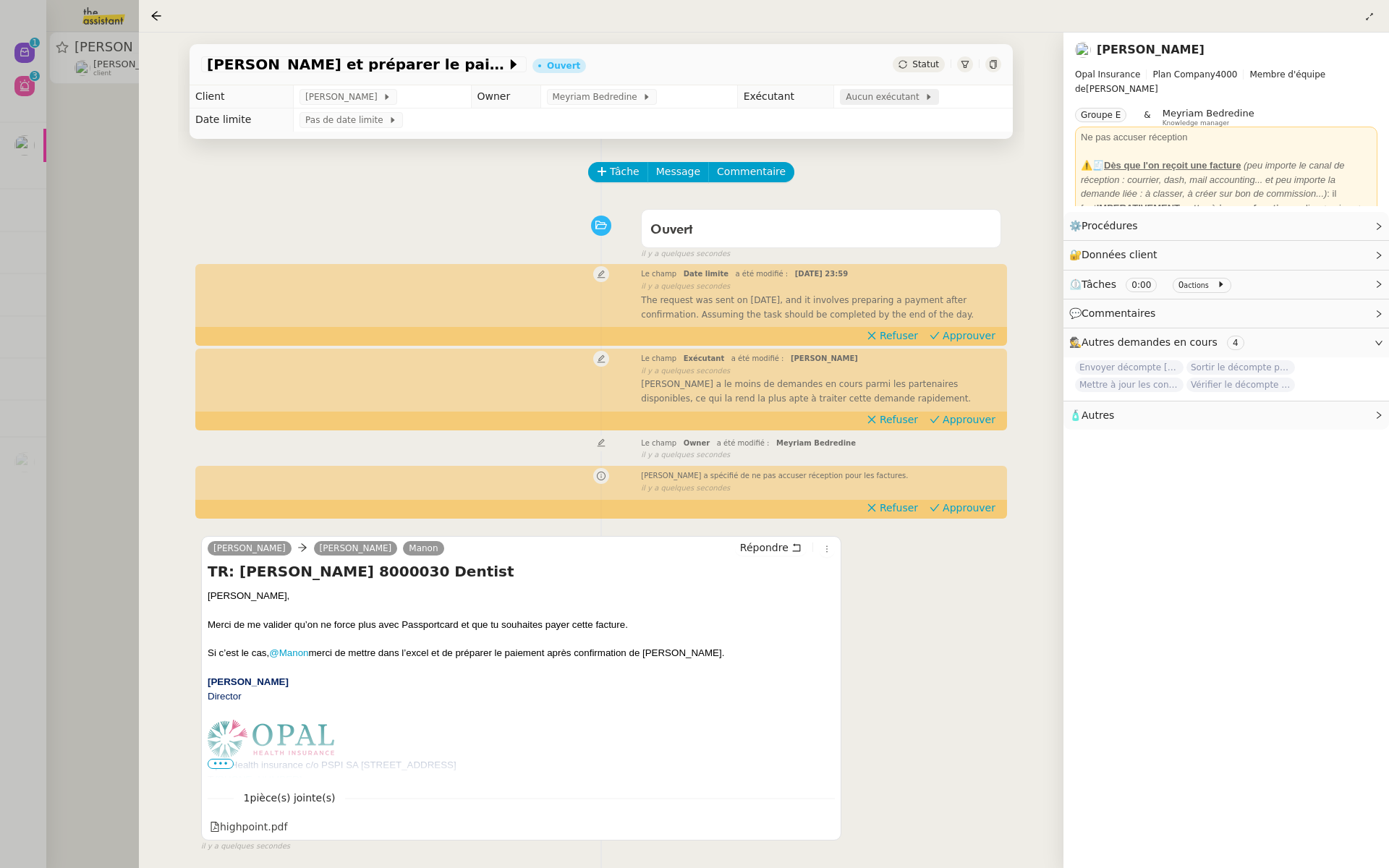
click at [861, 94] on span "Aucun exécutant" at bounding box center [885, 97] width 79 height 15
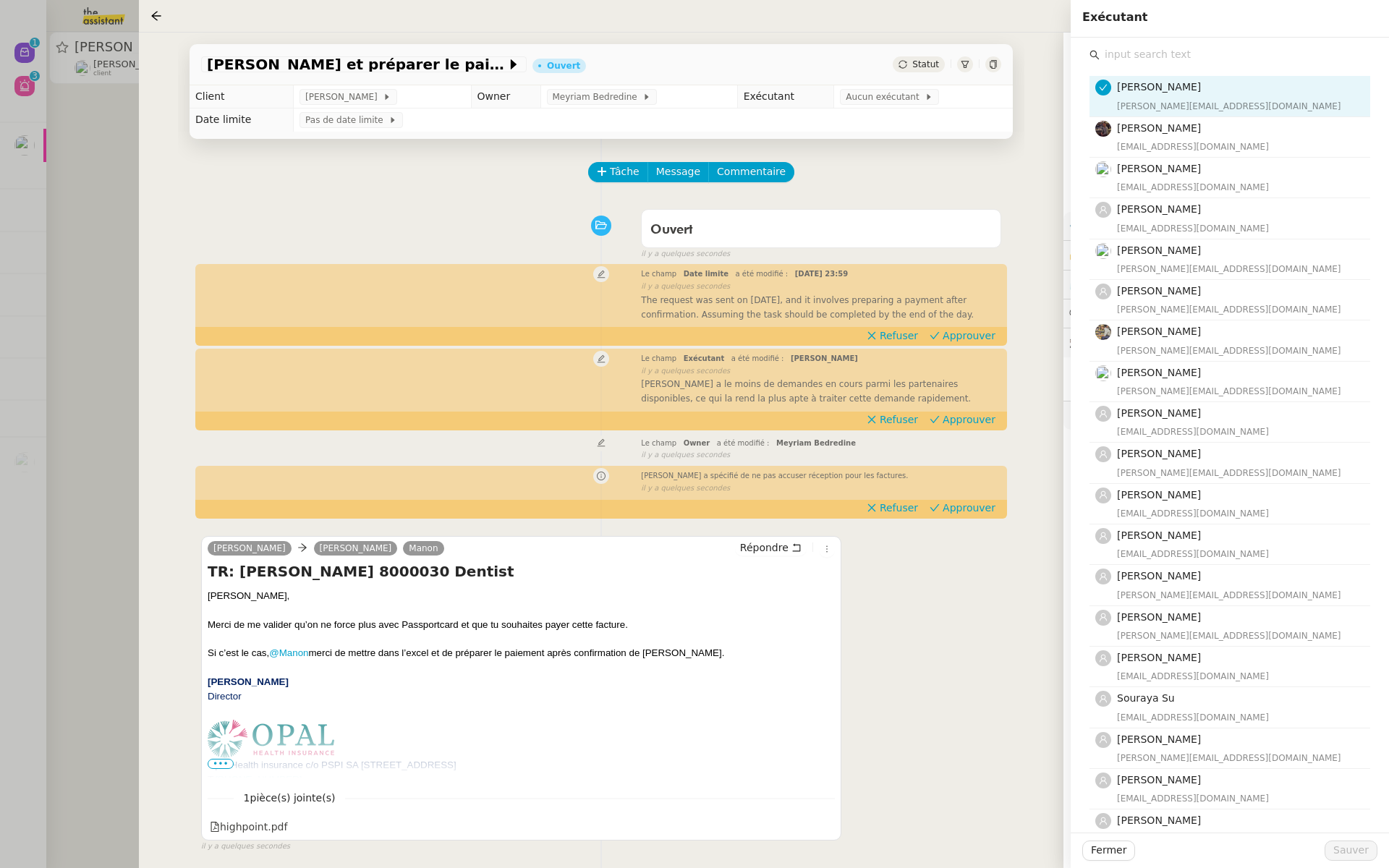
click at [1134, 54] on input "text" at bounding box center [1234, 54] width 270 height 20
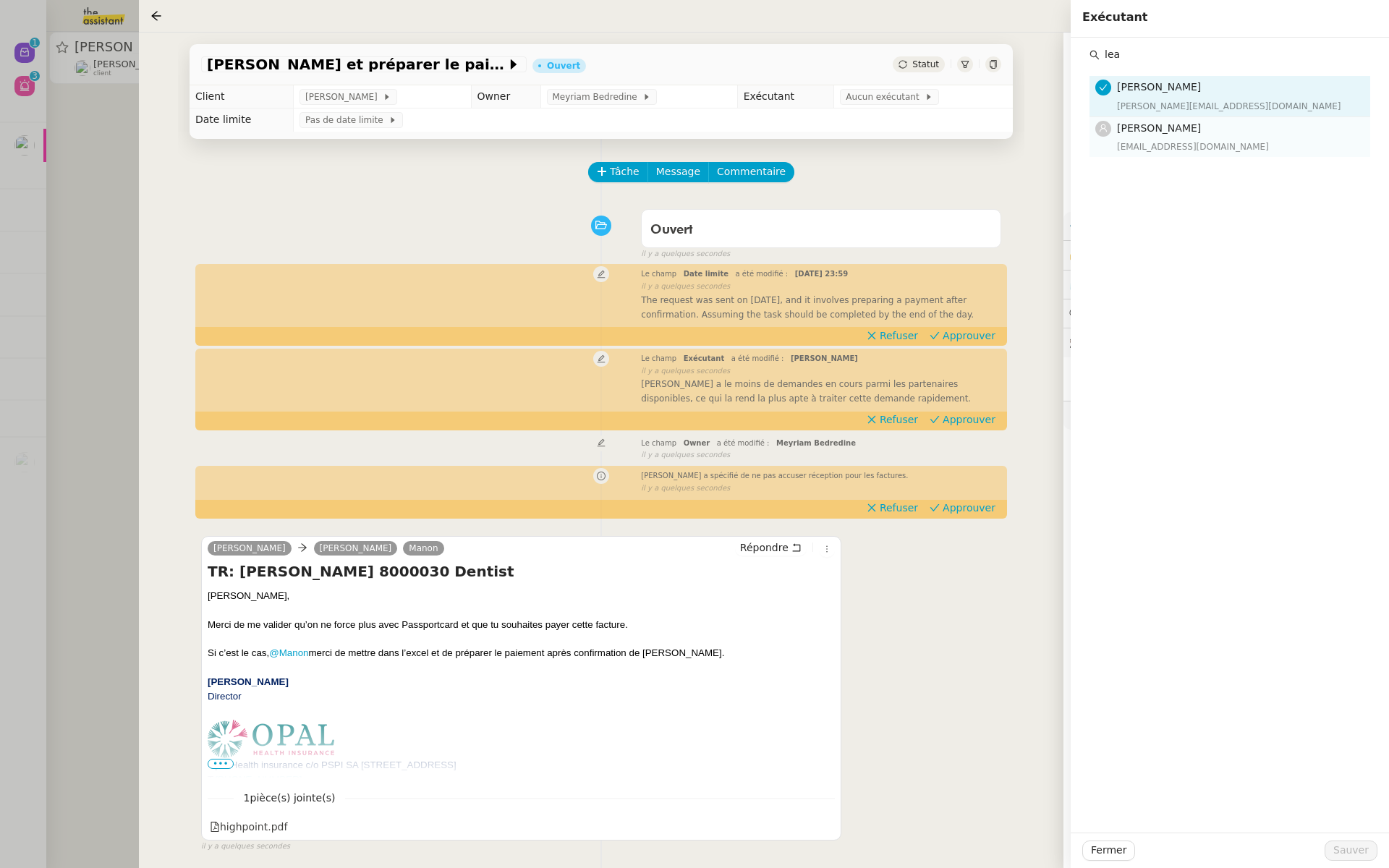
type input "lea"
click at [1124, 140] on div "[EMAIL_ADDRESS][DOMAIN_NAME]" at bounding box center [1239, 147] width 245 height 15
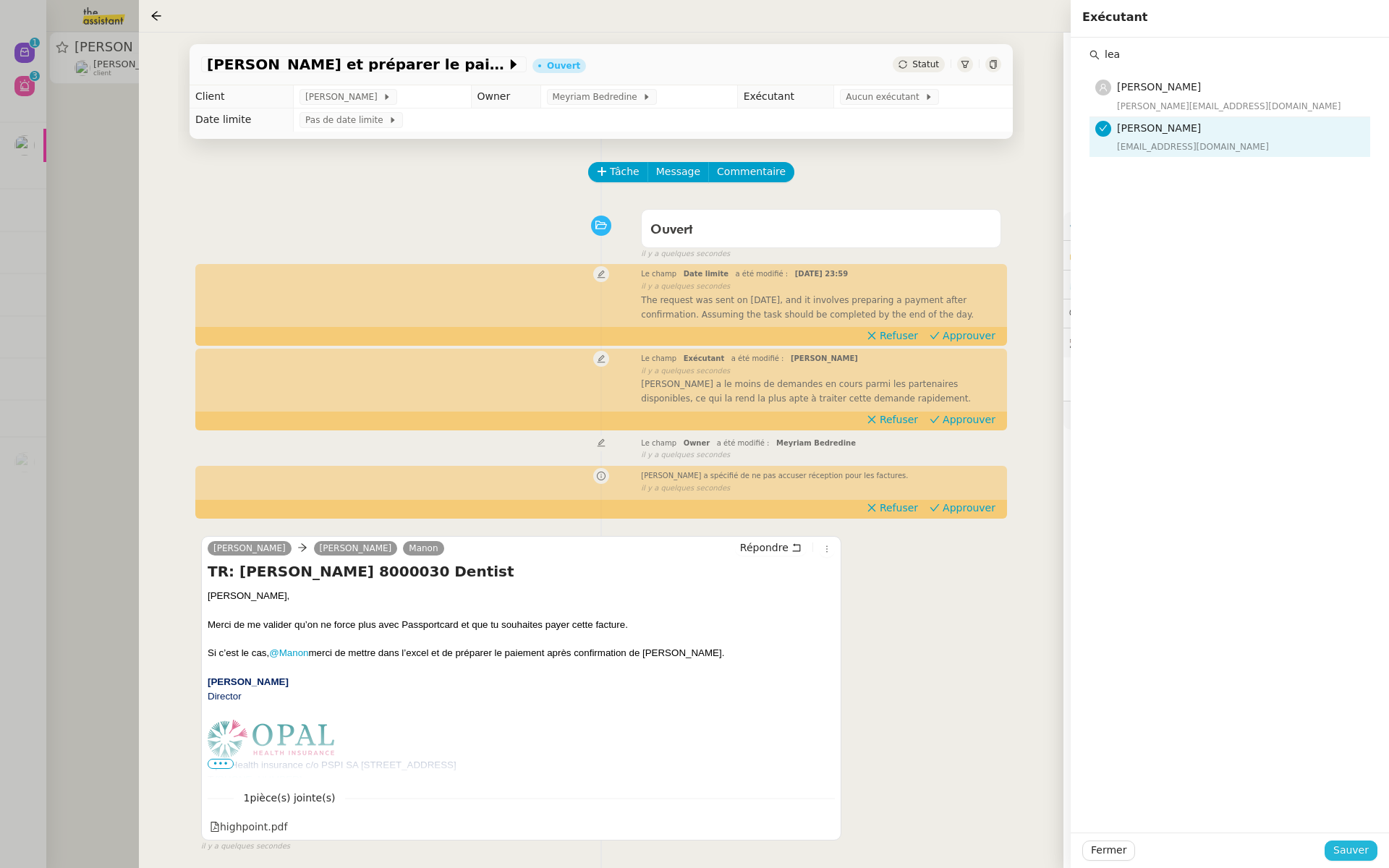
click at [1343, 853] on span "Sauver" at bounding box center [1350, 850] width 35 height 16
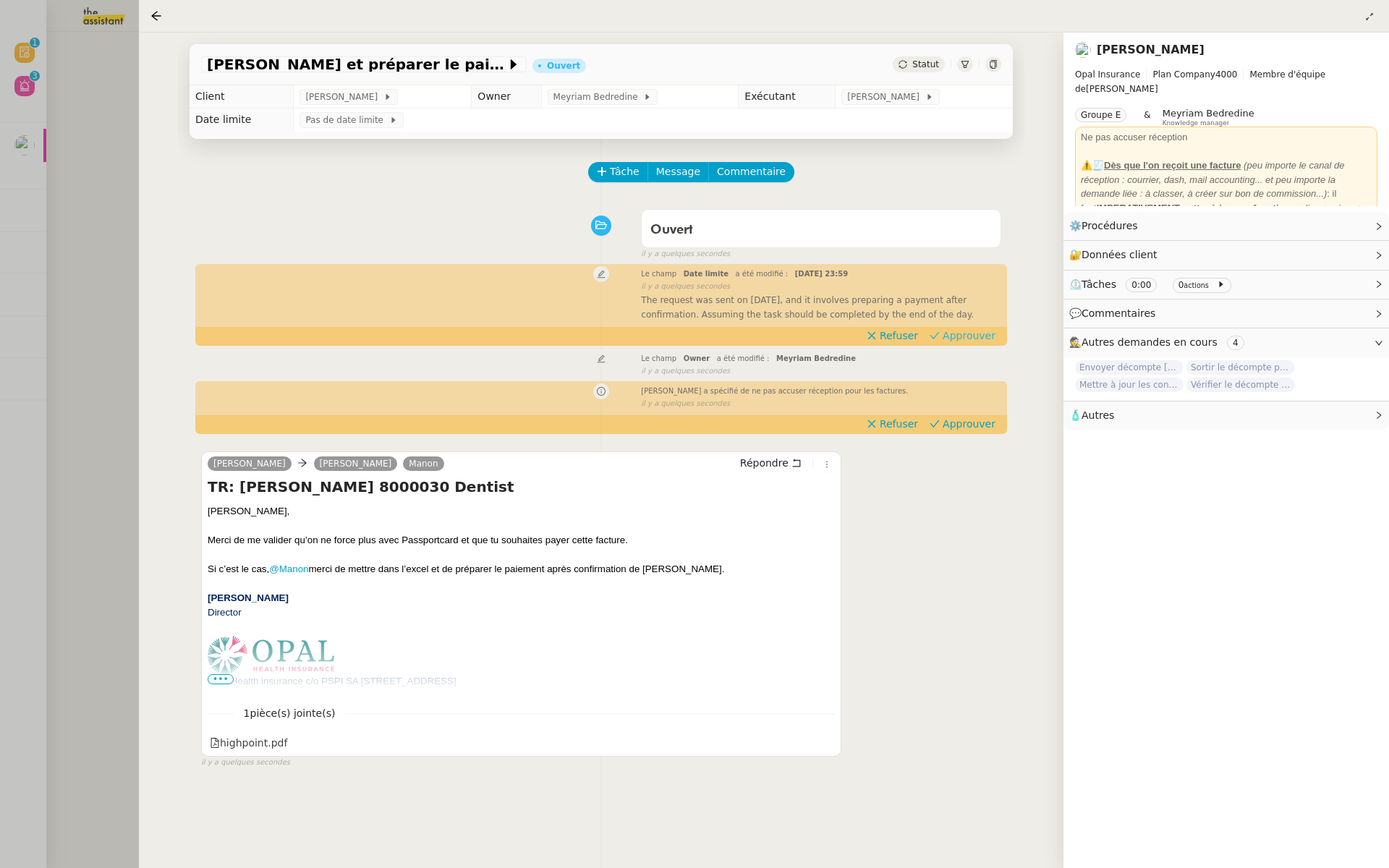
click at [982, 337] on span "Approuver" at bounding box center [969, 336] width 53 height 15
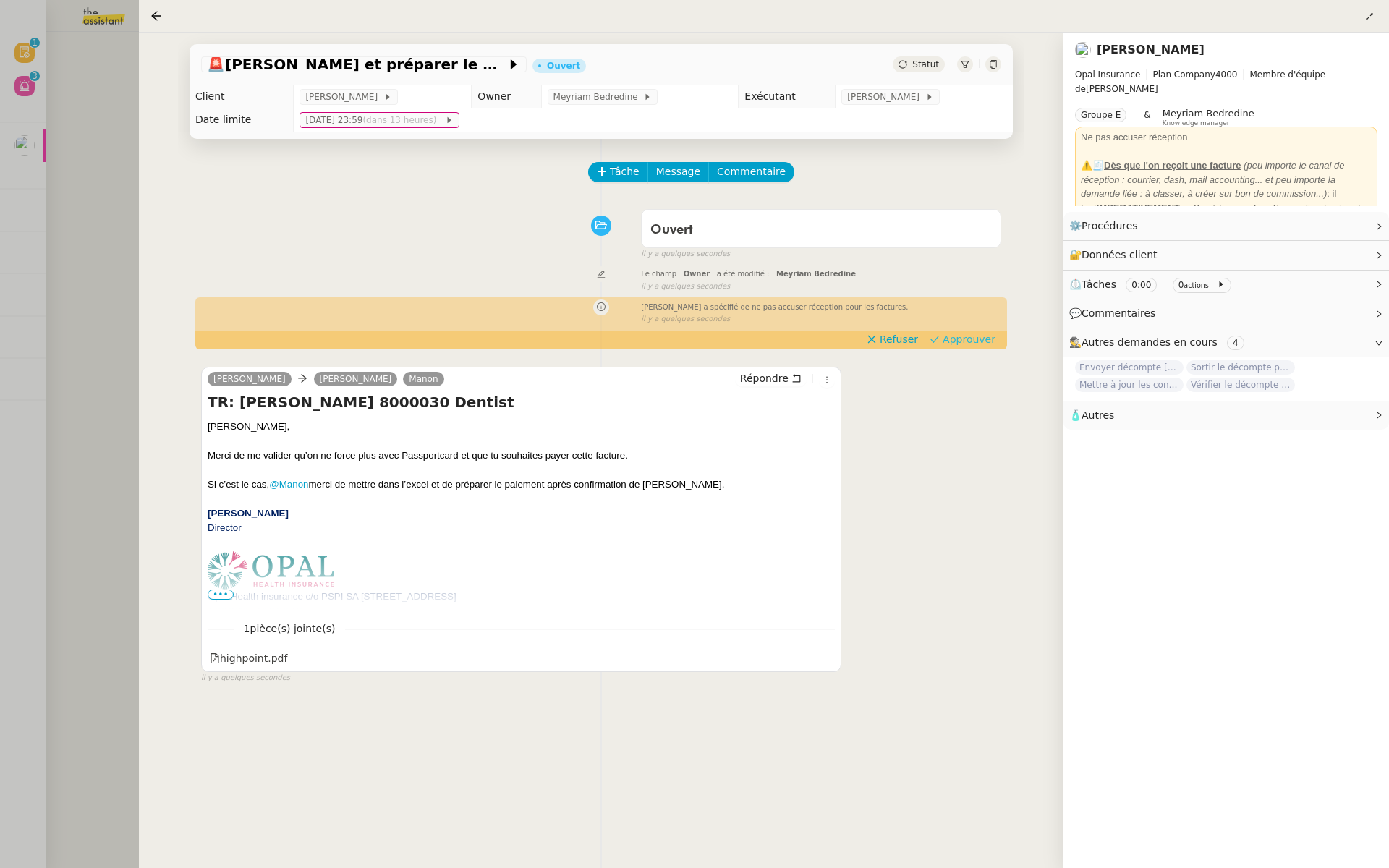
click at [979, 345] on span "Approuver" at bounding box center [969, 339] width 53 height 15
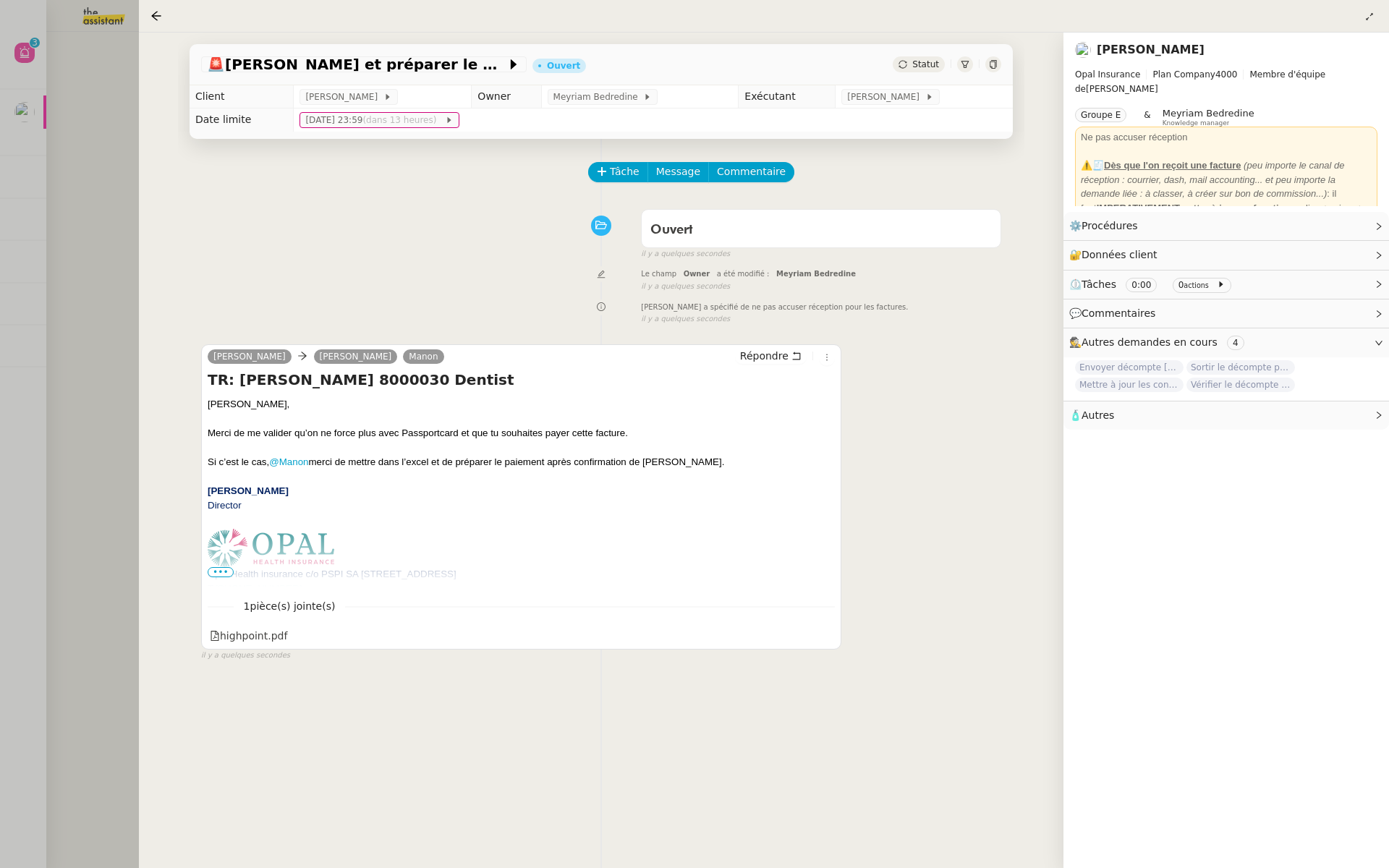
click at [78, 279] on div at bounding box center [694, 434] width 1389 height 868
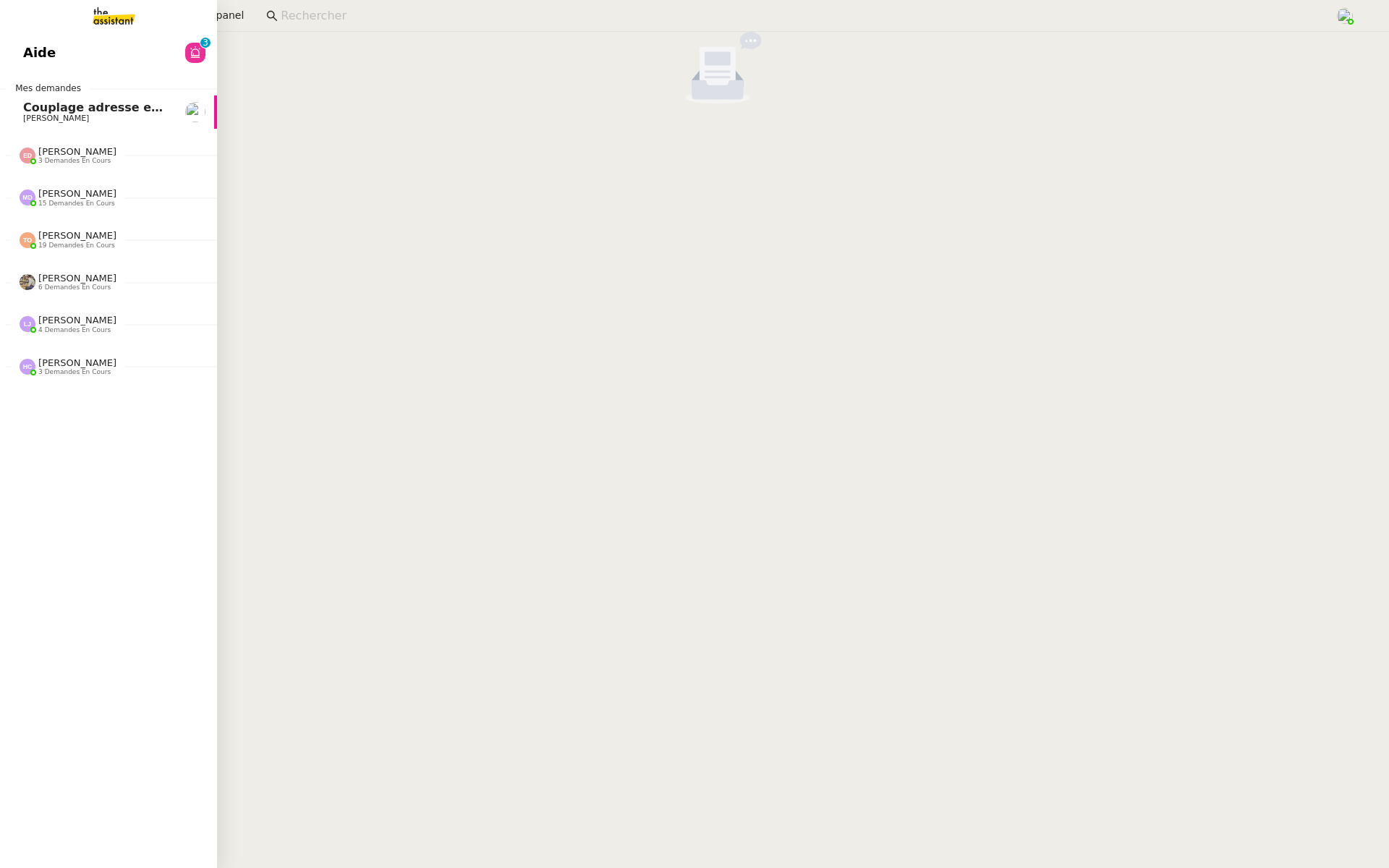
click at [14, 55] on link "Aide 0 1 2 3 4 5 6 7 8 9" at bounding box center [108, 52] width 217 height 33
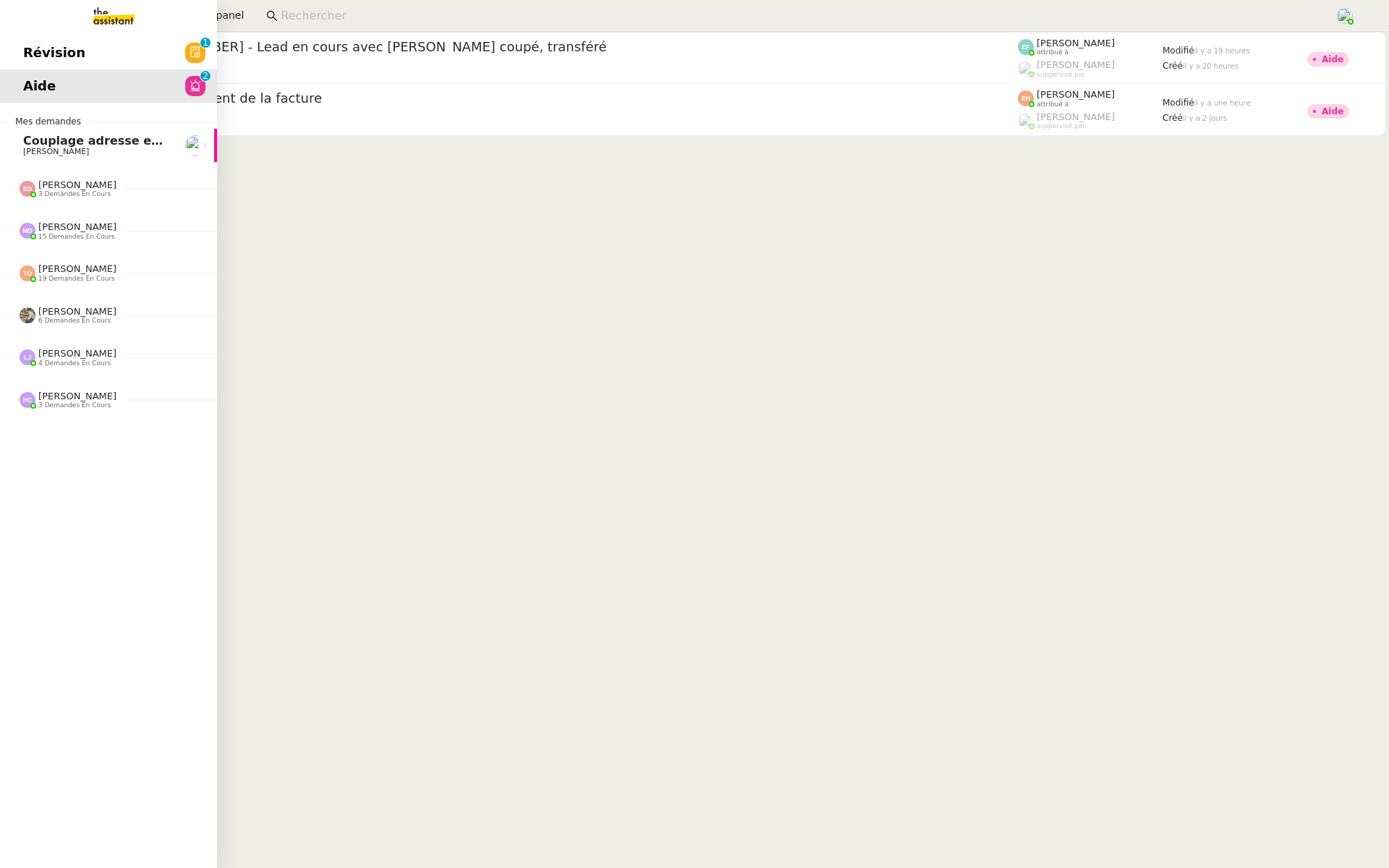
click at [46, 56] on span "Révision" at bounding box center [54, 52] width 62 height 21
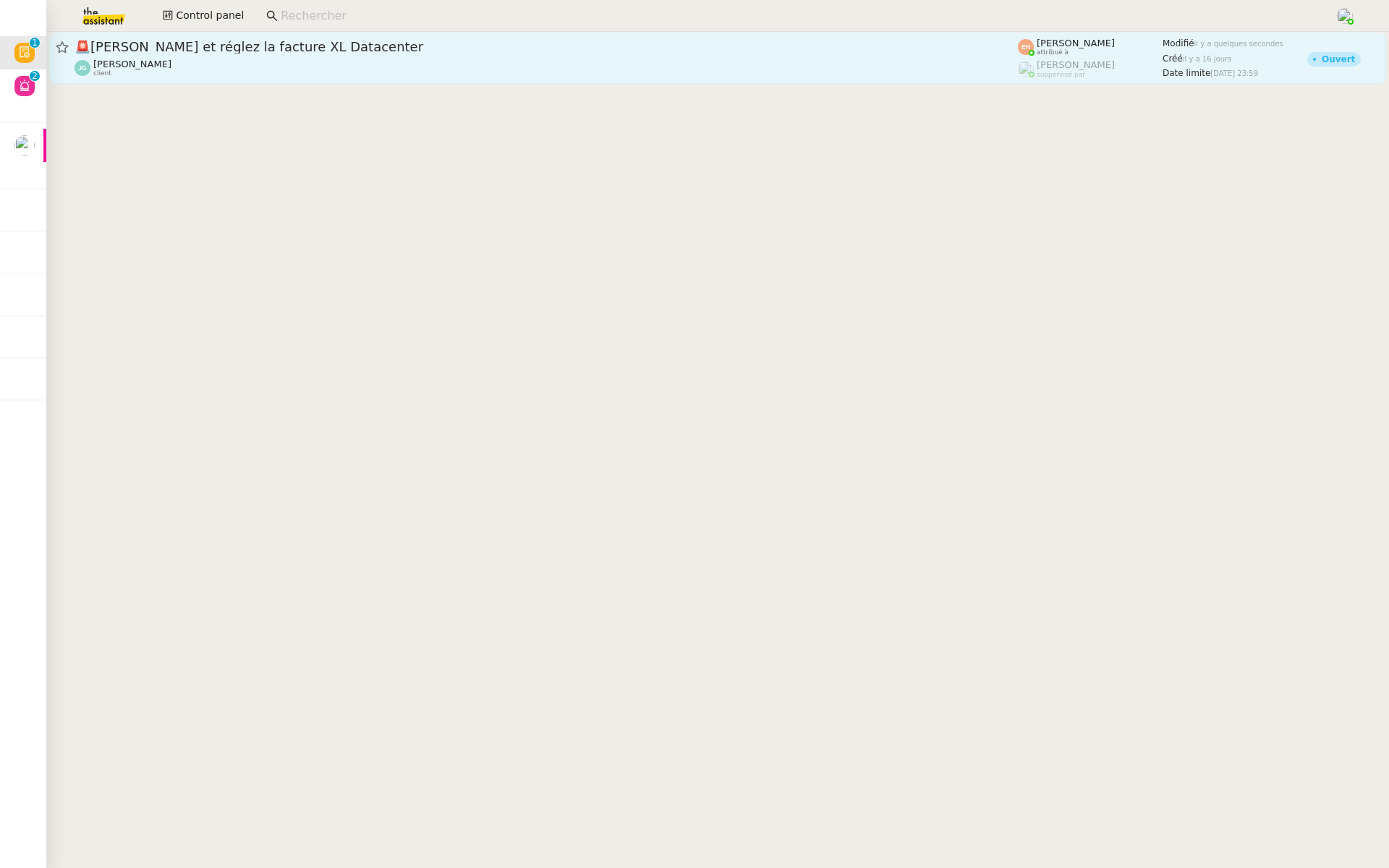
click at [331, 76] on div "Jordan GUERDER client" at bounding box center [546, 68] width 943 height 19
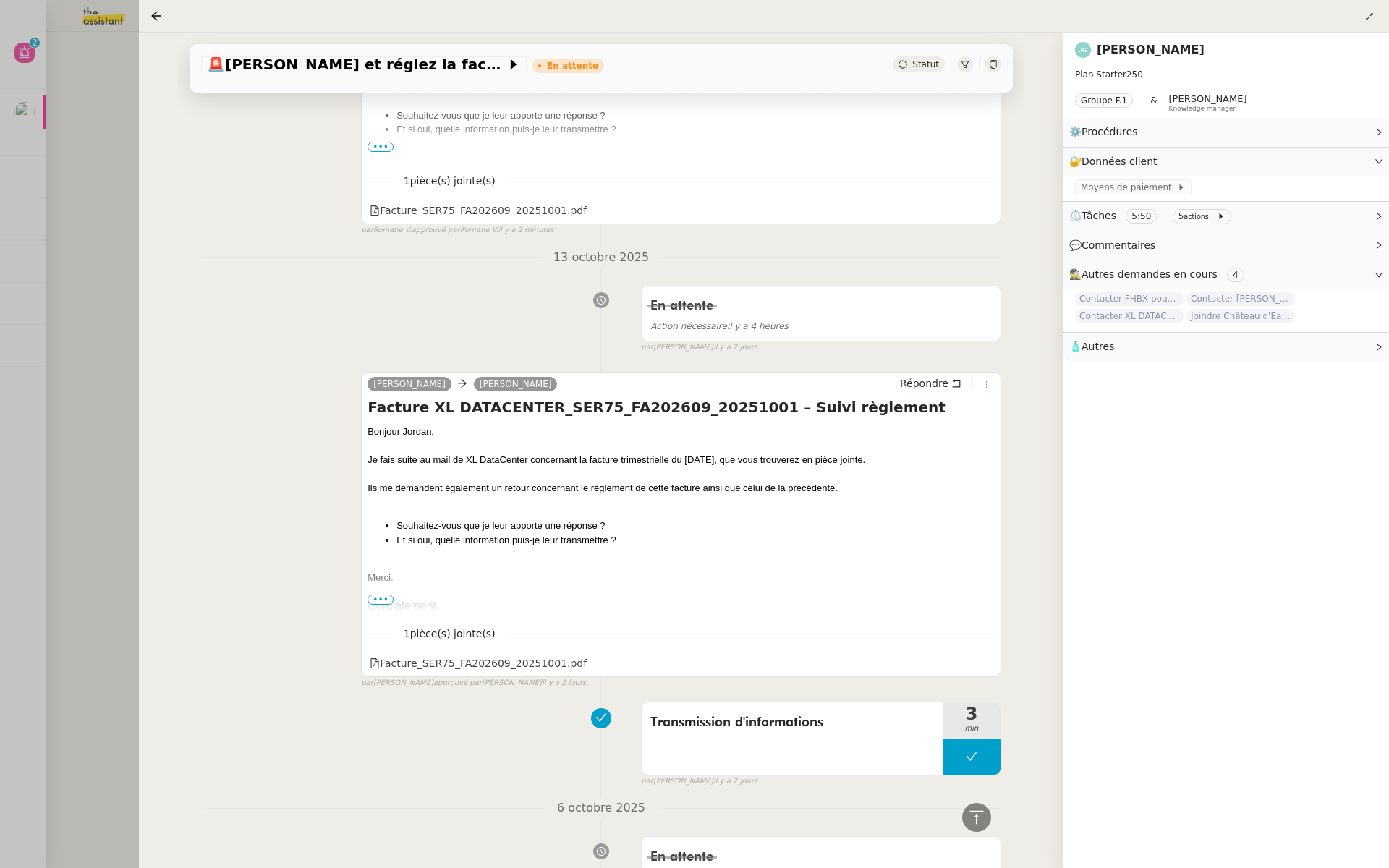
scroll to position [555, 0]
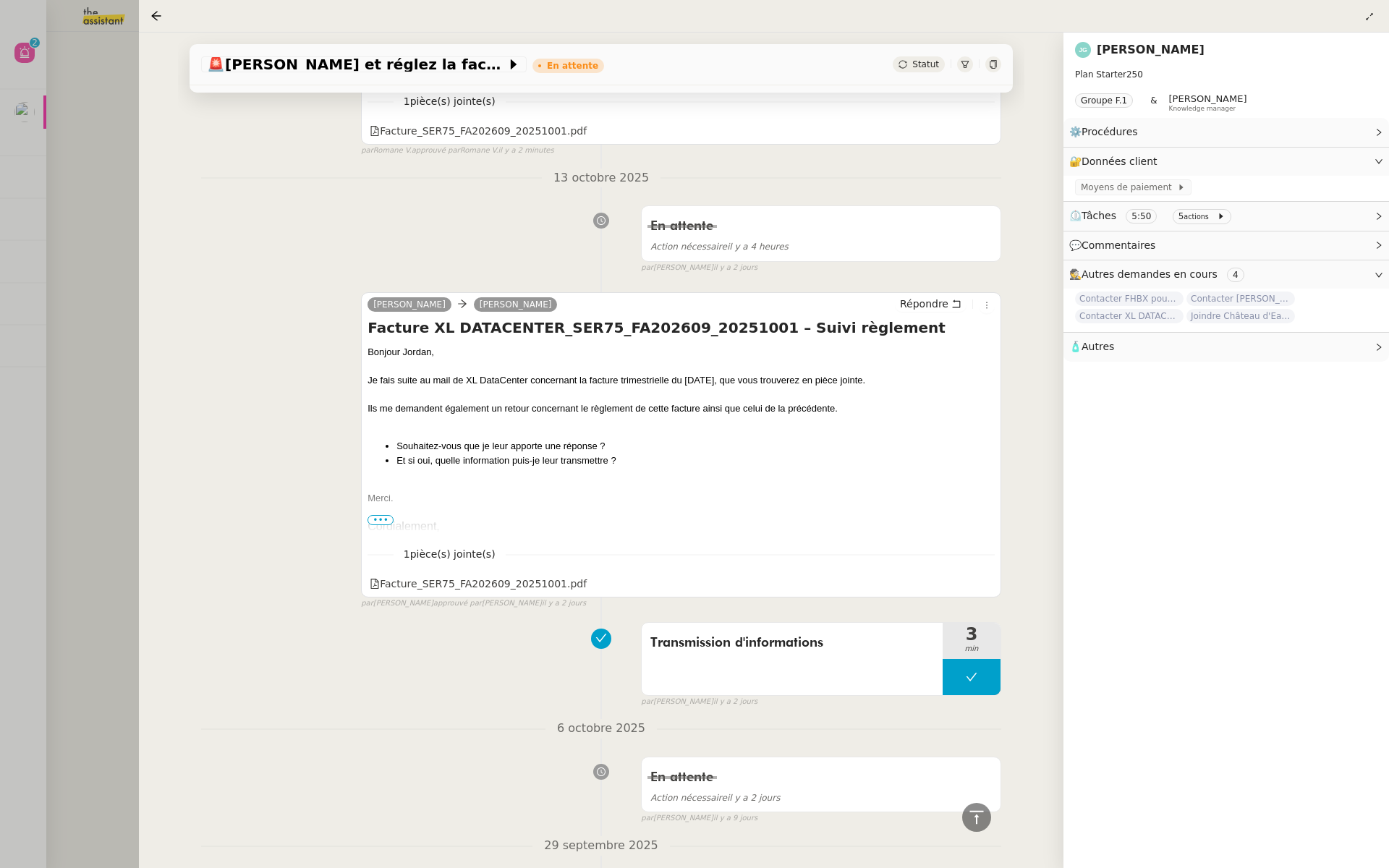
click at [108, 131] on div at bounding box center [694, 434] width 1389 height 868
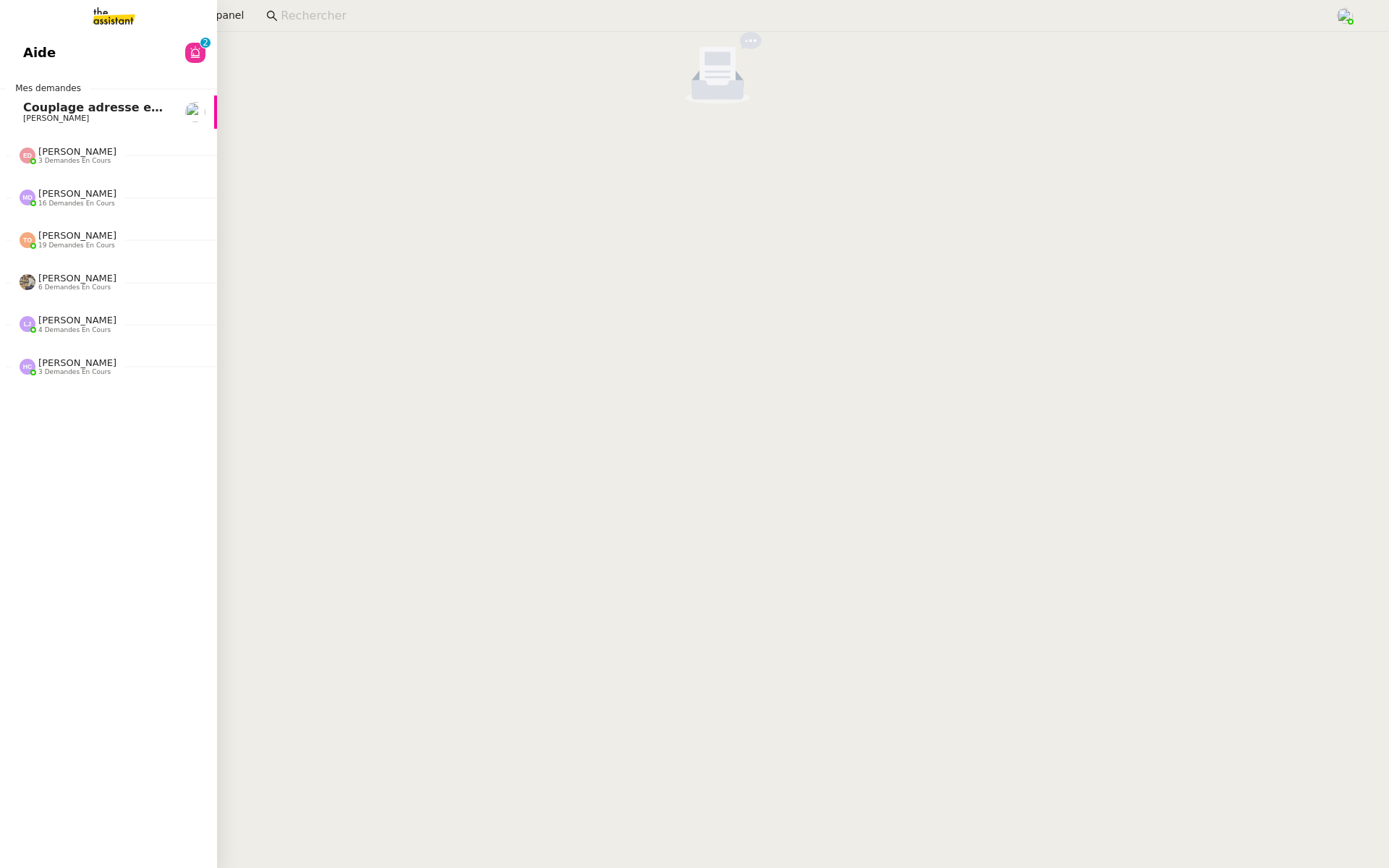
click at [31, 53] on span "Aide" at bounding box center [39, 52] width 33 height 21
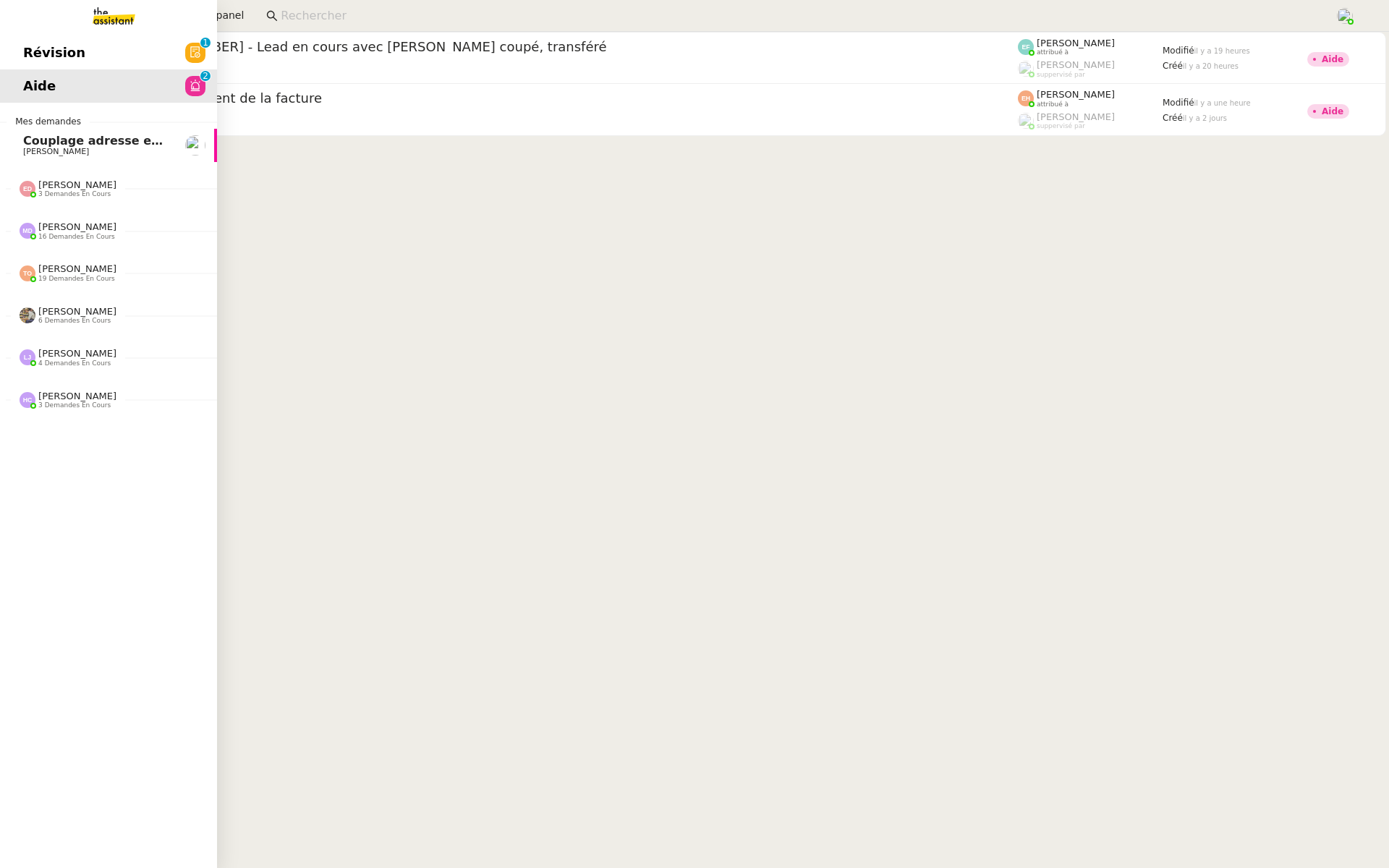
click at [178, 48] on link "Révision 0 1 2 3 4 5 6 7 8 9" at bounding box center [108, 52] width 217 height 33
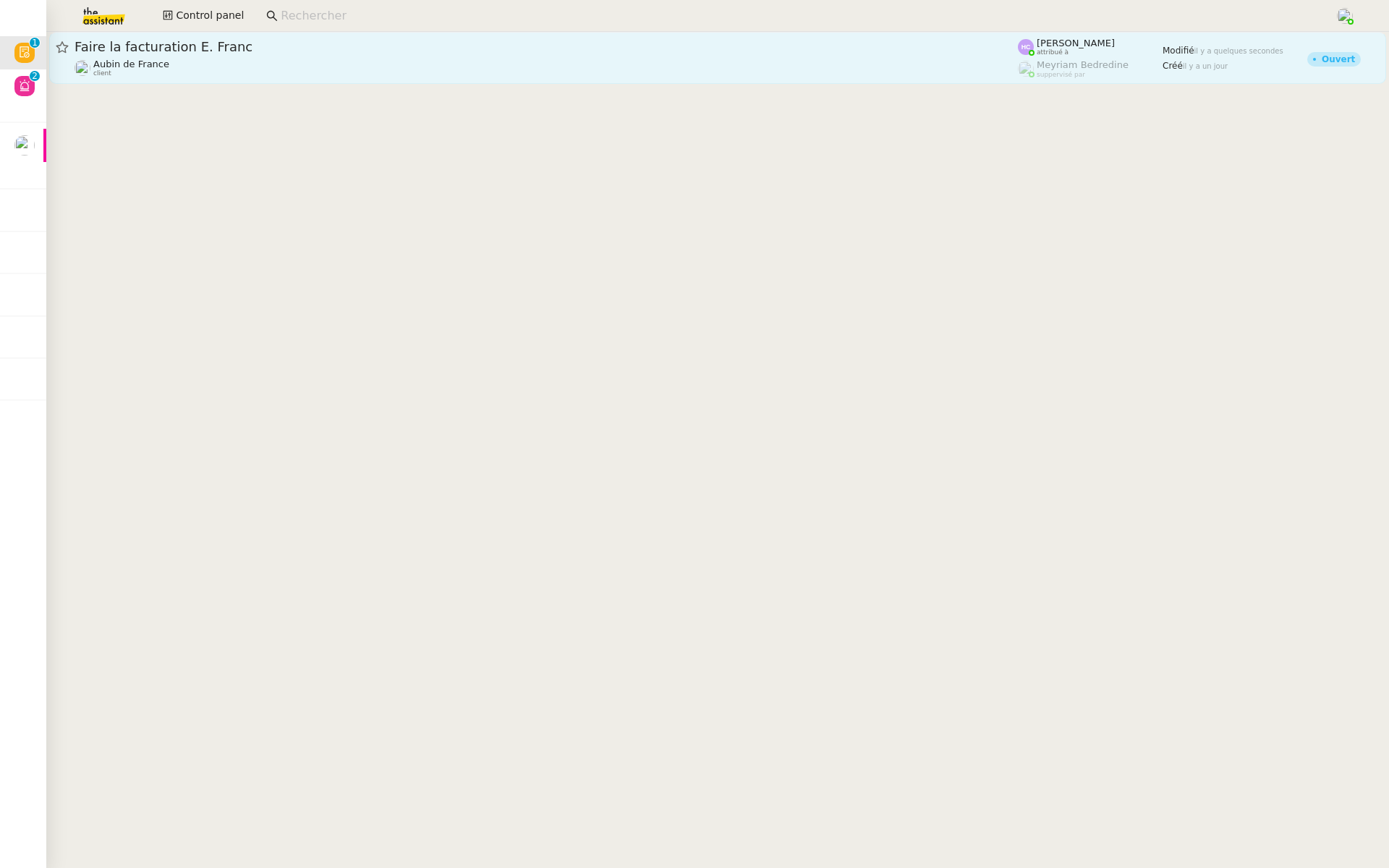
click at [394, 49] on span "Faire la facturation E. Franc" at bounding box center [546, 46] width 943 height 13
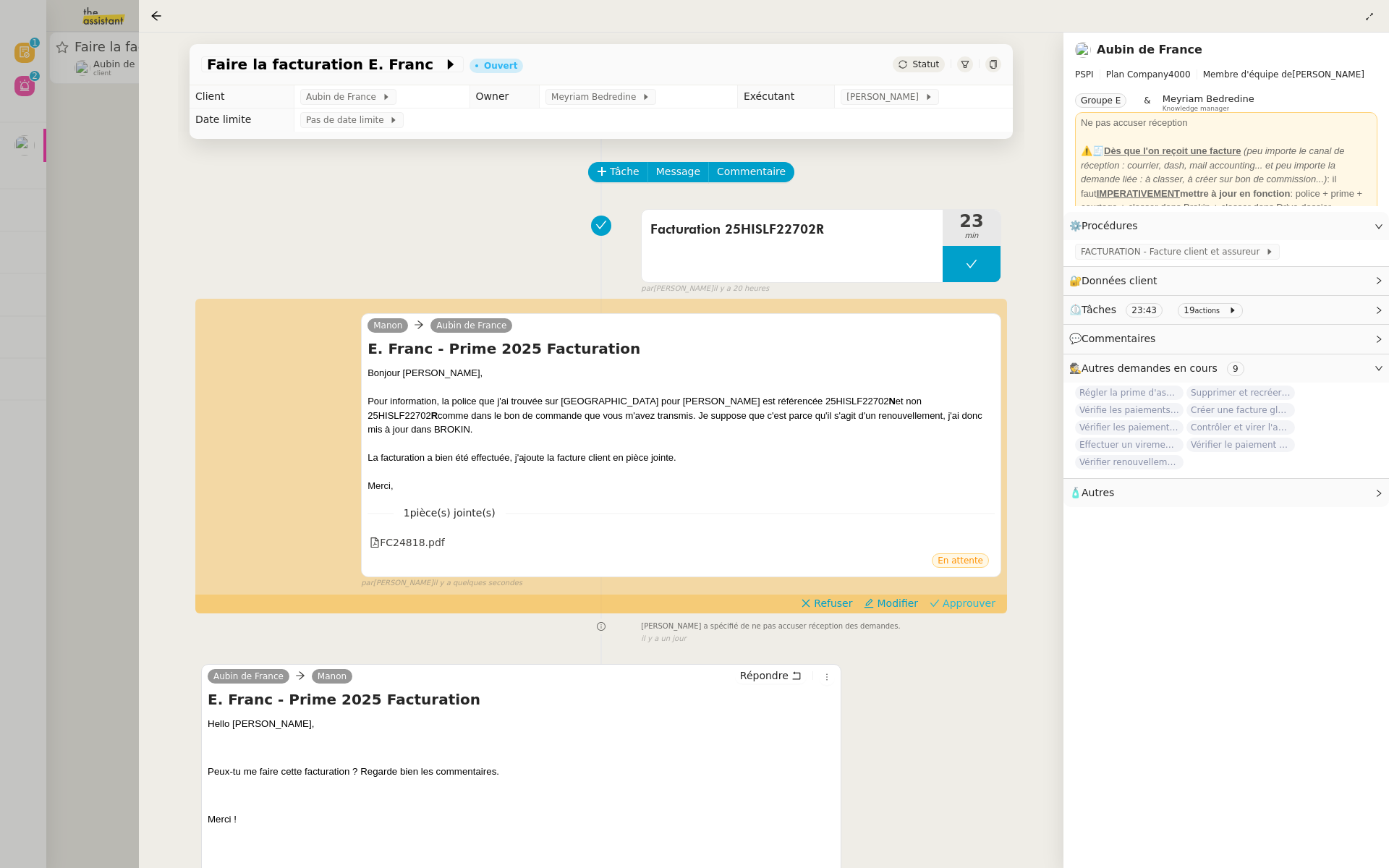
click at [977, 597] on span "Approuver" at bounding box center [969, 604] width 53 height 15
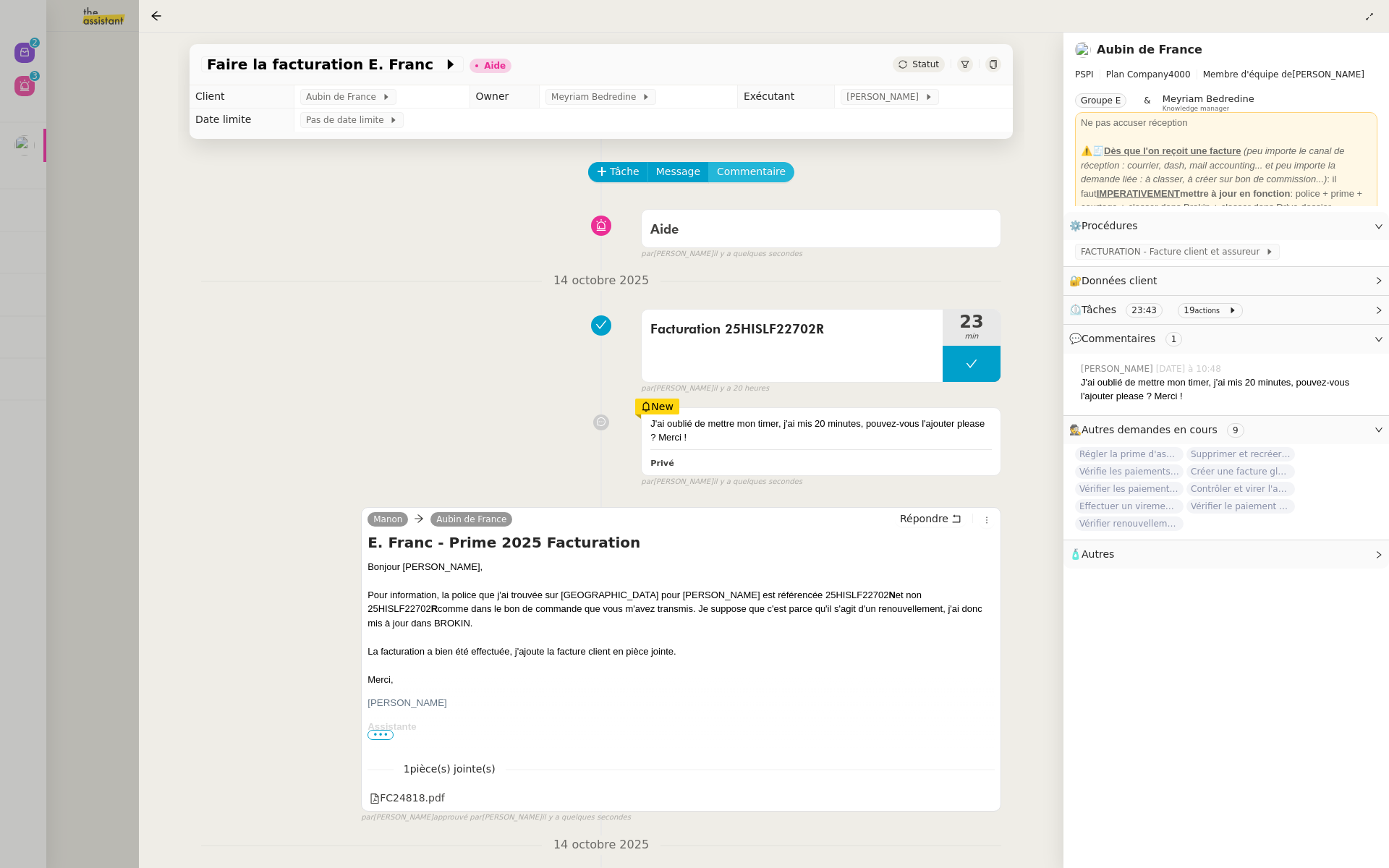
click at [731, 169] on span "Commentaire" at bounding box center [751, 171] width 69 height 16
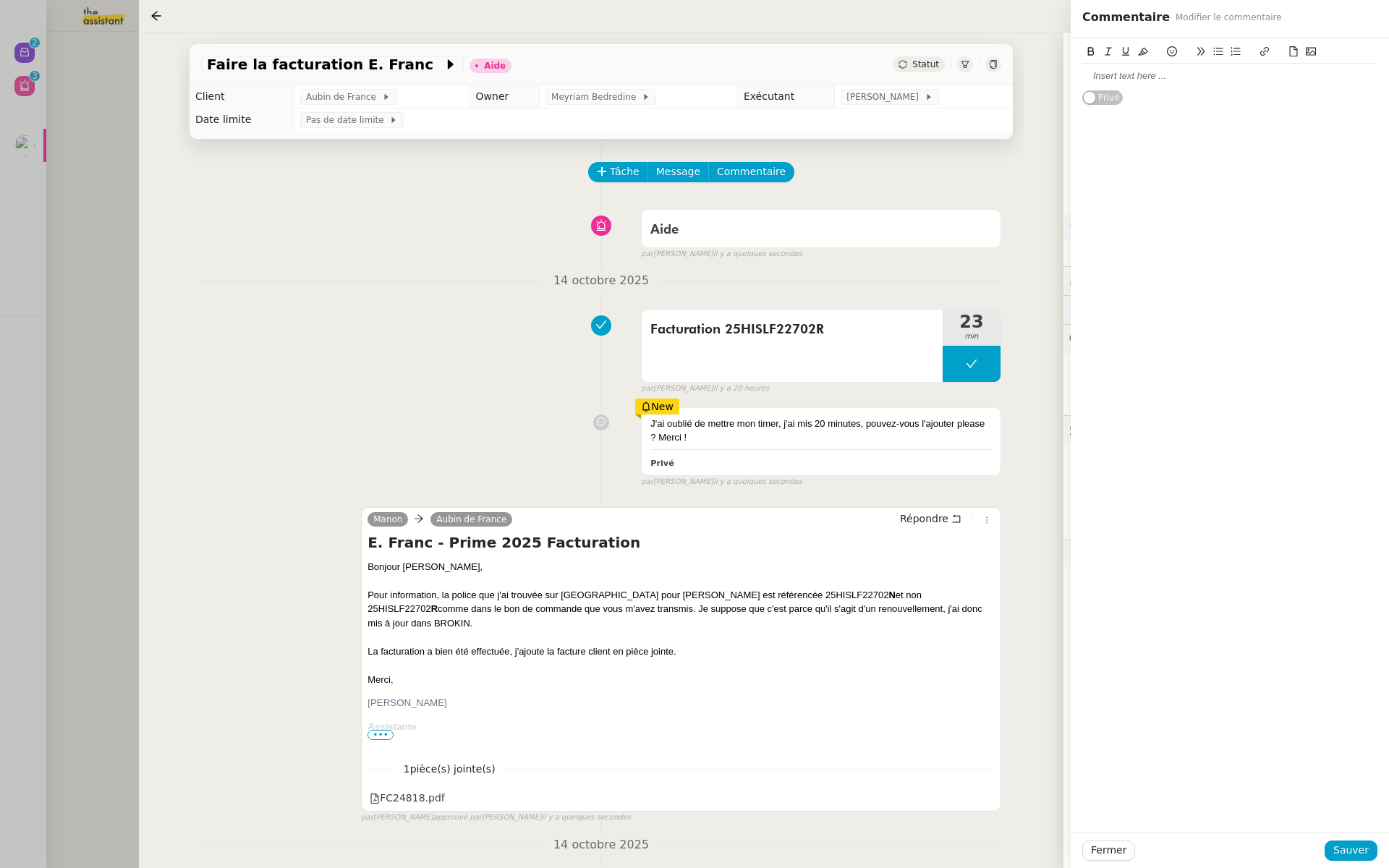
click at [1158, 71] on div at bounding box center [1230, 76] width 295 height 13
click at [1352, 846] on span "Sauver" at bounding box center [1350, 850] width 35 height 16
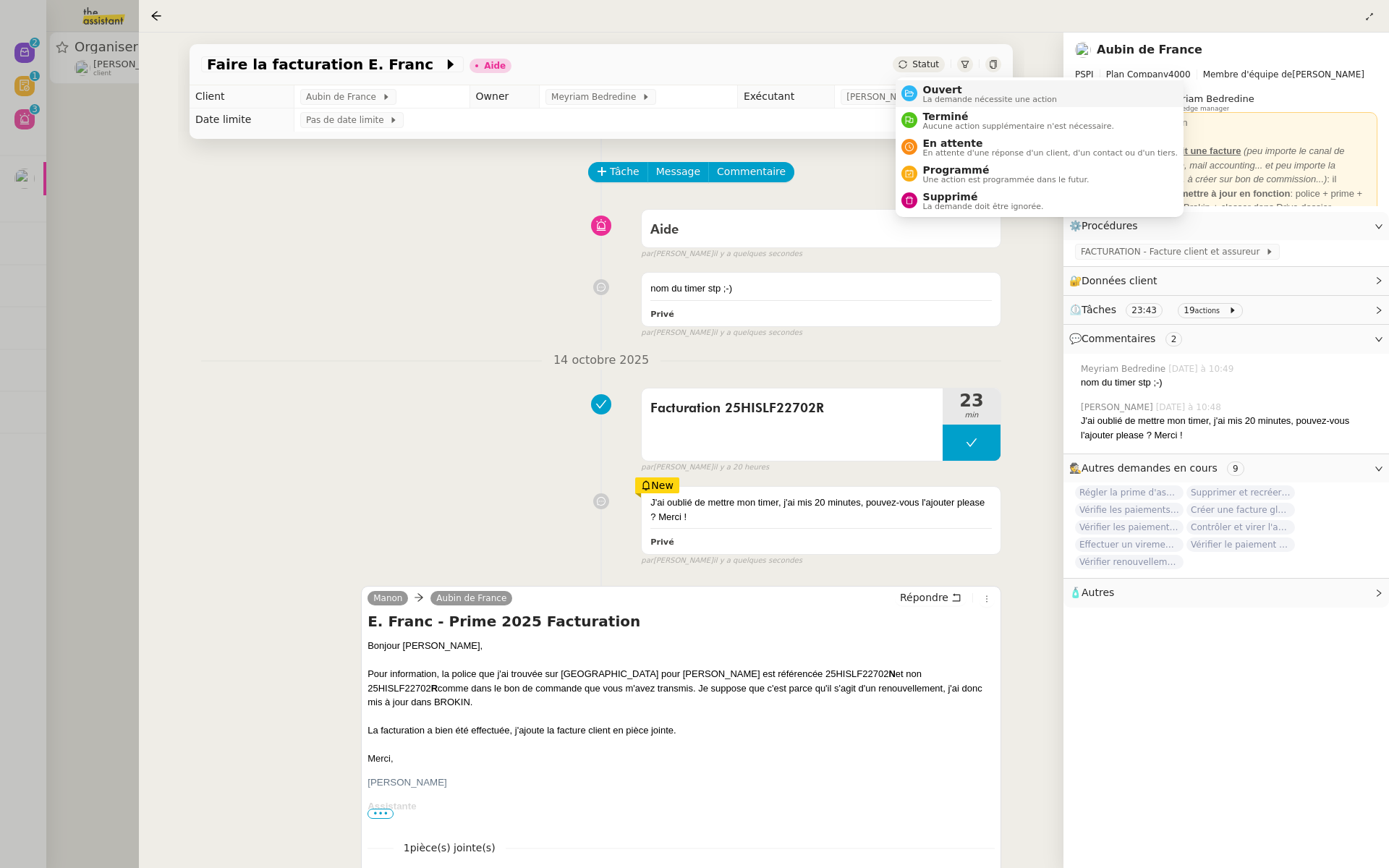
click at [926, 87] on span "Ouvert" at bounding box center [991, 89] width 135 height 11
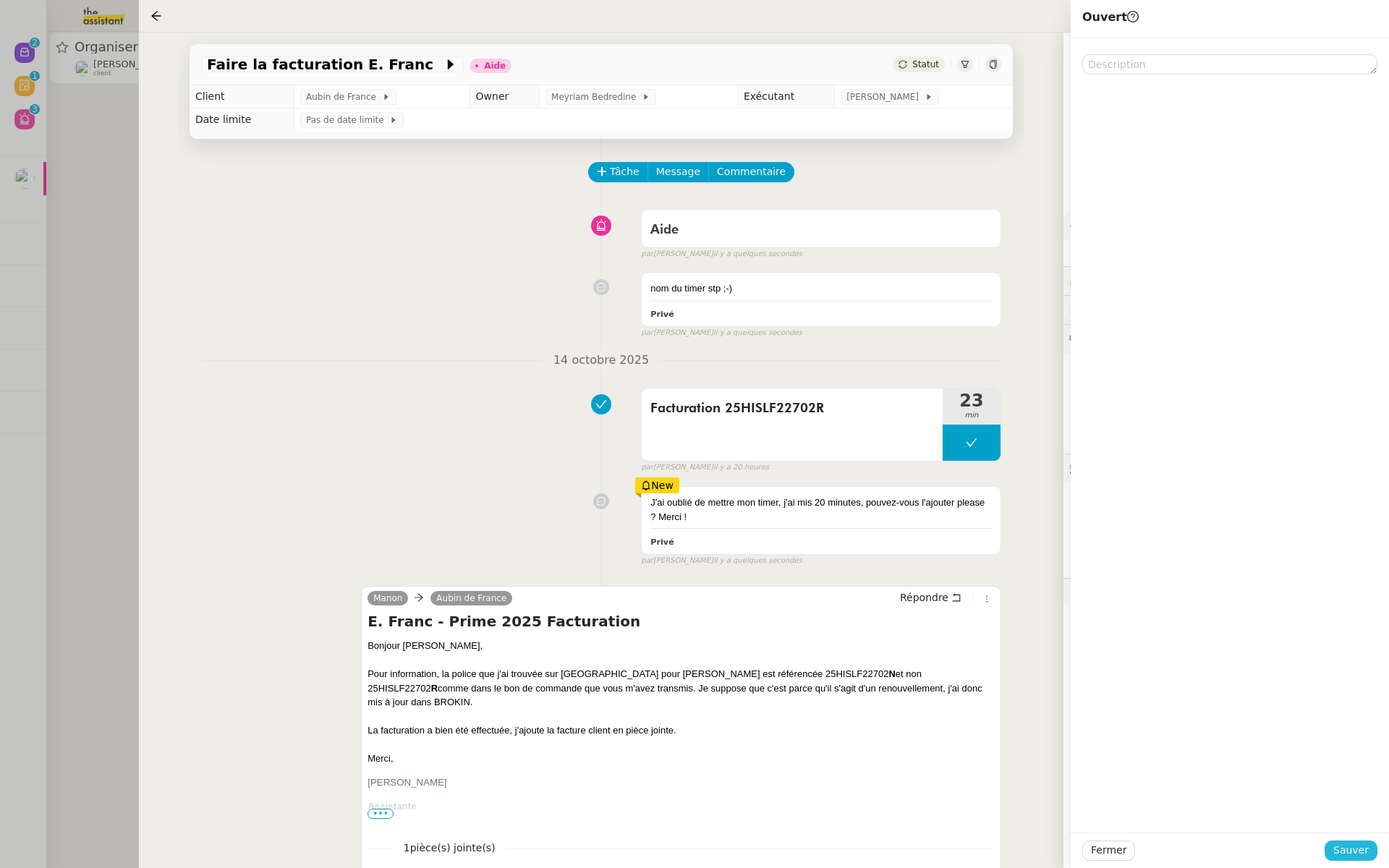
click at [1352, 855] on span "Sauver" at bounding box center [1350, 850] width 35 height 16
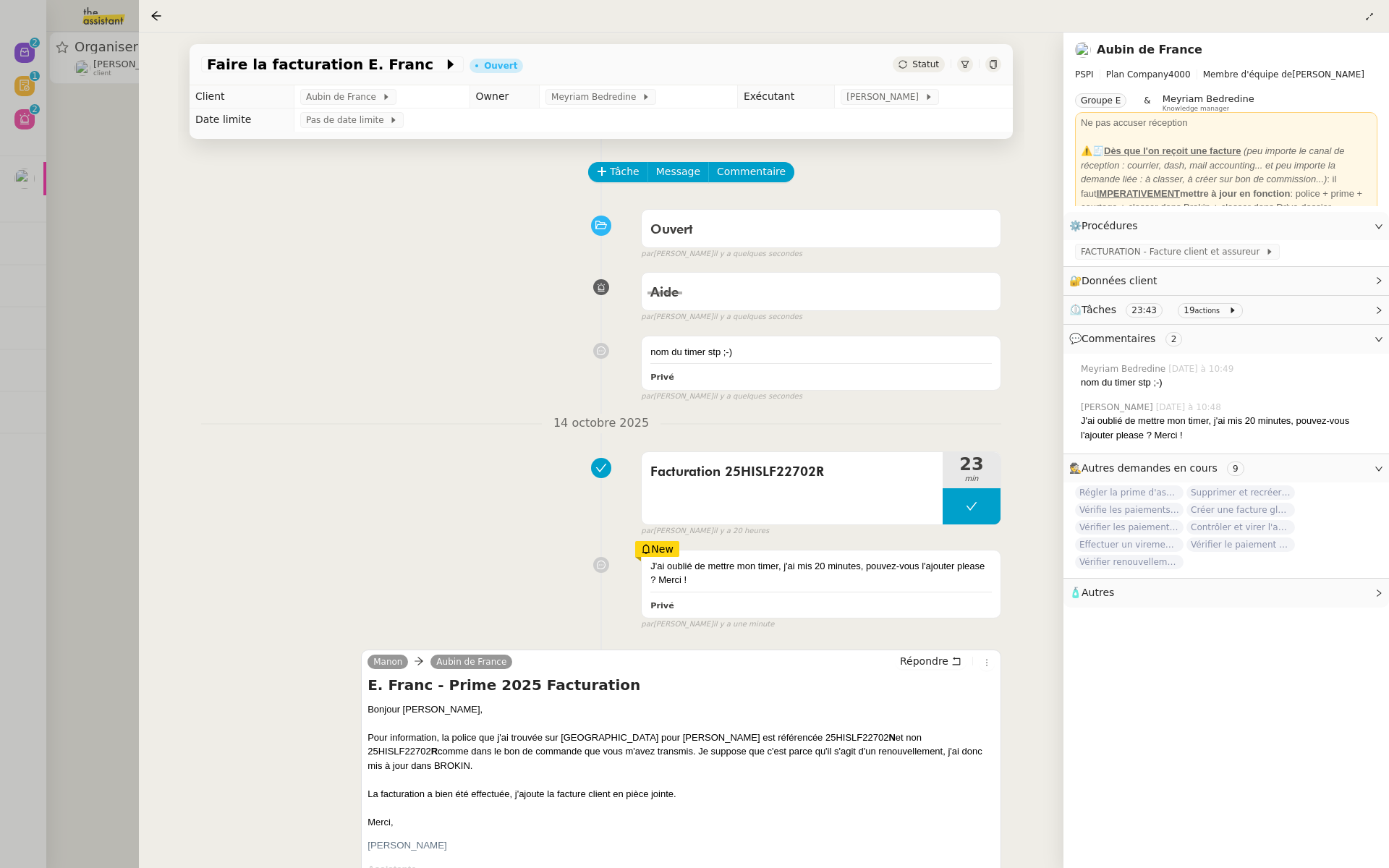
click at [96, 196] on div at bounding box center [694, 434] width 1389 height 868
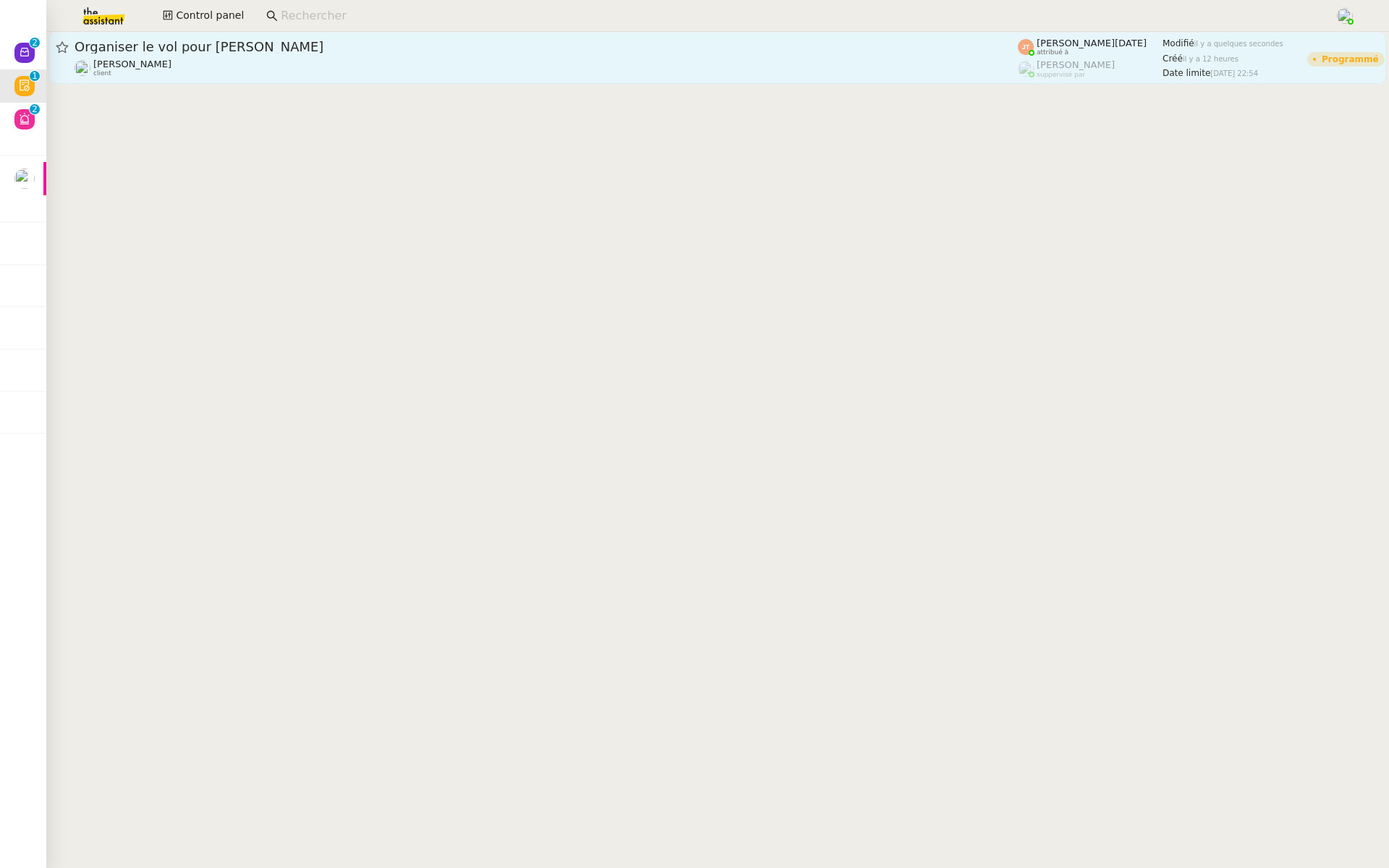
click at [235, 44] on span "Organiser le vol pour [PERSON_NAME]" at bounding box center [546, 46] width 943 height 13
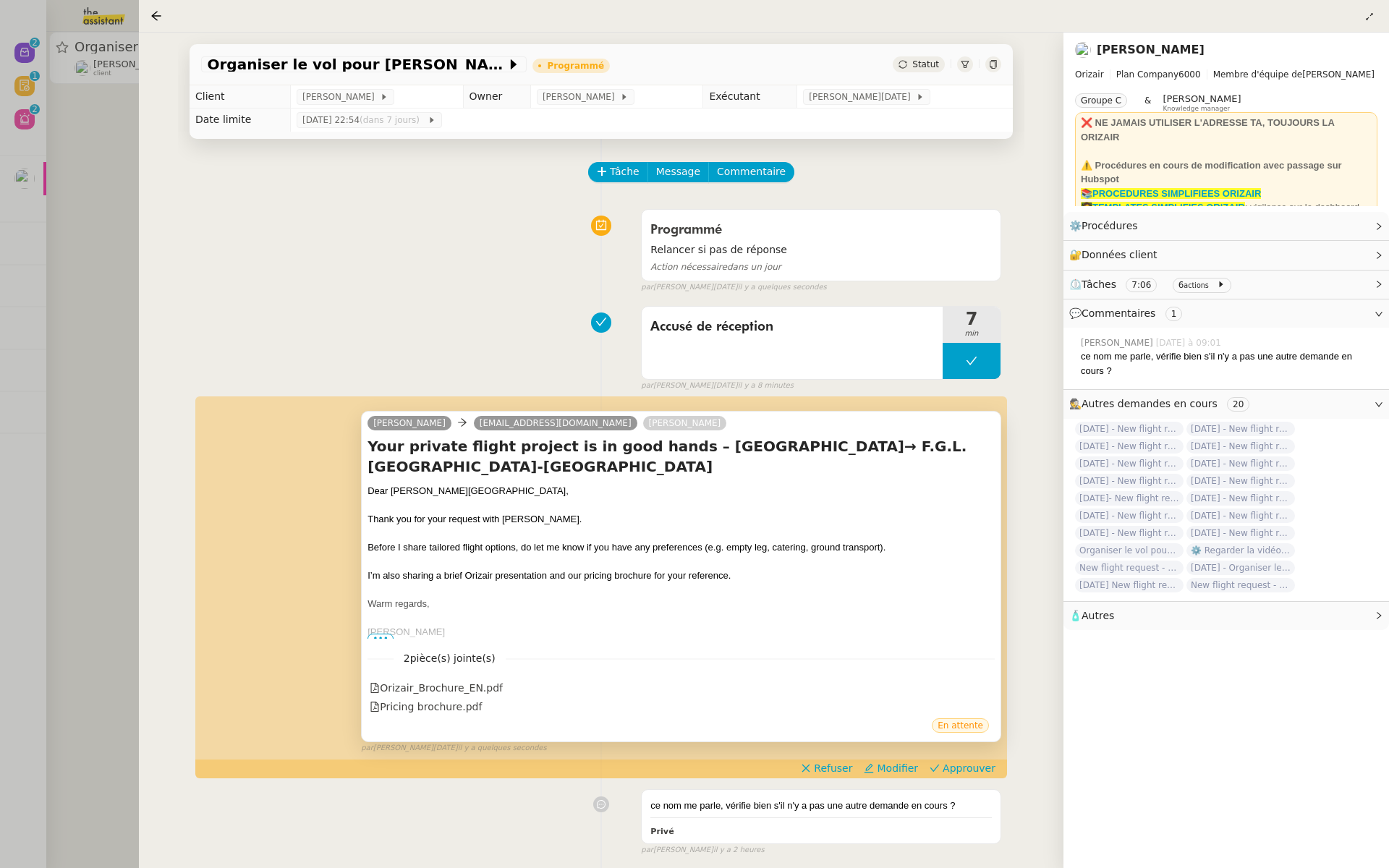
scroll to position [91, 0]
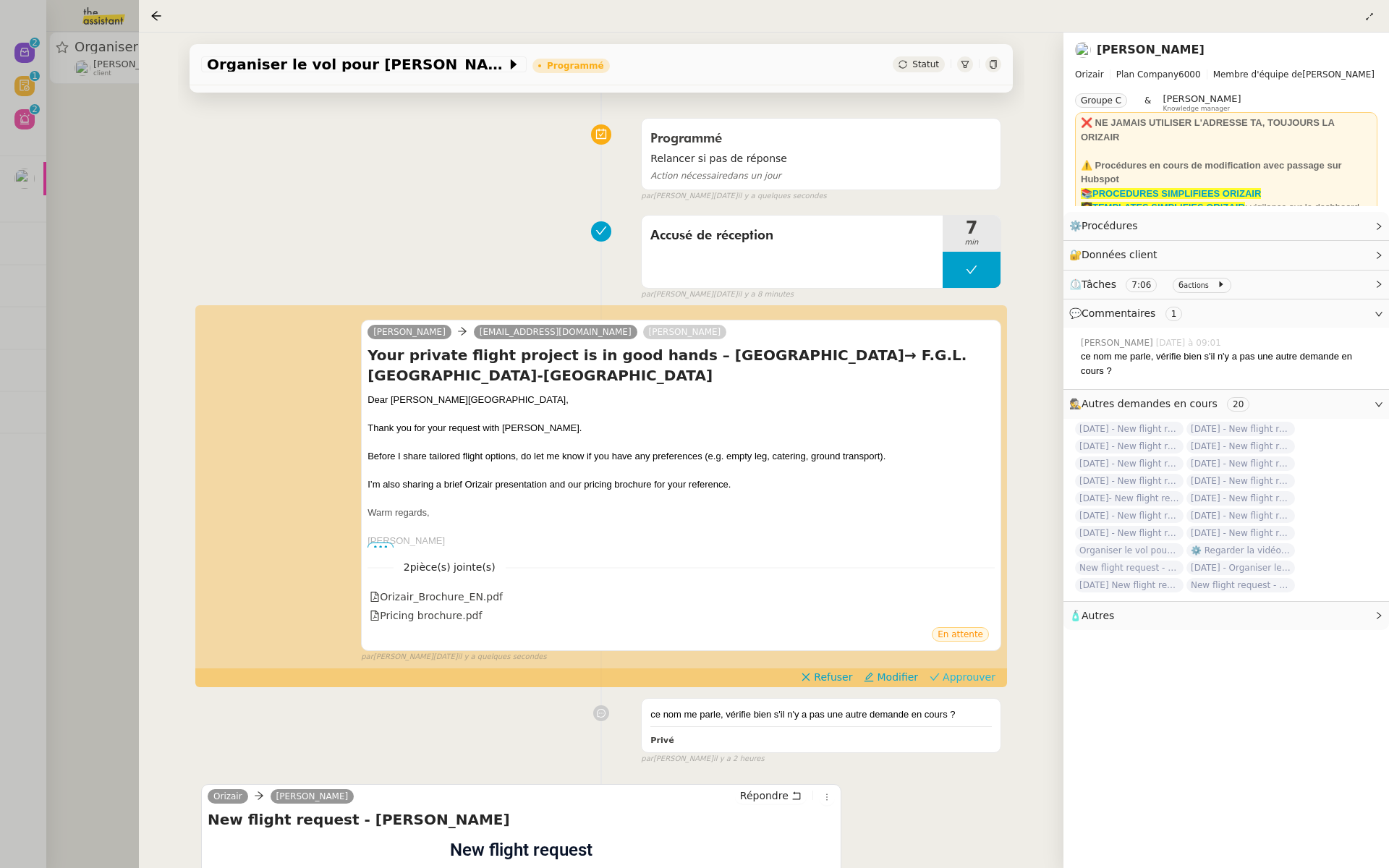
click at [980, 678] on span "Approuver" at bounding box center [969, 677] width 53 height 15
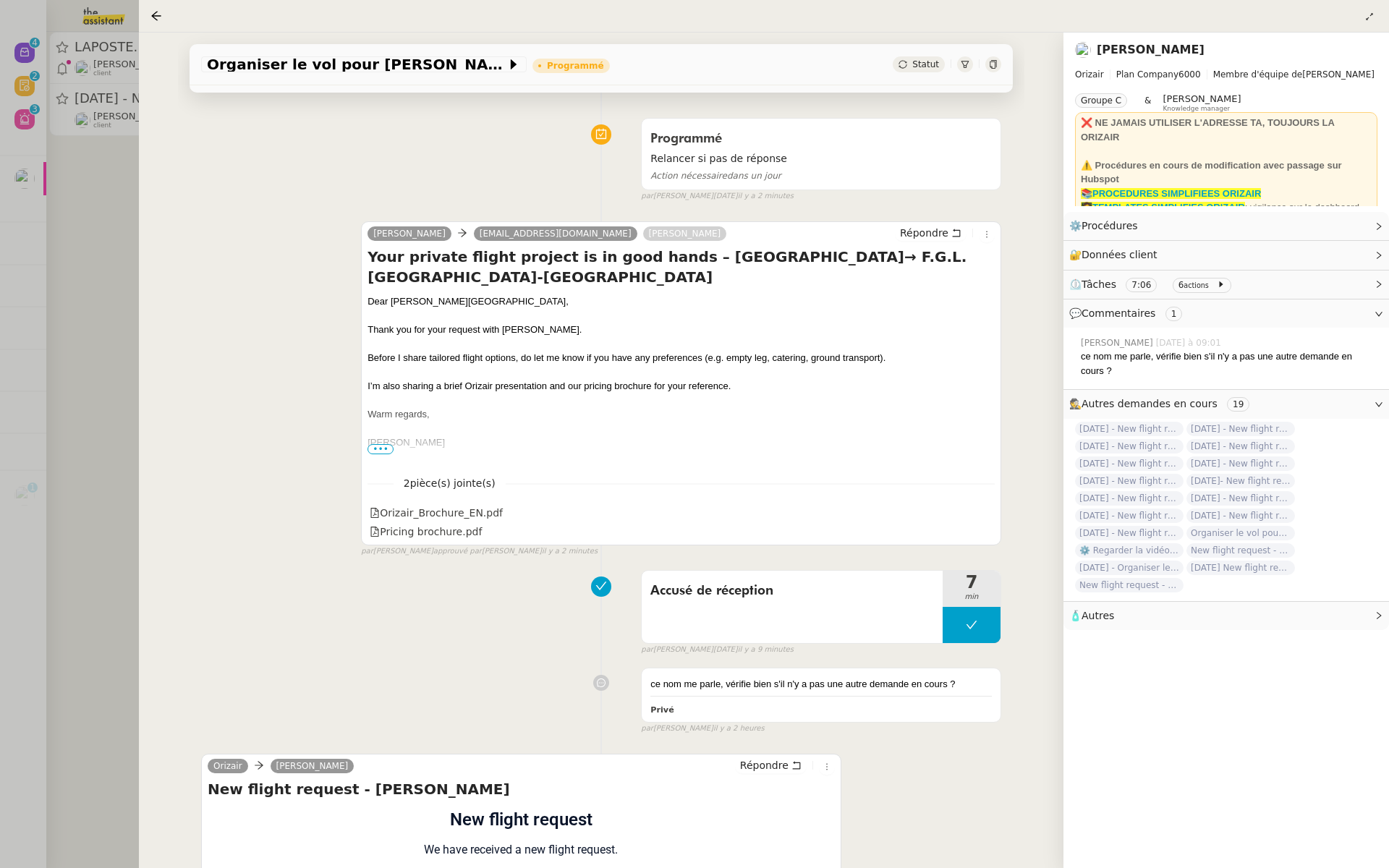
click at [45, 212] on div at bounding box center [694, 434] width 1389 height 868
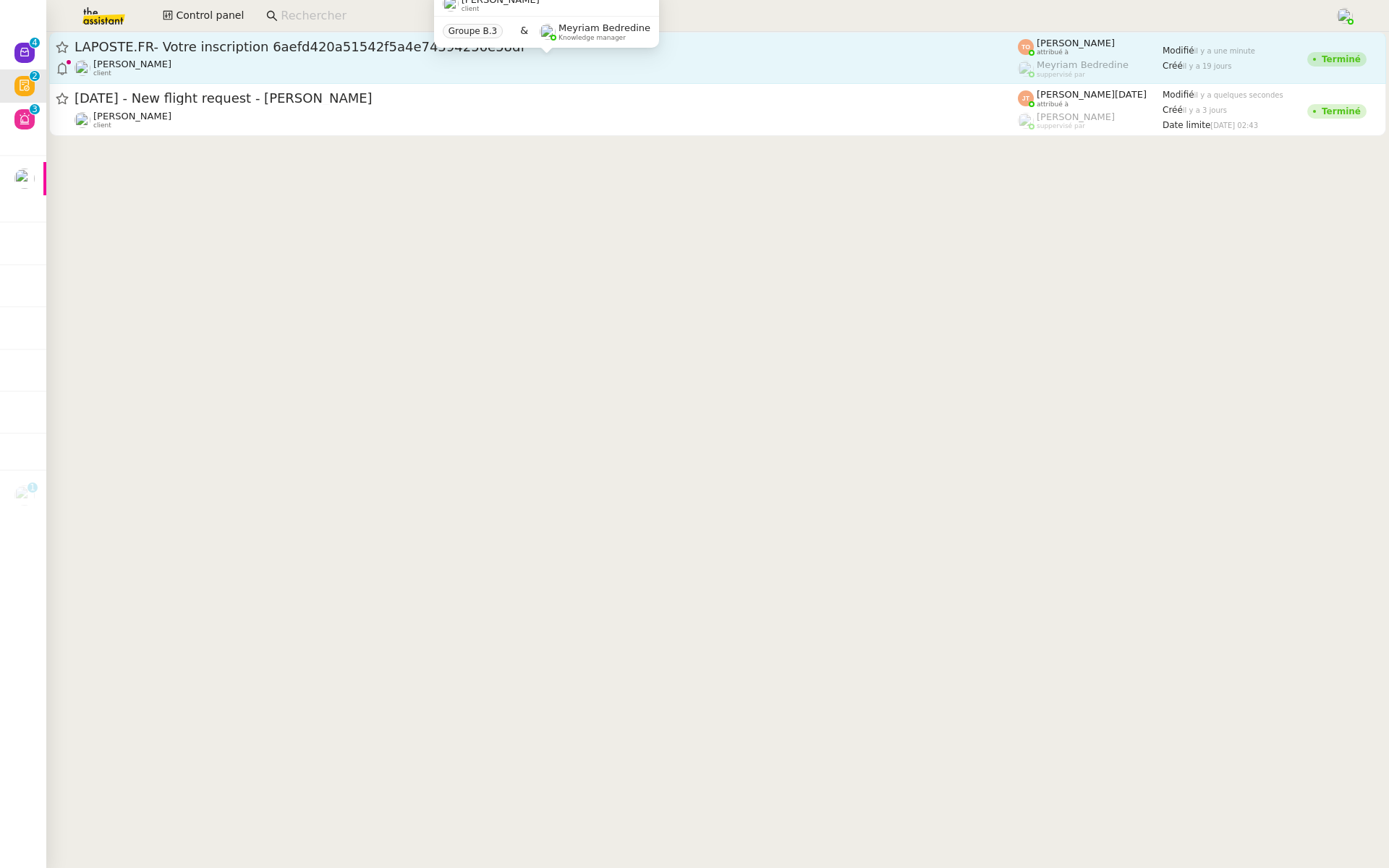
click at [247, 52] on span "LAPOSTE.FR- Votre inscription 6aefd420a51542f5a4e74394256e58df" at bounding box center [546, 46] width 943 height 13
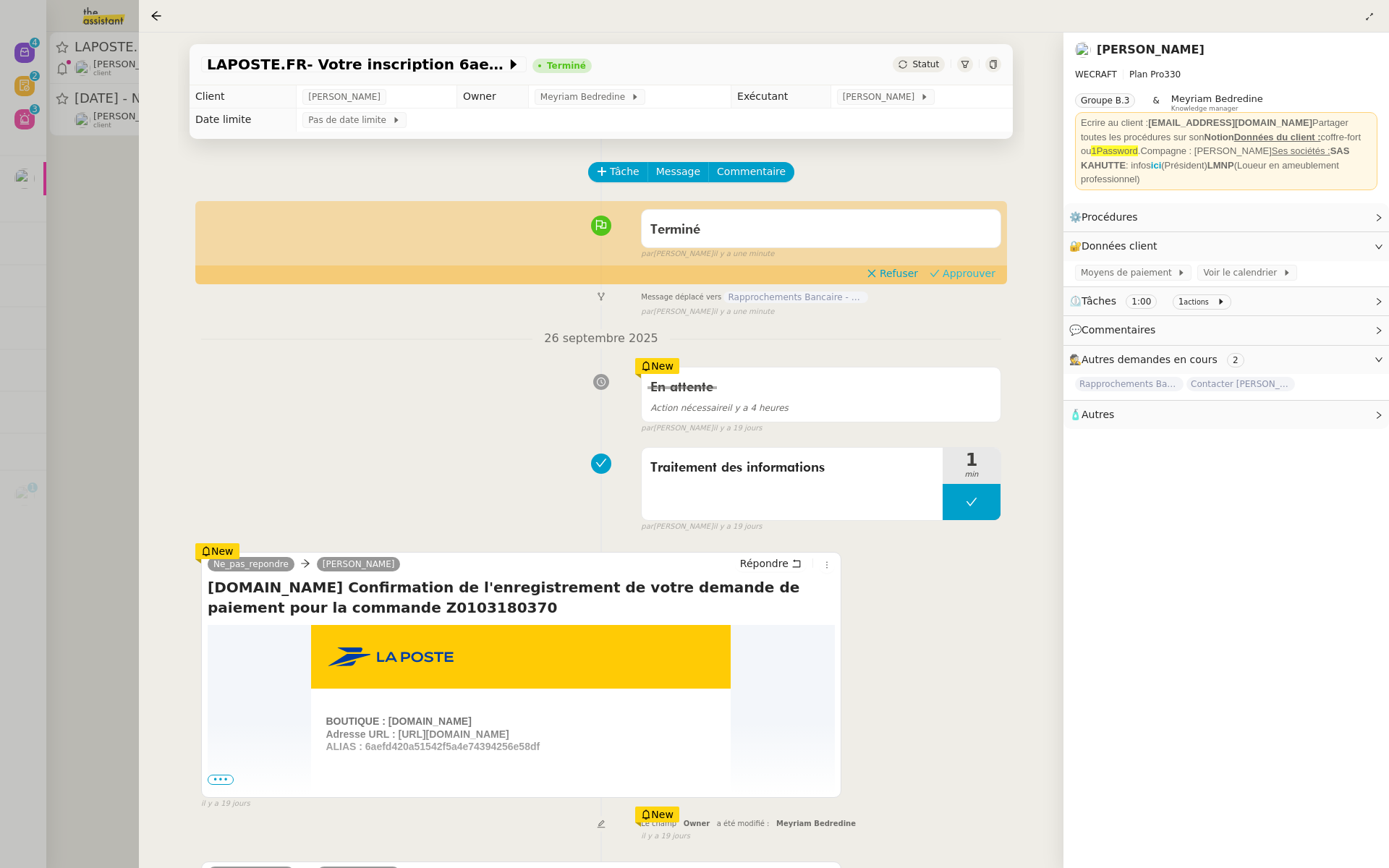
click at [972, 272] on span "Approuver" at bounding box center [969, 273] width 53 height 15
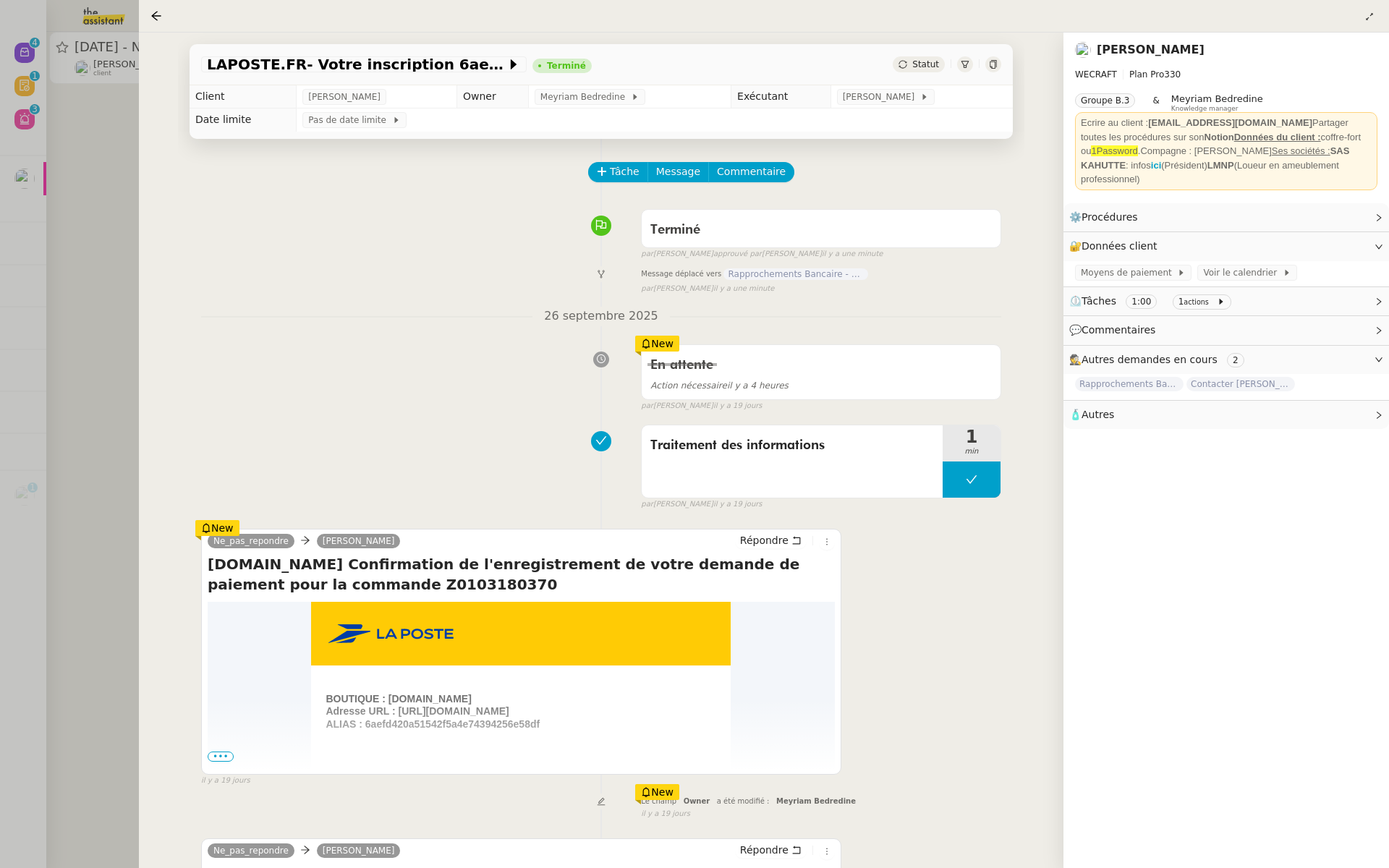
click at [85, 355] on div at bounding box center [694, 434] width 1389 height 868
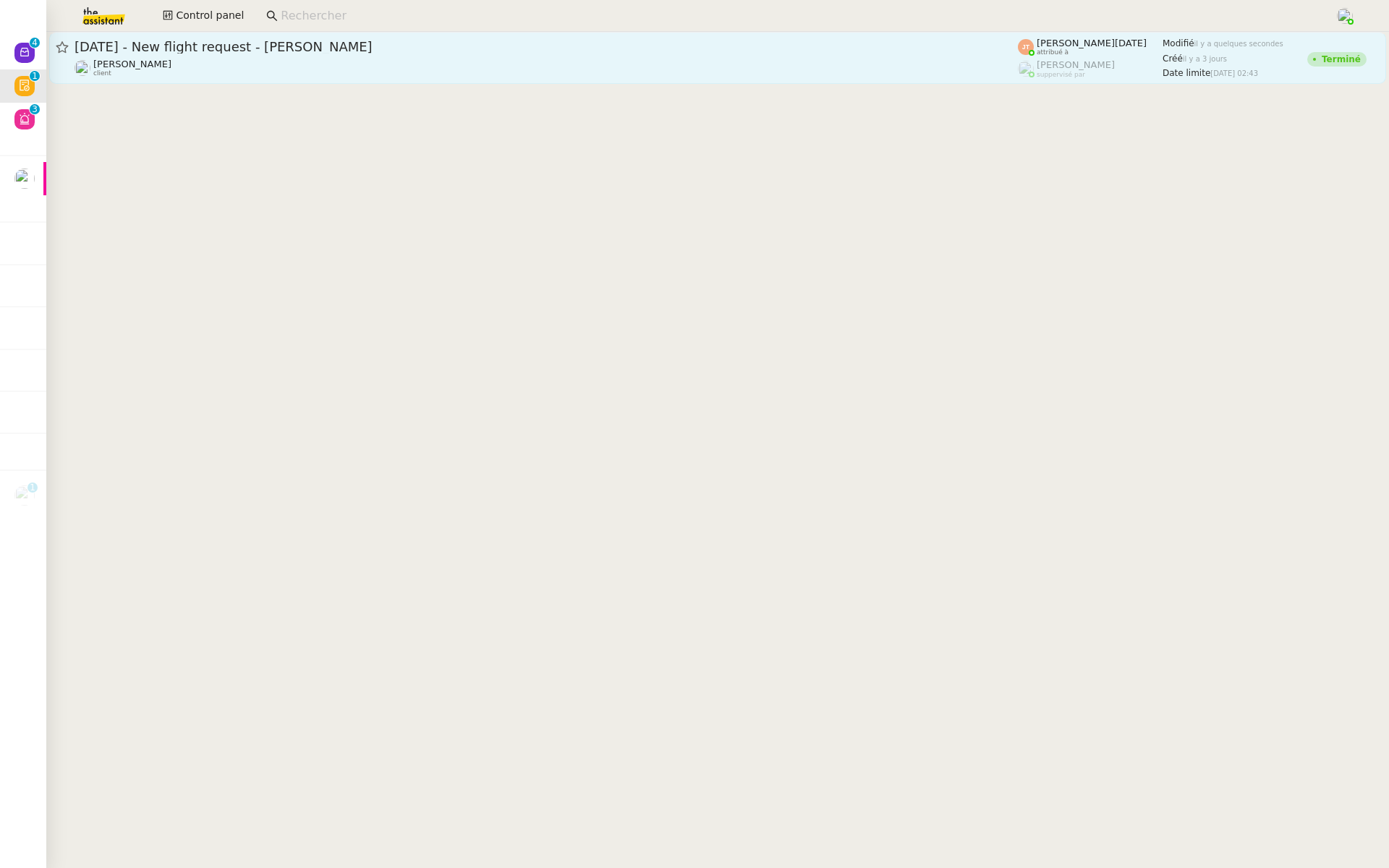
click at [258, 43] on span "19th October 2025 - New flight request - Rhys VIVIAN" at bounding box center [546, 46] width 943 height 13
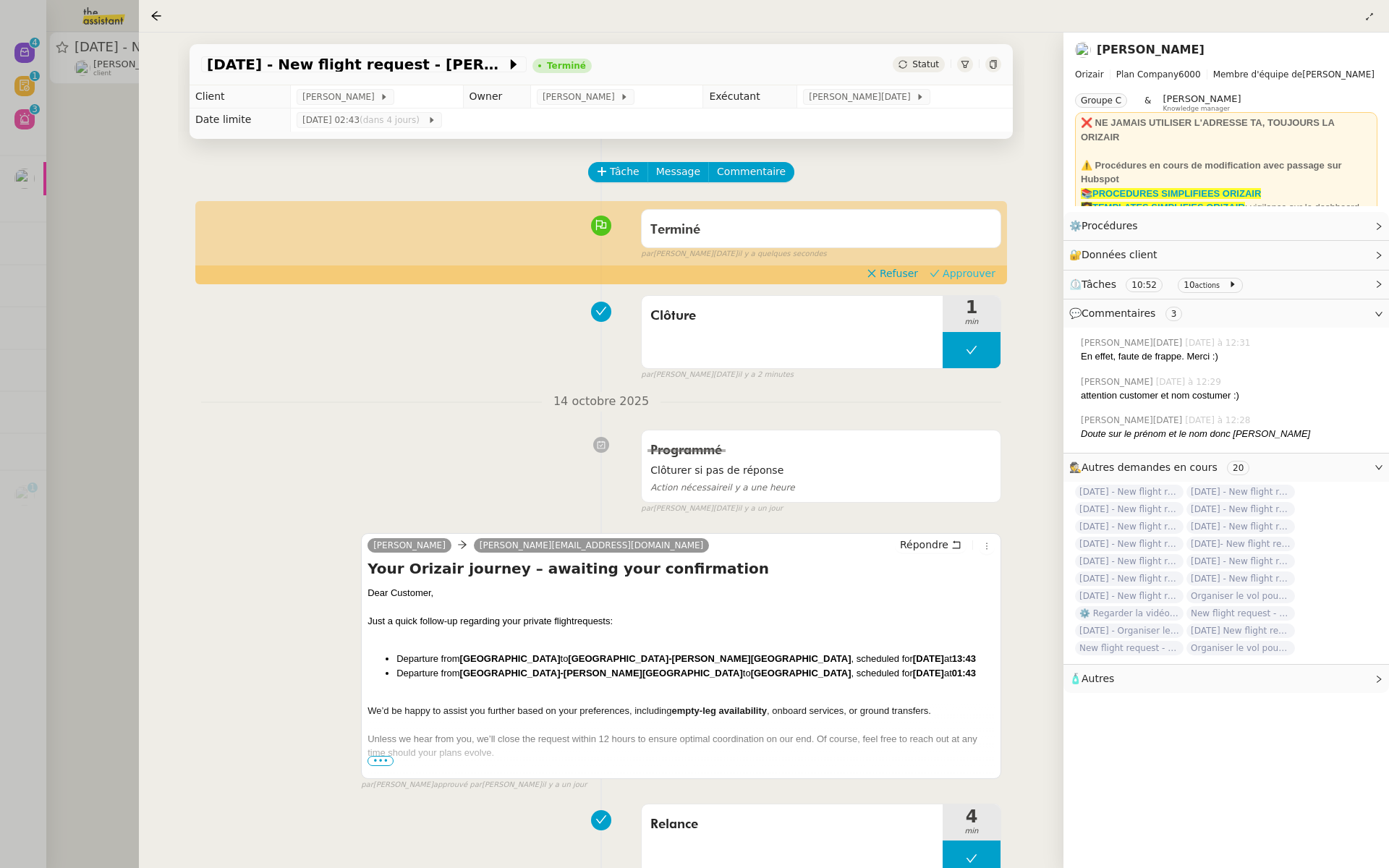
click at [980, 273] on span "Approuver" at bounding box center [969, 273] width 53 height 15
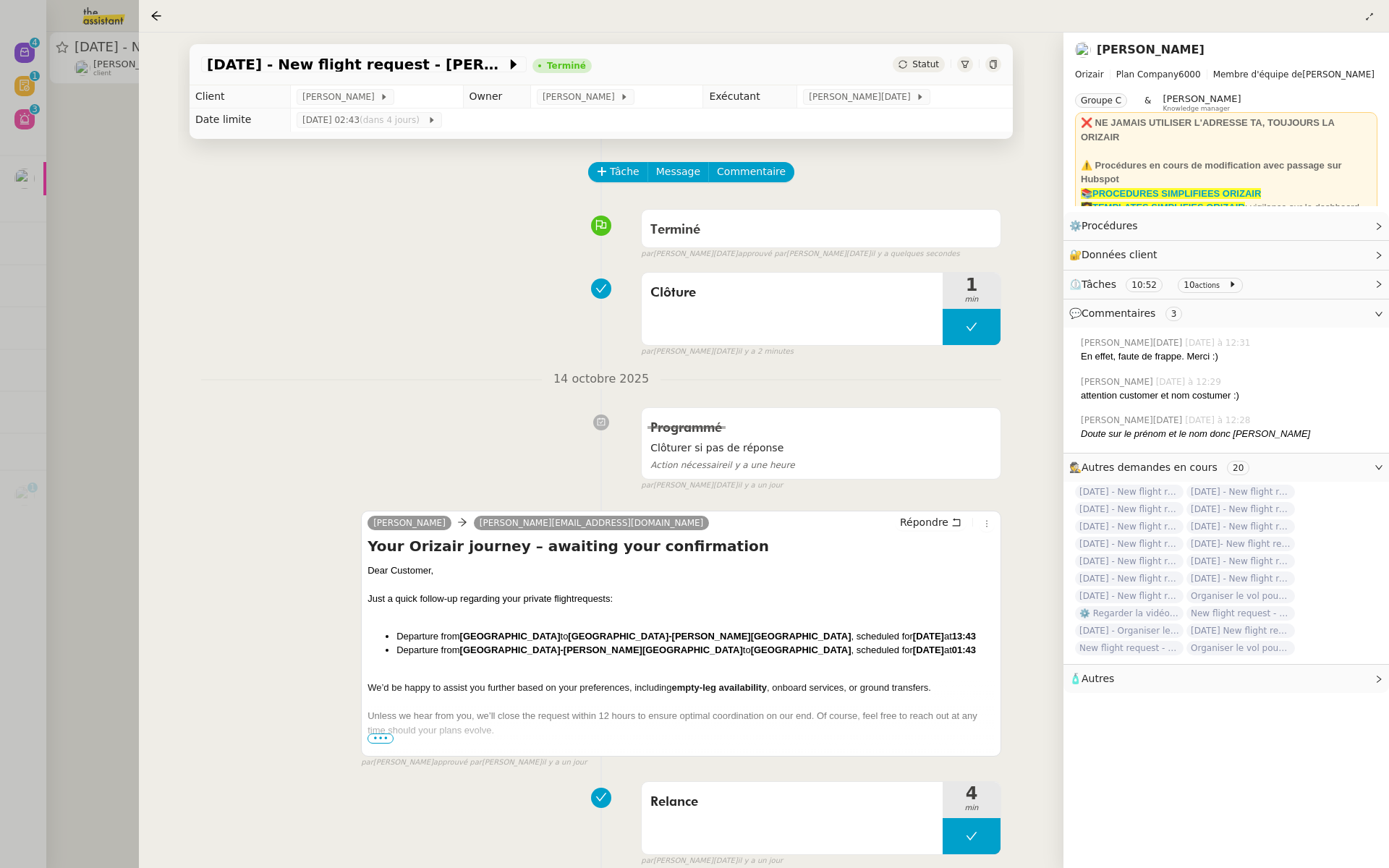
click at [40, 139] on div at bounding box center [694, 434] width 1389 height 868
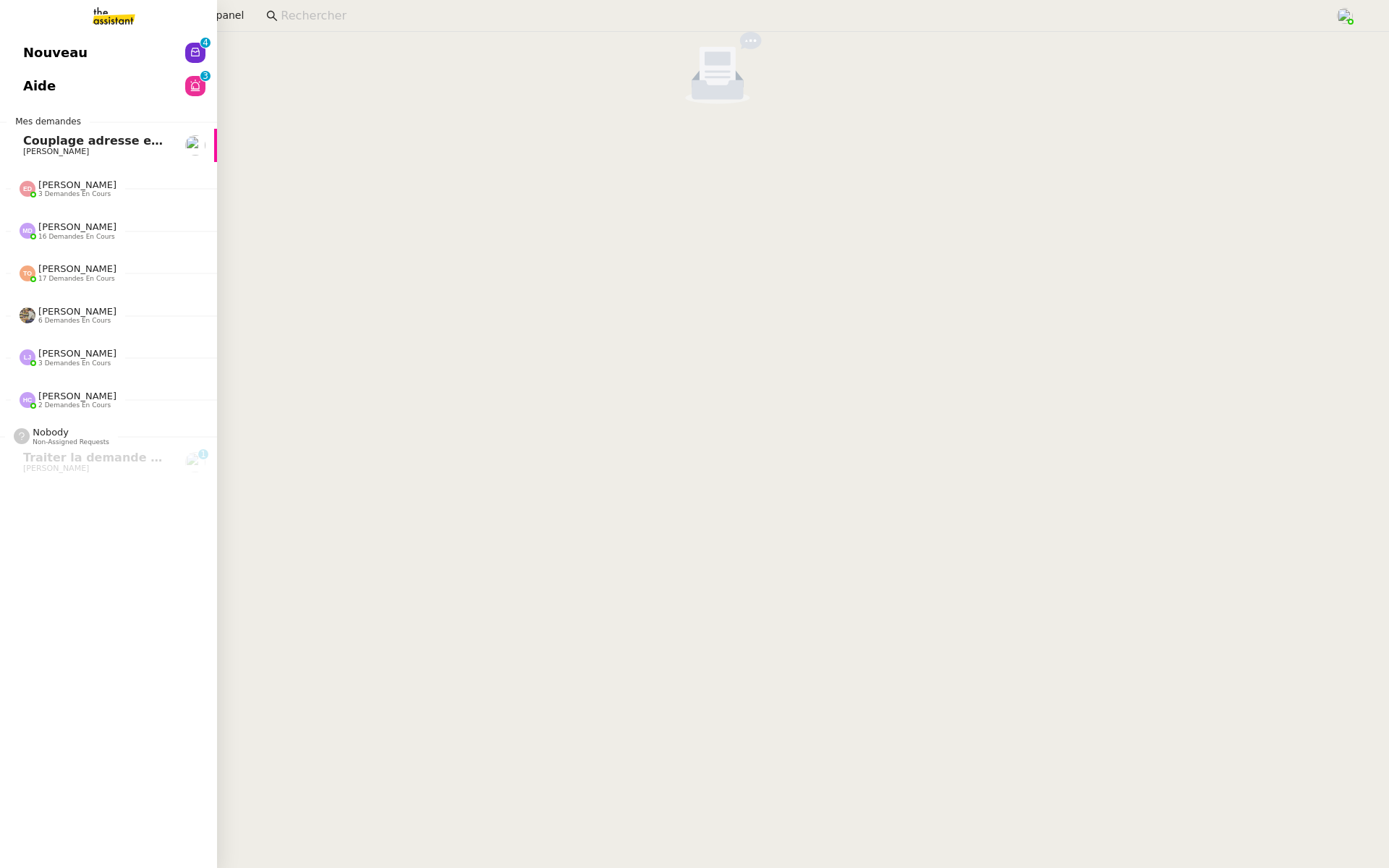
click at [21, 52] on link "Nouveau 0 1 2 3 4 5 6 7 8 9" at bounding box center [108, 52] width 217 height 33
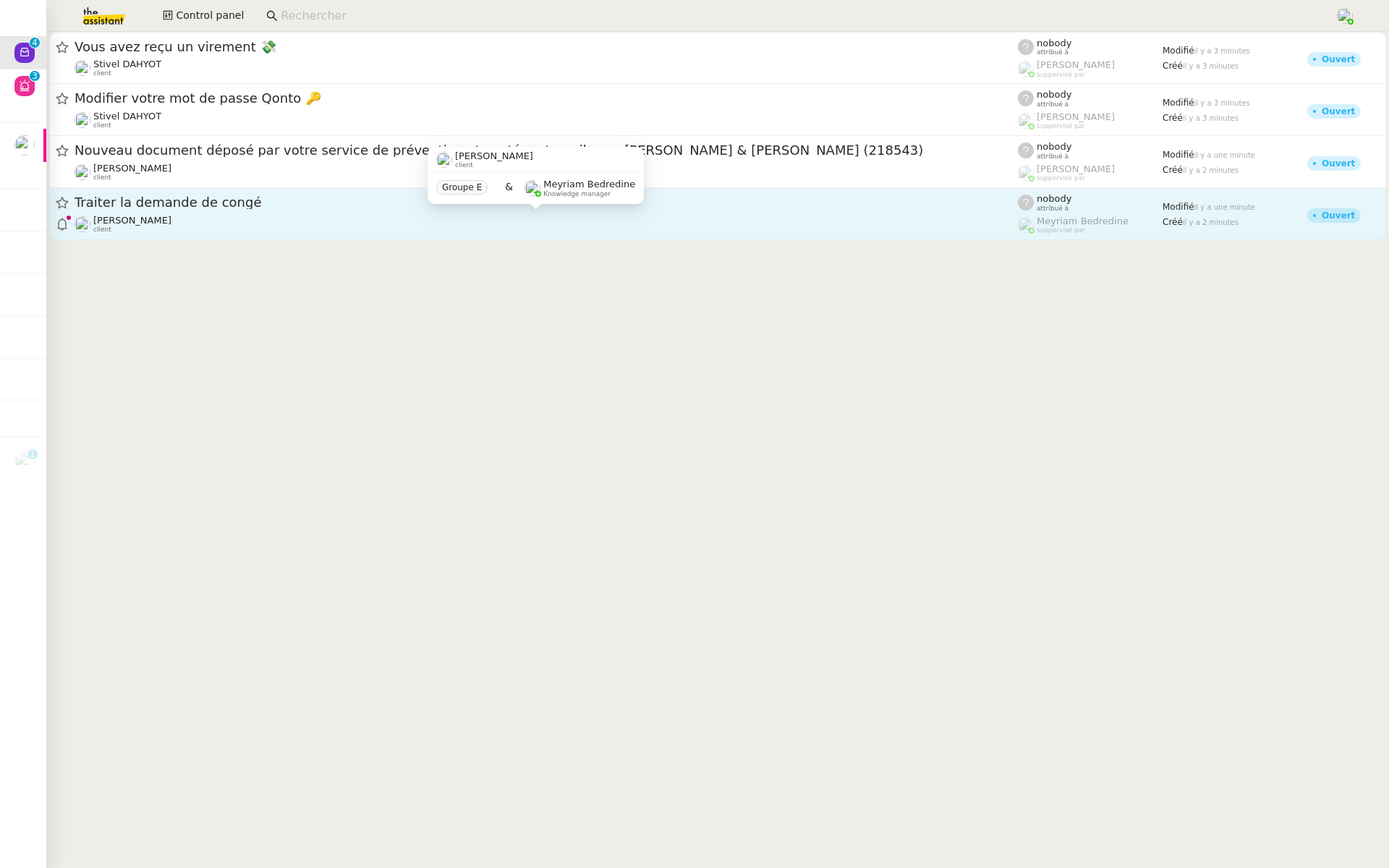
click at [183, 217] on div "Sophie Mouraire client" at bounding box center [546, 224] width 943 height 19
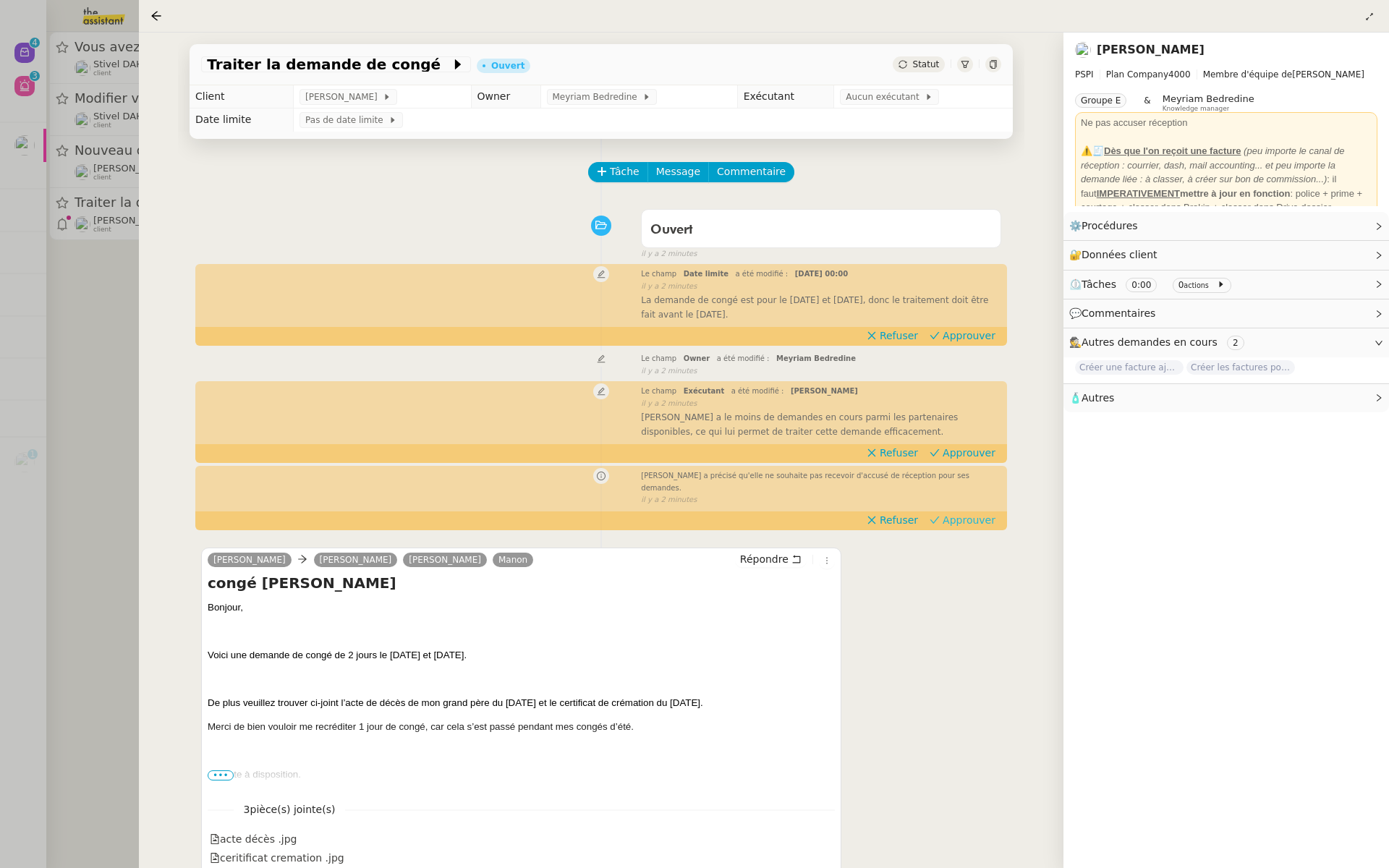
click at [975, 514] on span "Approuver" at bounding box center [969, 520] width 53 height 15
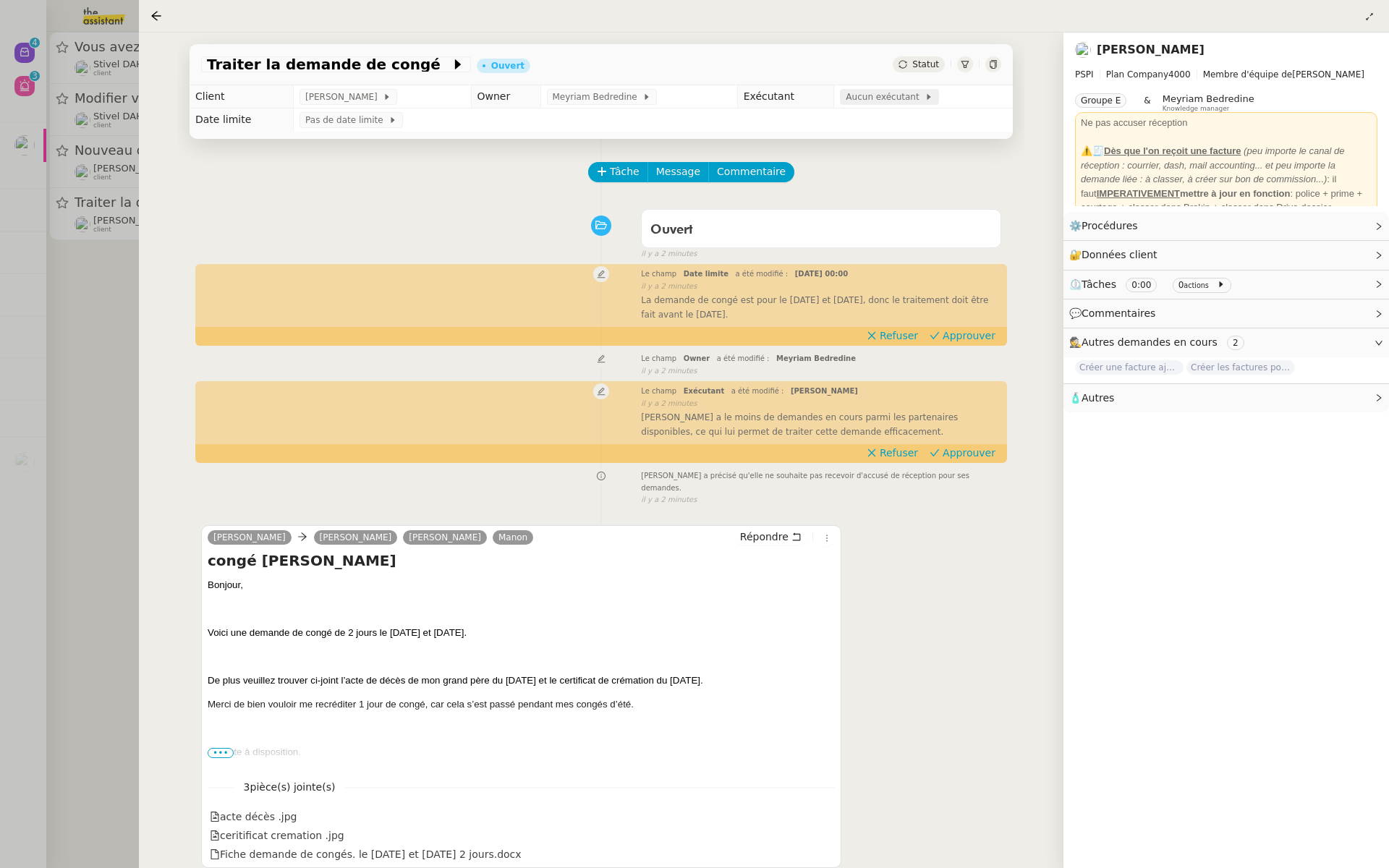
click at [864, 95] on span "Aucun exécutant" at bounding box center [885, 97] width 79 height 15
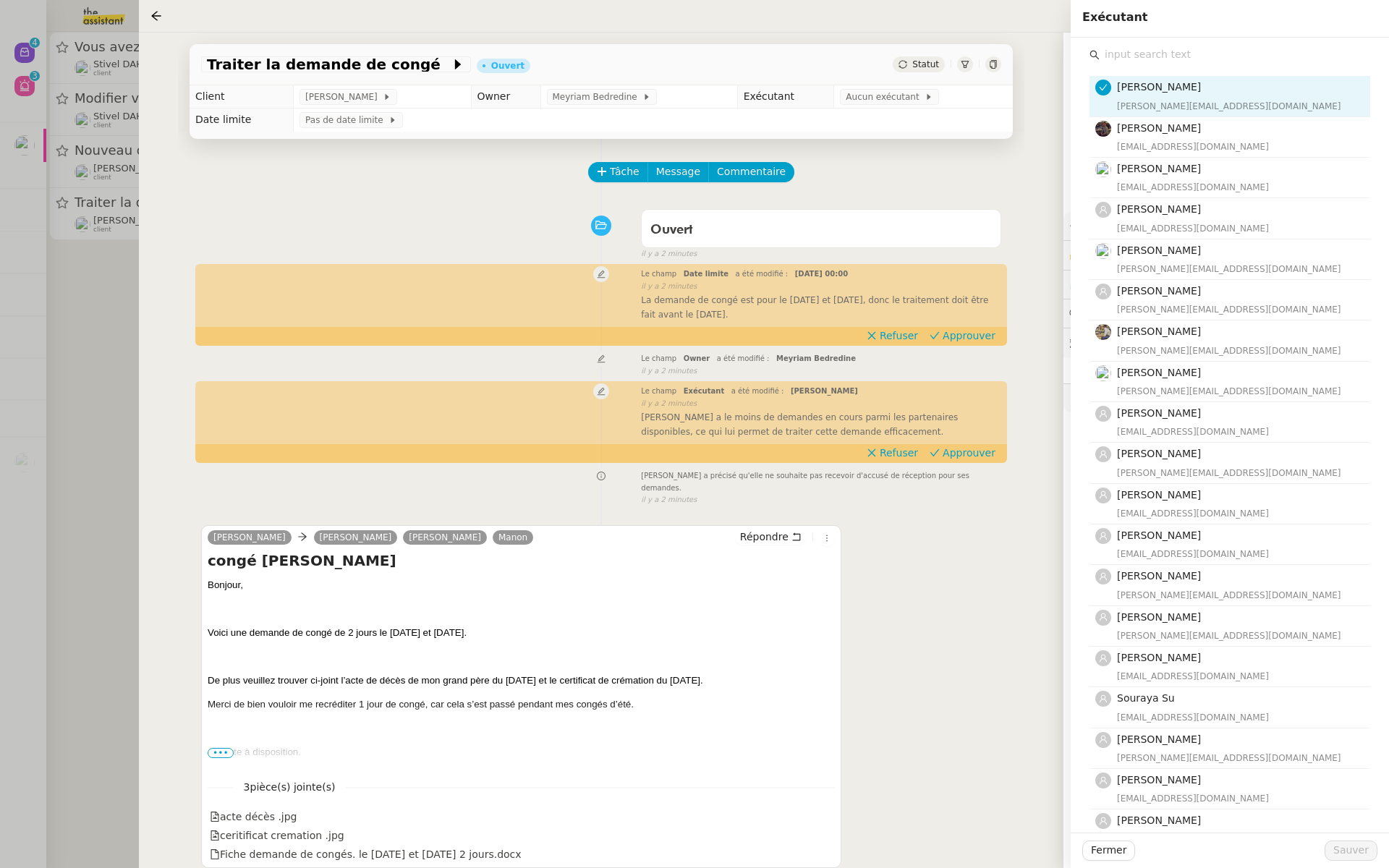
click at [1140, 53] on input "text" at bounding box center [1234, 54] width 270 height 20
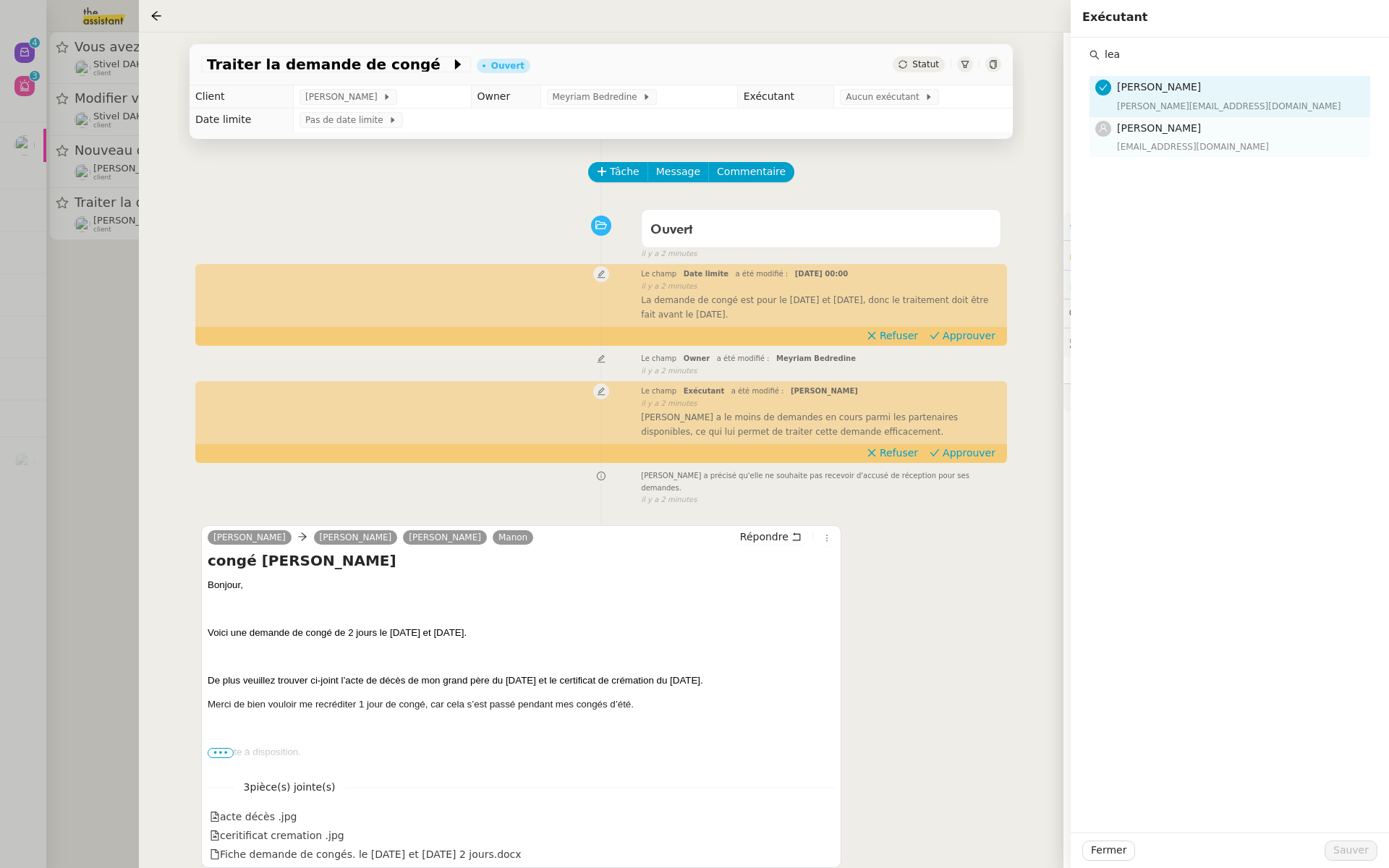
type input "lea"
click at [1136, 126] on span "[PERSON_NAME]" at bounding box center [1159, 127] width 84 height 11
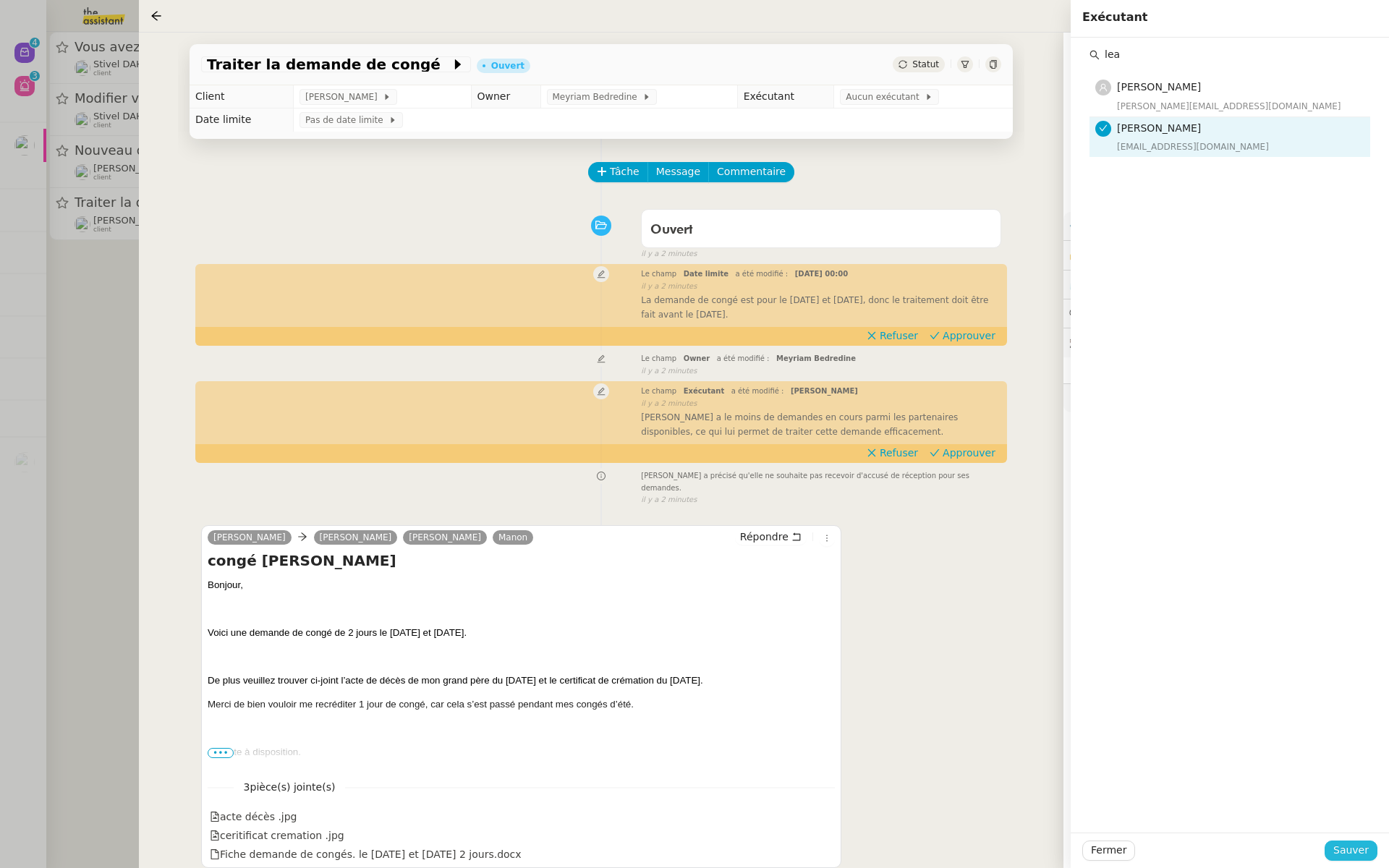
click at [1349, 848] on span "Sauver" at bounding box center [1350, 850] width 35 height 16
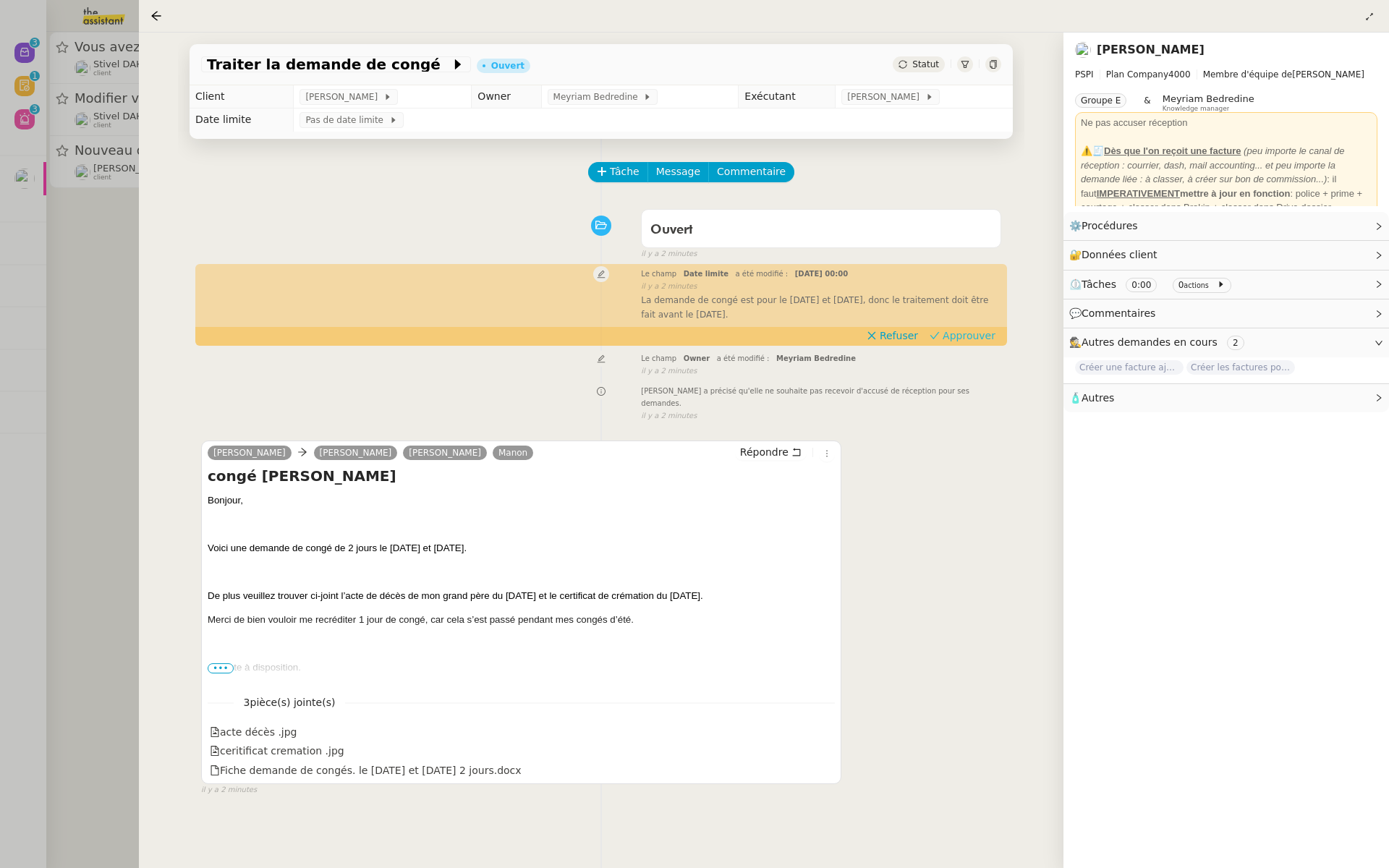
click at [965, 334] on span "Approuver" at bounding box center [969, 336] width 53 height 15
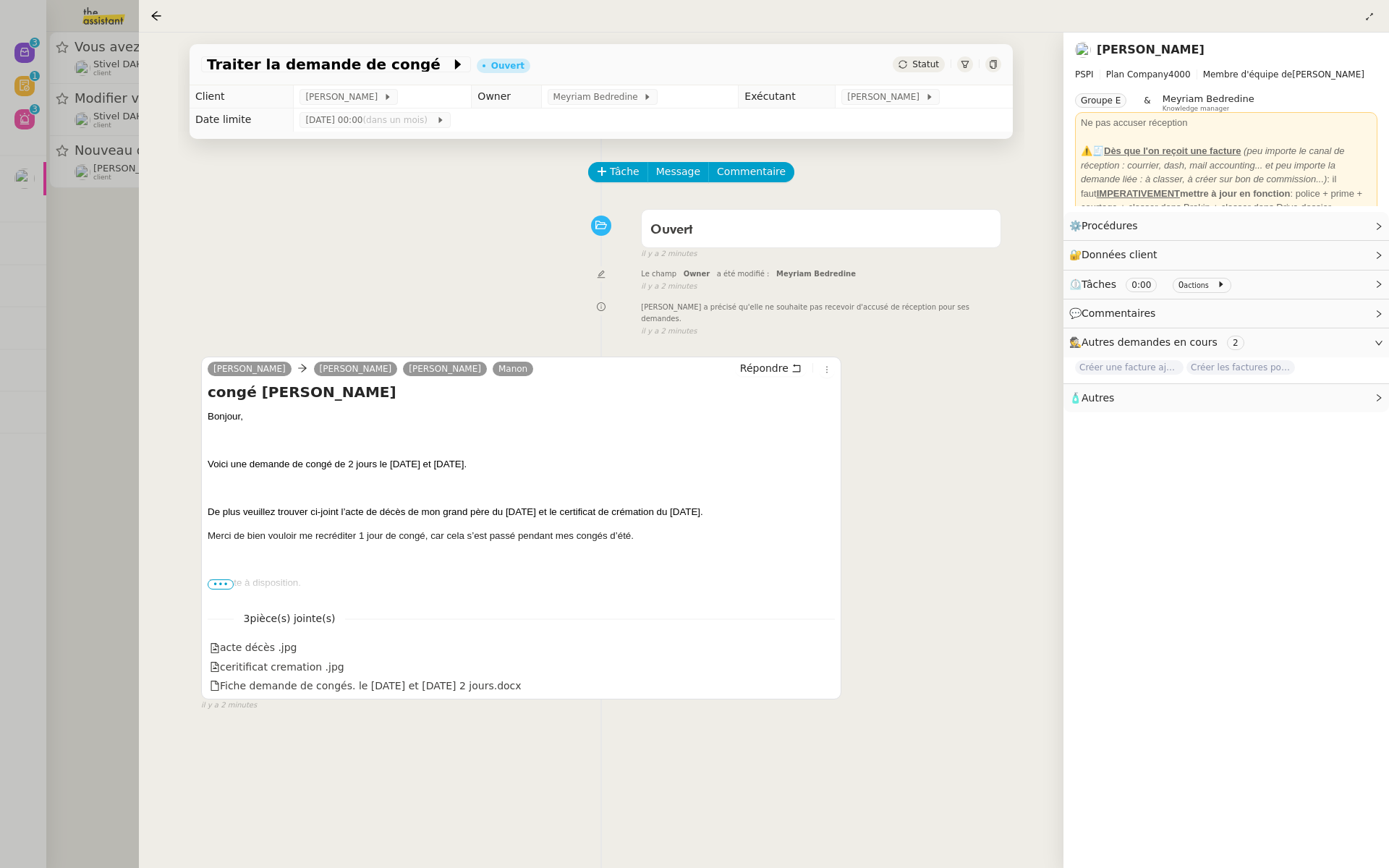
click at [71, 176] on div at bounding box center [694, 434] width 1389 height 868
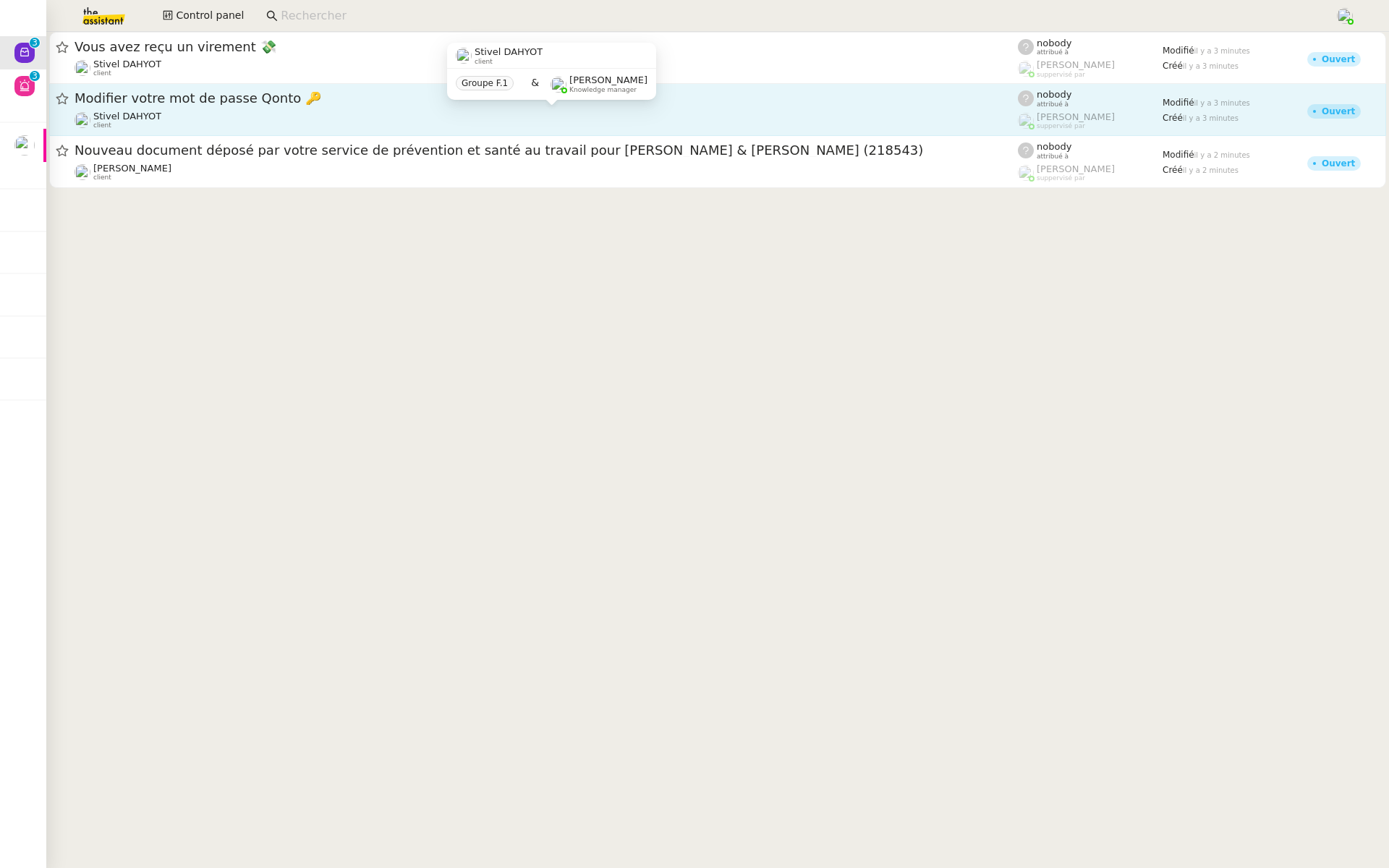
click at [127, 113] on span "Stivel DAHYOT" at bounding box center [127, 116] width 68 height 11
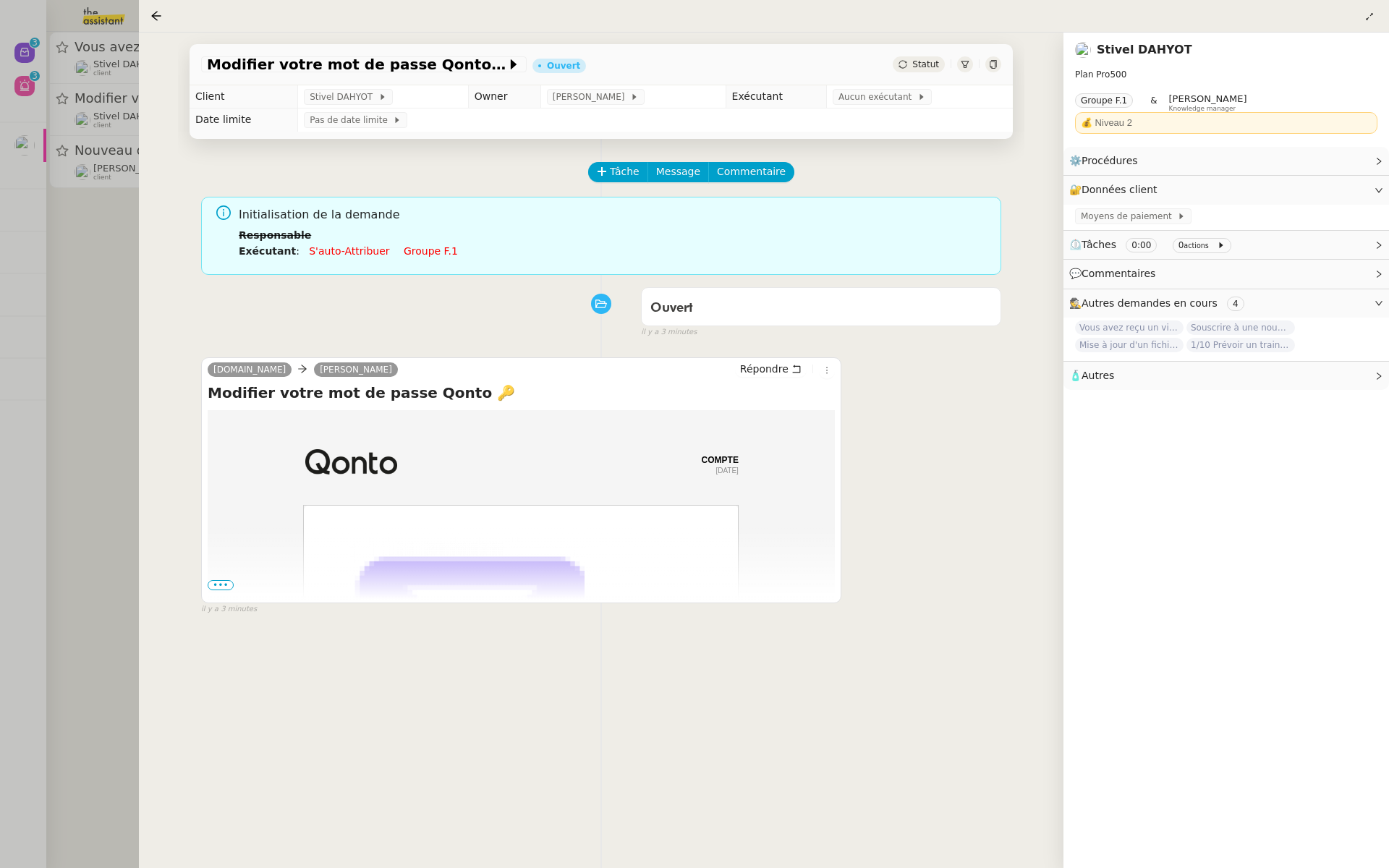
click at [216, 587] on span "•••" at bounding box center [221, 586] width 26 height 10
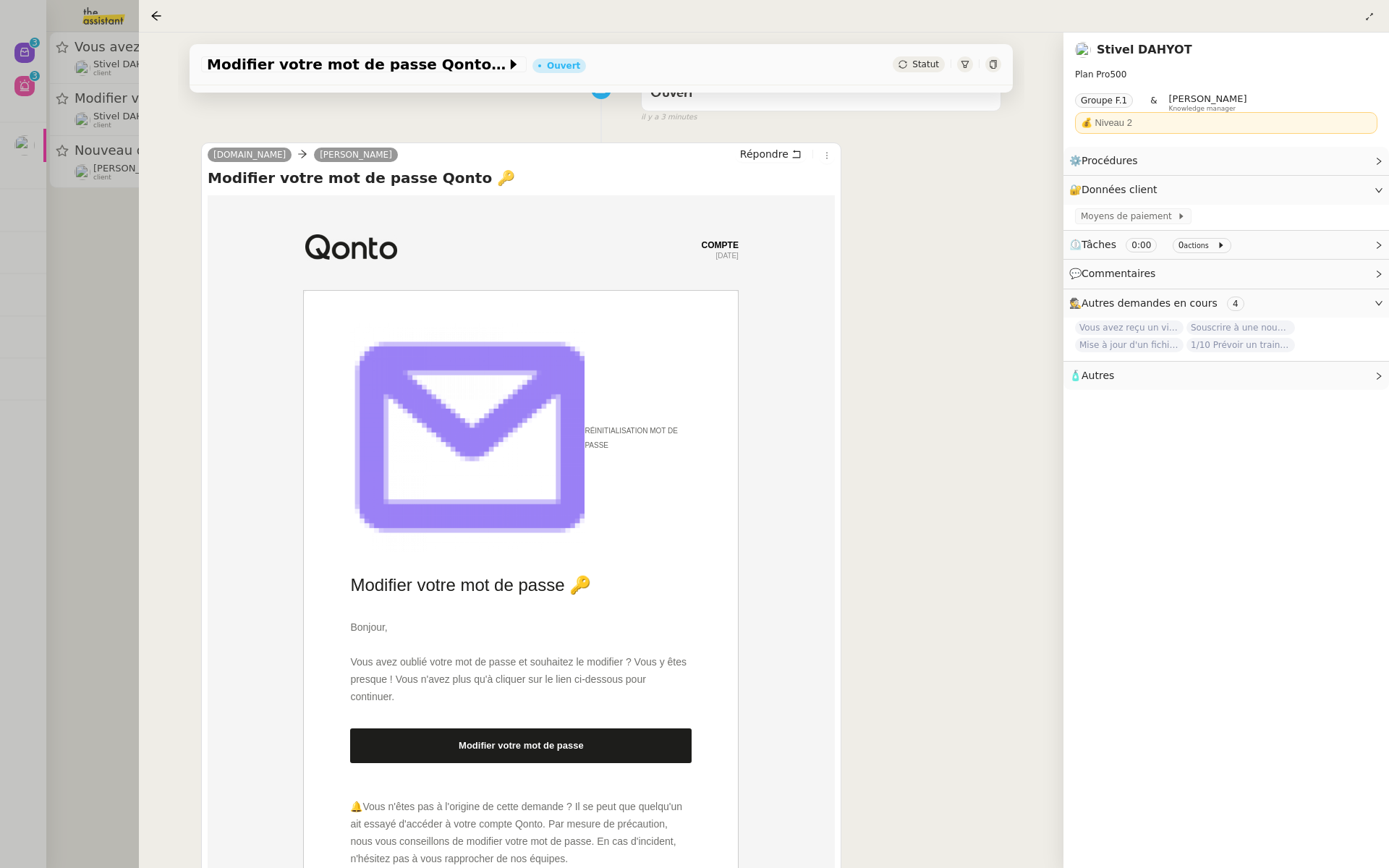
scroll to position [366, 0]
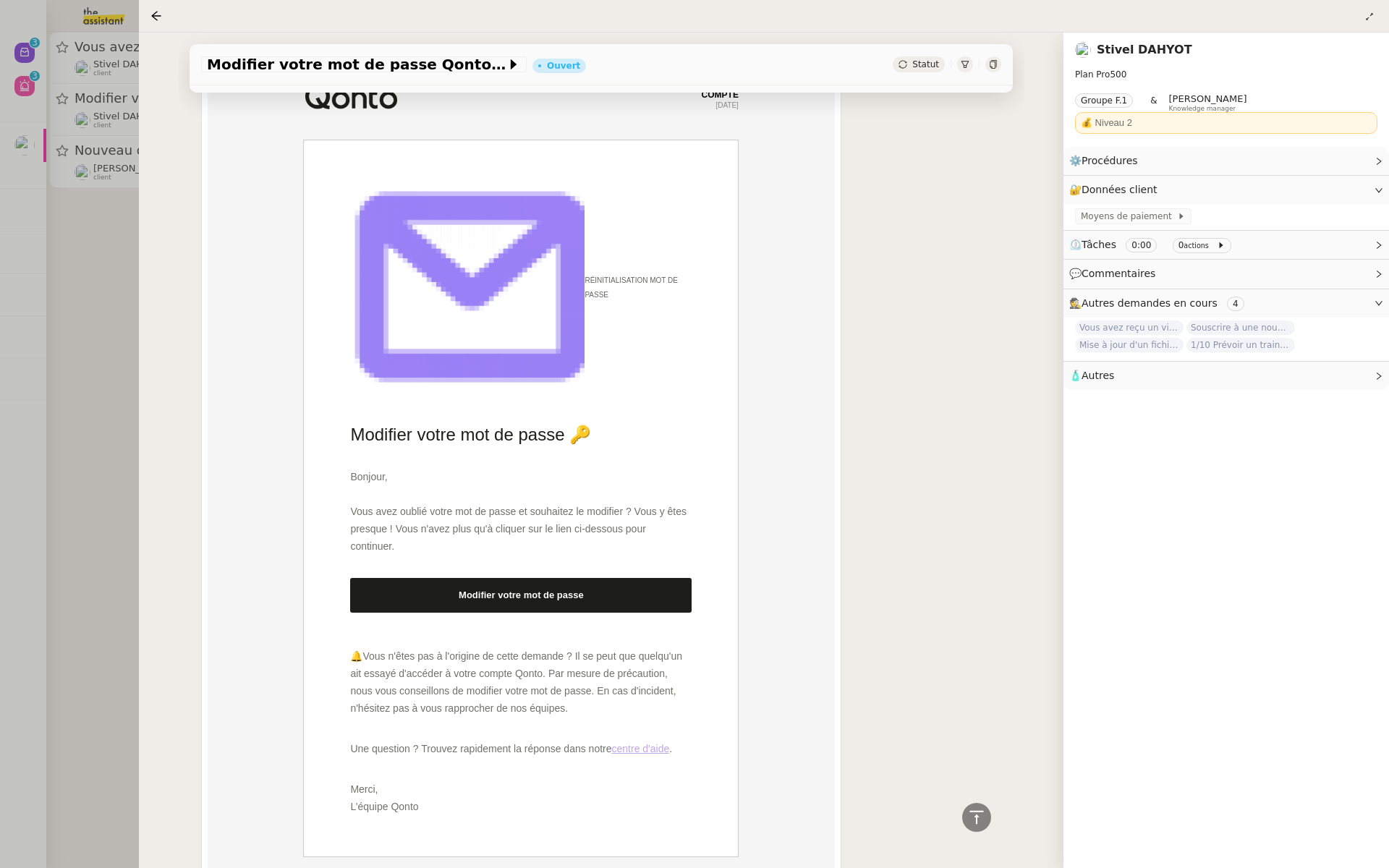
click at [0, 330] on div at bounding box center [694, 434] width 1389 height 868
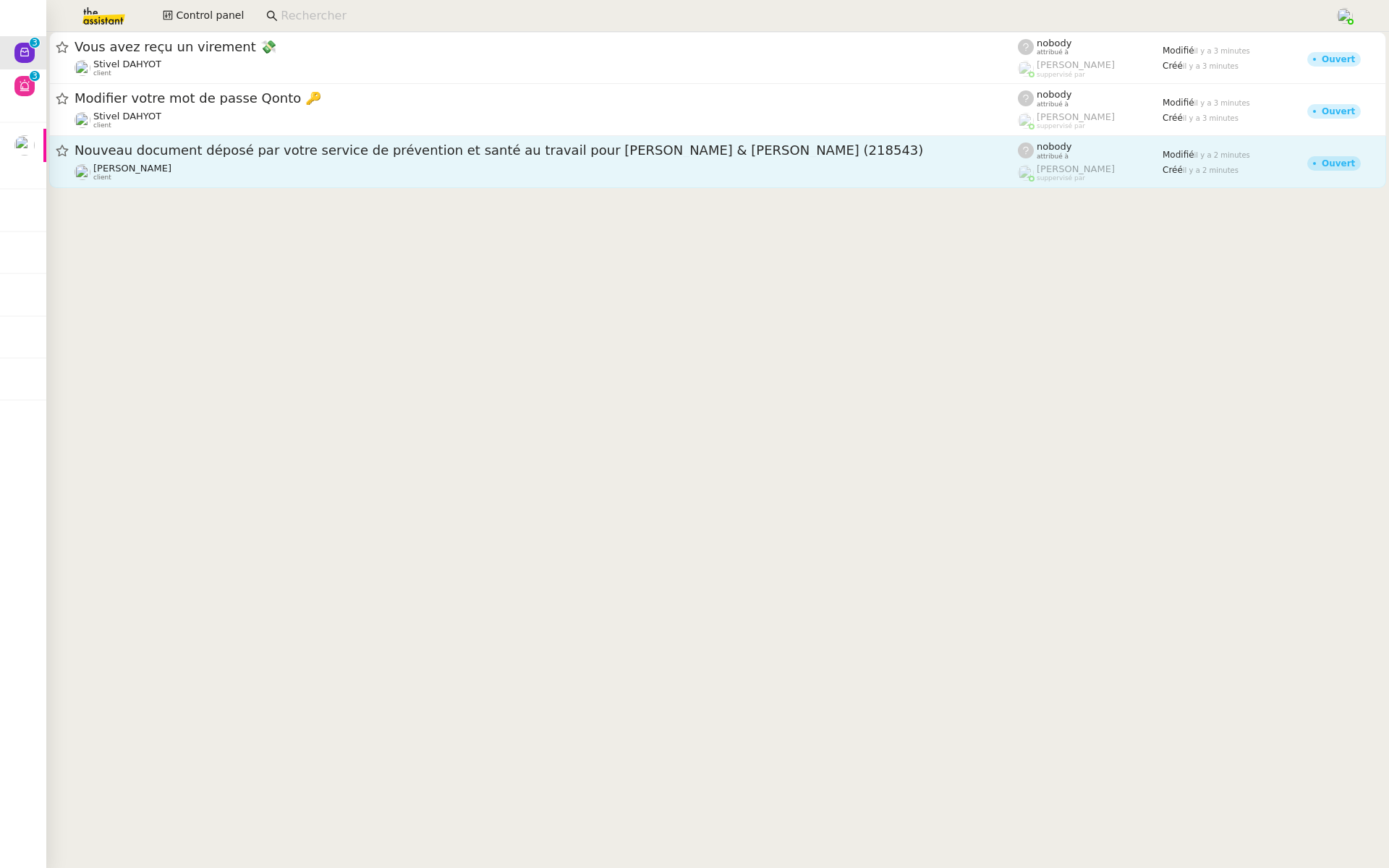
click at [186, 168] on div "[PERSON_NAME] client" at bounding box center [546, 173] width 943 height 19
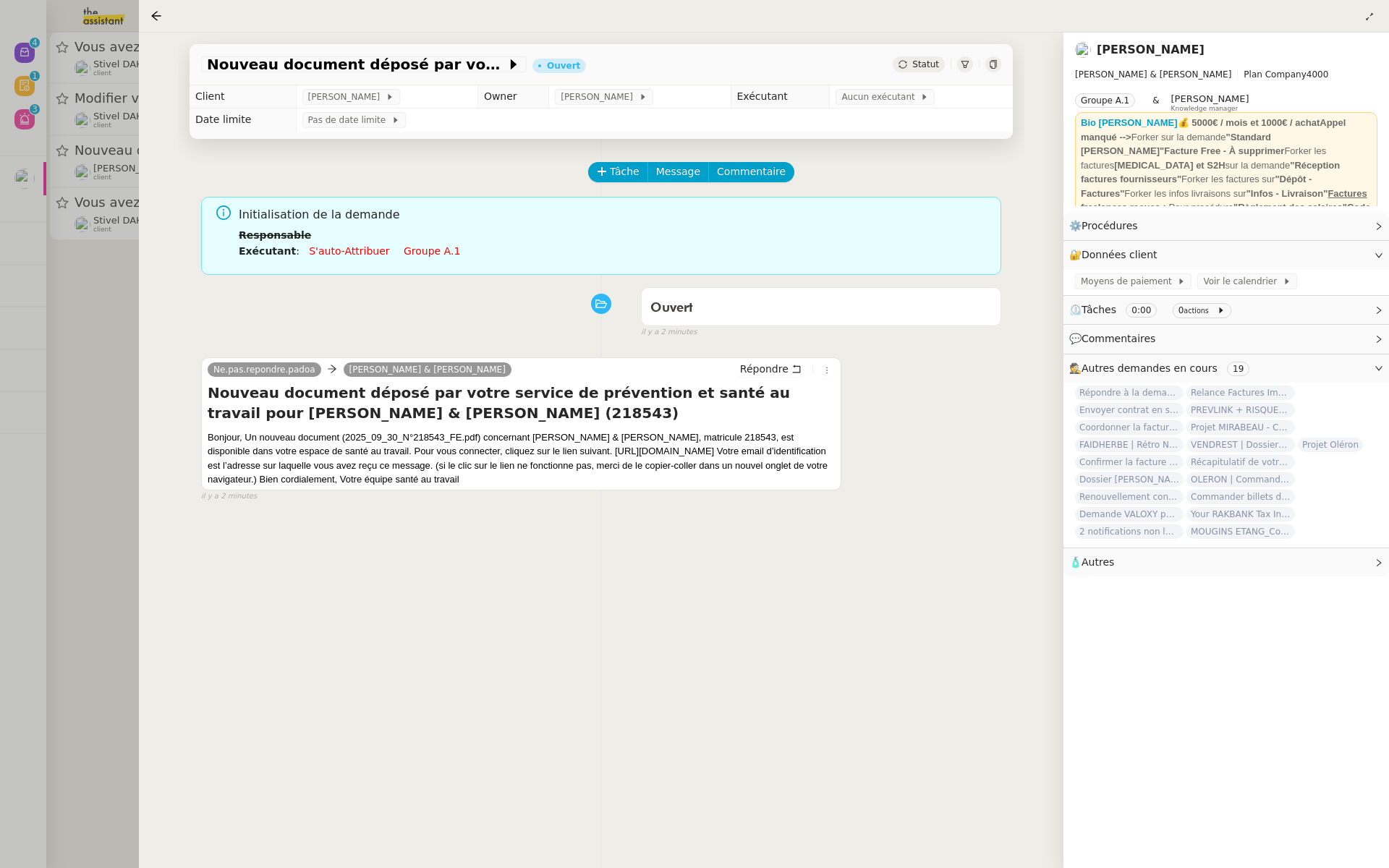
click at [55, 323] on div at bounding box center [694, 434] width 1389 height 868
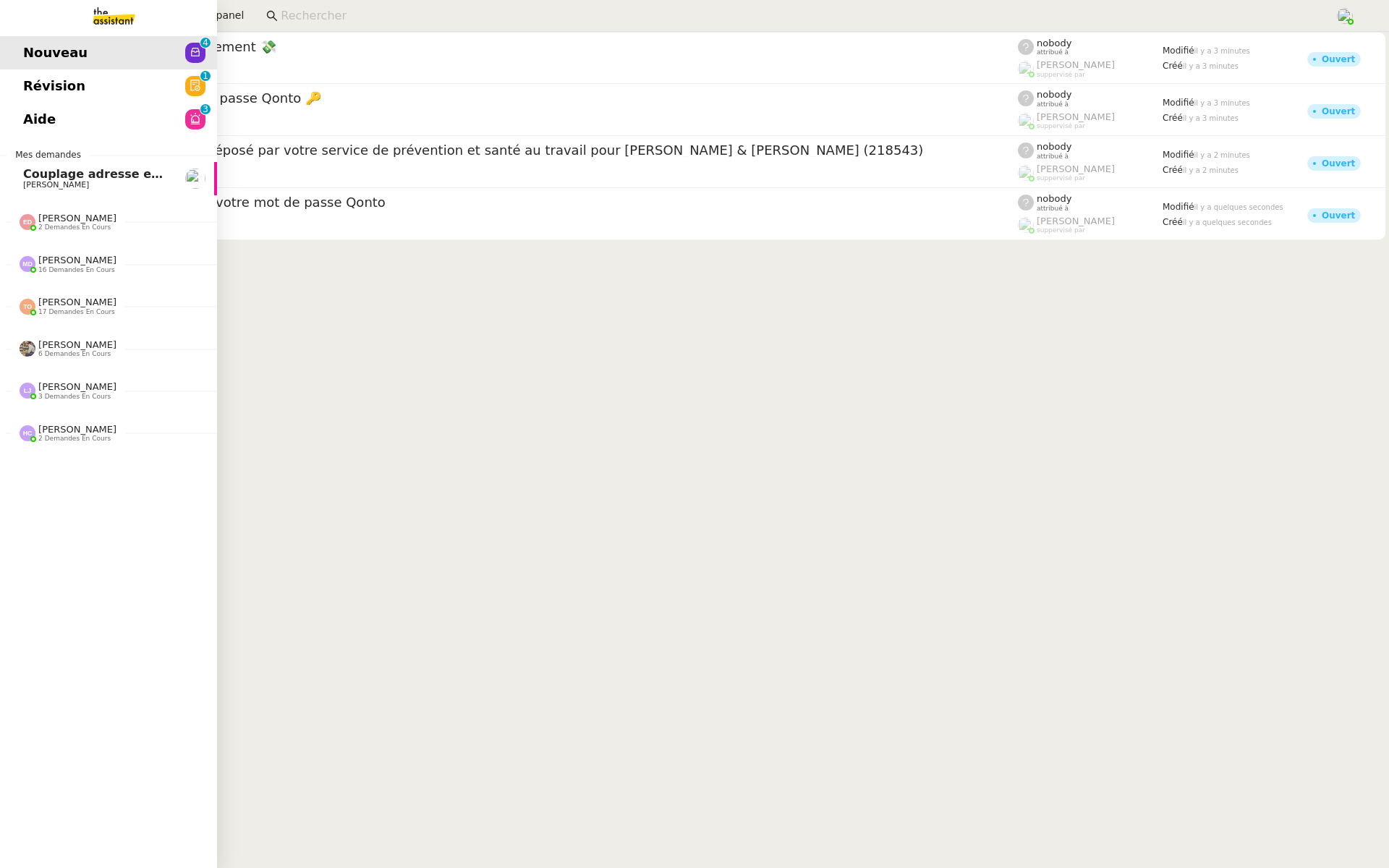
click at [30, 82] on span "Révision" at bounding box center [54, 86] width 62 height 21
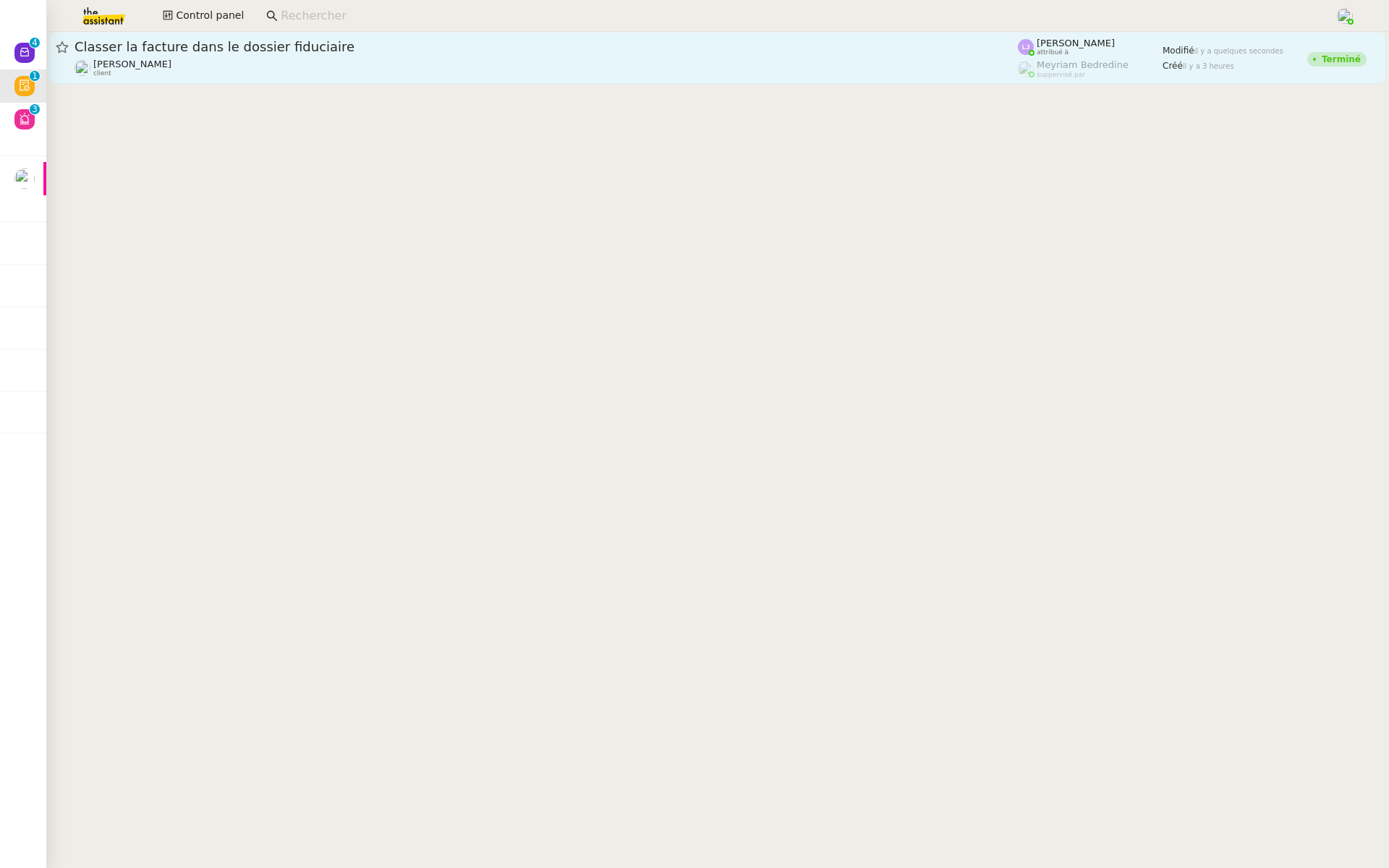
click at [193, 40] on span "Classer la facture dans le dossier fiduciaire" at bounding box center [546, 46] width 943 height 13
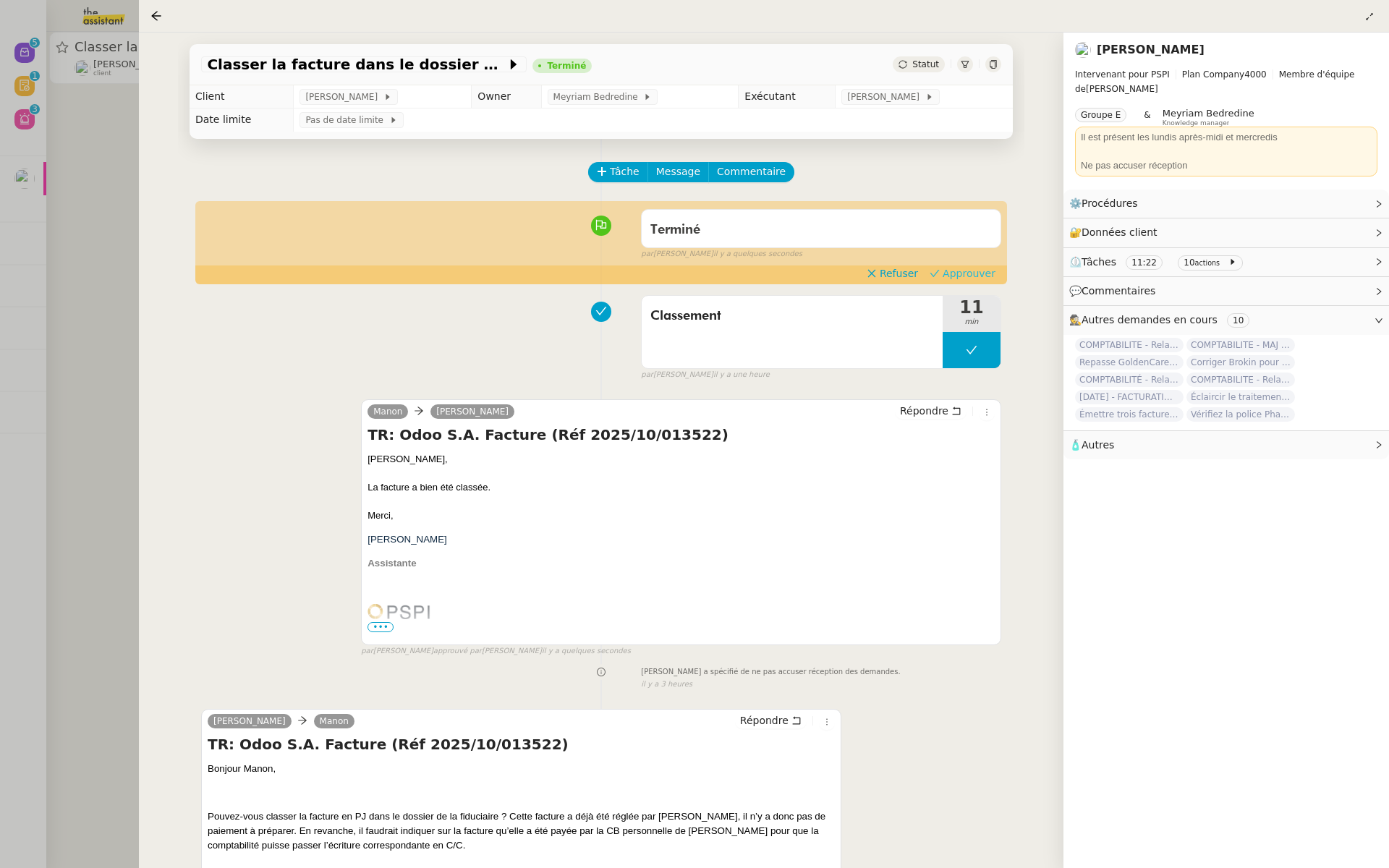
click at [971, 274] on span "Approuver" at bounding box center [969, 273] width 53 height 15
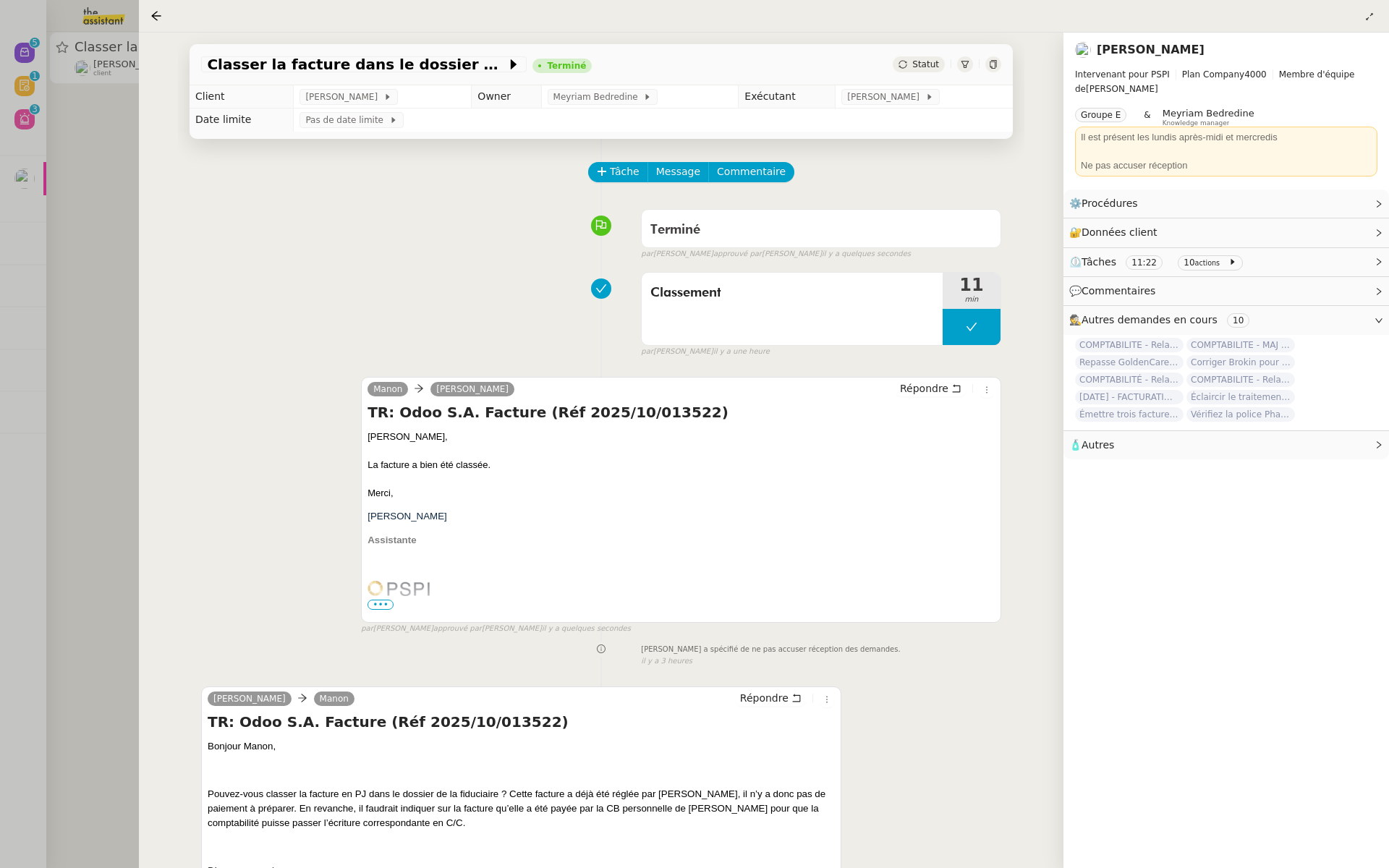
click at [74, 149] on div at bounding box center [694, 434] width 1389 height 868
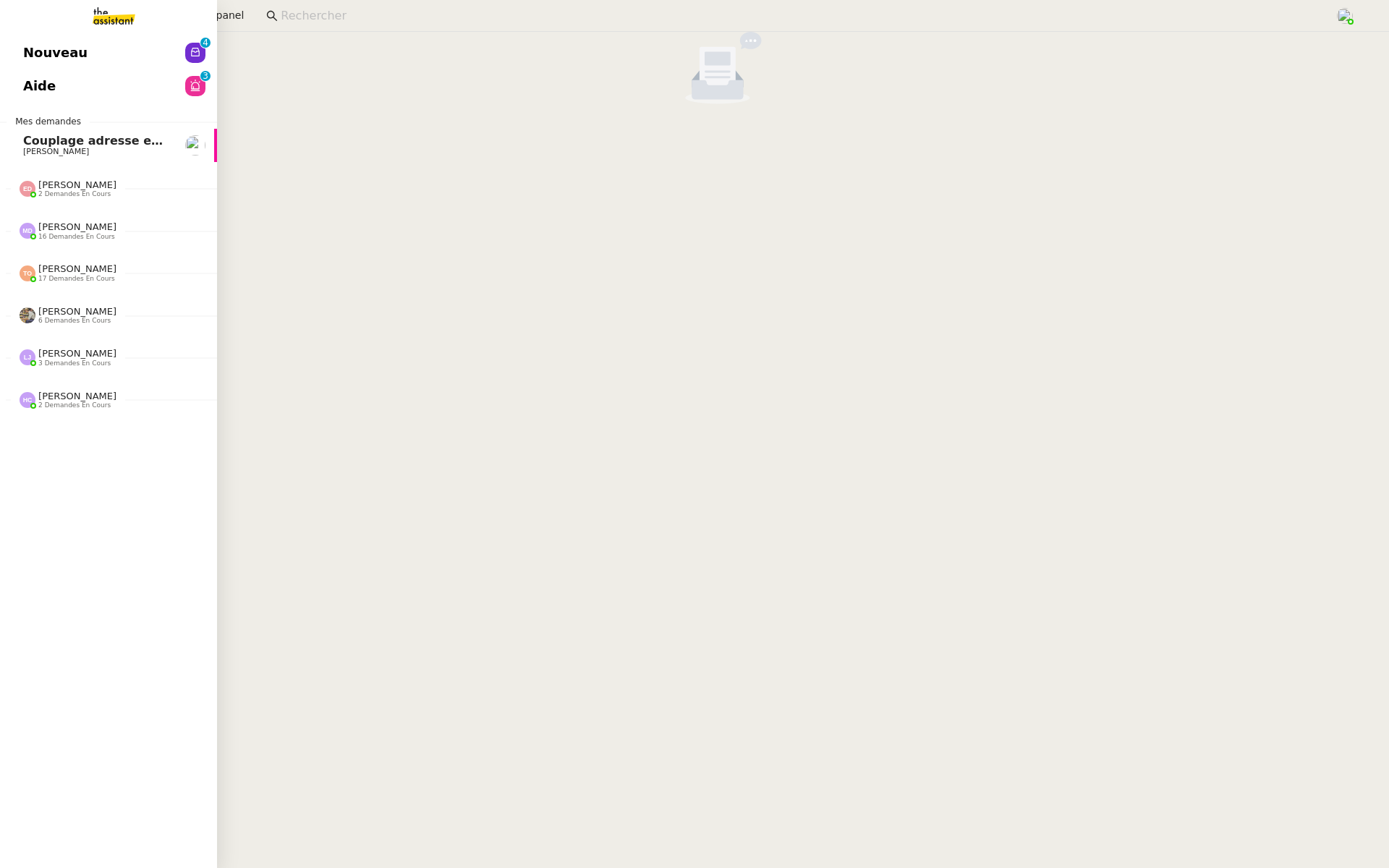
click at [16, 88] on link "Aide 0 1 2 3 4 5 6 7 8 9" at bounding box center [108, 86] width 217 height 33
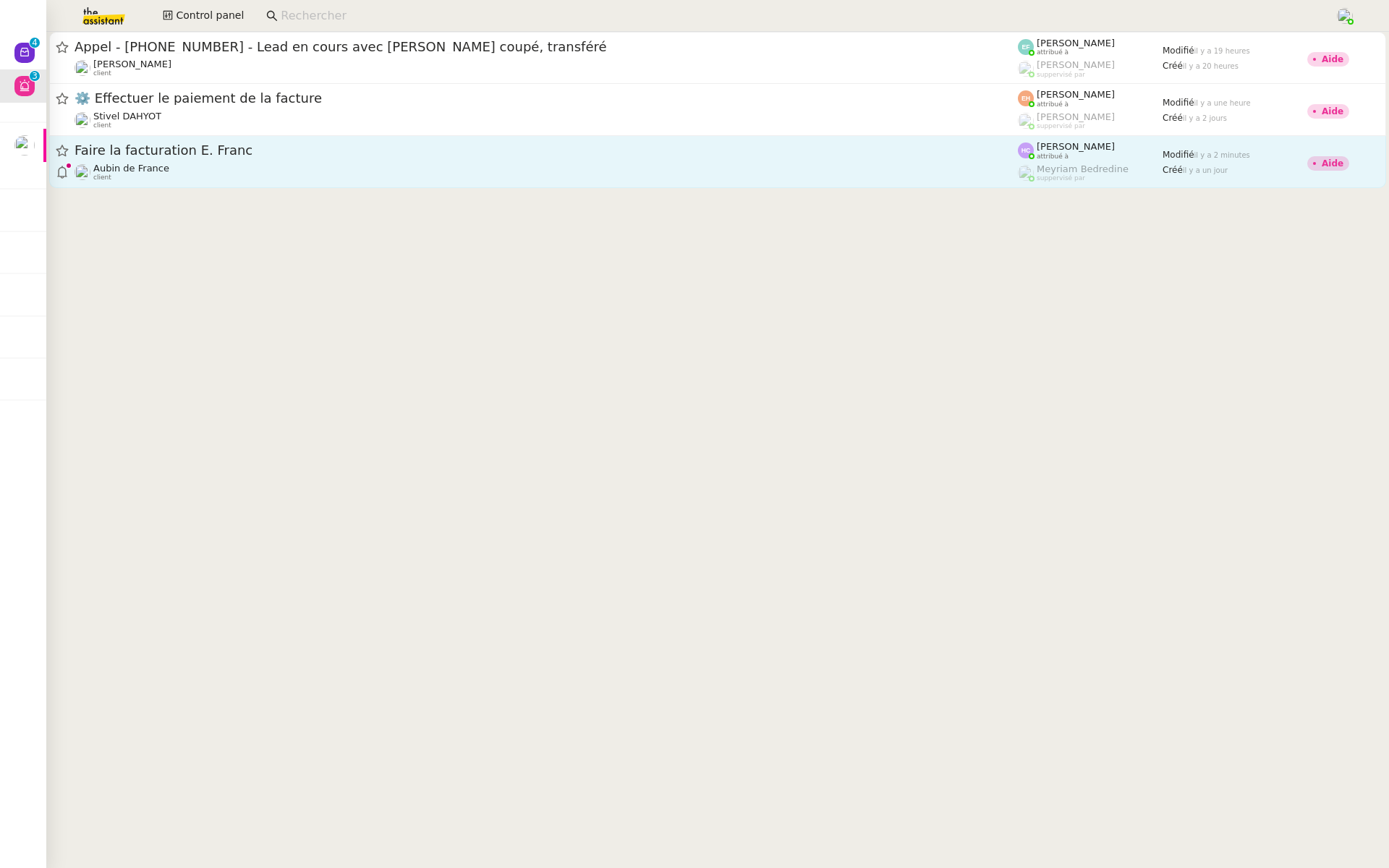
click at [143, 152] on span "Faire la facturation E. Franc" at bounding box center [546, 150] width 943 height 13
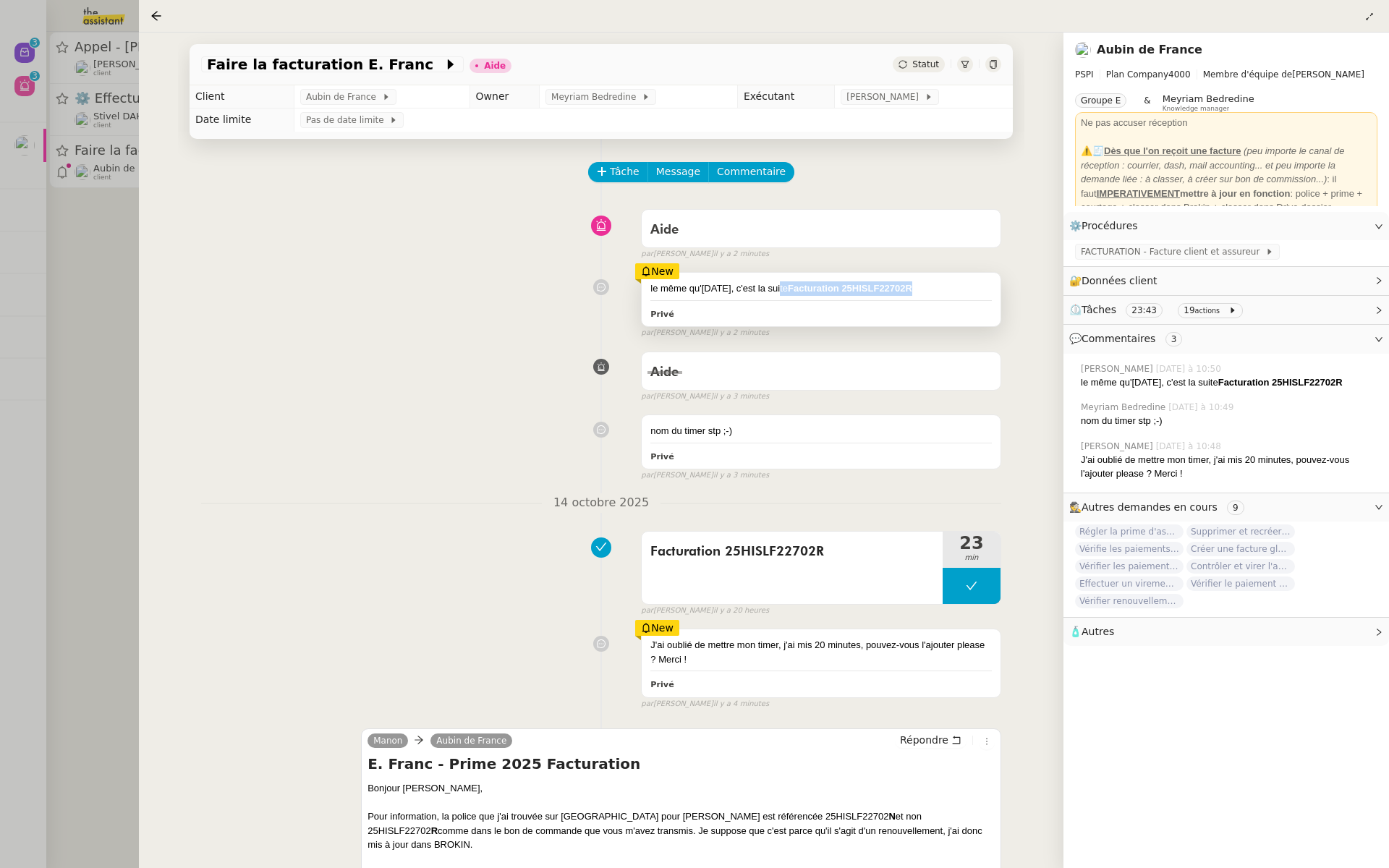
drag, startPoint x: 906, startPoint y: 288, endPoint x: 773, endPoint y: 288, distance: 133.0
click at [773, 288] on div "le même qu'hier, c'est la suite Facturation 25HISLF22702R" at bounding box center [822, 288] width 342 height 15
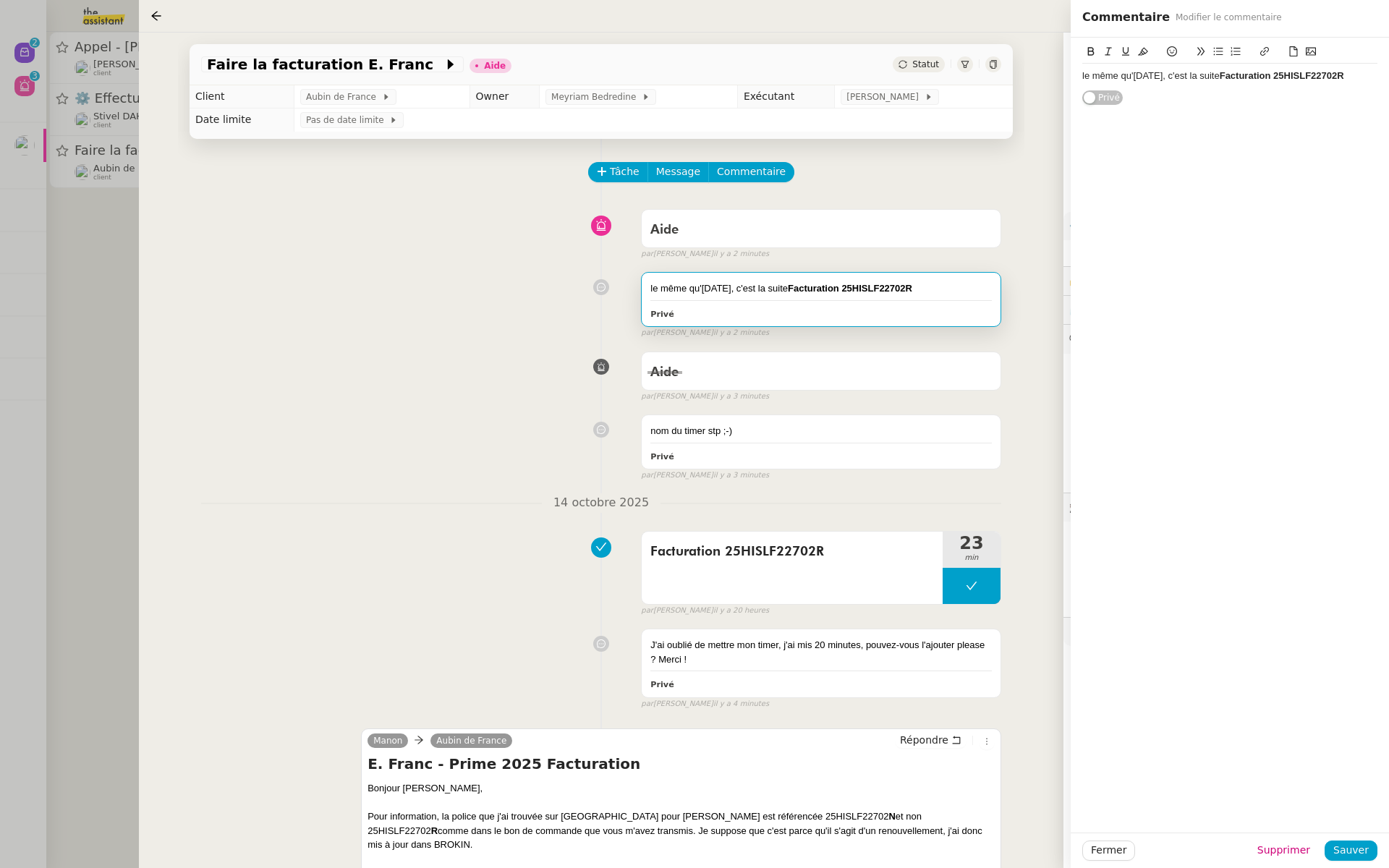
click at [456, 422] on div "nom du timer stp ;-) Privé false par Meyriam B. il y a 3 minutes" at bounding box center [601, 444] width 800 height 73
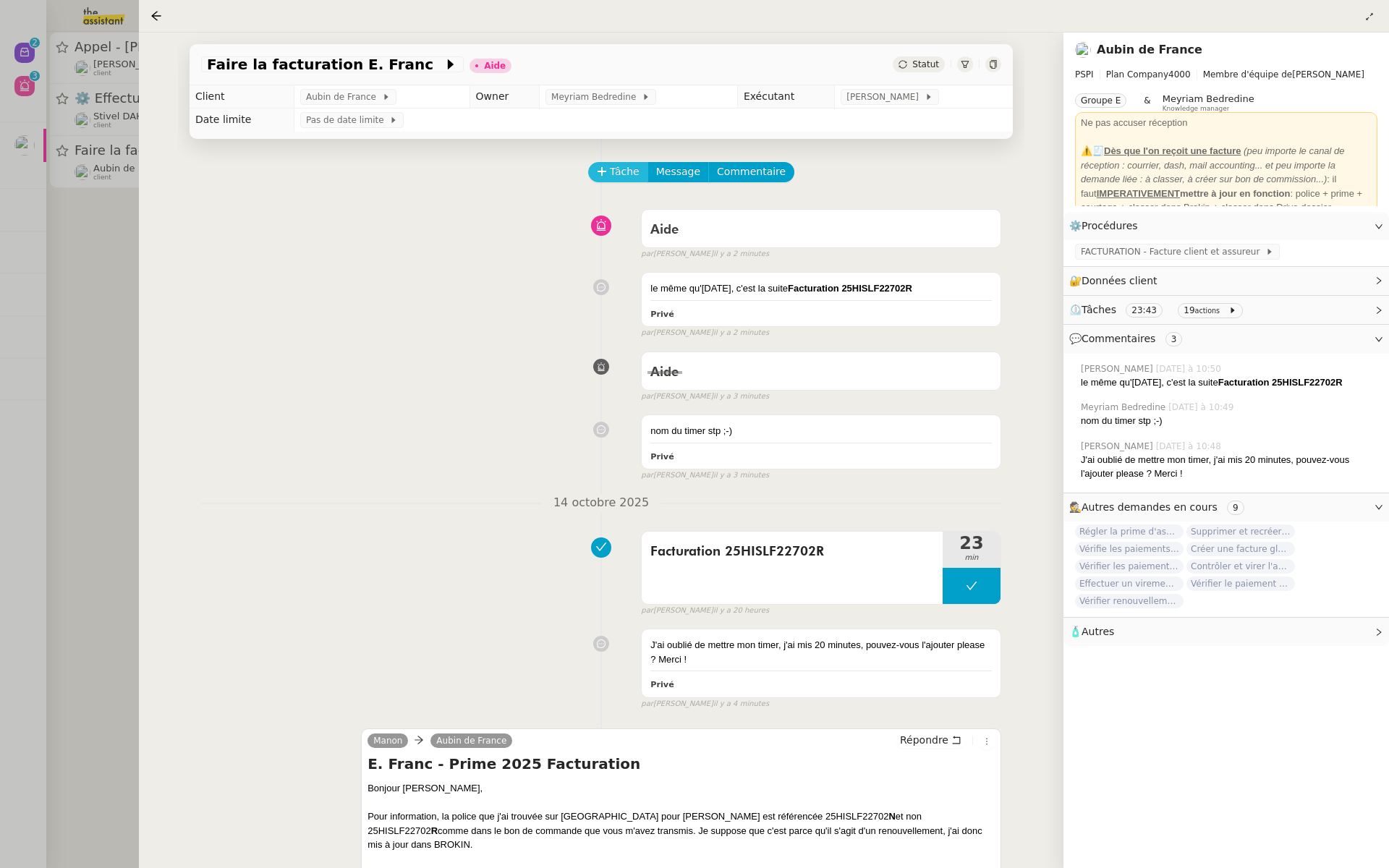
click at [616, 165] on span "Tâche" at bounding box center [625, 171] width 30 height 16
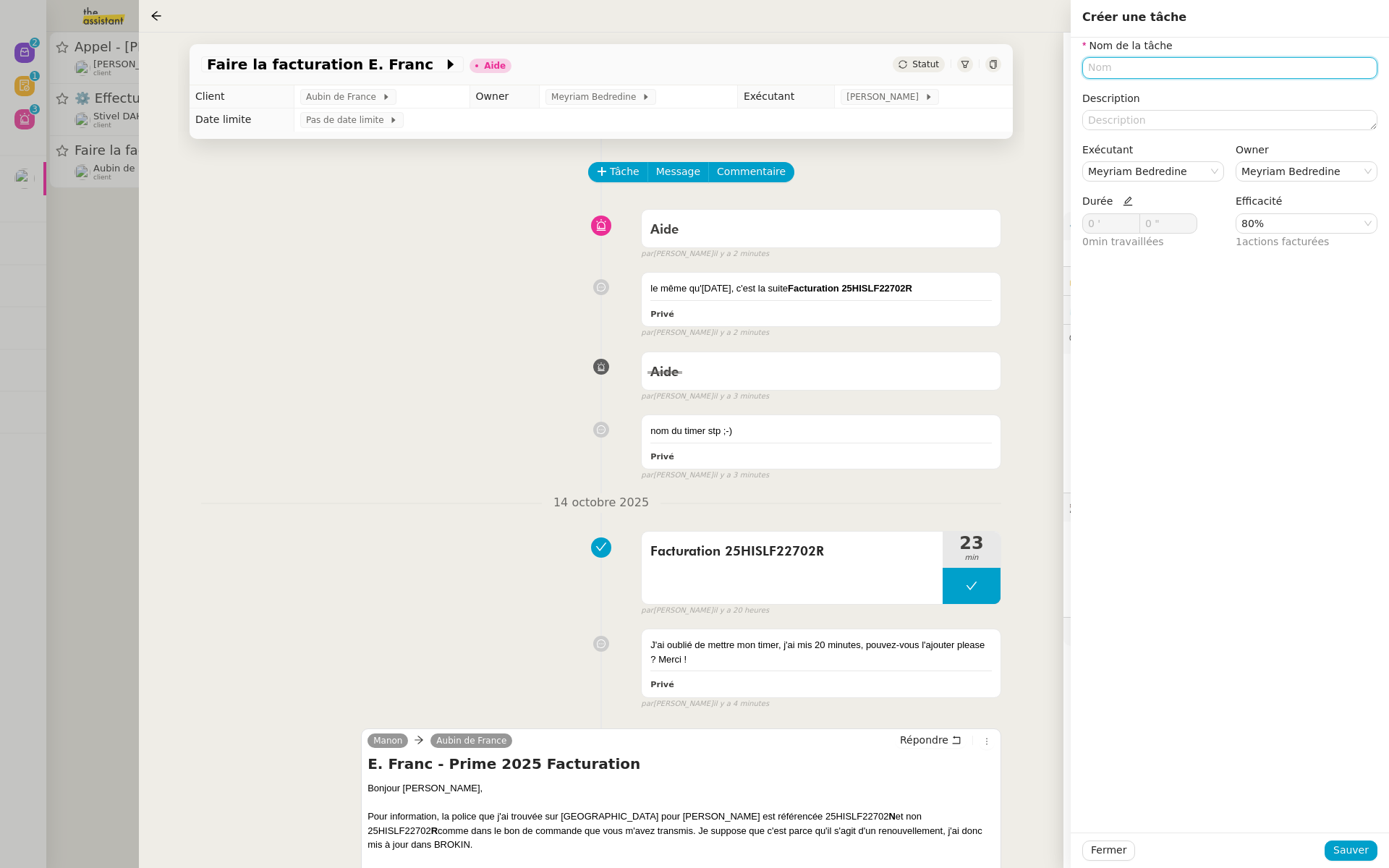
click at [1136, 71] on input "text" at bounding box center [1230, 68] width 295 height 21
paste input "Facturation 25HISLF22702R"
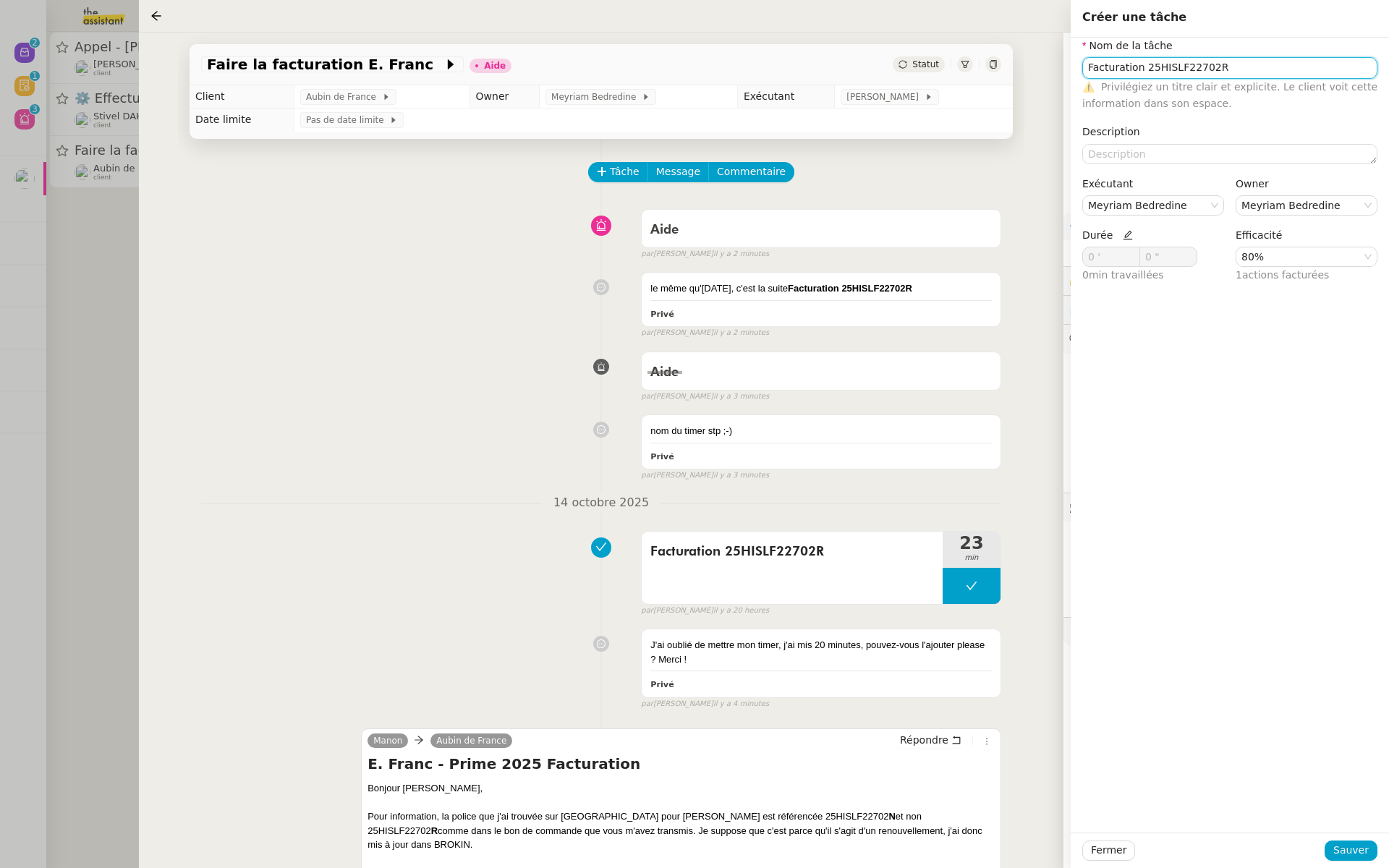
type input "Facturation 25HISLF22702R"
click at [1123, 235] on icon at bounding box center [1128, 235] width 10 height 10
click at [1094, 256] on input "0 '" at bounding box center [1112, 257] width 57 height 19
type input "20 '"
click at [1189, 206] on nz-select-item "Meyriam Bedredine" at bounding box center [1154, 205] width 130 height 19
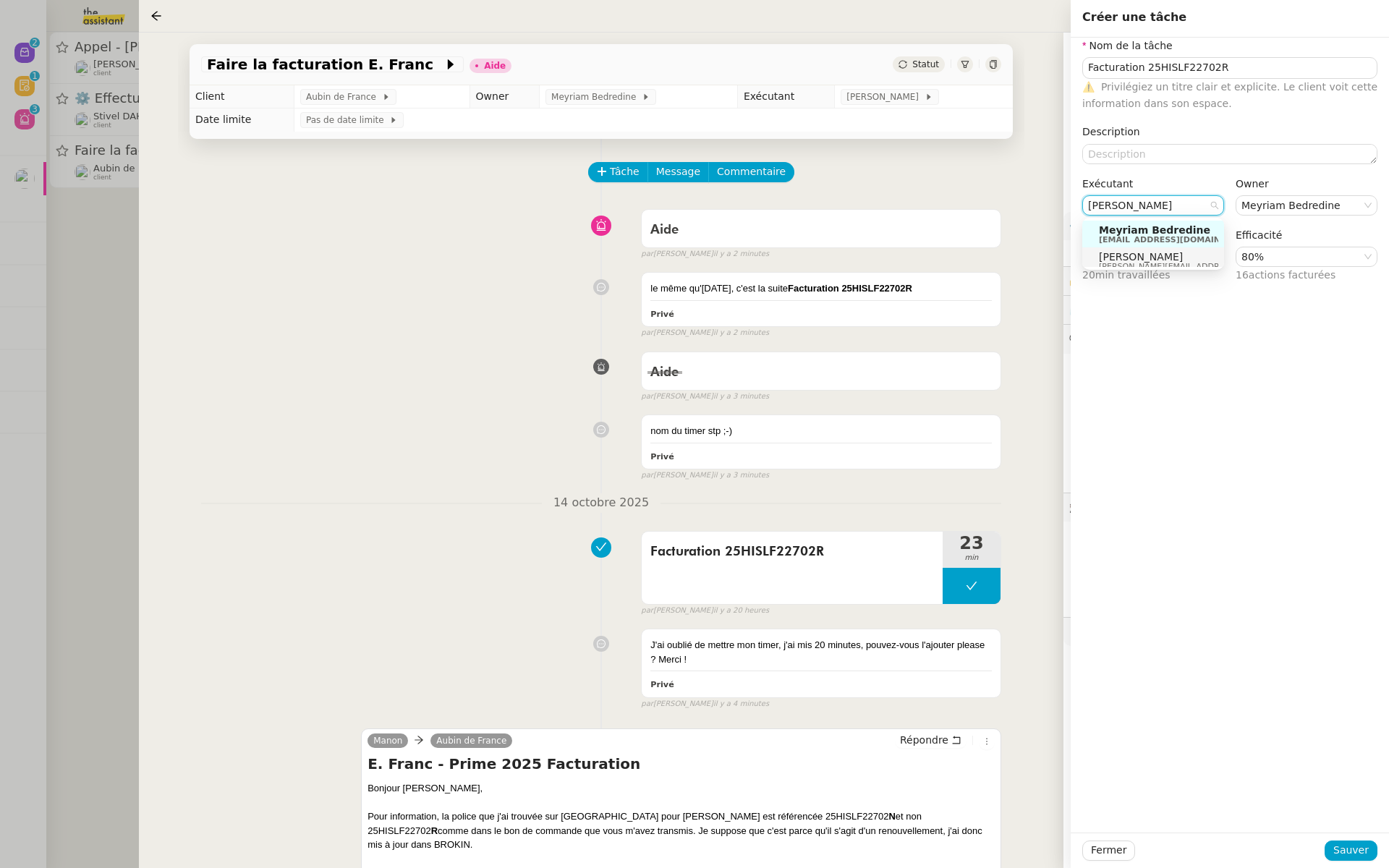
type input "hannah"
click at [1149, 259] on span "[PERSON_NAME]" at bounding box center [1201, 256] width 205 height 11
click at [1355, 842] on span "Sauver" at bounding box center [1350, 850] width 35 height 16
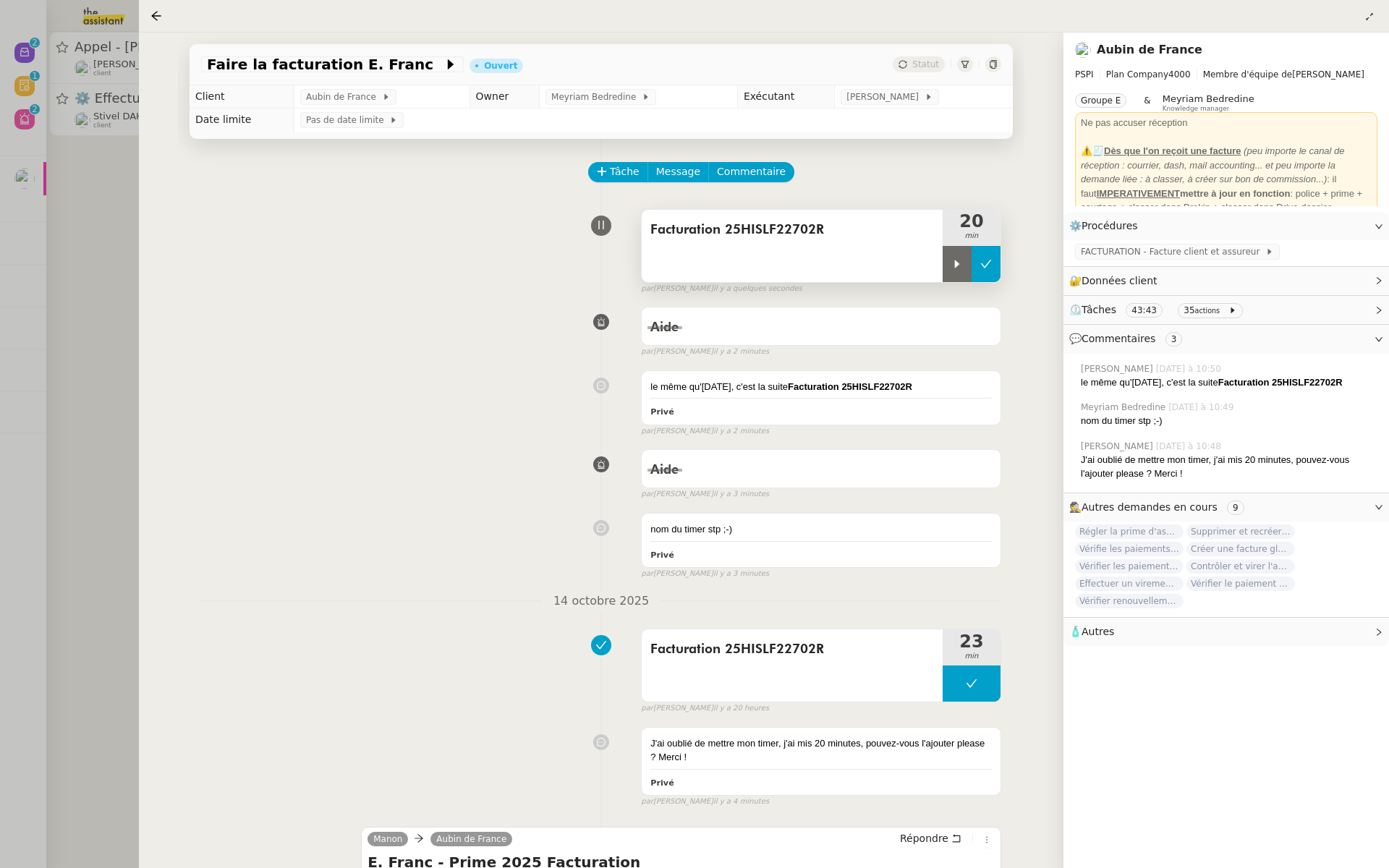
click at [976, 259] on button at bounding box center [986, 264] width 29 height 36
click at [734, 173] on span "Commentaire" at bounding box center [751, 171] width 69 height 16
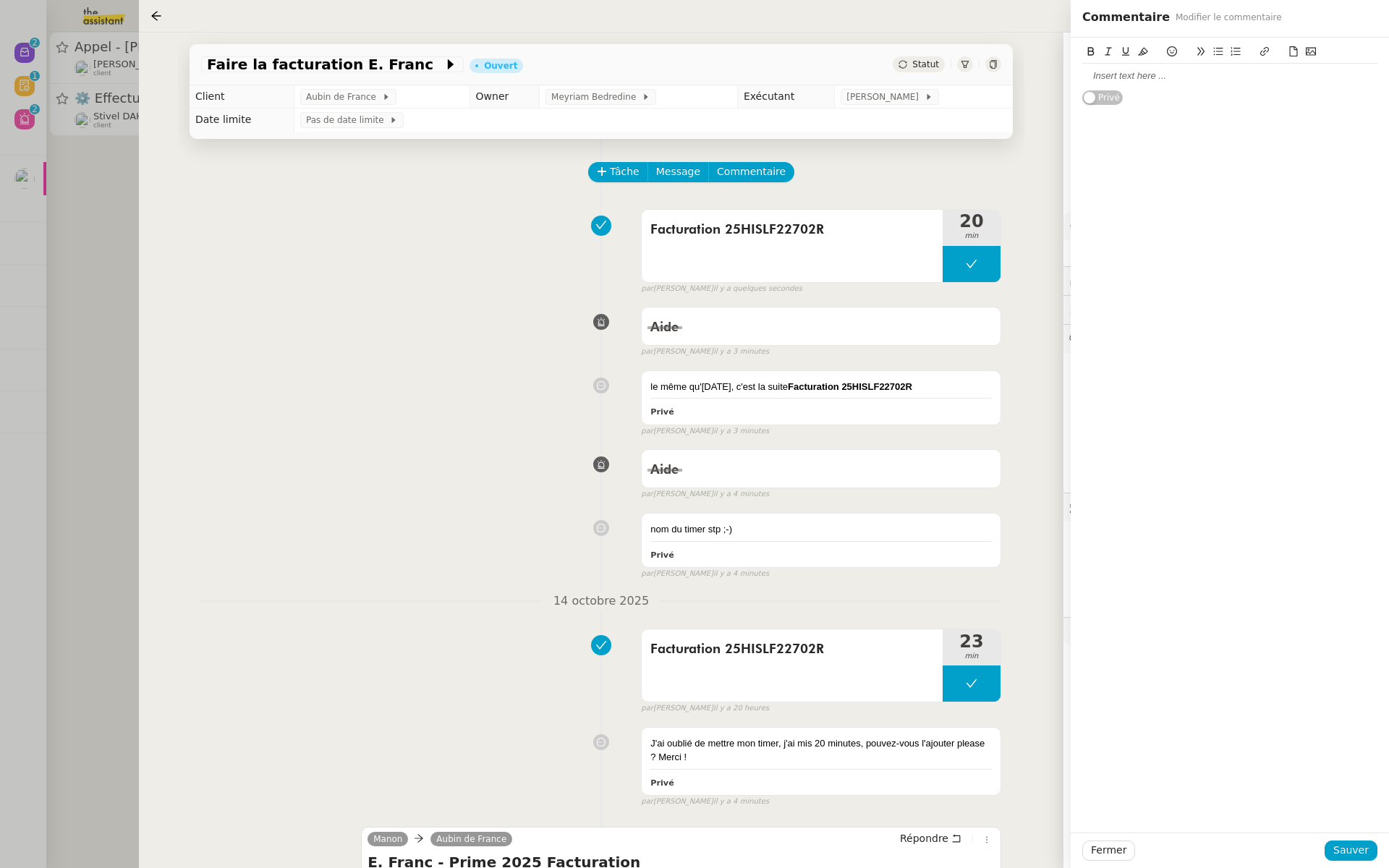
click at [1148, 76] on div at bounding box center [1230, 76] width 295 height 13
click at [1344, 850] on span "Sauver" at bounding box center [1350, 850] width 35 height 16
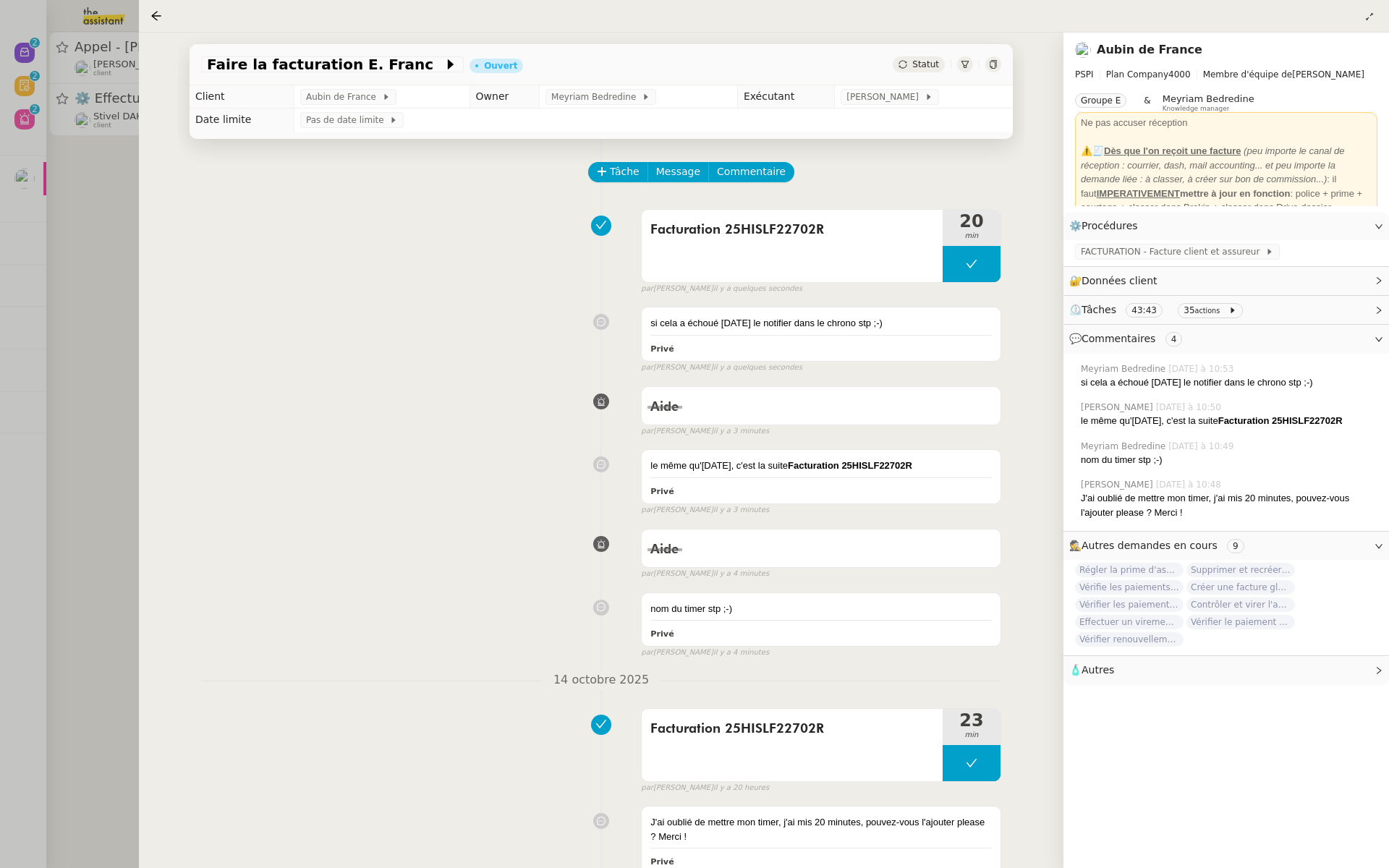
click at [67, 166] on div at bounding box center [694, 434] width 1389 height 868
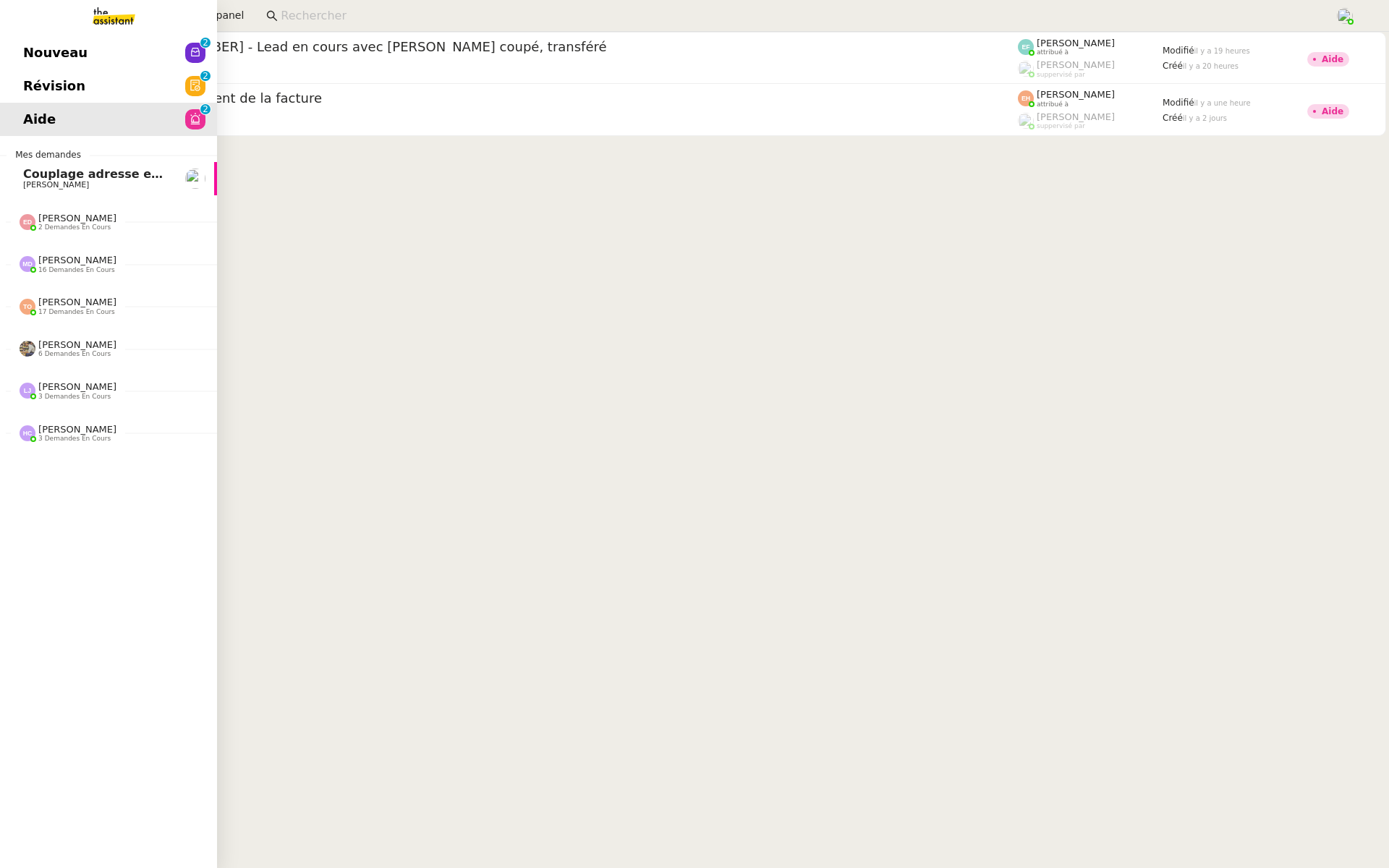
click at [5, 98] on link "Révision 0 1 2 3 4 5 6 7 8 9" at bounding box center [108, 86] width 217 height 33
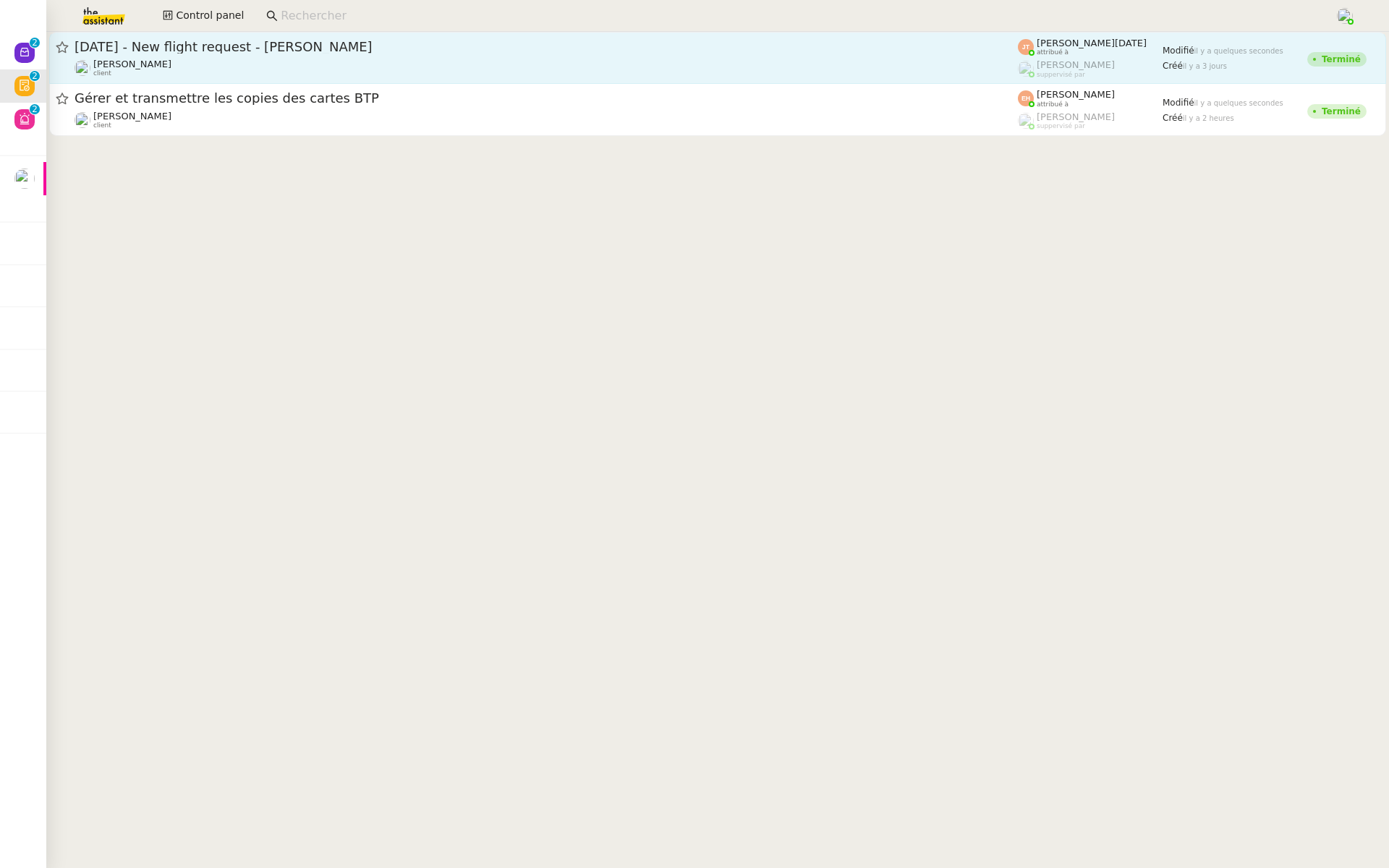
click at [209, 48] on span "[DATE] - New flight request - [PERSON_NAME]" at bounding box center [546, 46] width 943 height 13
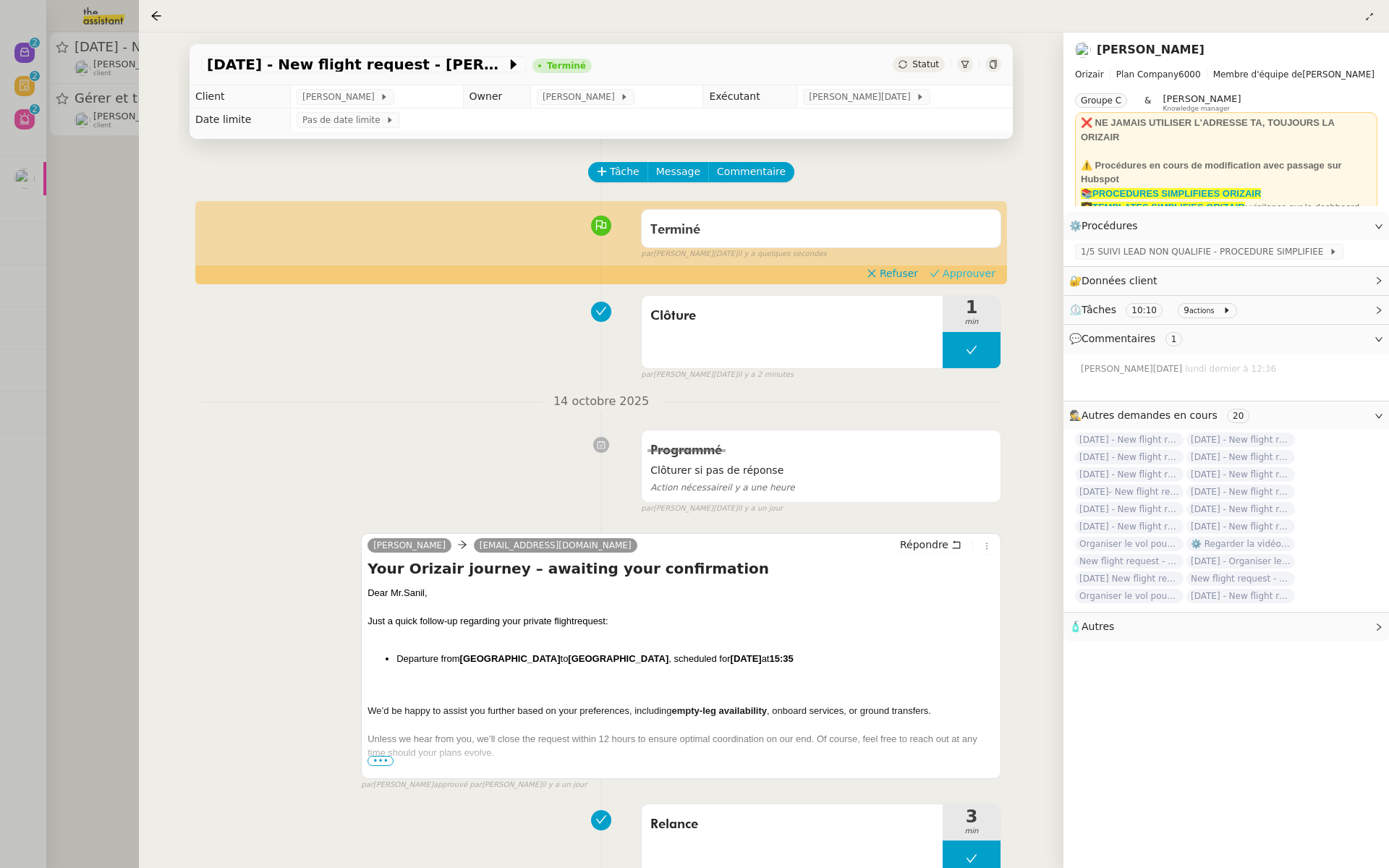
click at [978, 270] on span "Approuver" at bounding box center [969, 273] width 53 height 15
click at [0, 263] on div at bounding box center [694, 434] width 1389 height 868
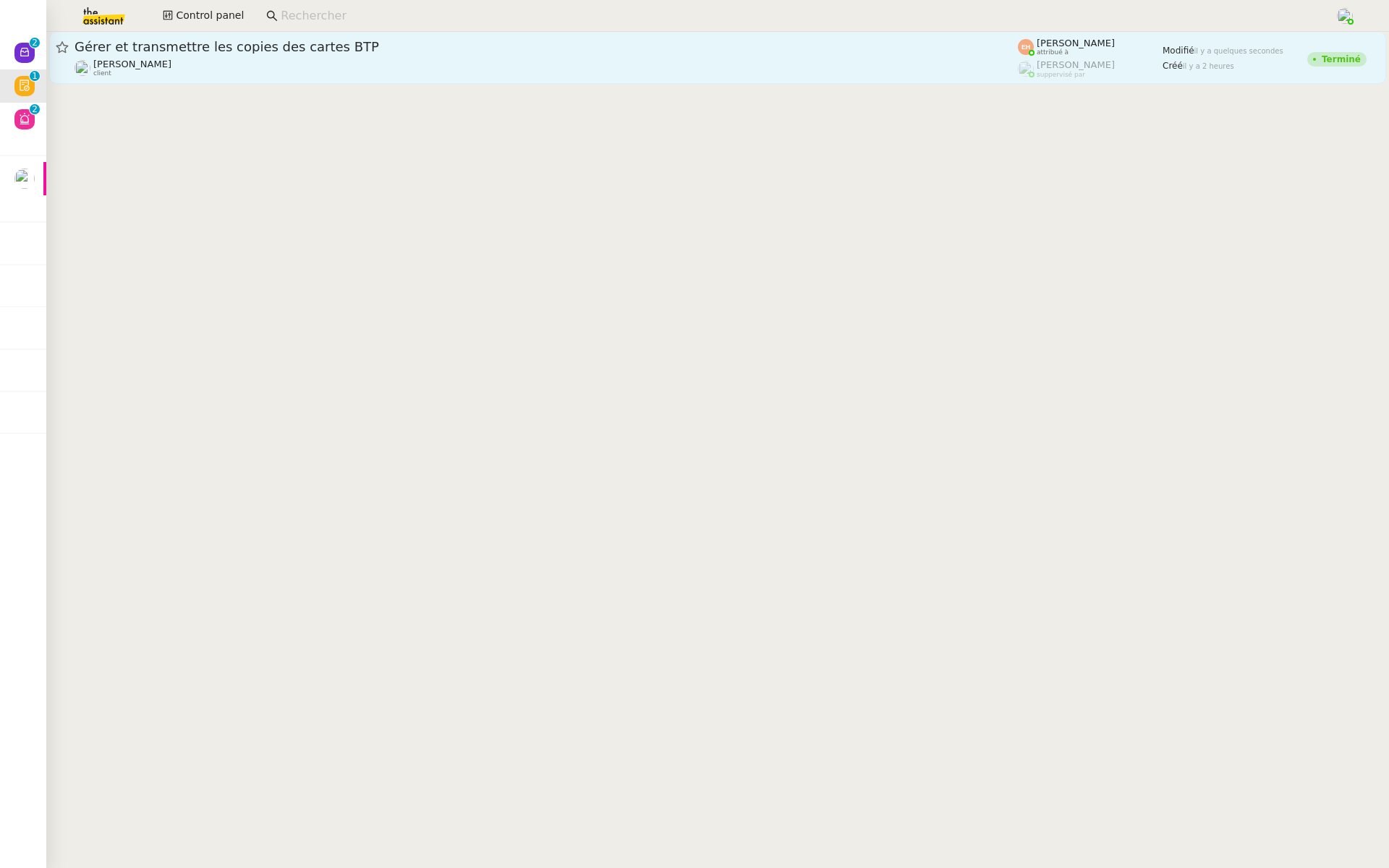
click at [330, 45] on span "Gérer et transmettre les copies des cartes BTP" at bounding box center [546, 46] width 943 height 13
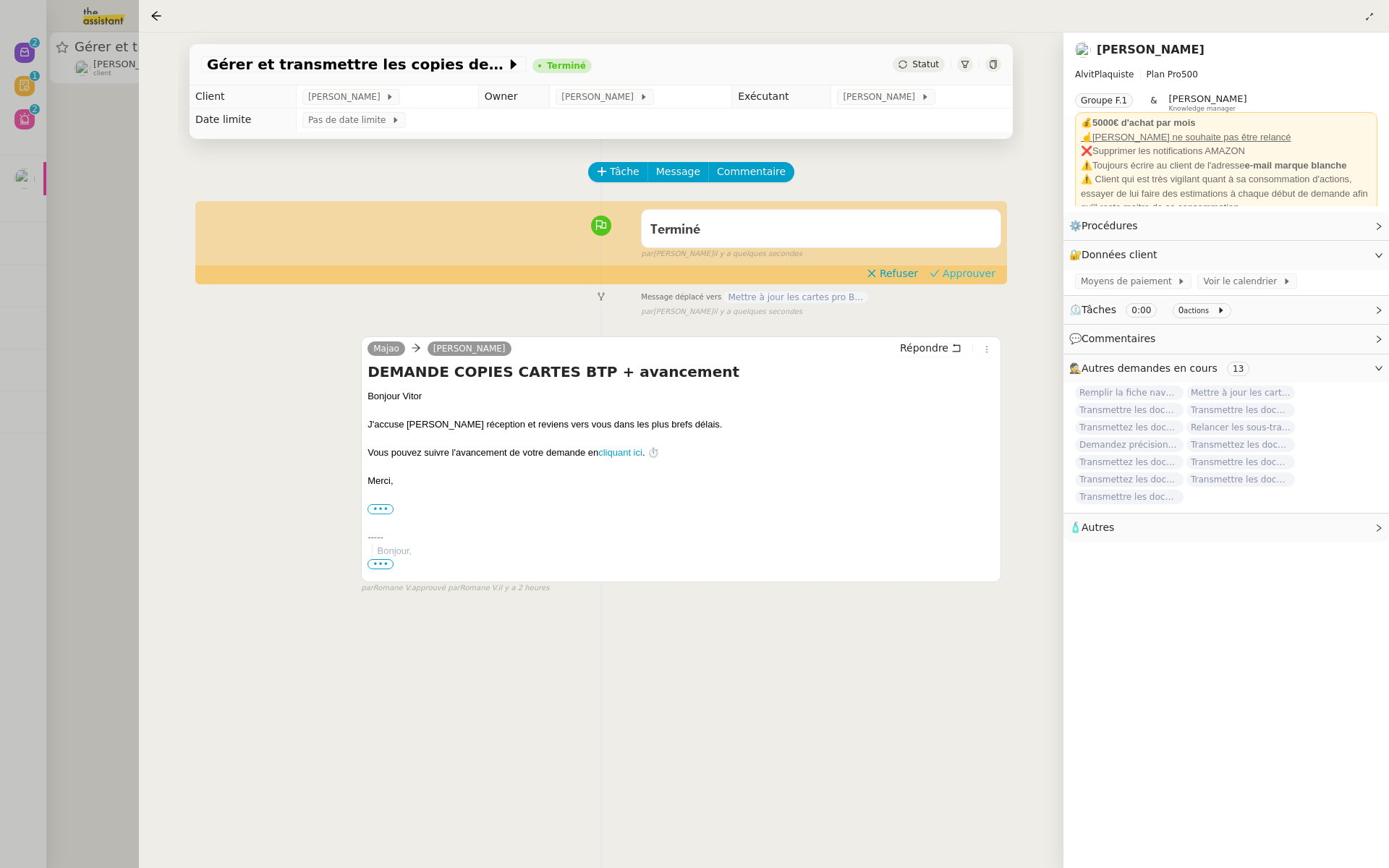
click at [971, 270] on span "Approuver" at bounding box center [969, 273] width 53 height 15
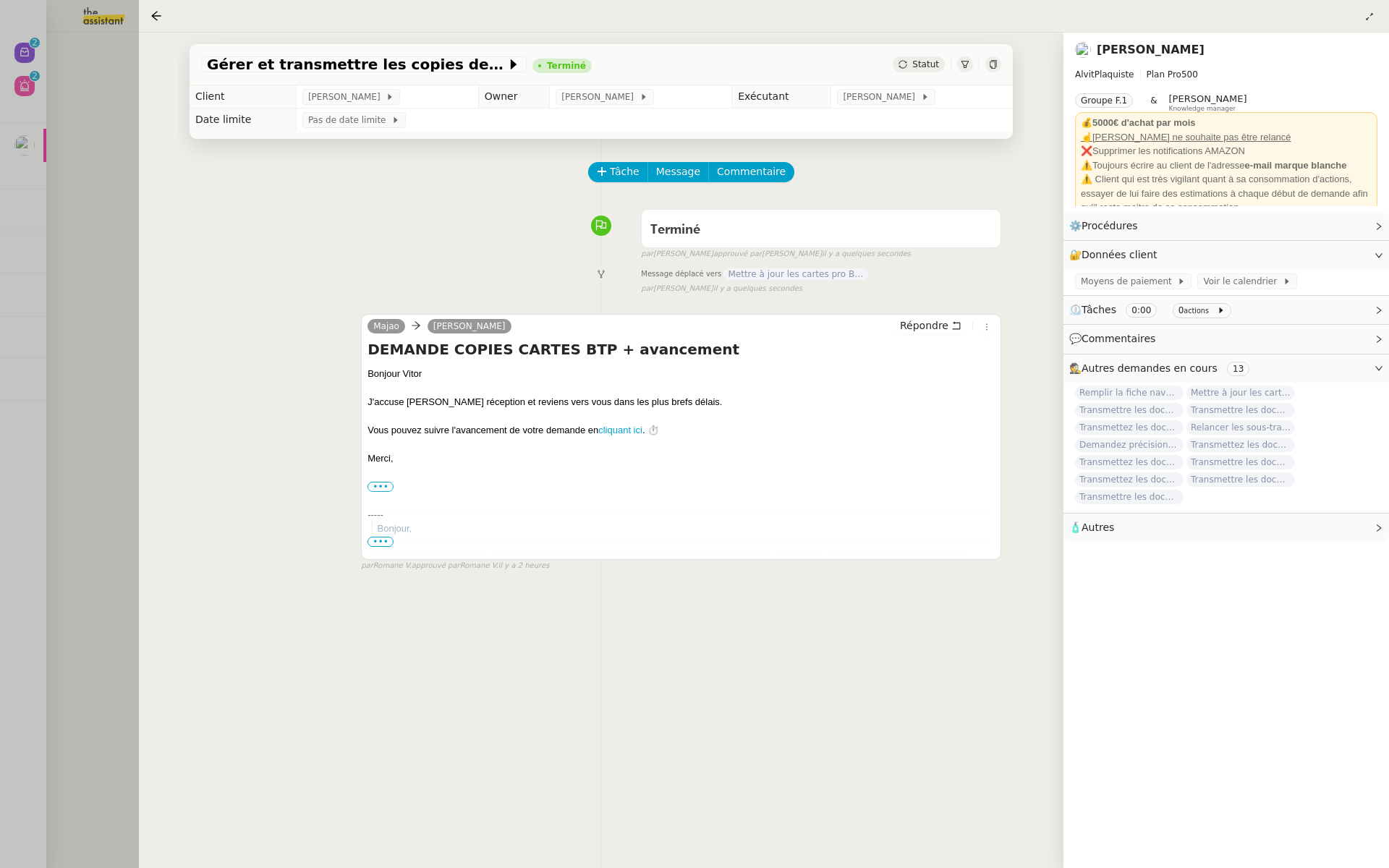
click at [0, 235] on div at bounding box center [694, 434] width 1389 height 868
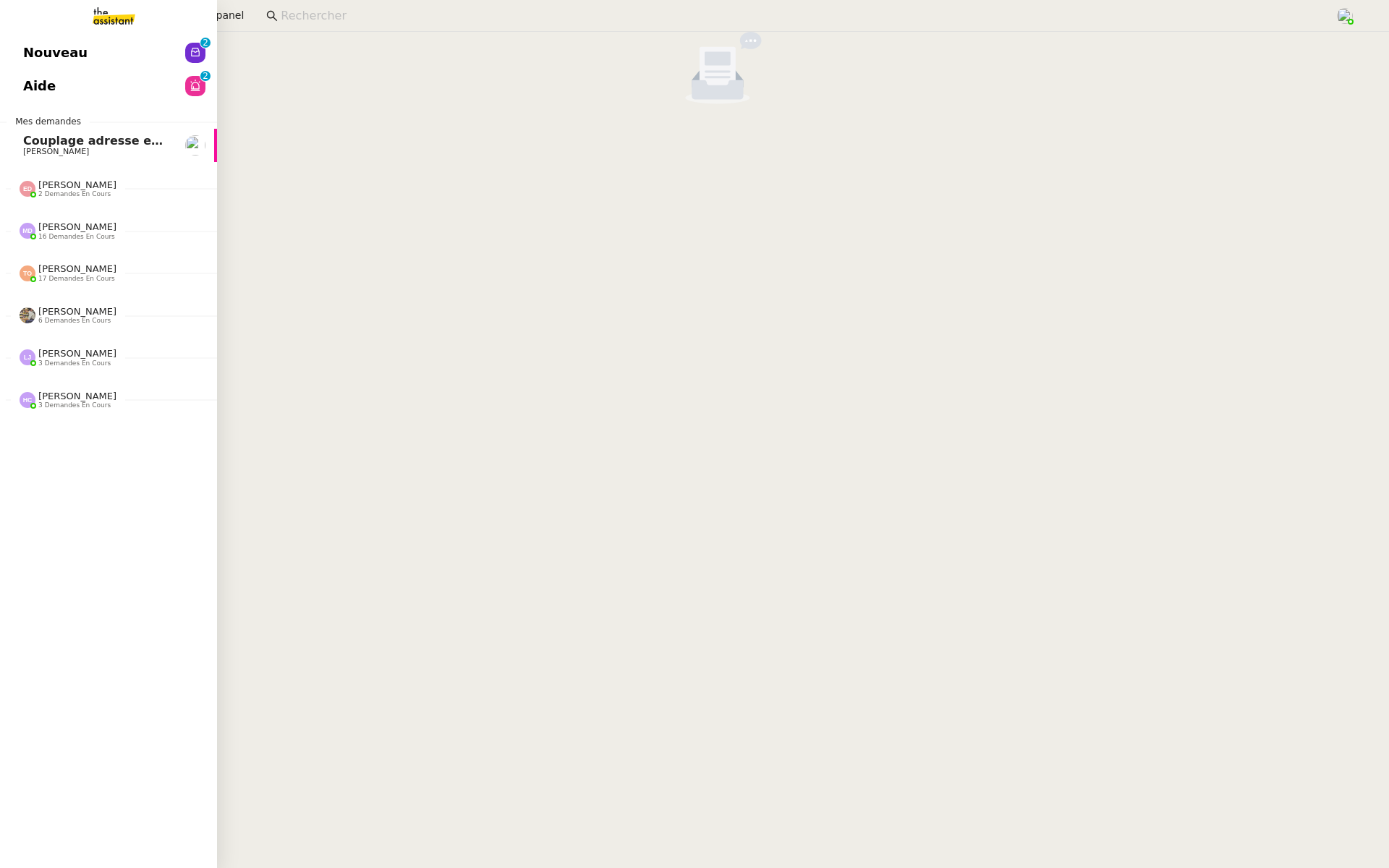
click at [62, 57] on span "Nouveau" at bounding box center [55, 52] width 64 height 21
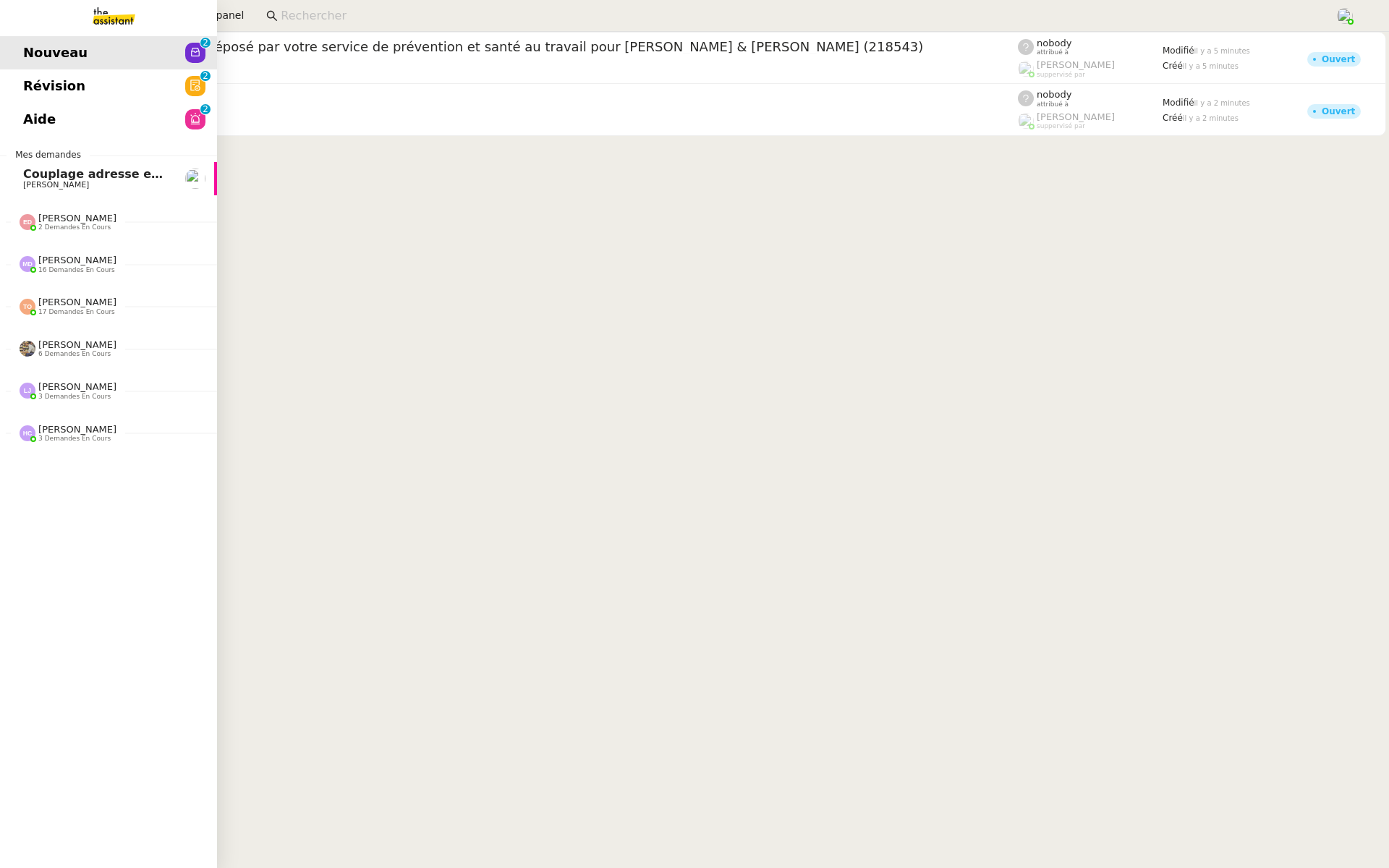
click at [59, 82] on span "Révision" at bounding box center [54, 86] width 62 height 21
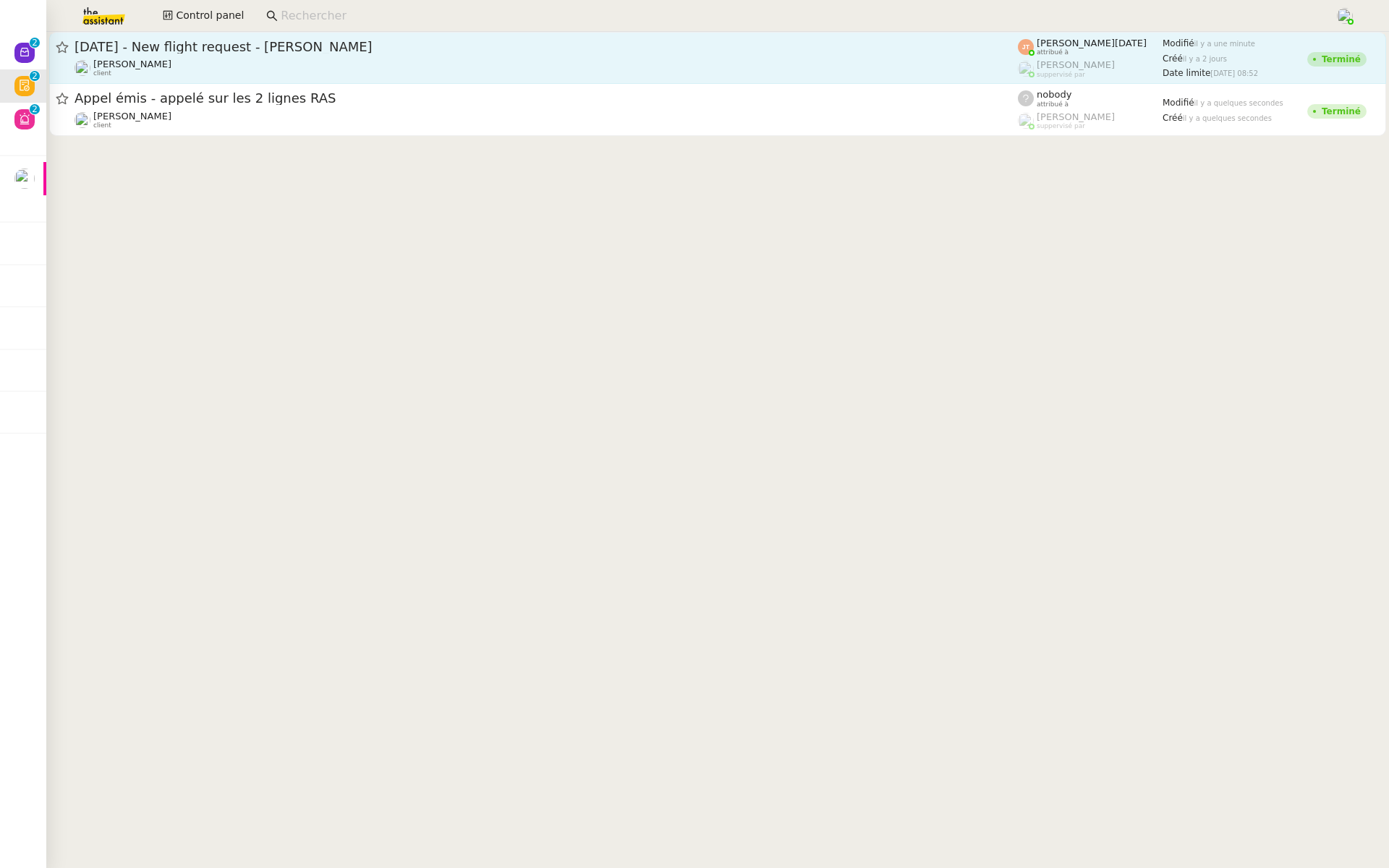
click at [223, 52] on span "[DATE] - New flight request - [PERSON_NAME]" at bounding box center [546, 46] width 943 height 13
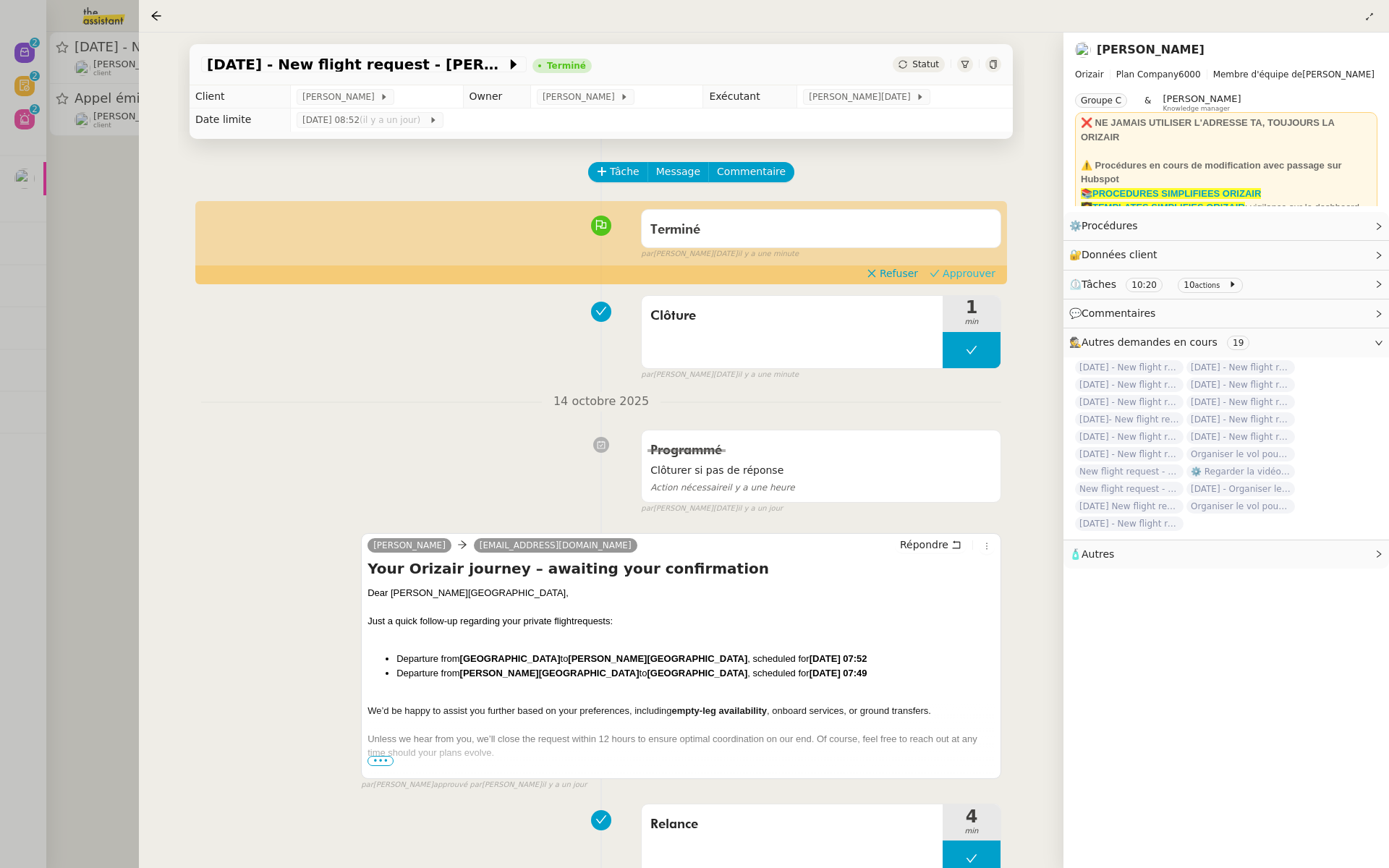
click at [976, 270] on span "Approuver" at bounding box center [969, 273] width 53 height 15
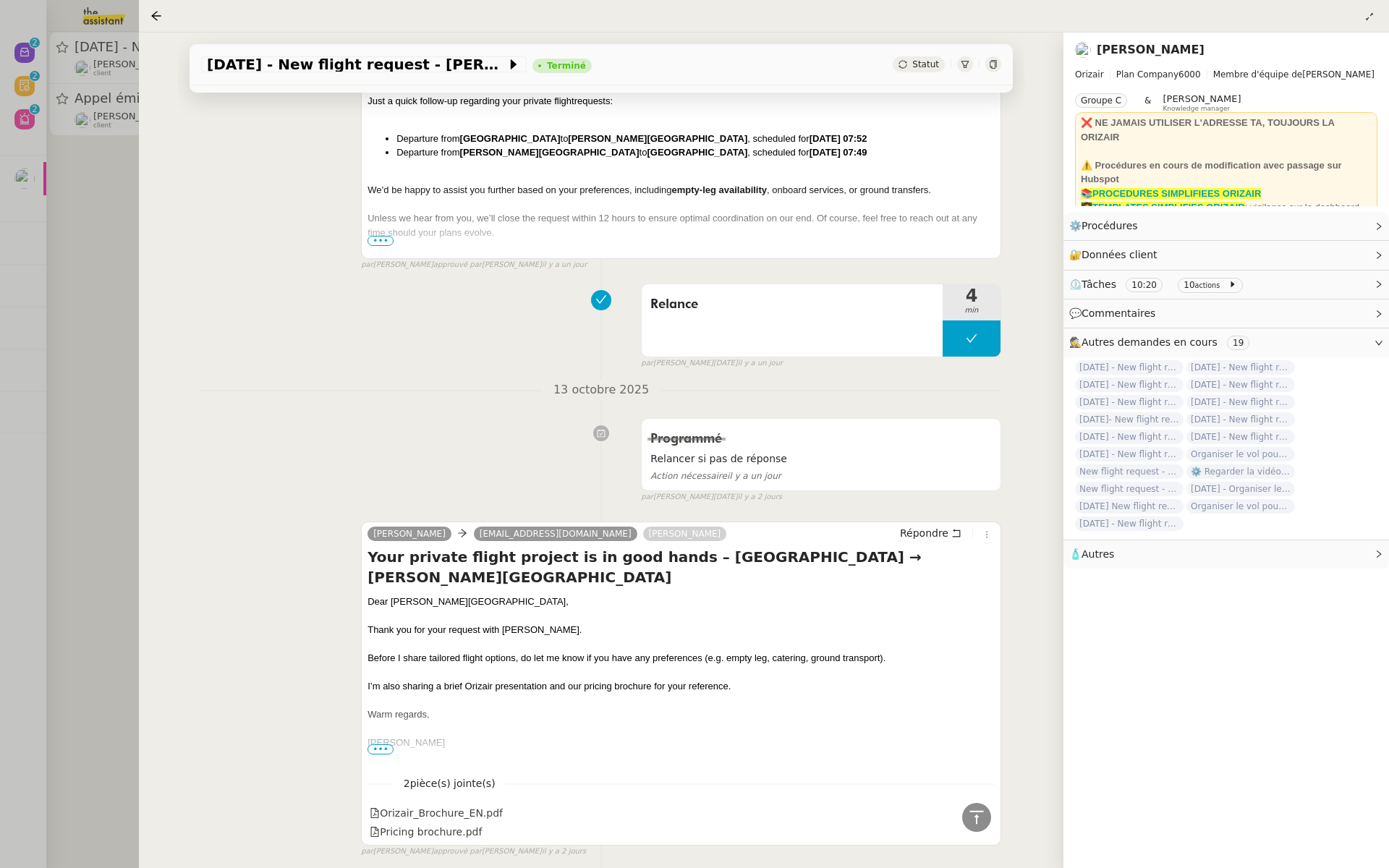
scroll to position [475, 0]
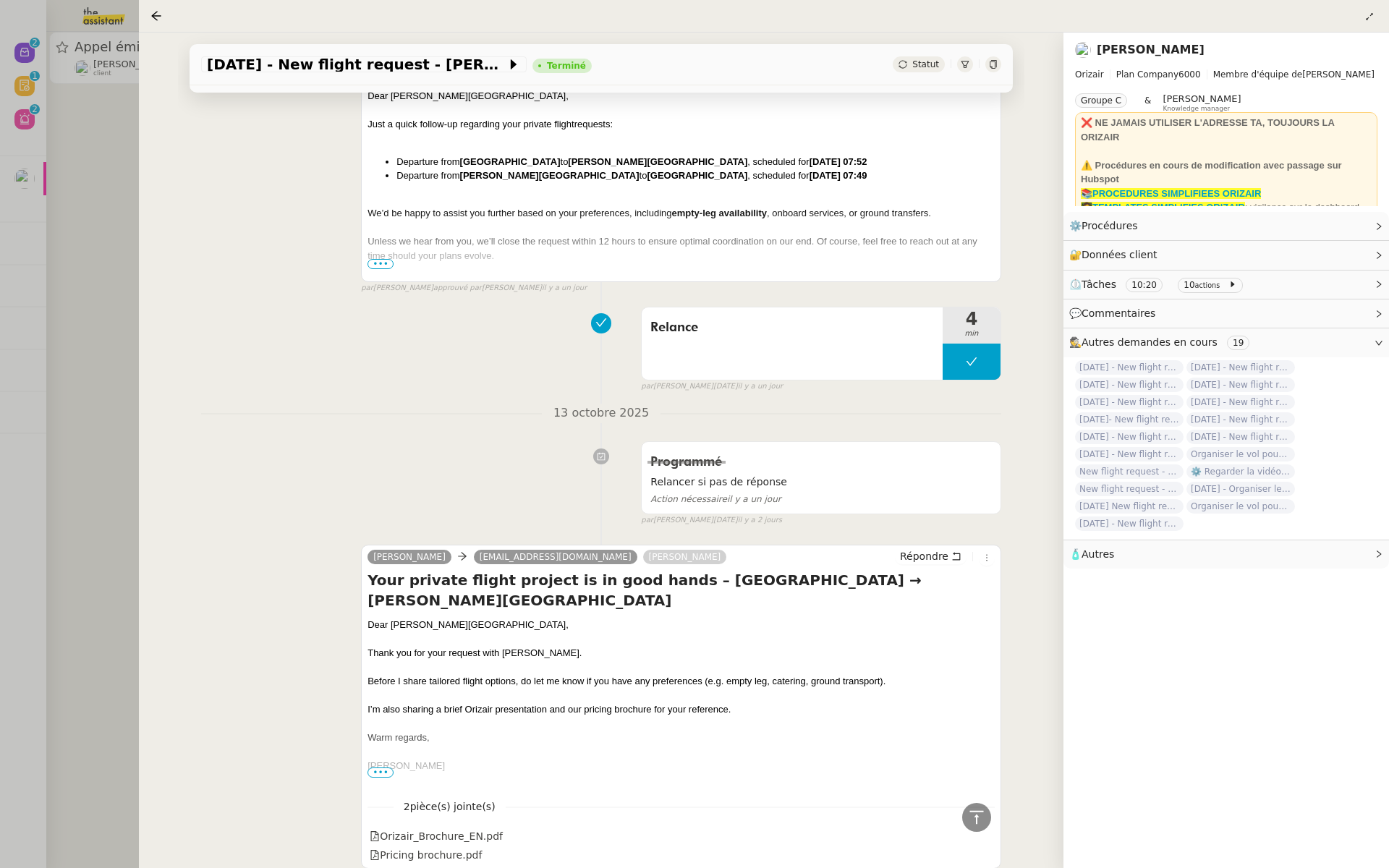
click at [84, 237] on div at bounding box center [694, 434] width 1389 height 868
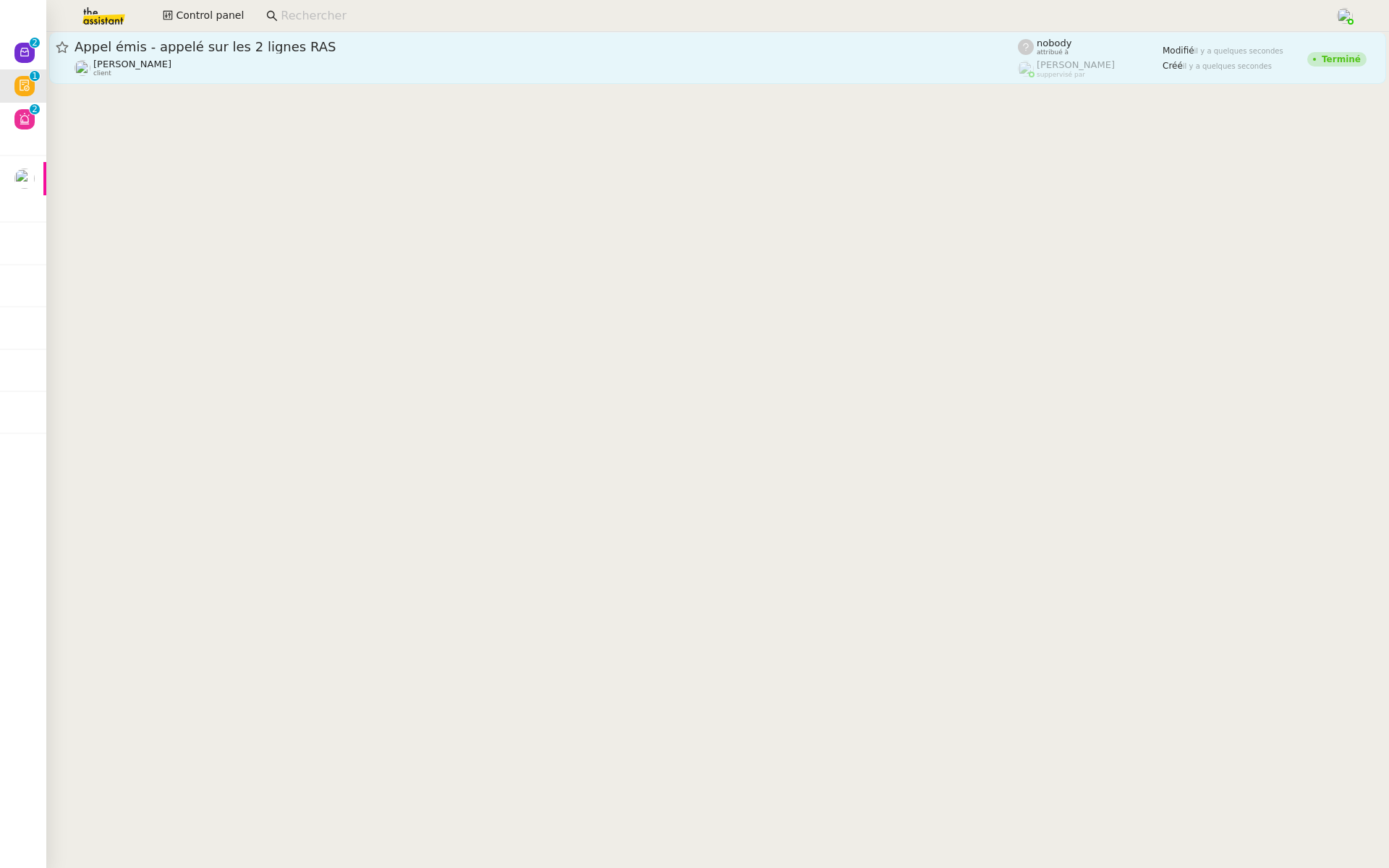
click at [237, 48] on span "Appel émis - appelé sur les 2 lignes RAS" at bounding box center [546, 46] width 943 height 13
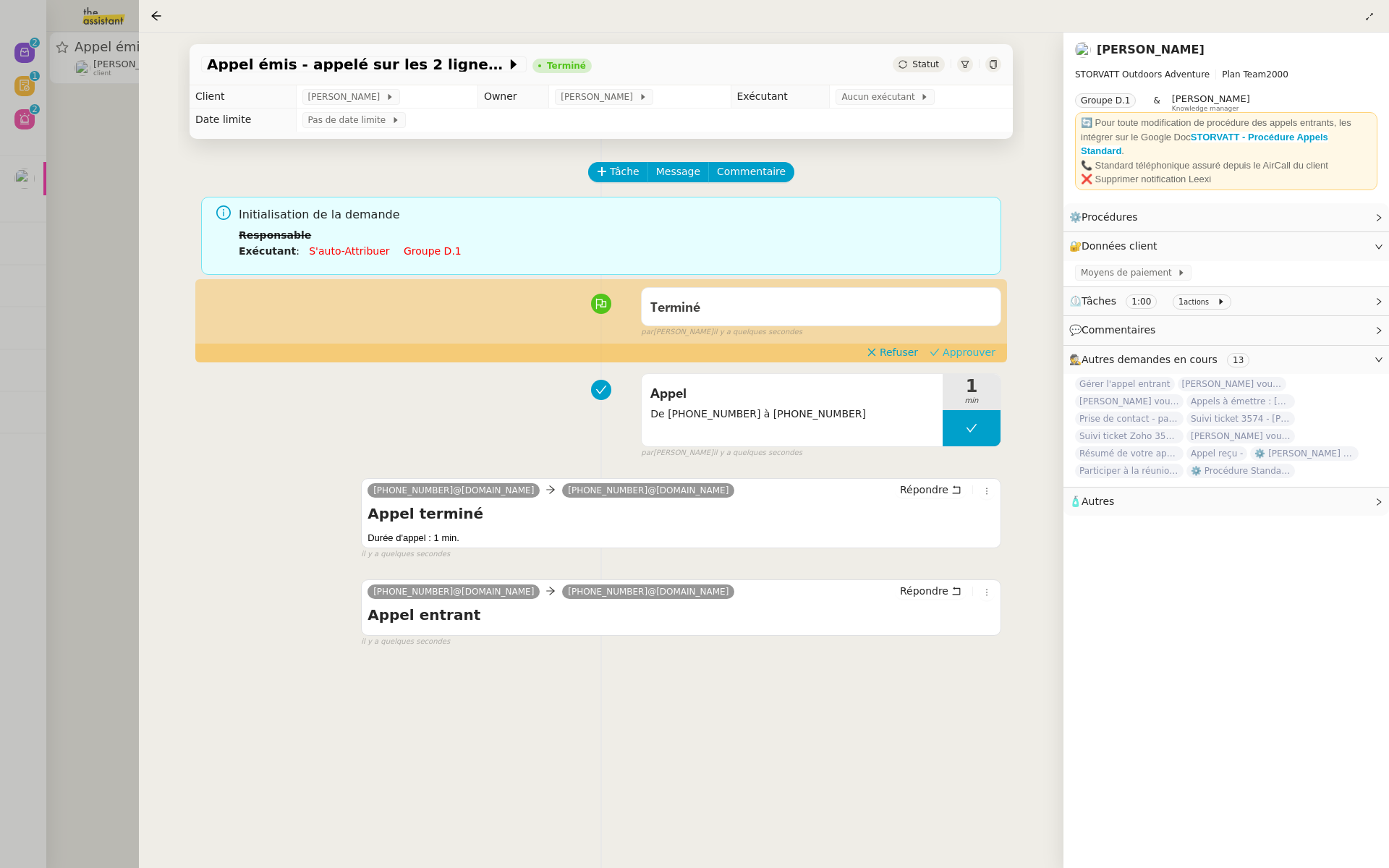
click at [978, 350] on span "Approuver" at bounding box center [969, 352] width 53 height 15
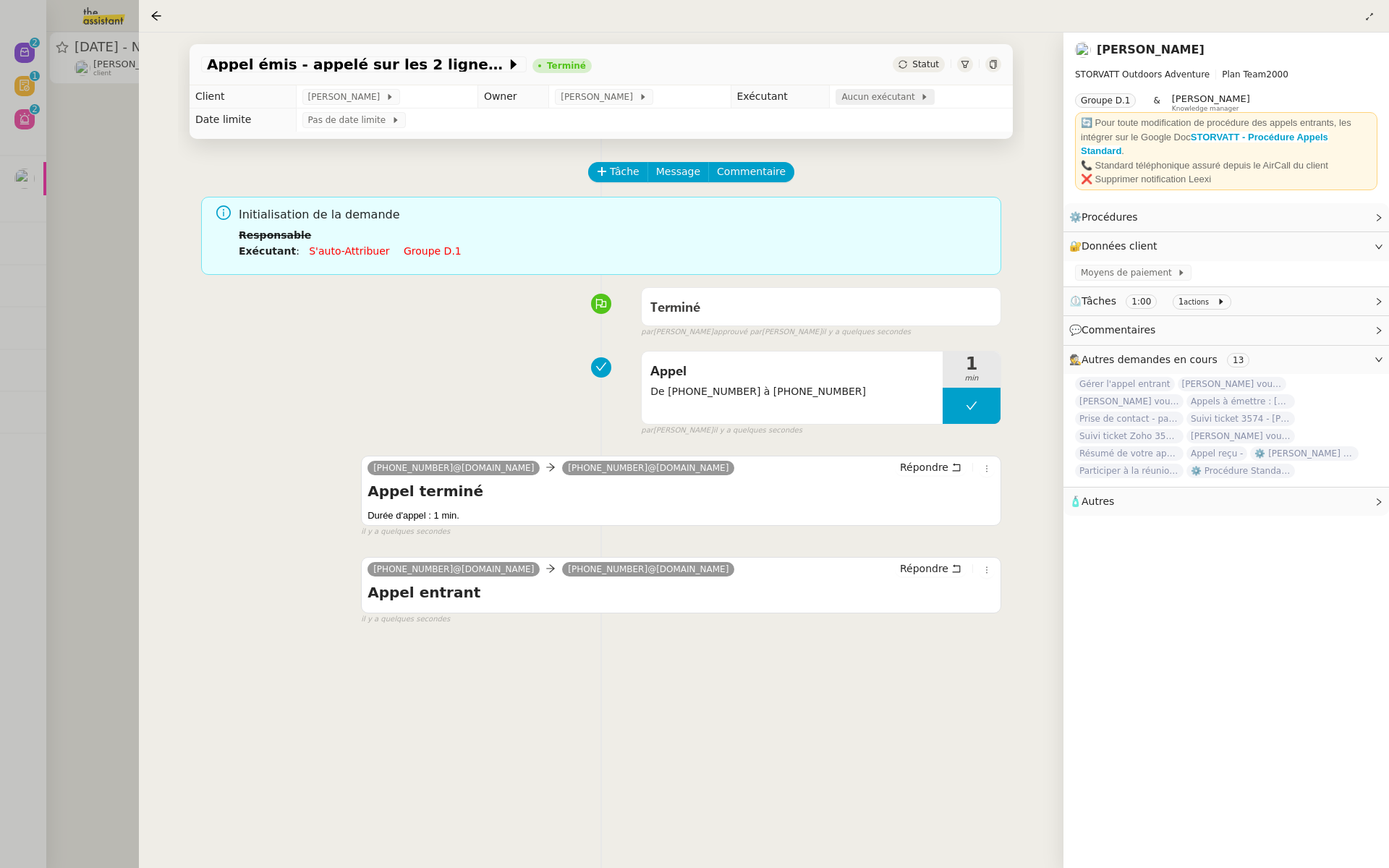
click at [899, 100] on span "Aucun exécutant" at bounding box center [881, 97] width 79 height 15
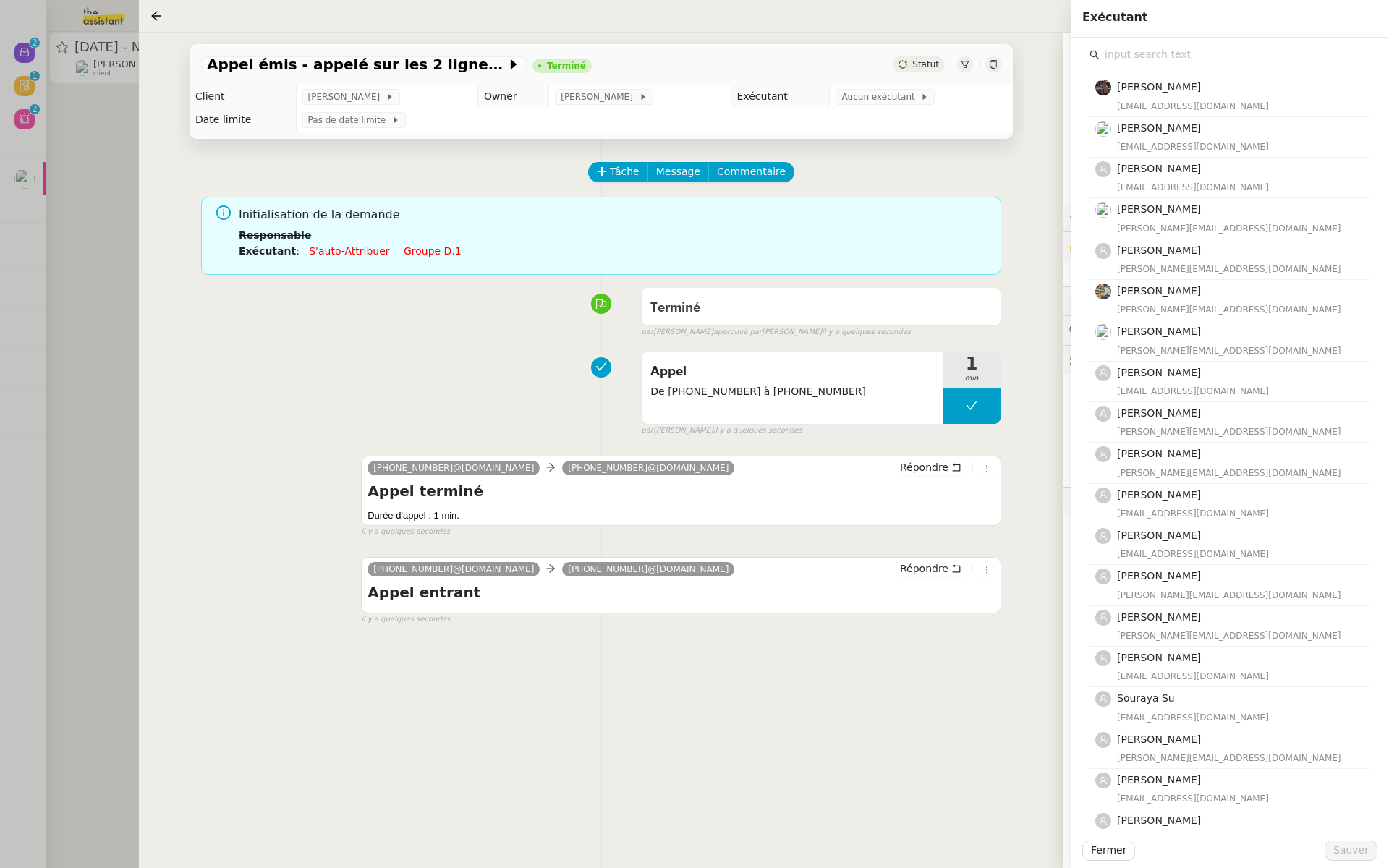
click at [1143, 50] on input "text" at bounding box center [1234, 54] width 270 height 20
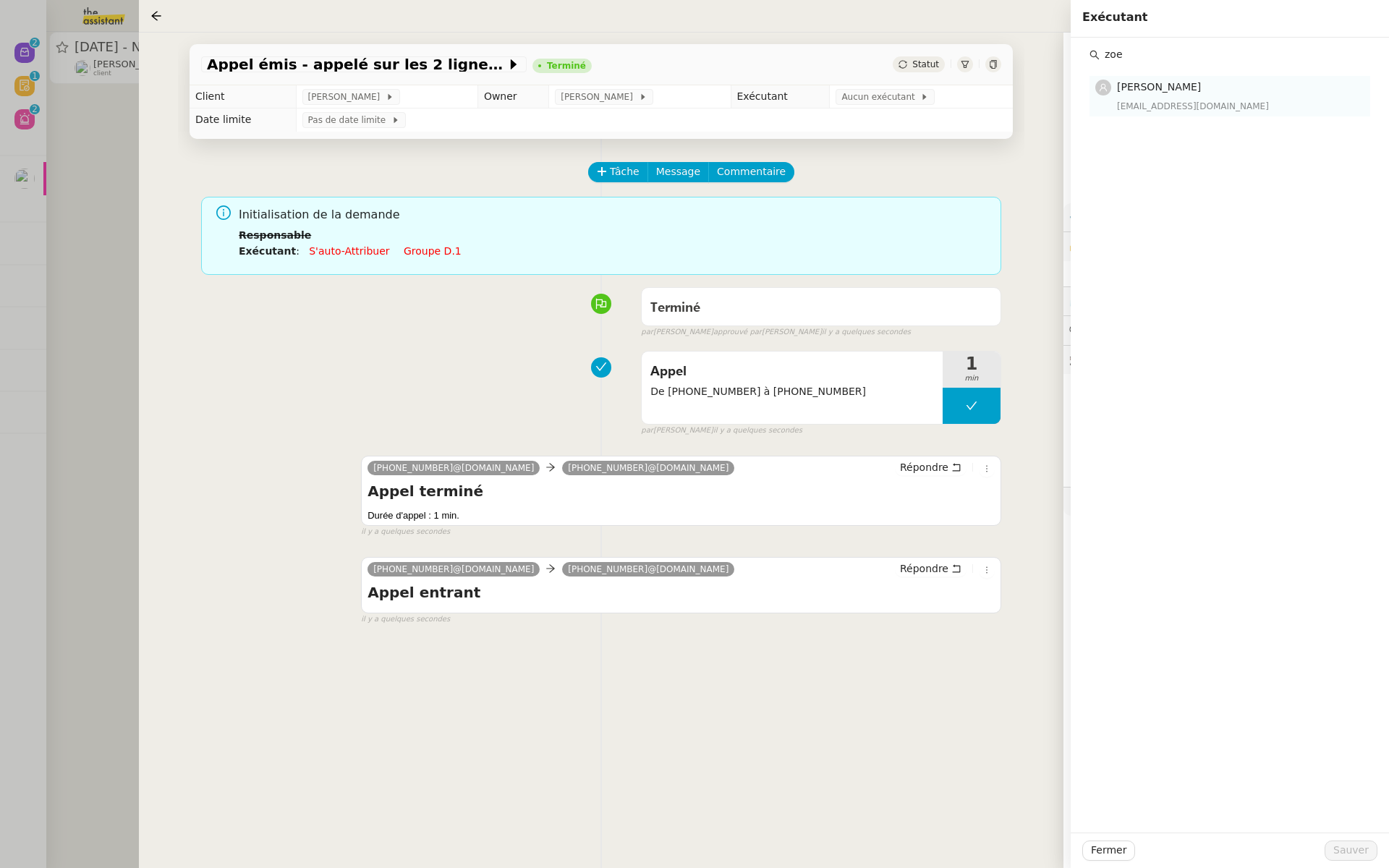
type input "zoe"
click at [1181, 91] on span "[PERSON_NAME]" at bounding box center [1159, 86] width 84 height 11
click at [1352, 850] on span "Sauver" at bounding box center [1350, 850] width 35 height 16
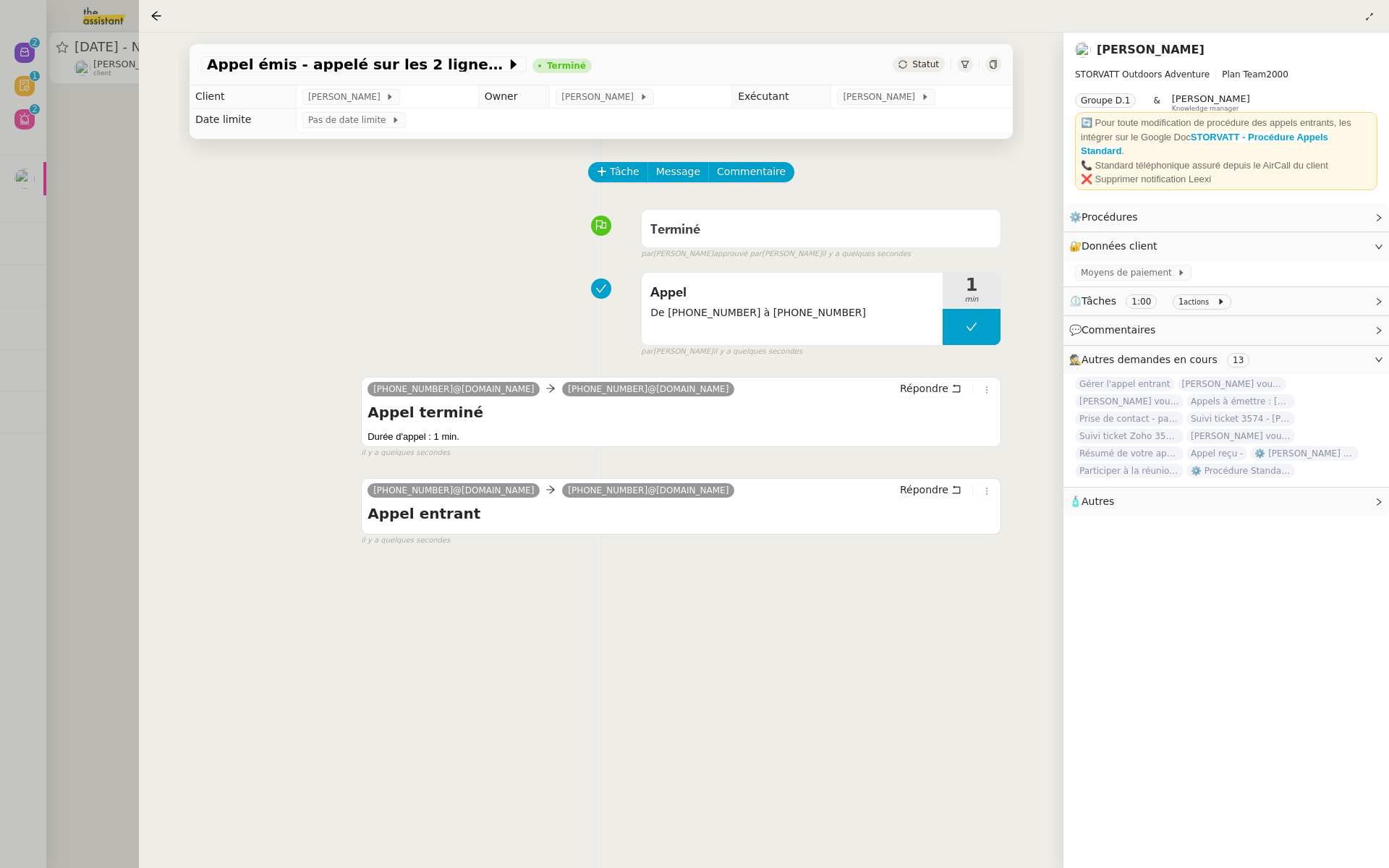
click at [81, 244] on div at bounding box center [694, 434] width 1389 height 868
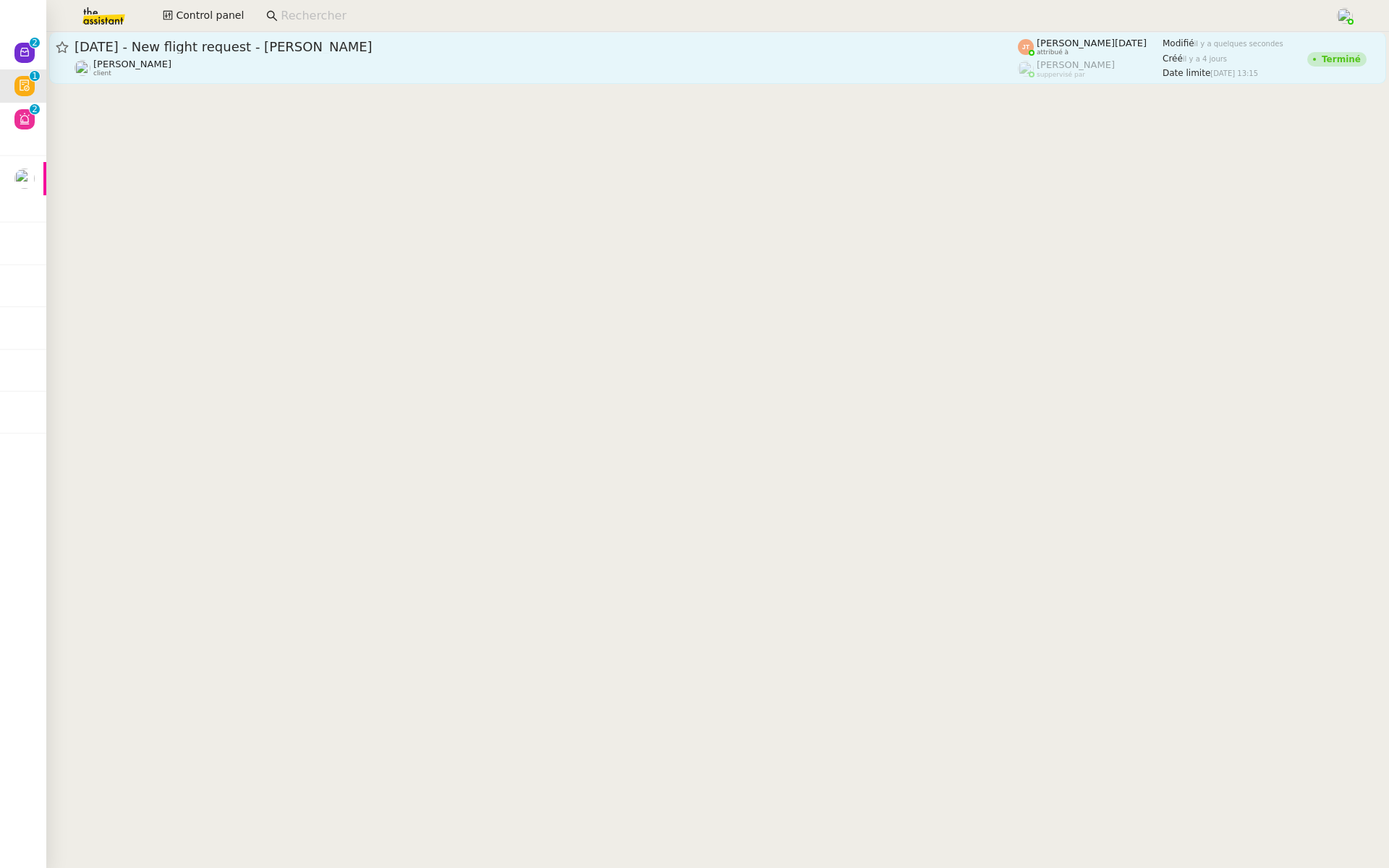
click at [219, 60] on div "[PERSON_NAME] client" at bounding box center [546, 68] width 943 height 19
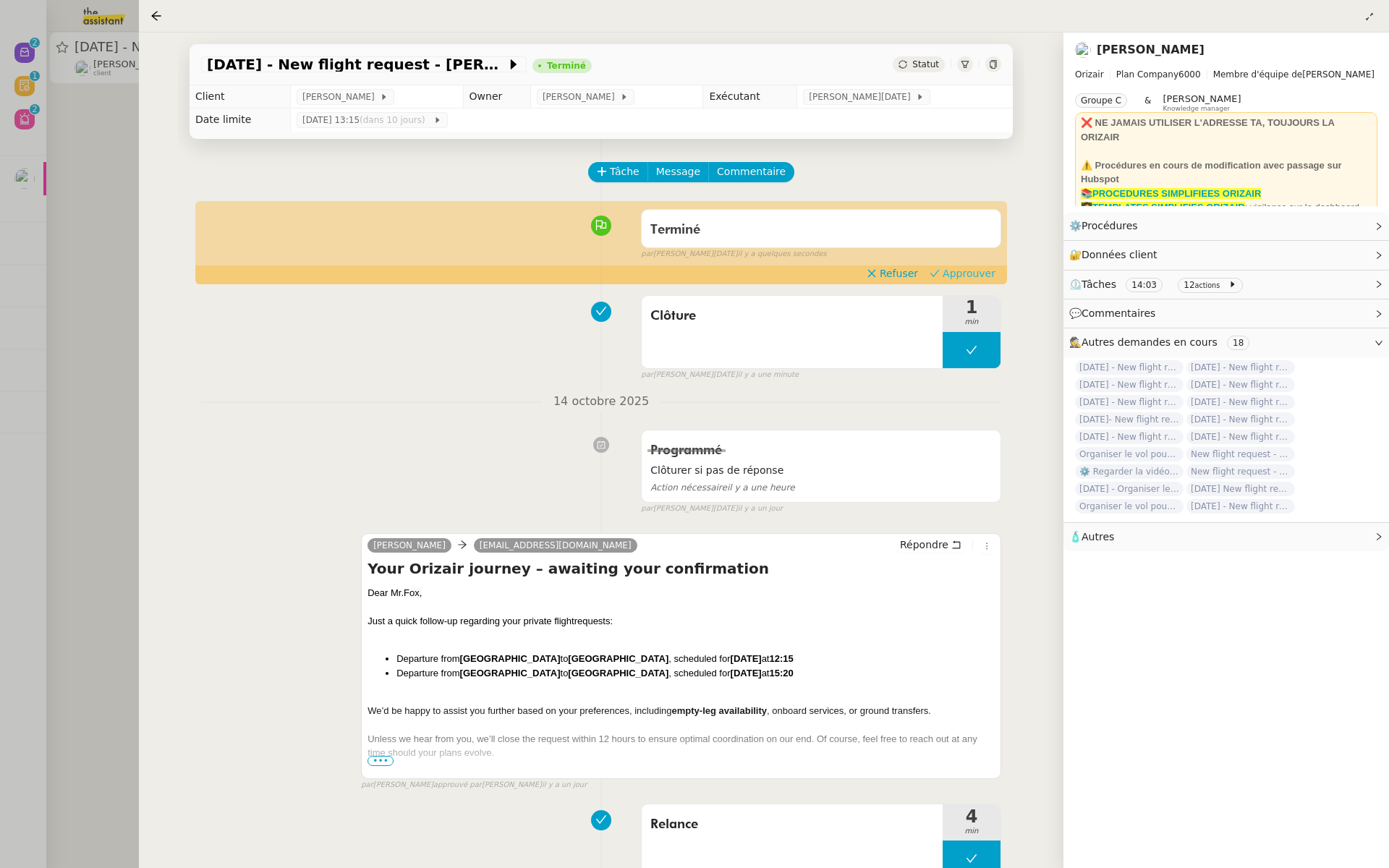
click at [974, 279] on span "Approuver" at bounding box center [969, 273] width 53 height 15
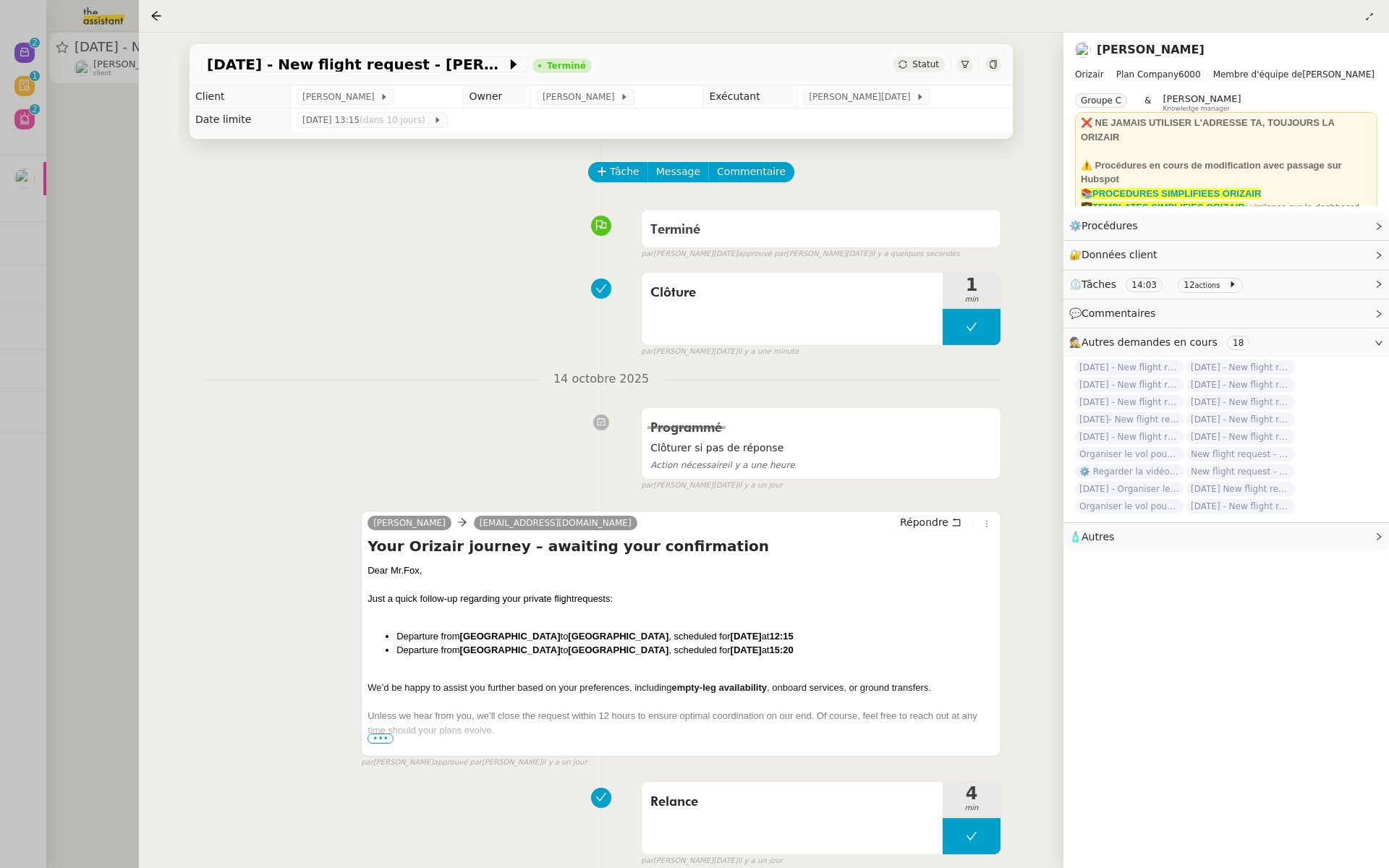
click at [0, 237] on div at bounding box center [694, 434] width 1389 height 868
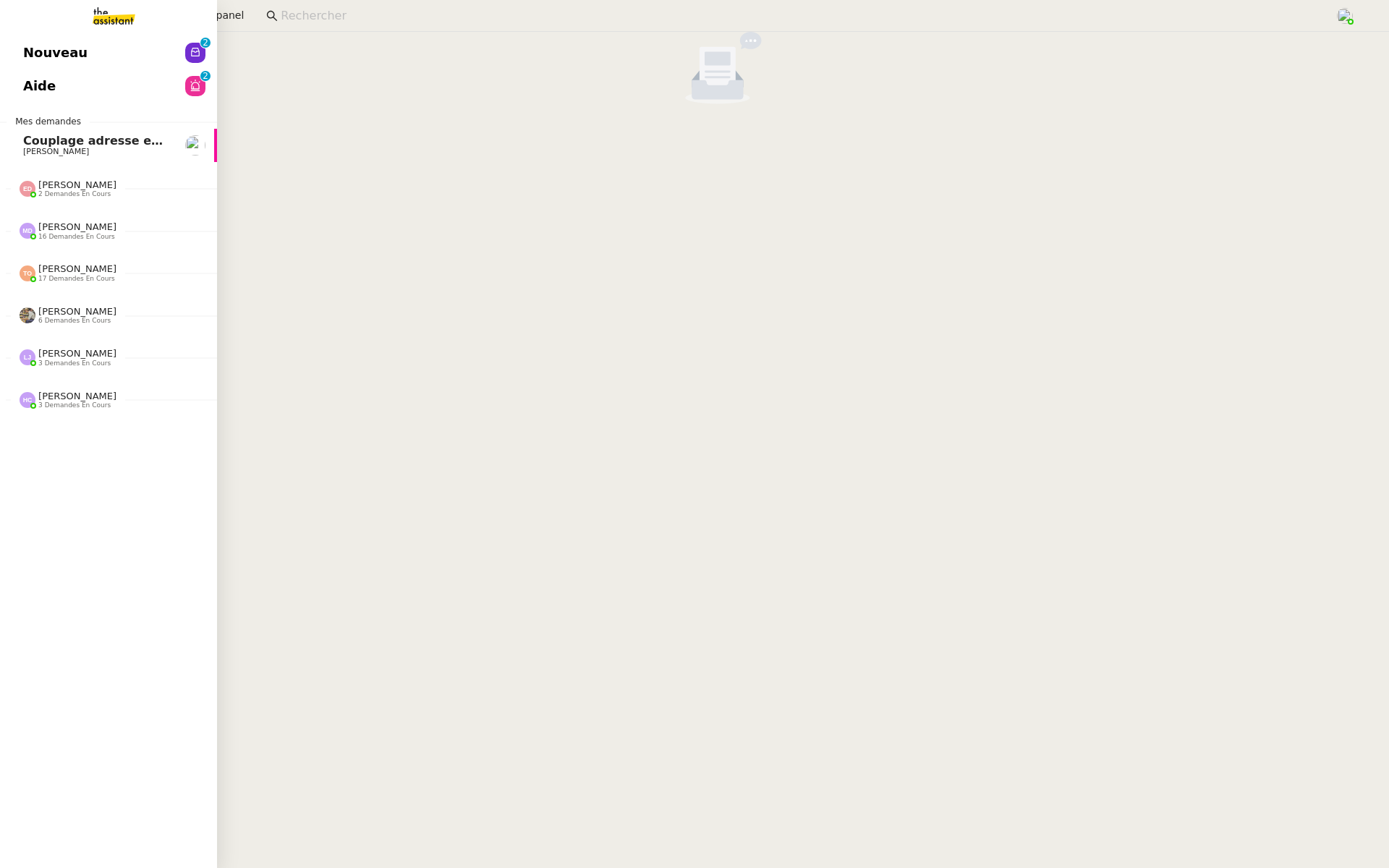
click at [109, 104] on div "Nouveau 0 1 2 3 4 5 6 7 8 9 Aide 0 1 2 3 4 5 6 7 8 9 Mes demandes Couplage adre…" at bounding box center [108, 450] width 217 height 836
click at [26, 83] on span "Aide" at bounding box center [39, 86] width 33 height 21
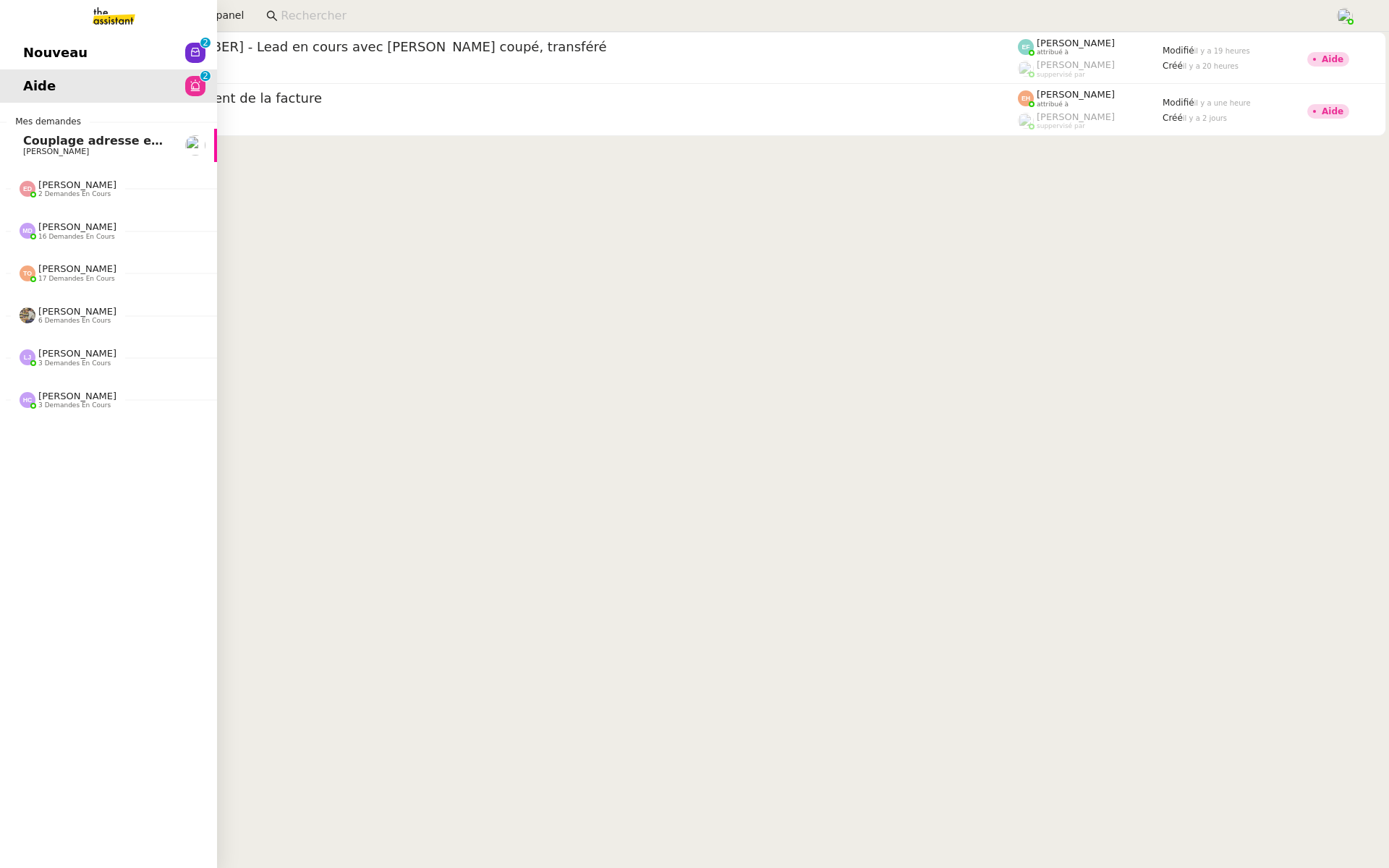
click at [44, 52] on span "Nouveau" at bounding box center [55, 52] width 64 height 21
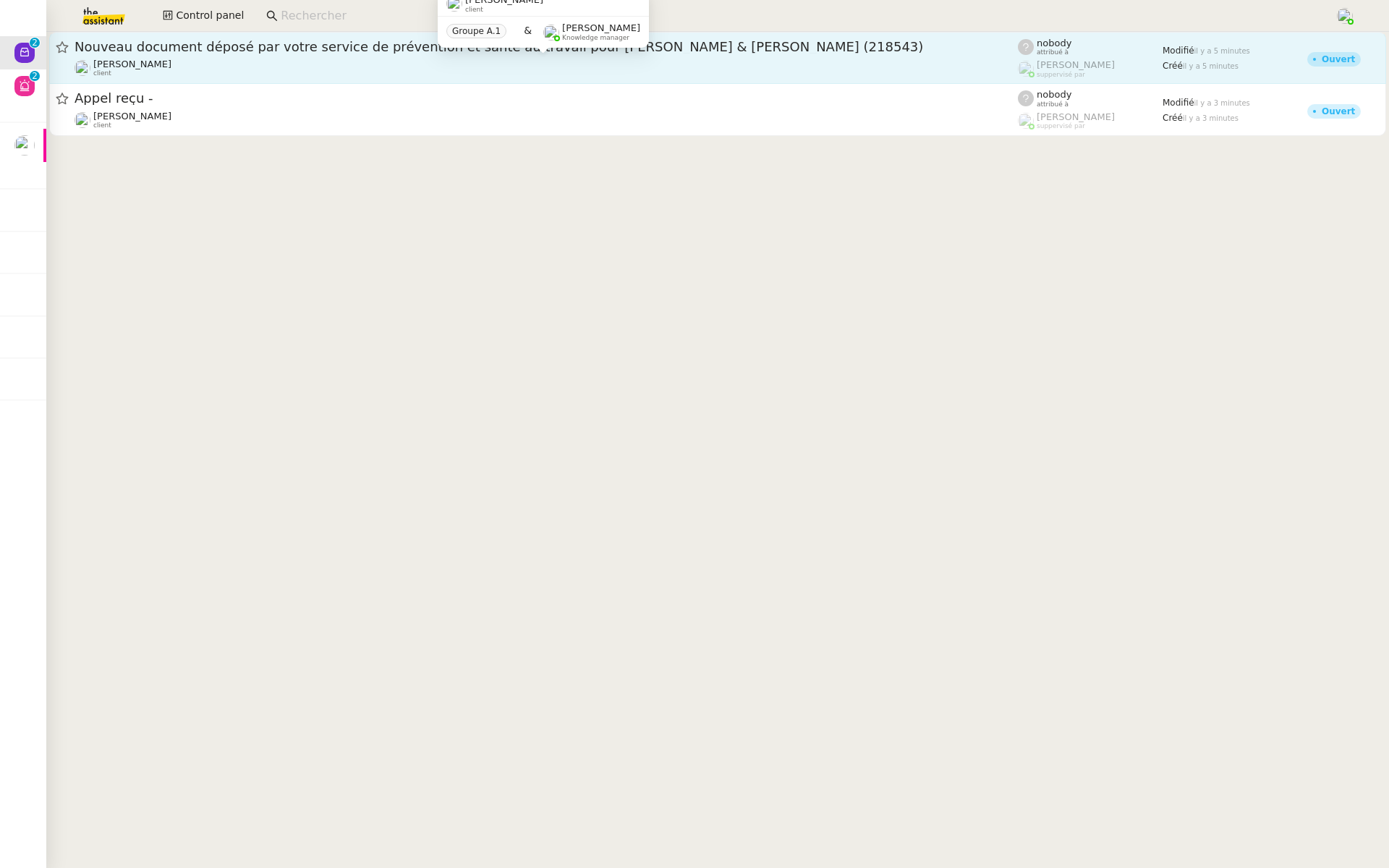
click at [355, 76] on div "[PERSON_NAME] client" at bounding box center [546, 68] width 943 height 19
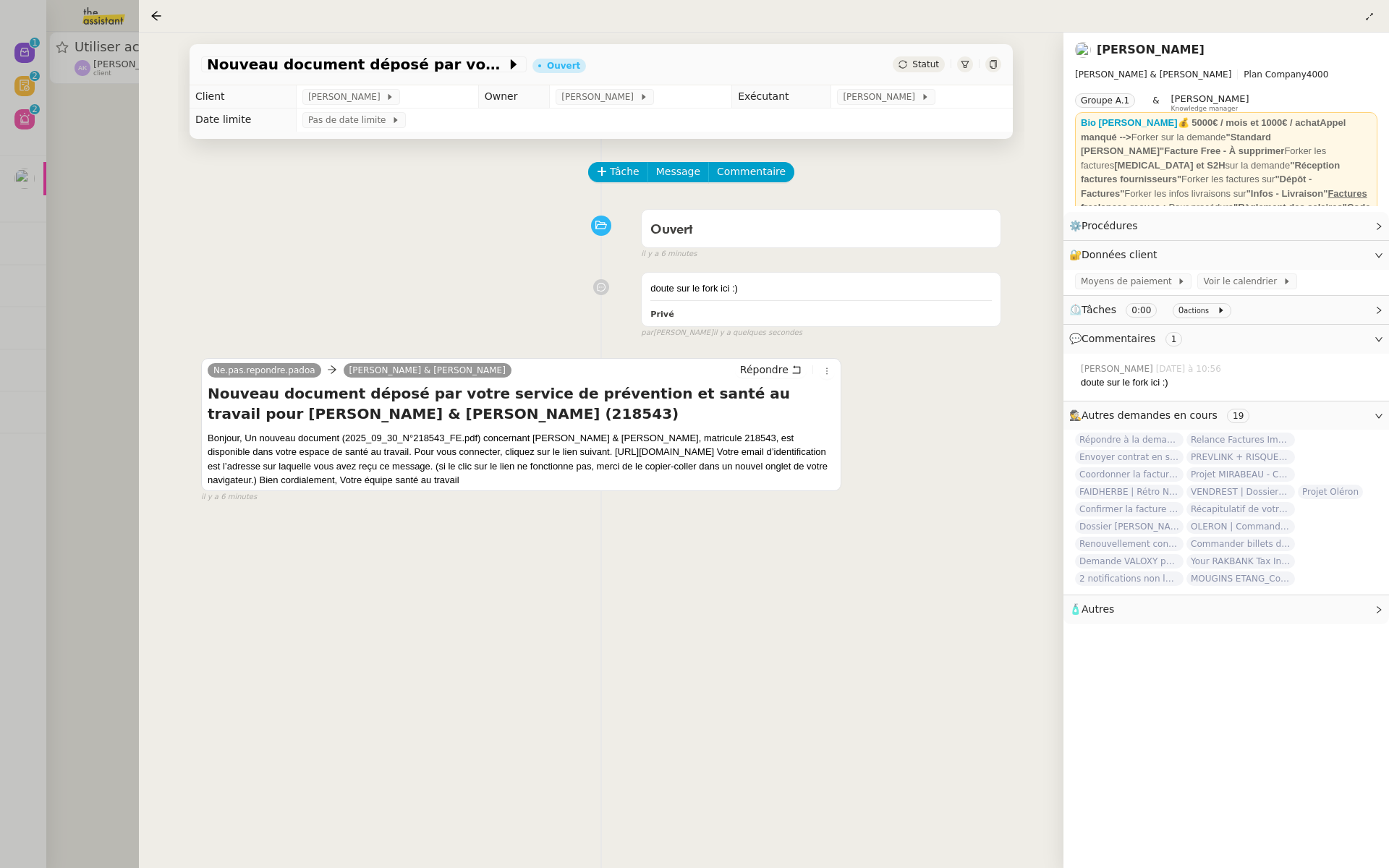
click at [104, 92] on div at bounding box center [694, 434] width 1389 height 868
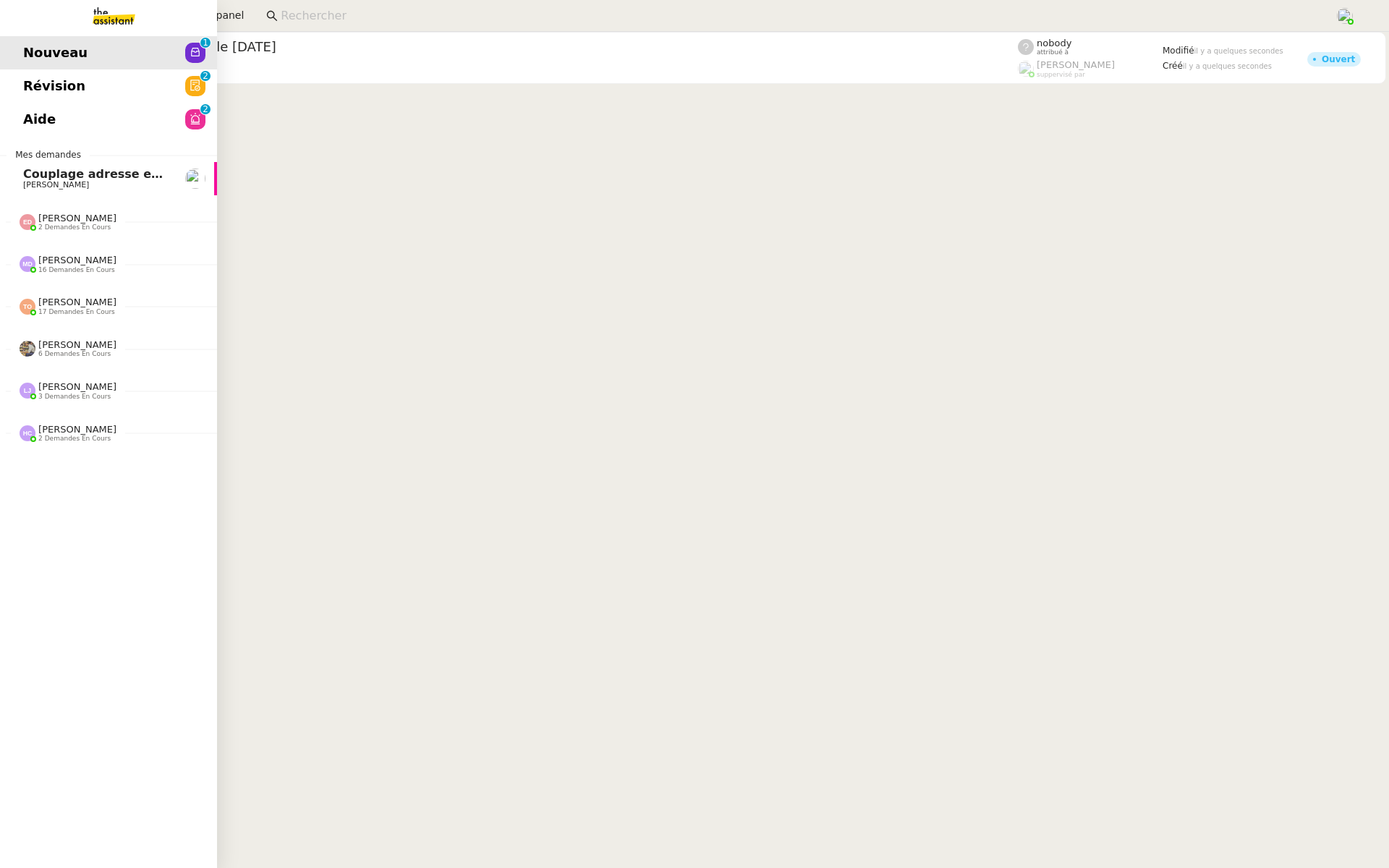
click at [43, 80] on span "Révision" at bounding box center [54, 86] width 62 height 21
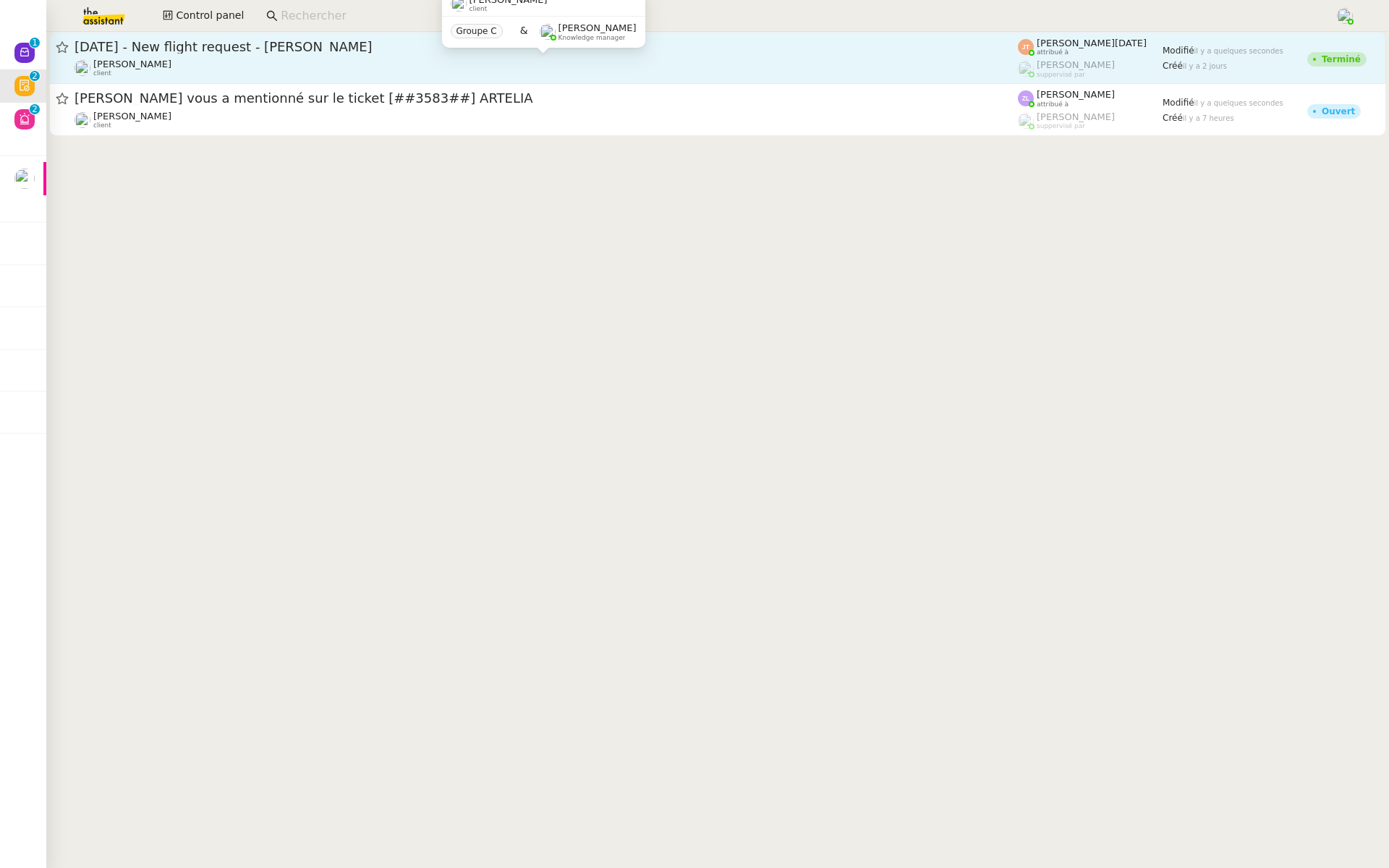
click at [210, 70] on div "[PERSON_NAME] client" at bounding box center [546, 68] width 943 height 19
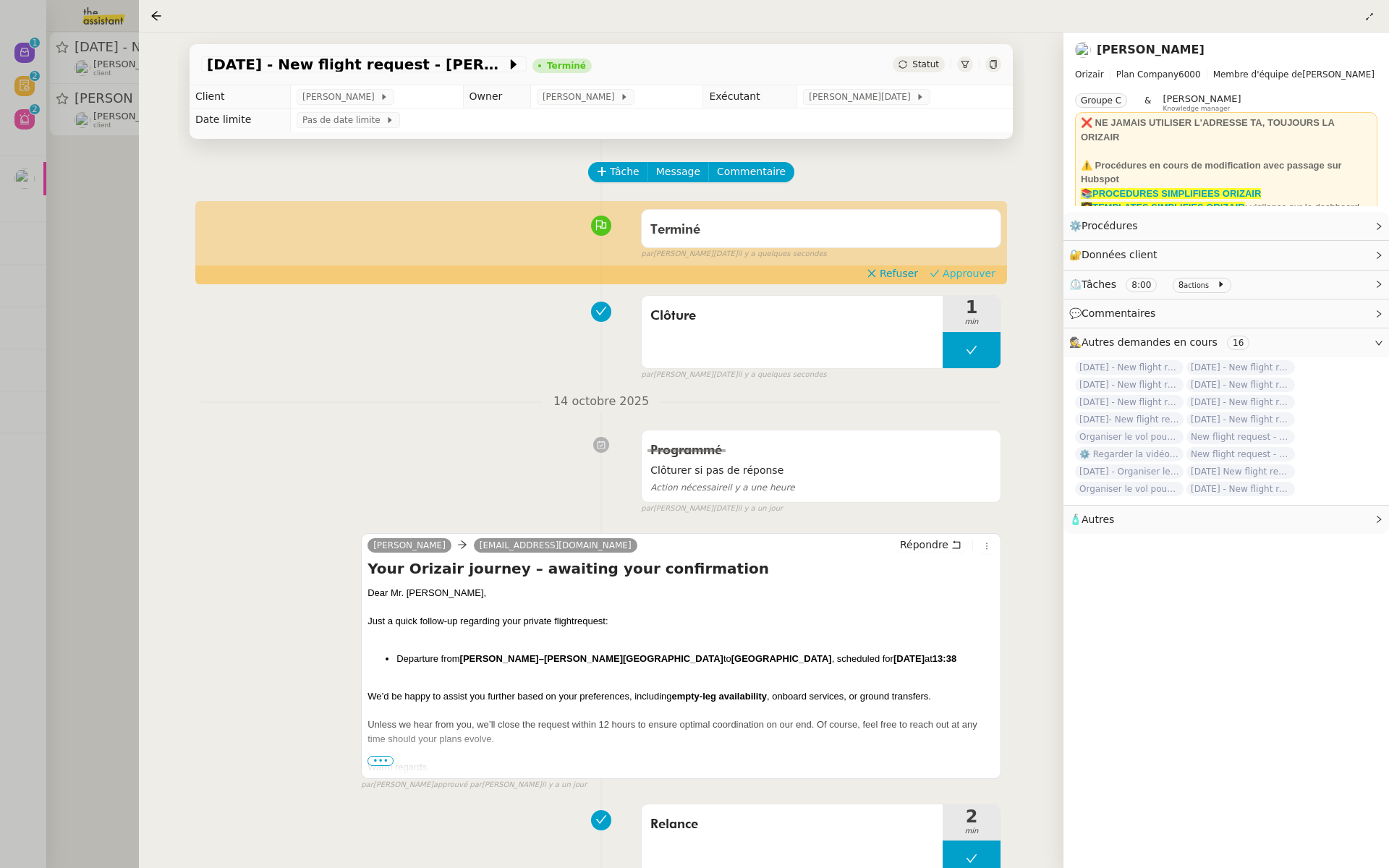
click at [967, 275] on span "Approuver" at bounding box center [969, 273] width 53 height 15
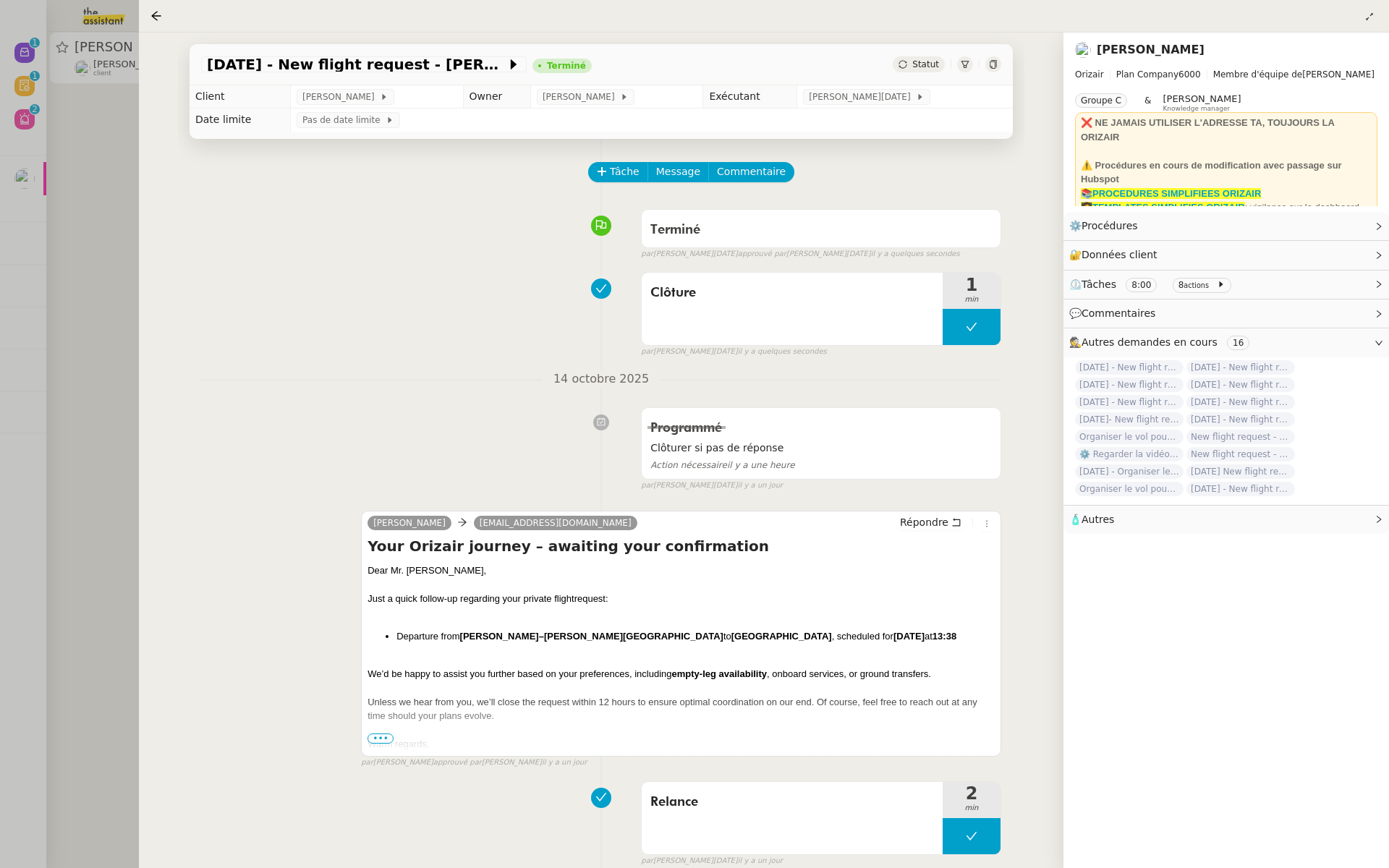
click at [137, 178] on div at bounding box center [694, 434] width 1389 height 868
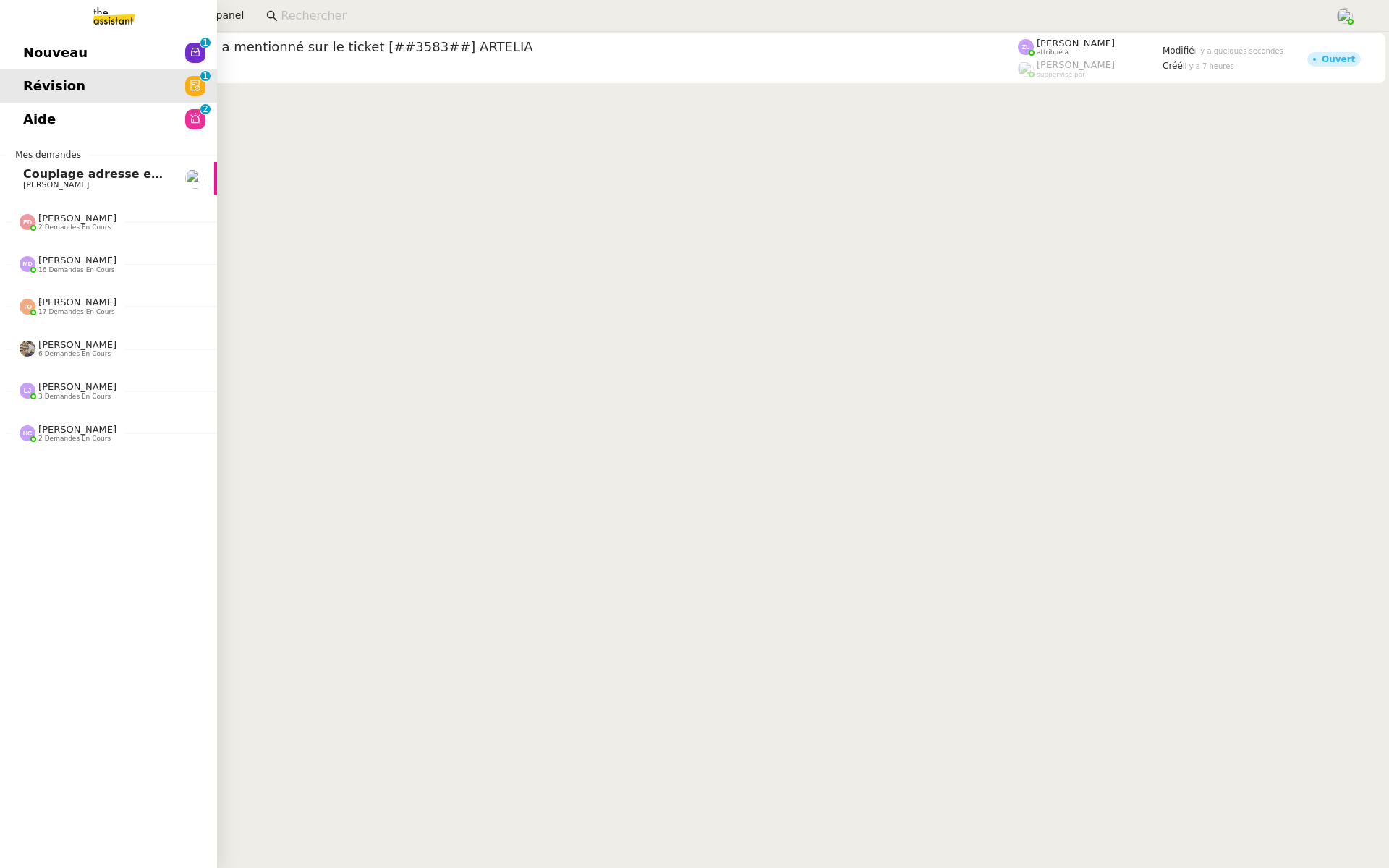
click at [25, 125] on span "Aide" at bounding box center [39, 118] width 33 height 21
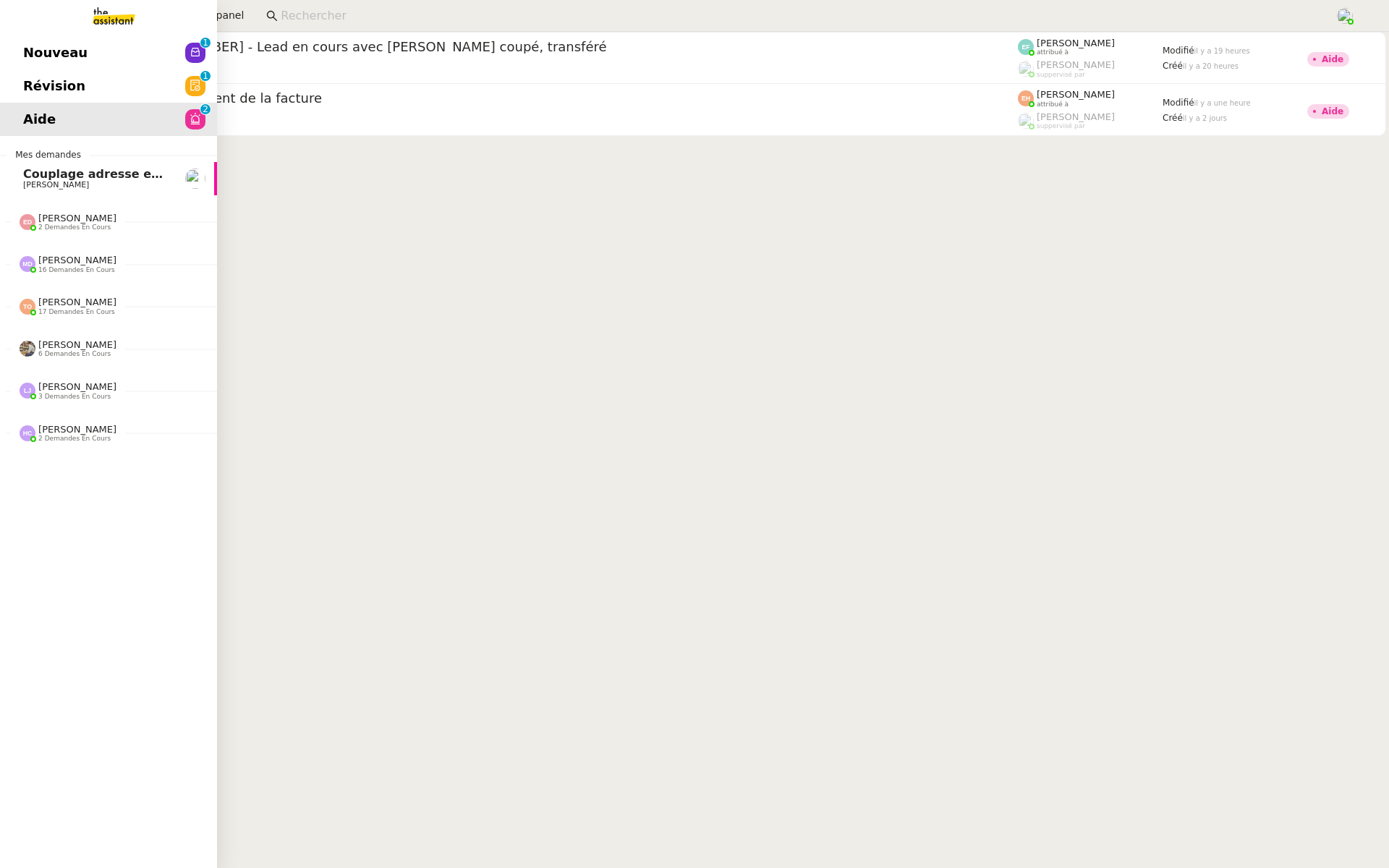
click at [39, 38] on link "Nouveau 0 1 2 3 4 5 6 7 8 9" at bounding box center [108, 52] width 217 height 33
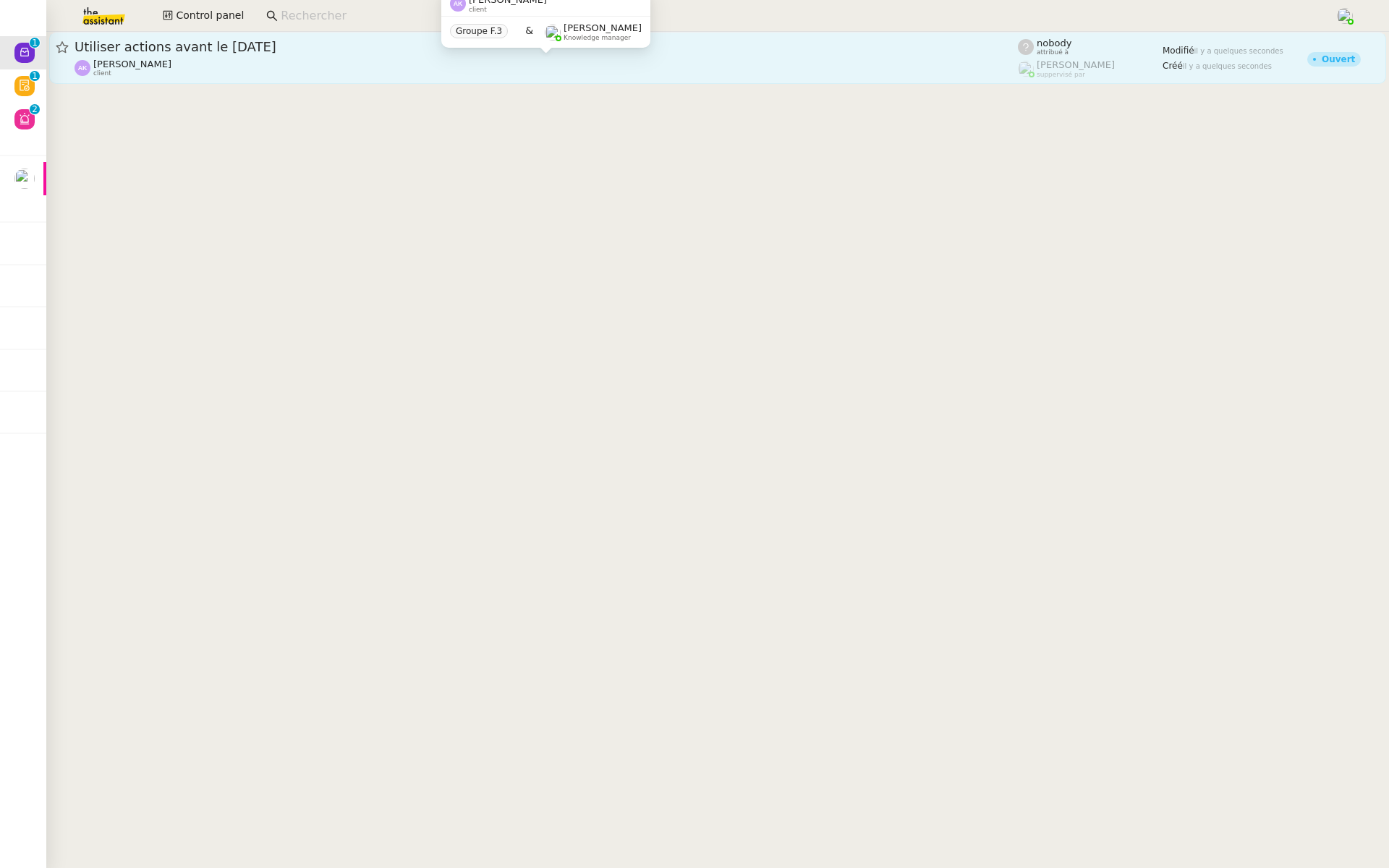
click at [428, 73] on div "[PERSON_NAME] client" at bounding box center [546, 68] width 943 height 19
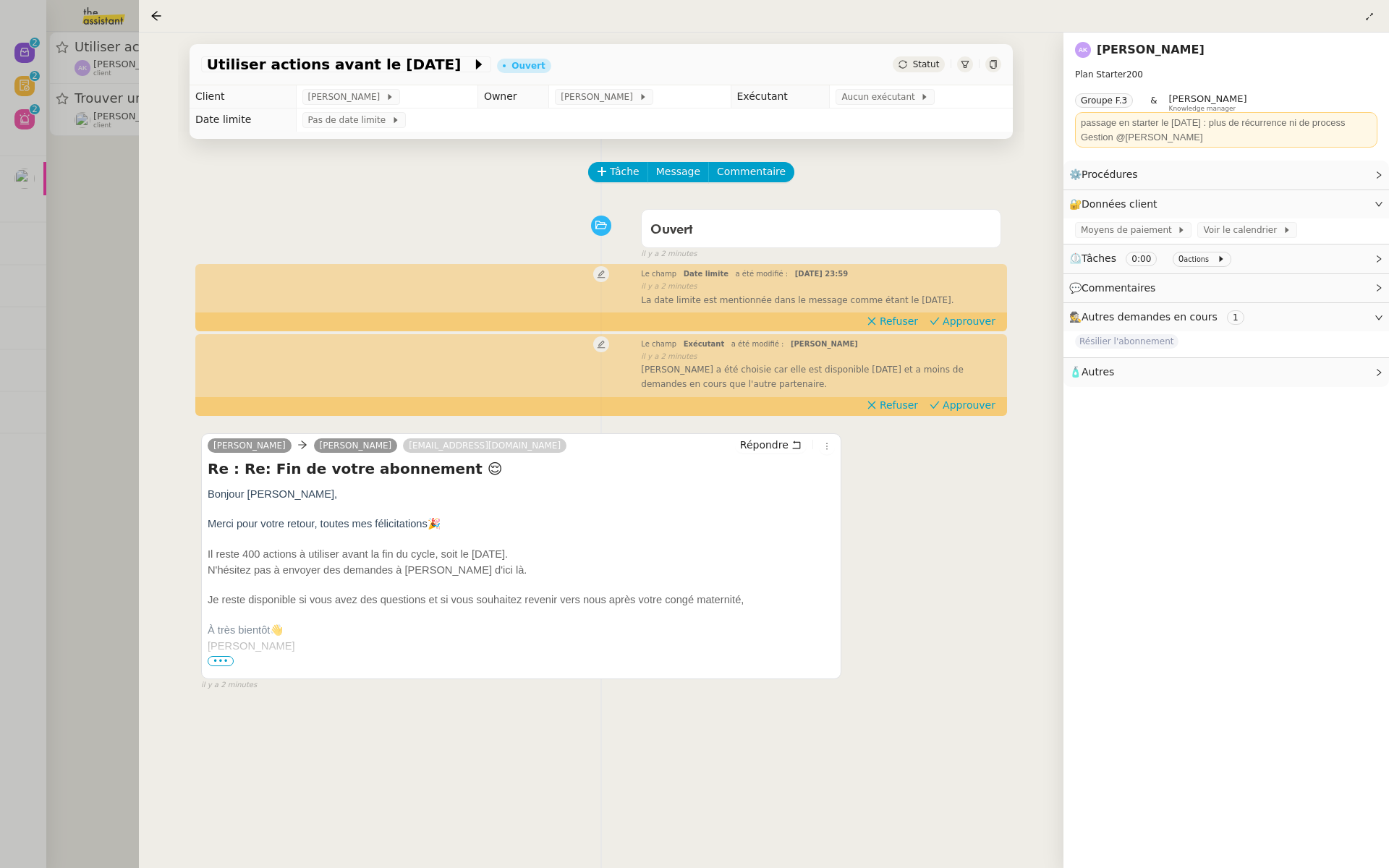
click at [67, 234] on div at bounding box center [694, 434] width 1389 height 868
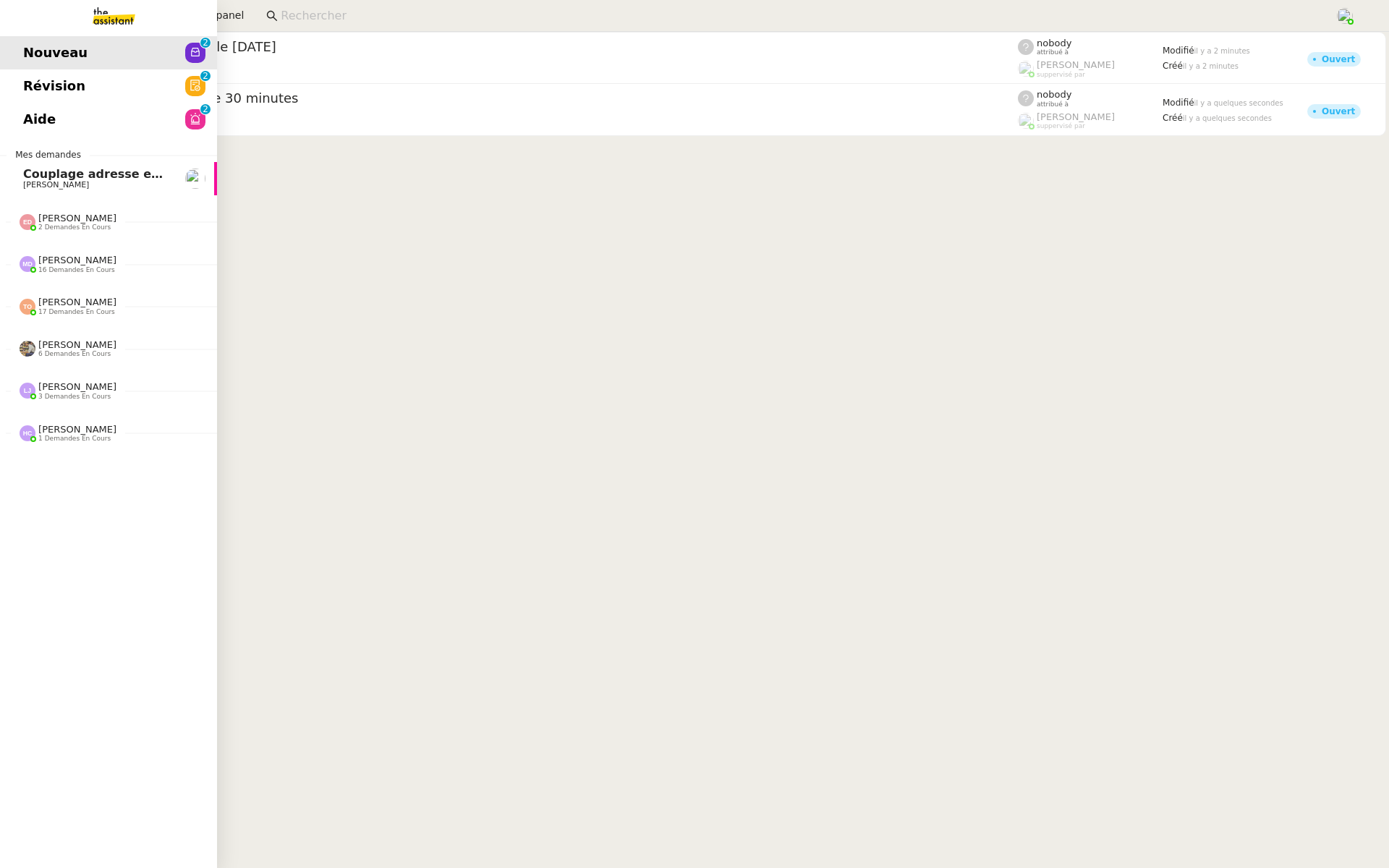
click at [30, 92] on span "Révision" at bounding box center [54, 86] width 62 height 21
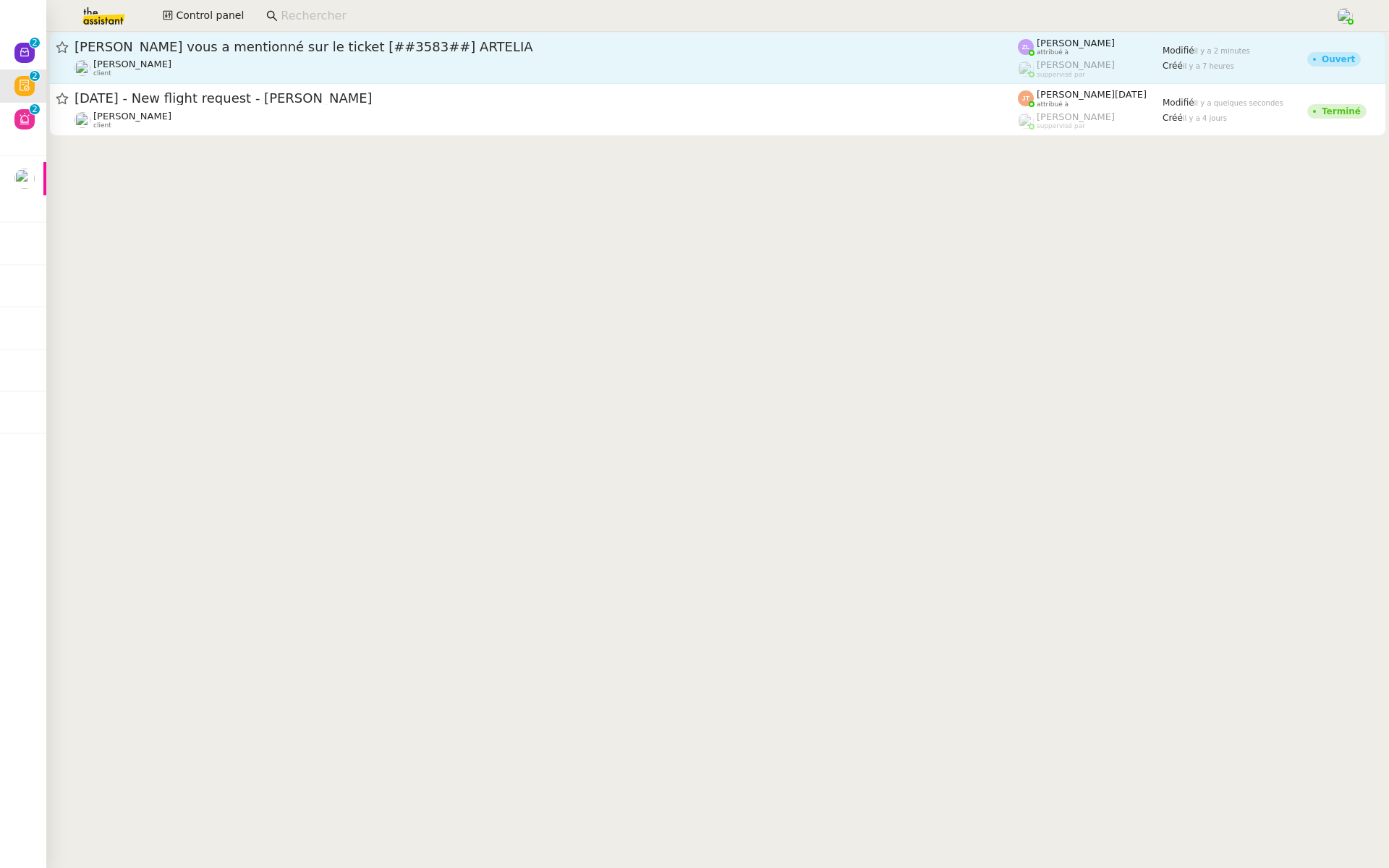
click at [271, 54] on div "[PERSON_NAME] vous a mentionné sur le ticket [##3583##] ARTELIA" at bounding box center [546, 47] width 943 height 17
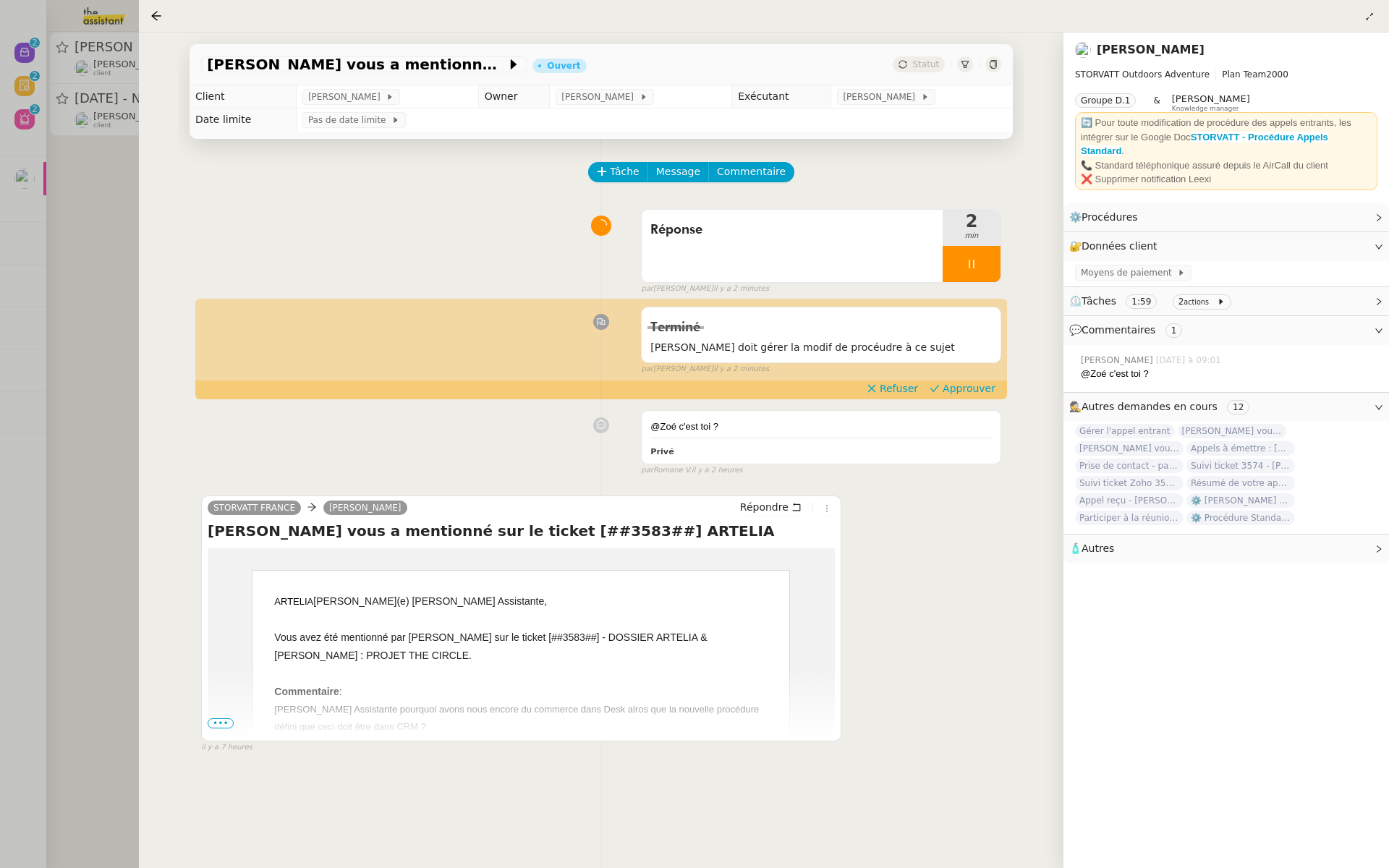
drag, startPoint x: 623, startPoint y: 100, endPoint x: 612, endPoint y: 319, distance: 219.3
click at [623, 118] on tbody "Client [PERSON_NAME] Owner [PERSON_NAME] Exécutant [PERSON_NAME] Date limite Pa…" at bounding box center [601, 108] width 823 height 46
click at [37, 208] on div at bounding box center [694, 434] width 1389 height 868
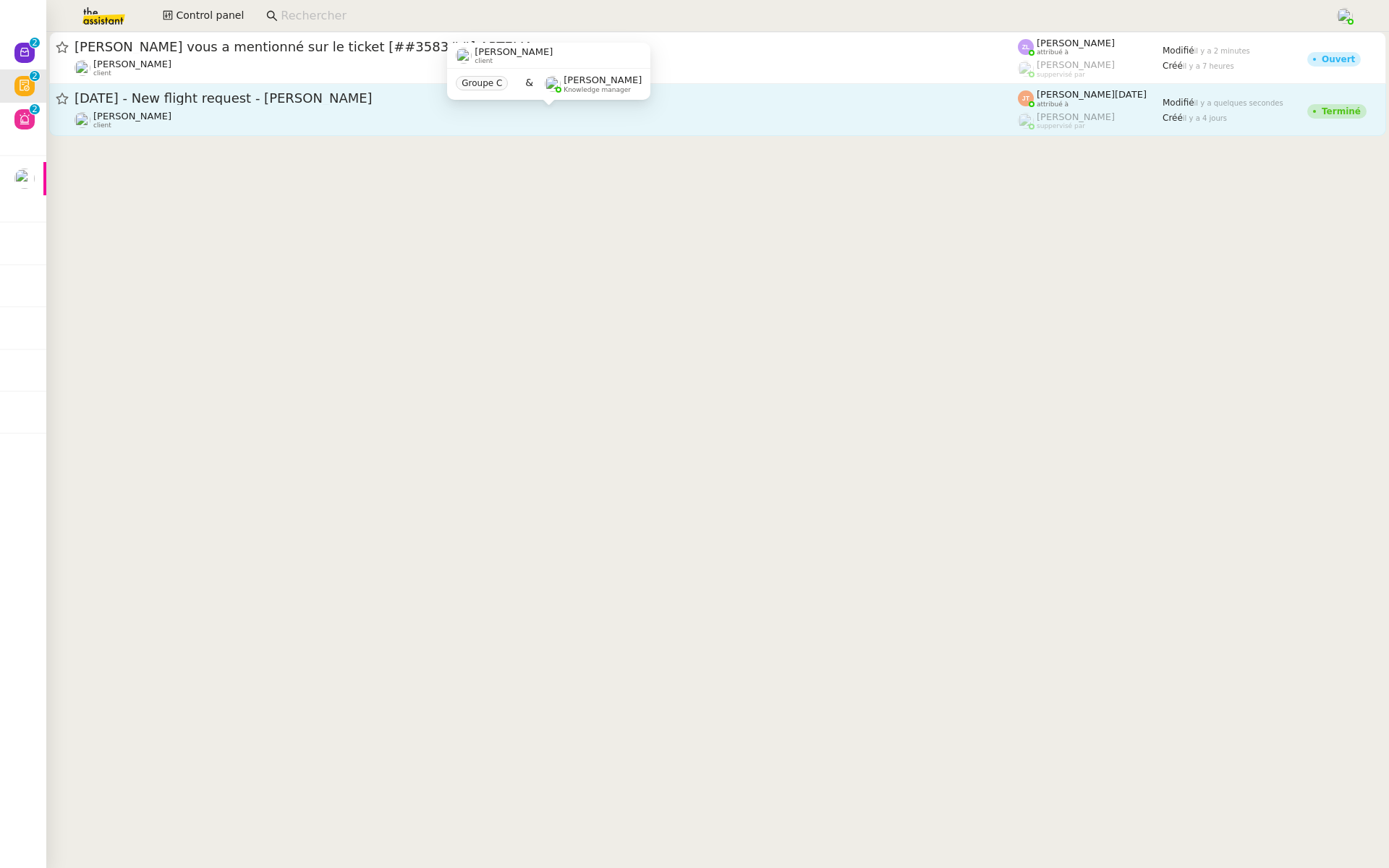
click at [233, 112] on div "[PERSON_NAME] client" at bounding box center [546, 120] width 943 height 19
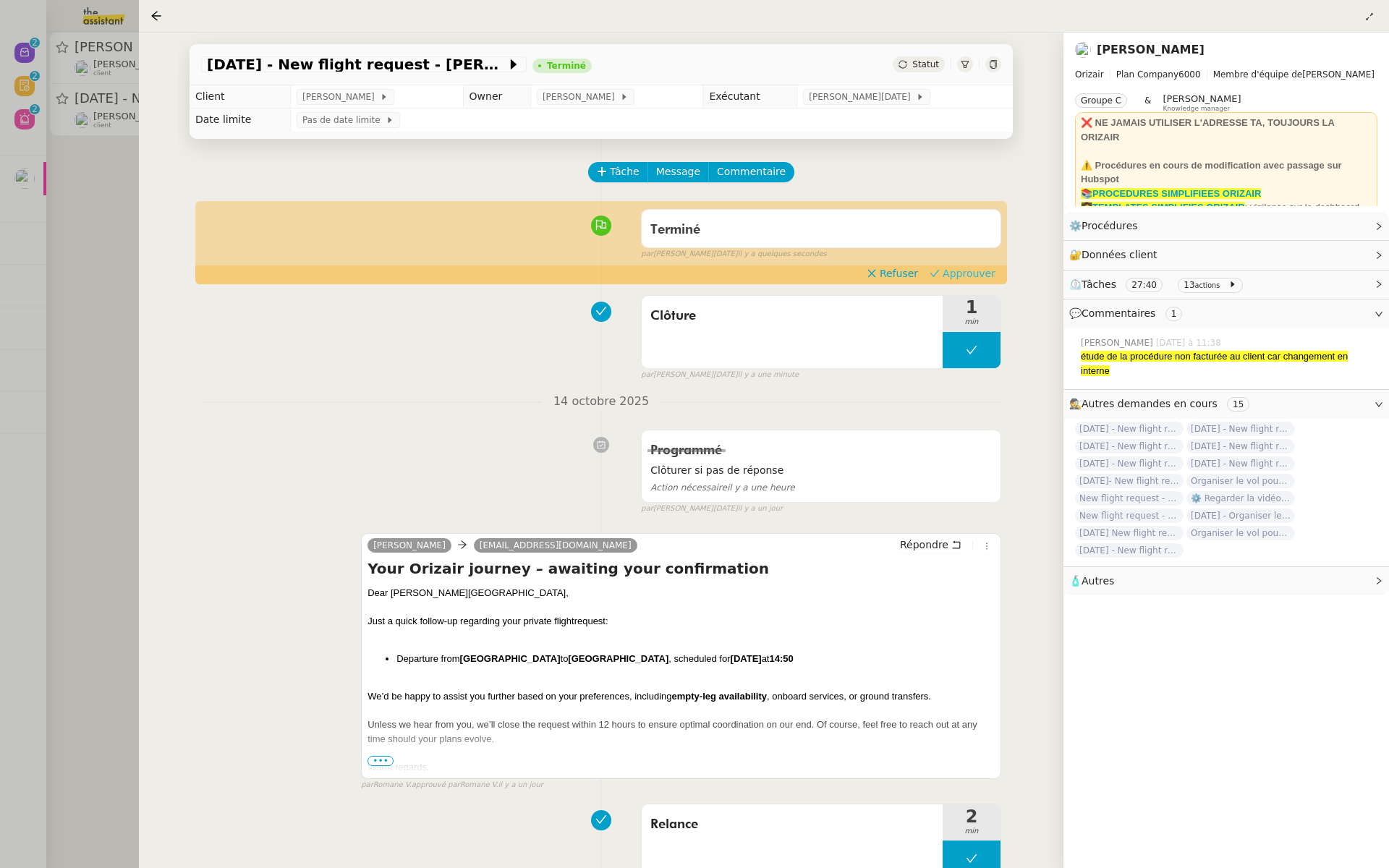
click at [983, 275] on span "Approuver" at bounding box center [969, 273] width 53 height 15
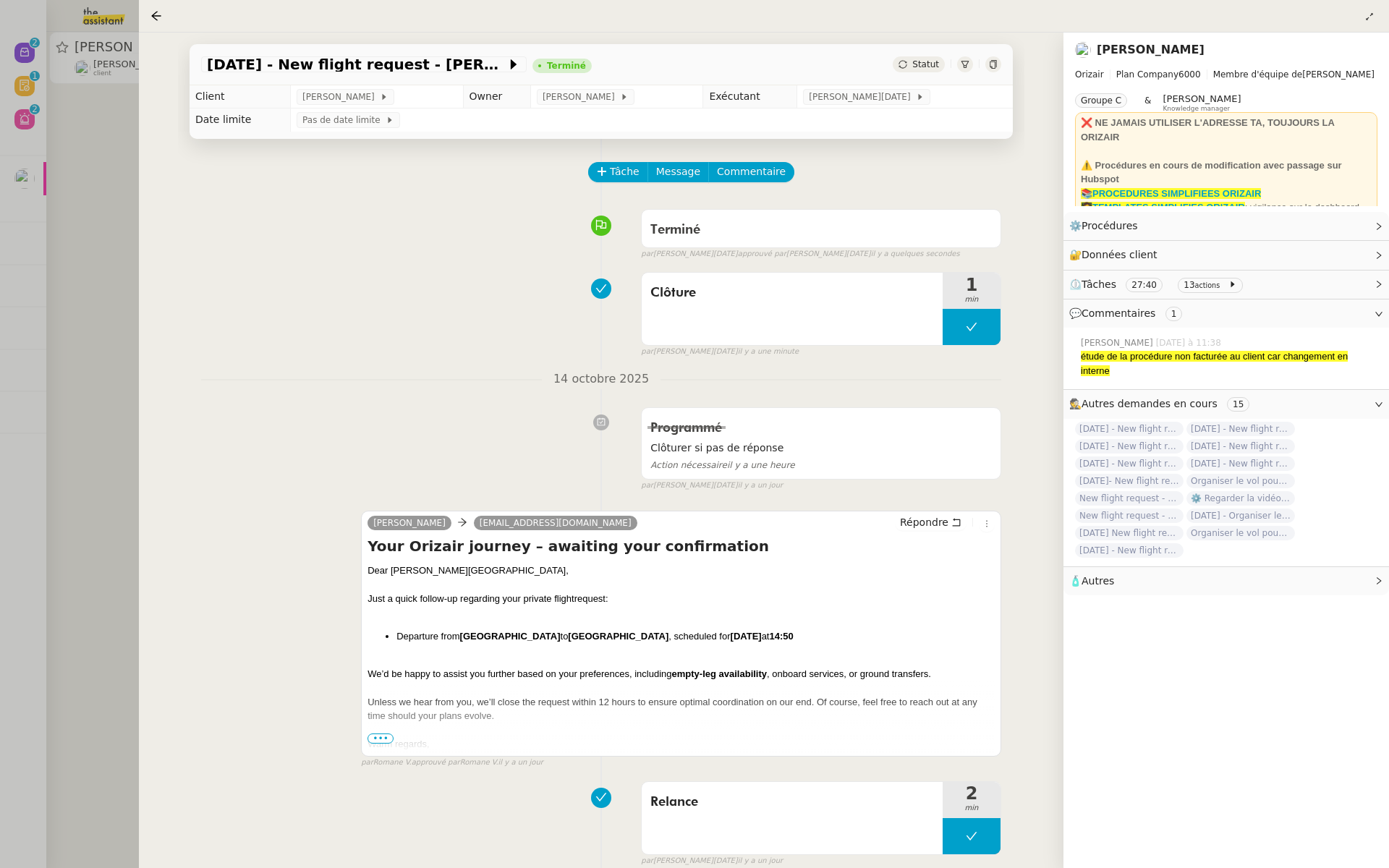
click at [72, 173] on div at bounding box center [694, 434] width 1389 height 868
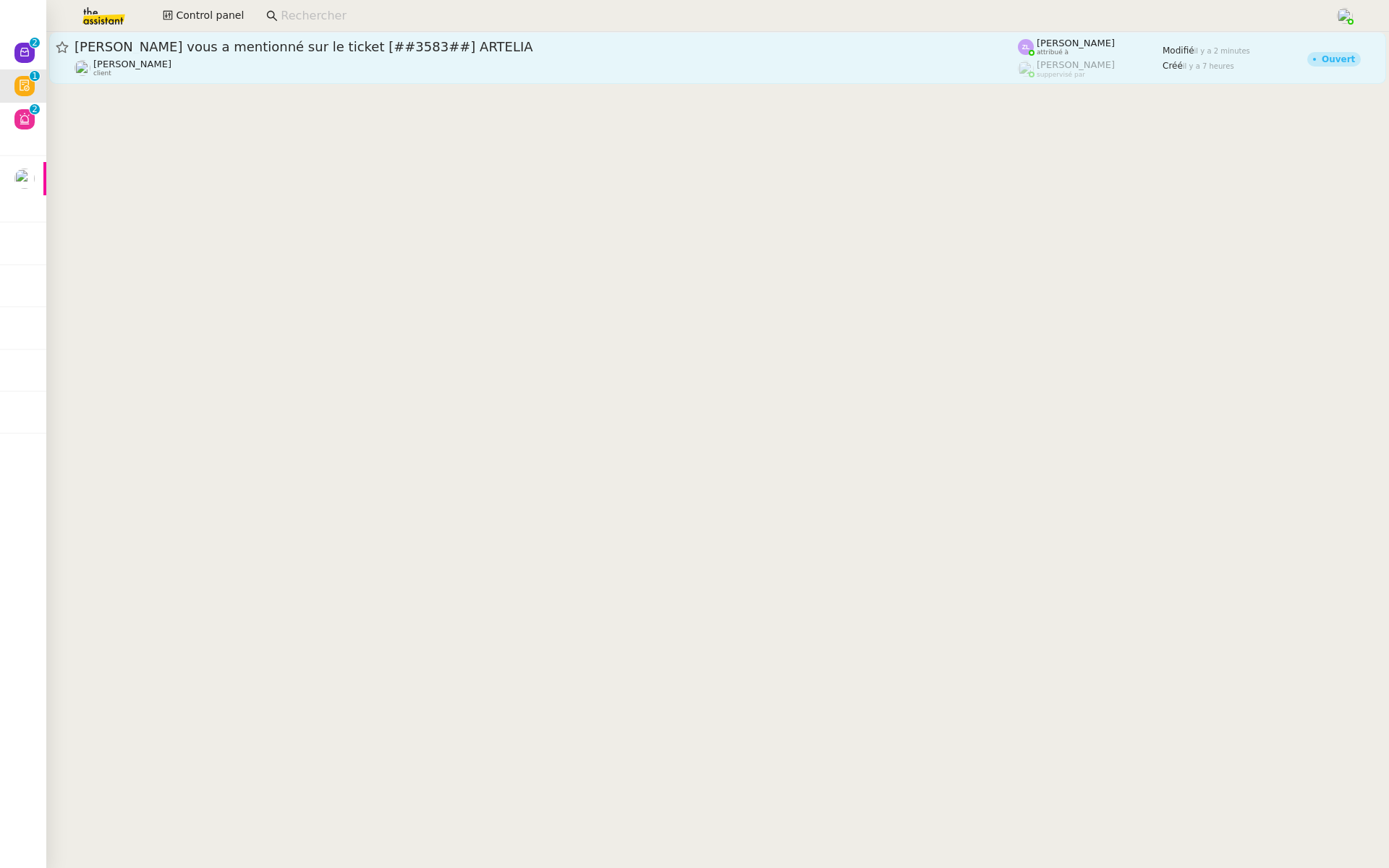
click at [260, 39] on div "[PERSON_NAME] vous a mentionné sur le ticket [##3583##] ARTELIA" at bounding box center [546, 47] width 943 height 17
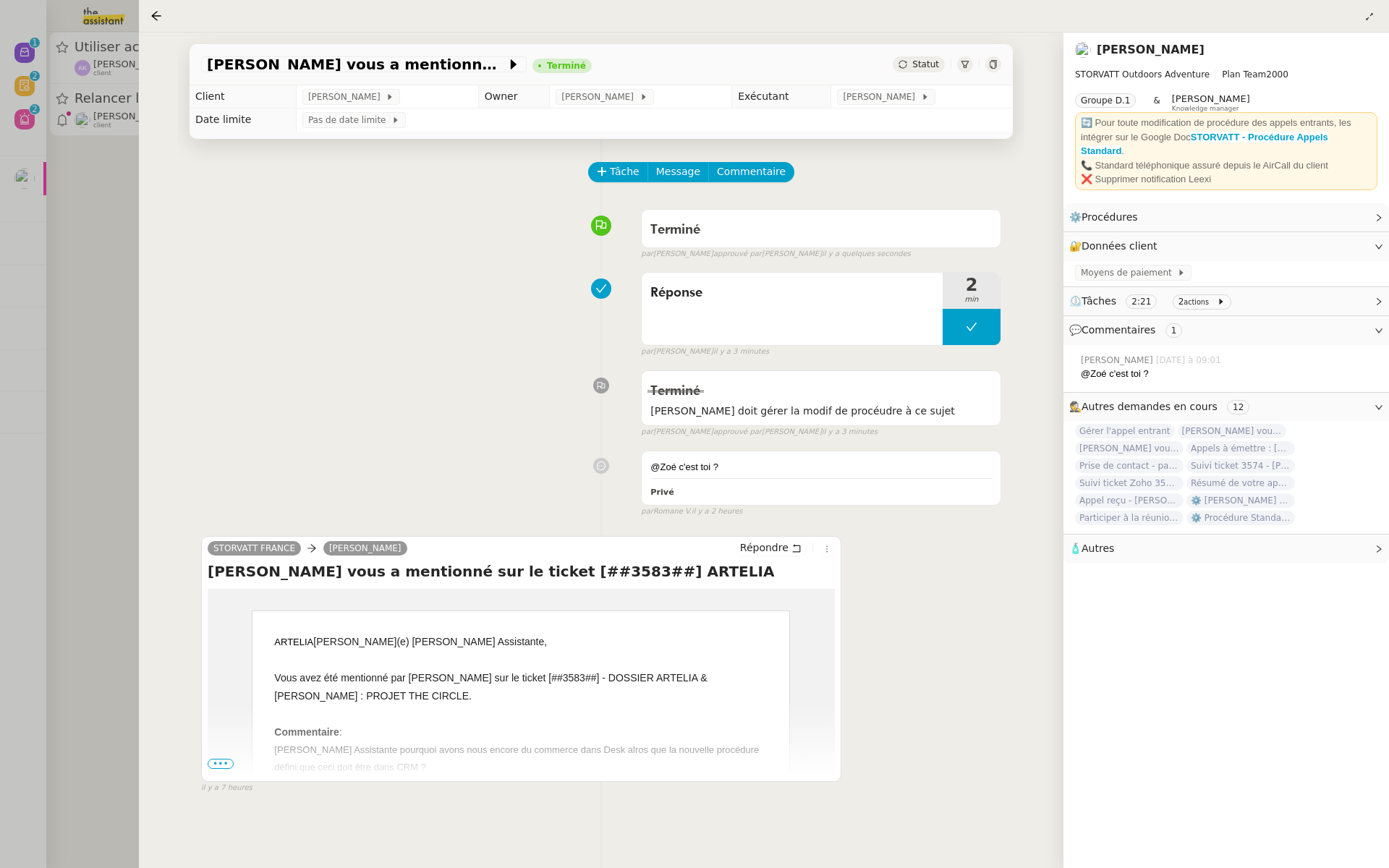
click at [95, 255] on div at bounding box center [694, 434] width 1389 height 868
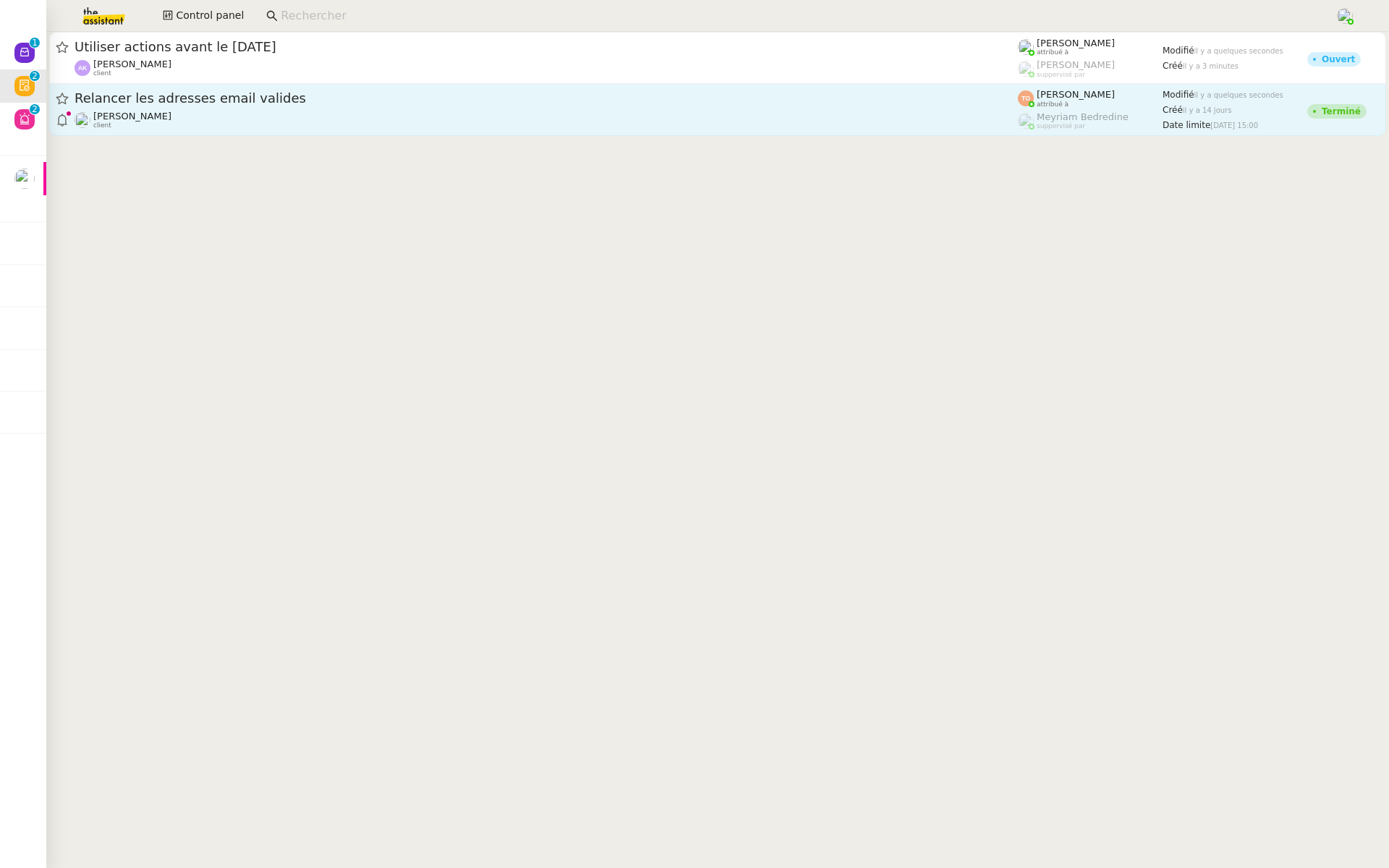
click at [196, 114] on div "[PERSON_NAME] client" at bounding box center [546, 120] width 943 height 19
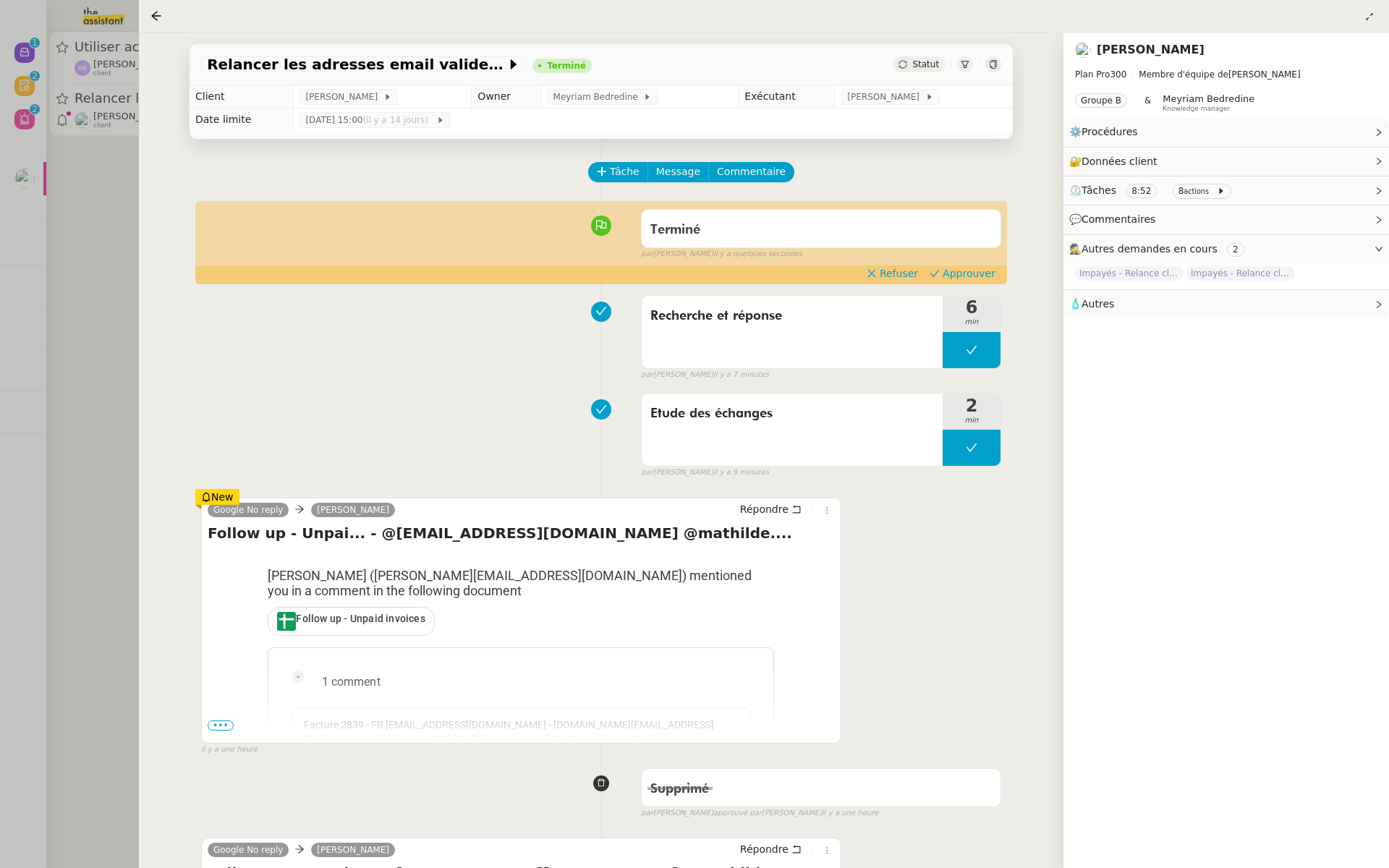
click at [988, 260] on div "Terminé false par [PERSON_NAME]. il y a quelques secondes" at bounding box center [601, 231] width 800 height 58
click at [986, 269] on span "Approuver" at bounding box center [969, 273] width 53 height 15
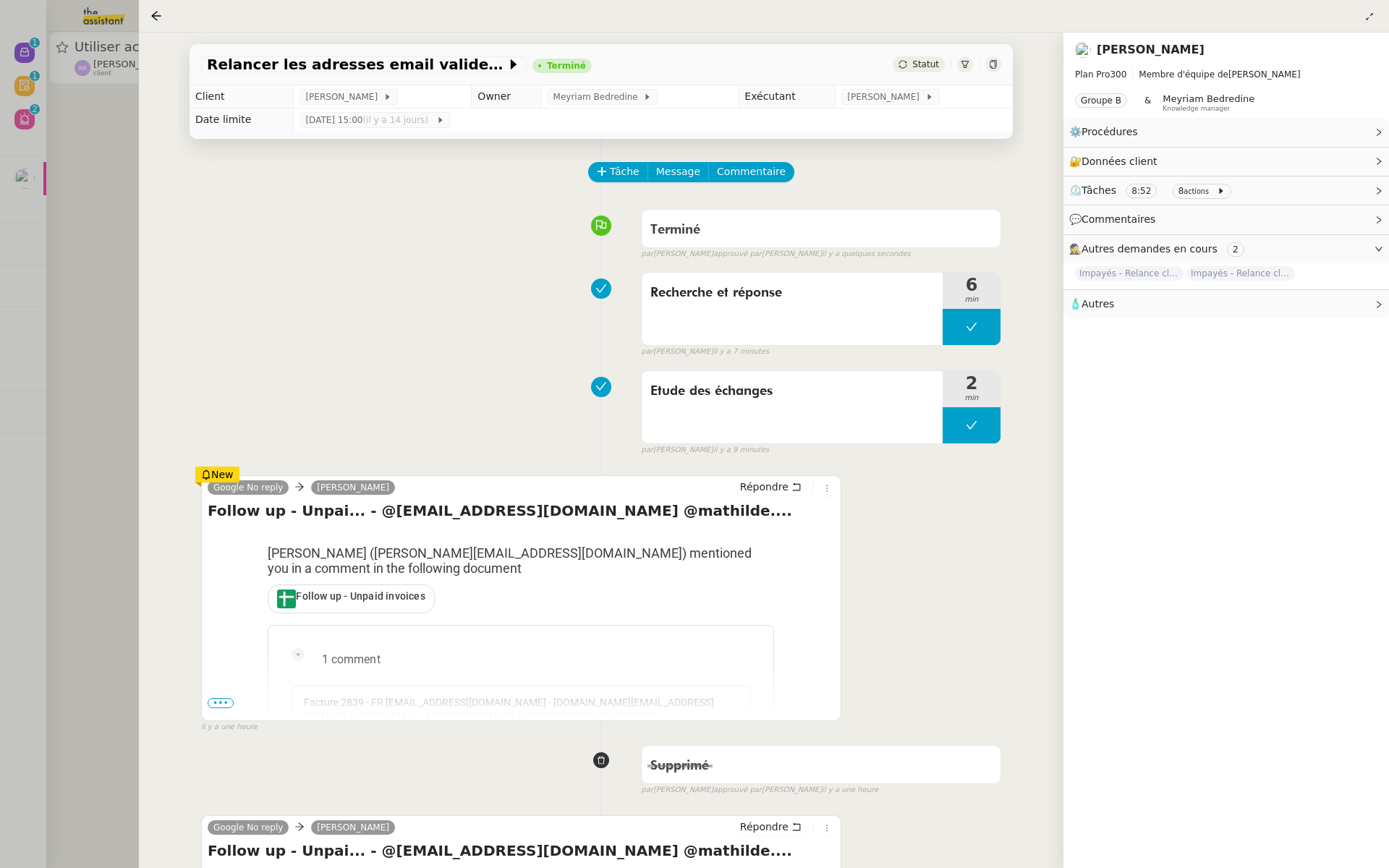
click at [94, 154] on div at bounding box center [694, 434] width 1389 height 868
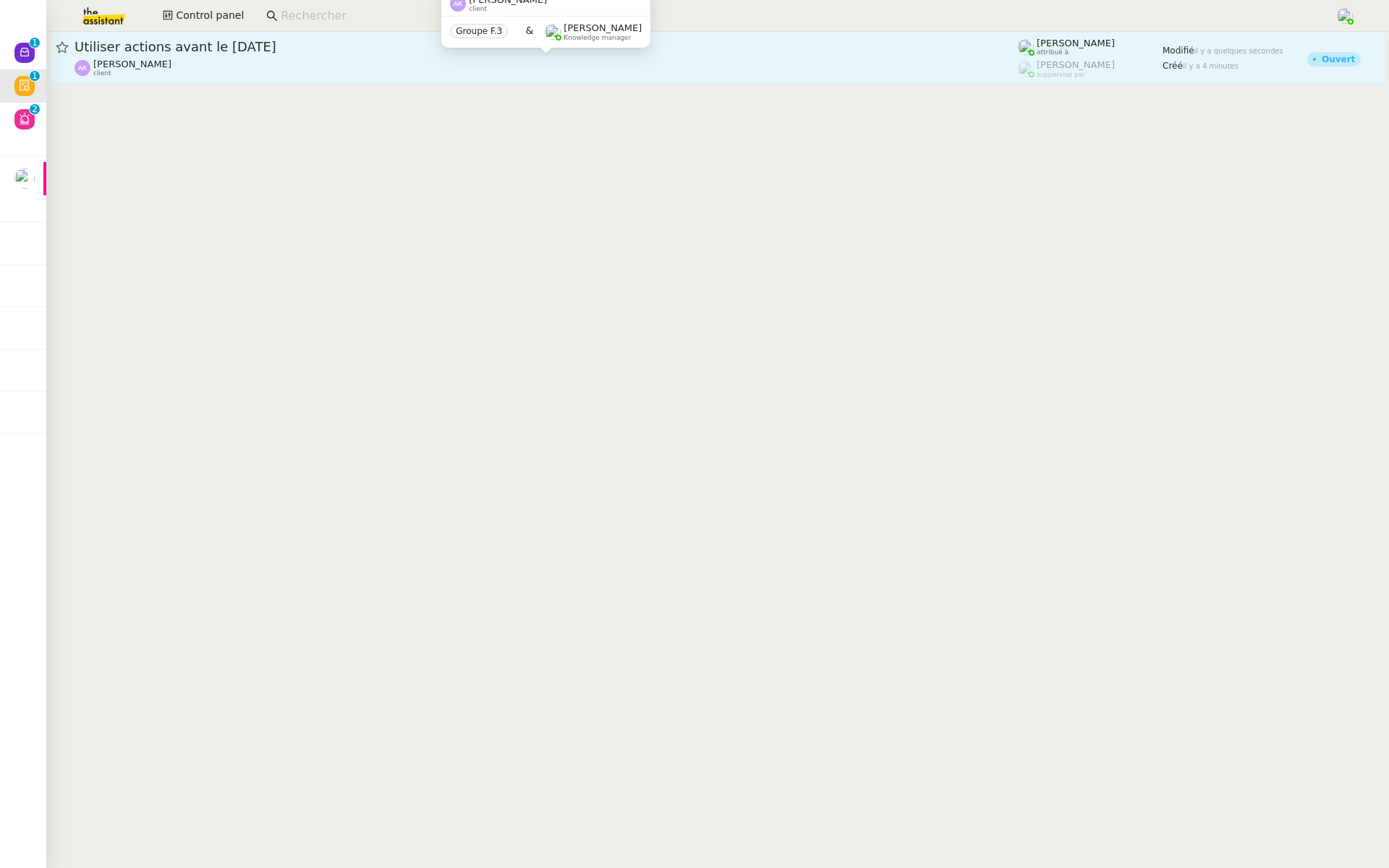
click at [395, 73] on div "[PERSON_NAME] client" at bounding box center [546, 68] width 943 height 19
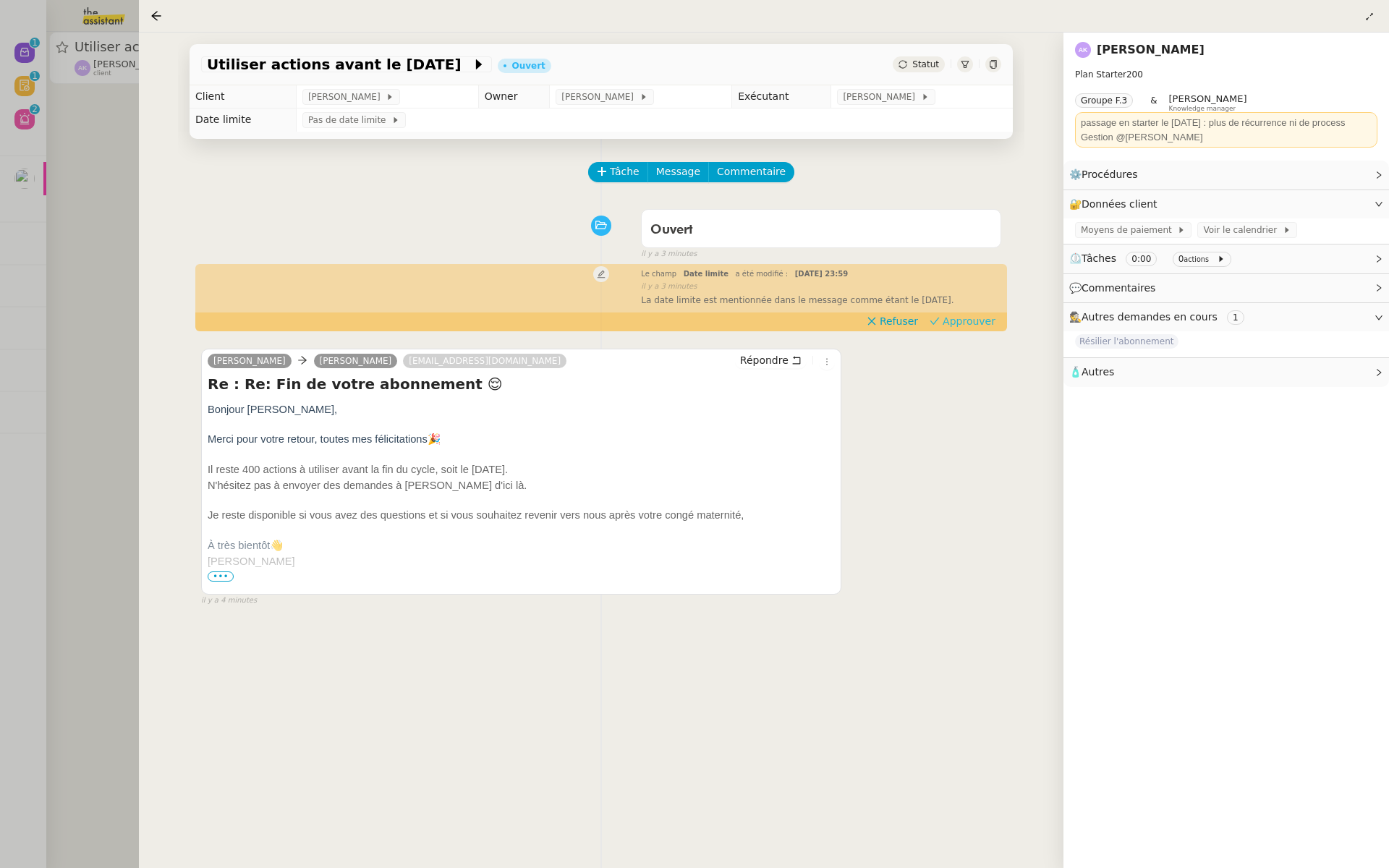
click at [967, 320] on span "Approuver" at bounding box center [969, 321] width 53 height 15
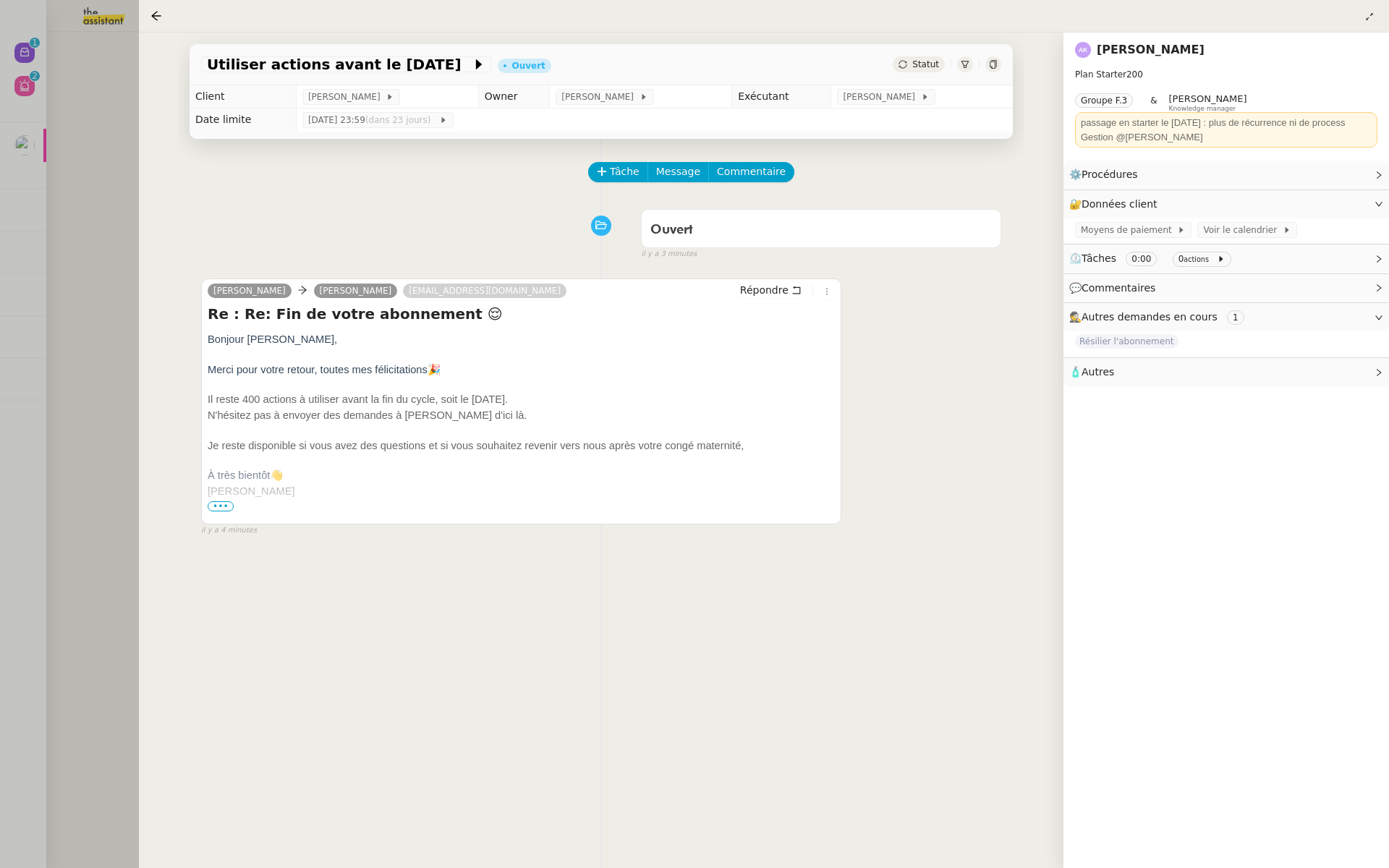
click at [31, 211] on div at bounding box center [694, 434] width 1389 height 868
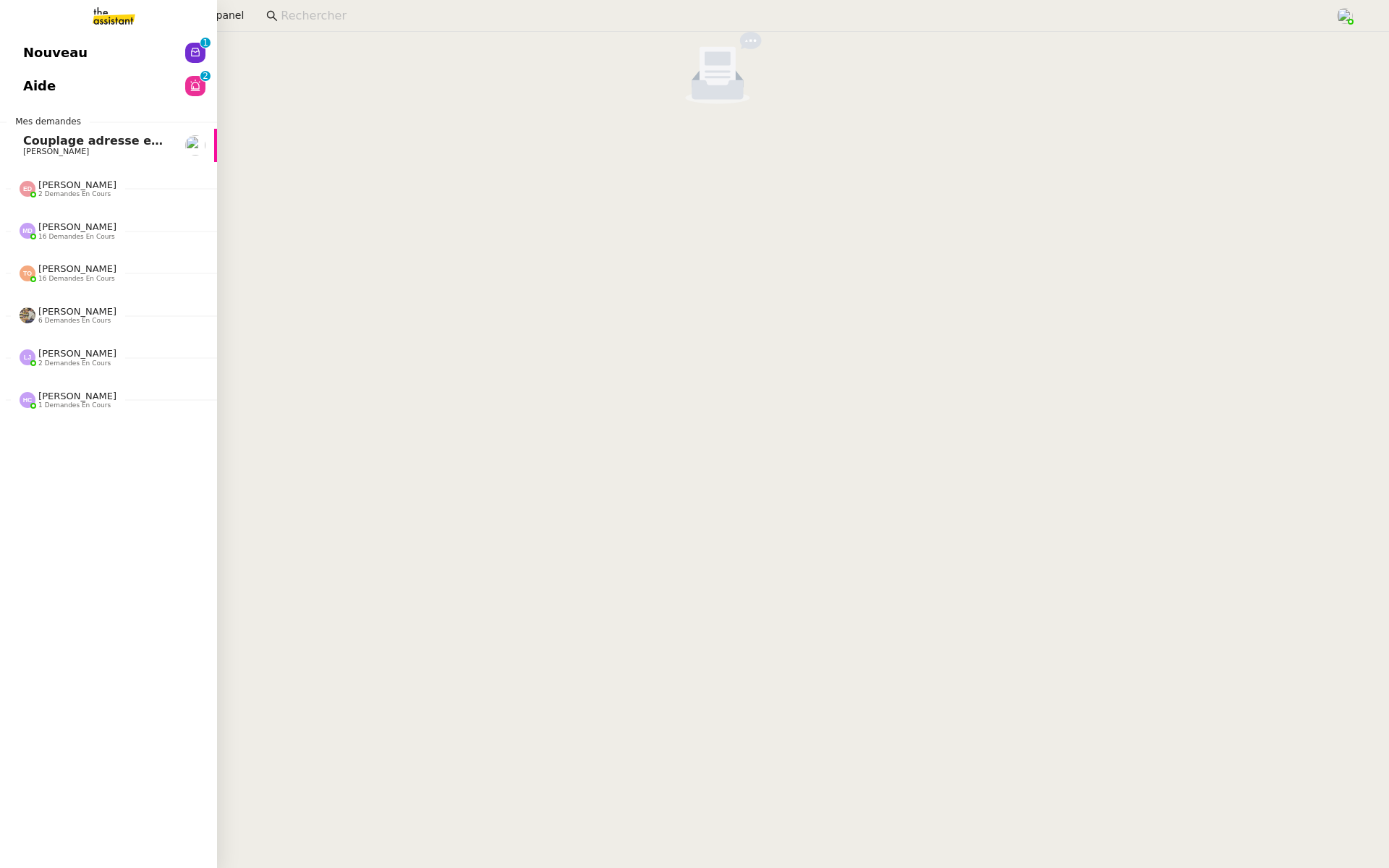
click at [17, 45] on link "Nouveau 0 1 2 3 4 5 6 7 8 9" at bounding box center [108, 52] width 217 height 33
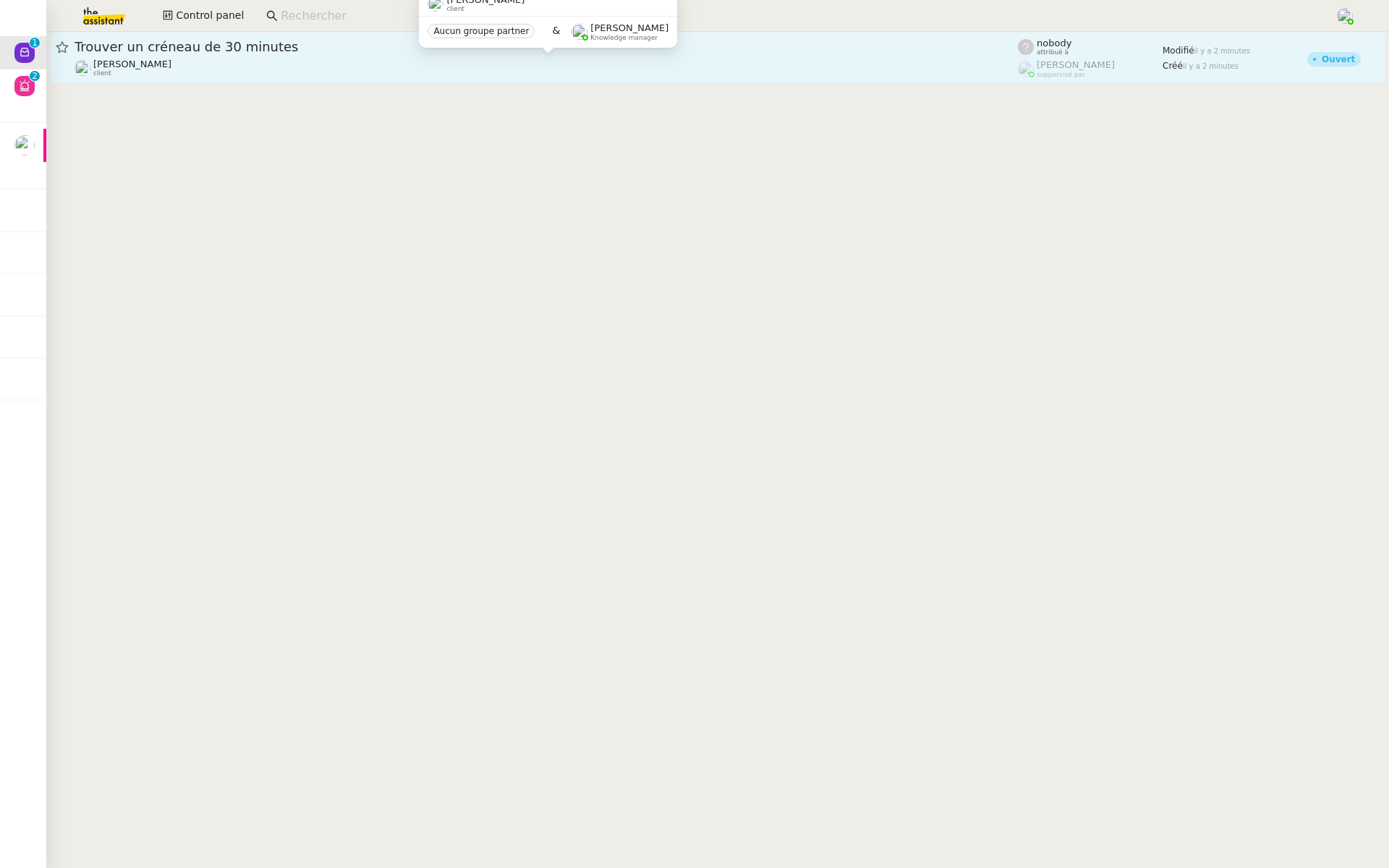
click at [234, 58] on div "[PERSON_NAME] client" at bounding box center [546, 68] width 943 height 19
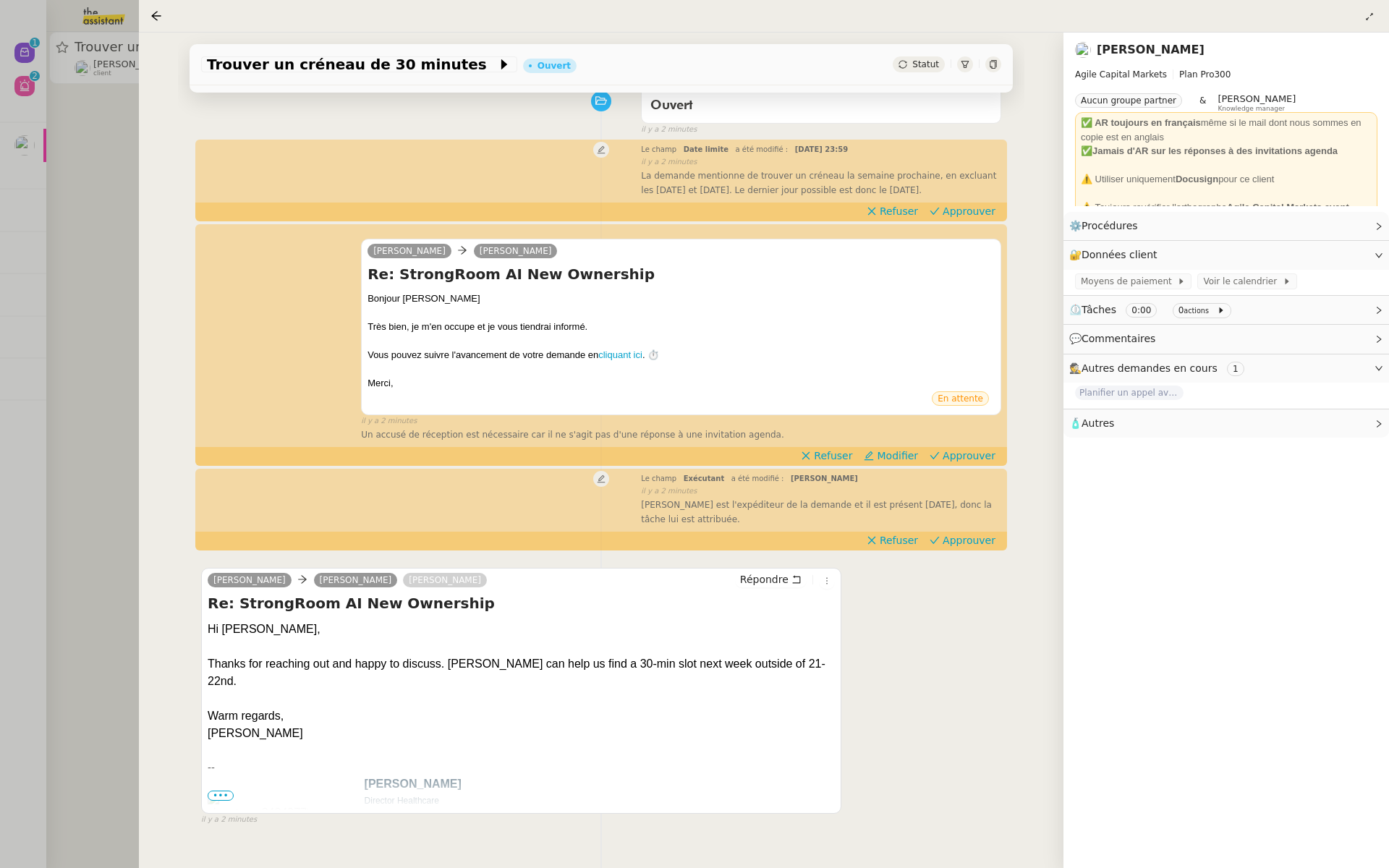
scroll to position [41, 0]
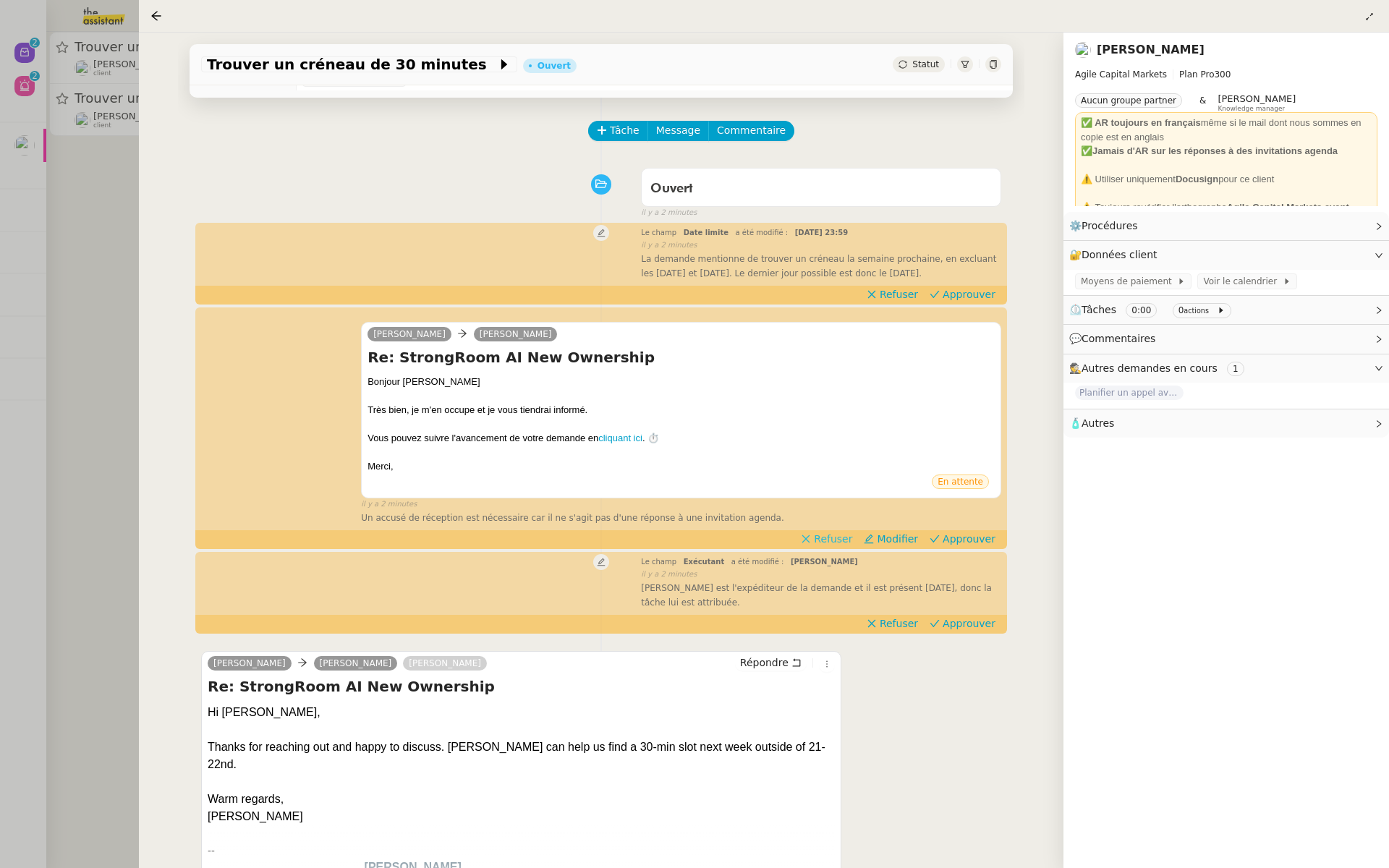
click at [837, 539] on span "Refuser" at bounding box center [833, 539] width 39 height 15
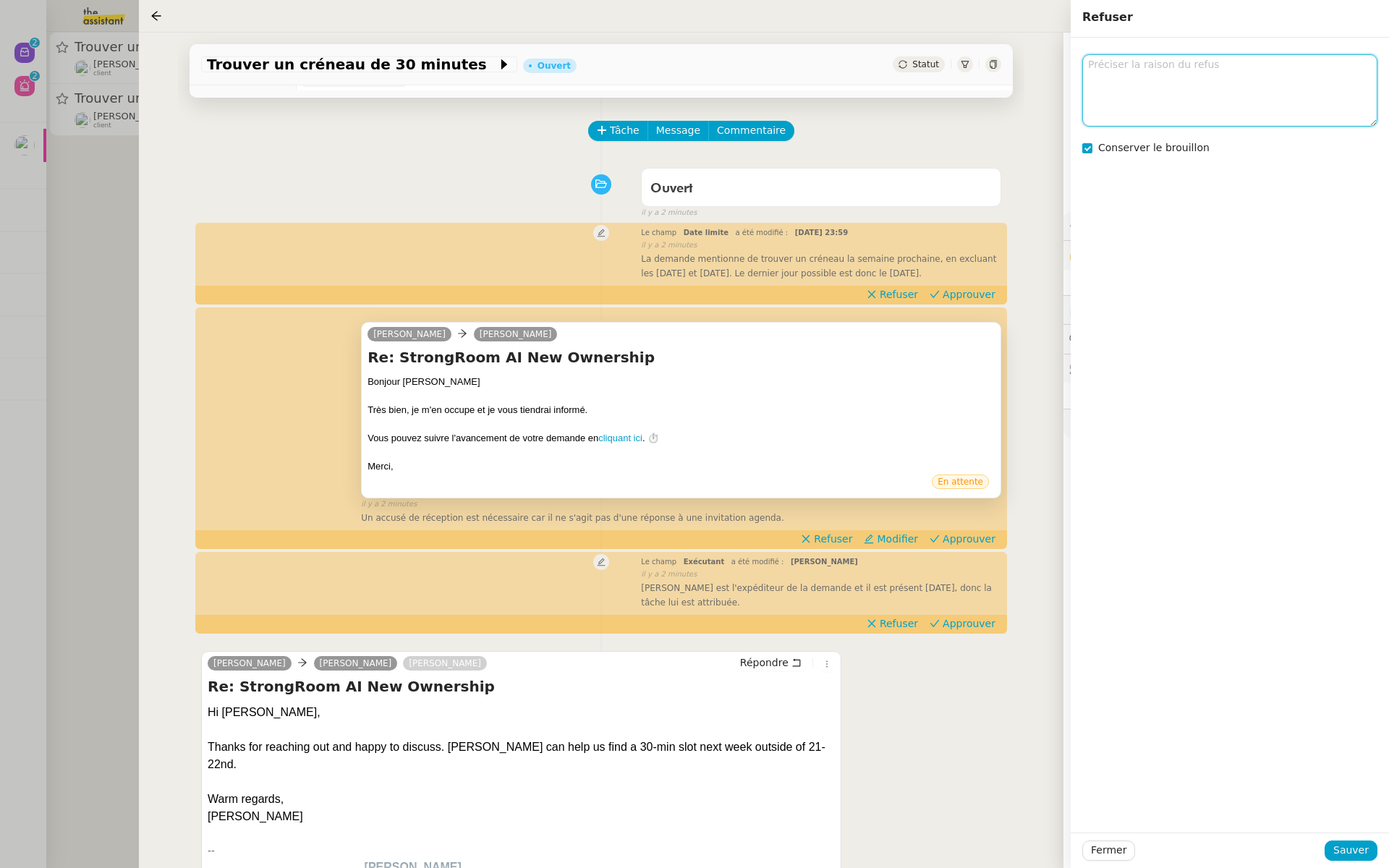
click at [1167, 79] on textarea at bounding box center [1230, 89] width 295 height 71
type textarea "EN"
click at [1351, 851] on span "Sauver" at bounding box center [1350, 850] width 35 height 16
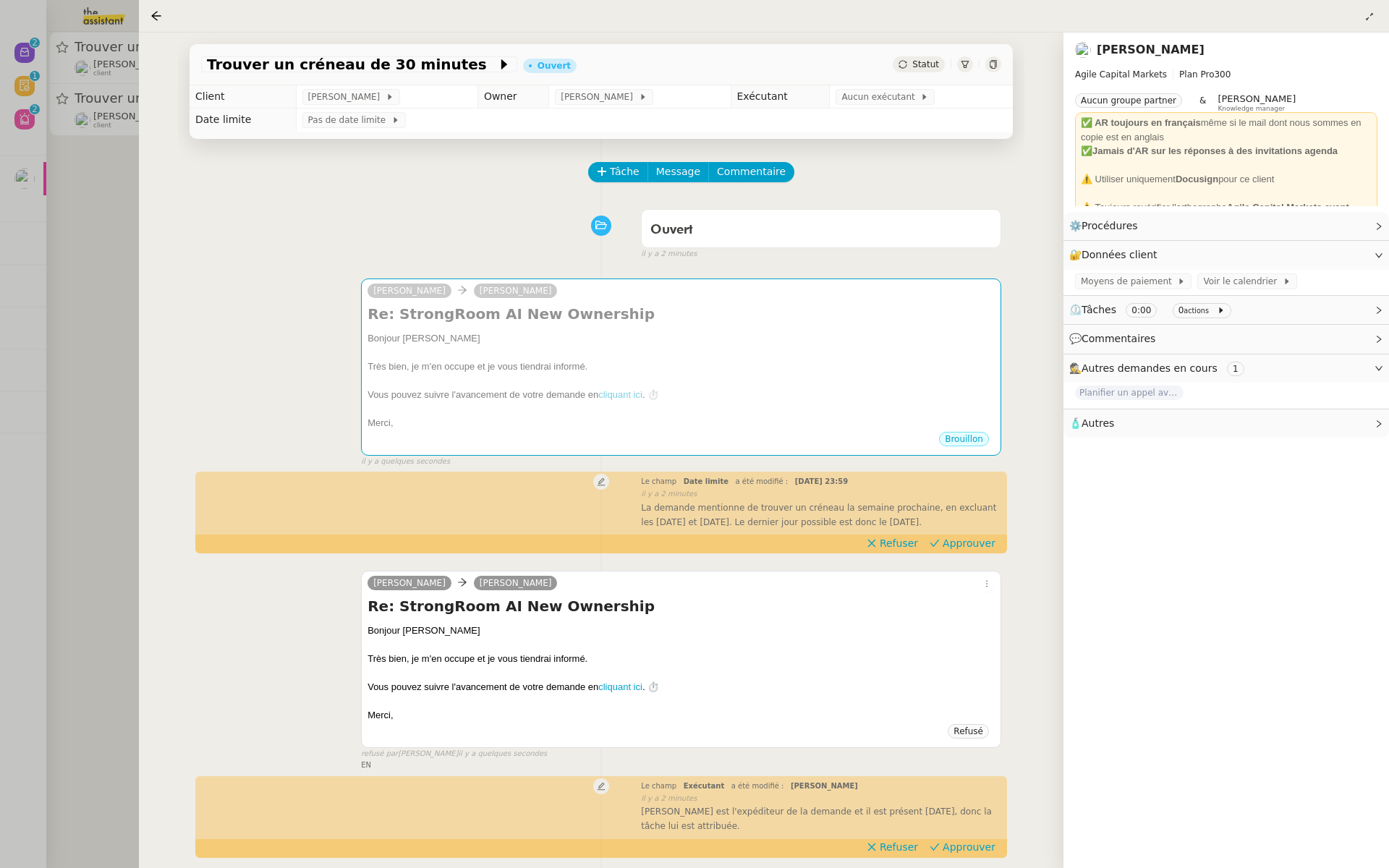
click at [80, 291] on div at bounding box center [694, 434] width 1389 height 868
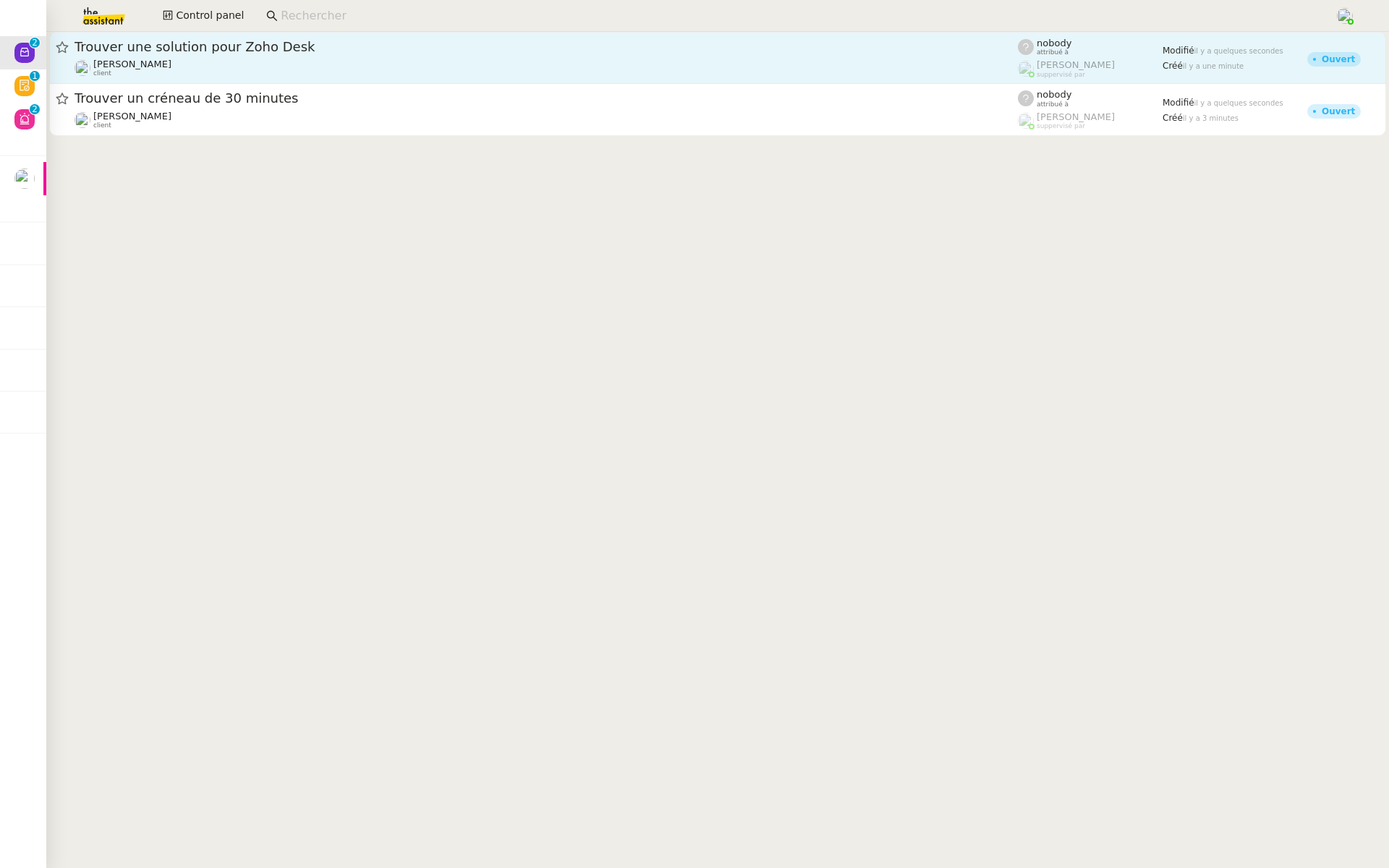
click at [161, 47] on span "Trouver une solution pour Zoho Desk" at bounding box center [546, 46] width 943 height 13
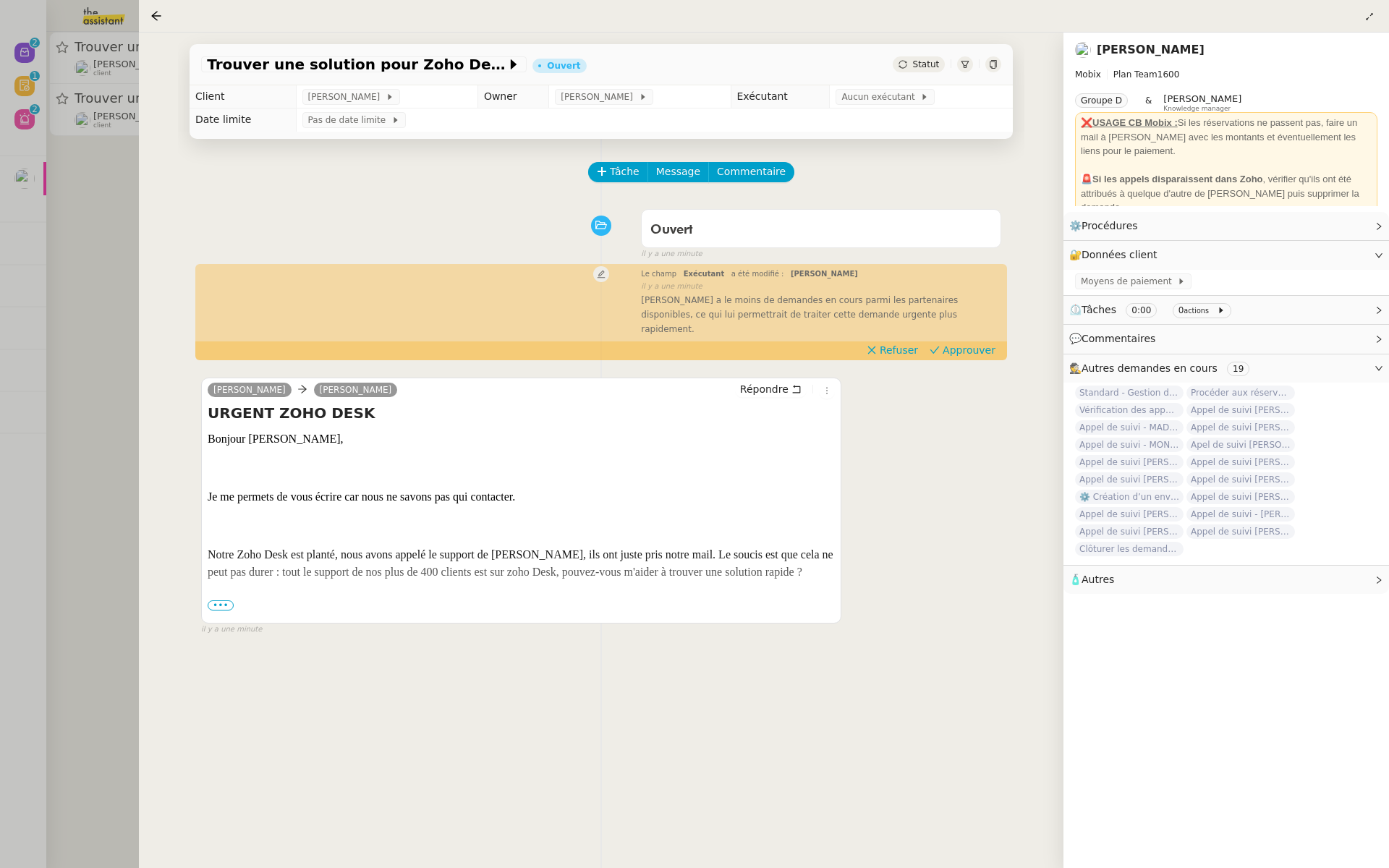
click at [23, 293] on div at bounding box center [694, 434] width 1389 height 868
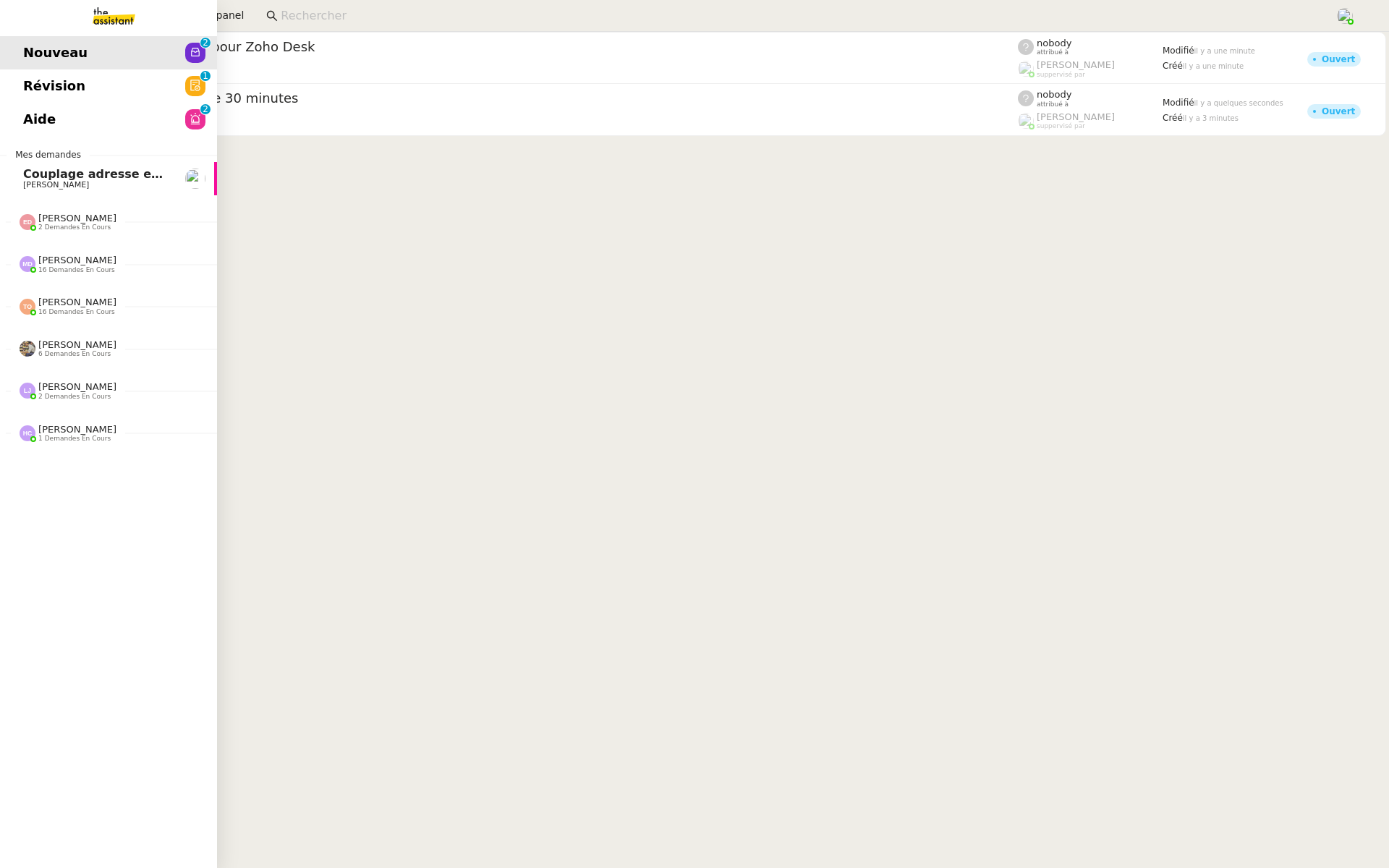
click at [44, 85] on span "Révision" at bounding box center [54, 86] width 62 height 21
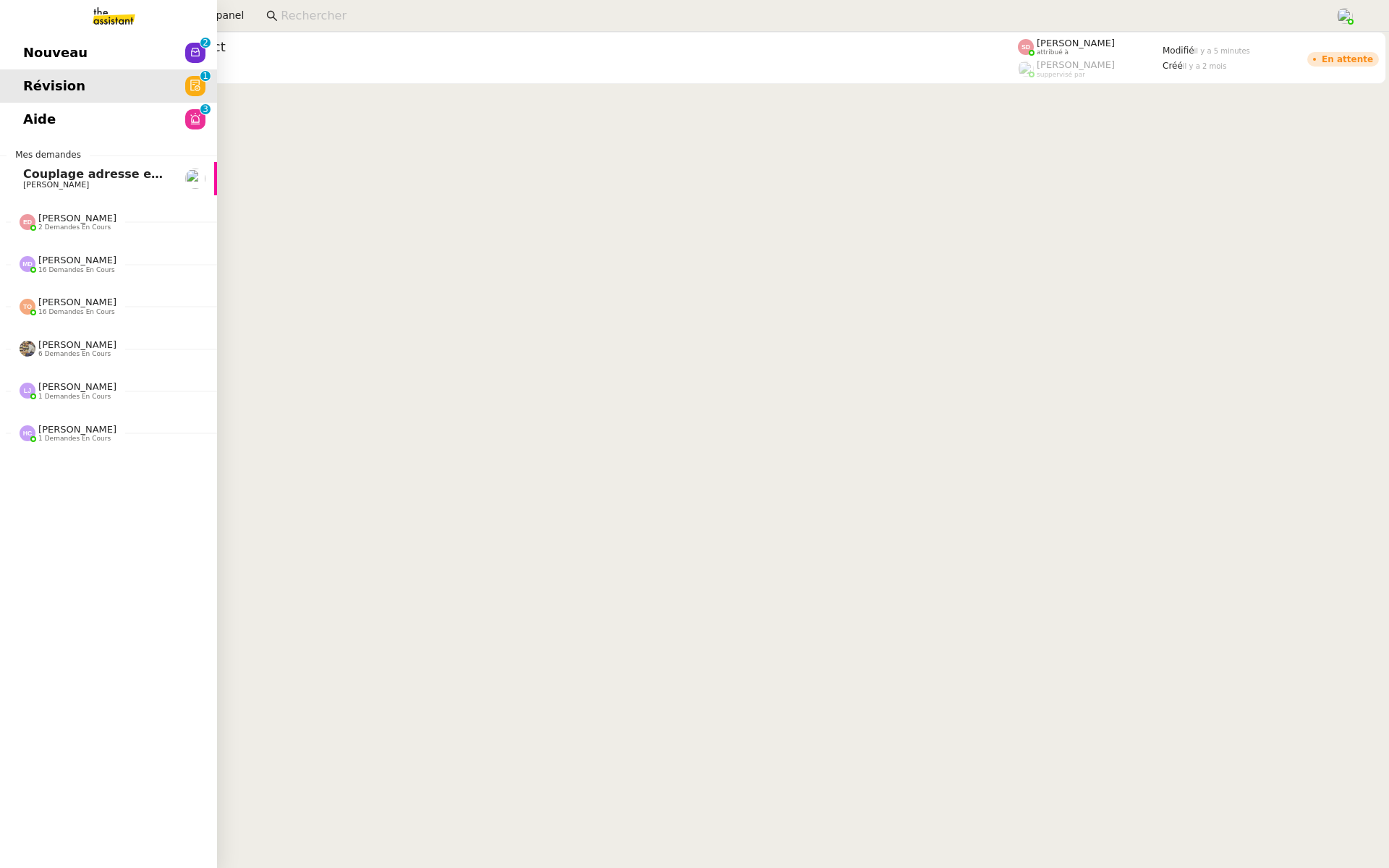
click at [120, 94] on link "Révision 0 1 2 3 4 5 6 7 8 9" at bounding box center [108, 86] width 217 height 33
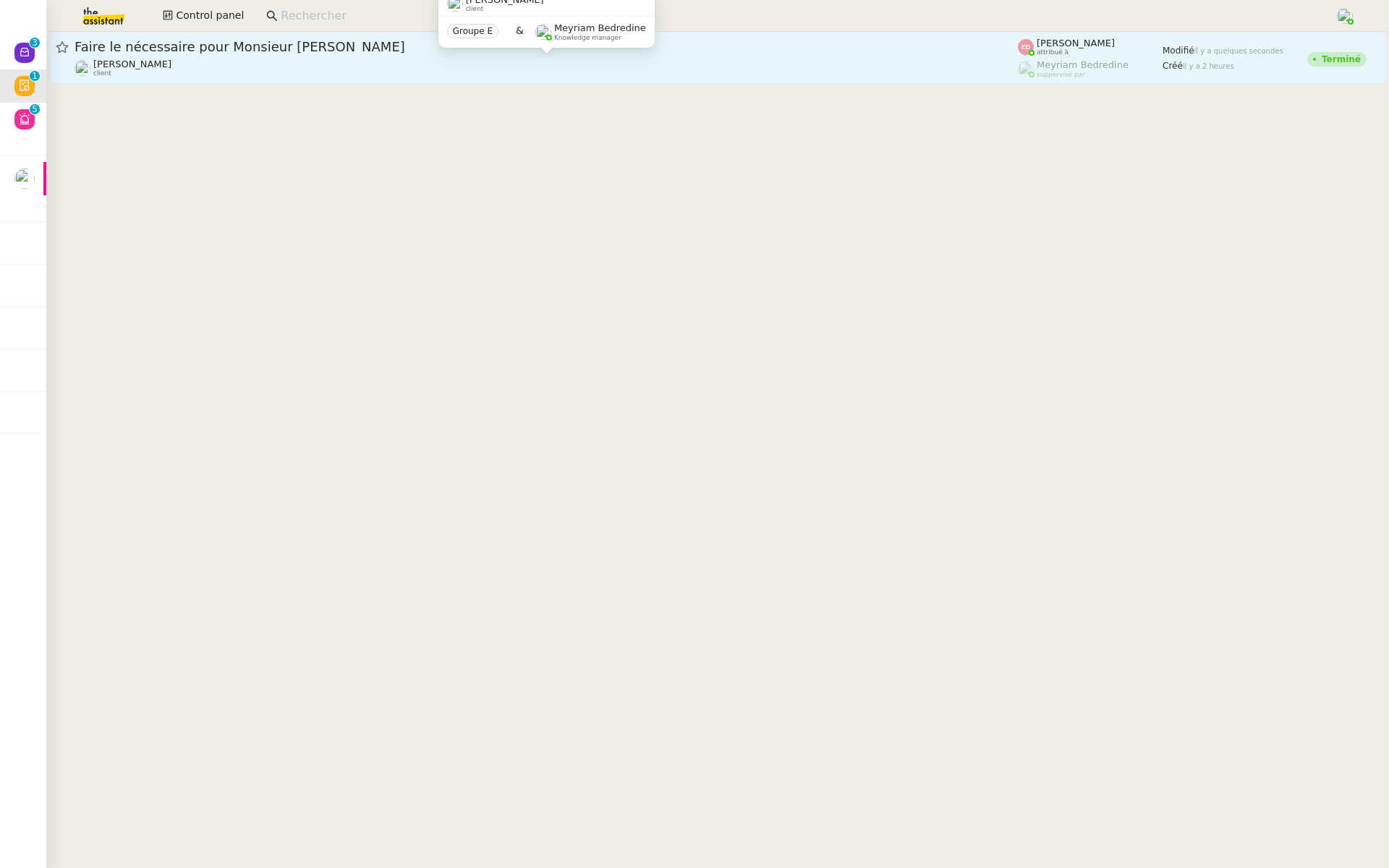
click at [619, 60] on div "[PERSON_NAME] client" at bounding box center [546, 68] width 943 height 19
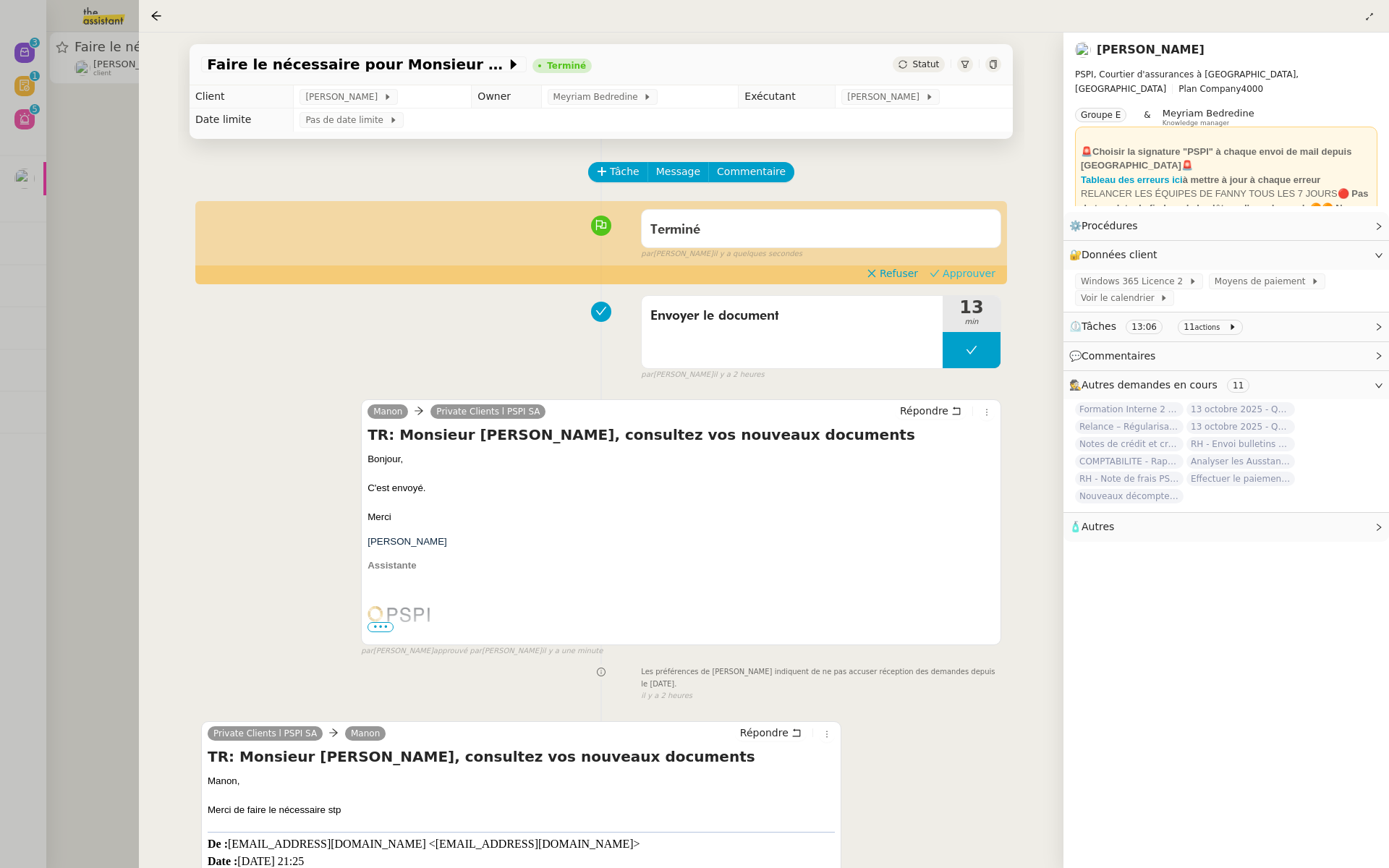
click at [980, 272] on span "Approuver" at bounding box center [969, 273] width 53 height 15
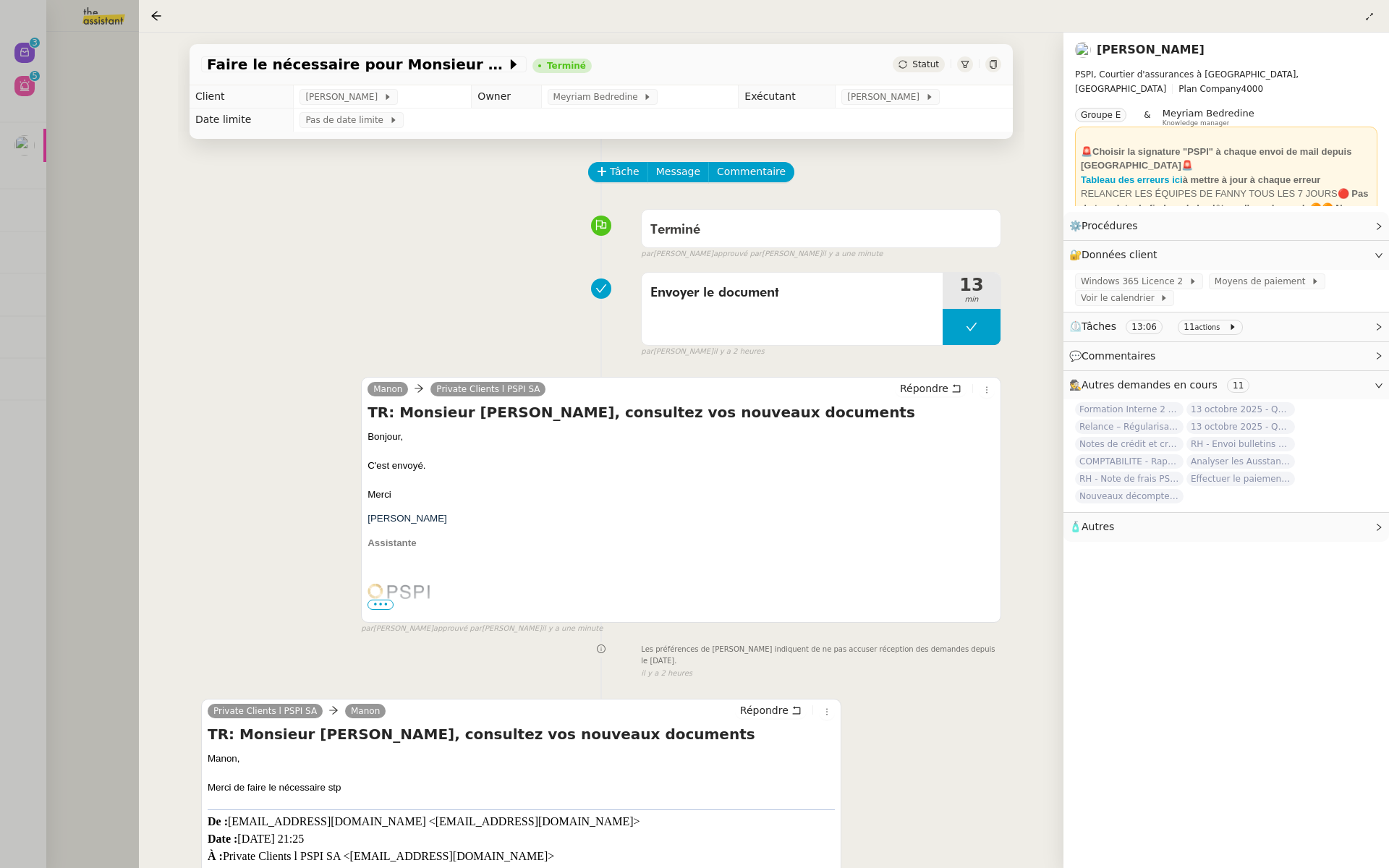
click at [23, 195] on div at bounding box center [694, 434] width 1389 height 868
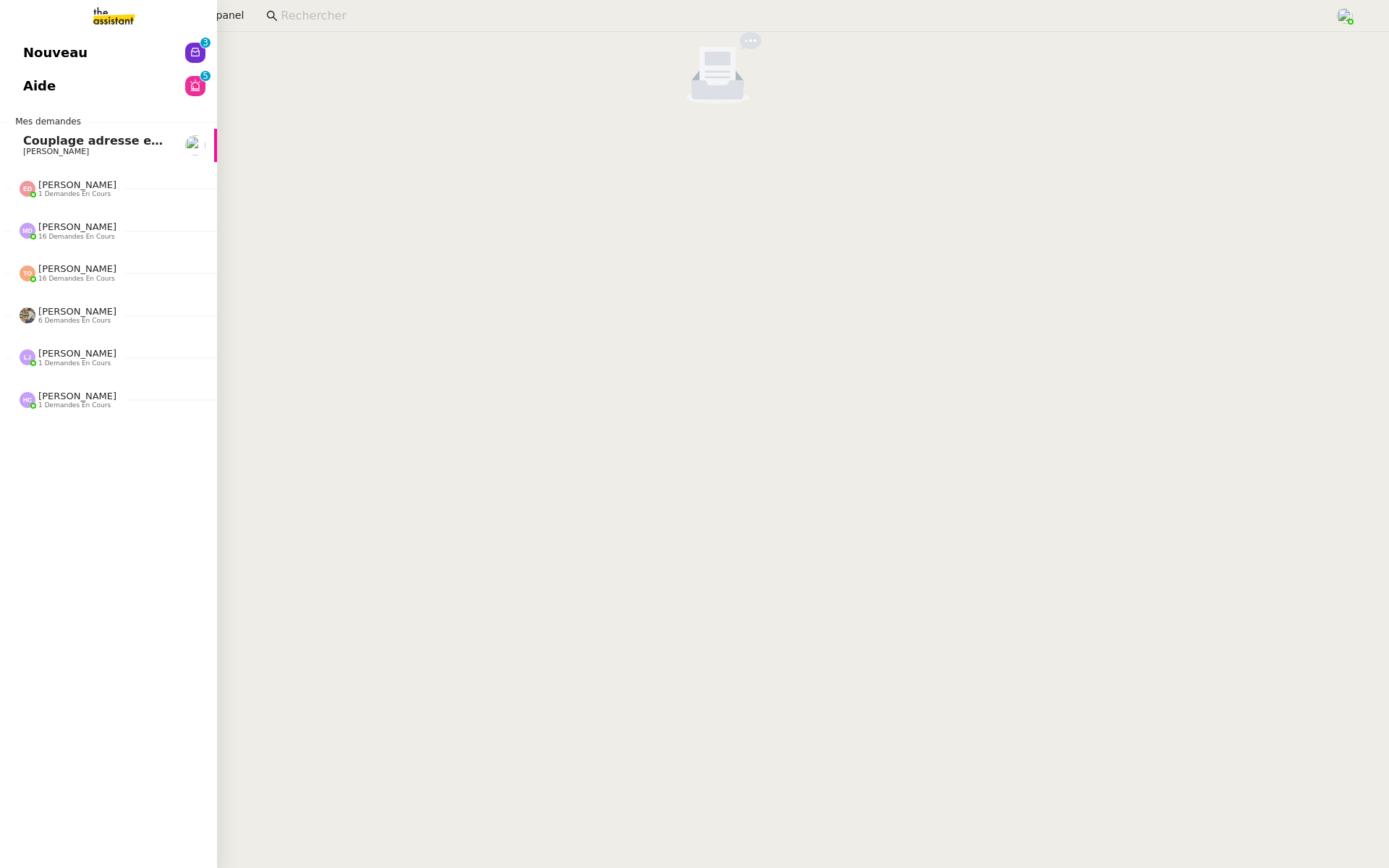
click at [26, 52] on span "Nouveau" at bounding box center [55, 52] width 64 height 21
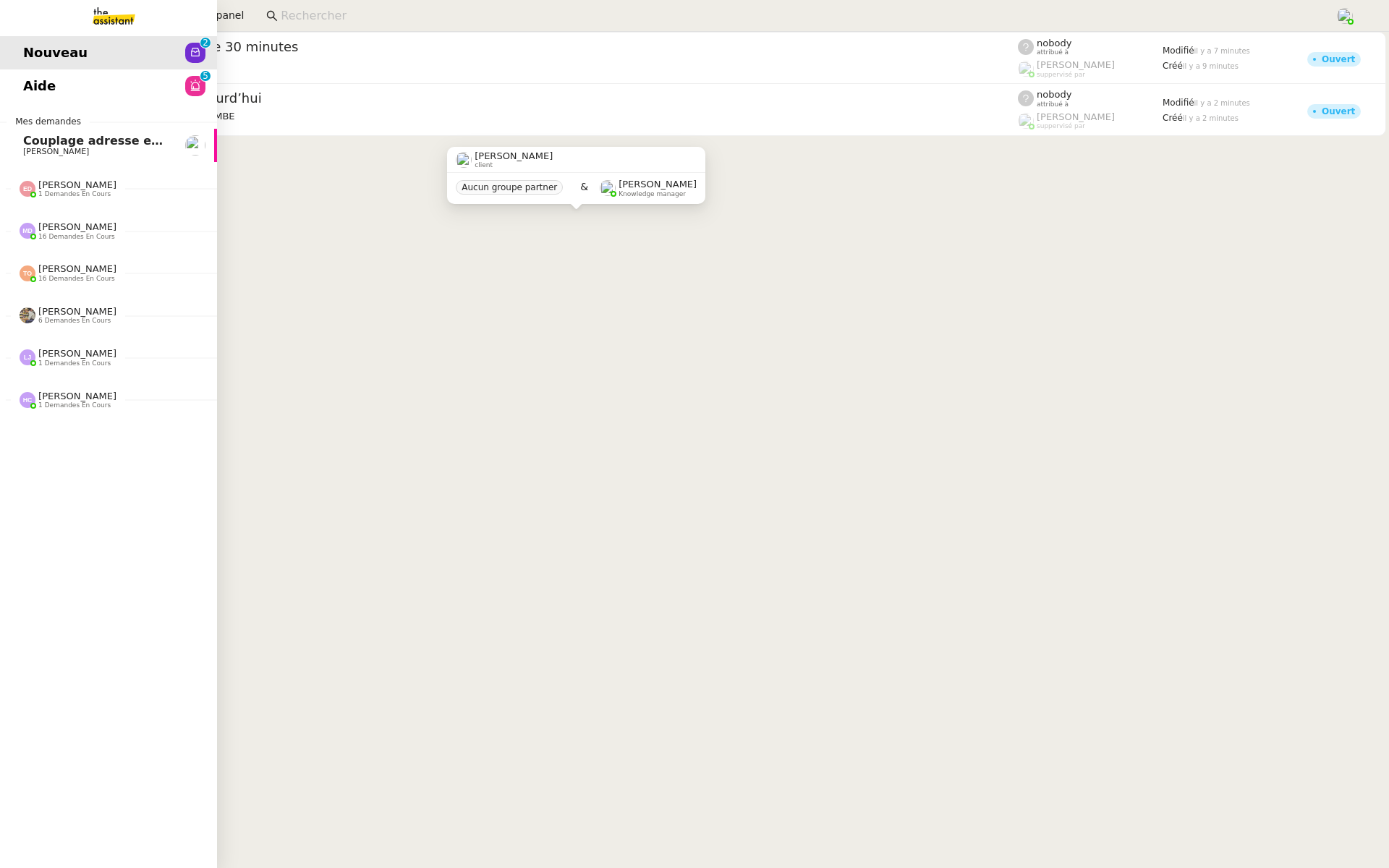
click at [14, 76] on link "Aide 0 1 2 3 4 5 6 7 8 9" at bounding box center [108, 86] width 217 height 33
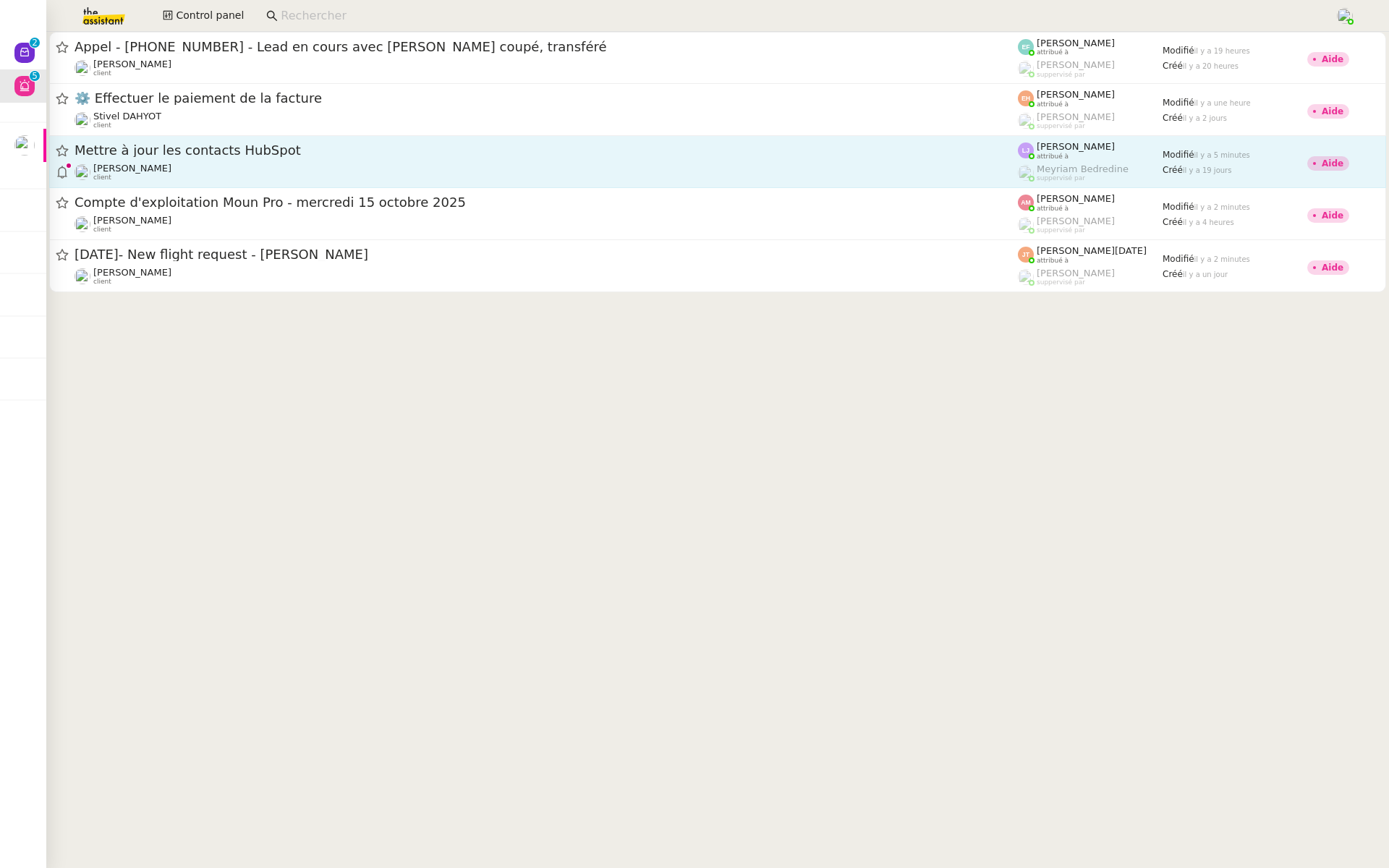
click at [162, 173] on div "[PERSON_NAME] client" at bounding box center [546, 173] width 943 height 19
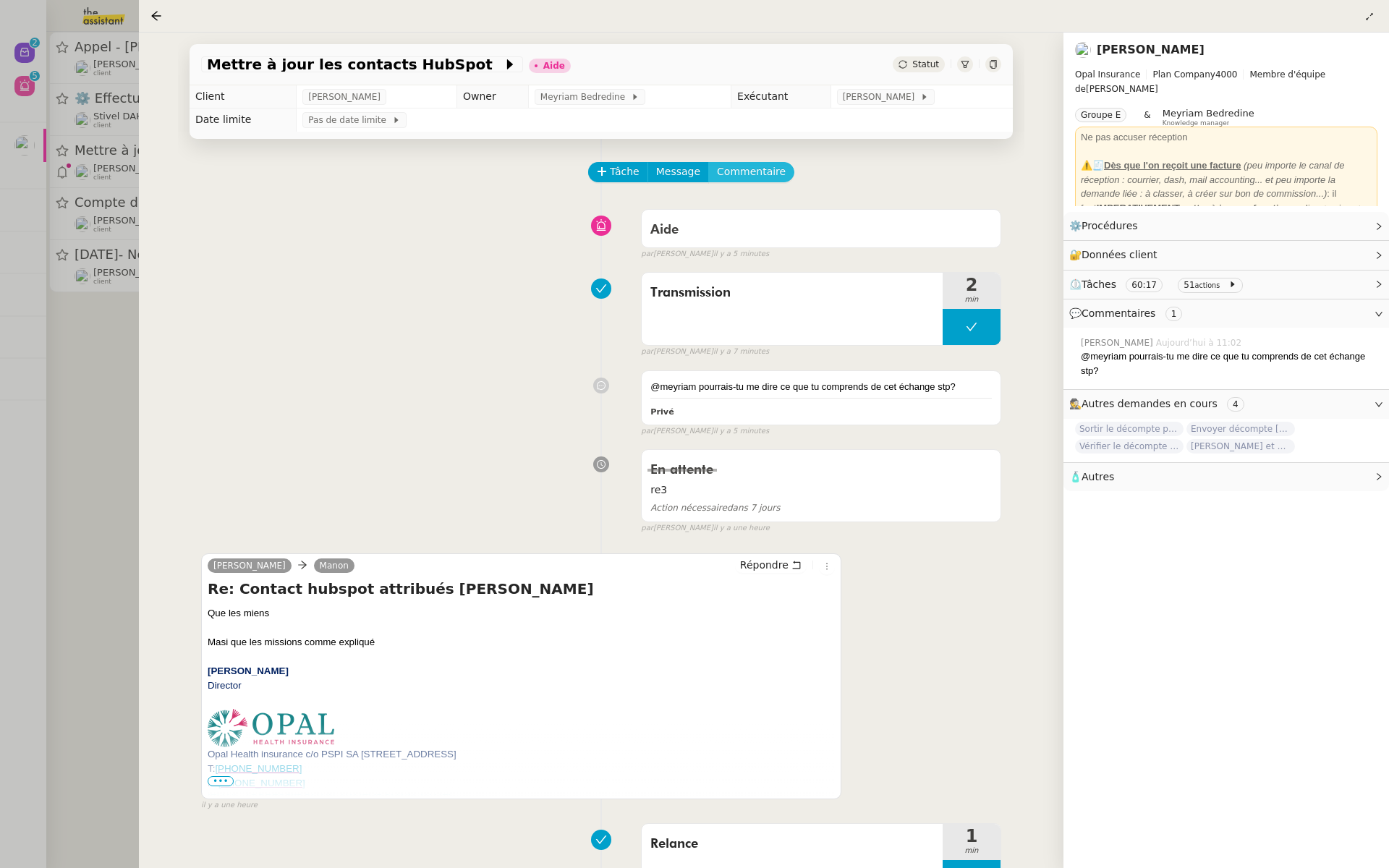
click at [744, 173] on span "Commentaire" at bounding box center [751, 171] width 69 height 16
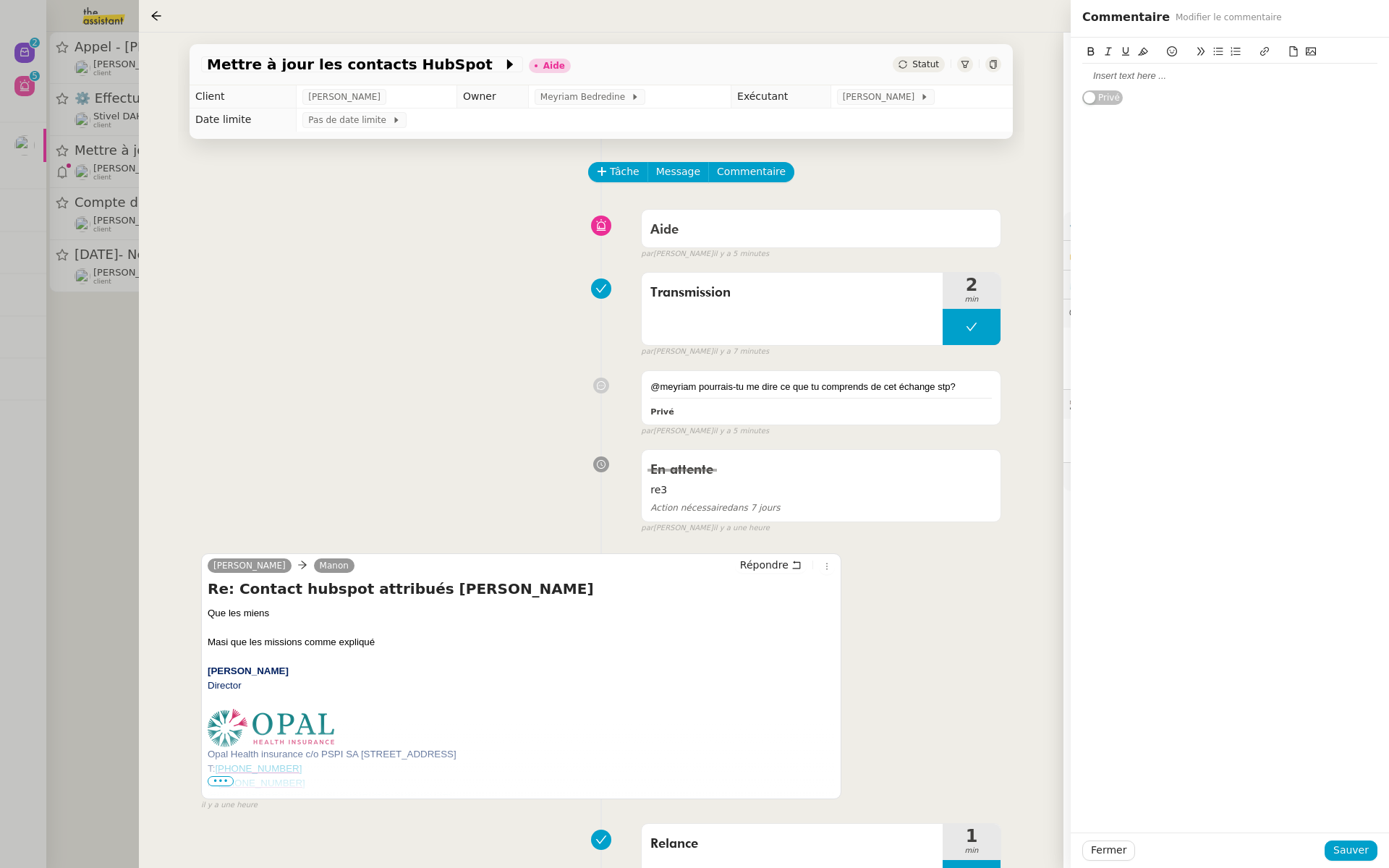
click at [1122, 73] on div at bounding box center [1230, 76] width 295 height 13
click at [526, 375] on div "@meyriam pourrais-tu me dire ce que tu comprends de cet échange stp? Privé fals…" at bounding box center [601, 400] width 800 height 73
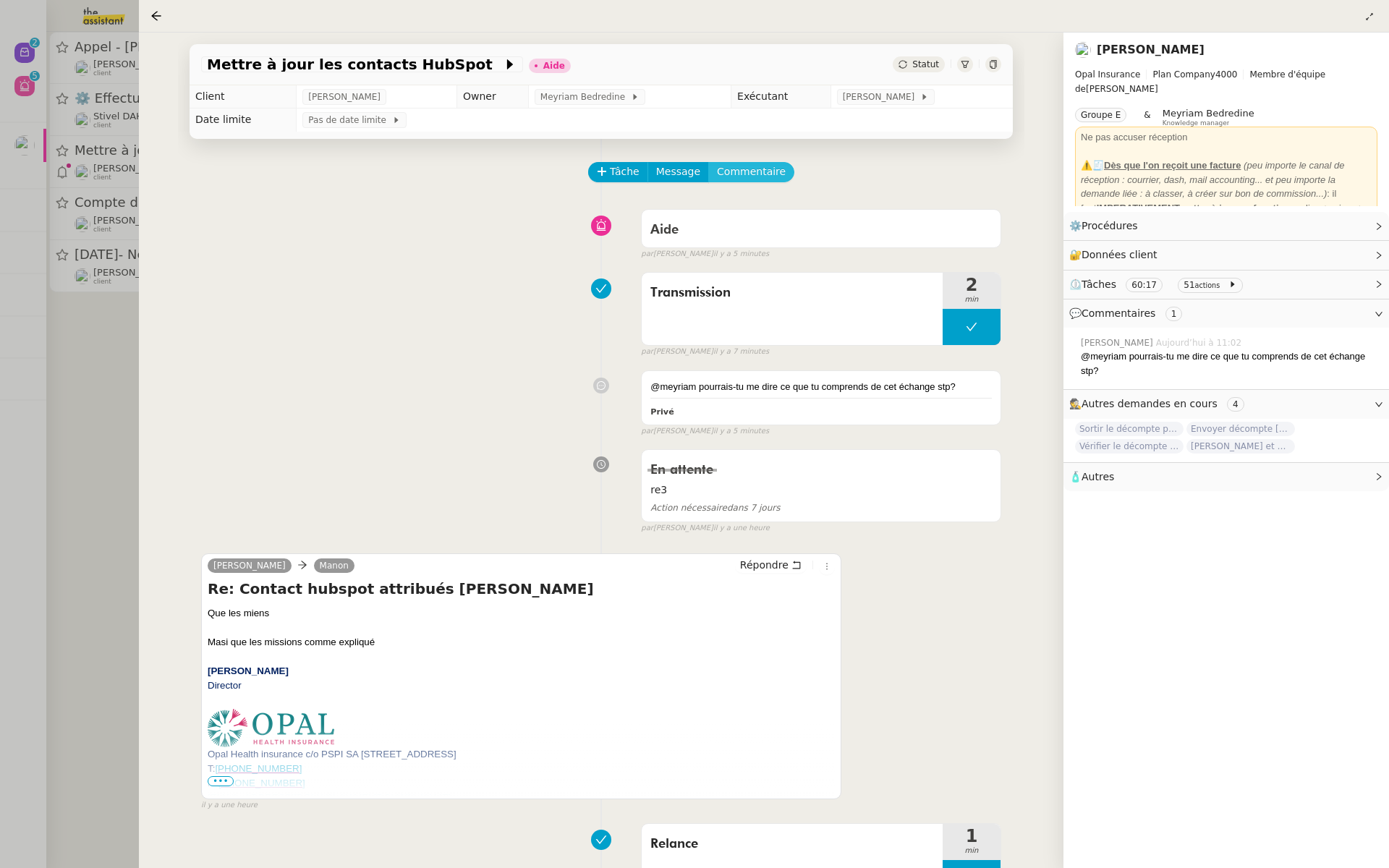
click at [742, 178] on span "Commentaire" at bounding box center [751, 171] width 69 height 16
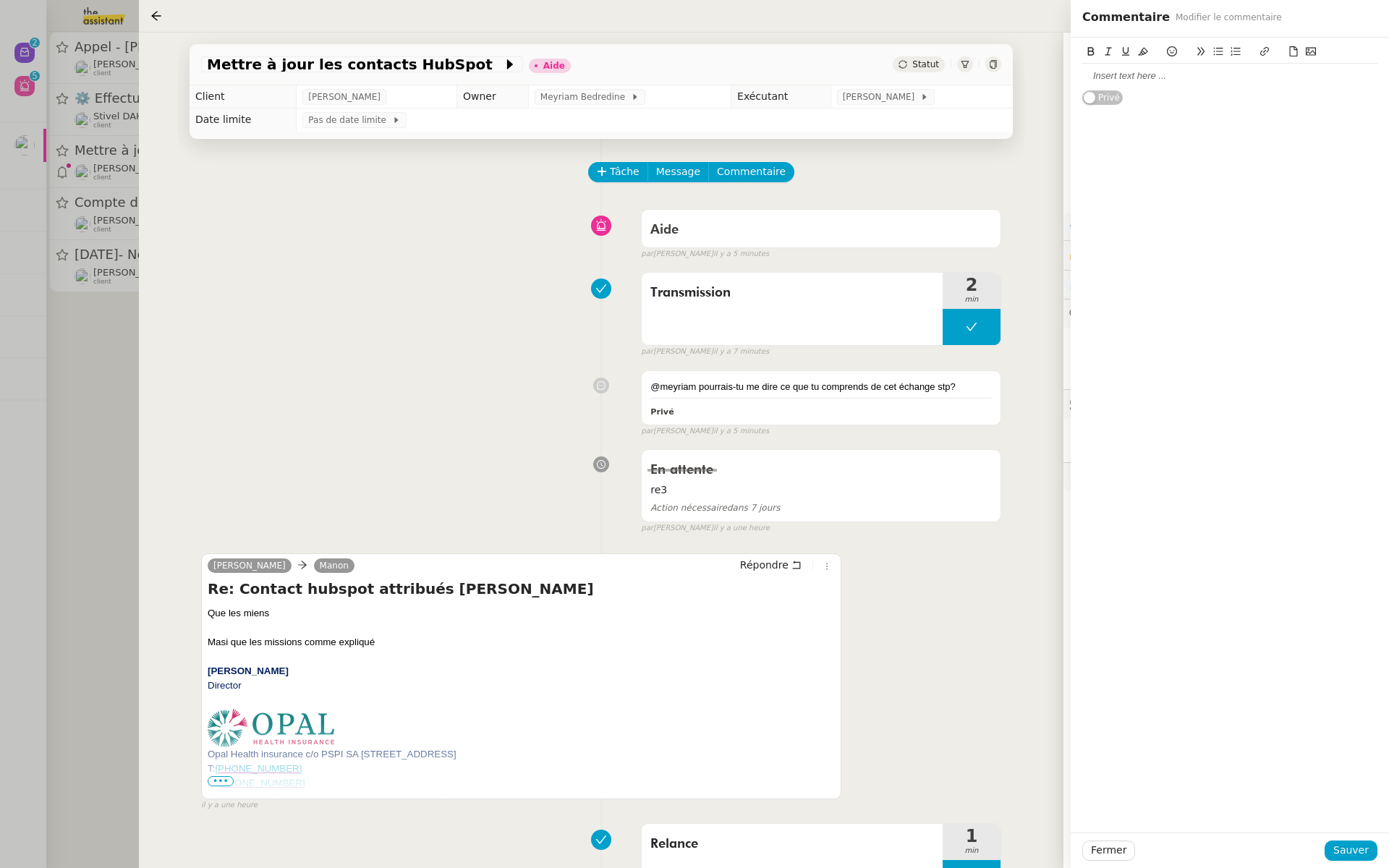
click at [1147, 80] on div at bounding box center [1230, 76] width 295 height 13
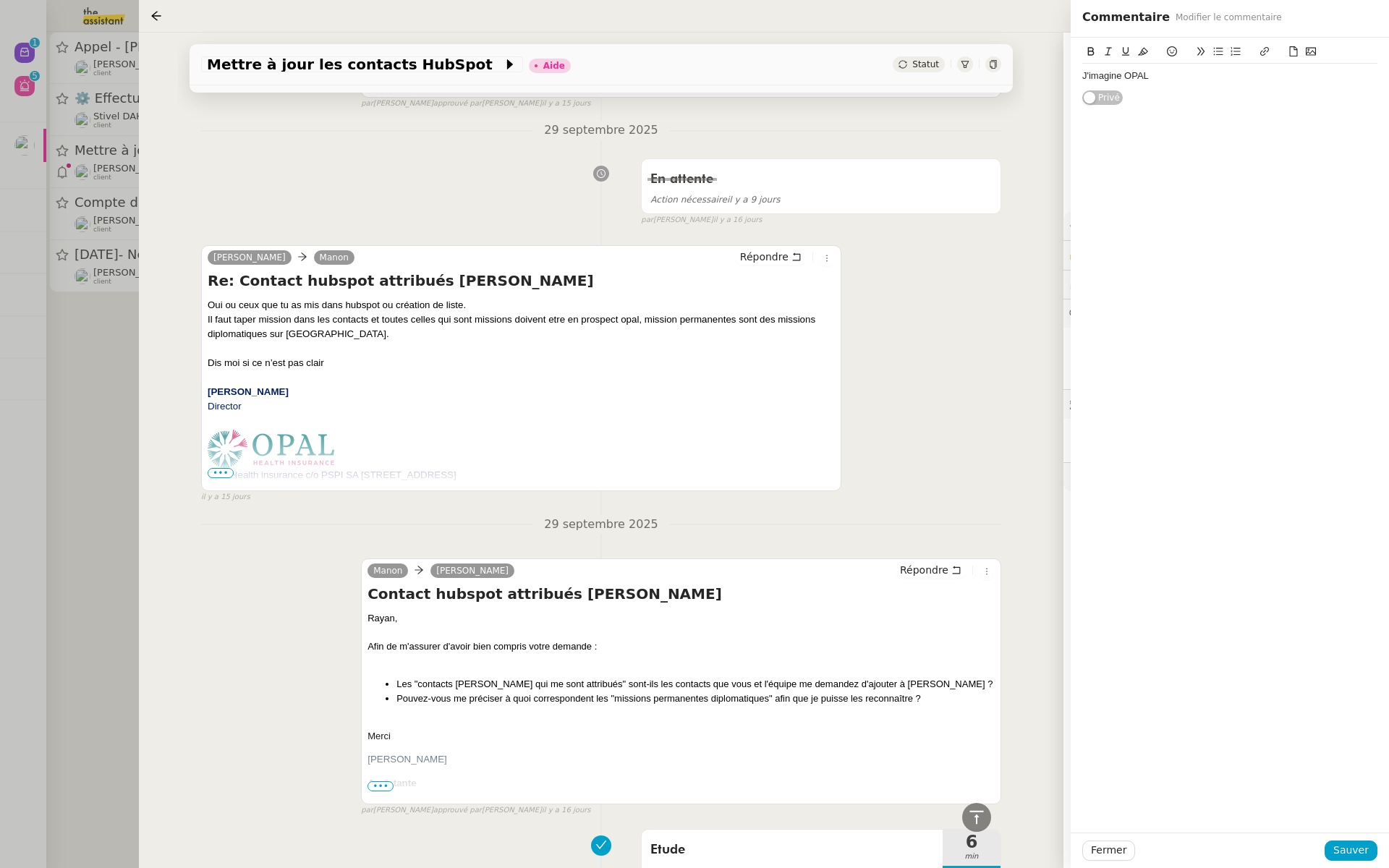
scroll to position [2116, 0]
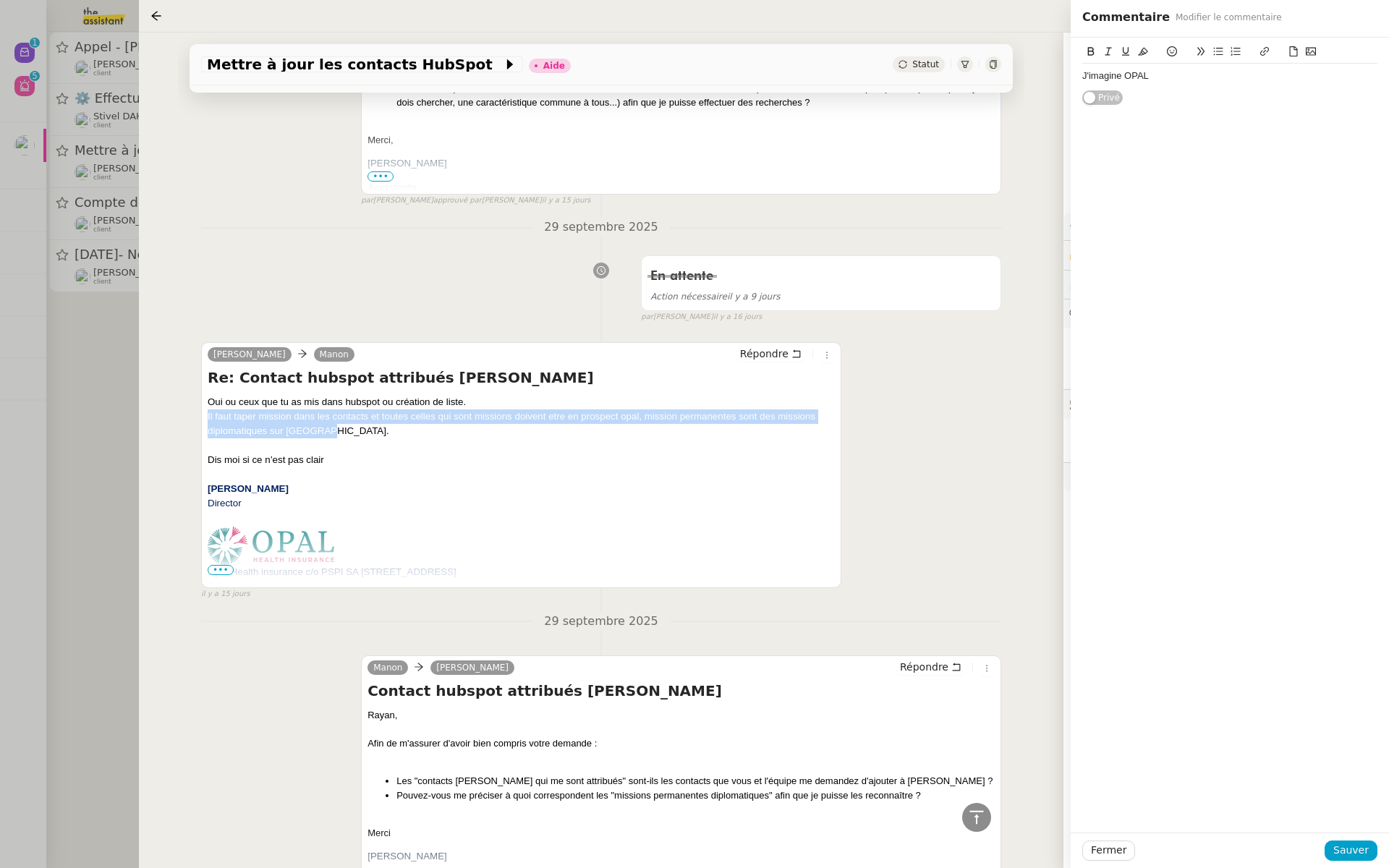
drag, startPoint x: 325, startPoint y: 424, endPoint x: 193, endPoint y: 404, distance: 133.5
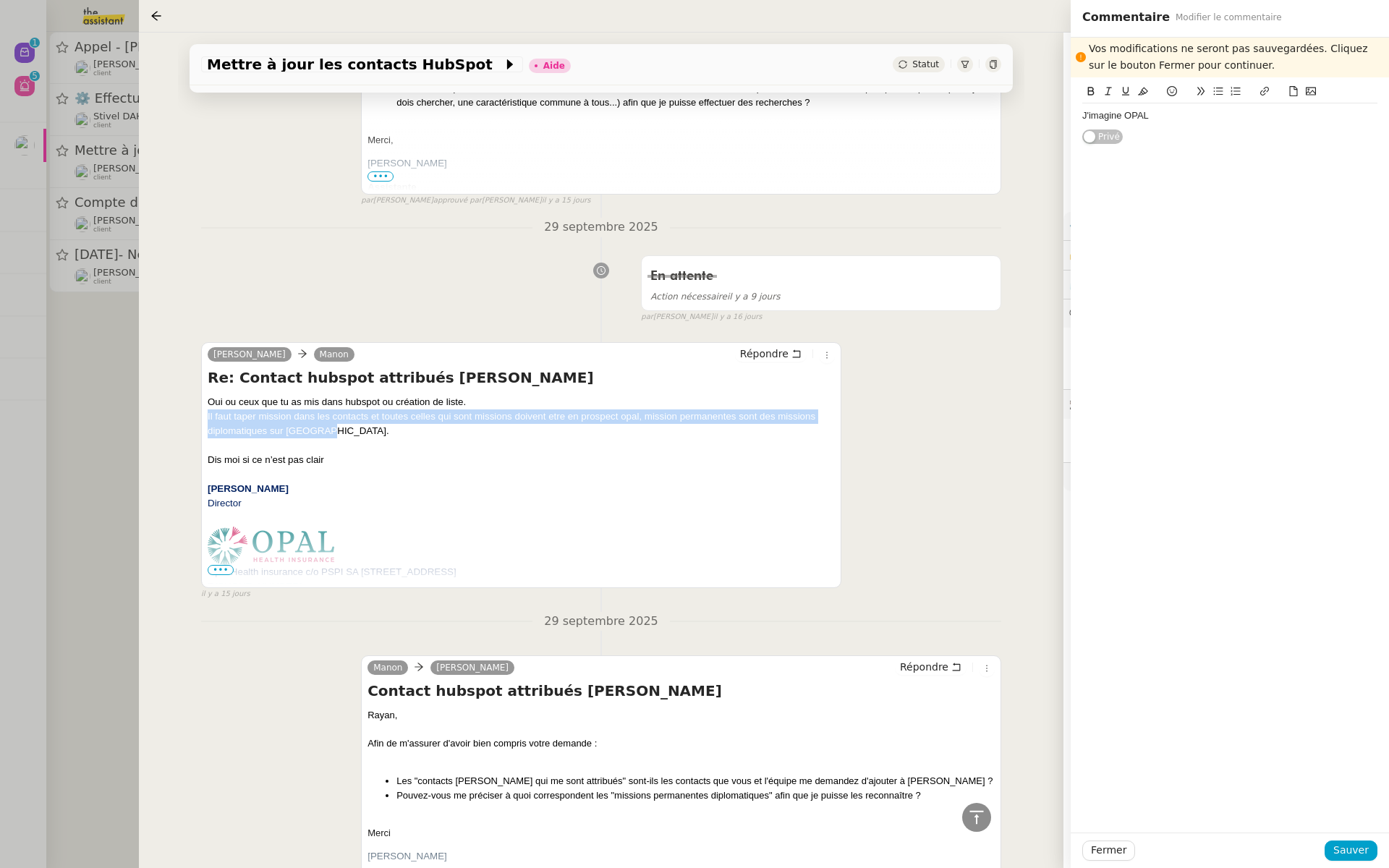
copy div "Il faut taper mission dans les contacts et toutes celles qui sont missions doiv…"
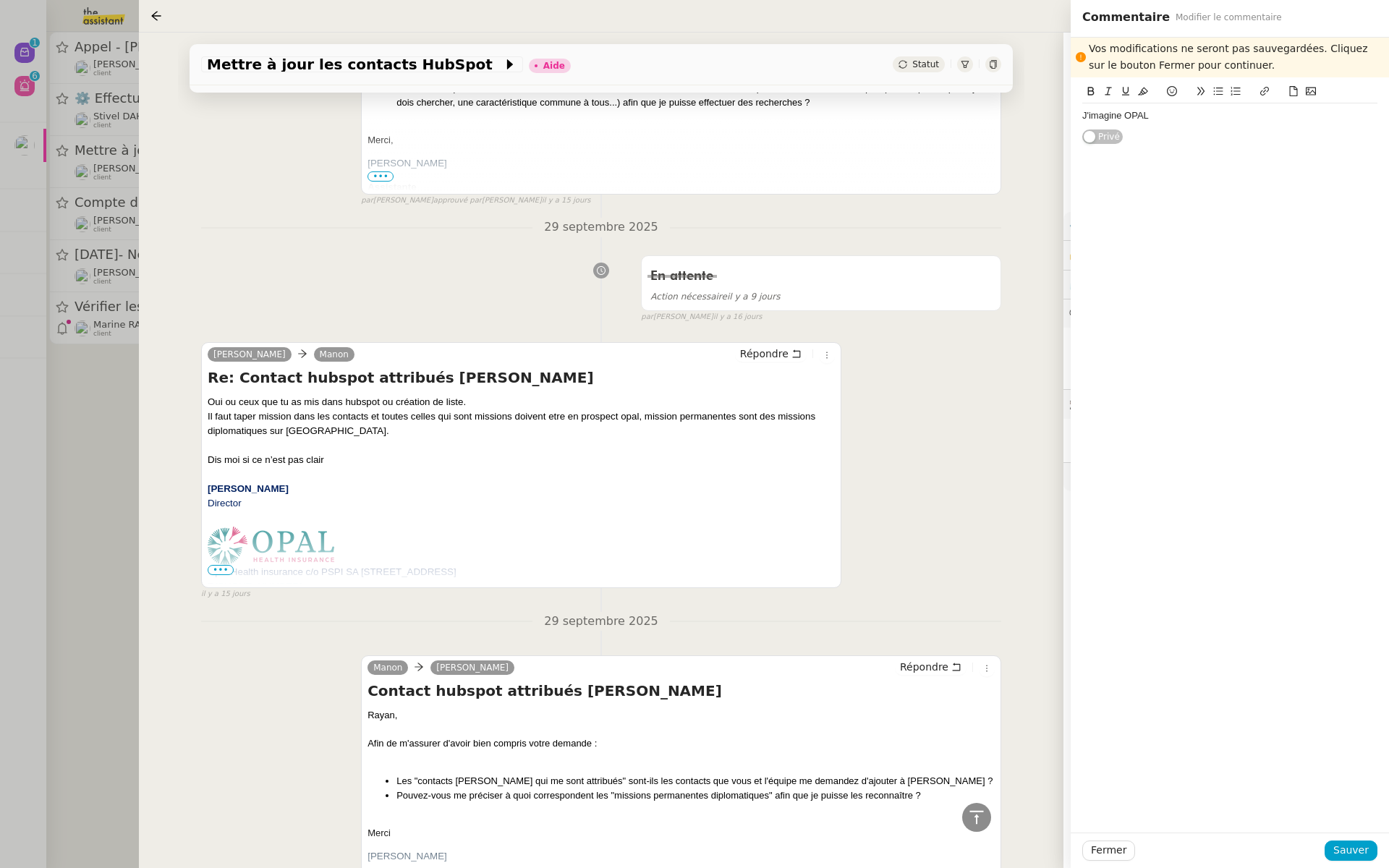
click at [1169, 118] on div "J'imagine OPAL" at bounding box center [1230, 115] width 295 height 13
click at [1083, 139] on div "Il faut taper mission dans les contacts et toutes celles qui sont missions doiv…" at bounding box center [1230, 155] width 295 height 39
click at [1330, 169] on div "et pour missions : "Il faut taper mission dans les contacts et toutes celles qu…" at bounding box center [1230, 162] width 295 height 53
click at [1123, 111] on div "J'imagine OPAL" at bounding box center [1230, 115] width 295 height 13
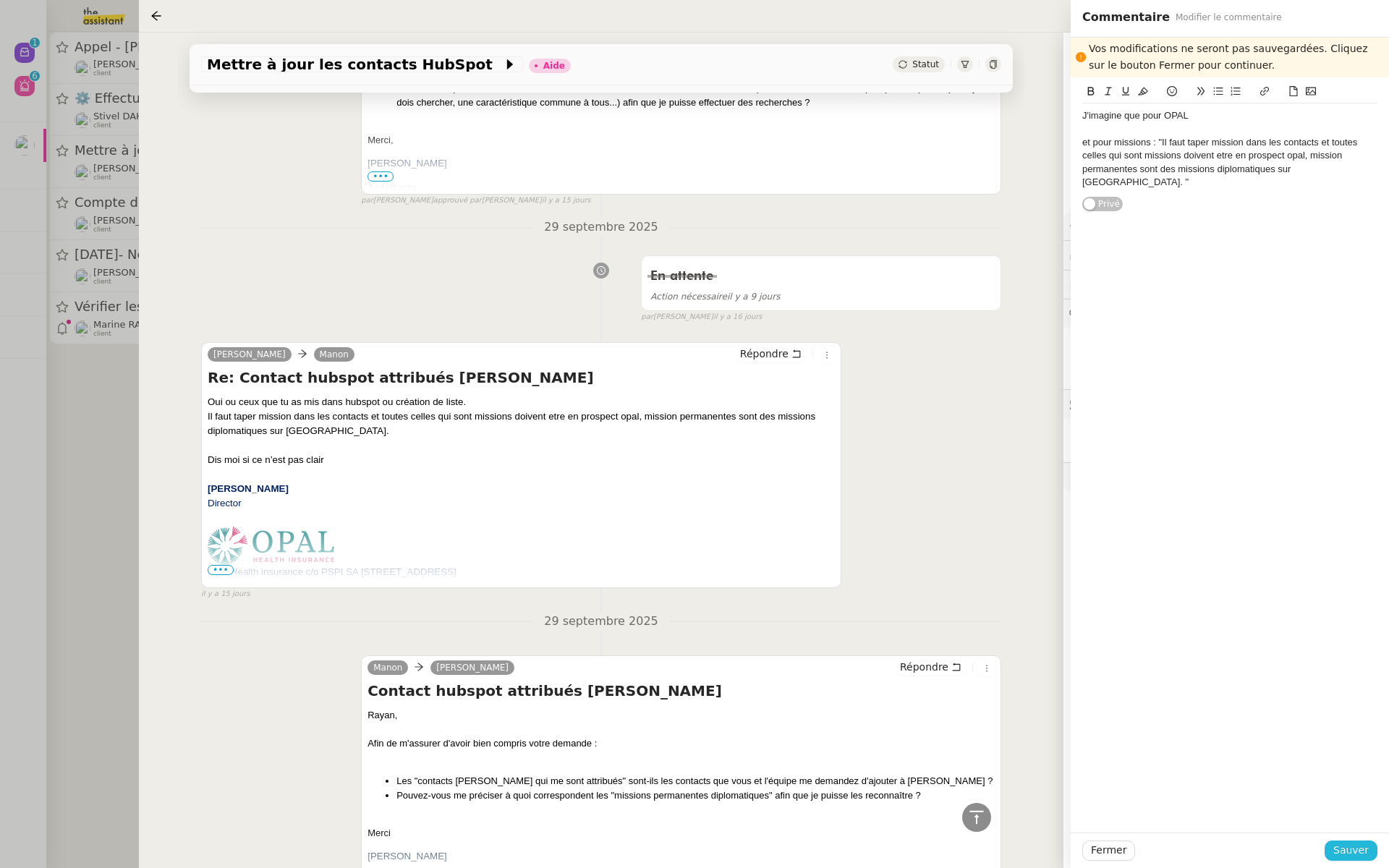
click at [1336, 843] on button "Sauver" at bounding box center [1351, 851] width 53 height 21
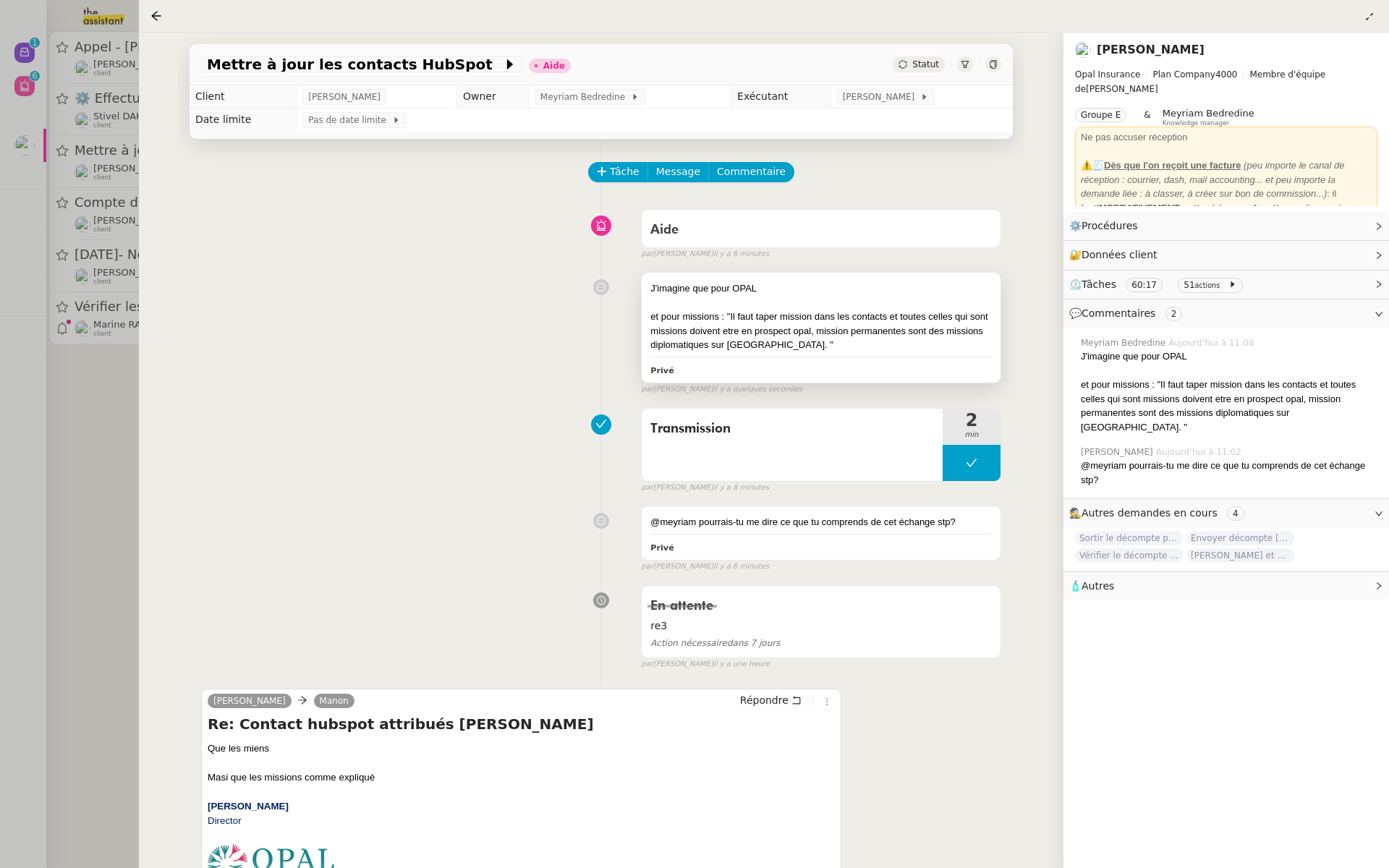
click at [769, 361] on div "Privé" at bounding box center [822, 369] width 342 height 16
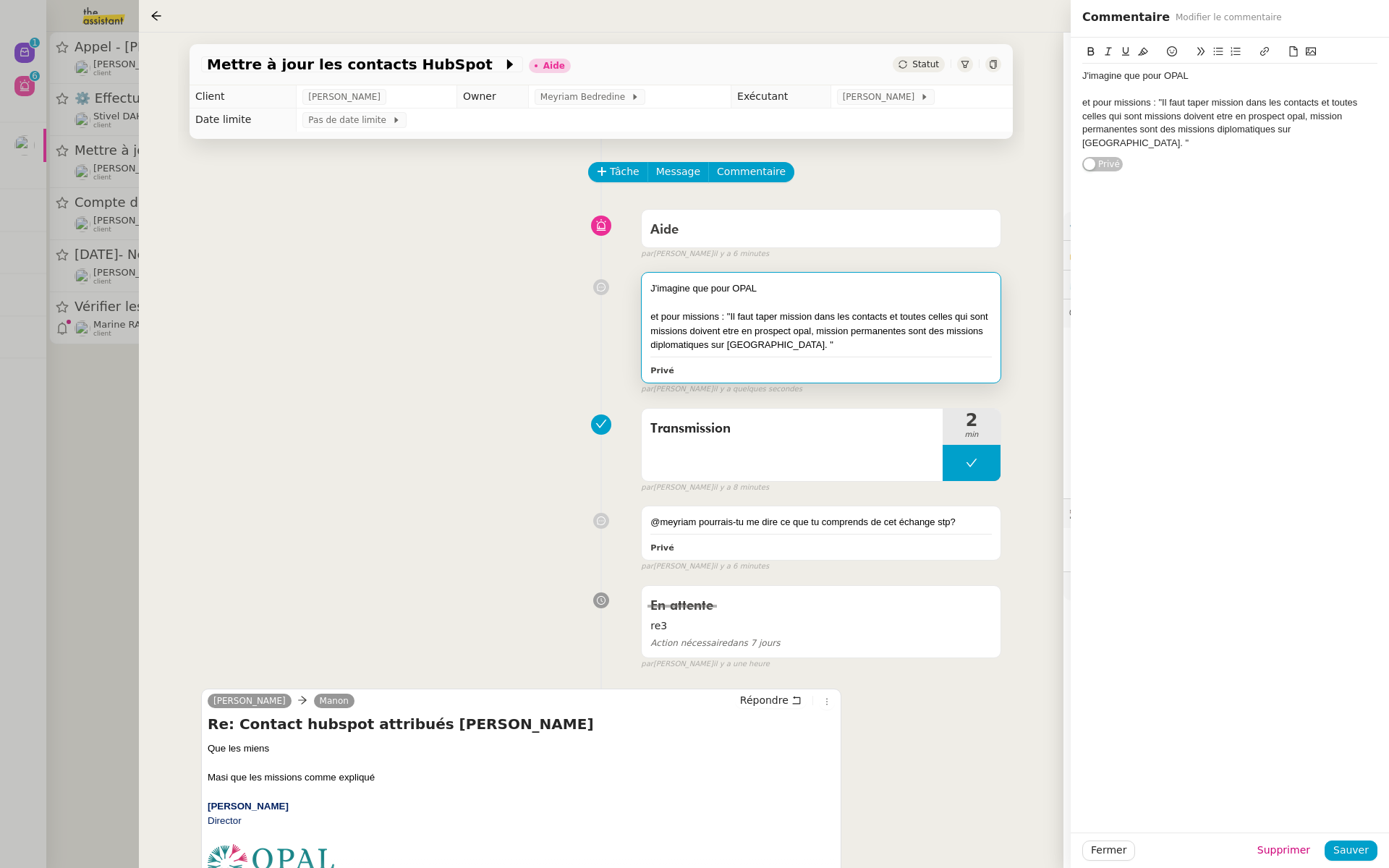
click at [1338, 133] on div "et pour missions : "Il faut taper mission dans les contacts et toutes celles qu…" at bounding box center [1230, 123] width 295 height 53
click at [1350, 851] on span "Sauver" at bounding box center [1350, 850] width 35 height 16
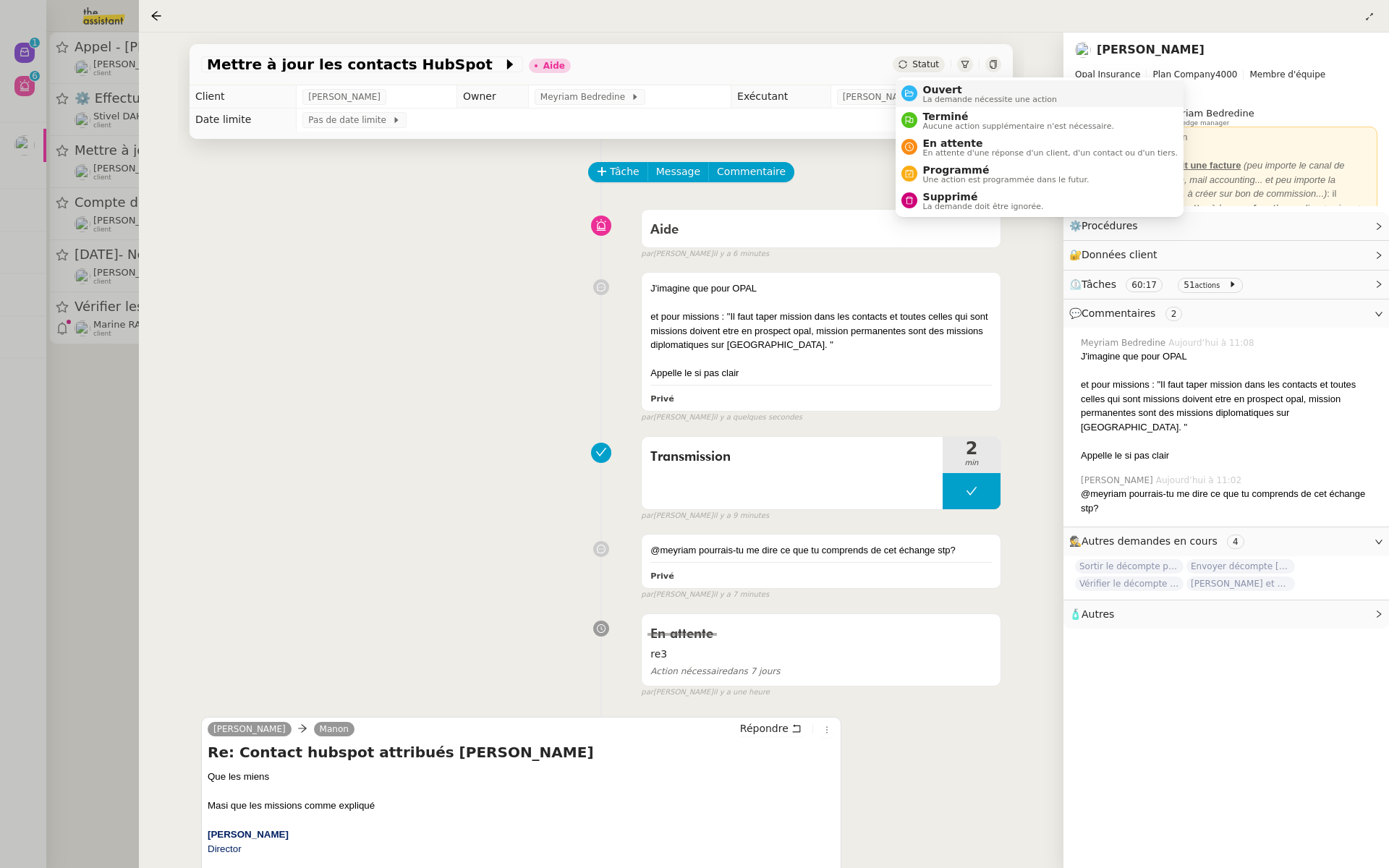
click at [915, 94] on nz-avatar at bounding box center [909, 93] width 16 height 16
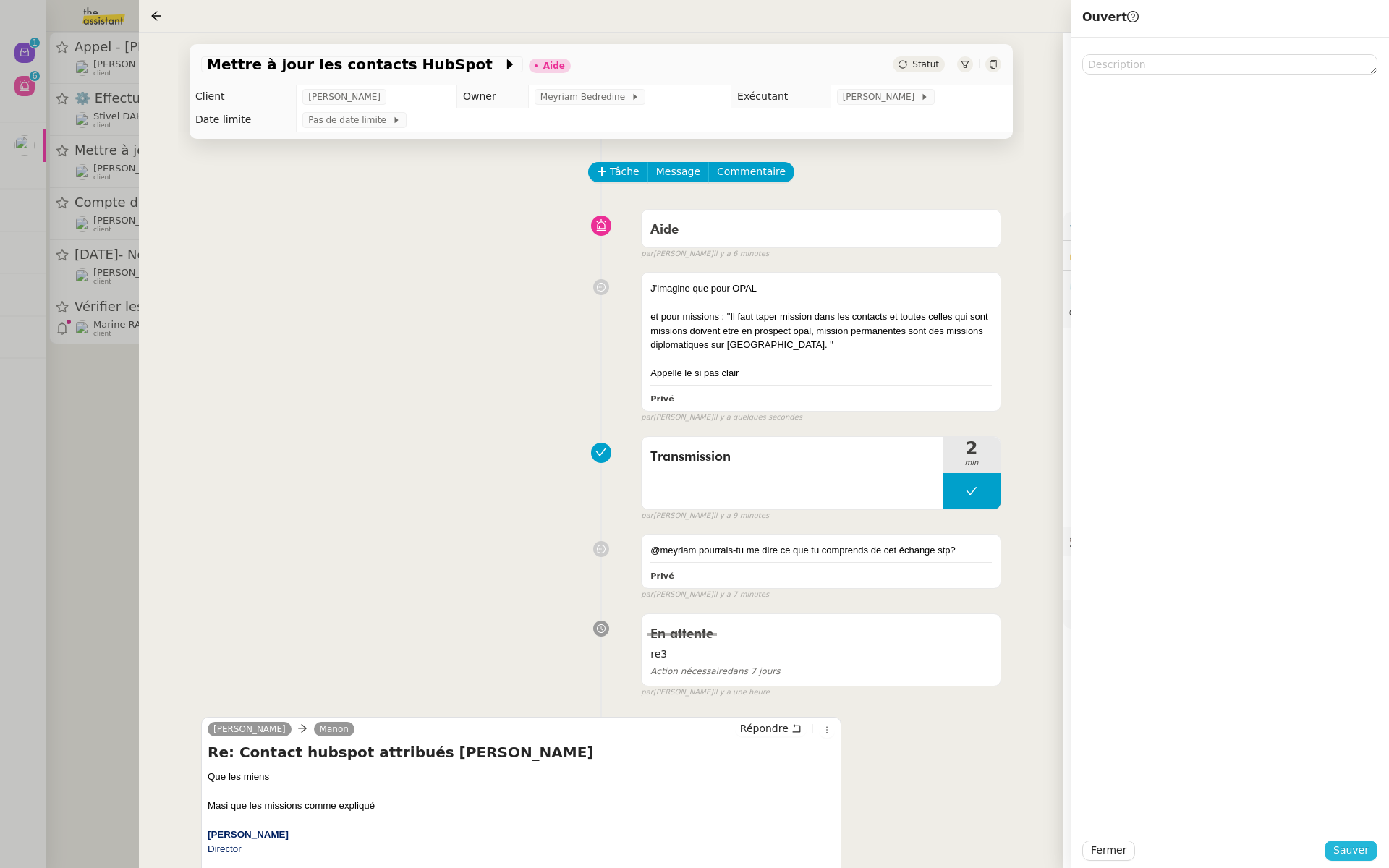
click at [1358, 852] on span "Sauver" at bounding box center [1350, 850] width 35 height 16
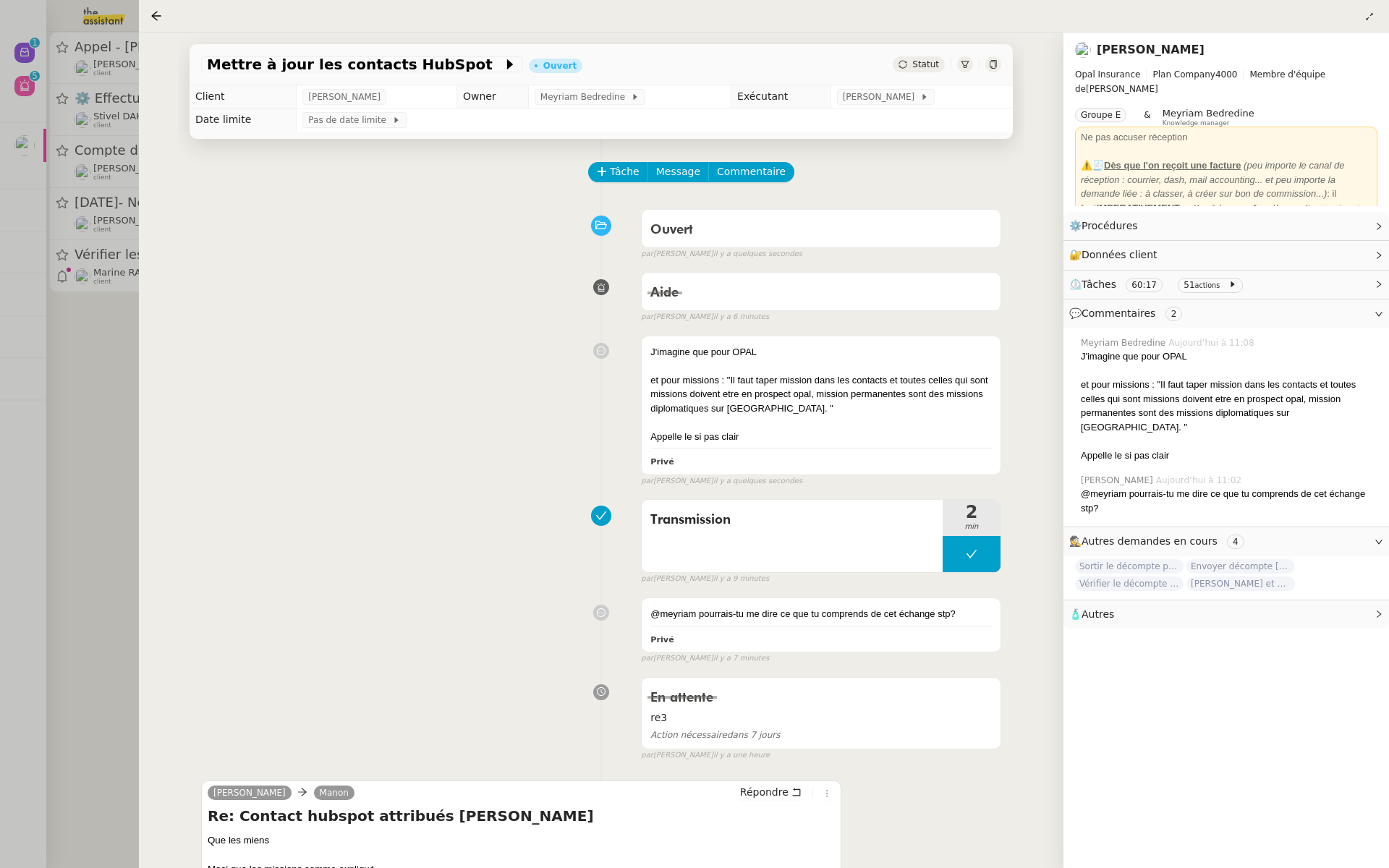
click at [89, 278] on div at bounding box center [694, 434] width 1389 height 868
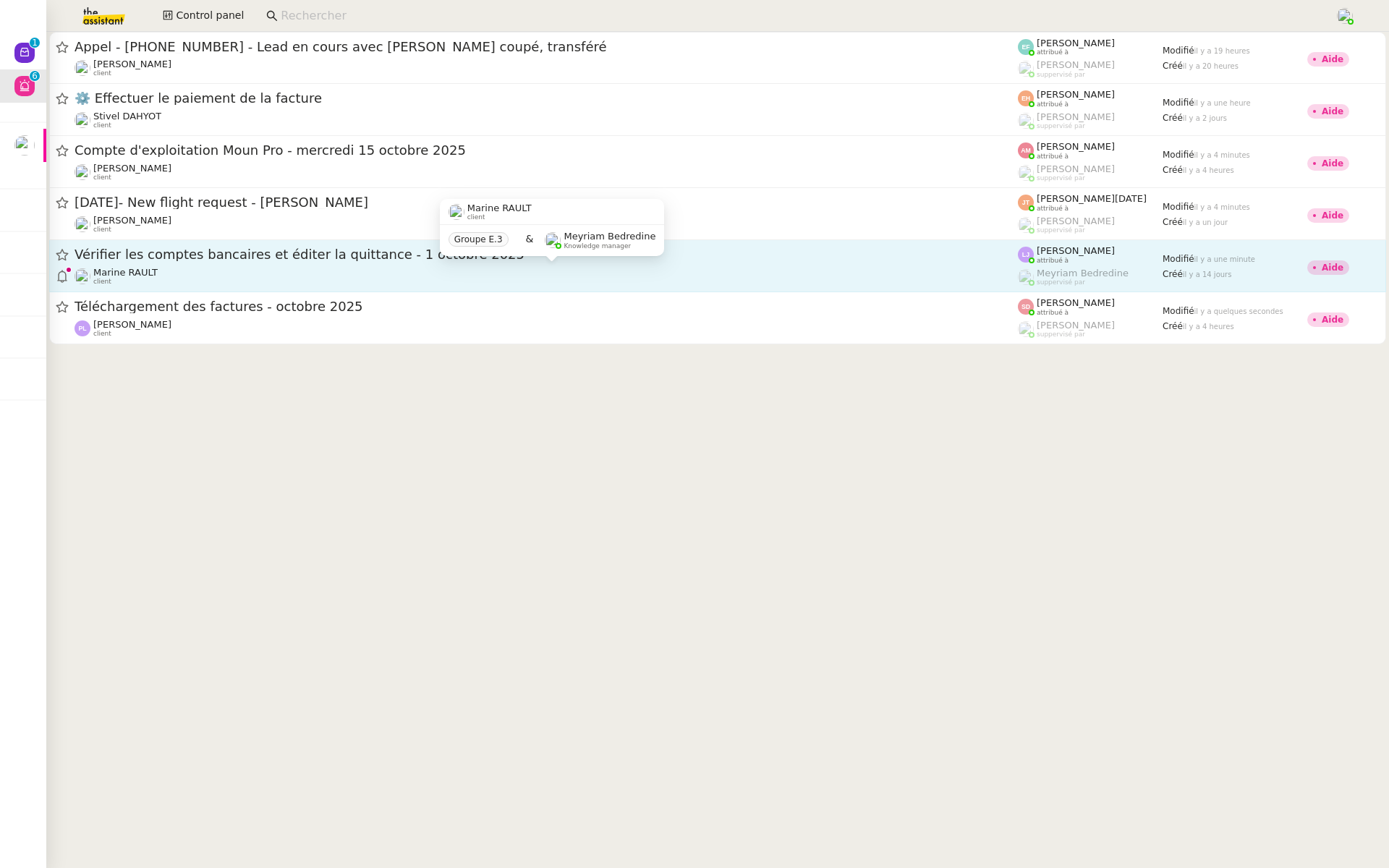
click at [211, 277] on div "Marine RAULT client" at bounding box center [546, 276] width 943 height 19
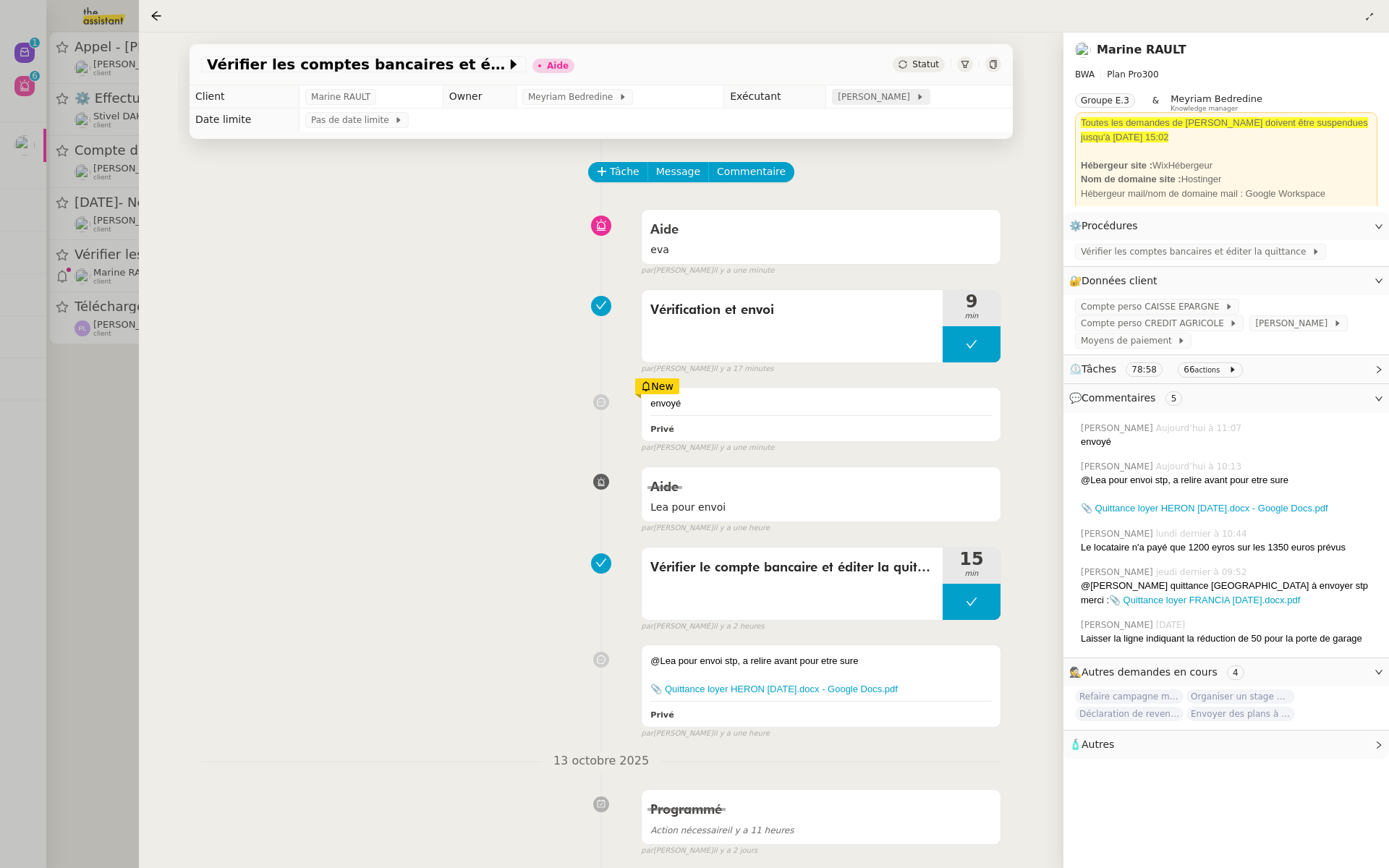
click at [882, 95] on span "[PERSON_NAME]" at bounding box center [876, 97] width 77 height 15
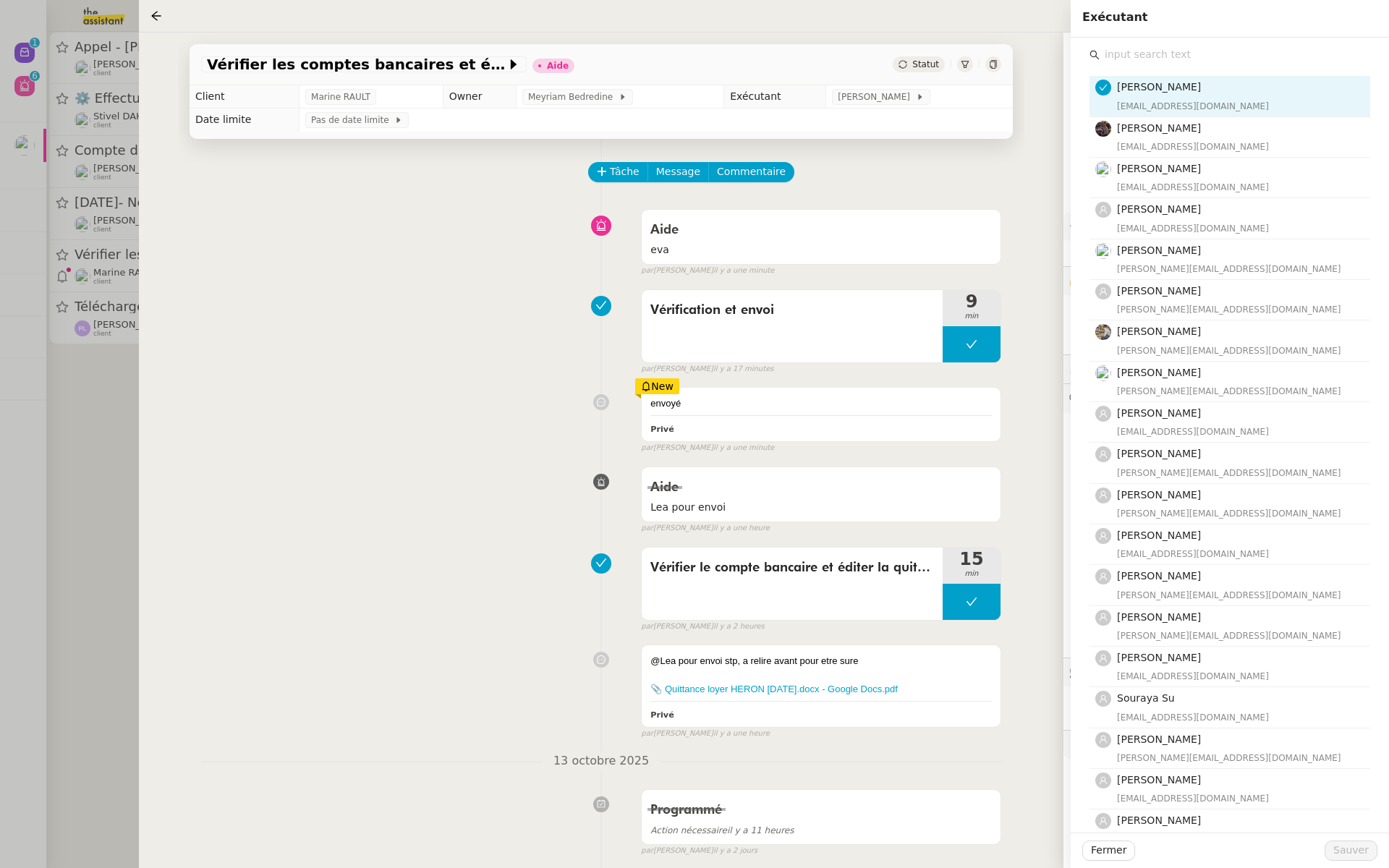
click at [1131, 52] on input "text" at bounding box center [1234, 54] width 270 height 20
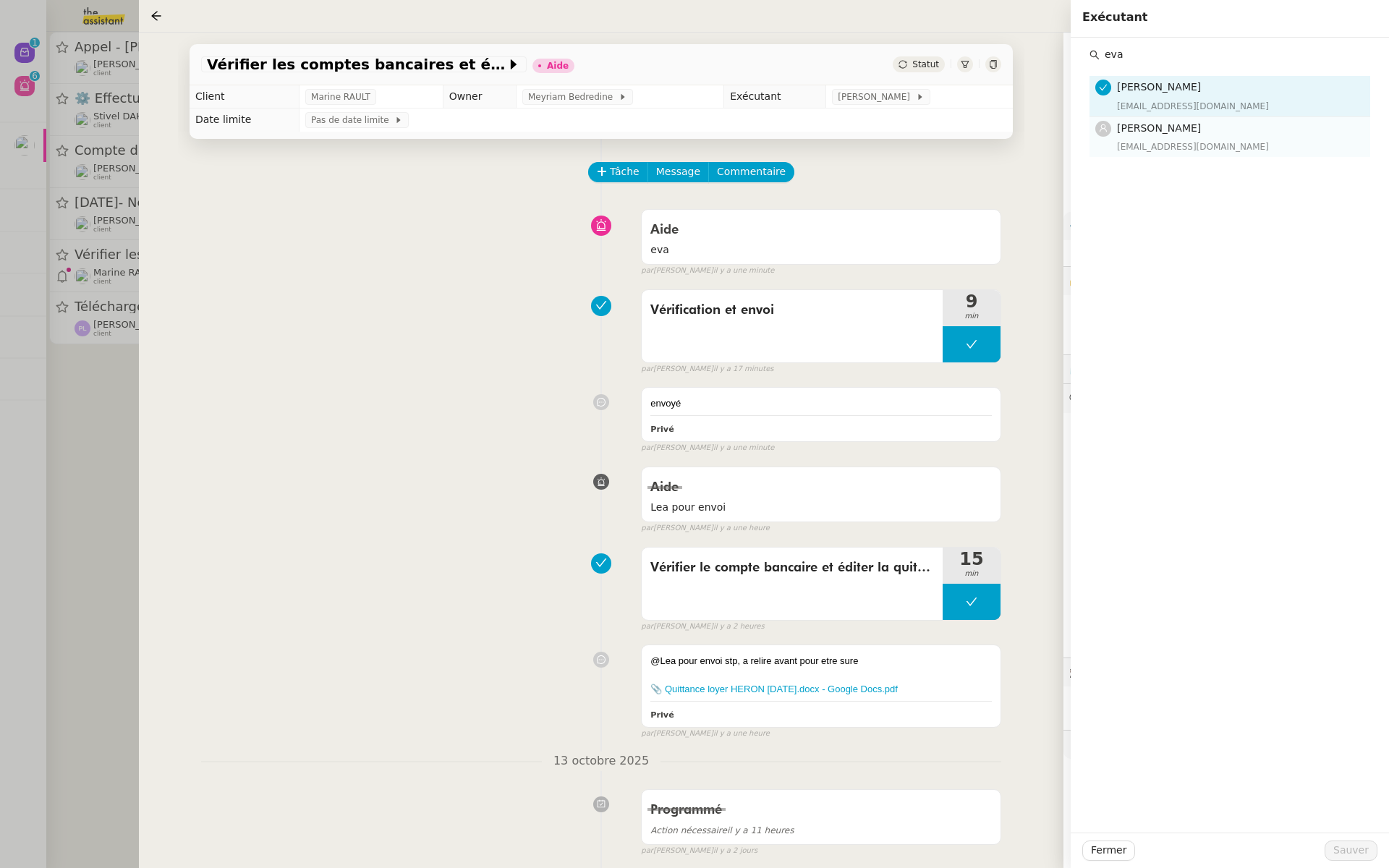
type input "eva"
click at [1185, 133] on h4 "[PERSON_NAME]" at bounding box center [1239, 128] width 245 height 16
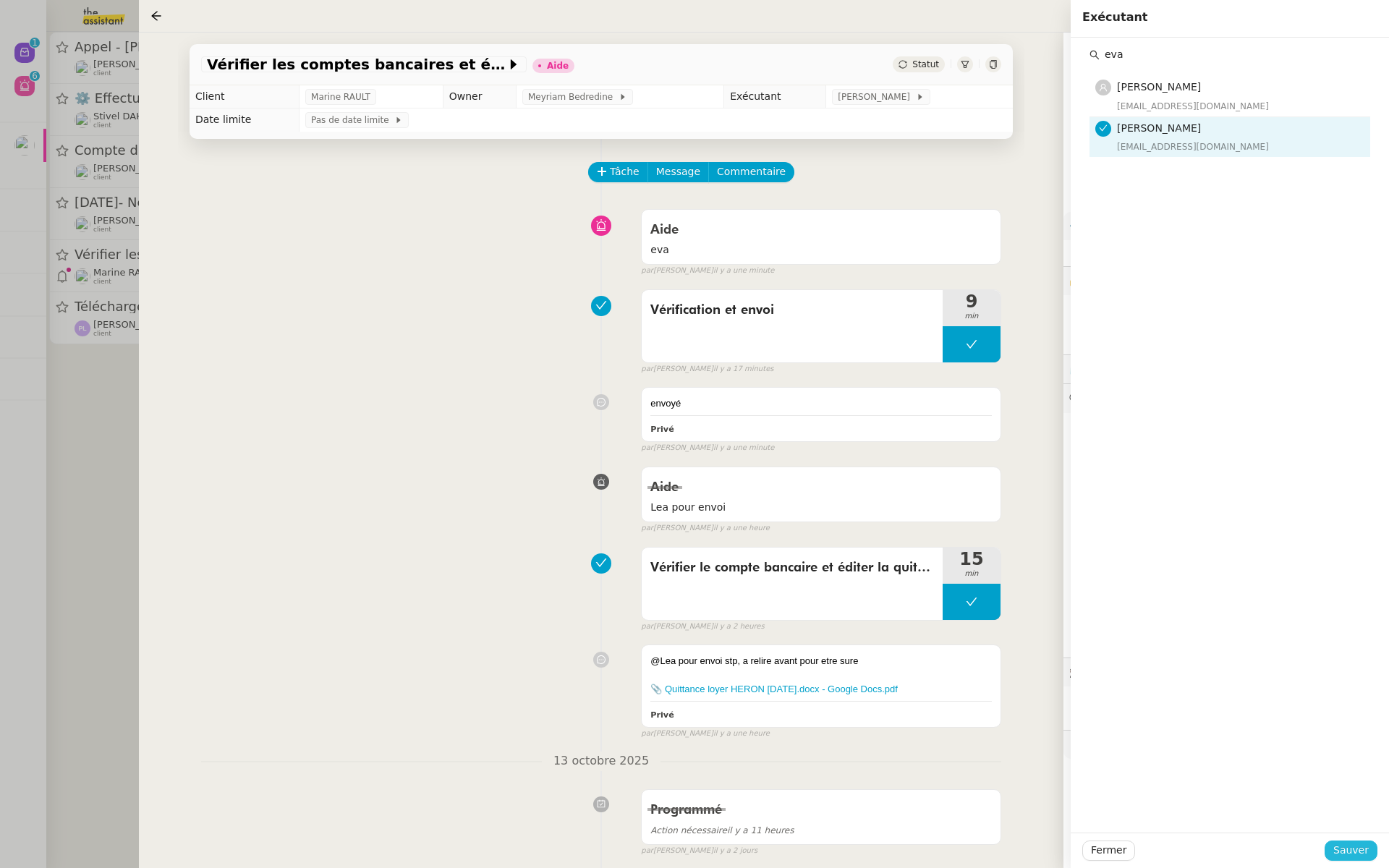
click at [1351, 847] on span "Sauver" at bounding box center [1350, 850] width 35 height 16
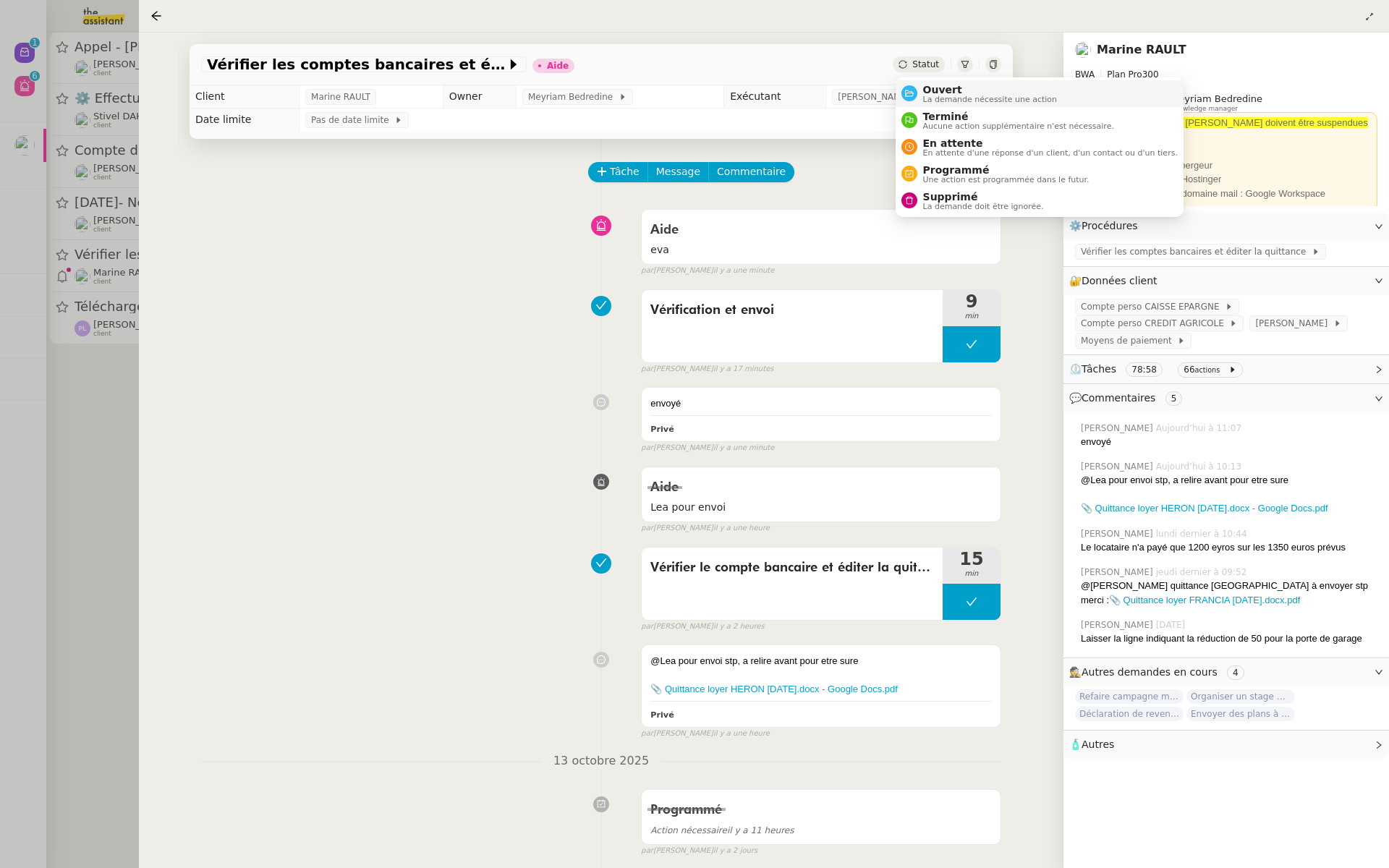
click at [919, 90] on div "Ouvert La demande nécessite une action" at bounding box center [988, 94] width 141 height 20
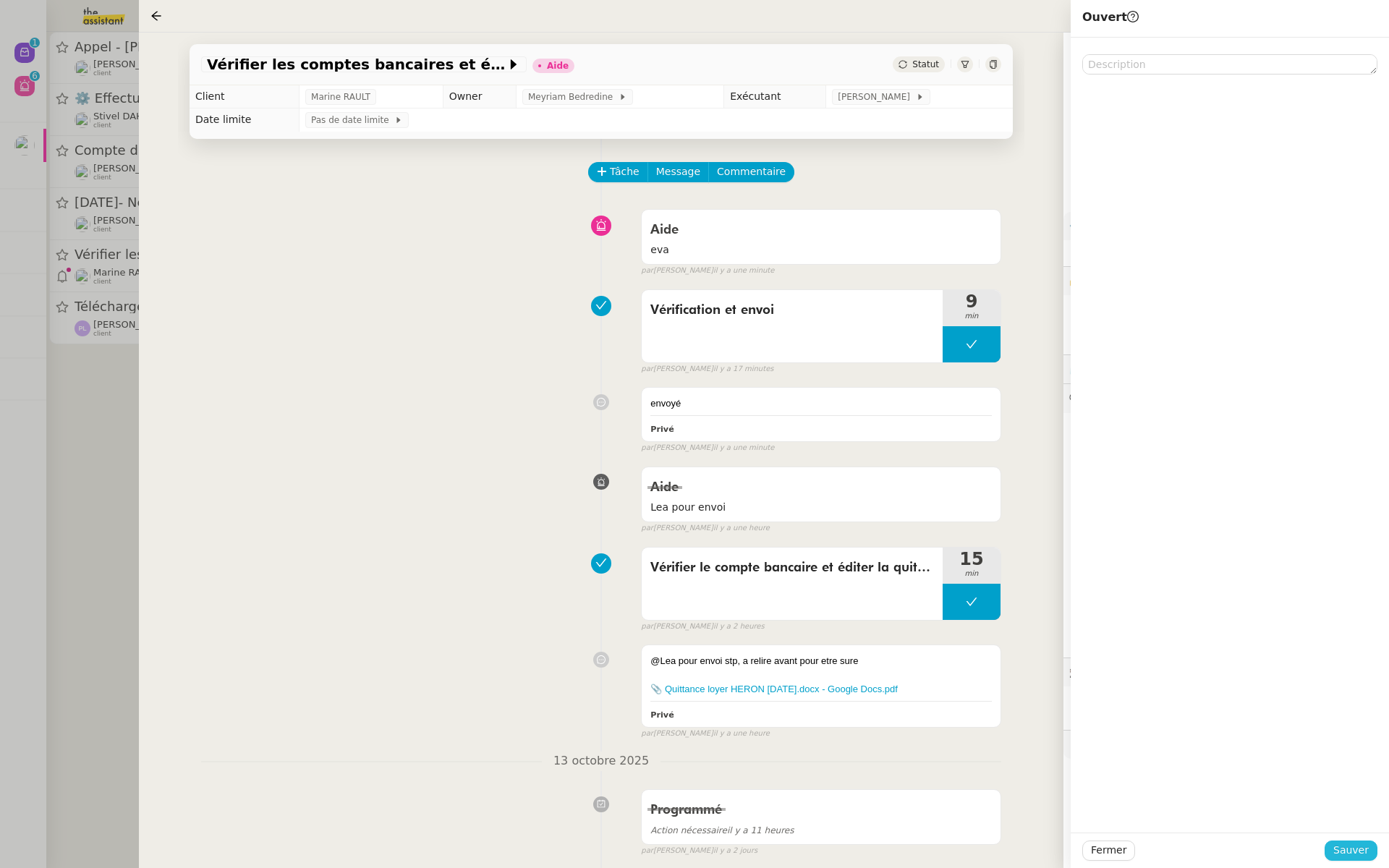
click at [1346, 846] on span "Sauver" at bounding box center [1350, 850] width 35 height 16
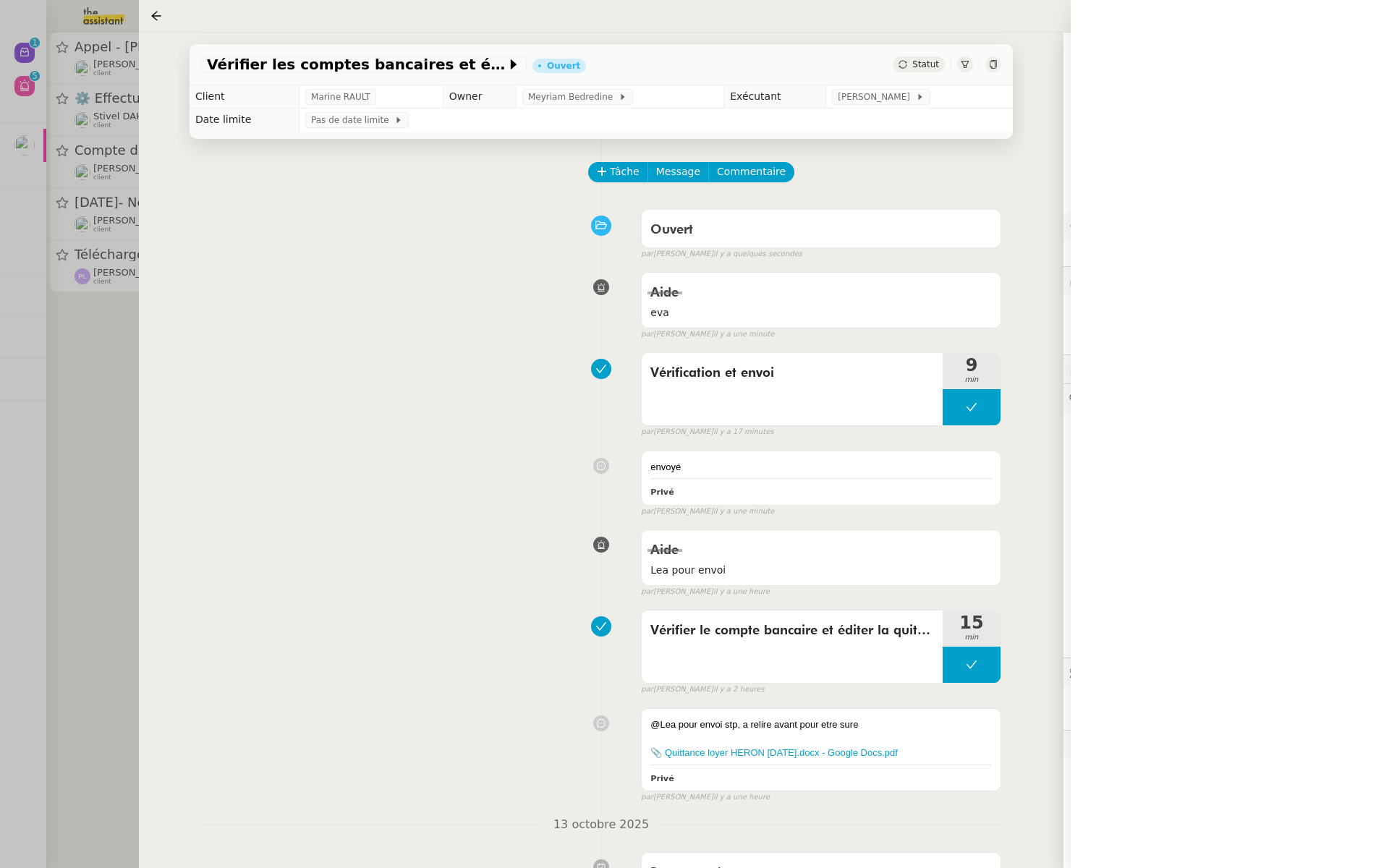
click at [77, 342] on div at bounding box center [694, 434] width 1389 height 868
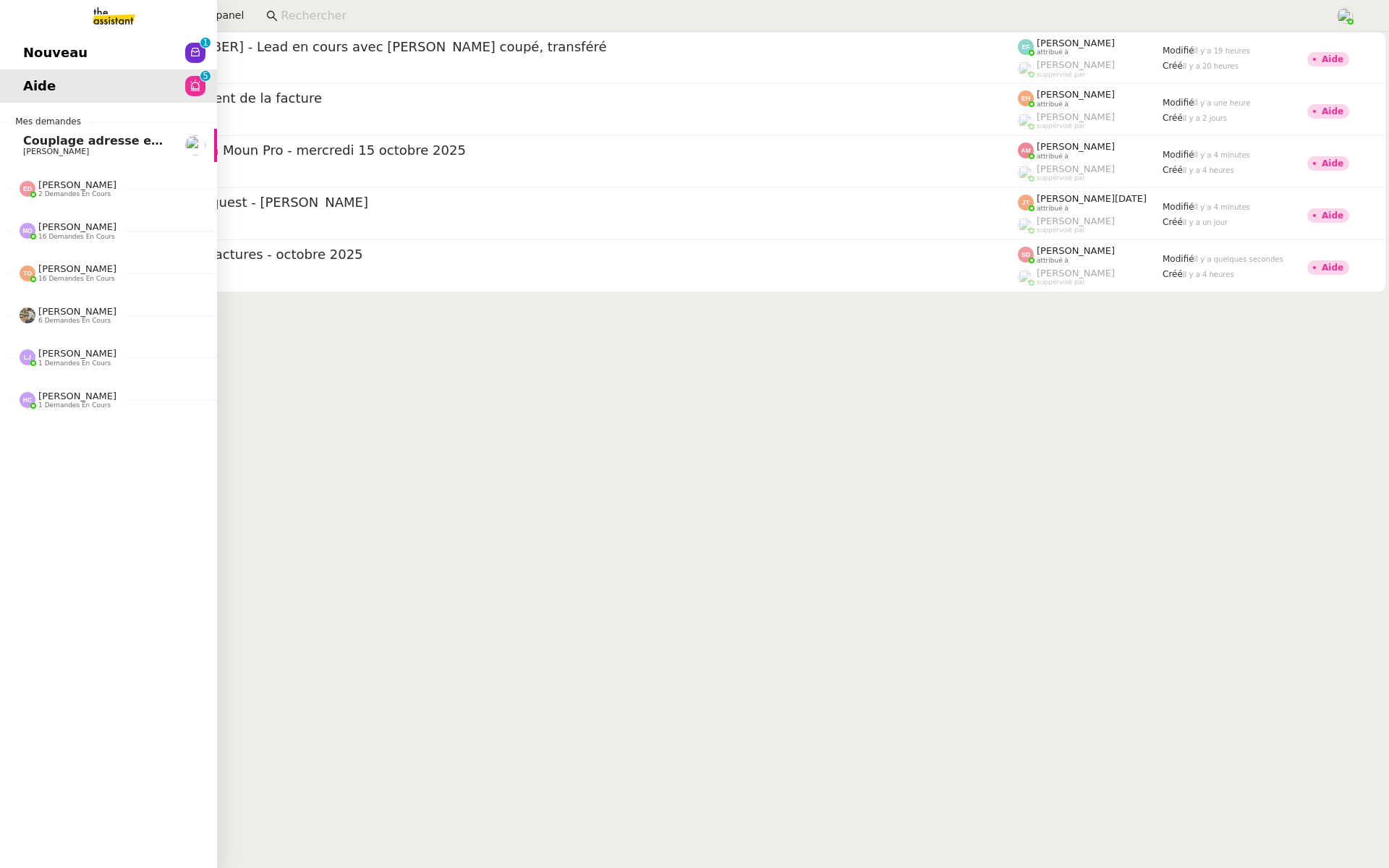
click at [23, 47] on span "Nouveau" at bounding box center [55, 52] width 64 height 21
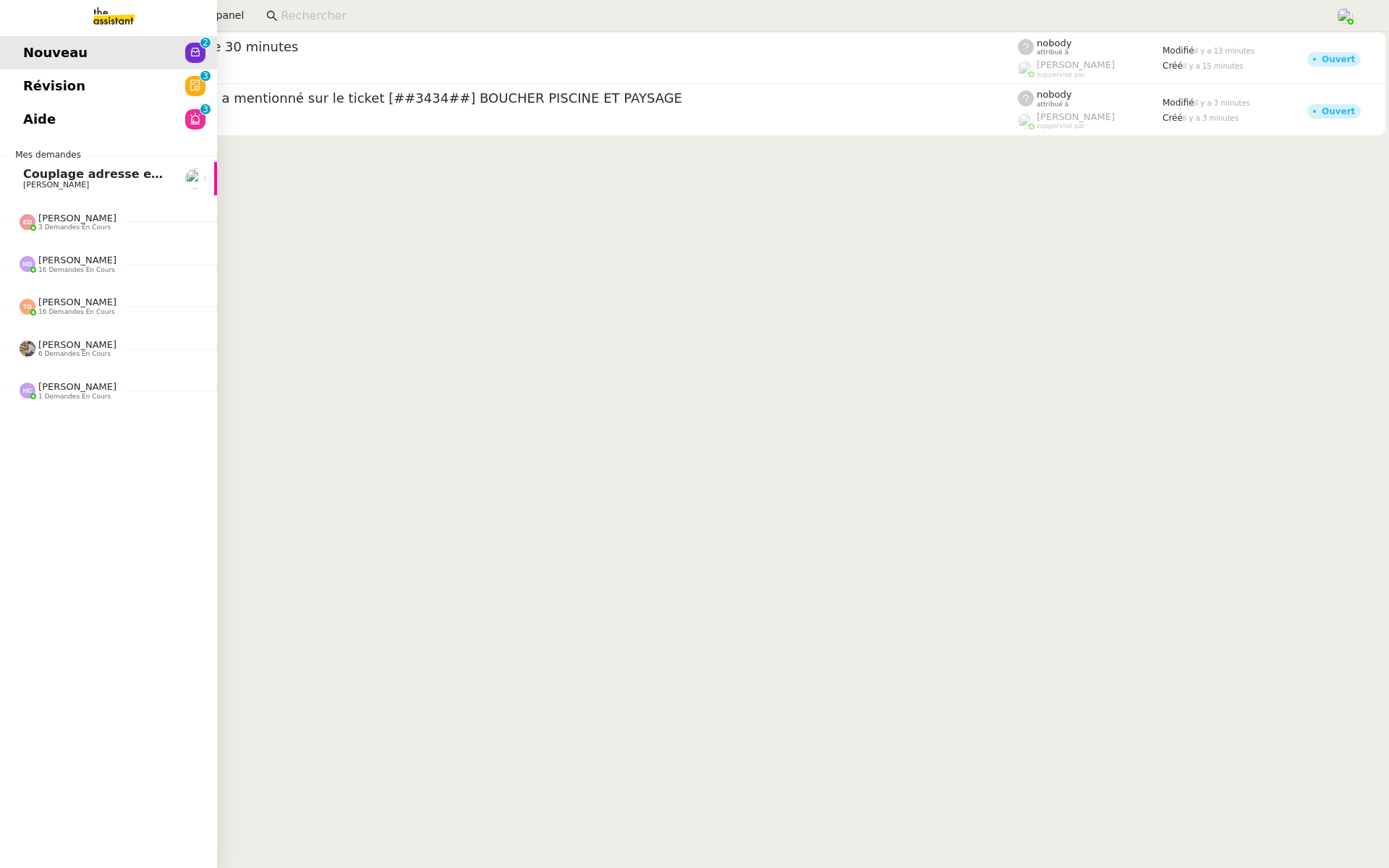
click at [67, 112] on link "Aide 0 1 2 3 4 5 6 7 8 9" at bounding box center [108, 119] width 217 height 33
